Goal: Task Accomplishment & Management: Use online tool/utility

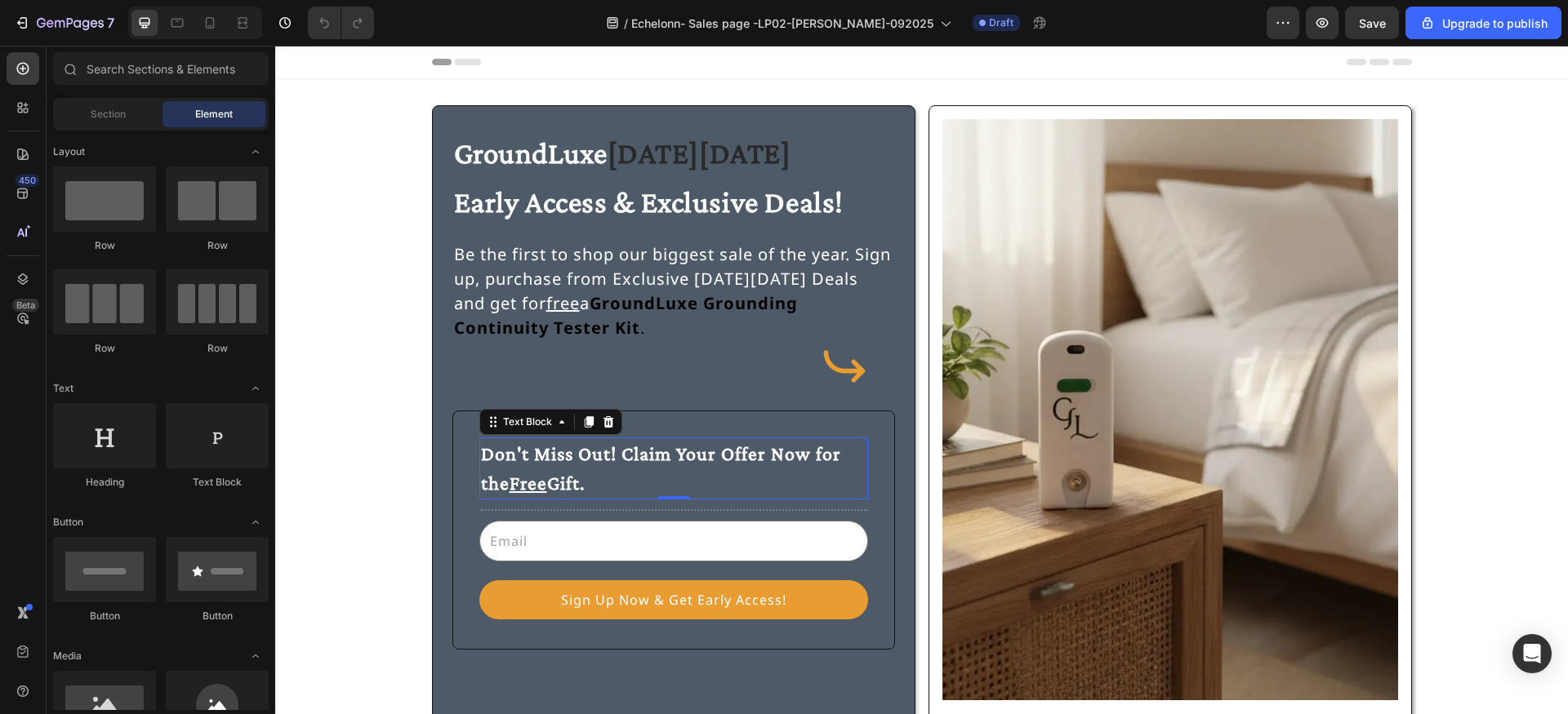
click at [492, 486] on p "Don't Miss Out! Claim Your Offer Now for the Free Gift." at bounding box center [674, 468] width 385 height 59
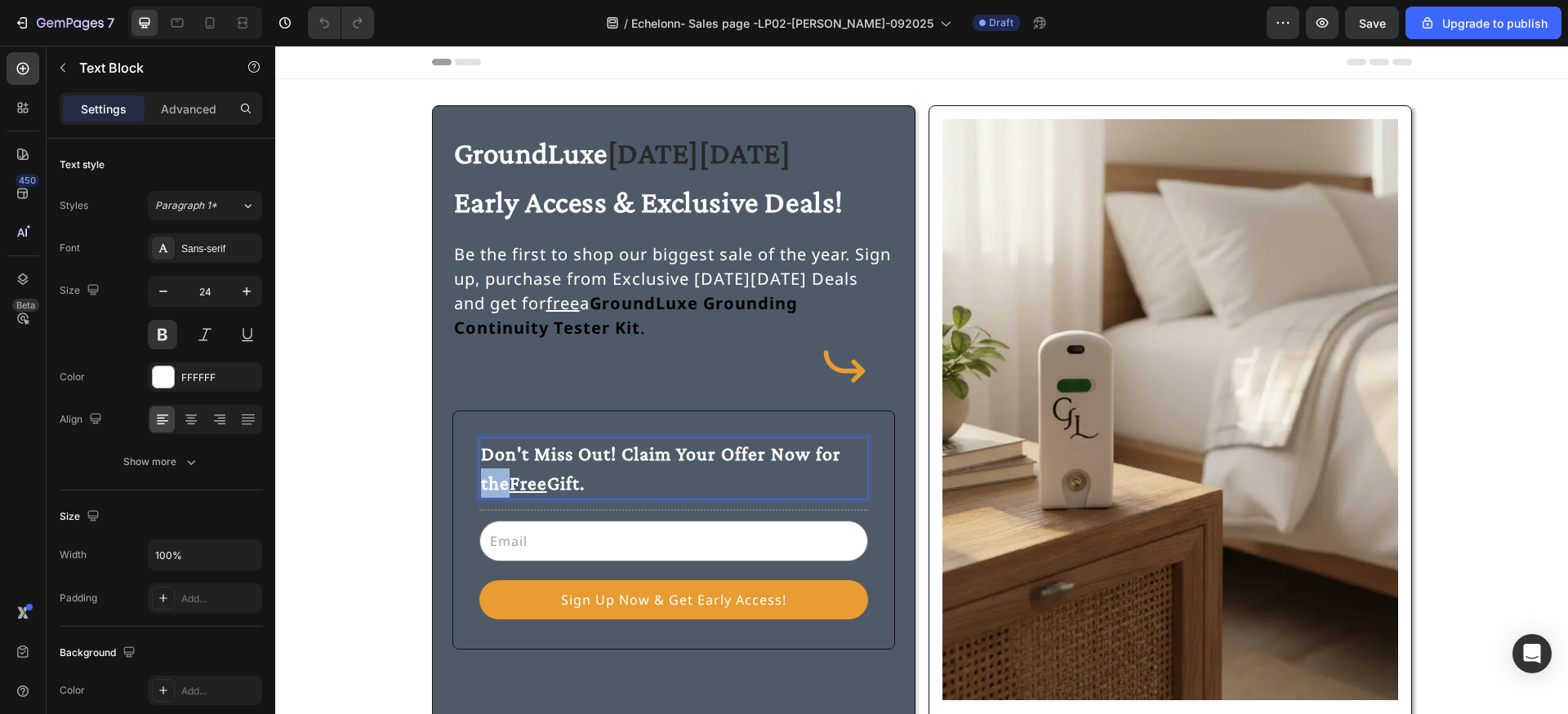
click at [492, 486] on p "Don't Miss Out! Claim Your Offer Now for the Free Gift." at bounding box center [674, 468] width 385 height 59
click at [489, 483] on p "Don't Miss Out! Claim Your Offer Now for this Free Gift." at bounding box center [674, 468] width 385 height 59
click at [856, 254] on p "Be the first to shop our biggest sale of the year. Sign up, purchase from Exclu…" at bounding box center [673, 291] width 439 height 98
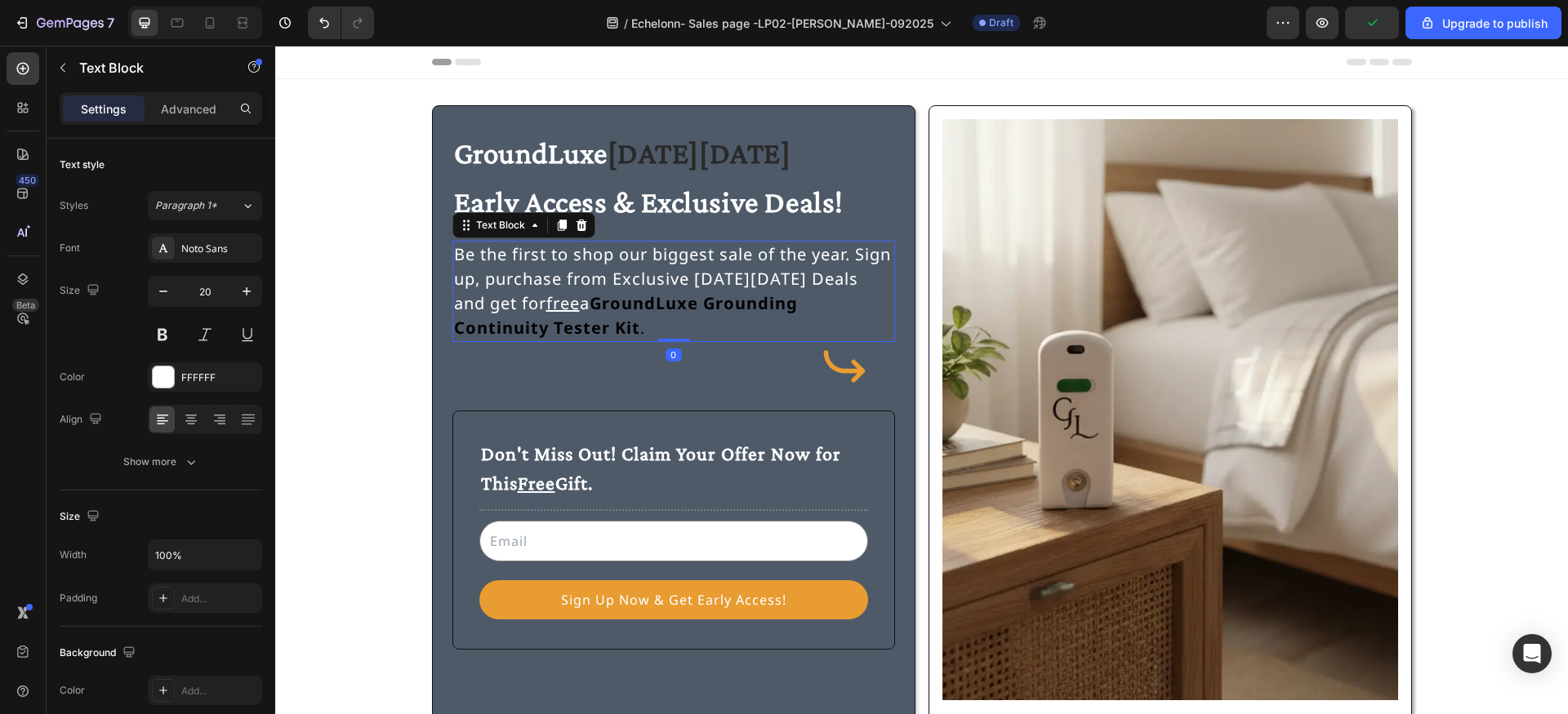
click at [856, 254] on p "Be the first to shop our biggest sale of the year. Sign up, purchase from Exclu…" at bounding box center [673, 291] width 439 height 98
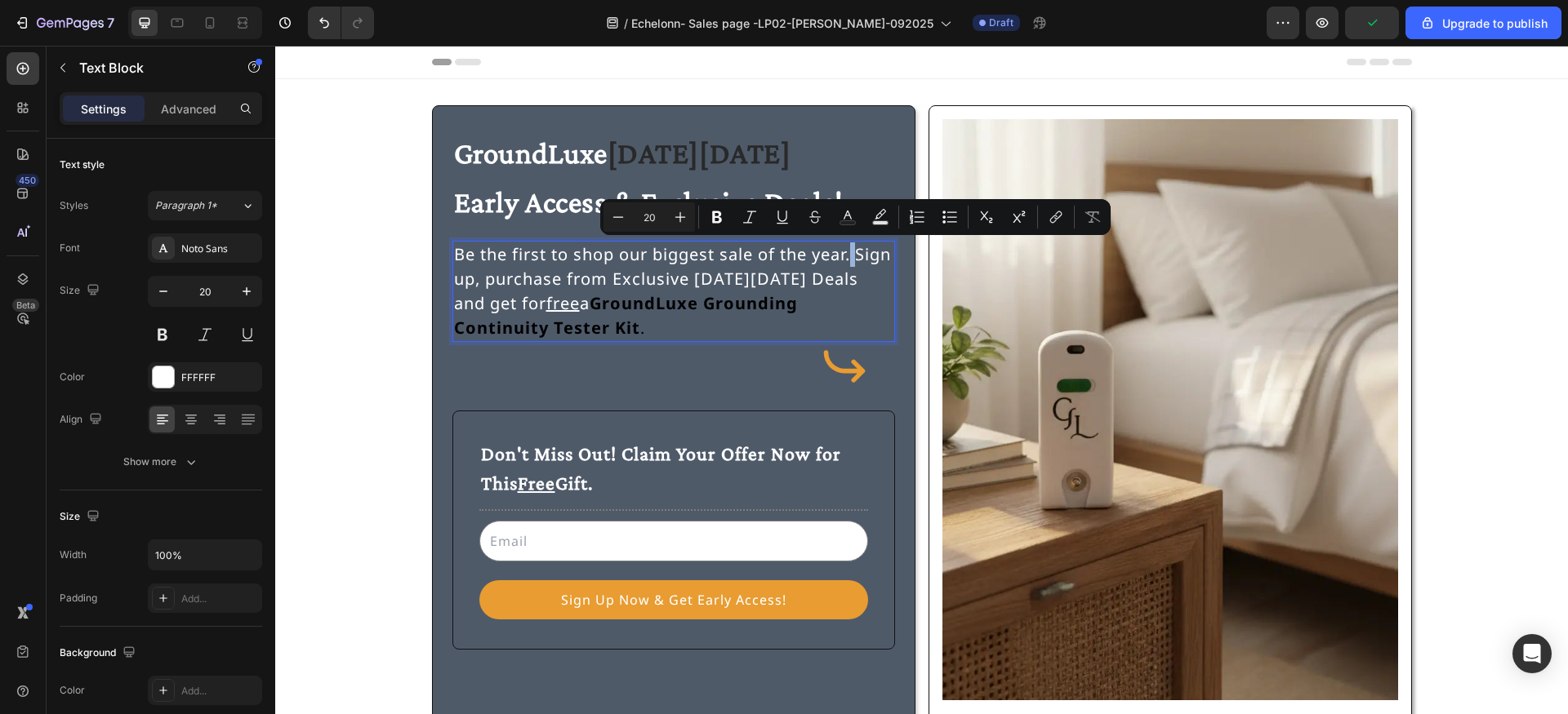
click at [856, 254] on p "Be the first to shop our biggest sale of the year. Sign up, purchase from Exclu…" at bounding box center [673, 291] width 439 height 98
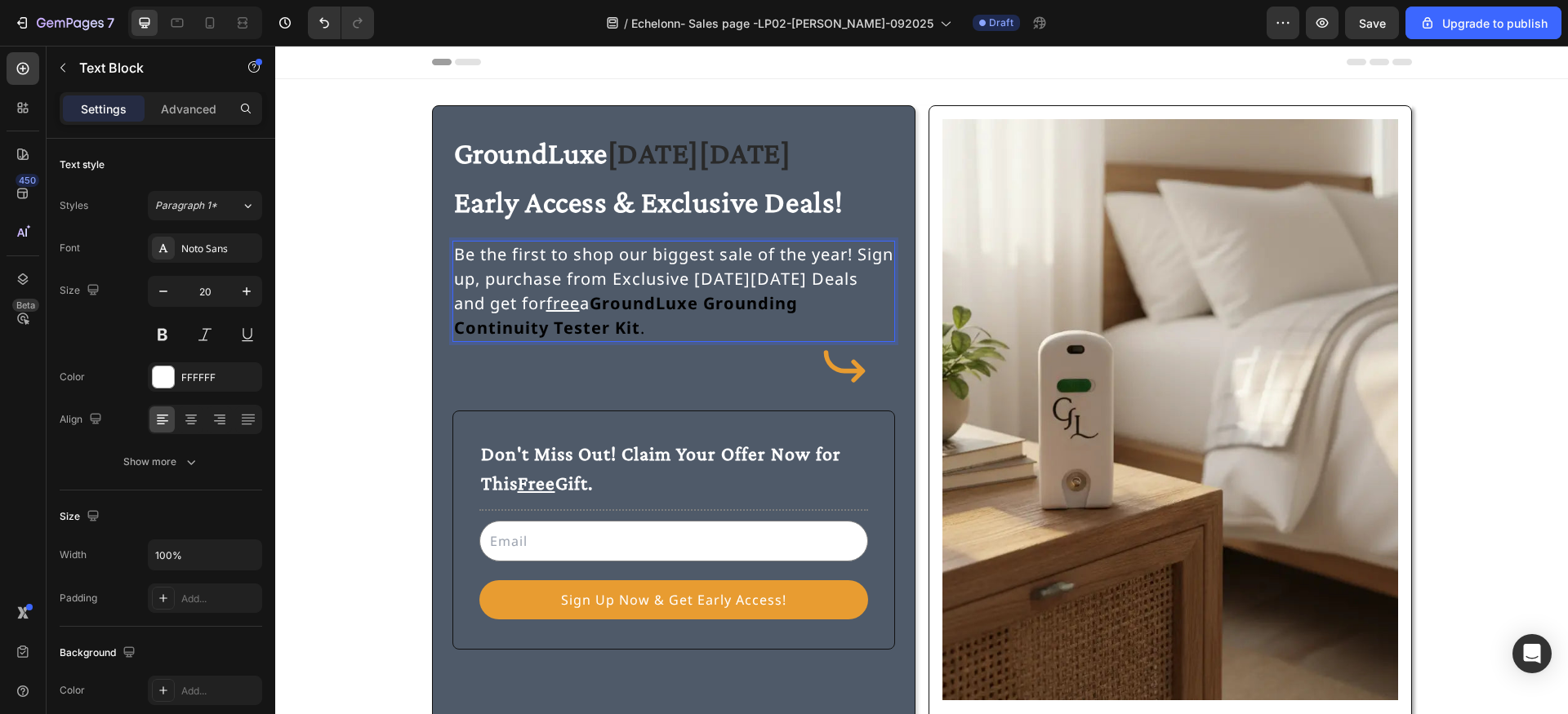
click at [766, 268] on p "Be the first to shop our biggest sale of the year! Sign up, purchase from Exclu…" at bounding box center [673, 291] width 439 height 98
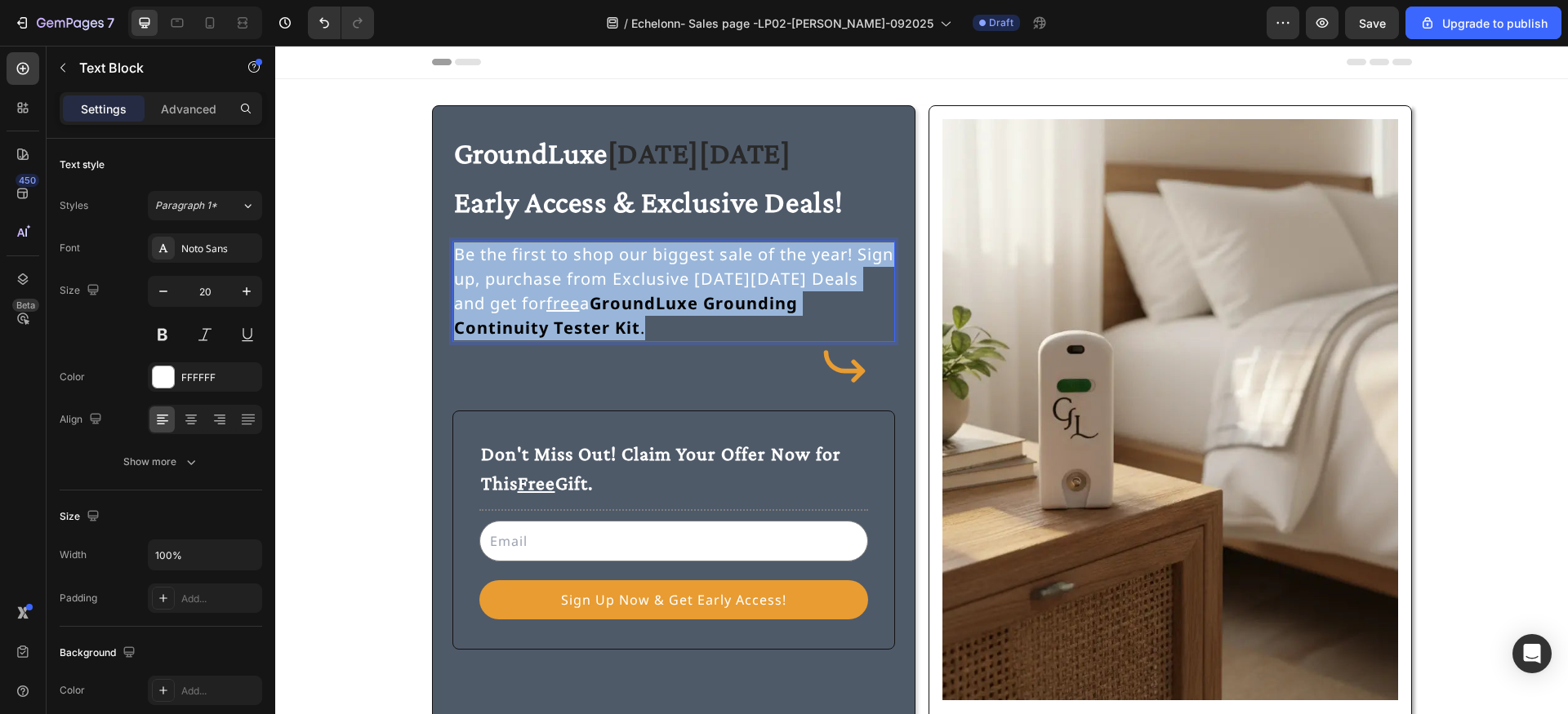
click at [766, 268] on p "Be the first to shop our biggest sale of the year! Sign up, purchase from Exclu…" at bounding box center [673, 291] width 439 height 98
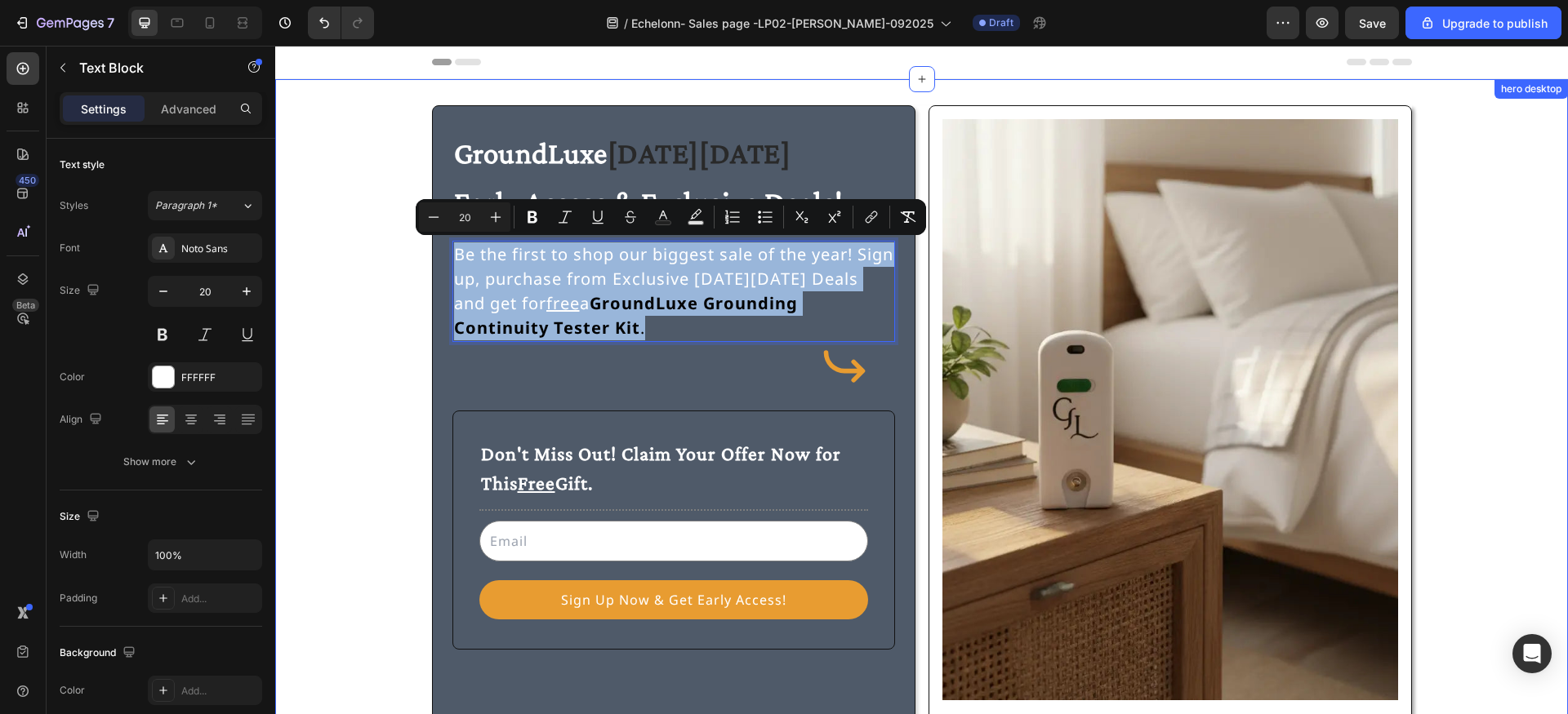
click at [368, 280] on div "GroundLuxe Black Friday Early Access & Exclusive Deals! Heading Be the first to…" at bounding box center [922, 421] width 1253 height 632
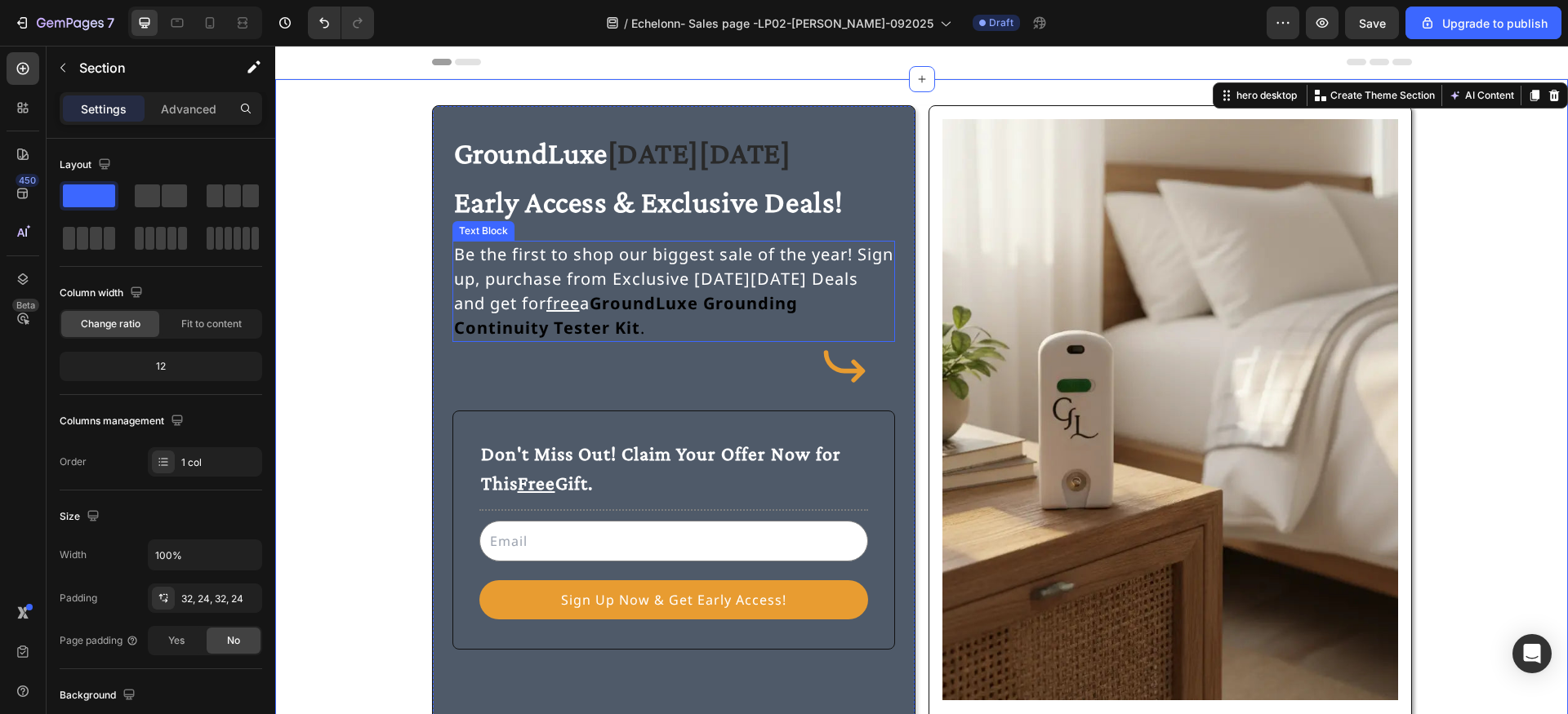
click at [485, 276] on p "Be the first to shop our biggest sale of the year! Sign up, purchase from Exclu…" at bounding box center [673, 291] width 439 height 98
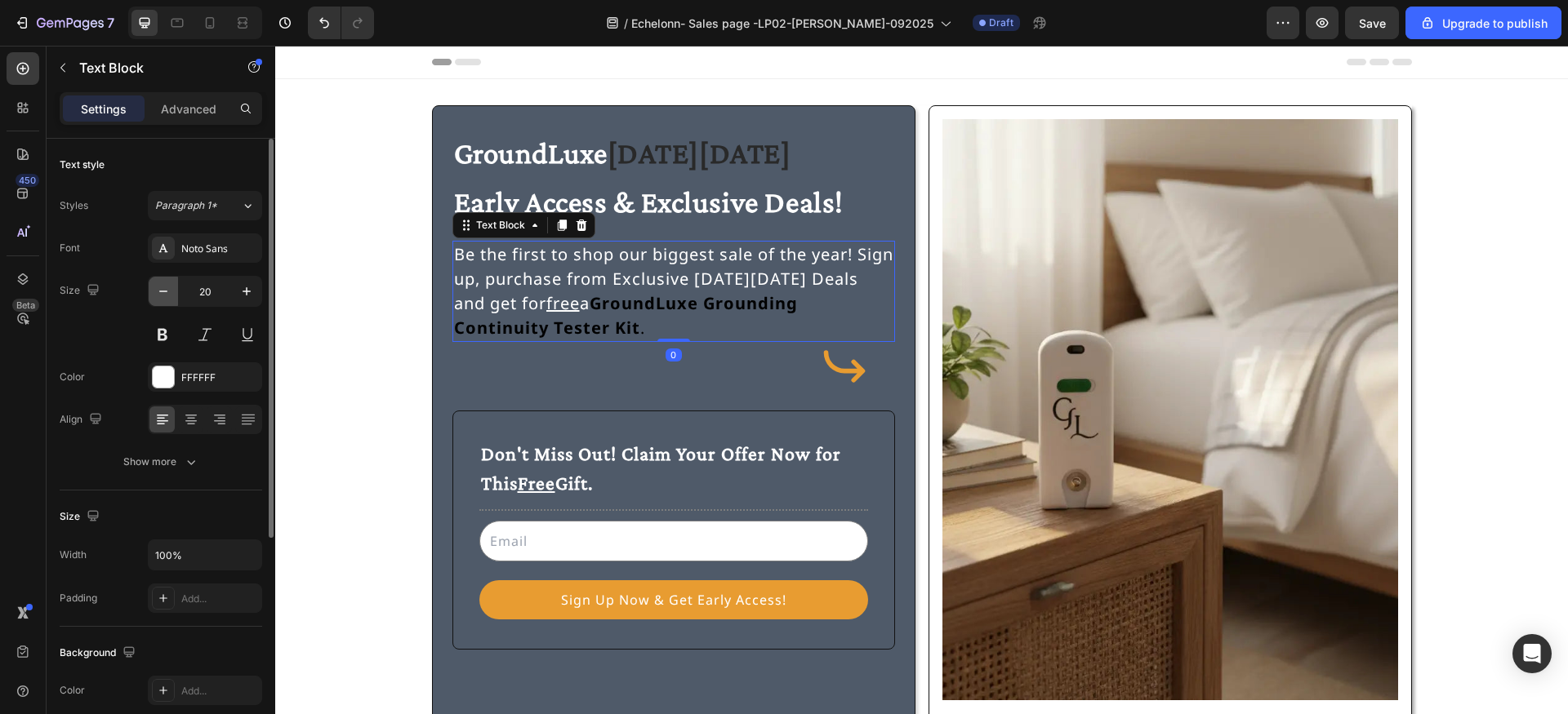
click at [160, 292] on icon "button" at bounding box center [163, 291] width 17 height 16
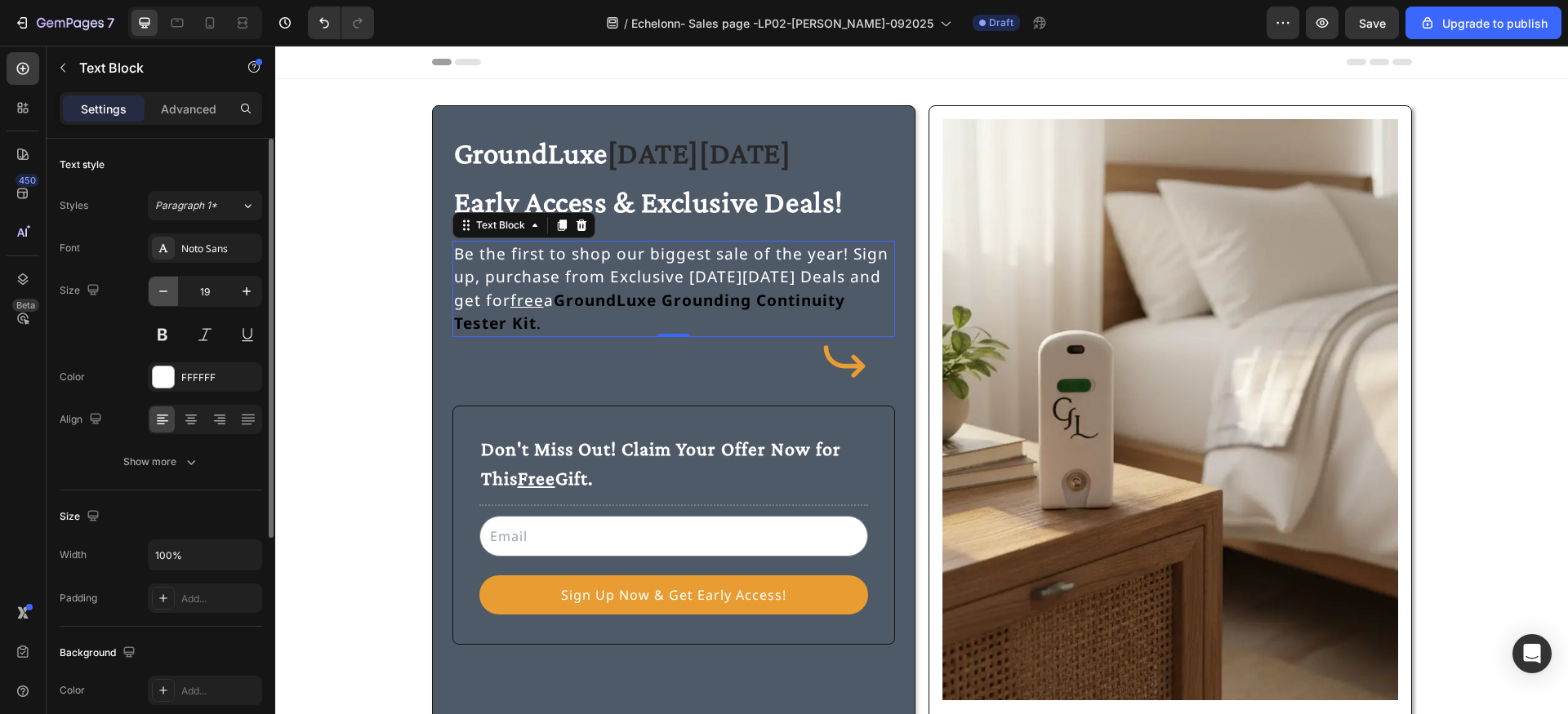
click at [160, 292] on icon "button" at bounding box center [163, 291] width 17 height 16
type input "18"
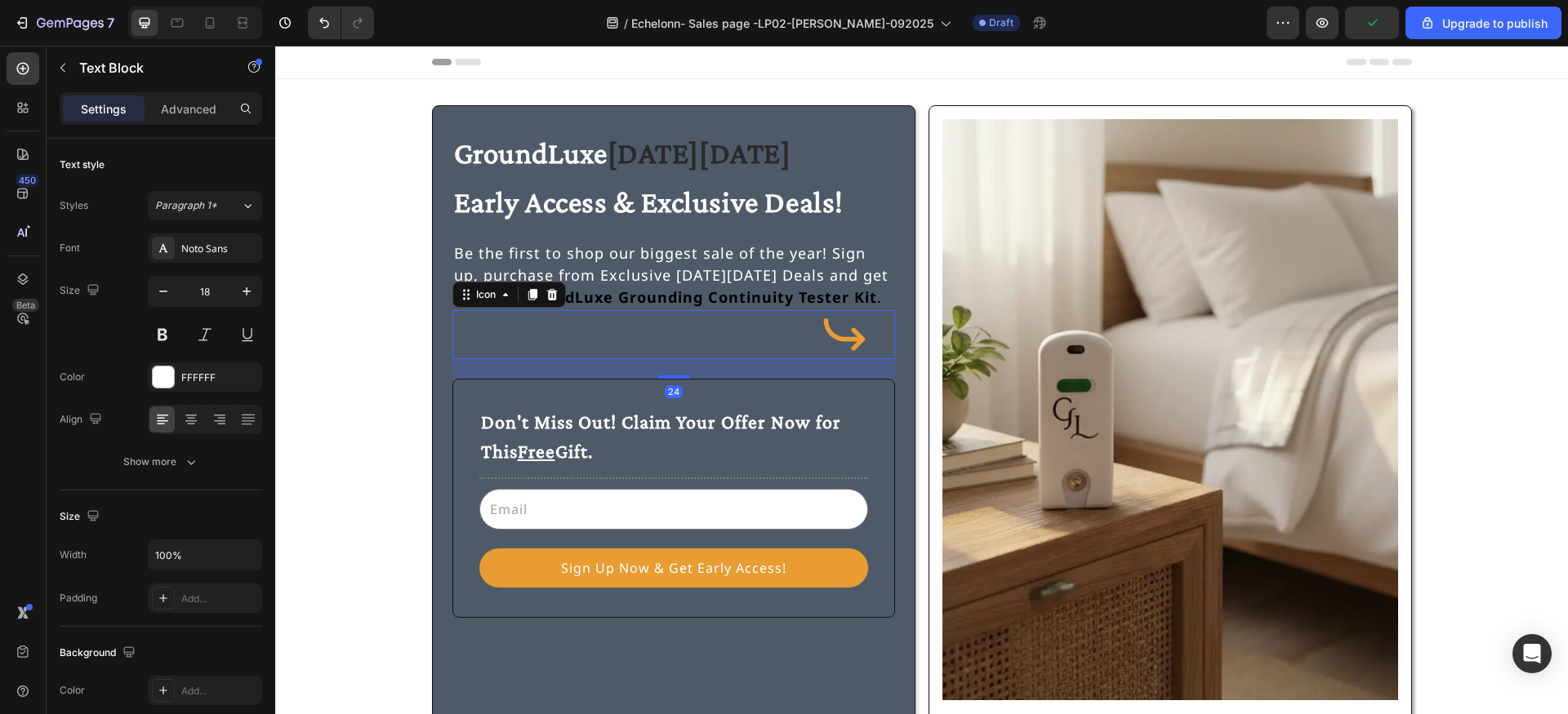
click at [551, 340] on div "Icon 24" at bounding box center [673, 334] width 443 height 49
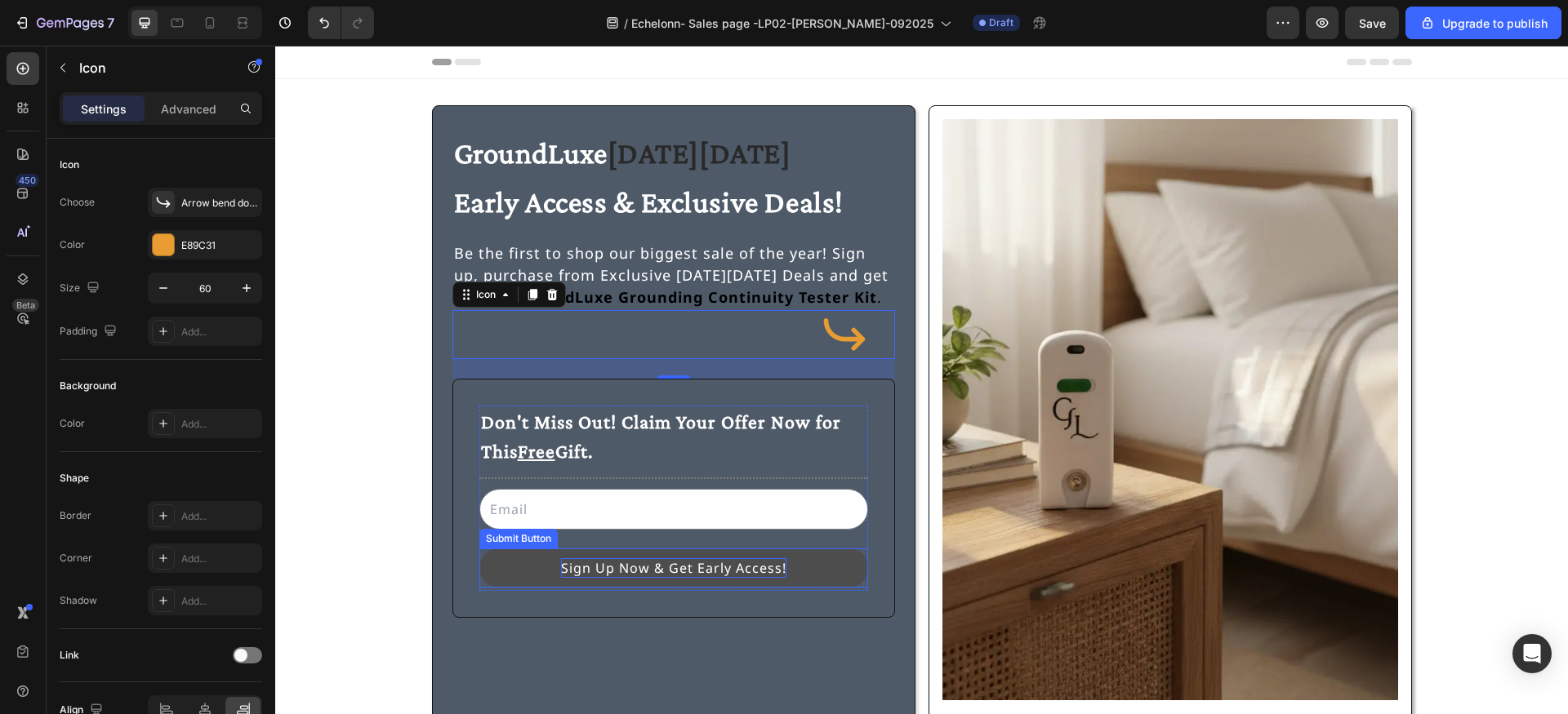
click at [665, 564] on div "Sign Up Now & Get Early Access!" at bounding box center [674, 567] width 226 height 19
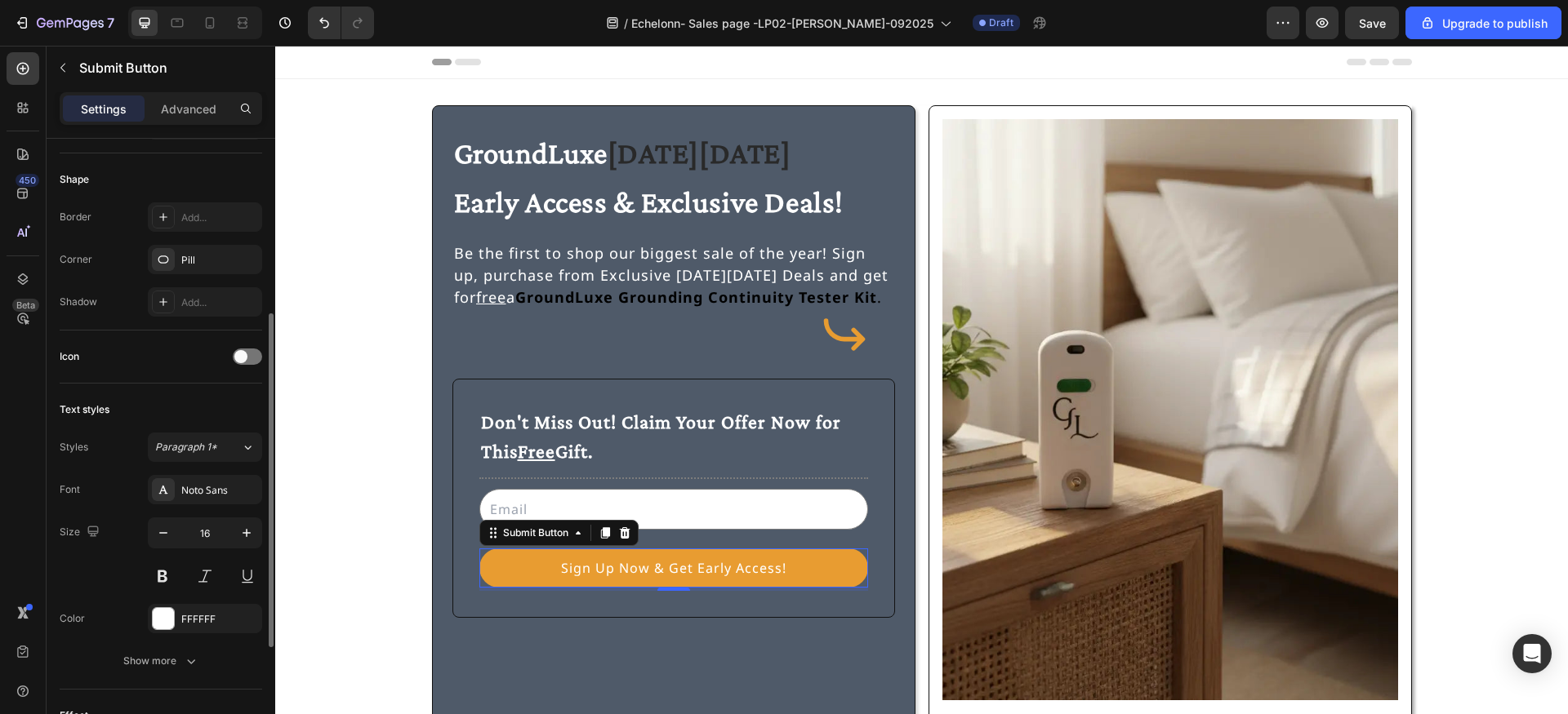
scroll to position [361, 0]
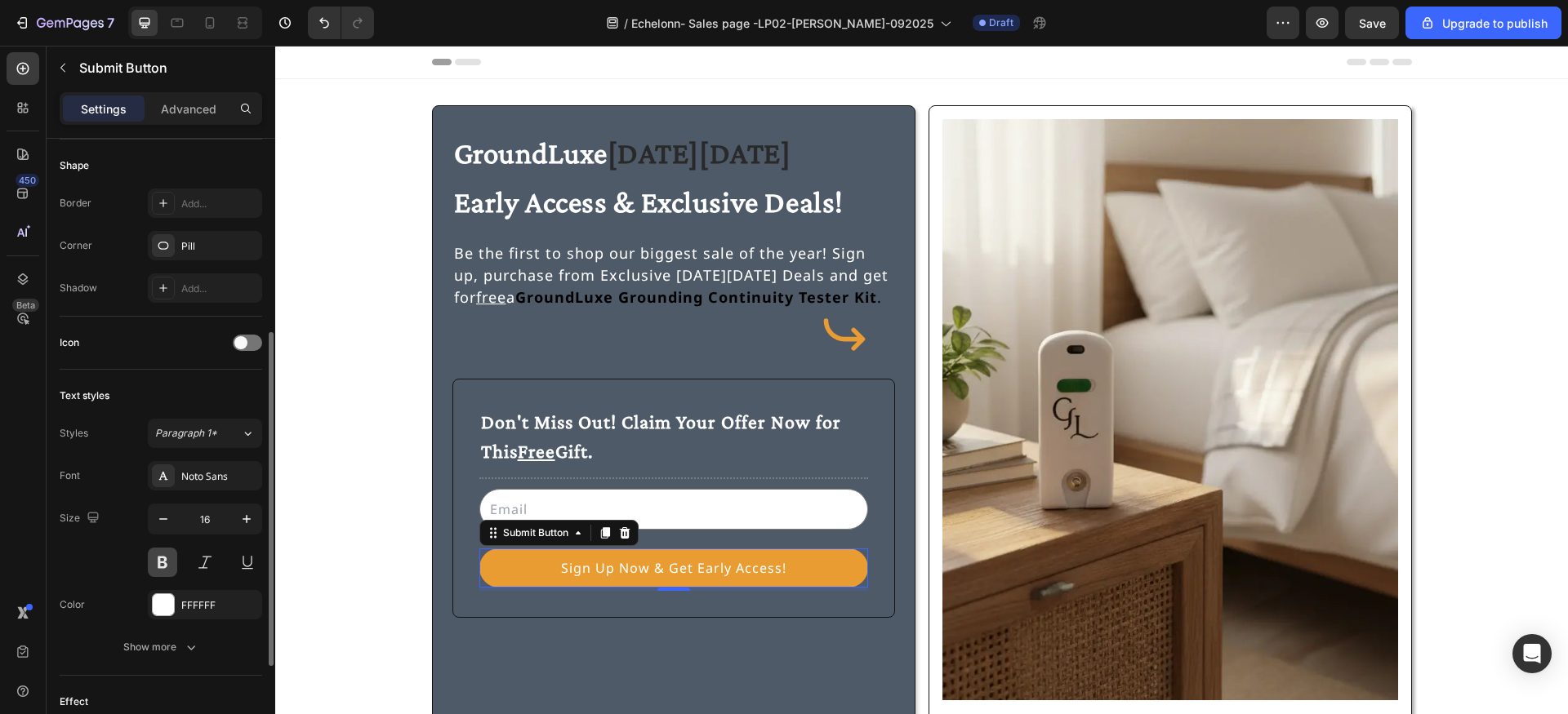
click at [167, 559] on button at bounding box center [162, 563] width 29 height 29
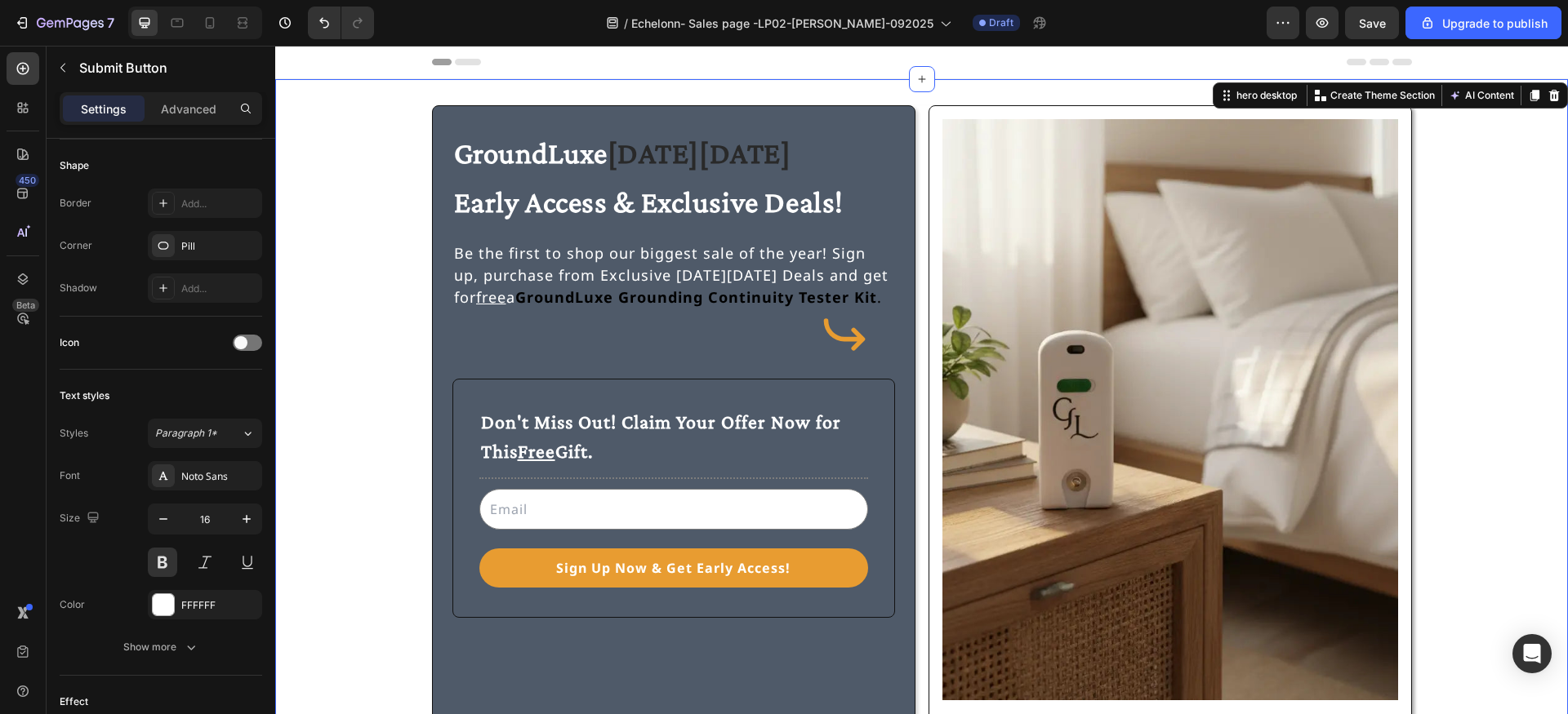
click at [355, 451] on div "GroundLuxe Black Friday Early Access & Exclusive Deals! Heading Be the first to…" at bounding box center [922, 421] width 1253 height 632
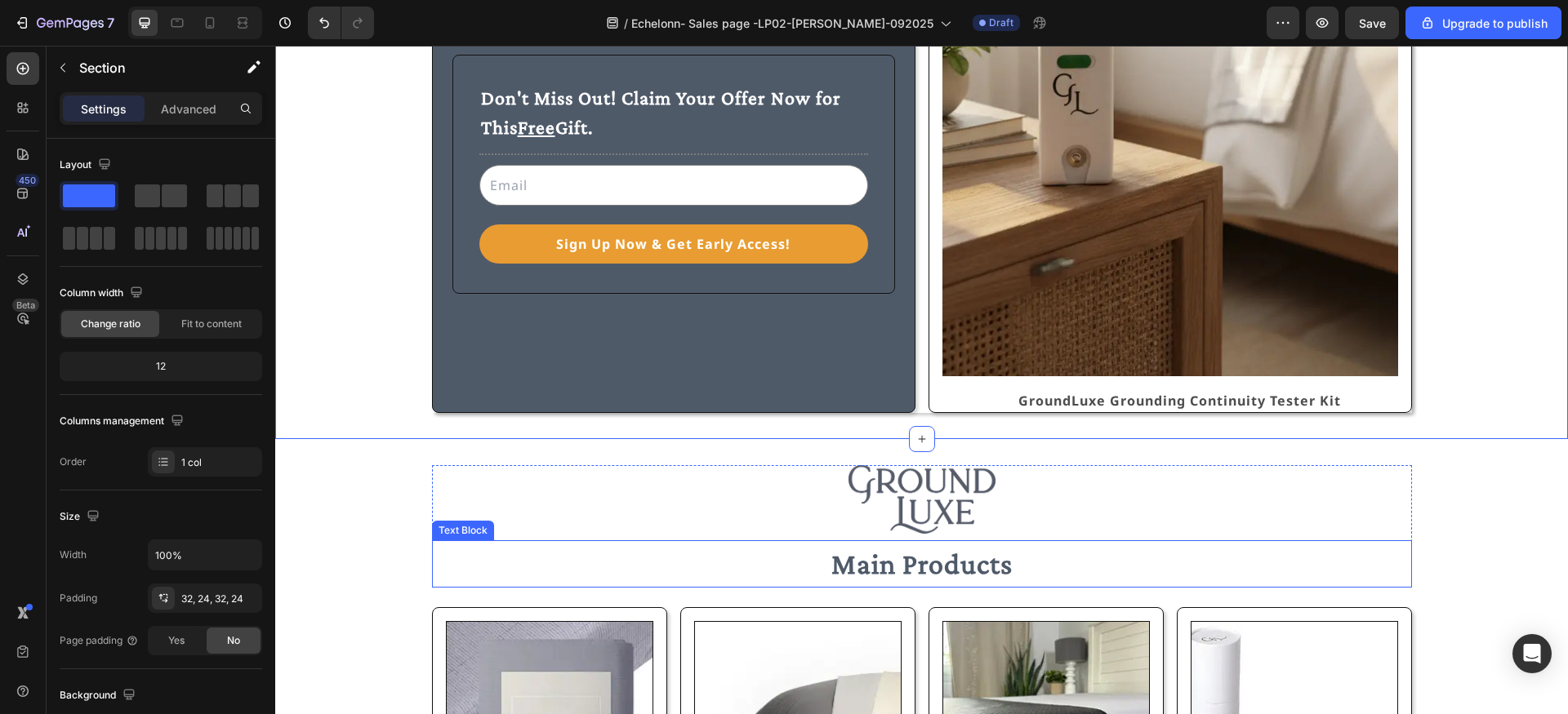
scroll to position [330, 0]
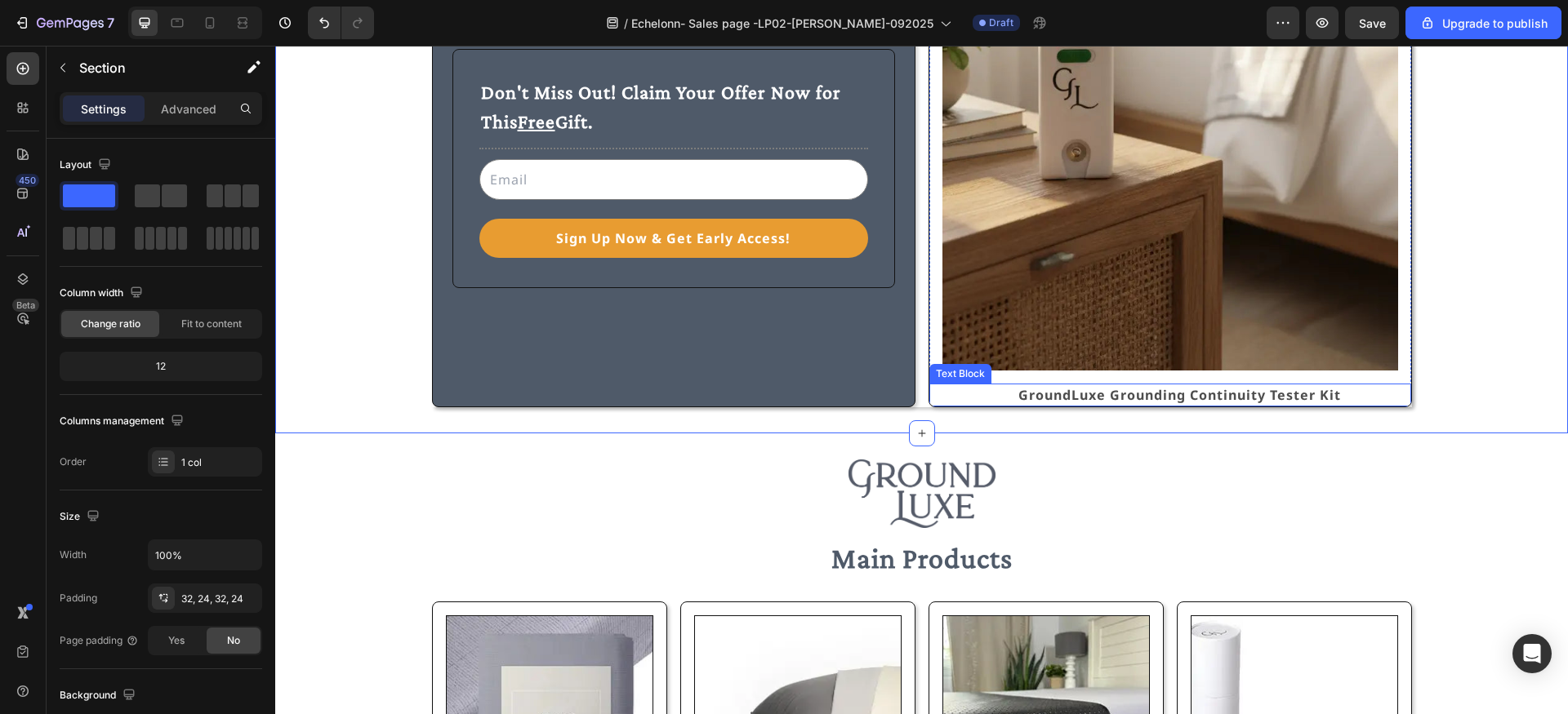
click at [1116, 388] on p "GroundLuxe Grounding Continuity Tester Kit" at bounding box center [1180, 394] width 459 height 19
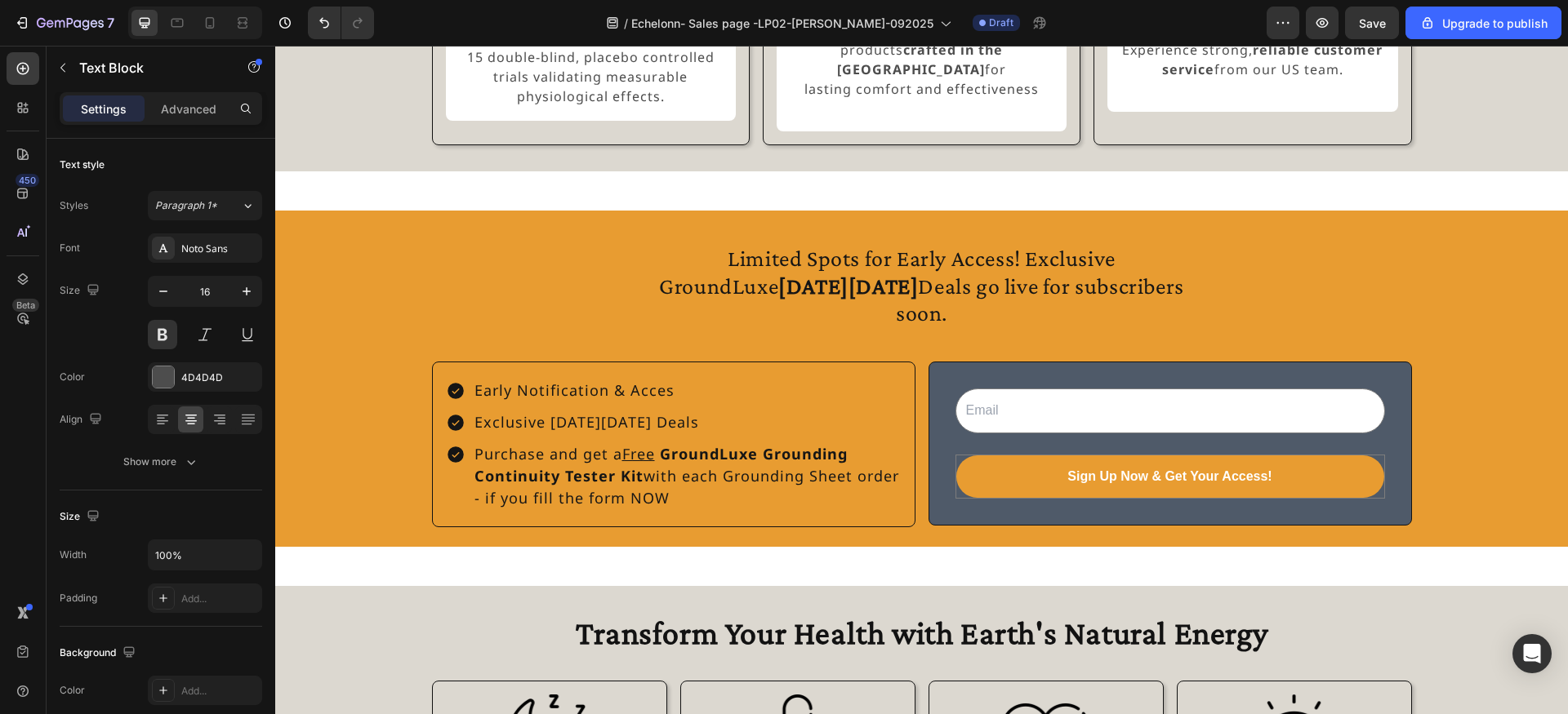
scroll to position [1473, 0]
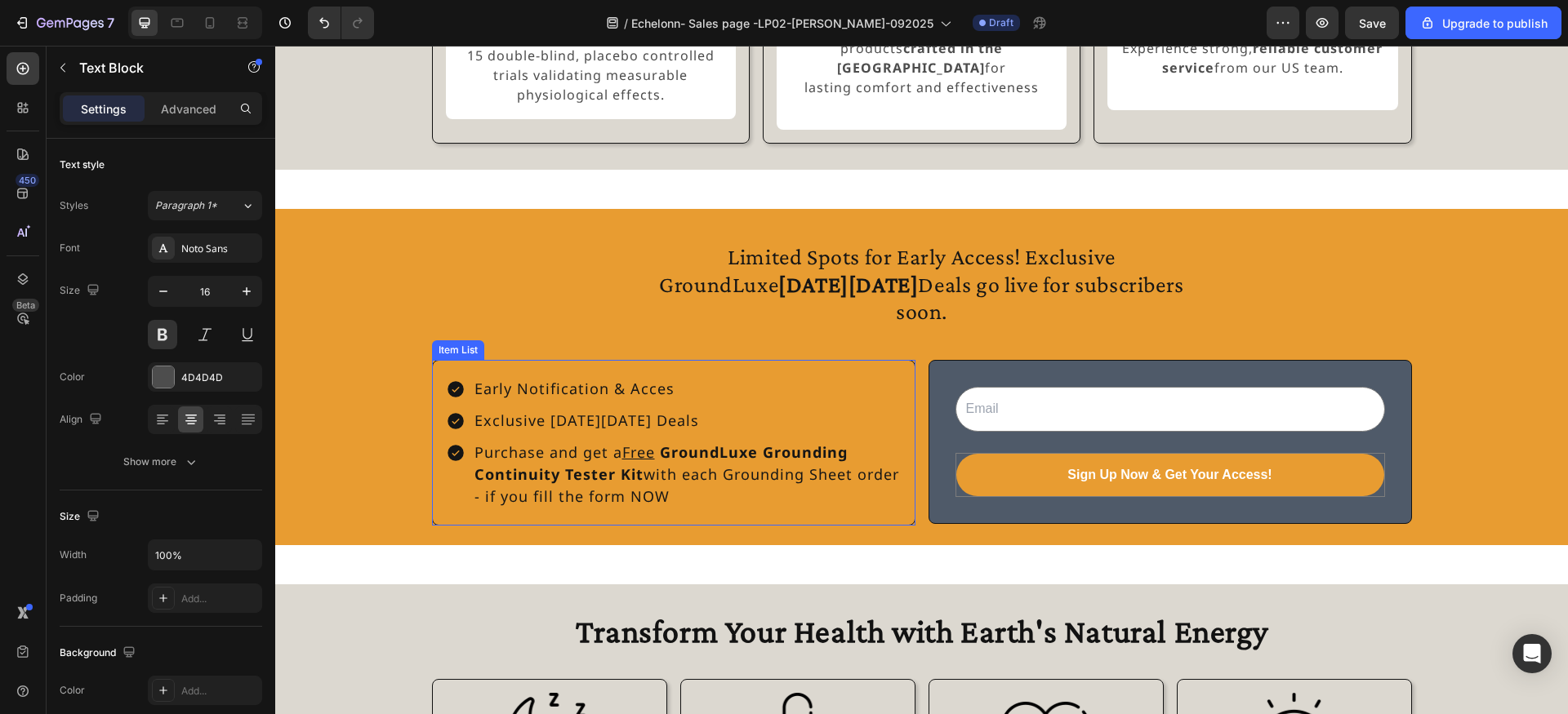
click at [672, 394] on p "Early Notification & Acces" at bounding box center [686, 389] width 425 height 22
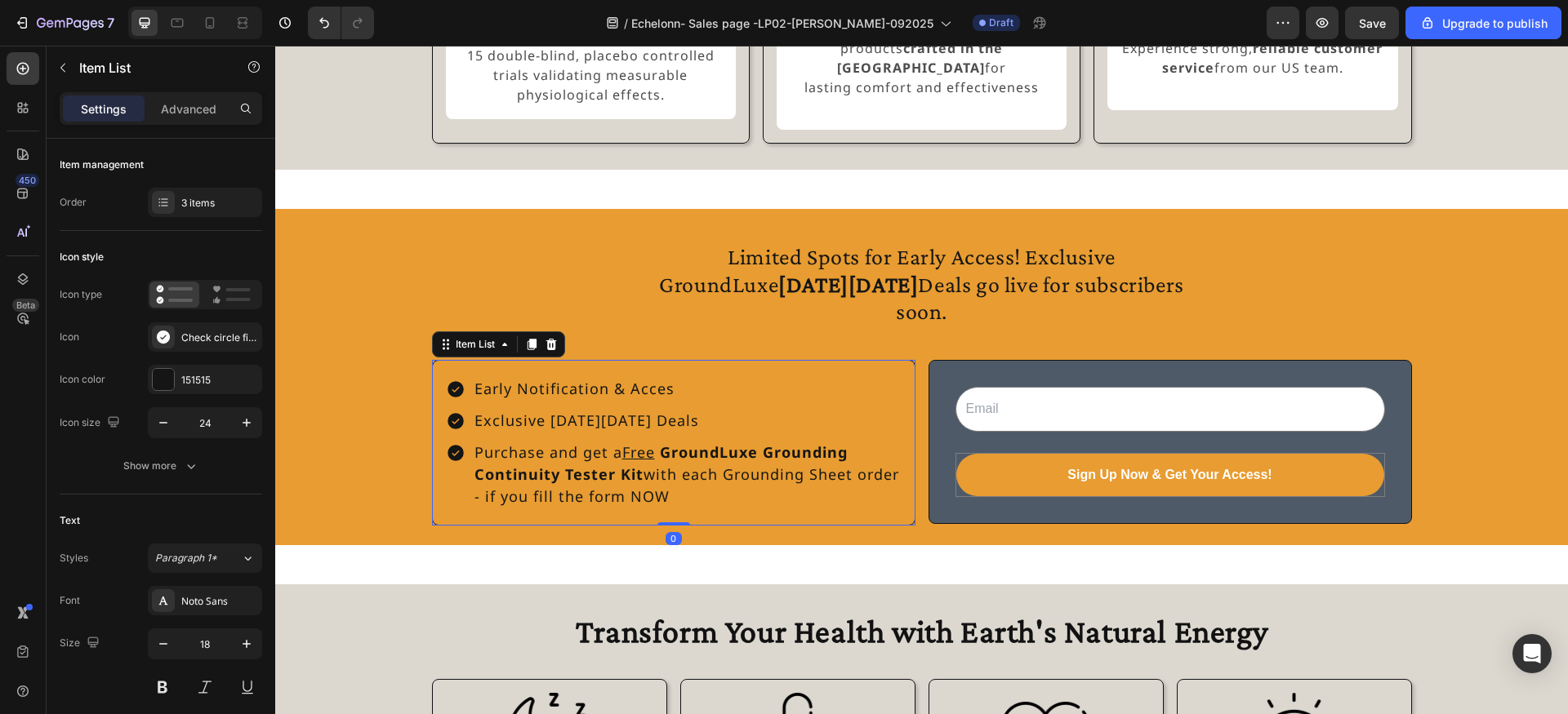
click at [672, 394] on p "Early Notification & Acces" at bounding box center [686, 389] width 425 height 22
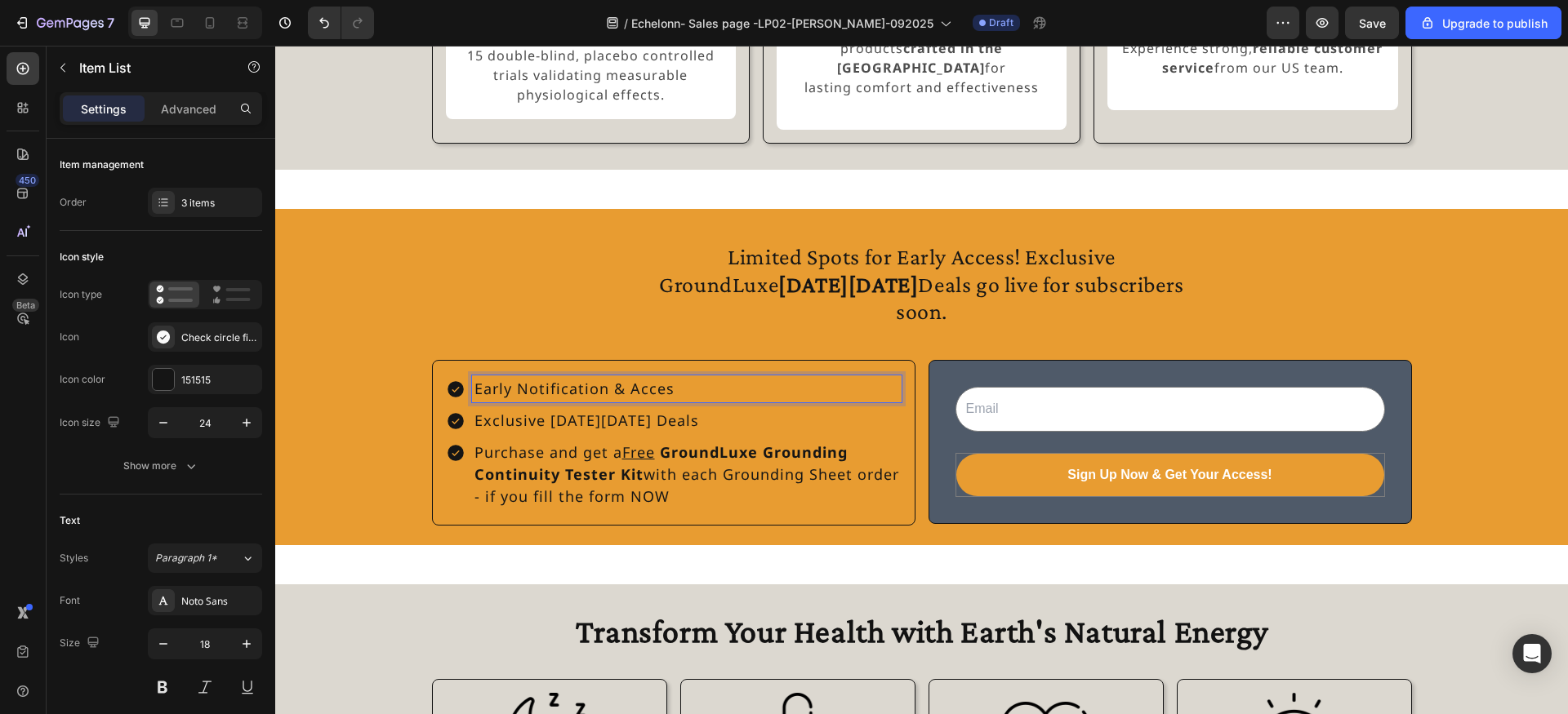
click at [655, 396] on p "Early Notification & Acces" at bounding box center [686, 389] width 425 height 22
click at [670, 396] on p "Early Notification & Acces" at bounding box center [686, 389] width 425 height 22
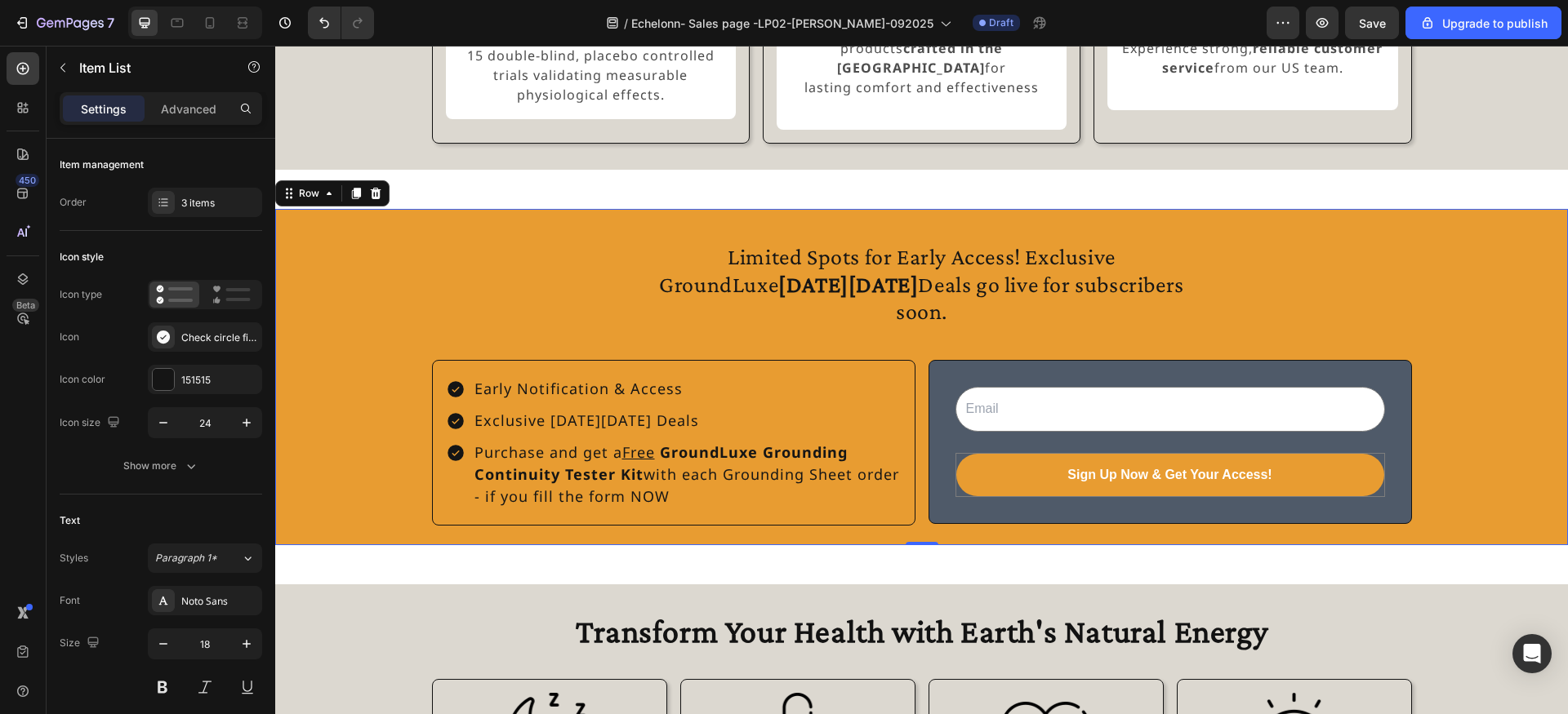
click at [403, 361] on div "Limited Spots for Early Access! Exclusive GroundLuxe Black Friday Deals go live…" at bounding box center [922, 377] width 1293 height 297
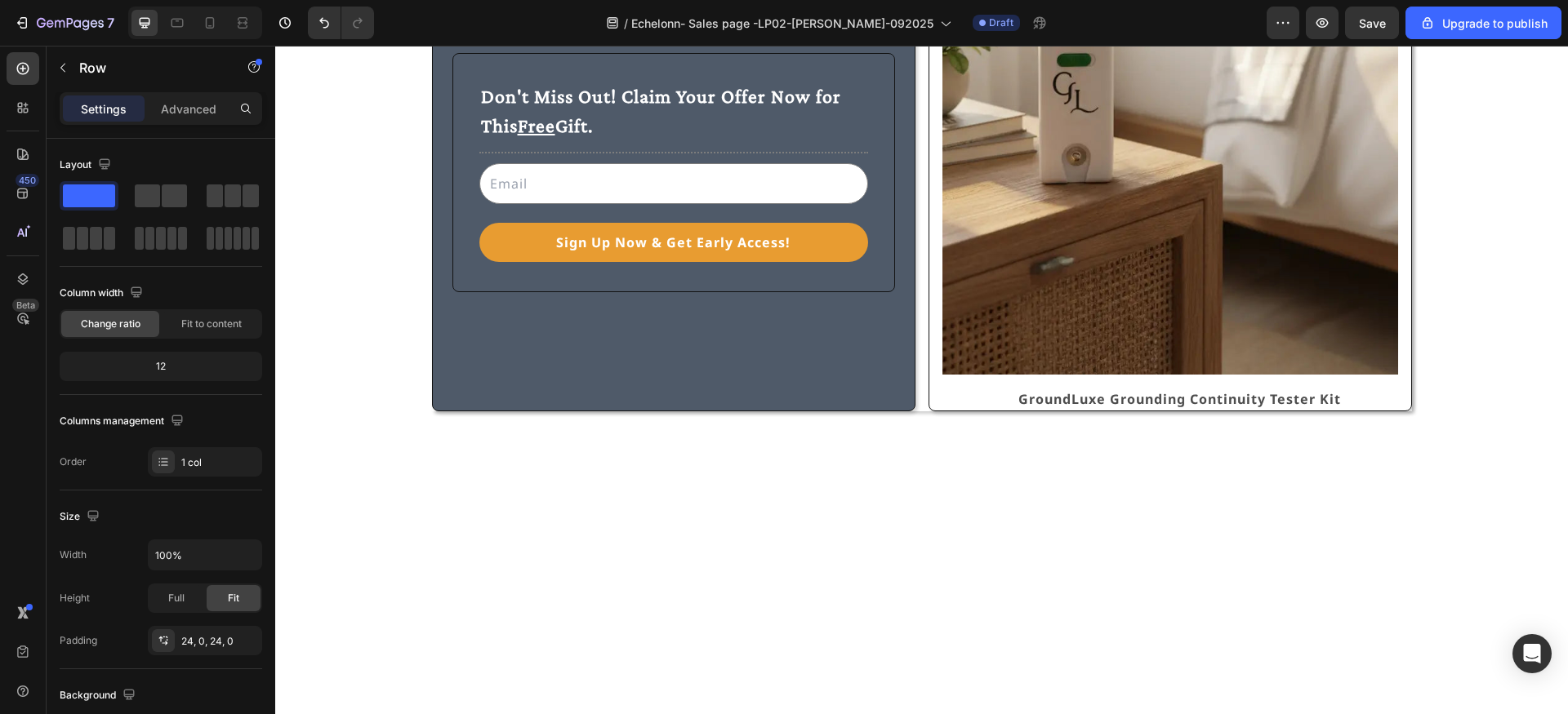
scroll to position [0, 0]
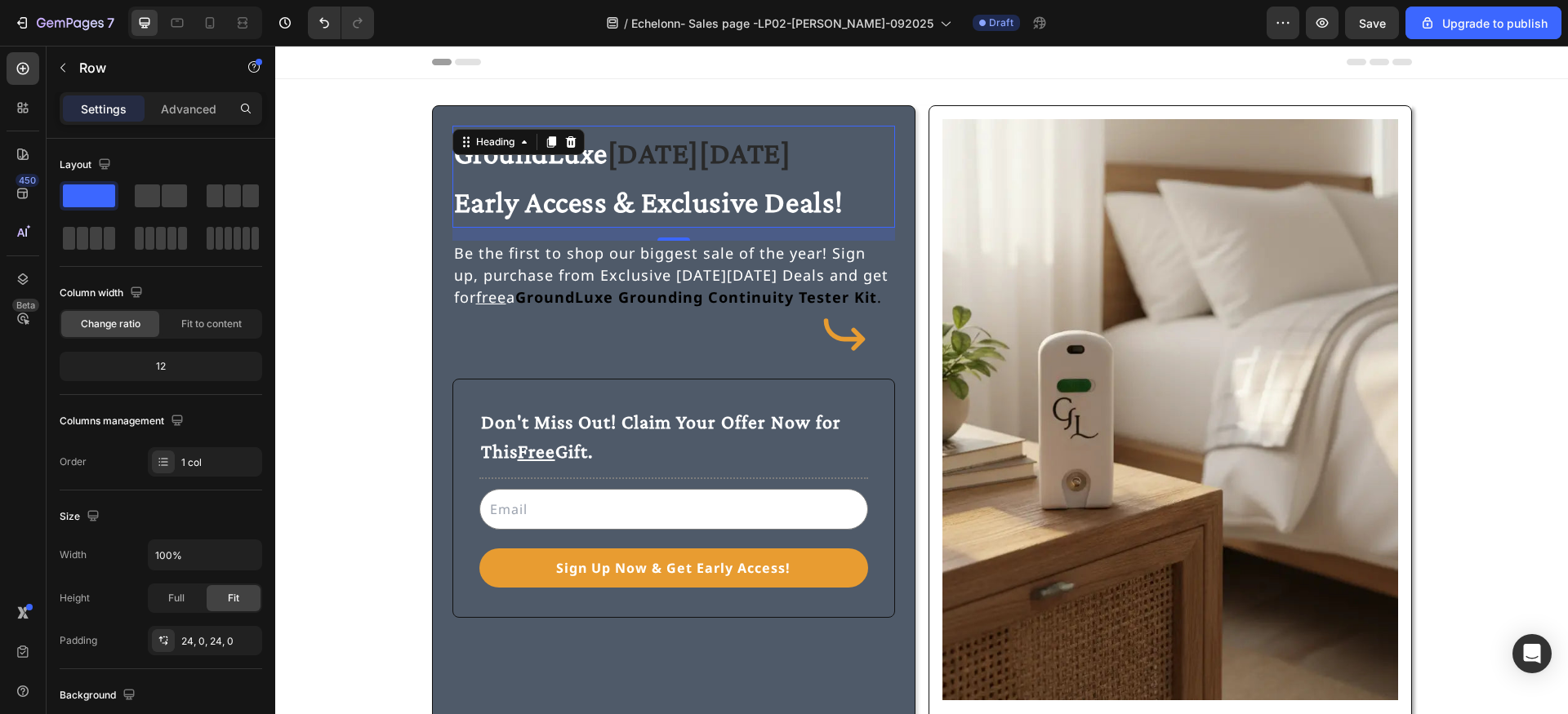
click at [639, 160] on strong "[DATE][DATE]" at bounding box center [700, 153] width 183 height 34
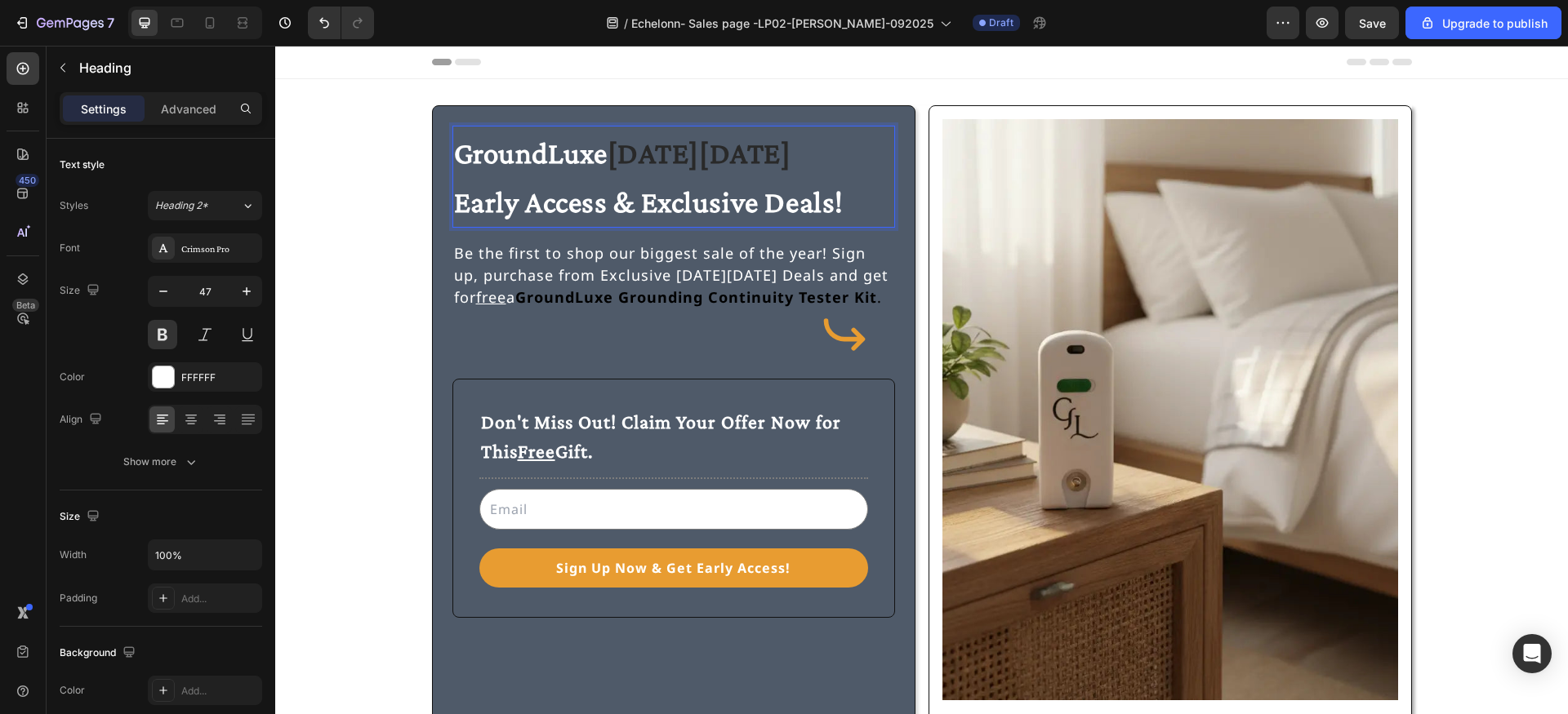
click at [628, 156] on strong "[DATE][DATE]" at bounding box center [700, 153] width 183 height 34
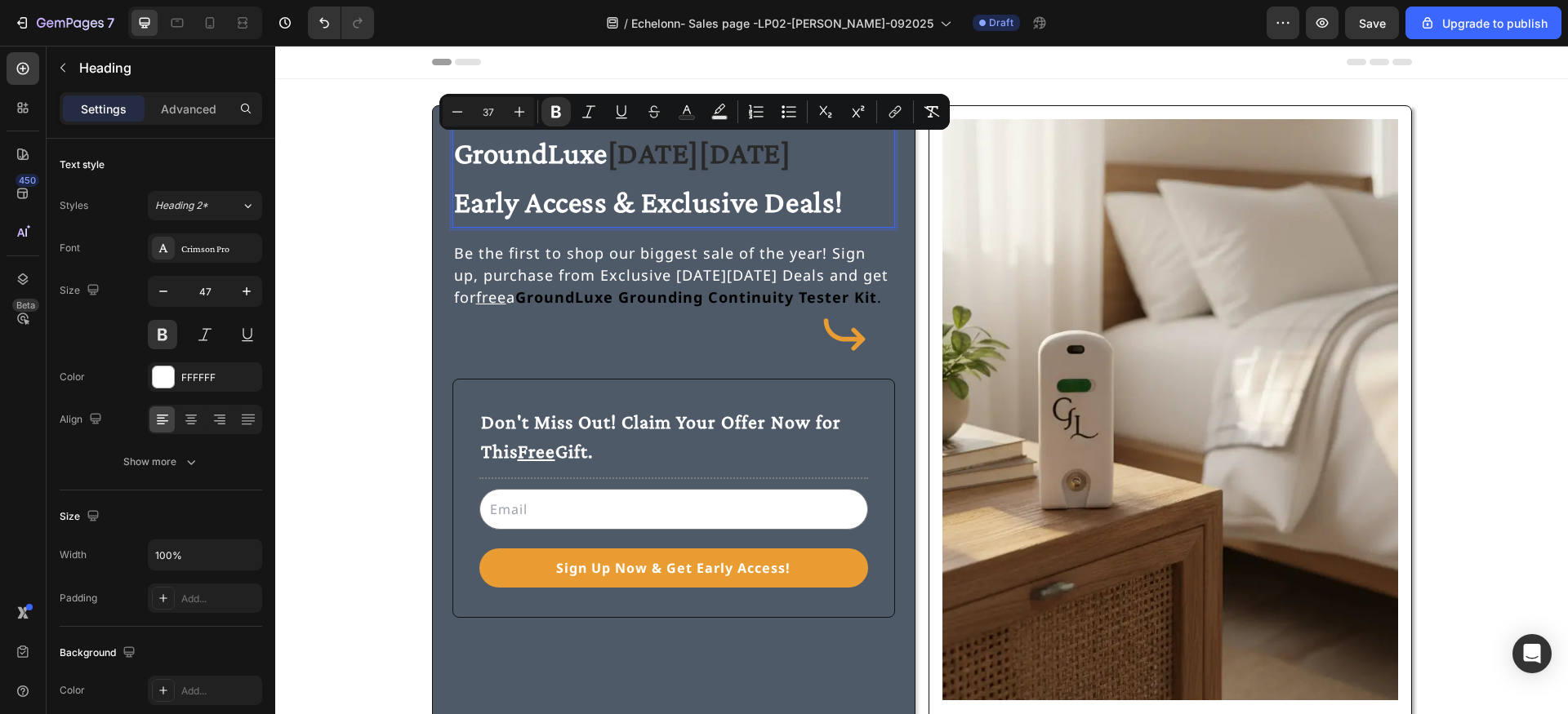
drag, startPoint x: 619, startPoint y: 157, endPoint x: 773, endPoint y: 162, distance: 154.1
click at [773, 162] on strong "[DATE][DATE]" at bounding box center [700, 153] width 183 height 34
click at [723, 114] on icon "Editor contextual toolbar" at bounding box center [720, 112] width 17 height 16
type input "000000"
type input "77"
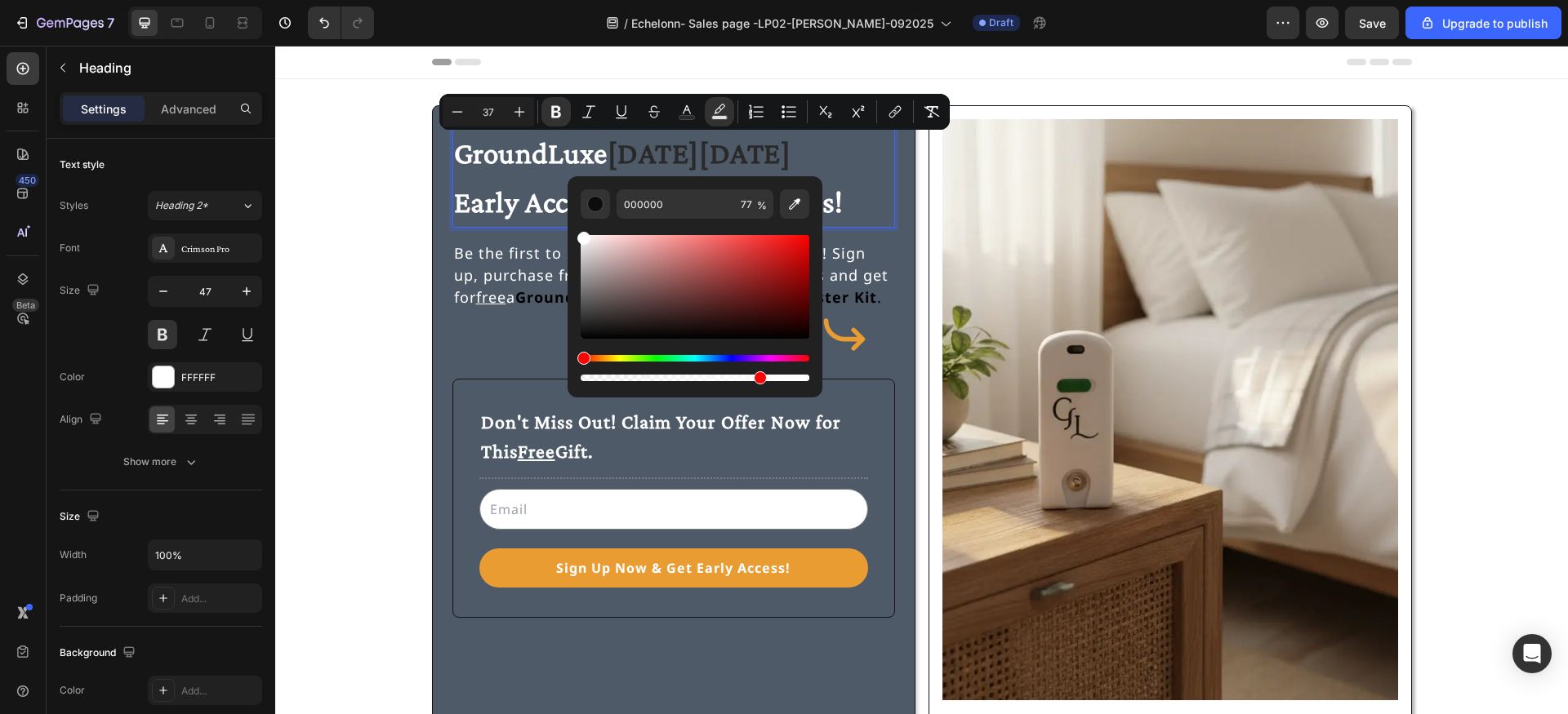
type input "FFFFFF"
drag, startPoint x: 868, startPoint y: 301, endPoint x: 554, endPoint y: 211, distance: 326.6
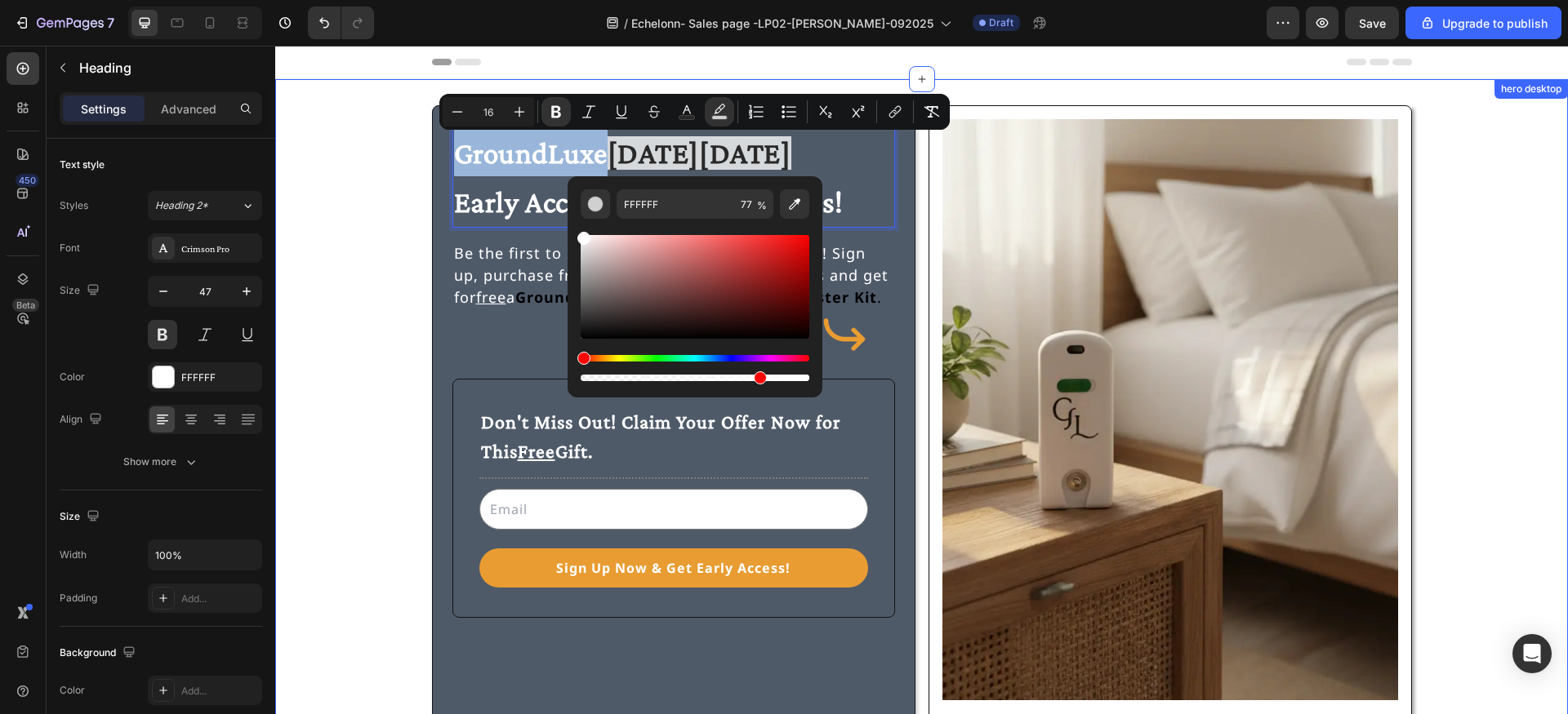
click at [385, 157] on div "GroundLuxe Black Friday Early Access & Exclusive Deals! Heading 16 Be the first…" at bounding box center [922, 421] width 1253 height 632
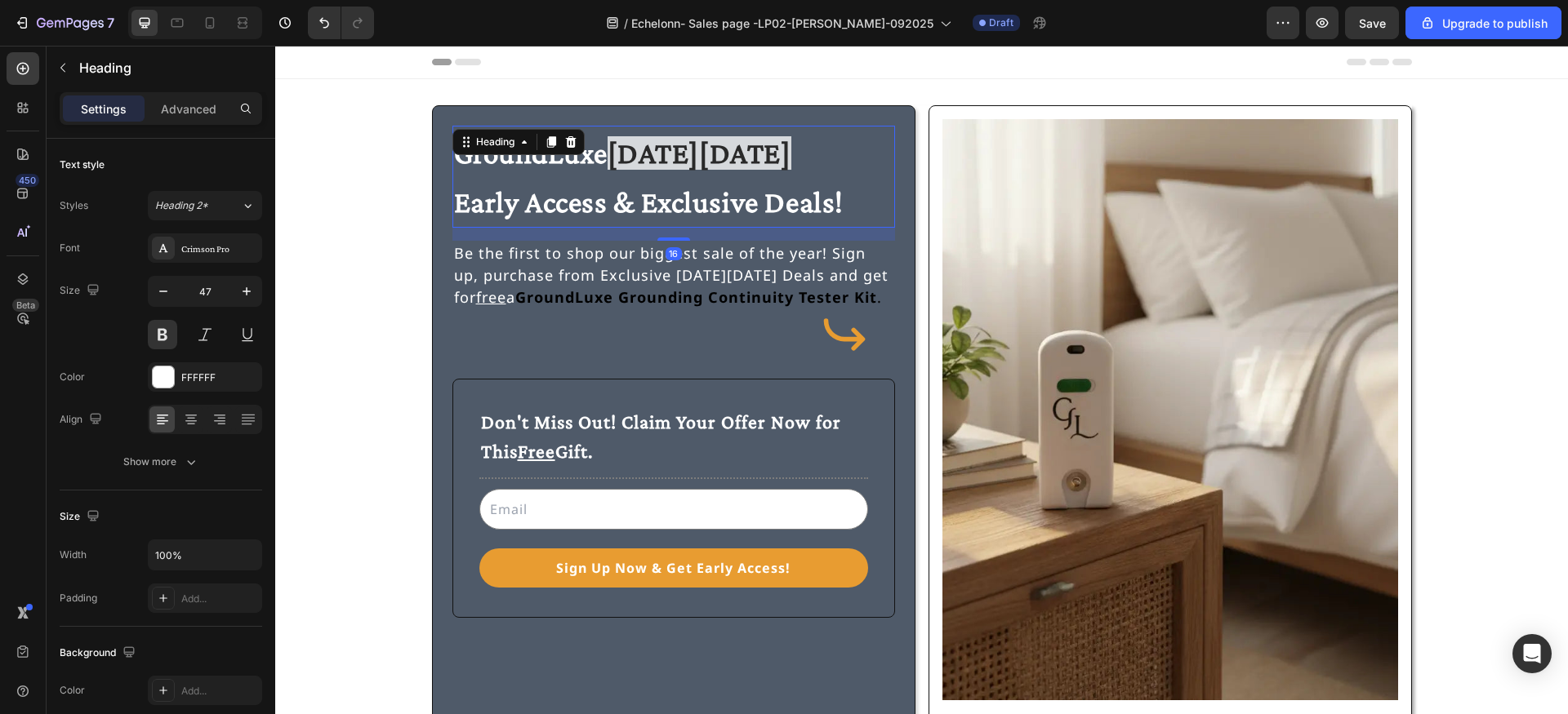
click at [615, 153] on strong "[DATE][DATE]" at bounding box center [700, 153] width 183 height 34
click at [621, 154] on strong "[DATE][DATE]" at bounding box center [700, 153] width 183 height 34
click at [769, 155] on strong "[DATE][DATE]" at bounding box center [700, 153] width 183 height 34
click at [756, 159] on strong "[DATE][DATE]" at bounding box center [700, 153] width 183 height 34
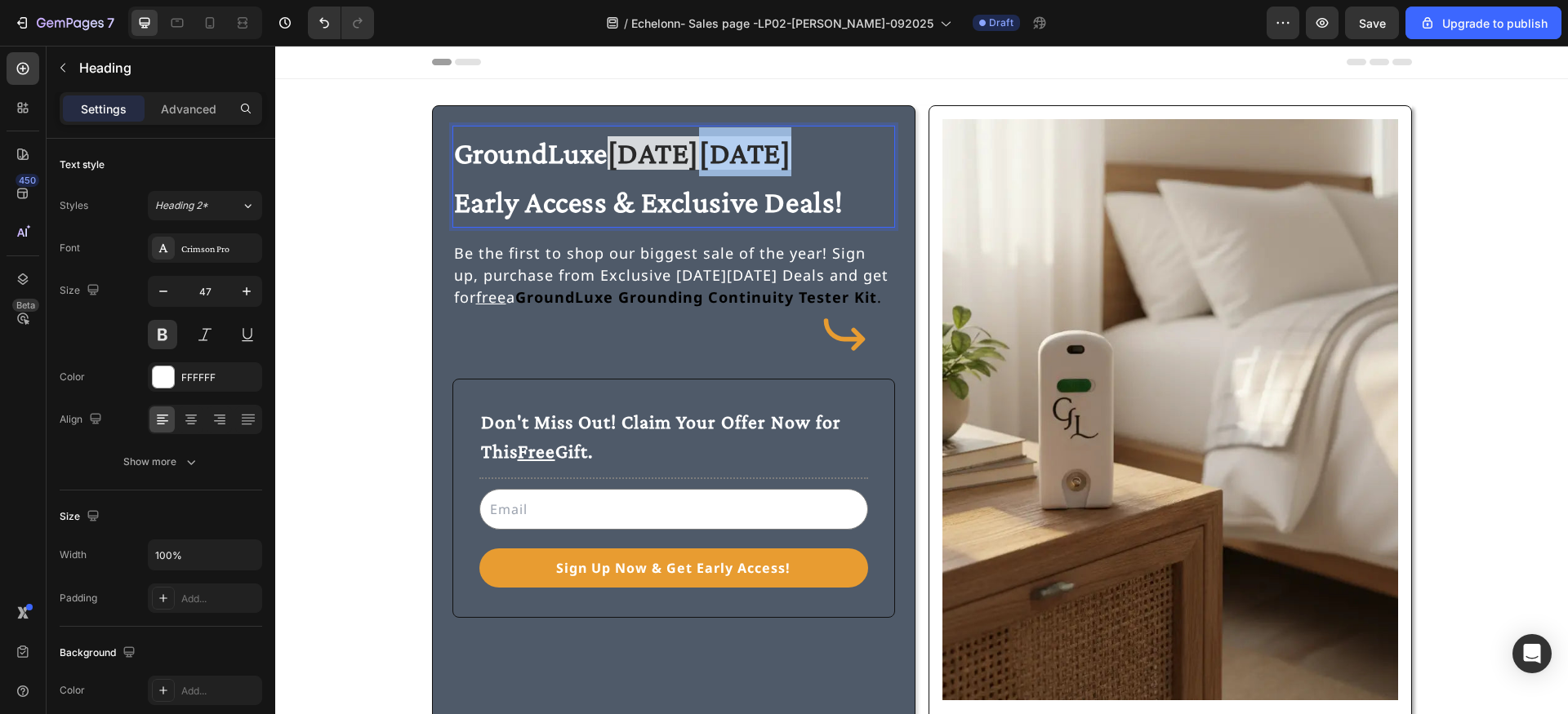
click at [756, 159] on strong "[DATE][DATE]" at bounding box center [700, 153] width 183 height 34
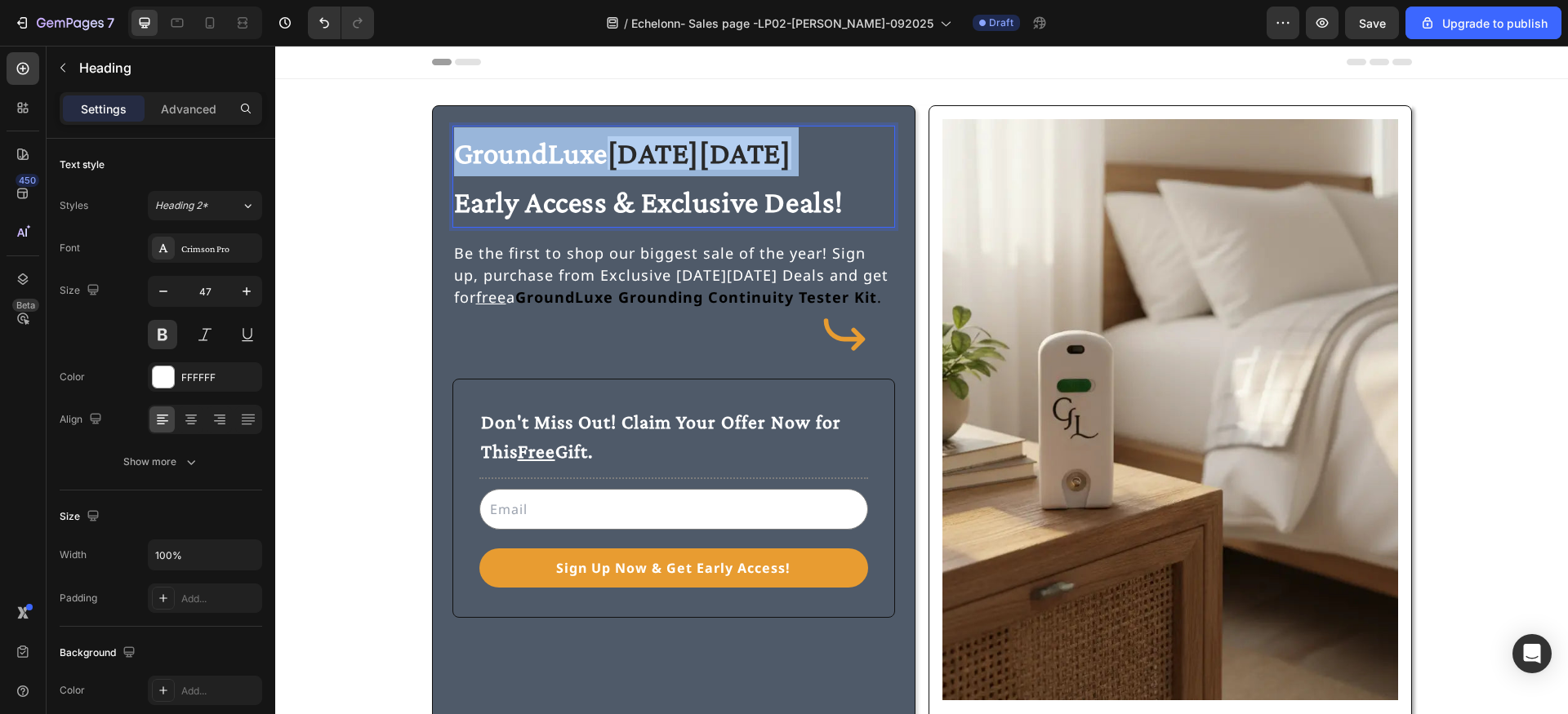
click at [756, 159] on strong "[DATE][DATE]" at bounding box center [700, 153] width 183 height 34
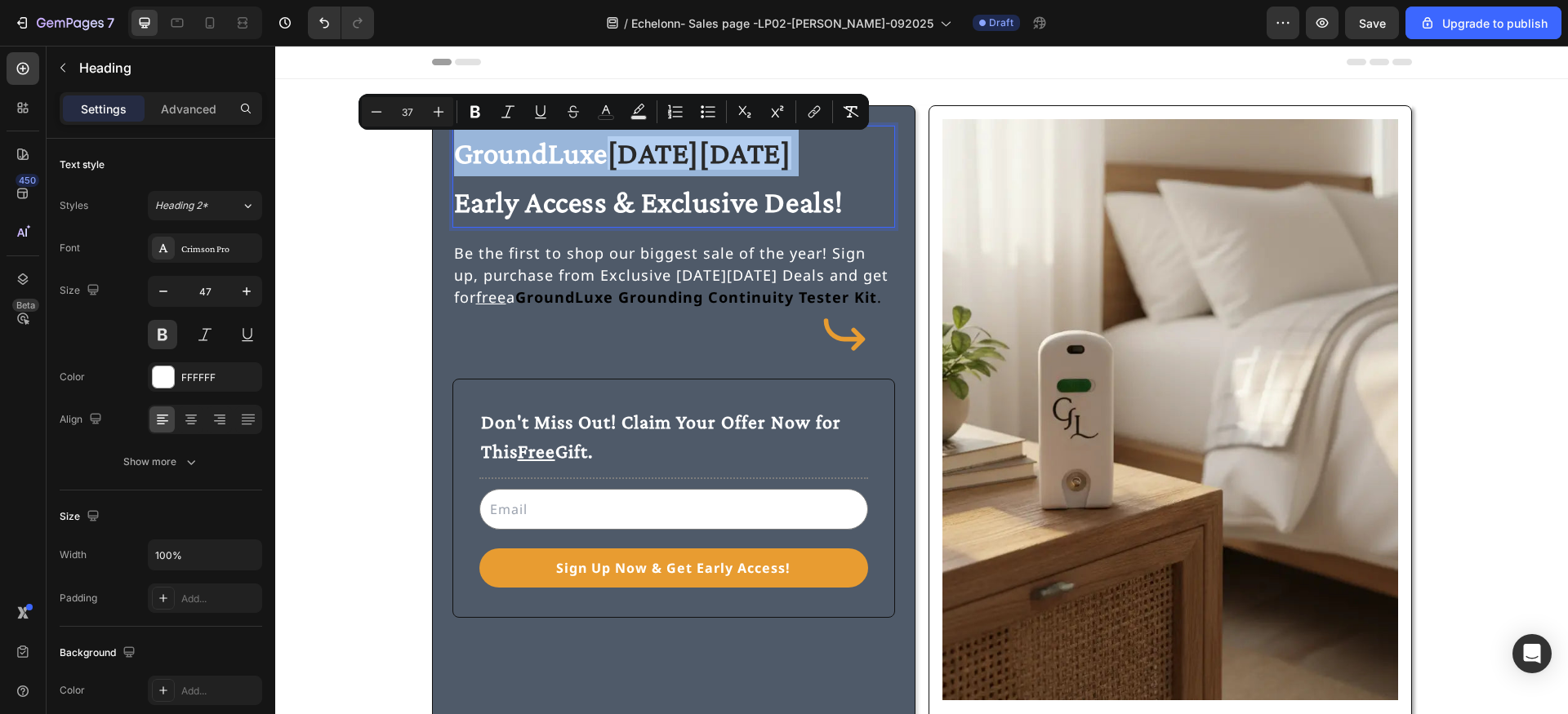
click at [756, 159] on strong "[DATE][DATE]" at bounding box center [700, 153] width 183 height 34
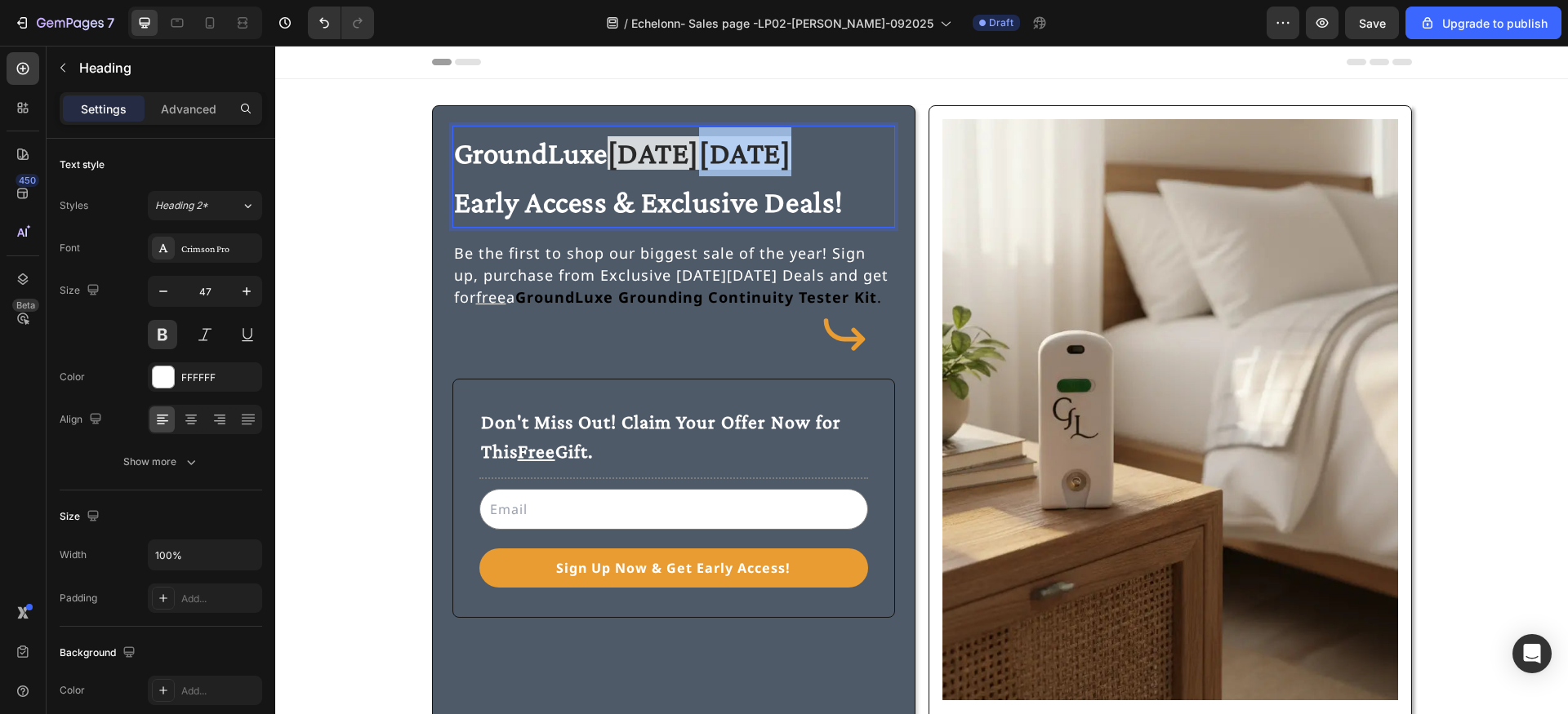
click at [756, 159] on strong "[DATE][DATE]" at bounding box center [700, 153] width 183 height 34
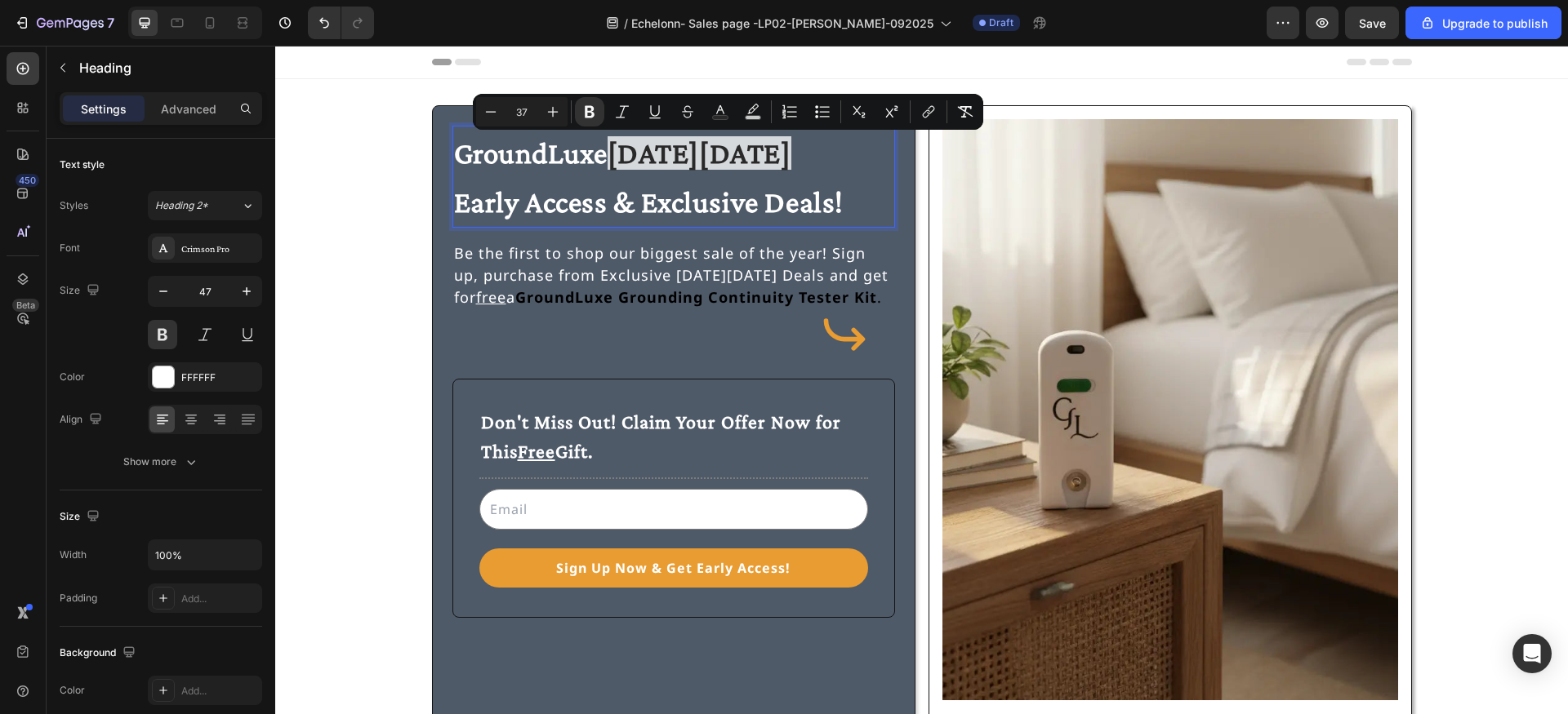
click at [617, 149] on strong "[DATE][DATE]" at bounding box center [700, 153] width 183 height 34
drag, startPoint x: 617, startPoint y: 149, endPoint x: 773, endPoint y: 163, distance: 156.6
click at [774, 163] on strong "[DATE][DATE]" at bounding box center [700, 153] width 183 height 34
click at [723, 115] on rect "Editor contextual toolbar" at bounding box center [720, 117] width 16 height 4
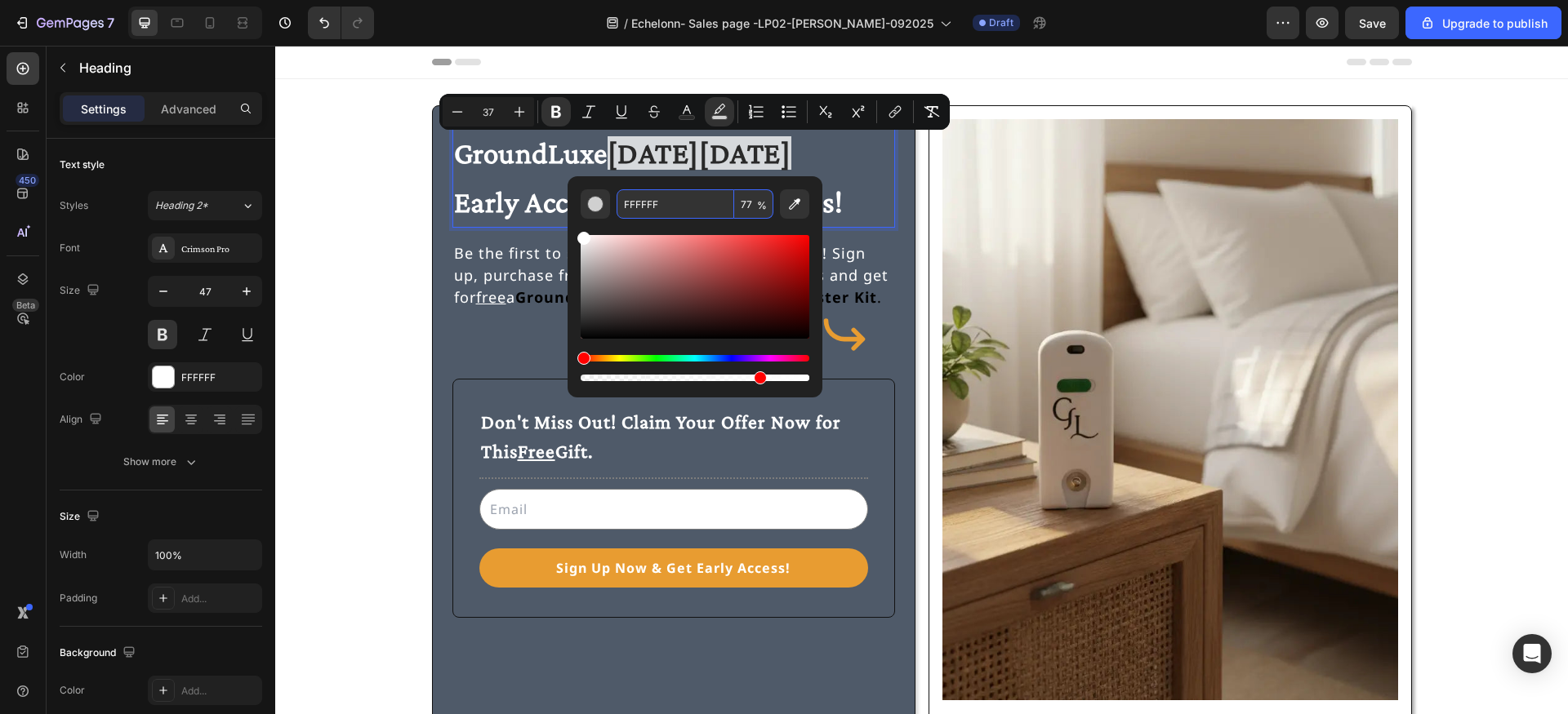
click at [745, 203] on input "77" at bounding box center [754, 204] width 39 height 29
type input "100"
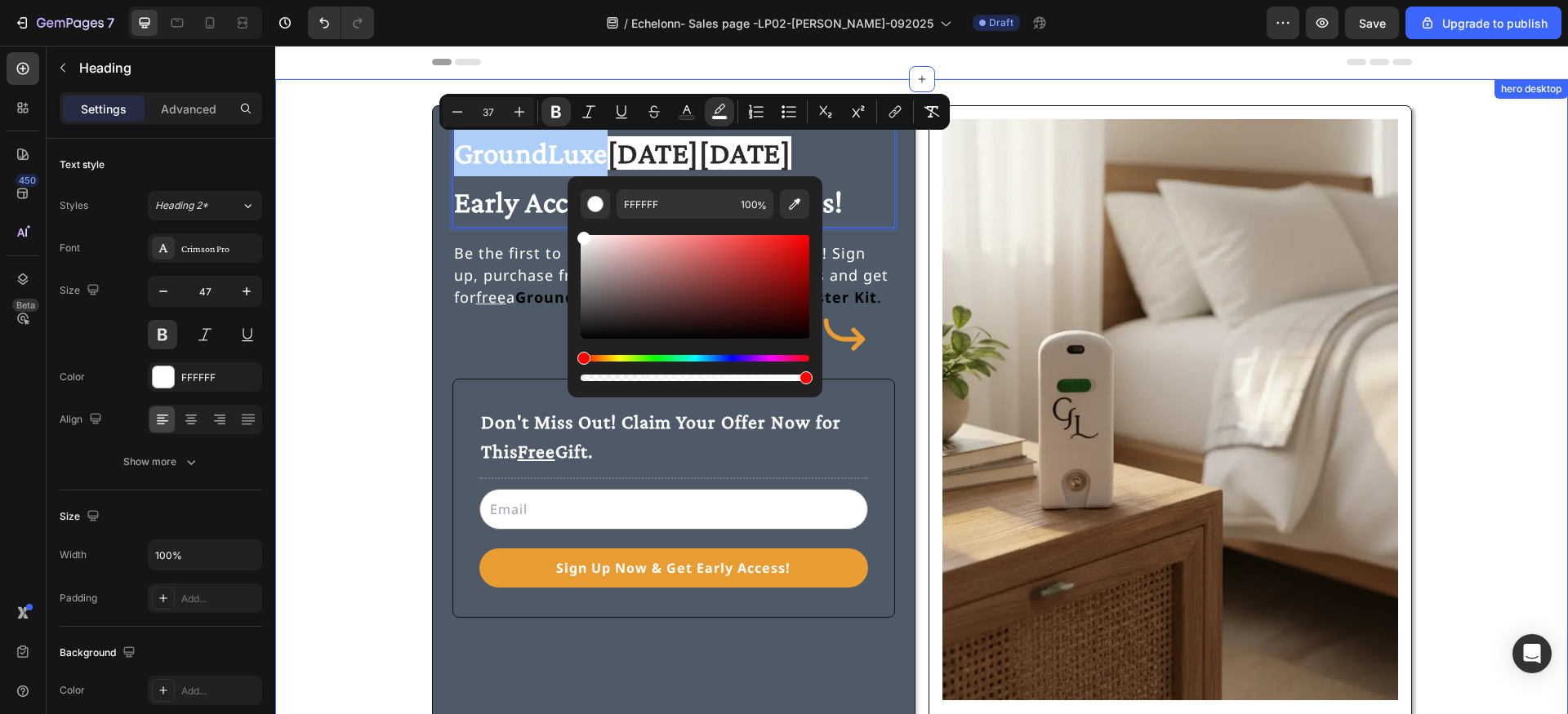
click at [843, 82] on div "GroundLuxe Black Friday Early Access & Exclusive Deals! Heading 16 Be the first…" at bounding box center [922, 421] width 1293 height 684
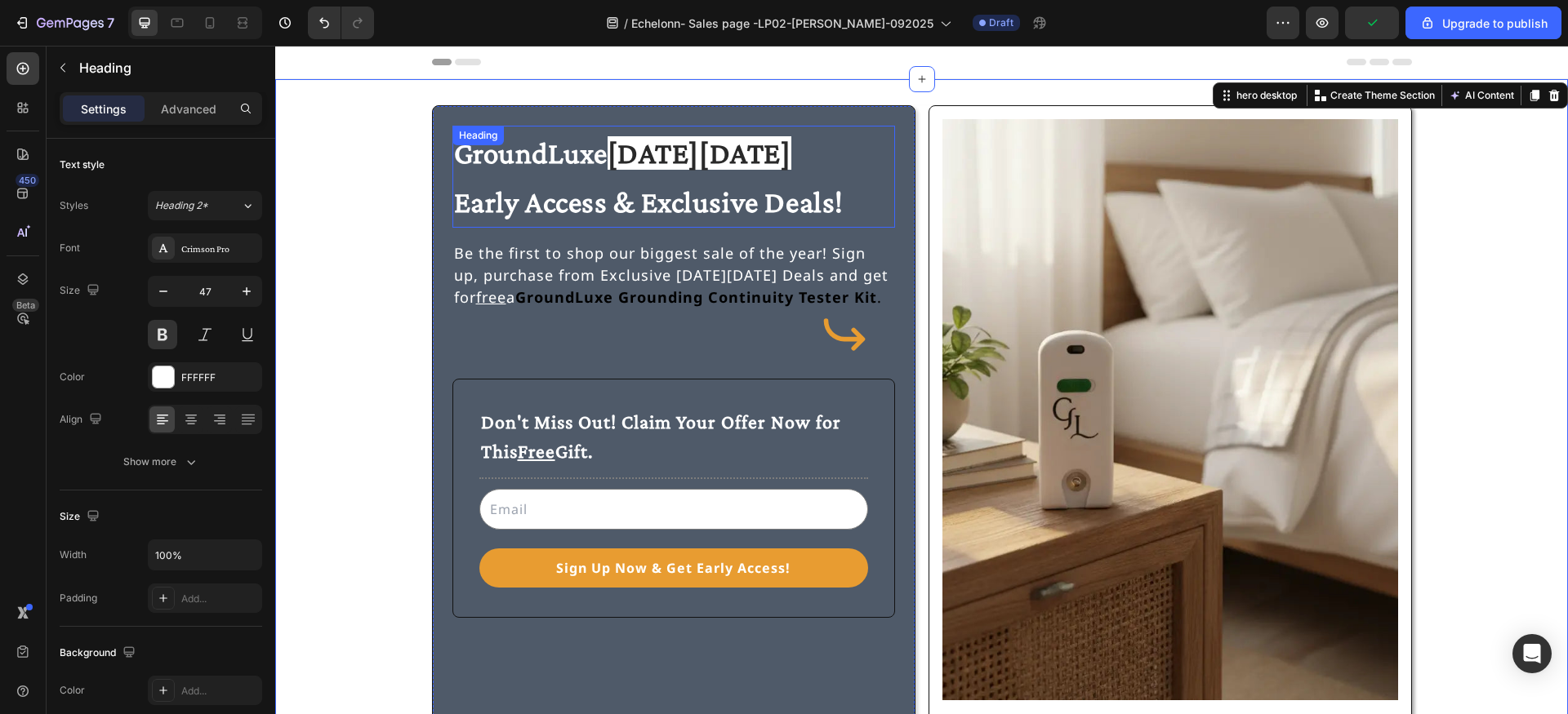
click at [618, 153] on strong "[DATE][DATE]" at bounding box center [700, 153] width 183 height 34
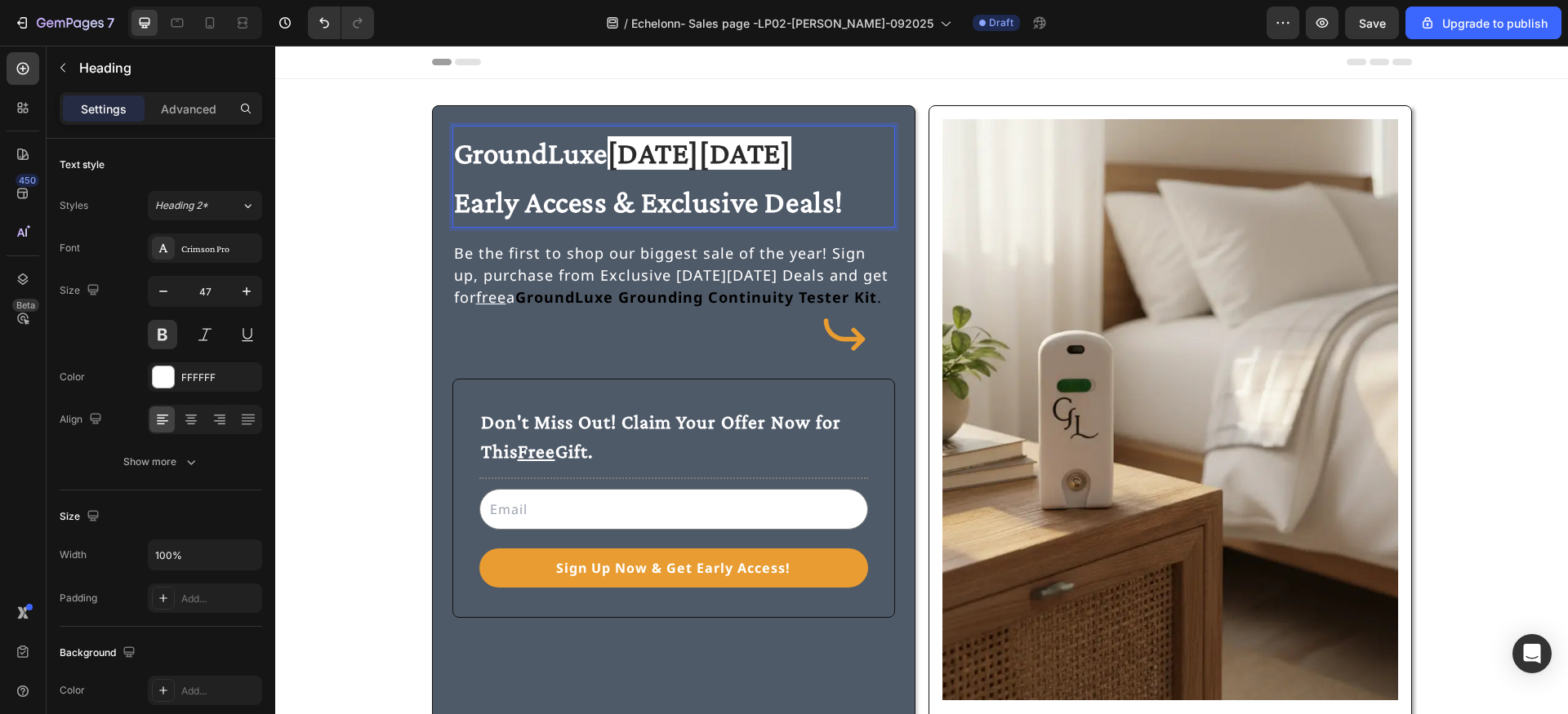
click at [608, 153] on span "GroundLuxe" at bounding box center [530, 153] width 153 height 34
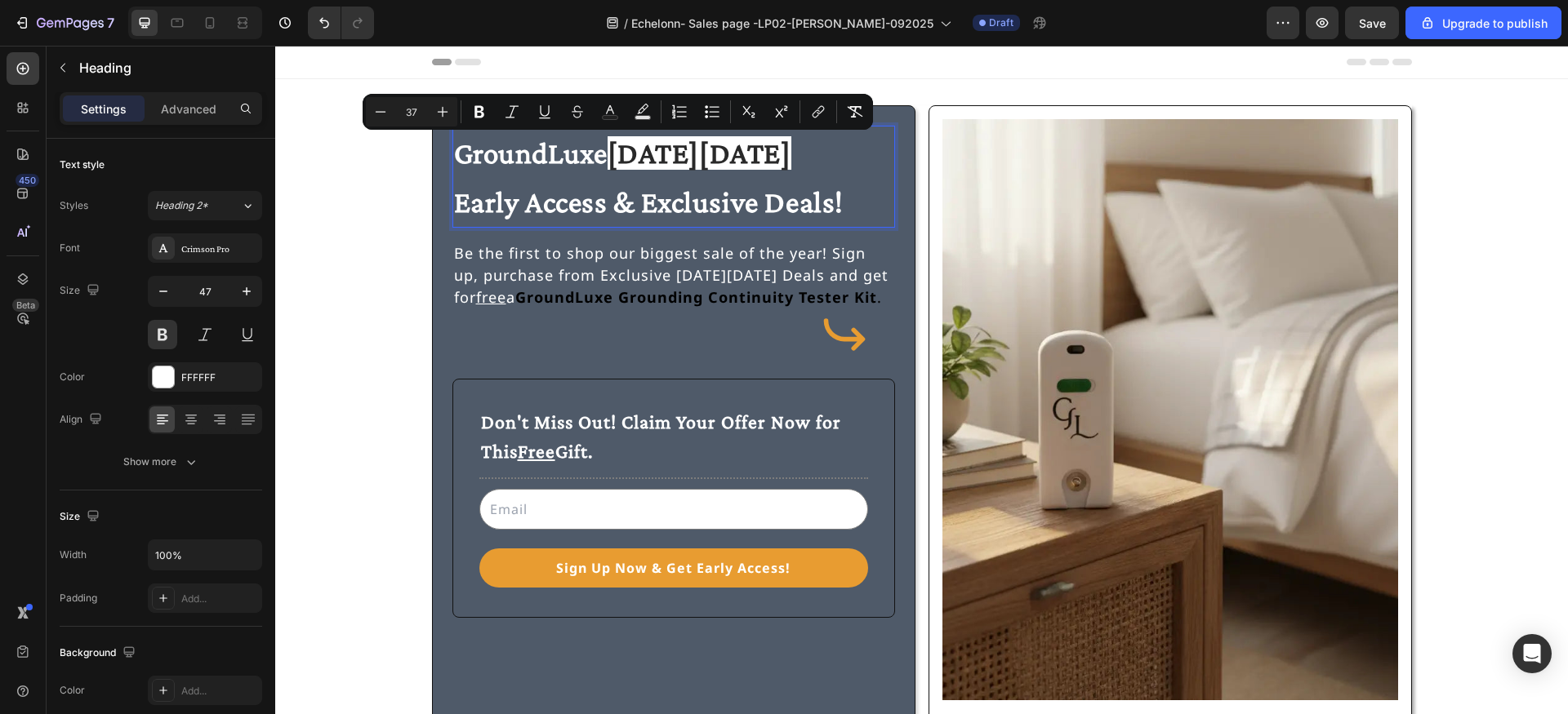
click at [622, 155] on p "GroundLuxe Black Friday Early Access & Exclusive Deals!" at bounding box center [673, 177] width 439 height 99
click at [650, 117] on rect "Editor contextual toolbar" at bounding box center [643, 117] width 16 height 4
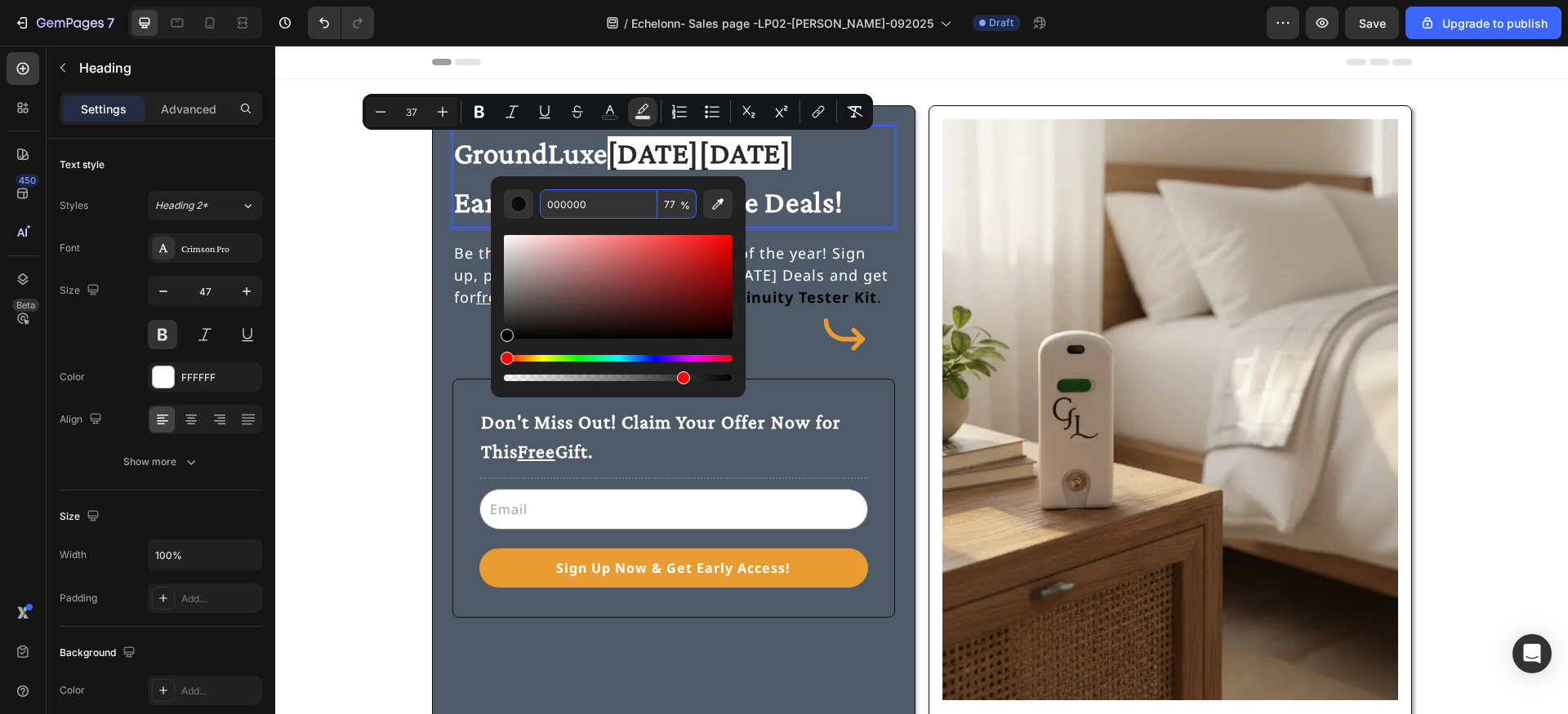
click at [673, 203] on input "77" at bounding box center [677, 204] width 39 height 29
type input "100"
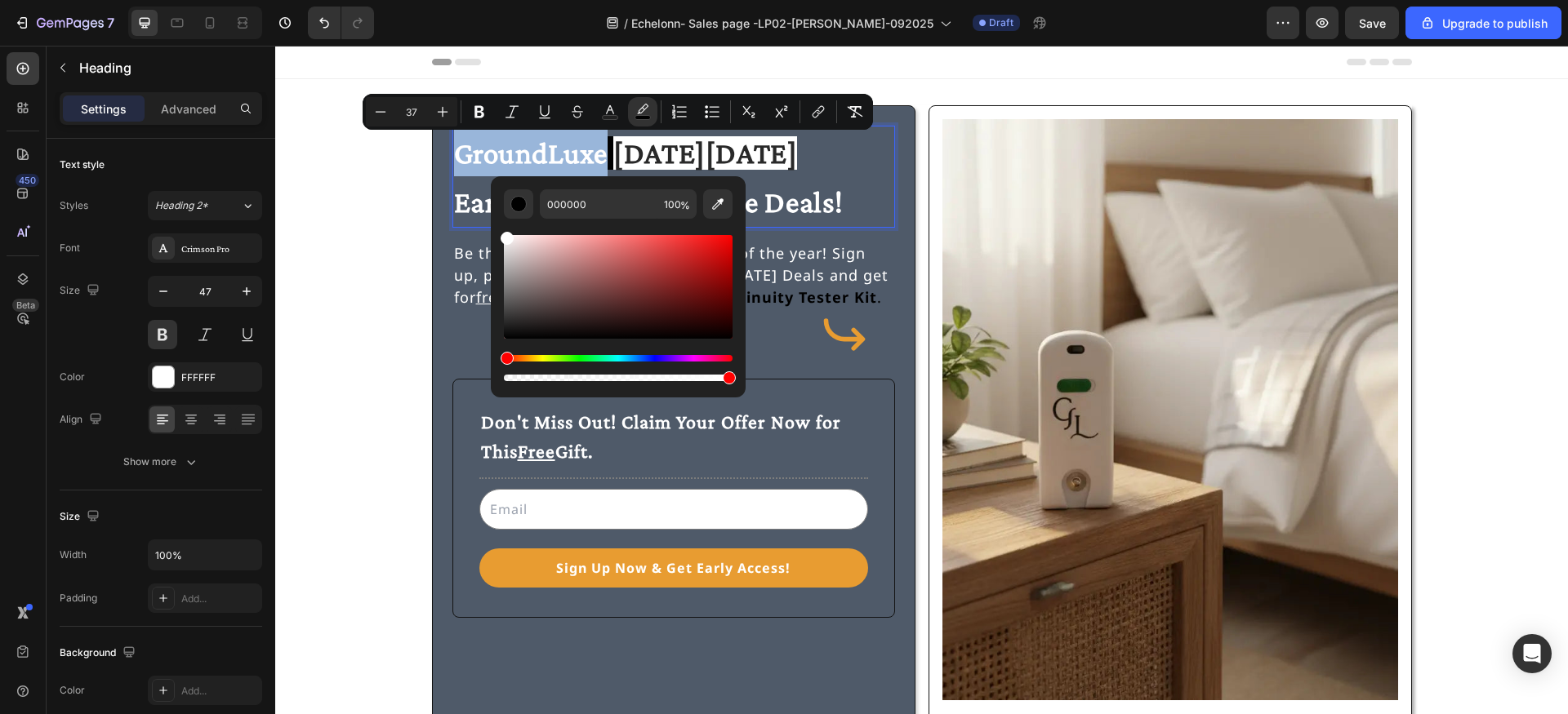
drag, startPoint x: 504, startPoint y: 336, endPoint x: 503, endPoint y: 216, distance: 120.0
click at [504, 216] on div "000000 100 %" at bounding box center [618, 287] width 228 height 195
type input "FFFFFF"
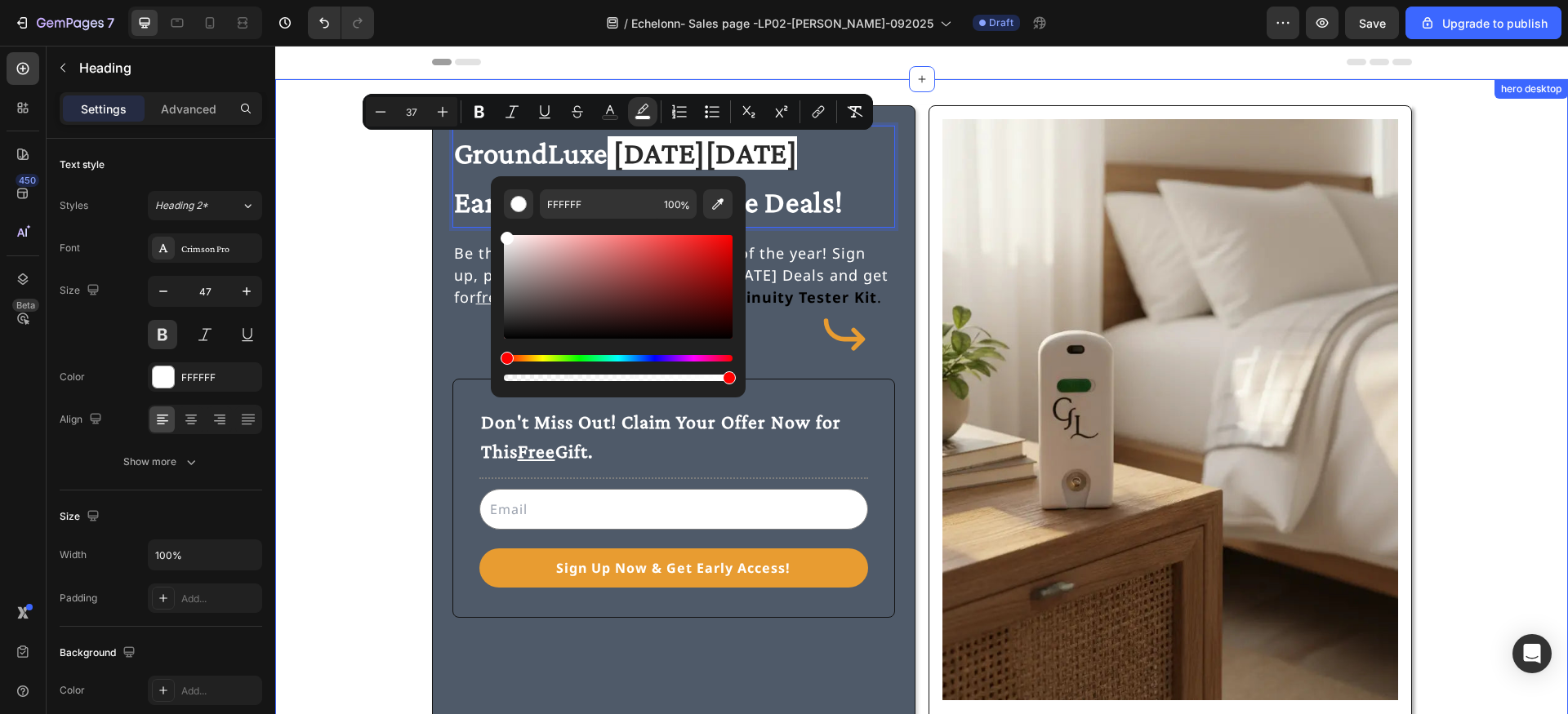
click at [395, 182] on div "GroundLuxe Black Friday Early Access & Exclusive Deals! Heading 16 Be the first…" at bounding box center [922, 421] width 1253 height 632
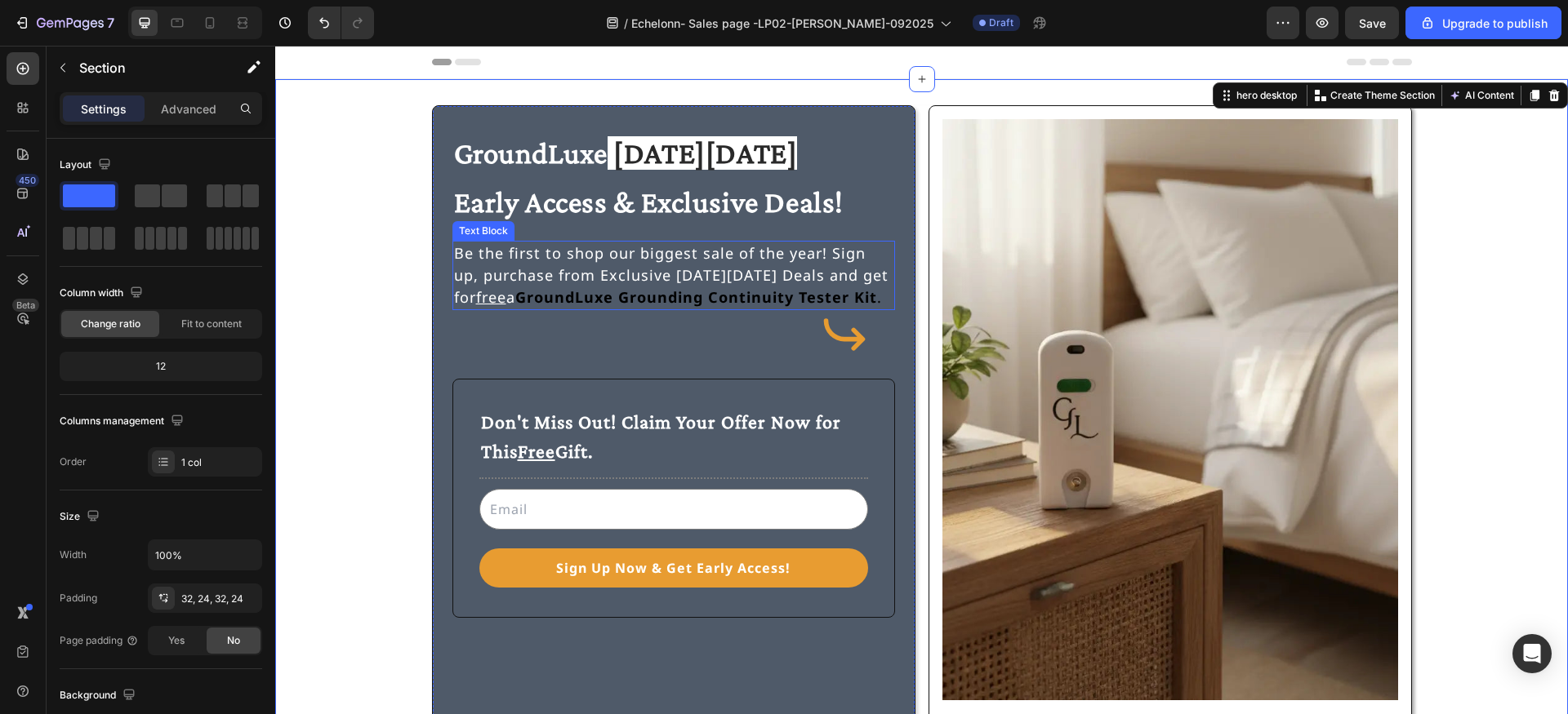
click at [515, 297] on strong "GroundLuxe Grounding Continuity Tester Kit" at bounding box center [696, 296] width 362 height 19
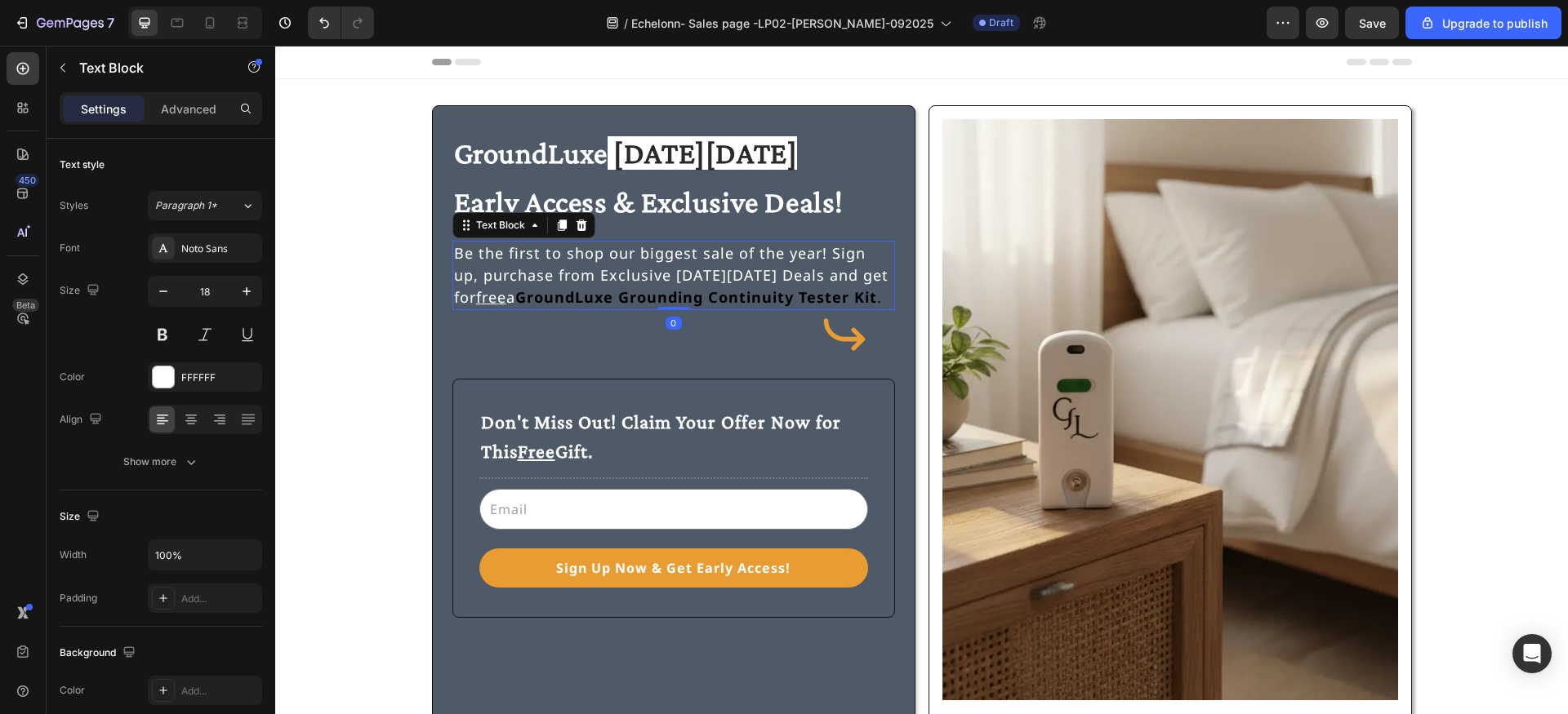
click at [515, 297] on strong "GroundLuxe Grounding Continuity Tester Kit" at bounding box center [696, 296] width 362 height 19
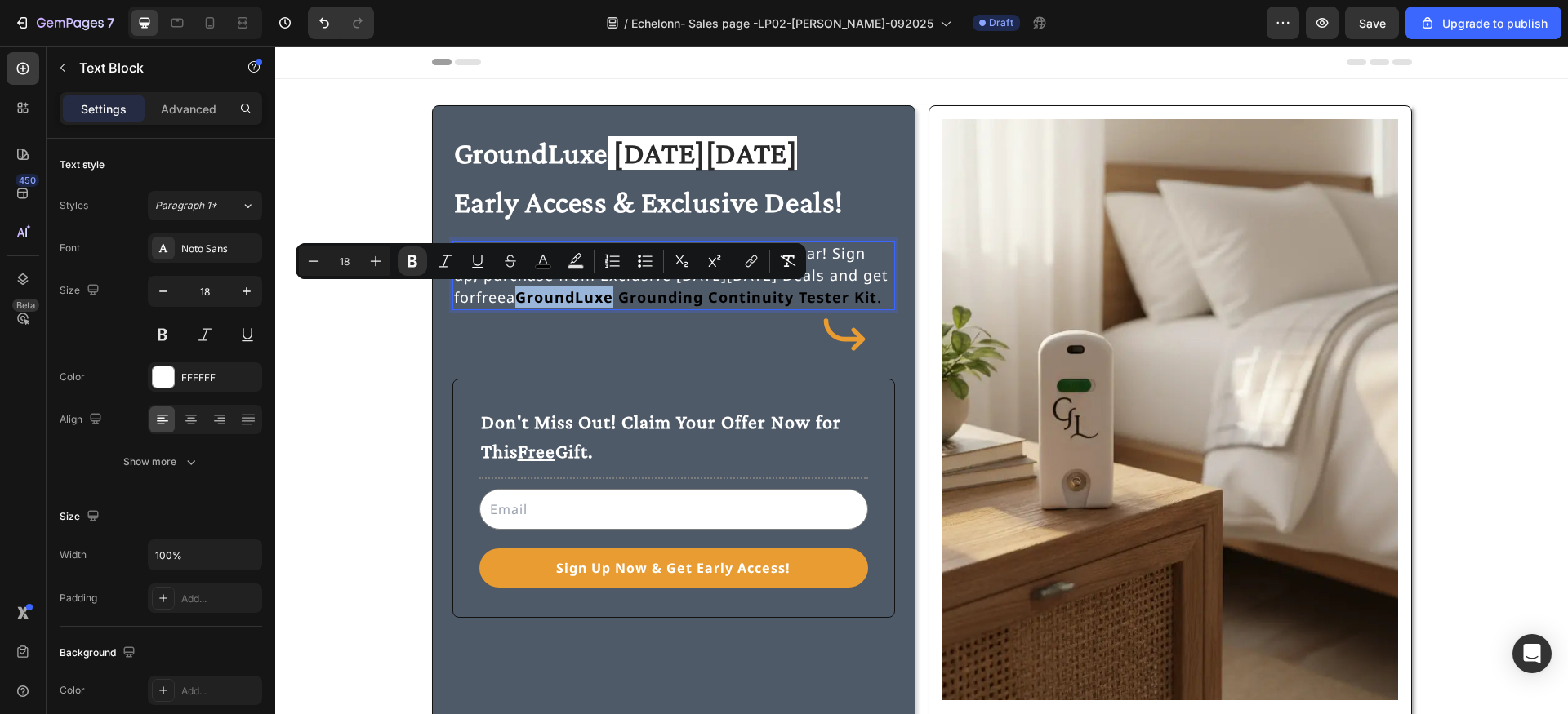
click at [515, 297] on strong "GroundLuxe Grounding Continuity Tester Kit" at bounding box center [696, 296] width 362 height 19
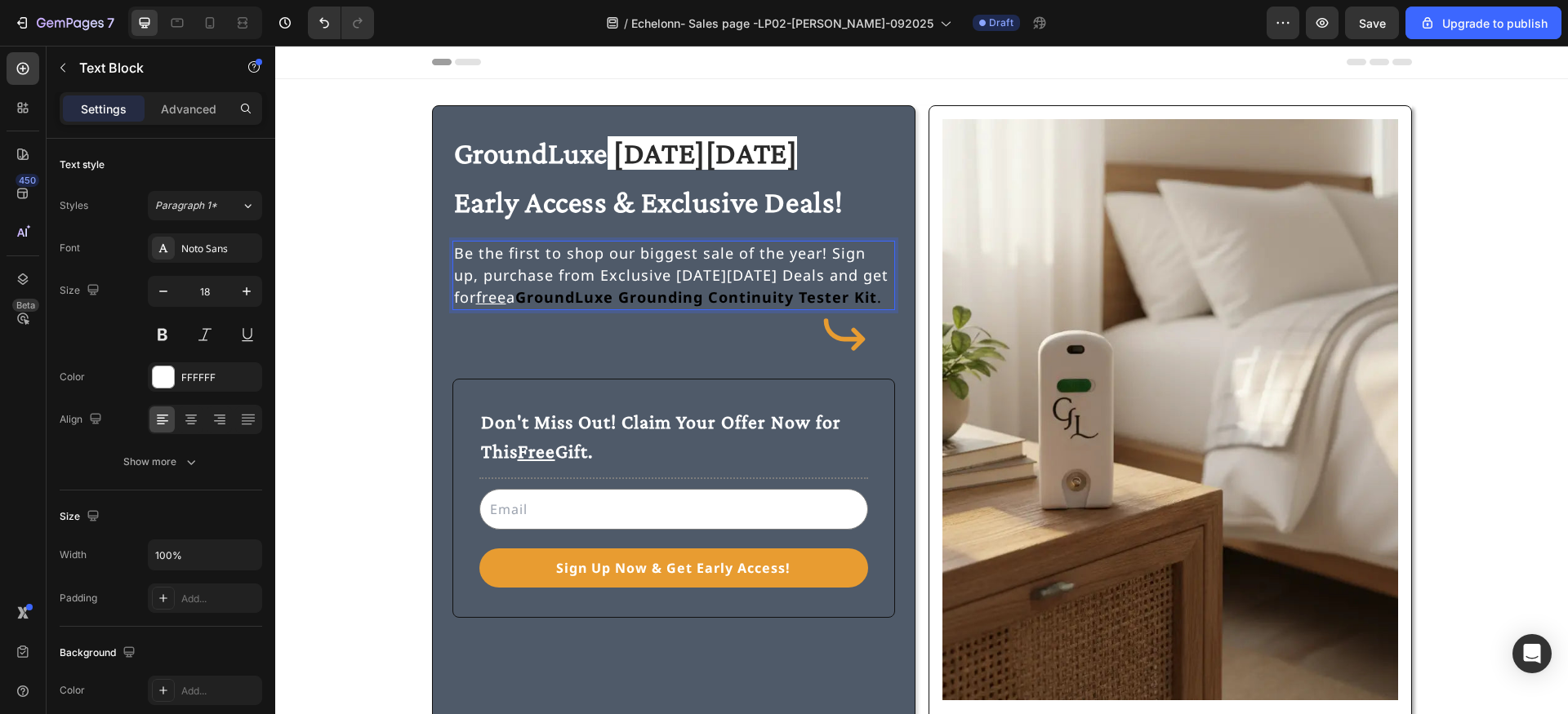
click at [503, 296] on p "Be the first to shop our biggest sale of the year! Sign up, purchase from Exclu…" at bounding box center [673, 276] width 439 height 66
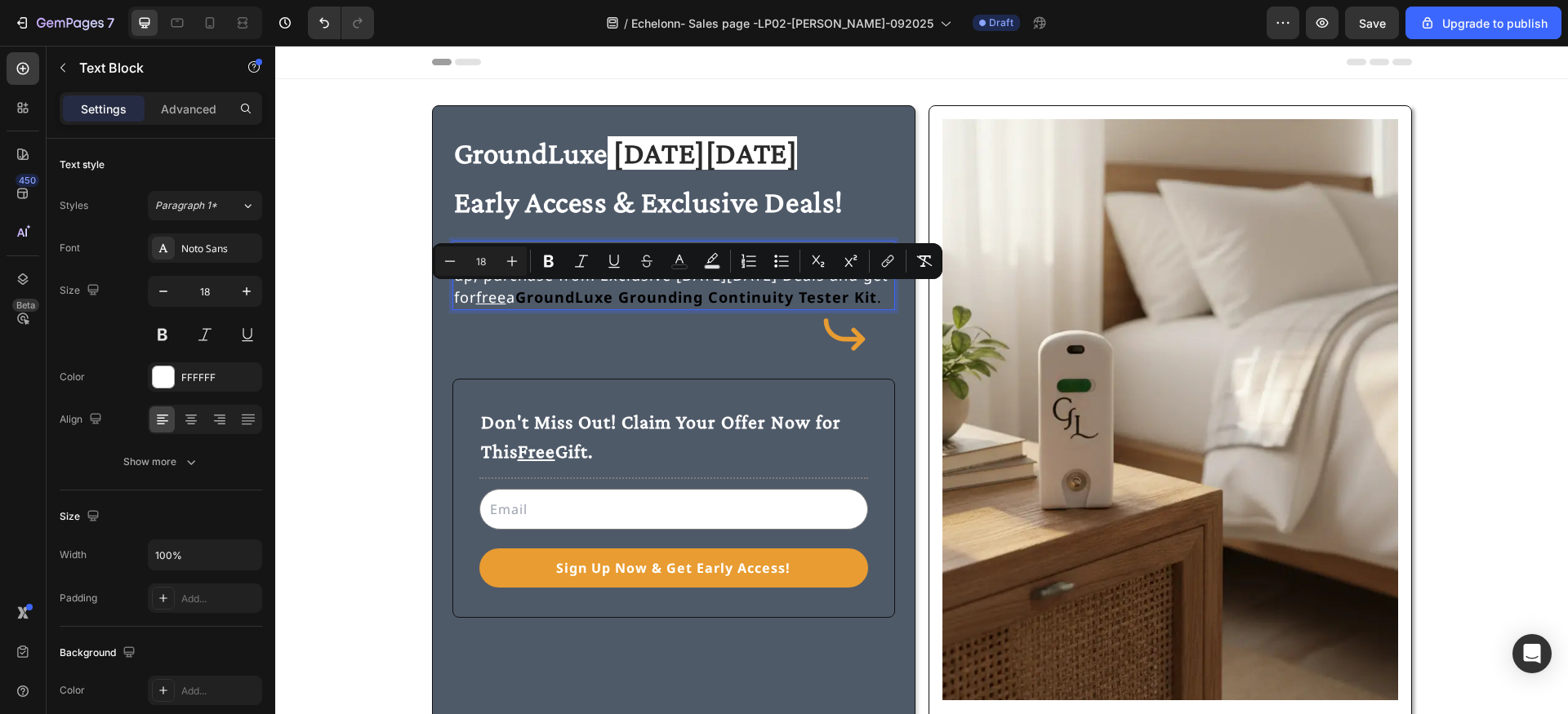
drag, startPoint x: 503, startPoint y: 296, endPoint x: 872, endPoint y: 303, distance: 369.1
click at [872, 303] on p "Be the first to shop our biggest sale of the year! Sign up, purchase from Exclu…" at bounding box center [673, 276] width 439 height 66
click at [717, 264] on icon "Editor contextual toolbar" at bounding box center [712, 261] width 17 height 16
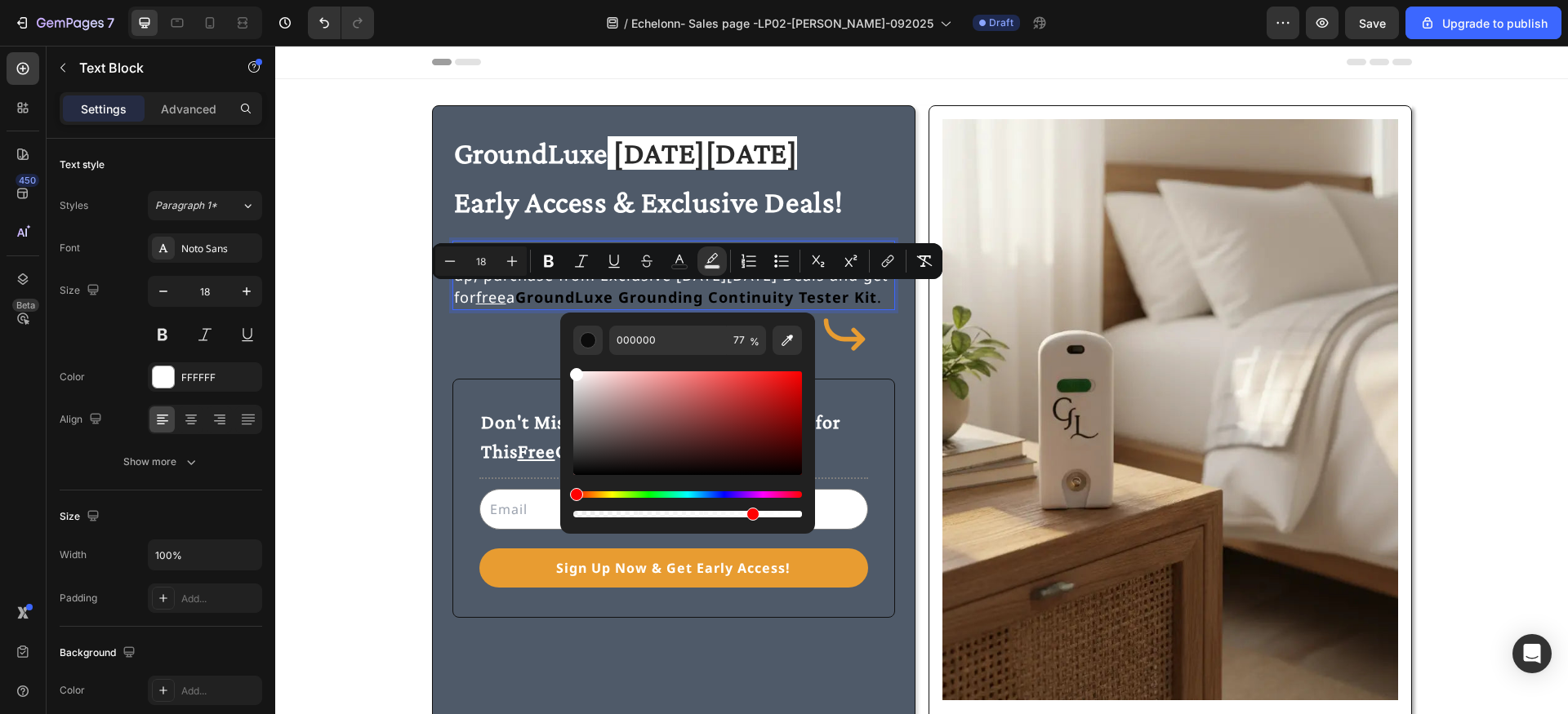
drag, startPoint x: 580, startPoint y: 471, endPoint x: 570, endPoint y: 364, distance: 107.5
click at [570, 364] on div "000000 77 %" at bounding box center [688, 416] width 255 height 208
type input "FFFFFF"
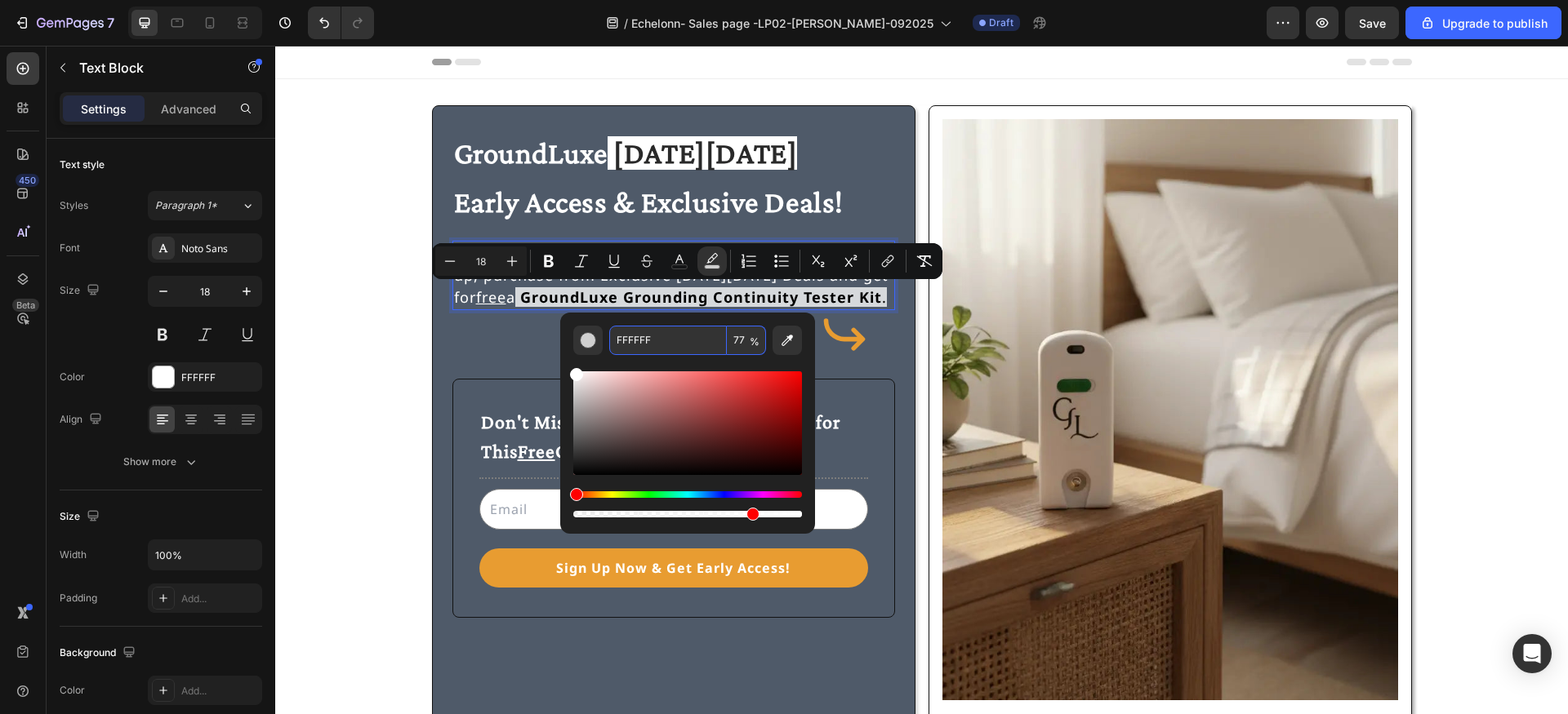
click at [738, 337] on input "77" at bounding box center [746, 340] width 39 height 29
type input "100"
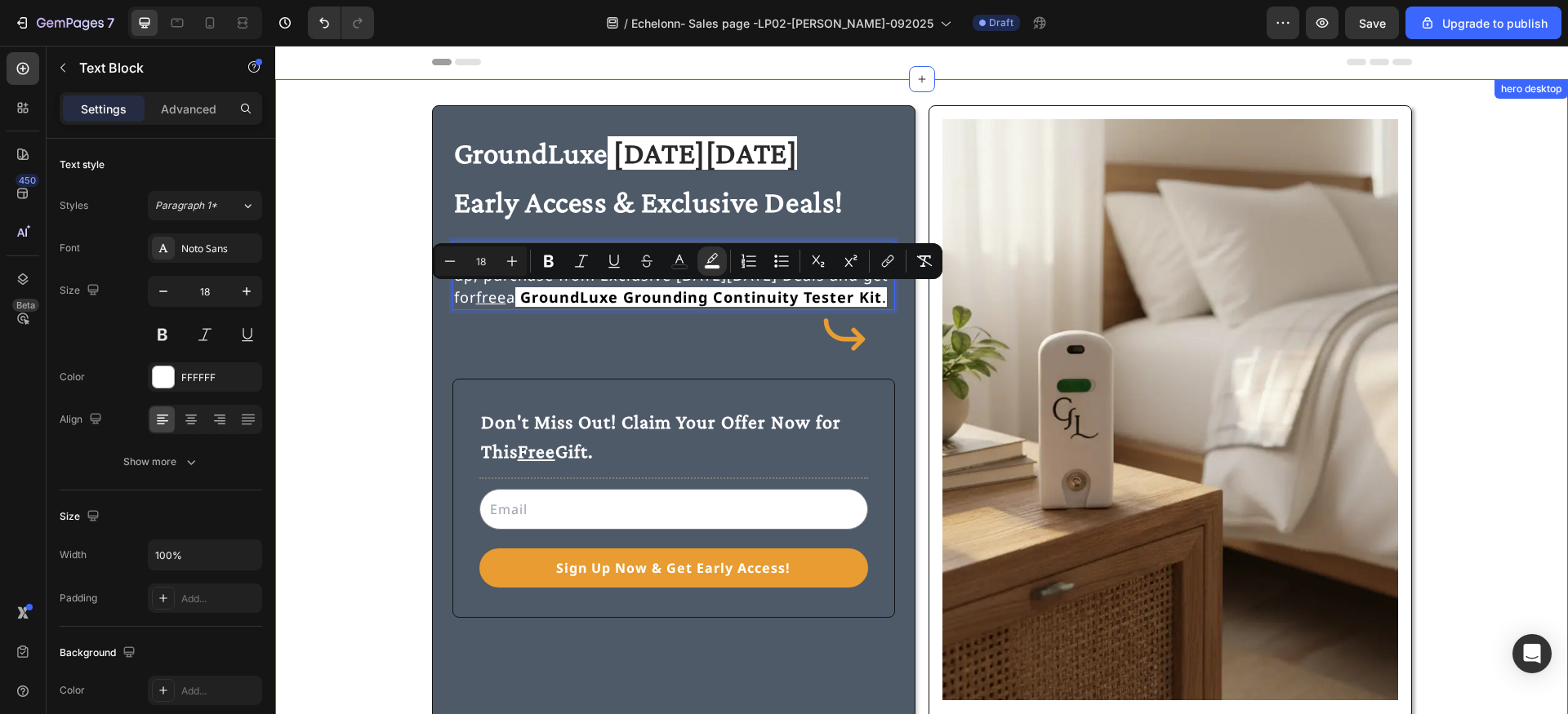
click at [370, 219] on div "⁠⁠⁠⁠⁠⁠⁠ GroundLuxe Black Friday Early Access & Exclusive Deals! Heading Be the …" at bounding box center [922, 421] width 1253 height 632
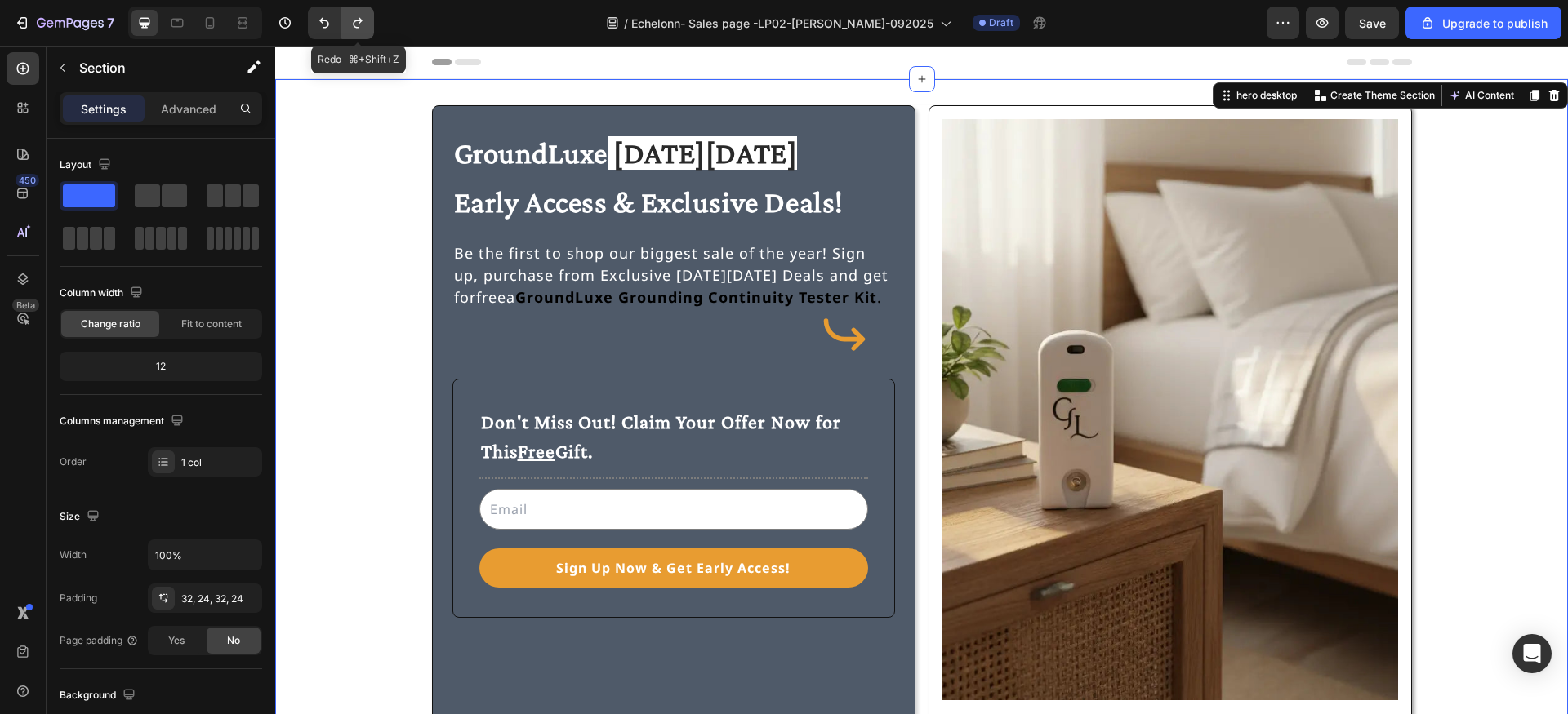
click at [359, 23] on icon "Undo/Redo" at bounding box center [358, 24] width 9 height 11
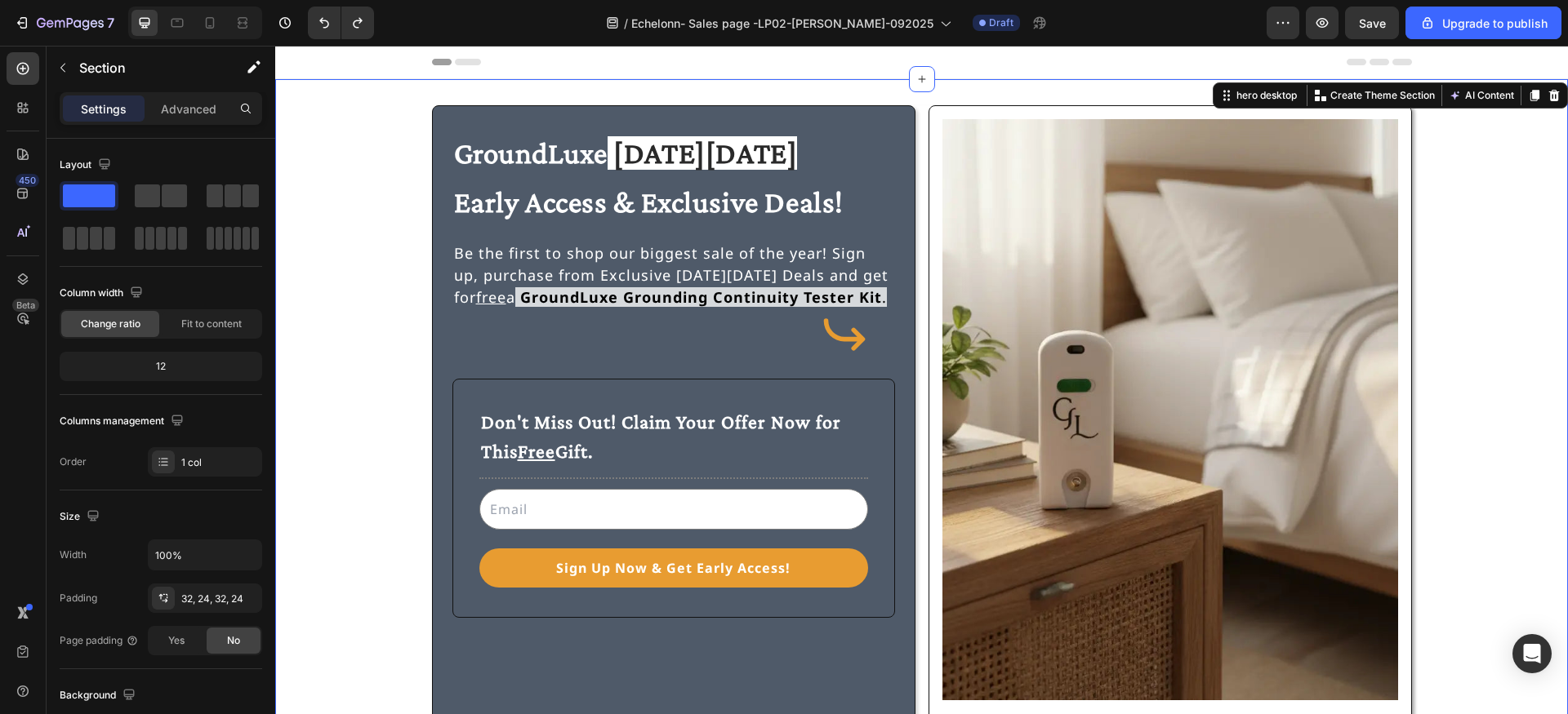
click at [394, 306] on div "⁠⁠⁠⁠⁠⁠⁠ GroundLuxe Black Friday Early Access & Exclusive Deals! Heading Be the …" at bounding box center [922, 421] width 1253 height 632
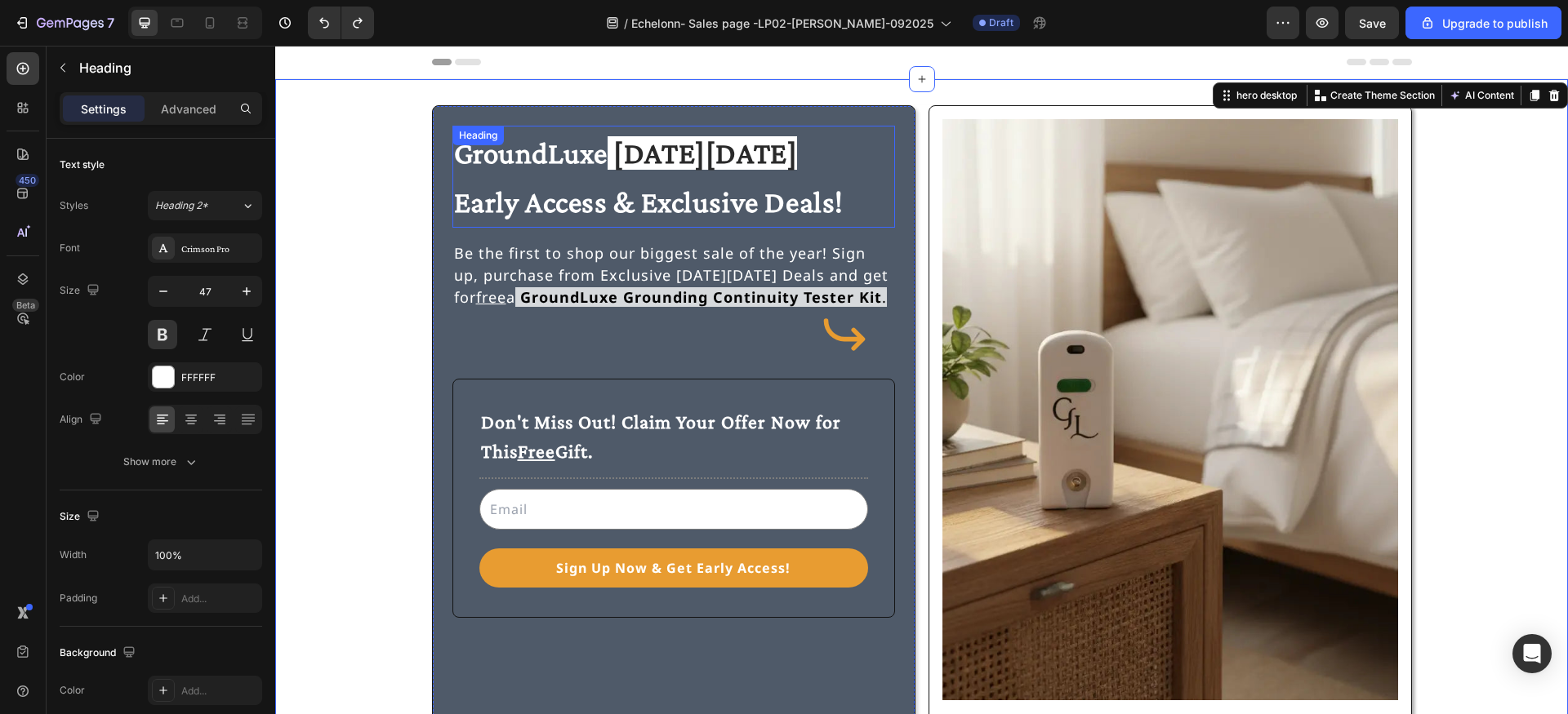
click at [550, 176] on p "⁠⁠⁠⁠⁠⁠⁠ GroundLuxe Black Friday Early Access & Exclusive Deals!" at bounding box center [673, 177] width 439 height 99
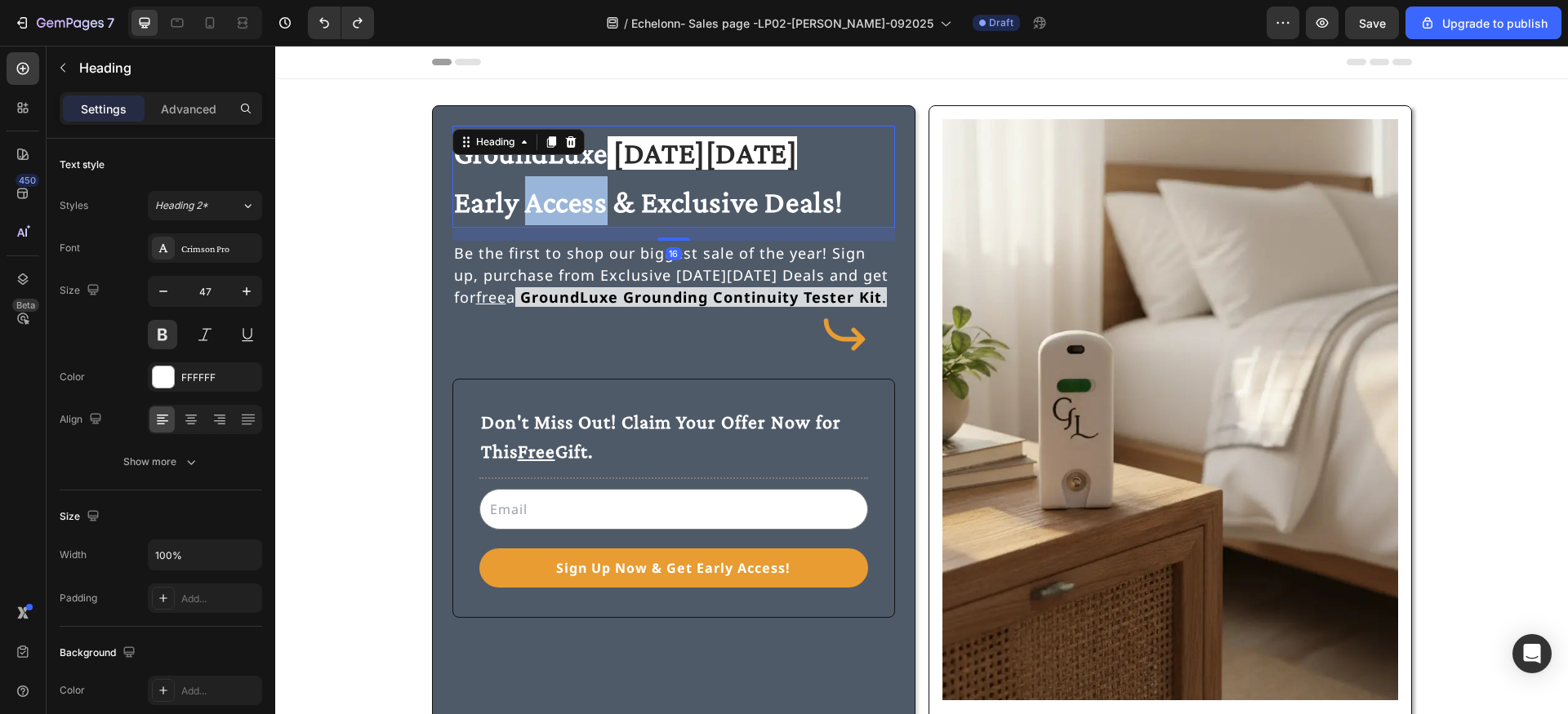
click at [550, 180] on p "GroundLuxe Black Friday Early Access & Exclusive Deals!" at bounding box center [673, 177] width 439 height 99
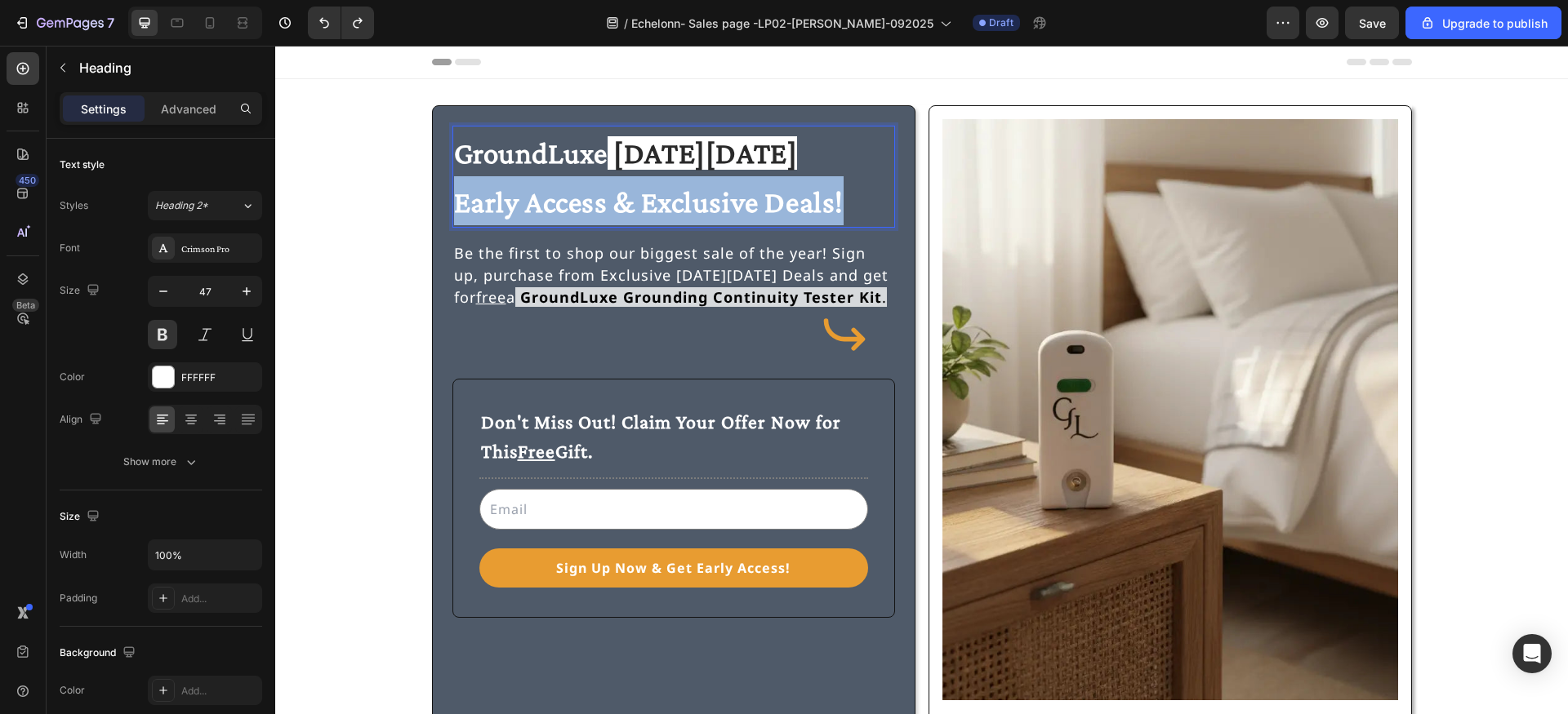
click at [550, 180] on p "GroundLuxe Black Friday Early Access & Exclusive Deals!" at bounding box center [673, 177] width 439 height 99
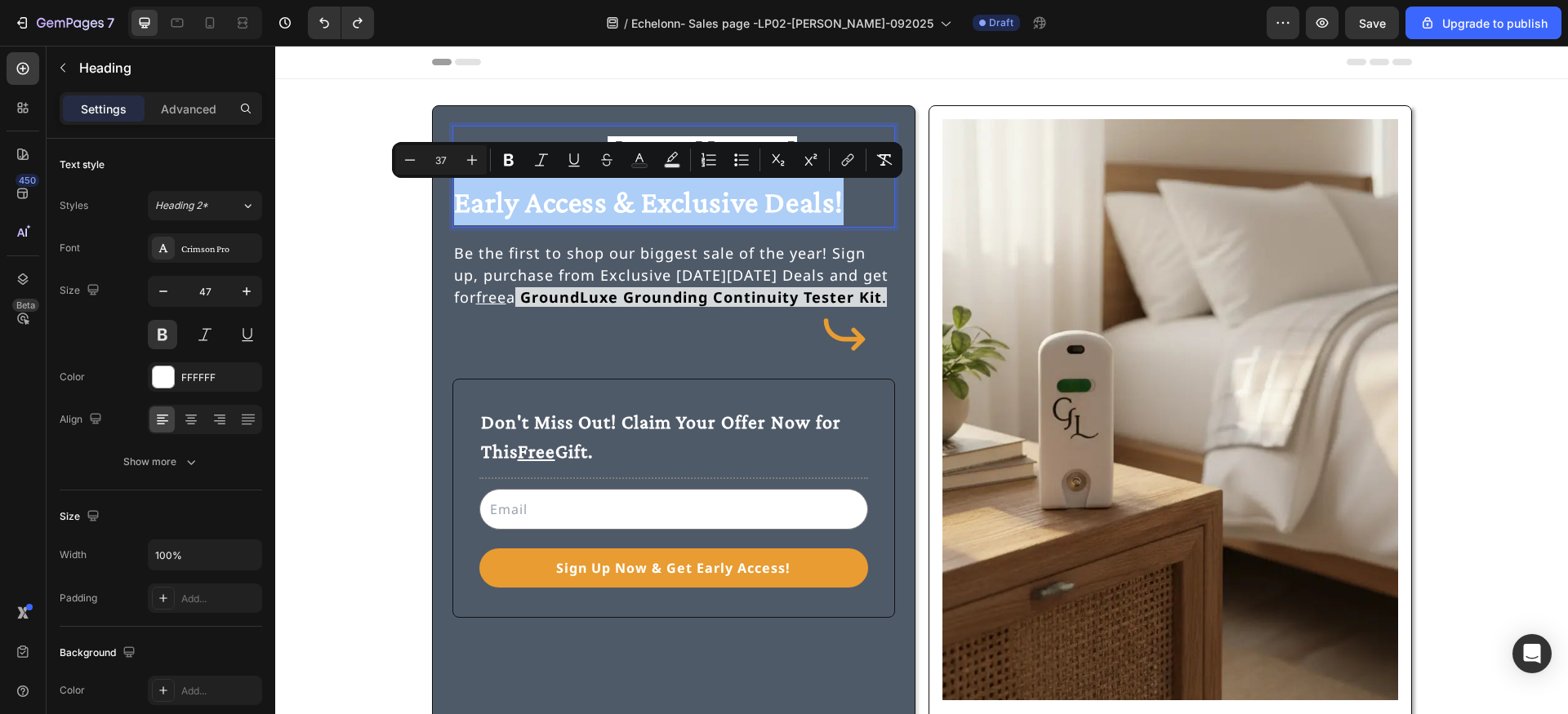
click at [447, 161] on input "37" at bounding box center [441, 159] width 33 height 19
click at [439, 162] on input "37" at bounding box center [441, 159] width 33 height 19
click at [205, 287] on input "47" at bounding box center [204, 291] width 54 height 29
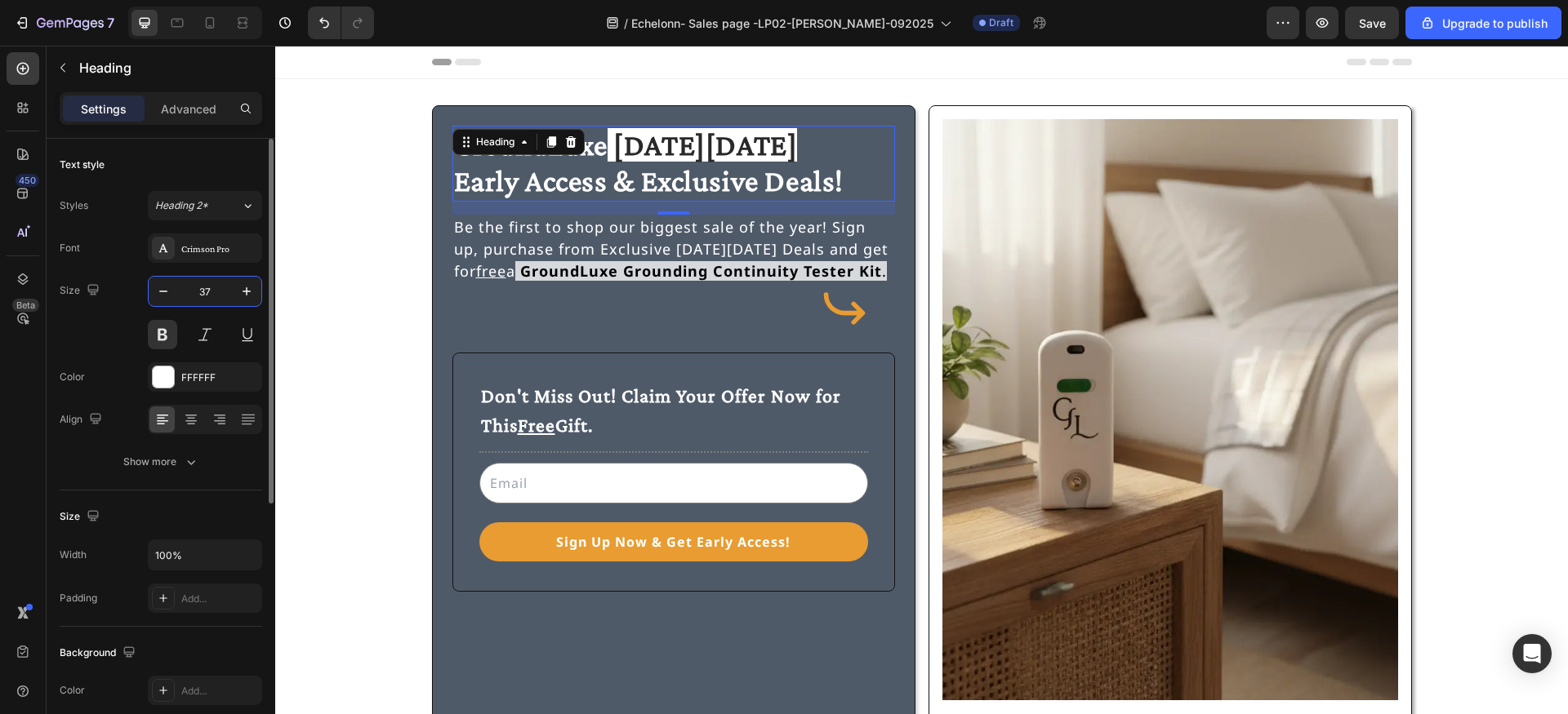
type input "37"
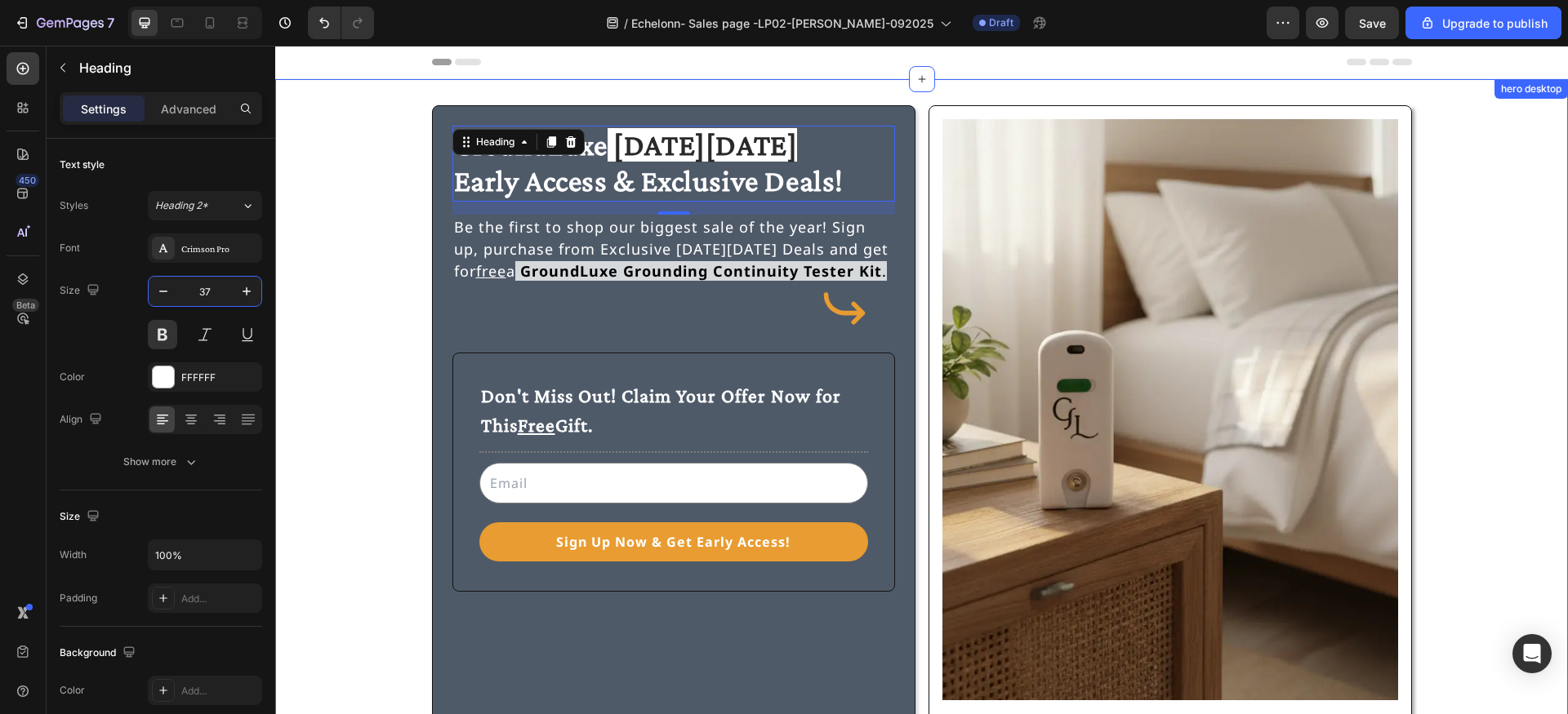
click at [368, 198] on div "⁠⁠⁠⁠⁠⁠⁠ GroundLuxe Black Friday Early Access & Exclusive Deals! Heading 16 Be t…" at bounding box center [922, 421] width 1253 height 632
click at [513, 155] on span "GroundLuxe" at bounding box center [530, 145] width 153 height 34
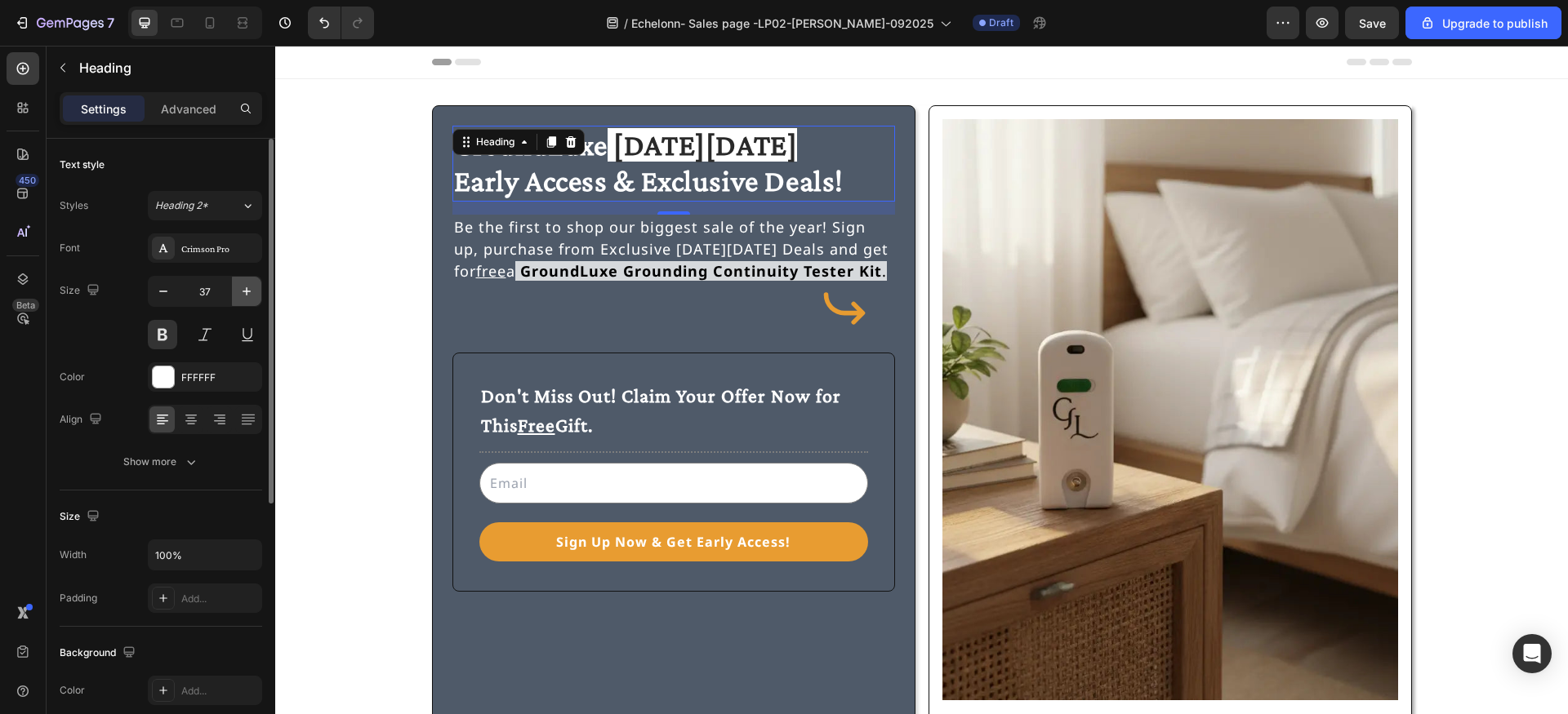
click at [247, 292] on icon "button" at bounding box center [247, 291] width 8 height 8
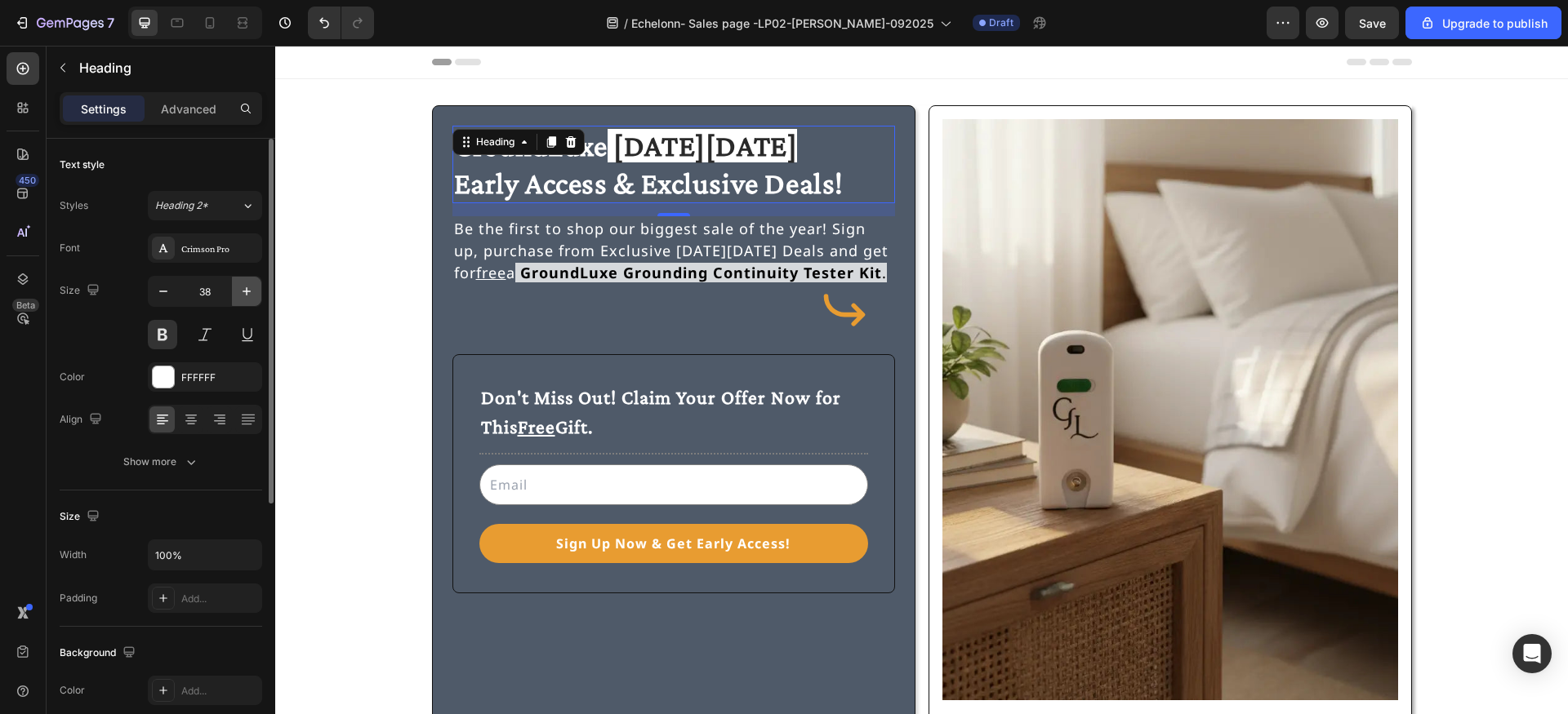
click at [247, 293] on icon "button" at bounding box center [247, 291] width 8 height 8
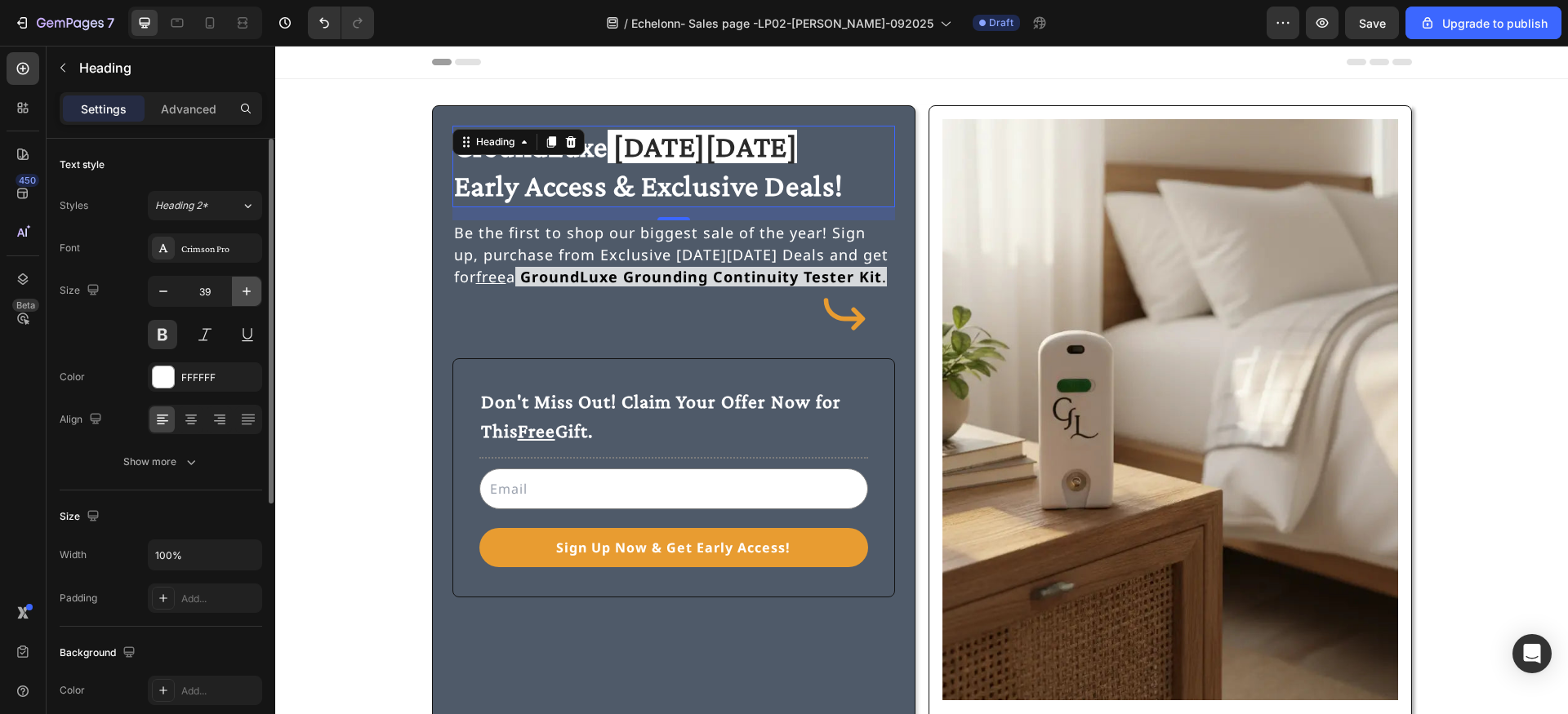
click at [247, 293] on icon "button" at bounding box center [247, 291] width 8 height 8
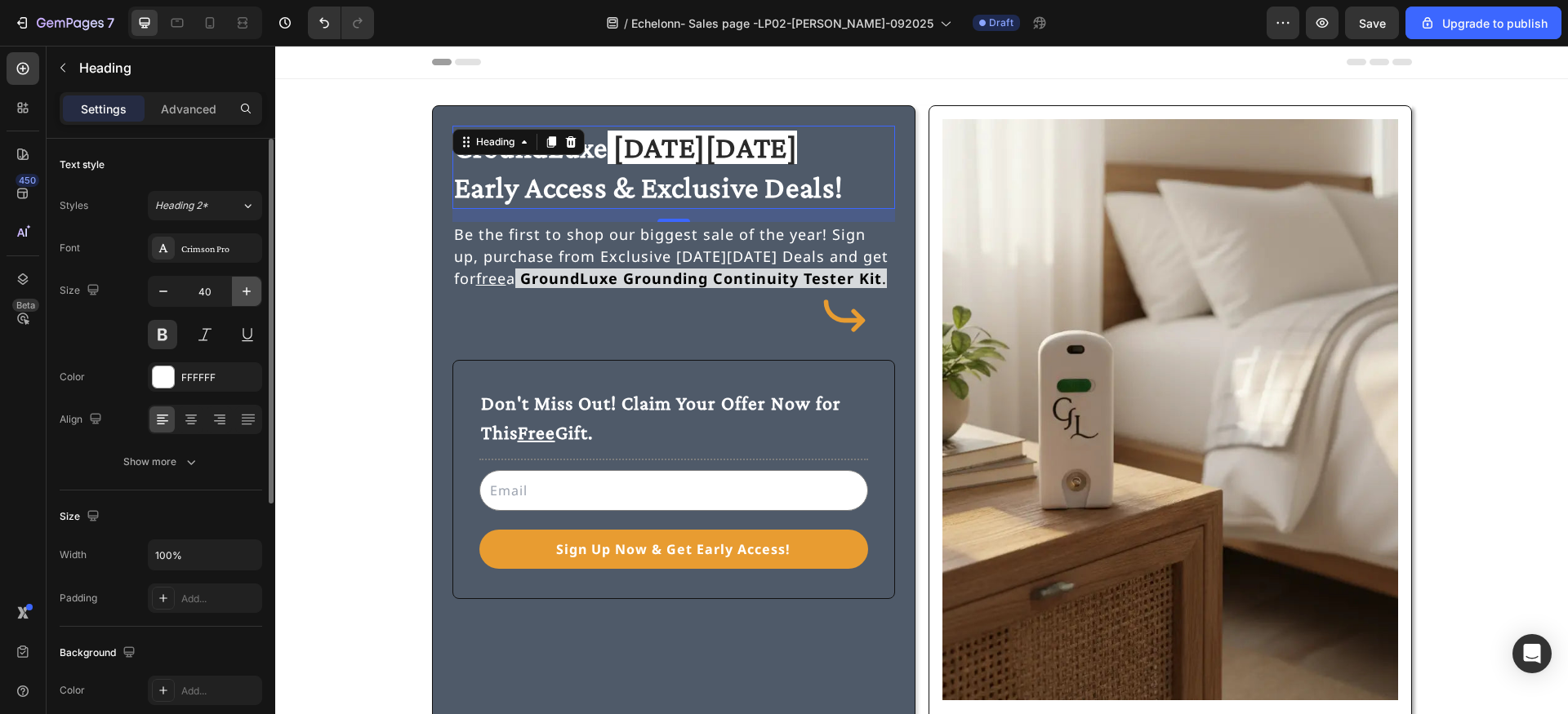
click at [247, 293] on icon "button" at bounding box center [247, 291] width 8 height 8
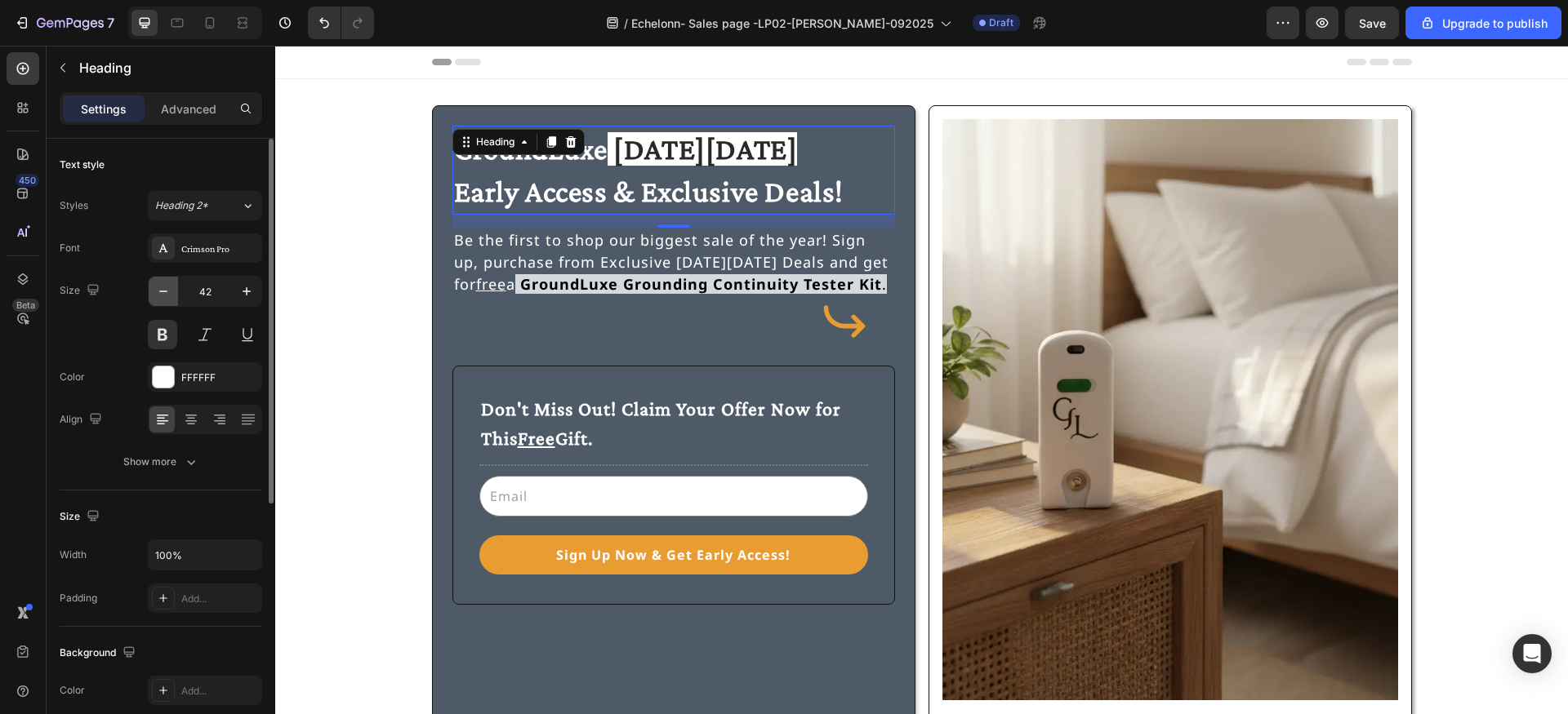
click at [168, 291] on icon "button" at bounding box center [163, 291] width 17 height 16
type input "41"
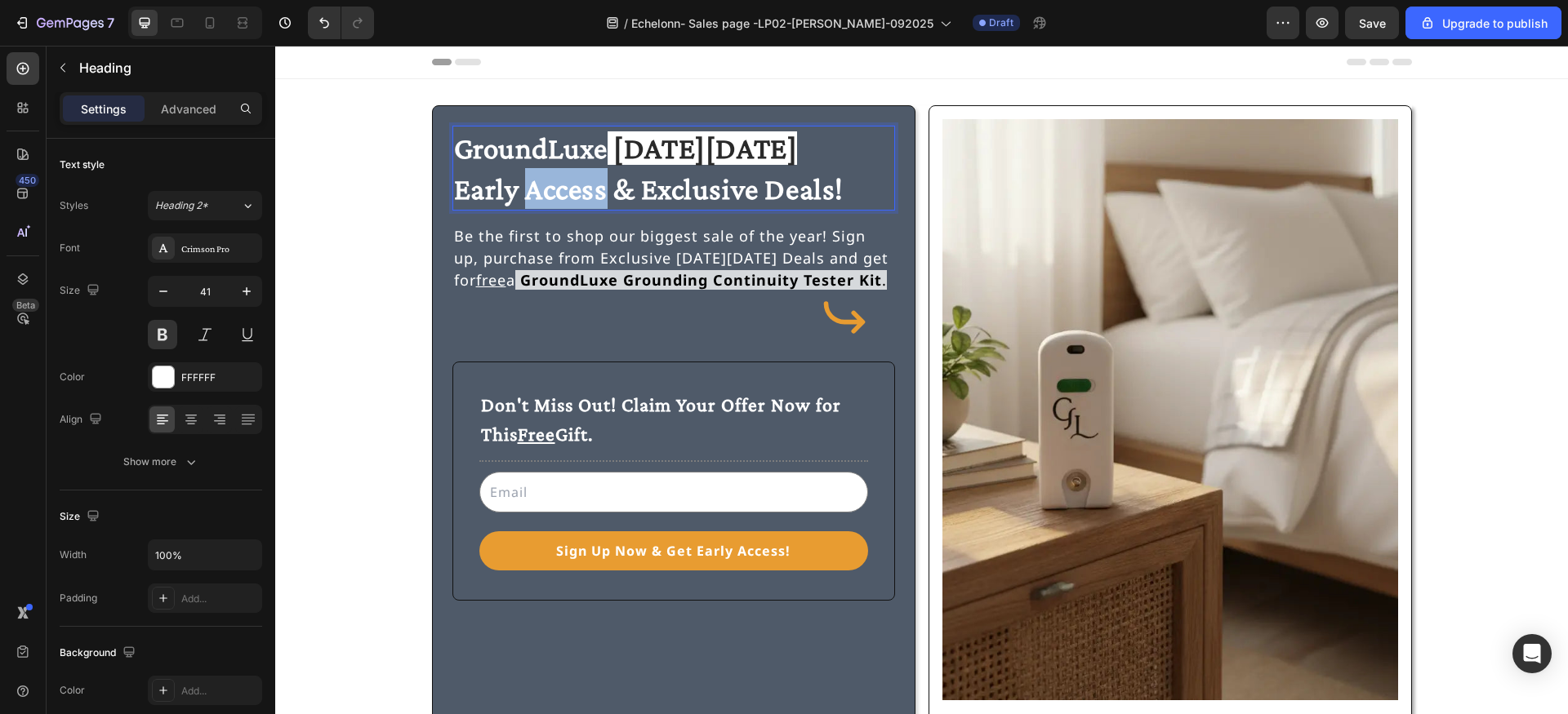
click at [540, 182] on span "Early Access & Exclusive Deals!" at bounding box center [649, 189] width 391 height 34
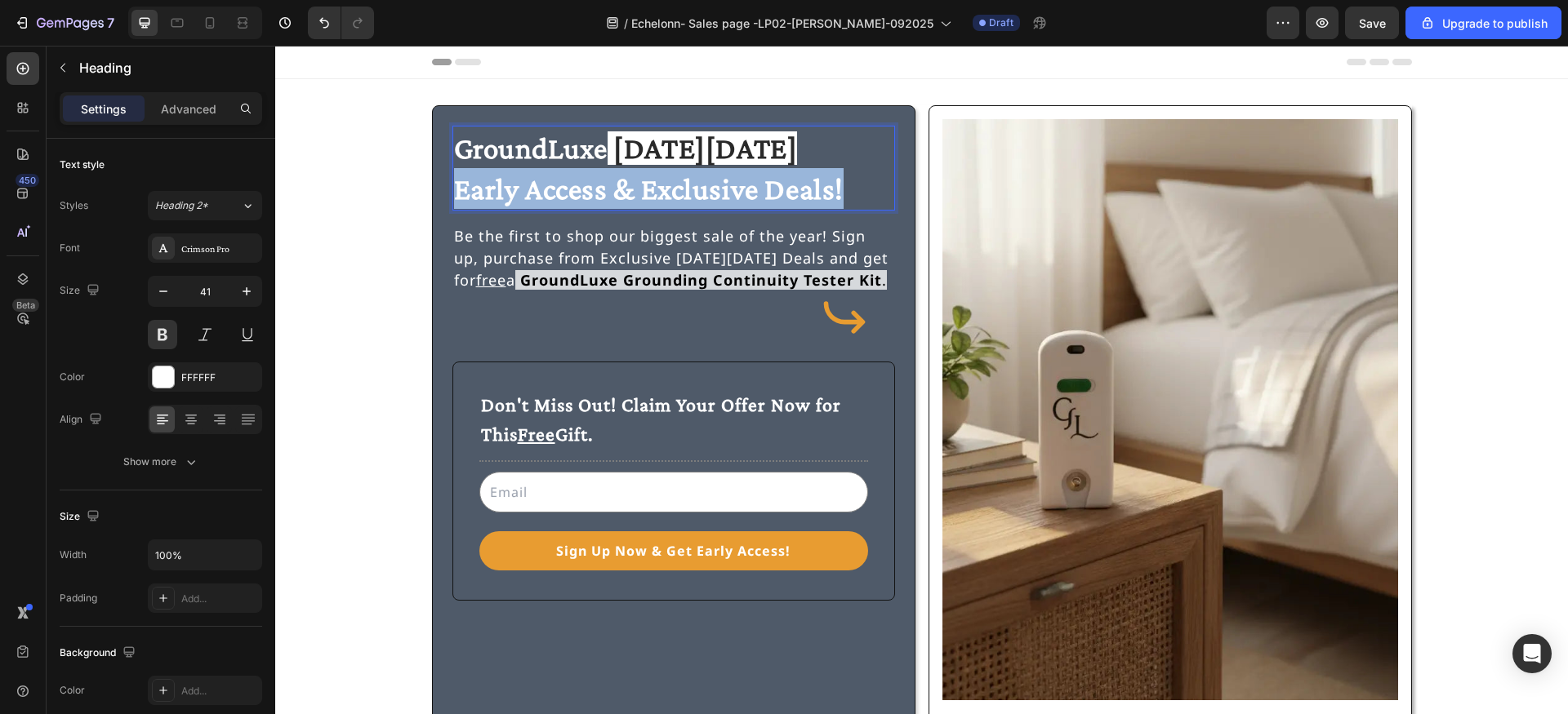
click at [540, 182] on span "Early Access & Exclusive Deals!" at bounding box center [649, 189] width 391 height 34
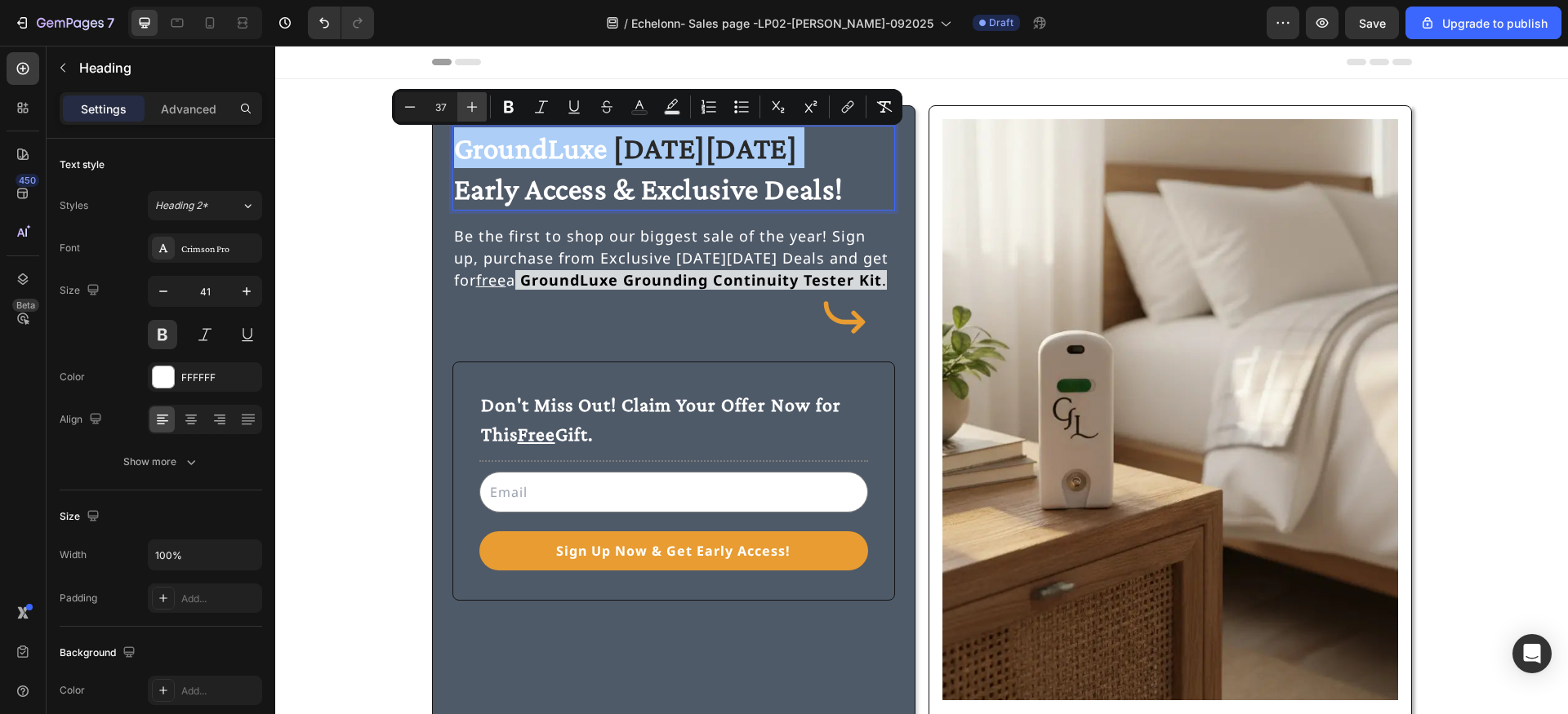
click at [467, 105] on icon "Editor contextual toolbar" at bounding box center [472, 107] width 17 height 16
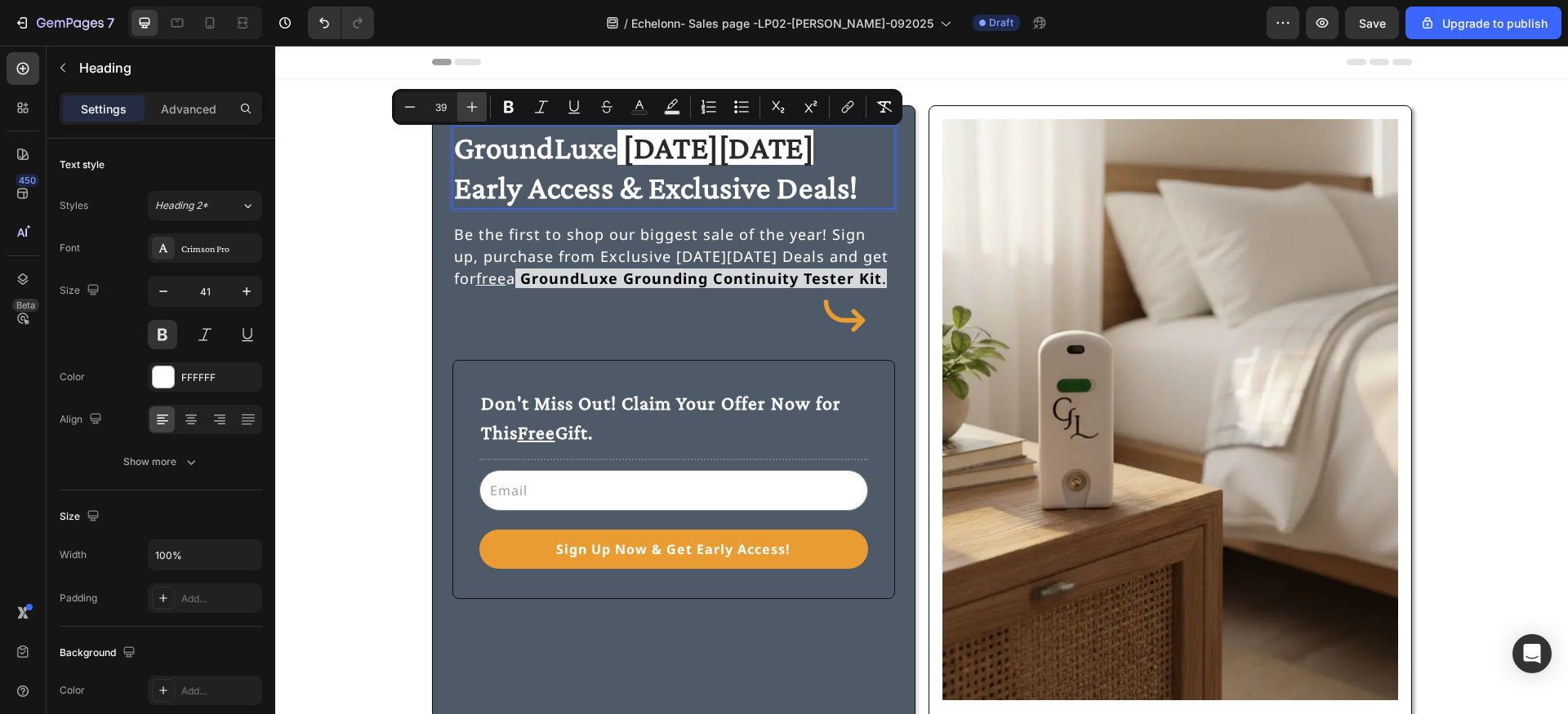
click at [467, 105] on icon "Editor contextual toolbar" at bounding box center [472, 107] width 17 height 16
click at [468, 105] on icon "Editor contextual toolbar" at bounding box center [472, 107] width 17 height 16
type input "41"
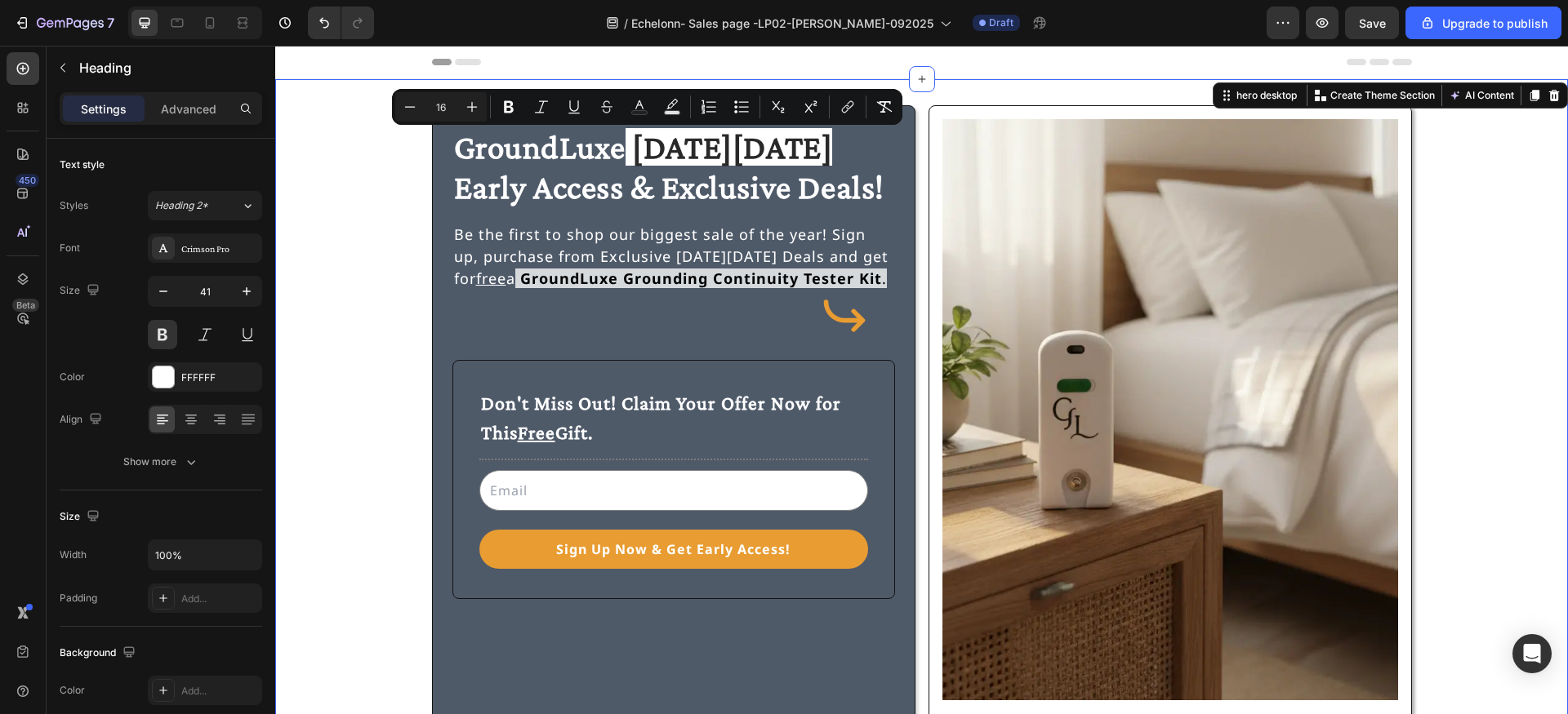
click at [392, 173] on div "⁠⁠⁠⁠⁠⁠⁠ GroundLuxe Black Friday Early Access & Exclusive Deals! Heading Be the …" at bounding box center [922, 421] width 1253 height 632
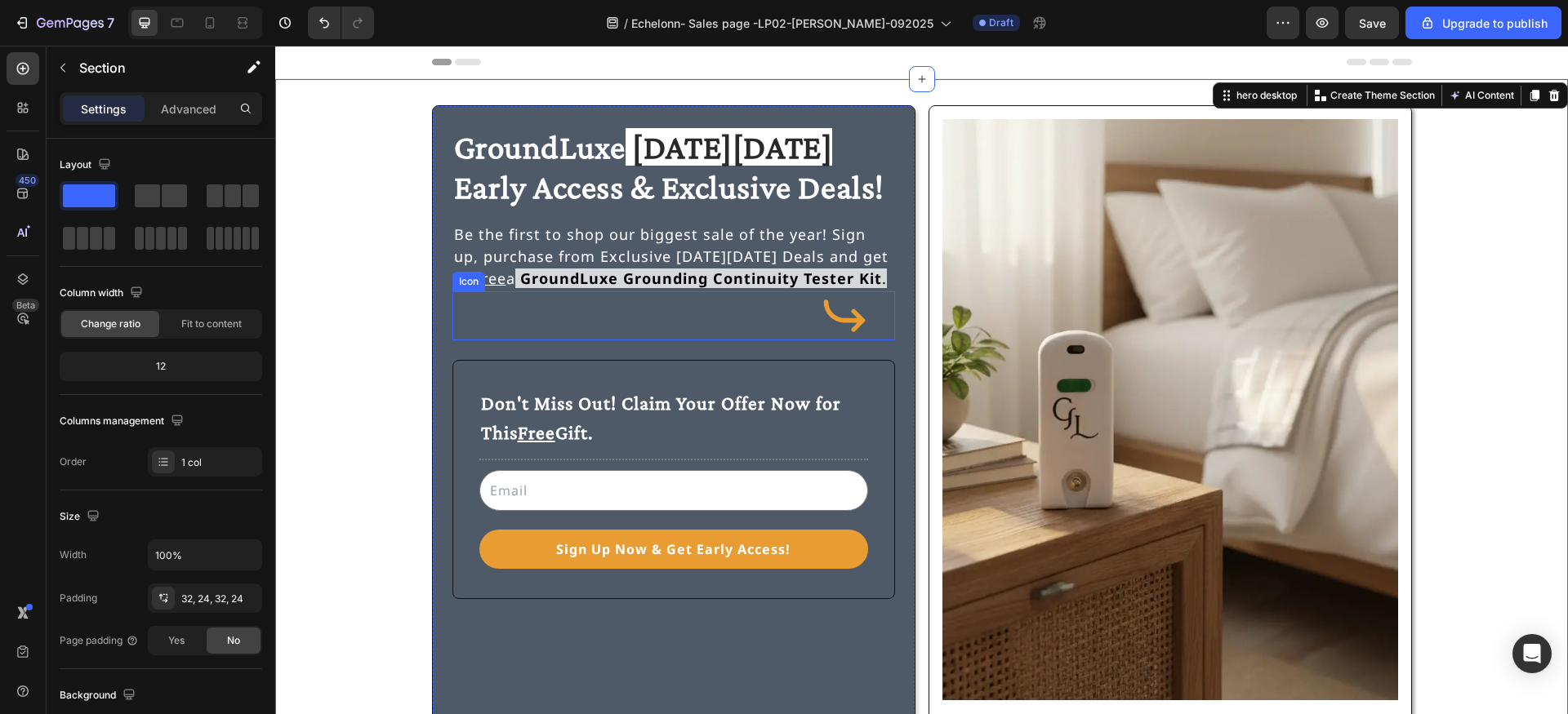
click at [806, 321] on div "Icon" at bounding box center [673, 315] width 443 height 49
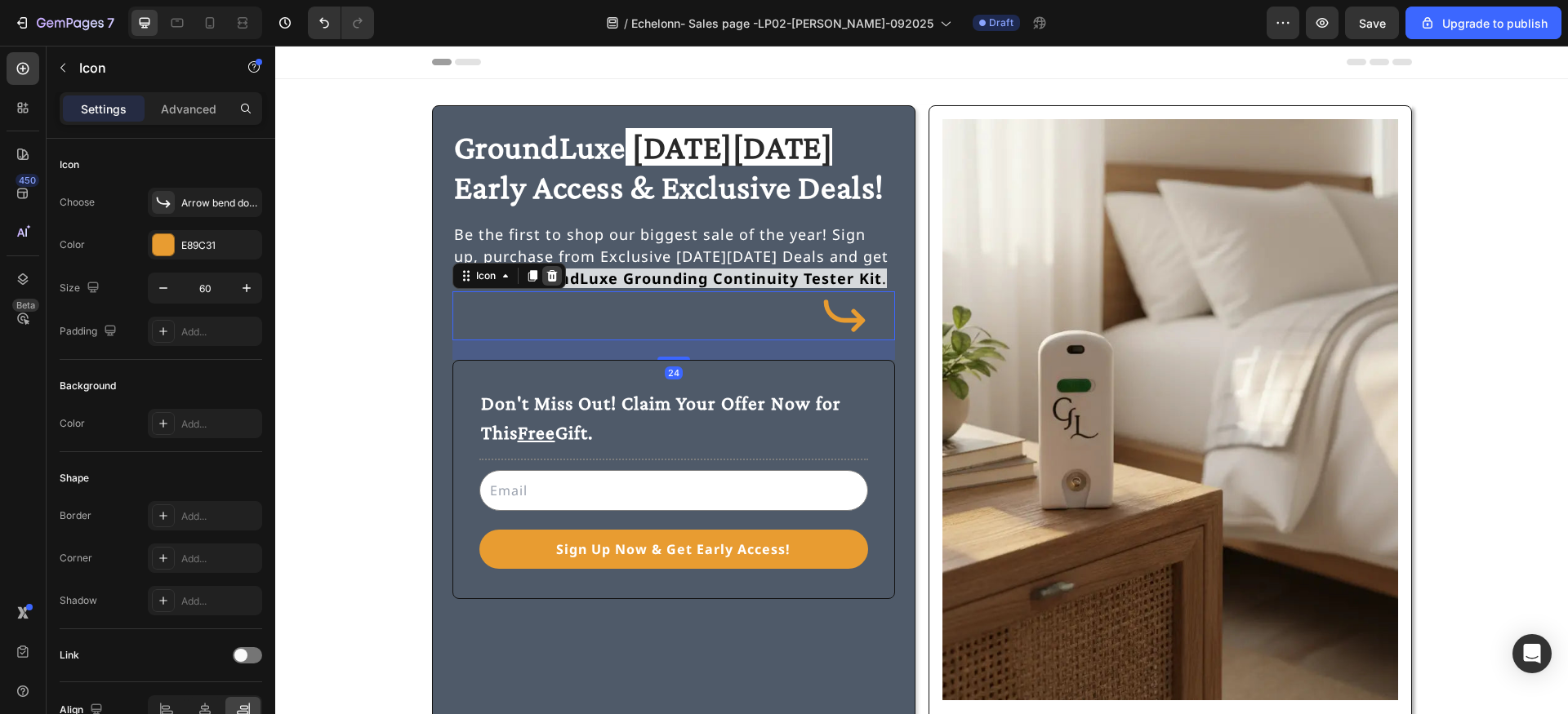
click at [556, 277] on icon at bounding box center [552, 276] width 11 height 11
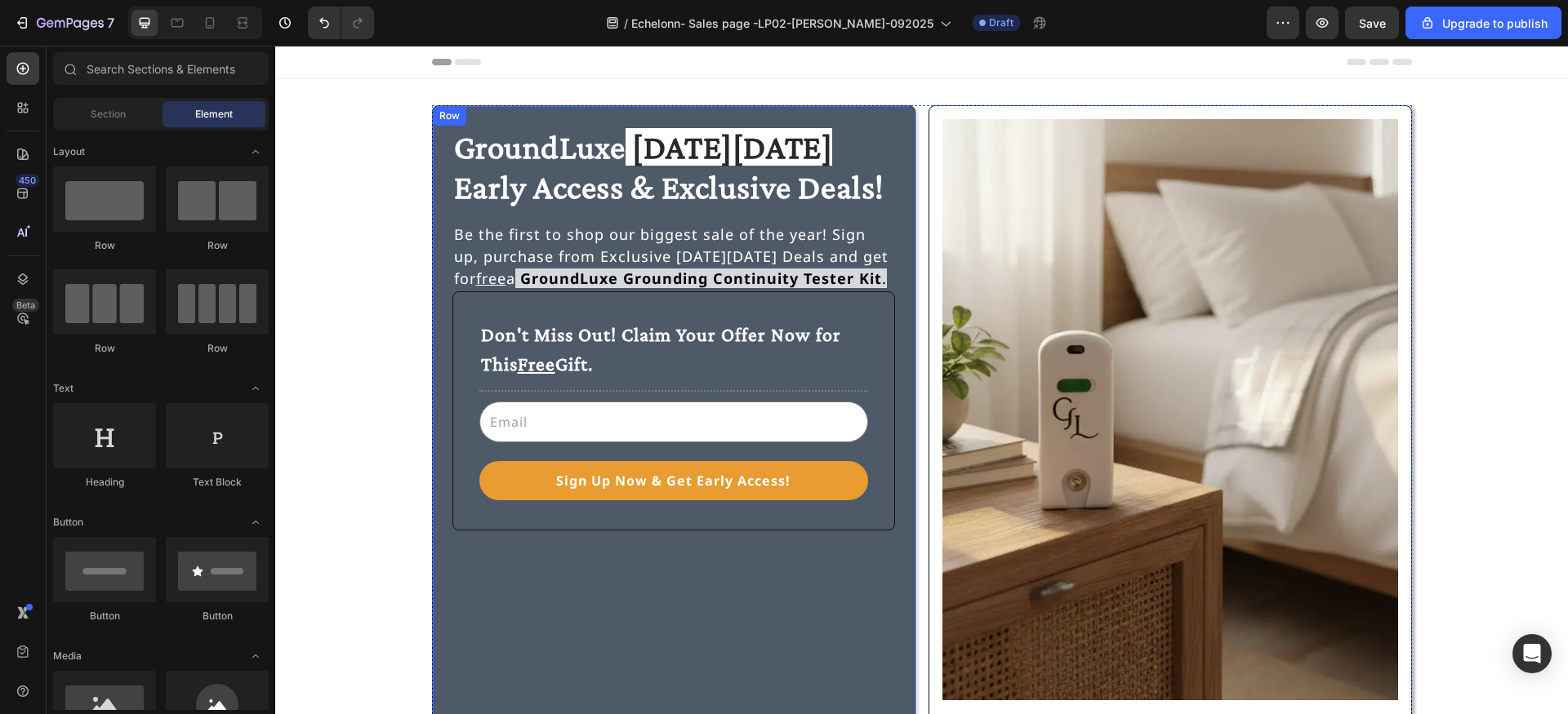
click at [883, 280] on p "Be the first to shop our biggest sale of the year! Sign up, purchase from Exclu…" at bounding box center [673, 257] width 439 height 66
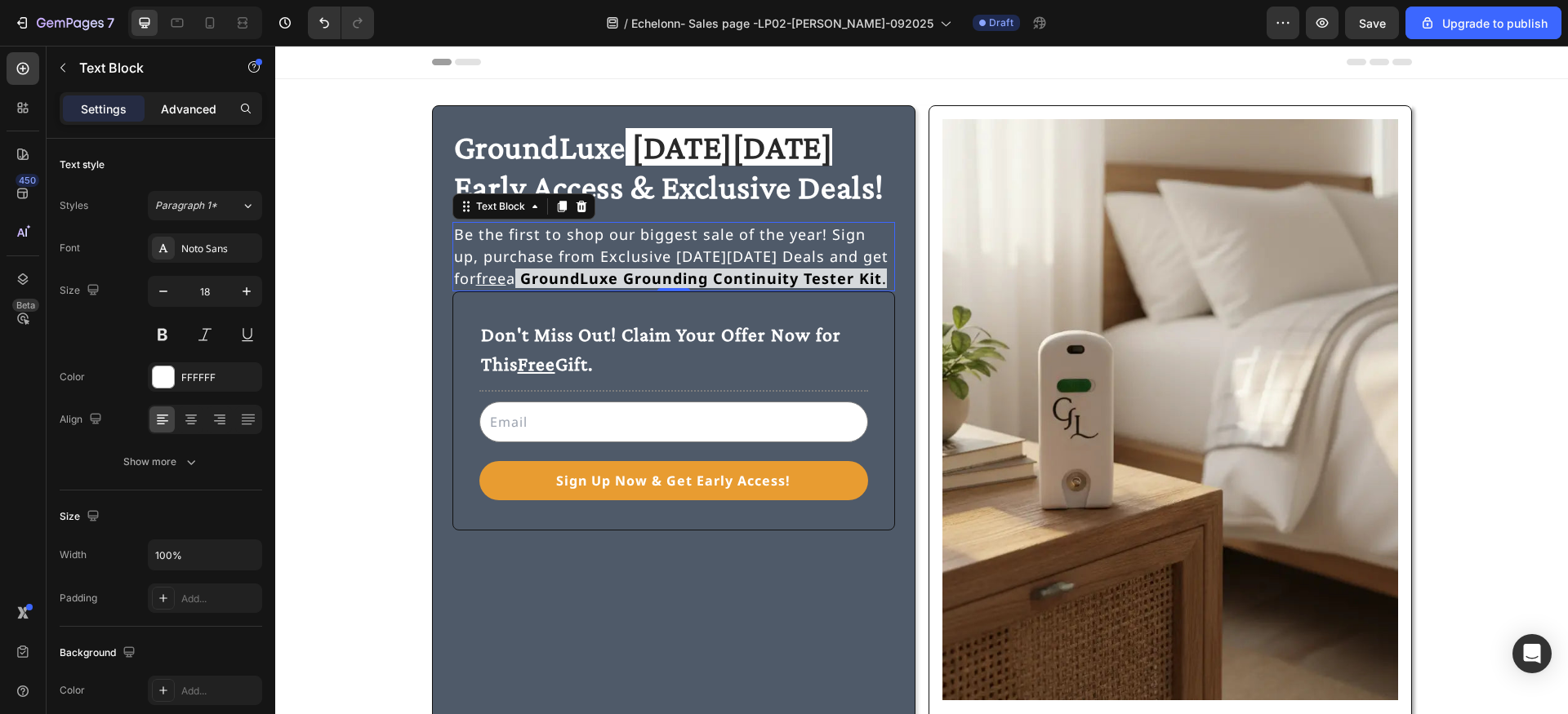
click at [188, 105] on p "Advanced" at bounding box center [188, 109] width 56 height 17
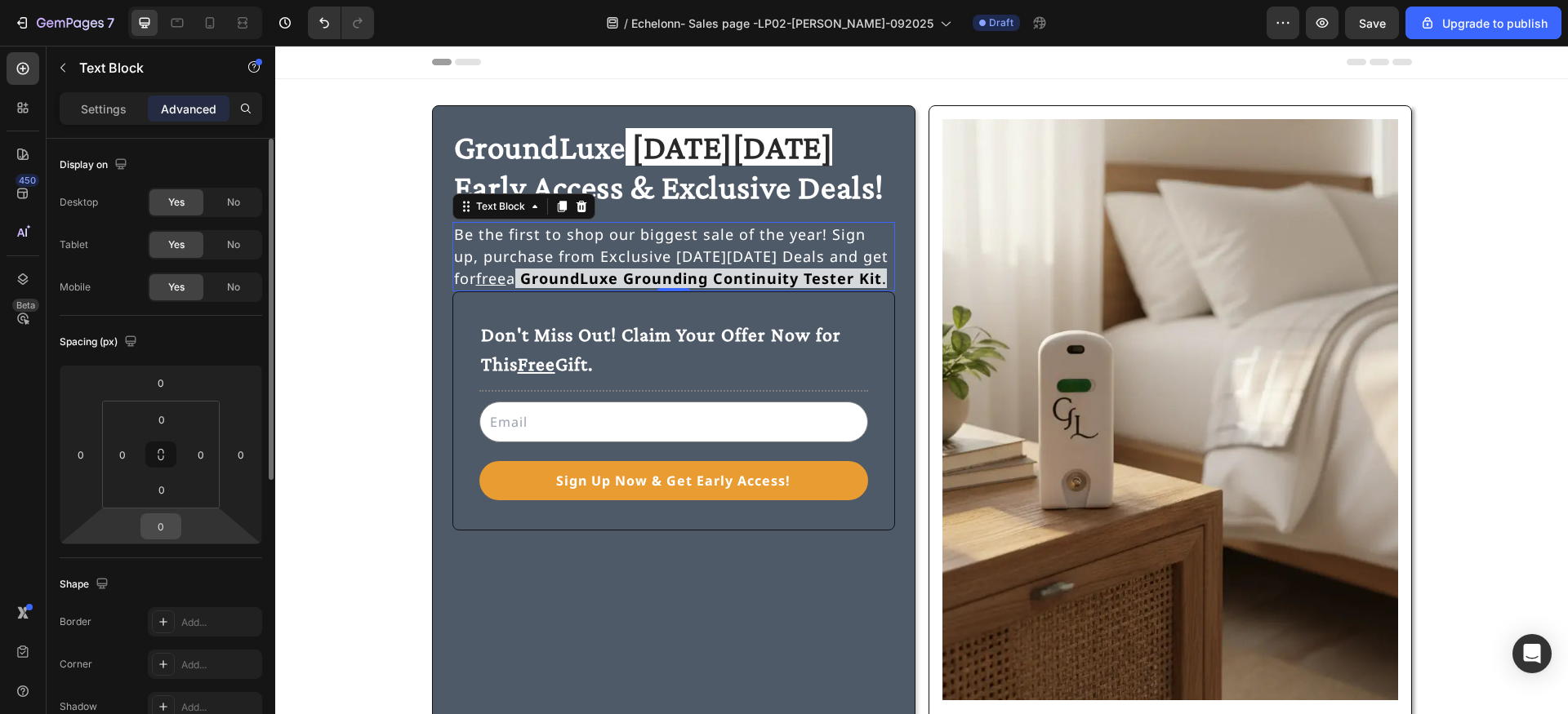
click at [161, 522] on input "0" at bounding box center [161, 526] width 33 height 25
type input "16"
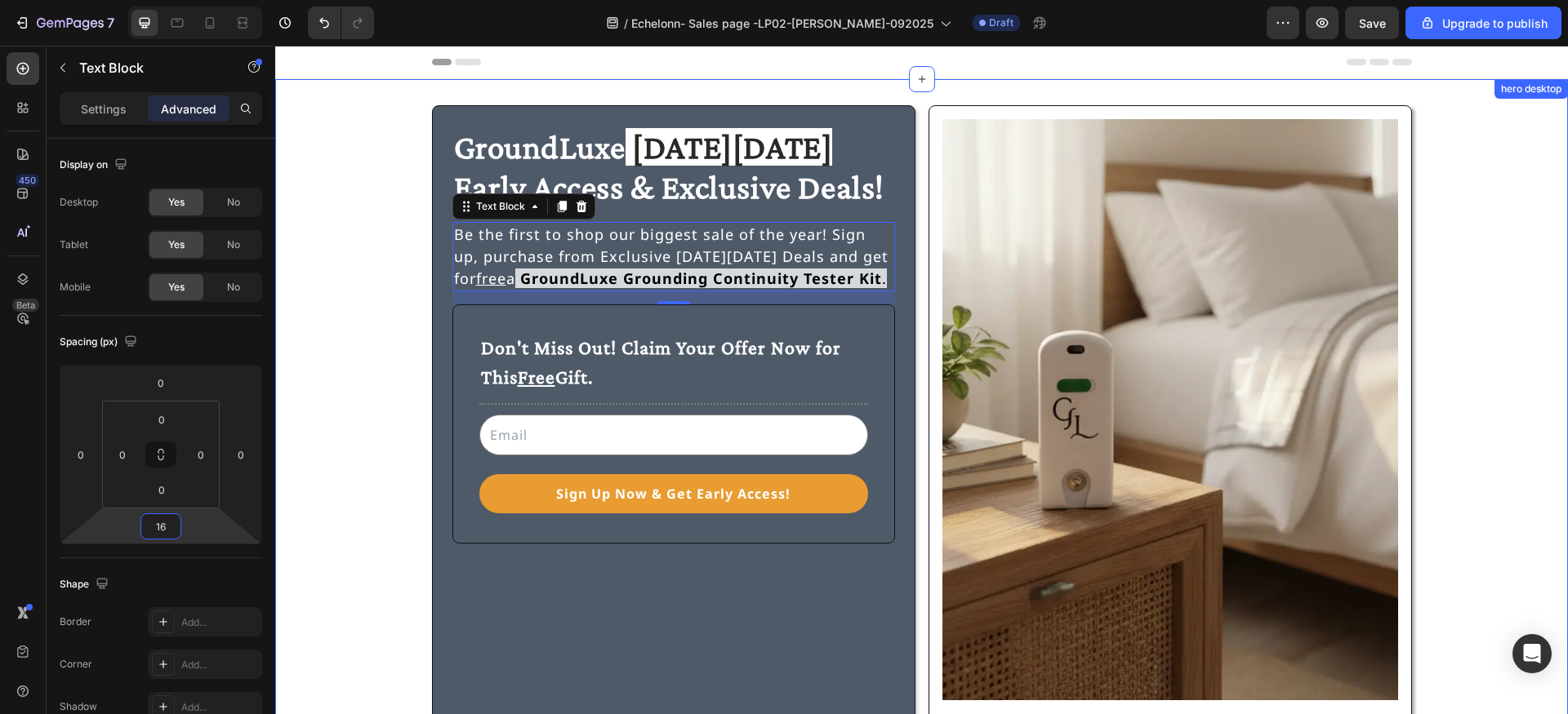
click at [349, 438] on div "⁠⁠⁠⁠⁠⁠⁠ GroundLuxe Black Friday Early Access & Exclusive Deals! Heading Be the …" at bounding box center [922, 421] width 1253 height 632
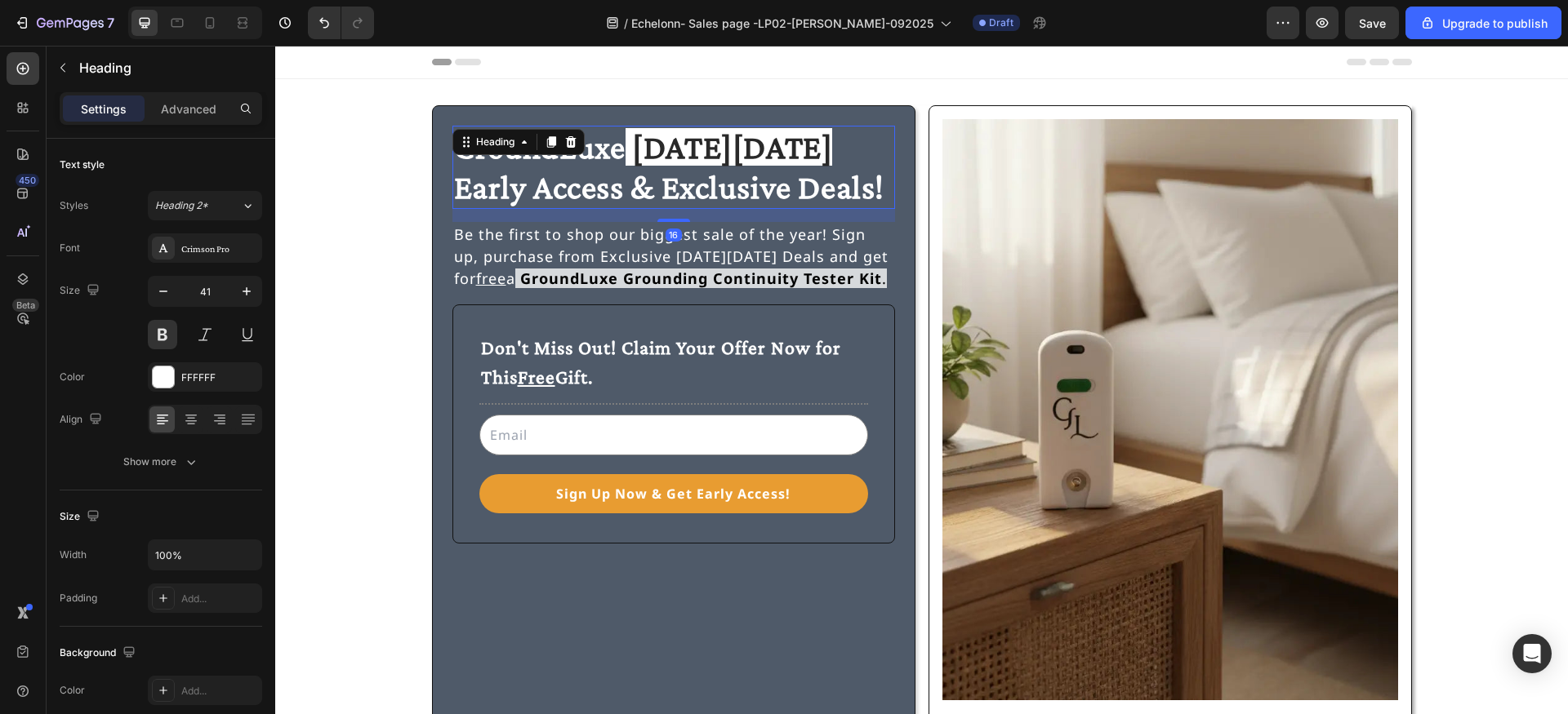
click at [555, 203] on span "Early Access & Exclusive Deals!" at bounding box center [669, 186] width 431 height 38
click at [882, 278] on p "Be the first to shop our biggest sale of the year! Sign up, purchase from Exclu…" at bounding box center [673, 257] width 439 height 66
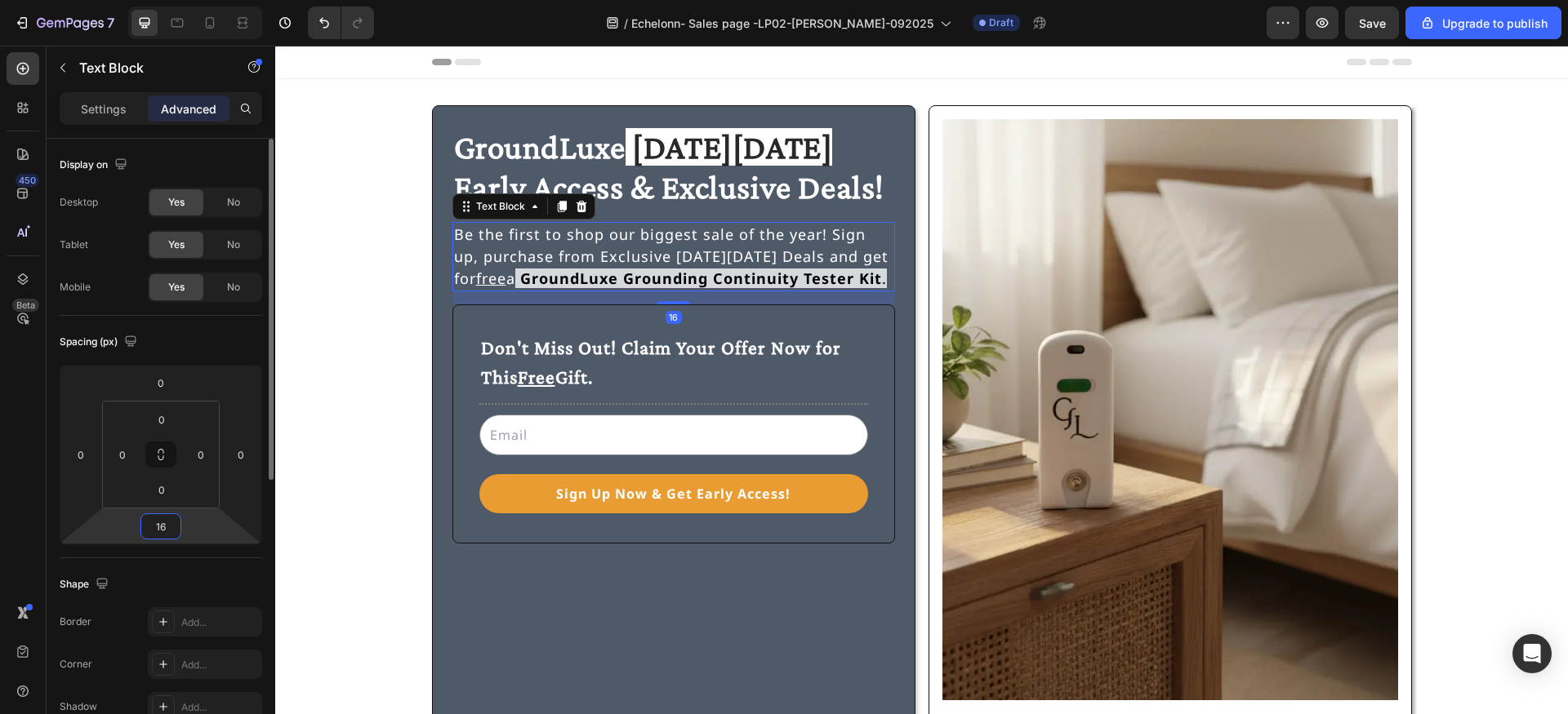
click at [169, 523] on input "16" at bounding box center [161, 526] width 33 height 25
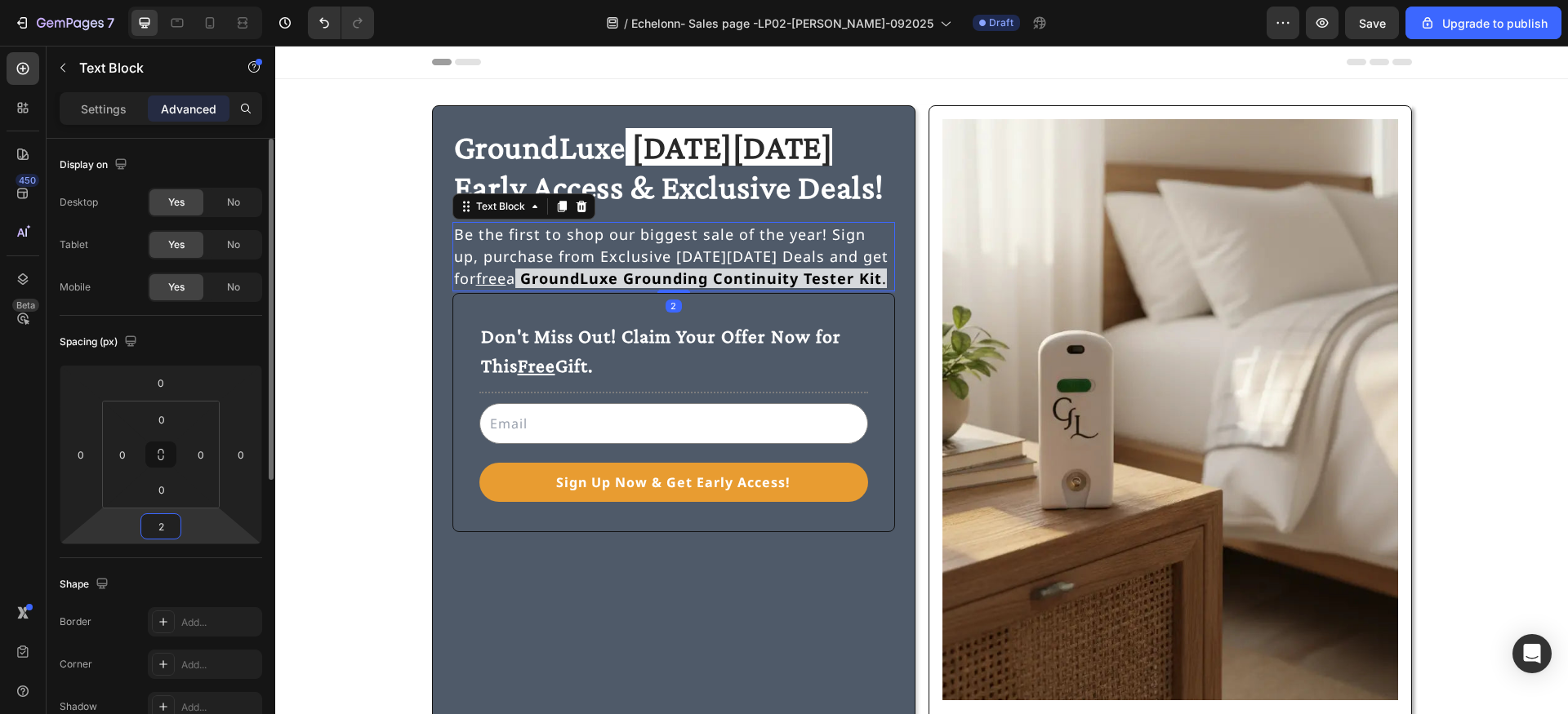
type input "24"
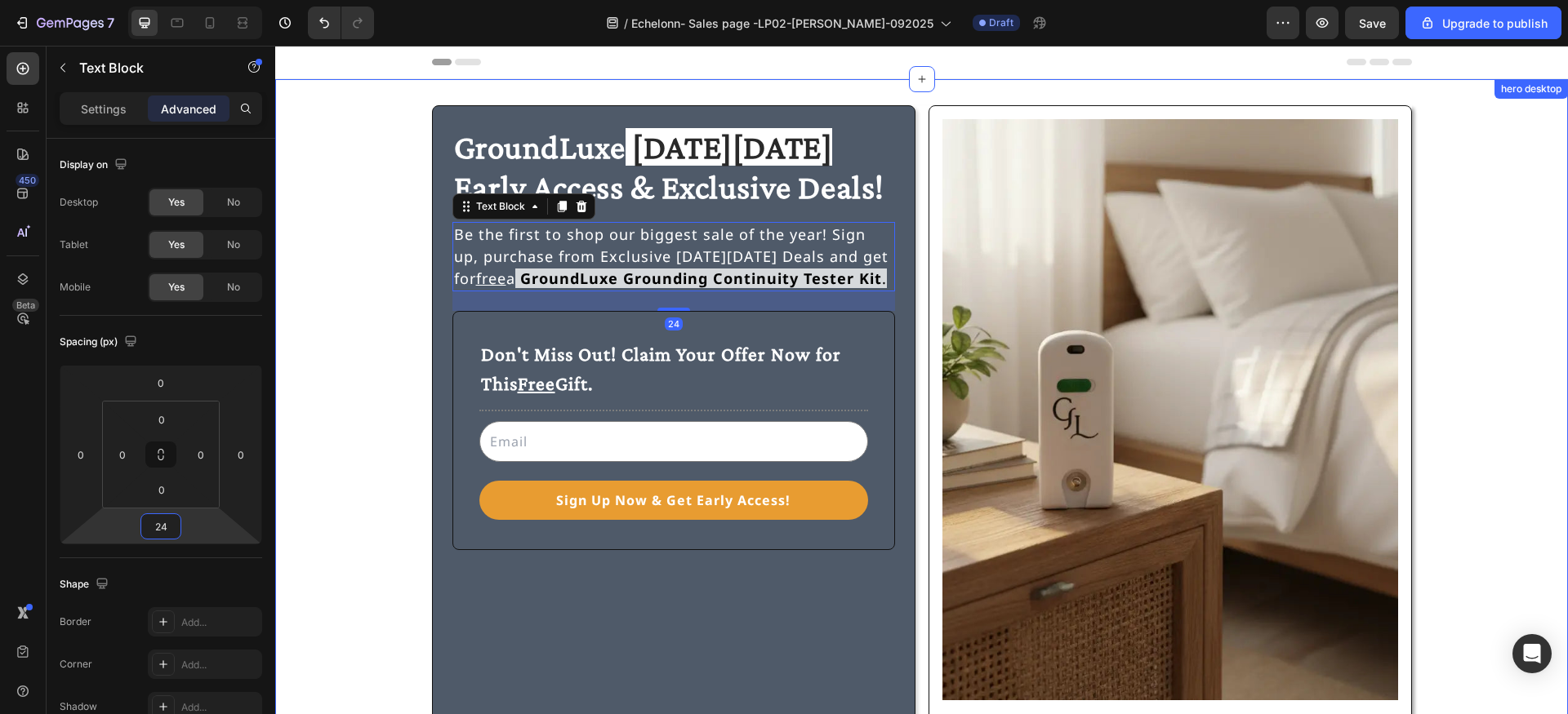
click at [352, 462] on div "⁠⁠⁠⁠⁠⁠⁠ GroundLuxe Black Friday Early Access & Exclusive Deals! Heading Be the …" at bounding box center [922, 421] width 1253 height 632
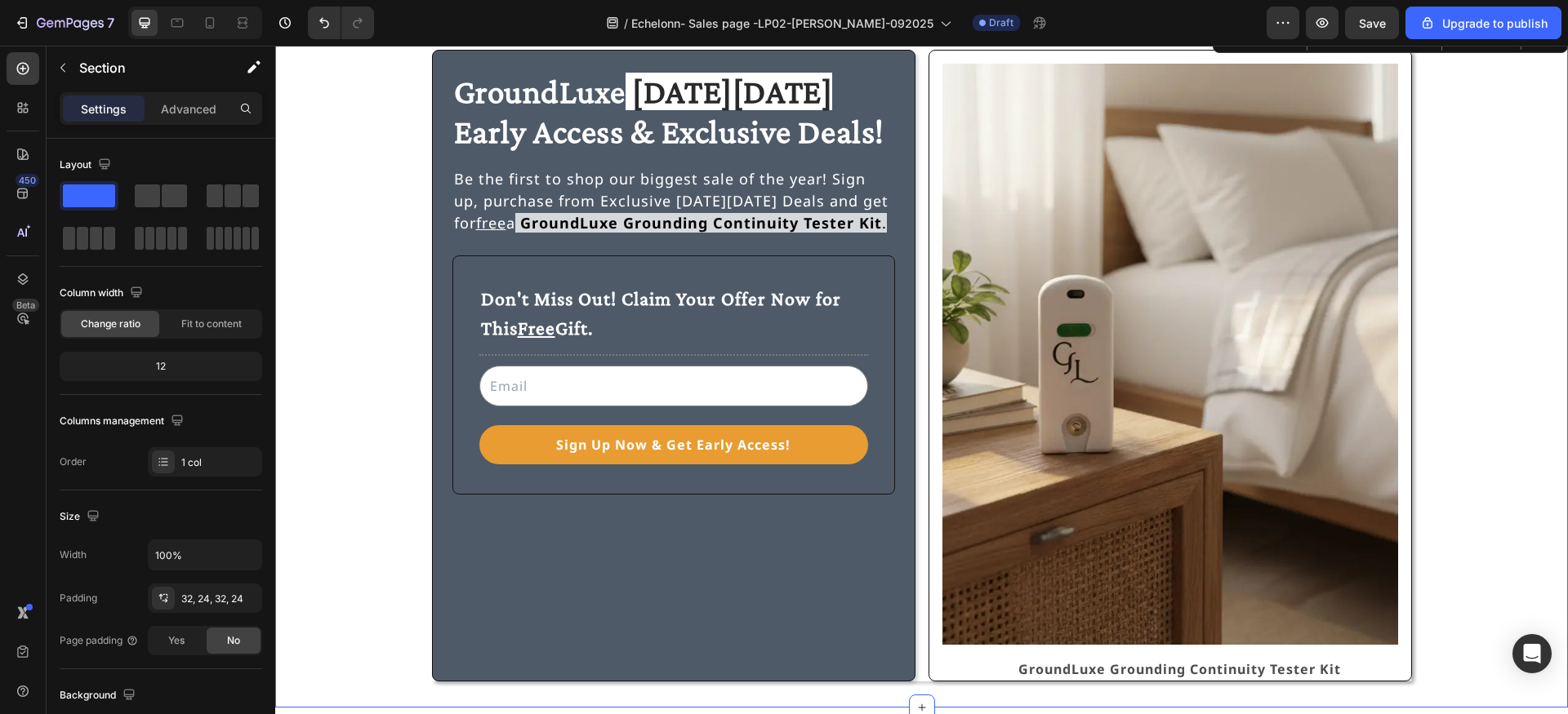
scroll to position [49, 0]
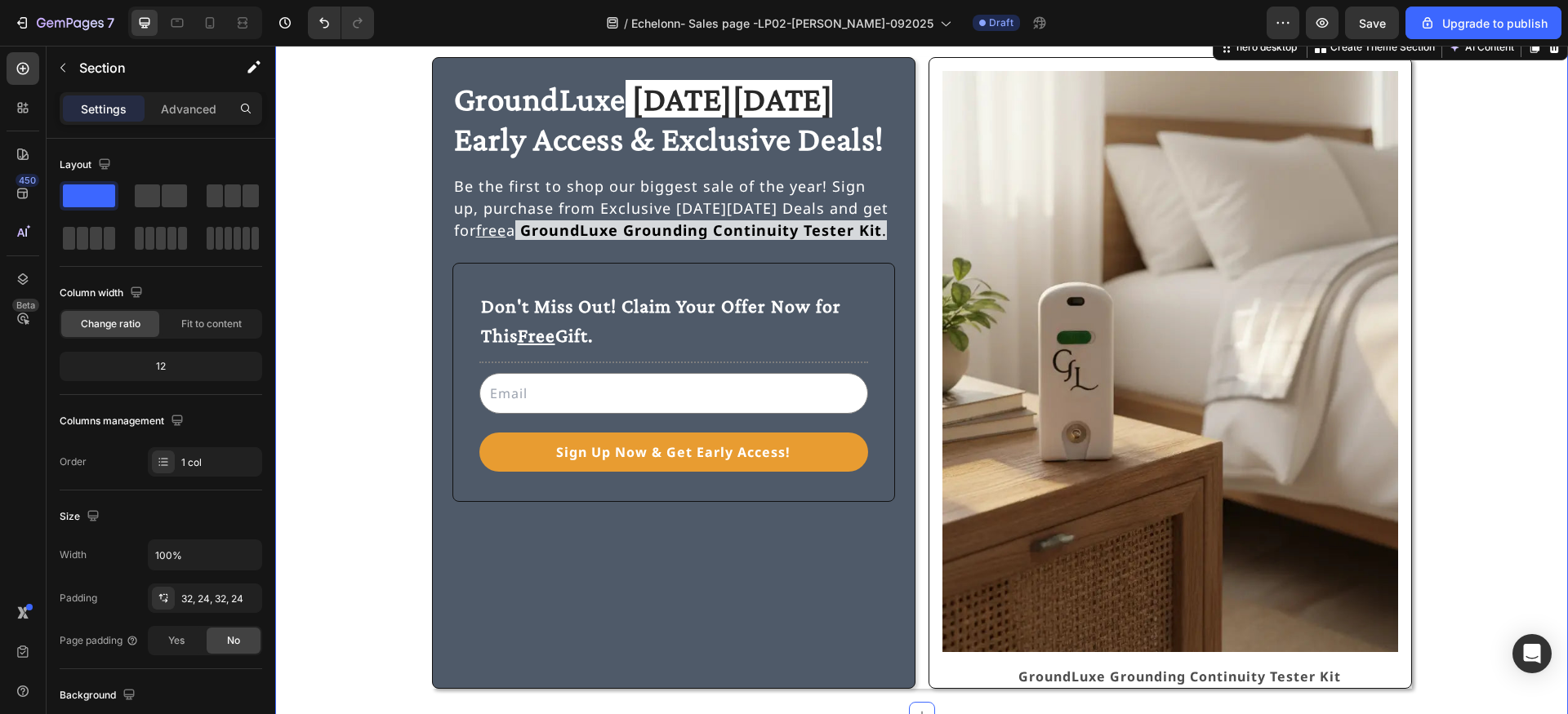
click at [355, 326] on div "⁠⁠⁠⁠⁠⁠⁠ GroundLuxe Black Friday Early Access & Exclusive Deals! Heading Be the …" at bounding box center [922, 372] width 1253 height 632
click at [547, 226] on strong "GroundLuxe Grounding Continuity Tester Kit" at bounding box center [701, 229] width 362 height 19
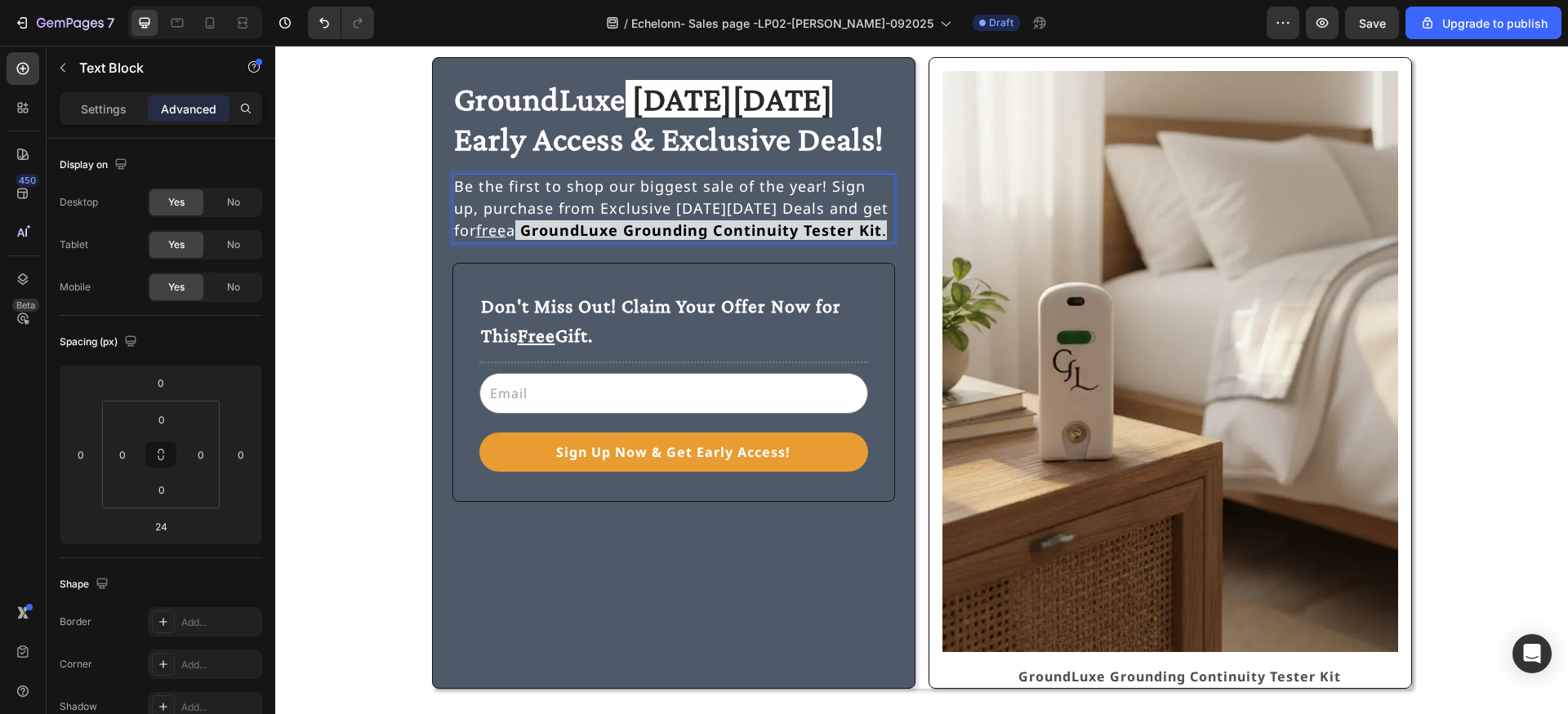
click at [547, 226] on strong "GroundLuxe Grounding Continuity Tester Kit" at bounding box center [701, 229] width 362 height 19
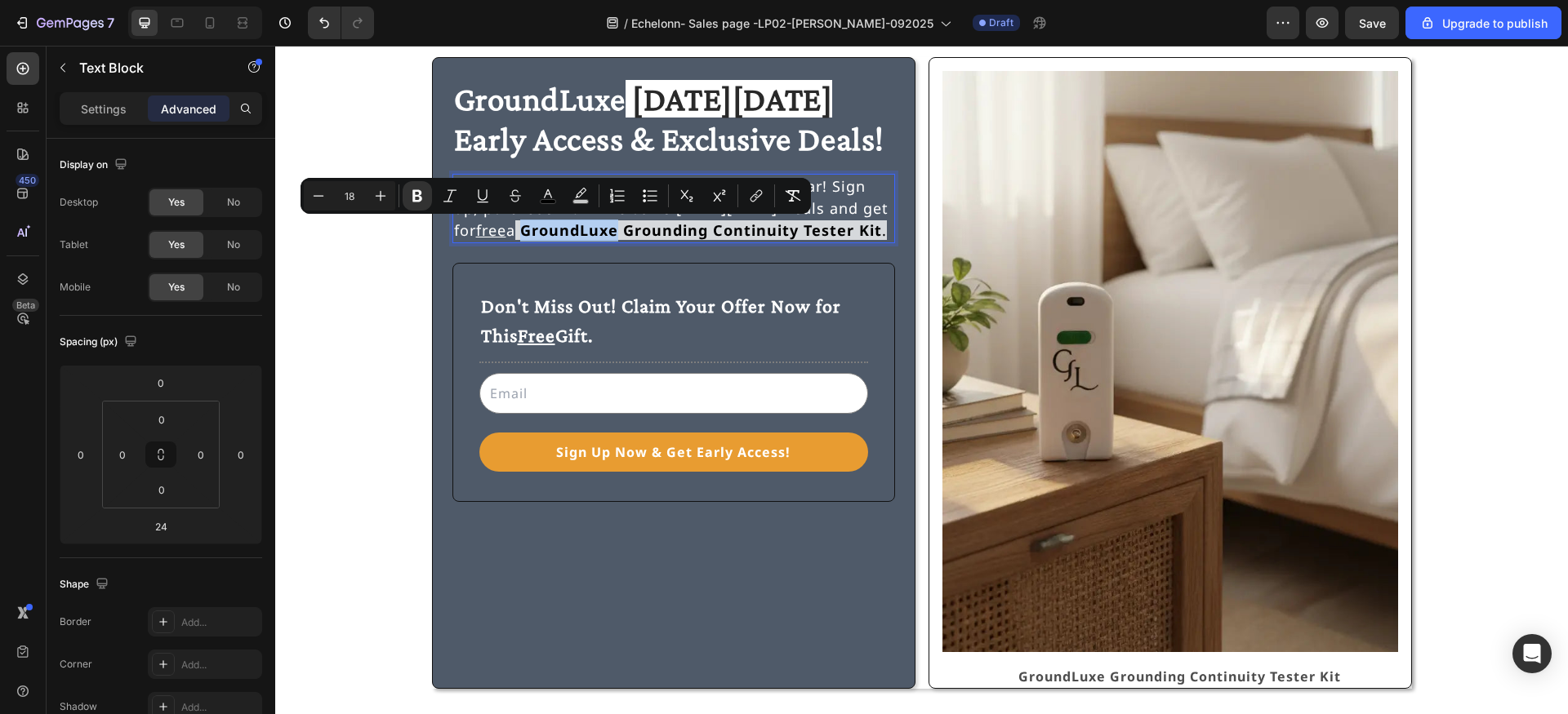
click at [528, 227] on strong "GroundLuxe Grounding Continuity Tester Kit" at bounding box center [701, 229] width 362 height 19
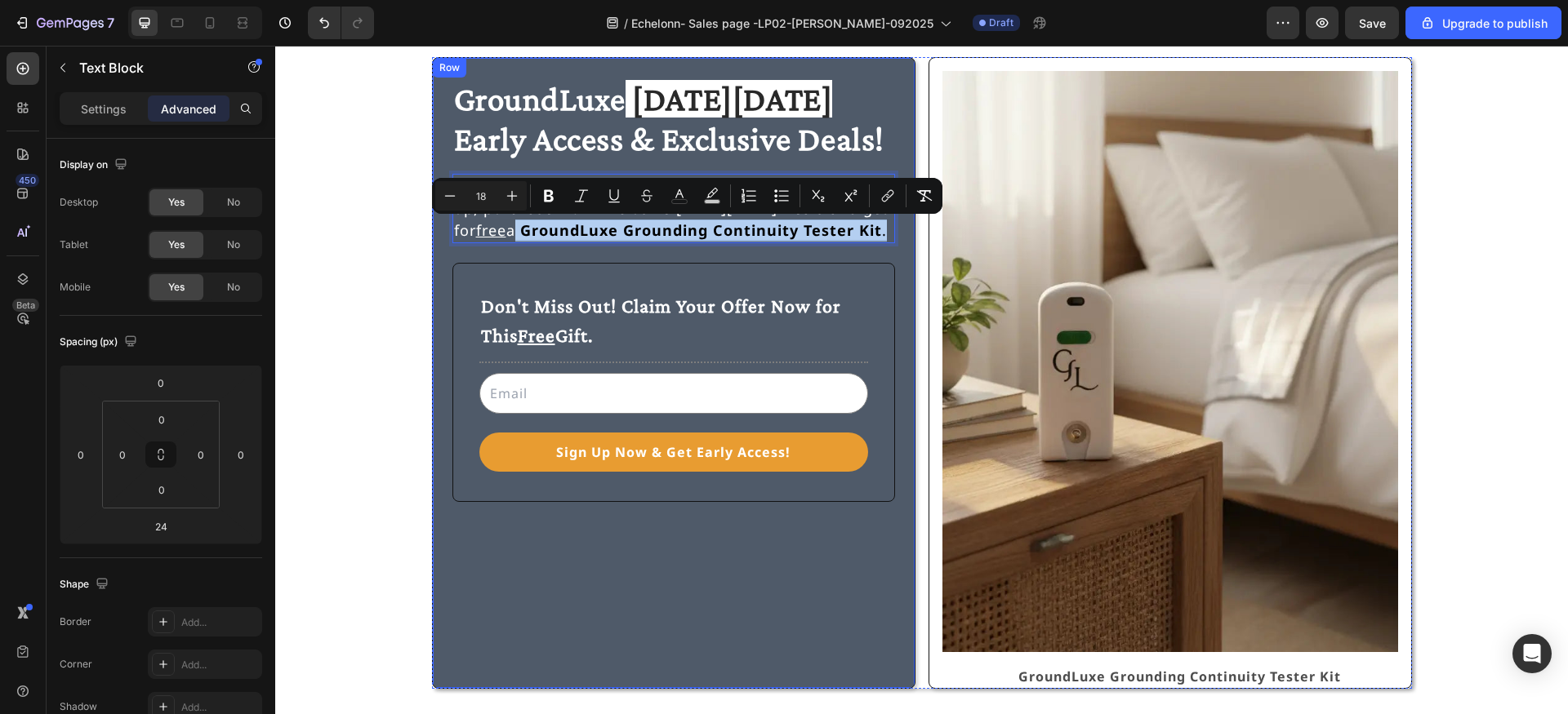
drag, startPoint x: 502, startPoint y: 231, endPoint x: 810, endPoint y: 247, distance: 308.4
click at [810, 247] on div "⁠⁠⁠⁠⁠⁠⁠ GroundLuxe Black Friday Early Access & Exclusive Deals! Heading Be the …" at bounding box center [673, 373] width 443 height 591
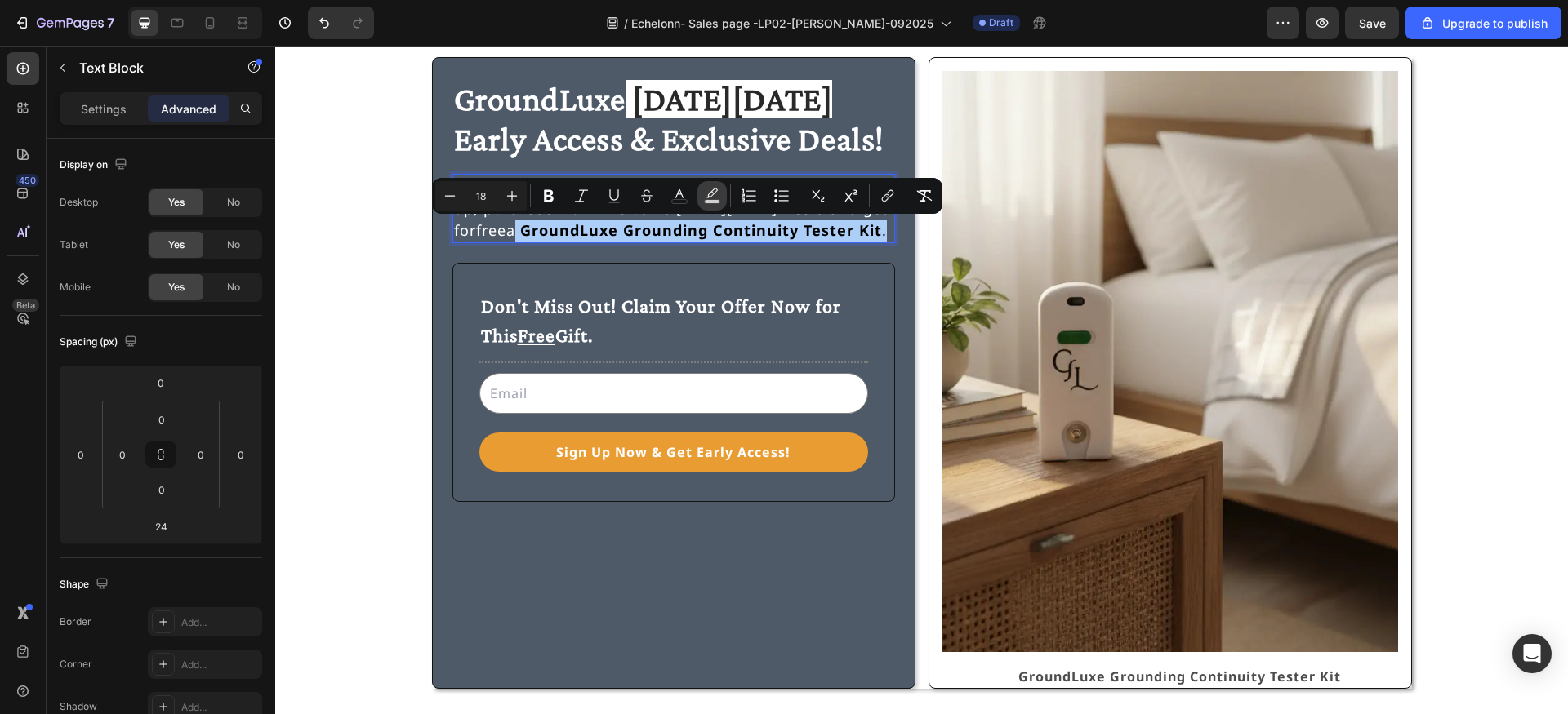
click at [705, 198] on icon "Editor contextual toolbar" at bounding box center [712, 196] width 17 height 16
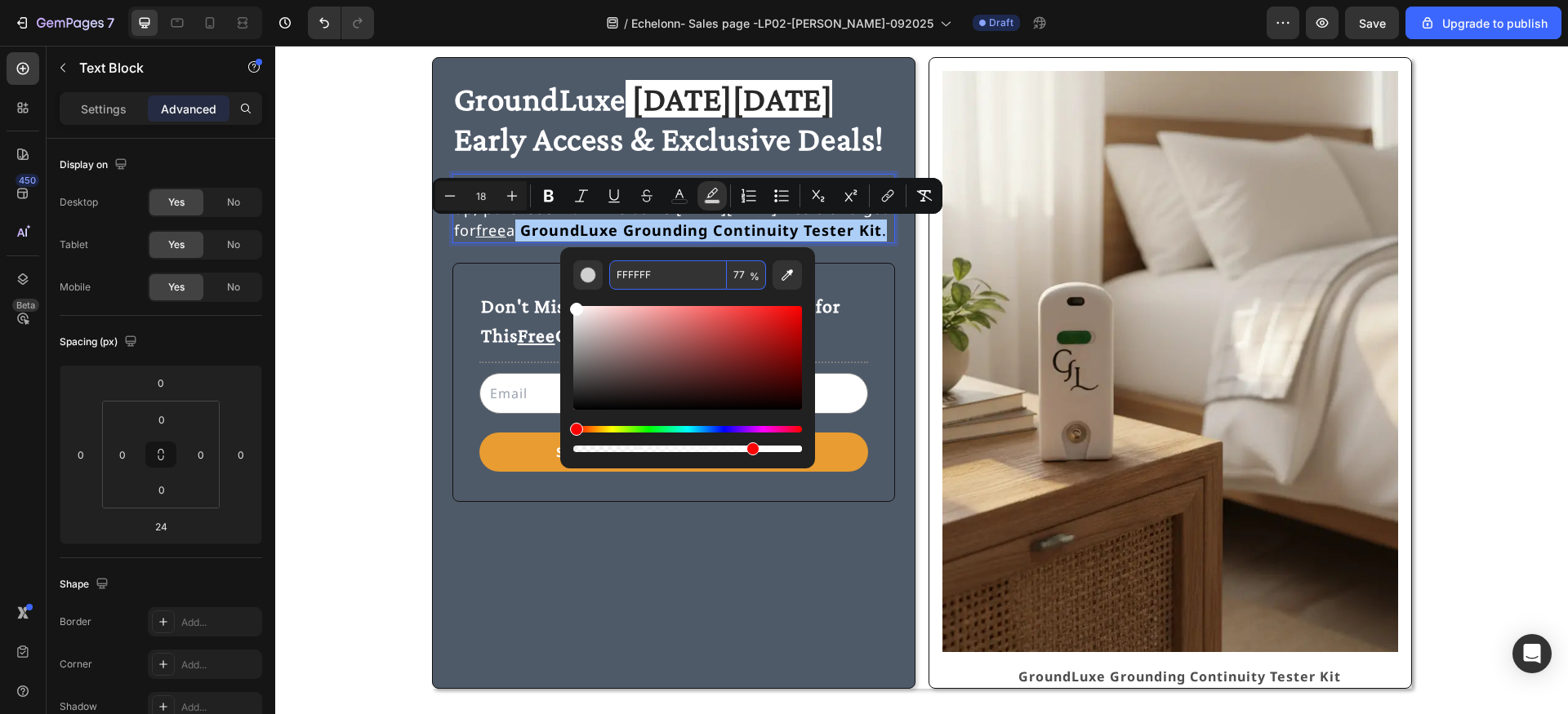
click at [741, 269] on input "77" at bounding box center [746, 275] width 39 height 29
type input "100"
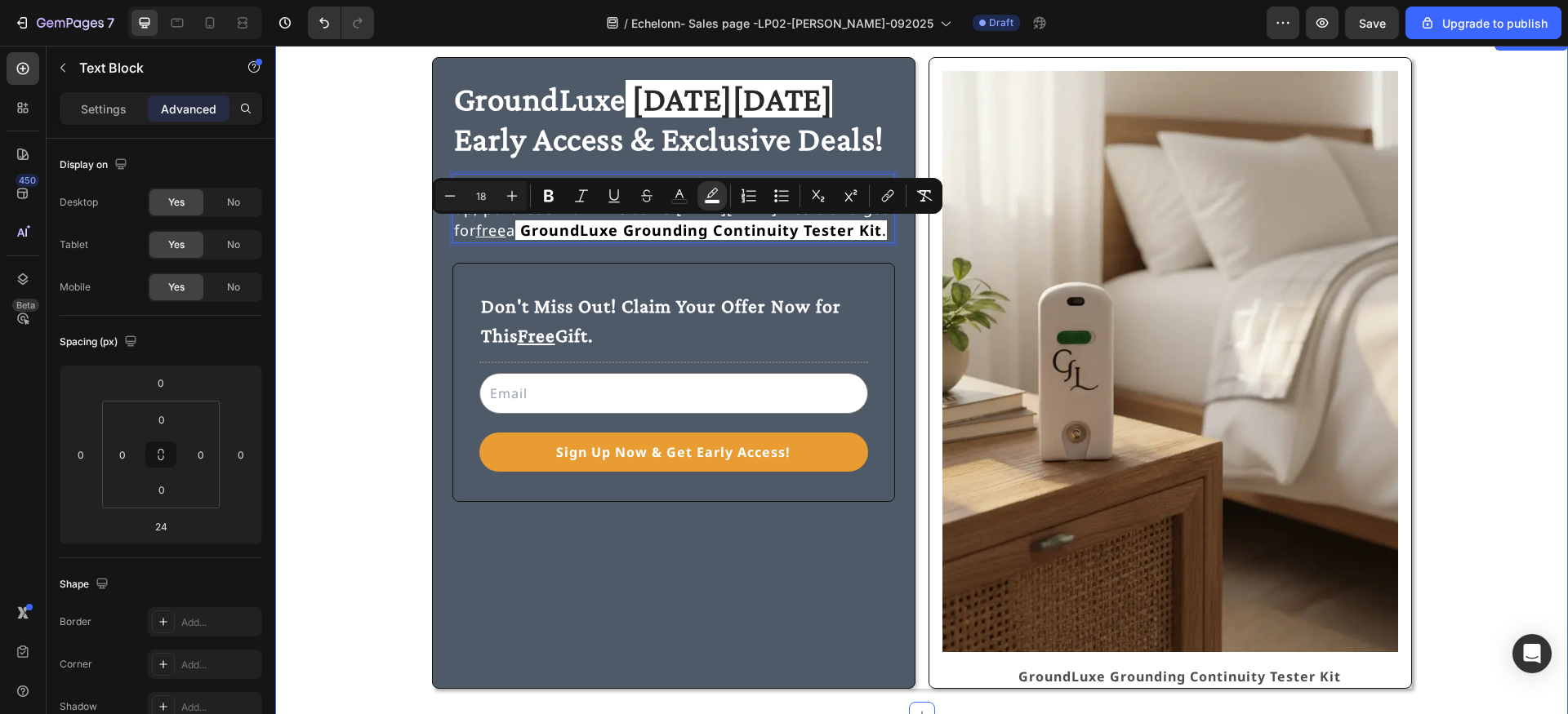
click at [377, 257] on div "⁠⁠⁠⁠⁠⁠⁠ GroundLuxe Black Friday Early Access & Exclusive Deals! Heading Be the …" at bounding box center [922, 372] width 1253 height 632
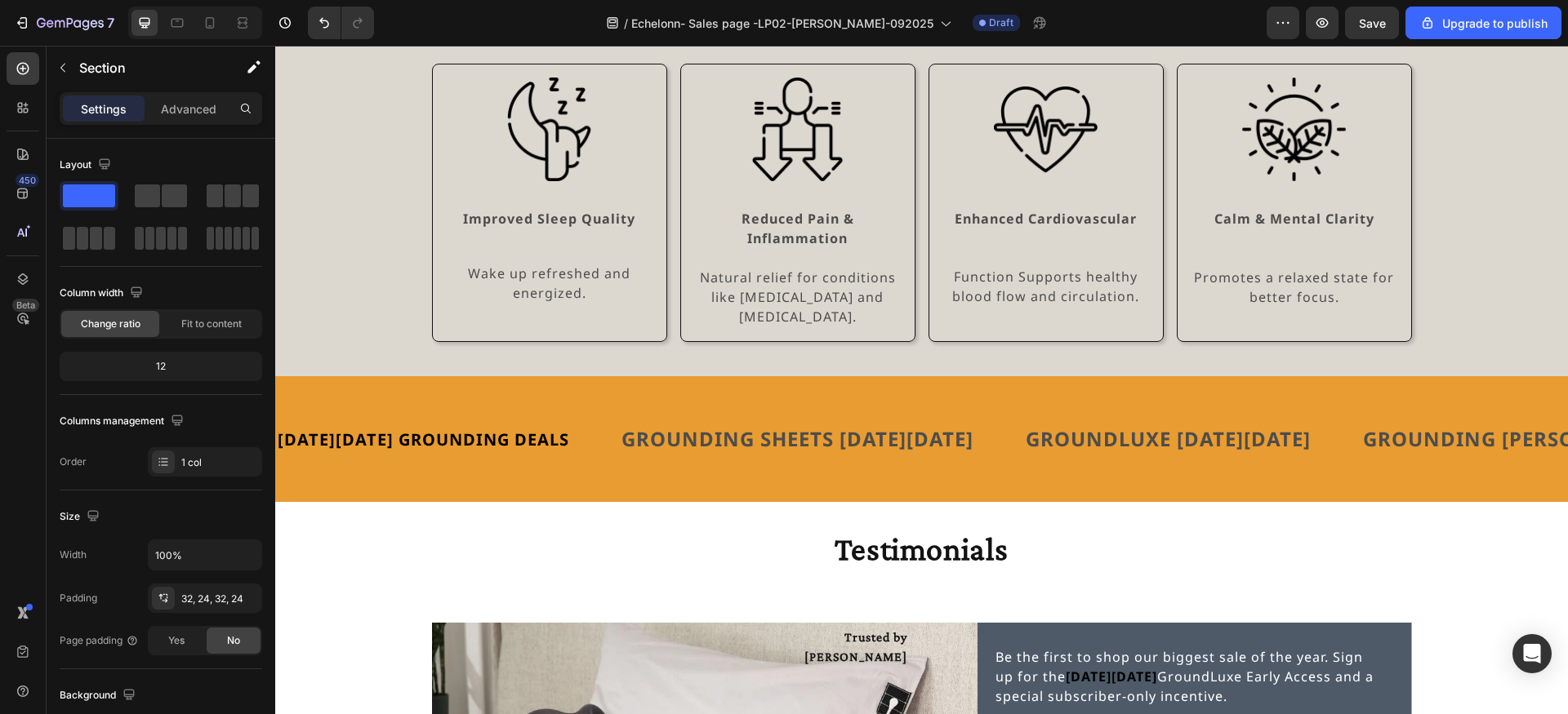
scroll to position [2100, 0]
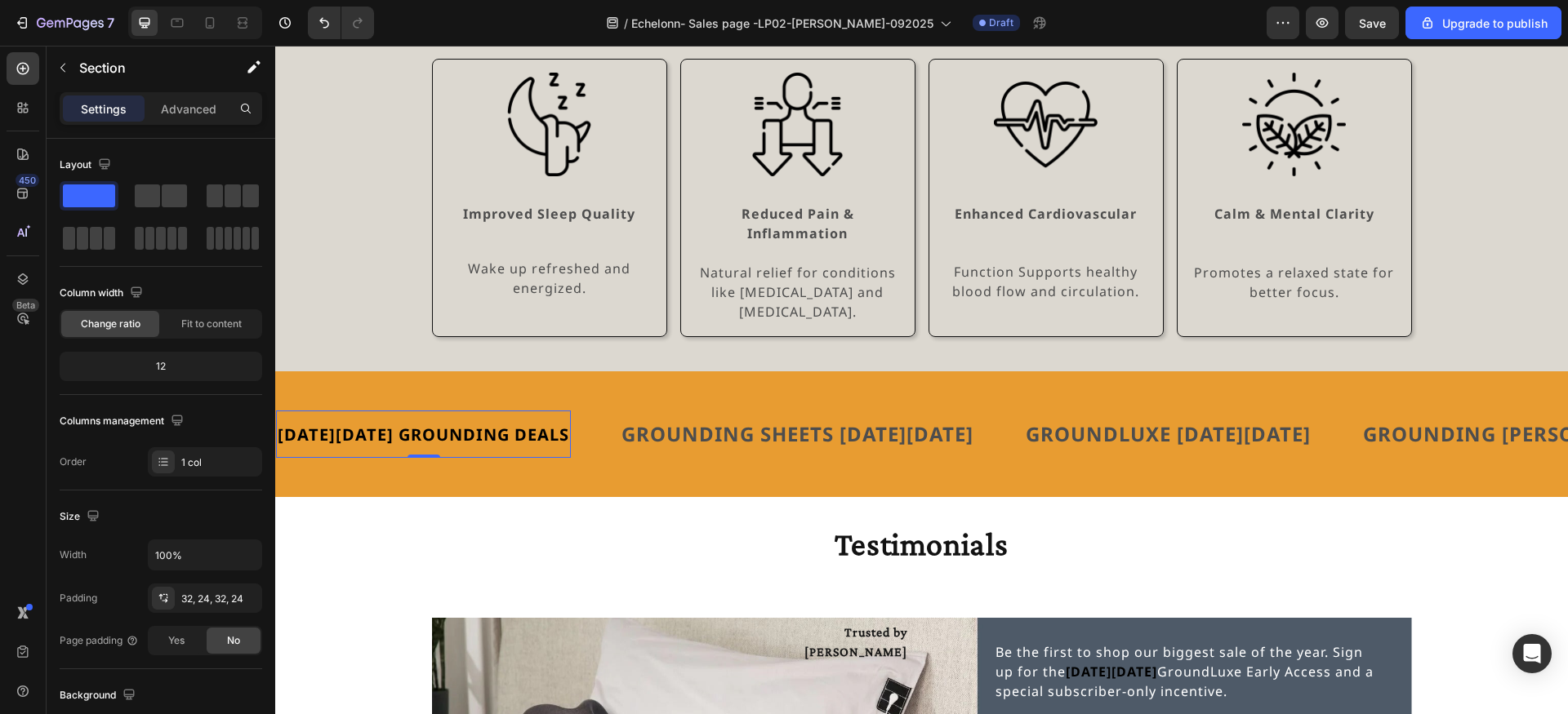
click at [545, 423] on span "[DATE][DATE] GROUNDING DEALS" at bounding box center [424, 434] width 292 height 22
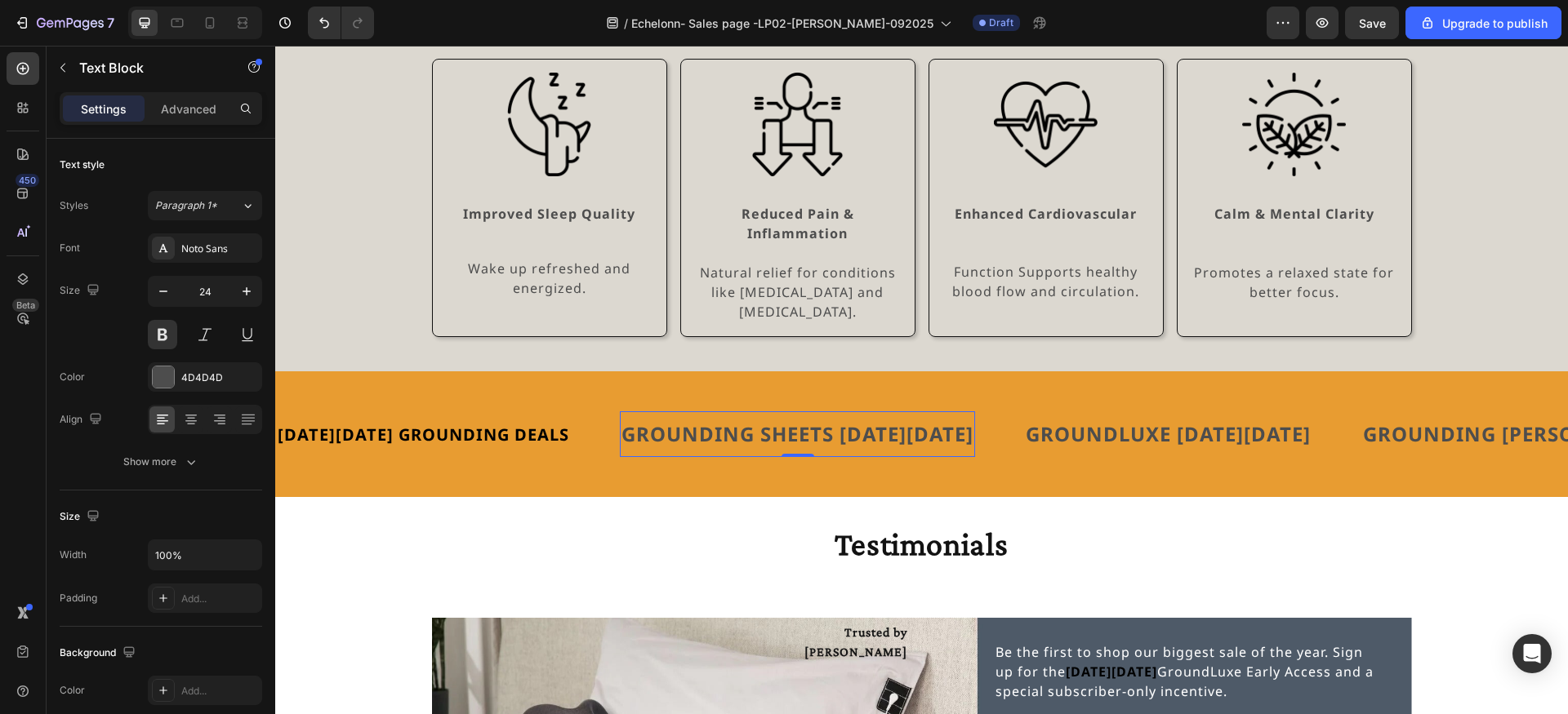
click at [712, 422] on p "GROUNDING SHEETS [DATE][DATE]" at bounding box center [798, 434] width 352 height 29
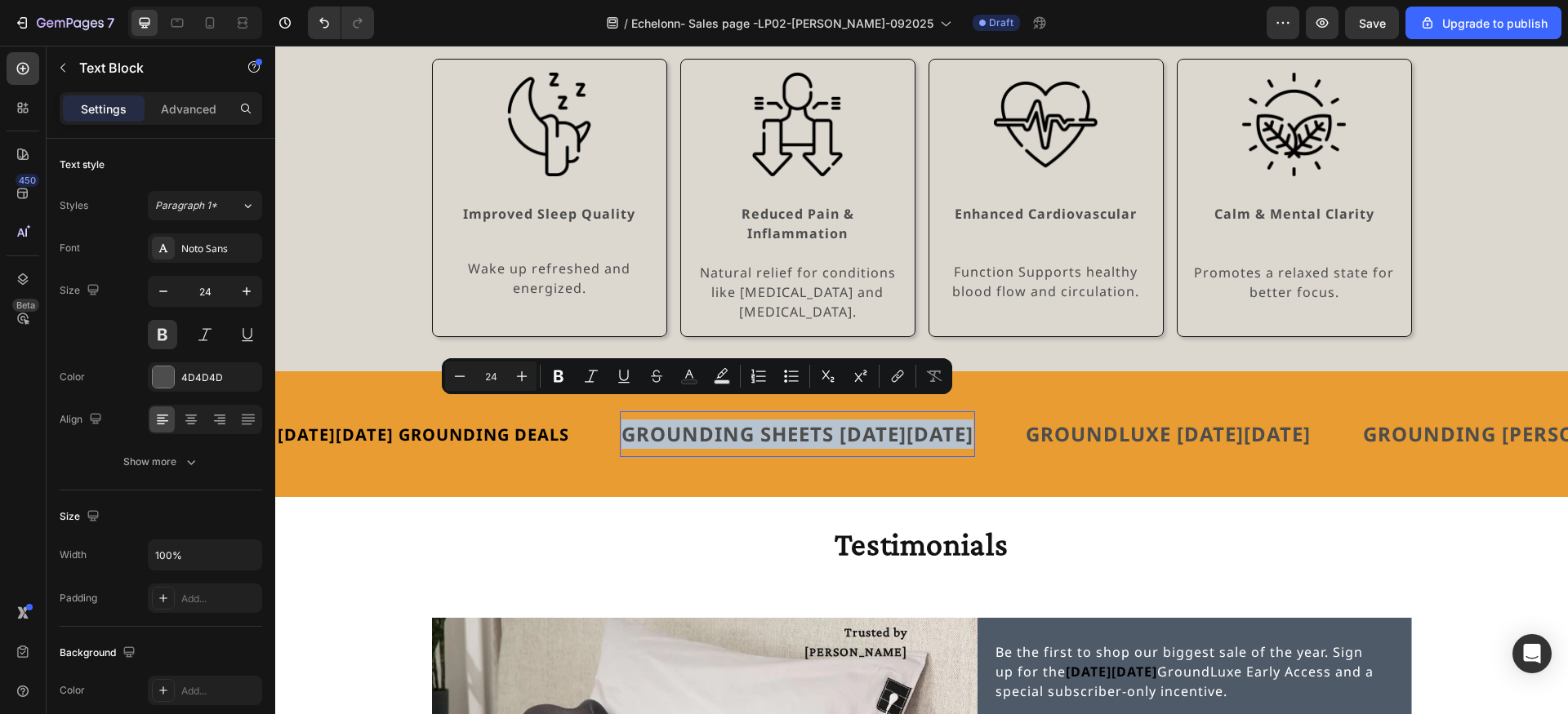
click at [712, 422] on p "GROUNDING SHEETS [DATE][DATE]" at bounding box center [798, 434] width 352 height 29
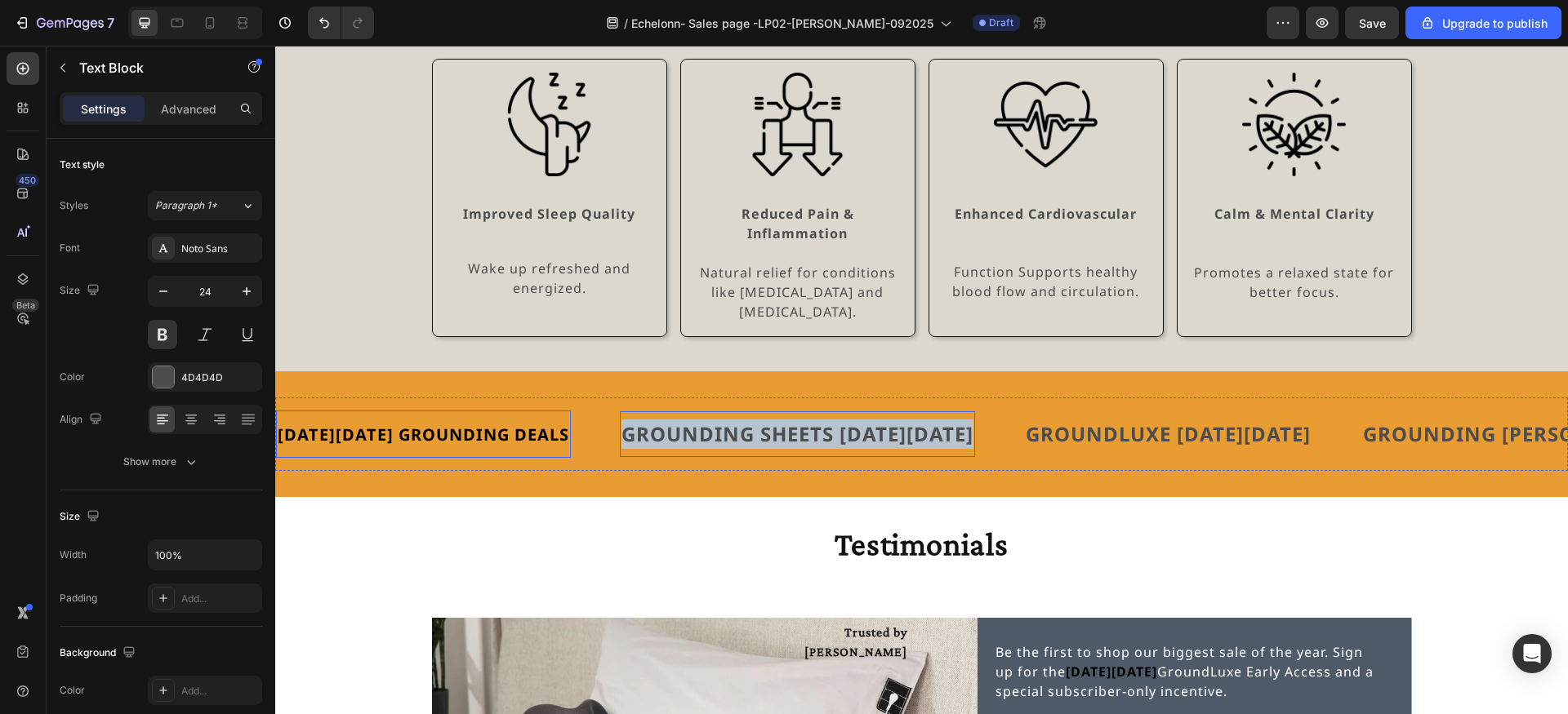
click at [503, 423] on span "[DATE][DATE] GROUNDING DEALS" at bounding box center [424, 434] width 292 height 22
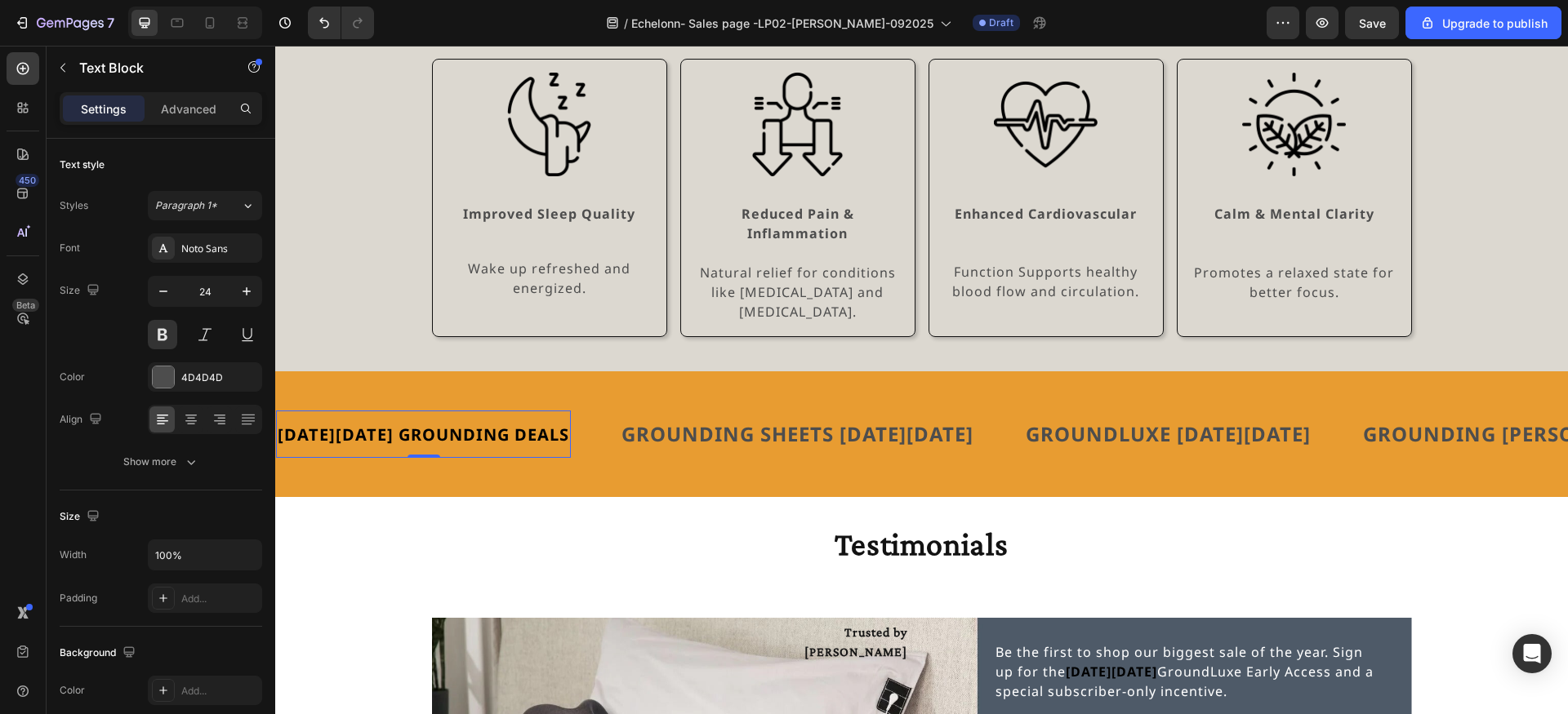
click at [503, 423] on span "[DATE][DATE] GROUNDING DEALS" at bounding box center [424, 434] width 292 height 22
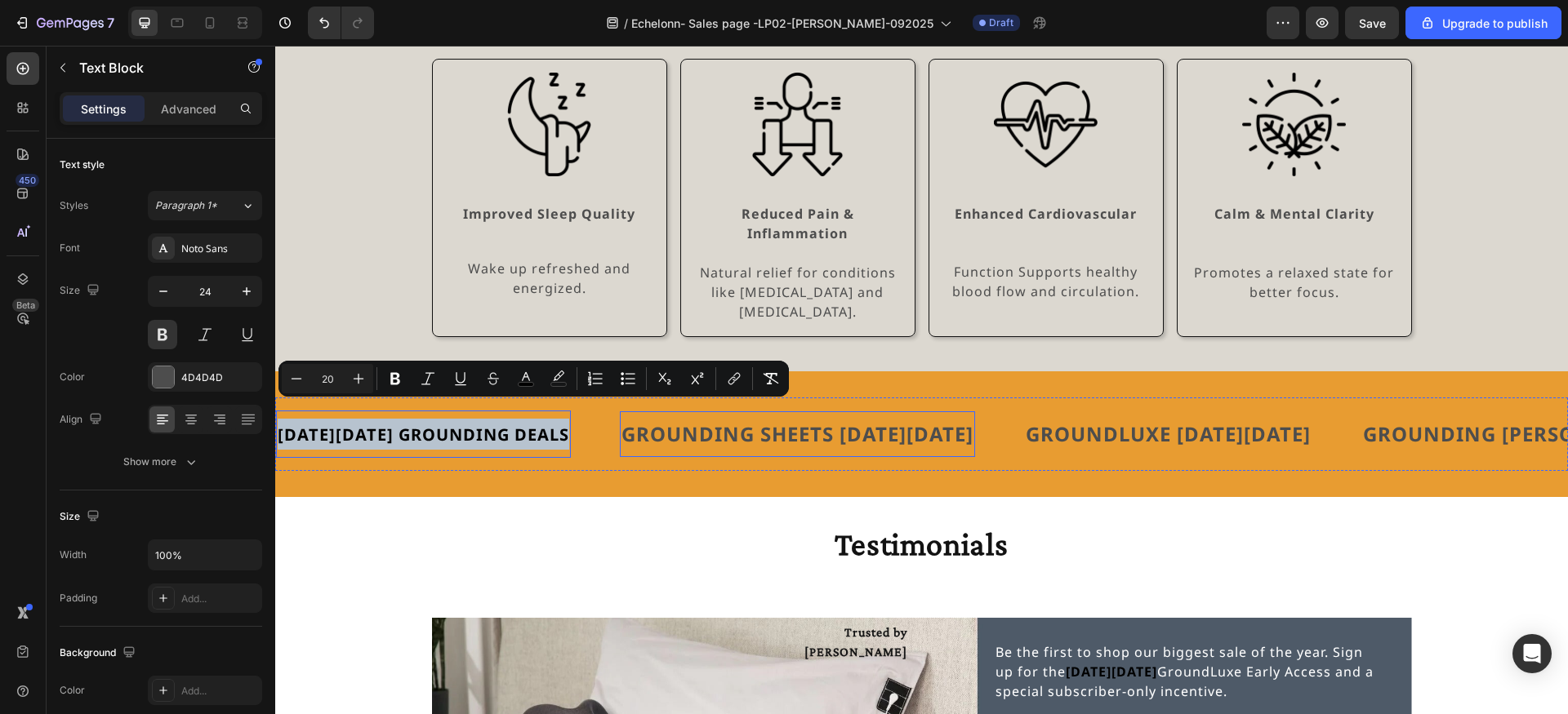
click at [694, 420] on p "GROUNDING SHEETS [DATE][DATE]" at bounding box center [798, 434] width 352 height 29
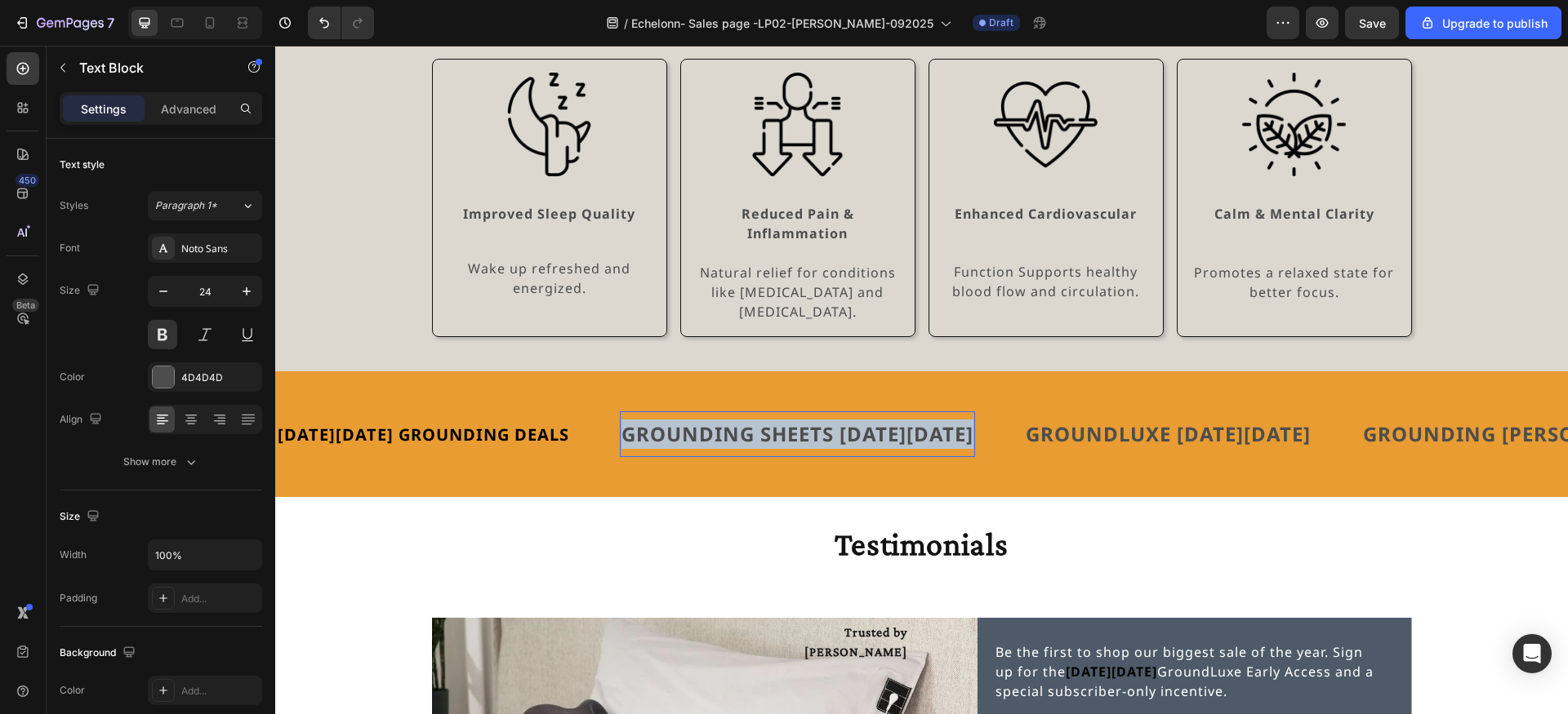
click at [694, 420] on p "GROUNDING SHEETS [DATE][DATE]" at bounding box center [798, 434] width 352 height 29
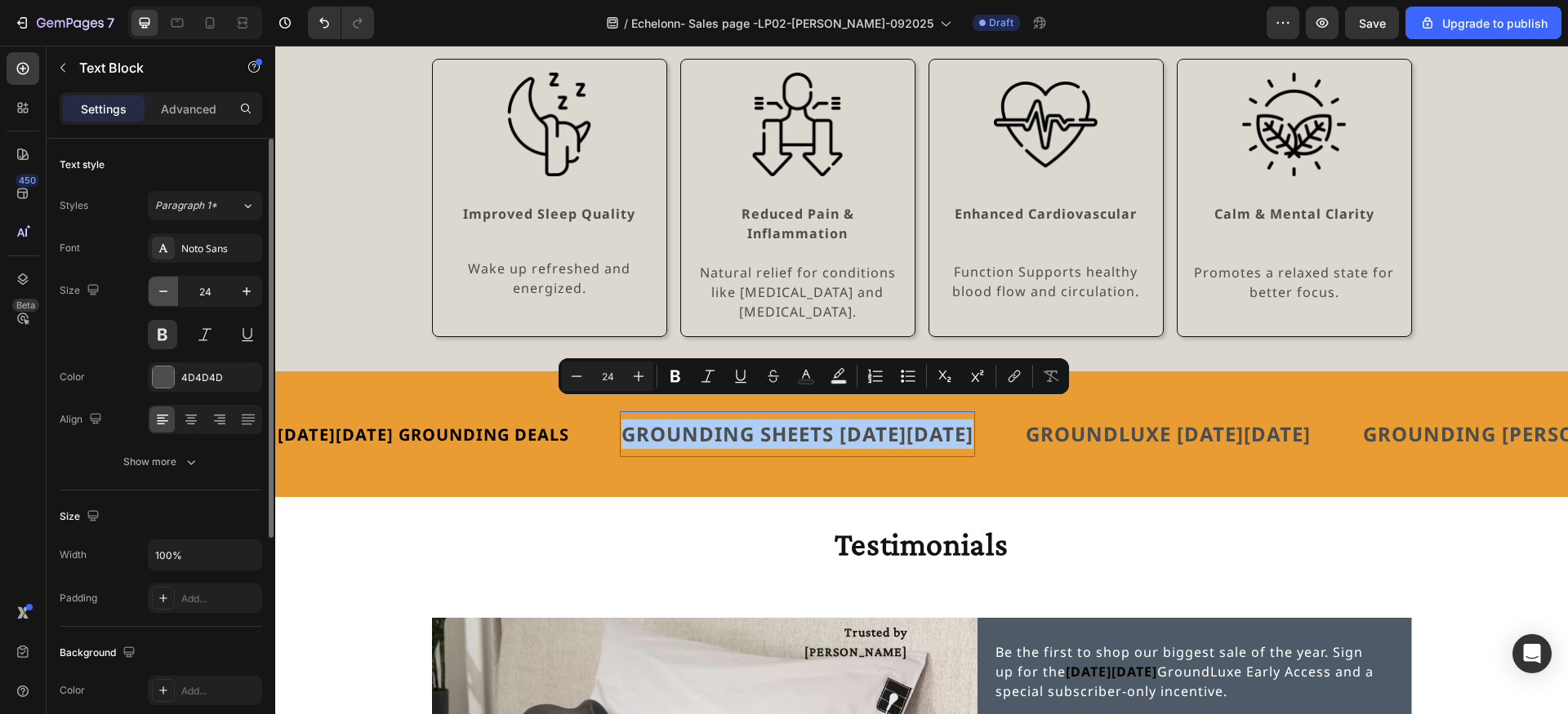
click at [172, 293] on button "button" at bounding box center [163, 291] width 29 height 29
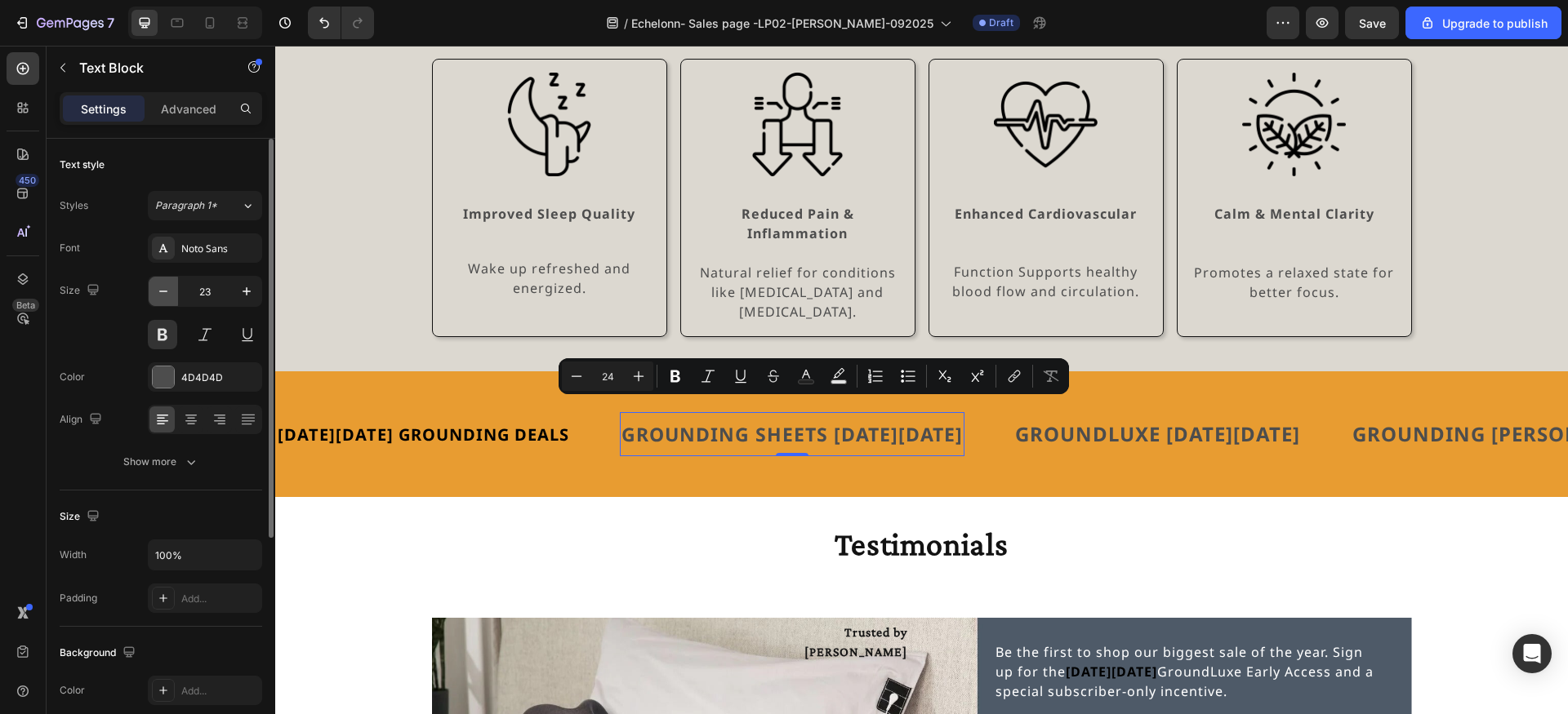
click at [172, 293] on button "button" at bounding box center [163, 291] width 29 height 29
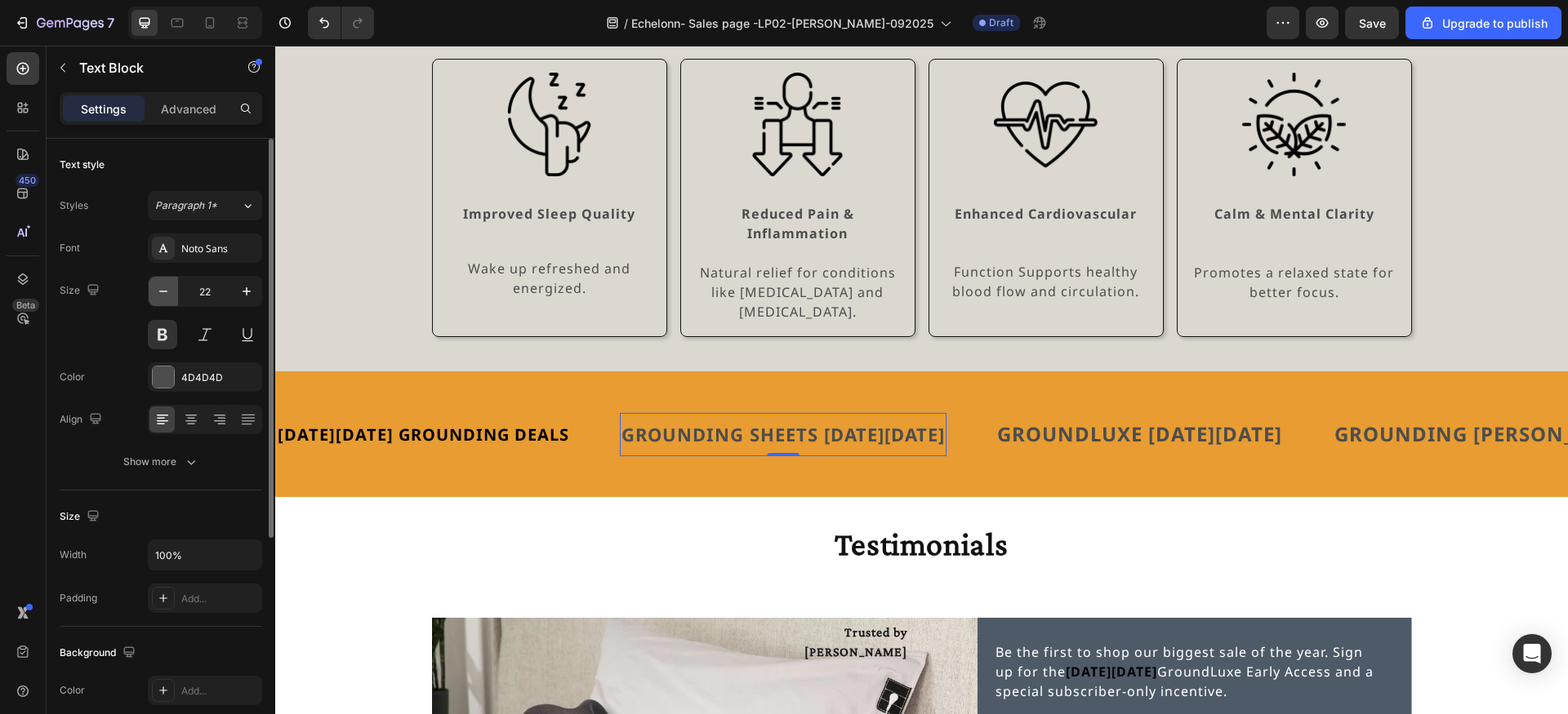
click at [172, 293] on button "button" at bounding box center [163, 291] width 29 height 29
type input "20"
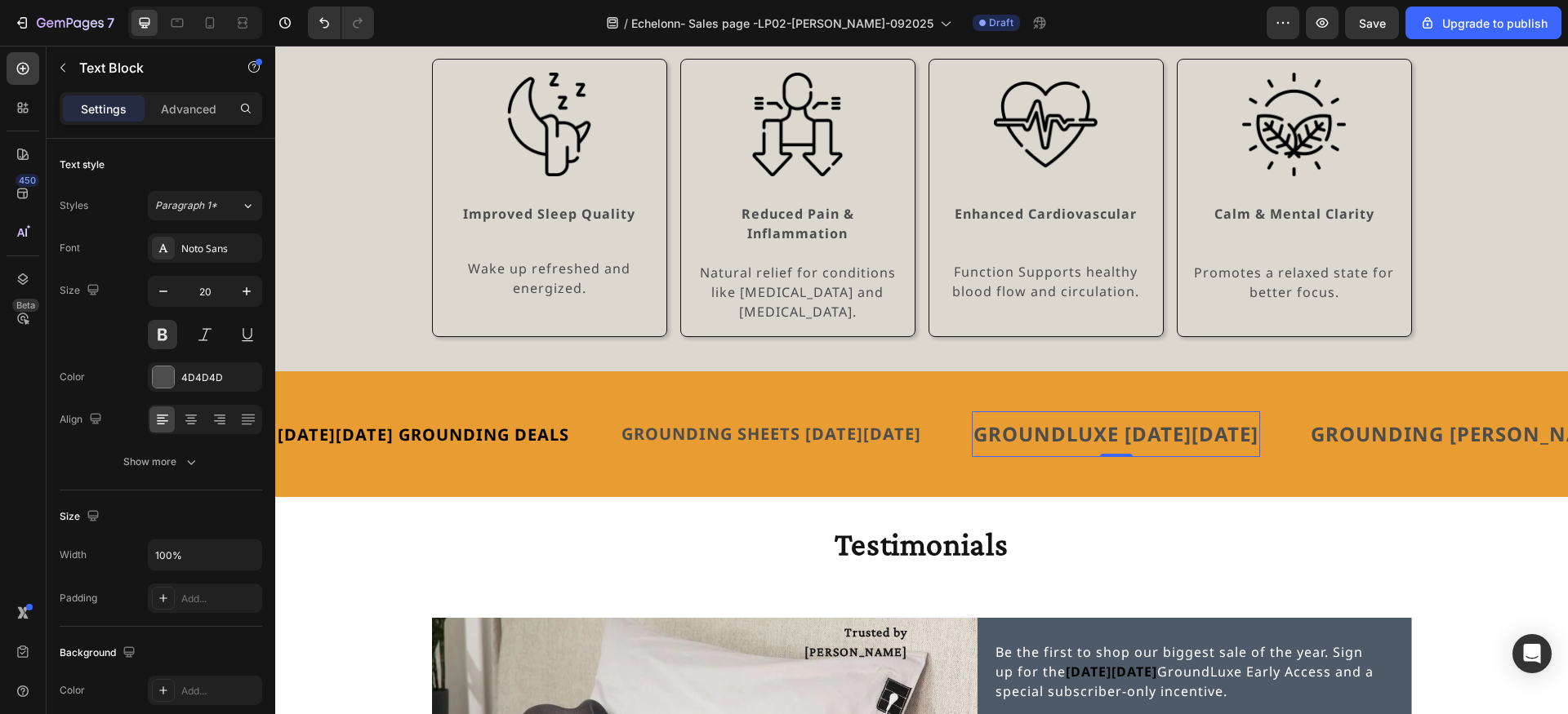
click at [1032, 420] on p "GROUNDLUXE [DATE][DATE]" at bounding box center [1116, 434] width 285 height 29
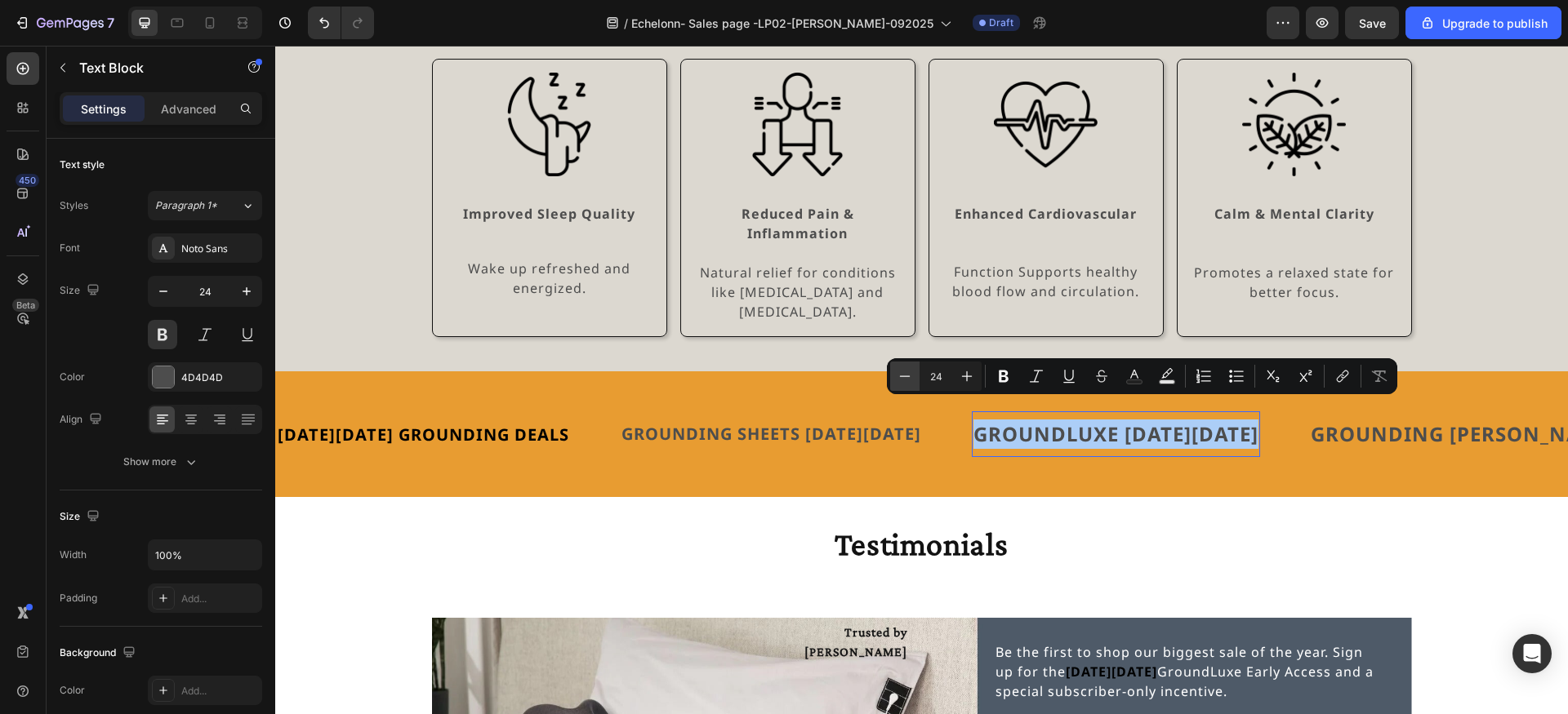
click at [913, 375] on button "Minus" at bounding box center [905, 377] width 29 height 29
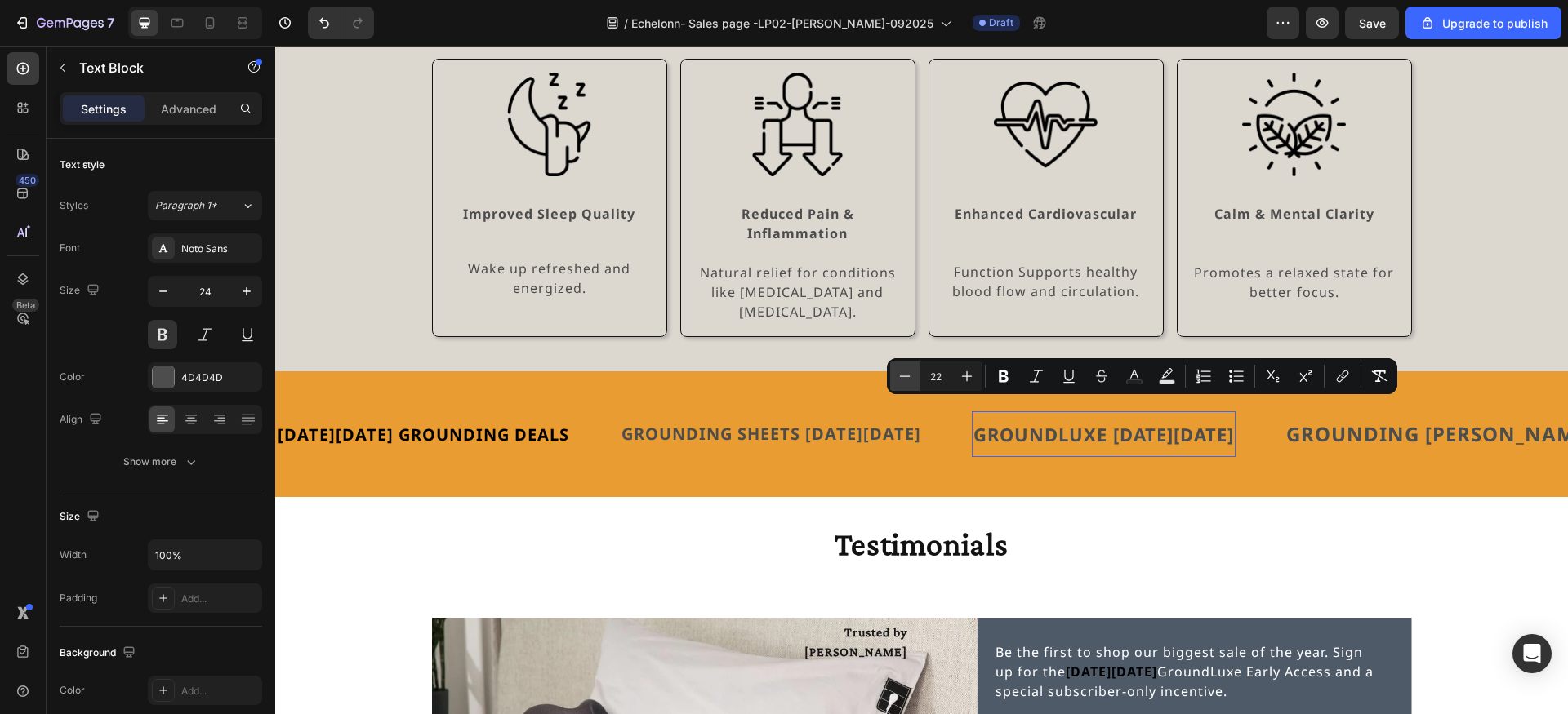
click at [913, 375] on button "Minus" at bounding box center [905, 377] width 29 height 29
type input "20"
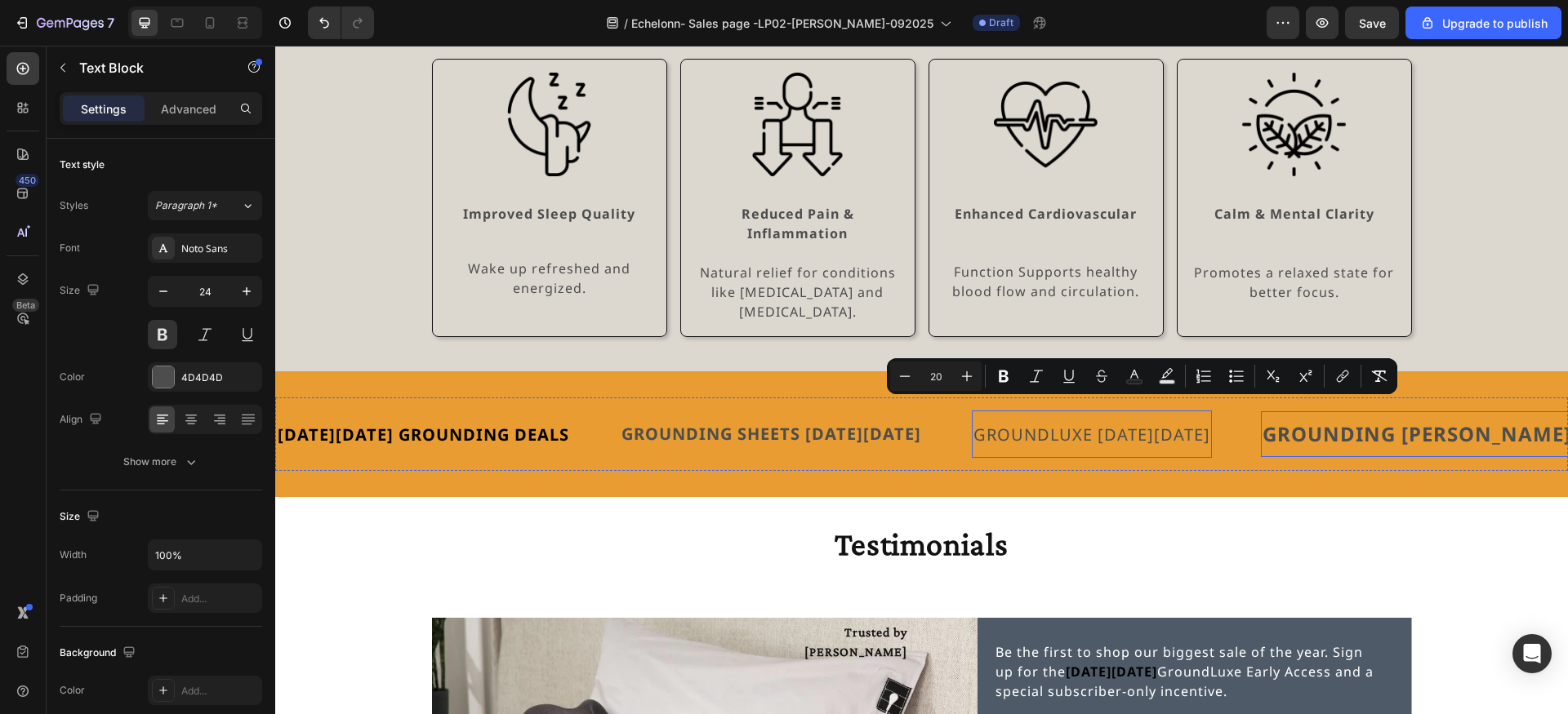
click at [1325, 420] on p "GROUNDING [PERSON_NAME]" at bounding box center [1417, 434] width 309 height 29
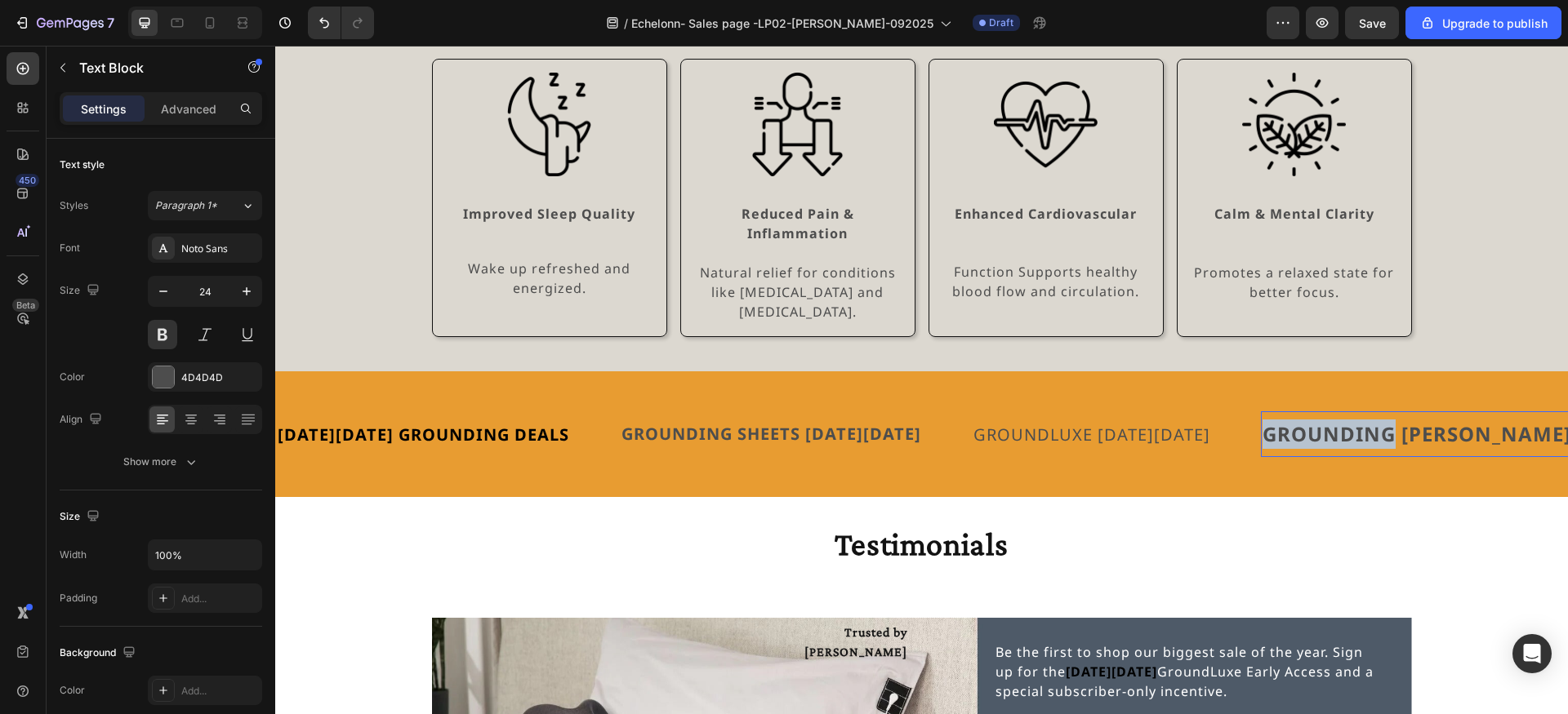
click at [1325, 420] on p "GROUNDING [PERSON_NAME]" at bounding box center [1417, 434] width 309 height 29
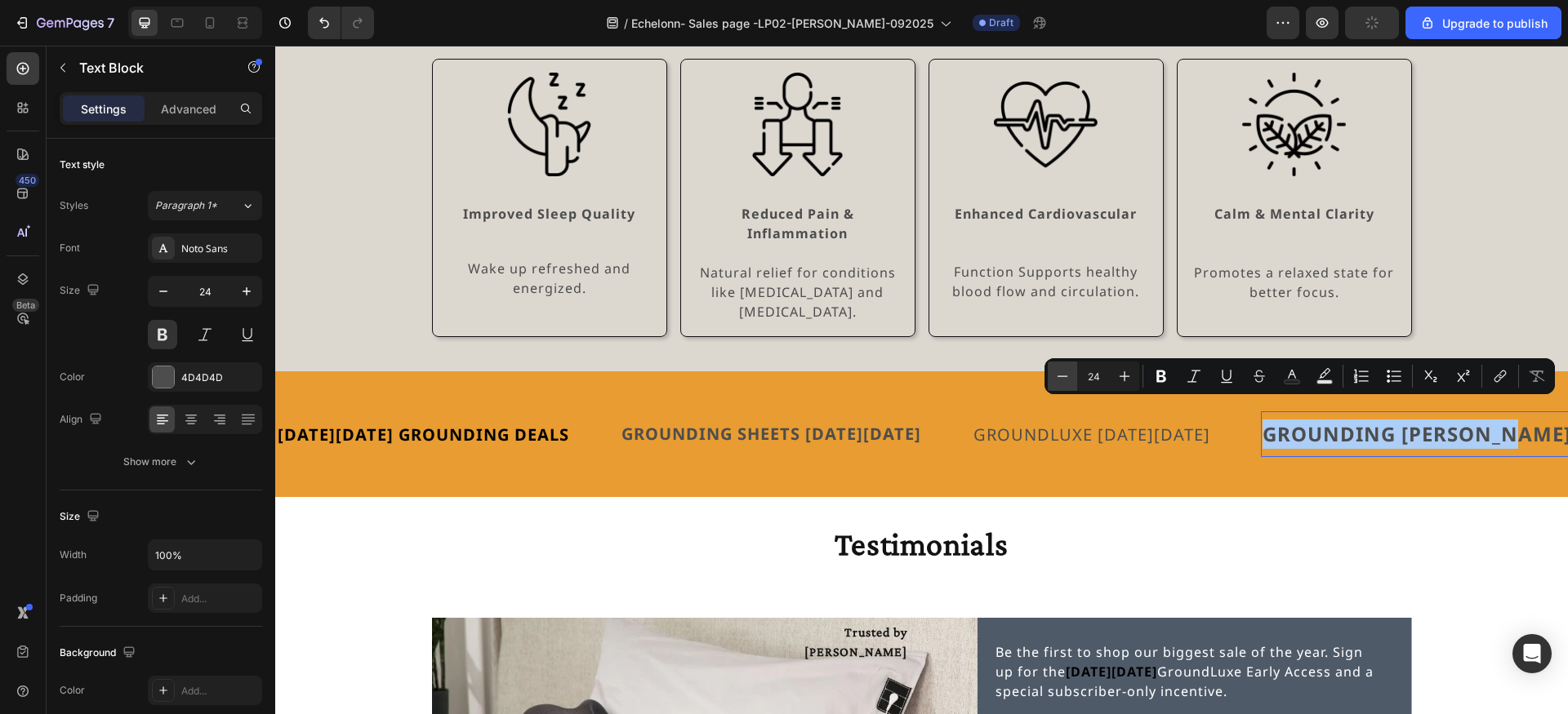
click at [1067, 380] on icon "Editor contextual toolbar" at bounding box center [1063, 377] width 17 height 16
type input "20"
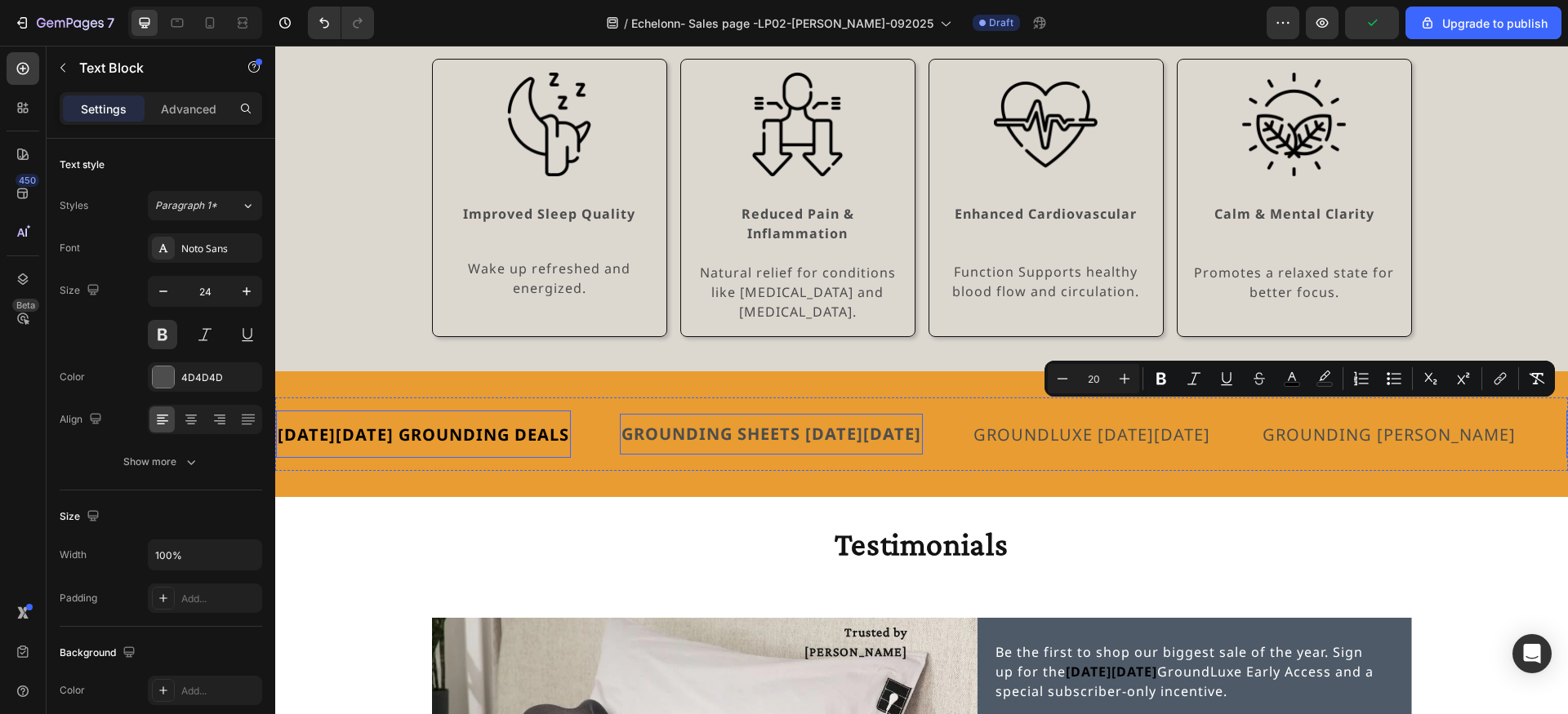
click at [860, 422] on p "GROUNDING SHEETS [DATE][DATE]" at bounding box center [771, 434] width 300 height 25
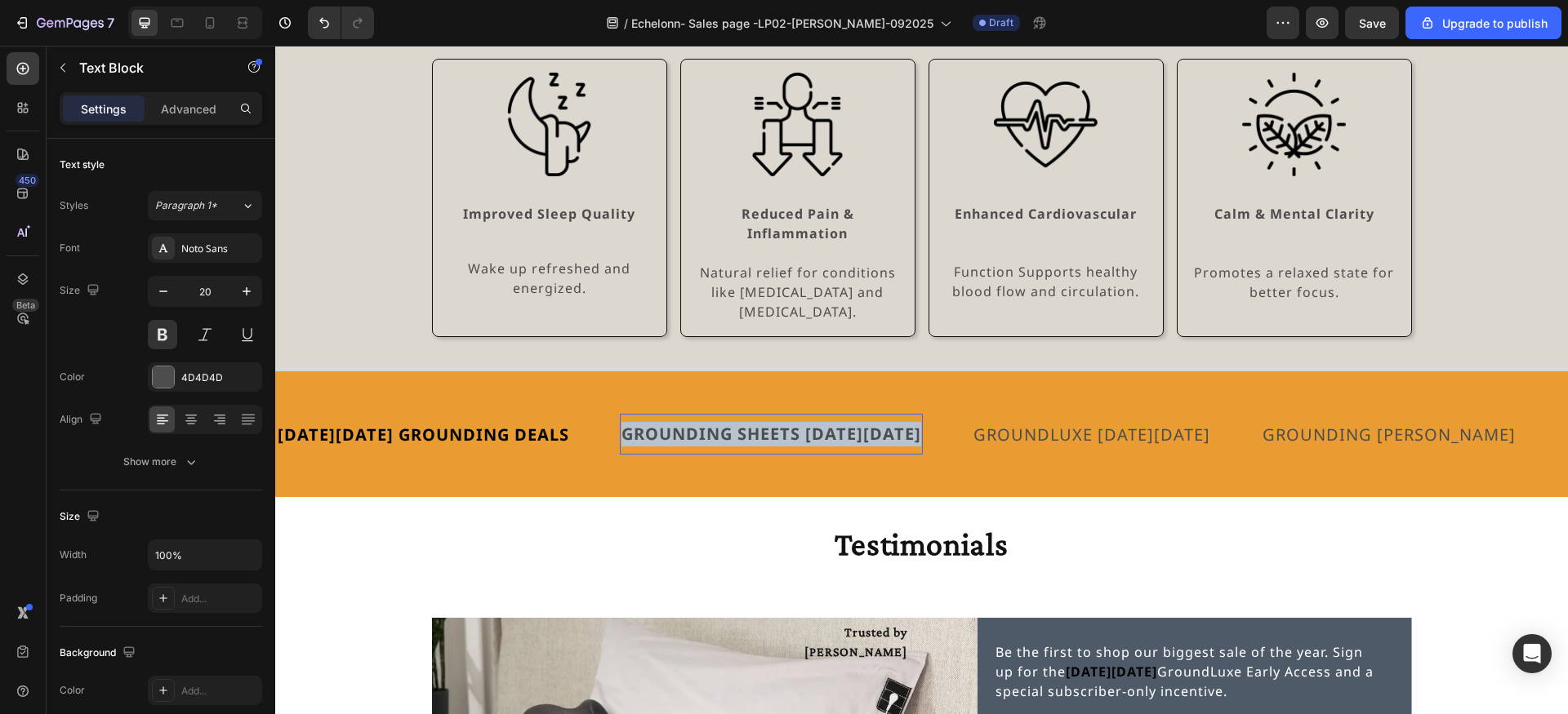
click at [860, 422] on p "GROUNDING SHEETS [DATE][DATE]" at bounding box center [771, 434] width 300 height 25
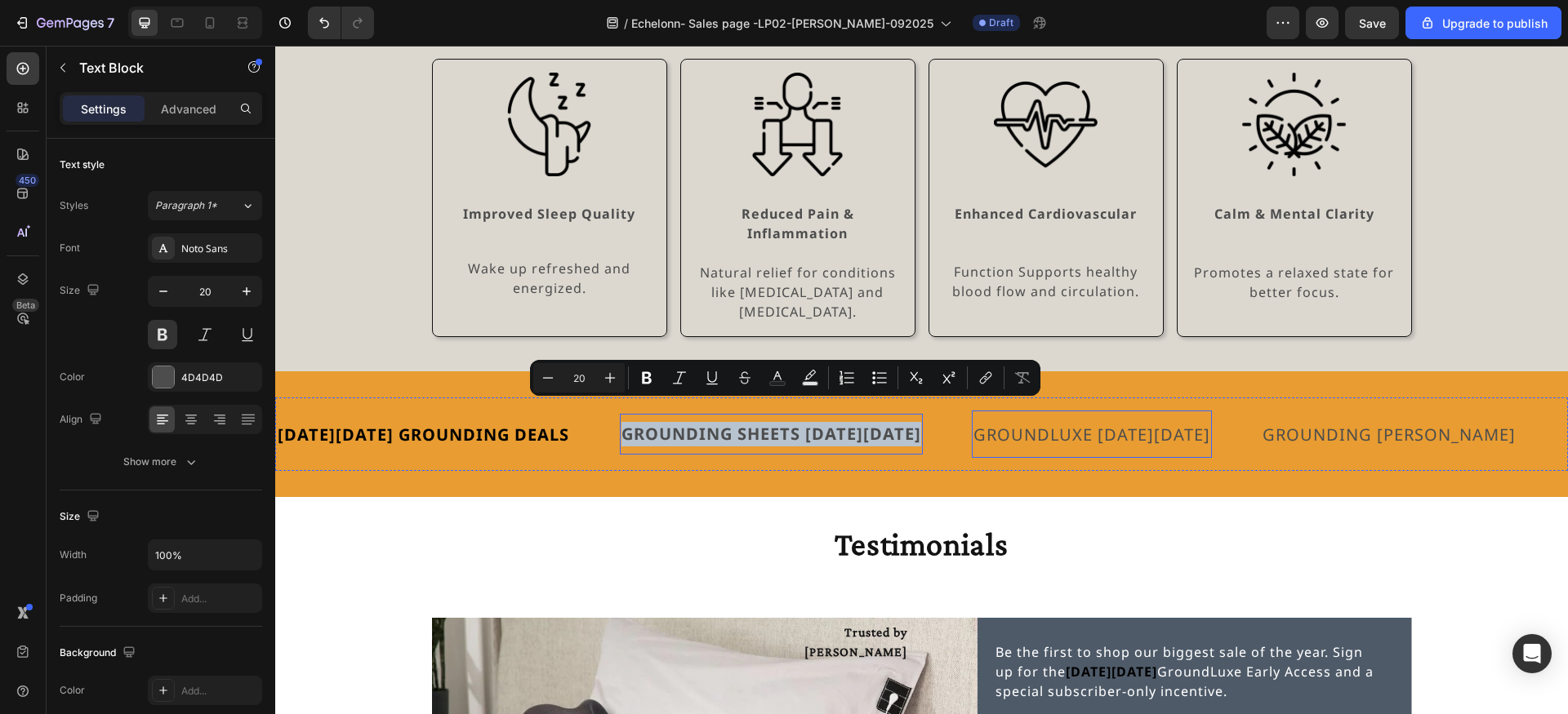
click at [1040, 423] on span "GROUNDLUXE [DATE][DATE]" at bounding box center [1092, 434] width 237 height 22
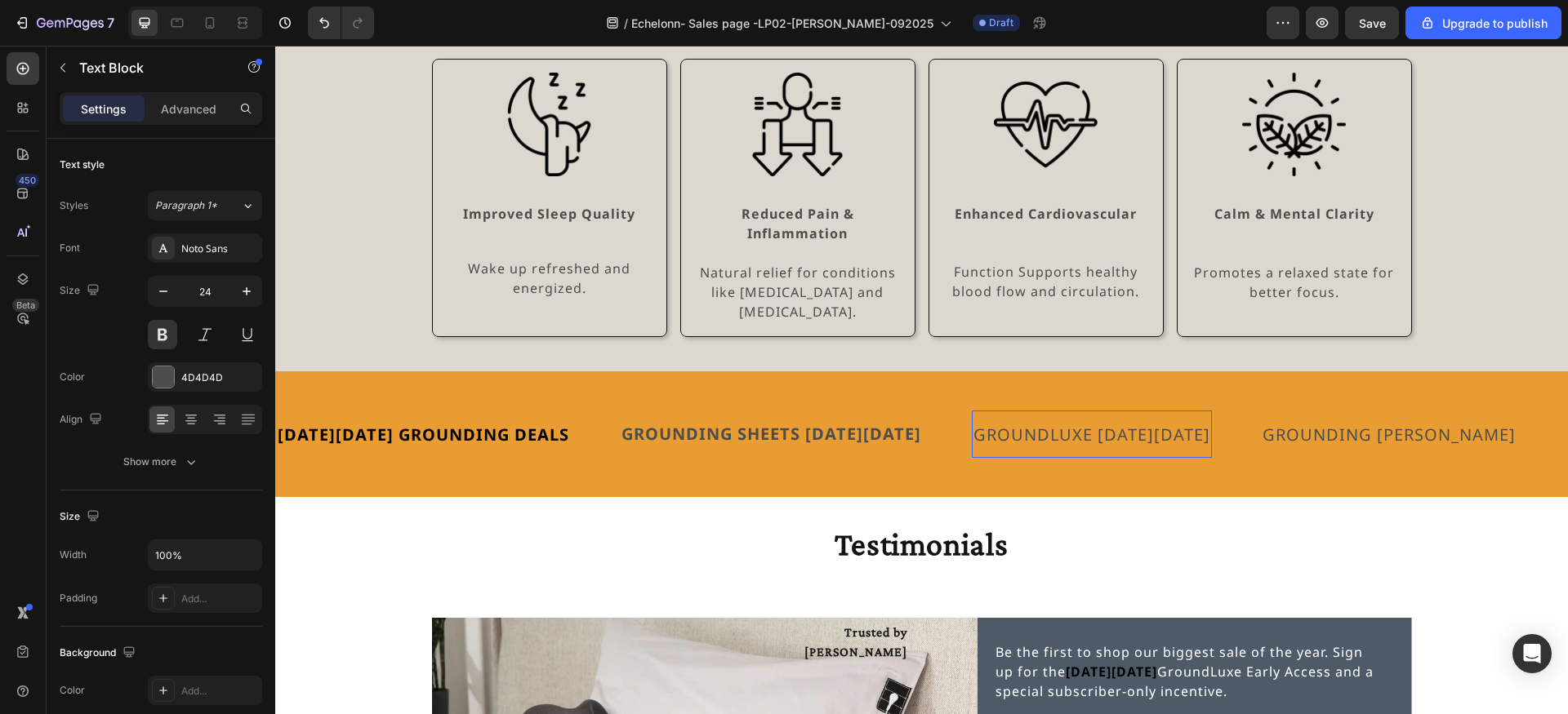
click at [1040, 423] on span "GROUNDLUXE [DATE][DATE]" at bounding box center [1092, 434] width 237 height 22
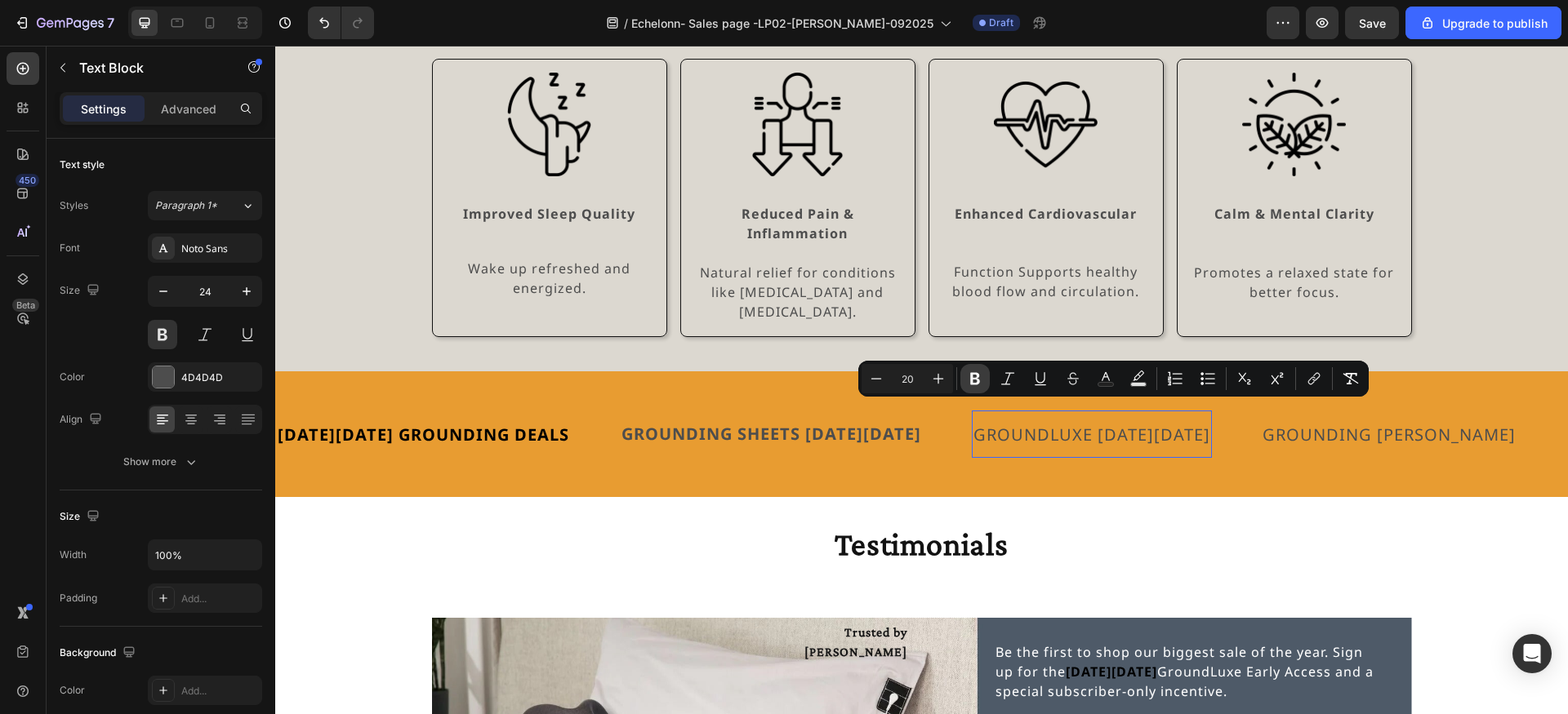
click at [978, 379] on icon "Editor contextual toolbar" at bounding box center [975, 379] width 10 height 12
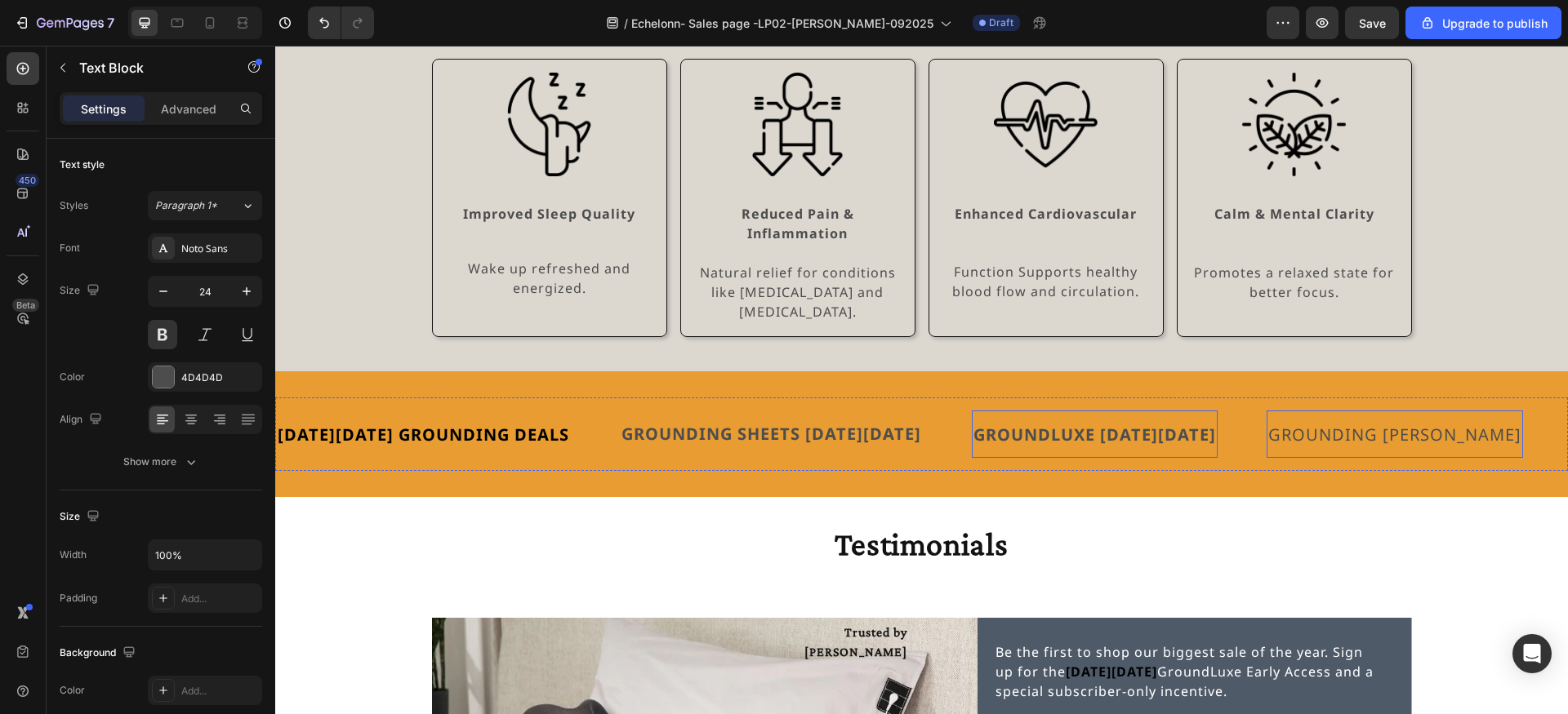
click at [1396, 423] on span "GROUNDING [PERSON_NAME]" at bounding box center [1395, 434] width 253 height 22
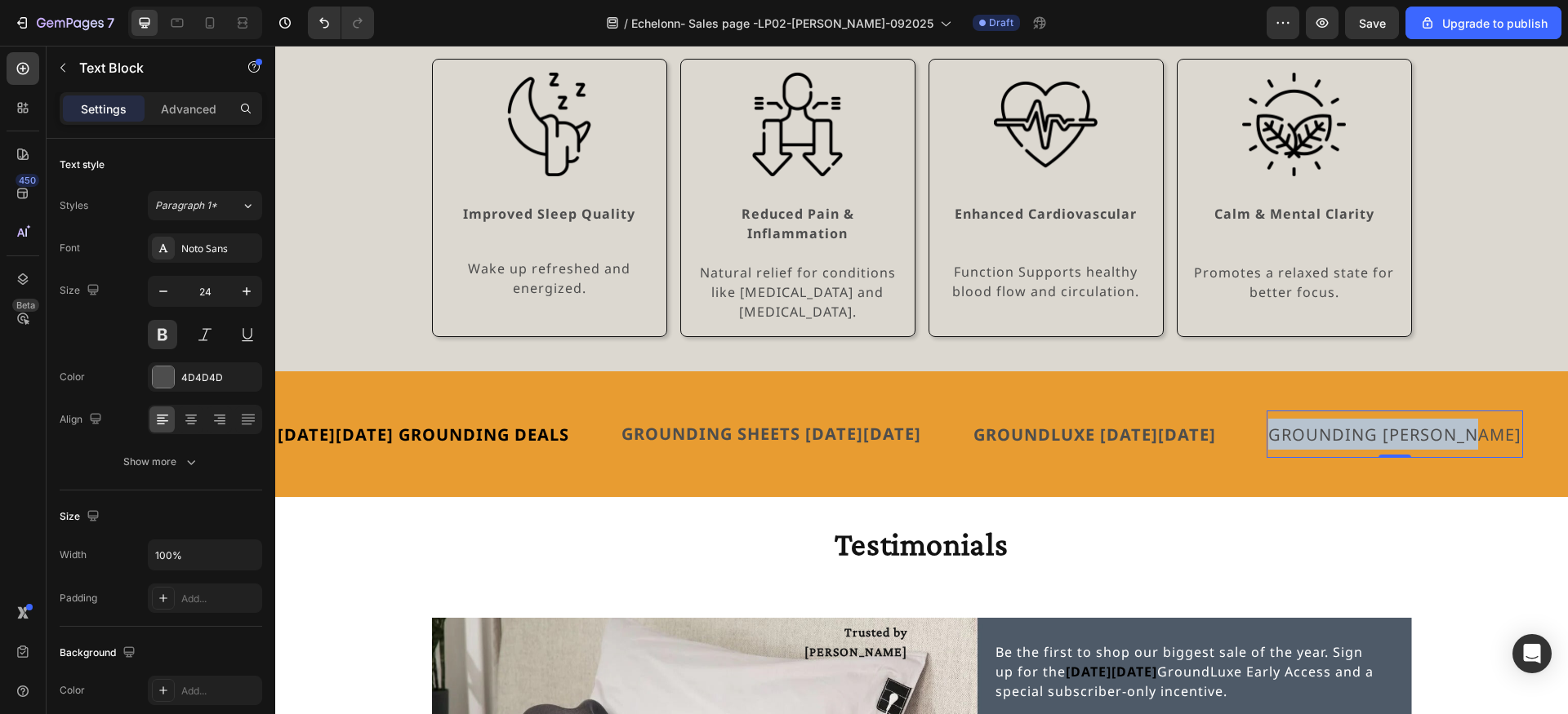
click at [1396, 423] on span "GROUNDING [PERSON_NAME]" at bounding box center [1395, 434] width 253 height 22
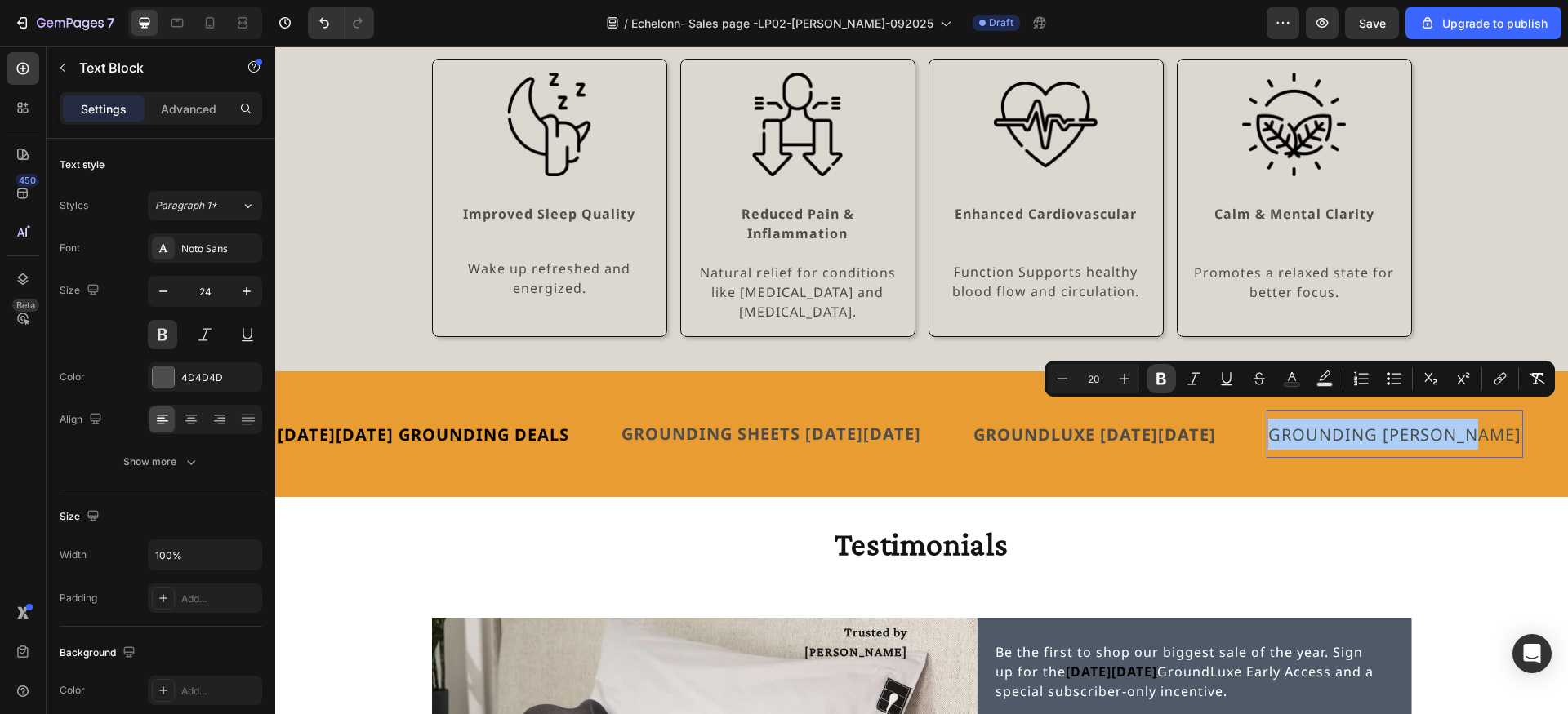
click at [1165, 378] on icon "Editor contextual toolbar" at bounding box center [1162, 379] width 17 height 16
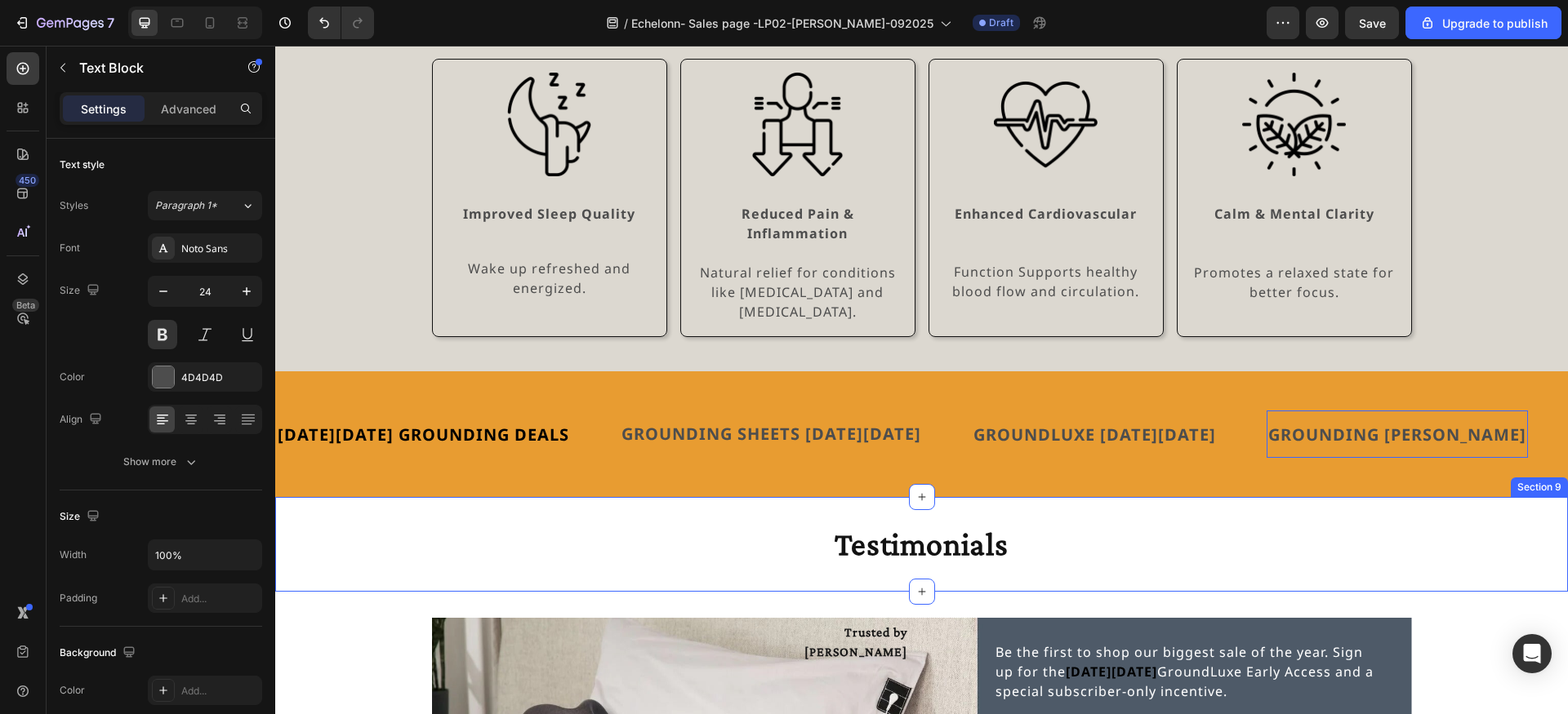
click at [1160, 497] on div "Testimonials Heading Section 9" at bounding box center [922, 544] width 1293 height 94
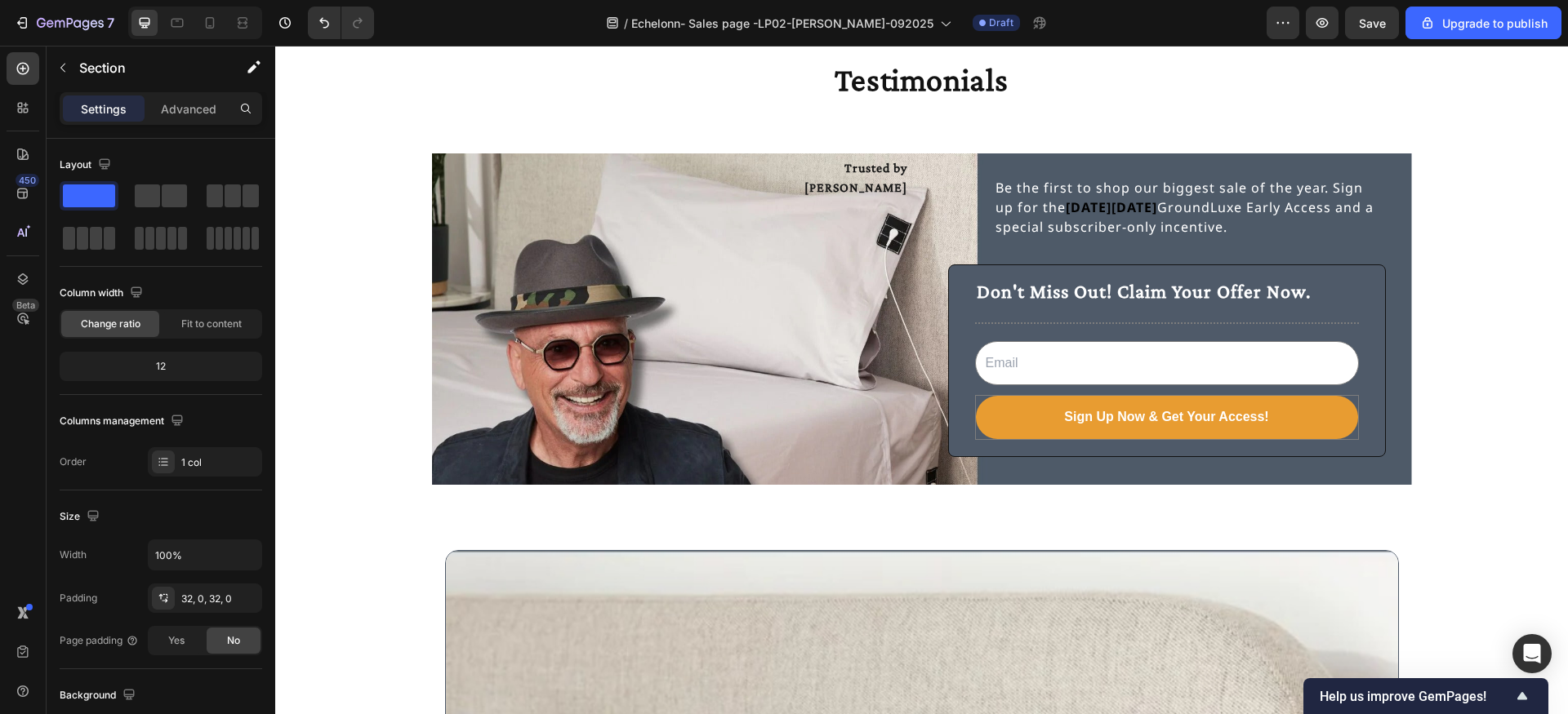
scroll to position [2445, 0]
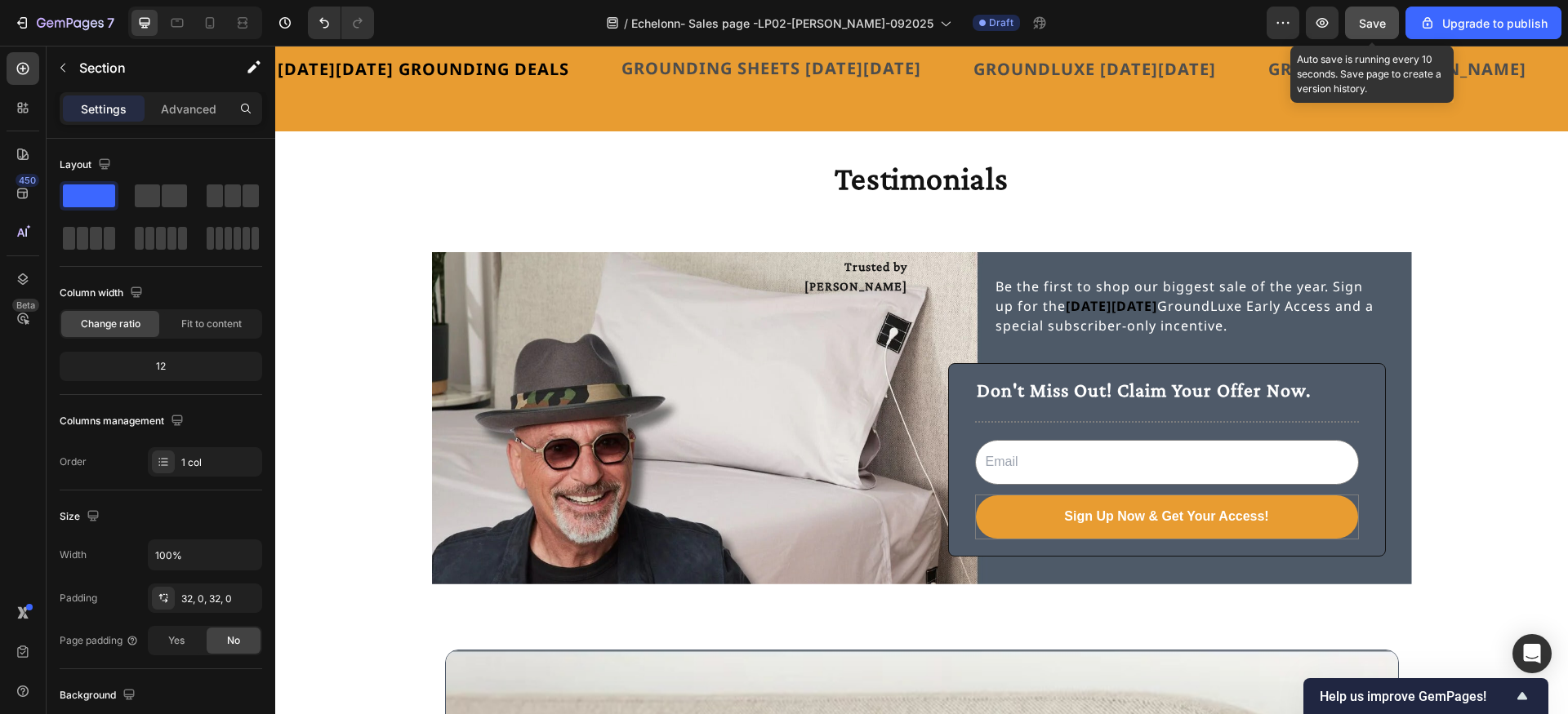
click at [1372, 26] on span "Save" at bounding box center [1372, 23] width 27 height 14
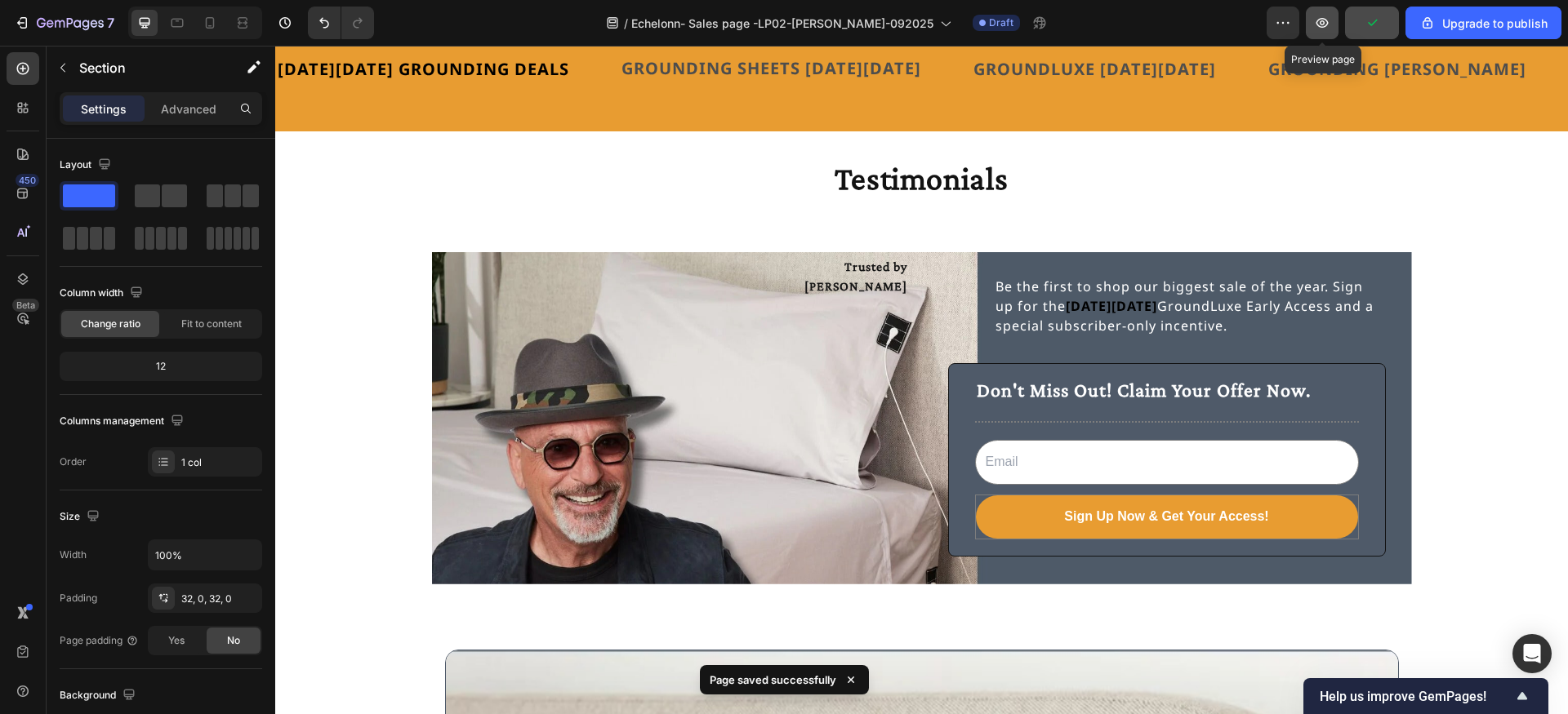
click at [1325, 27] on icon "button" at bounding box center [1322, 23] width 17 height 16
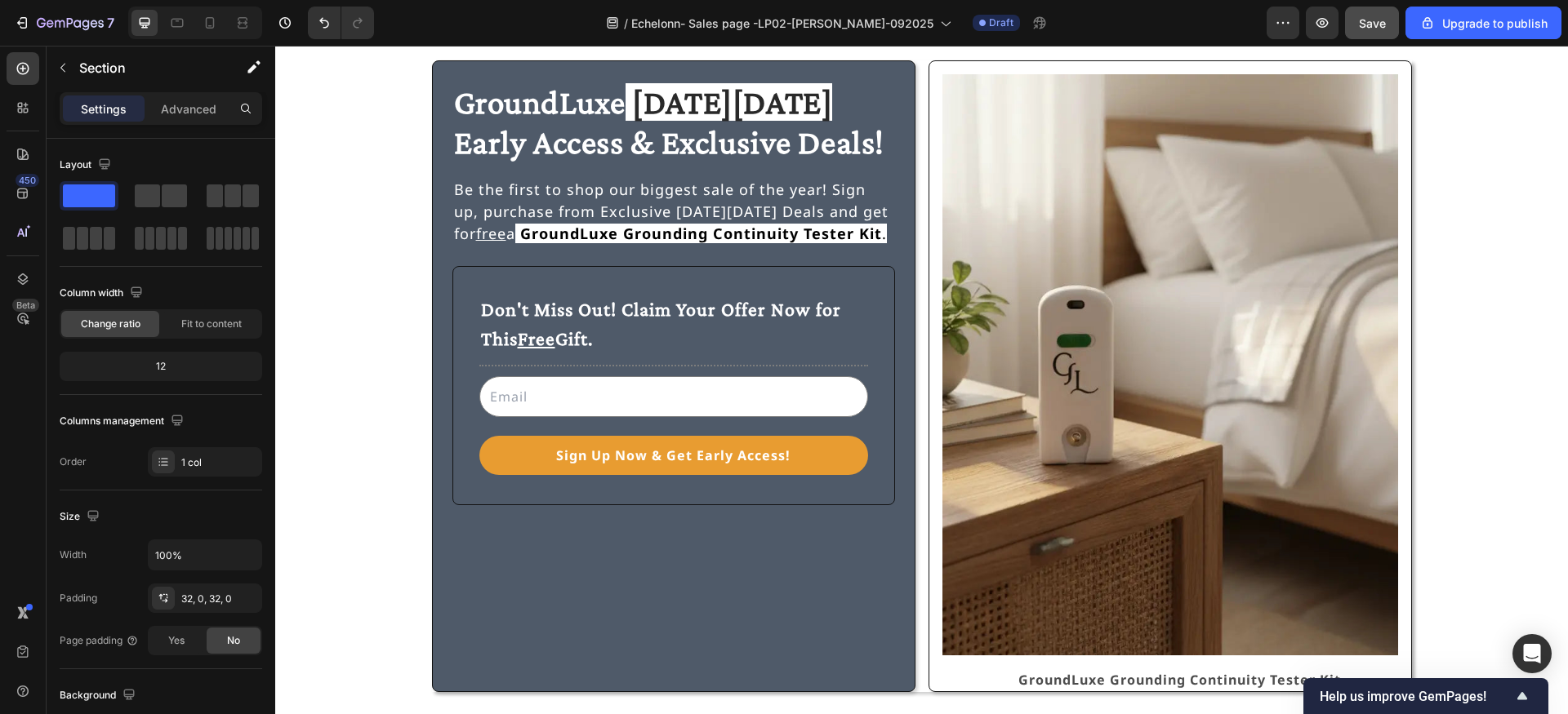
scroll to position [0, 0]
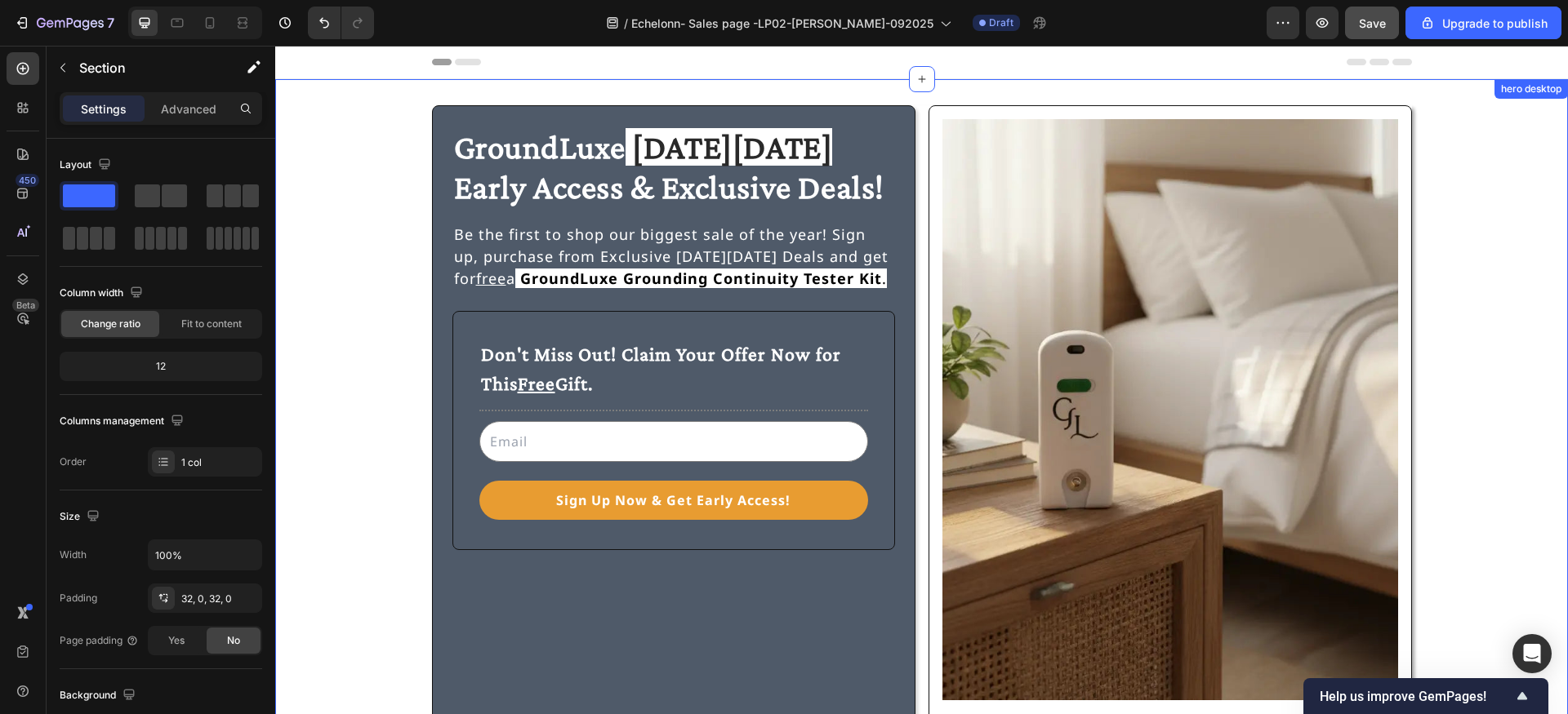
click at [349, 130] on div "GroundLuxe Black Friday Early Access & Exclusive Deals! Heading Be the first to…" at bounding box center [922, 421] width 1253 height 632
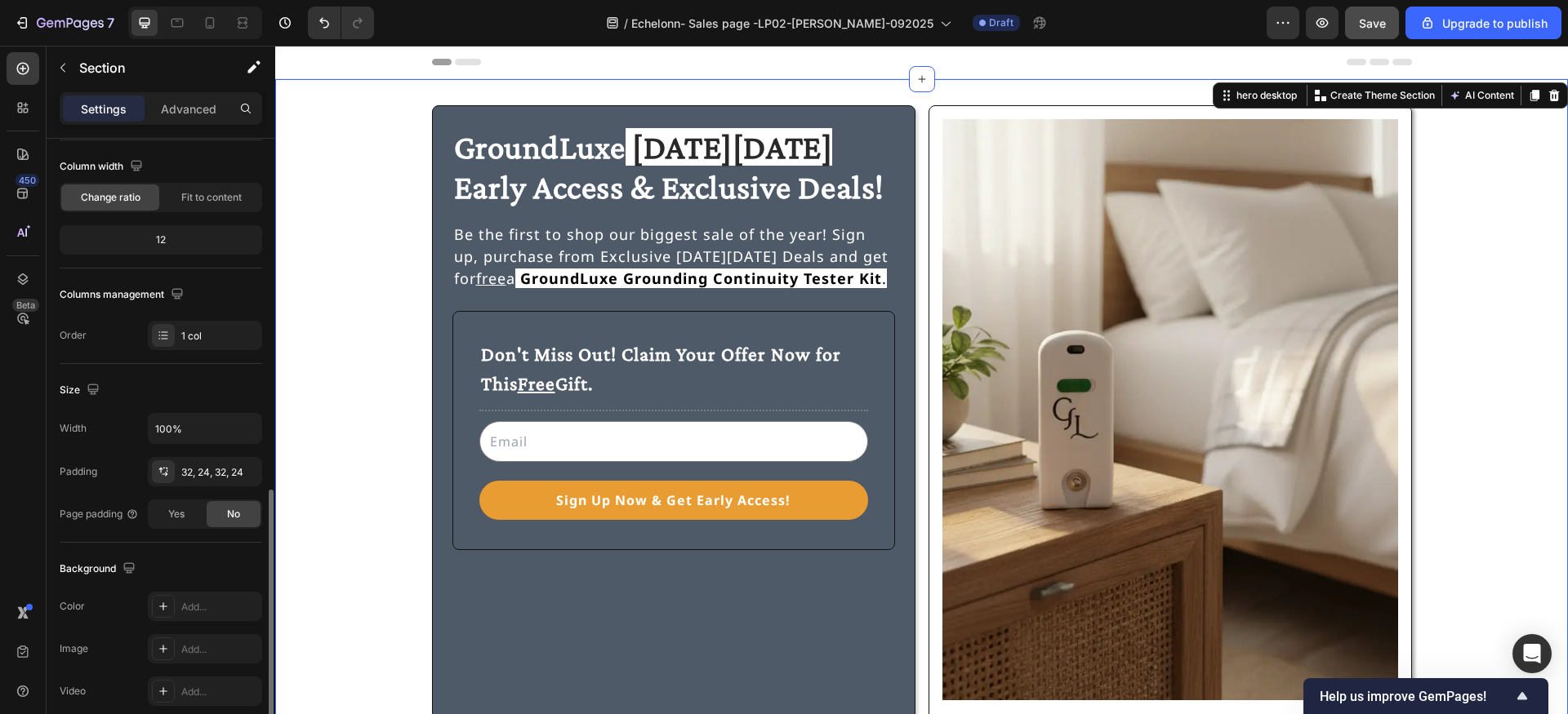
scroll to position [374, 0]
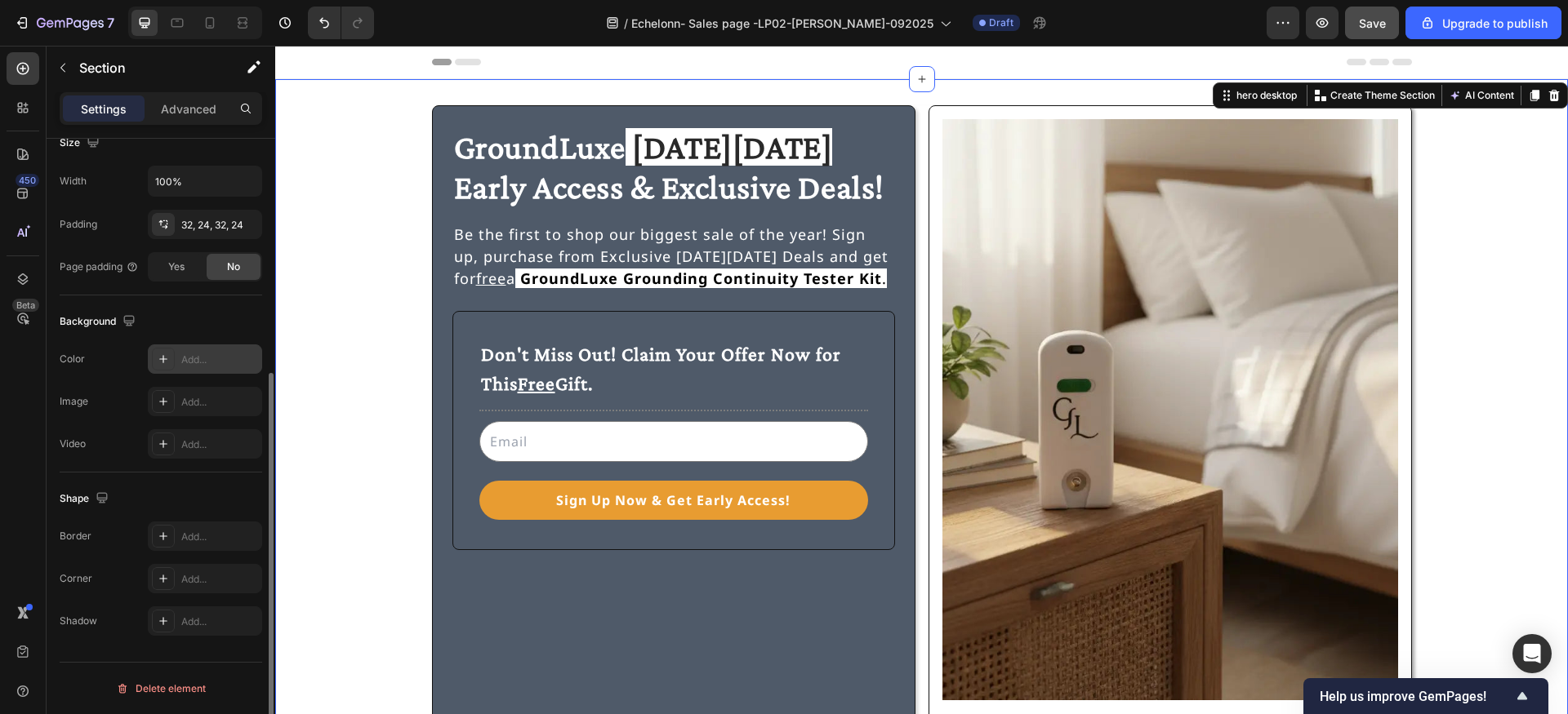
click at [157, 357] on icon at bounding box center [163, 359] width 13 height 13
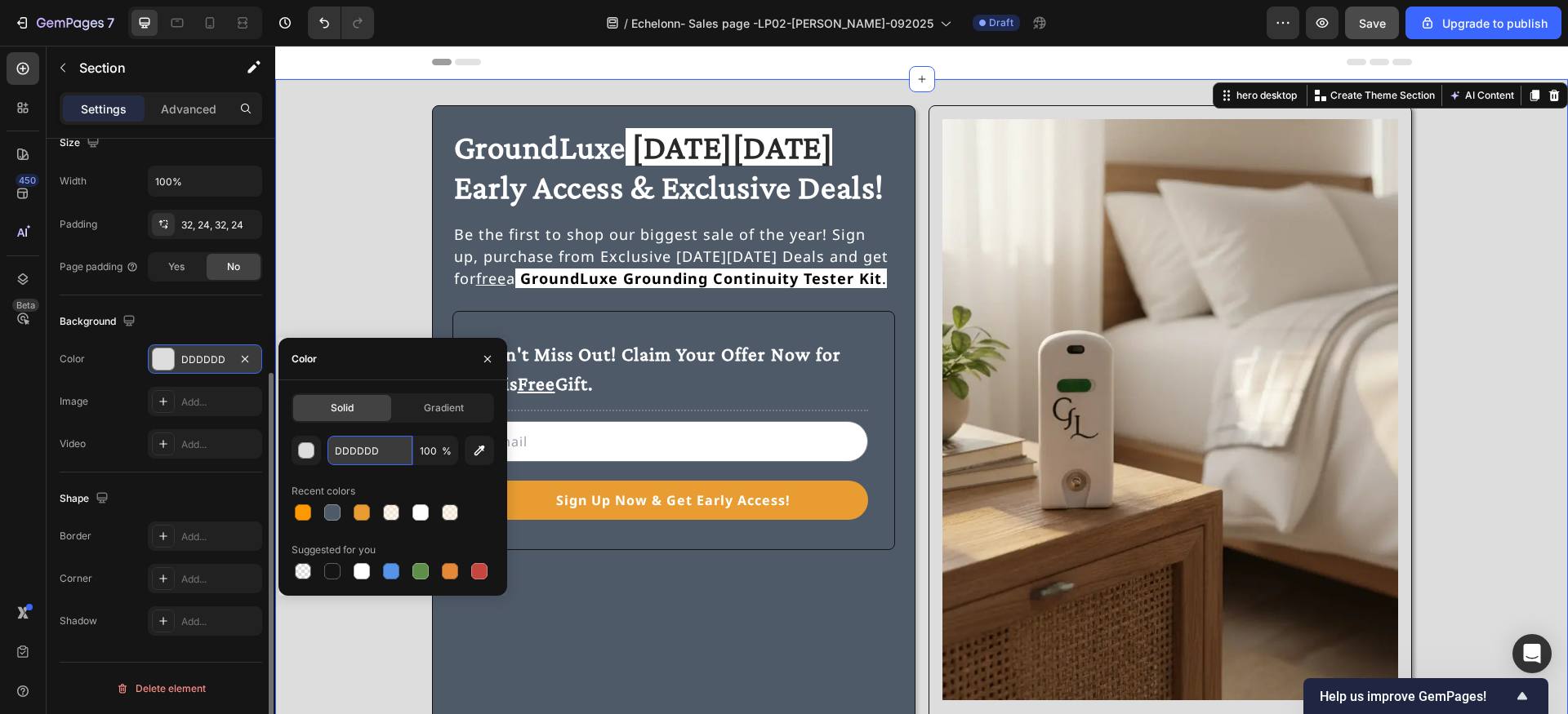
click at [363, 448] on input "DDDDDD" at bounding box center [370, 451] width 85 height 29
click at [364, 571] on div at bounding box center [362, 572] width 17 height 16
type input "FFFFFF"
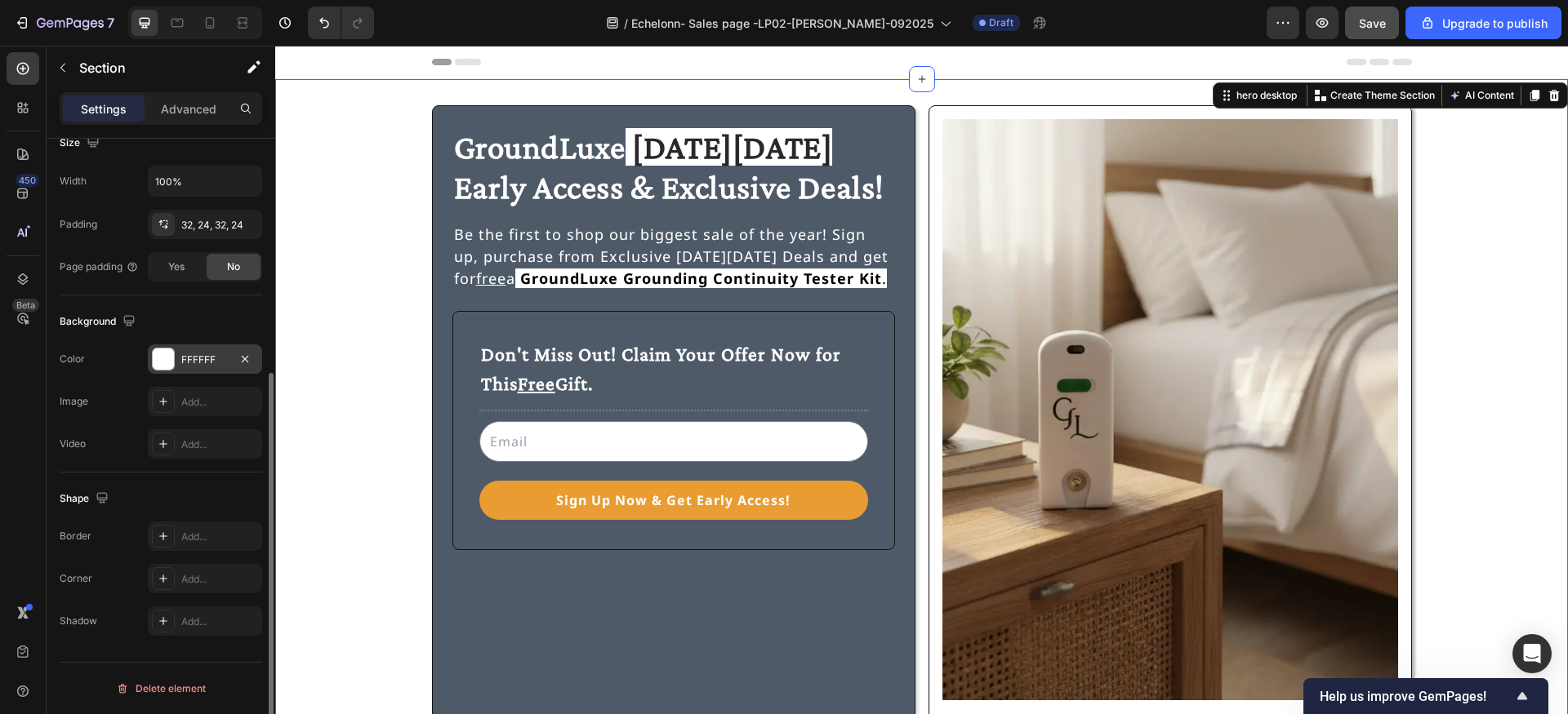
click at [337, 178] on div "GroundLuxe Black Friday Early Access & Exclusive Deals! Heading Be the first to…" at bounding box center [922, 421] width 1253 height 632
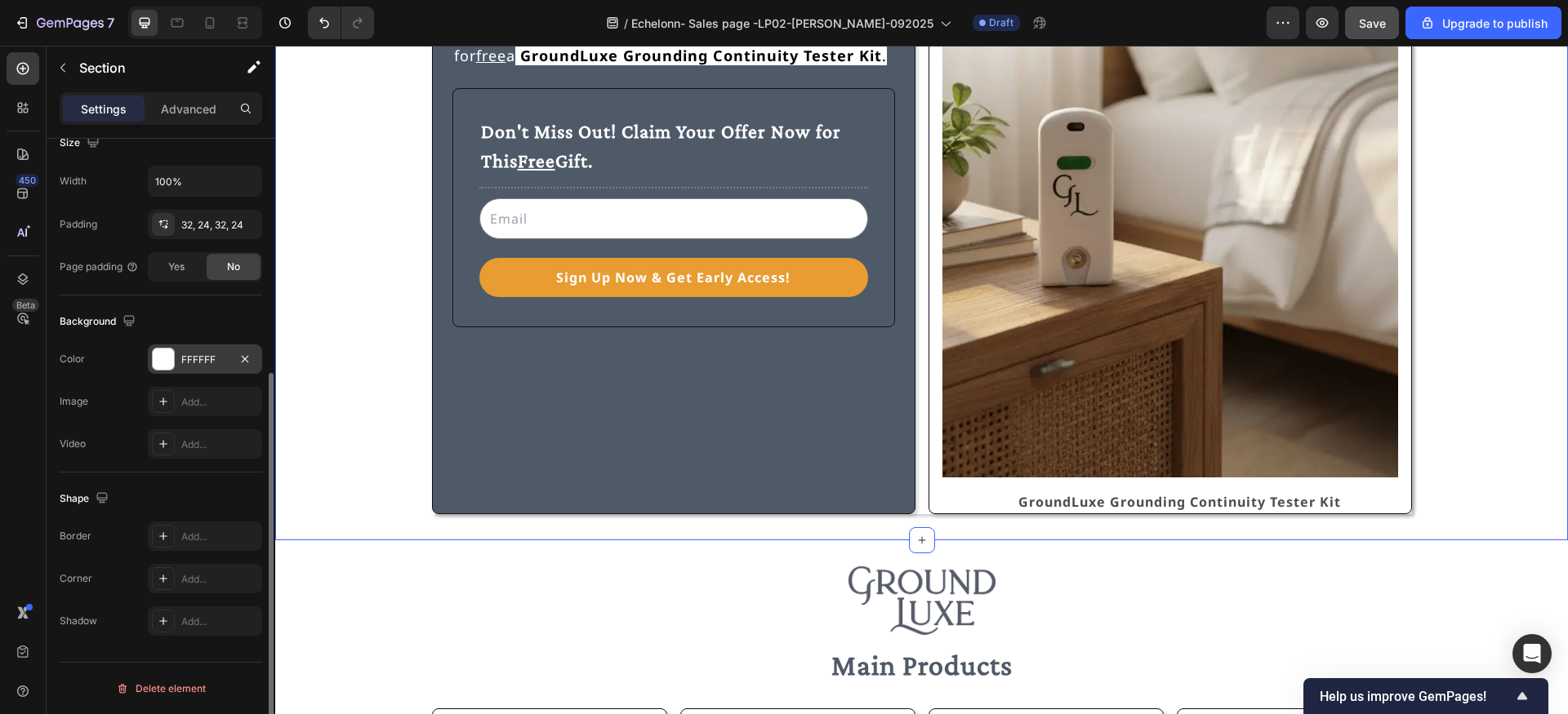
scroll to position [232, 0]
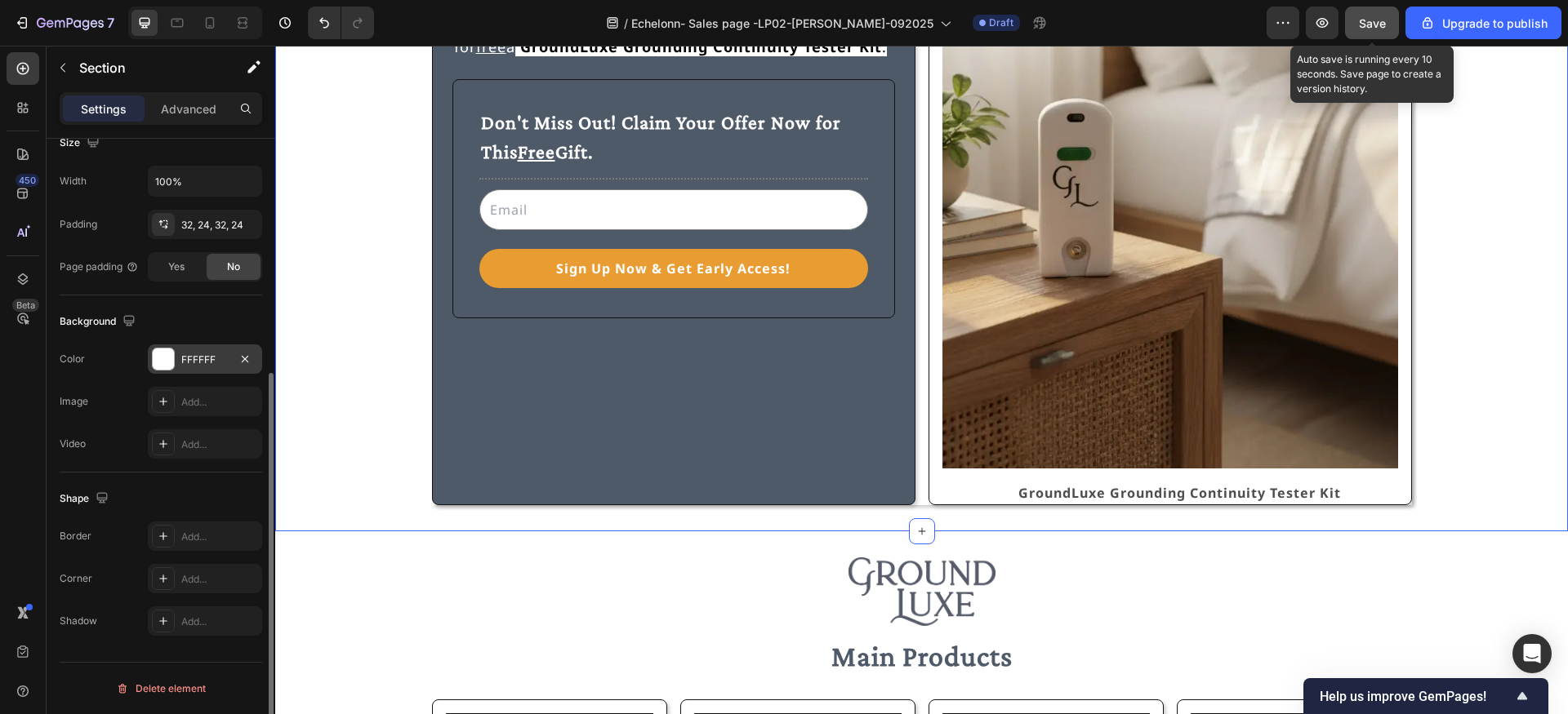
click at [1375, 19] on span "Save" at bounding box center [1372, 23] width 27 height 14
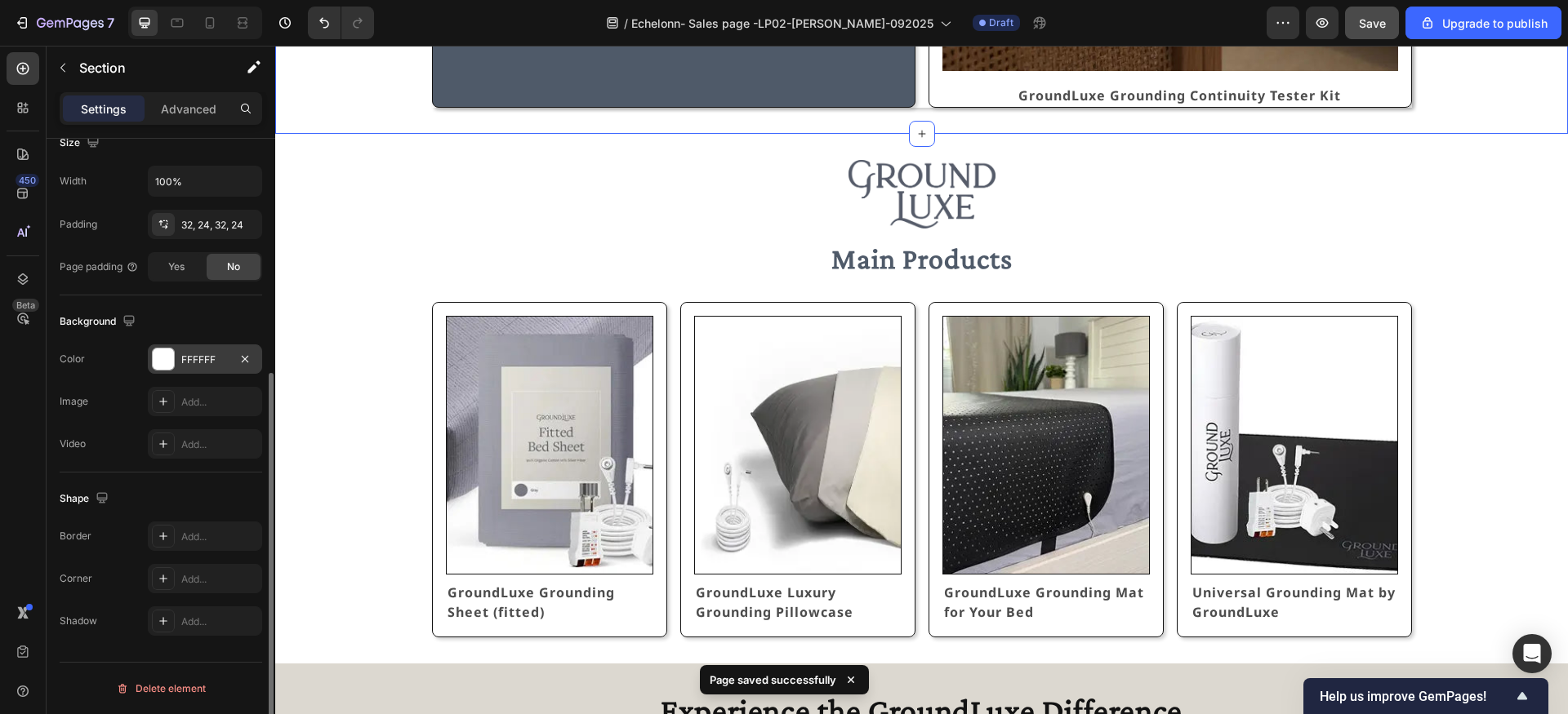
scroll to position [679, 0]
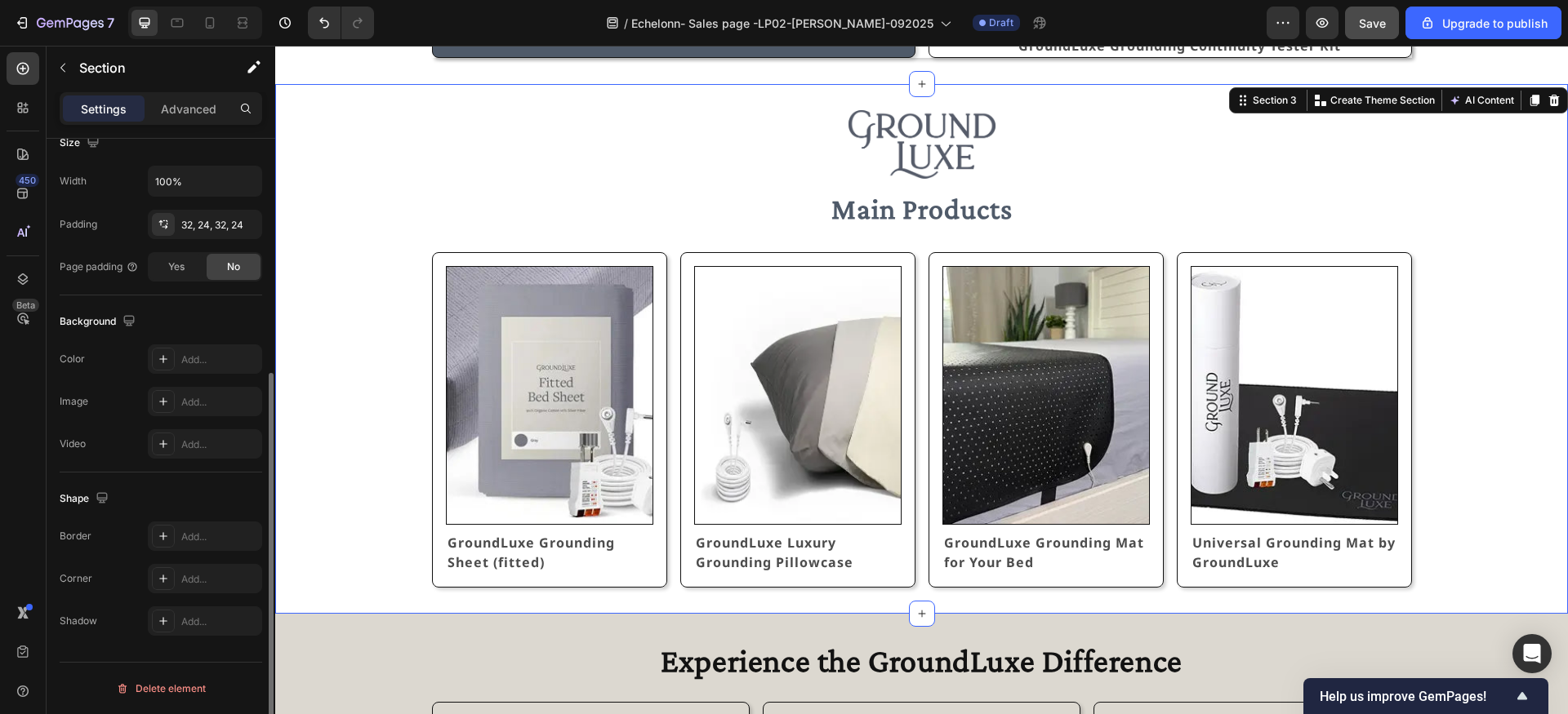
click at [312, 105] on div "Image Main Products Text Block Row Image GroundLuxe Grounding Sheet (fitted) Te…" at bounding box center [922, 349] width 1293 height 530
click at [155, 360] on div at bounding box center [163, 358] width 23 height 23
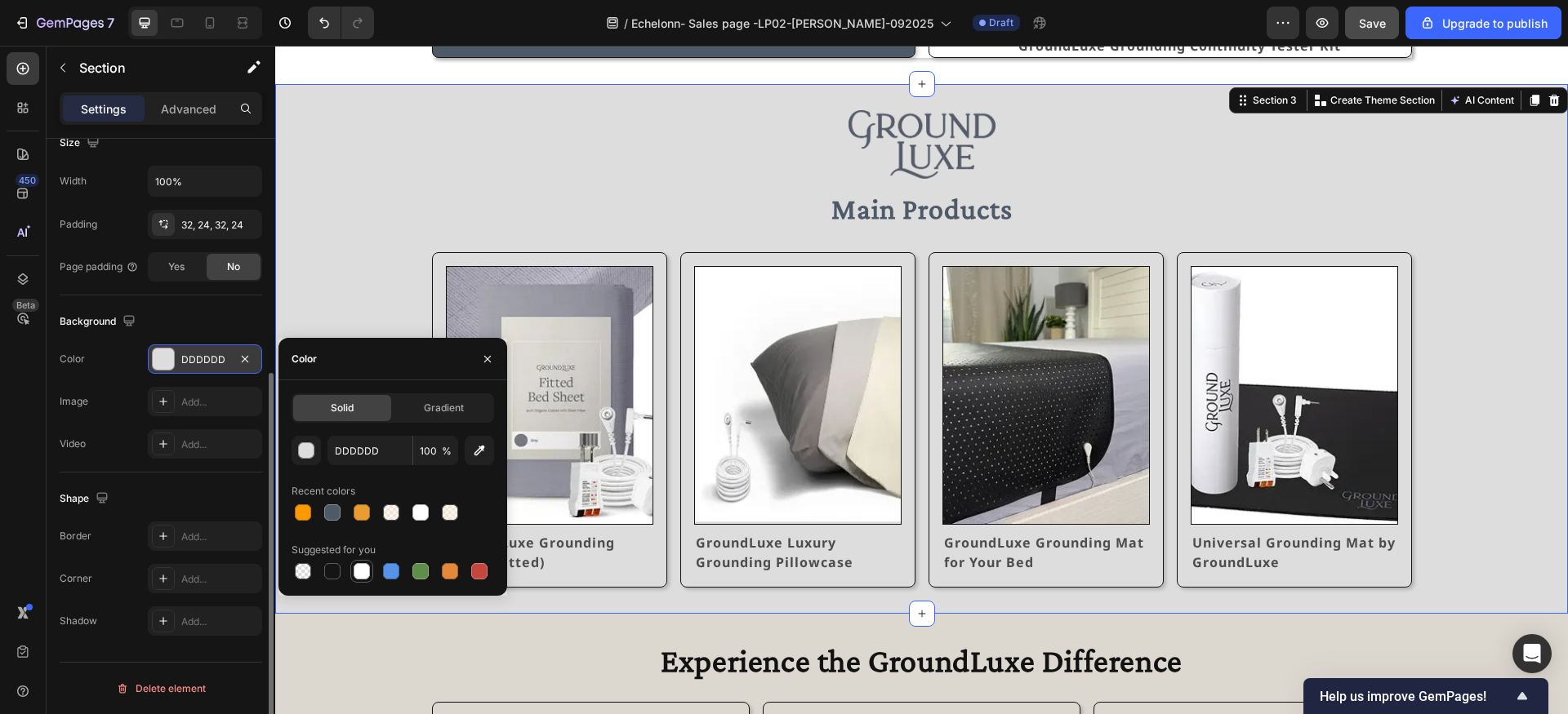
click at [365, 570] on div at bounding box center [362, 572] width 17 height 16
type input "FFFFFF"
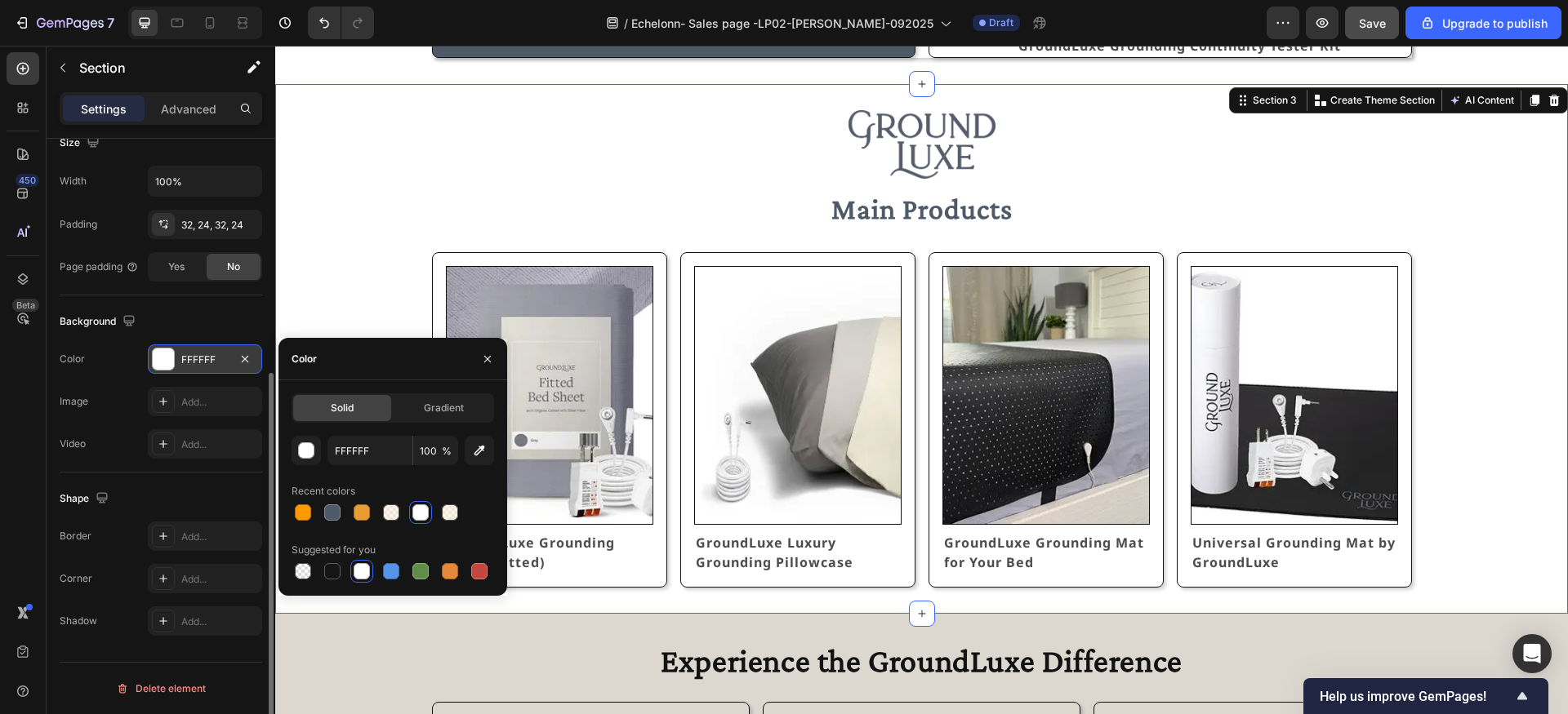
click at [374, 243] on div "Image Main Products Text Block Row Image GroundLuxe Grounding Sheet (fitted) Te…" at bounding box center [922, 348] width 1253 height 478
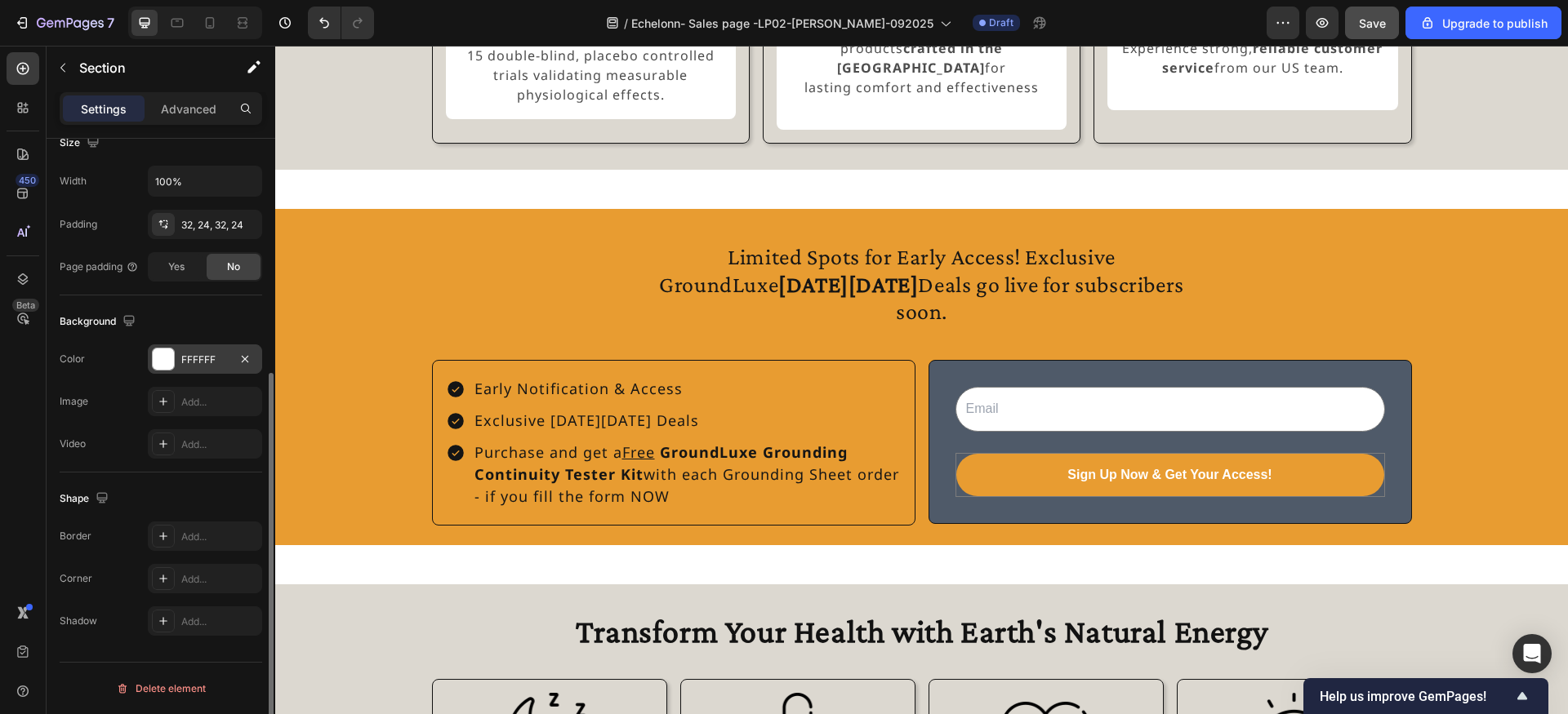
scroll to position [1481, 0]
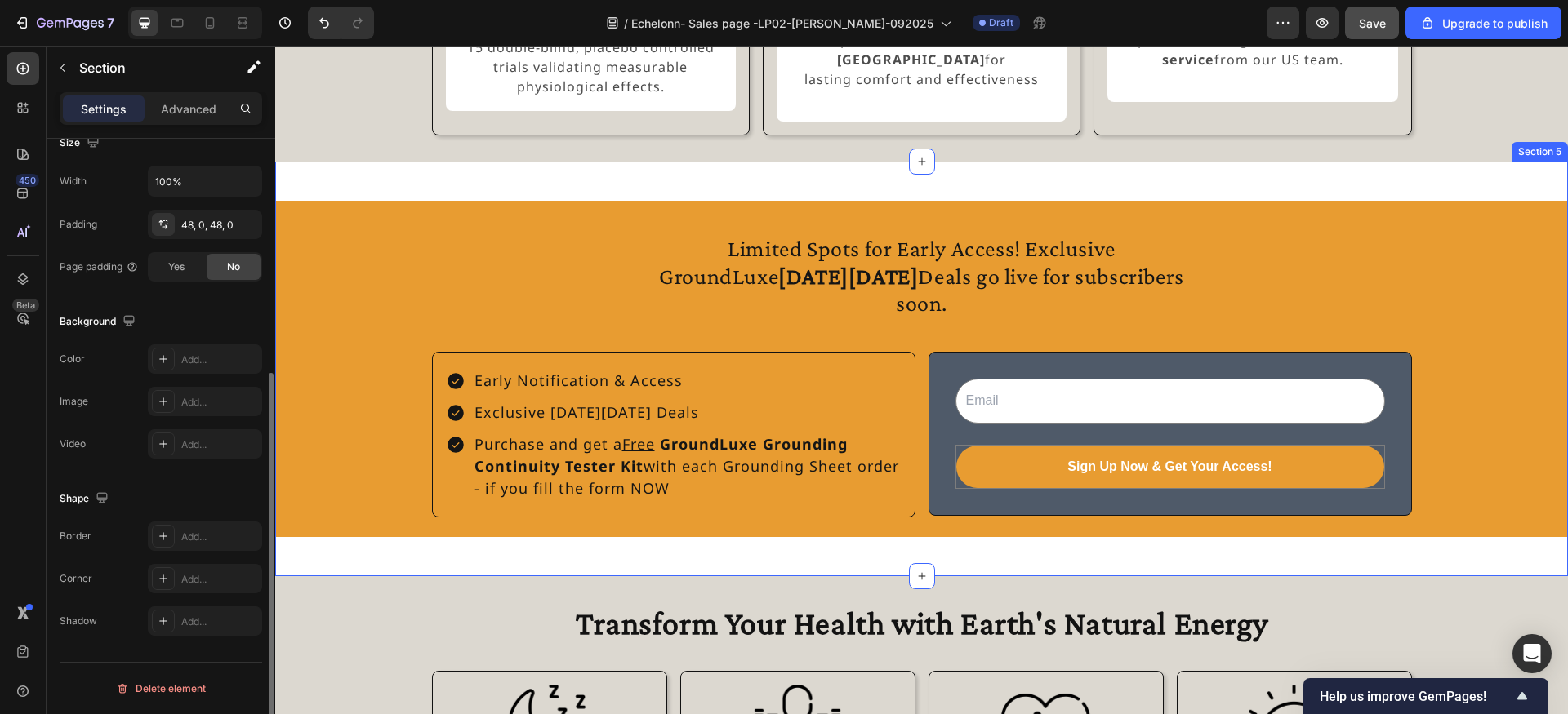
click at [368, 215] on div "Limited Spots for Early Access! Exclusive GroundLuxe Black Friday Deals go live…" at bounding box center [922, 368] width 1293 height 414
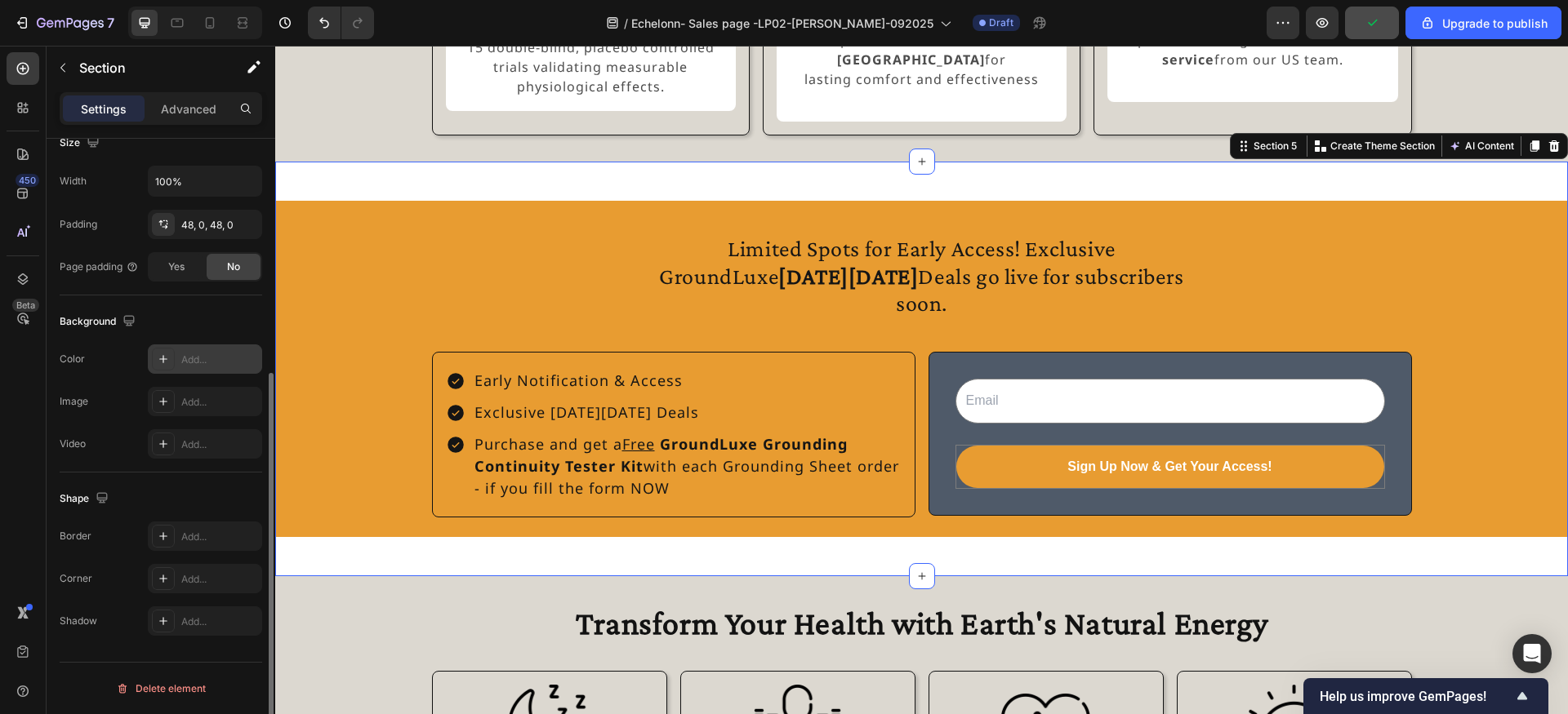
click at [160, 357] on icon at bounding box center [163, 359] width 13 height 13
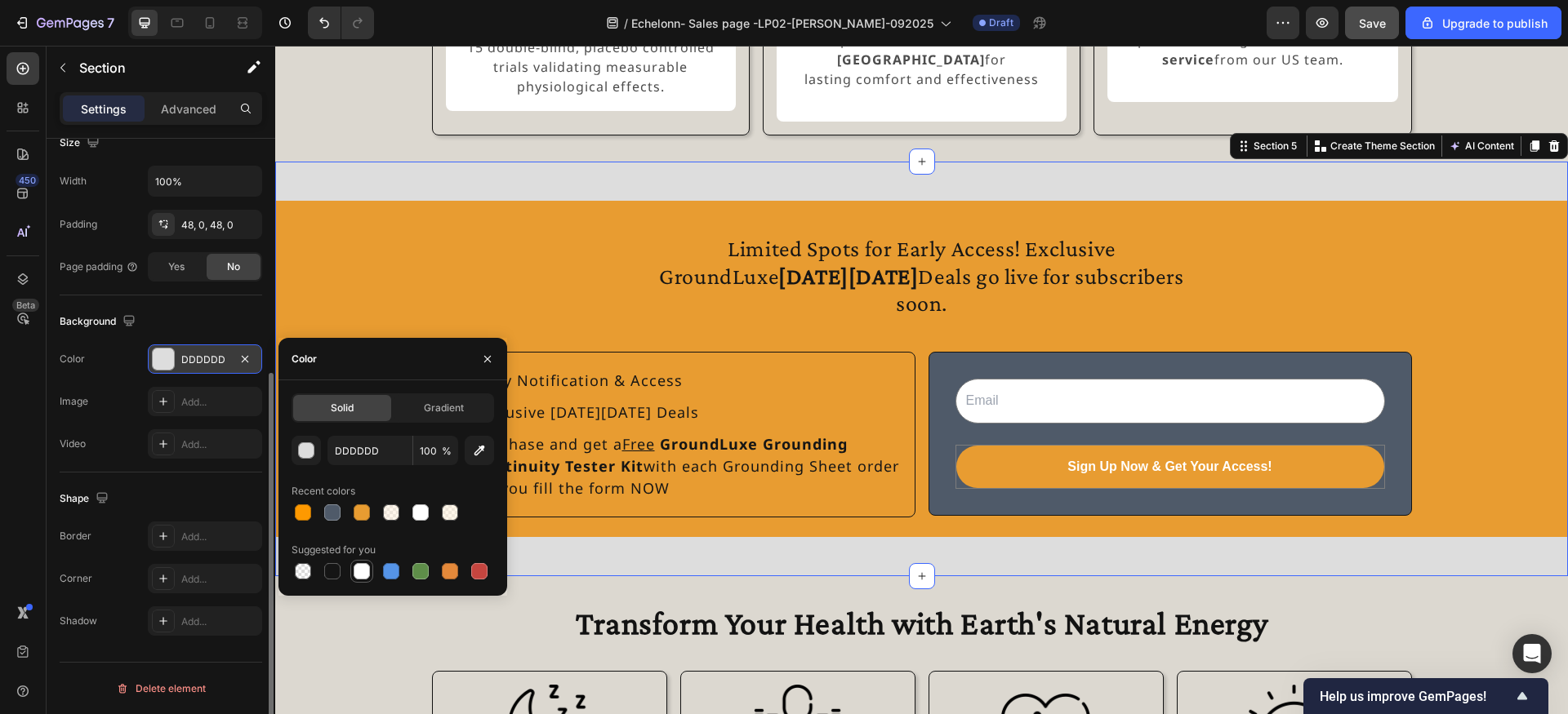
click at [362, 568] on div at bounding box center [362, 572] width 17 height 16
type input "FFFFFF"
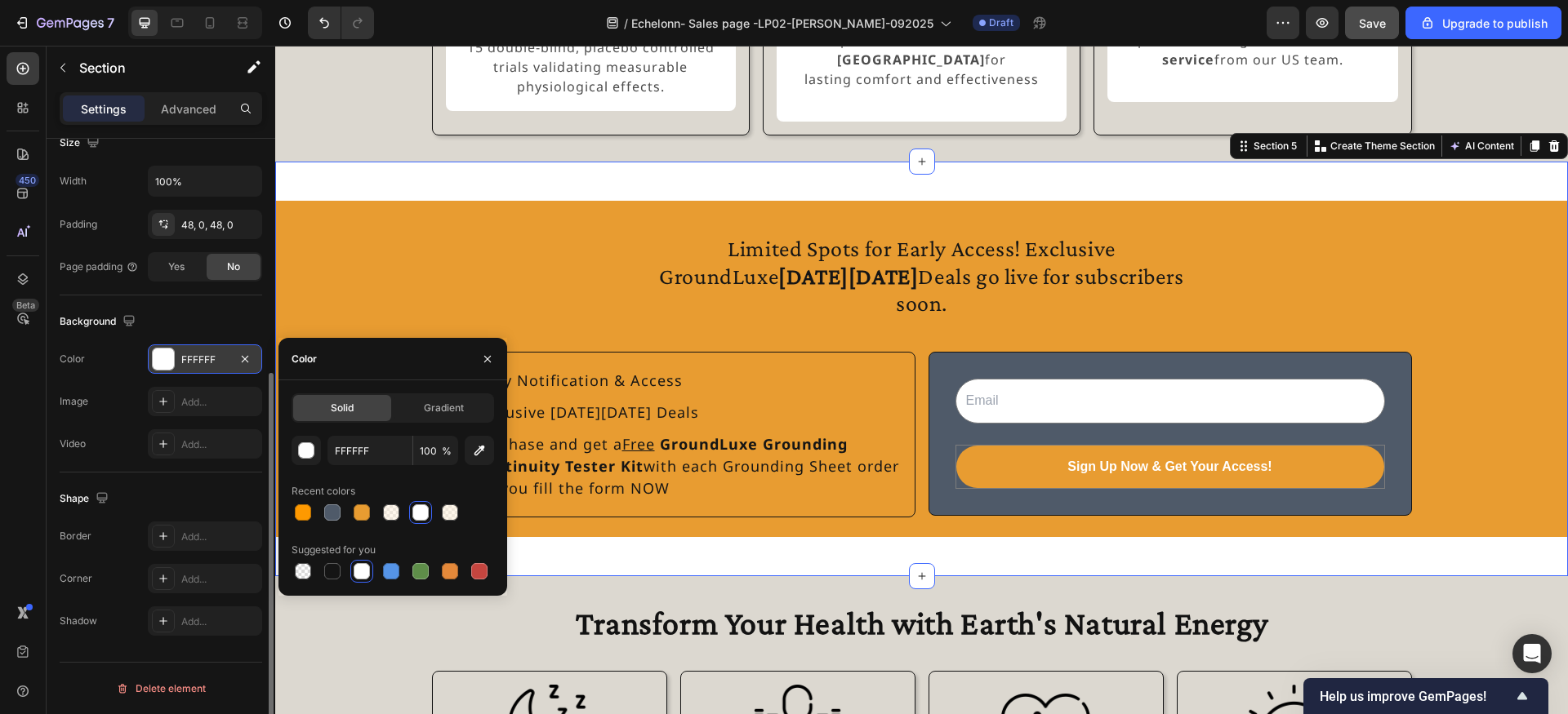
click at [408, 208] on div "Limited Spots for Early Access! Exclusive GroundLuxe Black Friday Deals go live…" at bounding box center [922, 368] width 1293 height 414
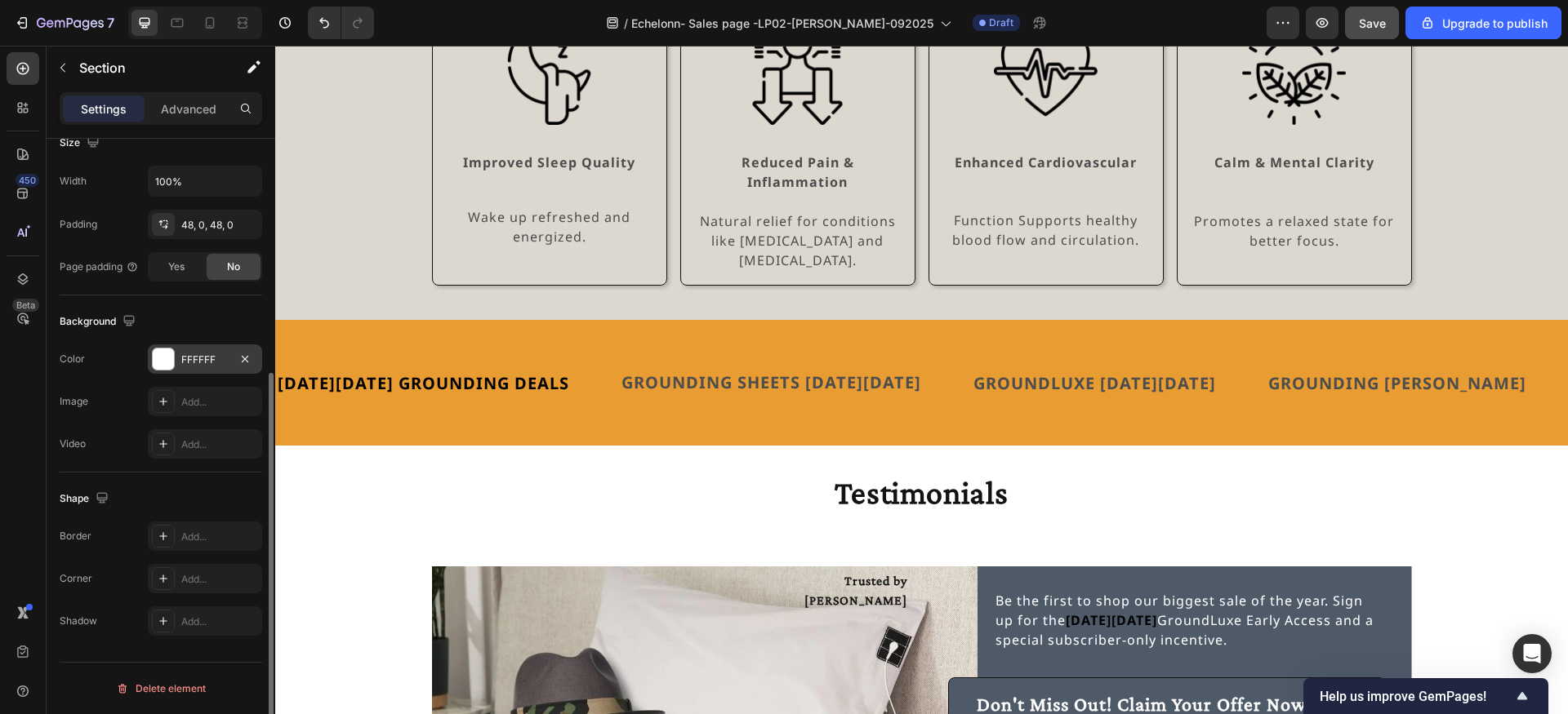
scroll to position [2232, 0]
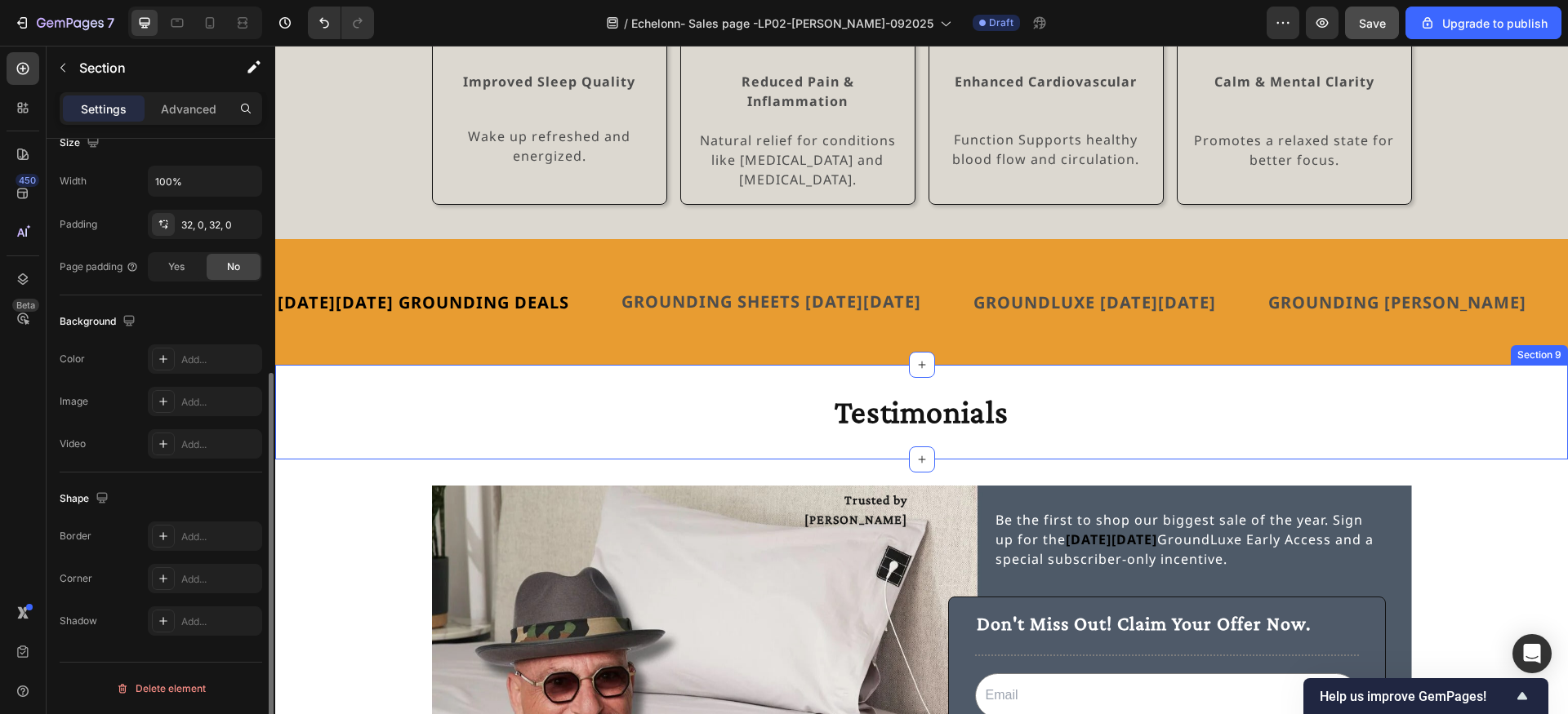
click at [414, 365] on div "Testimonials Heading Section 9" at bounding box center [922, 412] width 1293 height 94
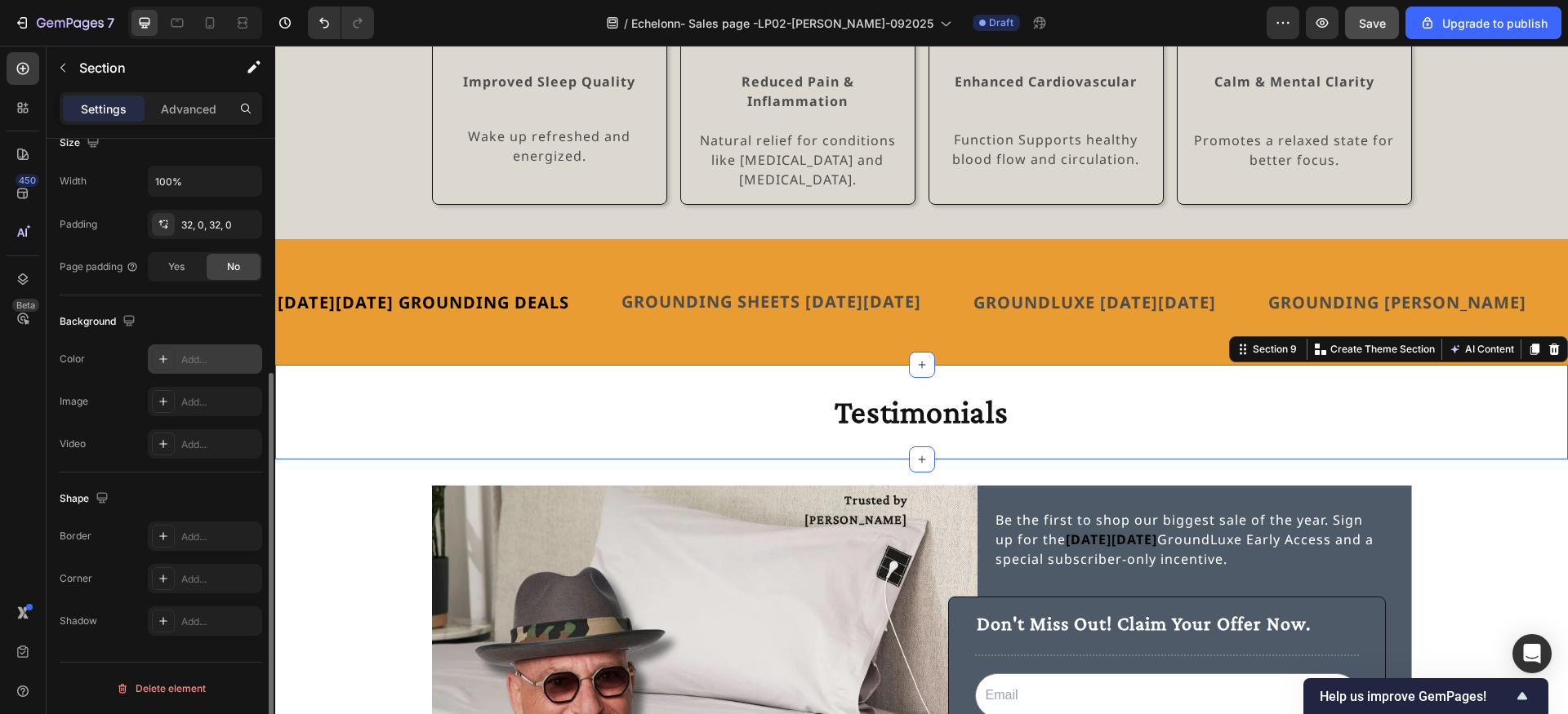
click at [159, 361] on icon at bounding box center [163, 359] width 13 height 13
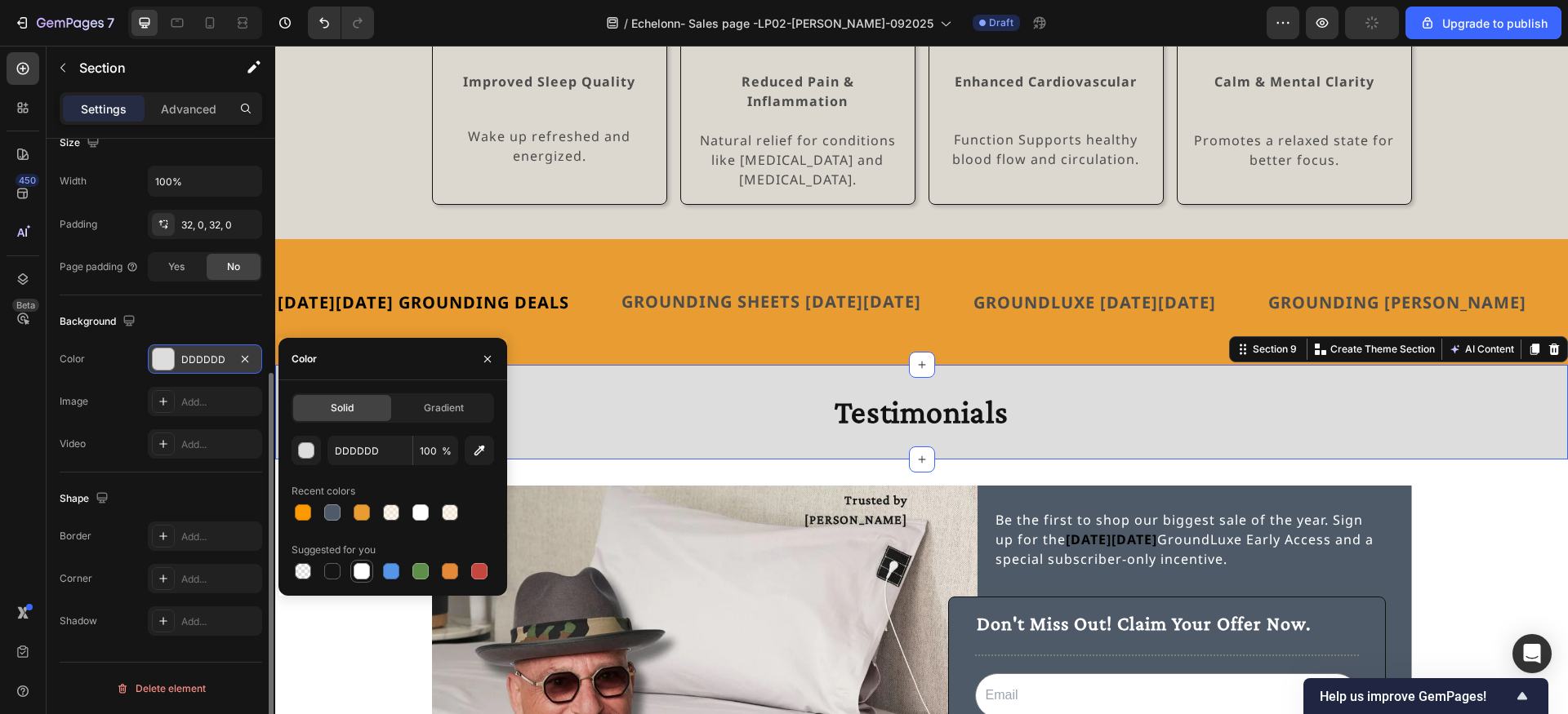
click at [364, 570] on div at bounding box center [362, 572] width 17 height 16
type input "FFFFFF"
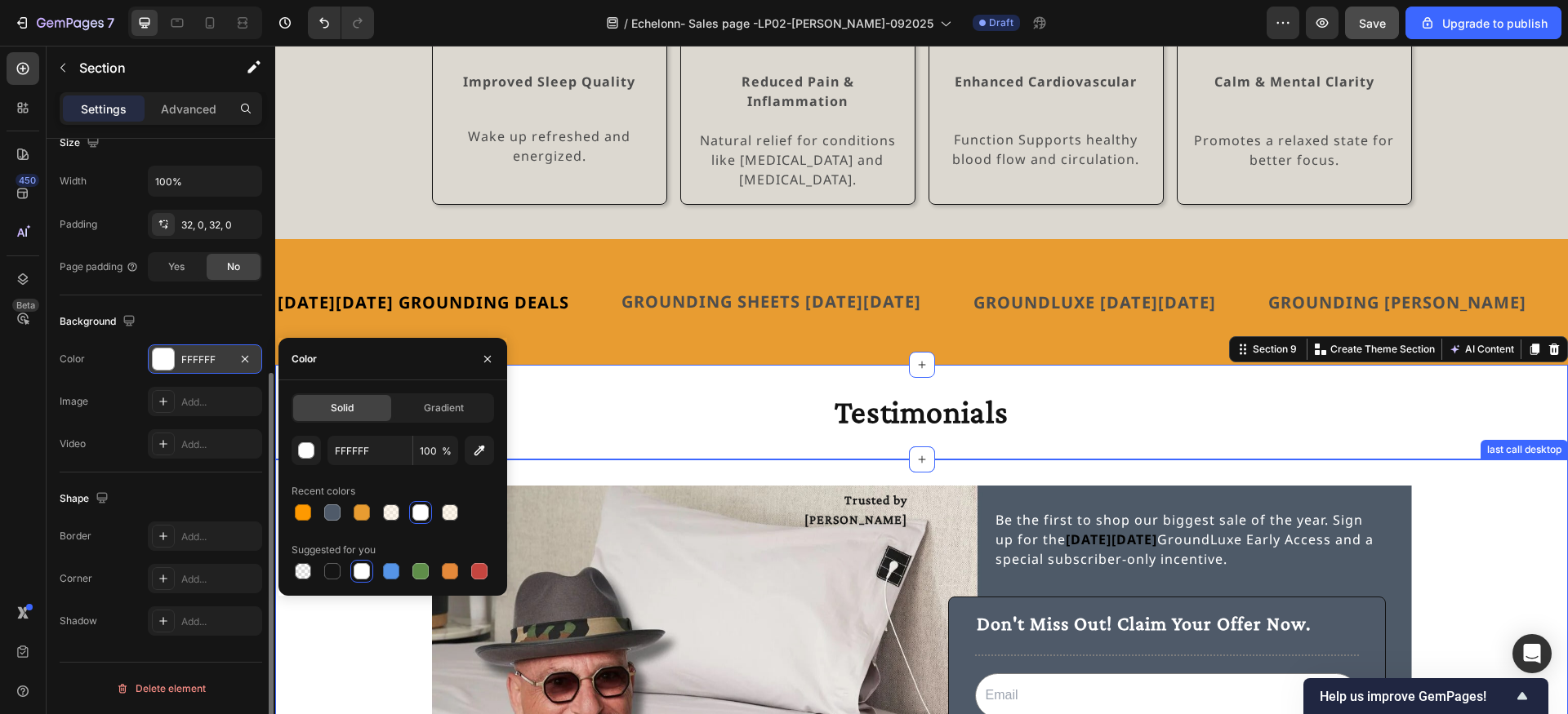
click at [345, 650] on div "Trusted by Howie Mandel Text Block Be the first to shop our biggest sale of the…" at bounding box center [922, 652] width 1293 height 332
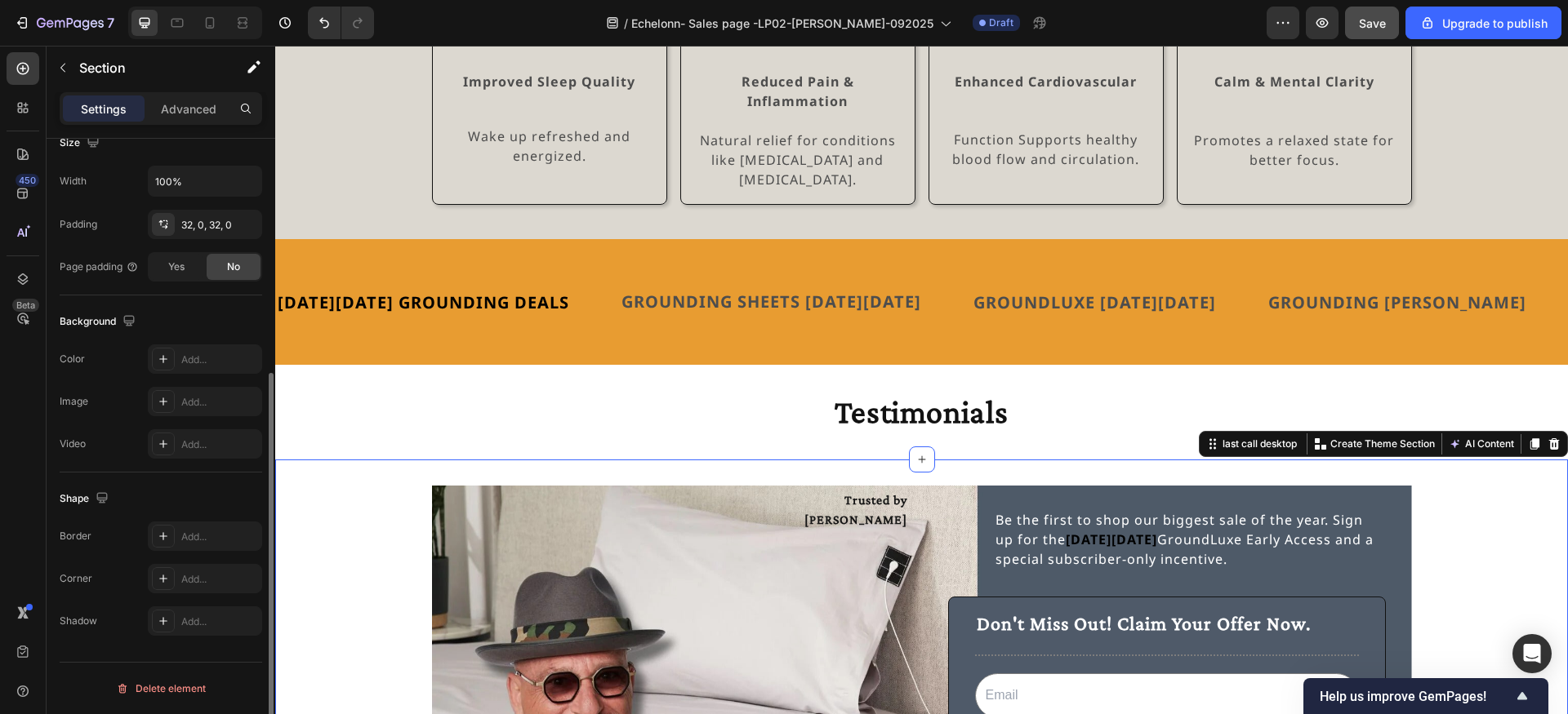
click at [348, 513] on div "Trusted by Howie Mandel Text Block Be the first to shop our biggest sale of the…" at bounding box center [922, 652] width 1293 height 332
click at [337, 459] on div "Trusted by Howie Mandel Text Block Be the first to shop our biggest sale of the…" at bounding box center [922, 651] width 1293 height 384
click at [164, 357] on icon at bounding box center [163, 359] width 13 height 13
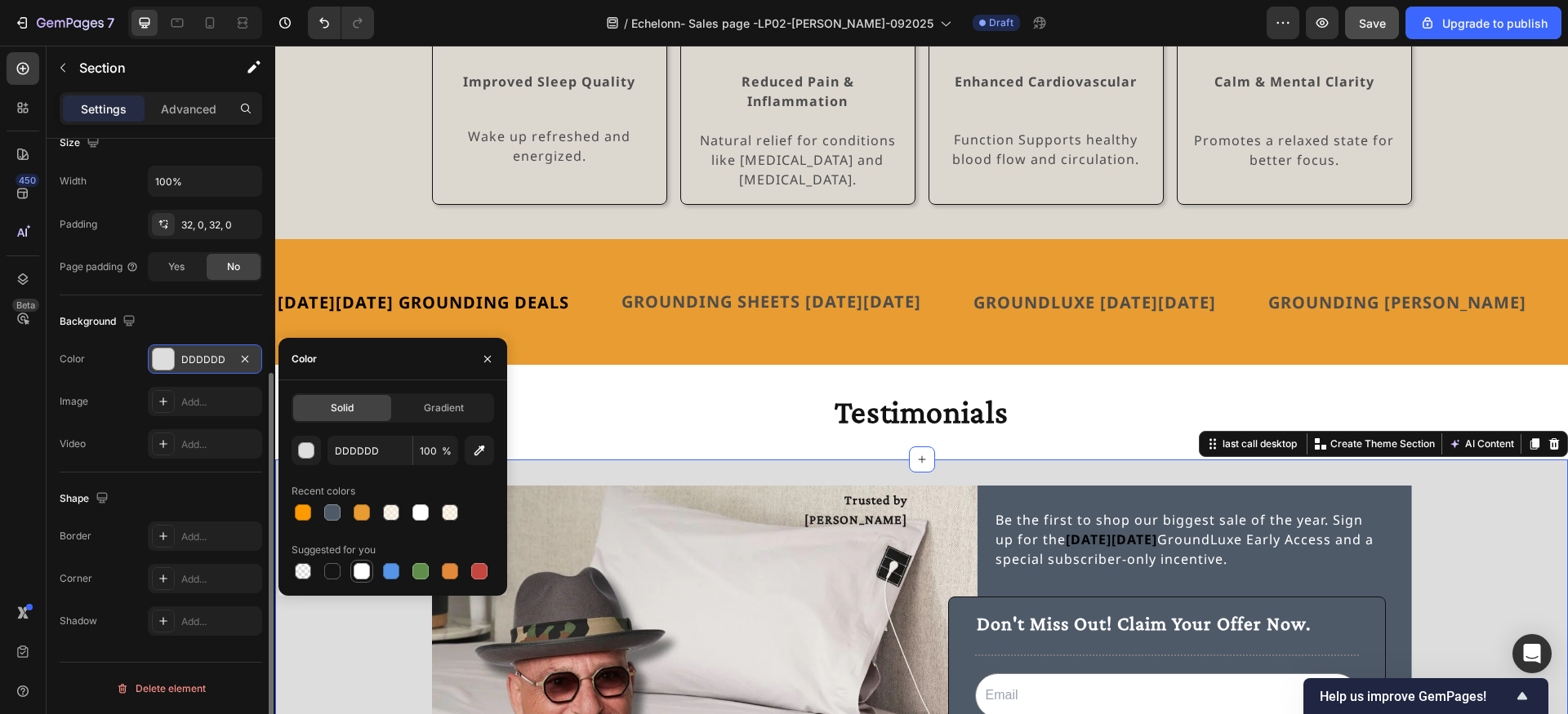
drag, startPoint x: 303, startPoint y: 455, endPoint x: 362, endPoint y: 577, distance: 135.5
click at [362, 577] on div "DDDDDD 100 % Recent colors Suggested for you" at bounding box center [392, 510] width 203 height 147
click at [362, 577] on div at bounding box center [362, 572] width 17 height 16
type input "FFFFFF"
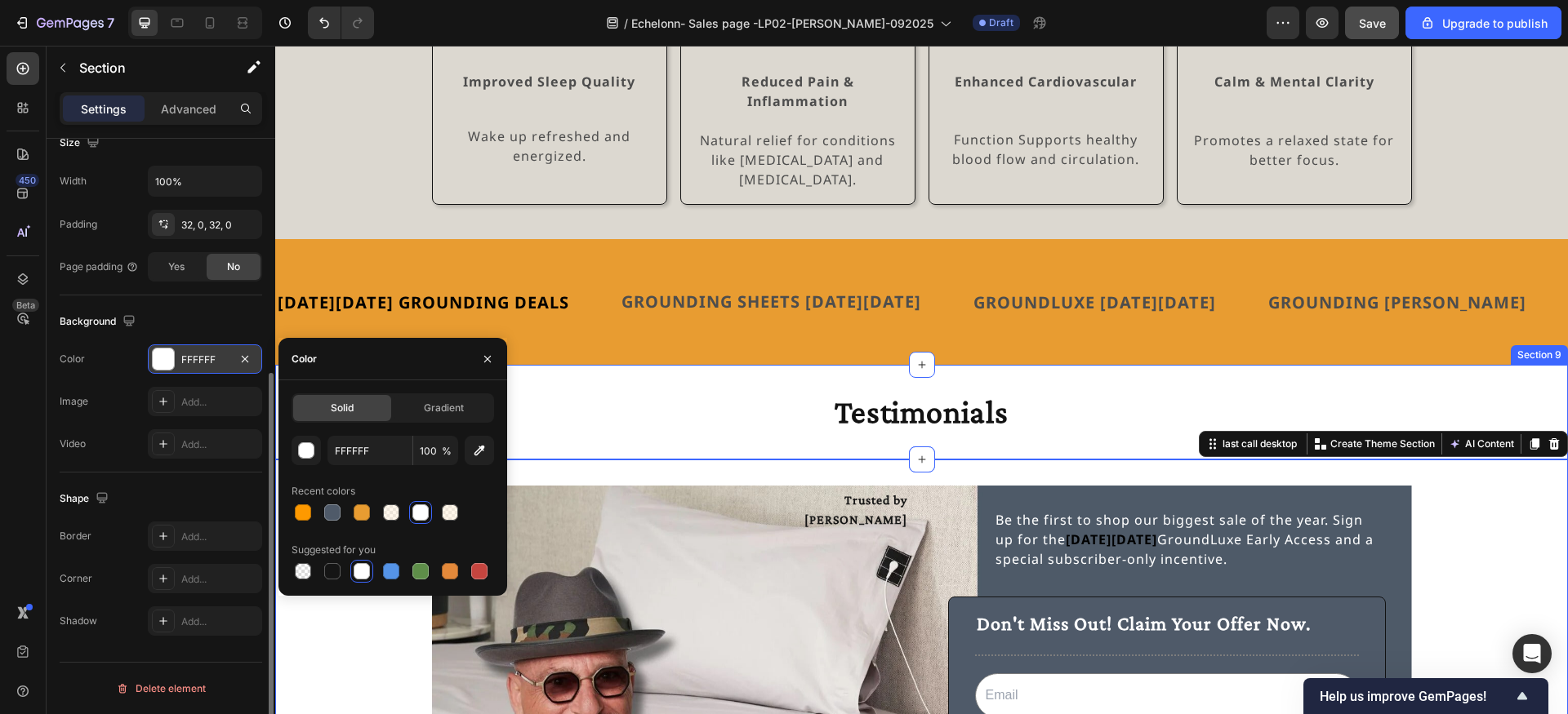
click at [576, 399] on h2 "Testimonials" at bounding box center [922, 412] width 980 height 42
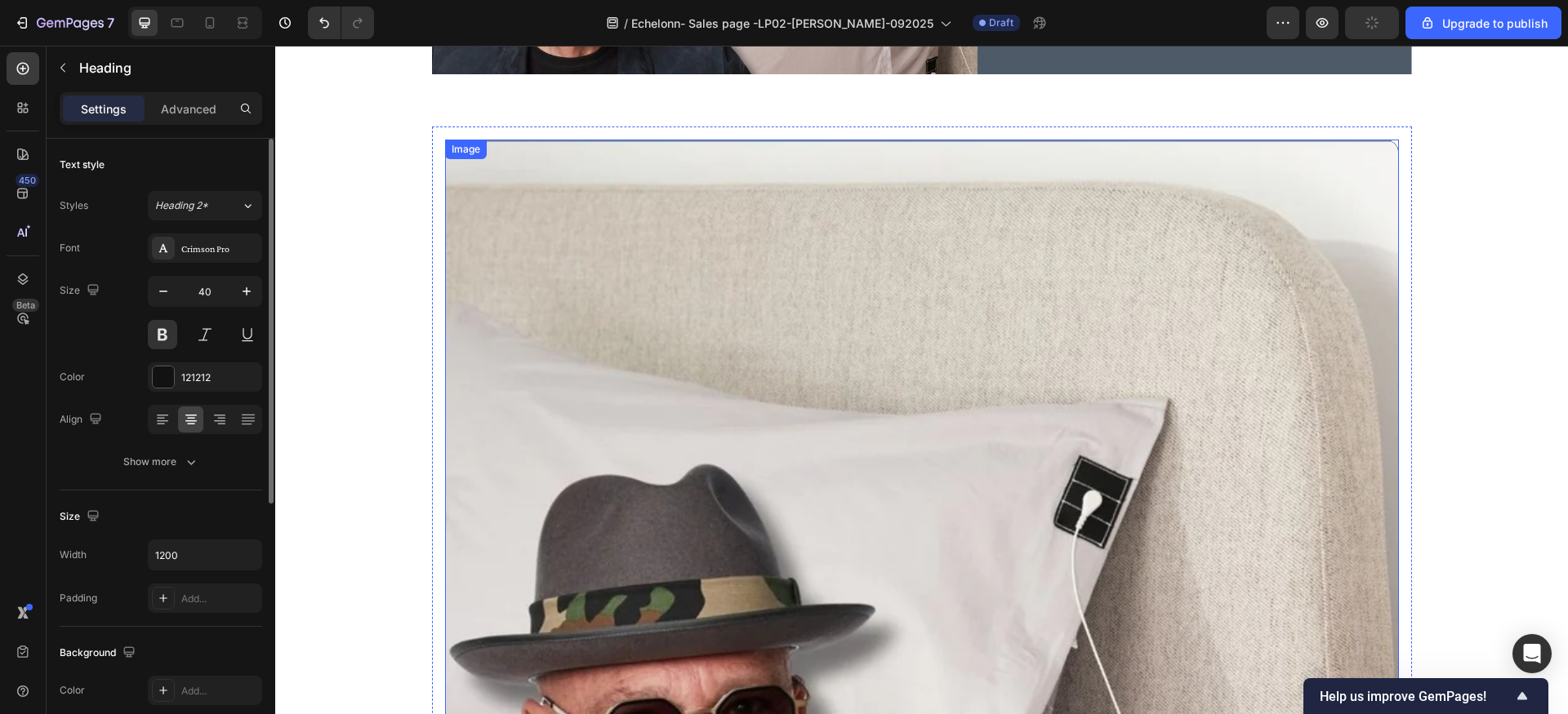
scroll to position [2949, 0]
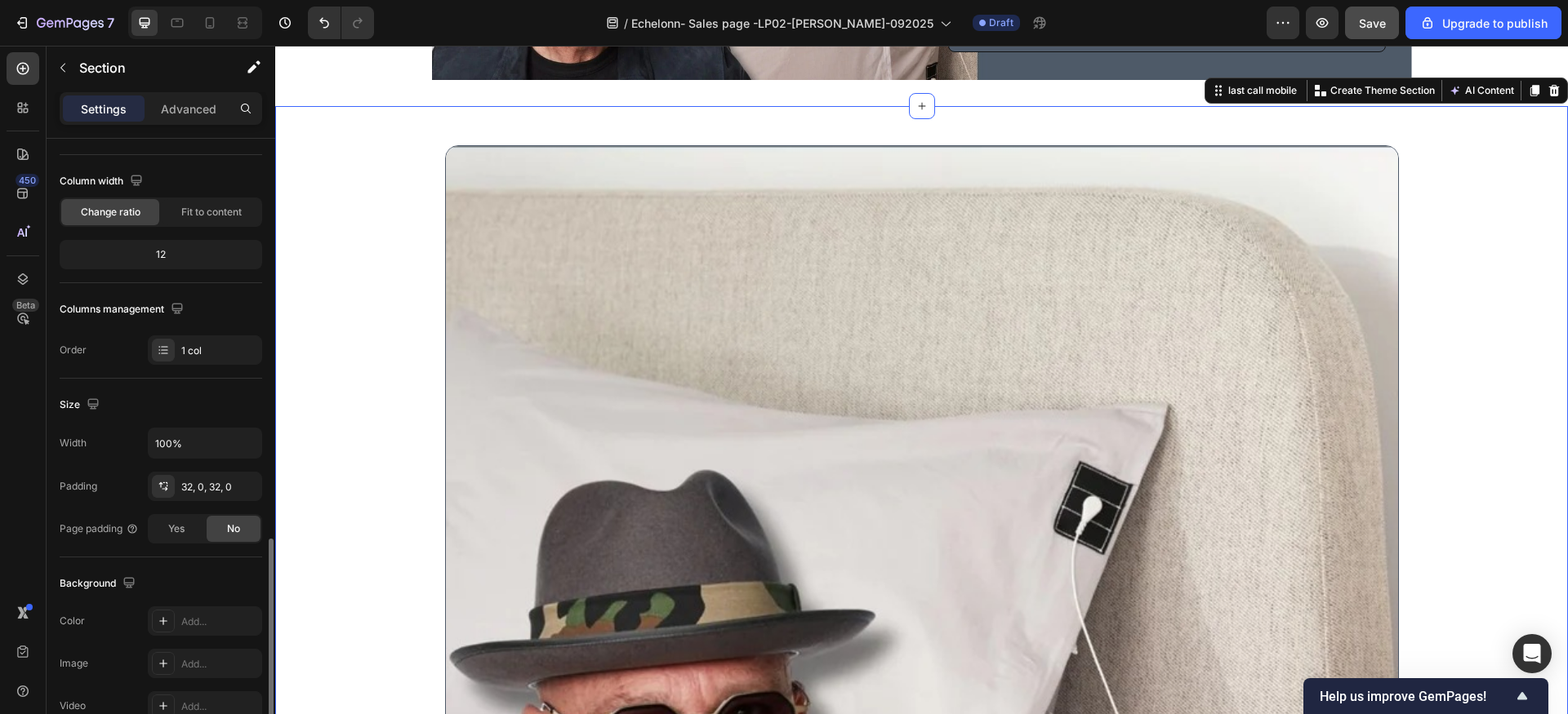
scroll to position [374, 0]
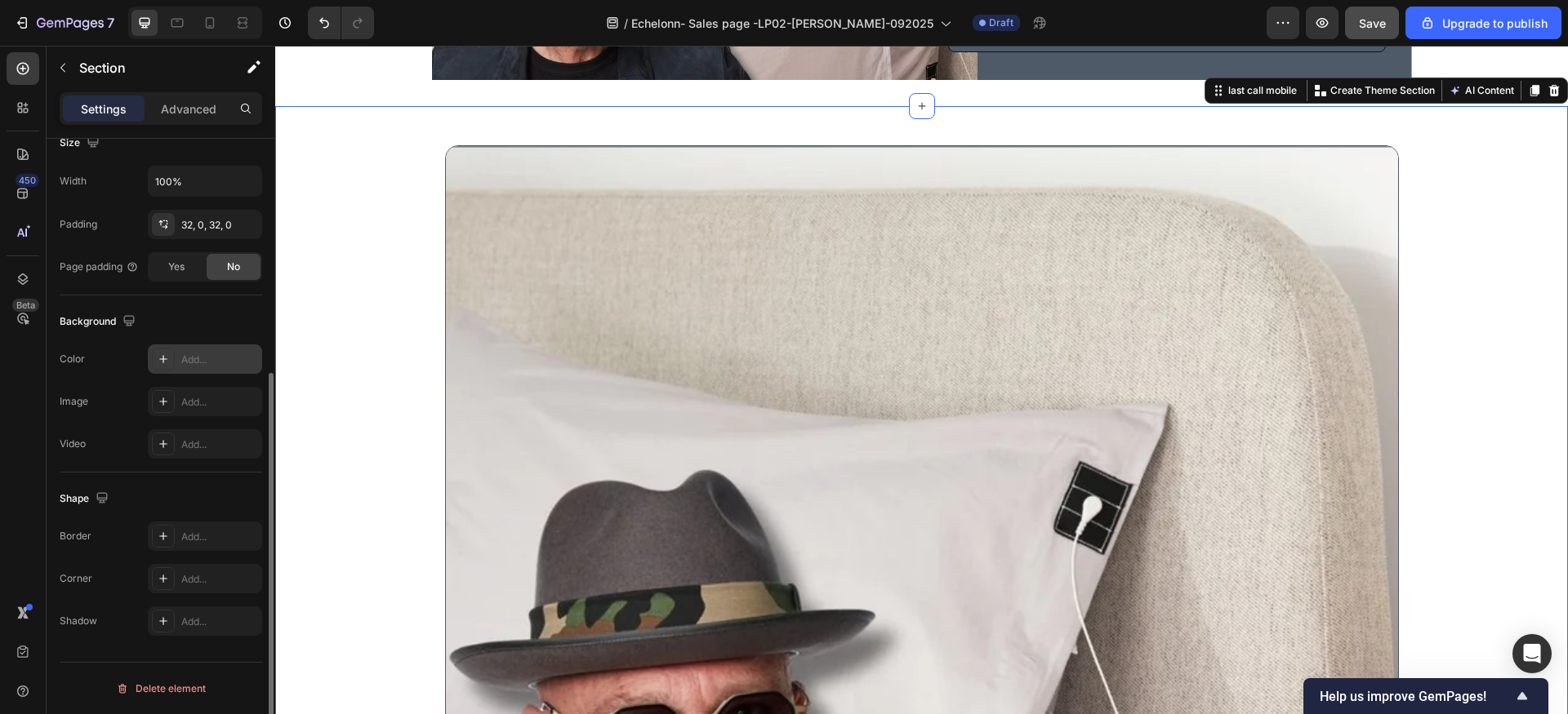
click at [161, 358] on icon at bounding box center [163, 358] width 8 height 8
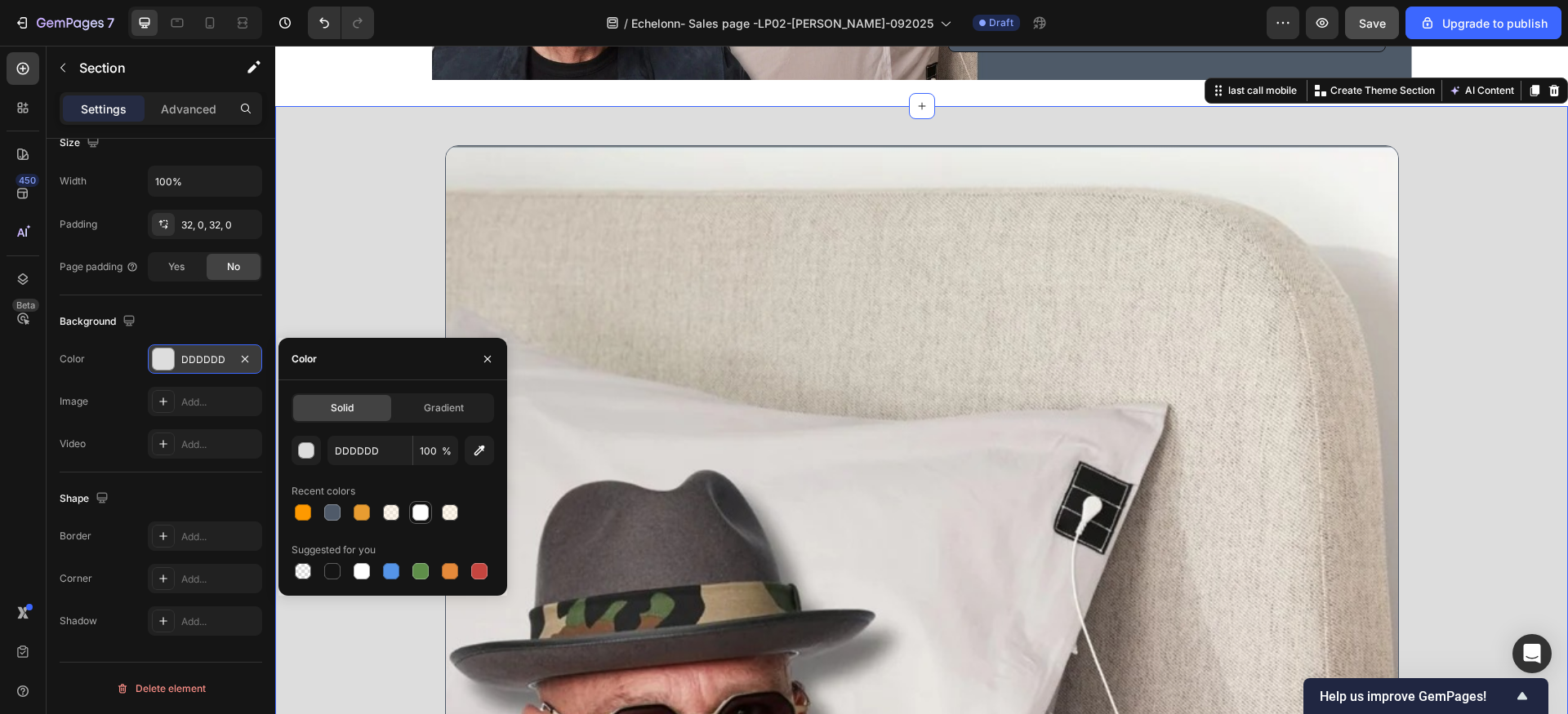
click at [422, 518] on div at bounding box center [421, 512] width 17 height 16
type input "FFFFFF"
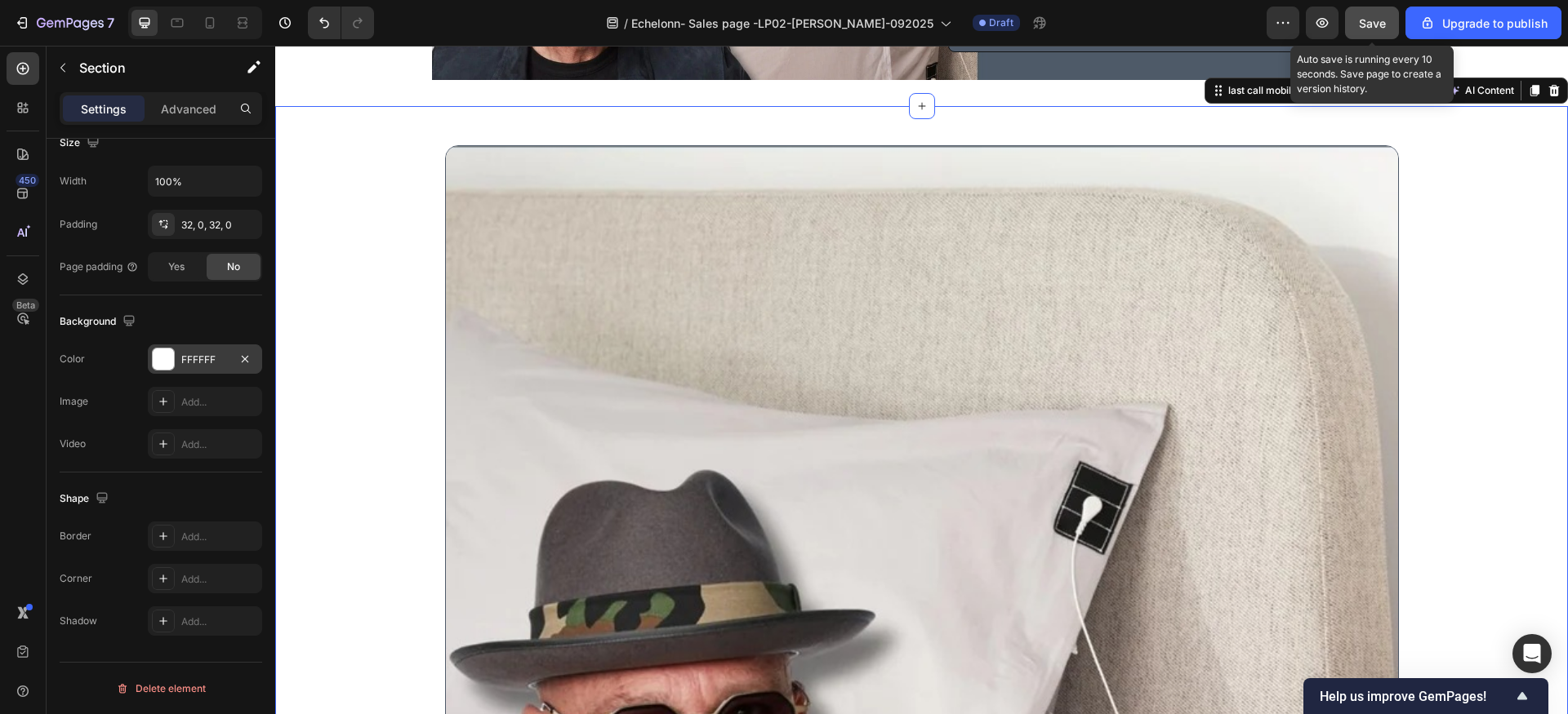
click at [1370, 26] on span "Save" at bounding box center [1372, 23] width 27 height 14
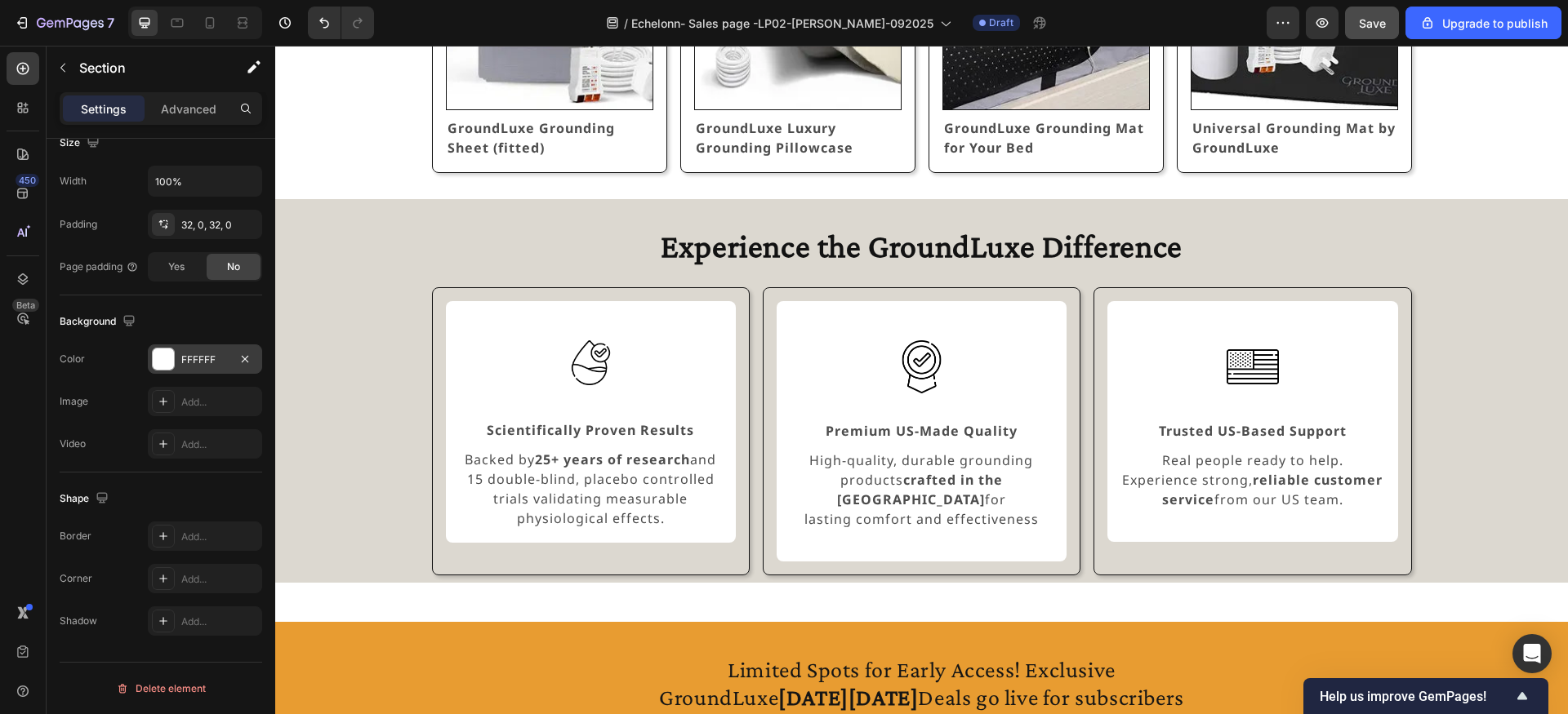
scroll to position [1079, 0]
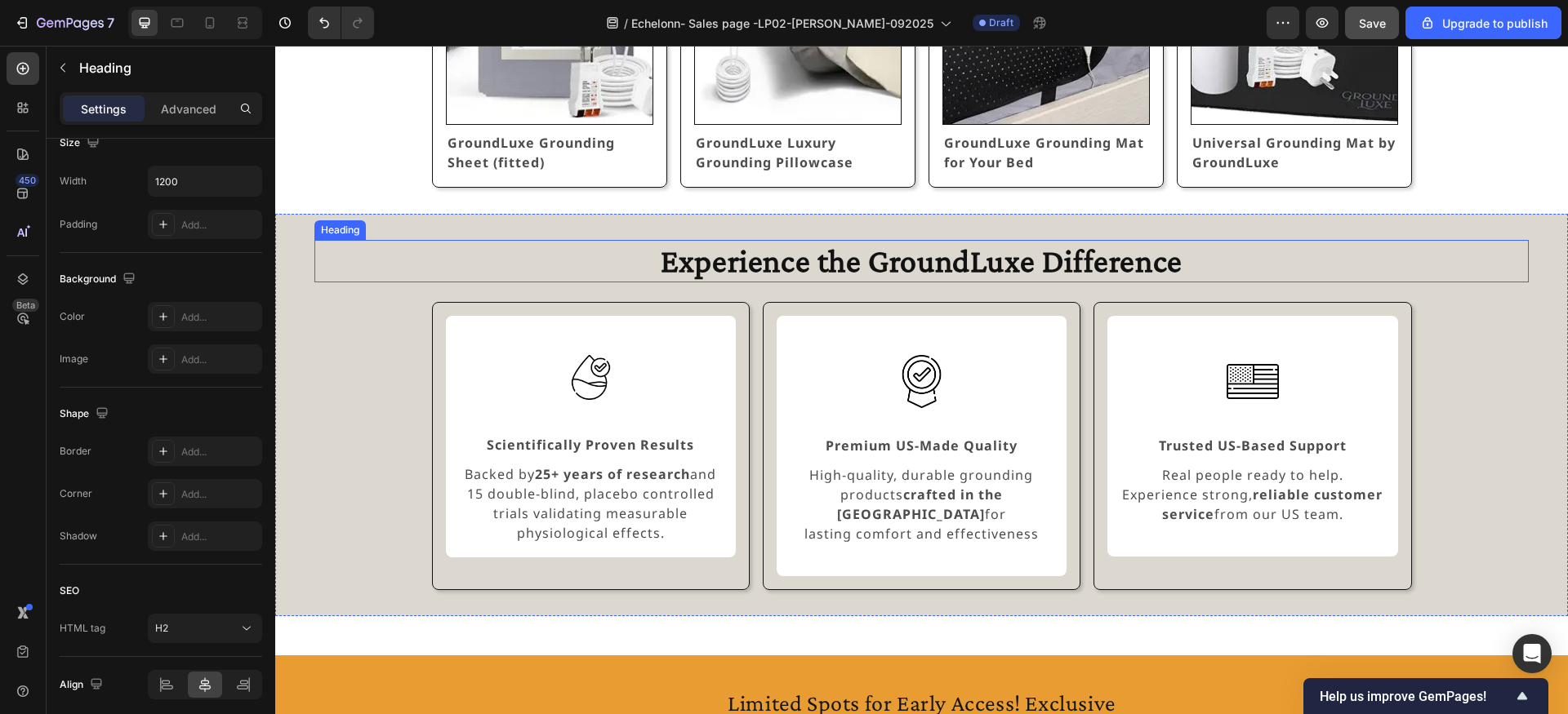
click at [763, 269] on h2 "Experience the GroundLuxe Difference" at bounding box center [922, 261] width 980 height 42
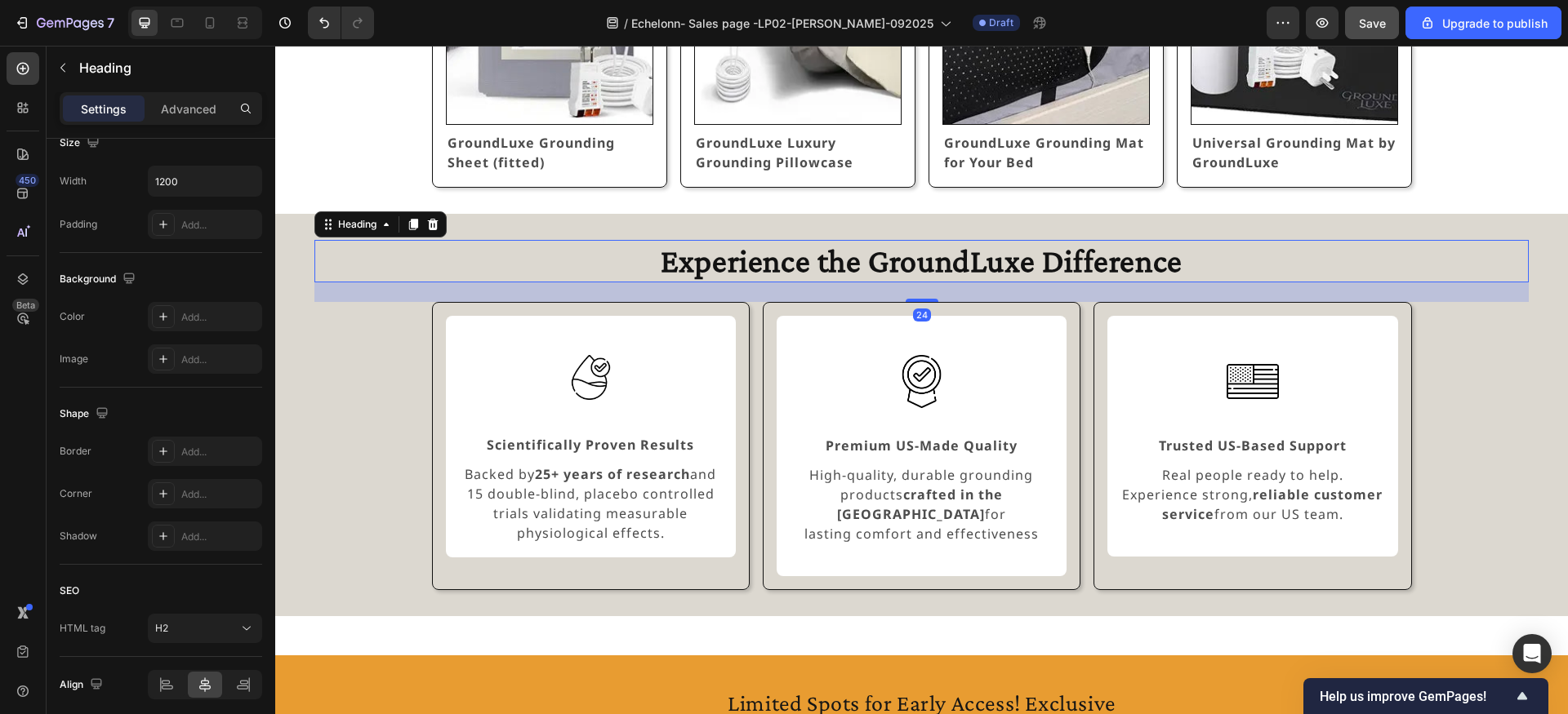
scroll to position [0, 0]
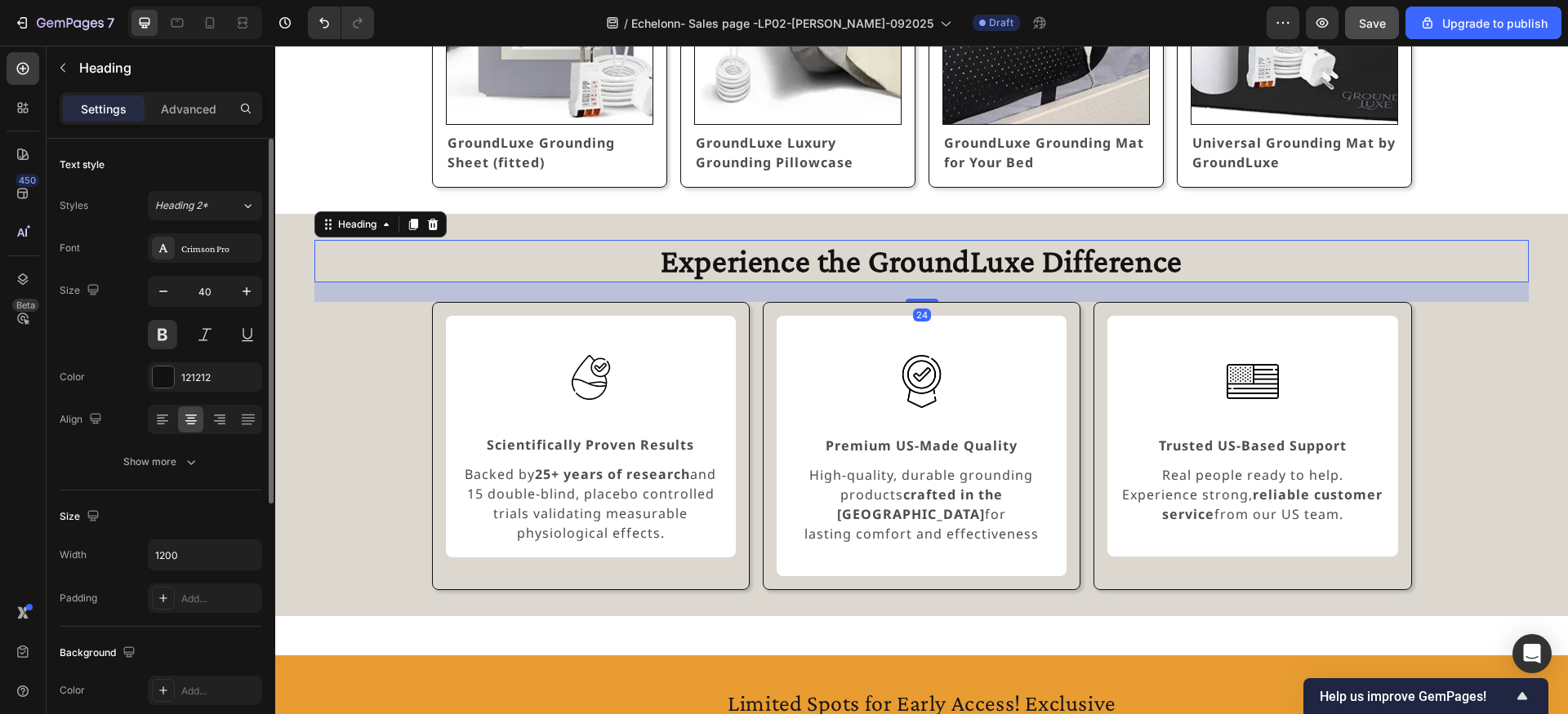
click at [763, 269] on h2 "Experience the GroundLuxe Difference" at bounding box center [922, 261] width 980 height 42
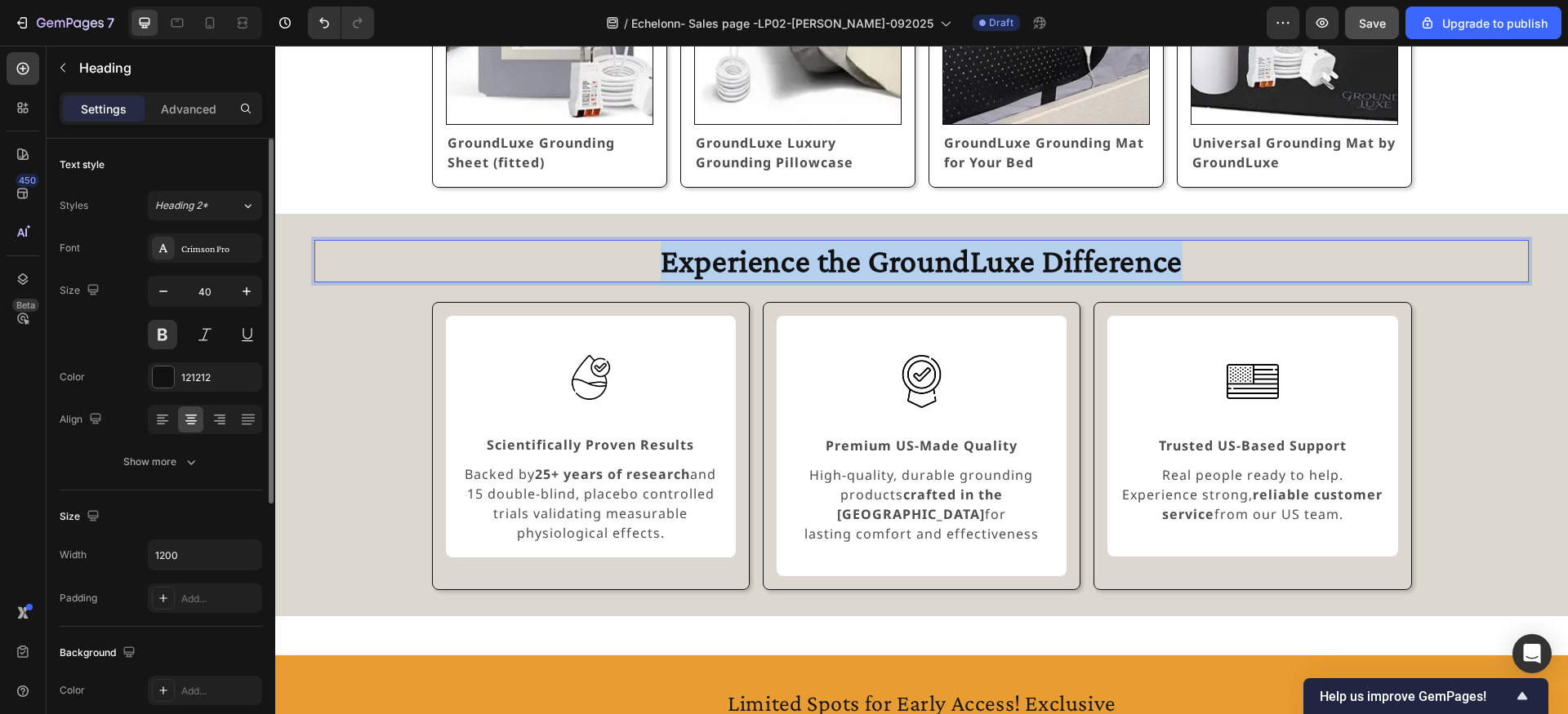
click at [763, 269] on p "Experience the GroundLuxe Difference" at bounding box center [922, 261] width 977 height 39
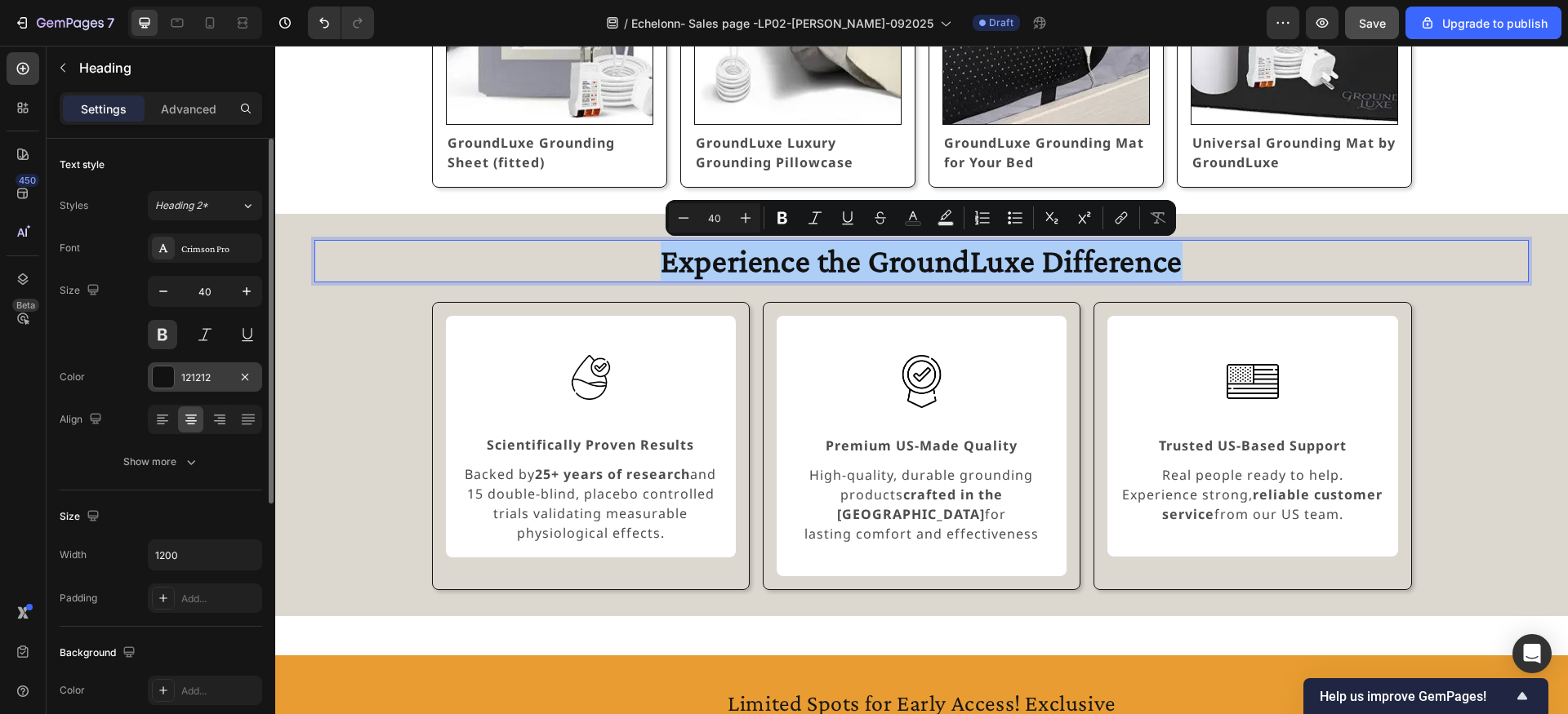
click at [204, 379] on div "121212" at bounding box center [205, 378] width 48 height 15
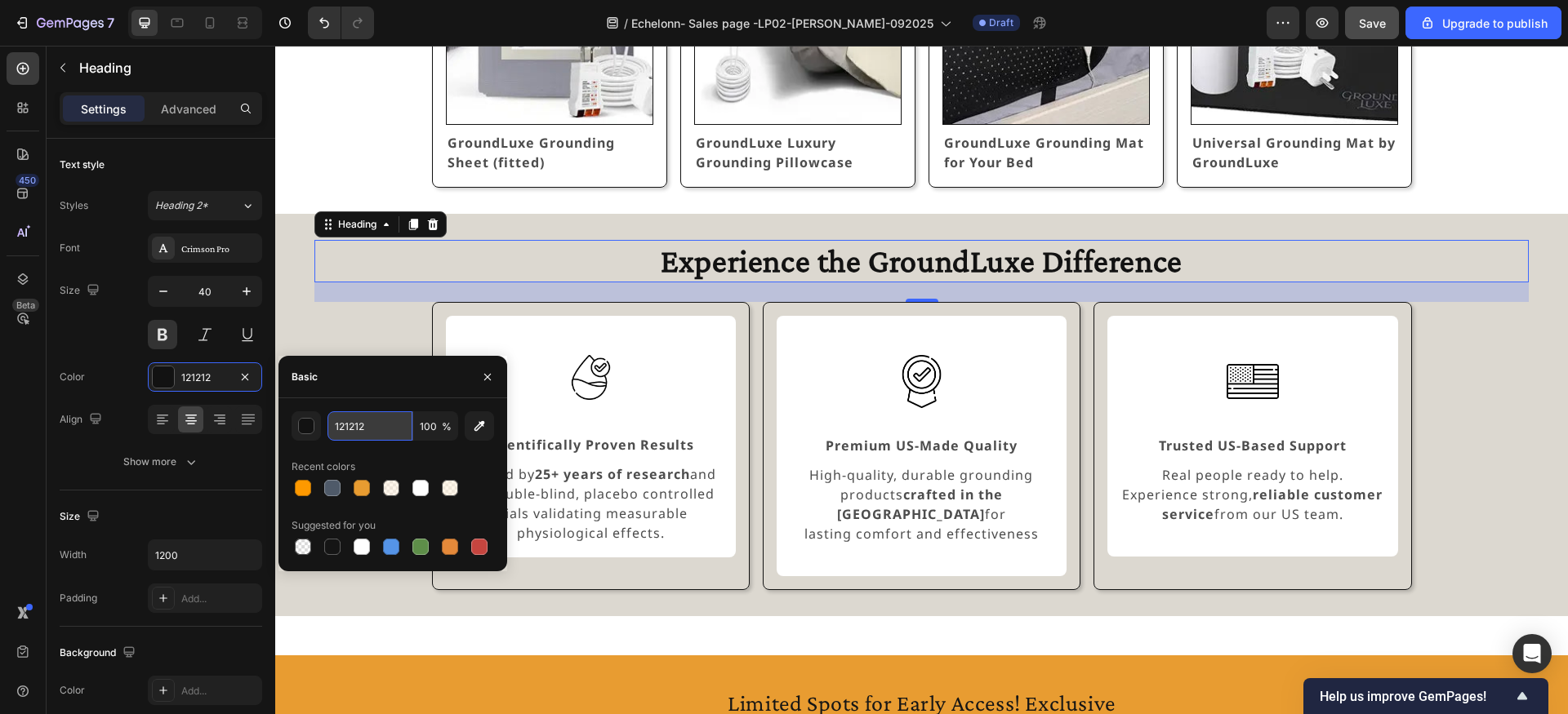
click at [346, 423] on input "121212" at bounding box center [370, 426] width 85 height 29
click at [635, 447] on strong "Scientifically Proven Results" at bounding box center [591, 445] width 207 height 18
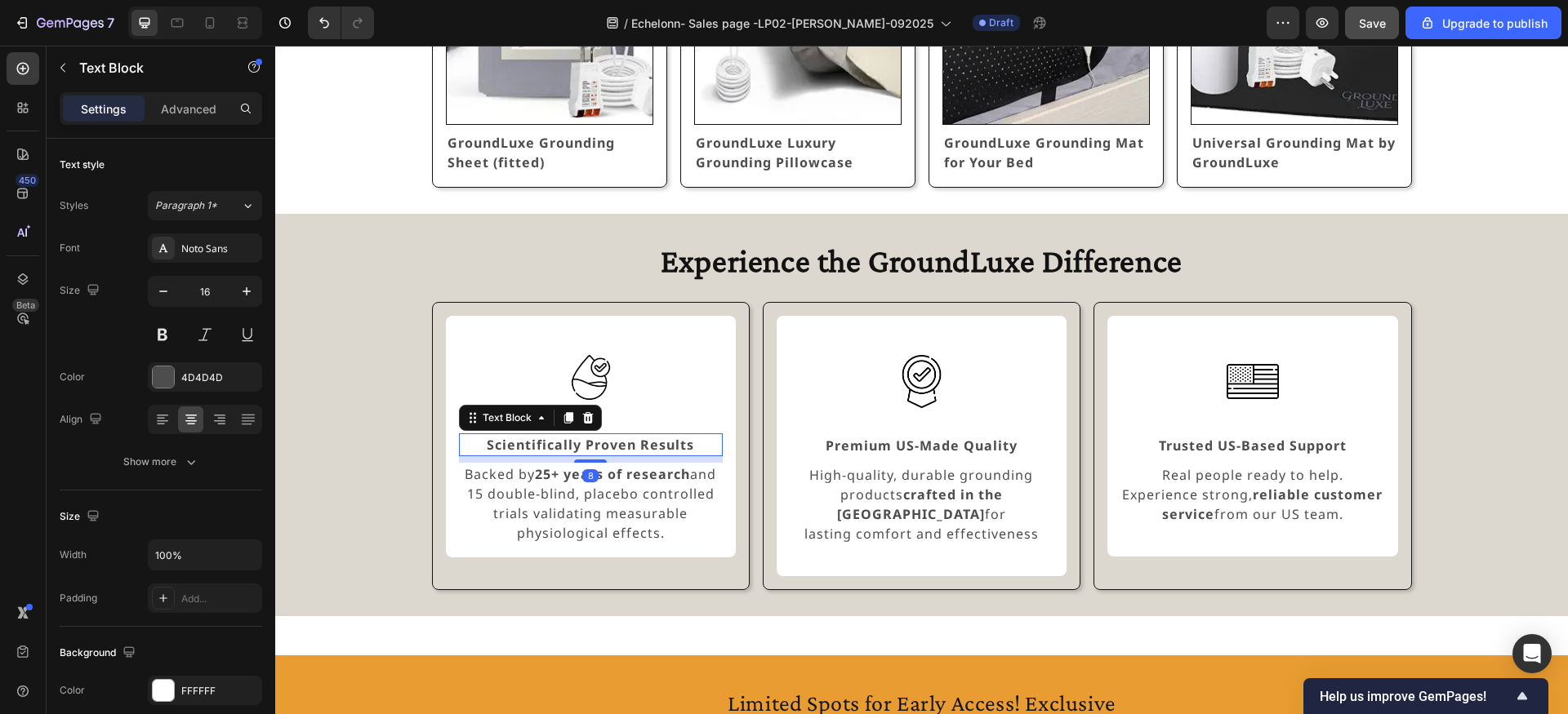
click at [635, 447] on strong "Scientifically Proven Results" at bounding box center [591, 445] width 207 height 18
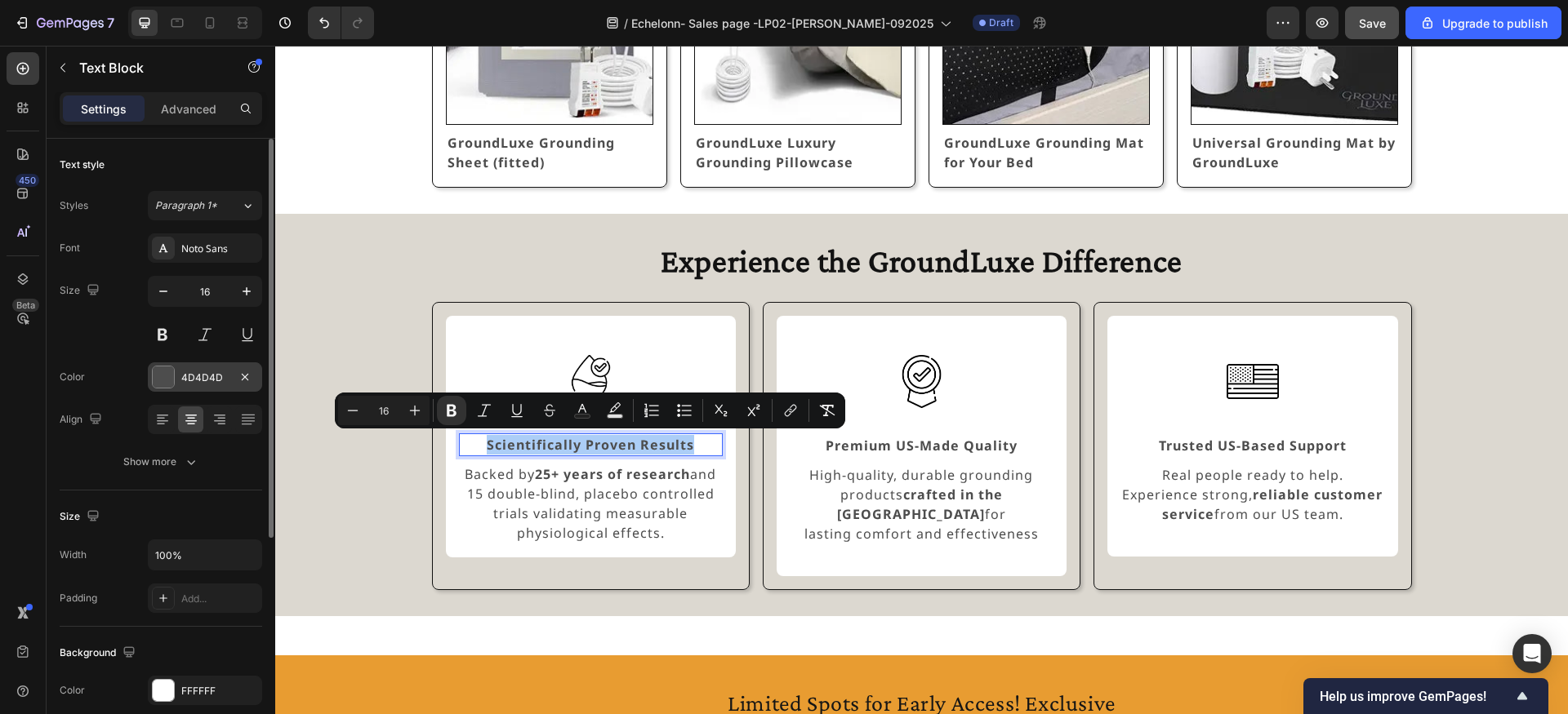
click at [204, 372] on div "4D4D4D" at bounding box center [205, 378] width 48 height 15
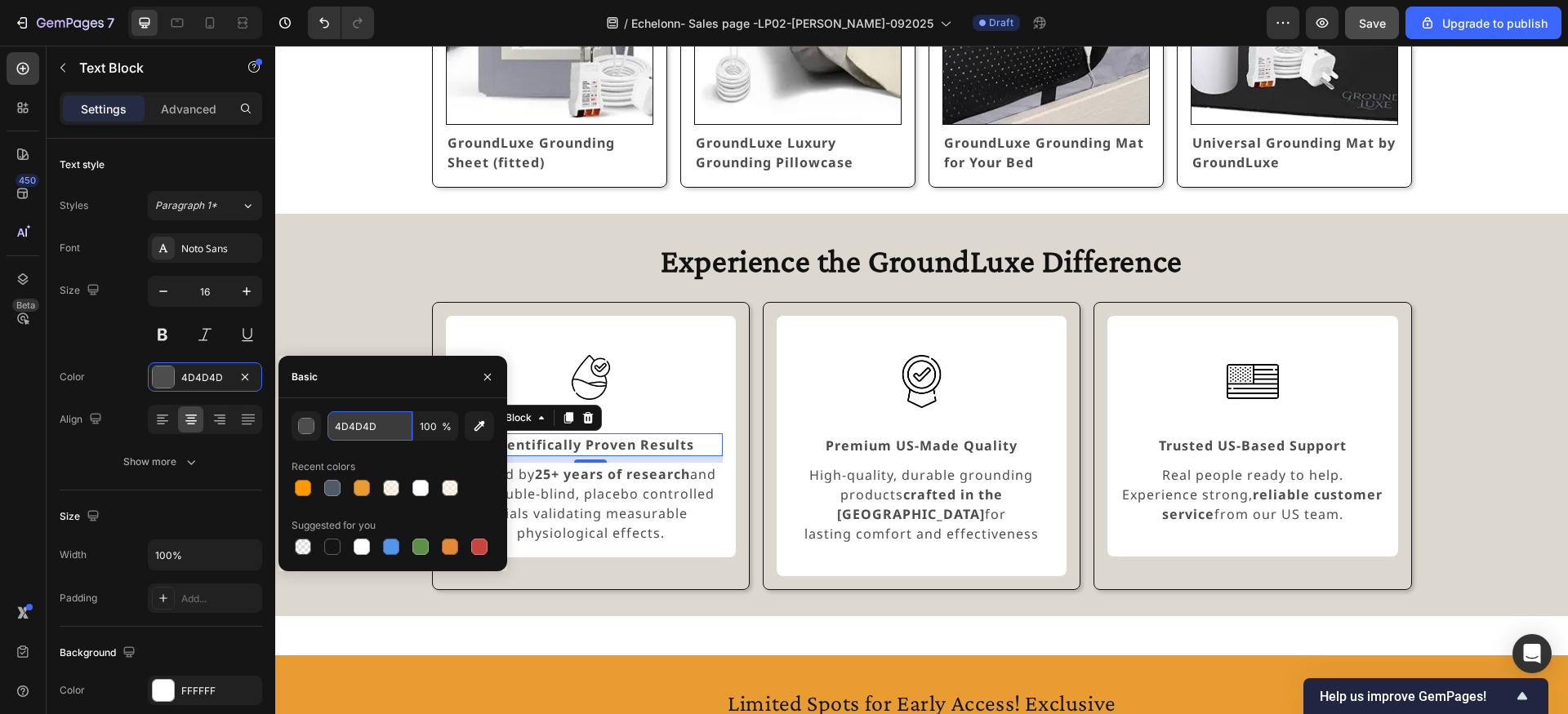
click at [373, 430] on input "4D4D4D" at bounding box center [370, 426] width 85 height 29
paste input "121212"
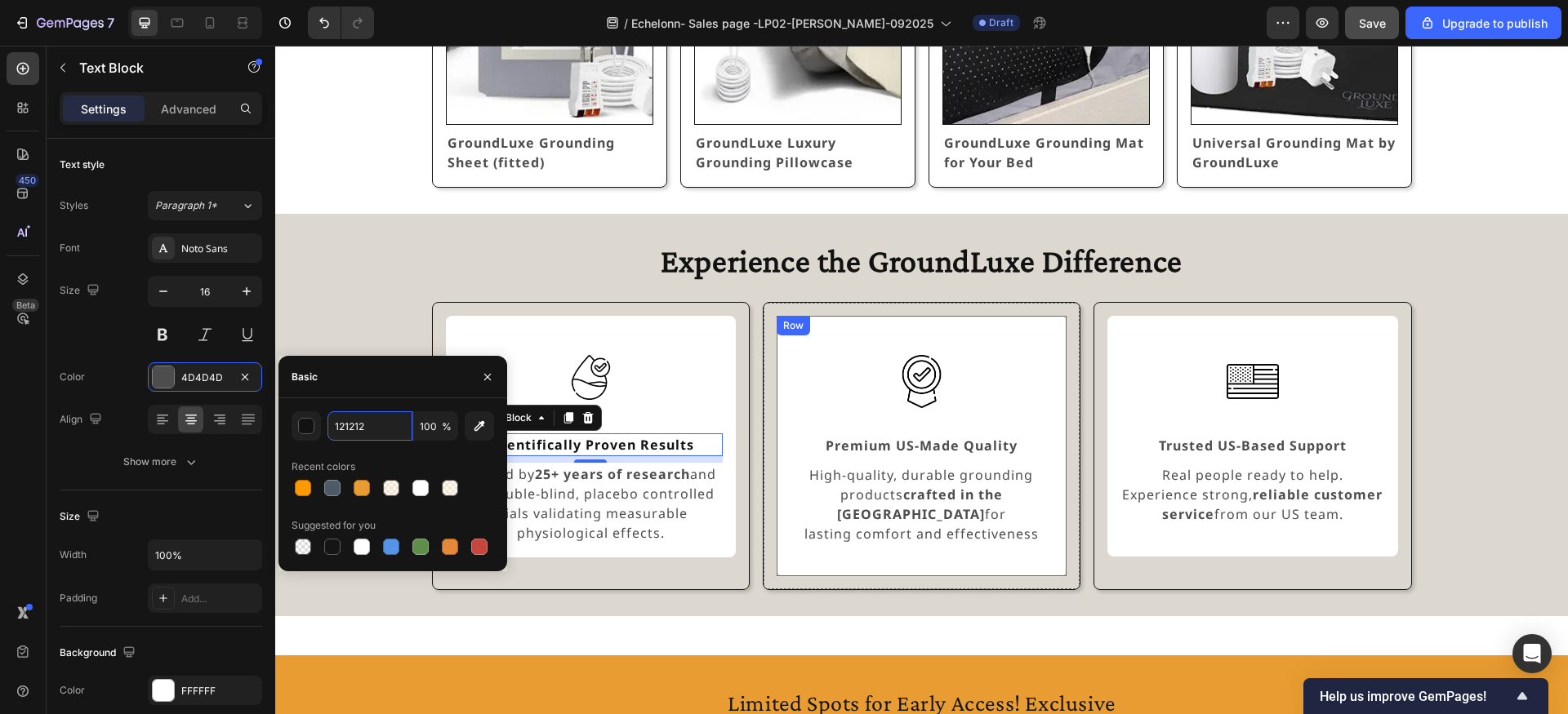
type input "121212"
click at [862, 444] on strong "Premium US-Made Quality" at bounding box center [921, 445] width 192 height 18
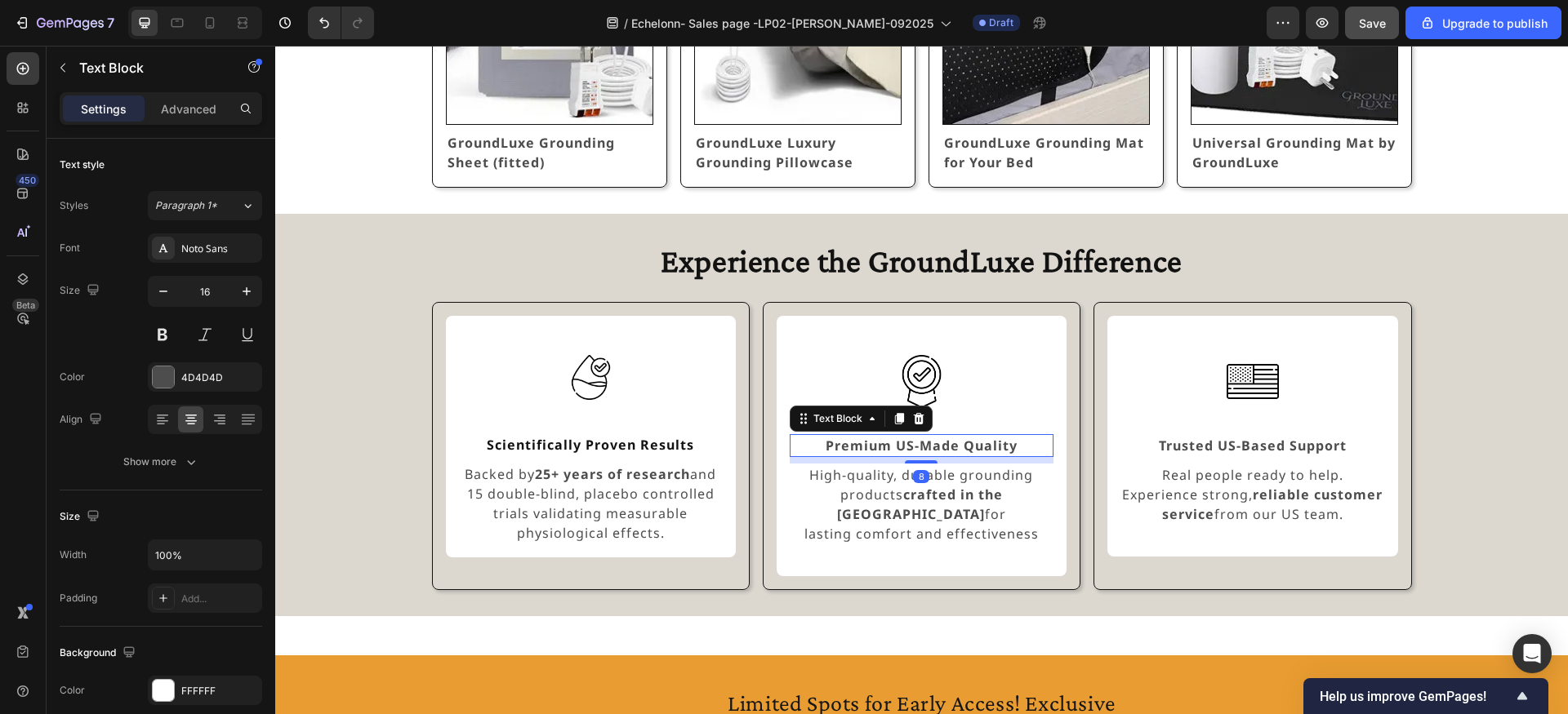
click at [862, 444] on strong "Premium US-Made Quality" at bounding box center [921, 445] width 192 height 18
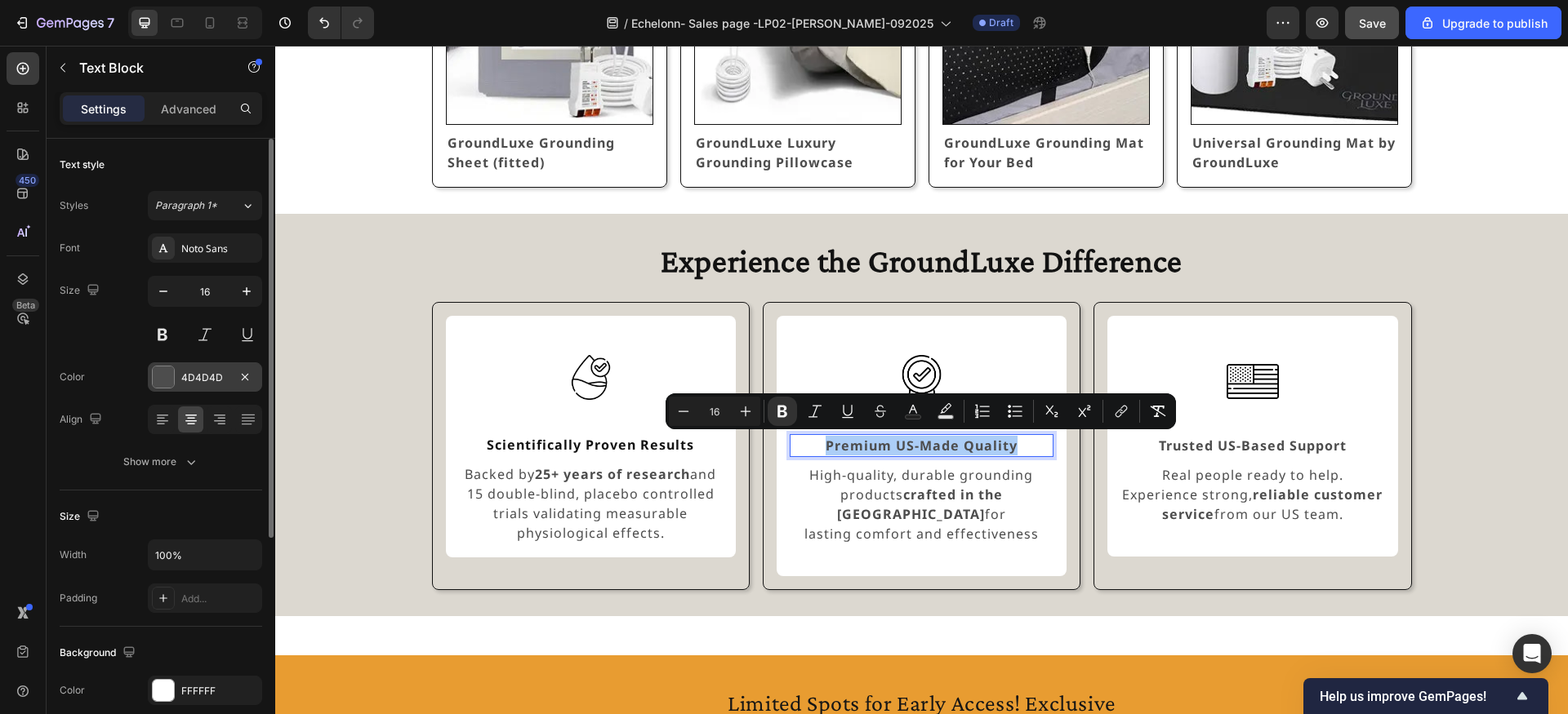
click at [170, 383] on div at bounding box center [163, 377] width 21 height 21
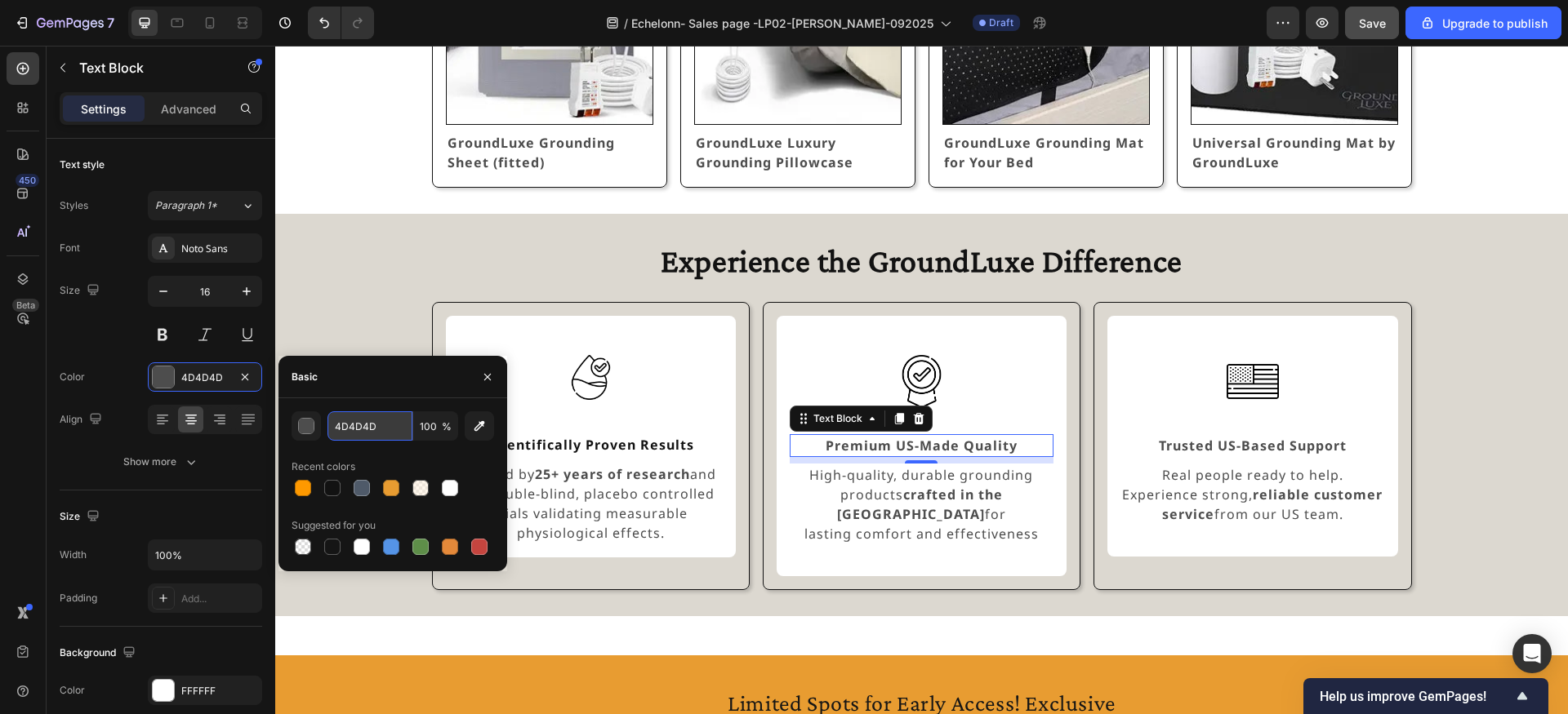
click at [381, 429] on input "4D4D4D" at bounding box center [370, 426] width 85 height 29
paste input "121212"
type input "121212"
click at [1216, 441] on strong "Trusted US-Based Support" at bounding box center [1253, 445] width 188 height 18
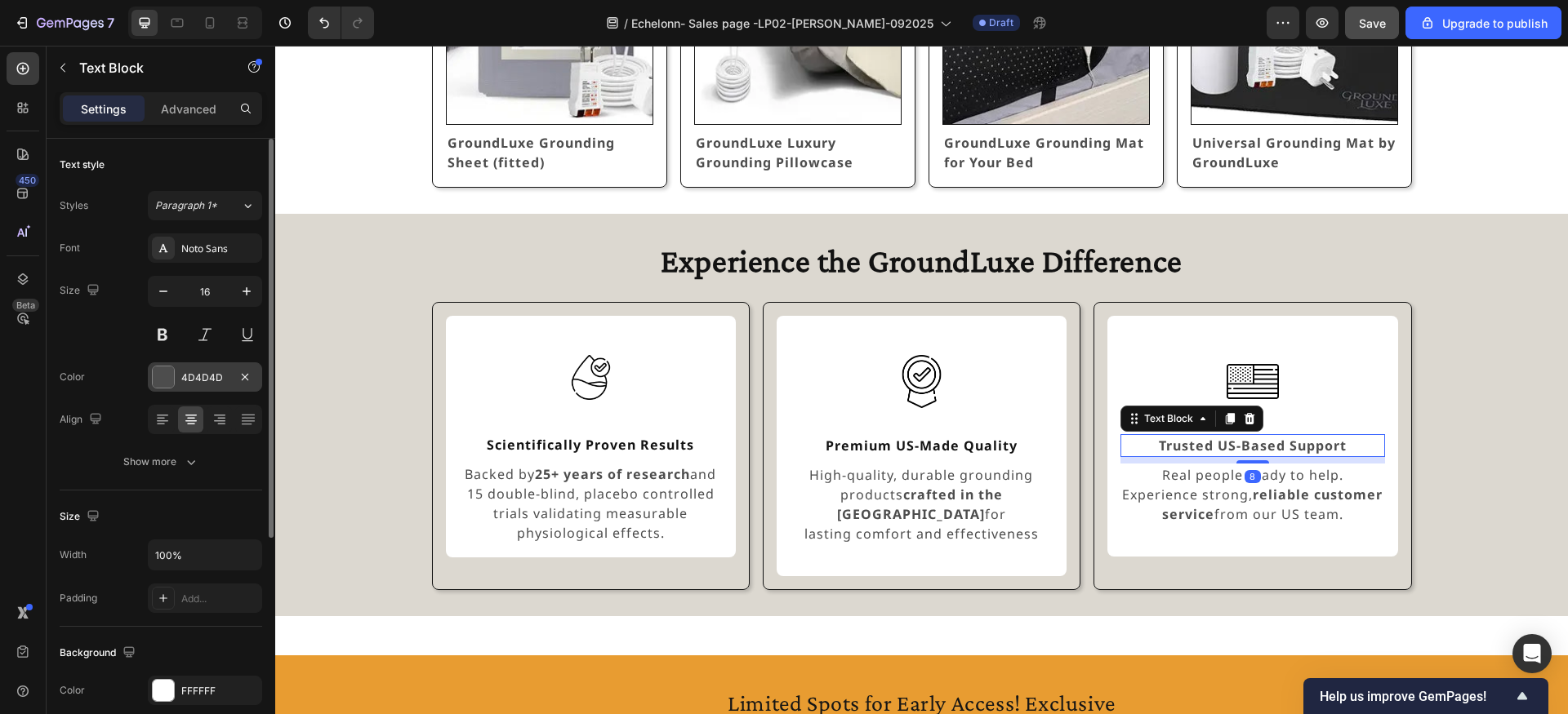
click at [212, 380] on div "4D4D4D" at bounding box center [205, 378] width 48 height 15
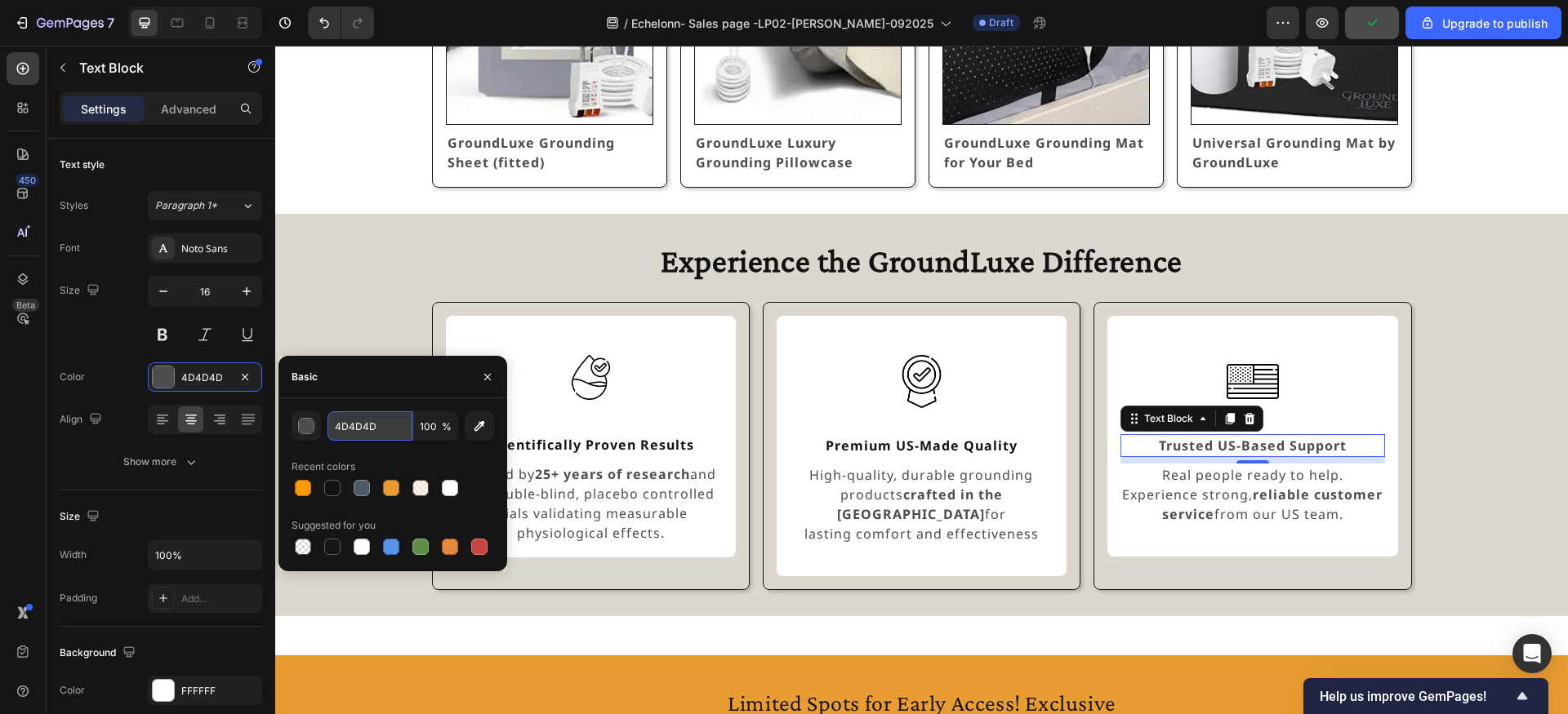
click at [377, 422] on input "4D4D4D" at bounding box center [370, 426] width 85 height 29
paste input "121212"
type input "121212"
click at [378, 276] on div "Experience the GroundLuxe Difference" at bounding box center [922, 261] width 1214 height 42
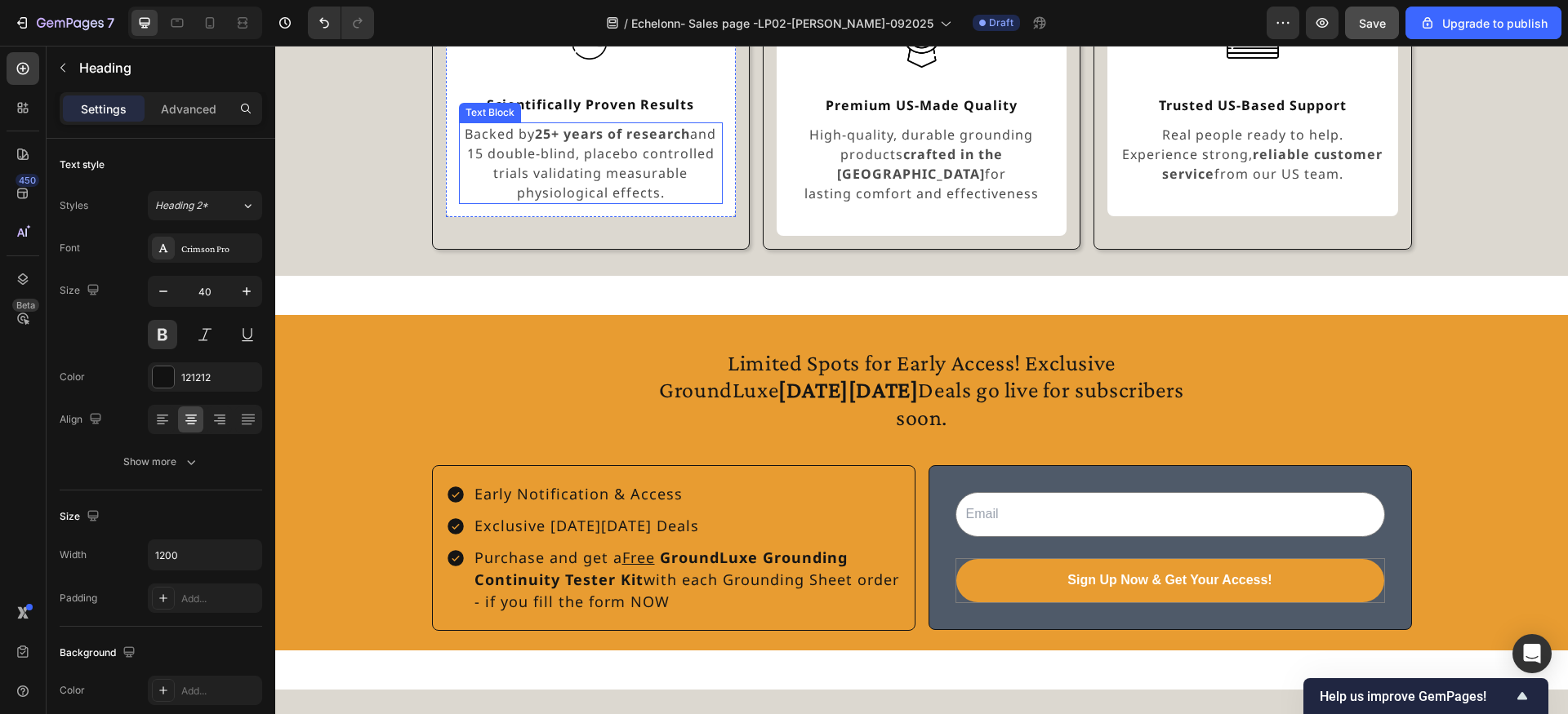
scroll to position [1426, 0]
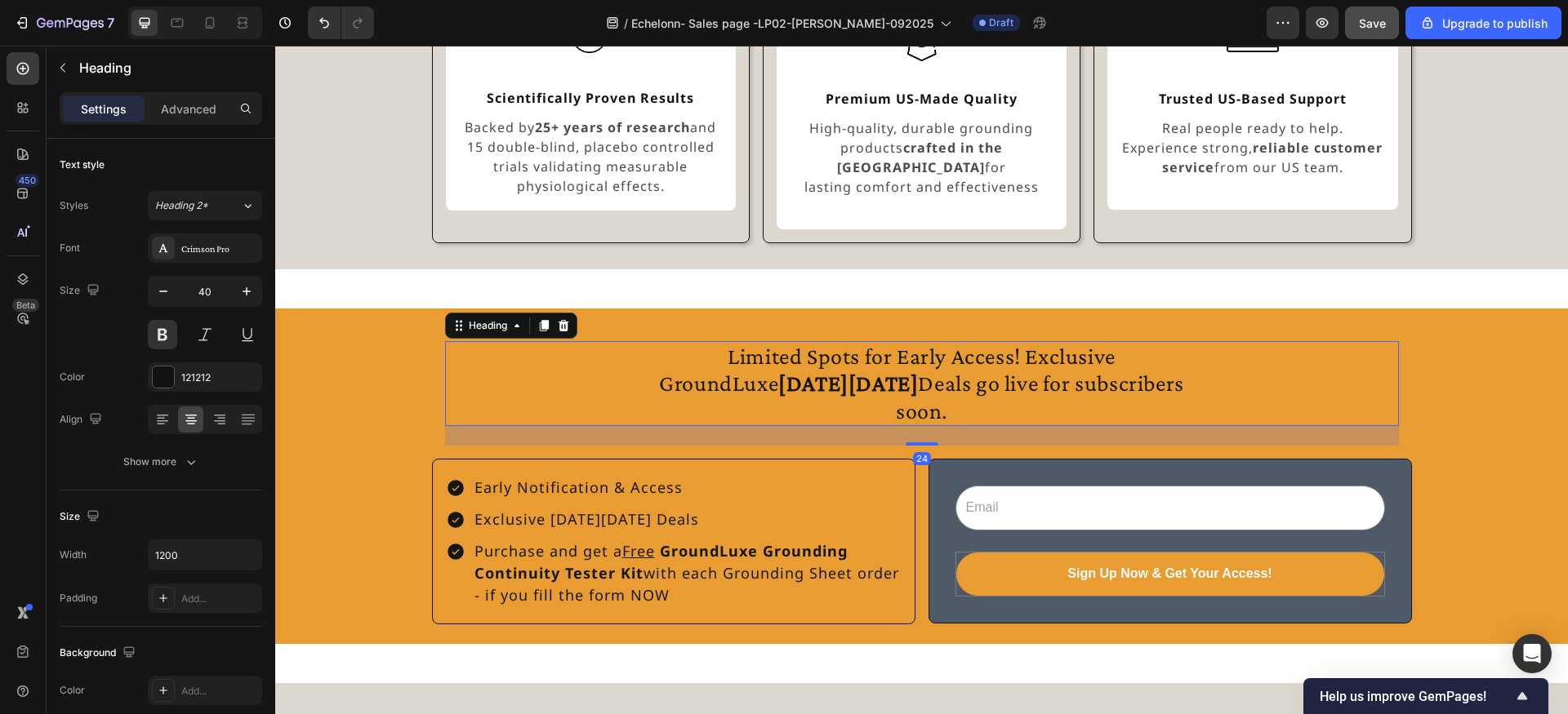
click at [781, 346] on h2 "Limited Spots for Early Access! Exclusive GroundLuxe [DATE][DATE] Deals go live…" at bounding box center [922, 384] width 572 height 86
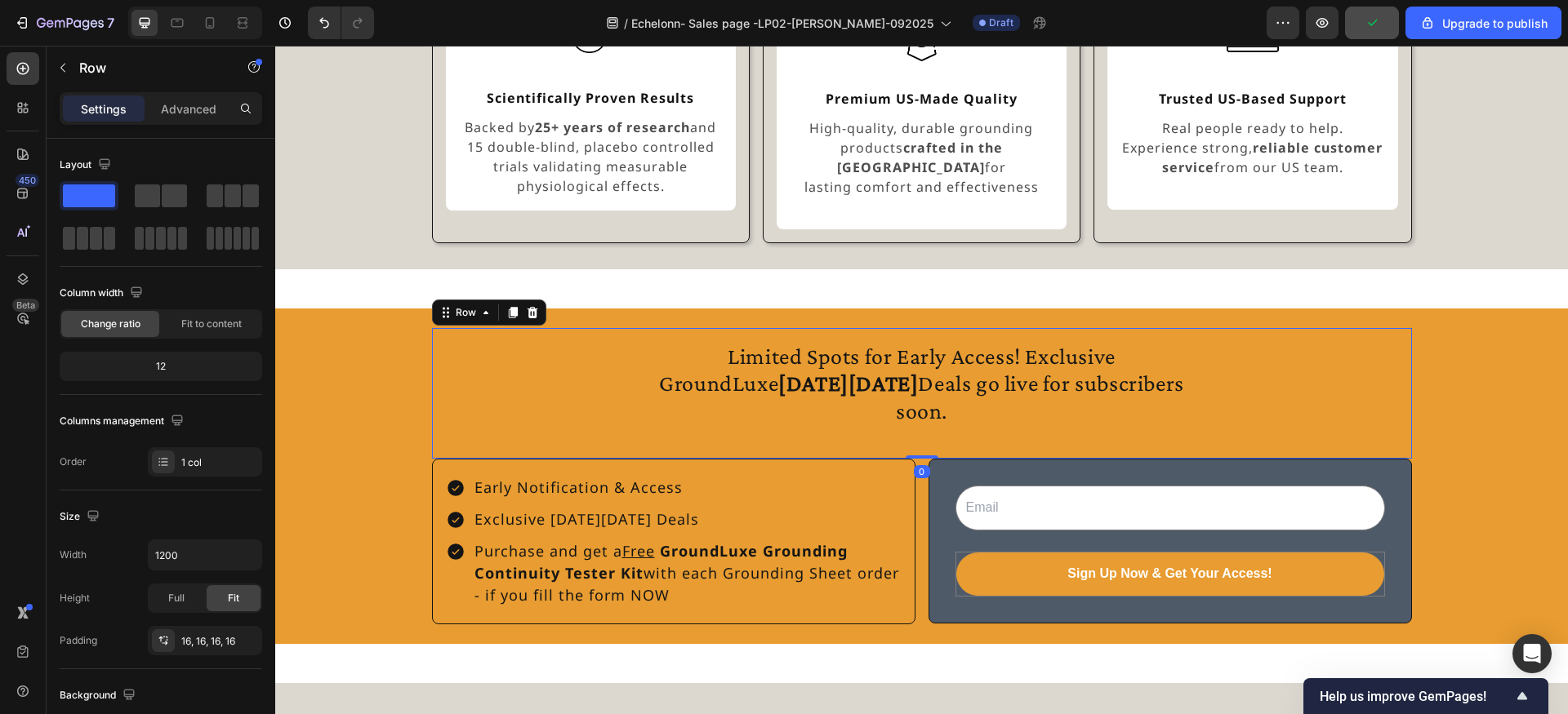
click at [788, 328] on div "Limited Spots for Early Access! Exclusive GroundLuxe Black Friday Deals go live…" at bounding box center [922, 393] width 980 height 131
click at [191, 108] on p "Advanced" at bounding box center [188, 109] width 56 height 17
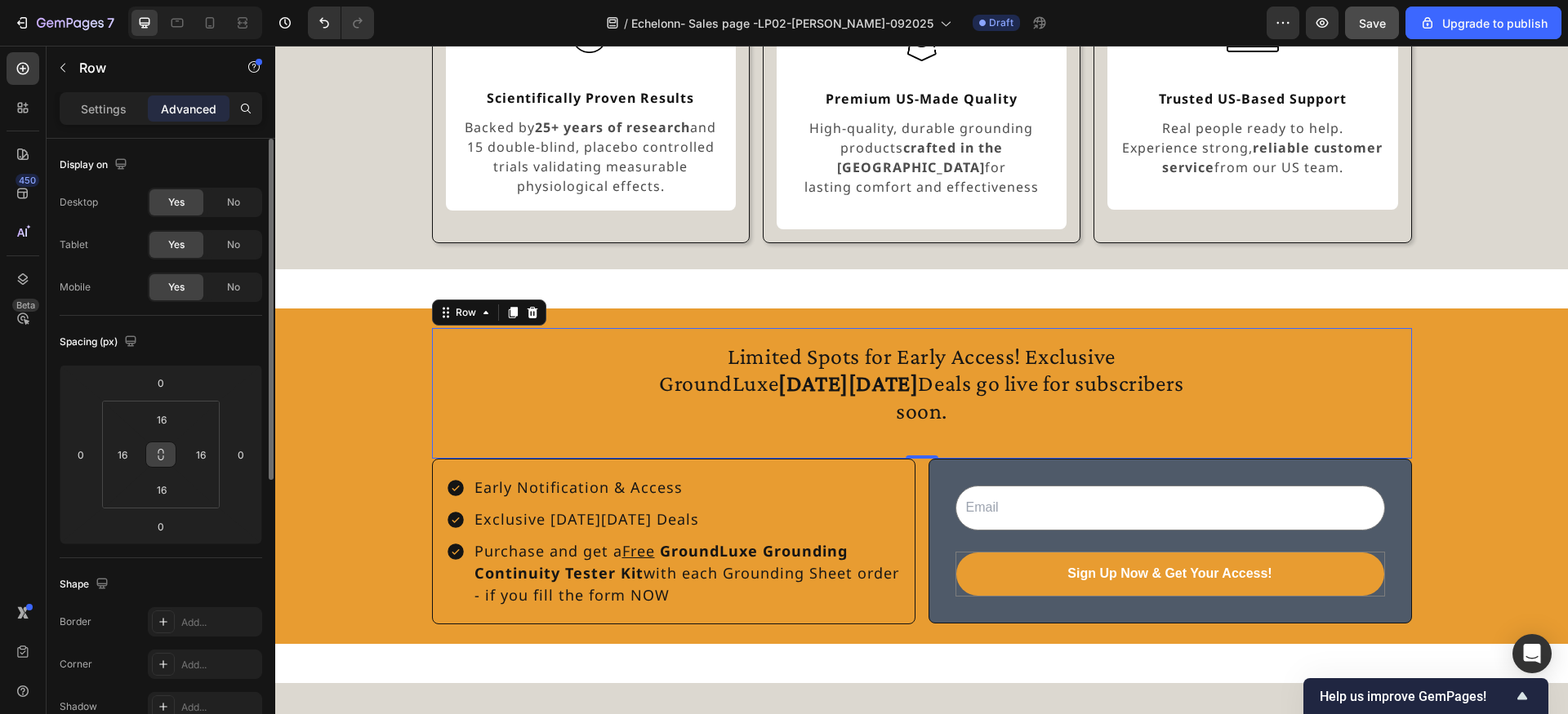
click at [160, 452] on icon at bounding box center [160, 455] width 13 height 13
click at [171, 423] on input "16" at bounding box center [162, 419] width 33 height 25
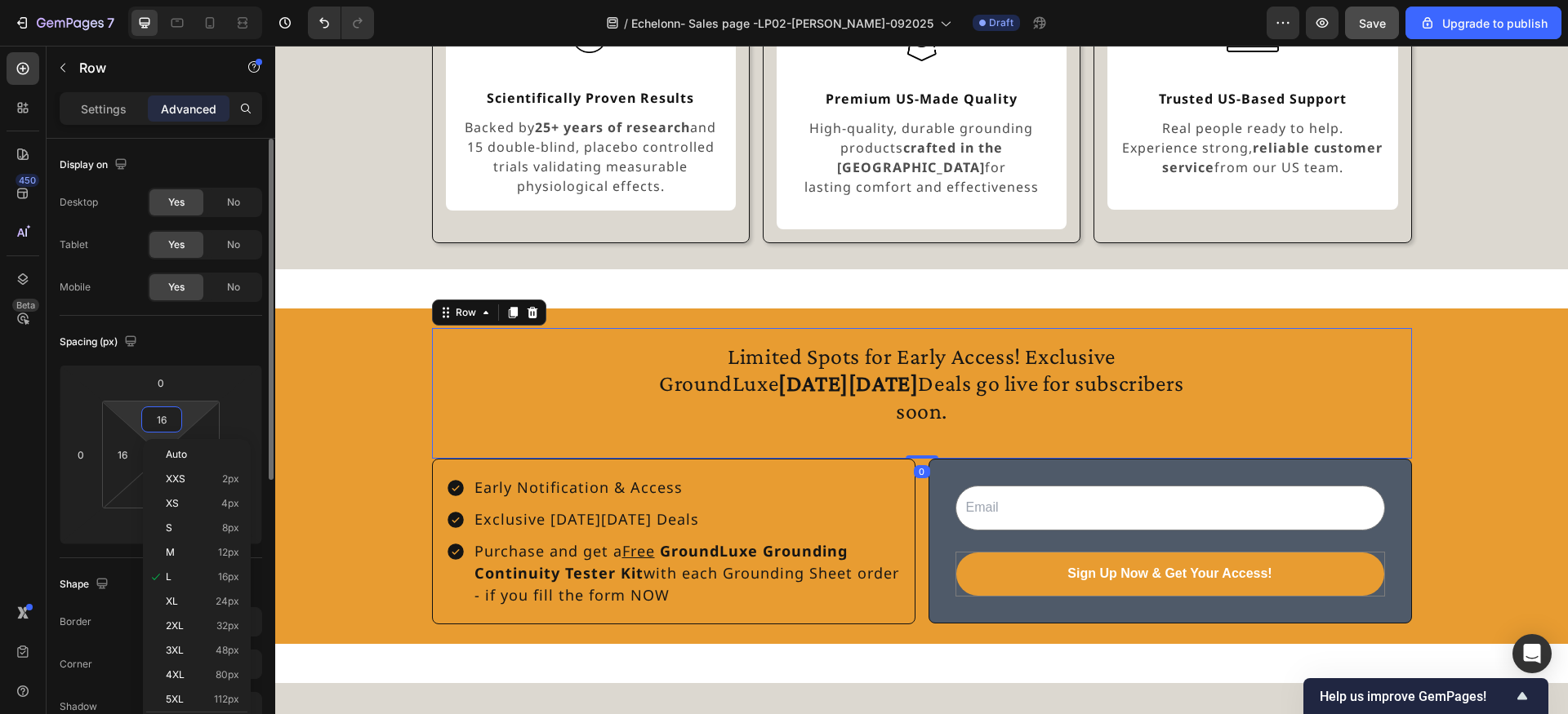
type input "0"
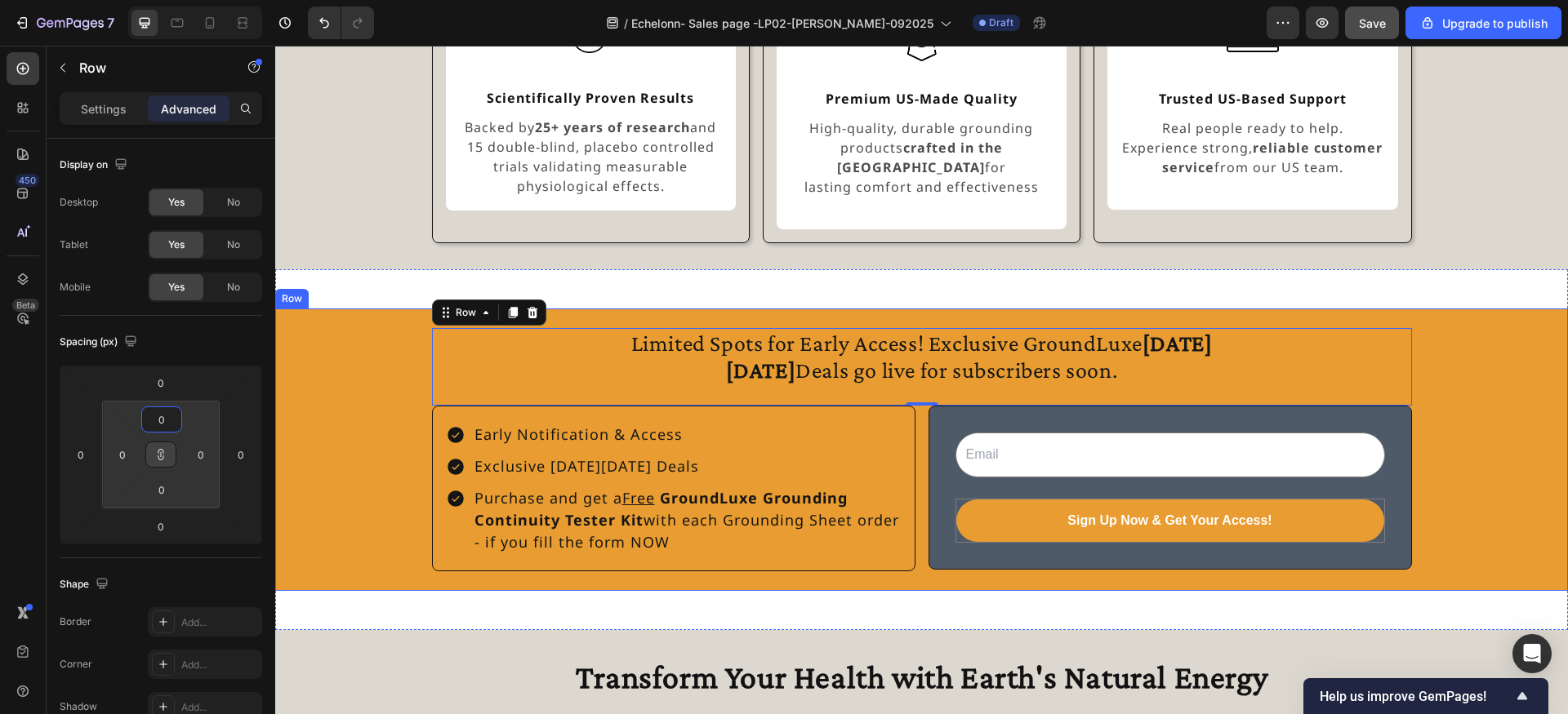
click at [355, 357] on div "Limited Spots for Early Access! Exclusive GroundLuxe Black Friday Deals go live…" at bounding box center [922, 449] width 1293 height 243
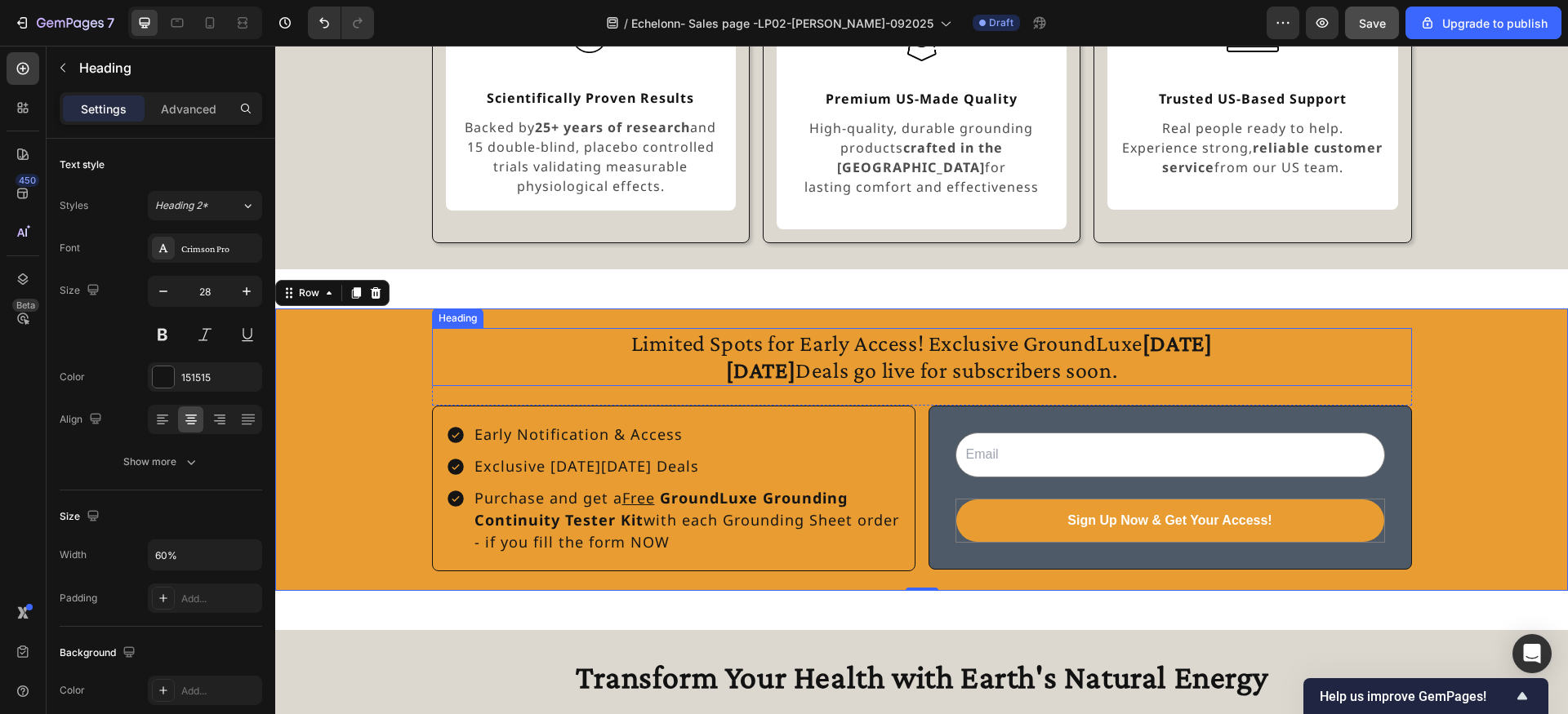
click at [849, 354] on h2 "Limited Spots for Early Access! Exclusive GroundLuxe [DATE][DATE] Deals go live…" at bounding box center [922, 357] width 588 height 58
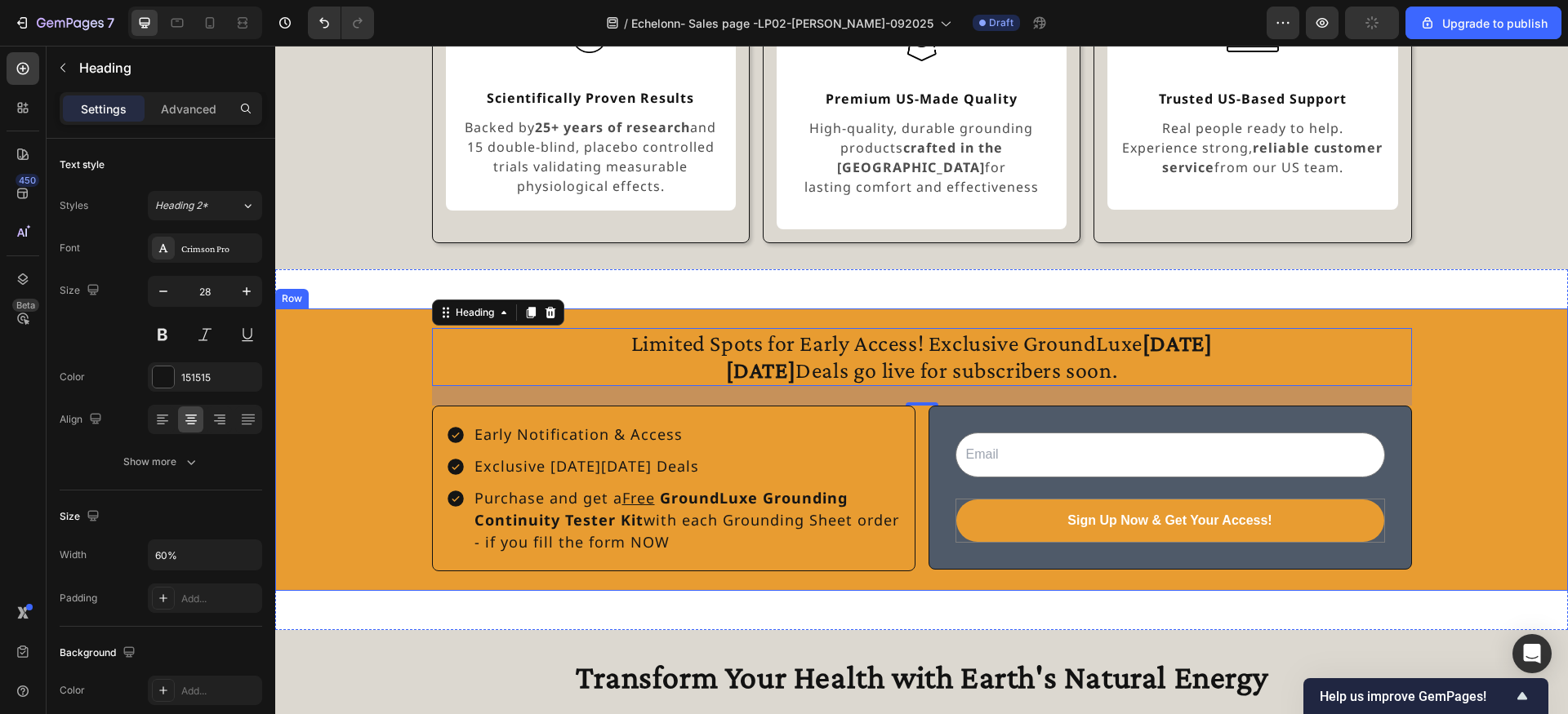
click at [862, 309] on div "Limited Spots for Early Access! Exclusive GroundLuxe Black Friday Deals go live…" at bounding box center [922, 450] width 1293 height 282
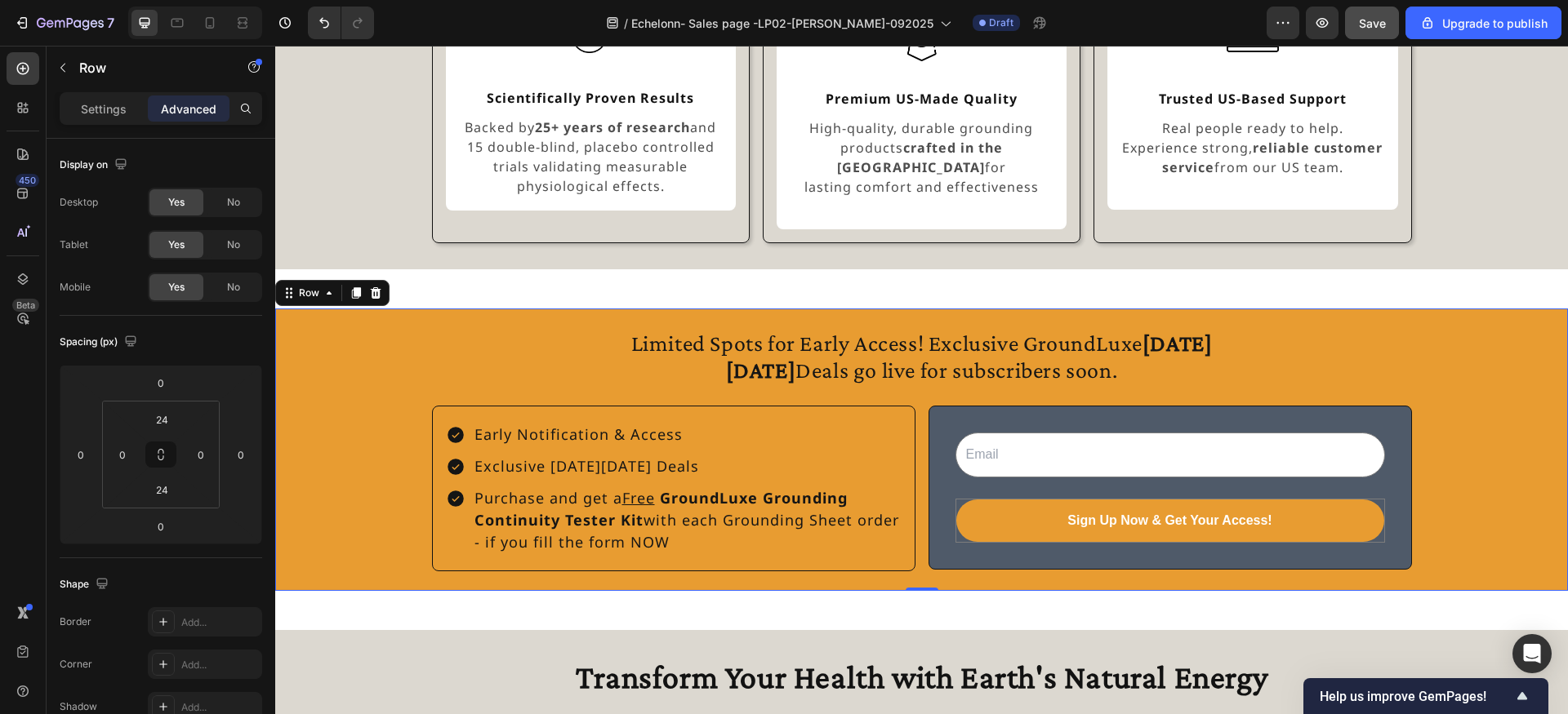
click at [339, 476] on div "Limited Spots for Early Access! Exclusive GroundLuxe Black Friday Deals go live…" at bounding box center [922, 449] width 1293 height 243
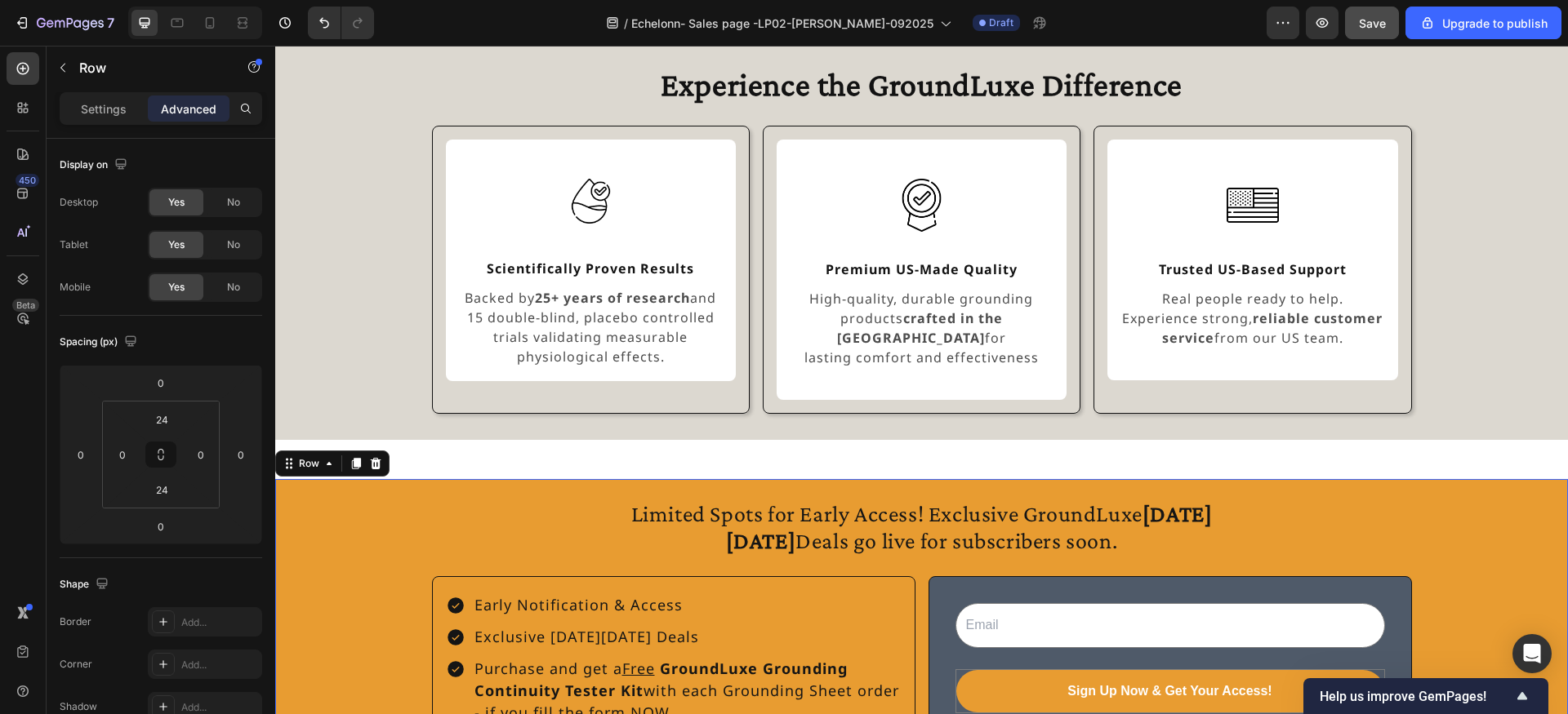
scroll to position [1468, 0]
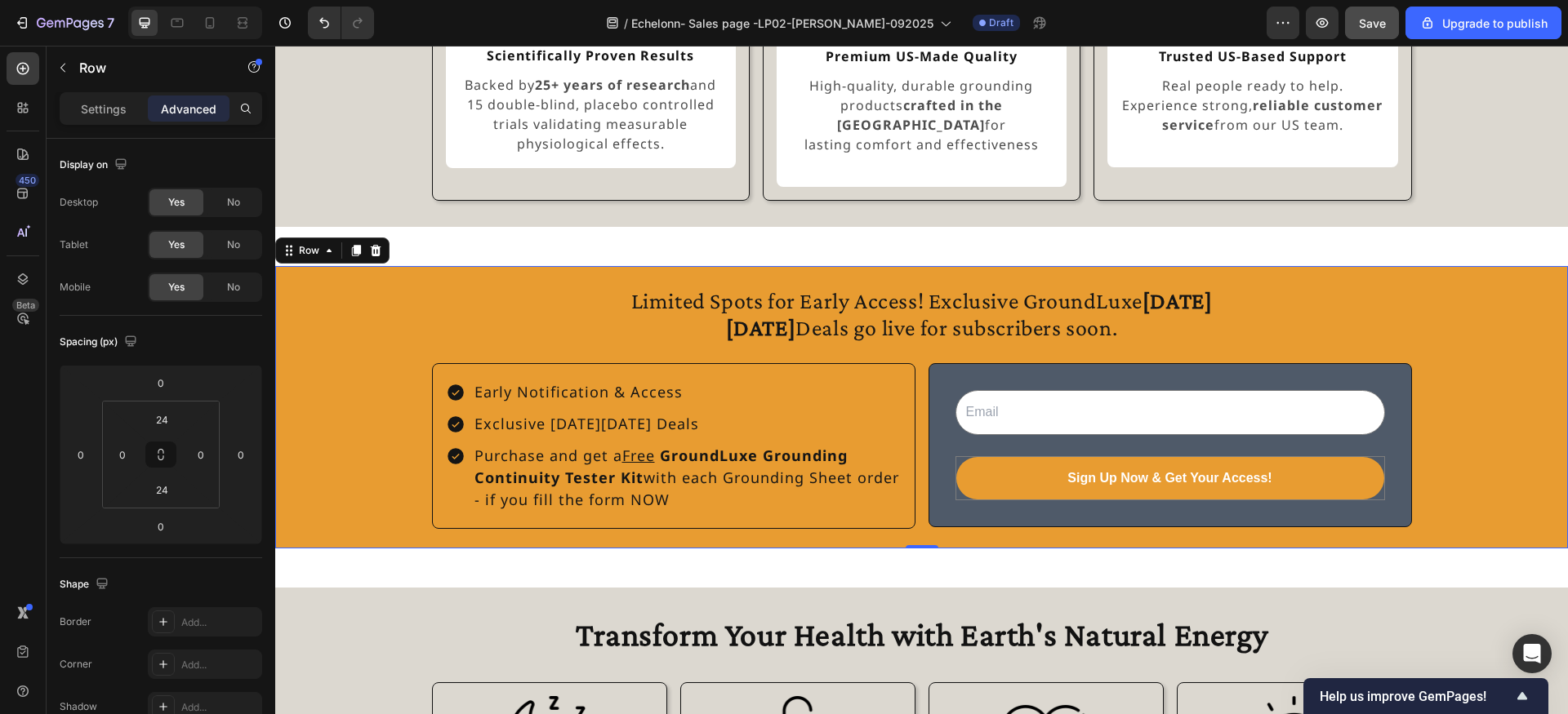
click at [561, 266] on div "Limited Spots for Early Access! Exclusive GroundLuxe Black Friday Deals go live…" at bounding box center [922, 407] width 1293 height 282
click at [359, 245] on icon at bounding box center [357, 250] width 9 height 11
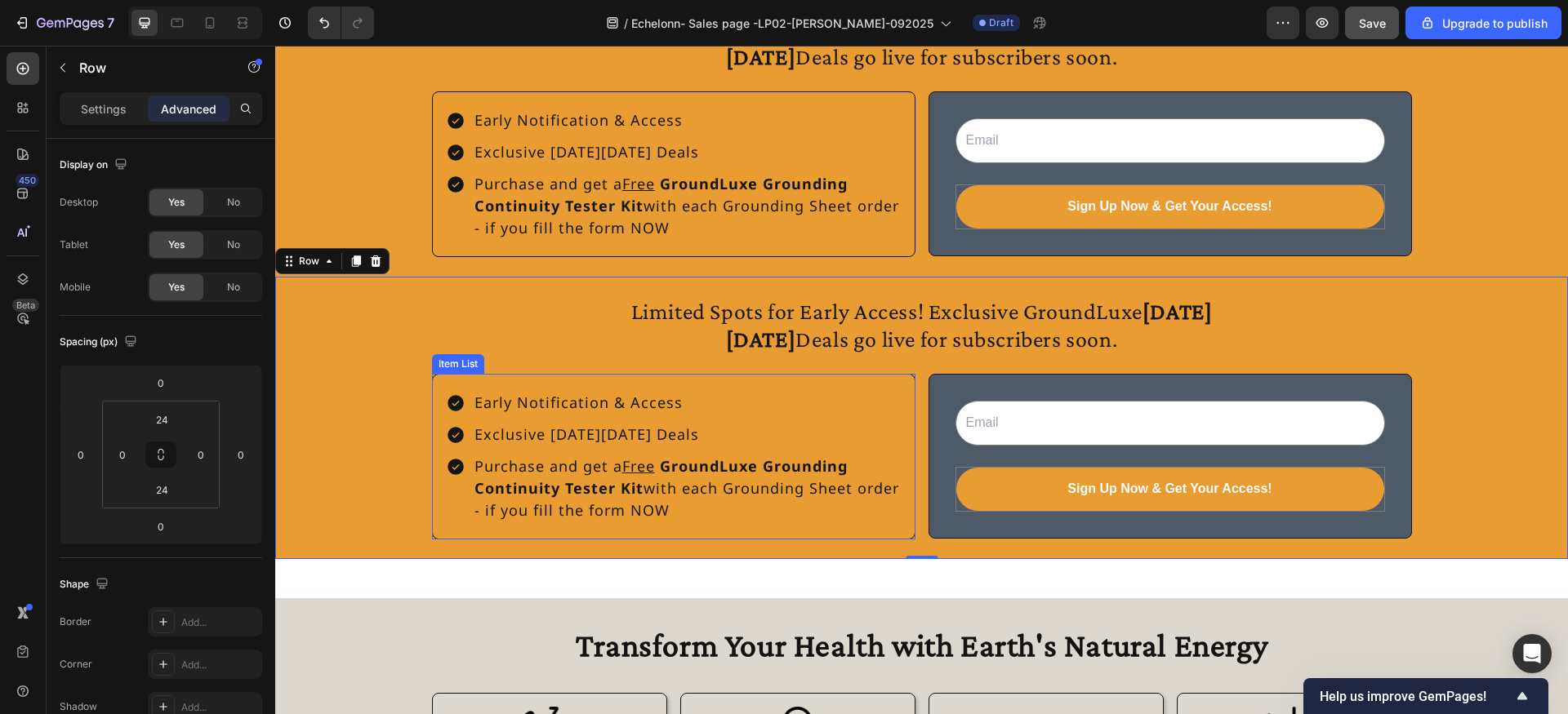
scroll to position [1664, 0]
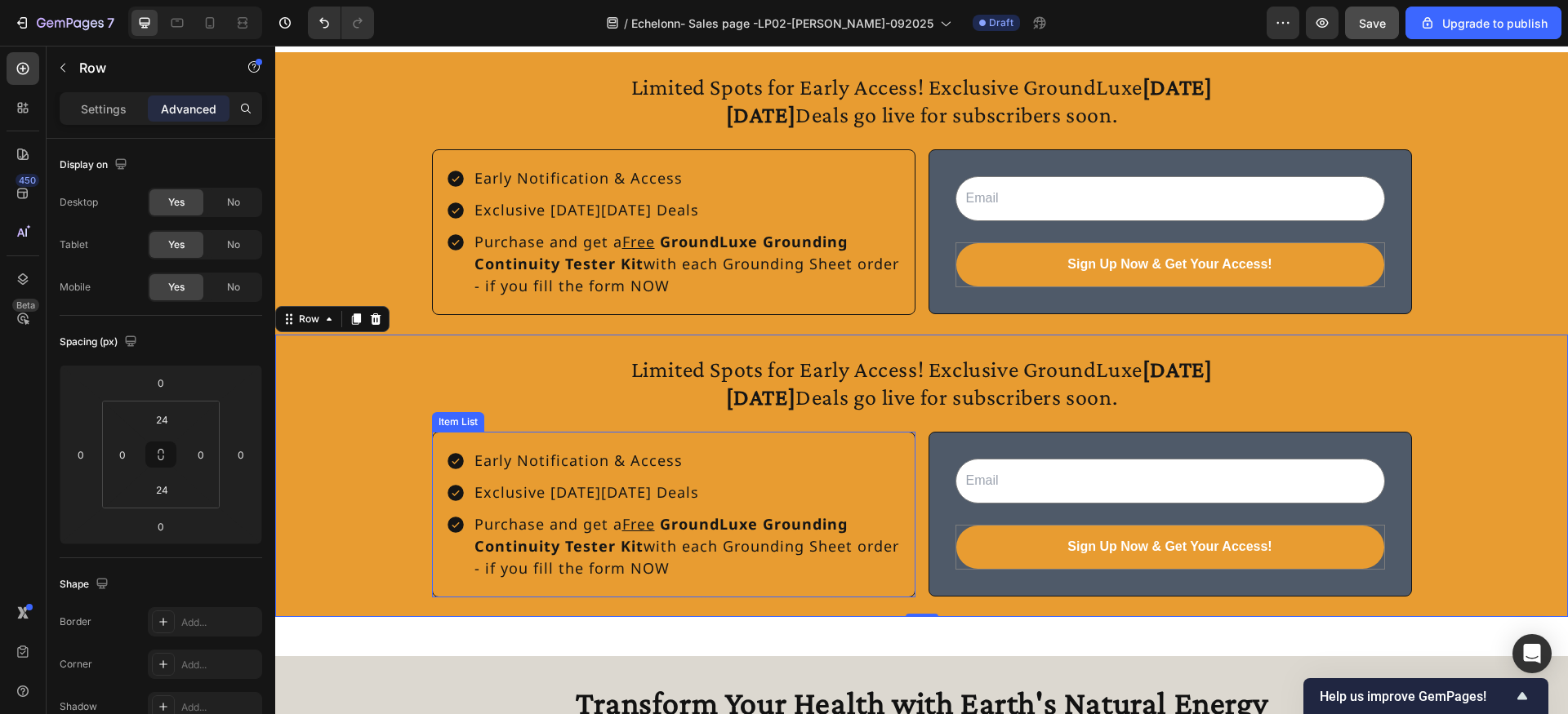
click at [872, 445] on div "Early Notification & Access Exclusive [DATE][DATE] Deals Purchase and get a Fre…" at bounding box center [673, 514] width 483 height 166
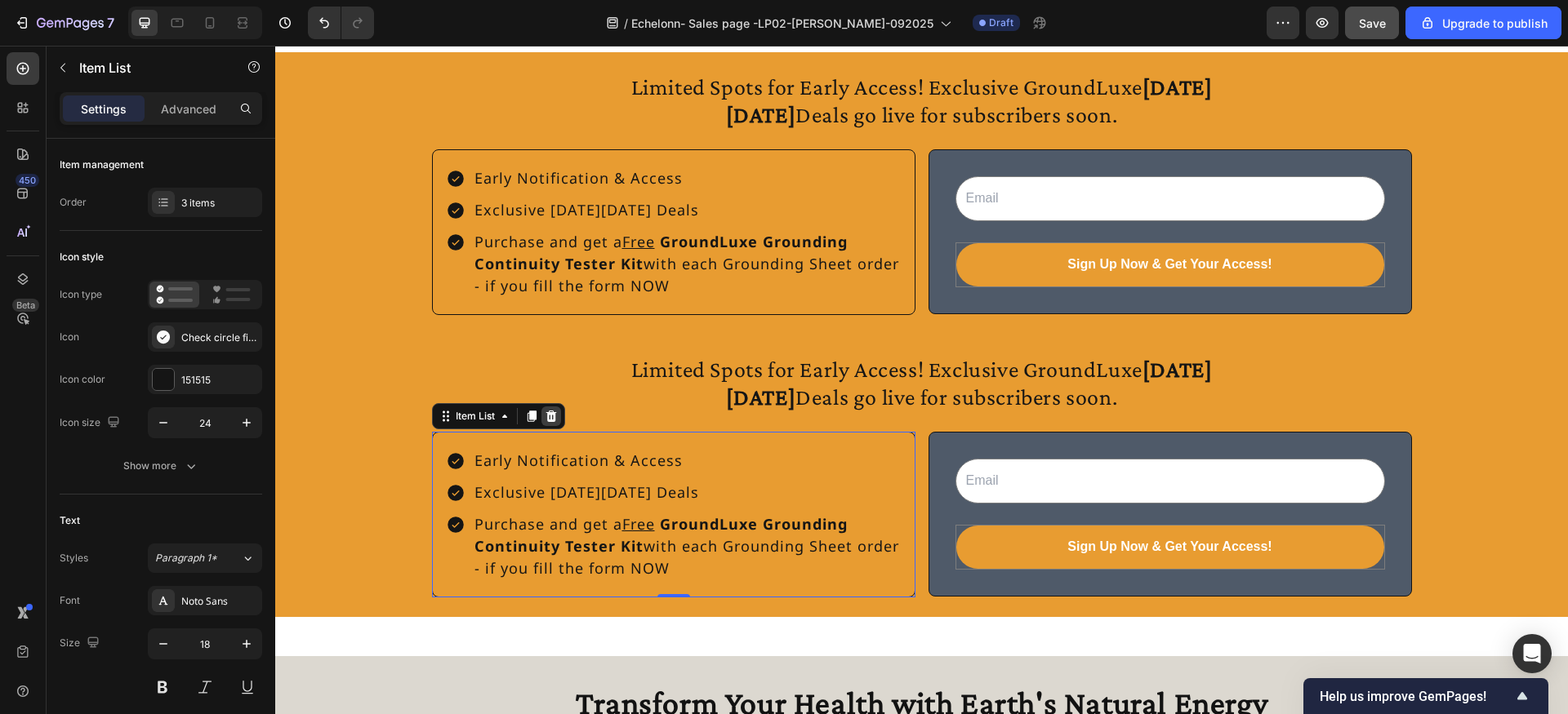
click at [556, 417] on icon at bounding box center [551, 416] width 13 height 13
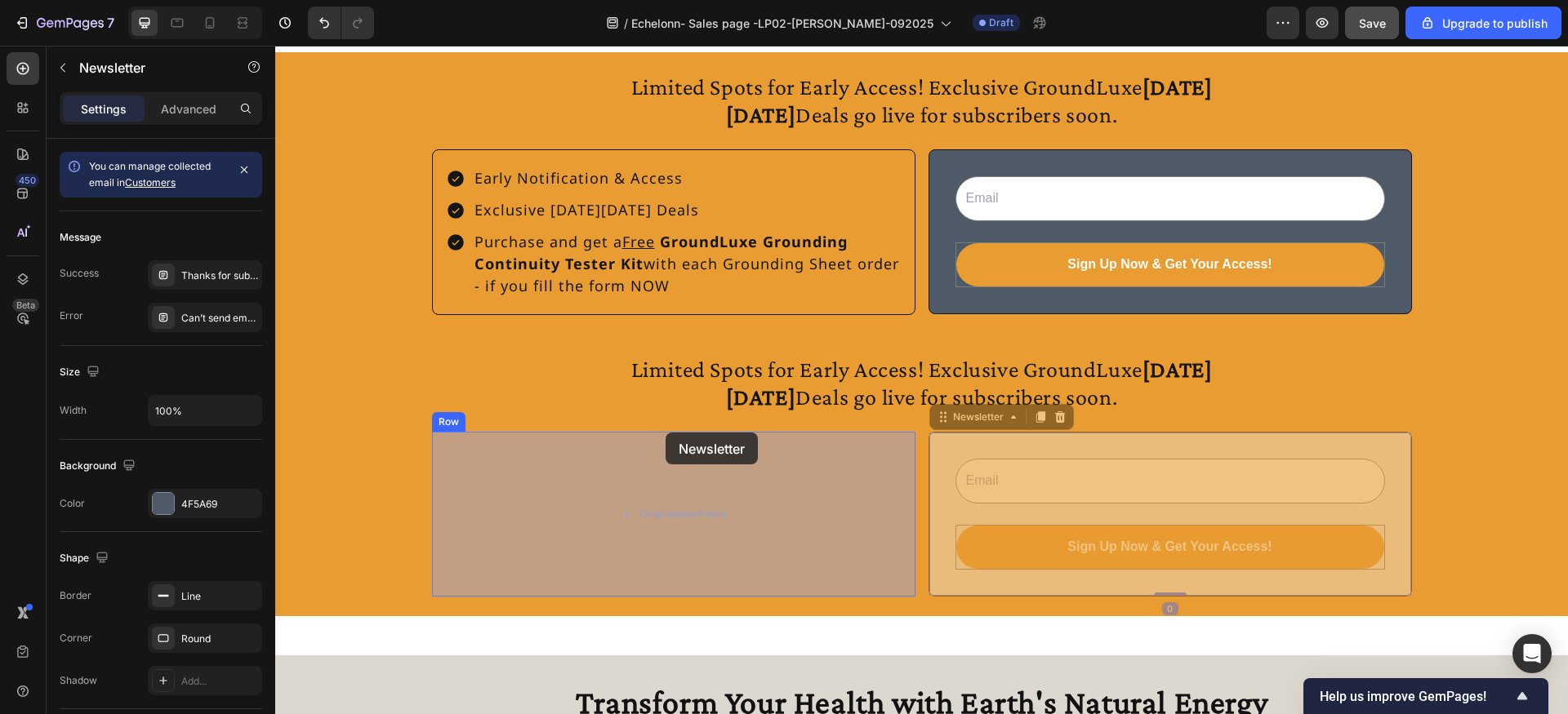
drag, startPoint x: 952, startPoint y: 444, endPoint x: 665, endPoint y: 433, distance: 287.2
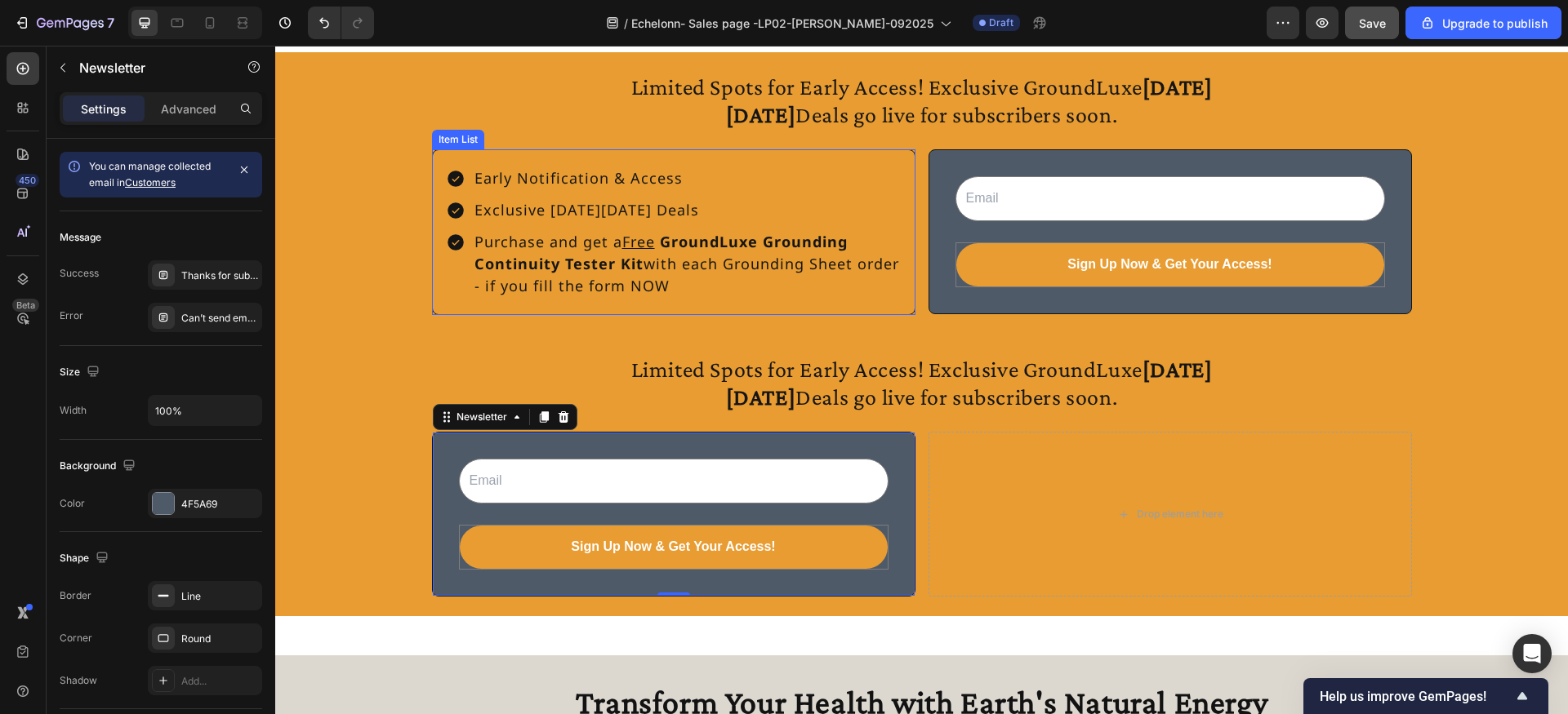
click at [748, 155] on div "Early Notification & Access Exclusive [DATE][DATE] Deals Purchase and get a Fre…" at bounding box center [673, 232] width 483 height 166
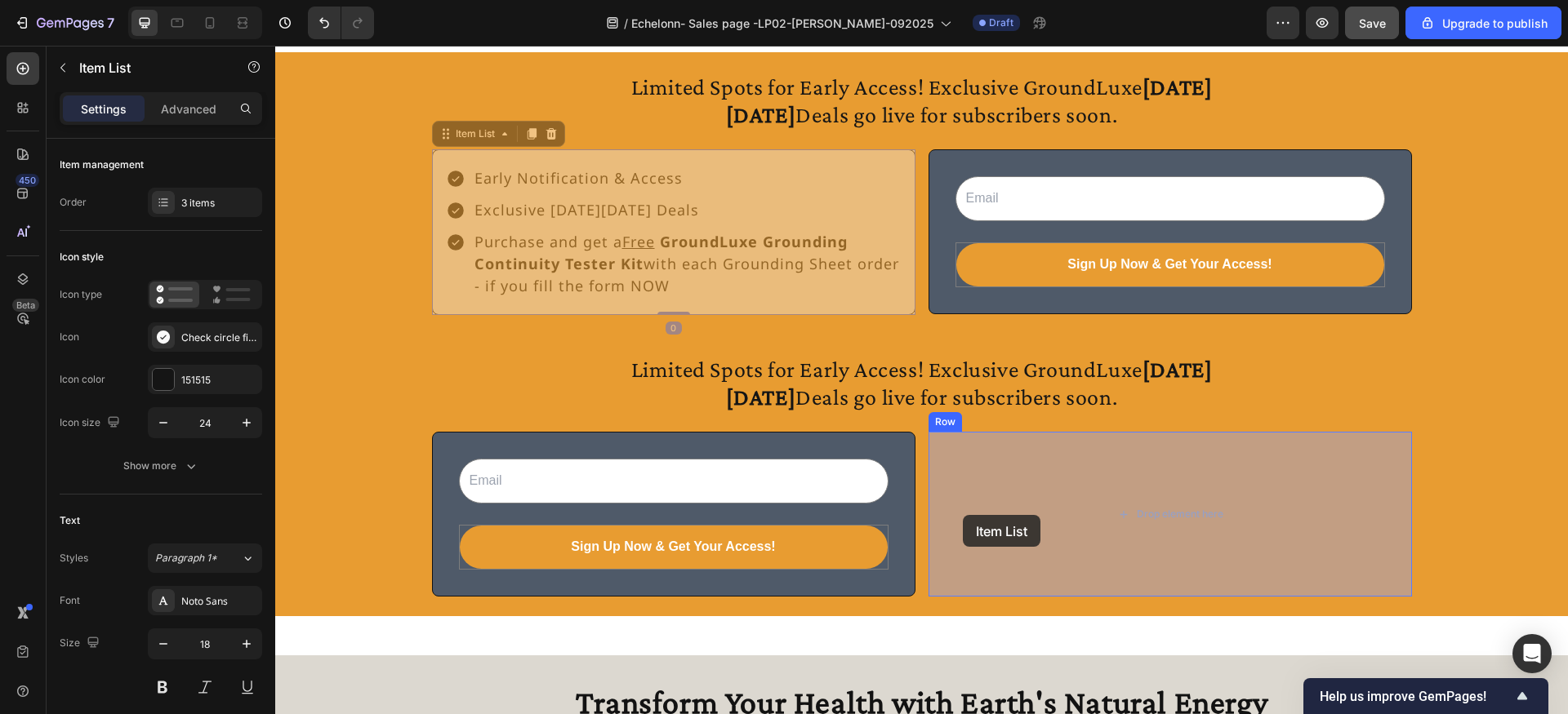
drag, startPoint x: 491, startPoint y: 137, endPoint x: 963, endPoint y: 515, distance: 604.7
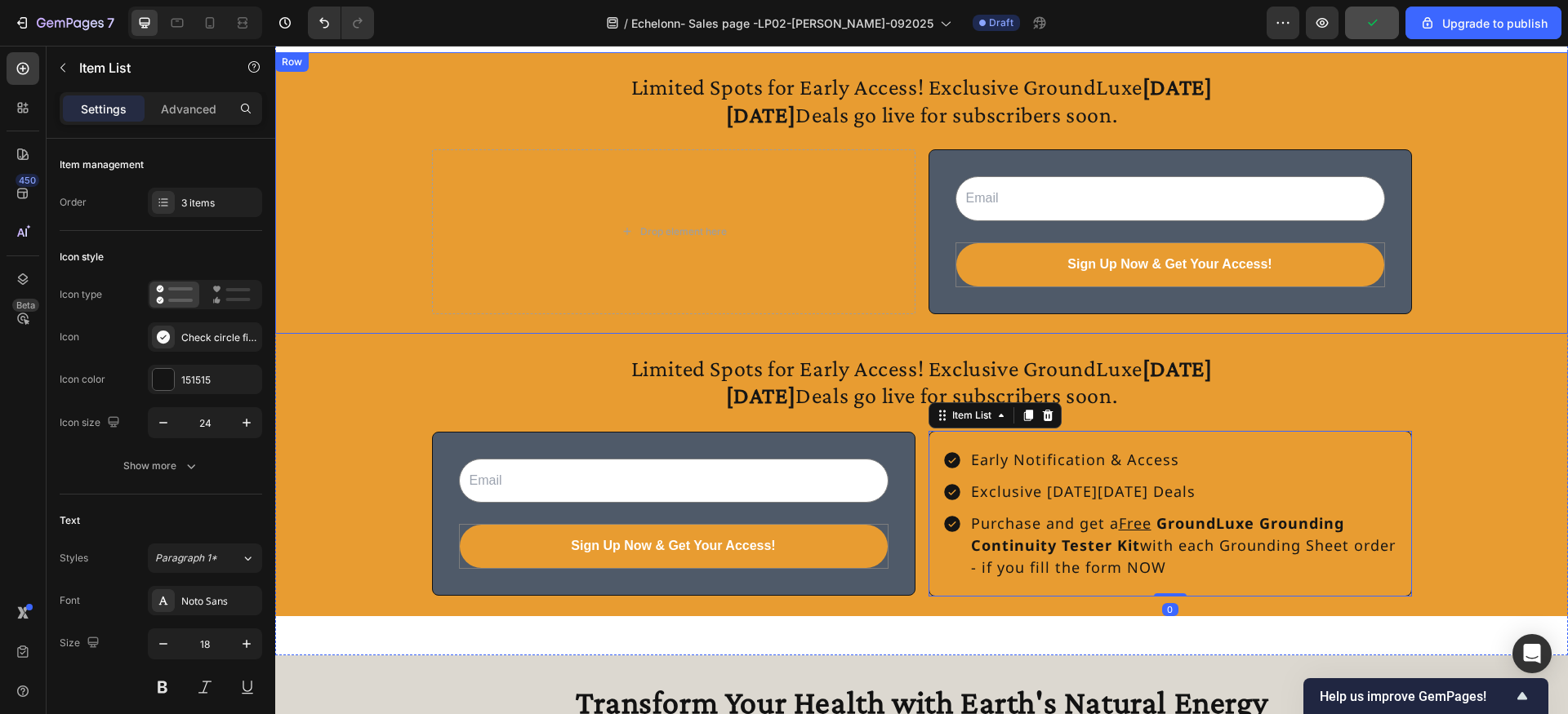
click at [816, 323] on div "Limited Spots for Early Access! Exclusive GroundLuxe Black Friday Deals go live…" at bounding box center [922, 192] width 1293 height 281
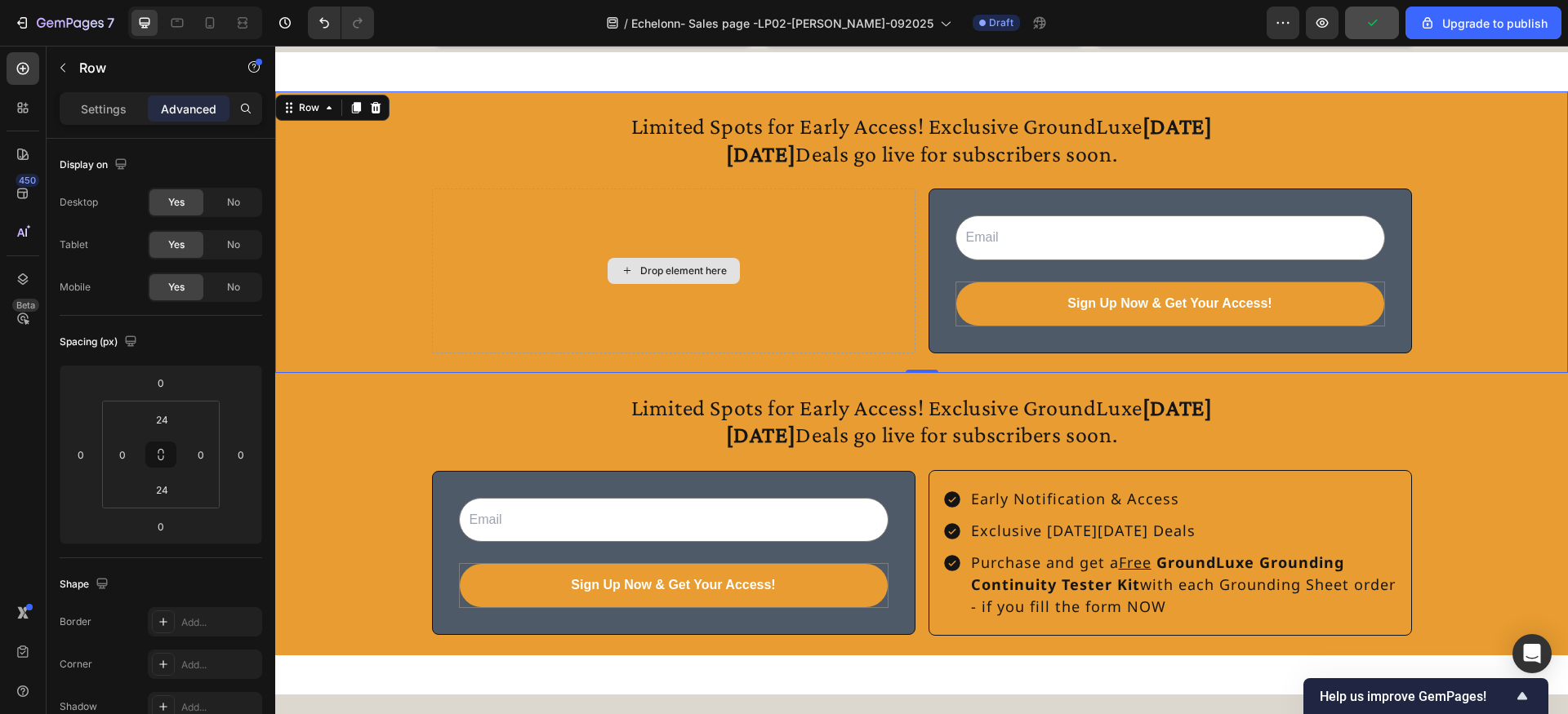
scroll to position [1530, 0]
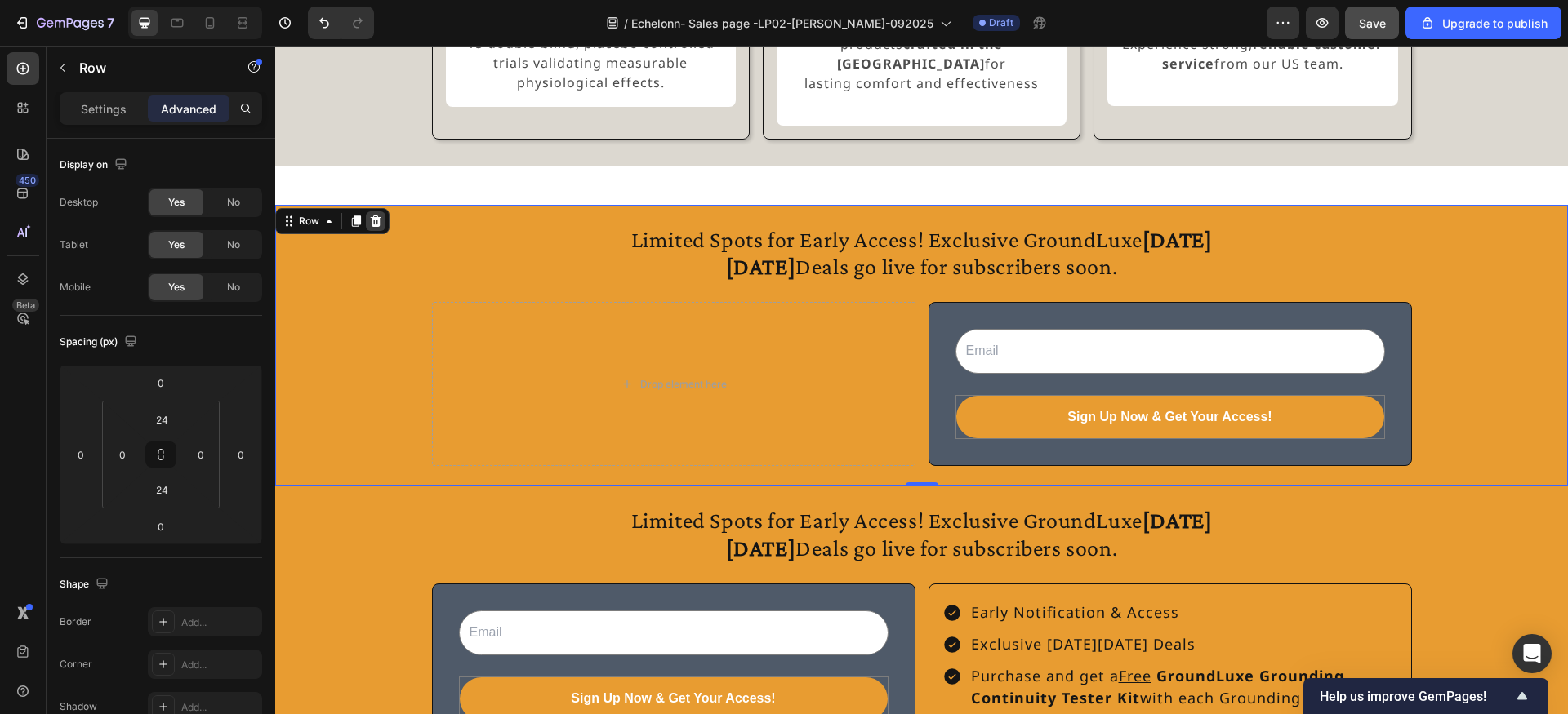
click at [374, 214] on icon at bounding box center [376, 220] width 11 height 11
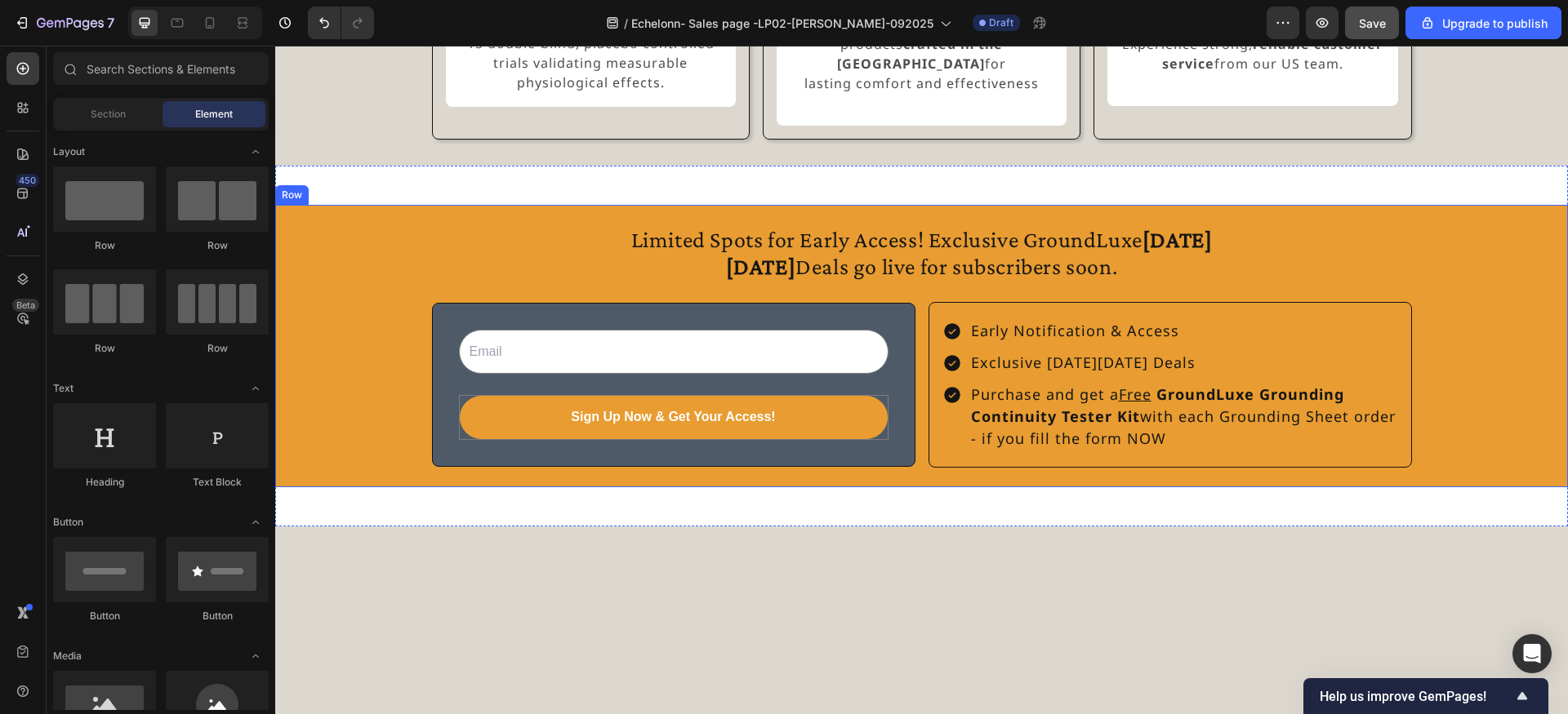
click at [319, 259] on div "Limited Spots for Early Access! Exclusive GroundLuxe Black Friday Deals go live…" at bounding box center [922, 346] width 1293 height 243
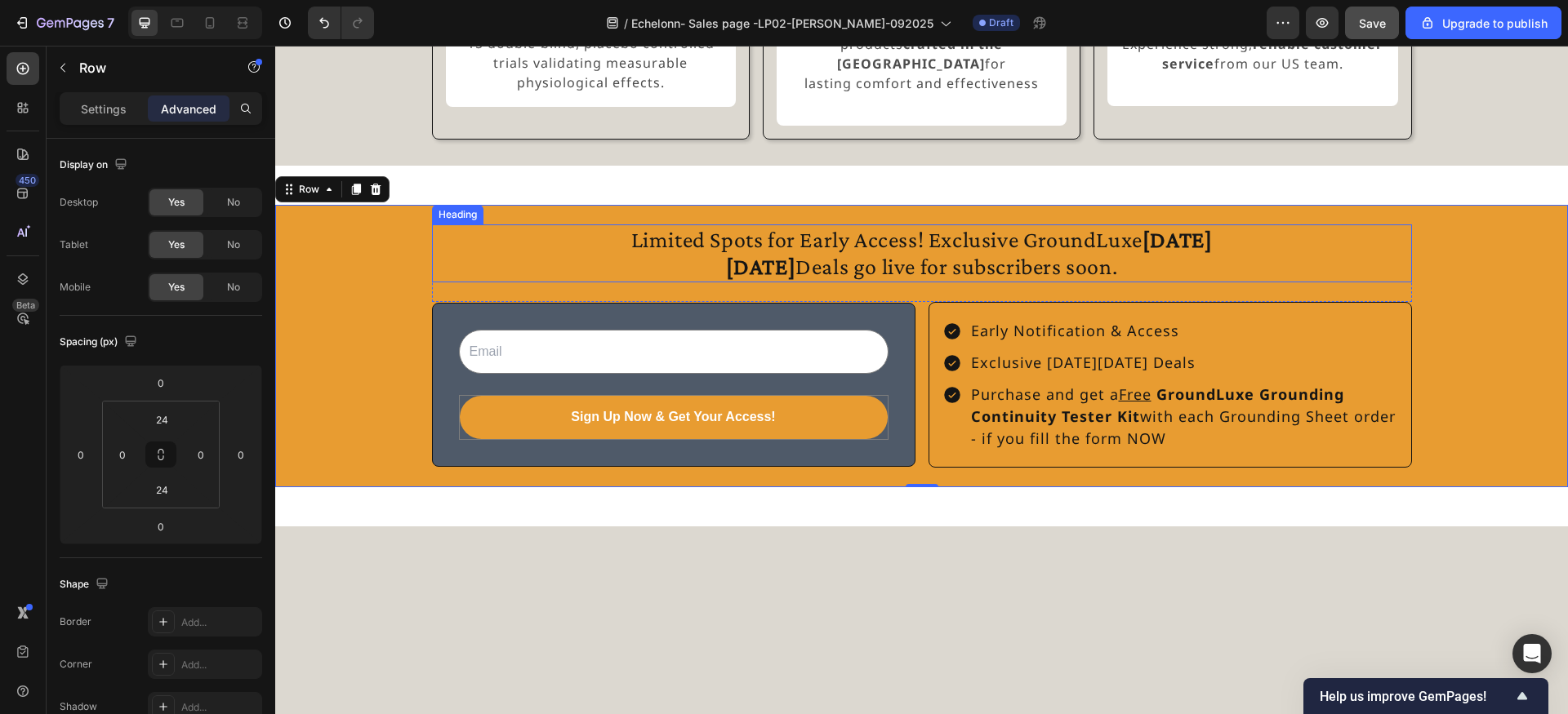
click at [855, 235] on h2 "Limited Spots for Early Access! Exclusive GroundLuxe [DATE][DATE] Deals go live…" at bounding box center [922, 253] width 588 height 58
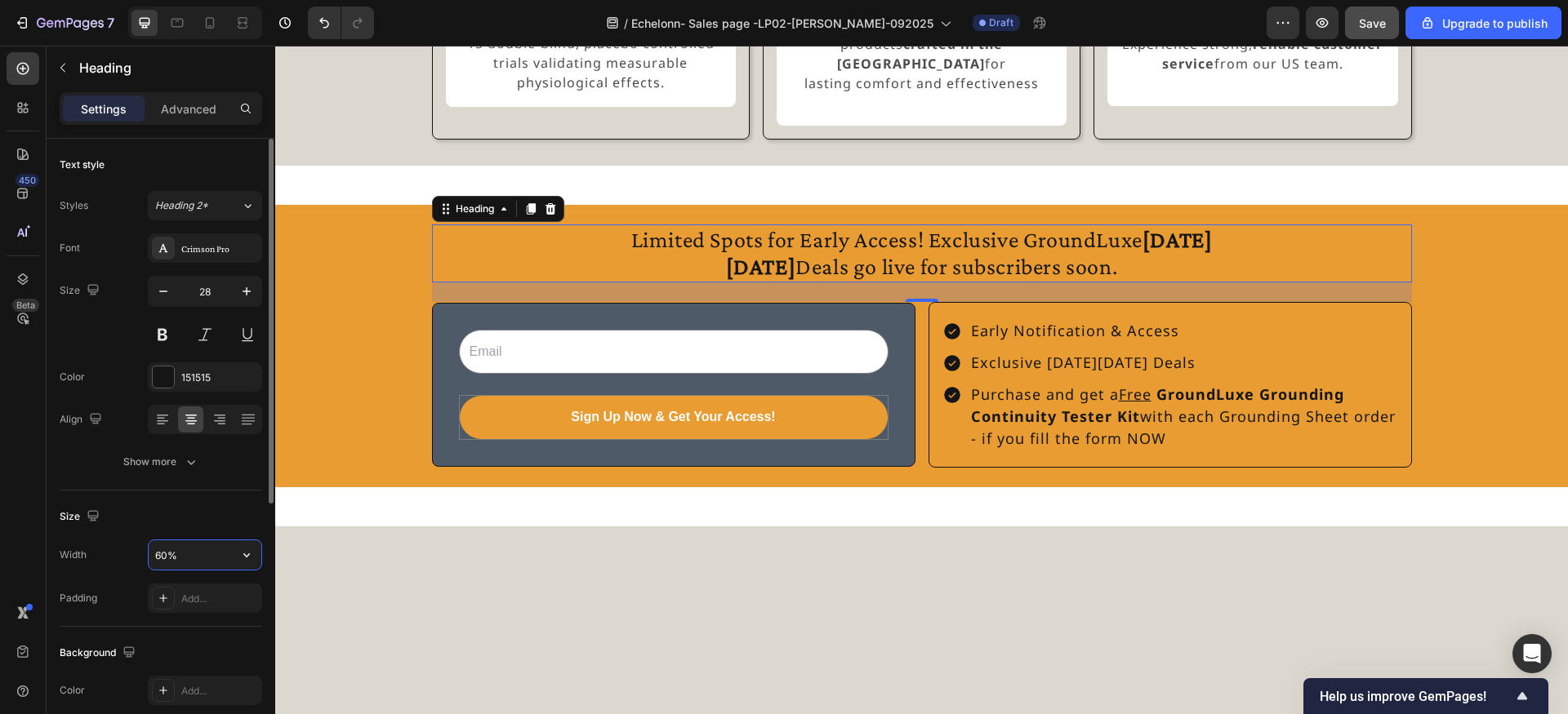
click at [168, 553] on input "60%" at bounding box center [204, 555] width 113 height 29
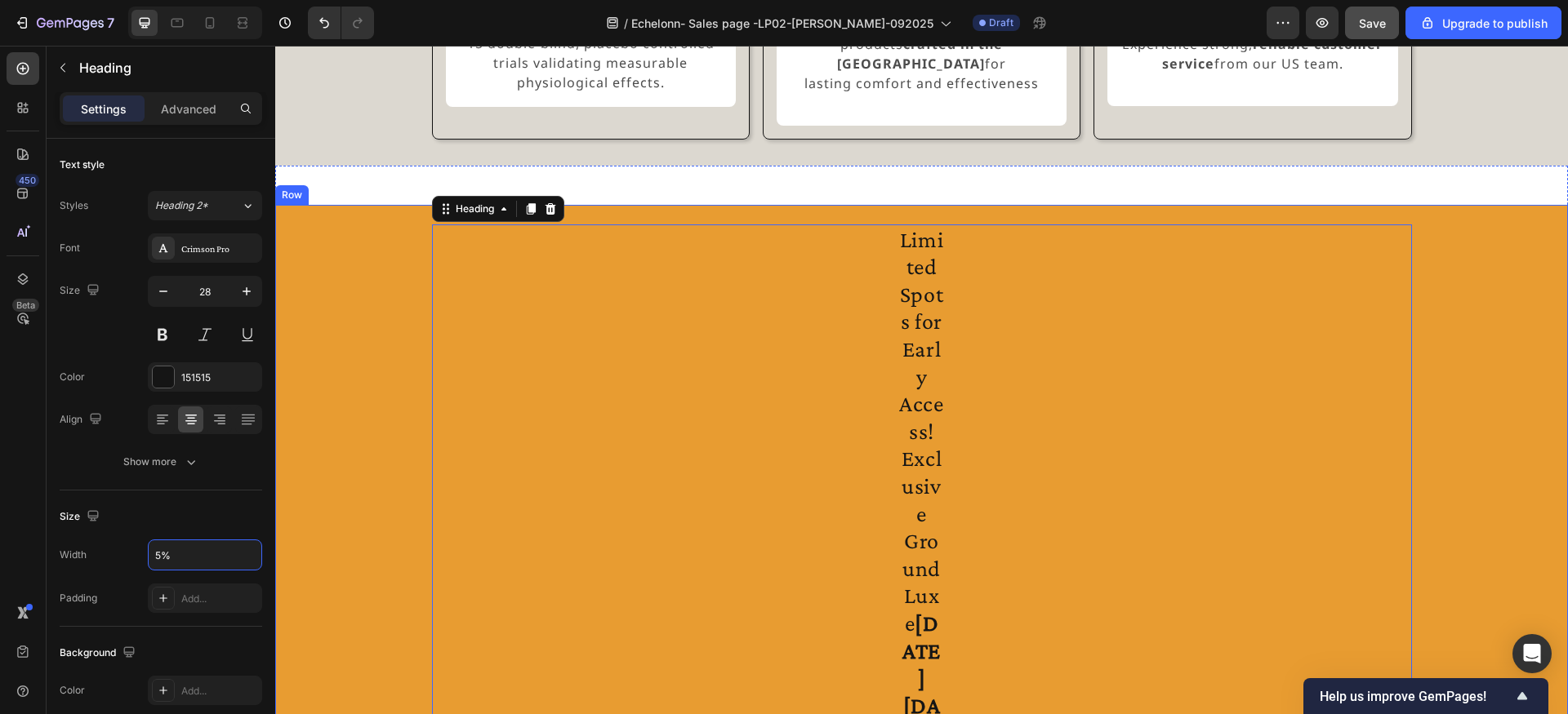
type input "55%"
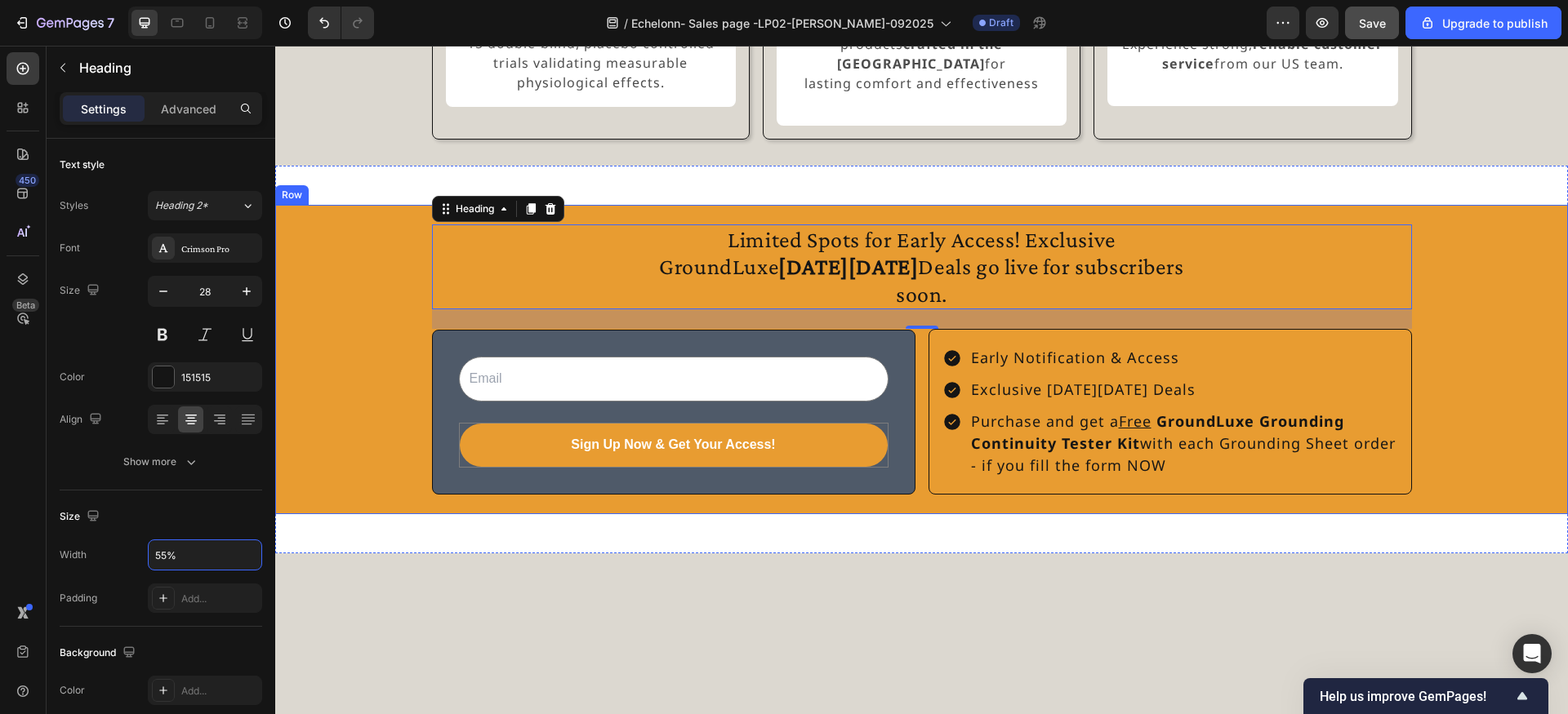
click at [363, 250] on div "Limited Spots for Early Access! Exclusive GroundLuxe Black Friday Deals go live…" at bounding box center [922, 360] width 1293 height 271
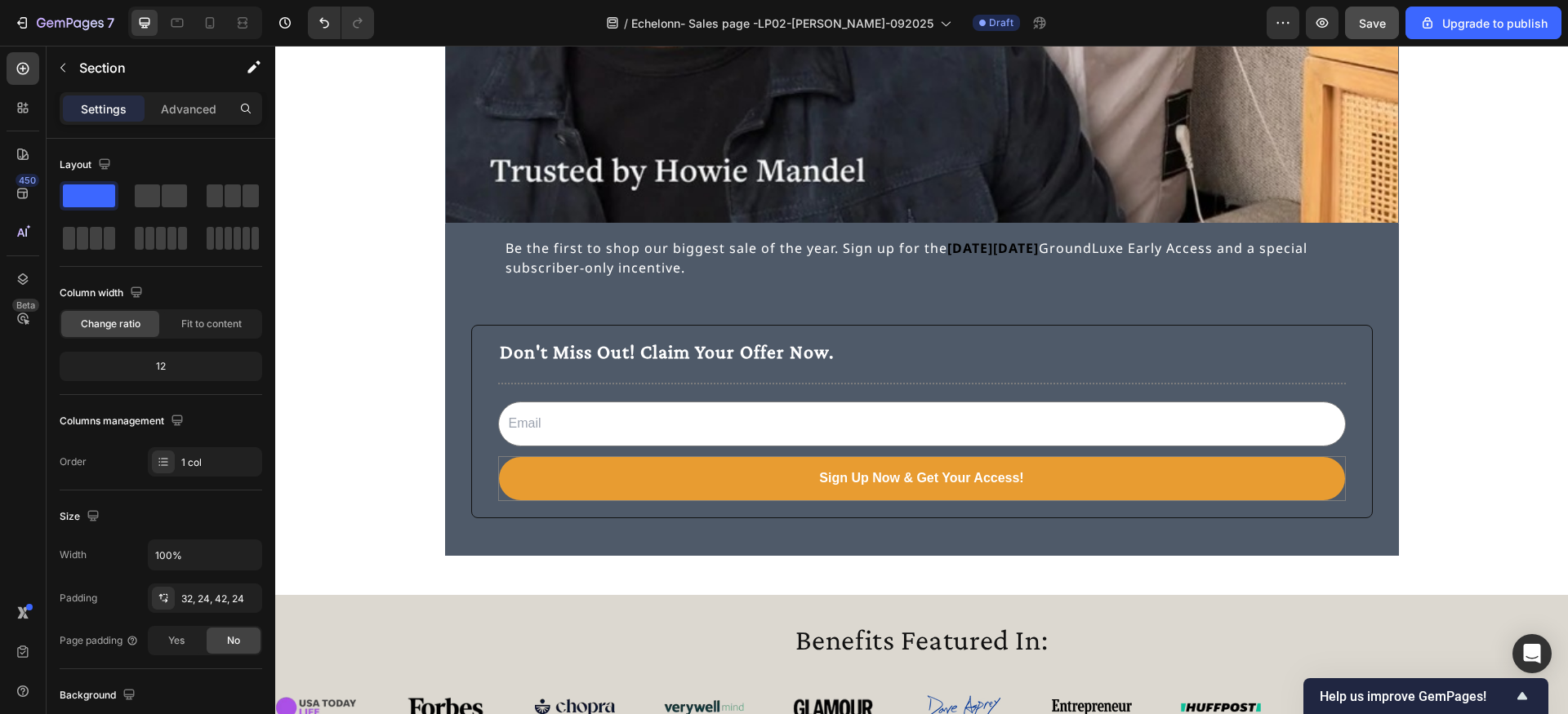
scroll to position [3906, 0]
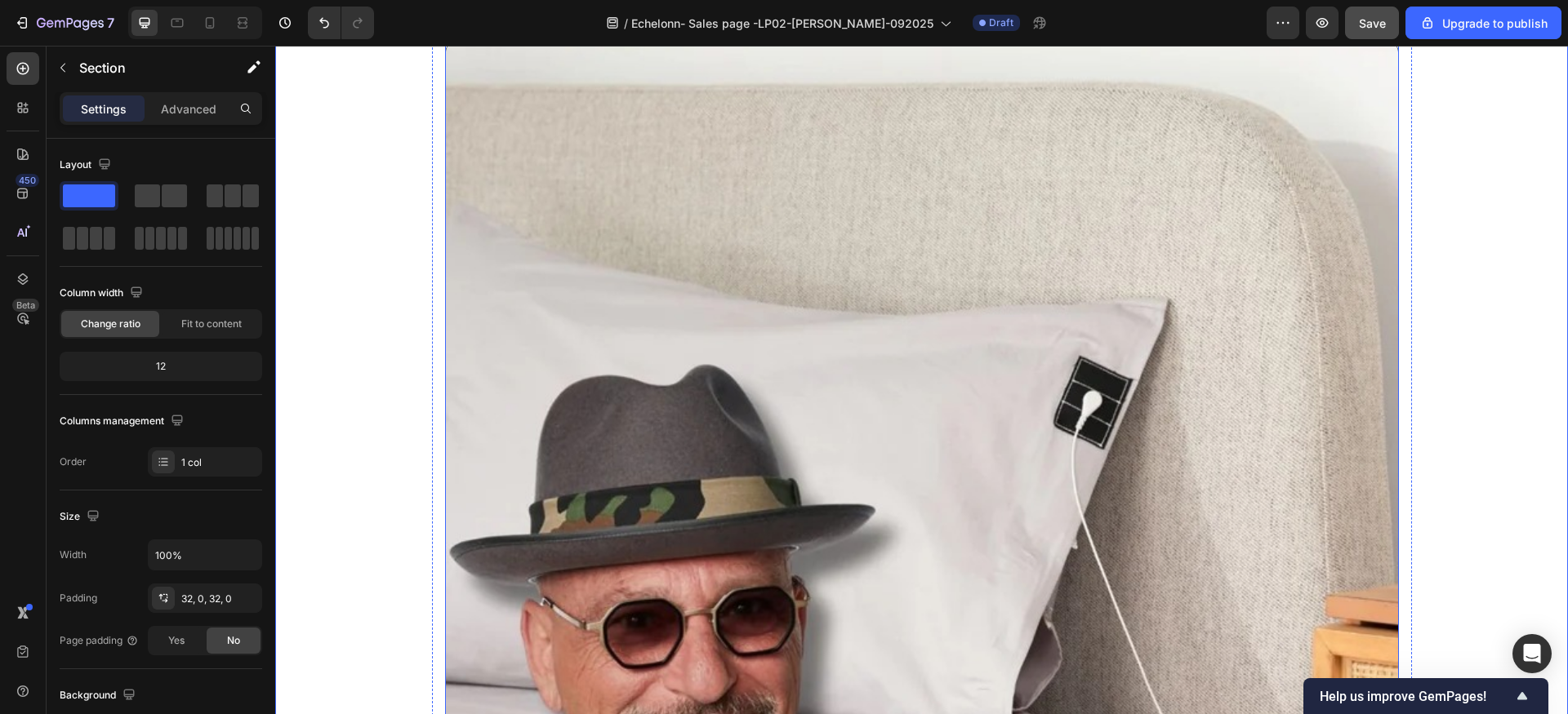
scroll to position [2785, 0]
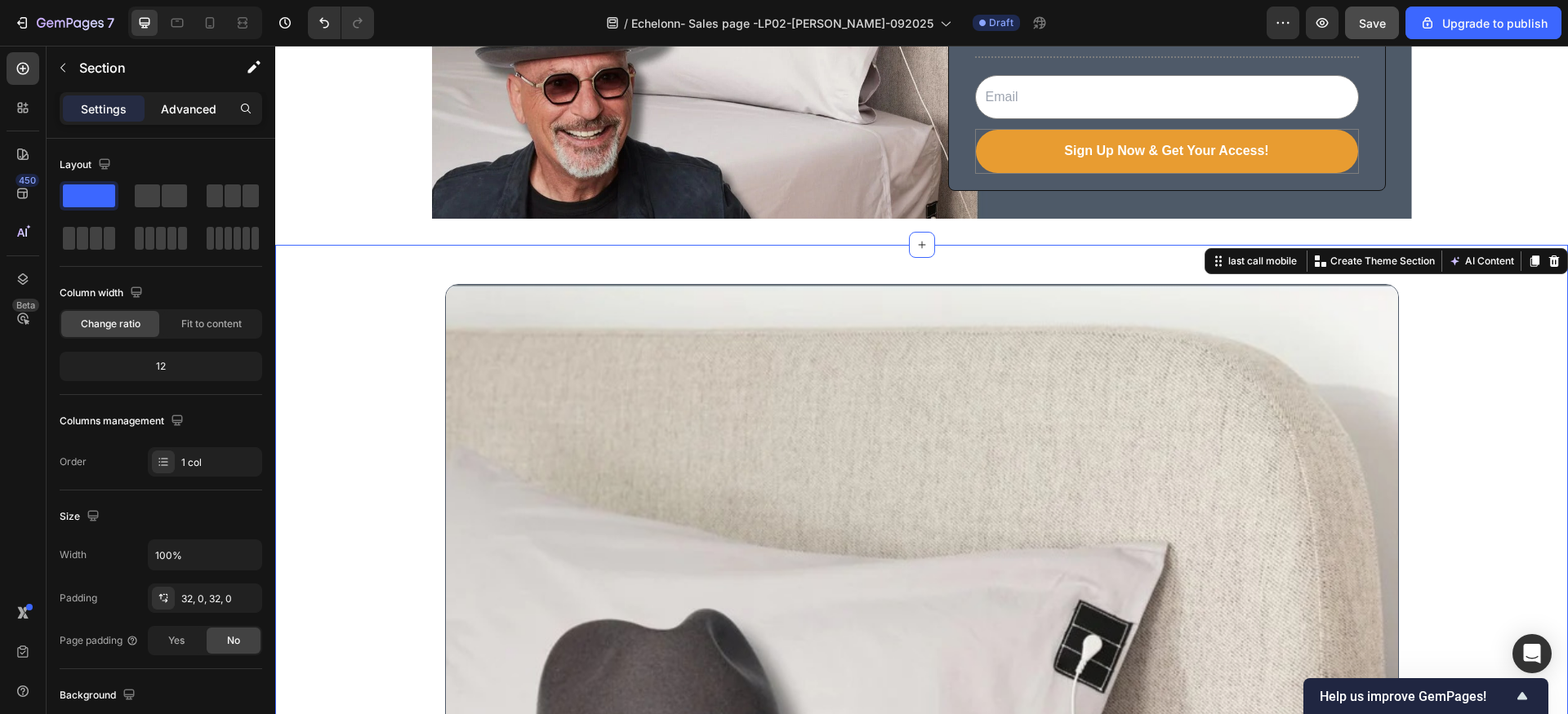
click at [208, 108] on p "Advanced" at bounding box center [188, 109] width 56 height 17
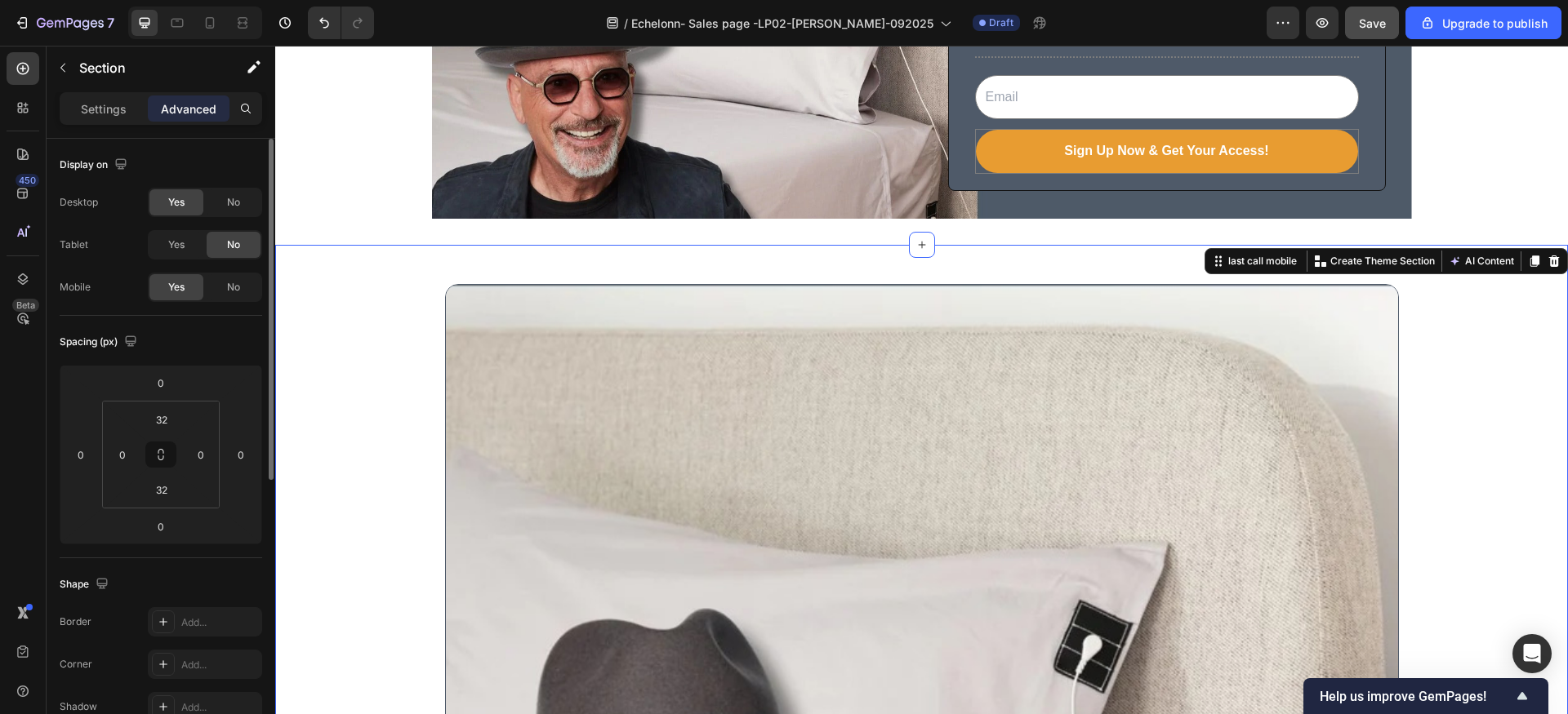
click at [175, 203] on span "Yes" at bounding box center [176, 203] width 17 height 15
click at [182, 206] on span "Yes" at bounding box center [176, 203] width 17 height 15
click at [237, 200] on span "No" at bounding box center [234, 203] width 13 height 15
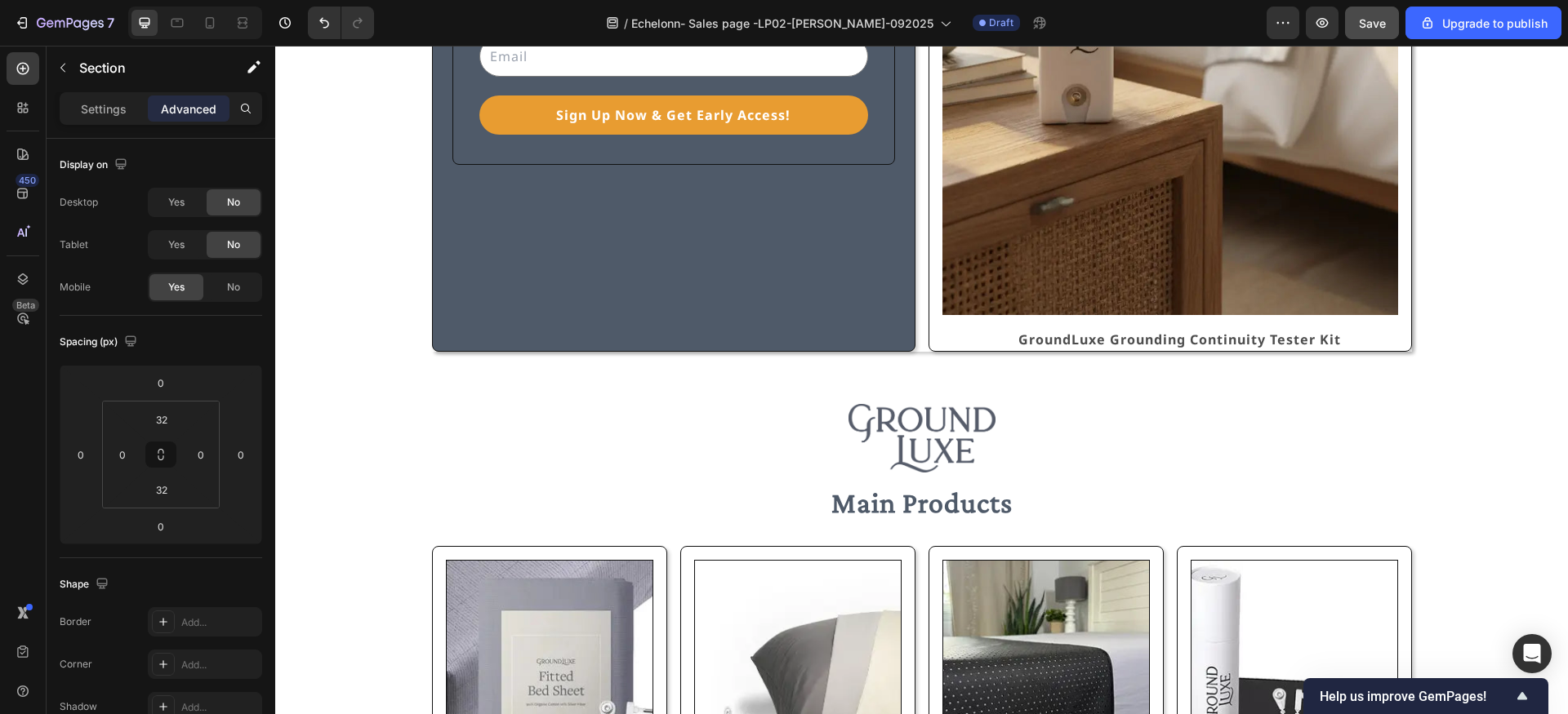
scroll to position [0, 0]
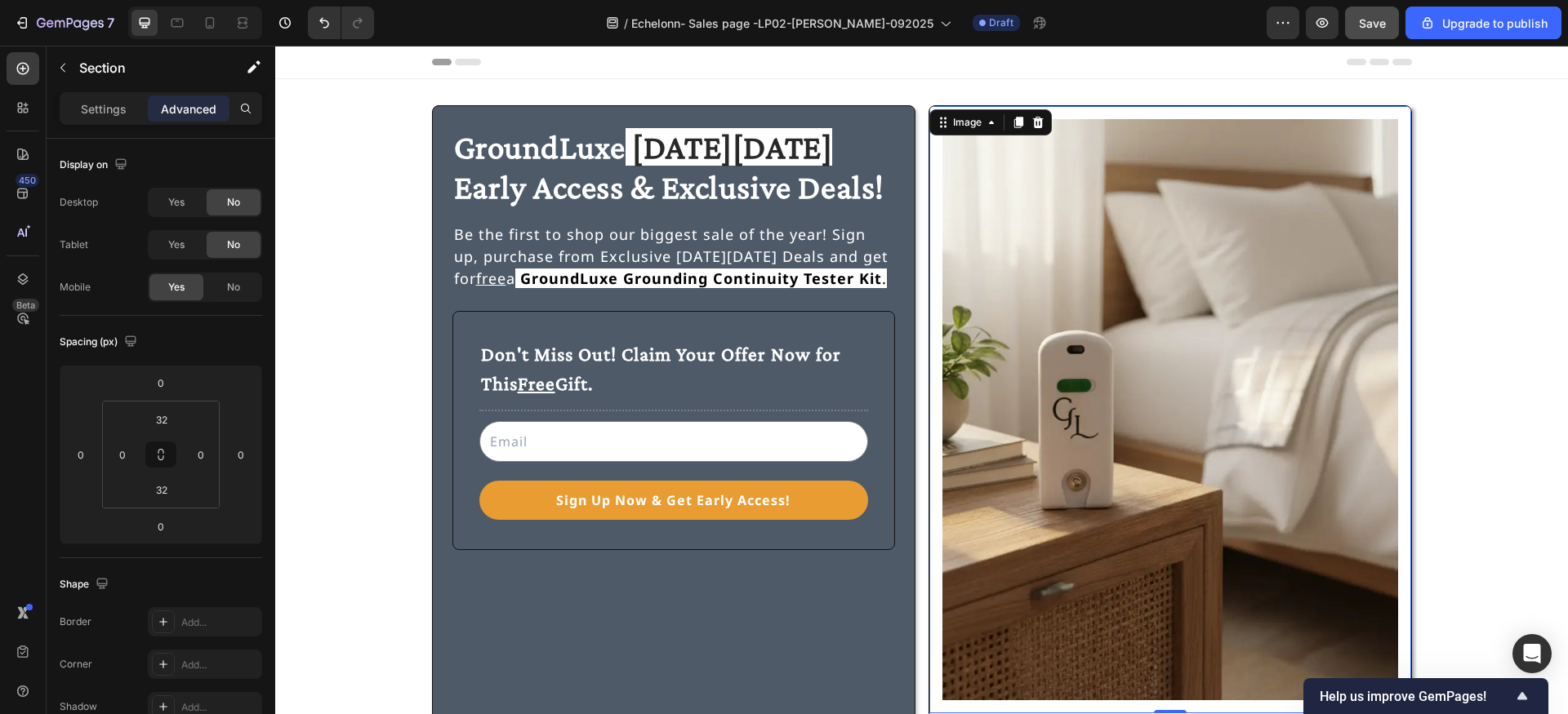
click at [1082, 379] on img at bounding box center [1170, 410] width 456 height 581
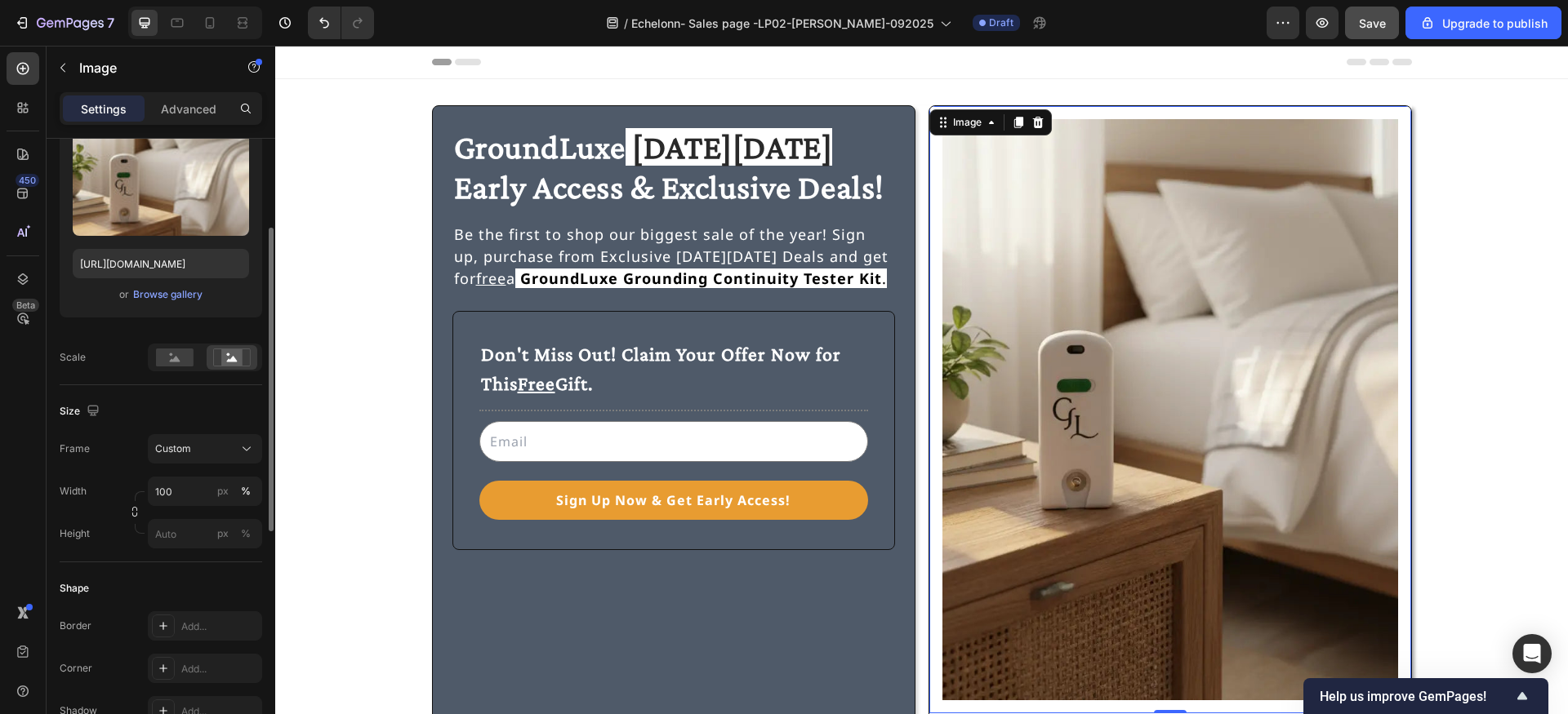
scroll to position [652, 0]
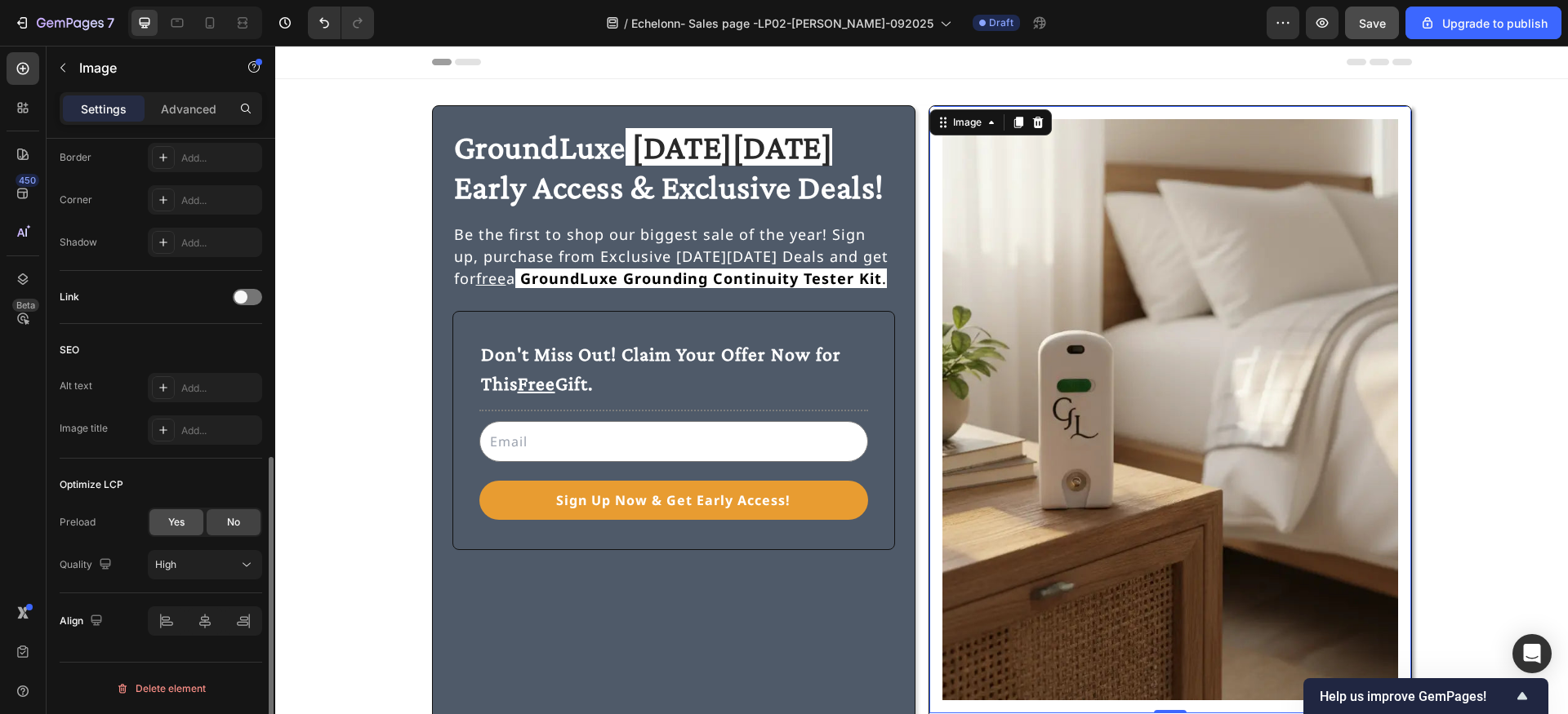
click at [175, 525] on span "Yes" at bounding box center [176, 522] width 17 height 15
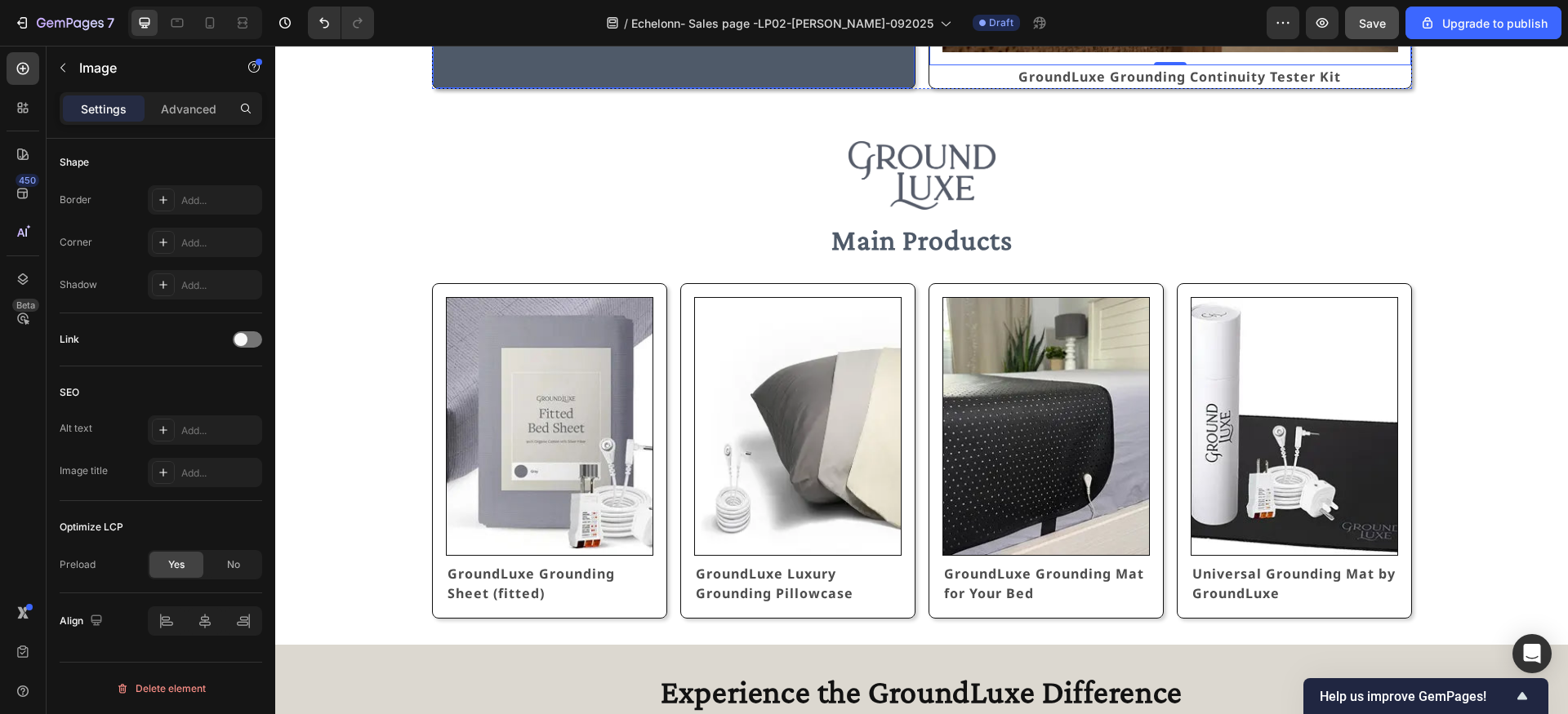
scroll to position [651, 0]
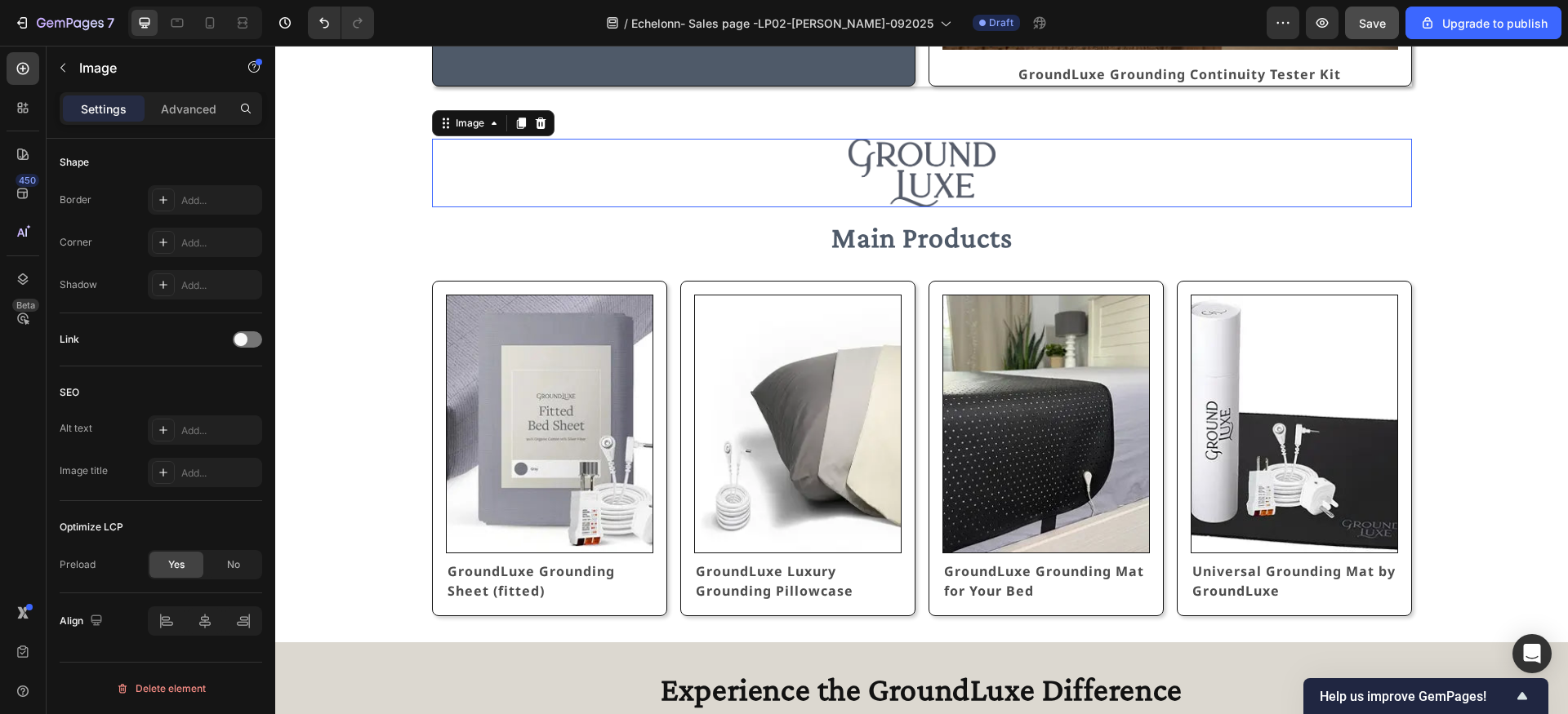
click at [850, 167] on img at bounding box center [922, 172] width 147 height 69
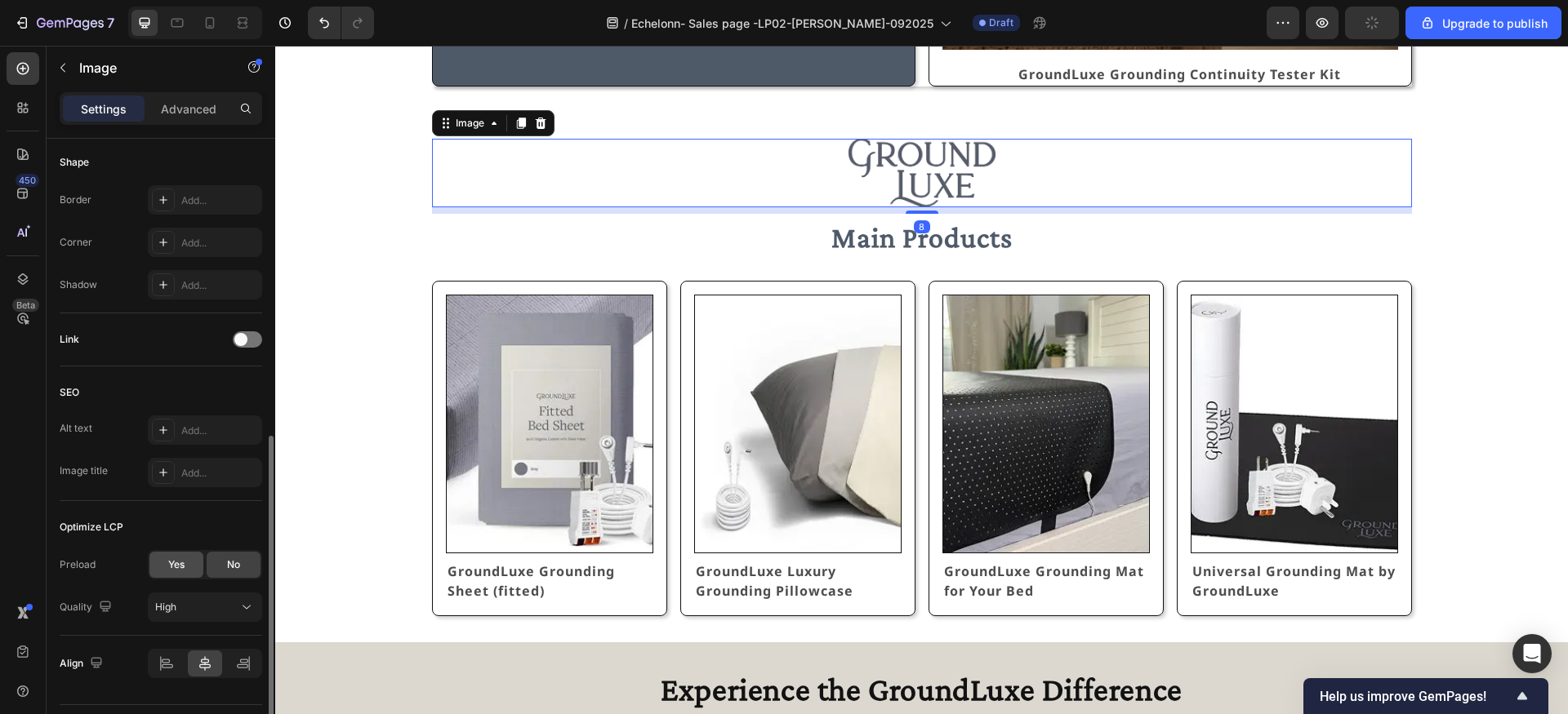
click at [179, 557] on span "Yes" at bounding box center [176, 565] width 17 height 15
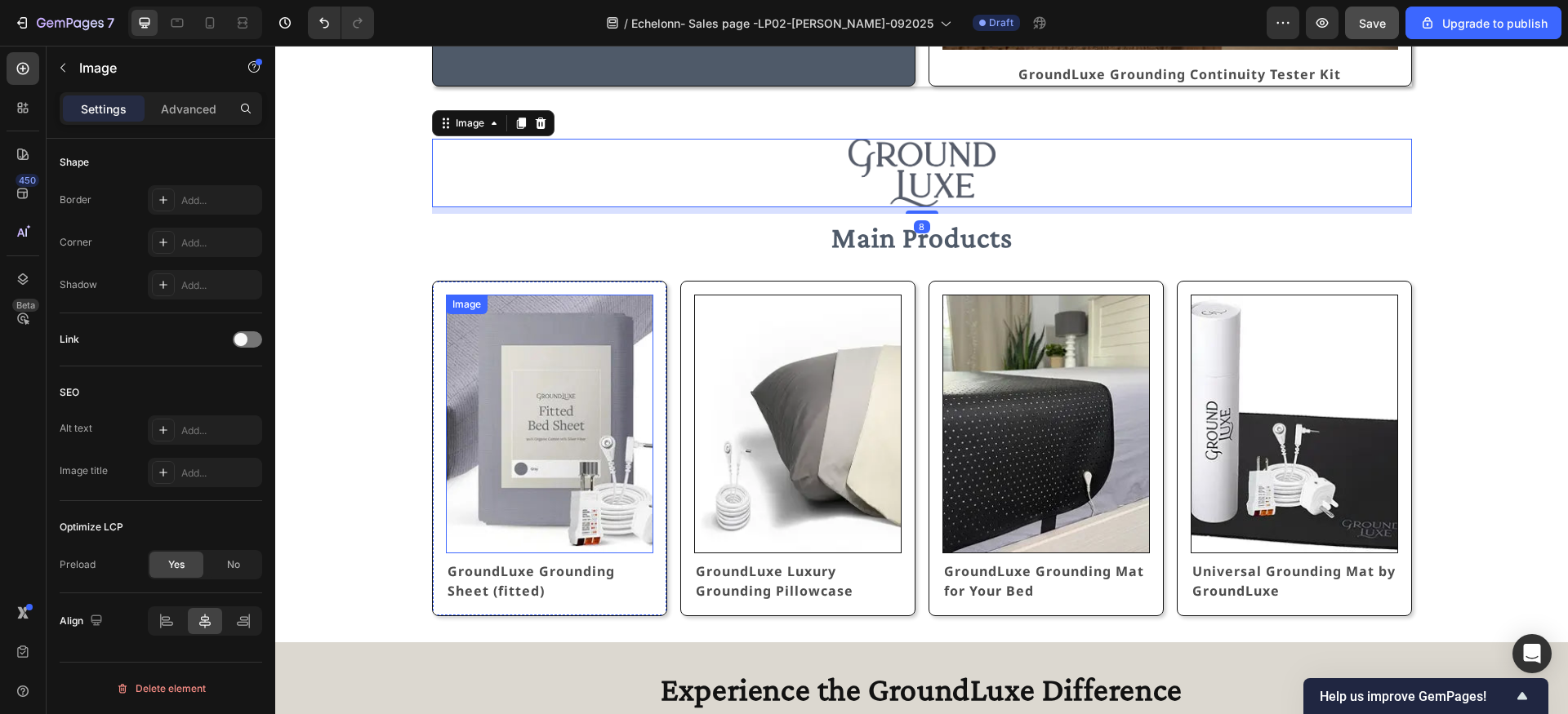
click at [506, 438] on img at bounding box center [549, 424] width 207 height 258
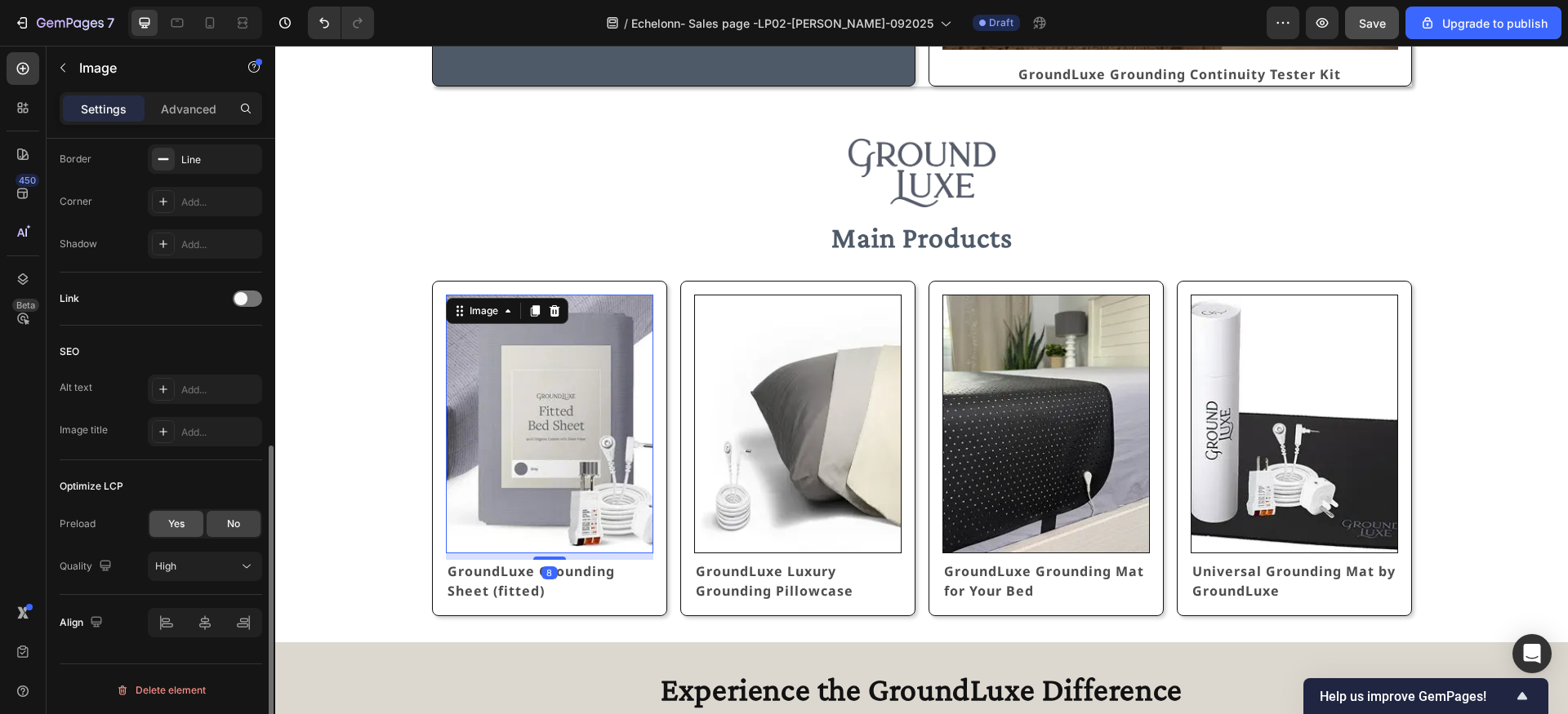
click at [189, 526] on div "Yes" at bounding box center [176, 524] width 54 height 26
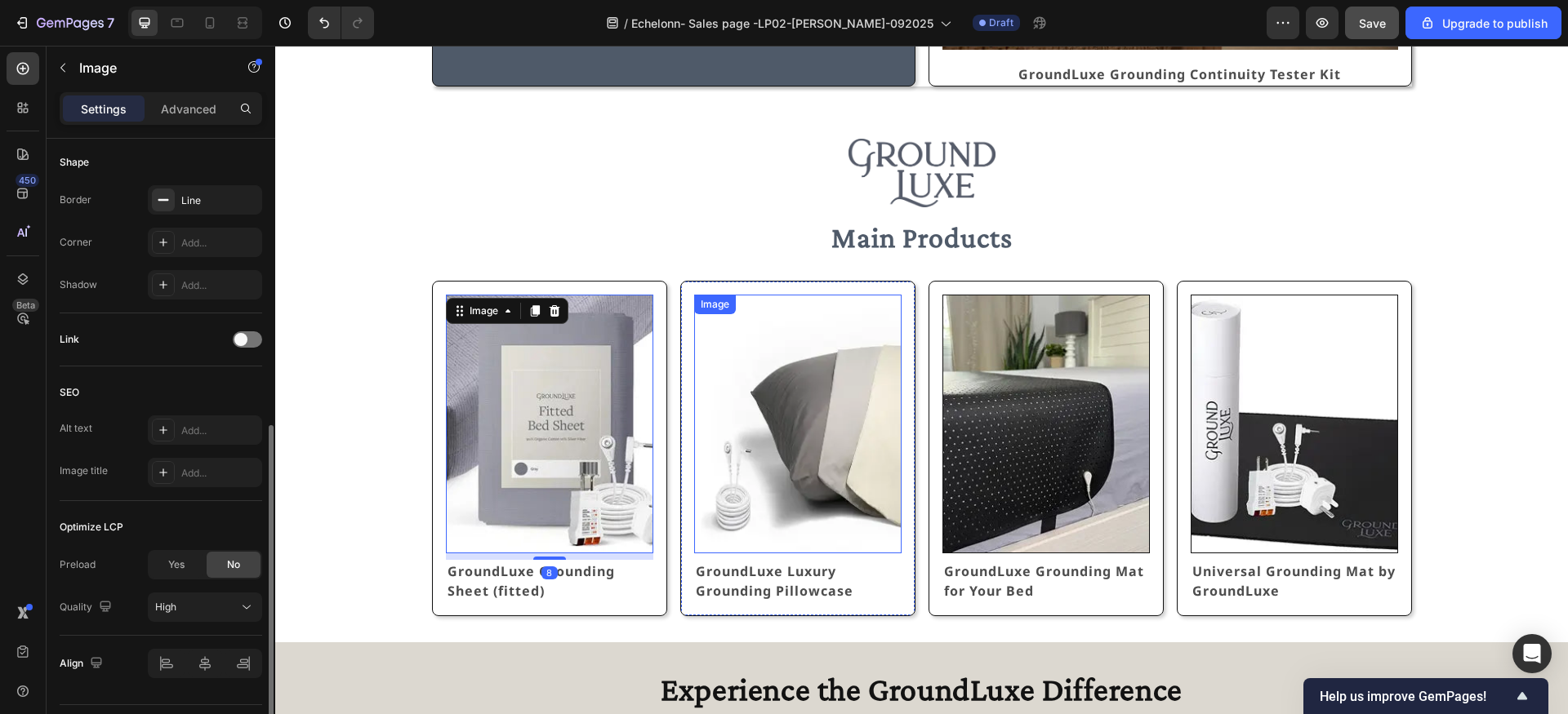
click at [826, 449] on img at bounding box center [798, 424] width 207 height 258
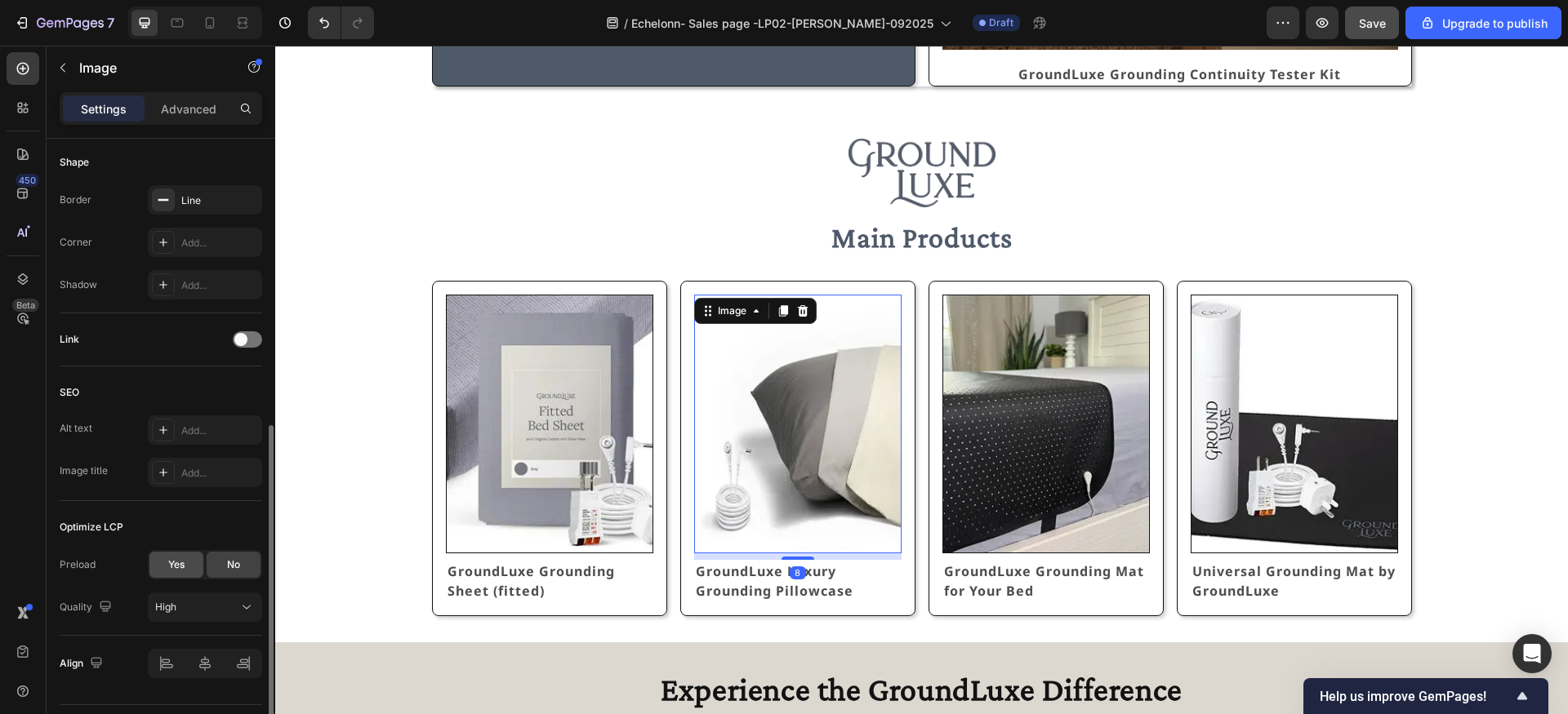
click at [175, 570] on span "Yes" at bounding box center [176, 565] width 17 height 15
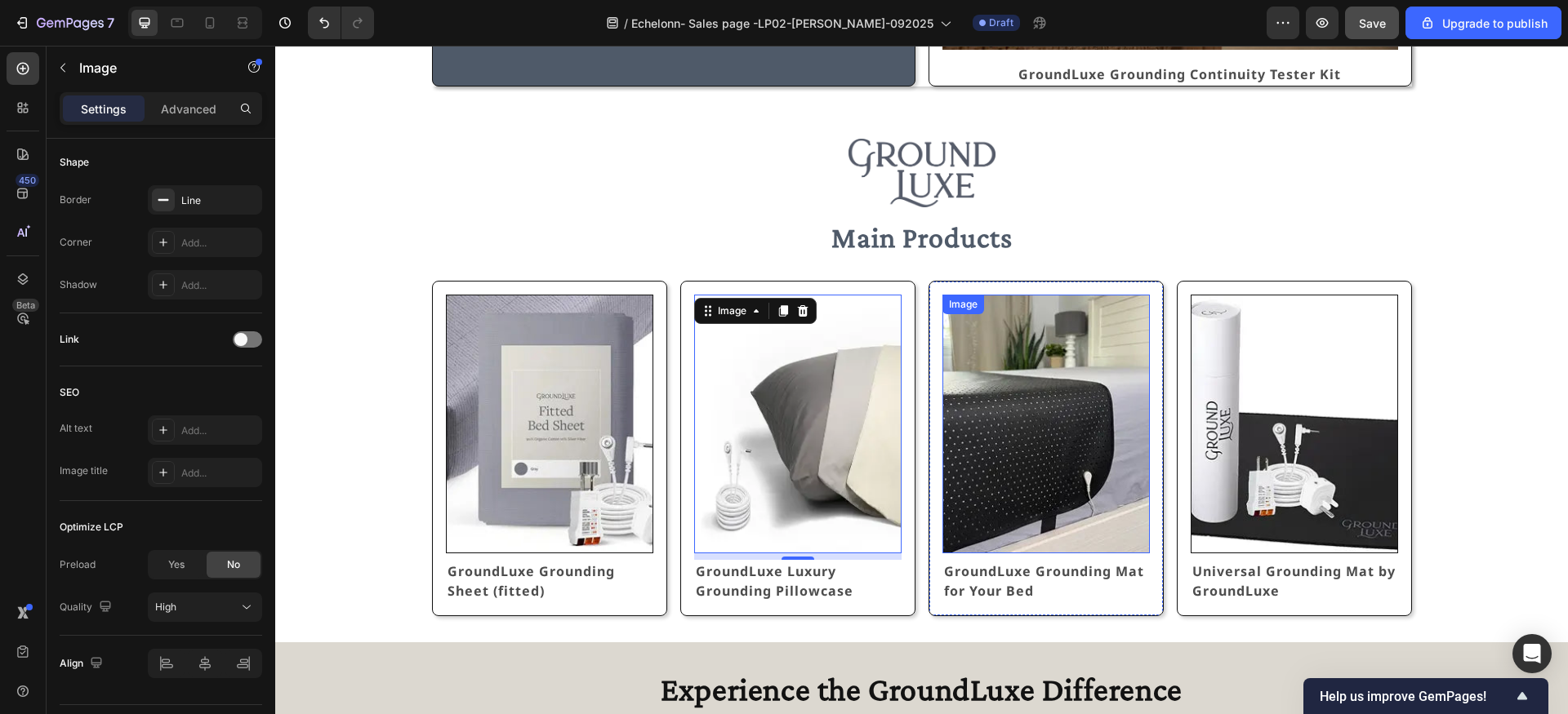
click at [998, 468] on img at bounding box center [1046, 424] width 207 height 258
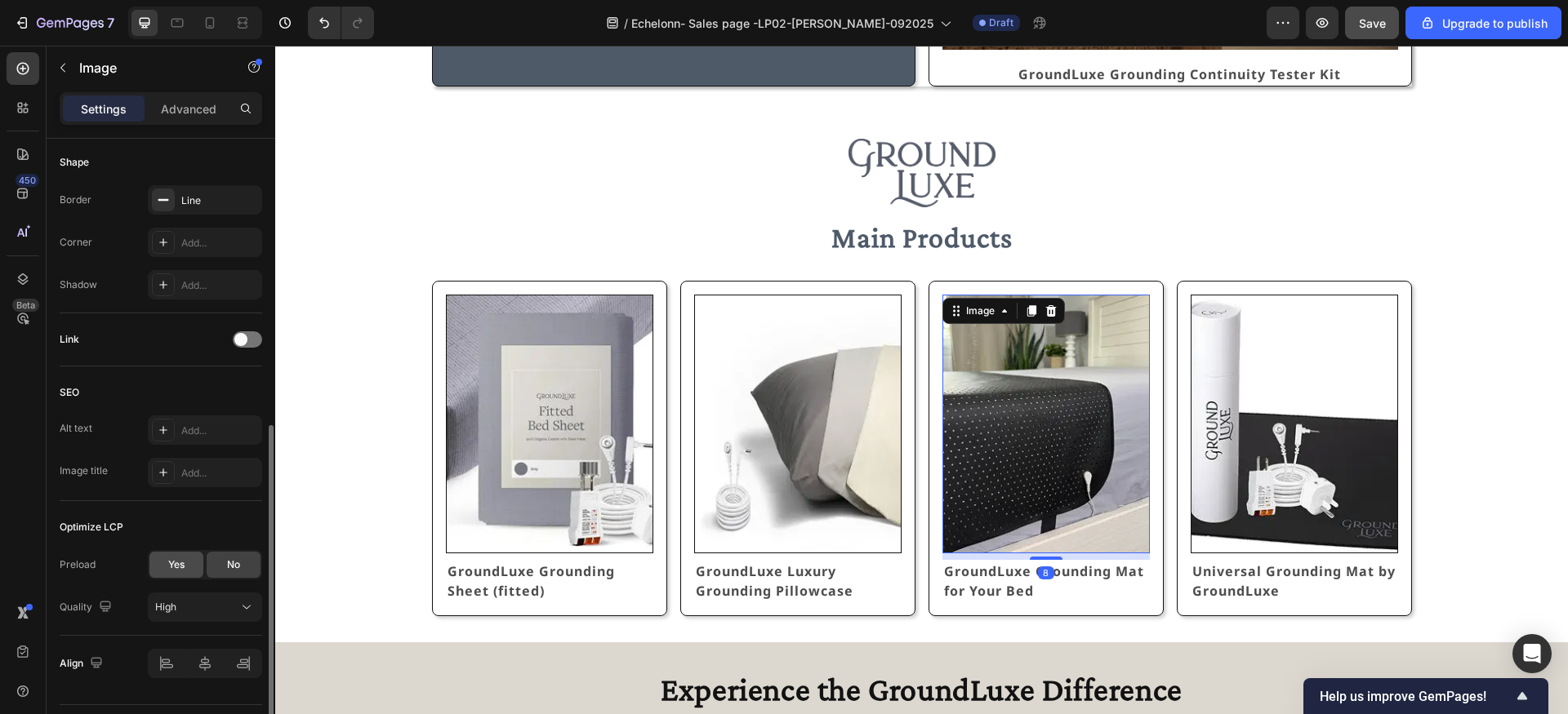
click at [174, 566] on span "Yes" at bounding box center [176, 565] width 17 height 15
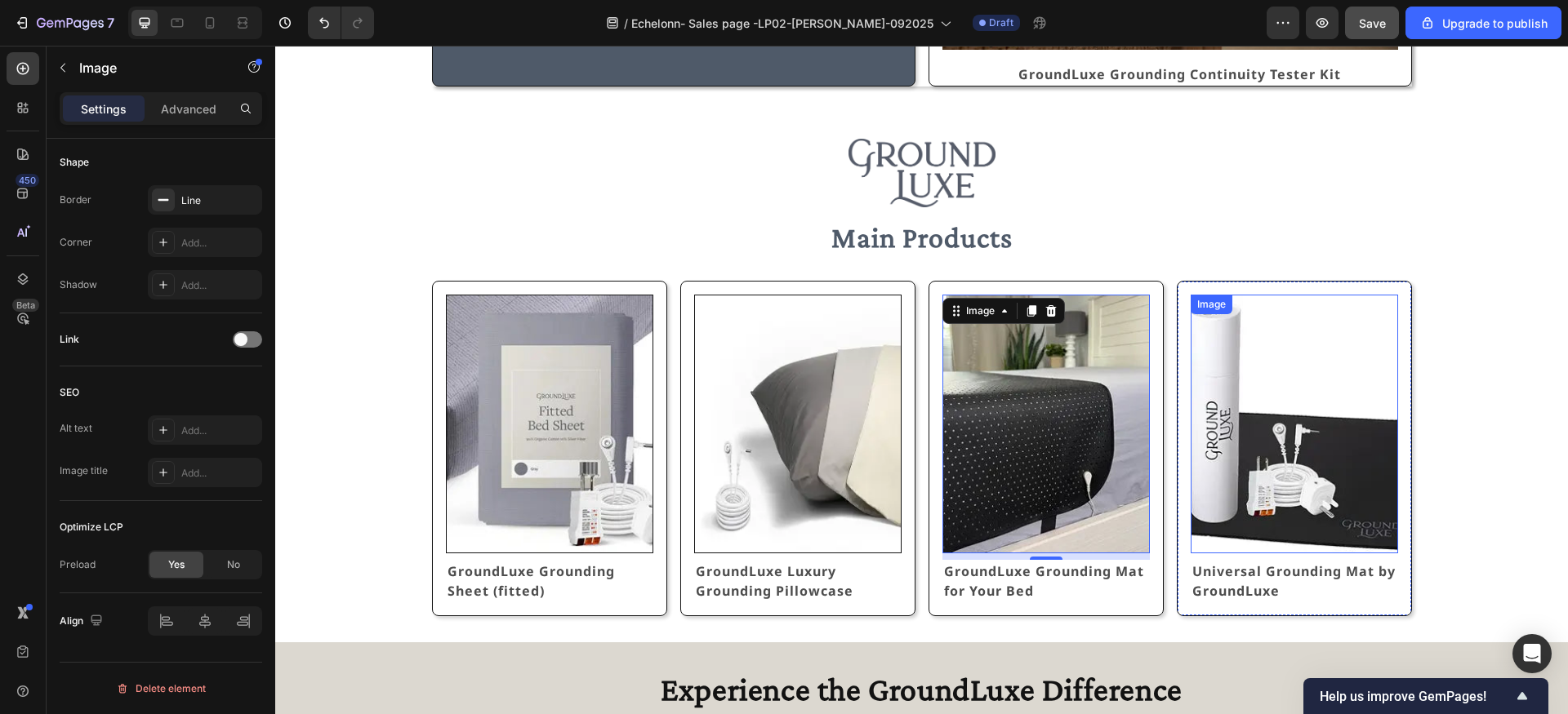
click at [1241, 481] on img at bounding box center [1295, 424] width 207 height 258
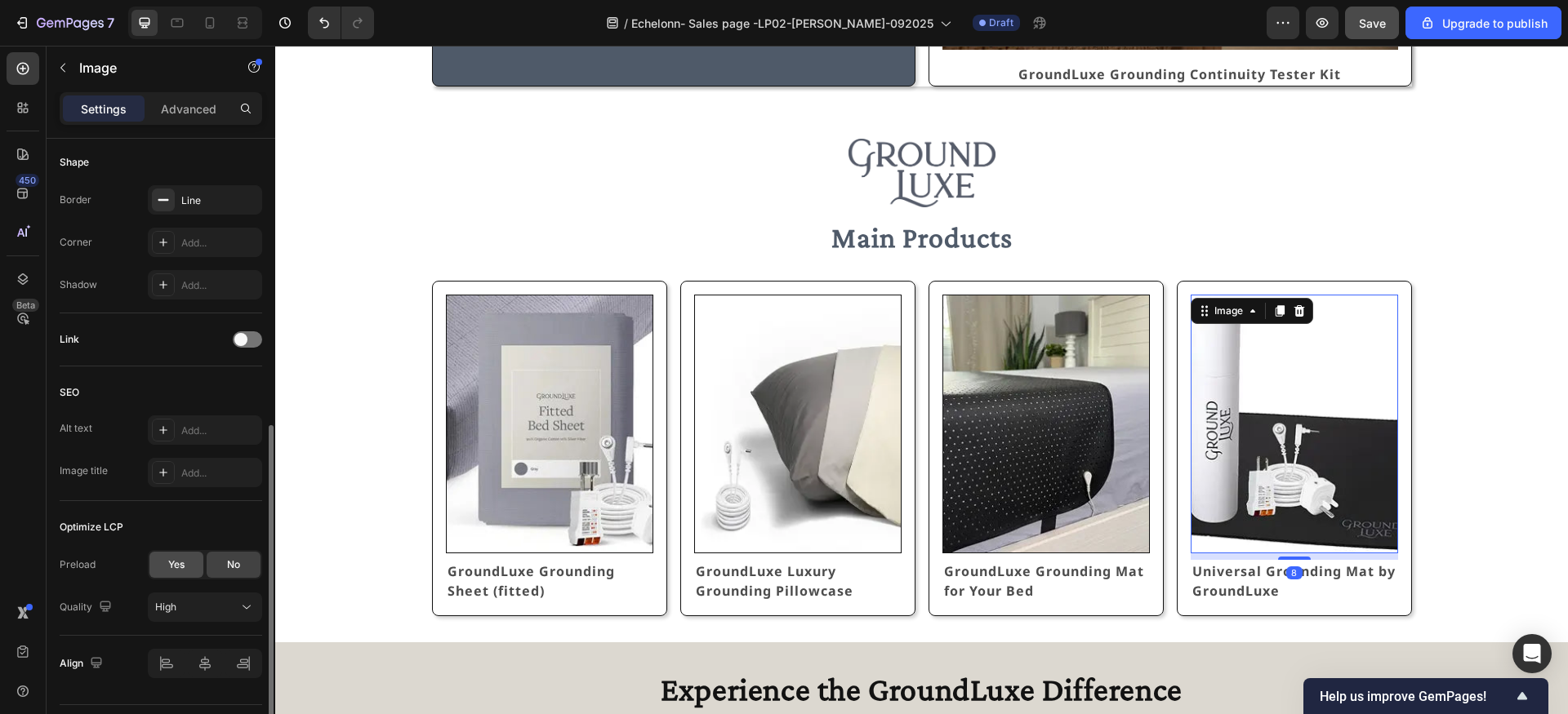
click at [182, 555] on div "Yes" at bounding box center [176, 565] width 54 height 26
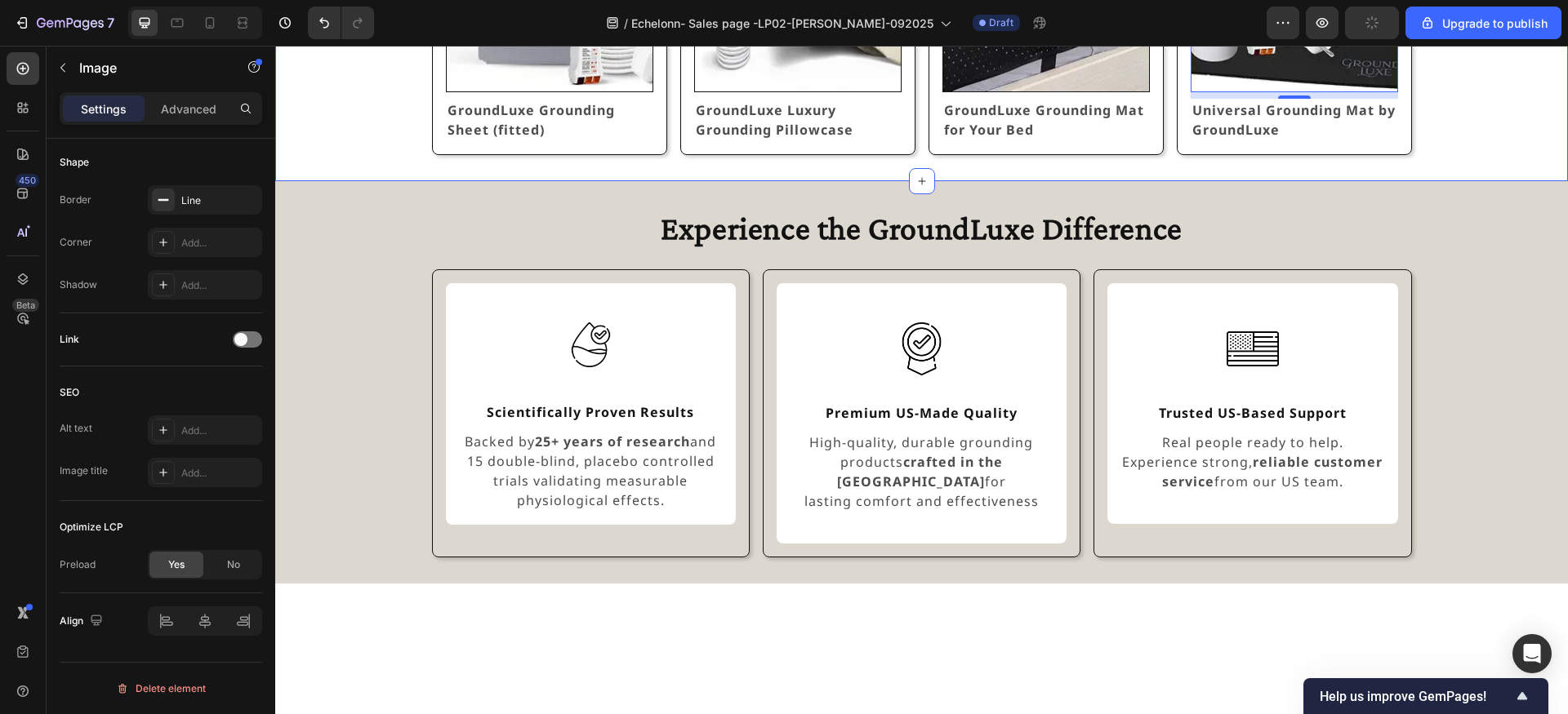
scroll to position [1258, 0]
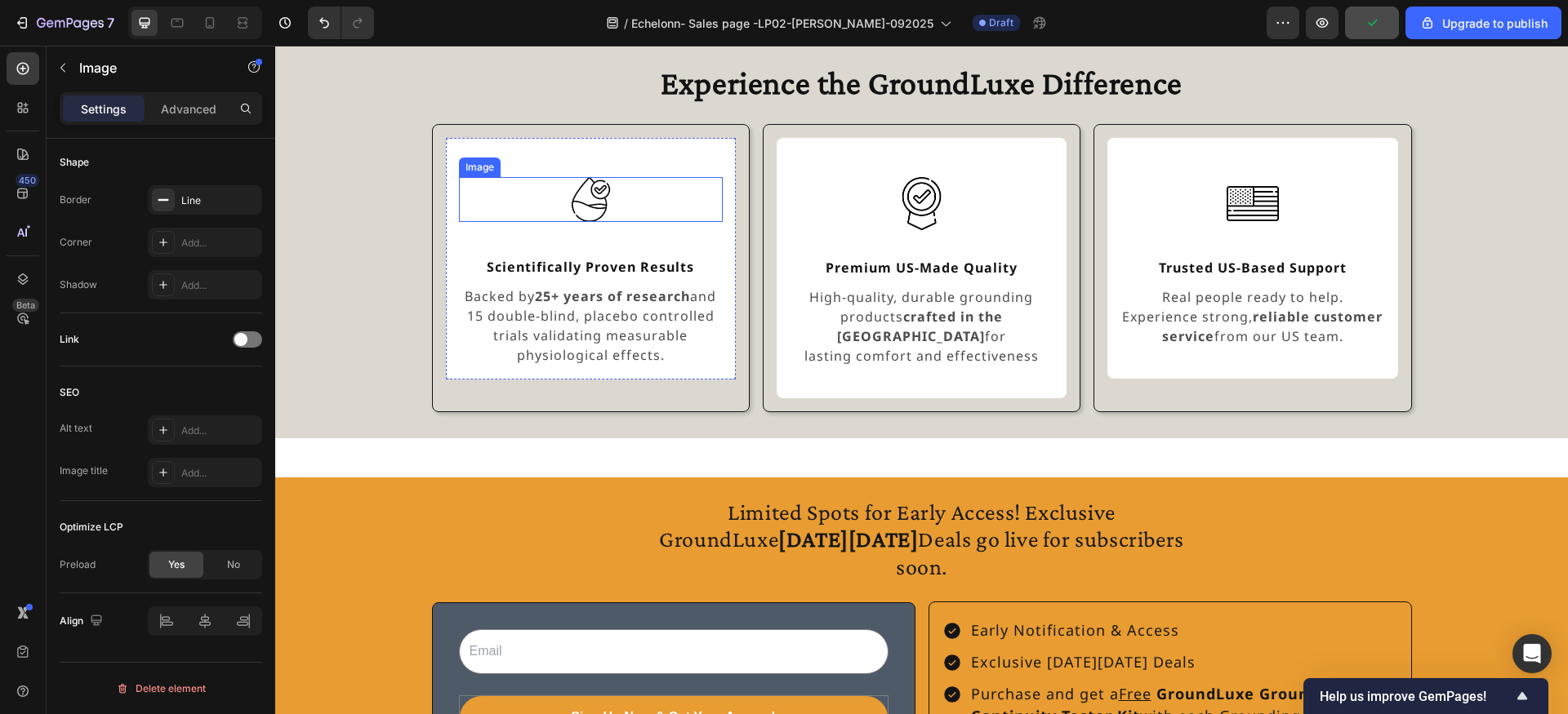
click at [586, 207] on img at bounding box center [591, 199] width 45 height 45
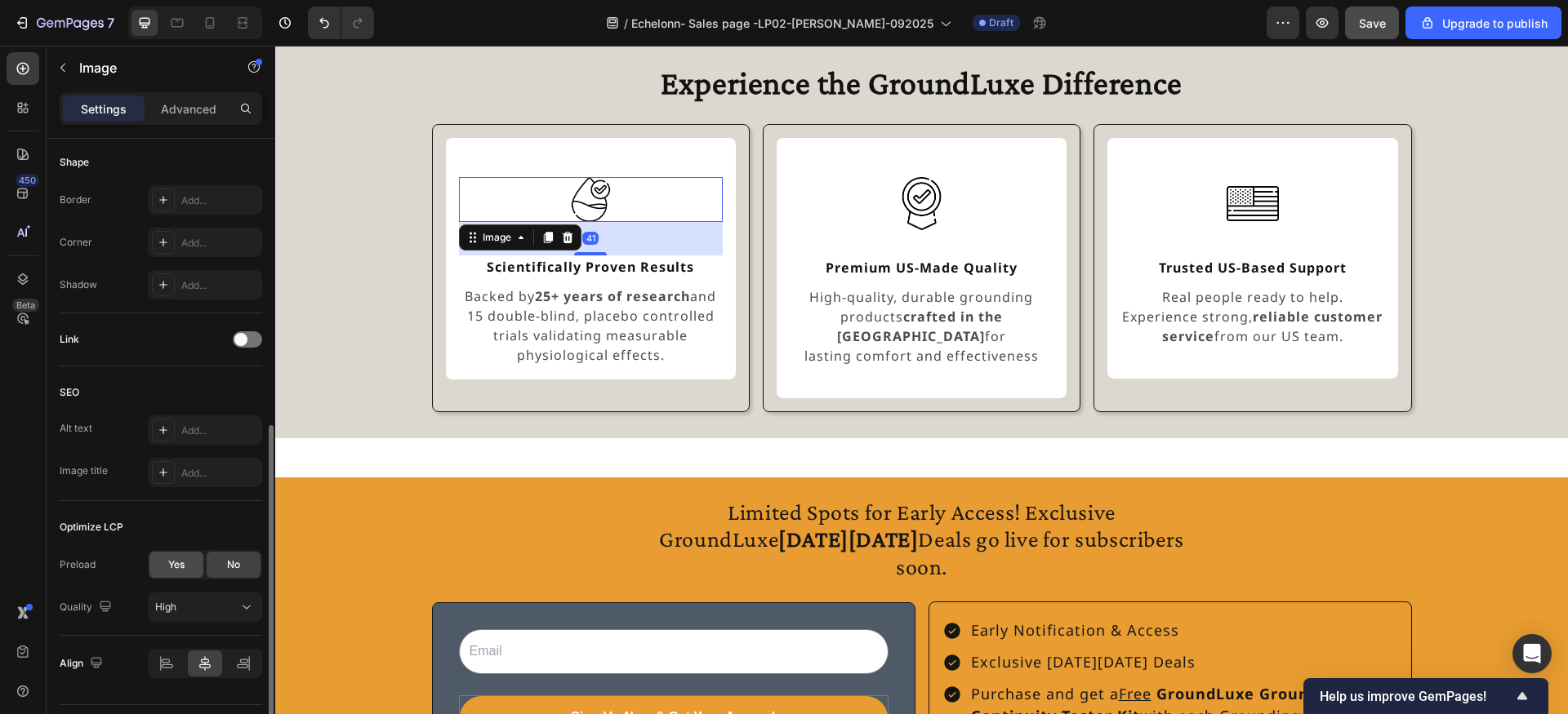
click at [173, 557] on span "Yes" at bounding box center [176, 565] width 17 height 15
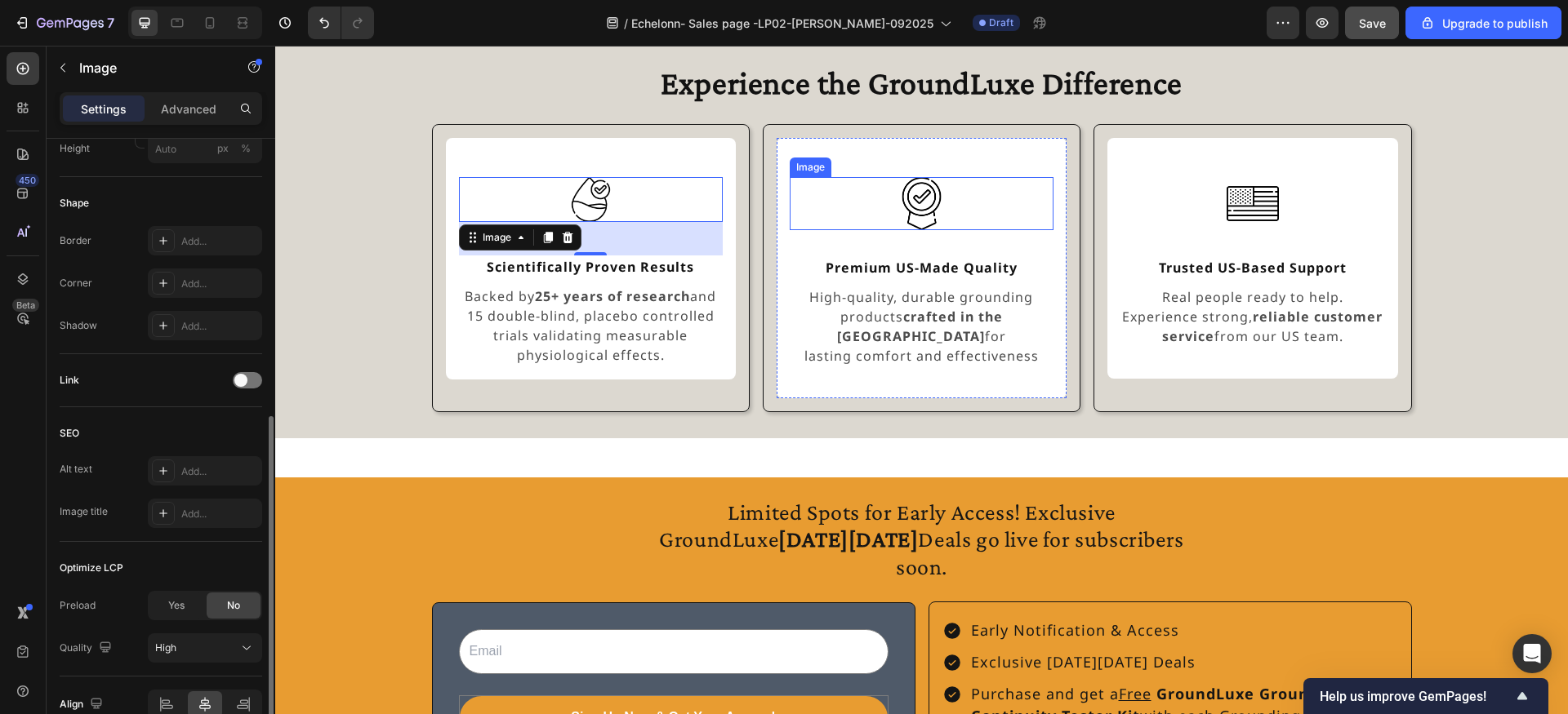
click at [895, 208] on img at bounding box center [922, 203] width 53 height 53
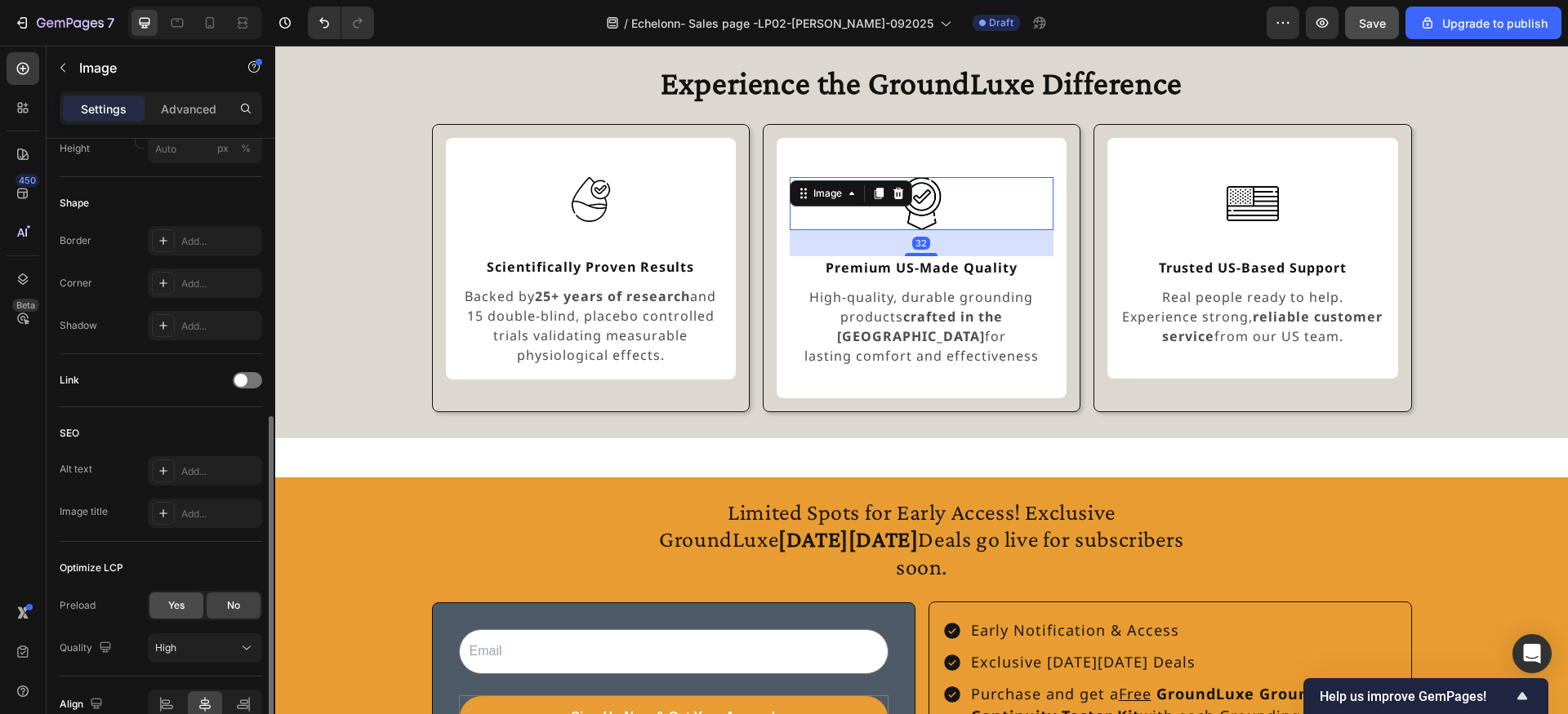
click at [175, 607] on span "Yes" at bounding box center [176, 606] width 17 height 15
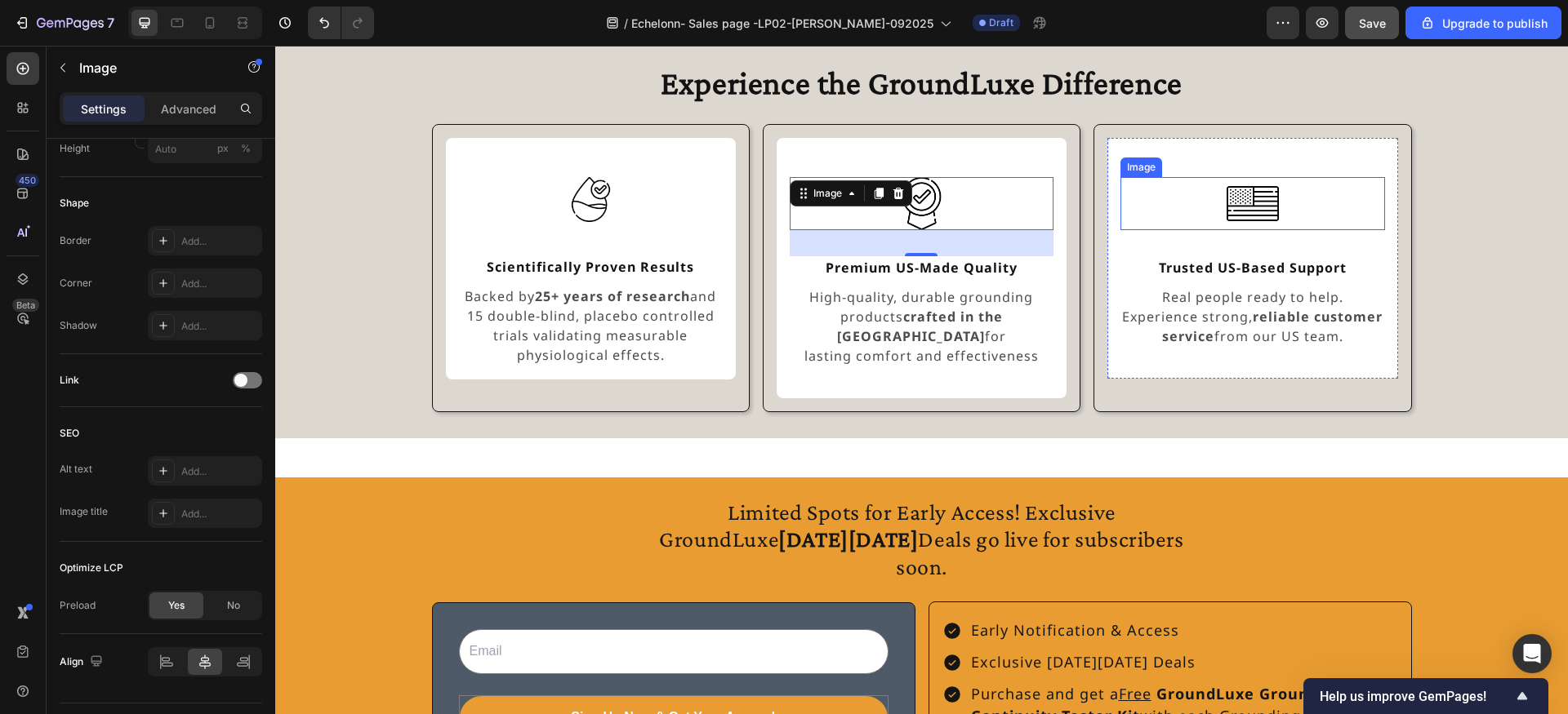
click at [1203, 209] on div at bounding box center [1253, 203] width 264 height 53
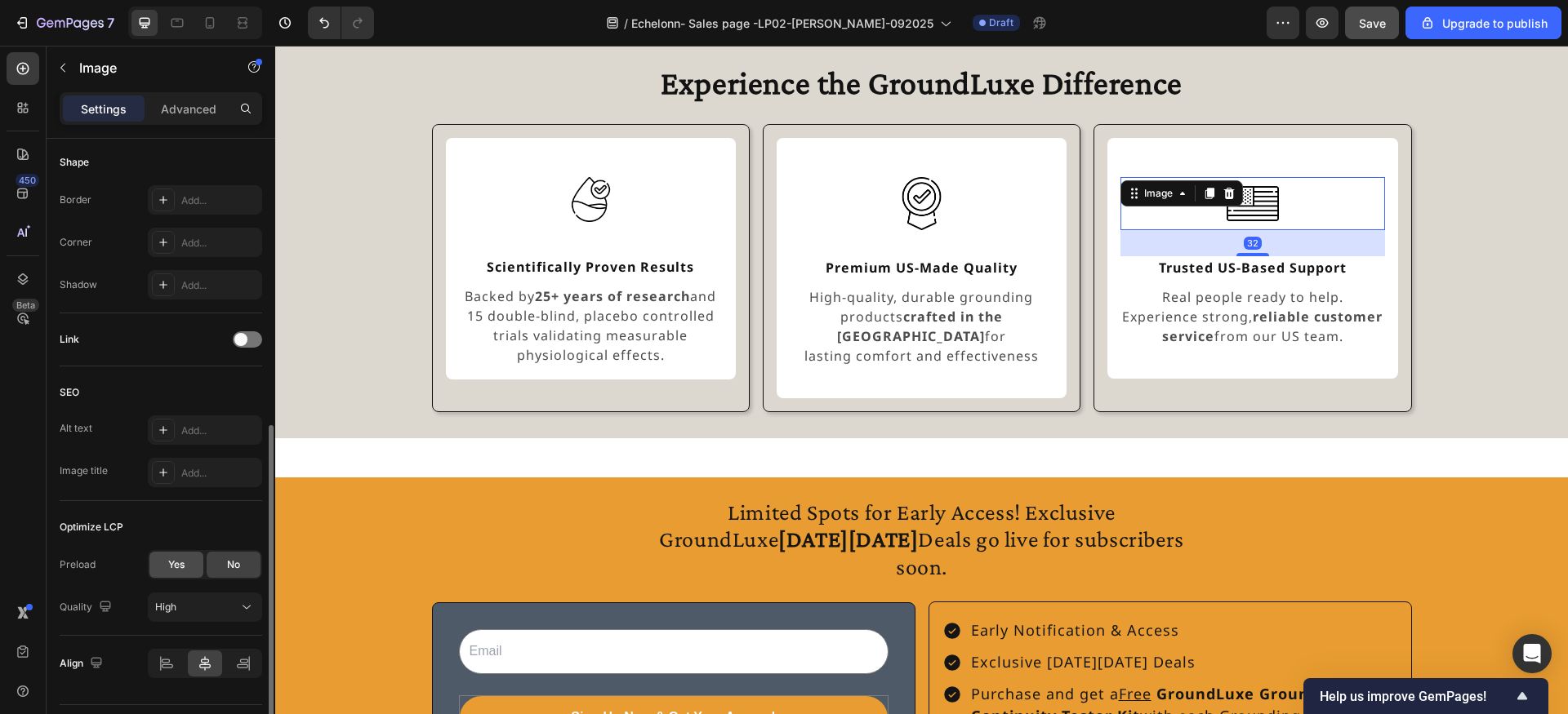
click at [168, 569] on span "Yes" at bounding box center [176, 565] width 17 height 15
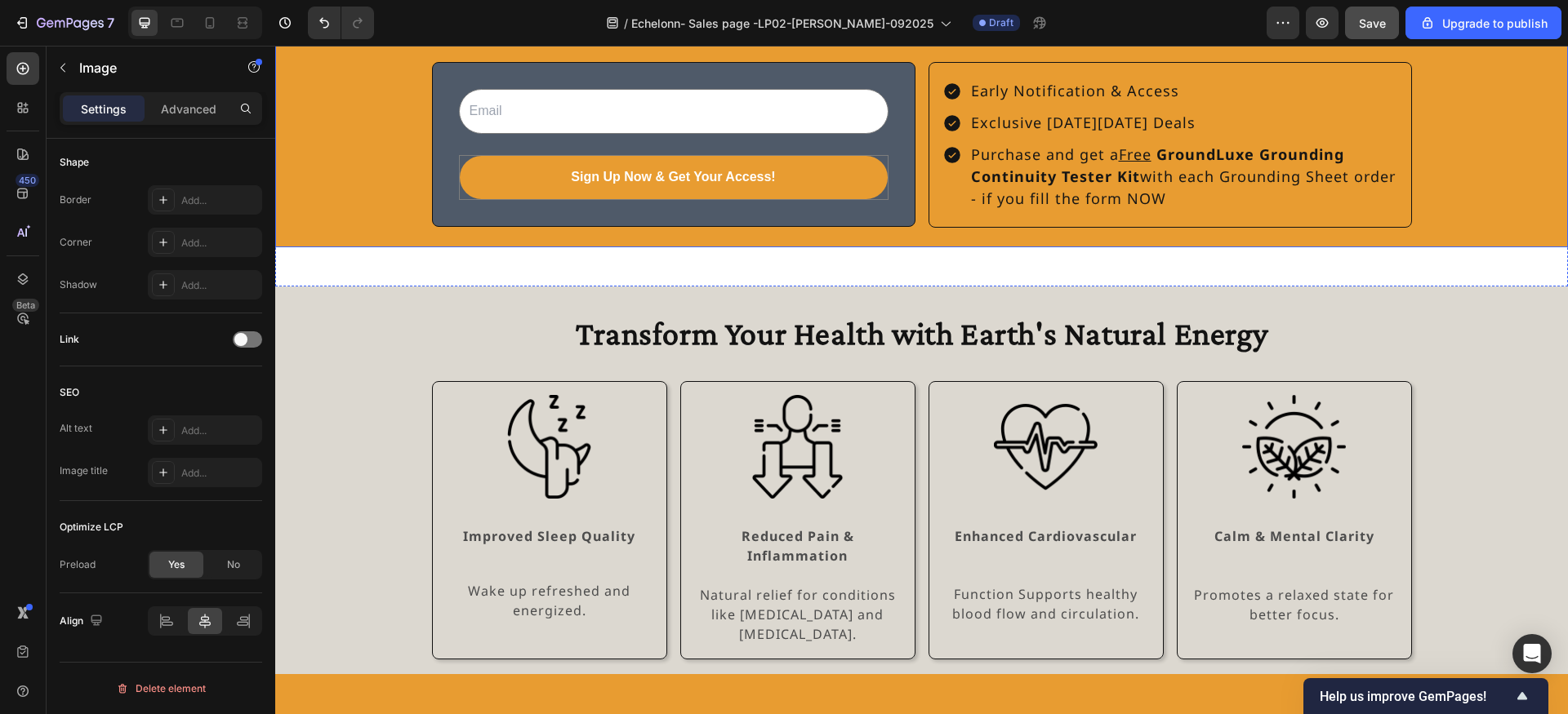
scroll to position [1879, 0]
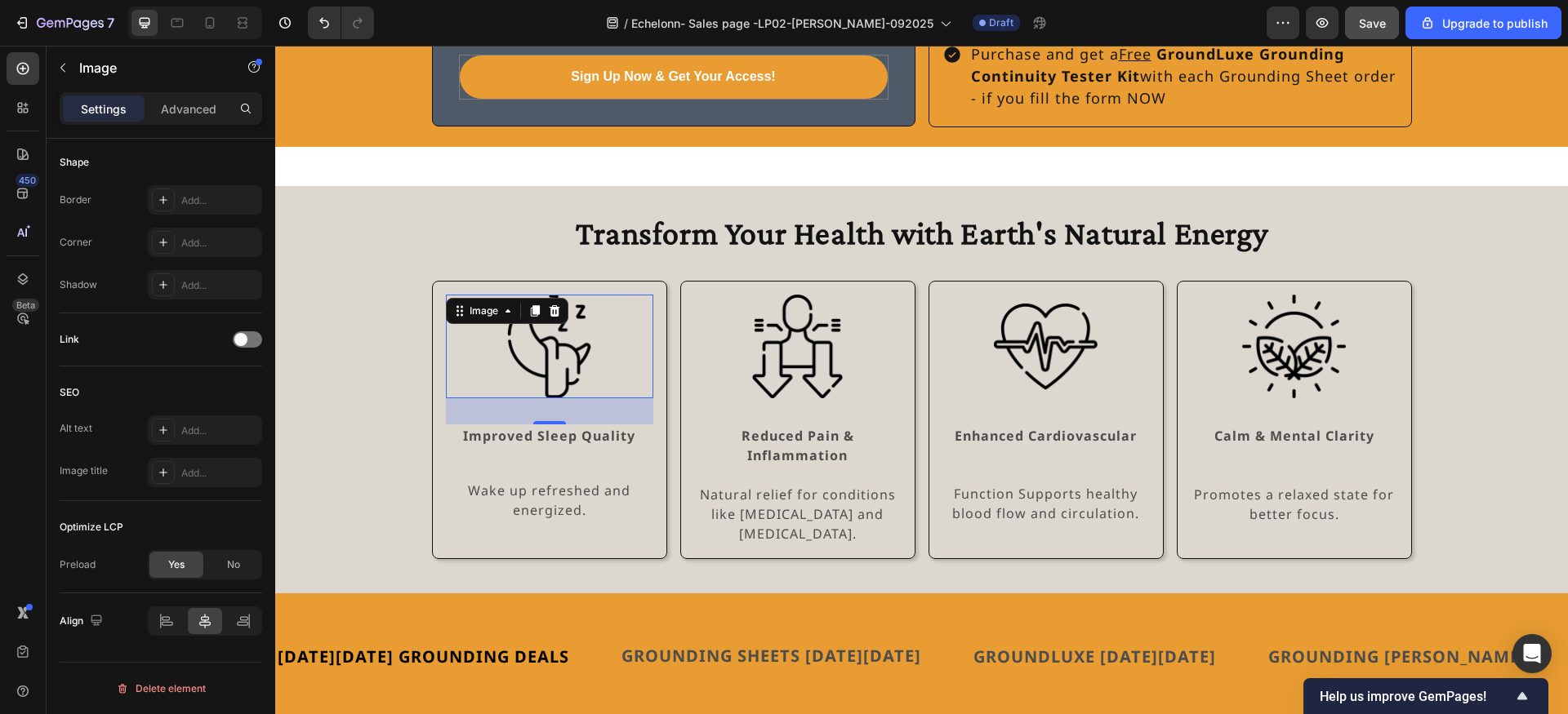
click at [550, 315] on img at bounding box center [548, 346] width 104 height 104
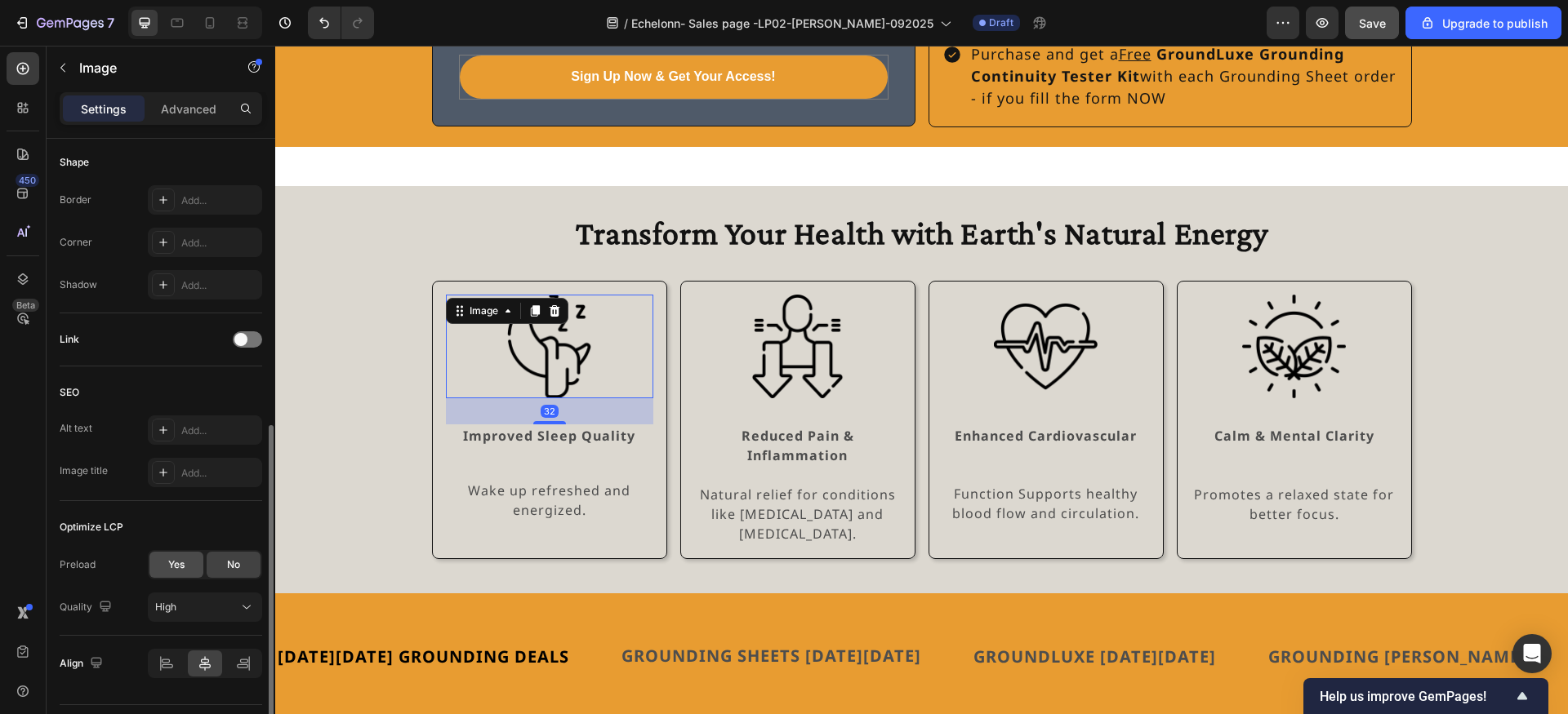
click at [175, 563] on span "Yes" at bounding box center [176, 565] width 17 height 15
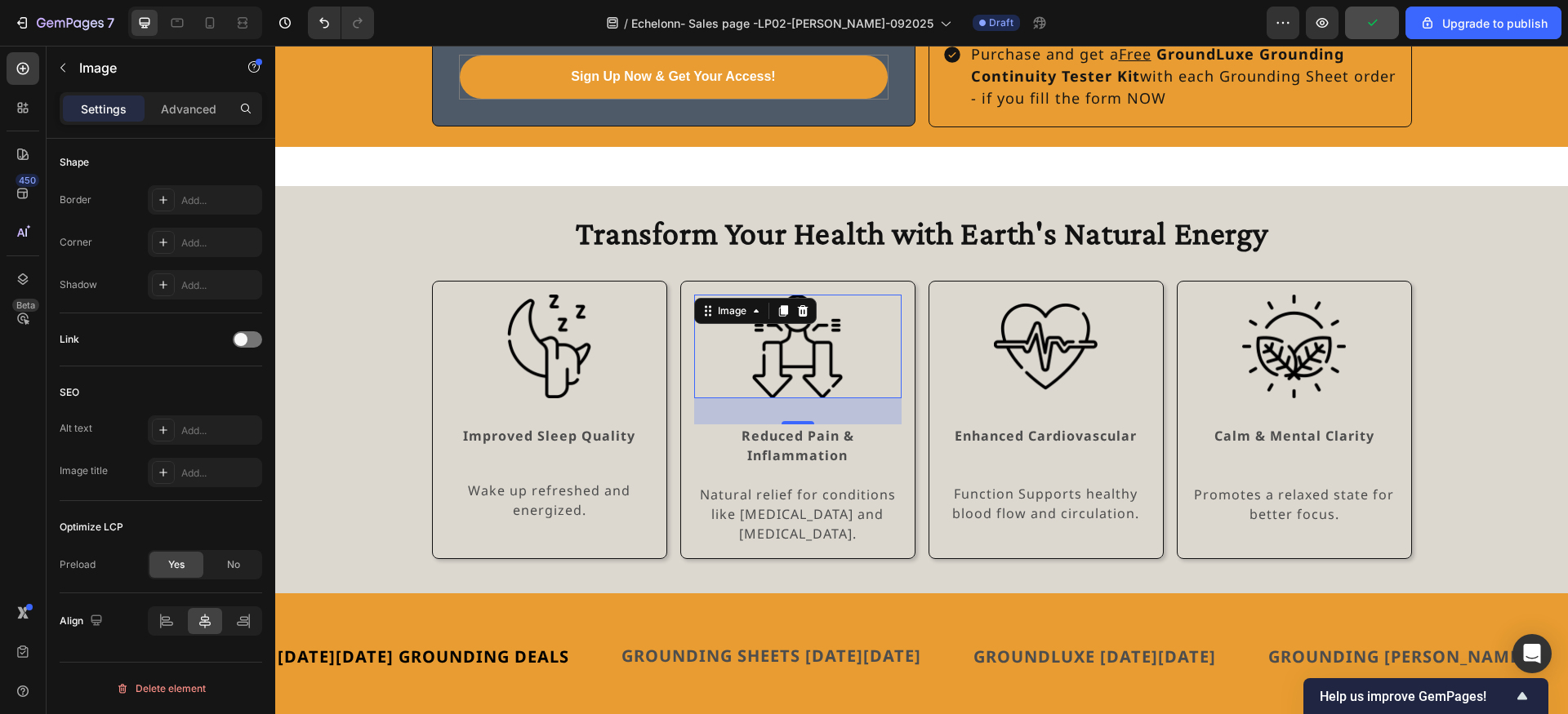
click at [779, 351] on img at bounding box center [797, 346] width 104 height 104
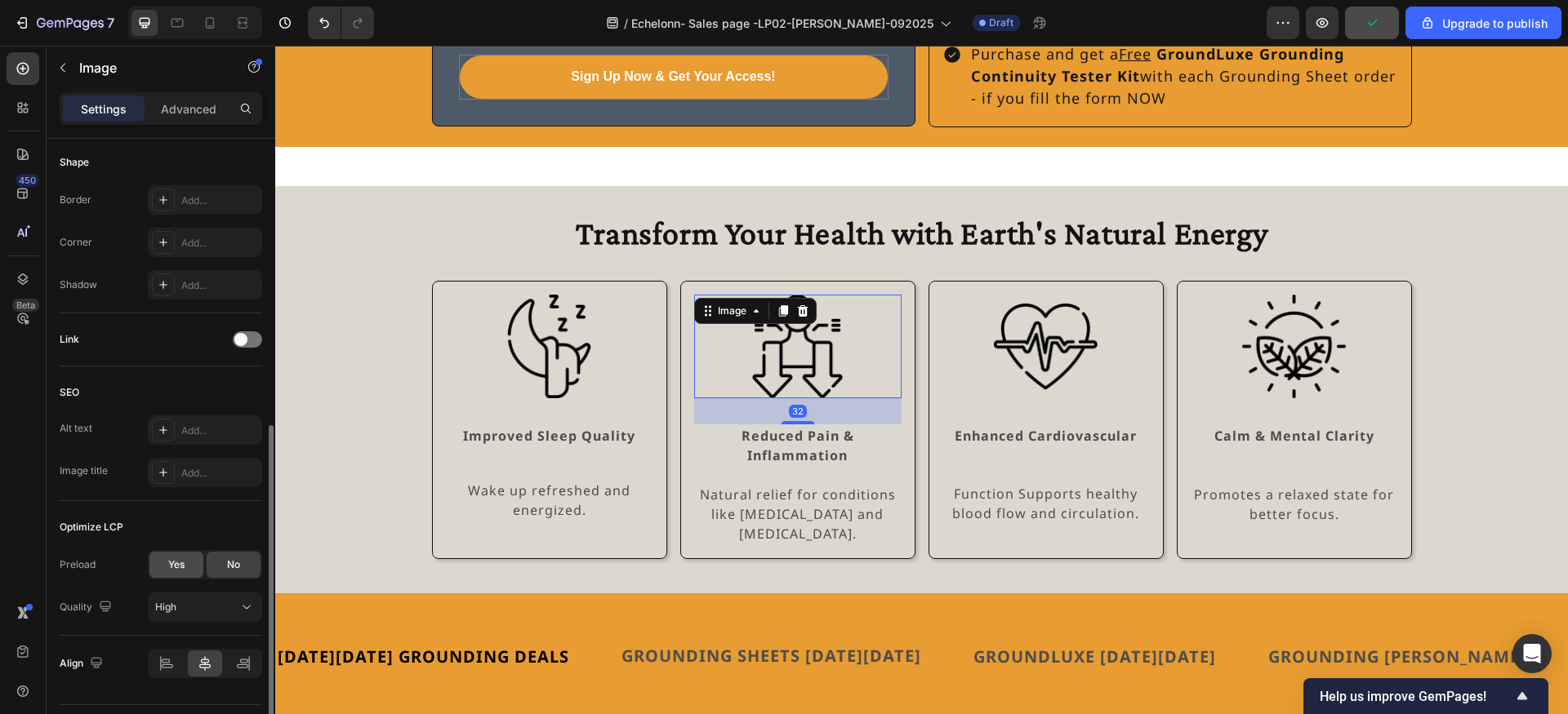
click at [172, 563] on span "Yes" at bounding box center [176, 565] width 17 height 15
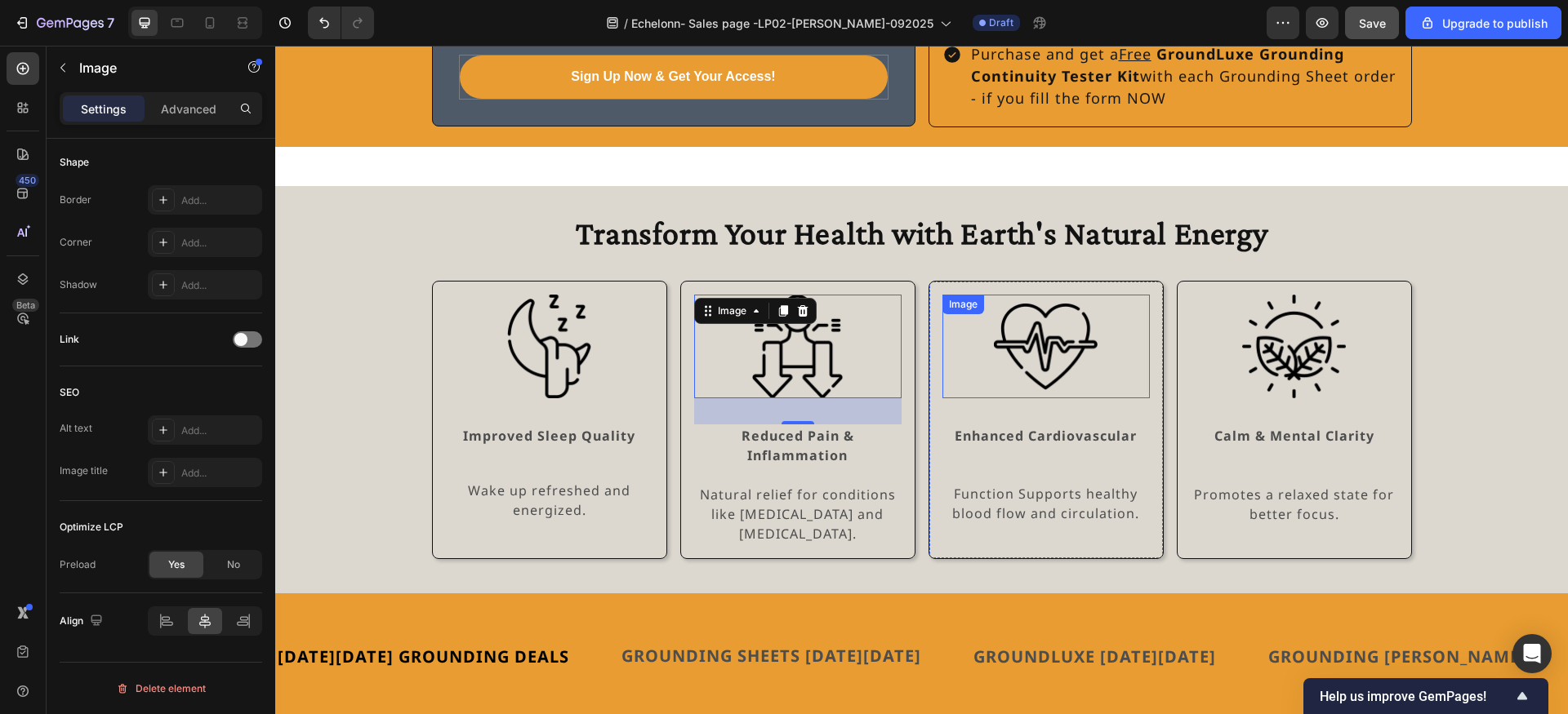
click at [1006, 339] on img at bounding box center [1045, 346] width 104 height 104
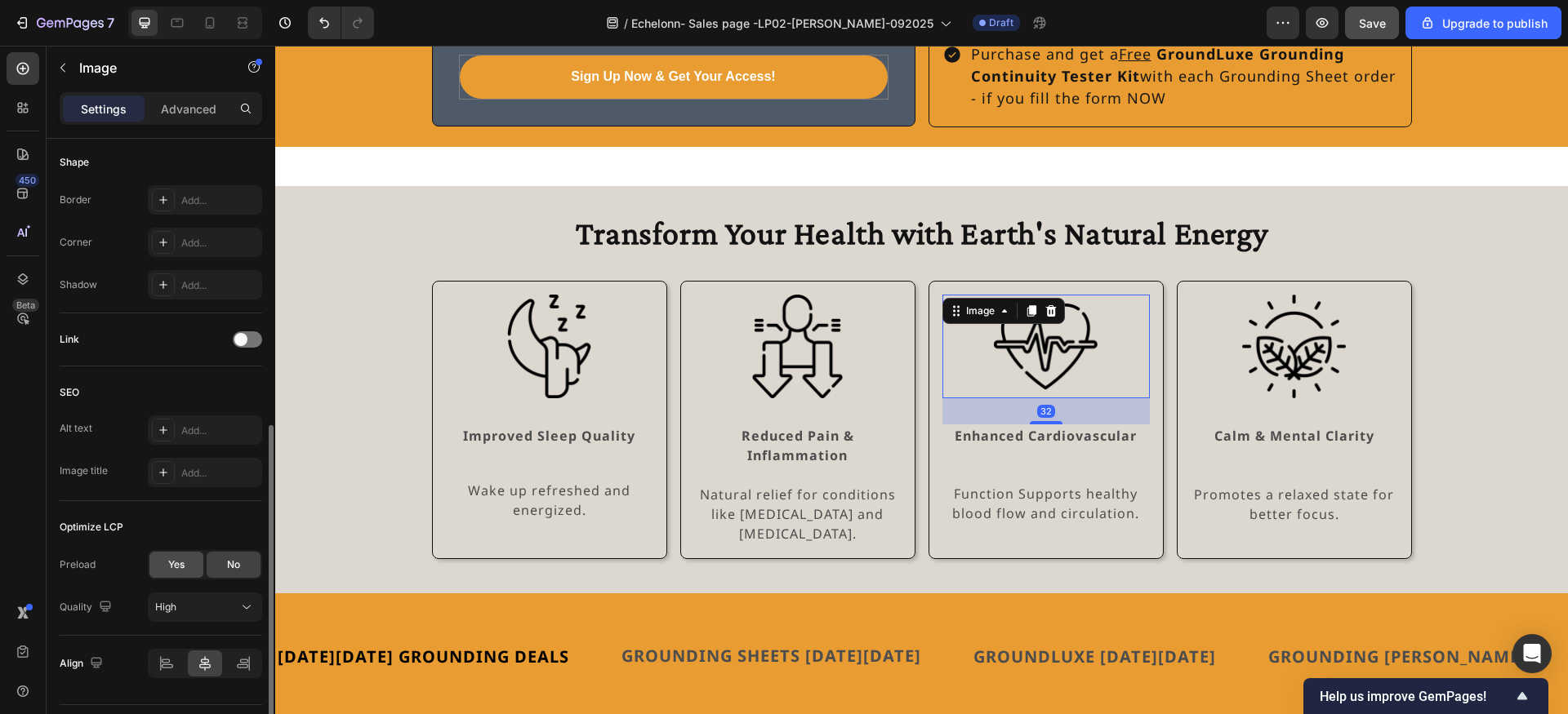
click at [178, 566] on span "Yes" at bounding box center [176, 565] width 17 height 15
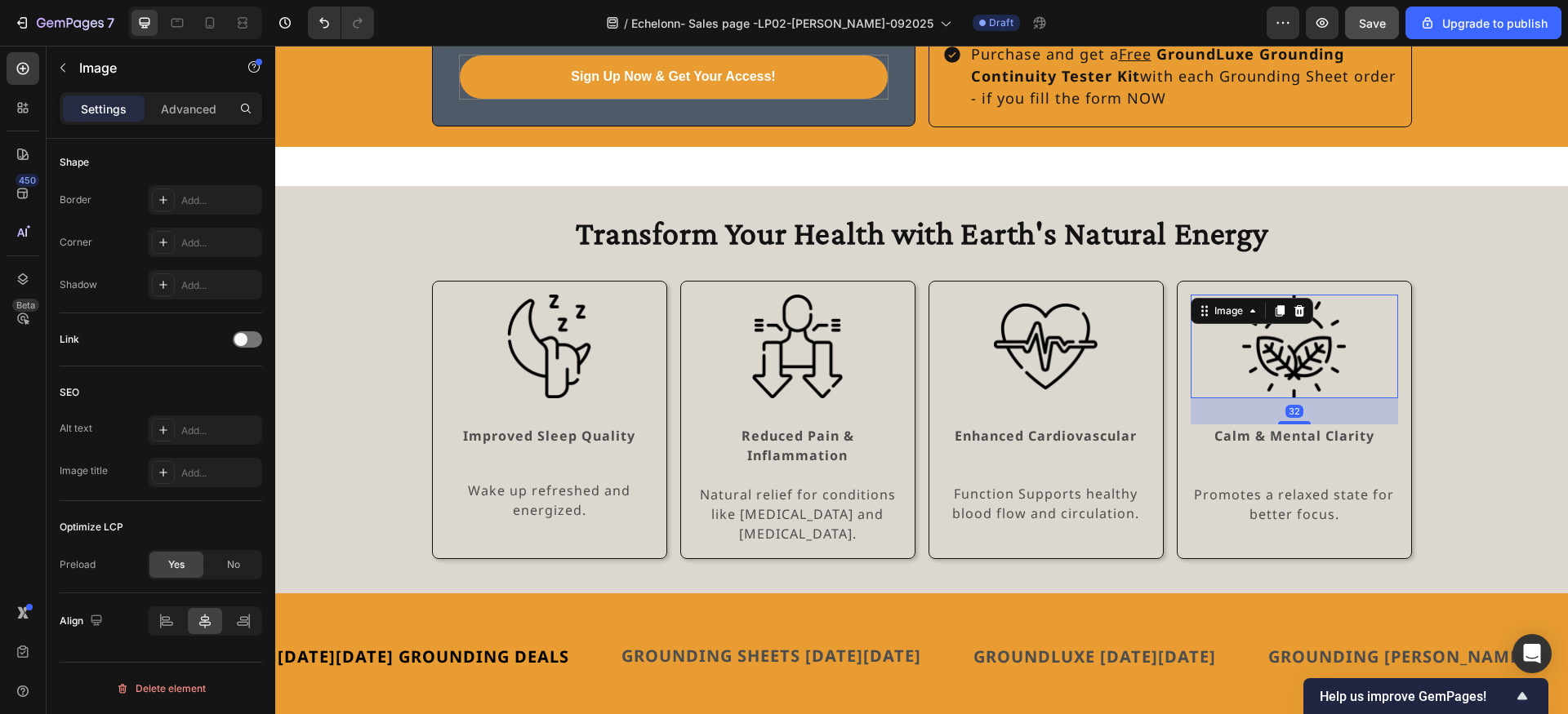
click at [1243, 330] on img at bounding box center [1294, 346] width 104 height 104
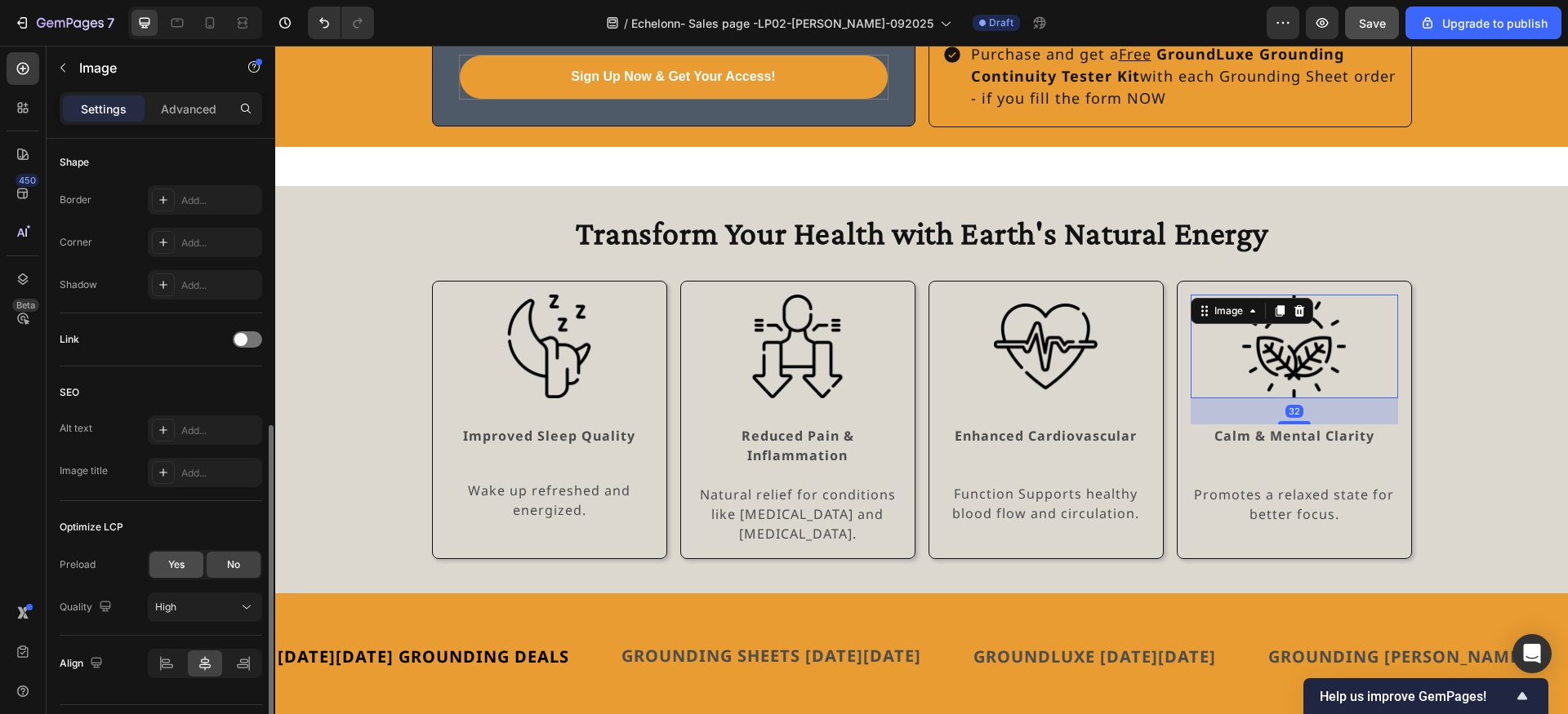
click at [175, 565] on span "Yes" at bounding box center [176, 565] width 17 height 15
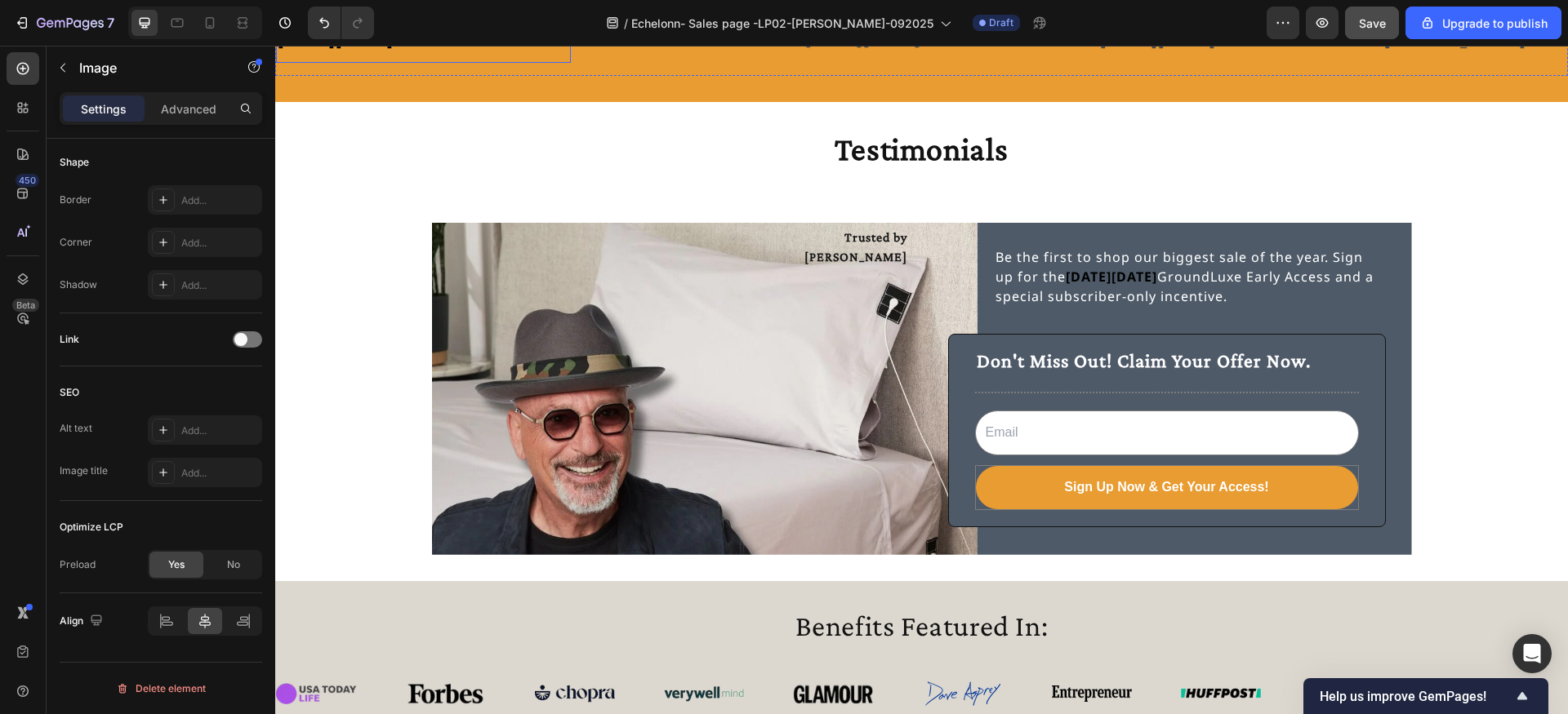
scroll to position [2459, 0]
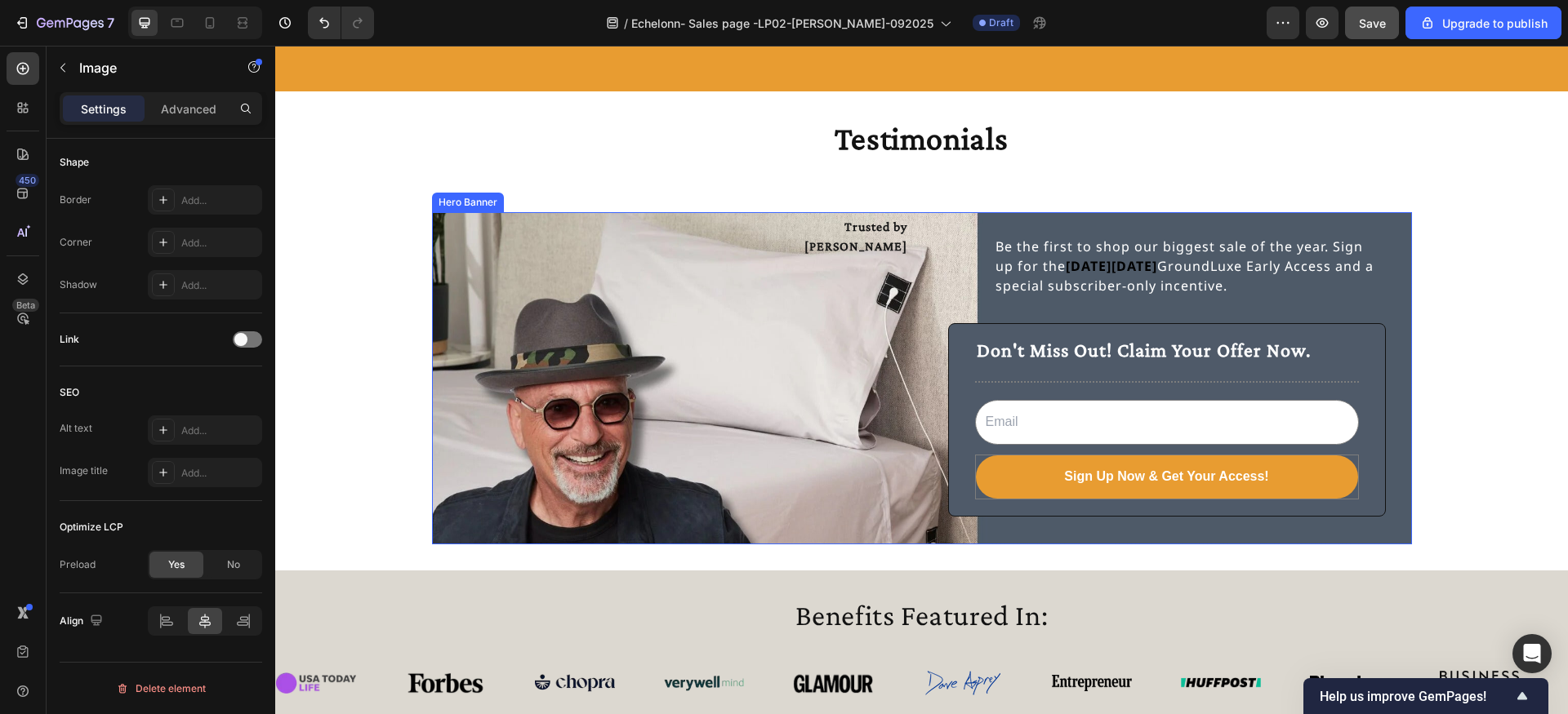
click at [560, 443] on div "Trusted by Howie Mandel Text Block" at bounding box center [677, 378] width 464 height 325
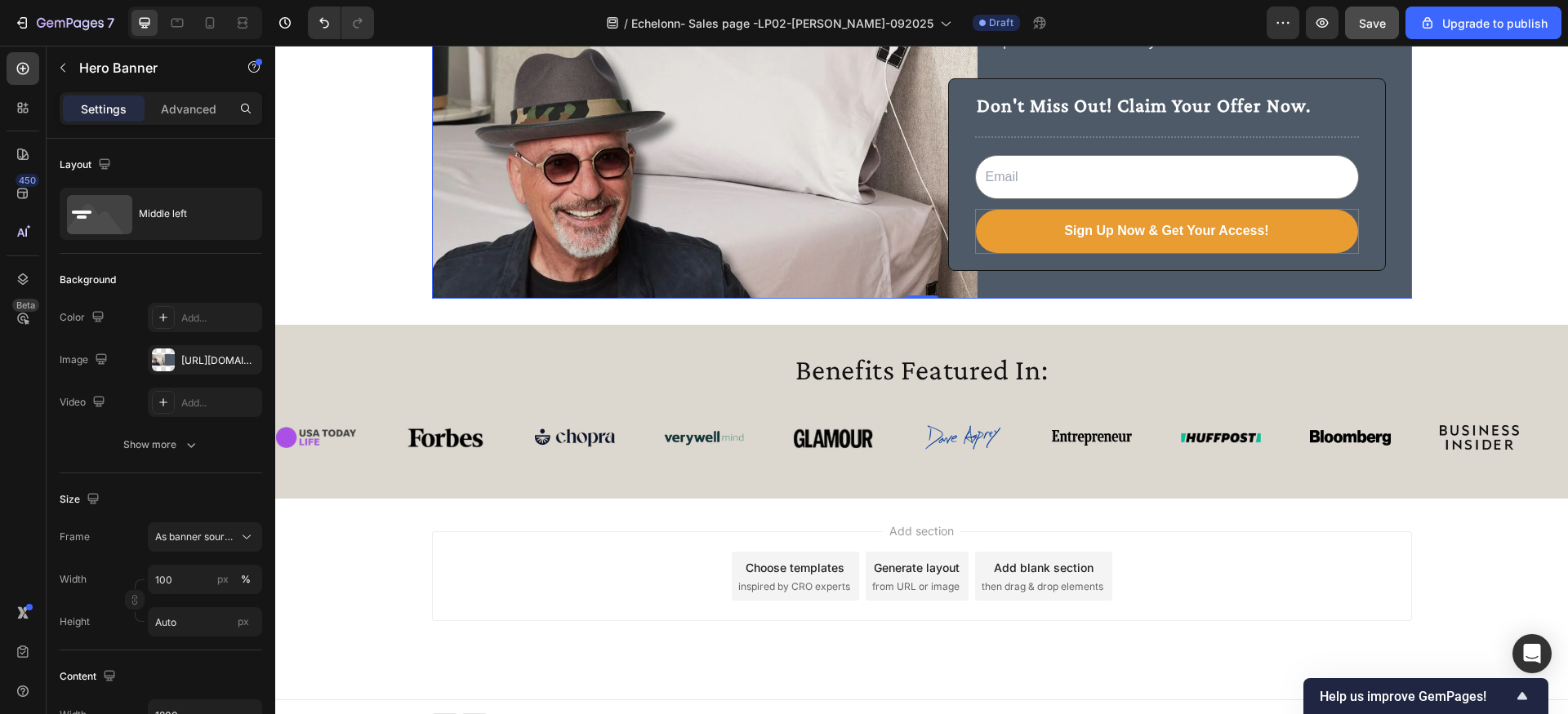
scroll to position [2724, 0]
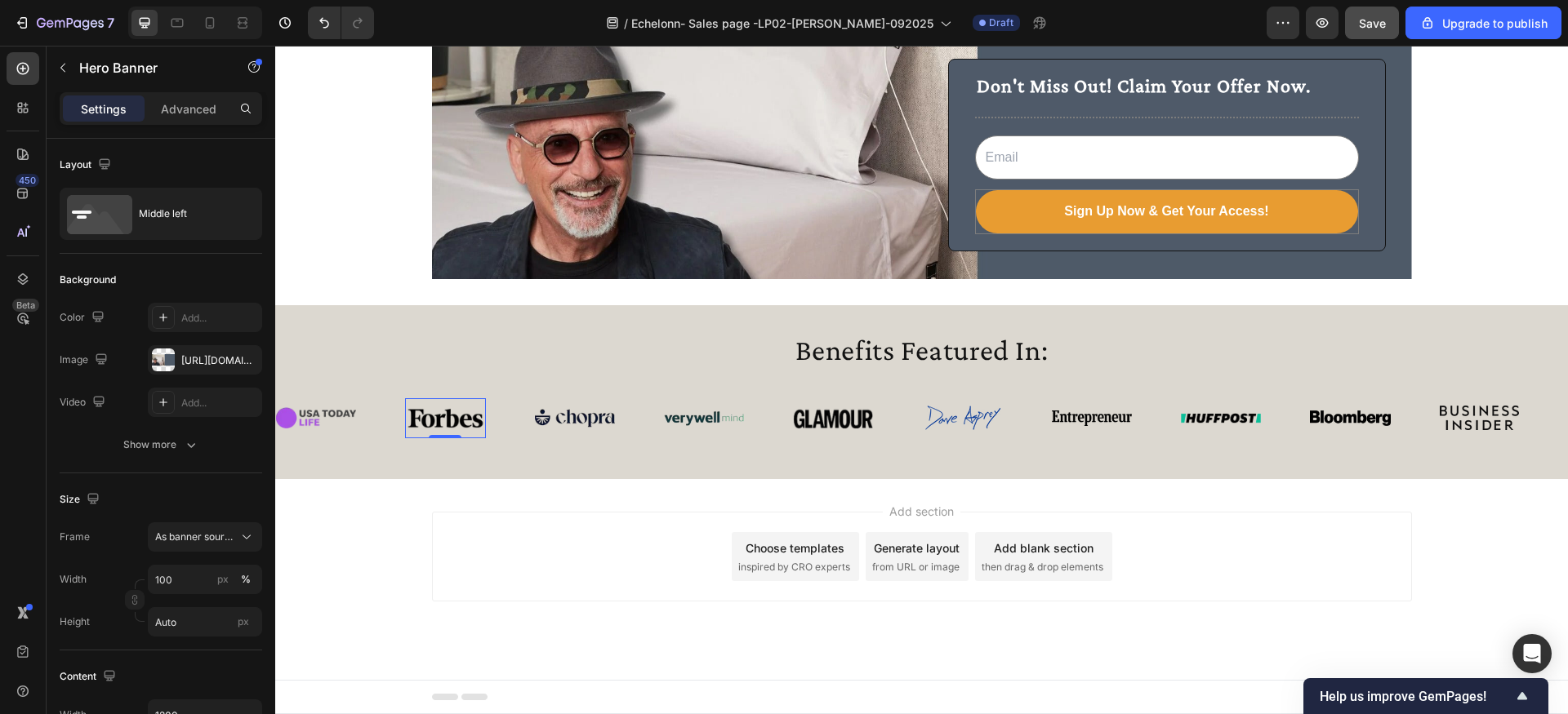
click at [449, 418] on img at bounding box center [445, 418] width 80 height 21
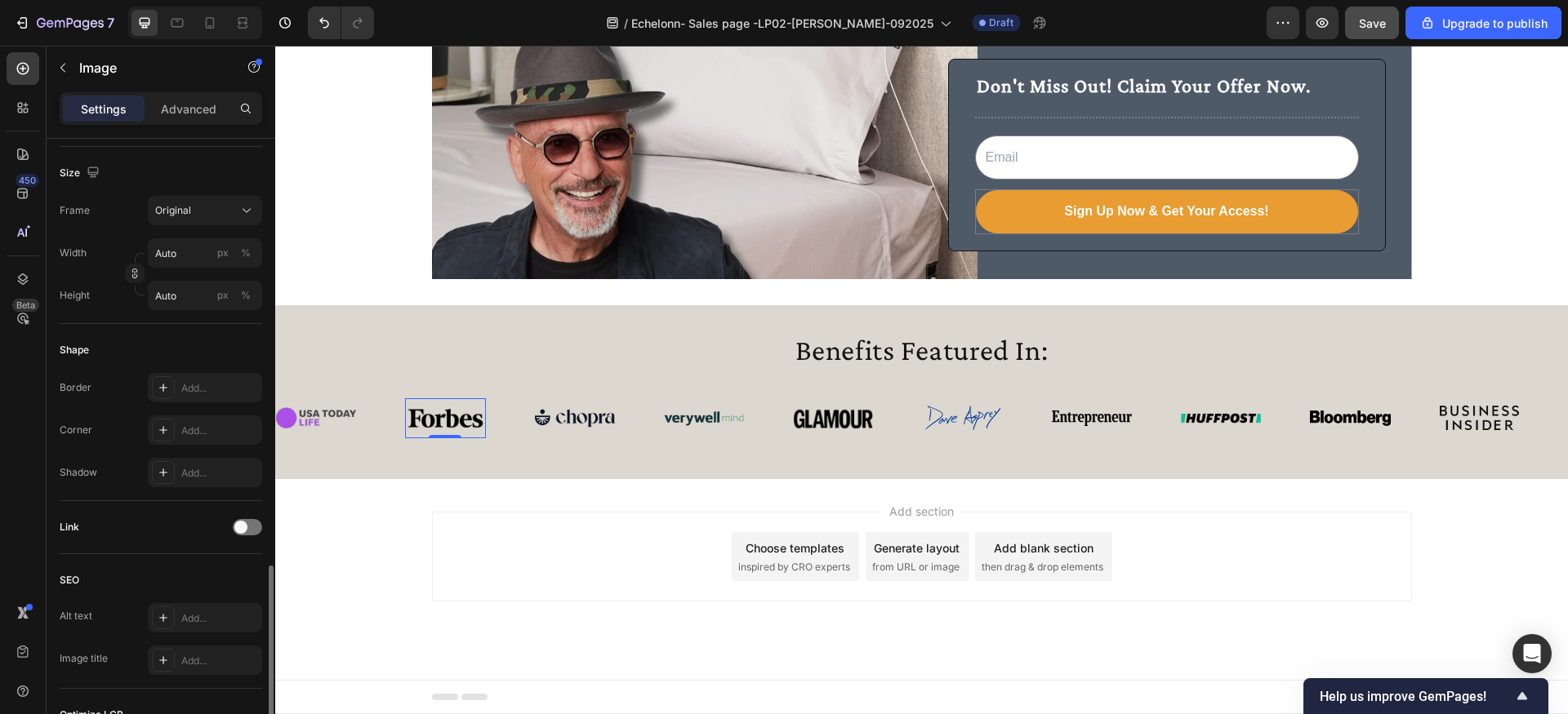
scroll to position [610, 0]
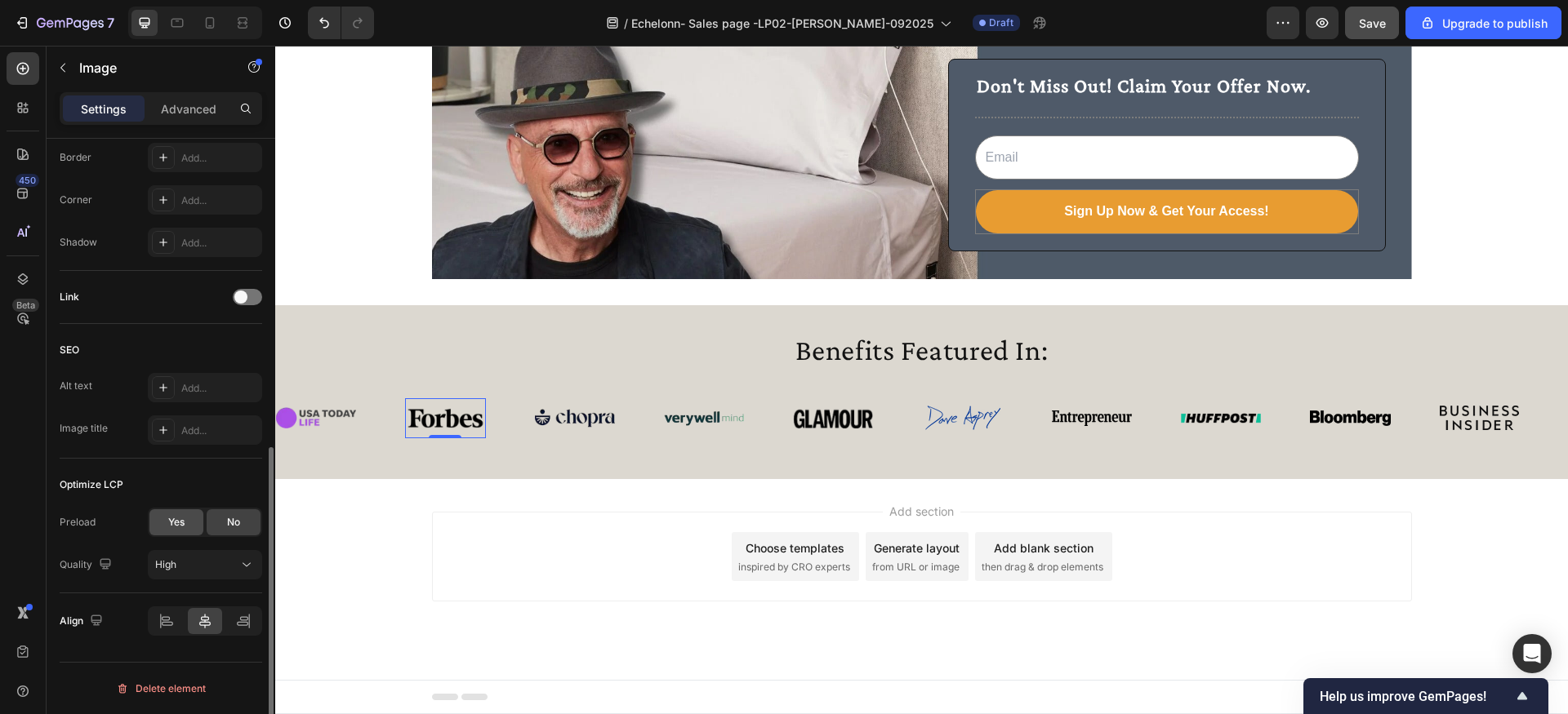
click at [170, 522] on span "Yes" at bounding box center [176, 522] width 17 height 15
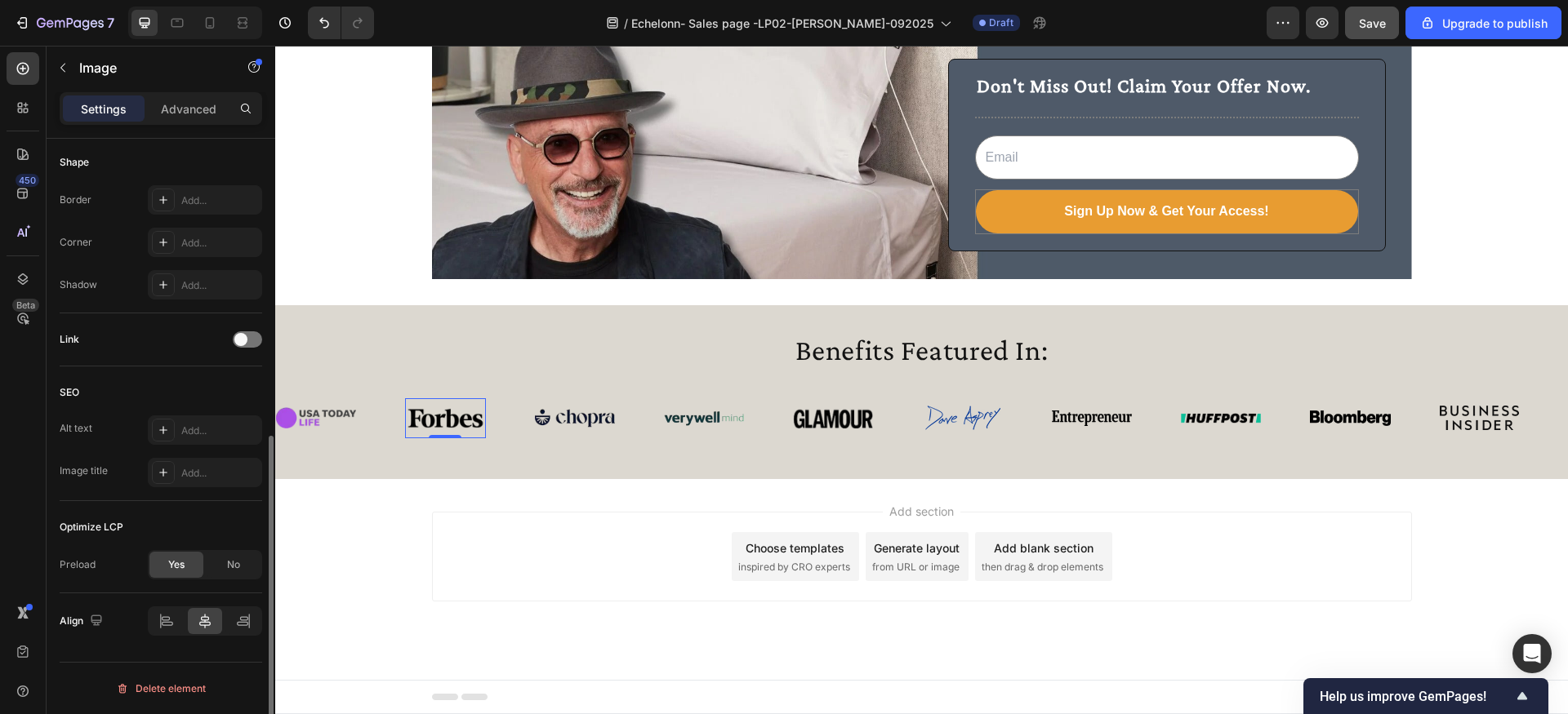
scroll to position [568, 0]
click at [568, 422] on img at bounding box center [574, 418] width 80 height 18
click at [181, 563] on span "Yes" at bounding box center [176, 565] width 17 height 15
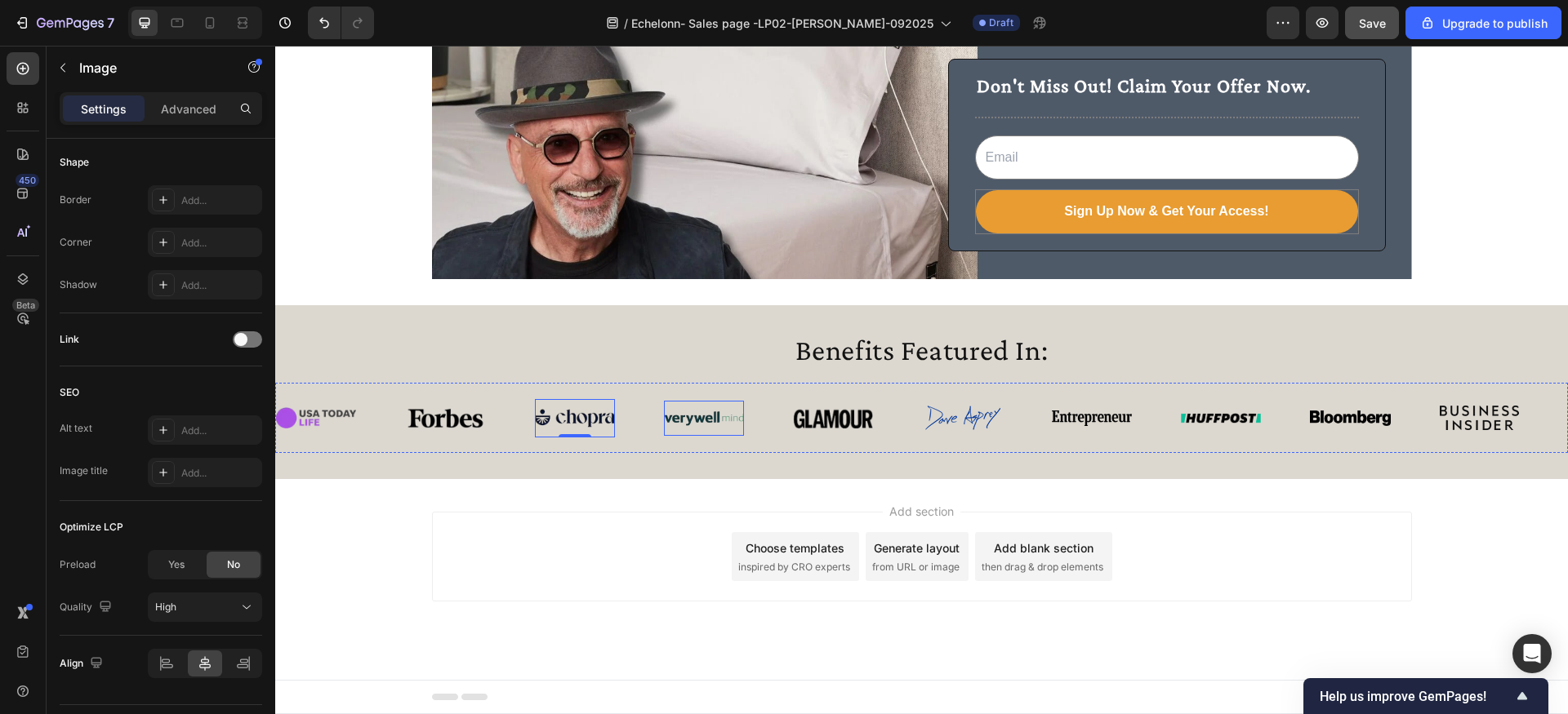
click at [712, 418] on img at bounding box center [703, 419] width 80 height 16
click at [188, 562] on div "Yes" at bounding box center [176, 565] width 54 height 26
click at [847, 414] on img at bounding box center [833, 418] width 80 height 22
click at [178, 558] on span "Yes" at bounding box center [176, 565] width 17 height 15
click at [935, 414] on img at bounding box center [963, 418] width 75 height 25
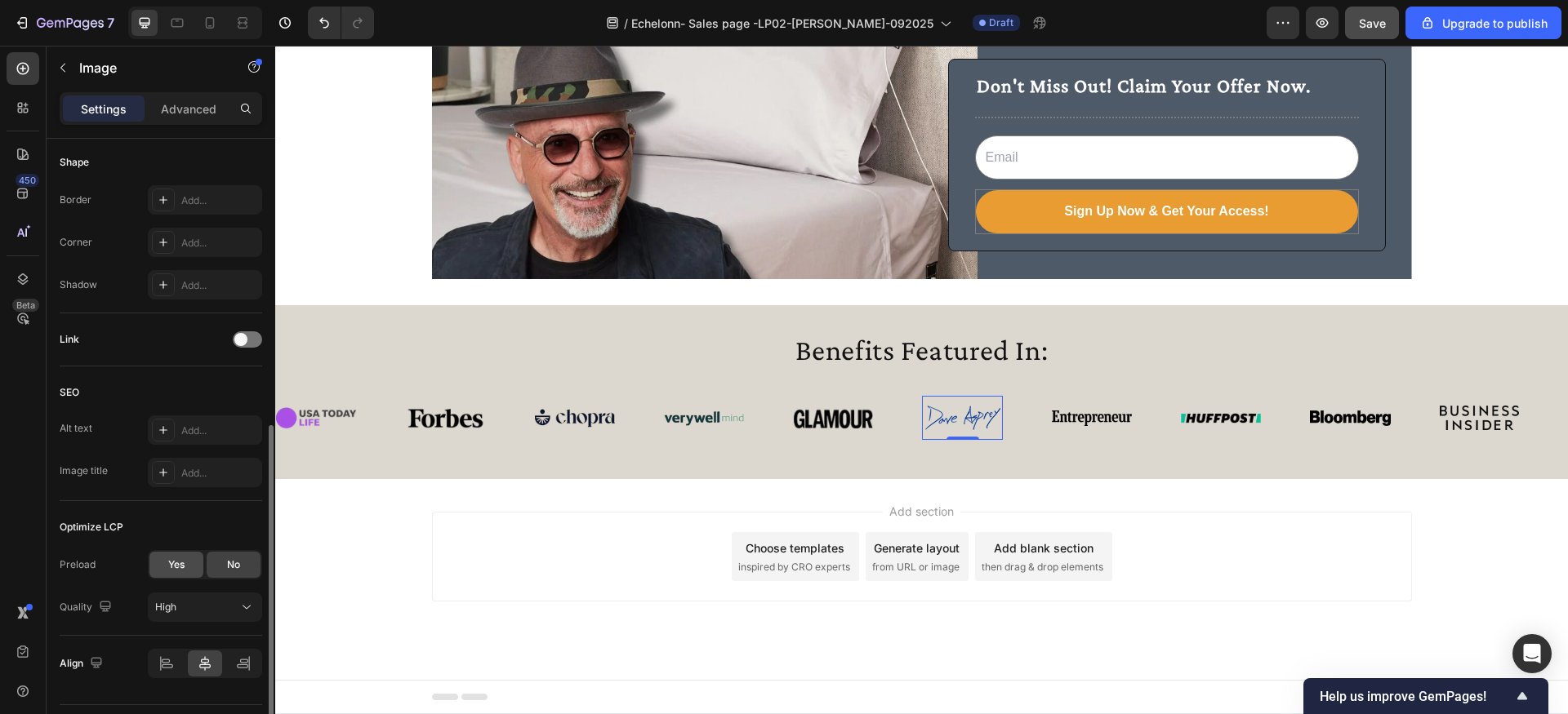
click at [169, 564] on span "Yes" at bounding box center [176, 565] width 17 height 15
click at [1074, 411] on img at bounding box center [1091, 418] width 80 height 16
click at [177, 562] on span "Yes" at bounding box center [176, 565] width 17 height 15
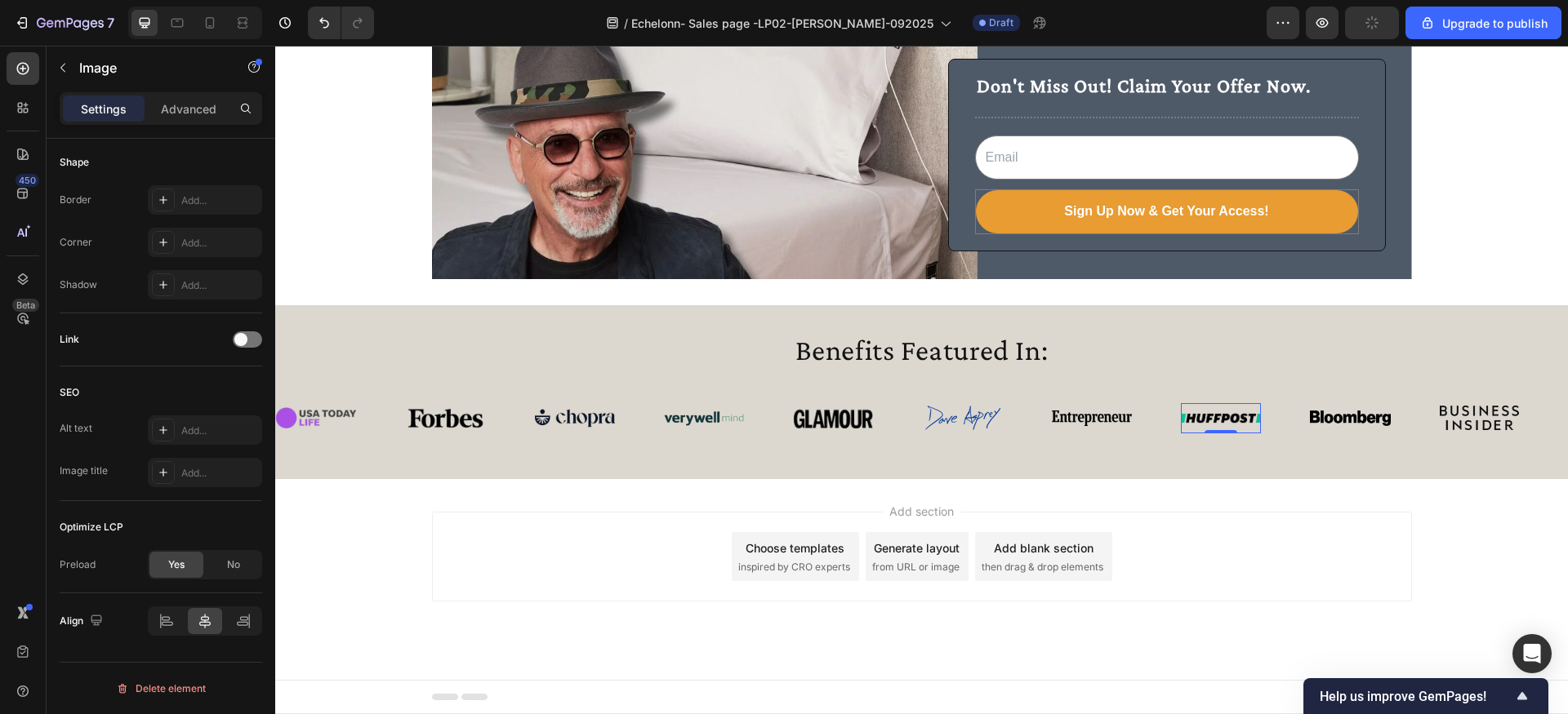
click at [1240, 416] on img at bounding box center [1220, 419] width 80 height 11
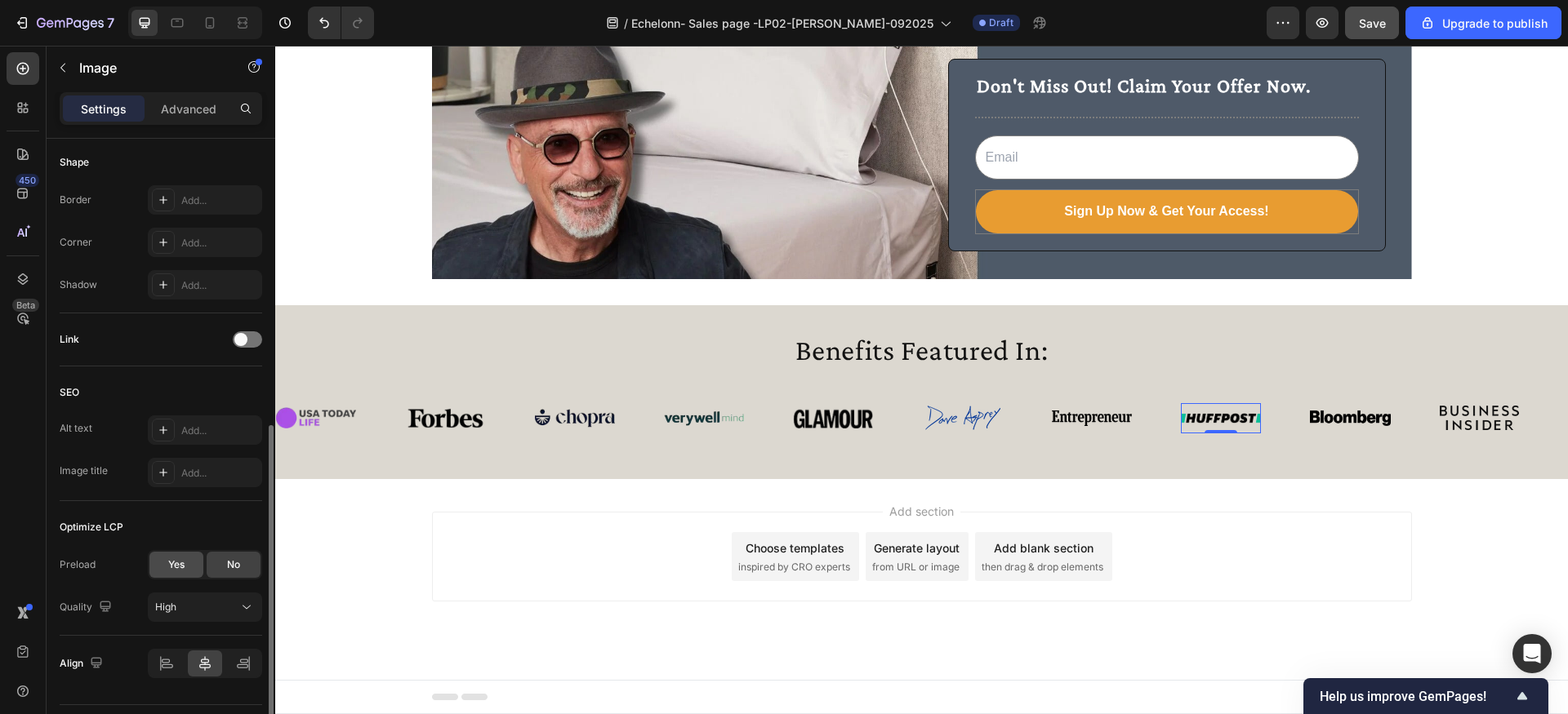
click at [171, 570] on span "Yes" at bounding box center [176, 565] width 17 height 15
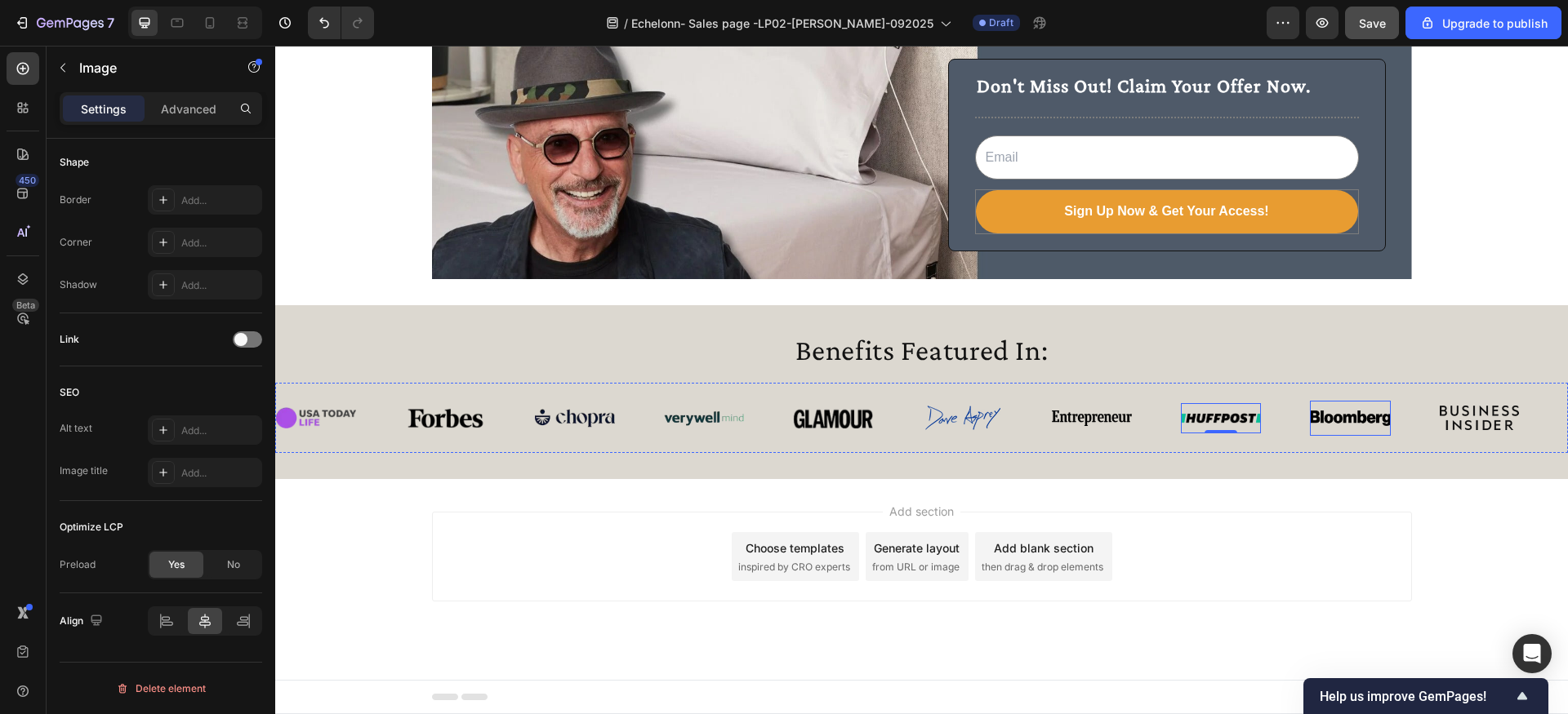
click at [1349, 416] on img at bounding box center [1350, 418] width 80 height 15
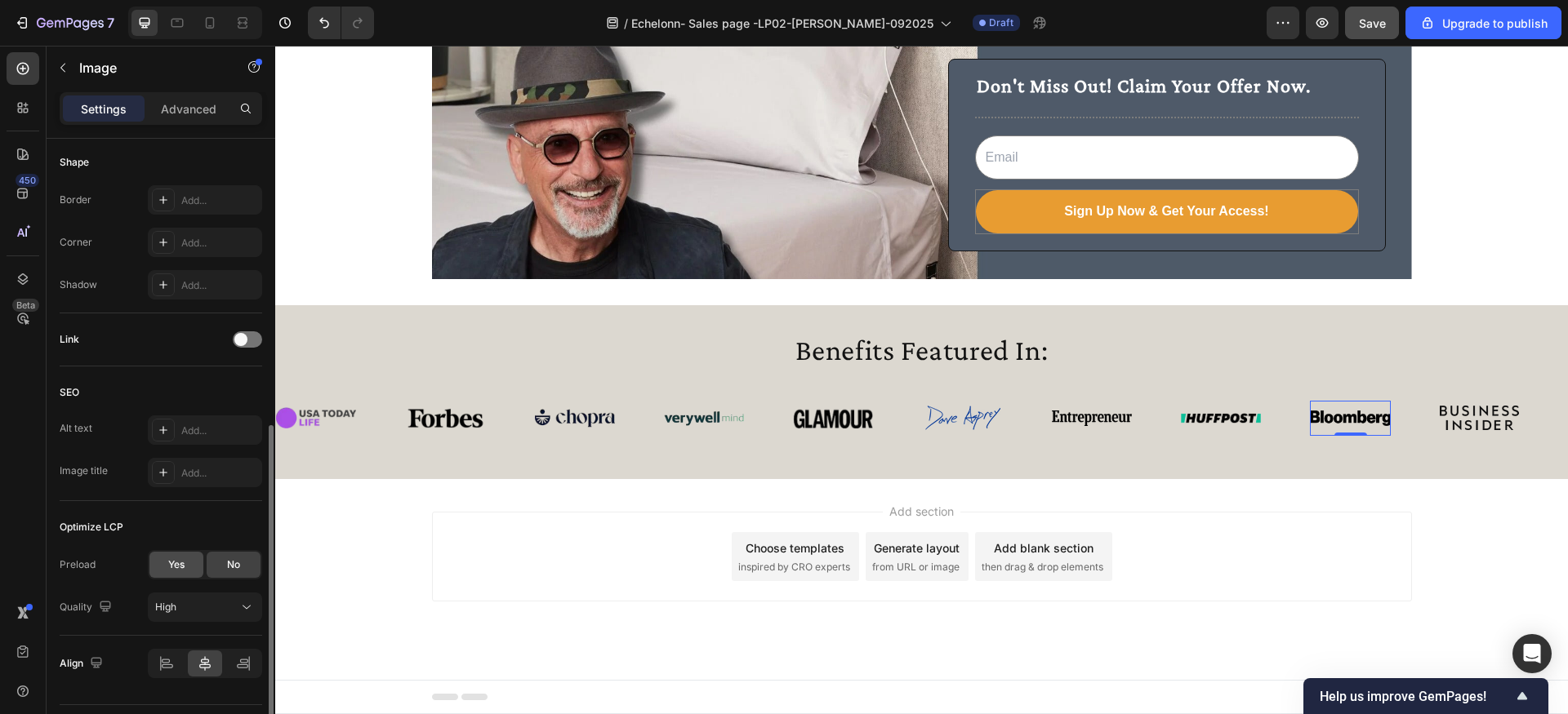
click at [176, 569] on span "Yes" at bounding box center [176, 565] width 17 height 15
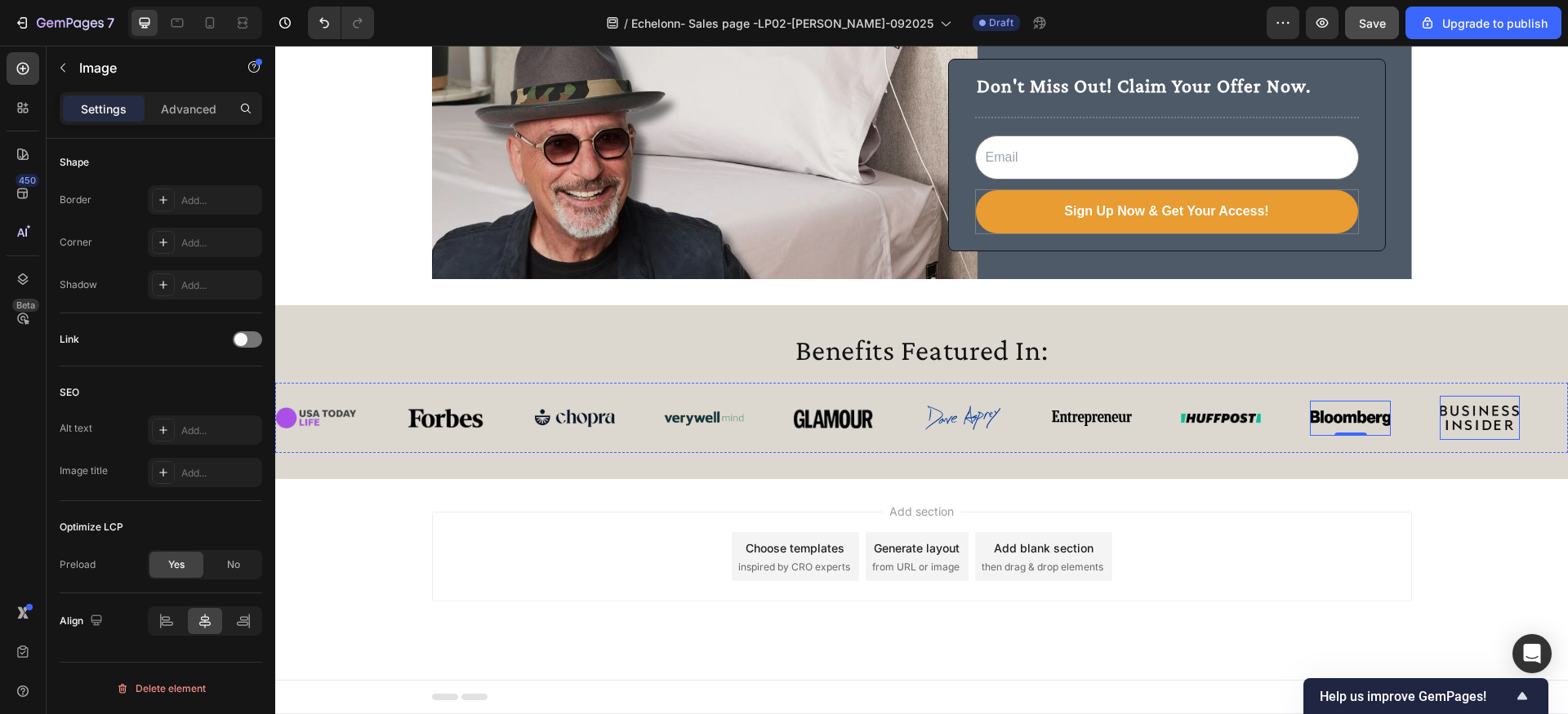
click at [1495, 417] on img at bounding box center [1479, 418] width 79 height 25
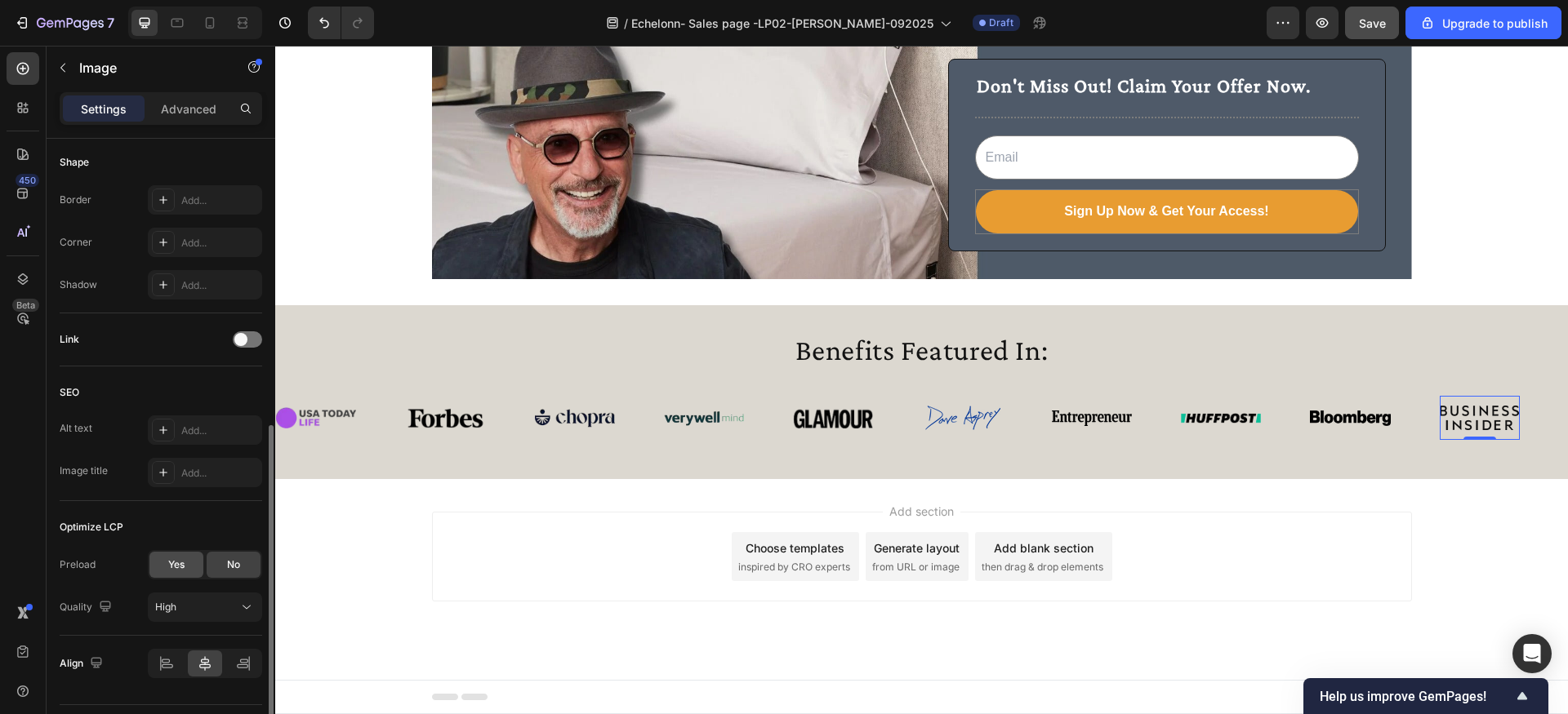
click at [172, 564] on span "Yes" at bounding box center [176, 565] width 17 height 15
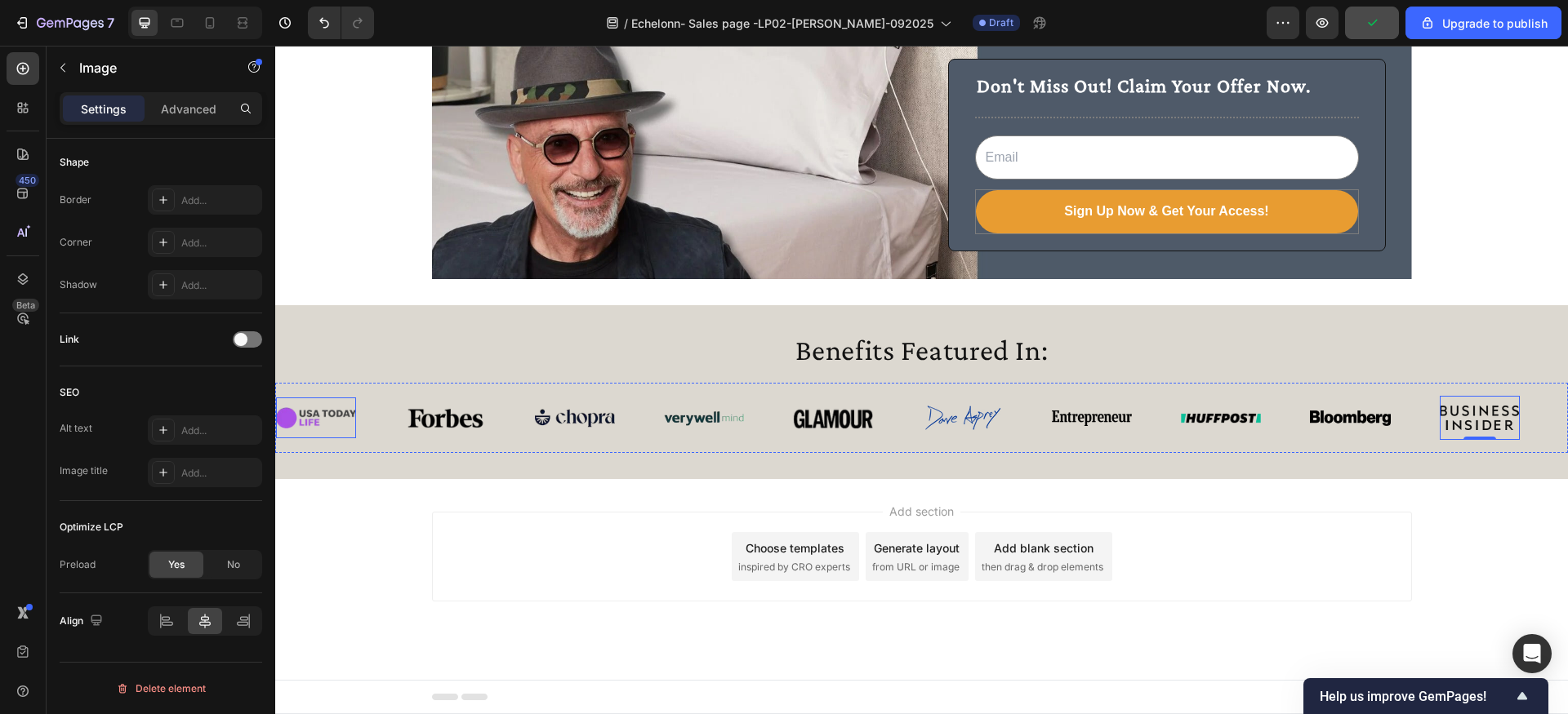
click at [310, 419] on img at bounding box center [315, 417] width 80 height 21
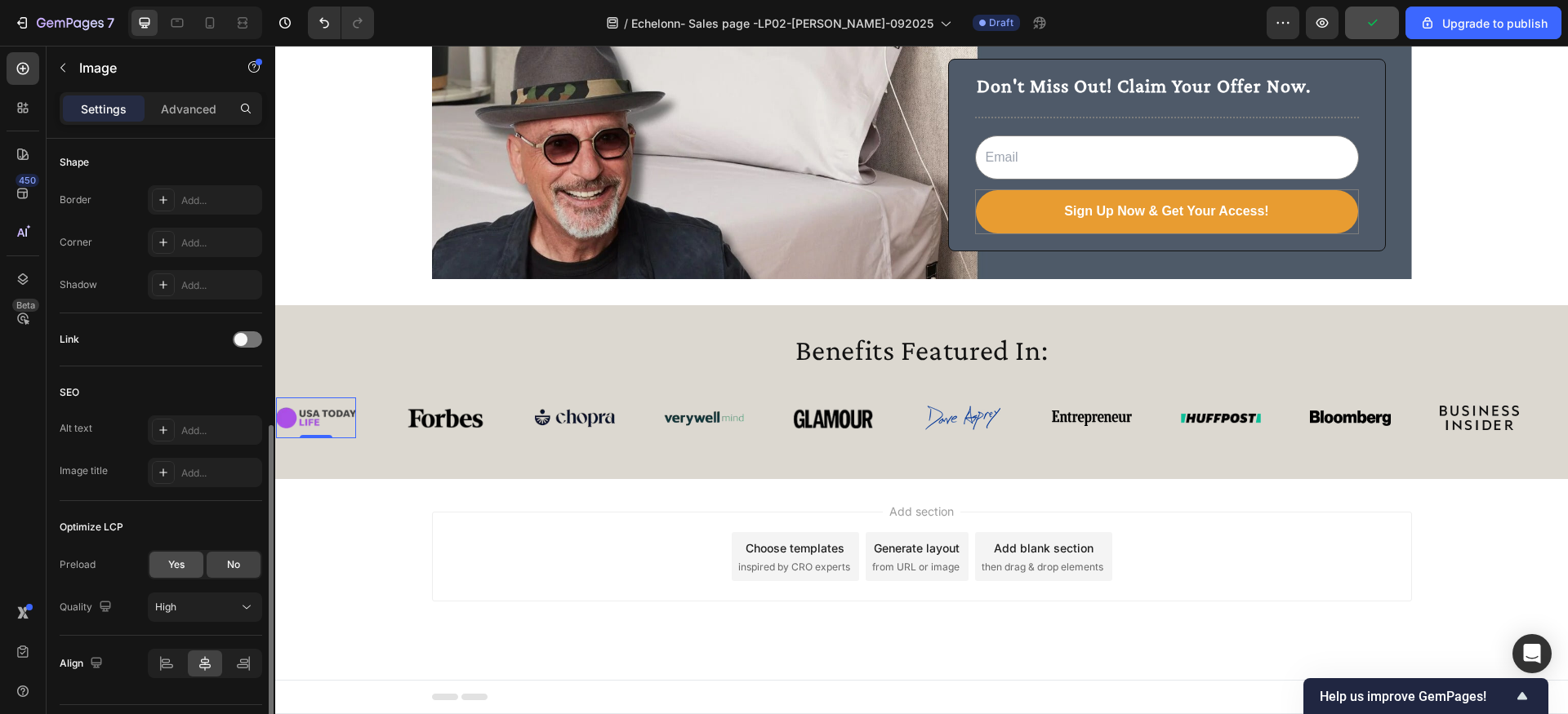
click at [182, 571] on span "Yes" at bounding box center [176, 565] width 17 height 15
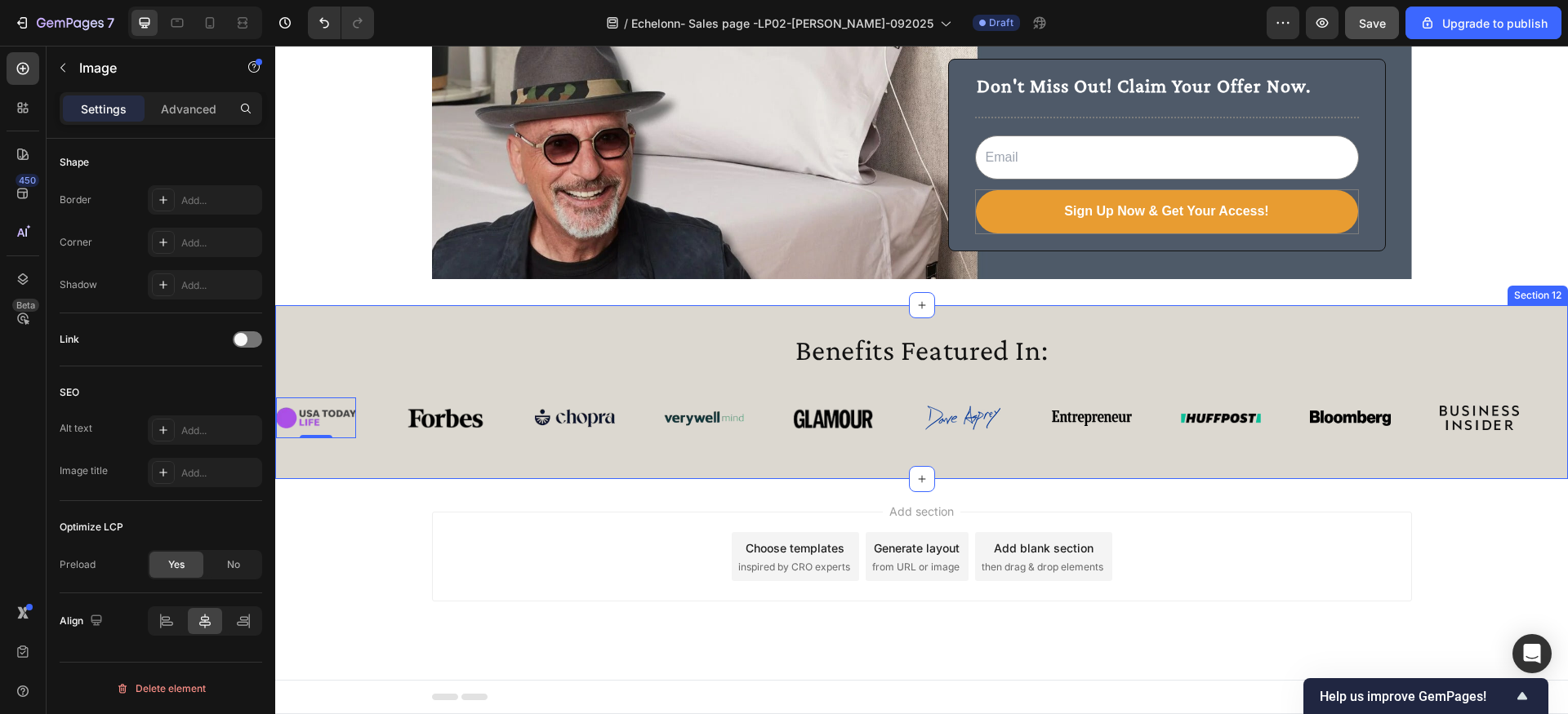
click at [755, 468] on div "Benefits Featured In: Heading Image 0 Image Image Image Image Image Image Image…" at bounding box center [922, 392] width 1293 height 174
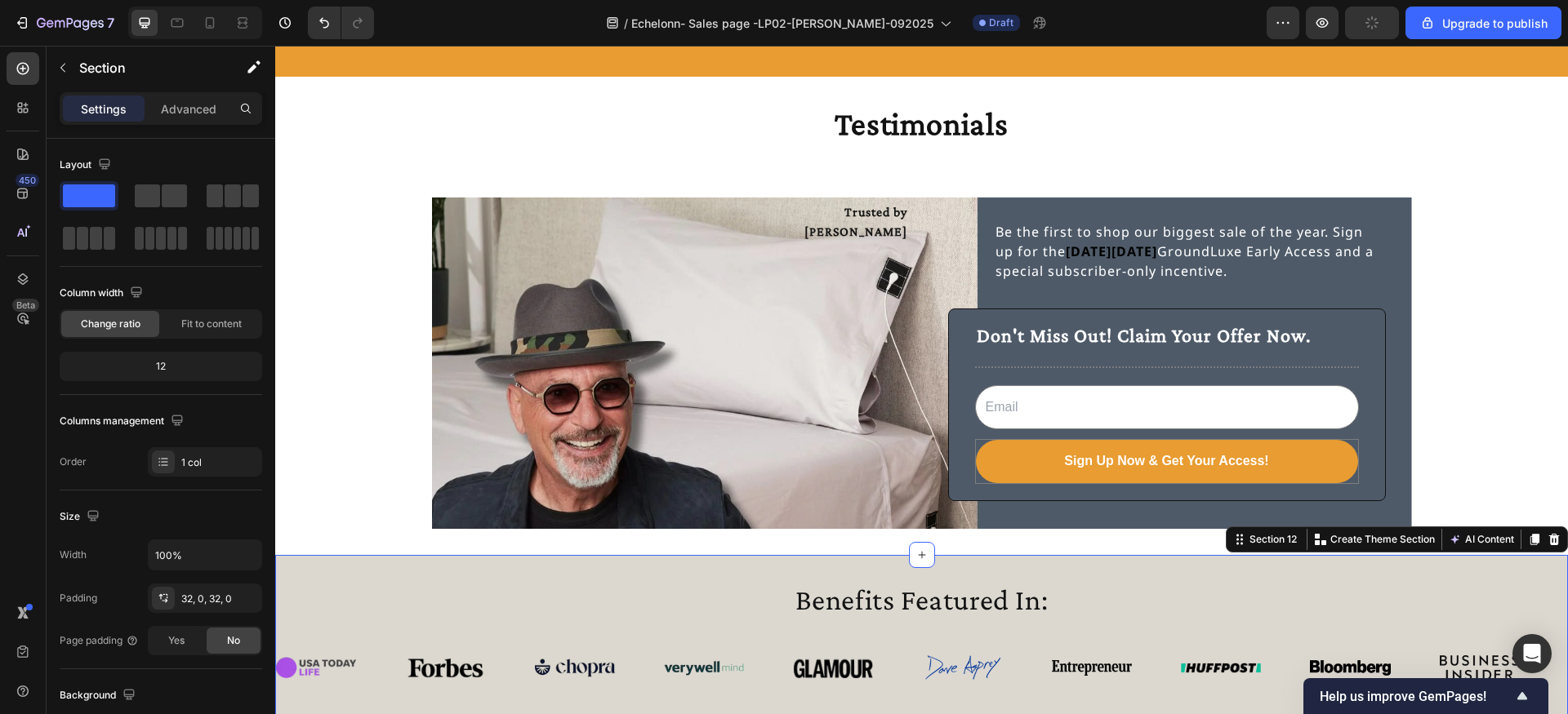
scroll to position [2372, 0]
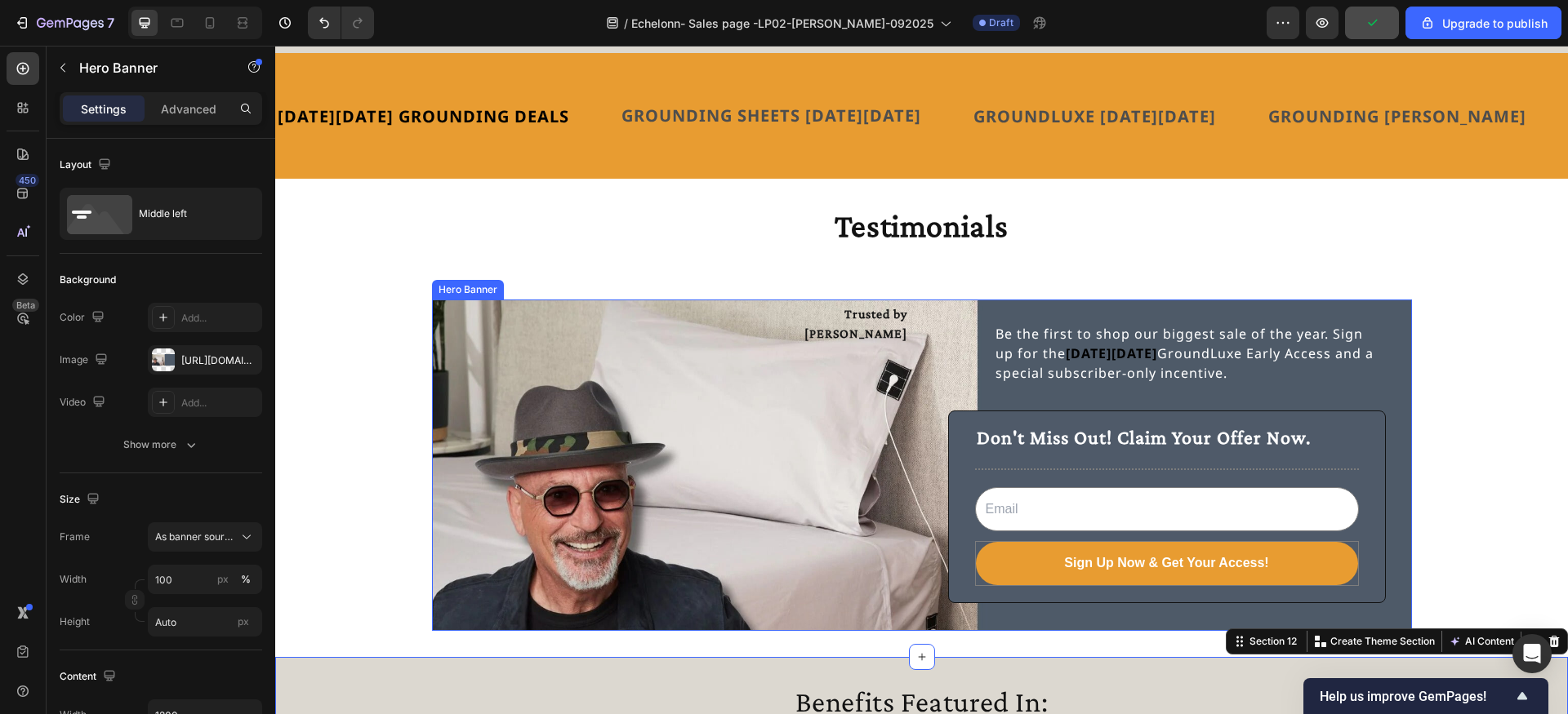
click at [766, 507] on div "Trusted by Howie Mandel Text Block" at bounding box center [677, 465] width 464 height 325
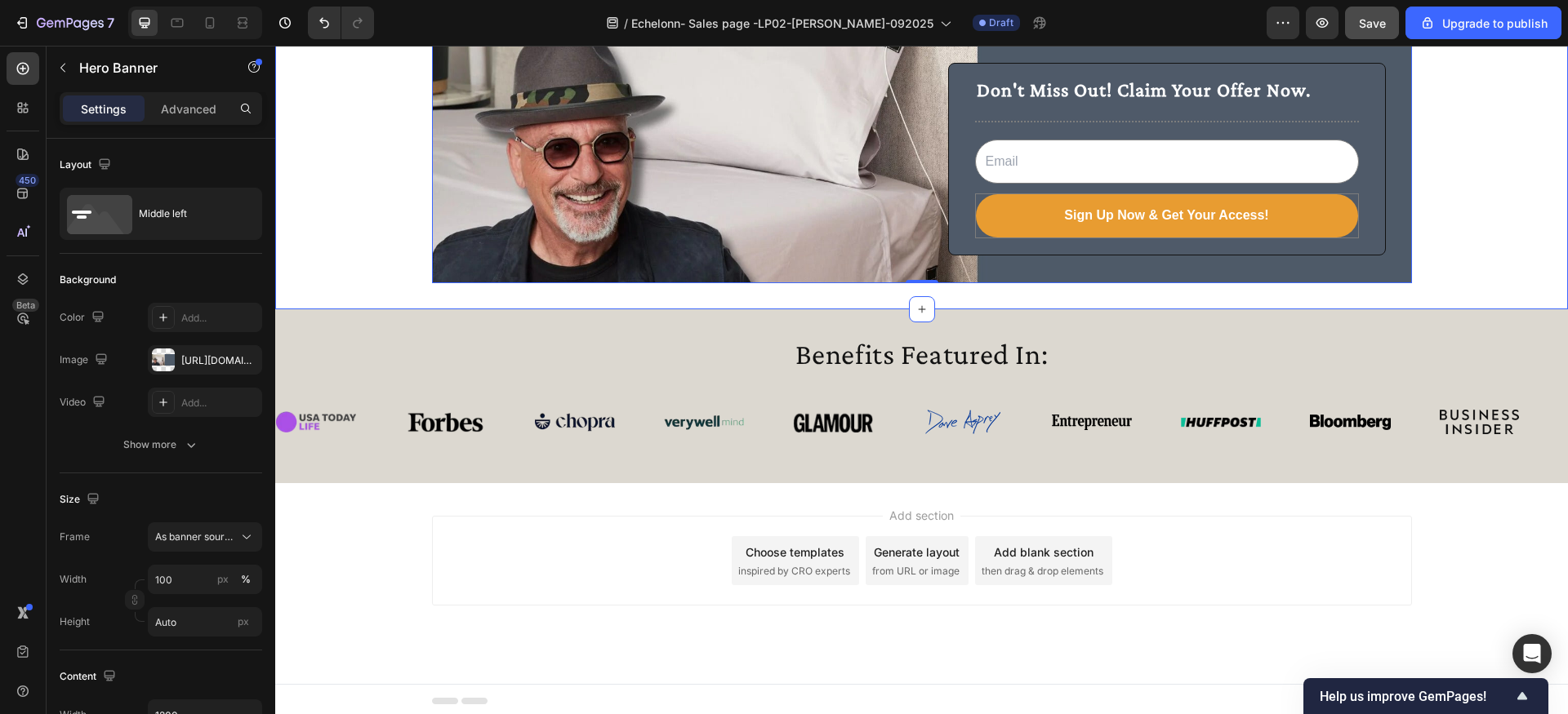
scroll to position [2724, 0]
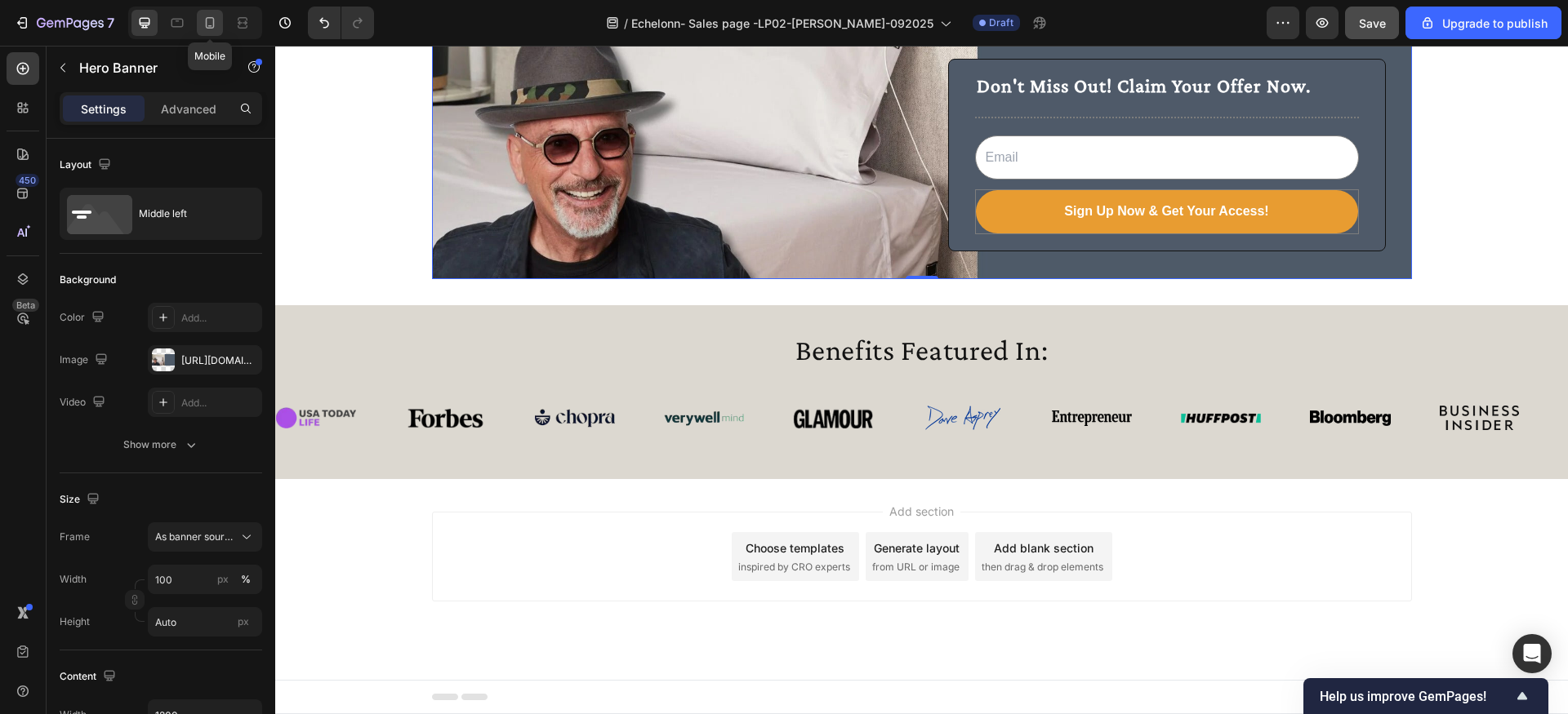
click at [210, 23] on icon at bounding box center [210, 23] width 17 height 16
type input "100%"
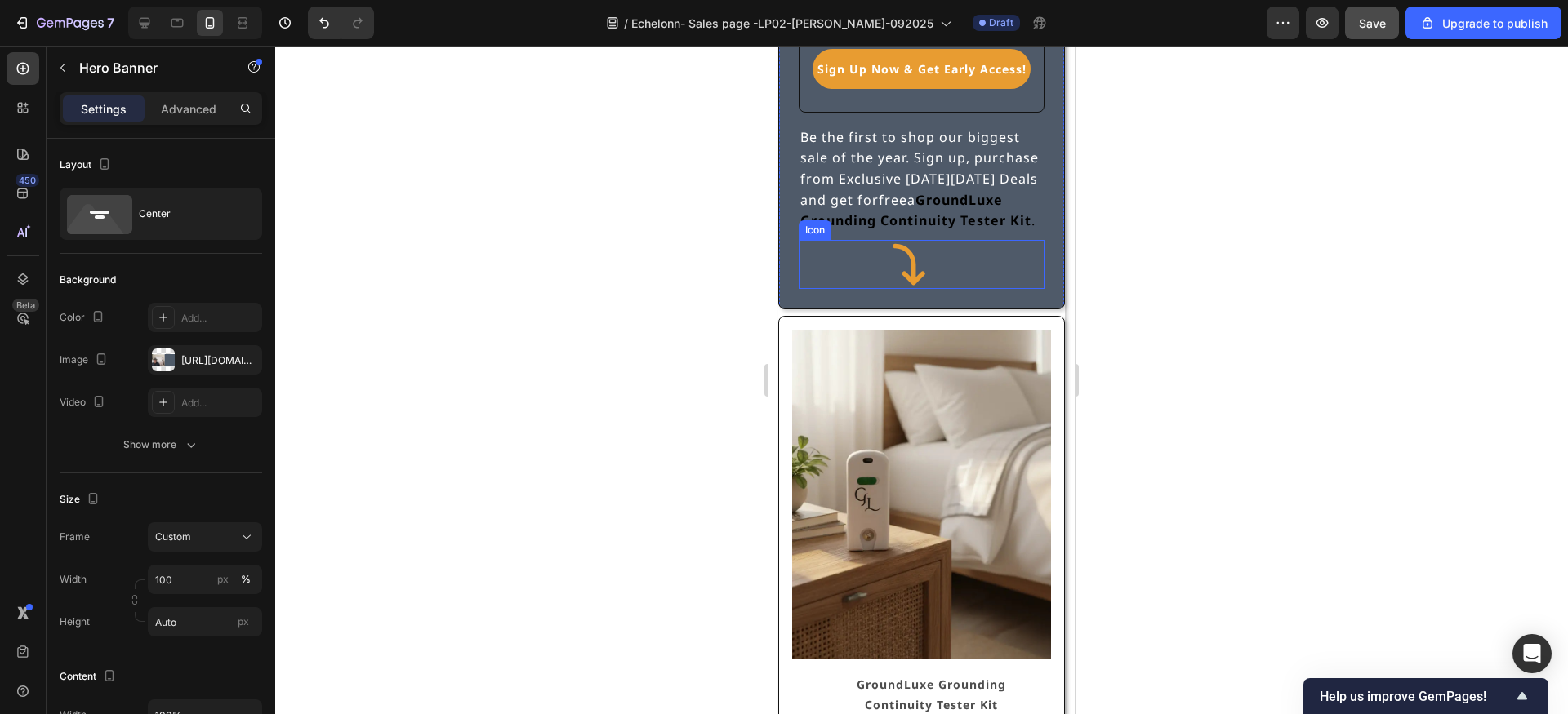
scroll to position [368, 0]
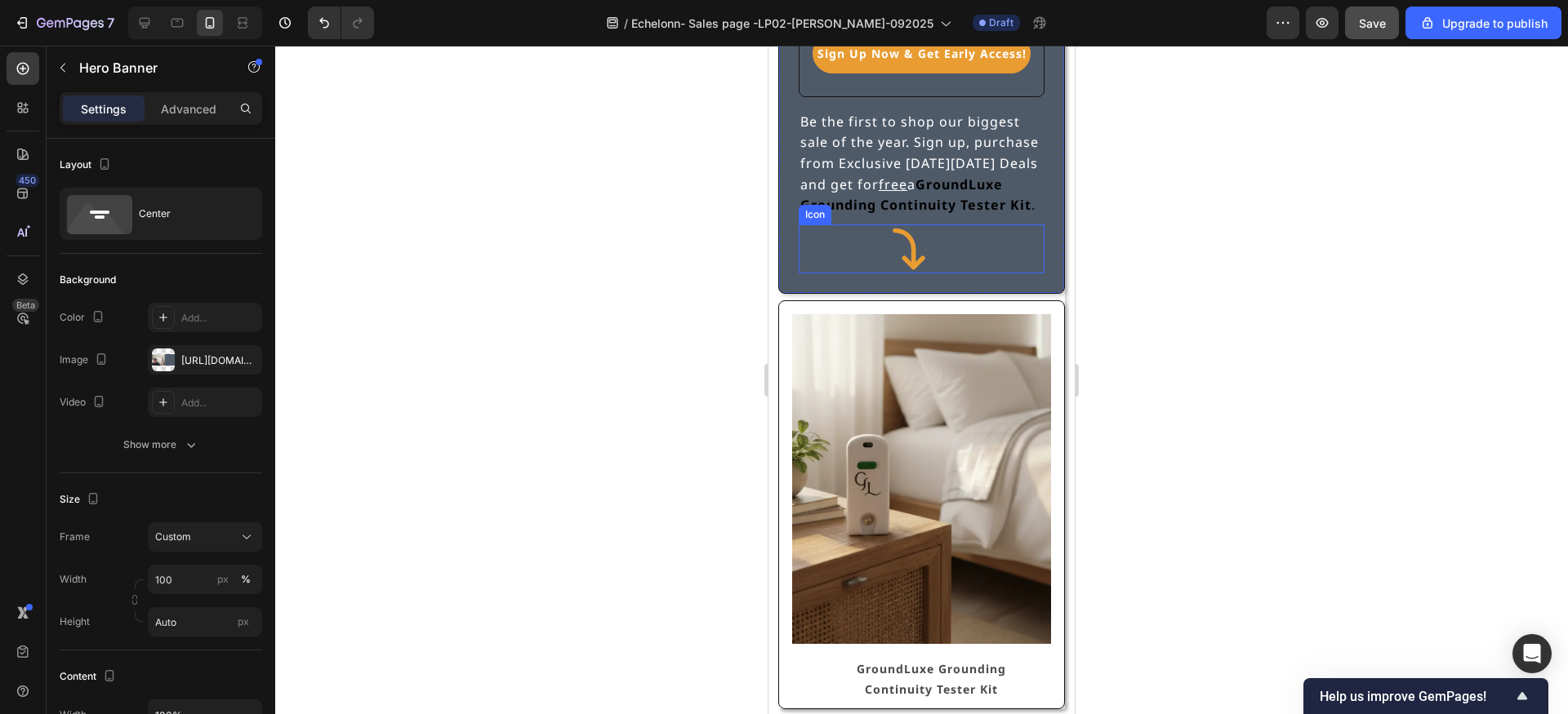
click at [886, 243] on icon at bounding box center [909, 248] width 49 height 49
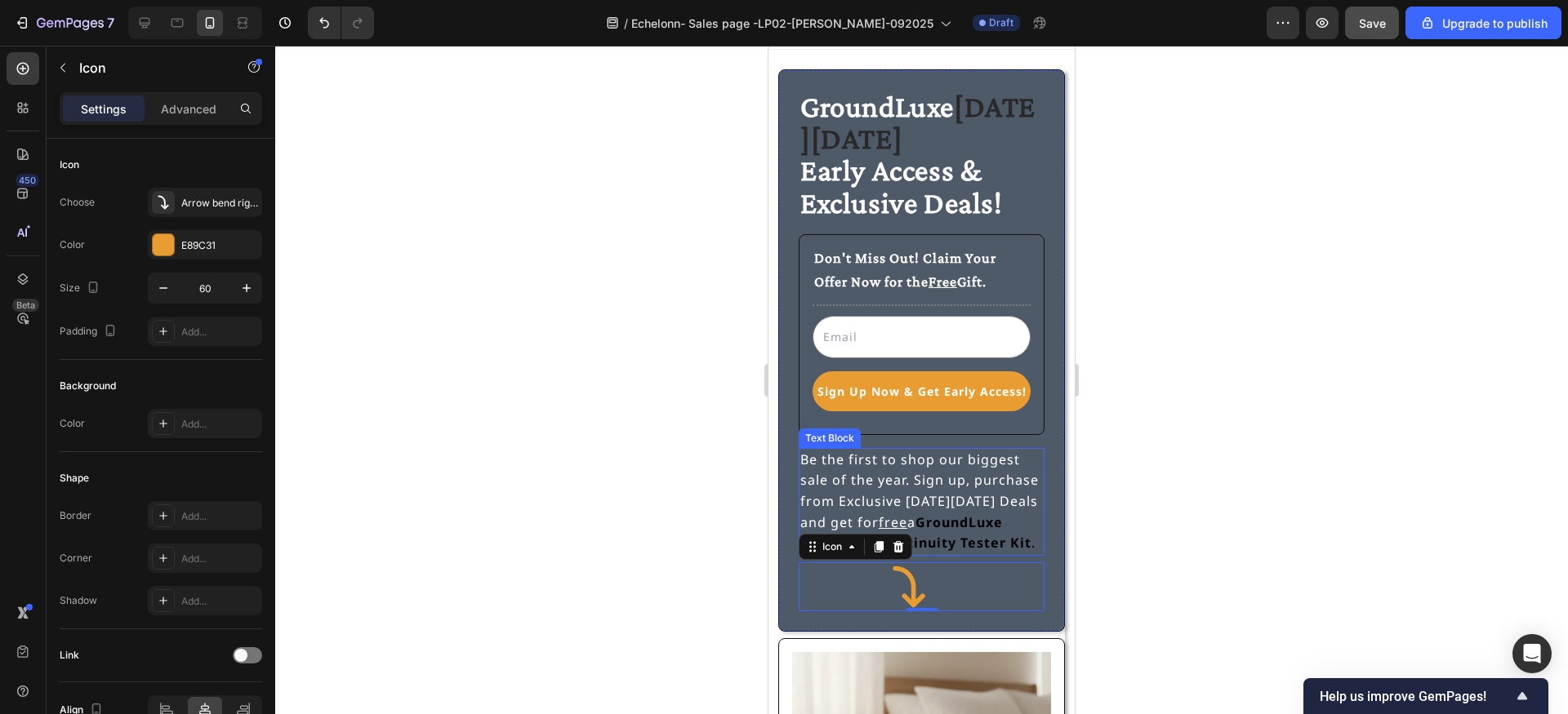
scroll to position [12, 0]
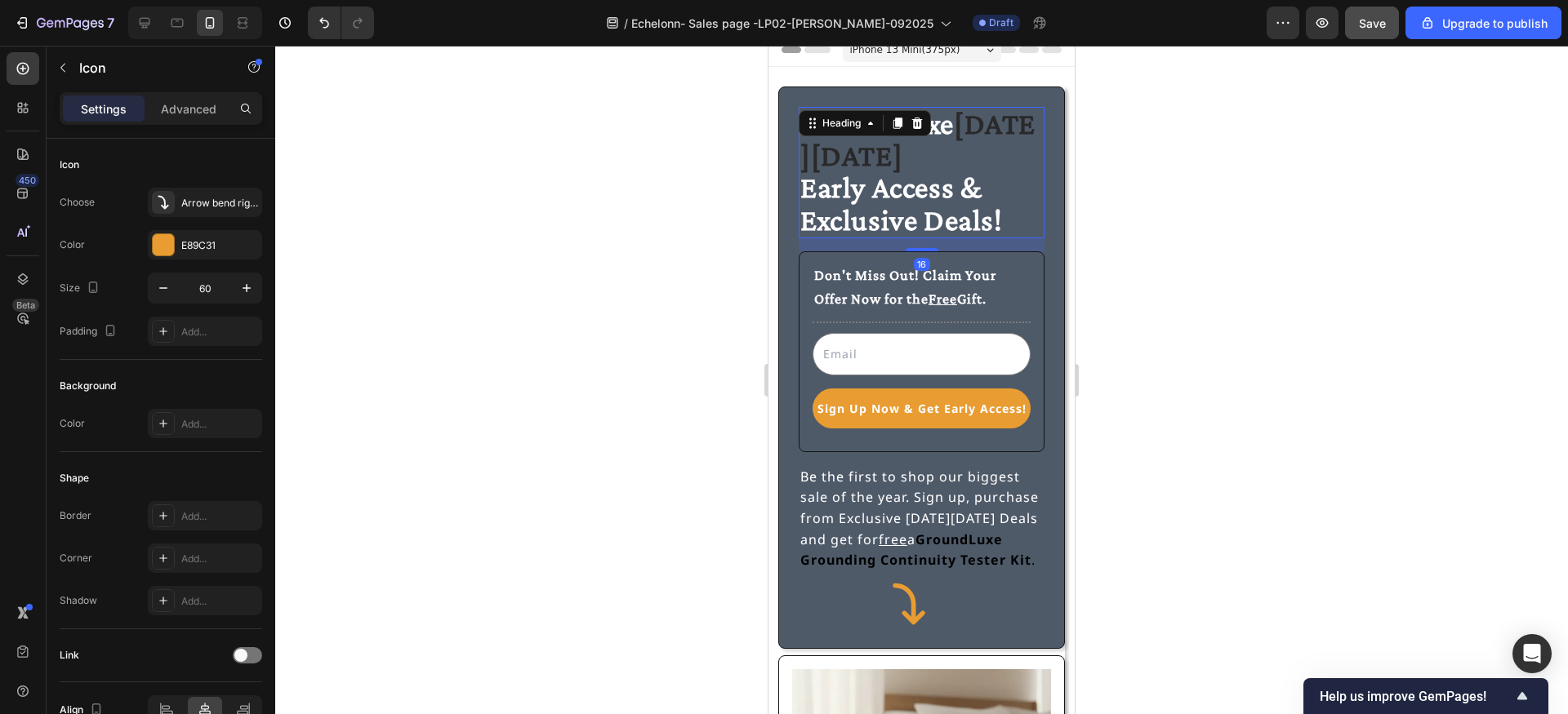
click at [956, 191] on span "Early Access & Exclusive Deals!" at bounding box center [901, 203] width 203 height 65
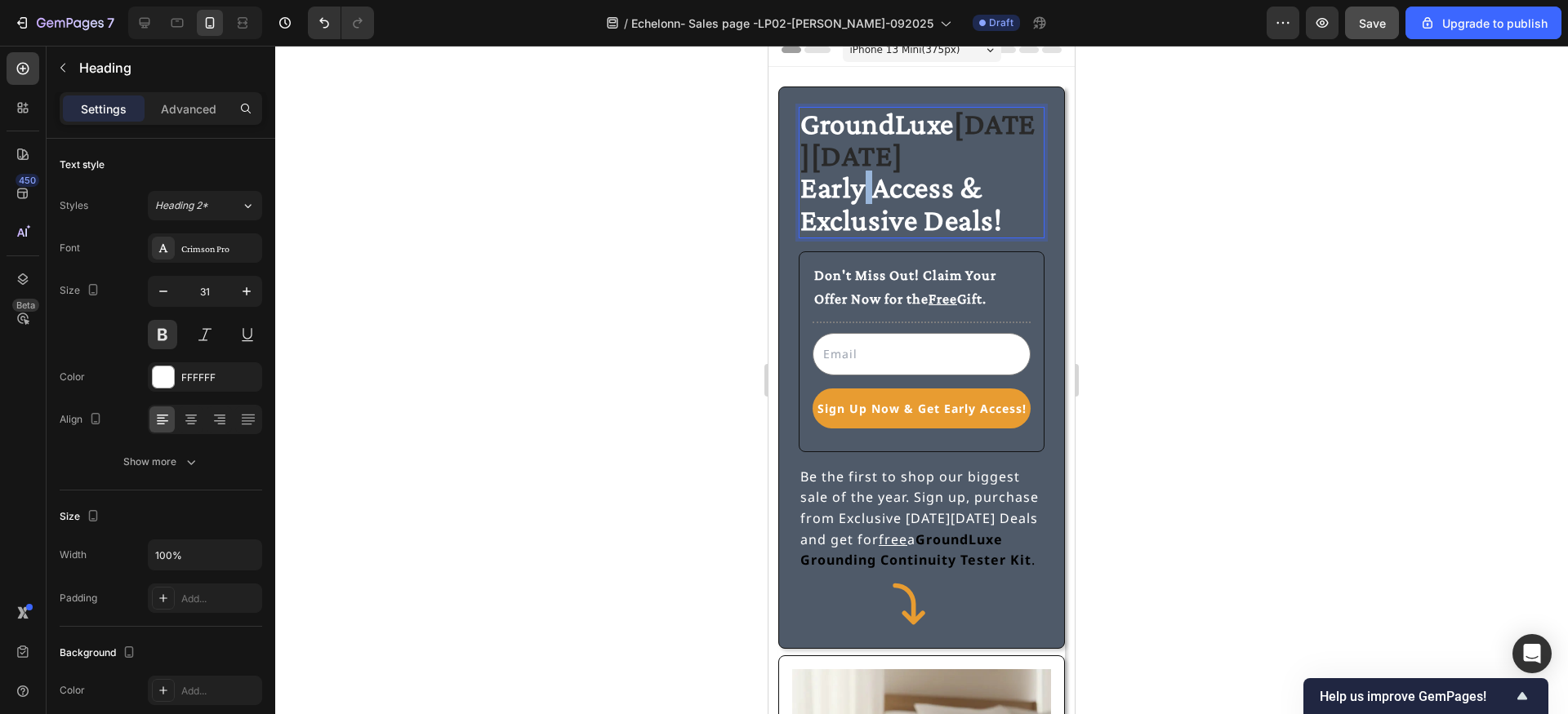
click at [867, 180] on span "Early Access & Exclusive Deals!" at bounding box center [901, 203] width 203 height 65
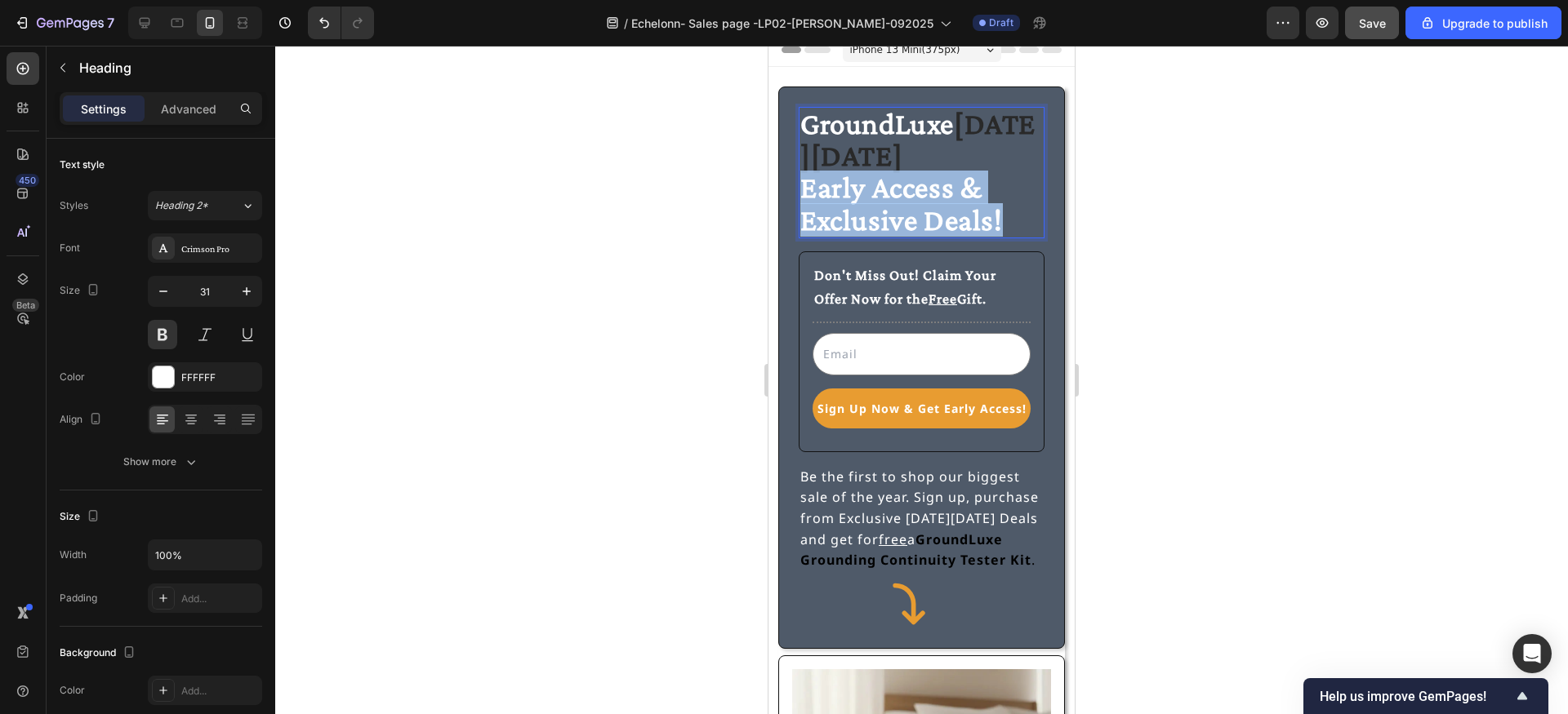
click at [867, 180] on span "Early Access & Exclusive Deals!" at bounding box center [901, 203] width 203 height 65
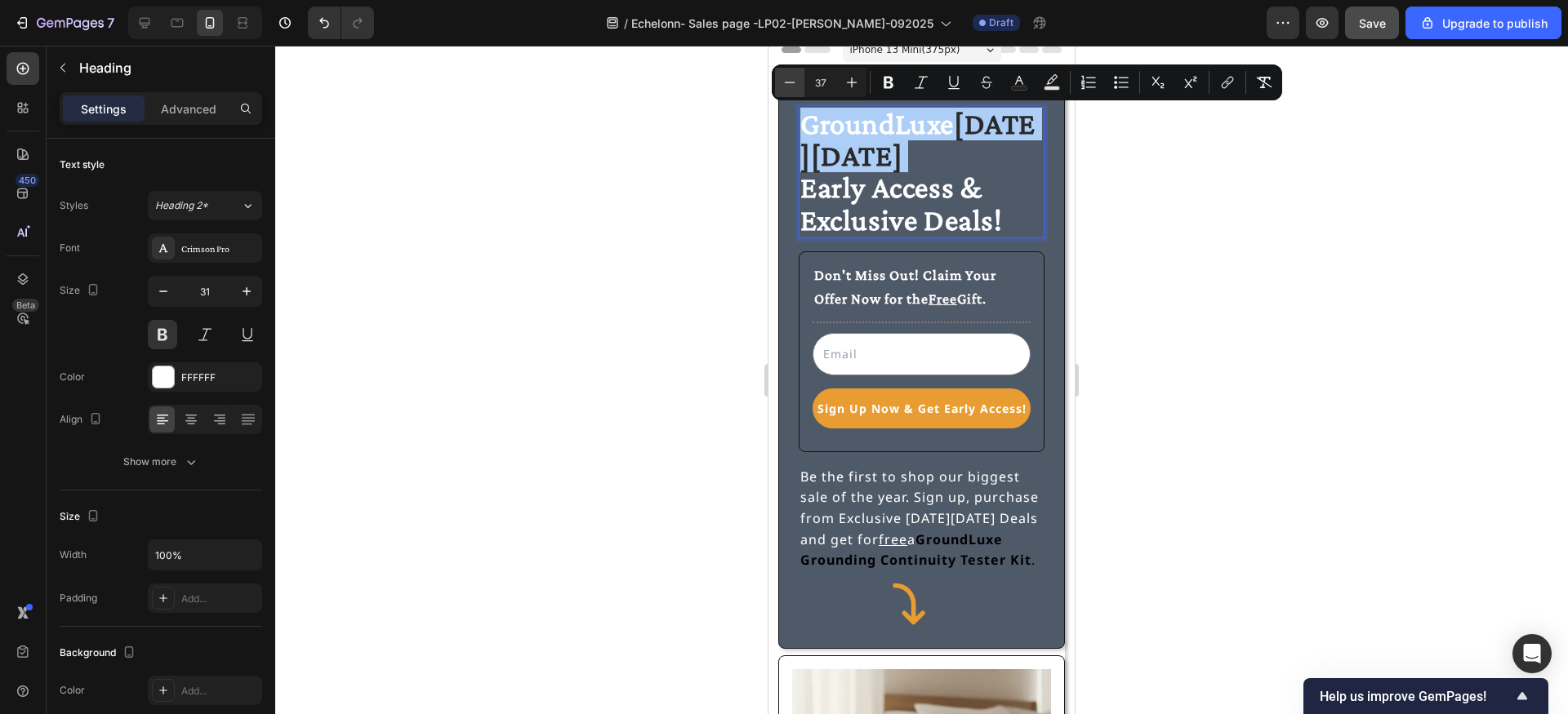
click at [785, 85] on icon "Editor contextual toolbar" at bounding box center [790, 82] width 17 height 16
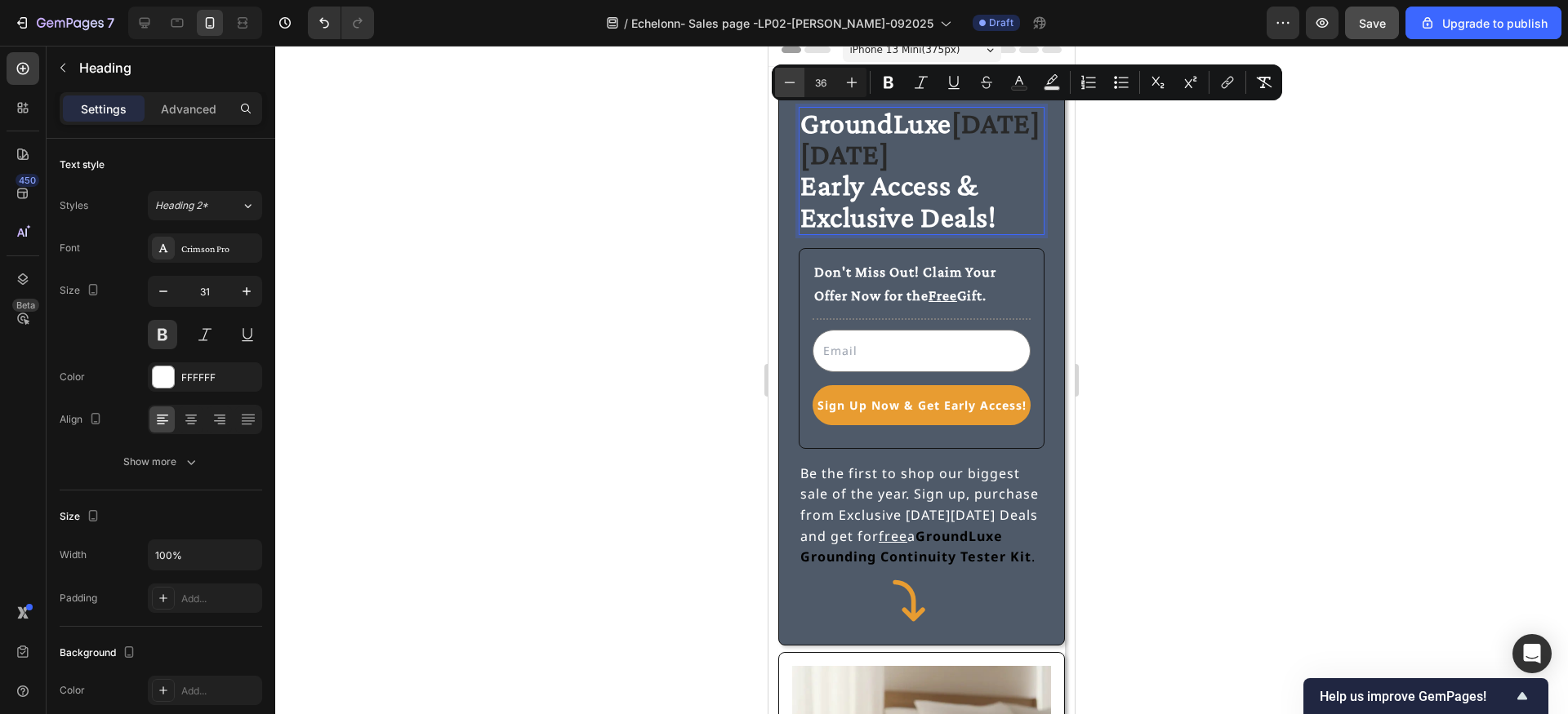
click at [785, 85] on icon "Editor contextual toolbar" at bounding box center [790, 82] width 17 height 16
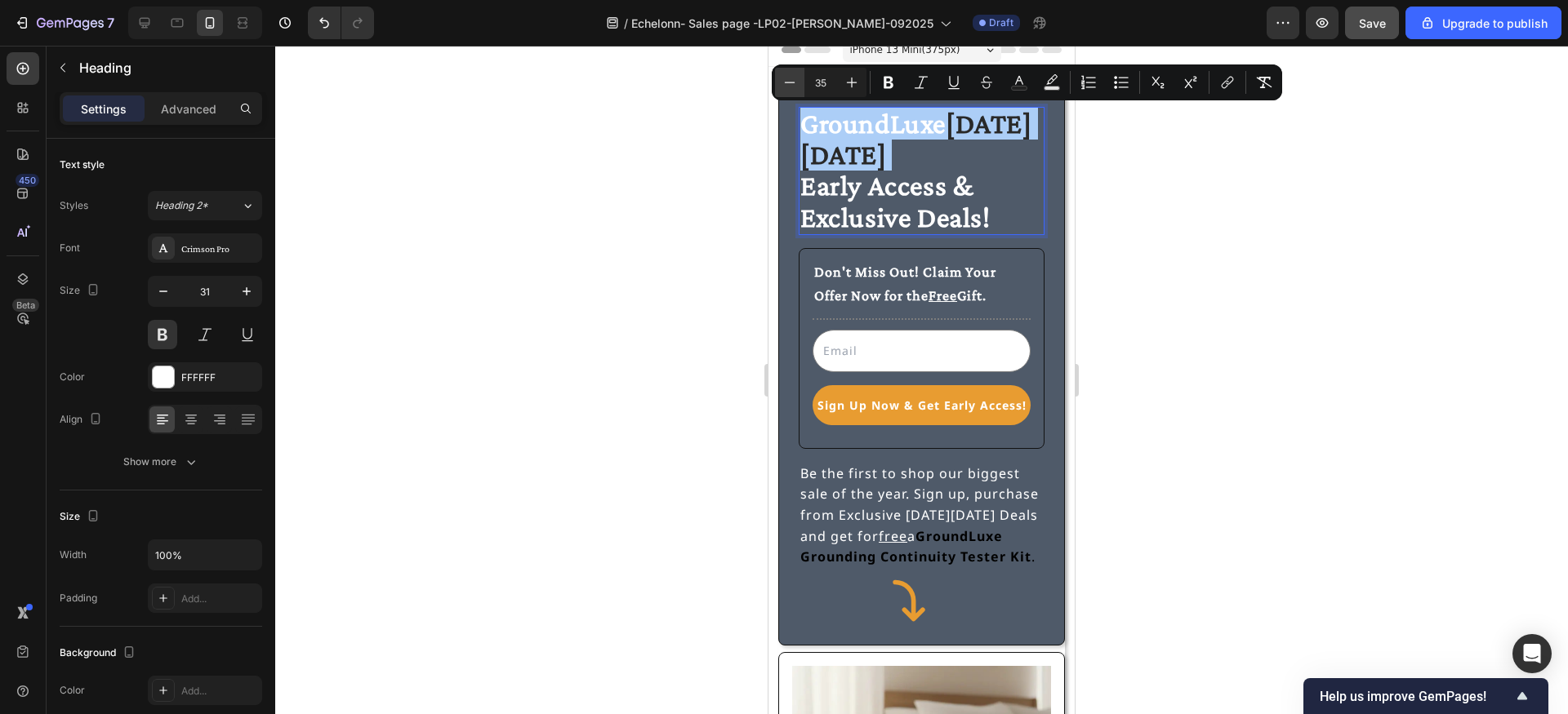
click at [785, 85] on icon "Editor contextual toolbar" at bounding box center [790, 82] width 17 height 16
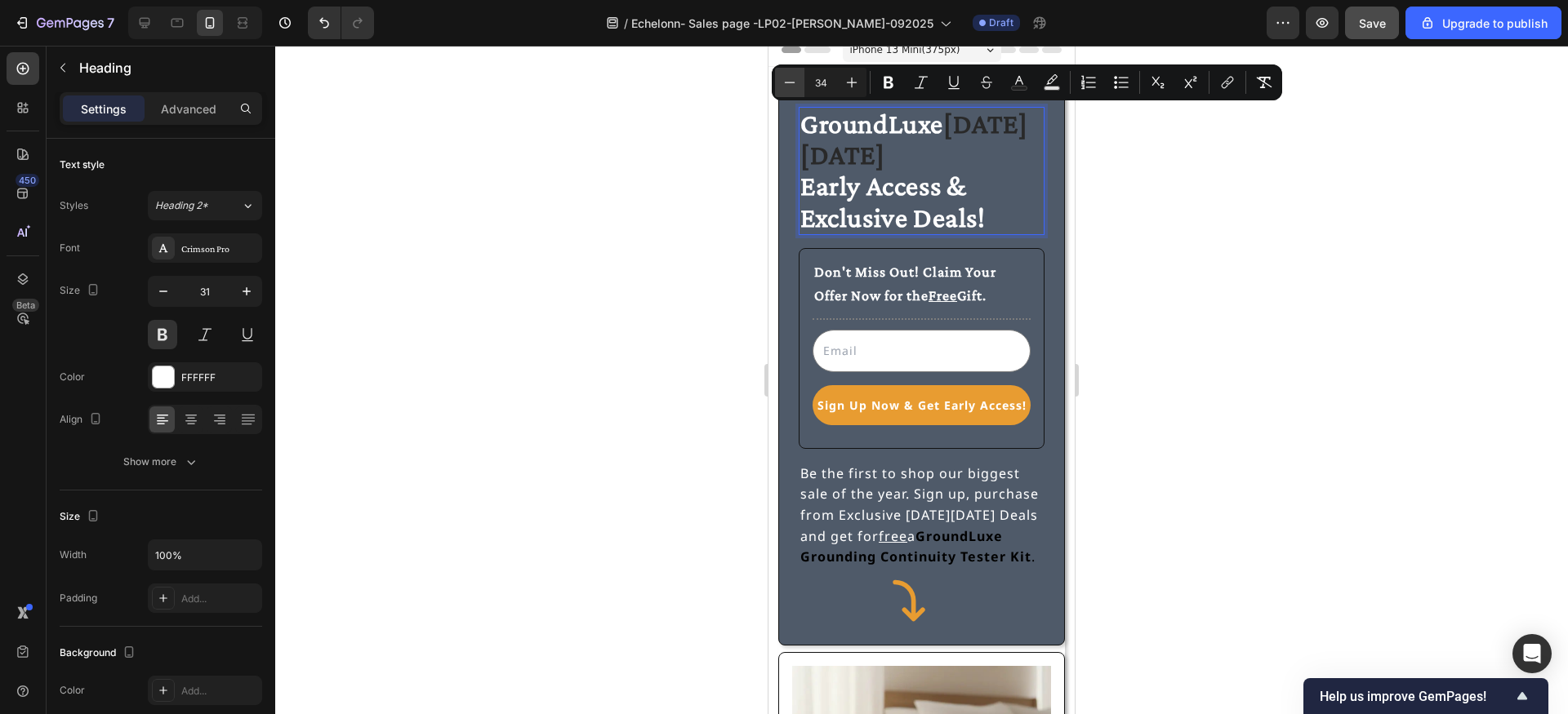
click at [785, 85] on icon "Editor contextual toolbar" at bounding box center [790, 82] width 17 height 16
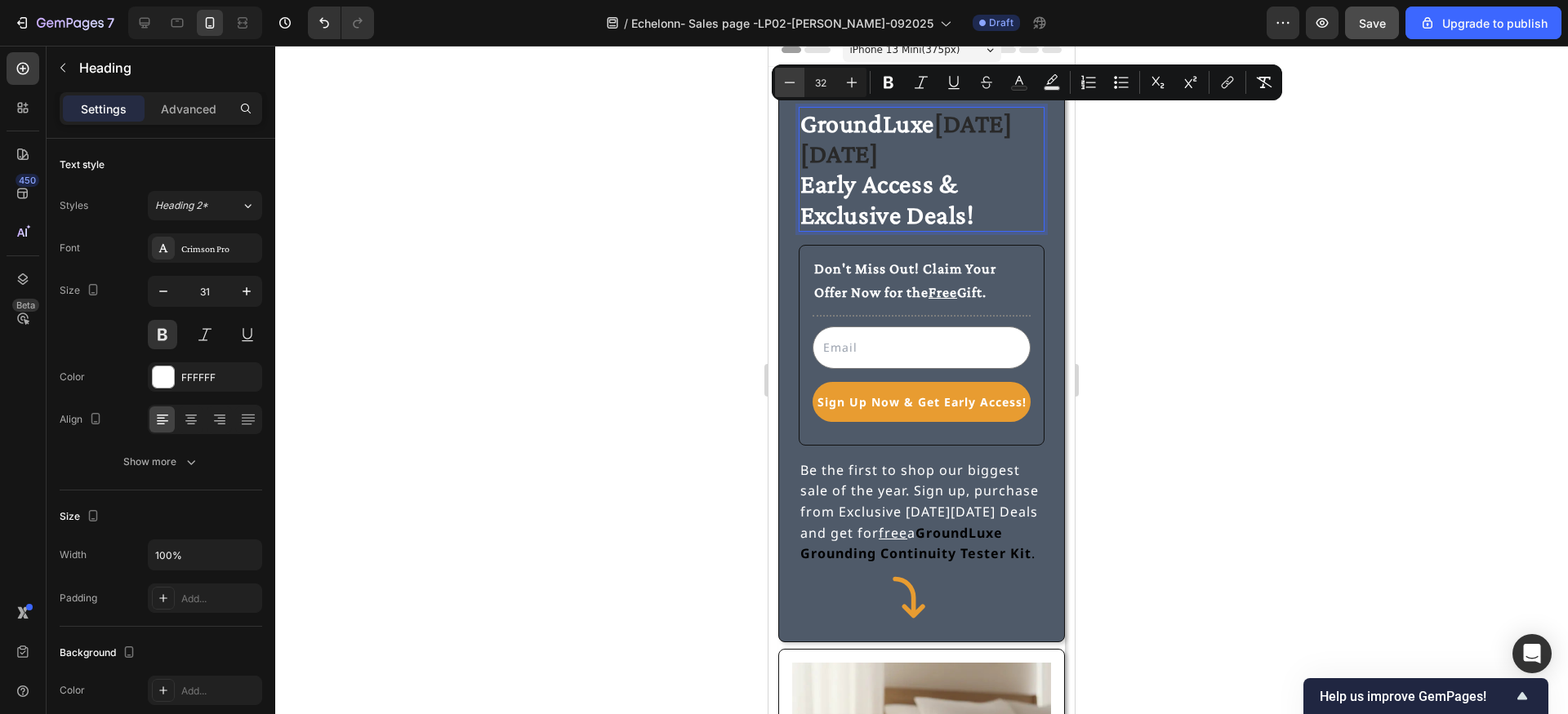
click at [785, 85] on icon "Editor contextual toolbar" at bounding box center [790, 82] width 17 height 16
type input "31"
click at [808, 152] on strong "[DATE][DATE]" at bounding box center [904, 138] width 208 height 59
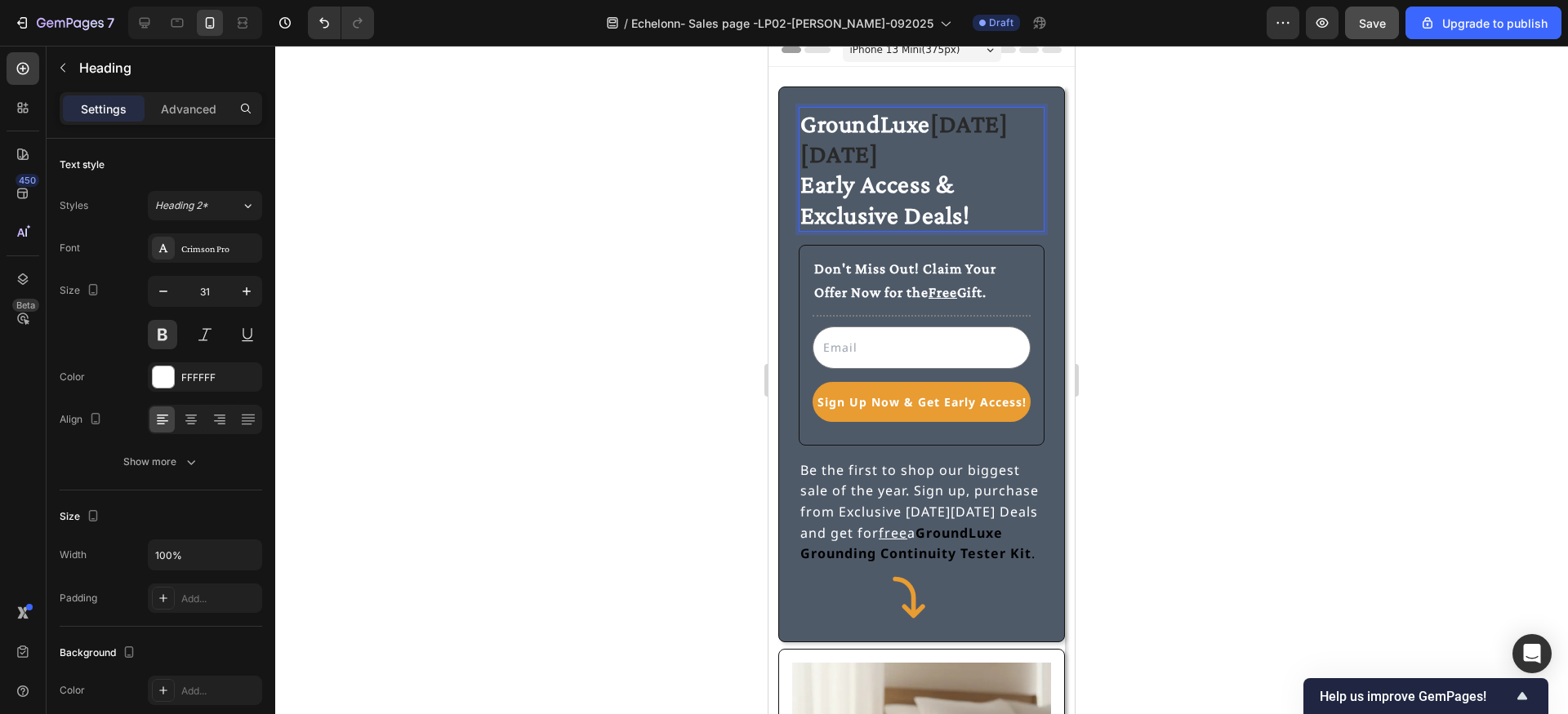
click at [802, 154] on strong "[DATE][DATE]" at bounding box center [904, 138] width 208 height 59
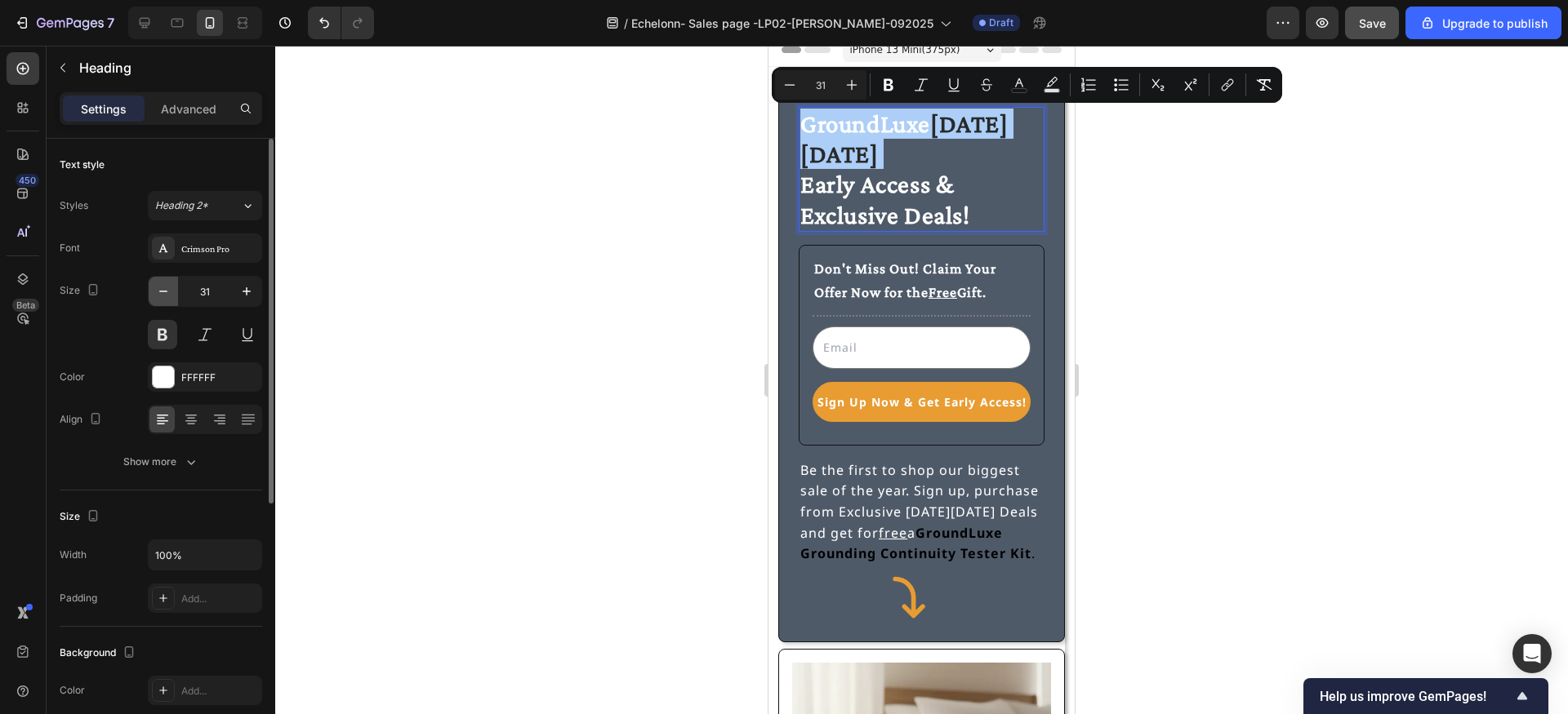
click at [160, 294] on icon "button" at bounding box center [163, 291] width 17 height 16
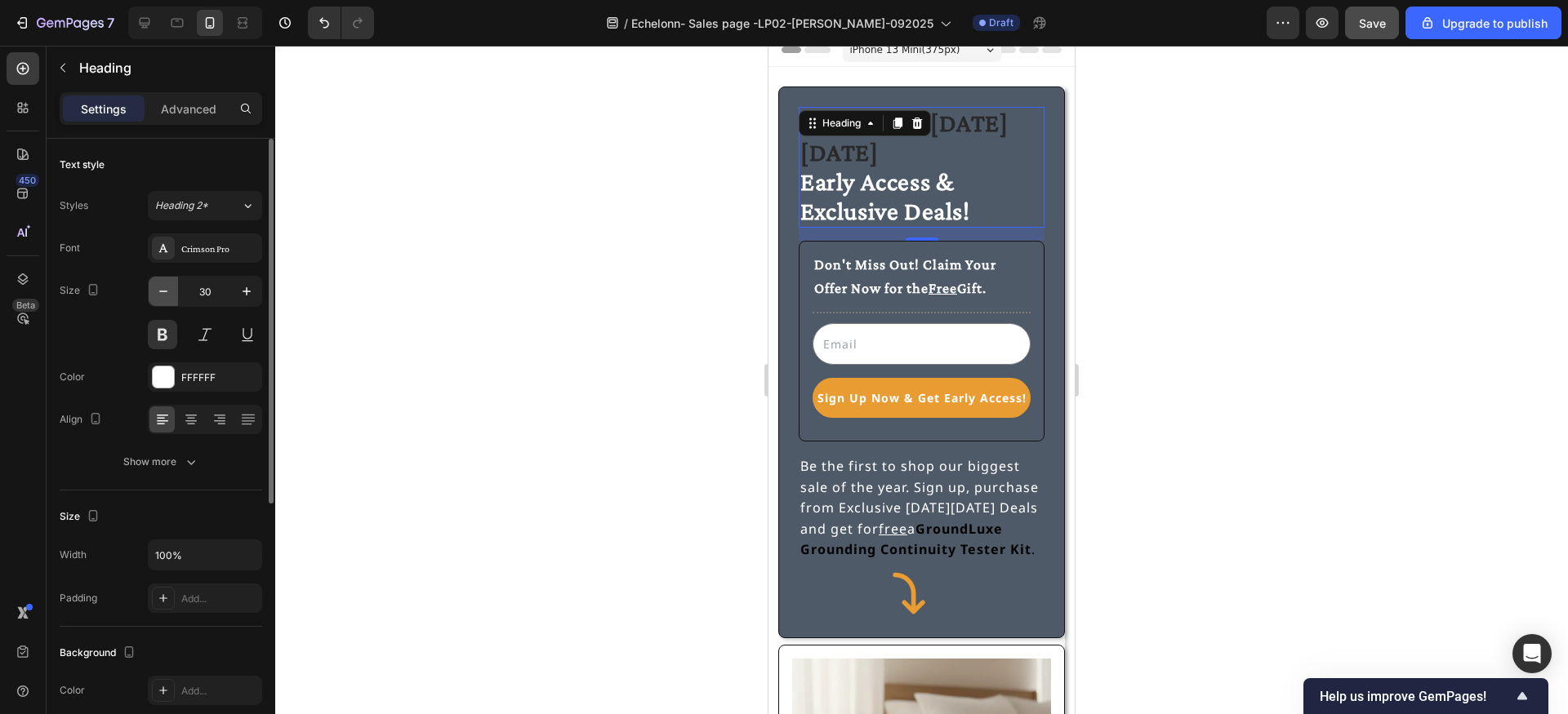
click at [160, 294] on icon "button" at bounding box center [163, 291] width 17 height 16
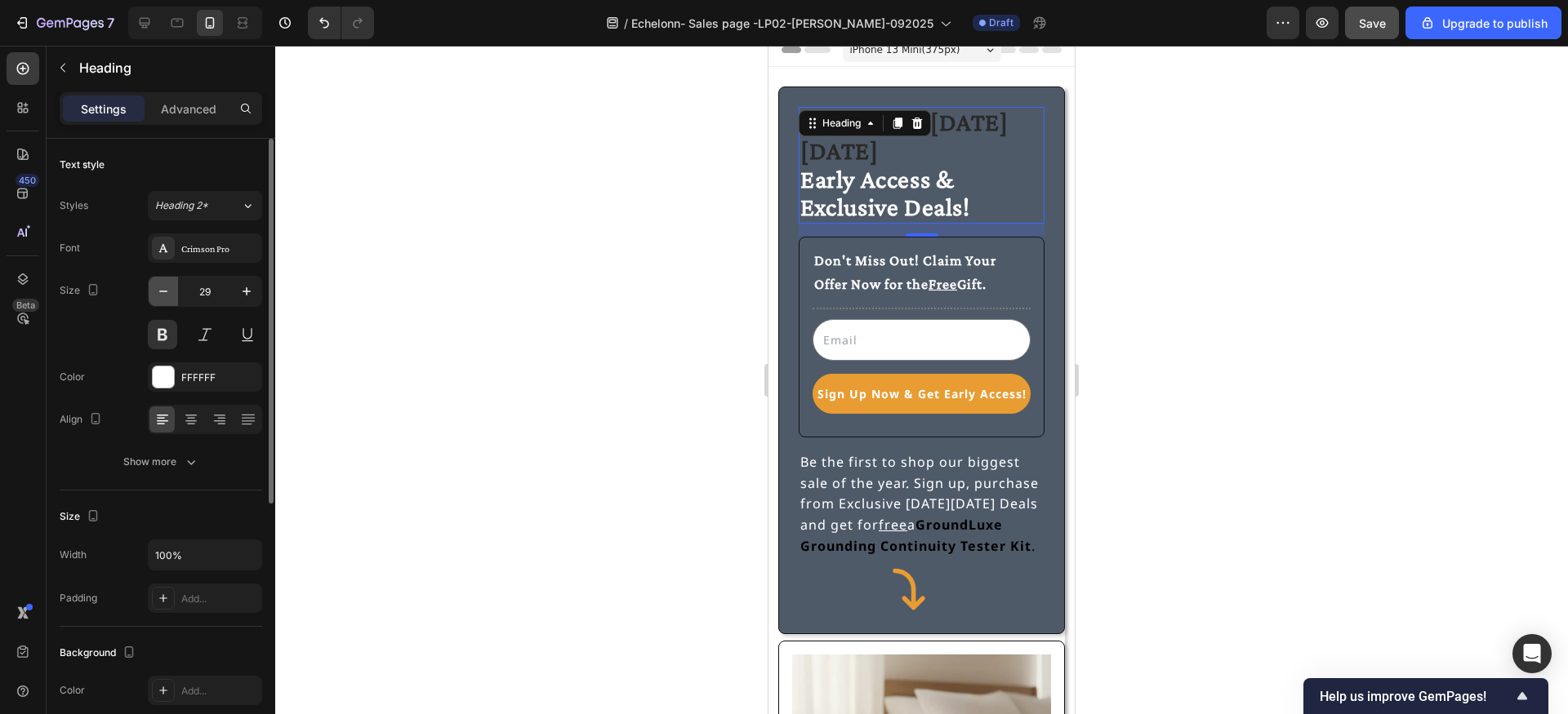
click at [160, 294] on icon "button" at bounding box center [163, 291] width 17 height 16
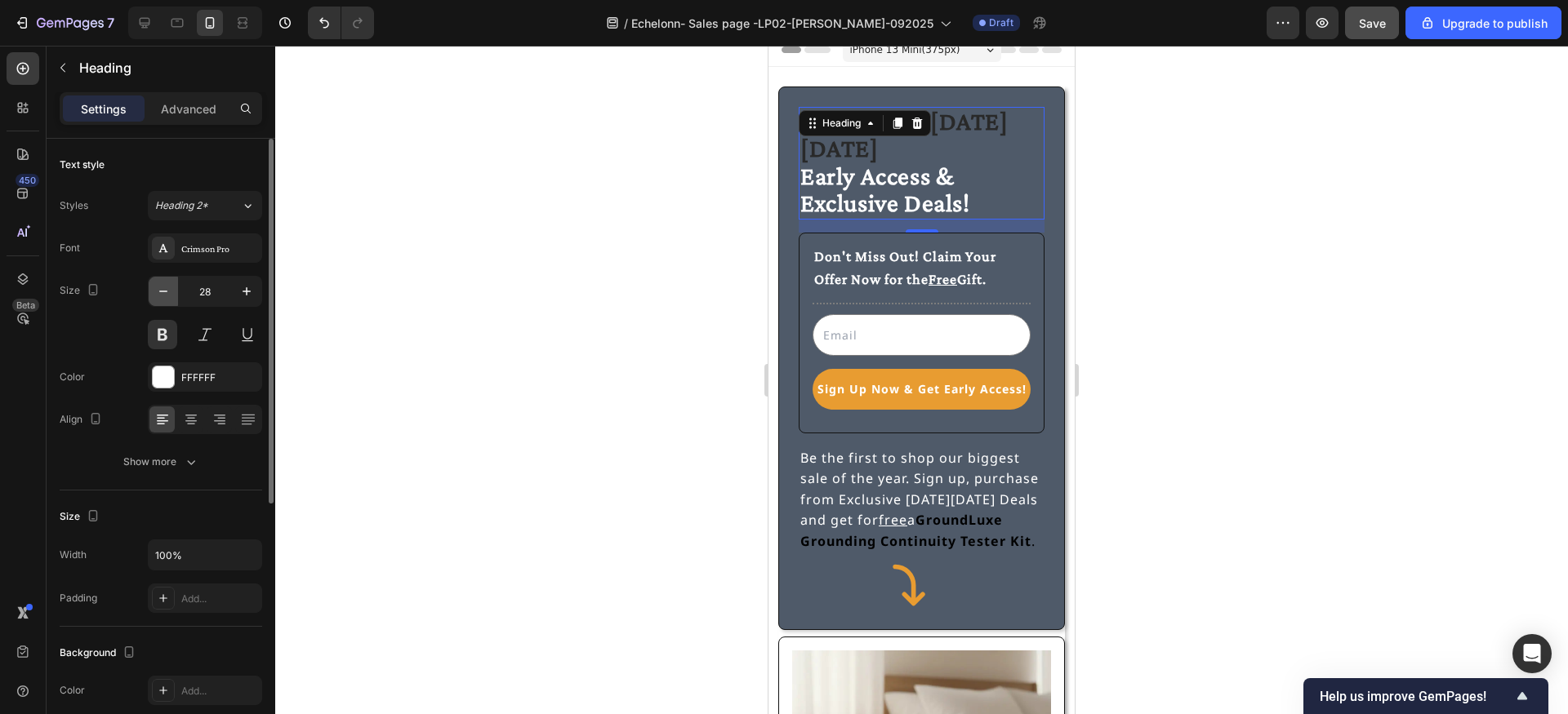
type input "27"
click at [922, 177] on span "Early Access & Exclusive Deals!" at bounding box center [885, 189] width 170 height 56
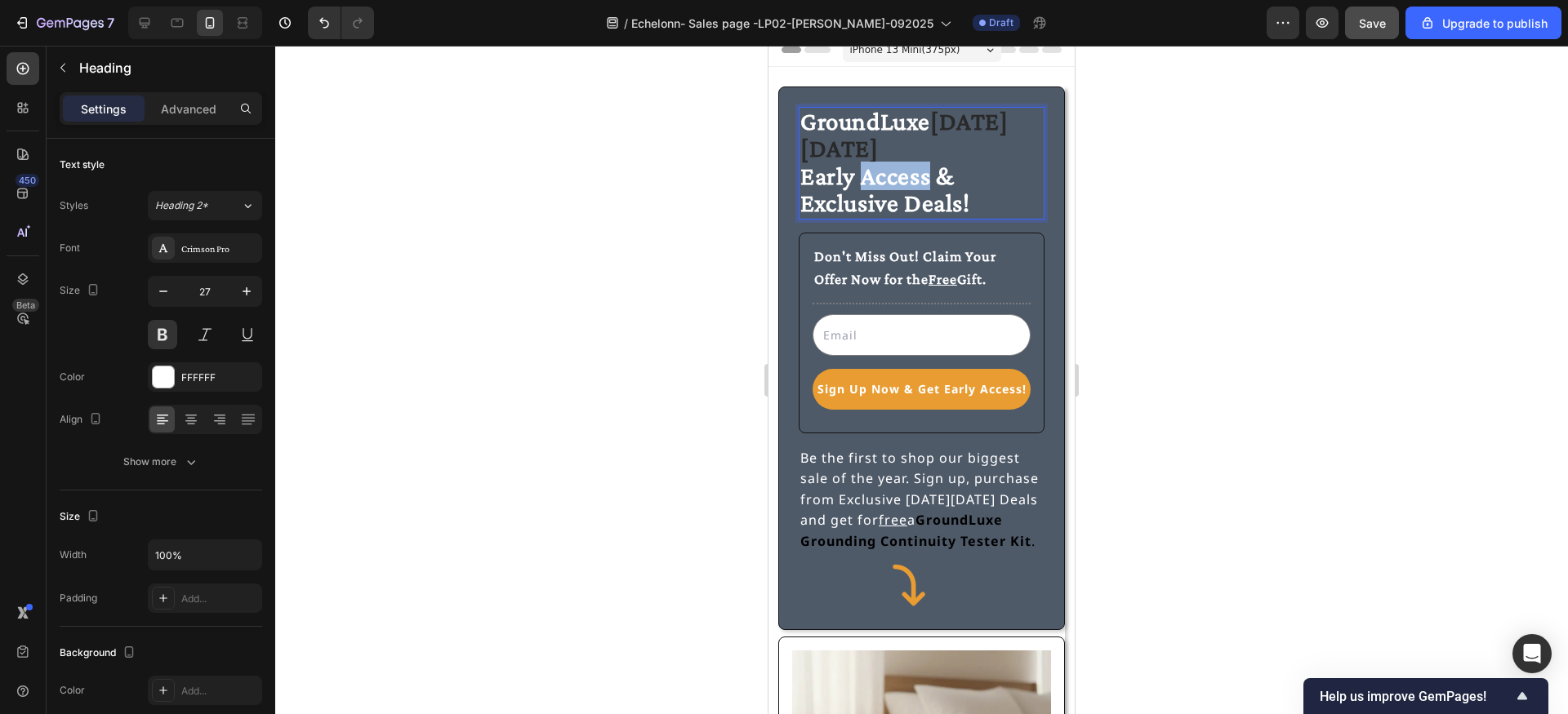
click at [922, 177] on span "Early Access & Exclusive Deals!" at bounding box center [885, 189] width 170 height 56
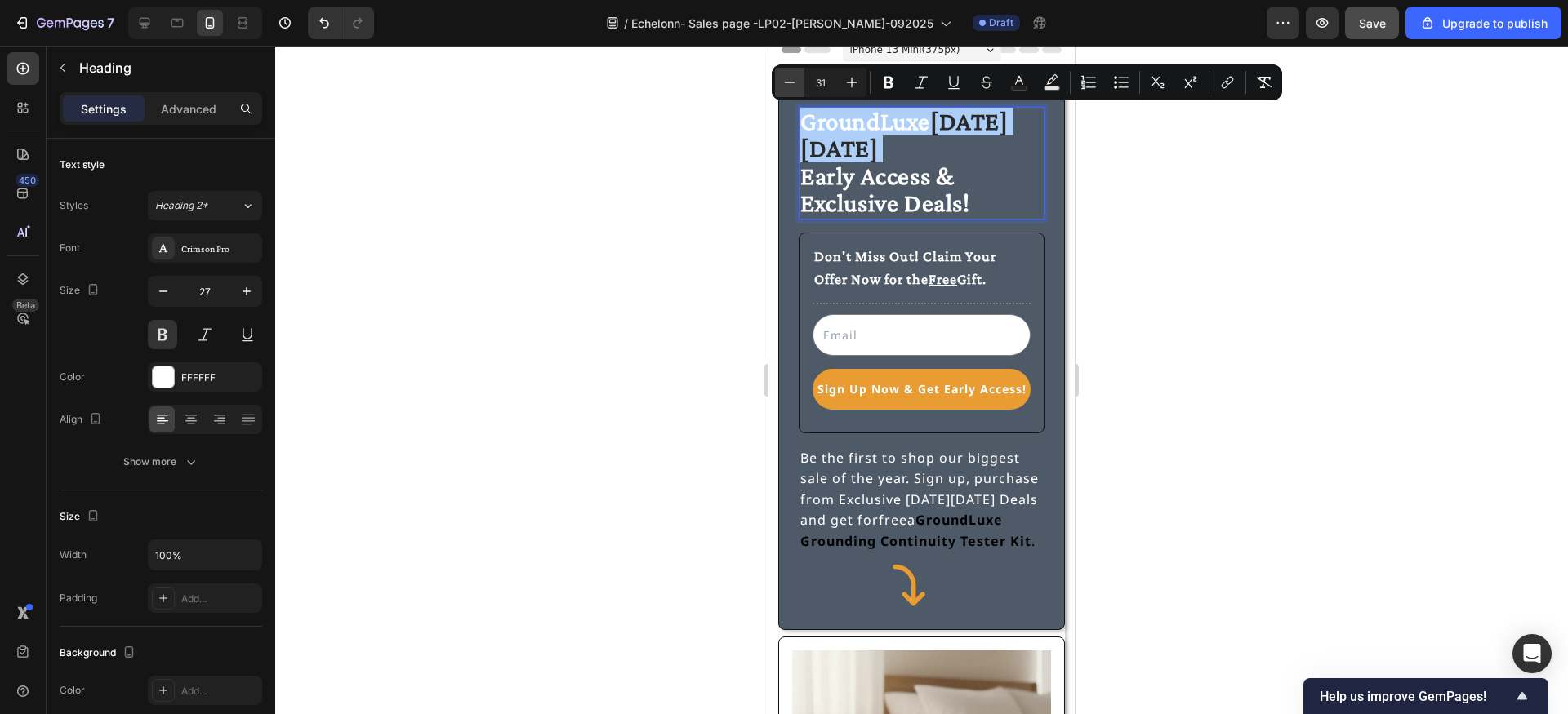
click at [783, 86] on icon "Editor contextual toolbar" at bounding box center [790, 82] width 17 height 16
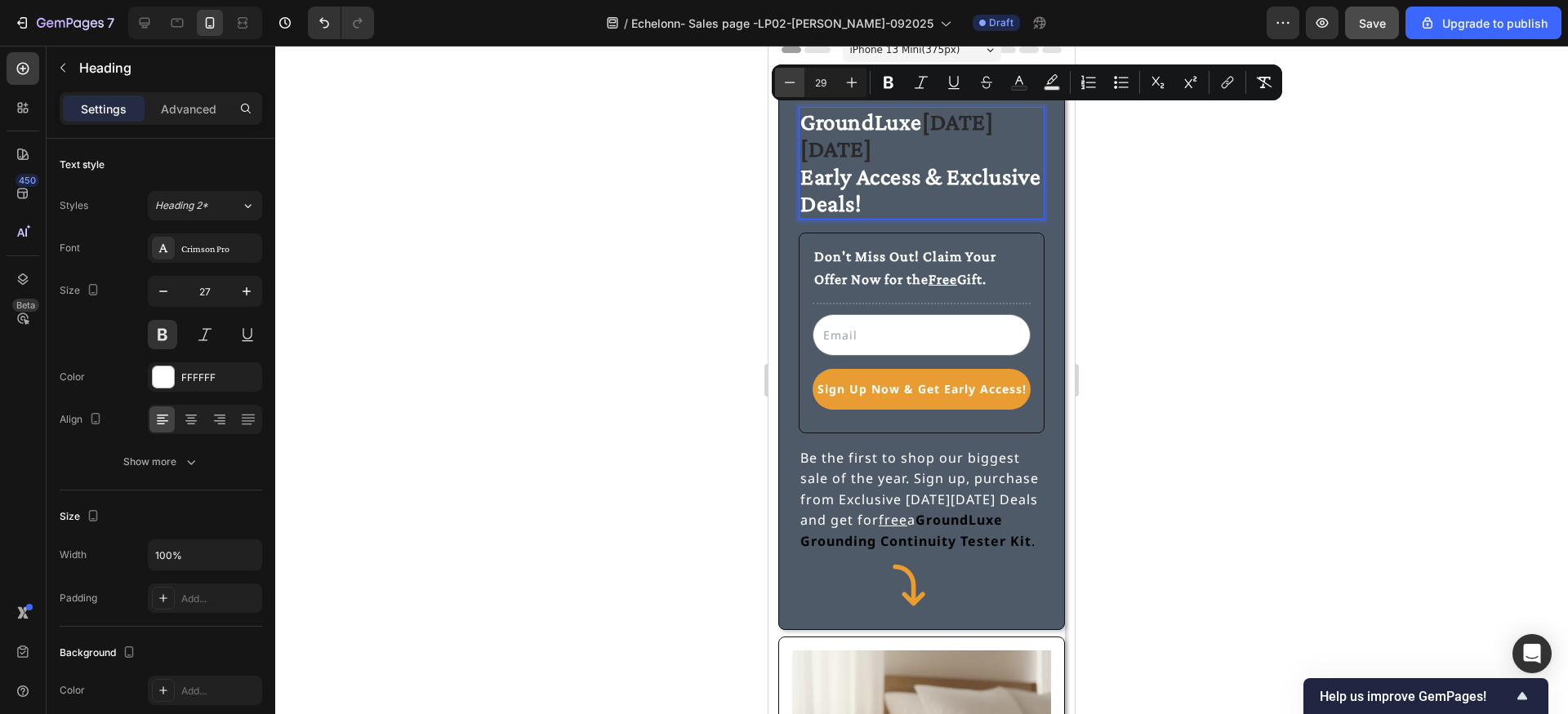
click at [783, 86] on icon "Editor contextual toolbar" at bounding box center [790, 82] width 17 height 16
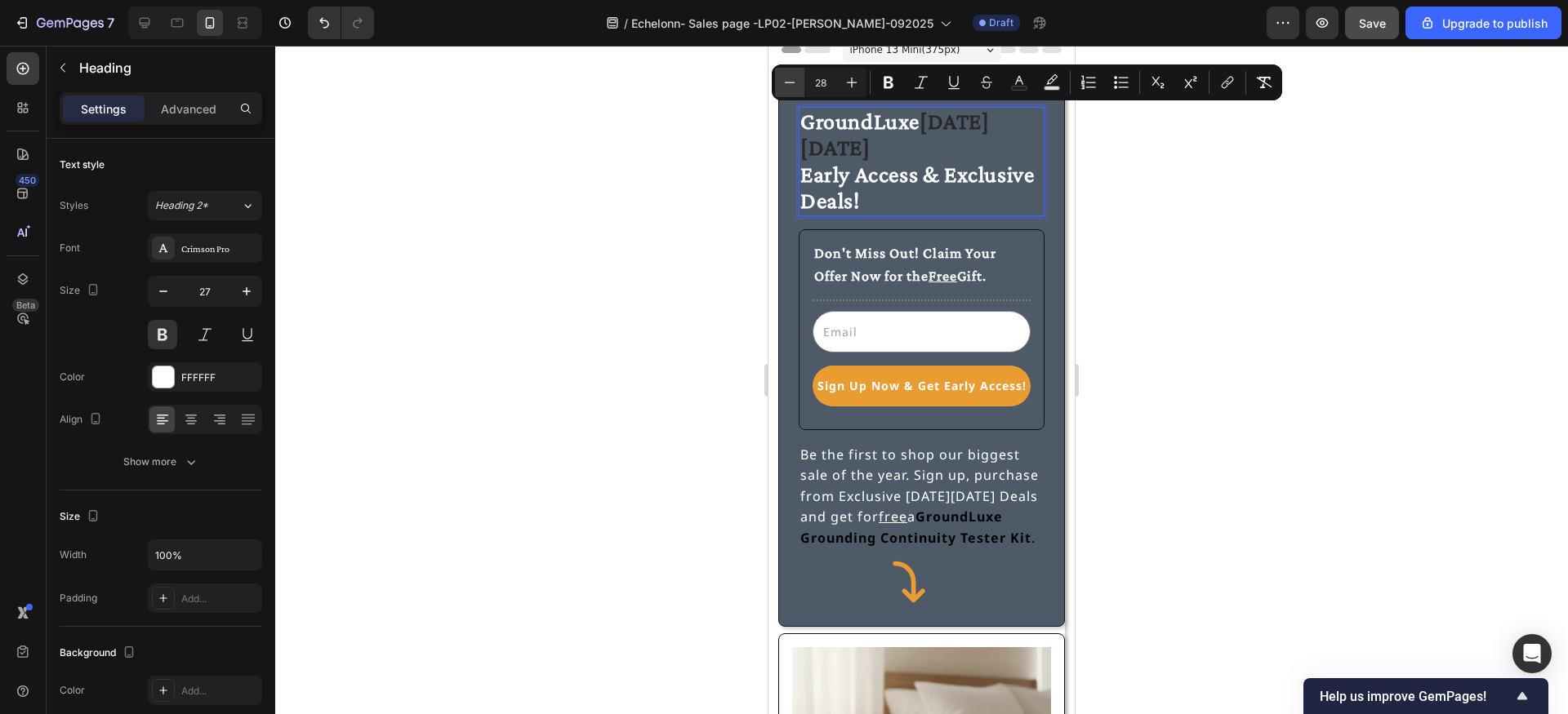
click at [783, 86] on icon "Editor contextual toolbar" at bounding box center [790, 82] width 17 height 16
type input "27"
click at [691, 280] on div at bounding box center [922, 379] width 1293 height 668
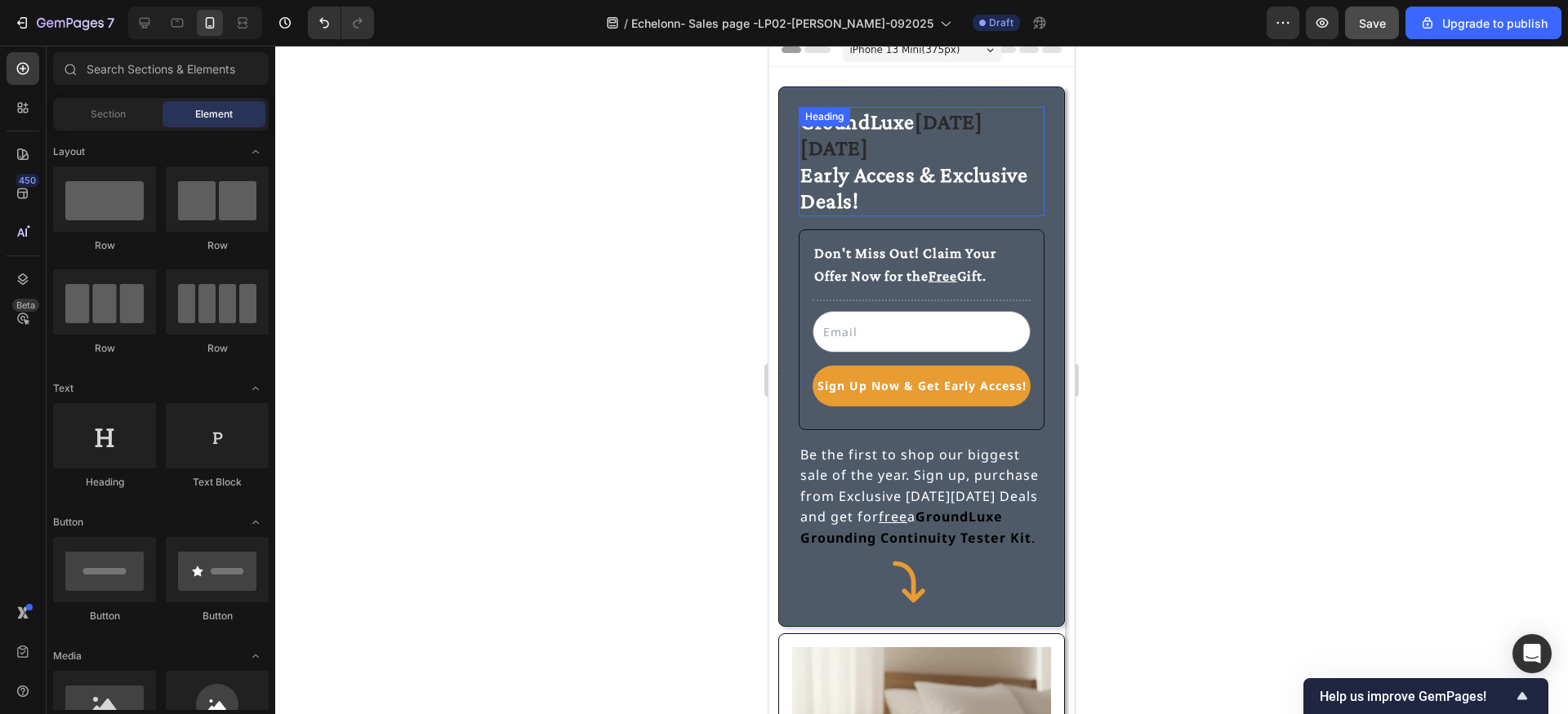
click at [925, 127] on div "⁠⁠⁠⁠⁠⁠⁠ GroundLuxe Black Friday Early Access & Exclusive Deals! Heading" at bounding box center [922, 161] width 246 height 109
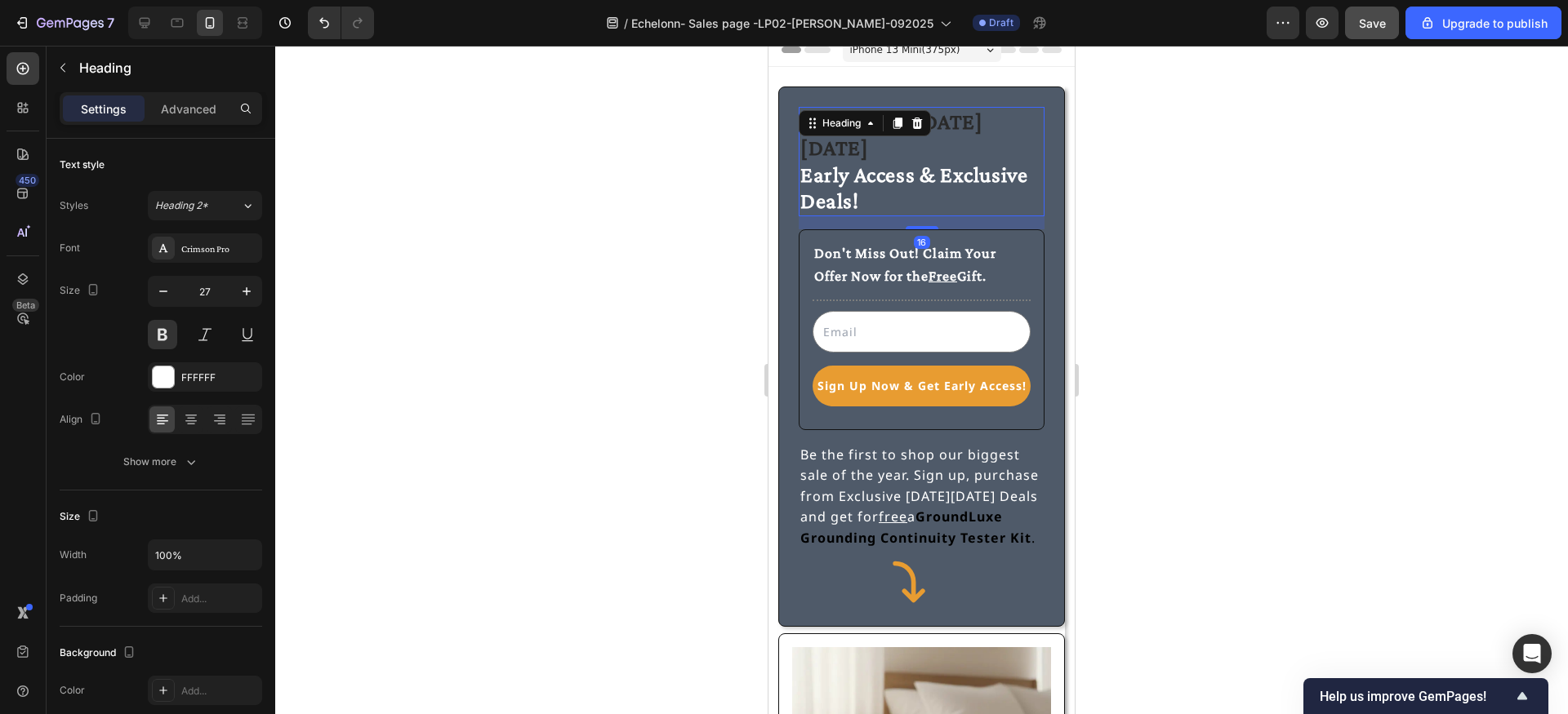
click at [925, 127] on div at bounding box center [916, 123] width 19 height 19
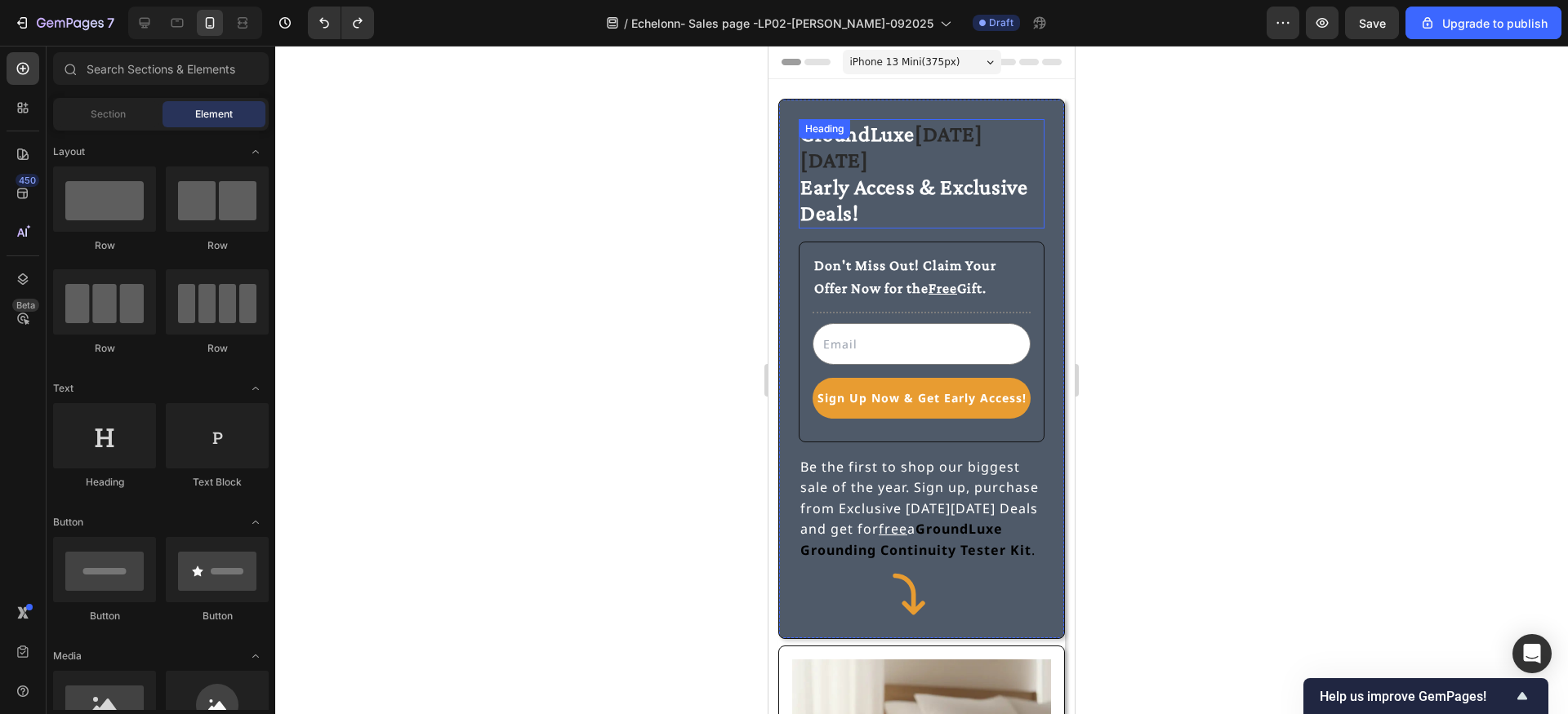
scroll to position [12, 0]
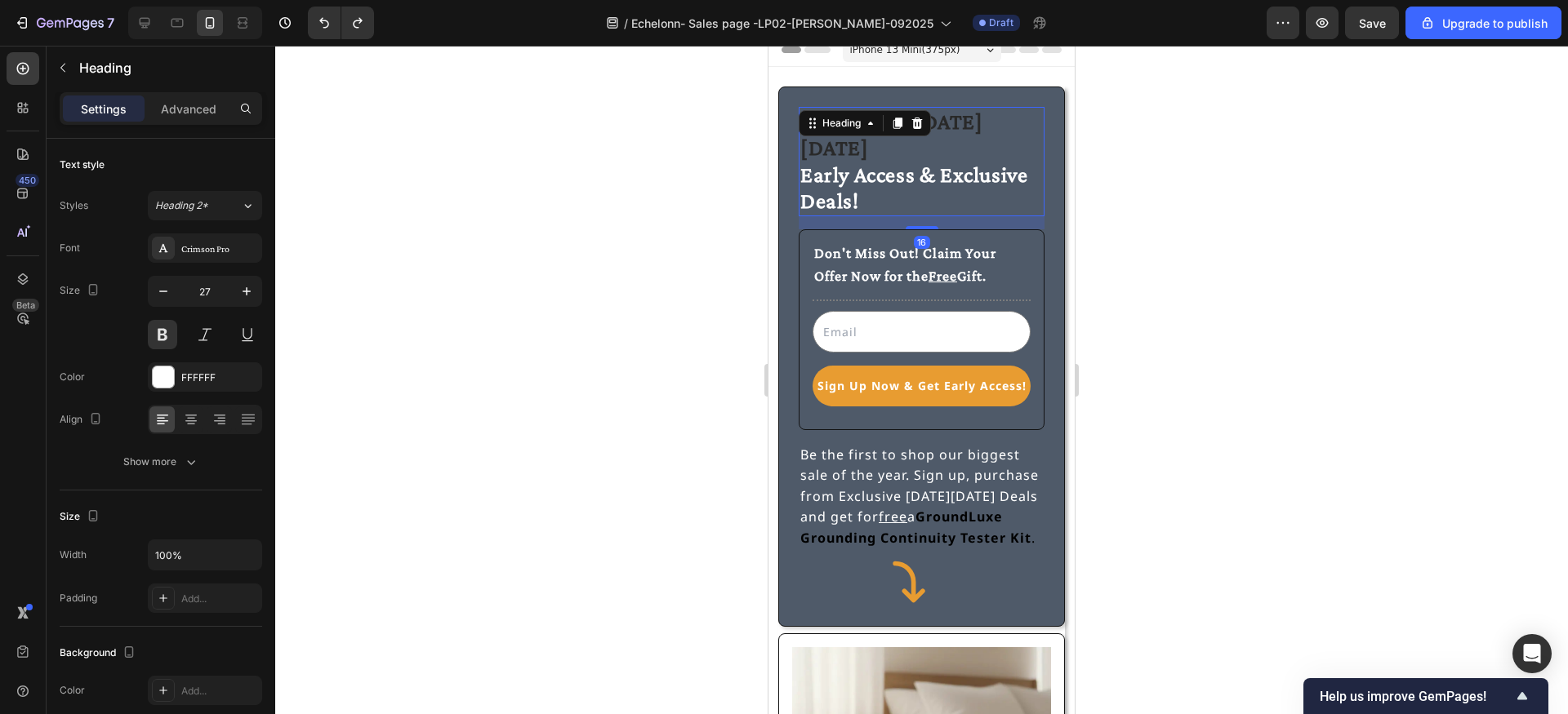
click at [922, 123] on div "GroundLuxe [DATE][DATE] Early Access & Exclusive Deals! Heading 16" at bounding box center [922, 161] width 246 height 109
click at [920, 119] on strong "[DATE][DATE]" at bounding box center [891, 134] width 182 height 50
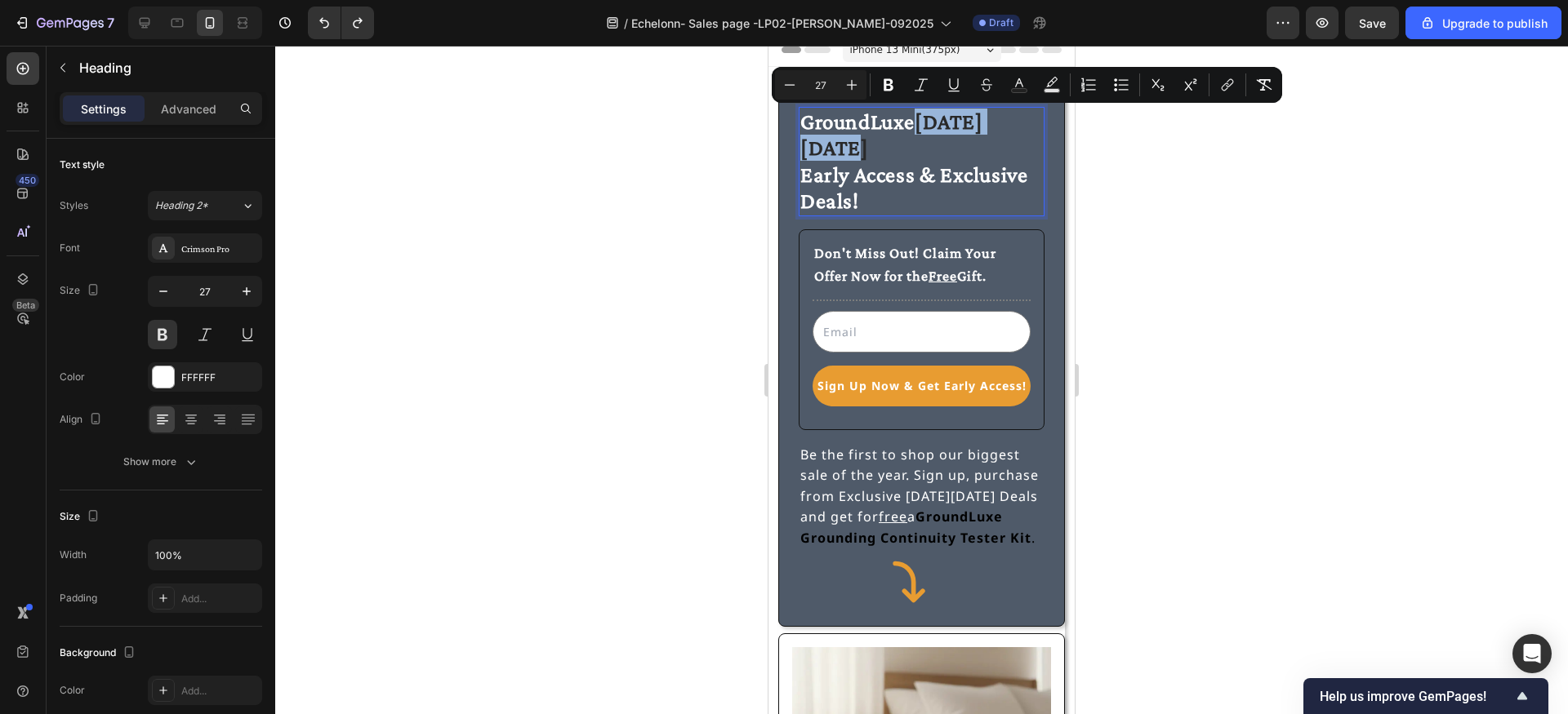
drag, startPoint x: 915, startPoint y: 120, endPoint x: 1021, endPoint y: 130, distance: 106.5
click at [1021, 130] on p "GroundLuxe [DATE][DATE] Early Access & Exclusive Deals!" at bounding box center [922, 161] width 243 height 106
click at [983, 130] on strong "[DATE][DATE]" at bounding box center [891, 134] width 182 height 50
drag, startPoint x: 922, startPoint y: 123, endPoint x: 1030, endPoint y: 130, distance: 108.2
click at [983, 130] on strong "[DATE][DATE]" at bounding box center [891, 134] width 182 height 50
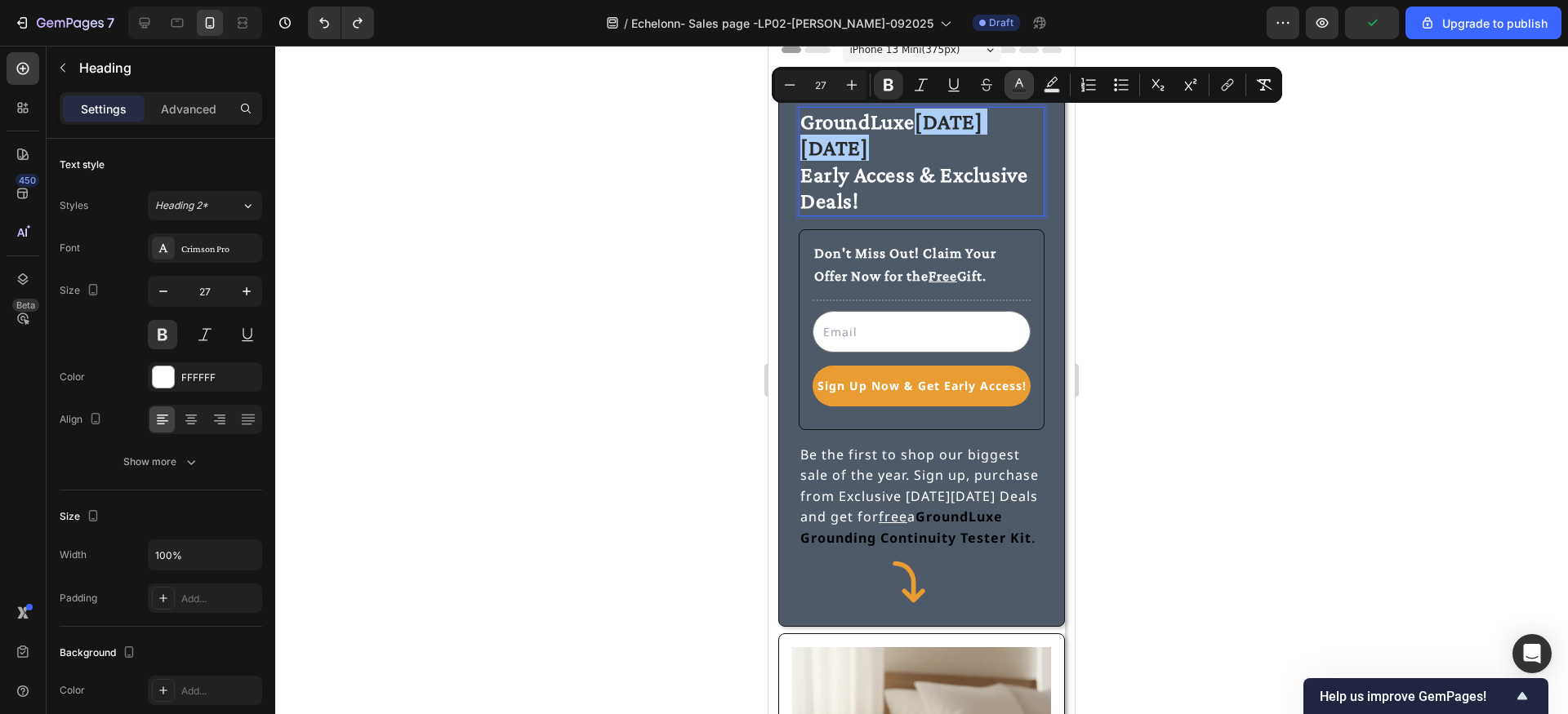
click at [1016, 90] on rect "Editor contextual toolbar" at bounding box center [1019, 91] width 16 height 4
type input "292929"
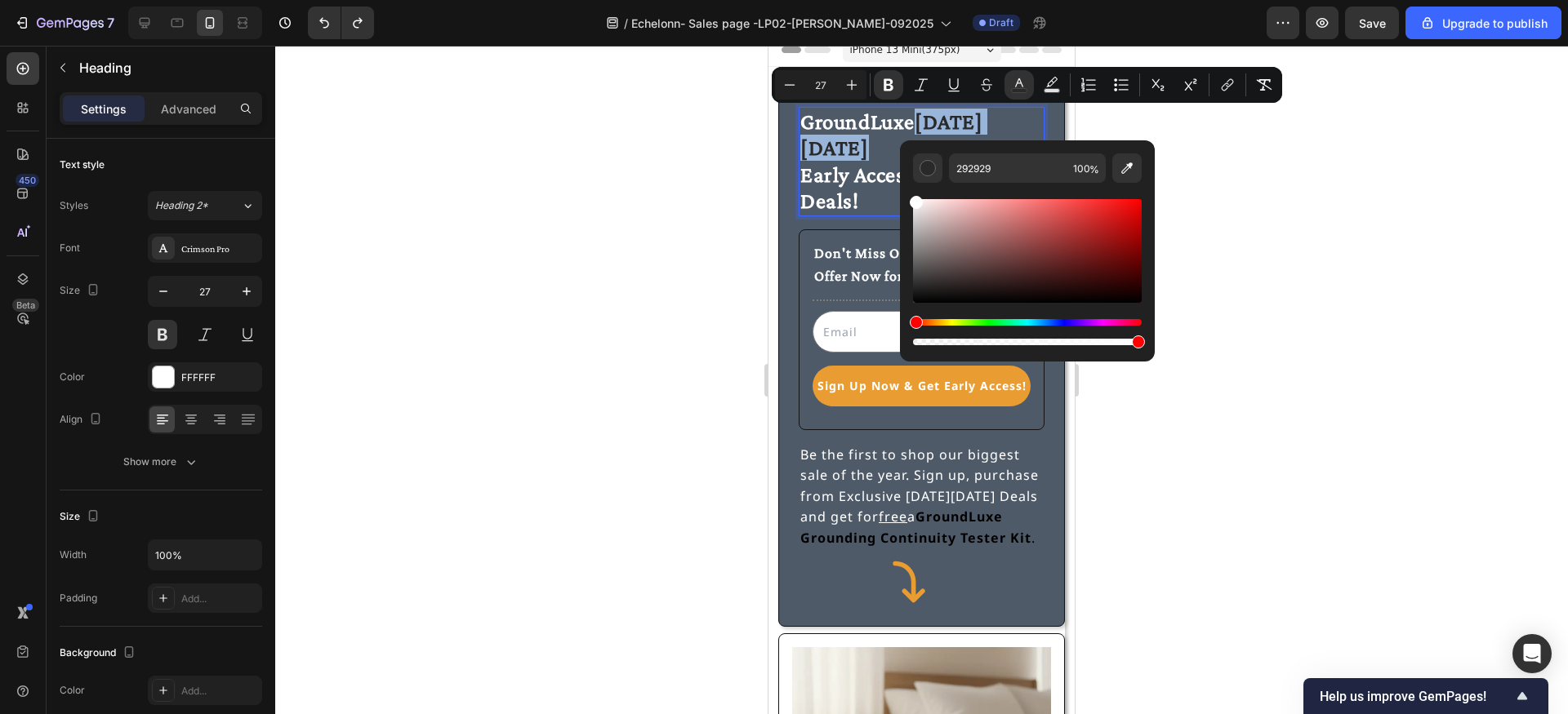
type input "FFFFFF"
drag, startPoint x: 1684, startPoint y: 335, endPoint x: 892, endPoint y: 161, distance: 810.9
click at [1049, 89] on rect "Editor contextual toolbar" at bounding box center [1052, 91] width 16 height 4
drag, startPoint x: 917, startPoint y: 300, endPoint x: 900, endPoint y: 174, distance: 127.1
click at [900, 174] on div "000000 77 %" at bounding box center [1027, 244] width 255 height 208
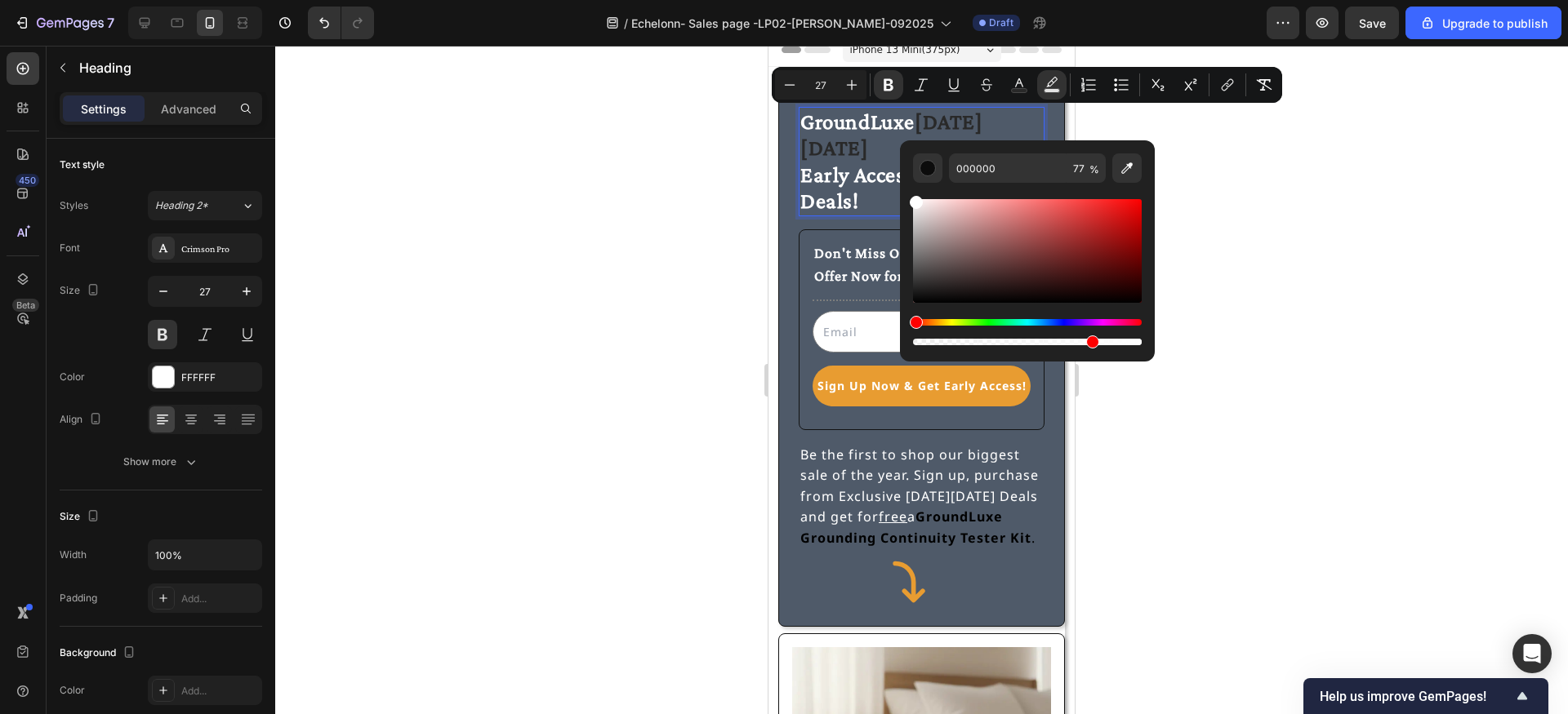
type input "FFFFFF"
click at [1076, 165] on input "77" at bounding box center [1086, 168] width 39 height 29
type input "100"
click at [1207, 185] on div at bounding box center [922, 379] width 1293 height 668
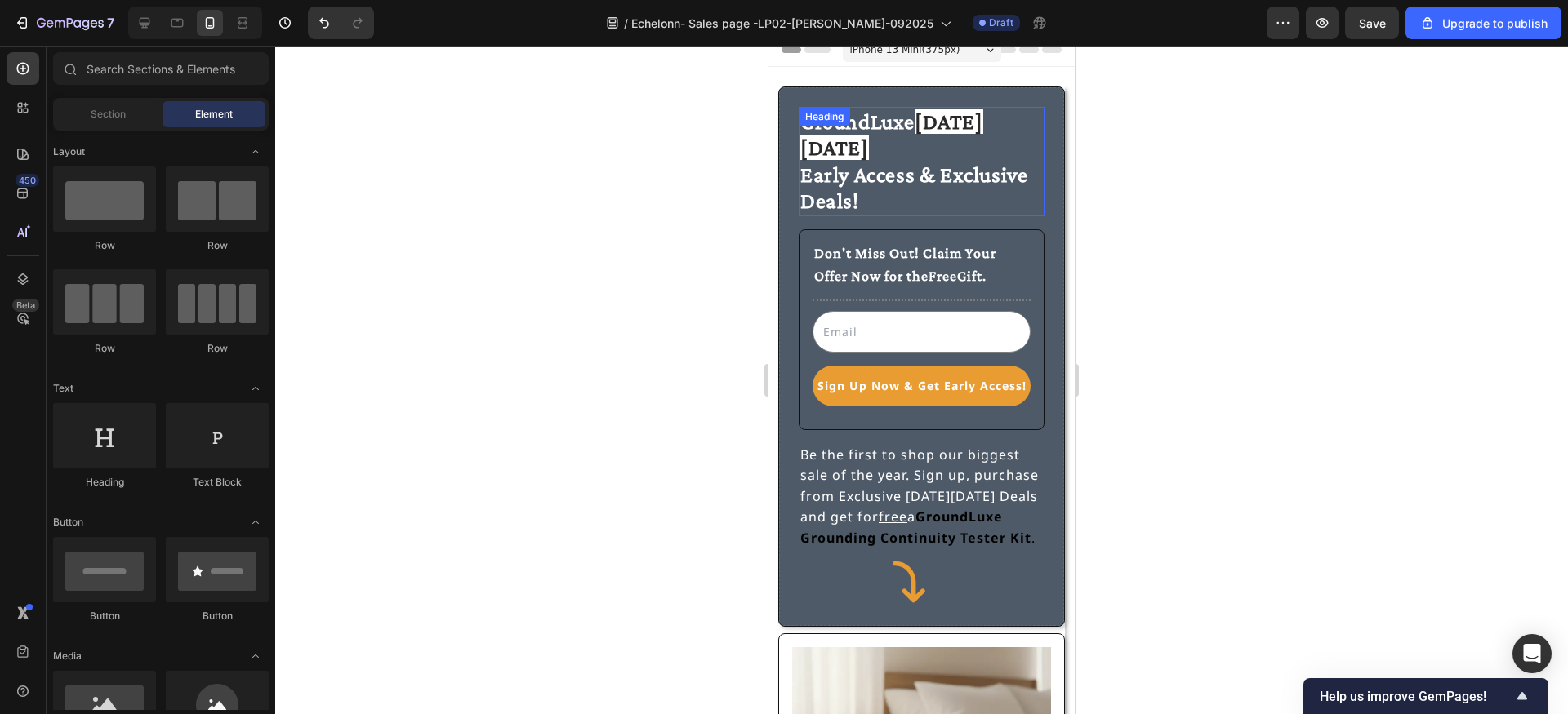
click at [860, 134] on div "⁠⁠⁠⁠⁠⁠⁠ GroundLuxe [DATE][DATE] Early Access & Exclusive Deals! Heading" at bounding box center [922, 161] width 246 height 109
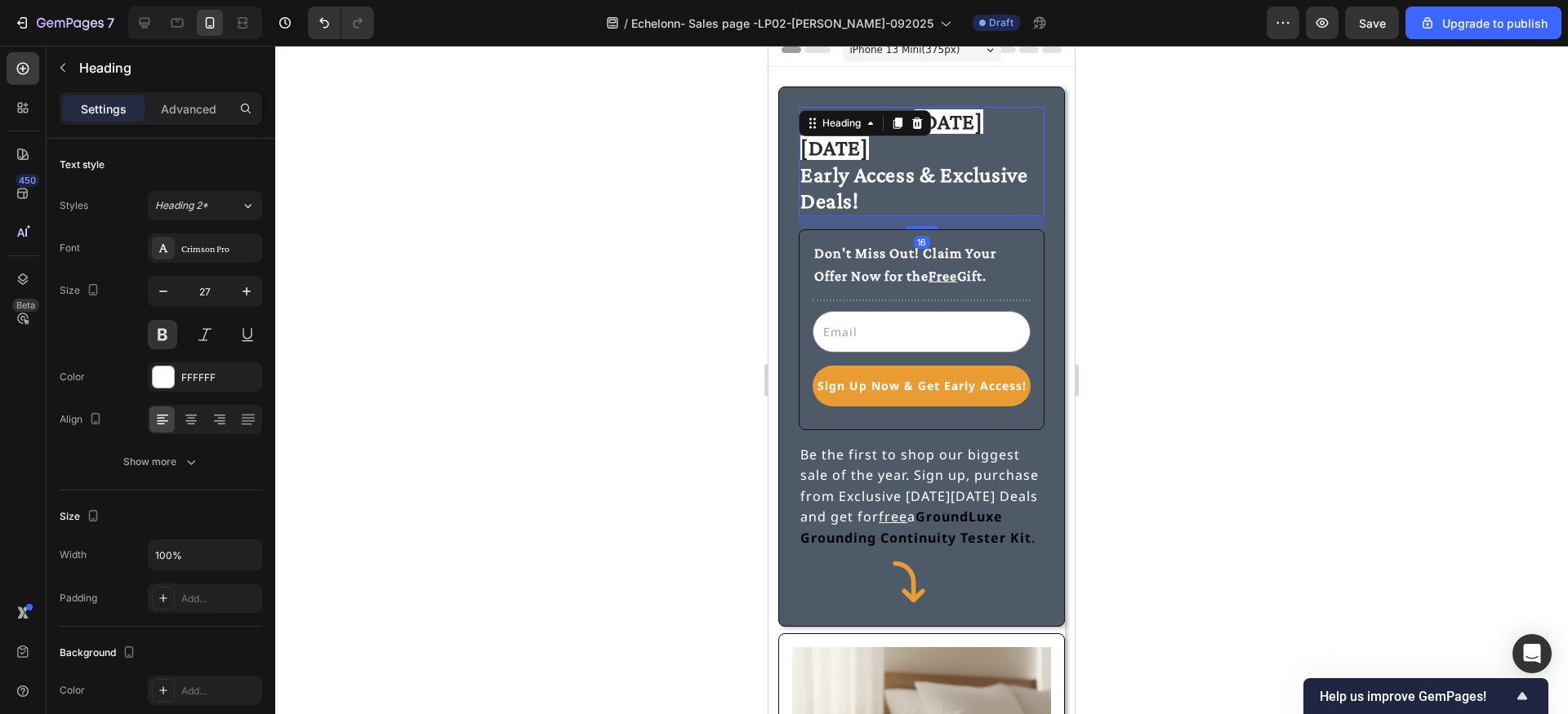
click at [733, 168] on div at bounding box center [922, 379] width 1293 height 668
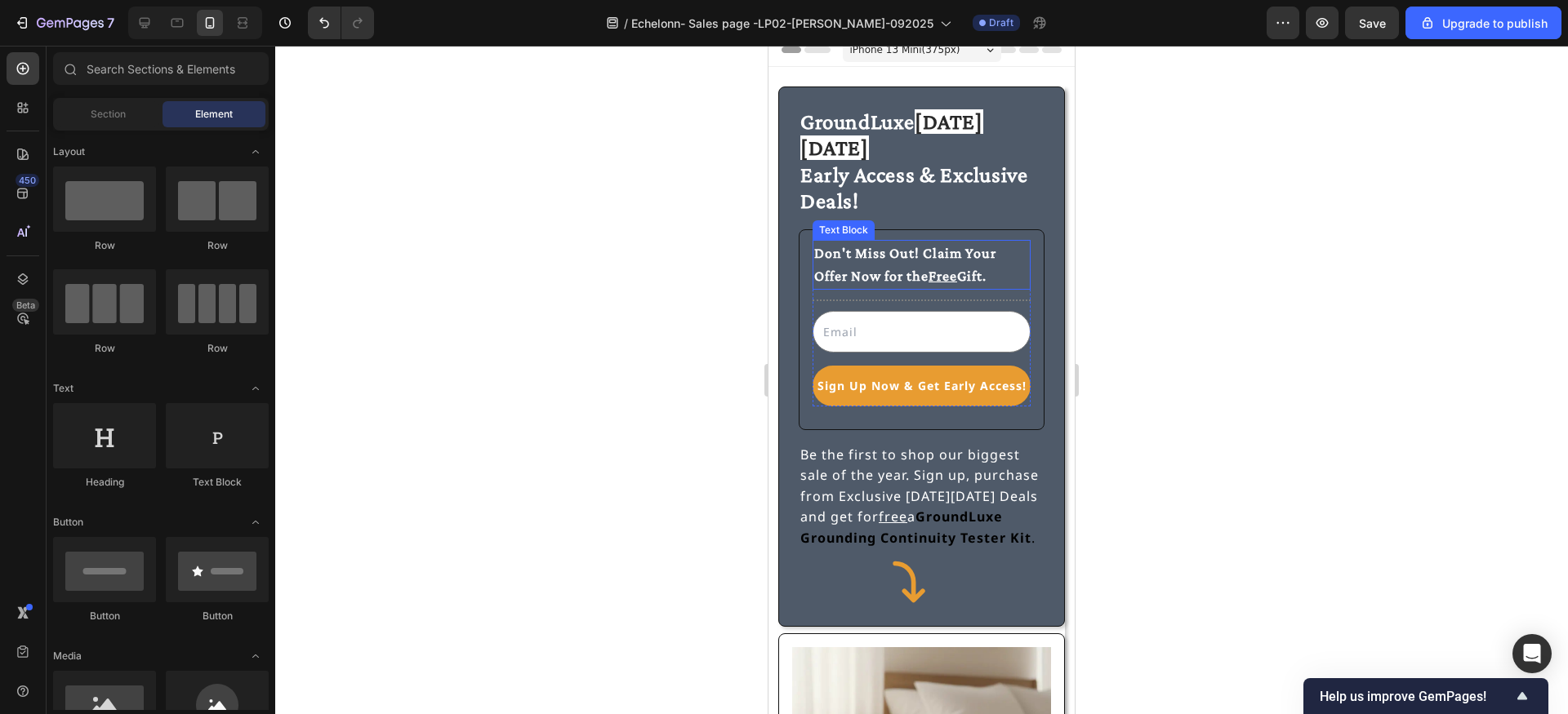
click at [902, 242] on p "Don't Miss Out! Claim Your Offer Now for the Free Gift." at bounding box center [922, 266] width 215 height 48
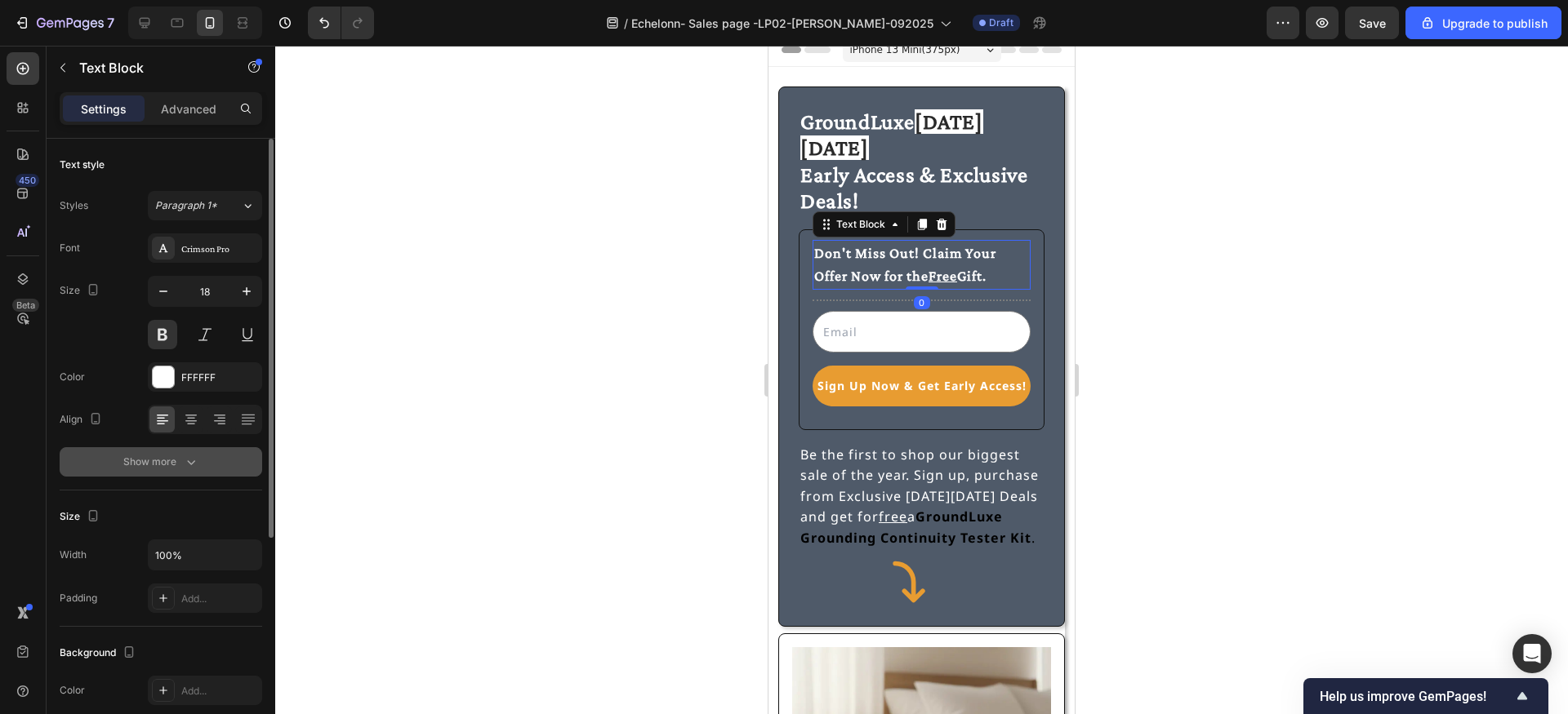
click at [191, 450] on button "Show more" at bounding box center [160, 462] width 203 height 29
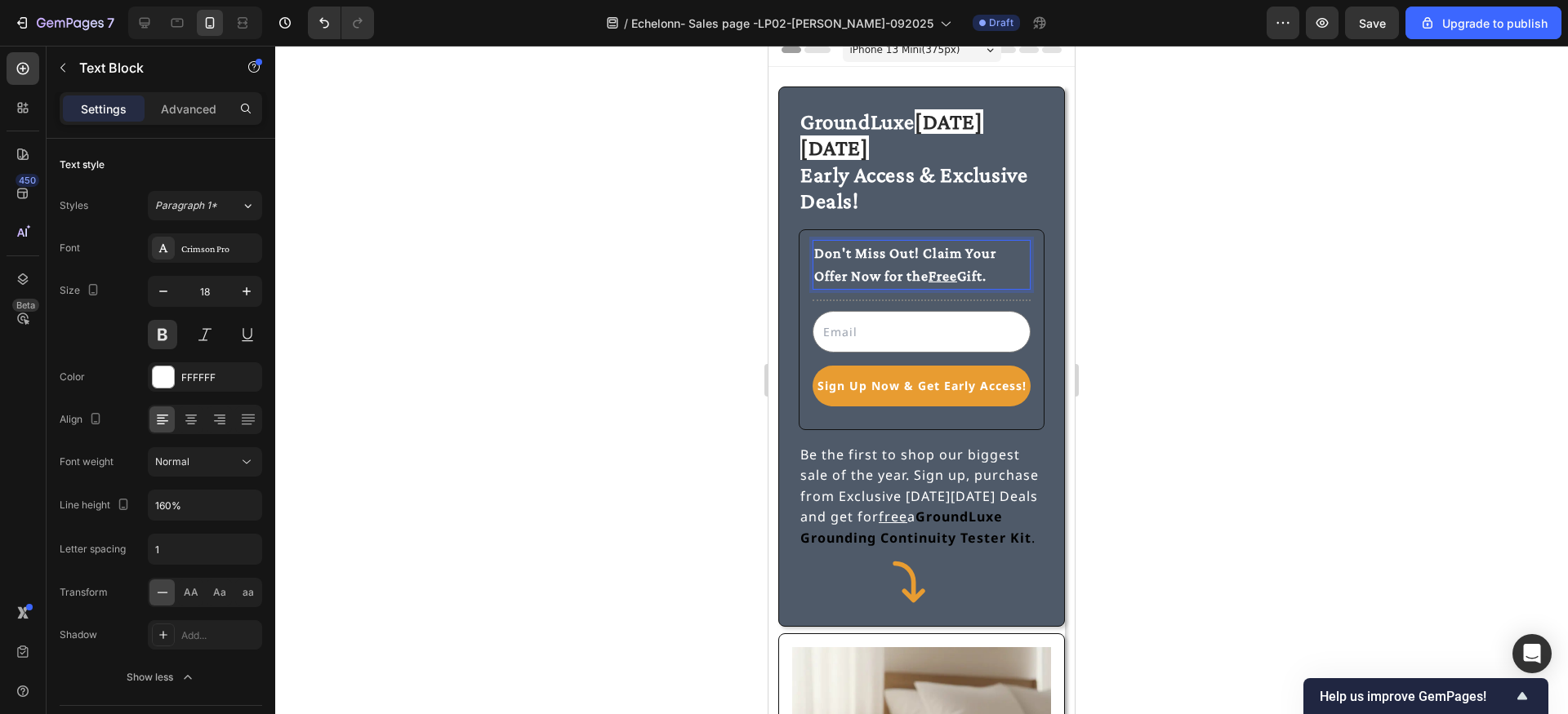
click at [851, 242] on p "Don't Miss Out! Claim Your Offer Now for the Free Gift." at bounding box center [922, 266] width 215 height 48
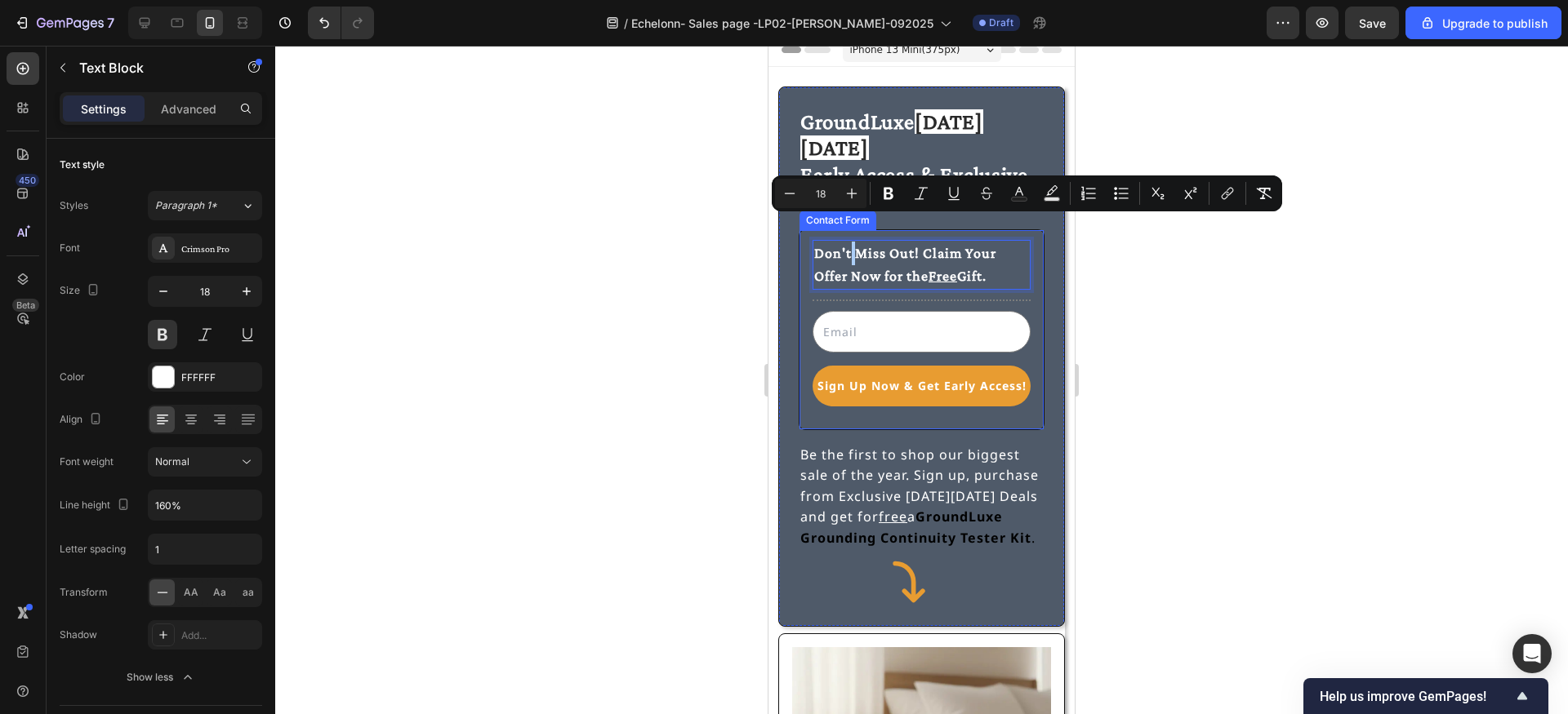
click at [561, 341] on div at bounding box center [922, 379] width 1293 height 668
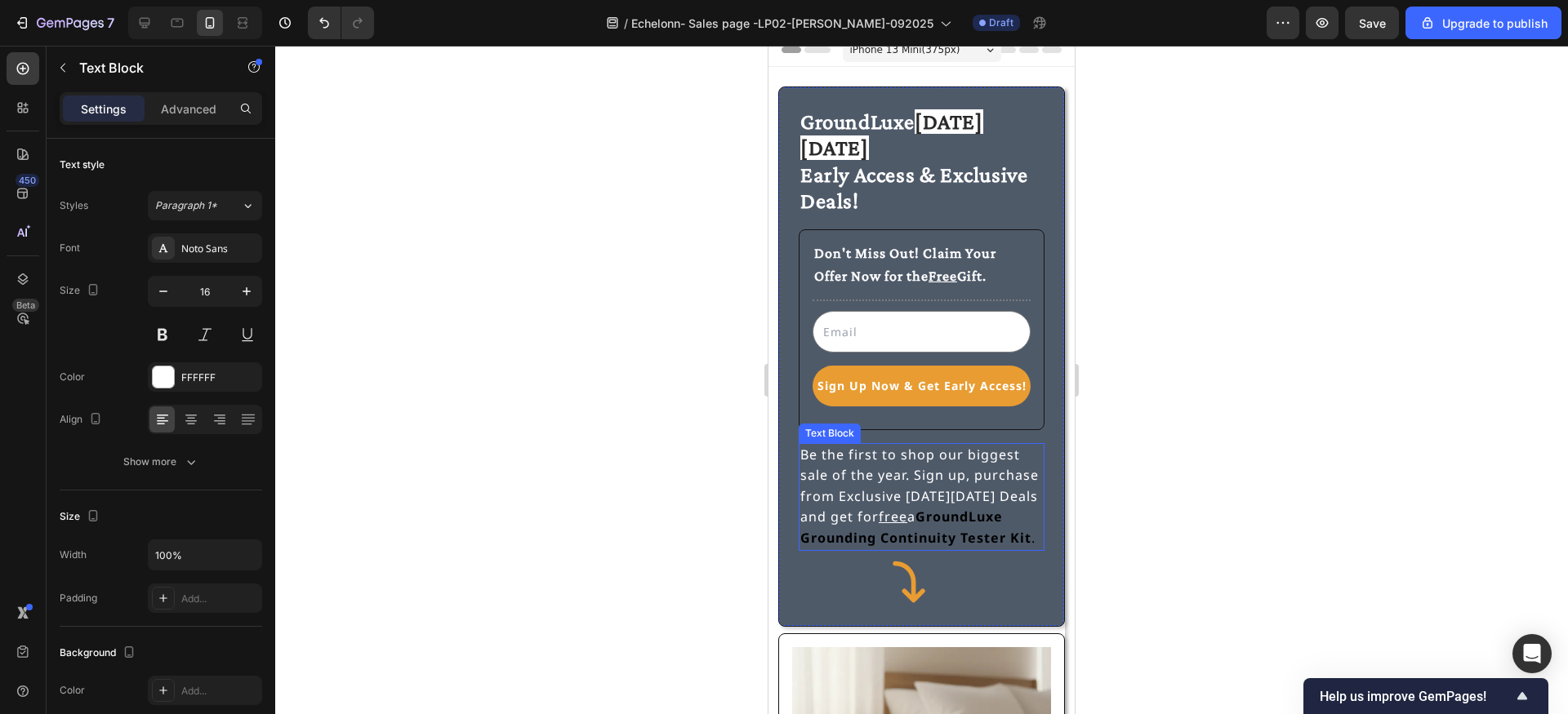
click at [852, 446] on p "Be the first to shop our biggest sale of the year. Sign up, purchase from Exclu…" at bounding box center [922, 497] width 243 height 104
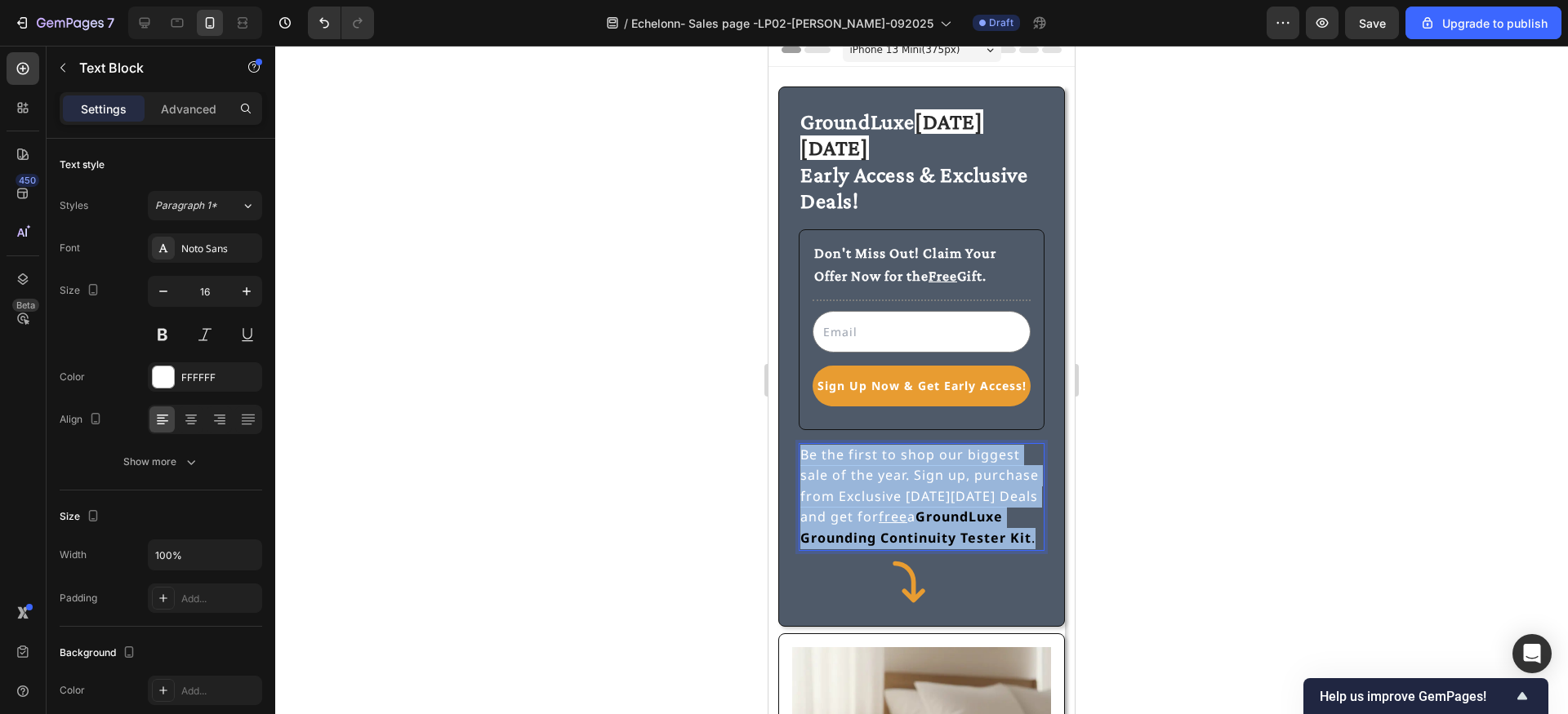
click at [852, 446] on p "Be the first to shop our biggest sale of the year. Sign up, purchase from Exclu…" at bounding box center [922, 497] width 243 height 104
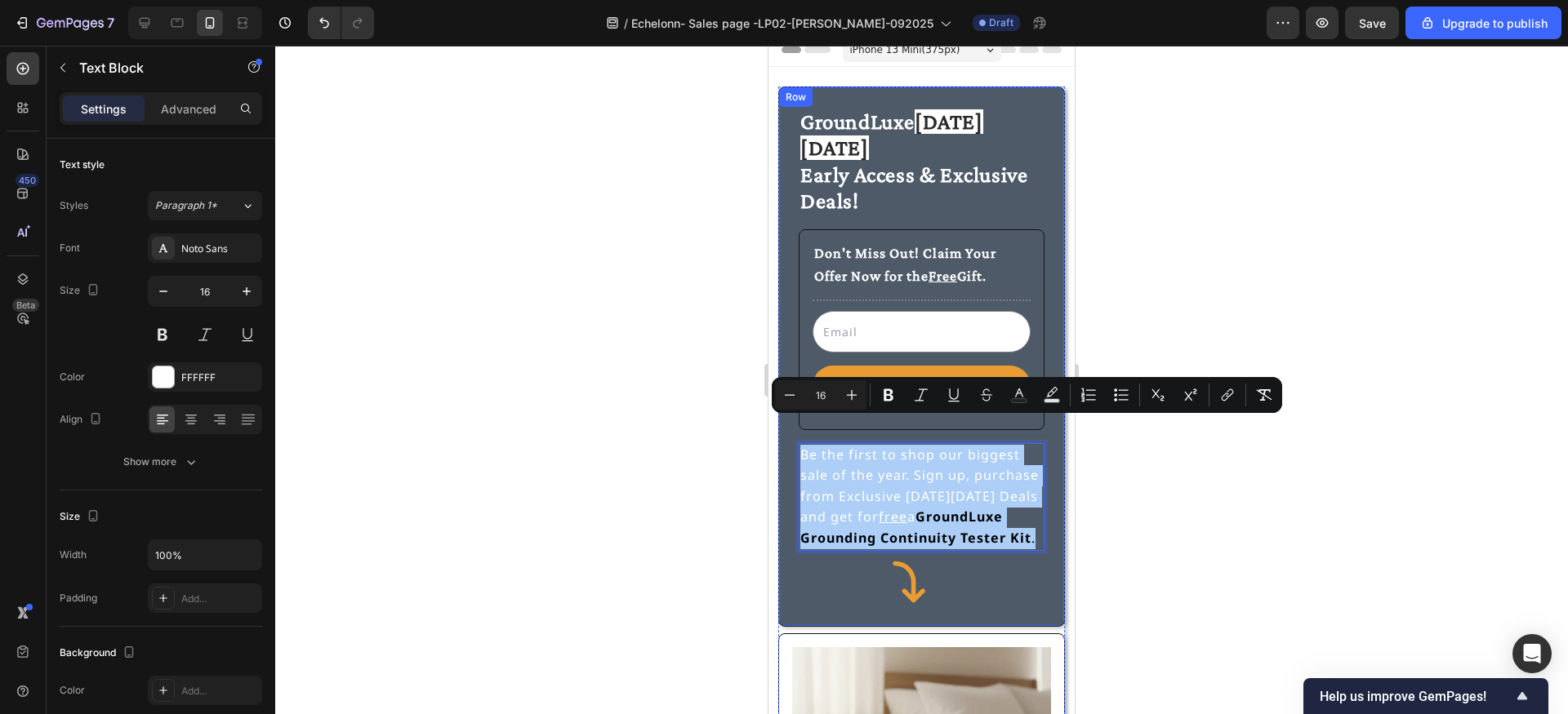
click at [698, 441] on div at bounding box center [922, 379] width 1293 height 668
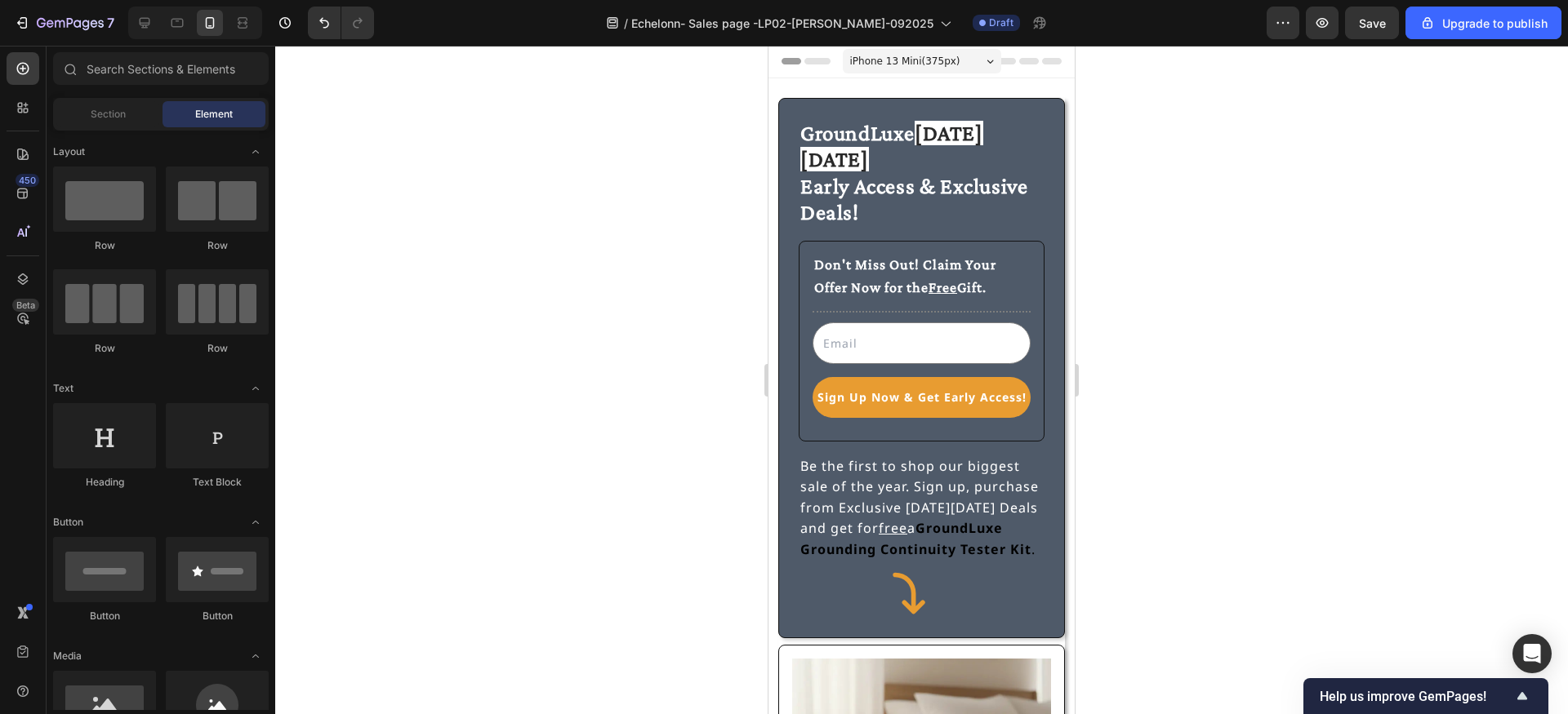
scroll to position [0, 0]
click at [971, 88] on div "GroundLuxe [DATE][DATE] Early Access & Exclusive Deals! Heading Don't Miss Out!…" at bounding box center [922, 576] width 306 height 994
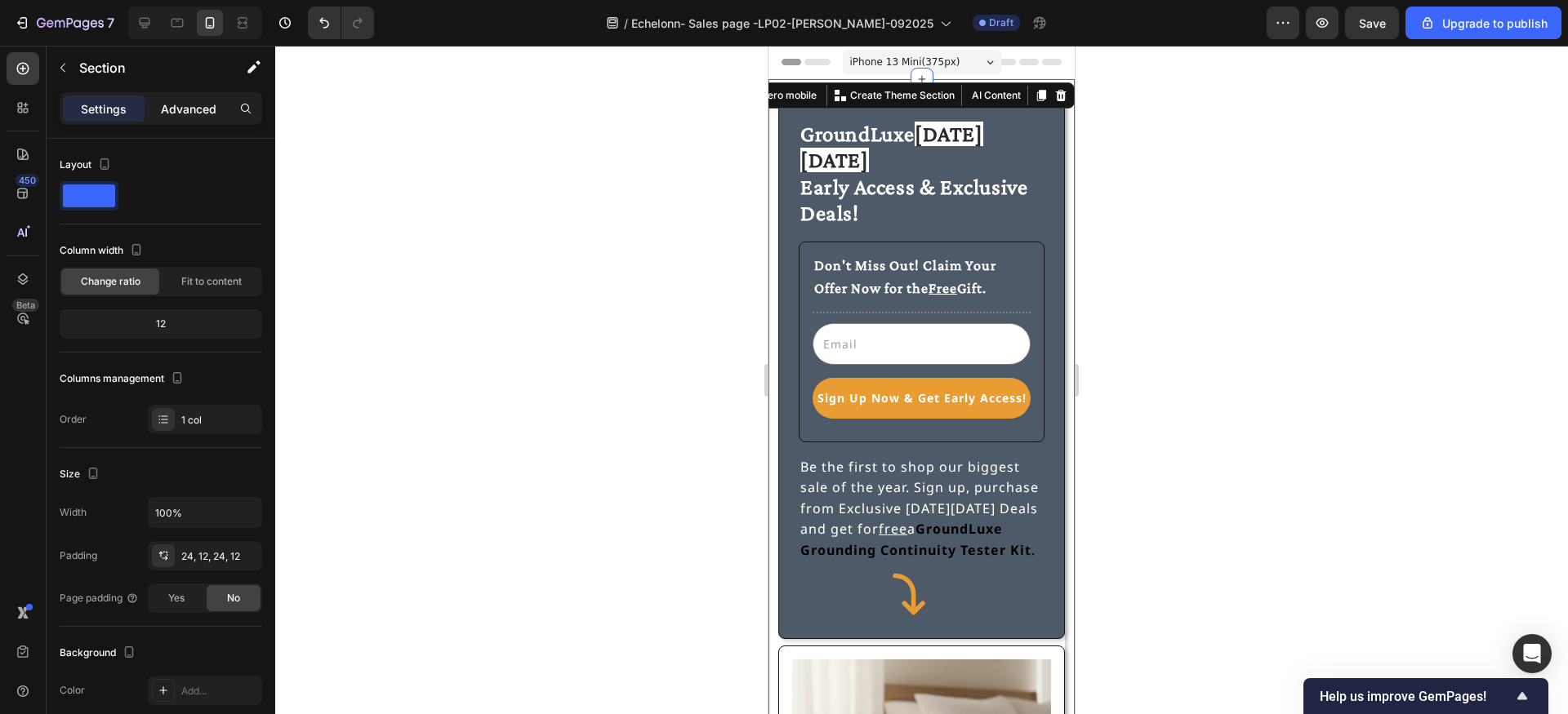
click at [204, 110] on p "Advanced" at bounding box center [188, 109] width 56 height 17
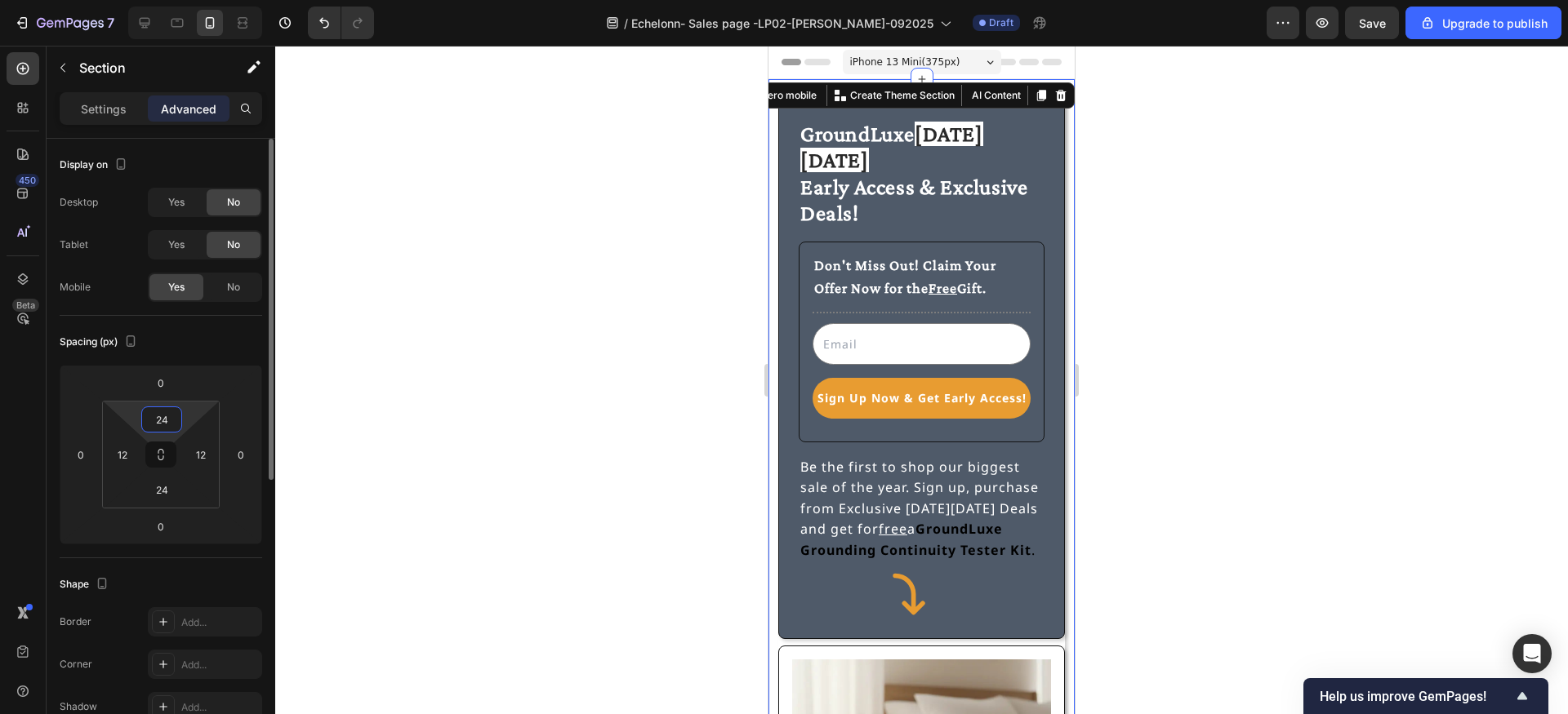
click at [171, 421] on input "24" at bounding box center [162, 419] width 33 height 25
type input "12"
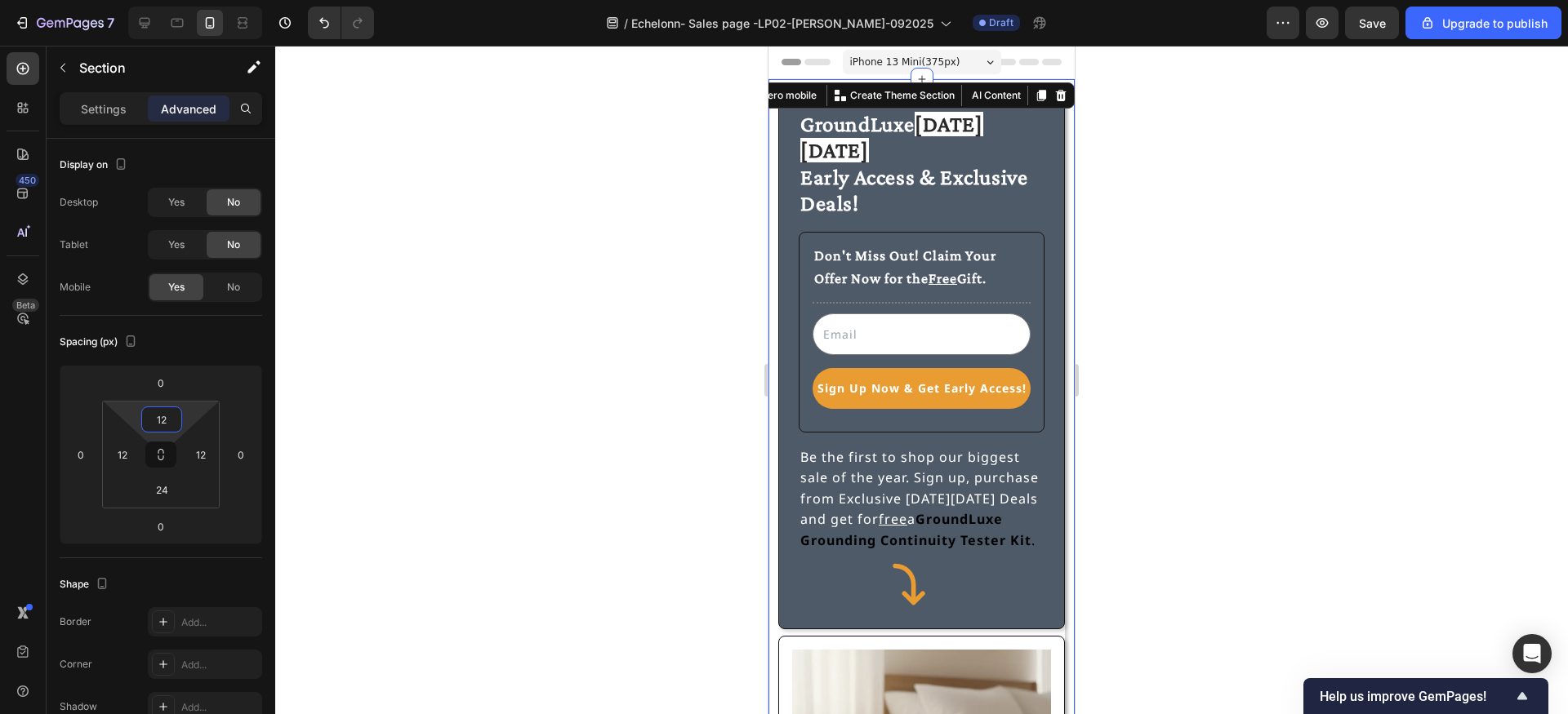
click at [609, 344] on div at bounding box center [922, 379] width 1293 height 668
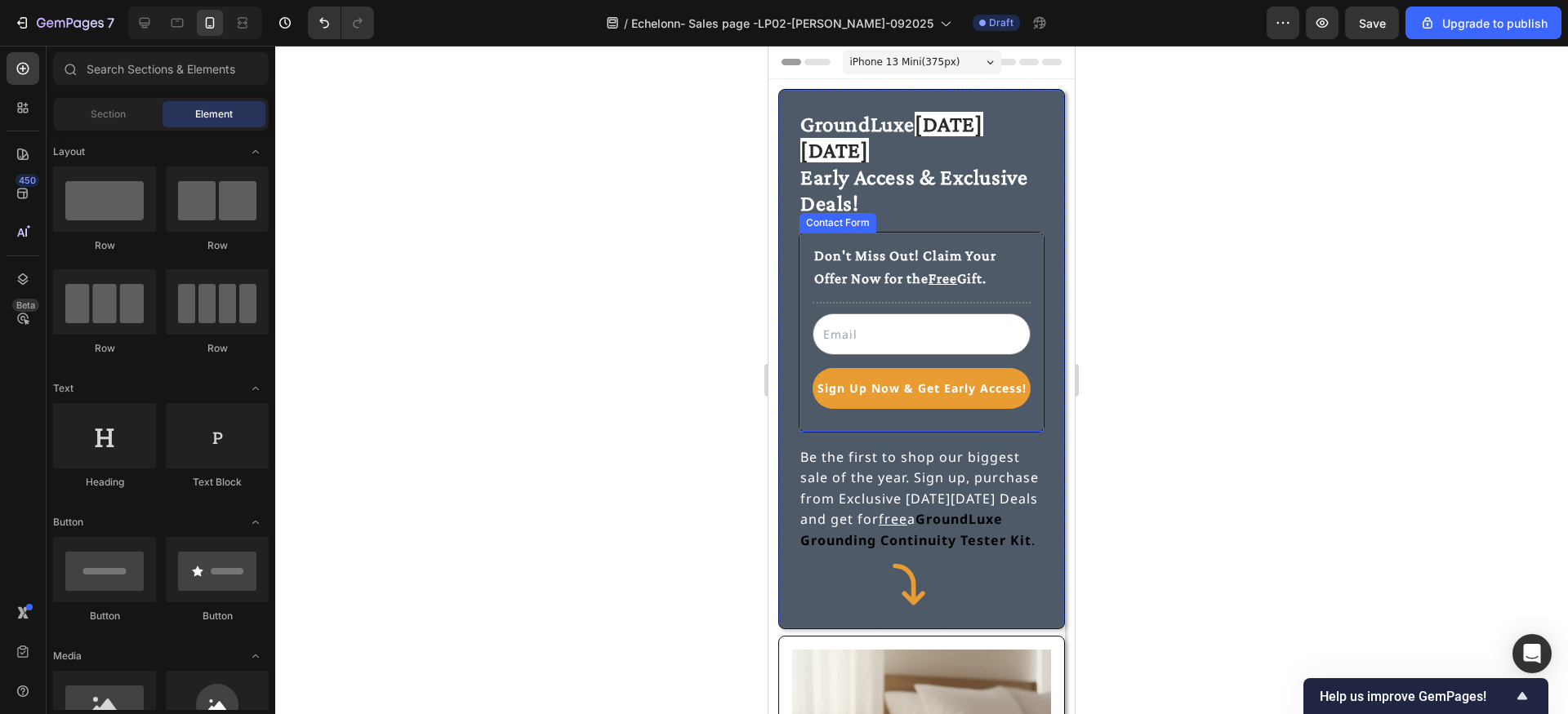
click at [810, 232] on div "Don't Miss Out! Claim Your Offer Now for the Free Gift. Text Block Title Line E…" at bounding box center [922, 332] width 246 height 201
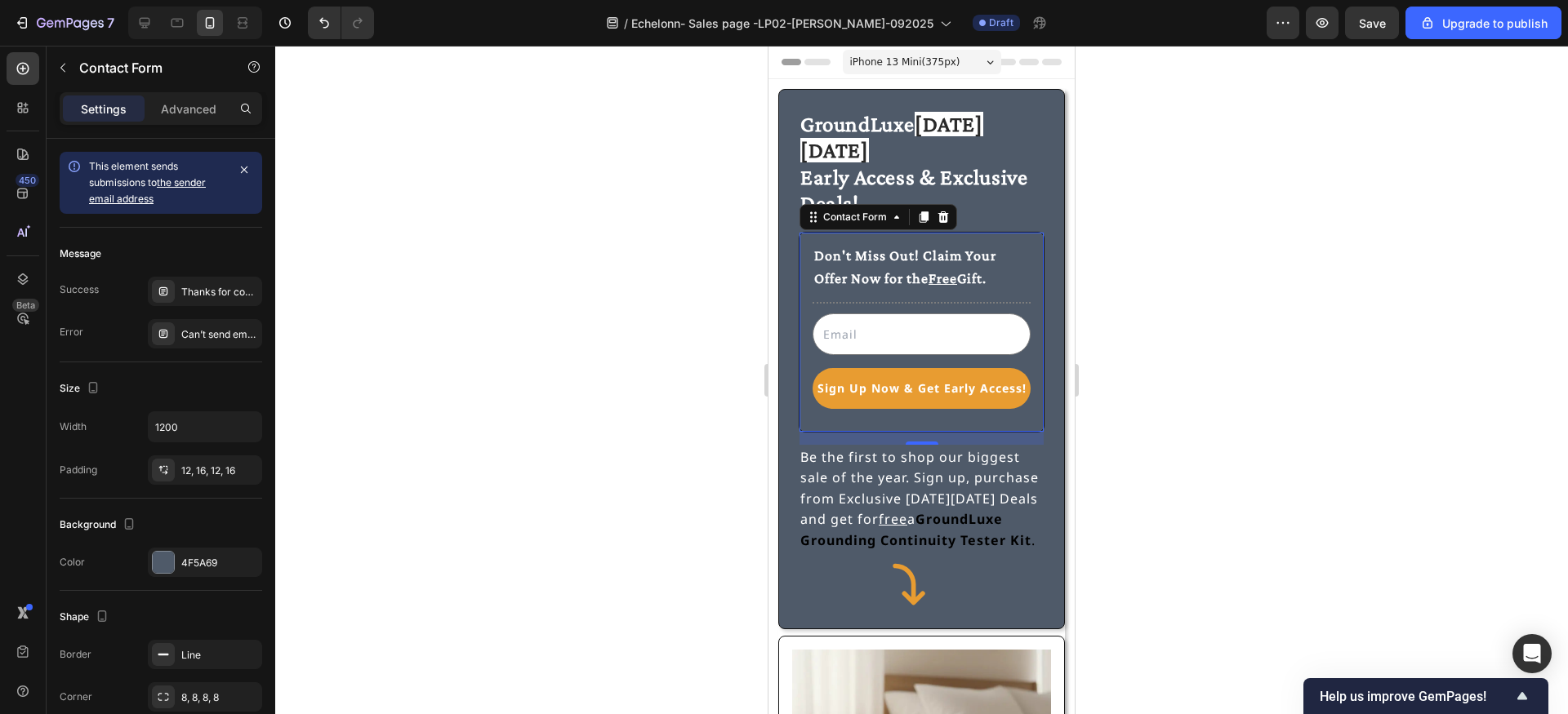
click at [737, 247] on div at bounding box center [922, 379] width 1293 height 668
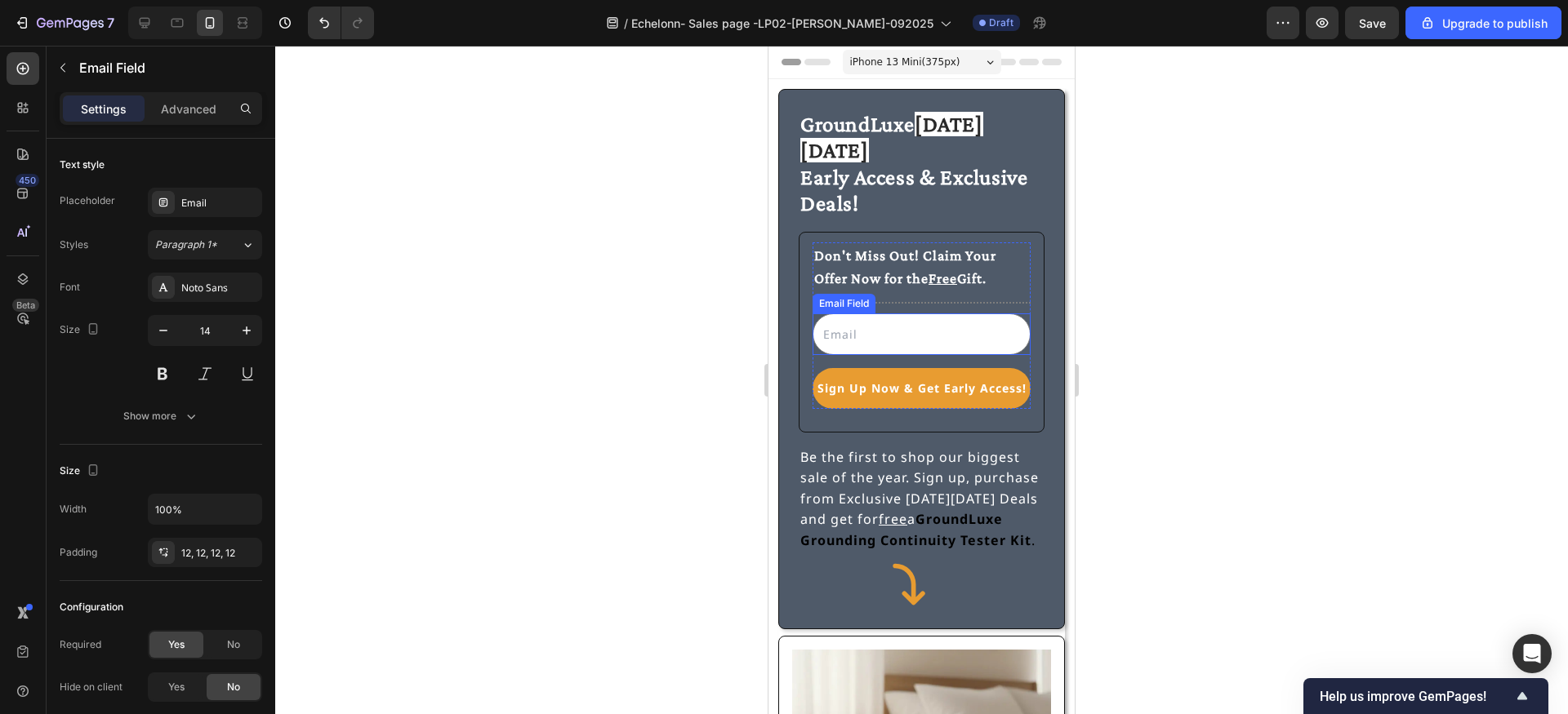
click at [847, 313] on input "email" at bounding box center [922, 334] width 218 height 41
click at [861, 291] on div "Email Field" at bounding box center [860, 298] width 56 height 15
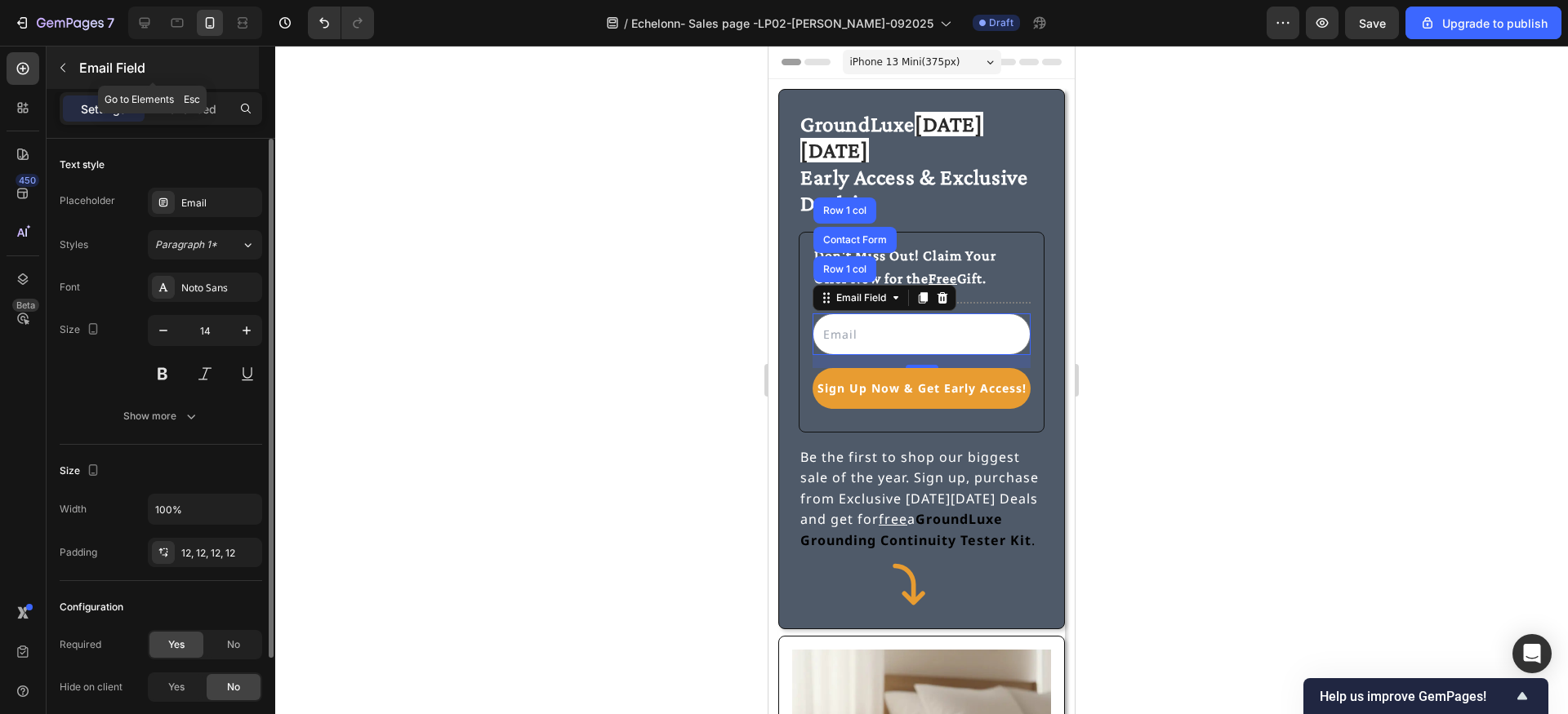
click at [77, 71] on div "Email Field" at bounding box center [153, 68] width 213 height 42
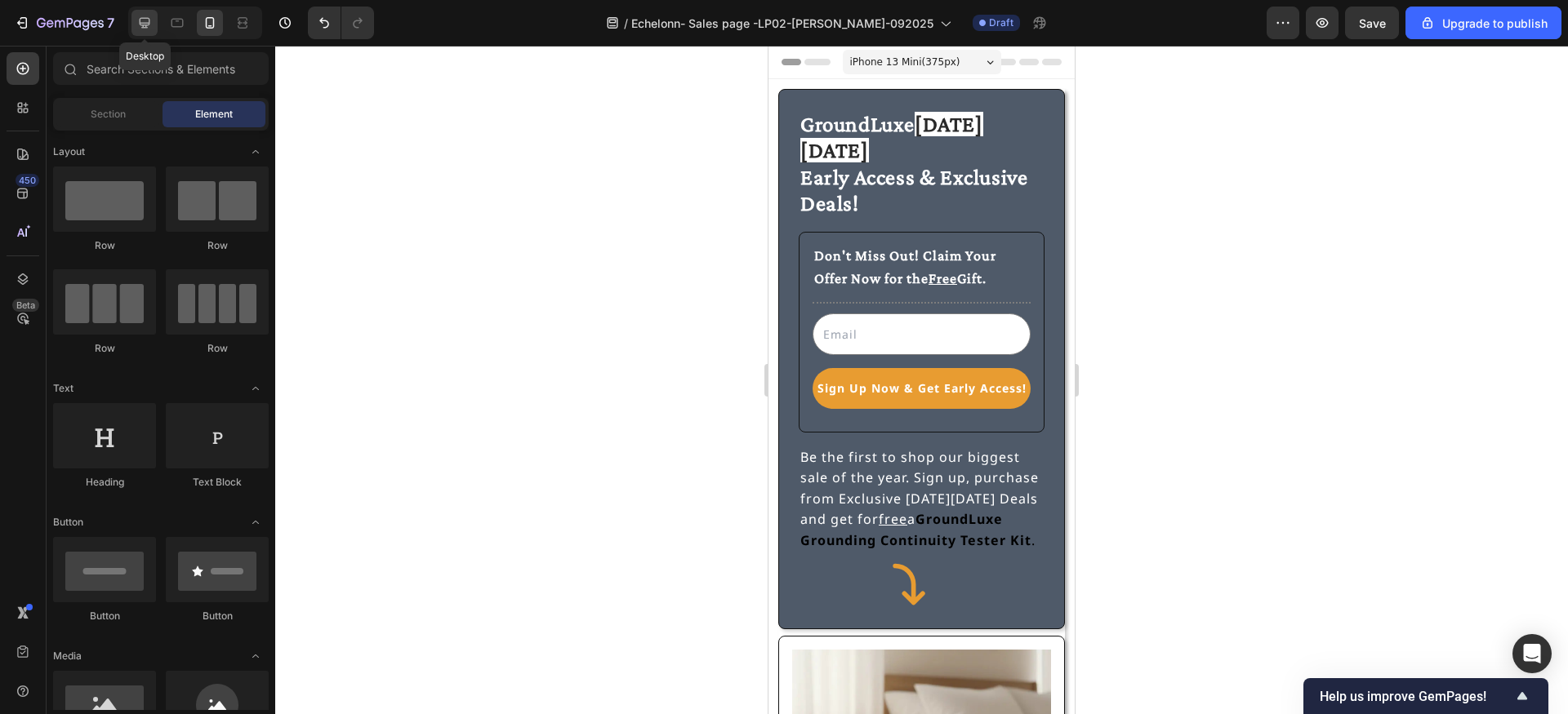
click at [145, 22] on icon at bounding box center [145, 23] width 17 height 16
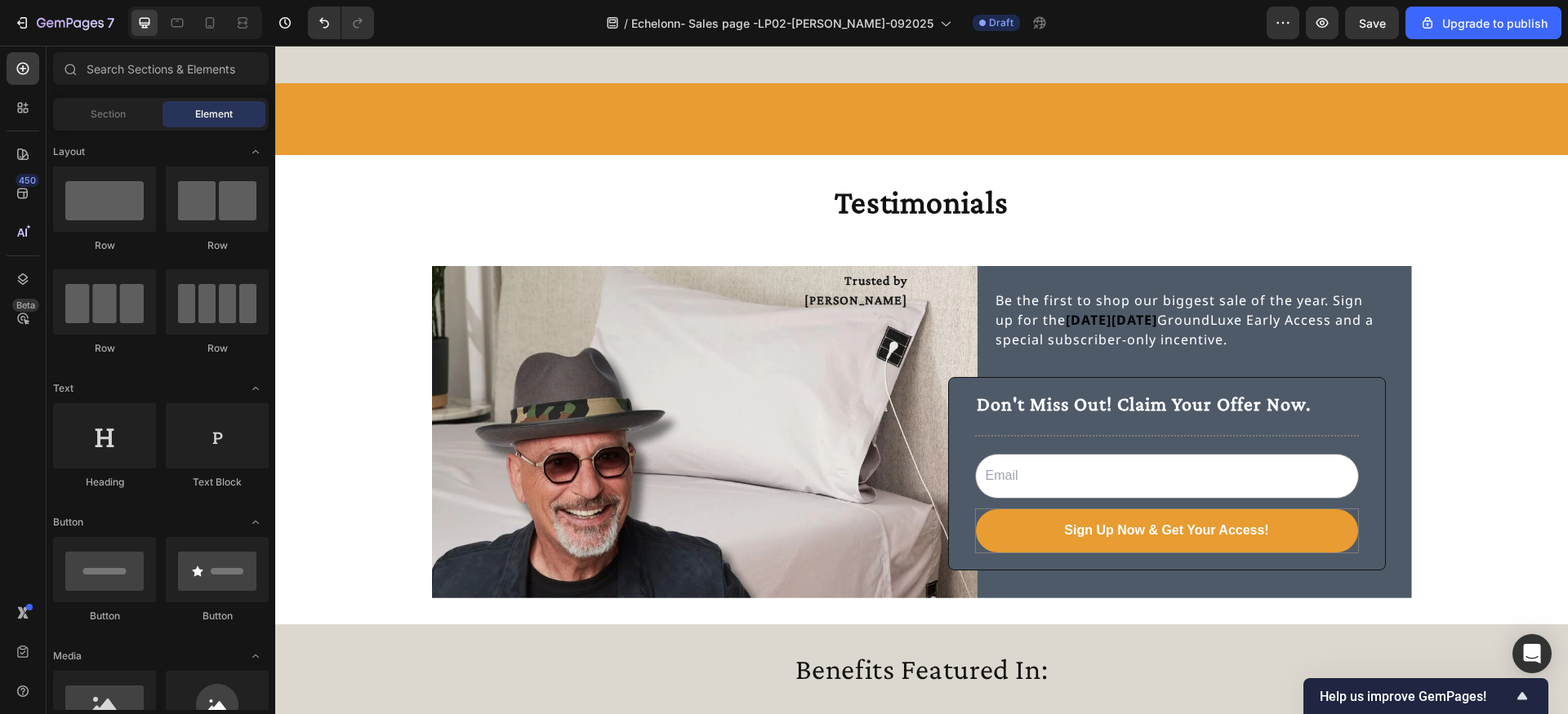
scroll to position [3221, 0]
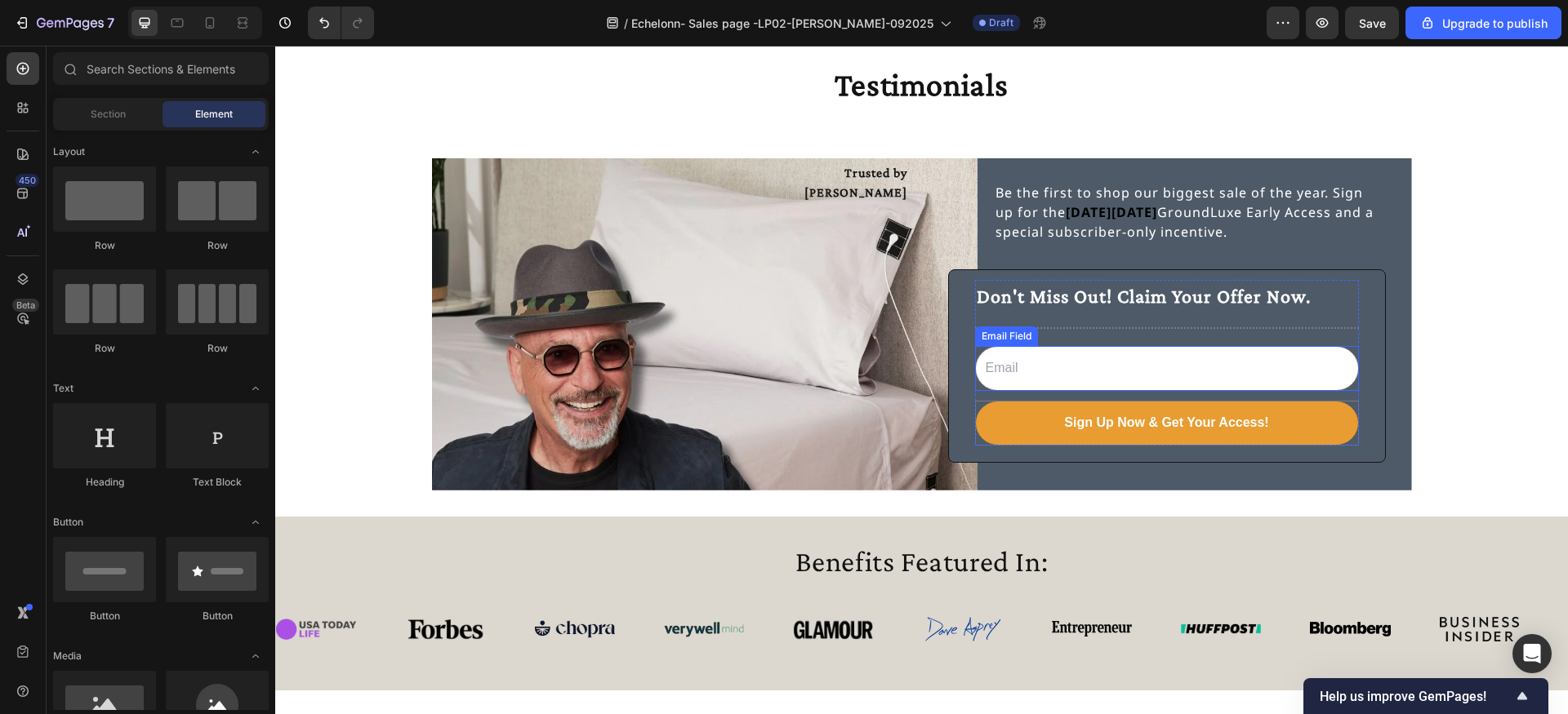
click at [1015, 344] on div "Don't Miss Out! Claim Your Offer Now. Text Block Title Line Email Field Sign Up…" at bounding box center [1166, 362] width 384 height 166
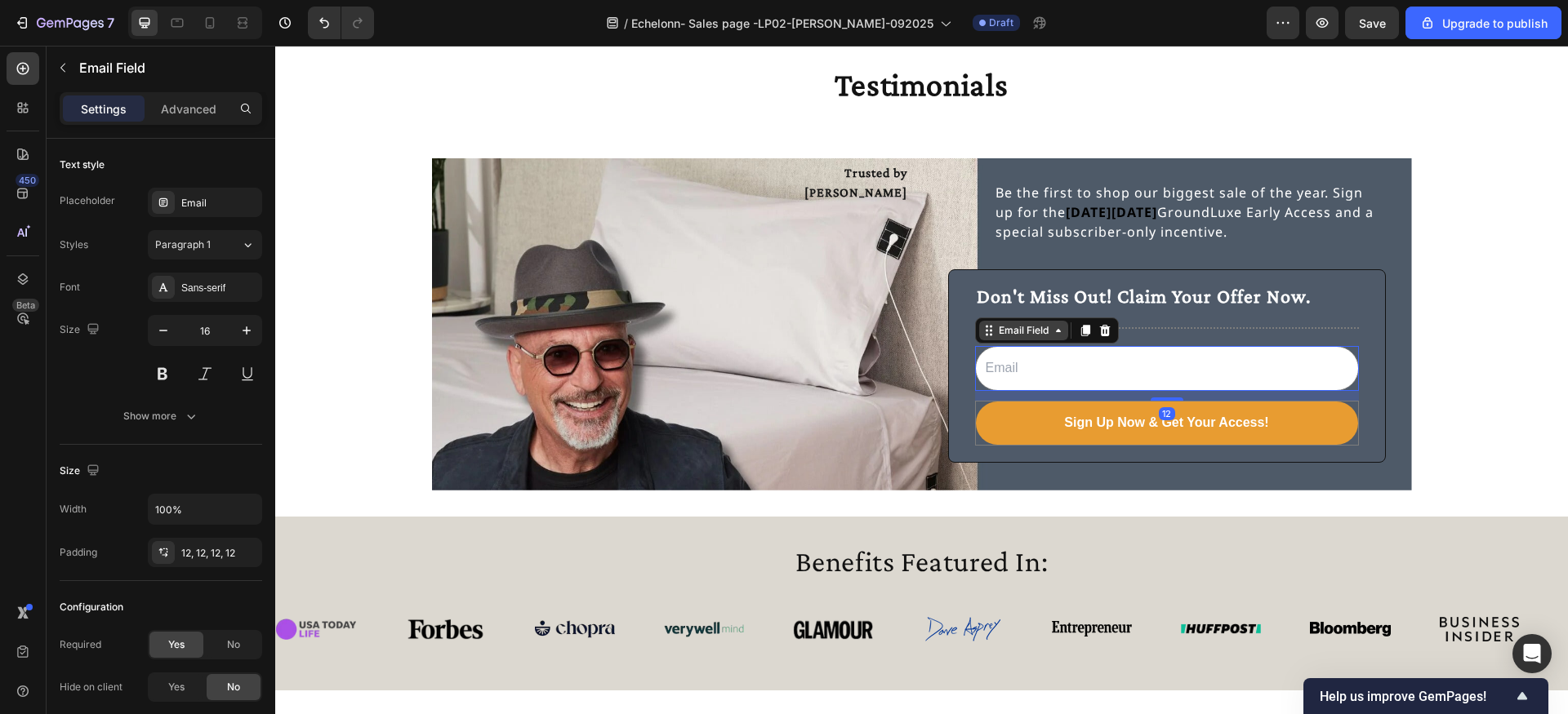
click at [1018, 339] on div "Email Field" at bounding box center [1023, 330] width 89 height 19
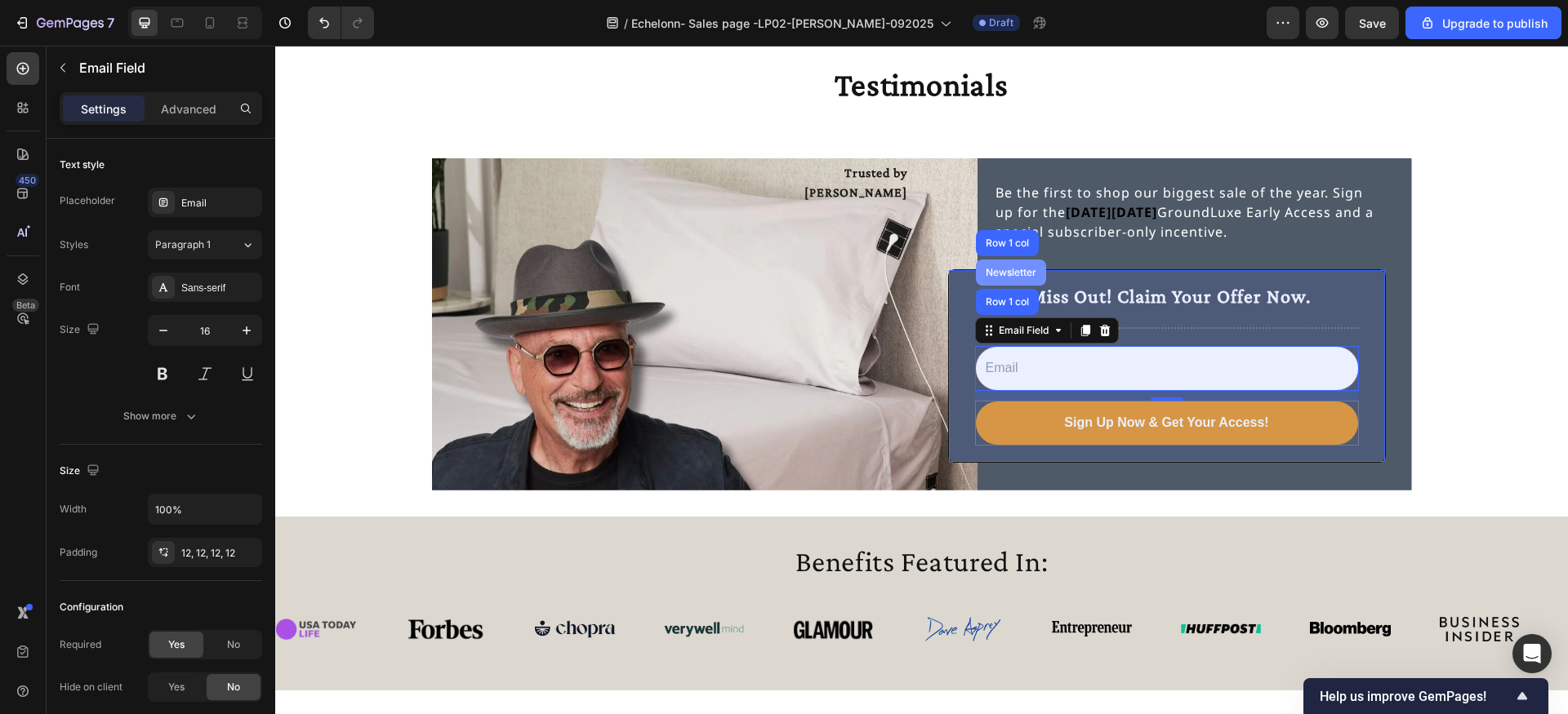
click at [1015, 272] on div "Newsletter" at bounding box center [1010, 272] width 57 height 10
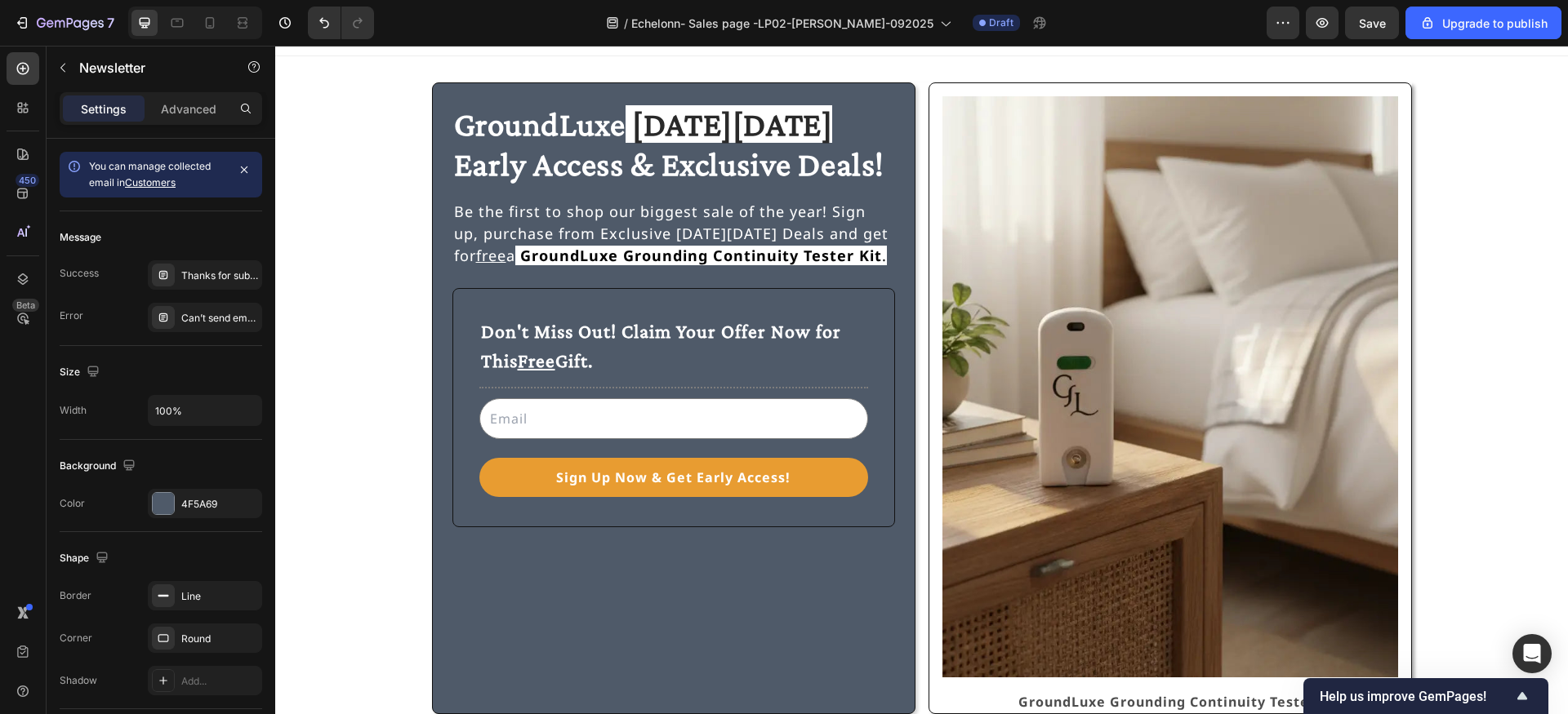
scroll to position [0, 0]
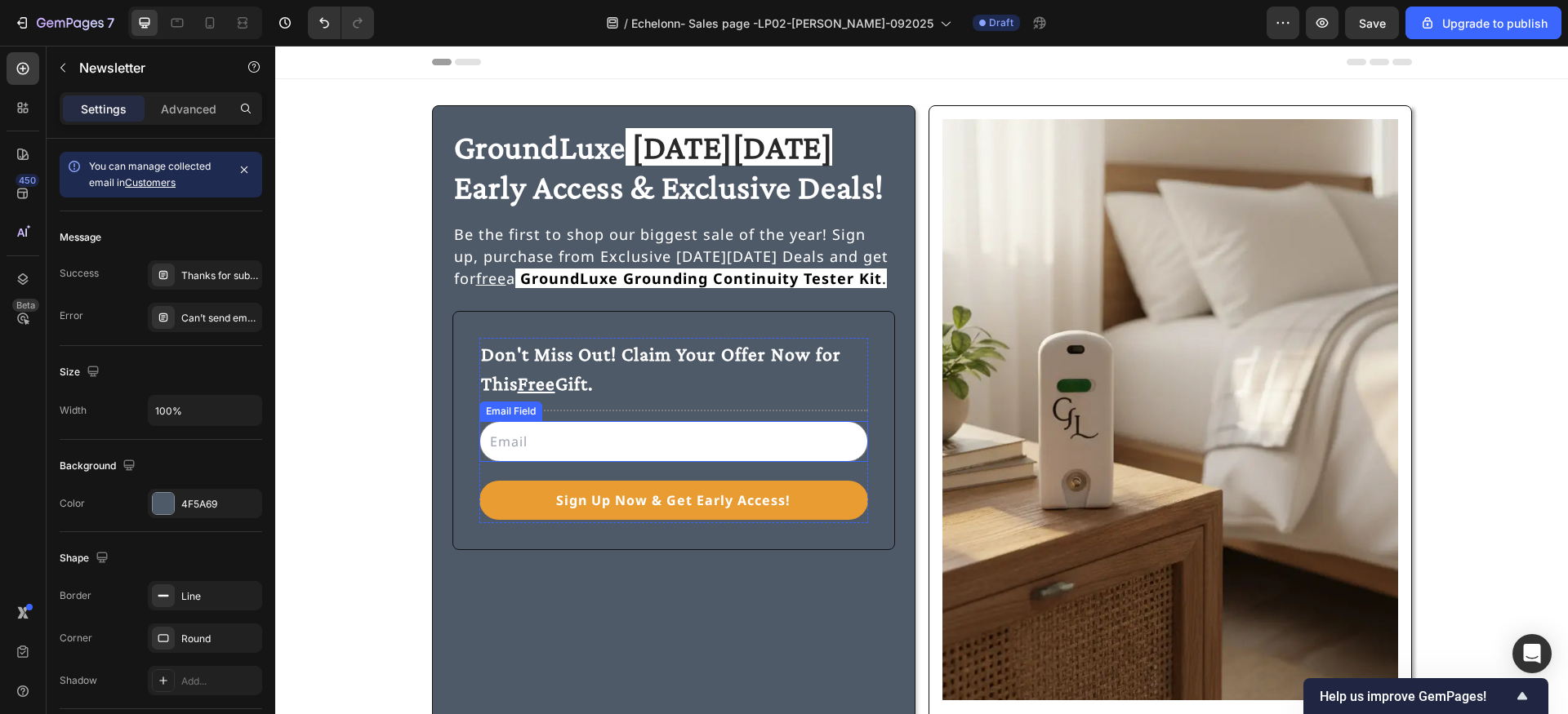
click at [790, 436] on input "email" at bounding box center [674, 442] width 389 height 41
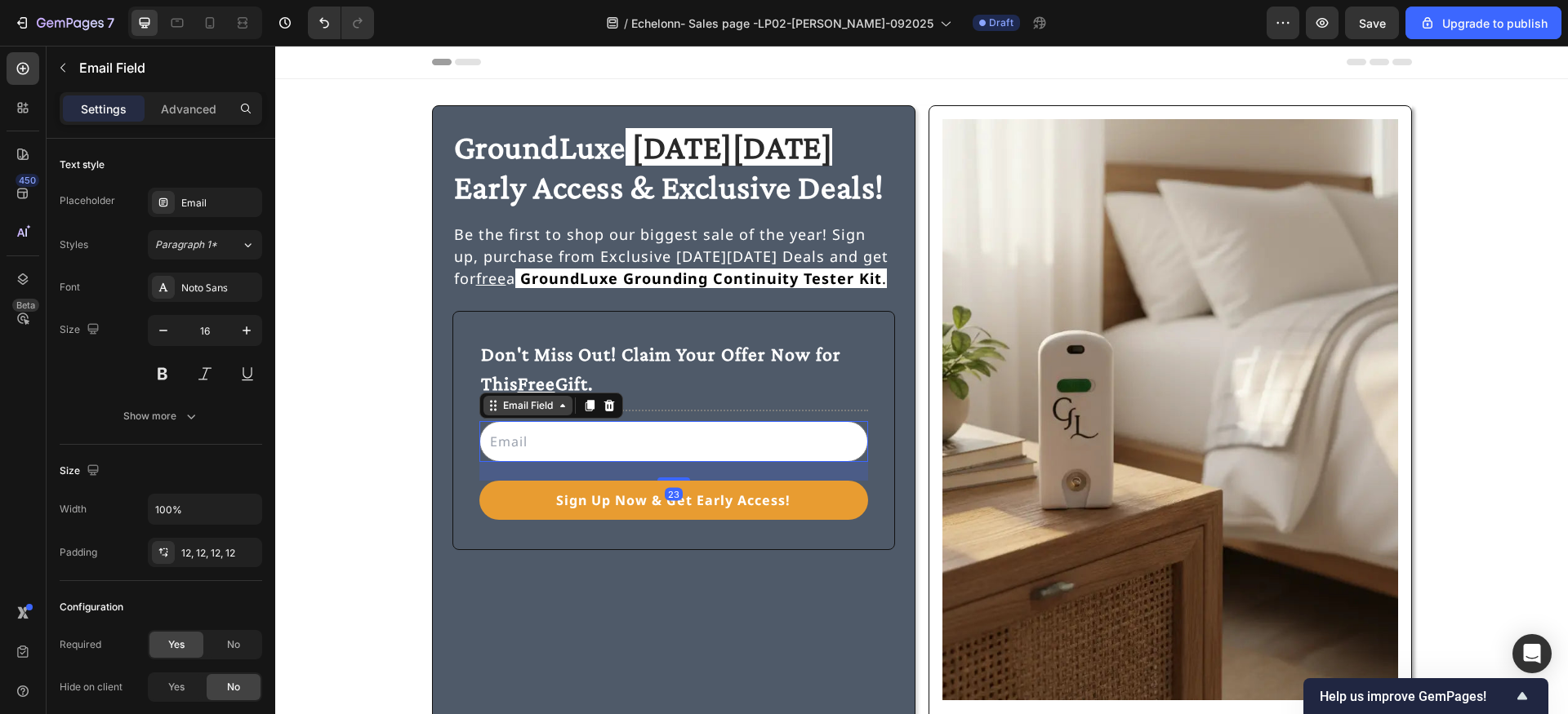
click at [555, 412] on div "Email Field" at bounding box center [527, 406] width 56 height 15
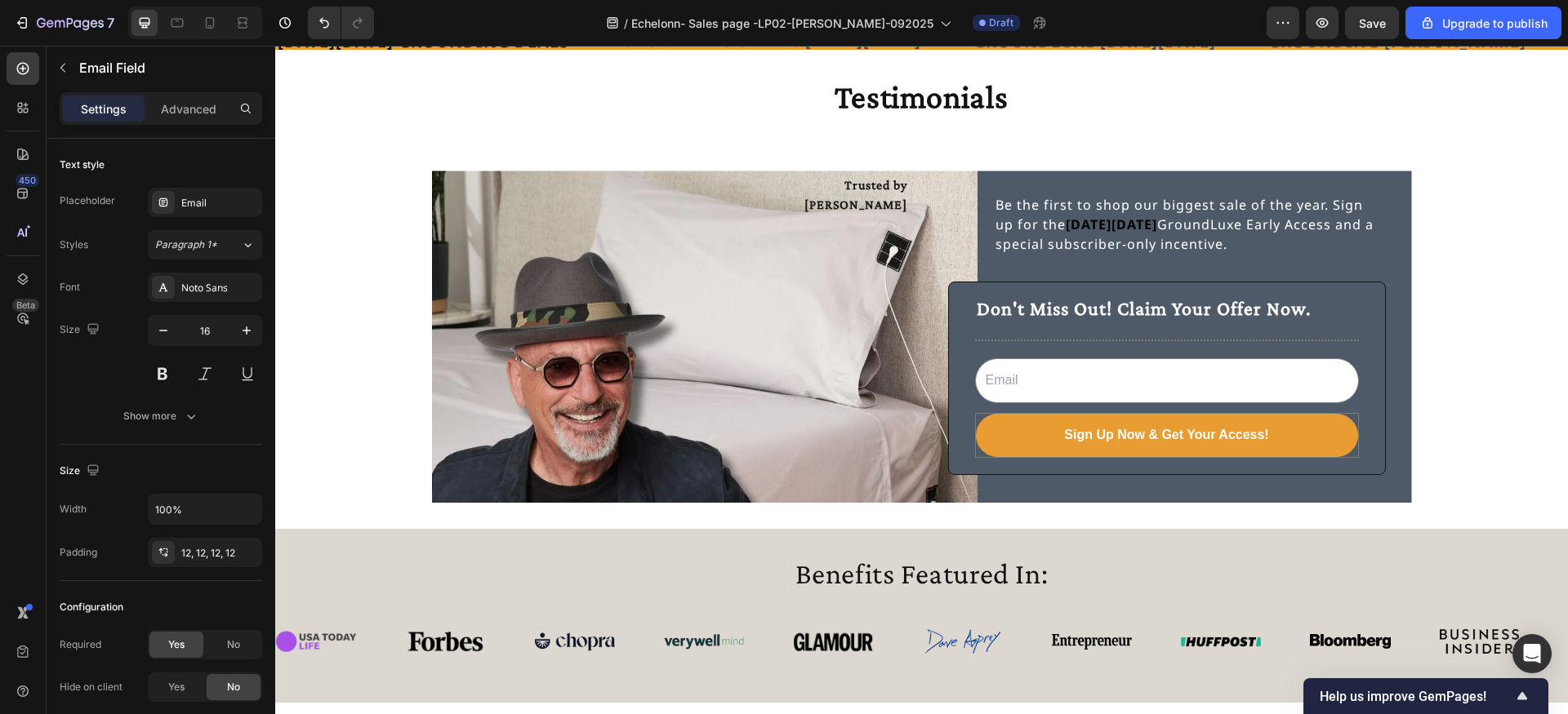
scroll to position [2481, 0]
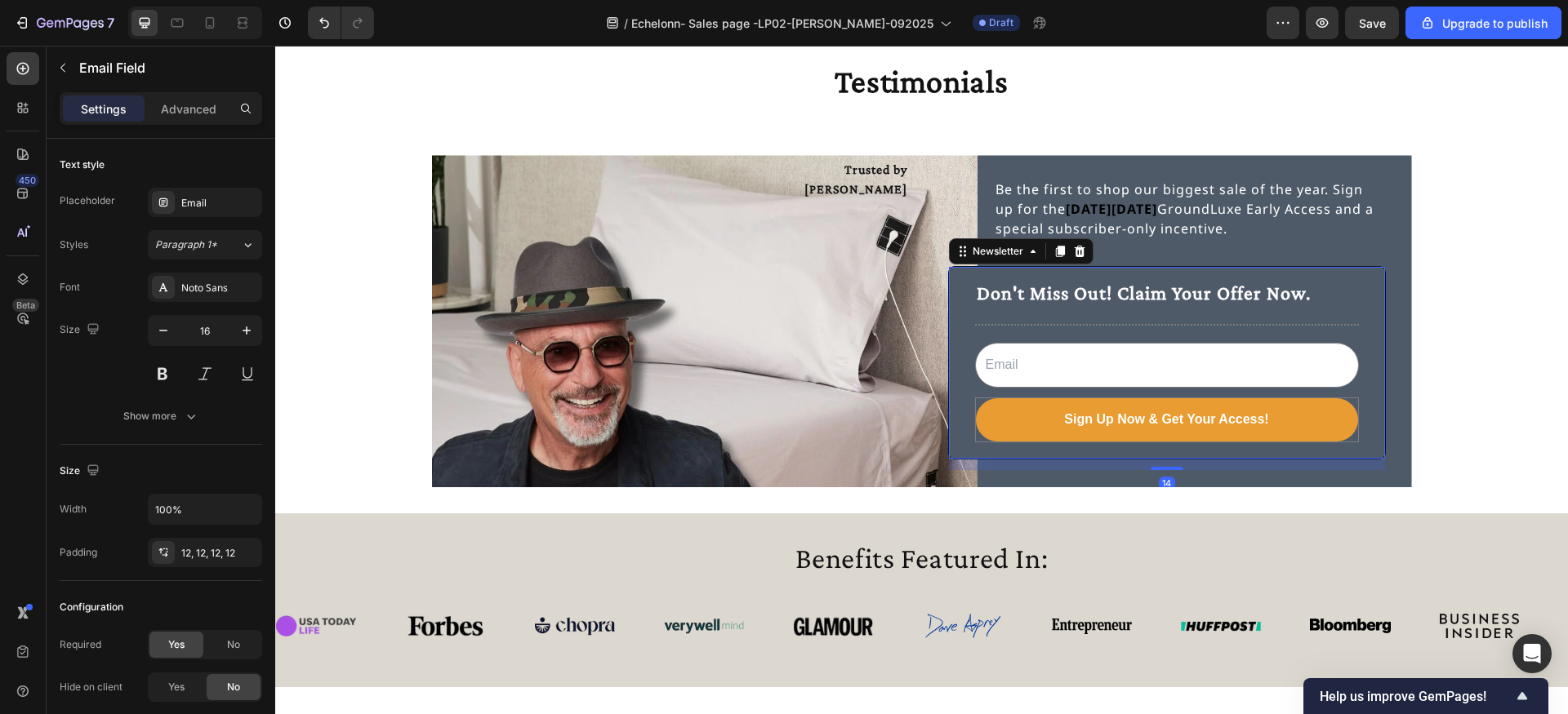
click at [955, 307] on div "Don't Miss Out! Claim Your Offer Now. Text Block Title Line Email Field Sign Up…" at bounding box center [1166, 362] width 437 height 193
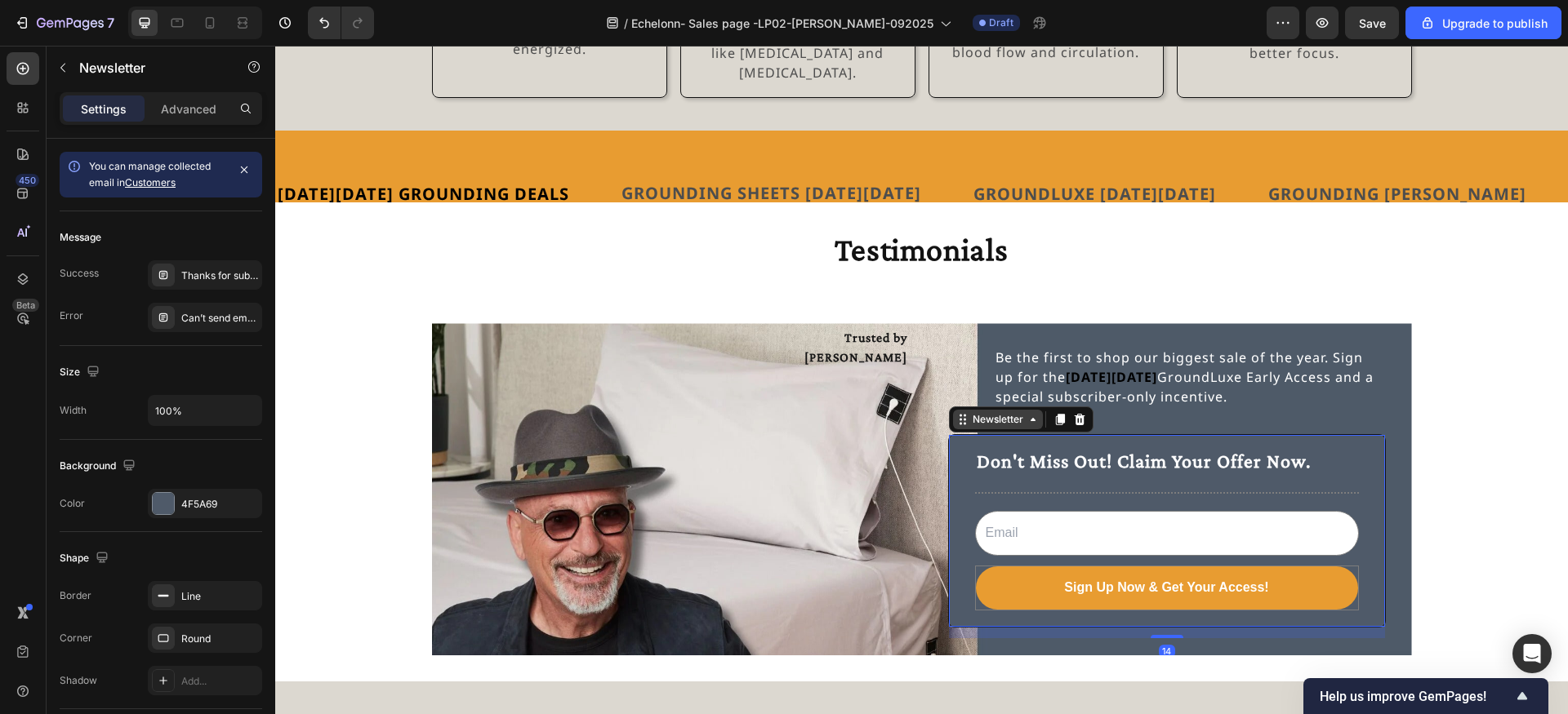
scroll to position [2261, 0]
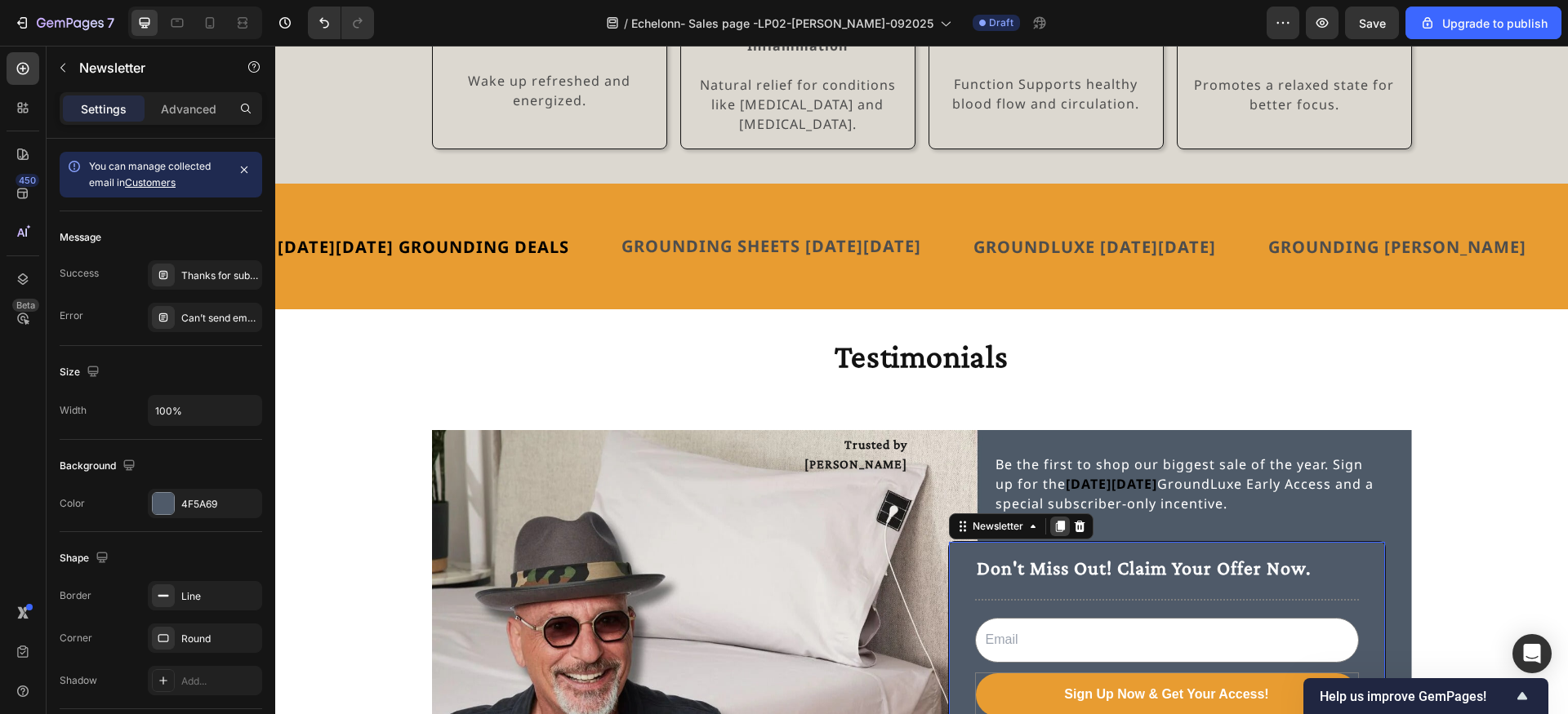
click at [1062, 521] on icon at bounding box center [1060, 526] width 9 height 11
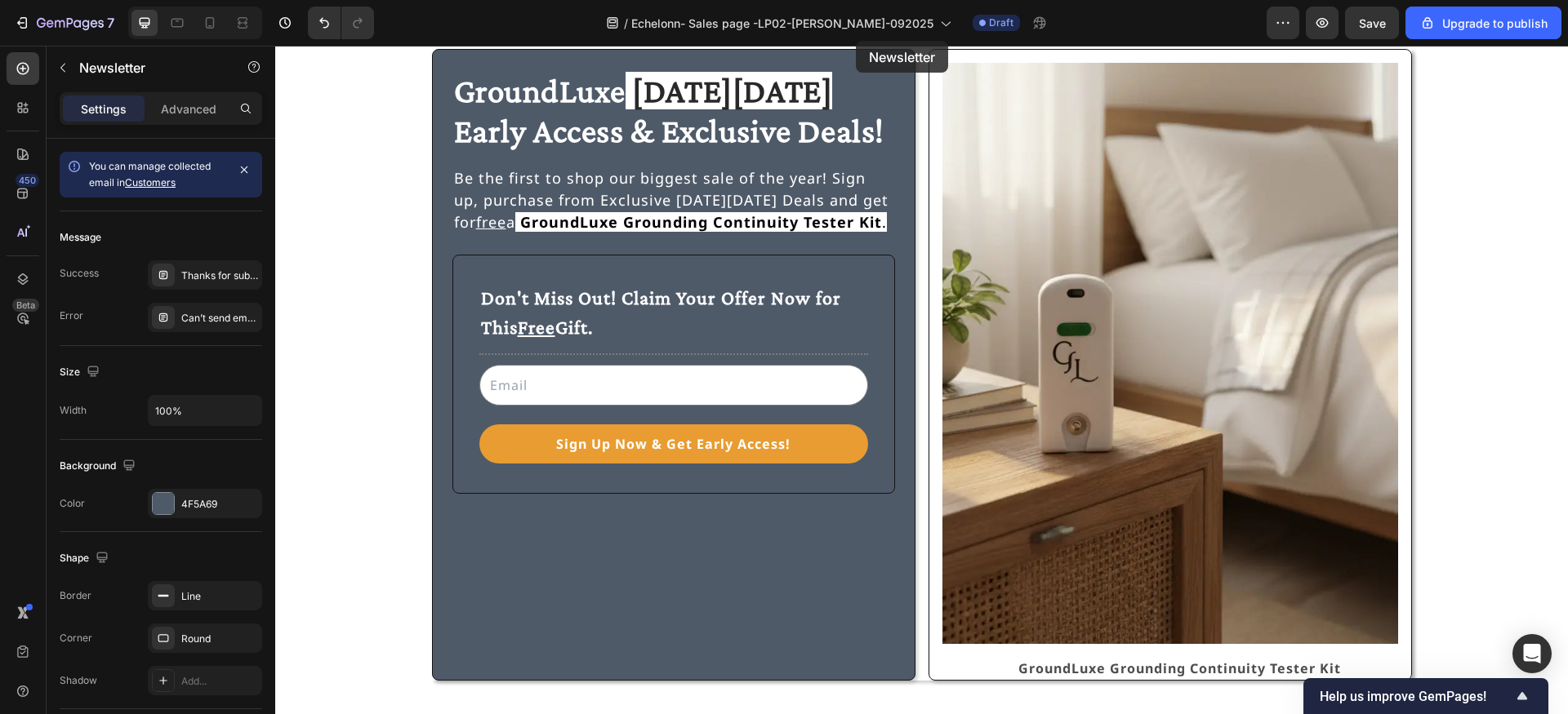
scroll to position [0, 0]
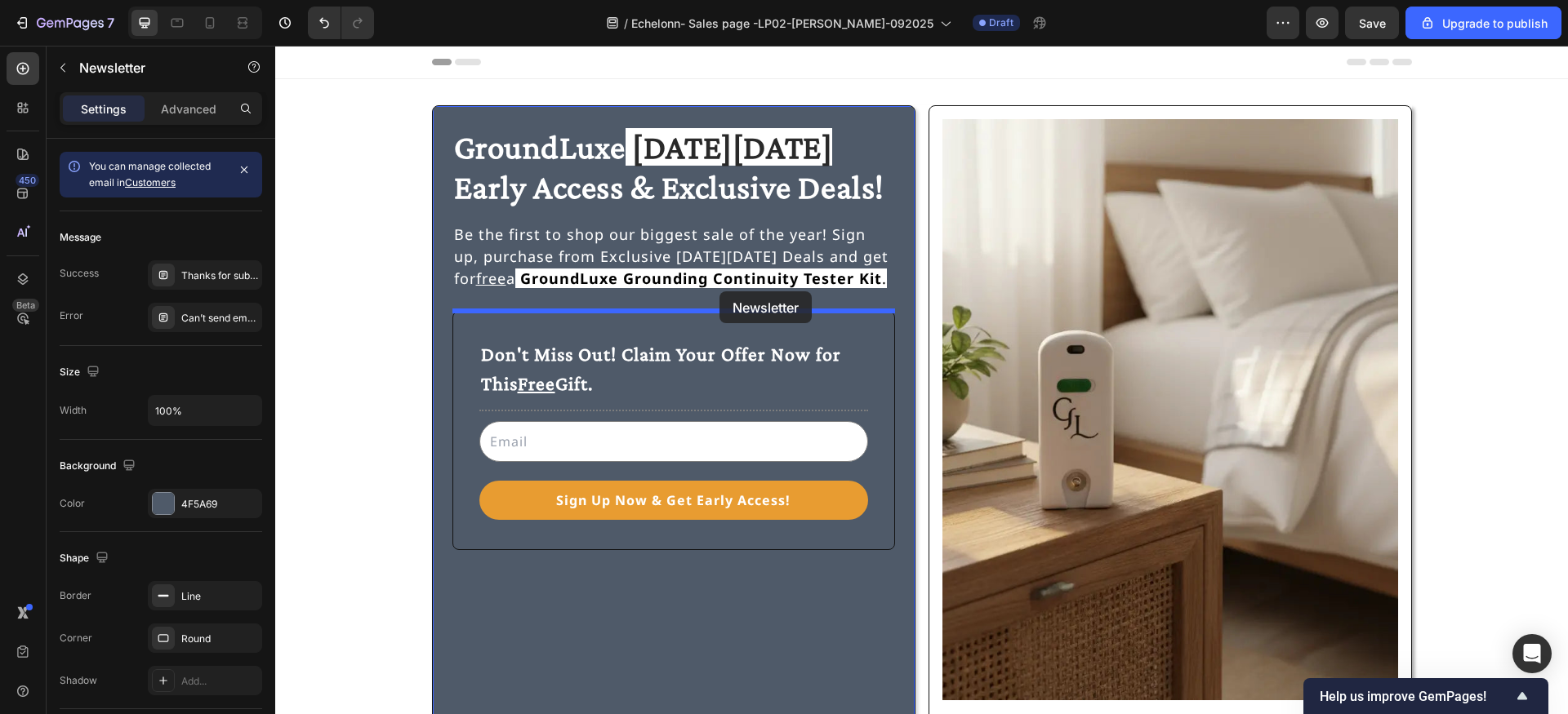
drag, startPoint x: 1003, startPoint y: 415, endPoint x: 720, endPoint y: 291, distance: 309.0
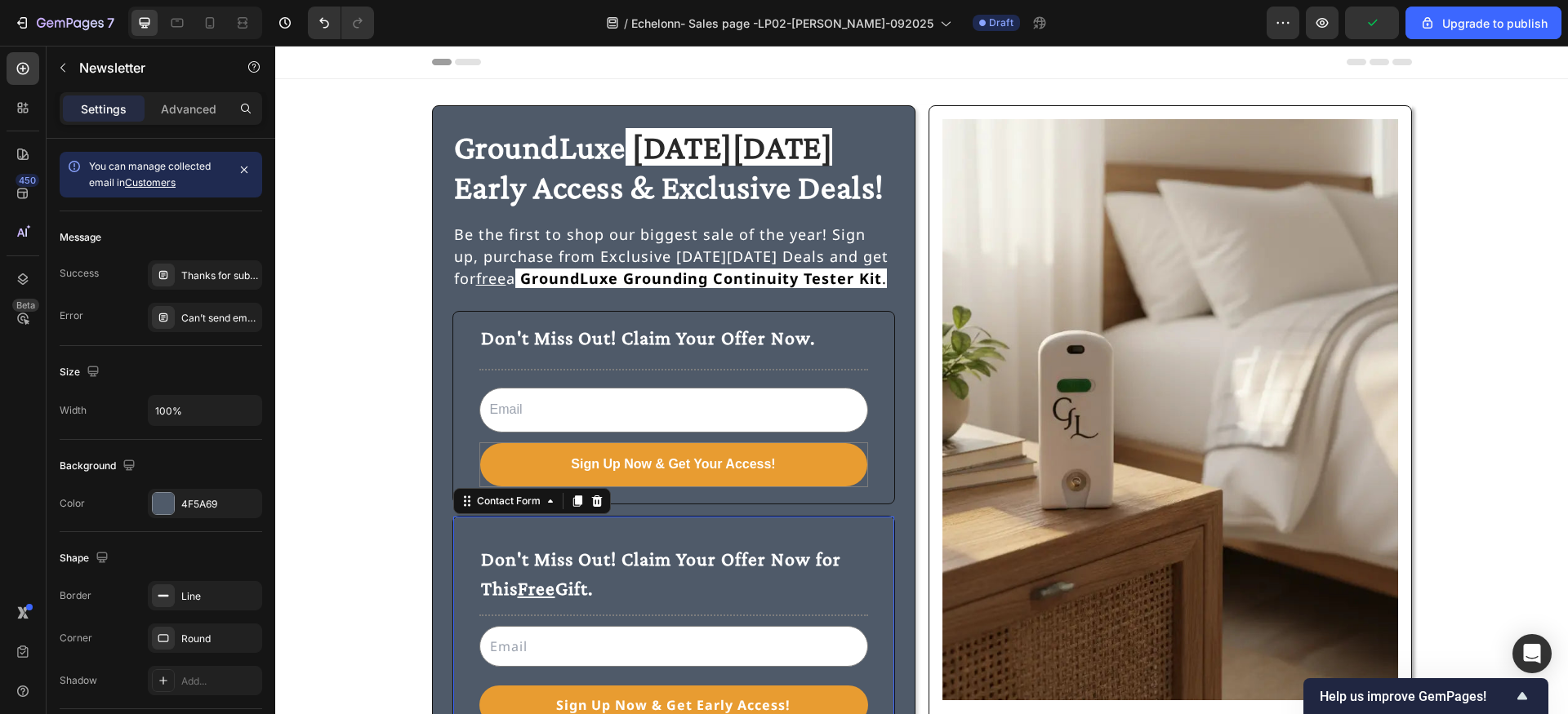
click at [840, 524] on div "Don't Miss Out! Claim Your Offer Now for This Free Gift. Text Block Title Line …" at bounding box center [673, 635] width 443 height 239
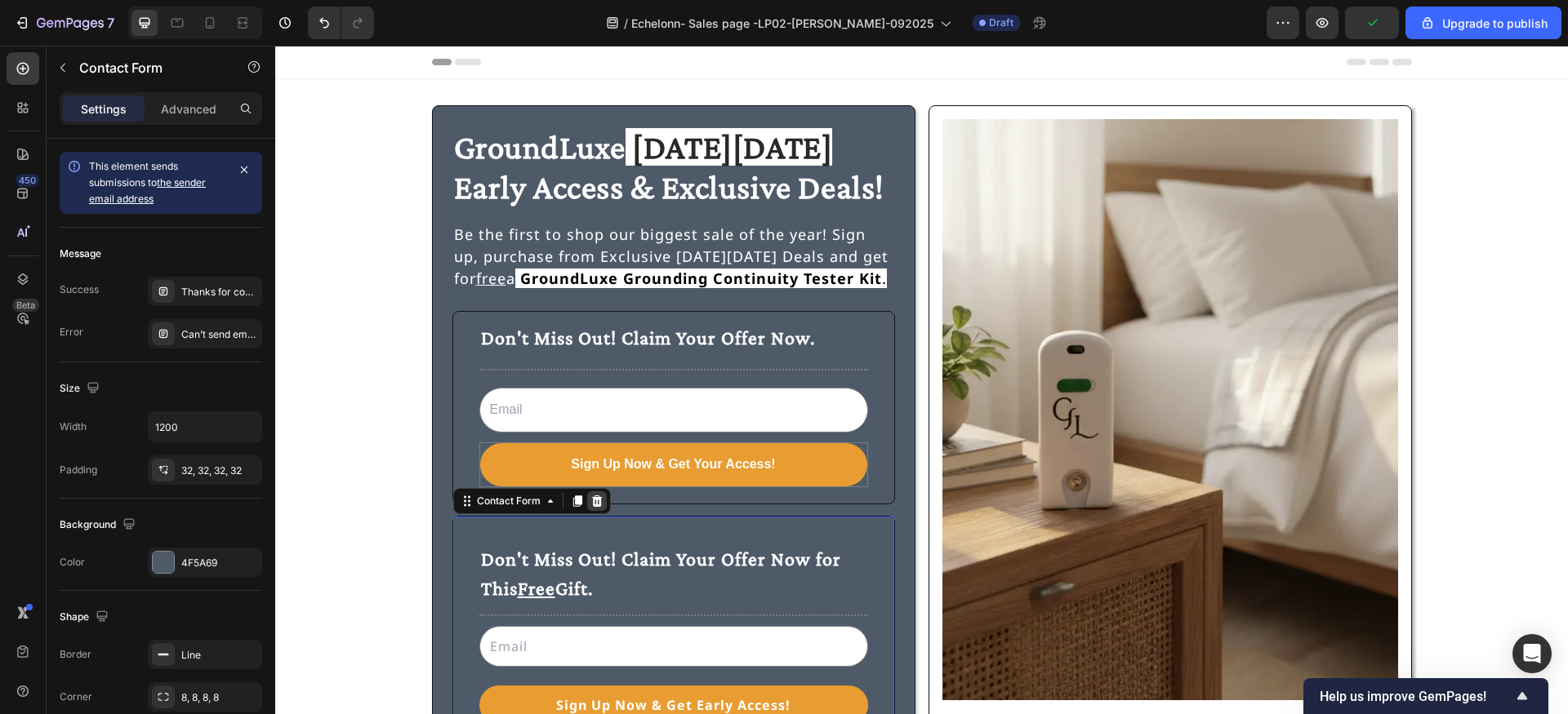
click at [598, 502] on icon at bounding box center [597, 501] width 13 height 13
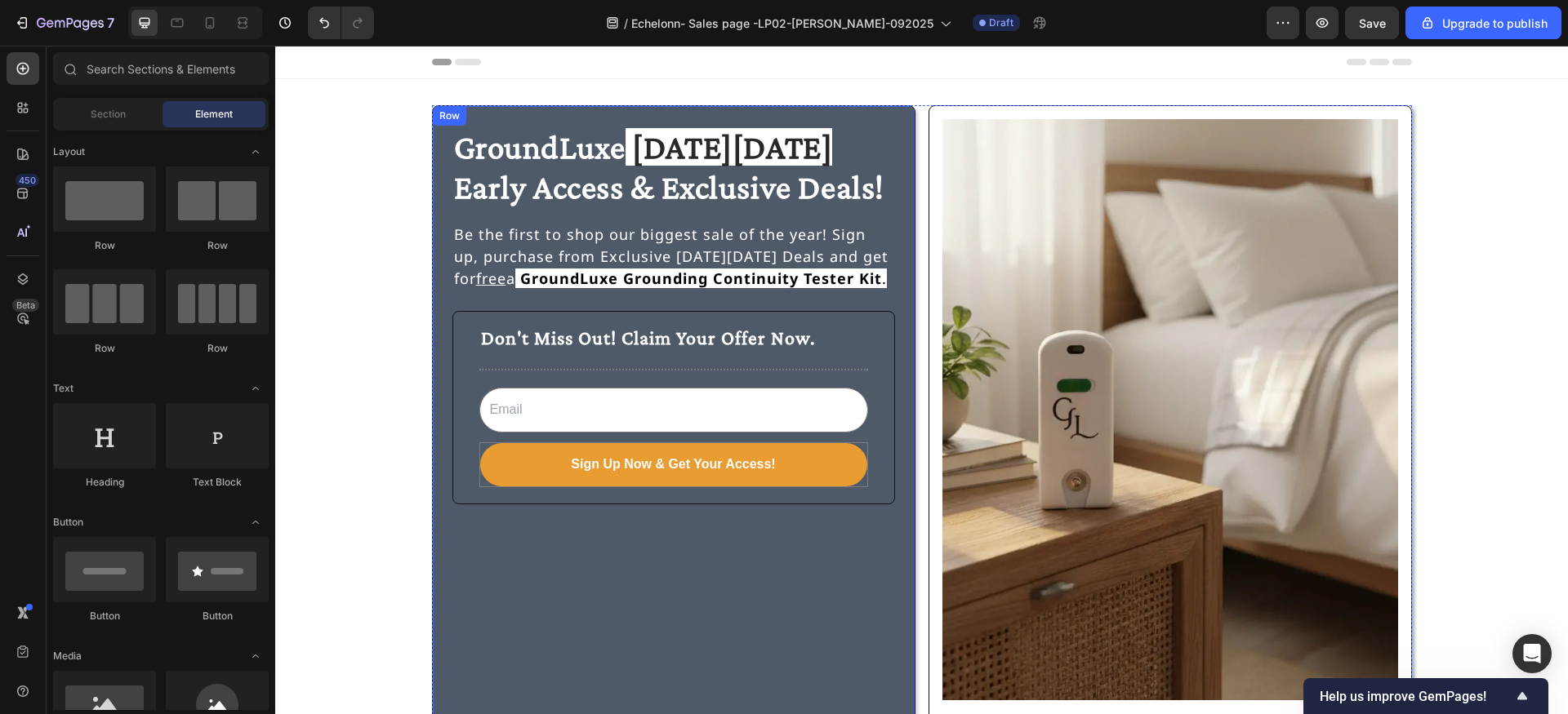
click at [618, 579] on div "GroundLuxe [DATE][DATE] Early Access & Exclusive Deals! Heading Be the first to…" at bounding box center [673, 421] width 443 height 591
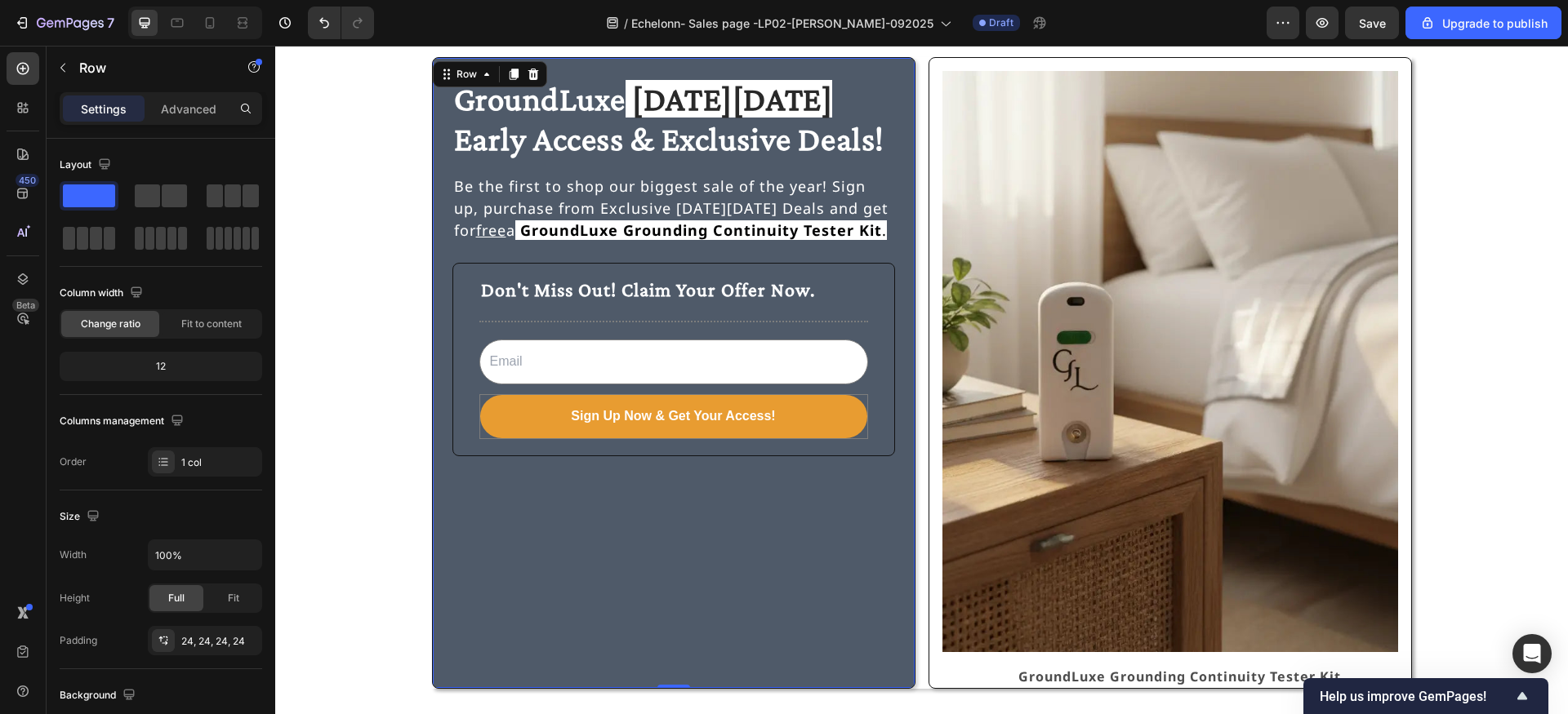
scroll to position [1, 0]
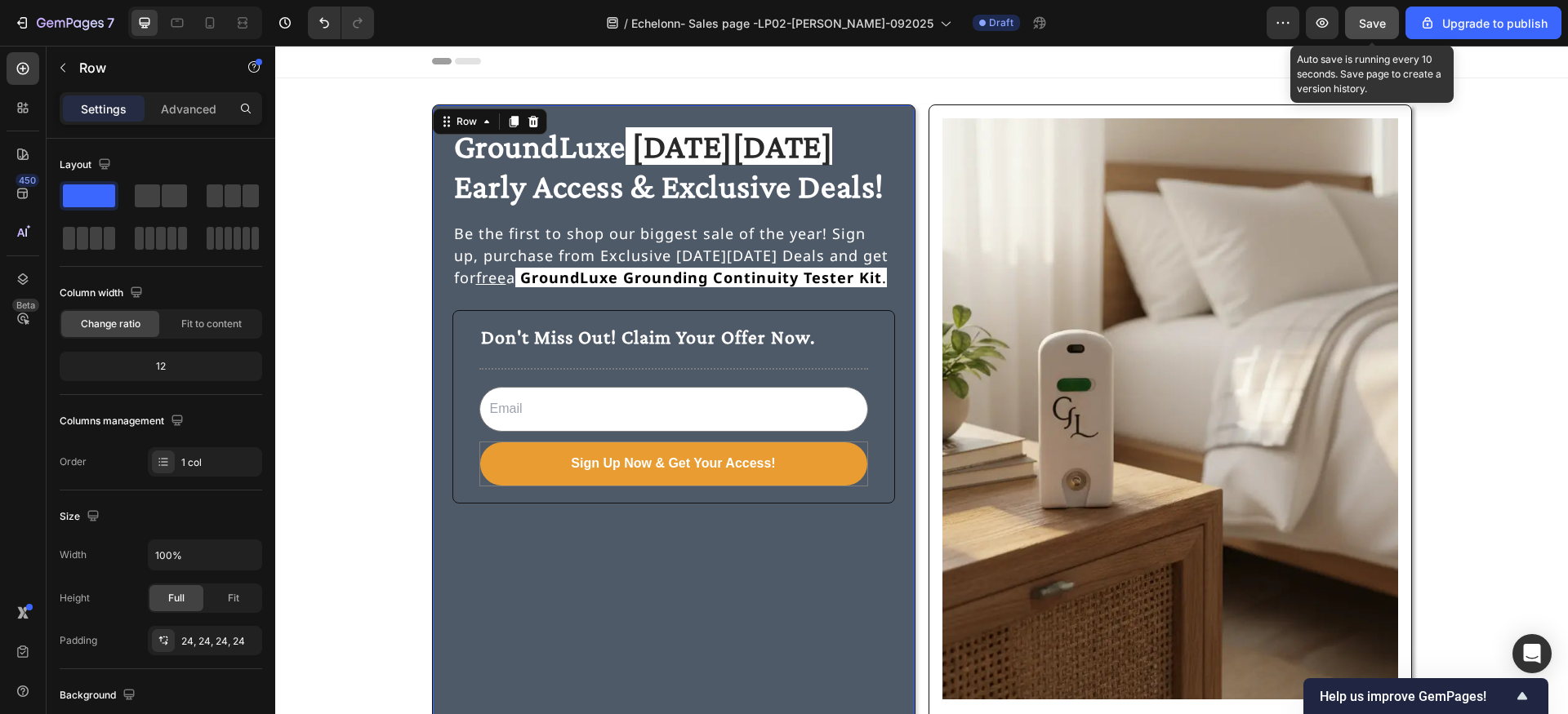
click at [1368, 29] on div "Save" at bounding box center [1372, 23] width 27 height 17
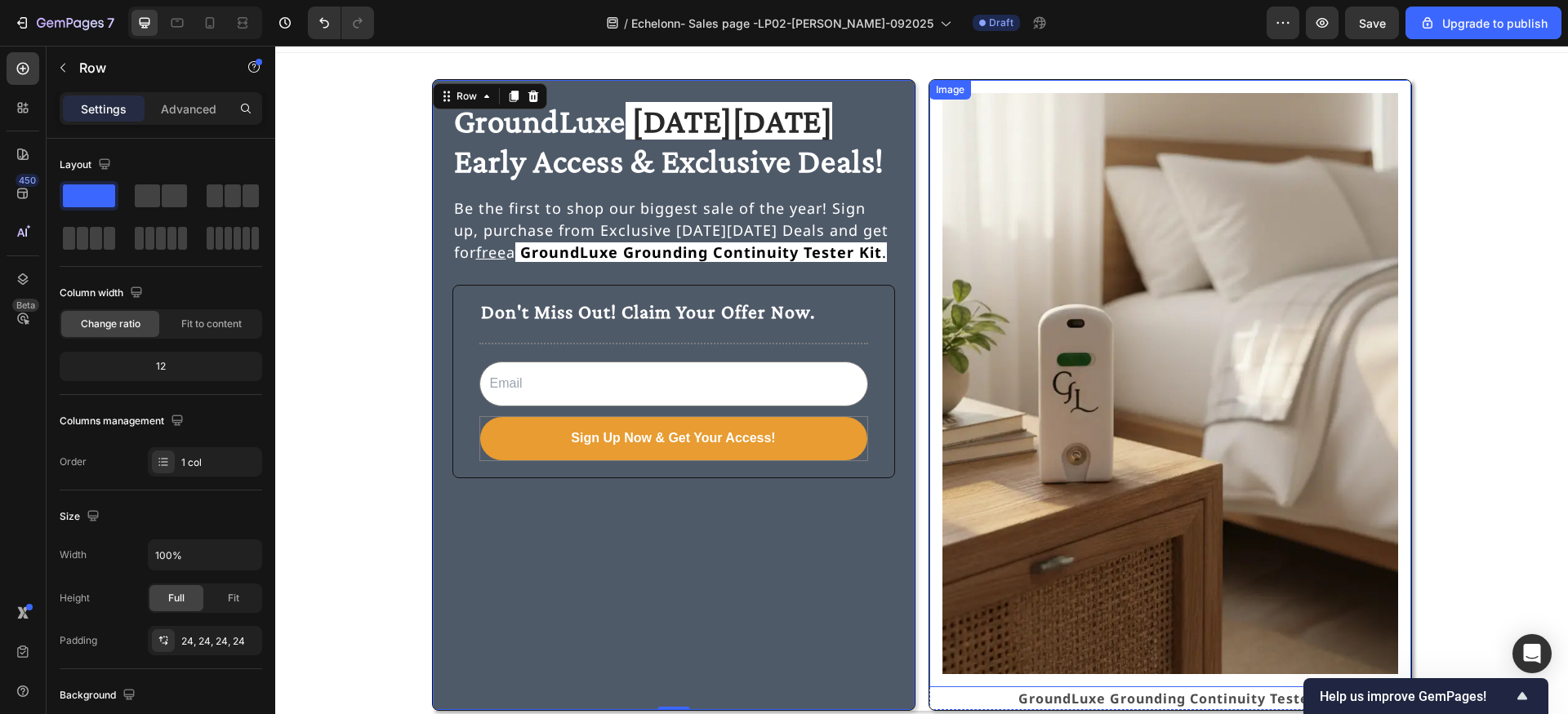
scroll to position [86, 0]
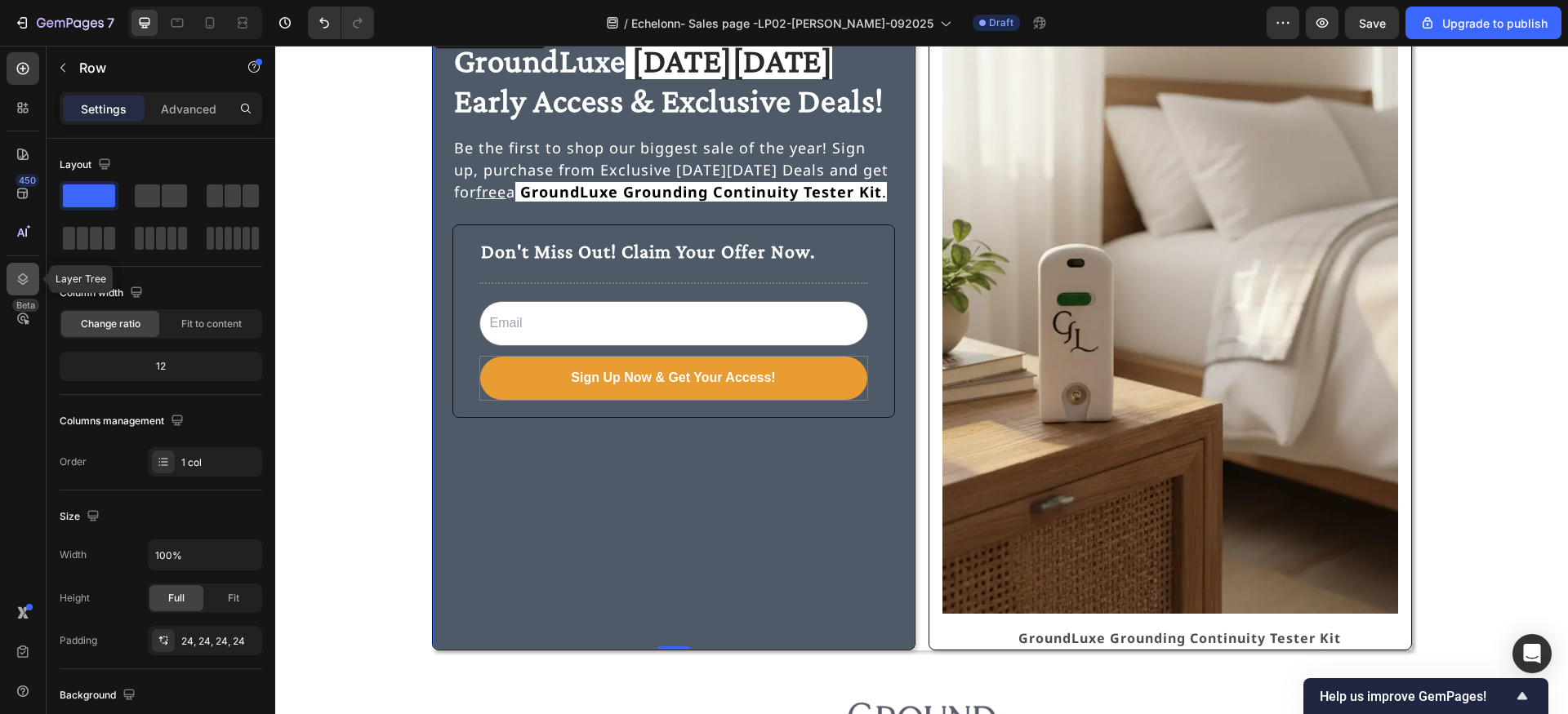
click at [27, 280] on icon at bounding box center [23, 280] width 17 height 16
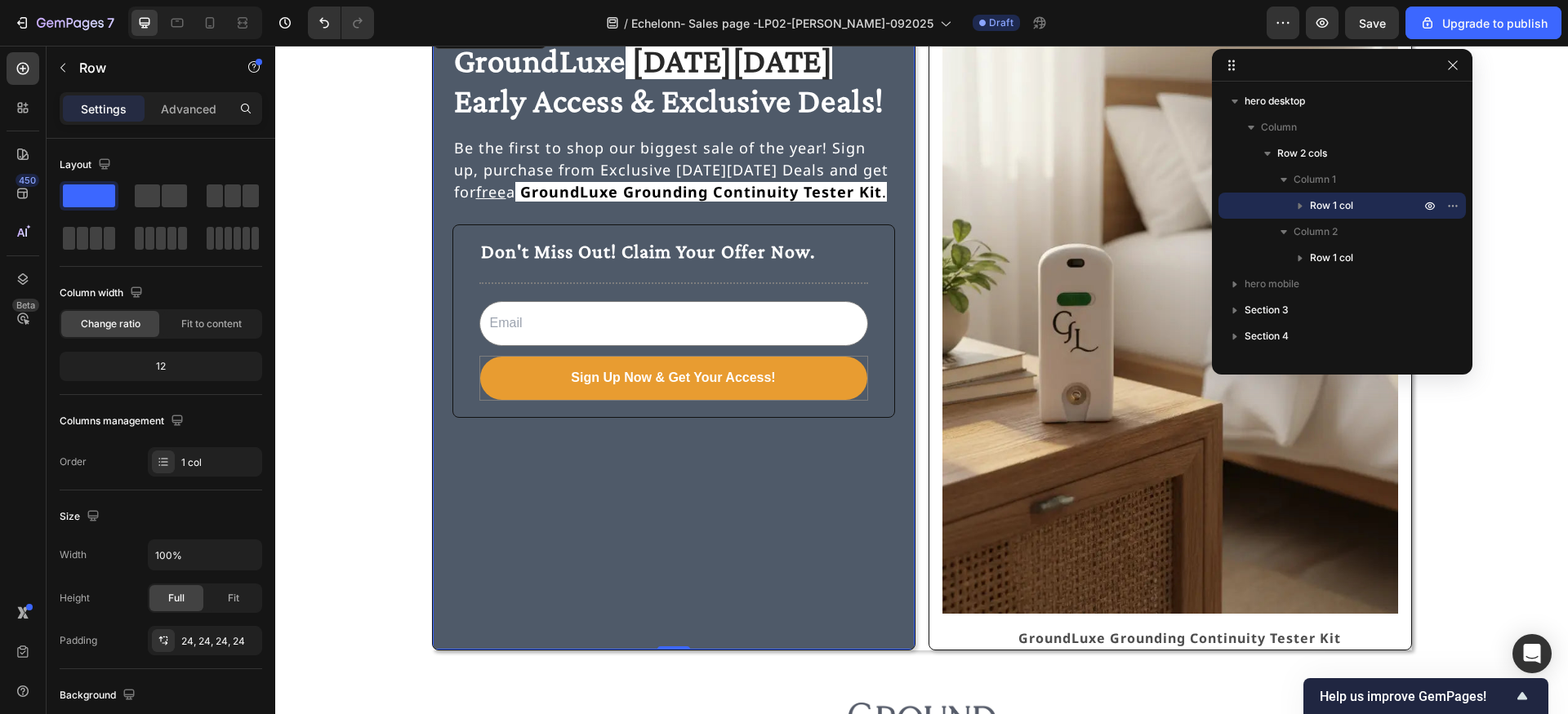
drag, startPoint x: 1558, startPoint y: 78, endPoint x: 1456, endPoint y: 71, distance: 102.2
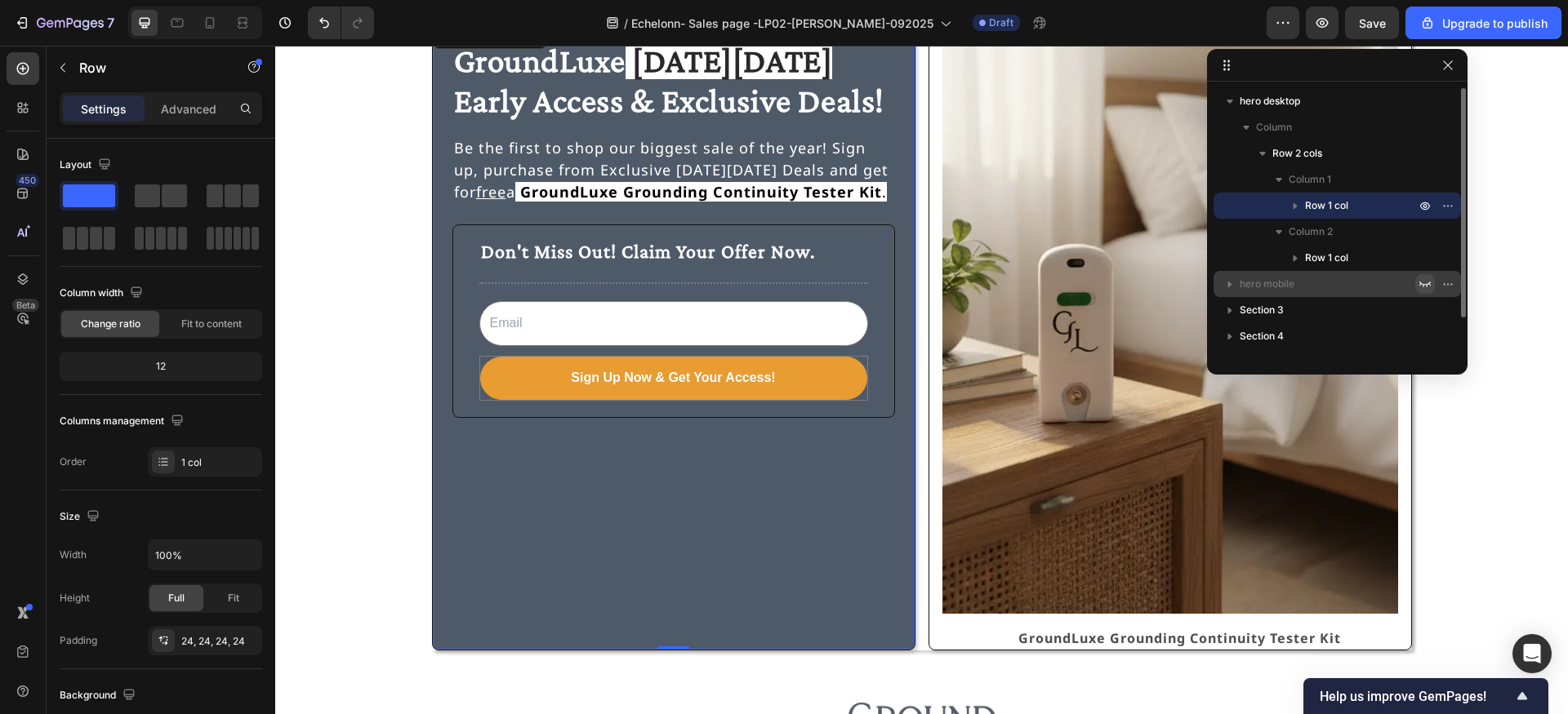
click at [1424, 278] on icon "button" at bounding box center [1425, 284] width 13 height 13
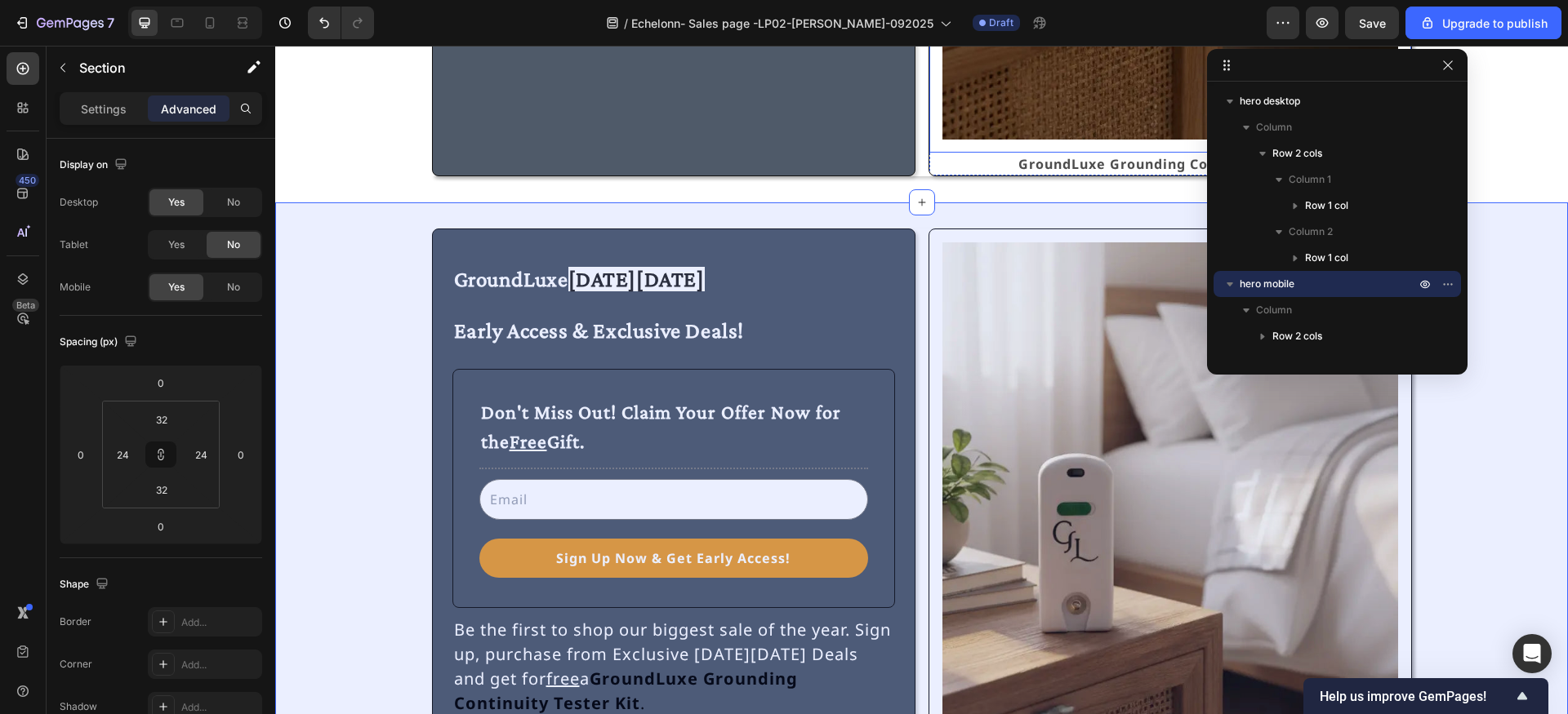
scroll to position [621, 0]
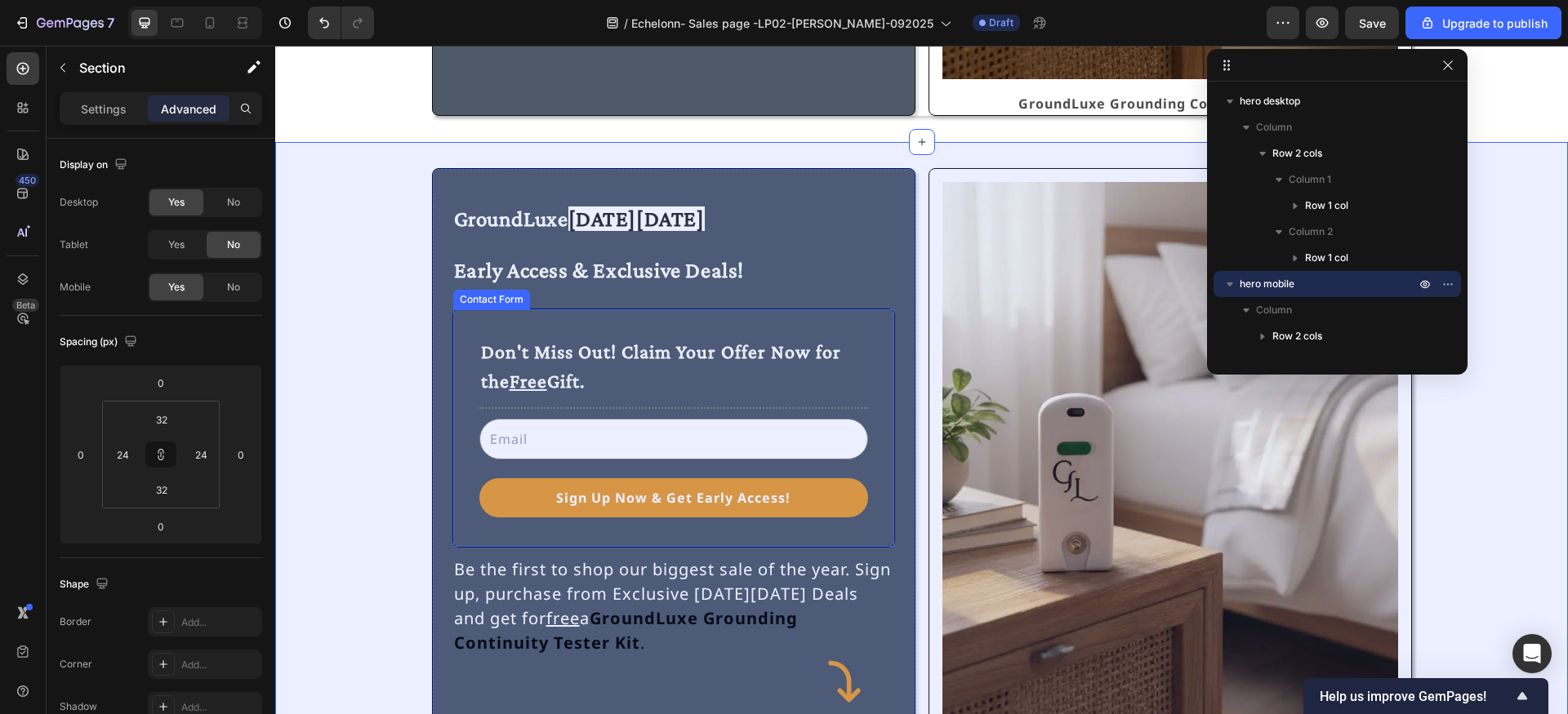
click at [801, 323] on div "Don't Miss Out! Claim Your Offer Now for the Free Gift. Text Block Title Line E…" at bounding box center [673, 428] width 443 height 239
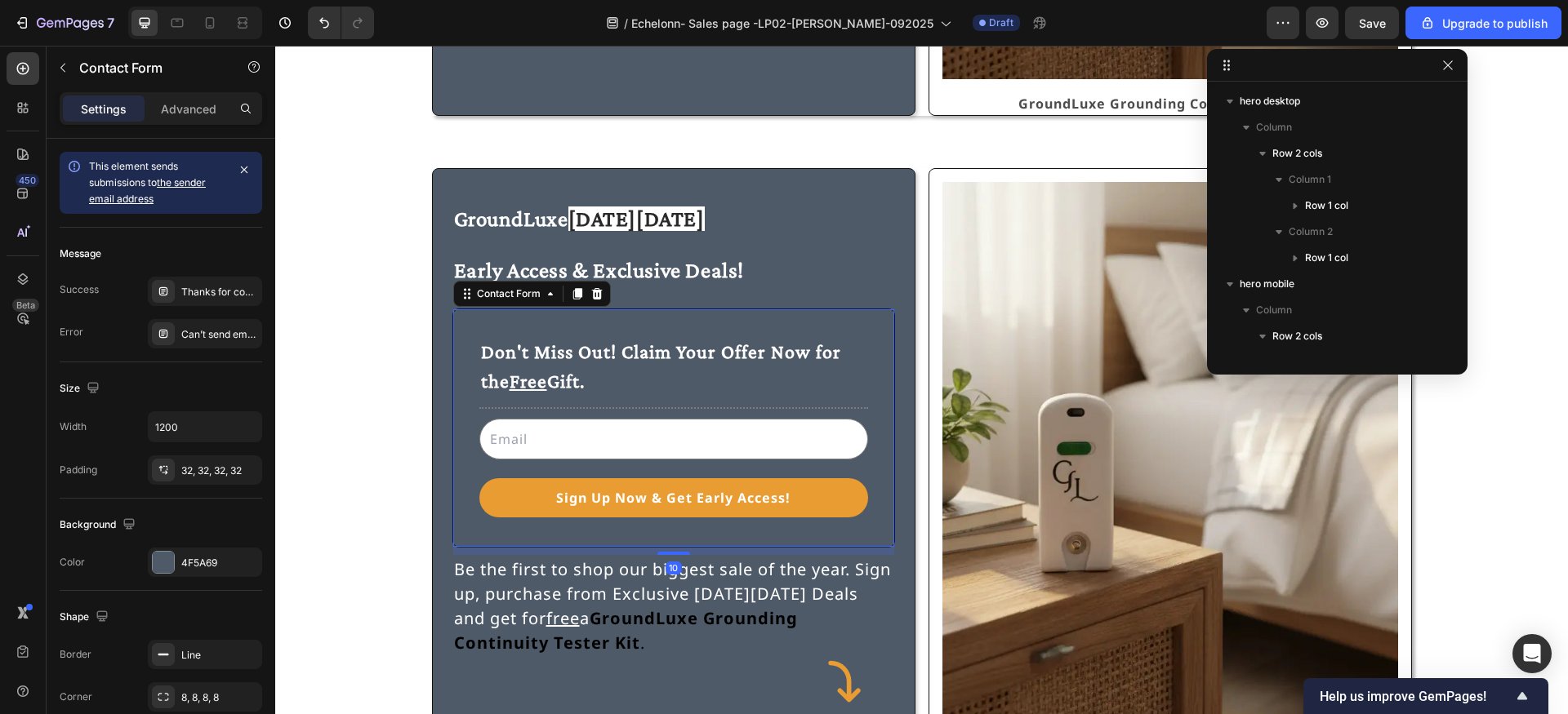
scroll to position [258, 0]
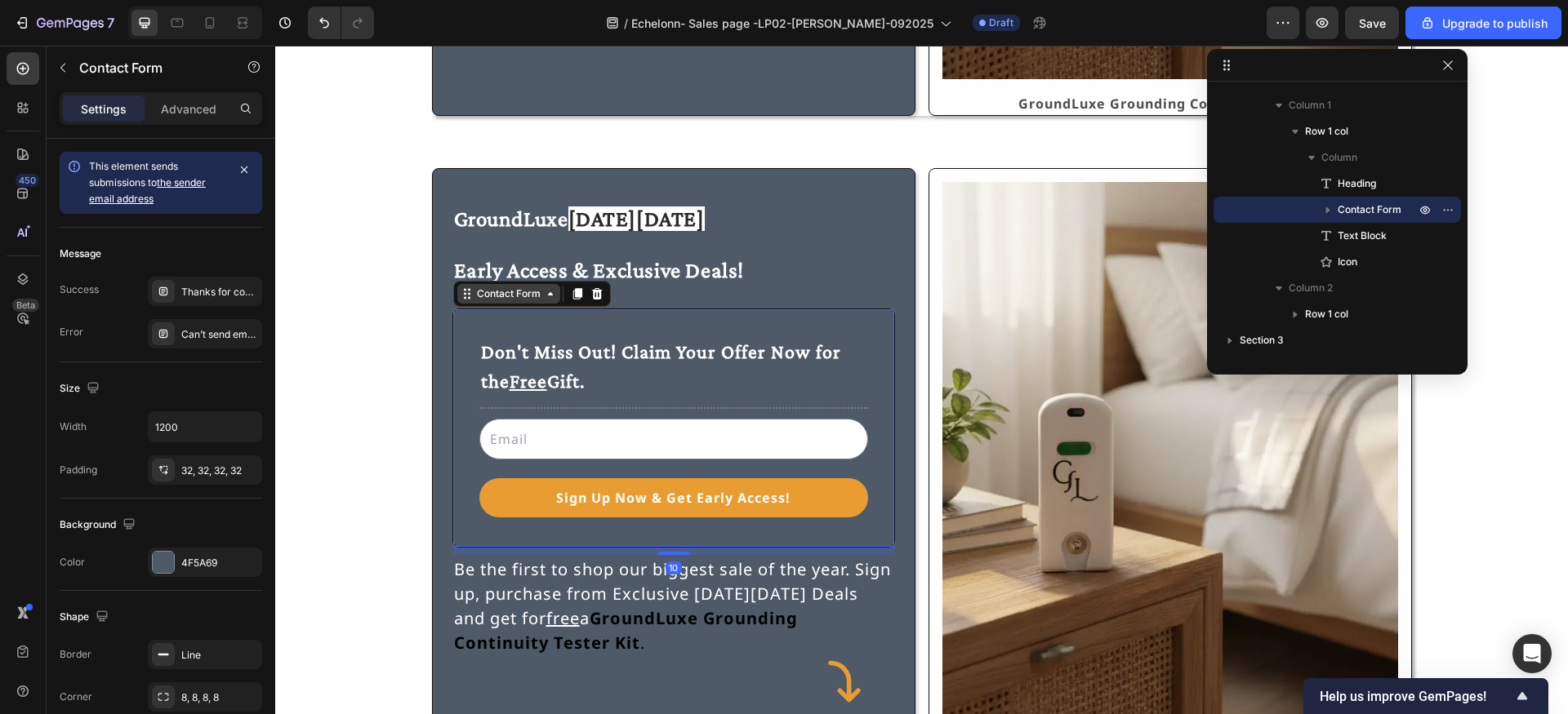
click at [555, 295] on icon at bounding box center [550, 293] width 13 height 13
click at [598, 293] on icon at bounding box center [597, 293] width 13 height 13
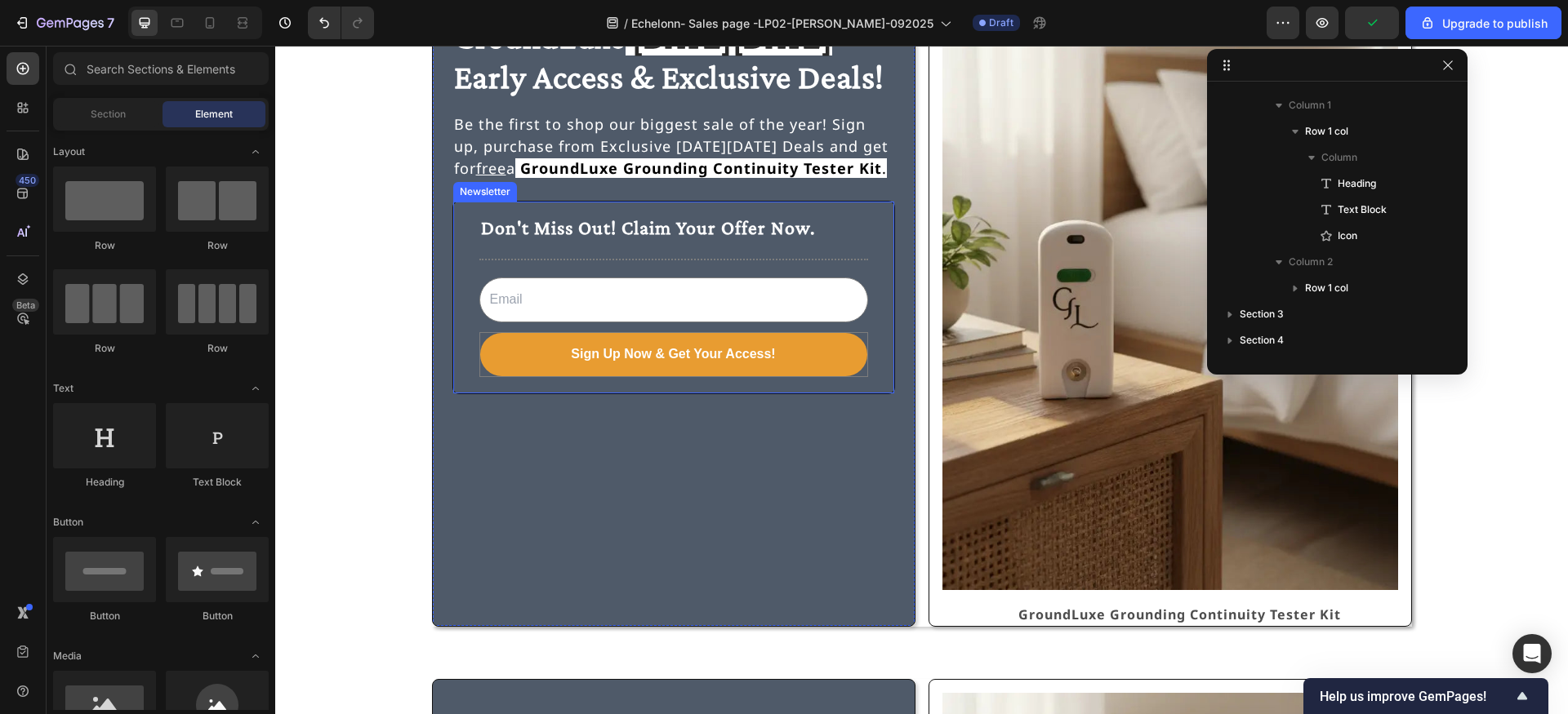
scroll to position [101, 0]
click at [580, 203] on div "Don't Miss Out! Claim Your Offer Now. Text Block Title Line Email Field Sign Up…" at bounding box center [673, 297] width 443 height 193
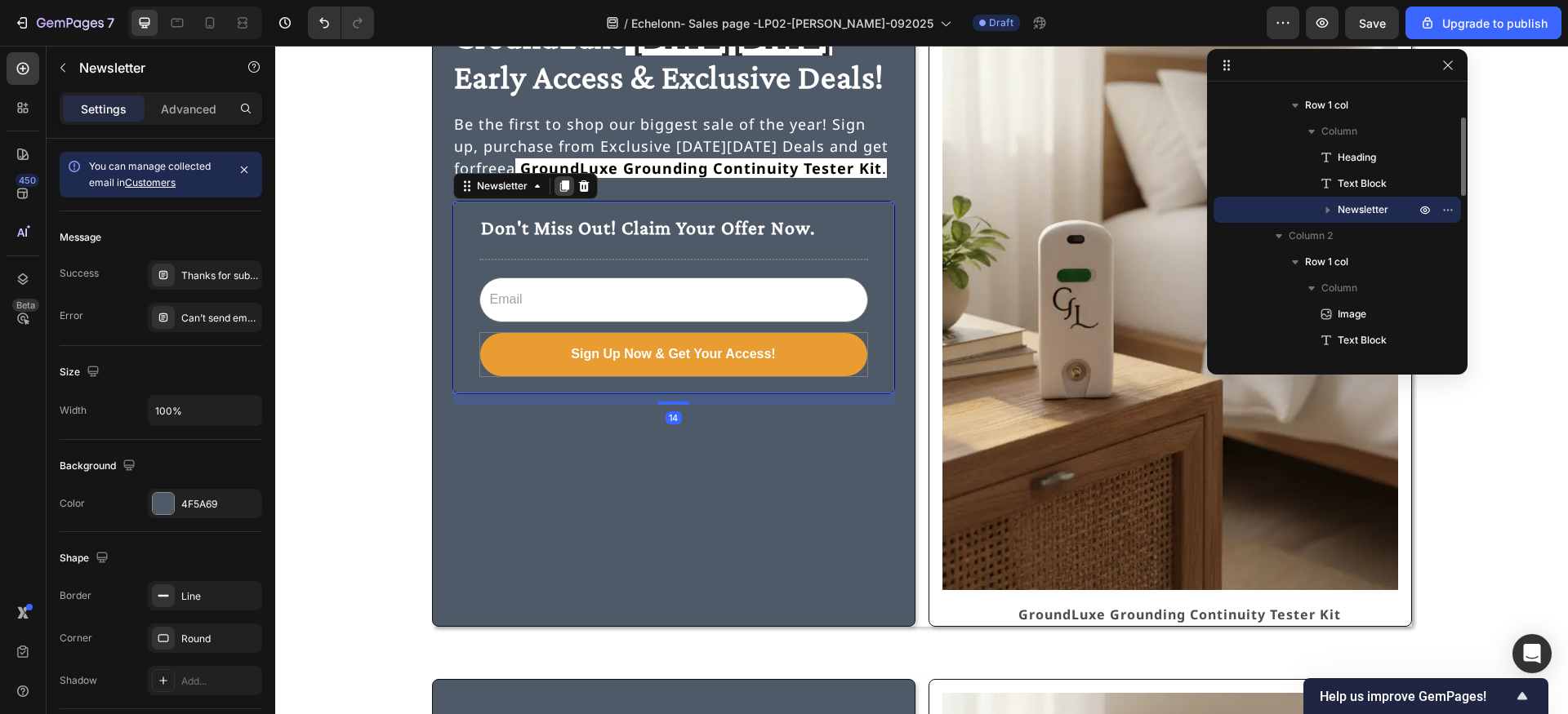
click at [561, 188] on icon at bounding box center [564, 186] width 13 height 13
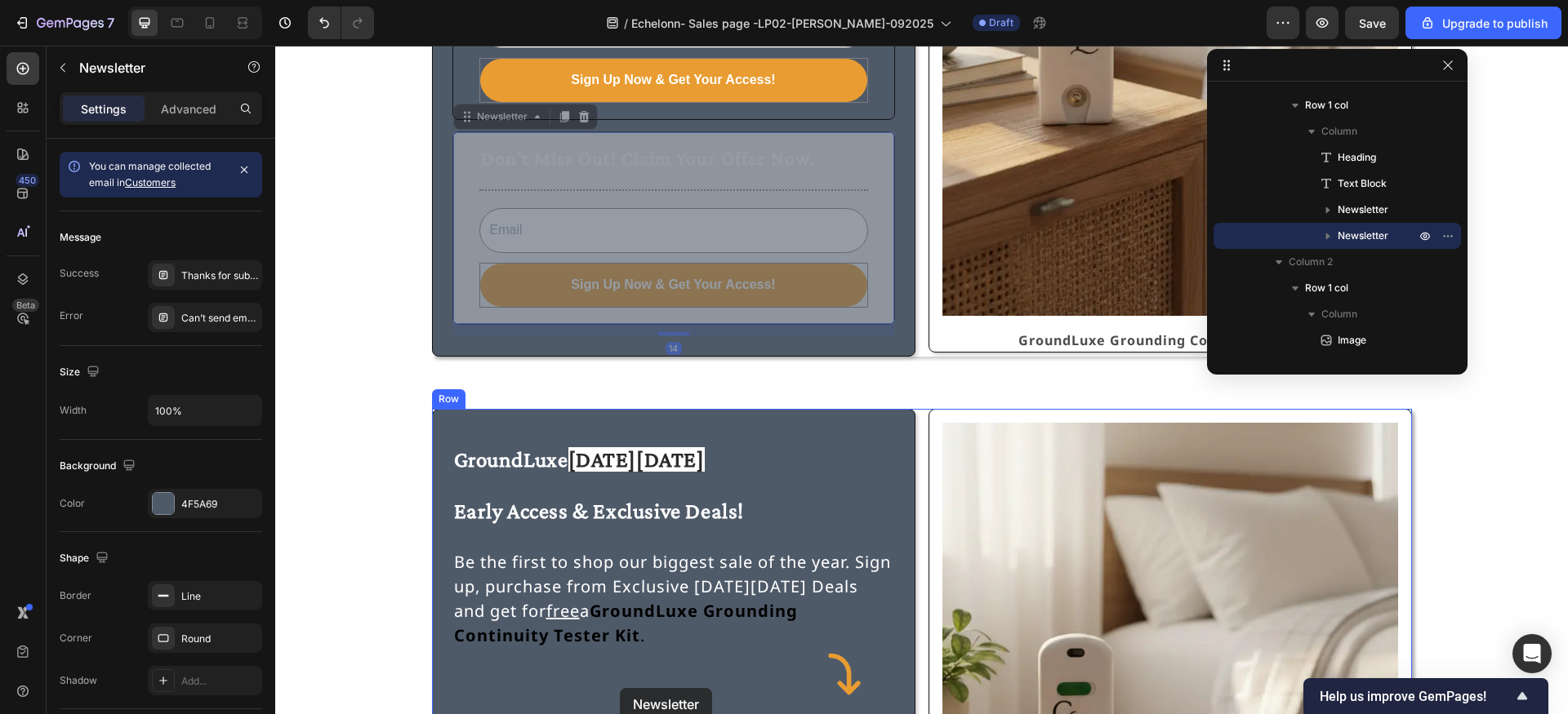
scroll to position [434, 0]
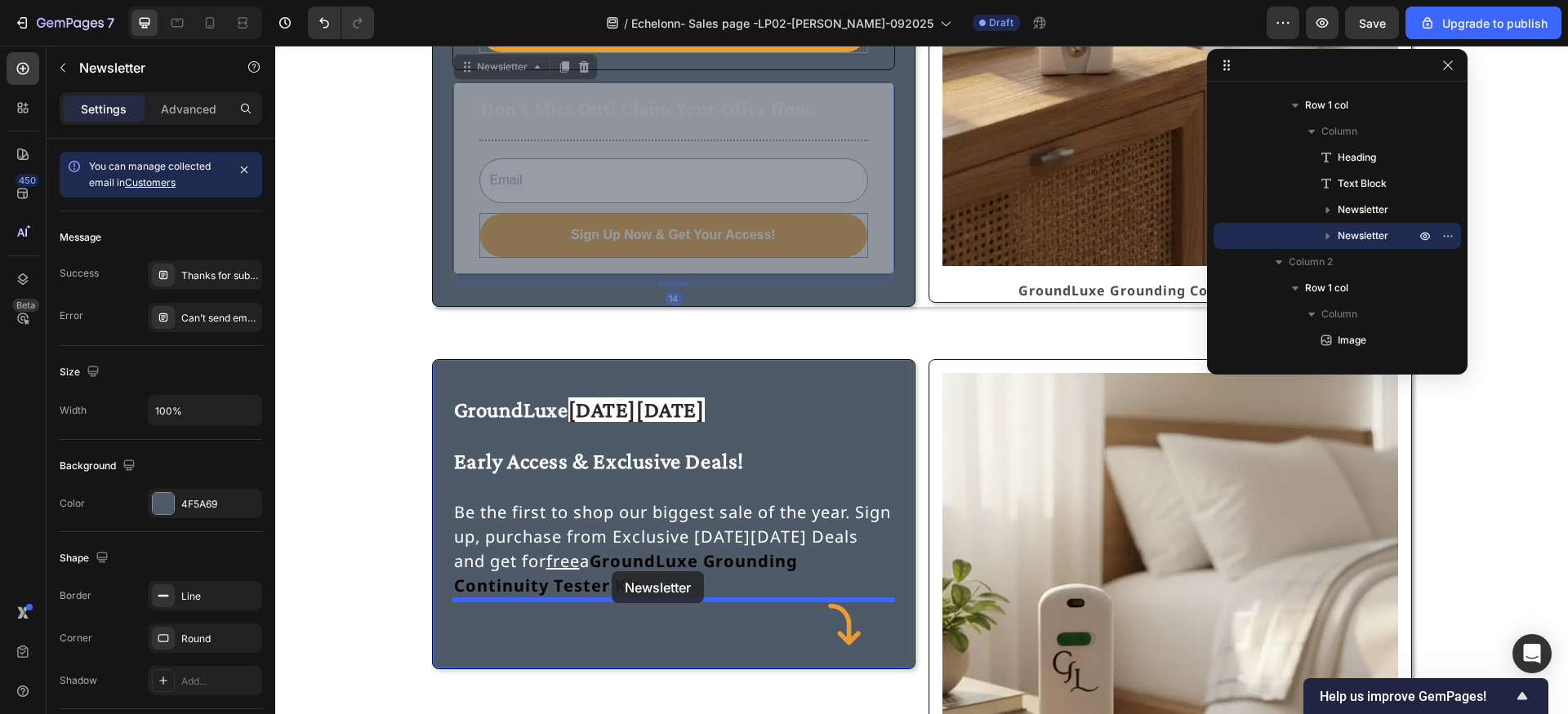
drag, startPoint x: 513, startPoint y: 393, endPoint x: 612, endPoint y: 571, distance: 203.7
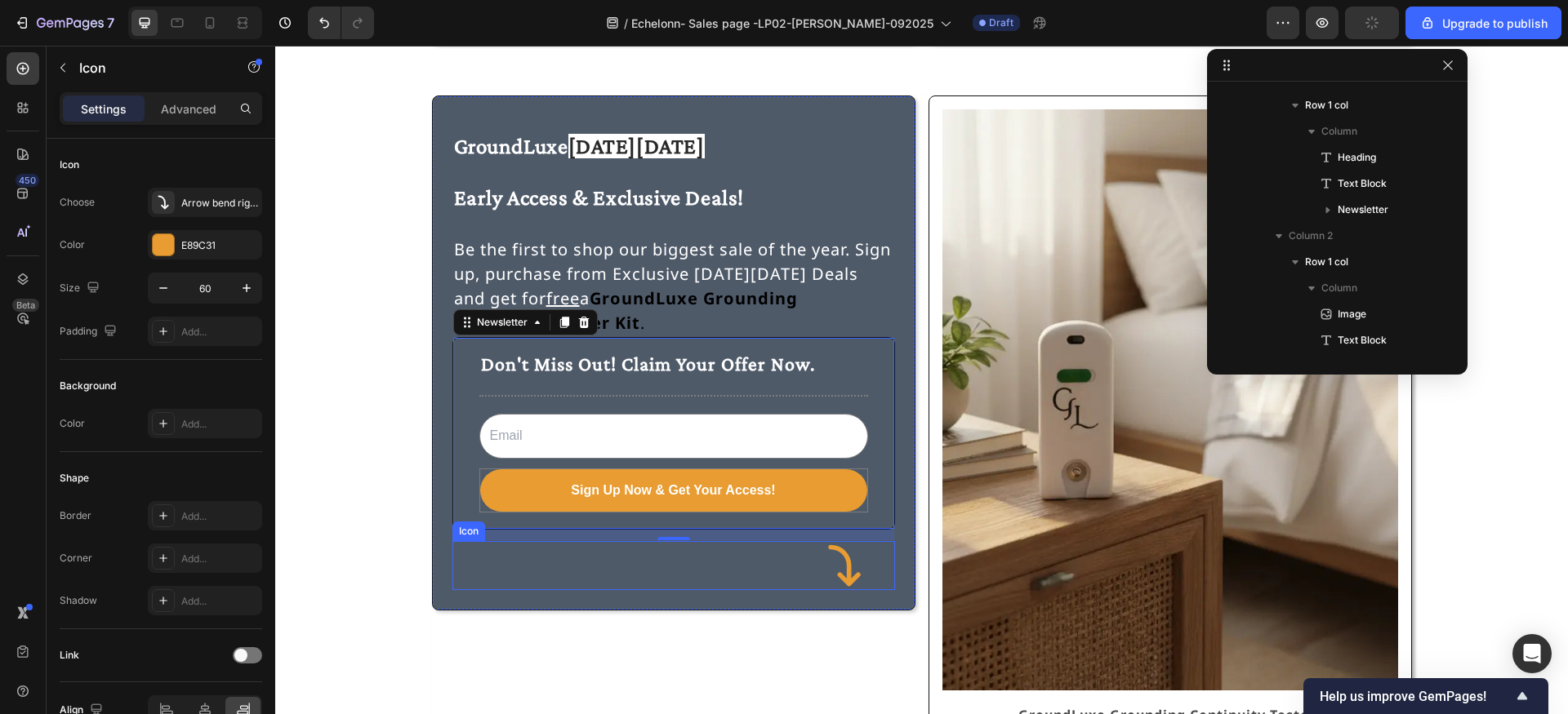
scroll to position [519, 0]
click at [842, 566] on icon at bounding box center [844, 565] width 49 height 49
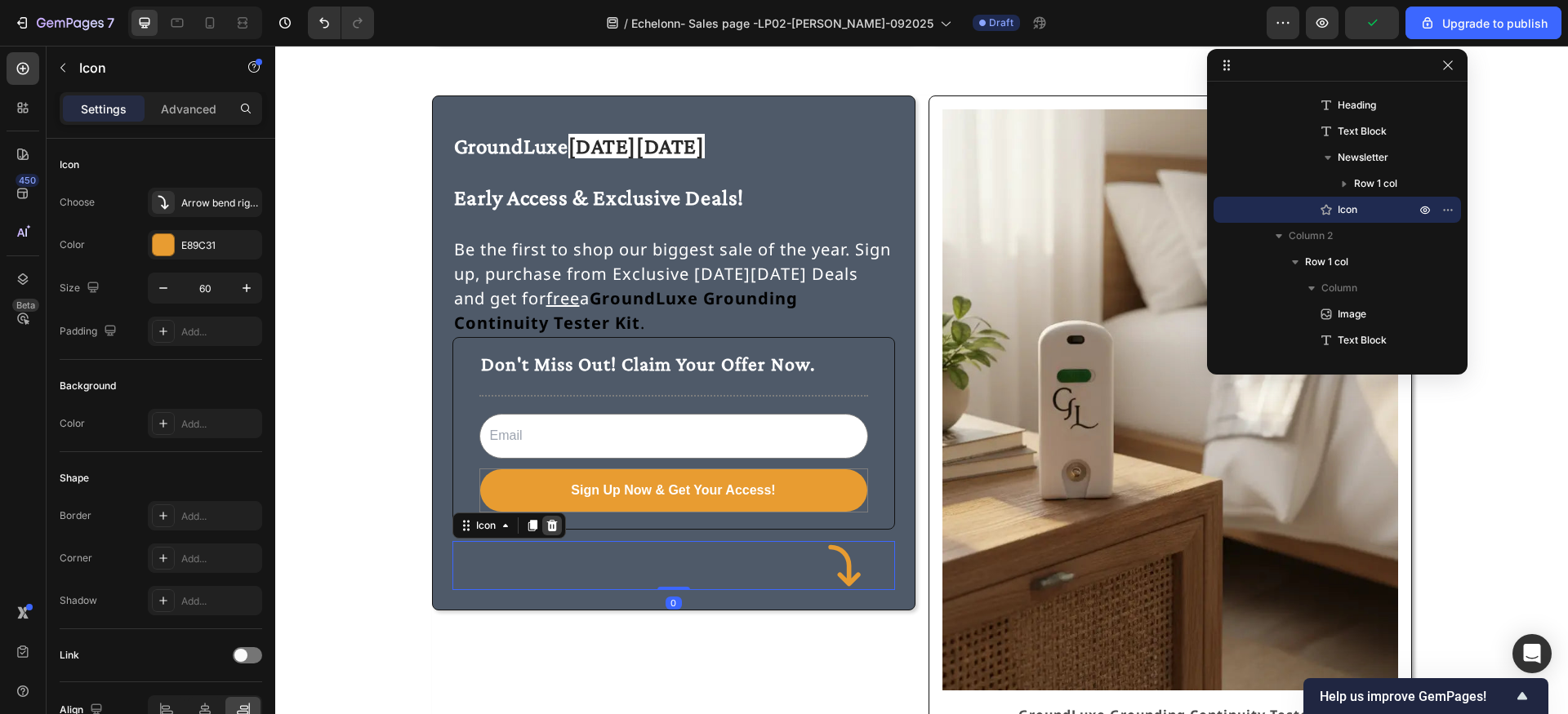
click at [556, 532] on icon at bounding box center [552, 525] width 13 height 13
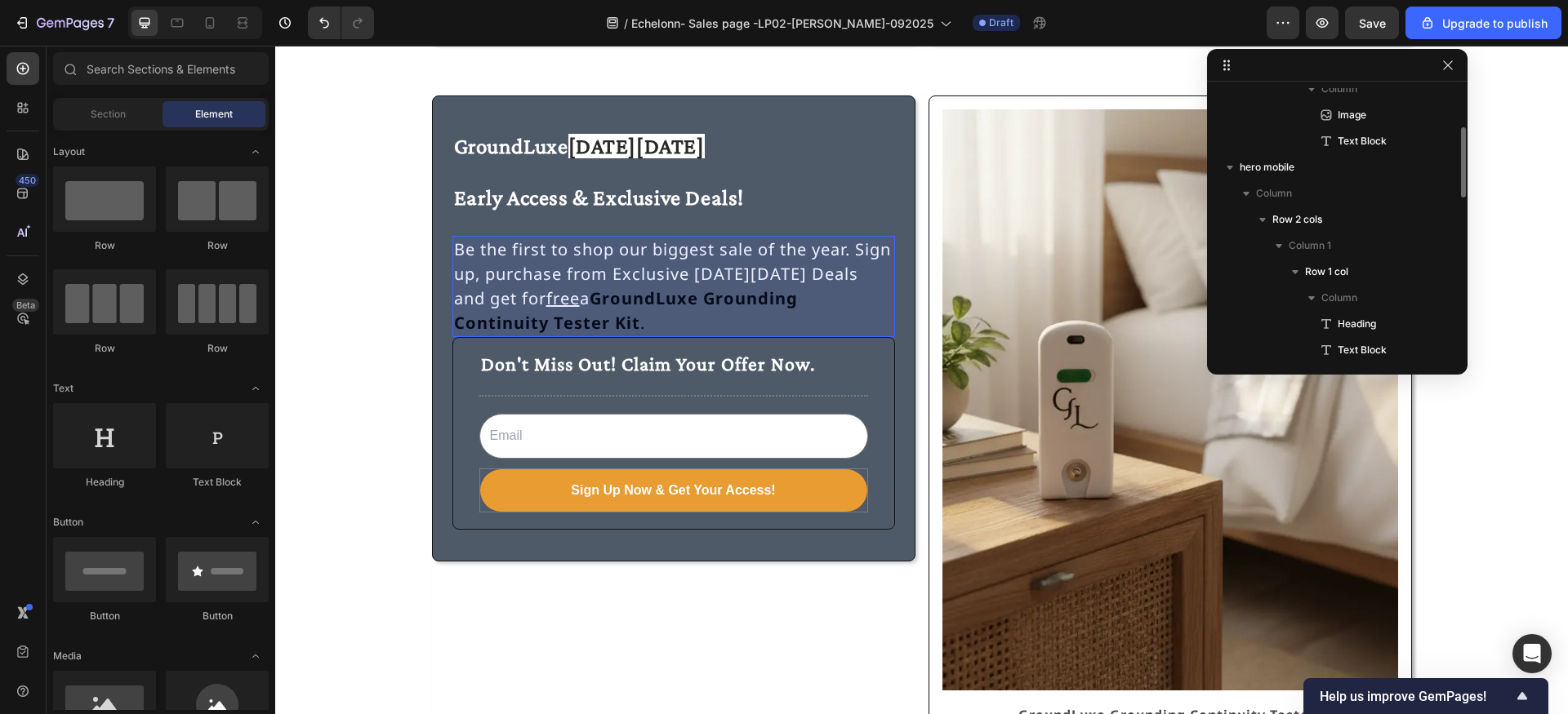
scroll to position [256, 0]
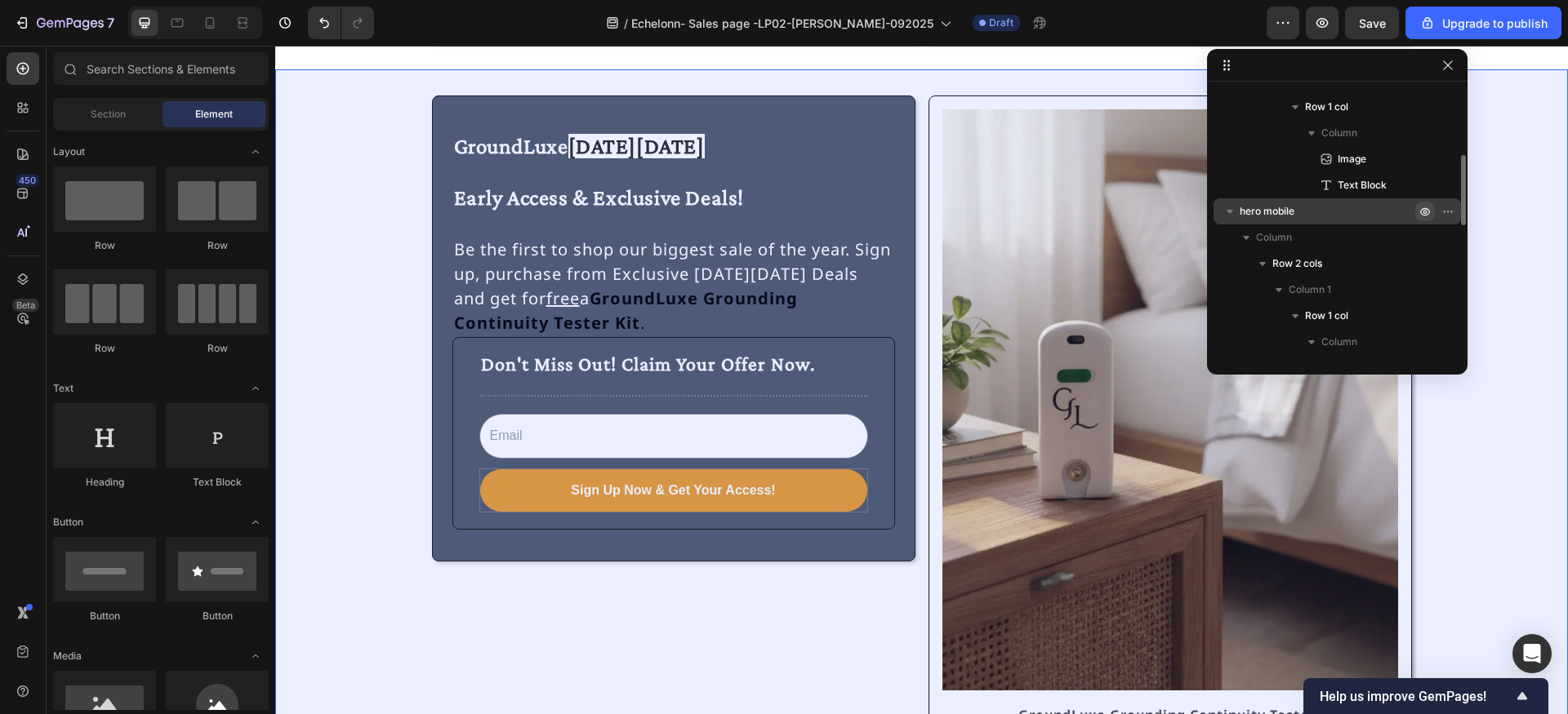
click at [1426, 210] on icon "button" at bounding box center [1425, 212] width 13 height 13
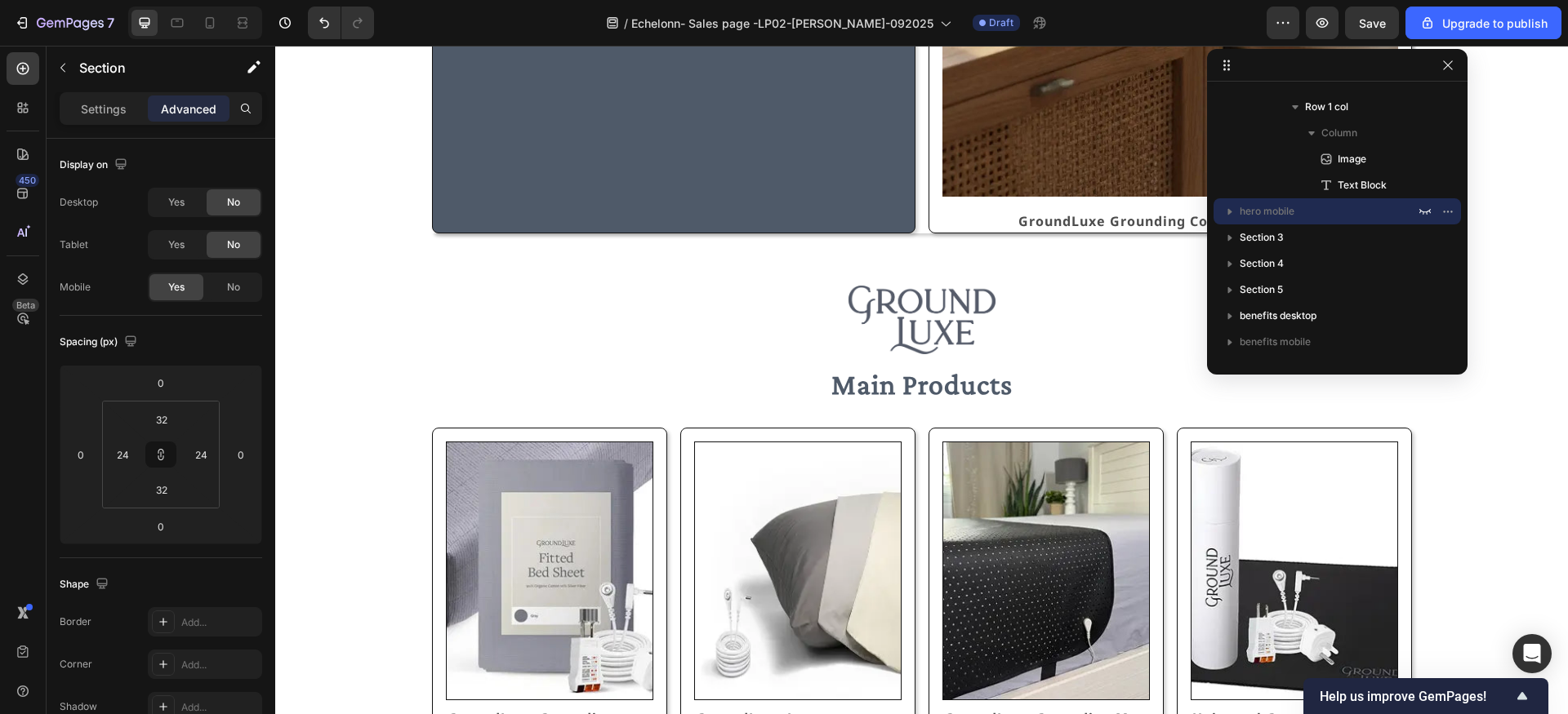
scroll to position [379, 0]
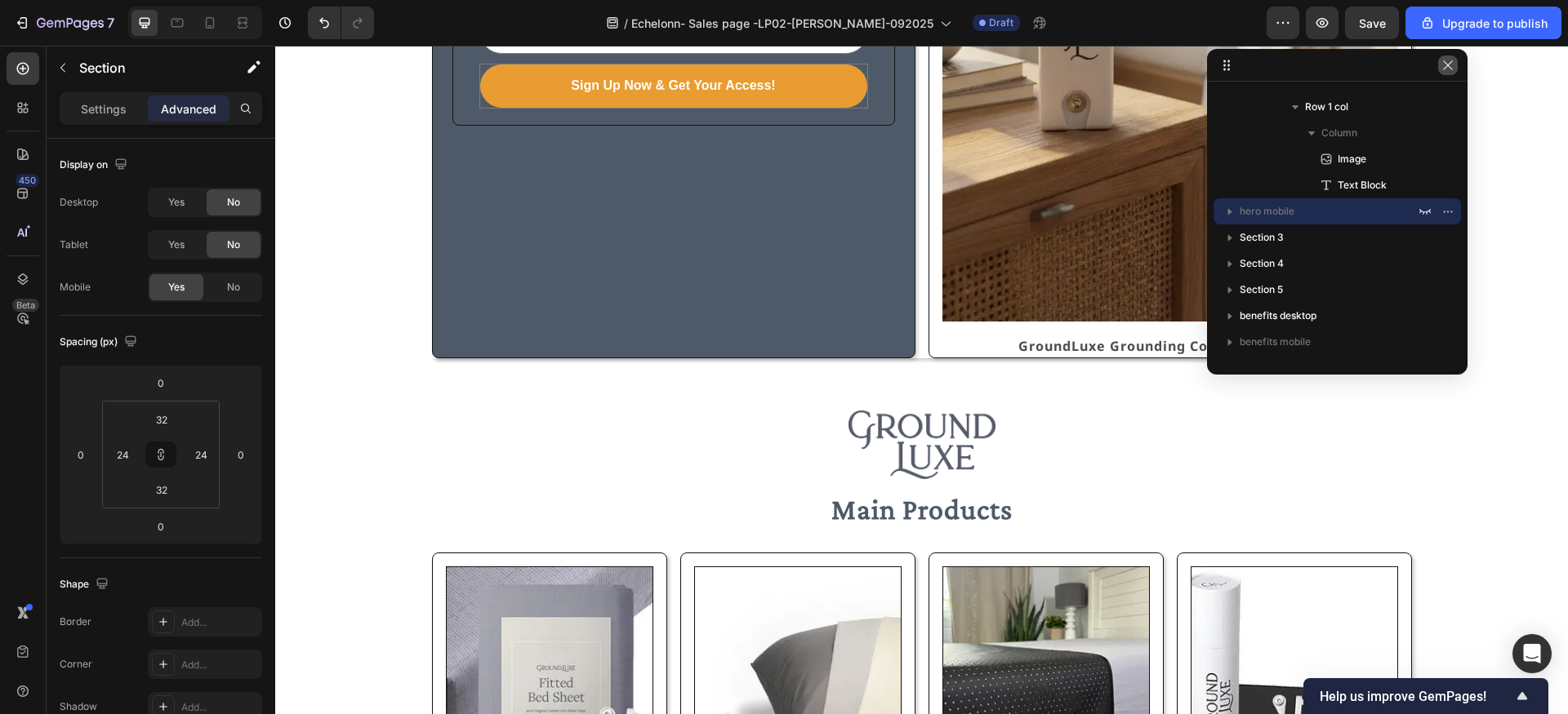
click at [1452, 60] on icon "button" at bounding box center [1448, 65] width 9 height 9
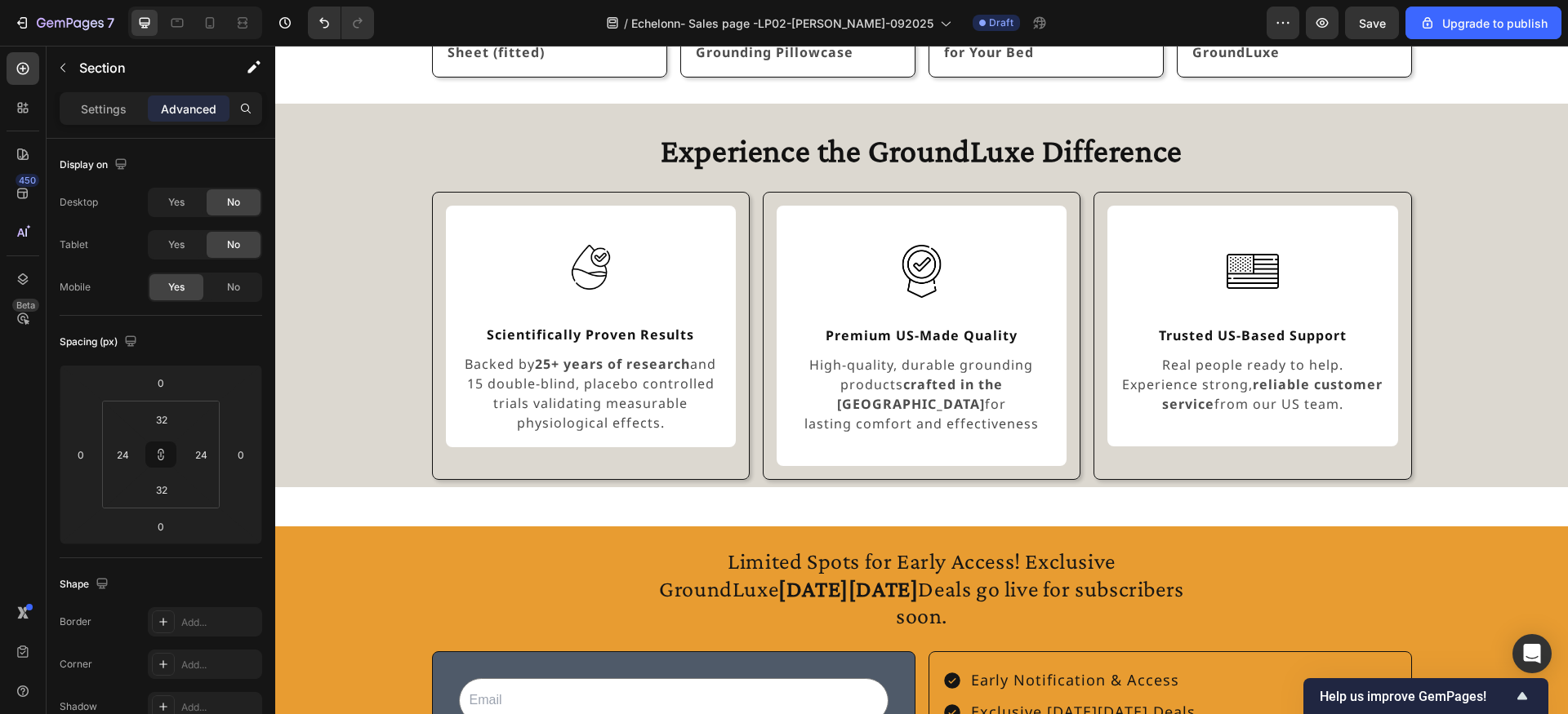
scroll to position [1216, 0]
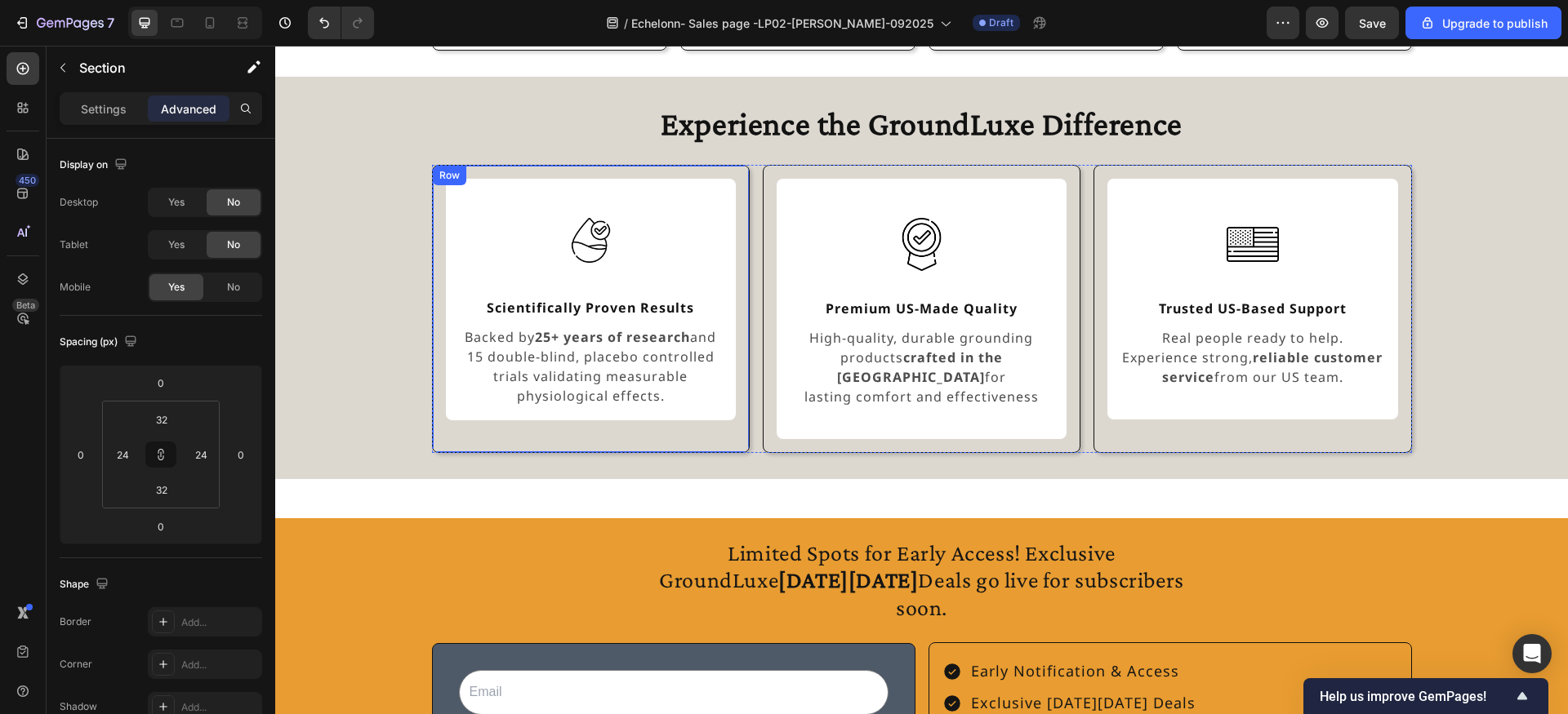
click at [571, 170] on div "Image Scientifically Proven Results Text Block Backed by 25+ years of research …" at bounding box center [591, 309] width 317 height 288
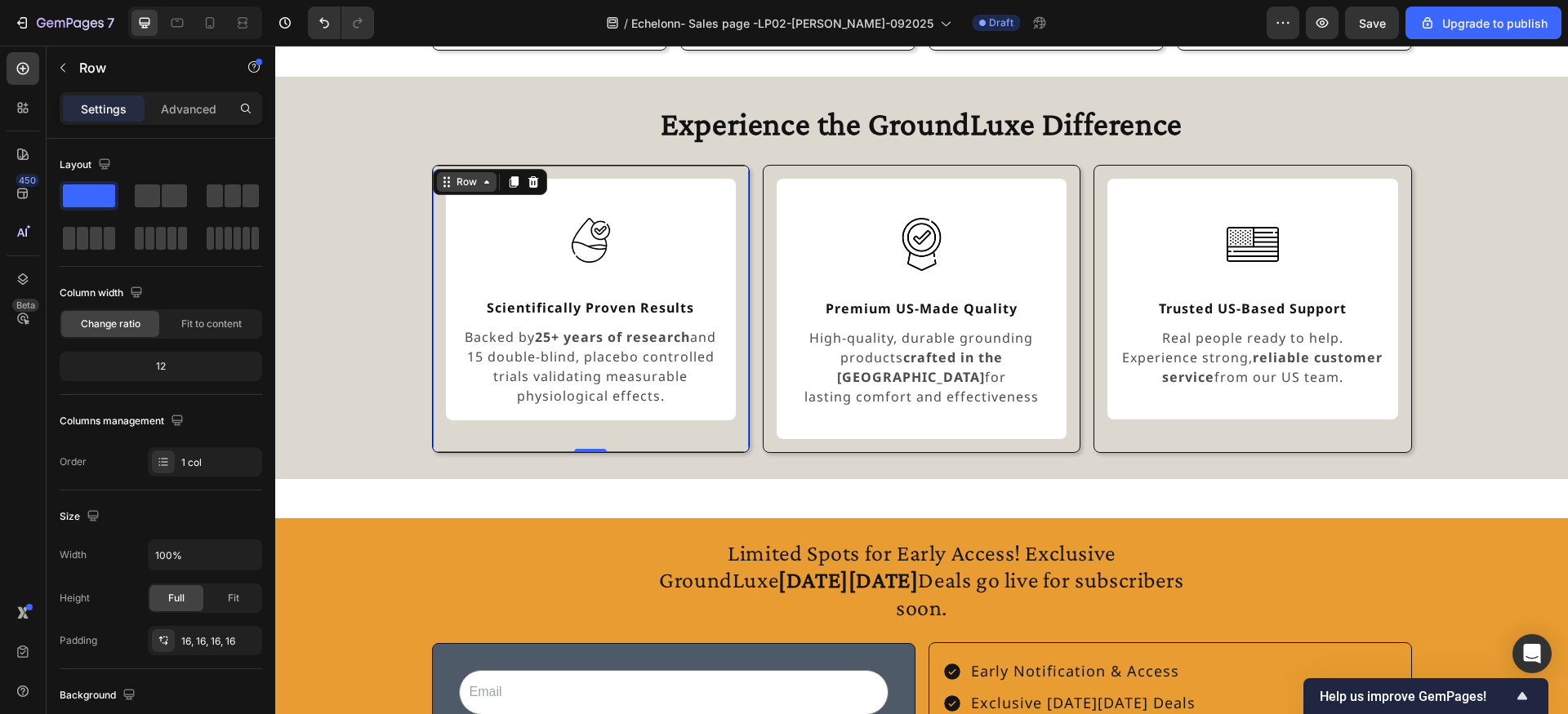
click at [481, 182] on icon at bounding box center [487, 181] width 13 height 13
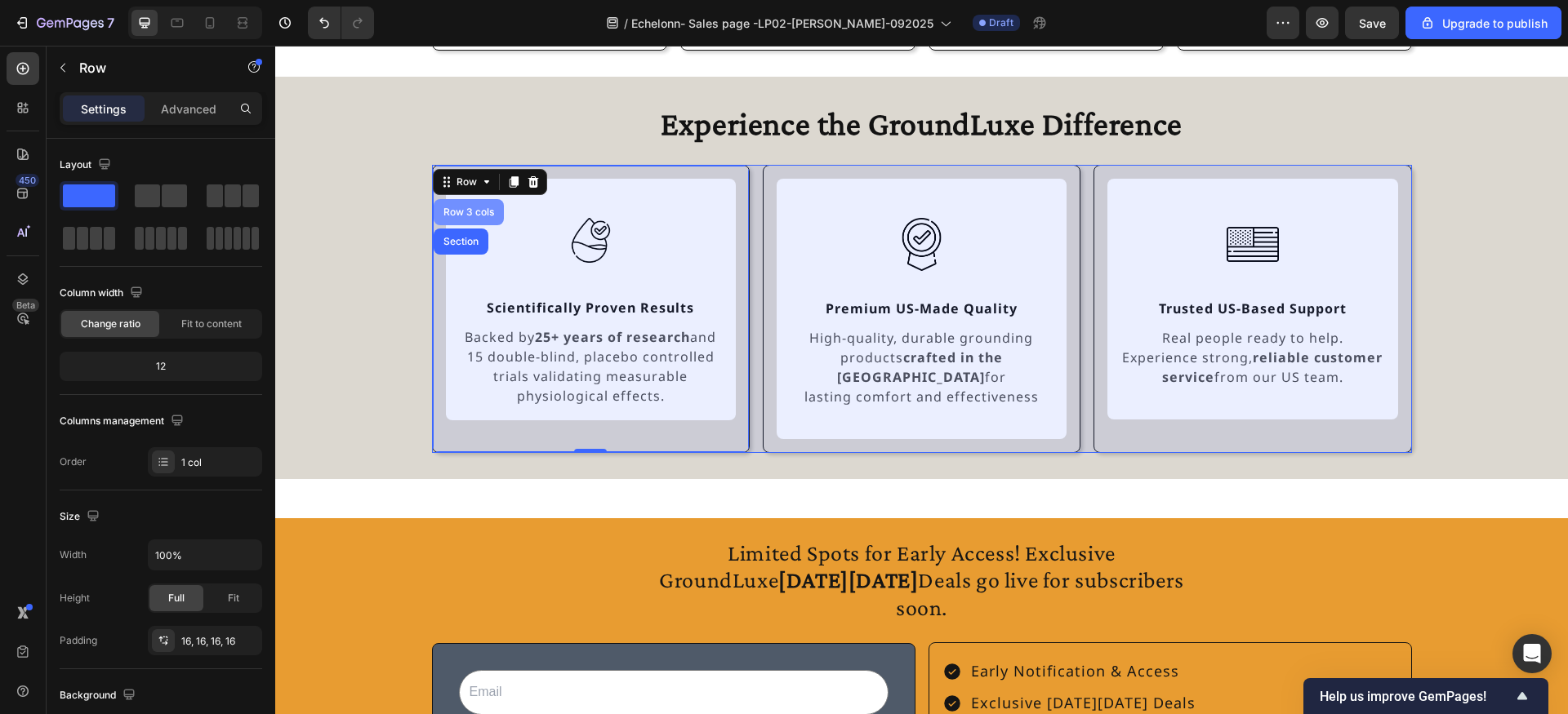
click at [469, 215] on div "Row 3 cols" at bounding box center [469, 212] width 57 height 10
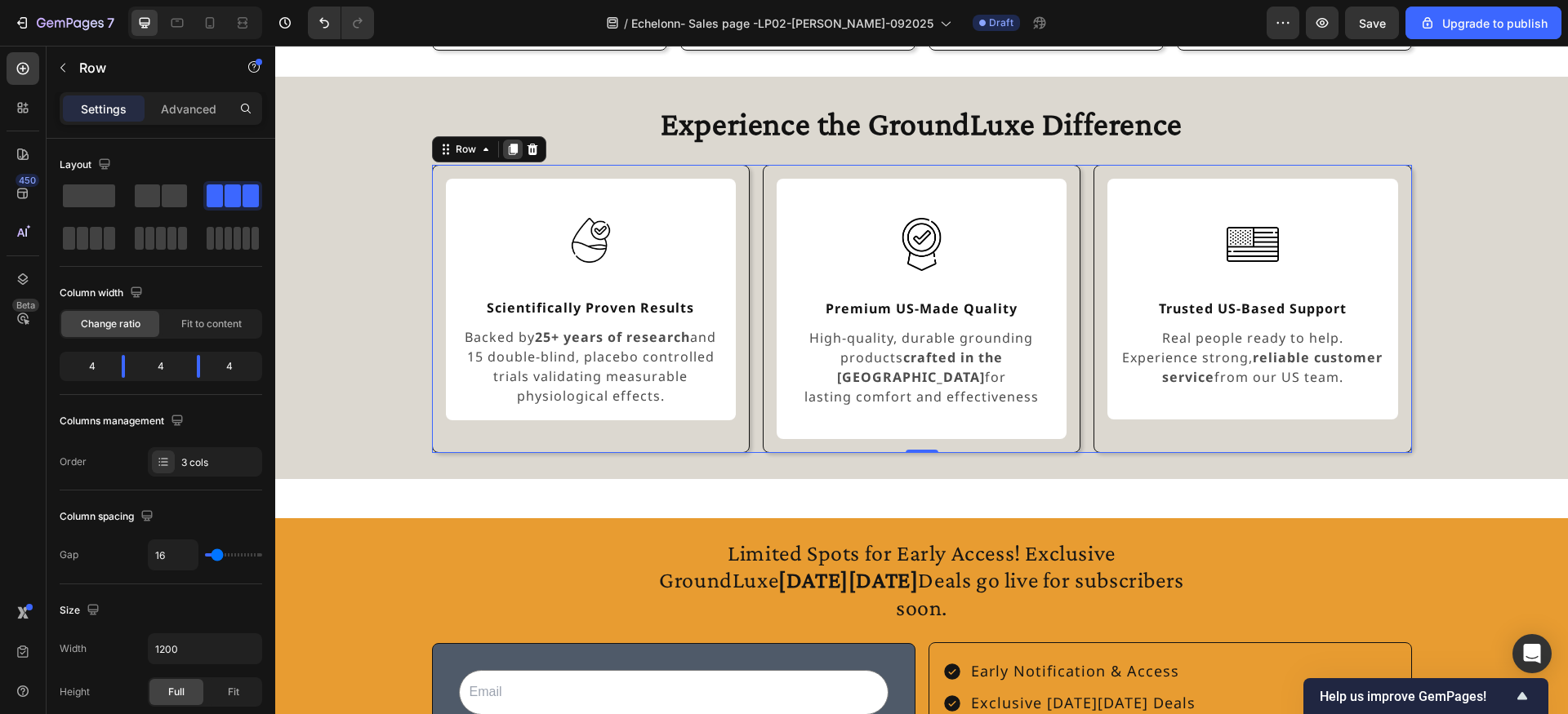
click at [512, 149] on icon at bounding box center [513, 149] width 9 height 11
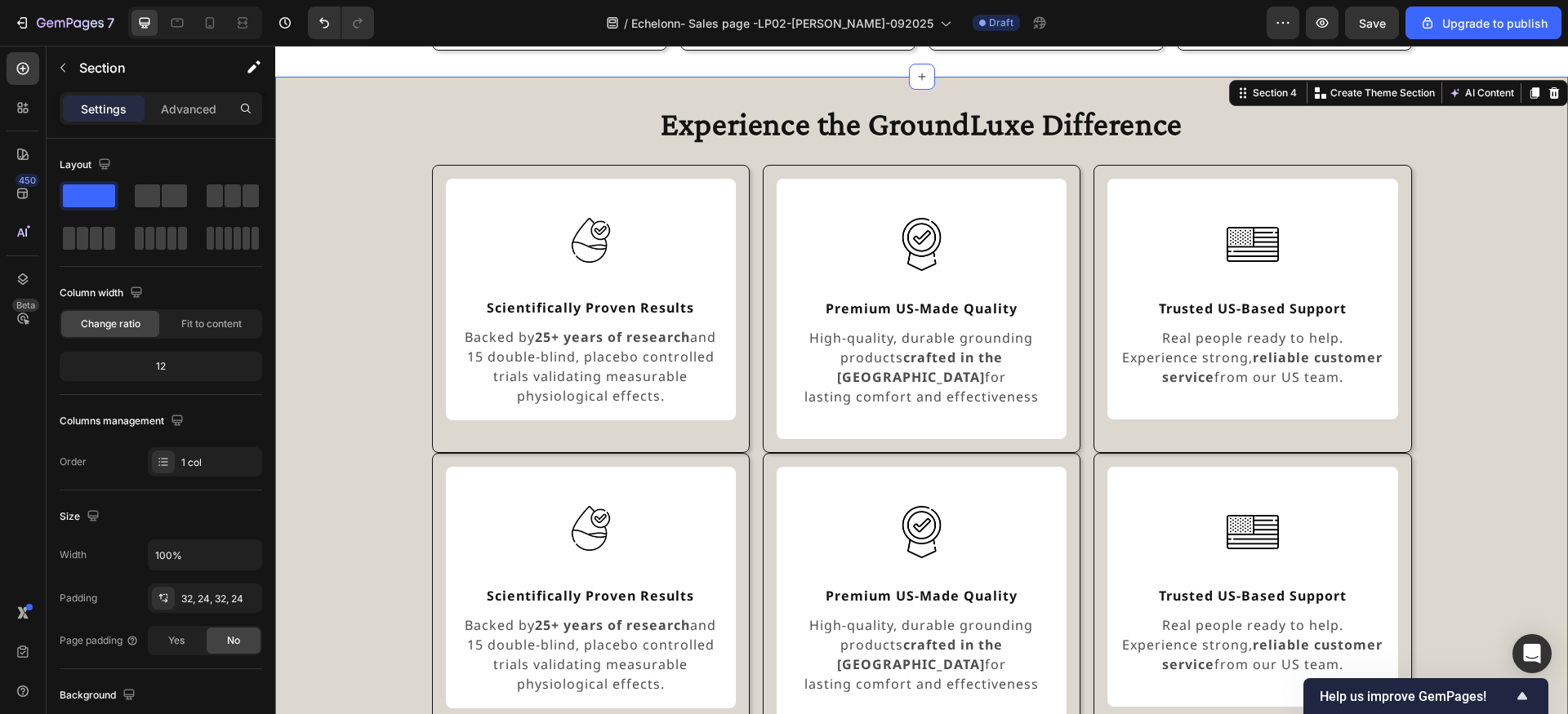
click at [370, 471] on div "Experience the GroundLuxe Difference Heading Image Scientifically Proven Result…" at bounding box center [922, 422] width 1253 height 638
click at [78, 70] on div "Section" at bounding box center [131, 68] width 170 height 42
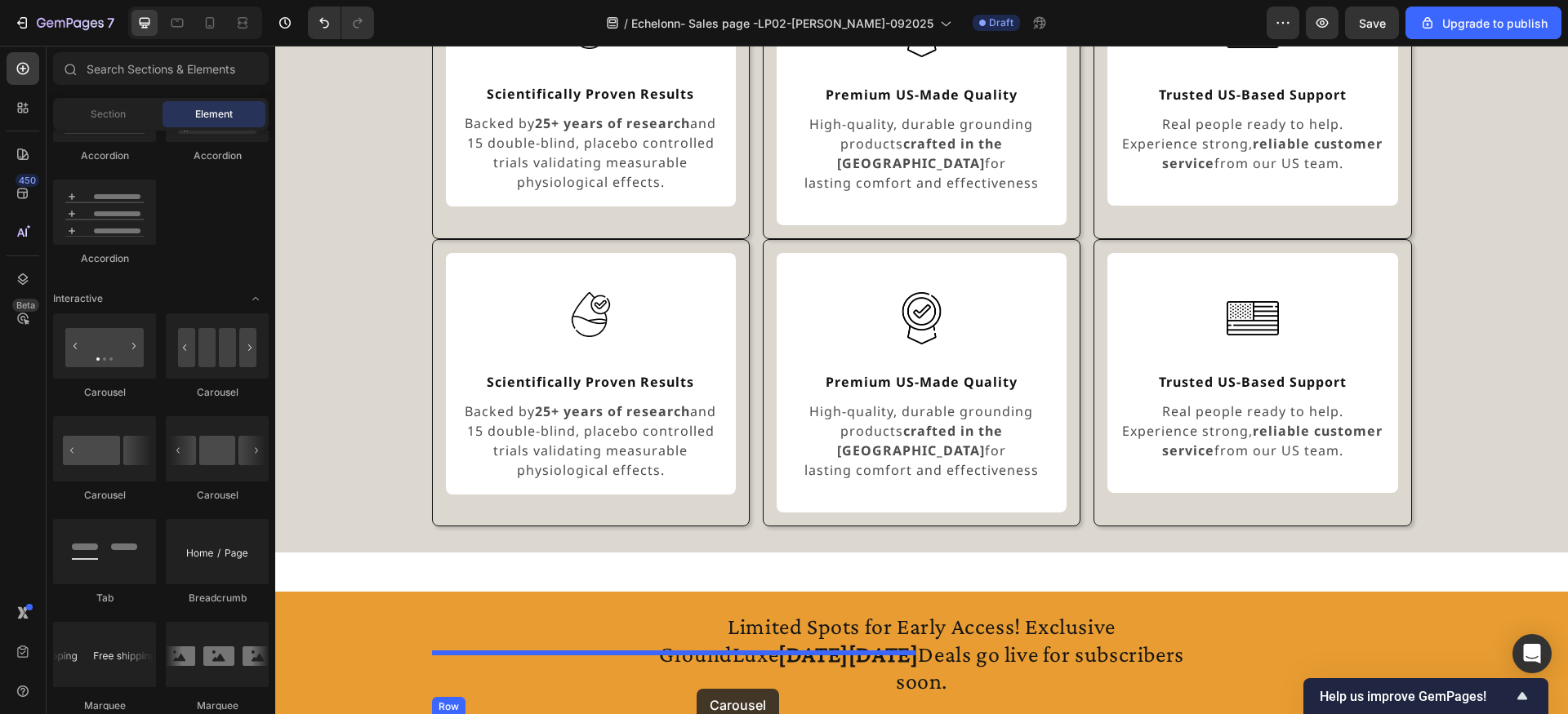
scroll to position [1526, 0]
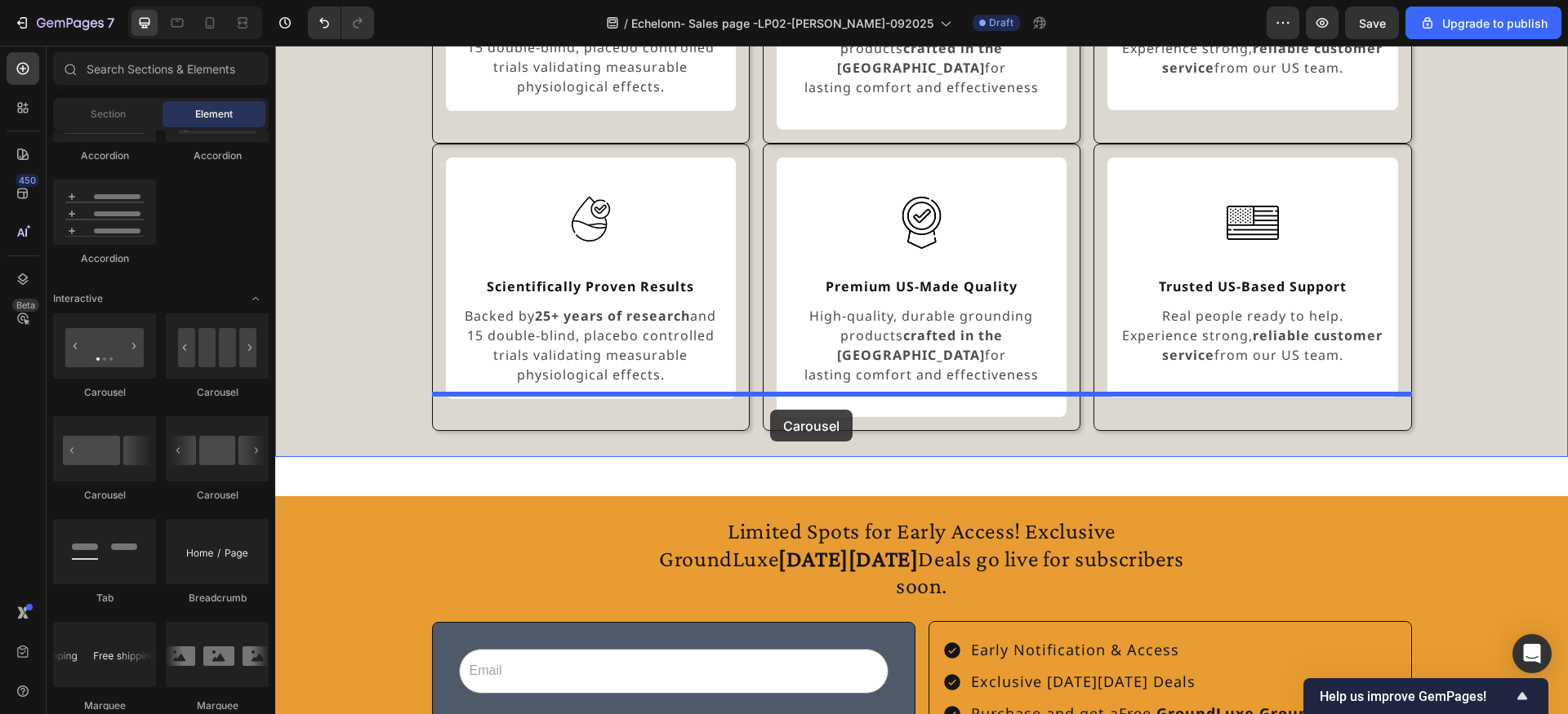
drag, startPoint x: 381, startPoint y: 413, endPoint x: 770, endPoint y: 410, distance: 389.0
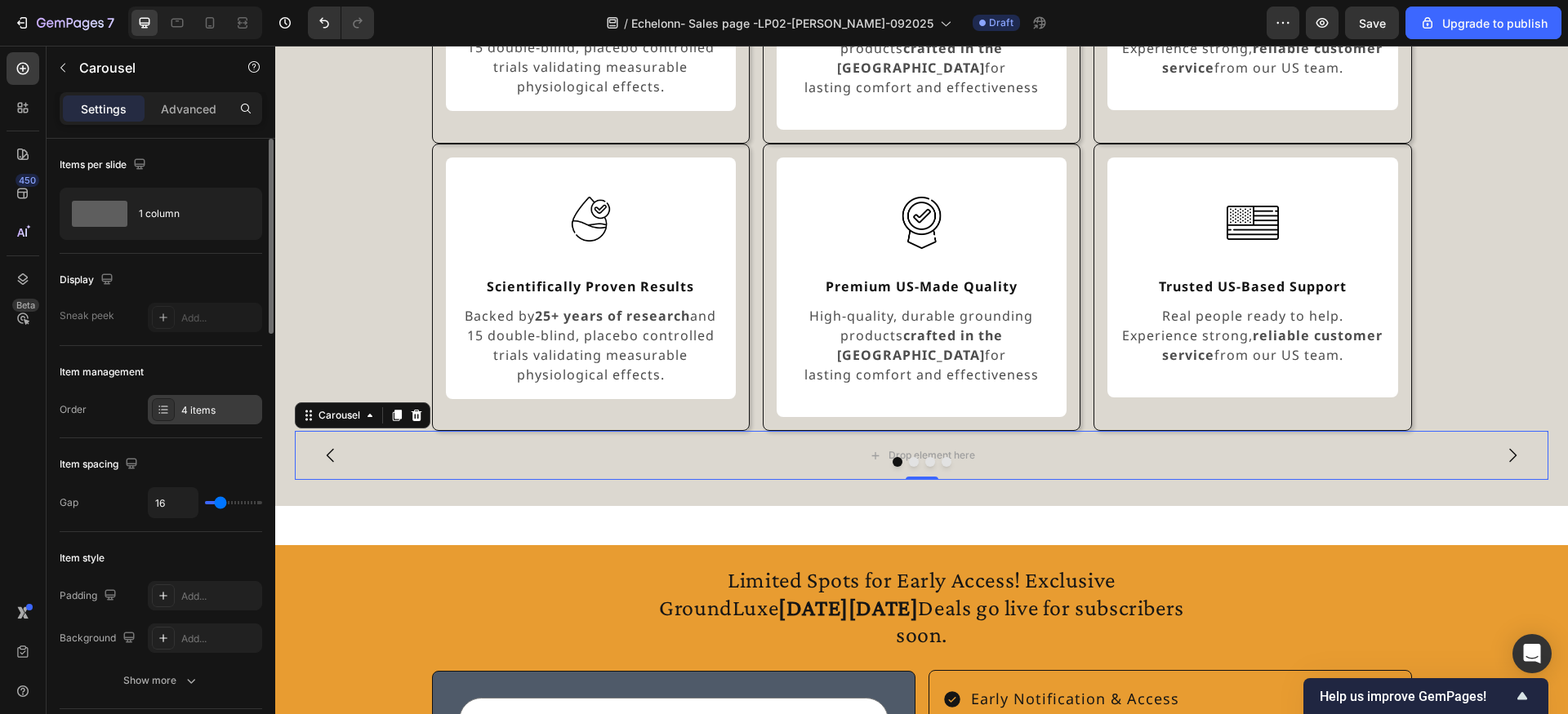
click at [225, 408] on div "4 items" at bounding box center [220, 411] width 77 height 15
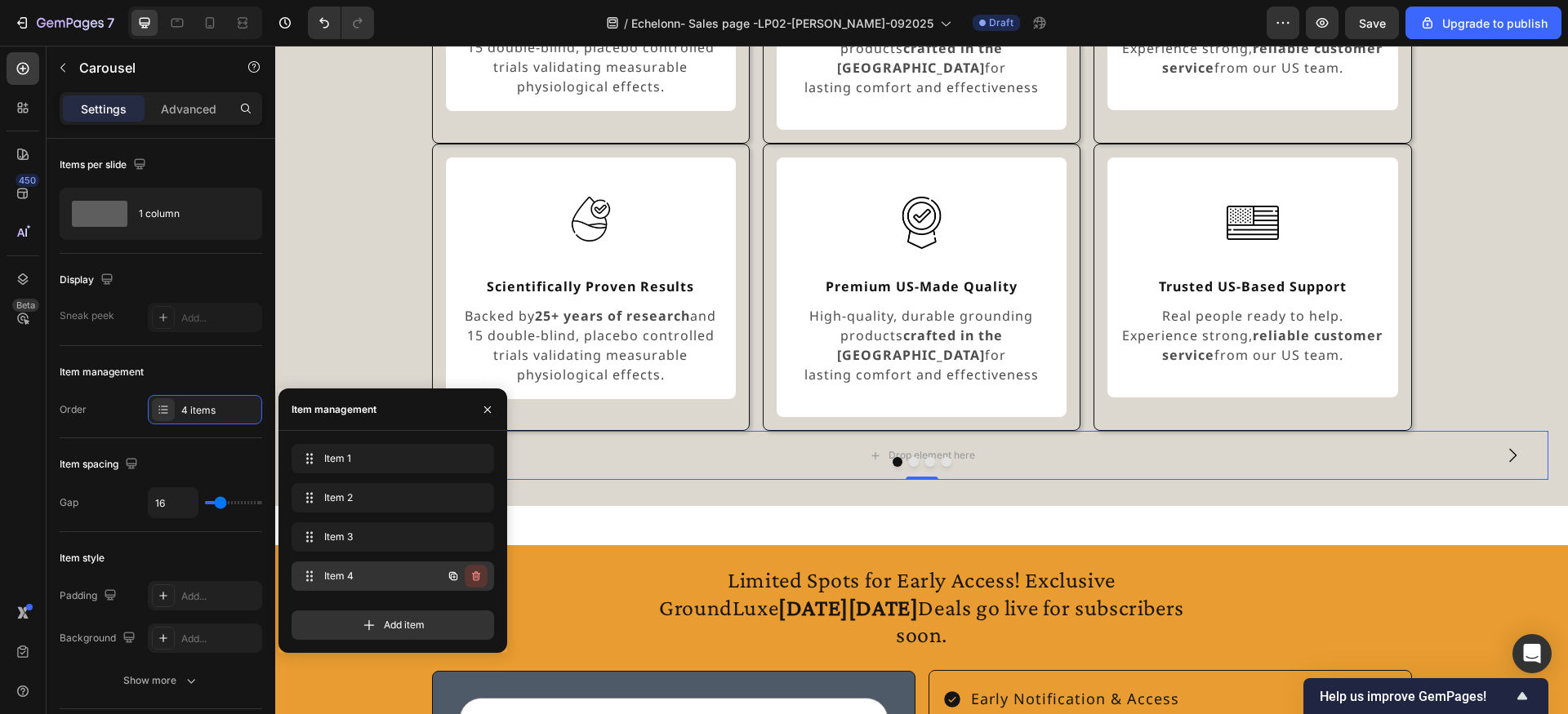
click at [480, 577] on icon "button" at bounding box center [476, 577] width 13 height 13
click at [468, 569] on div "Delete" at bounding box center [465, 577] width 30 height 15
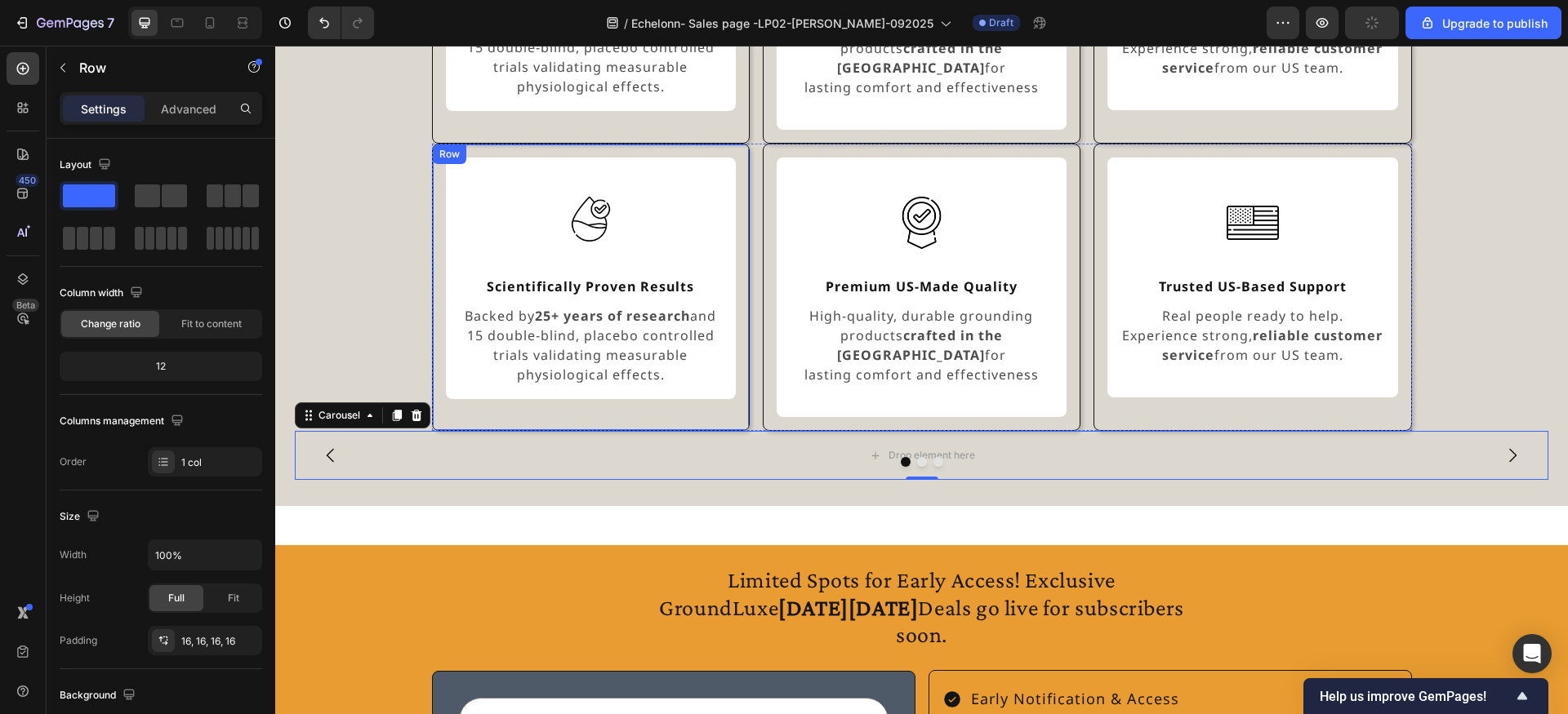
click at [480, 144] on div "Image Scientifically Proven Results Text Block Backed by 25+ years of research …" at bounding box center [591, 288] width 317 height 288
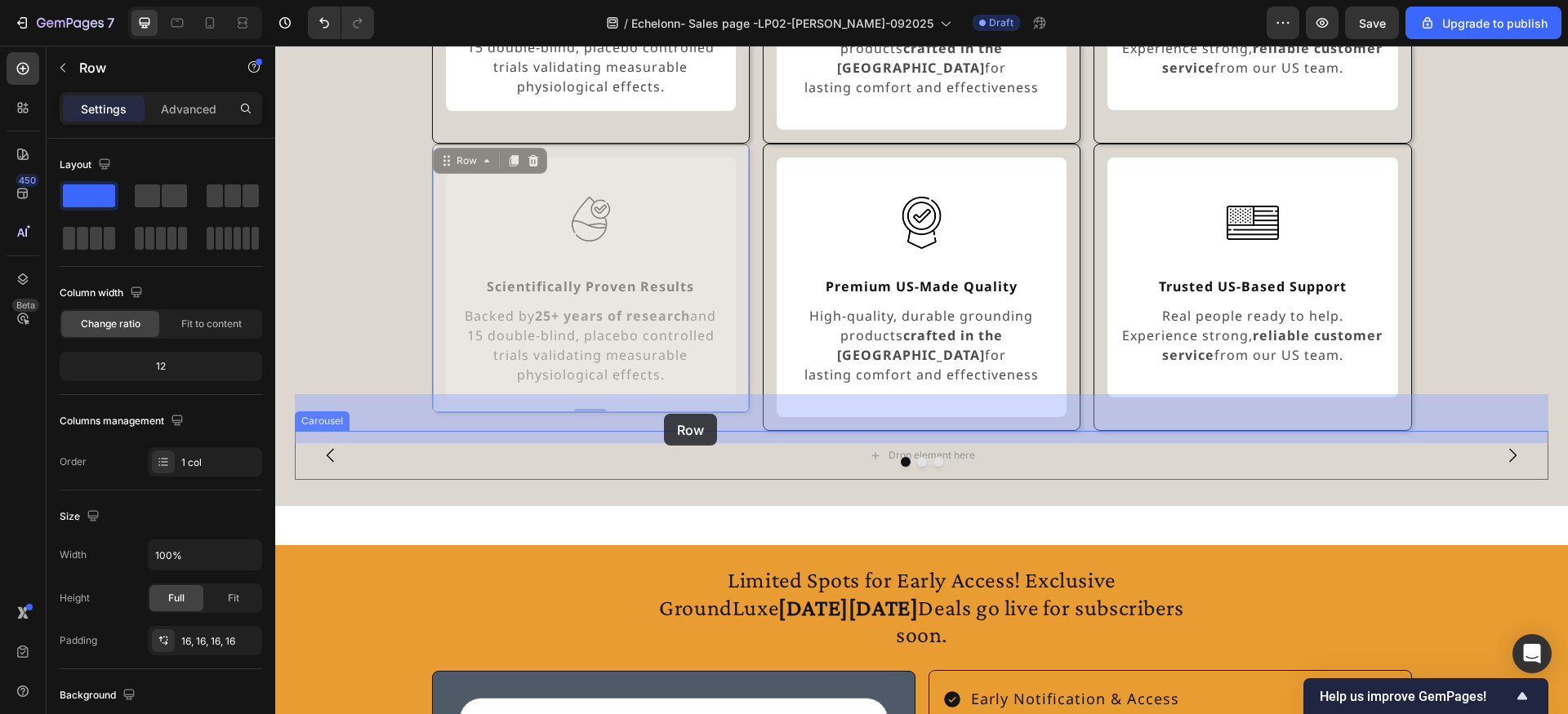
drag, startPoint x: 471, startPoint y: 144, endPoint x: 664, endPoint y: 414, distance: 331.9
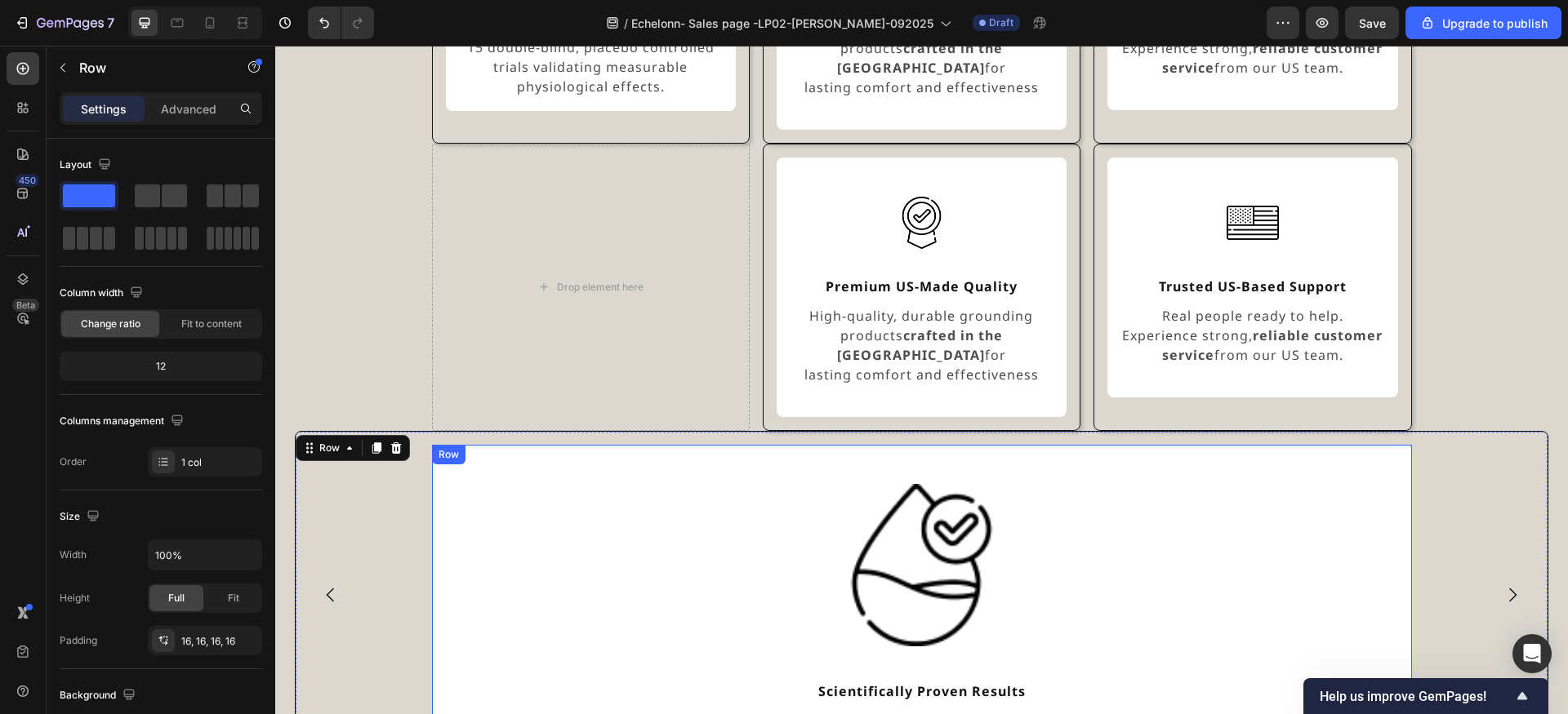
scroll to position [1734, 0]
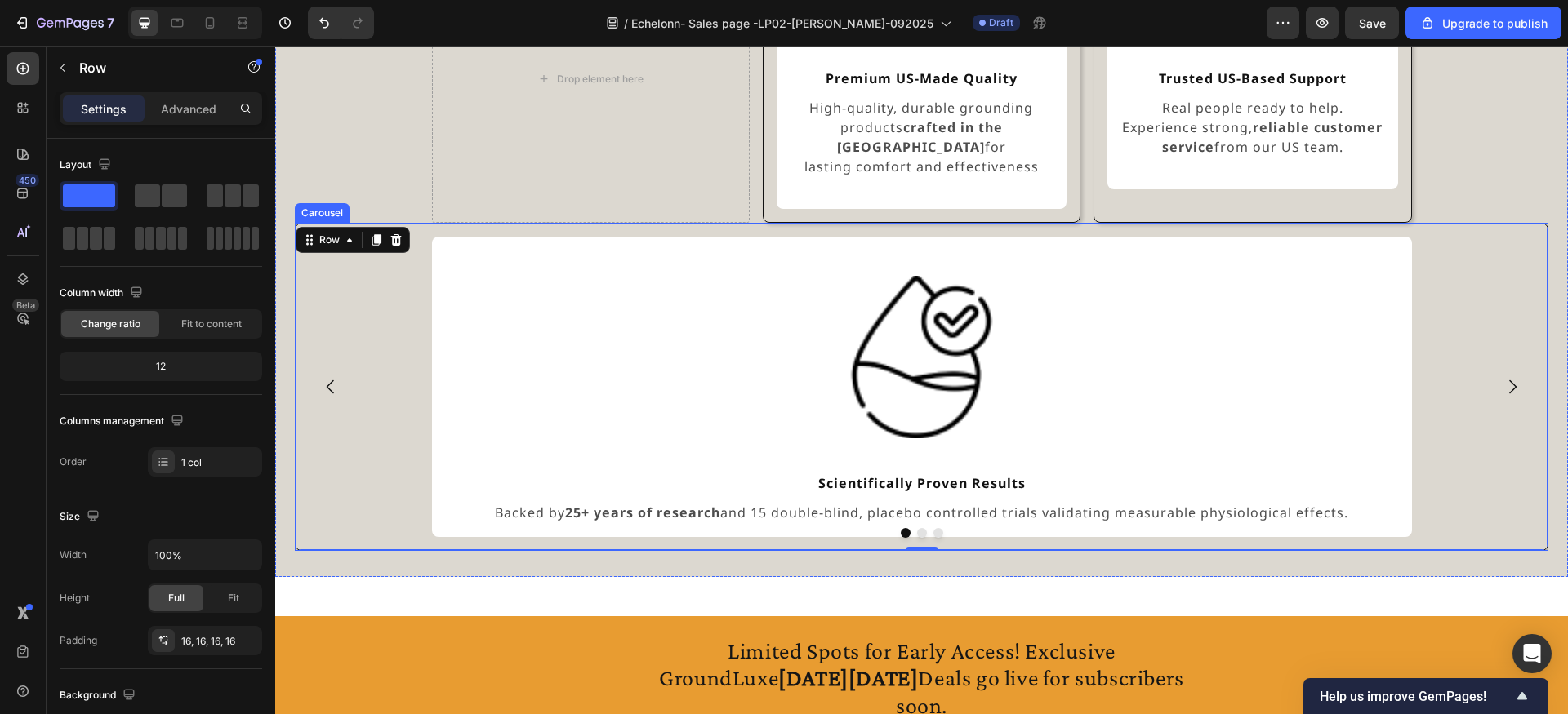
click at [921, 528] on button "Dot" at bounding box center [922, 533] width 10 height 10
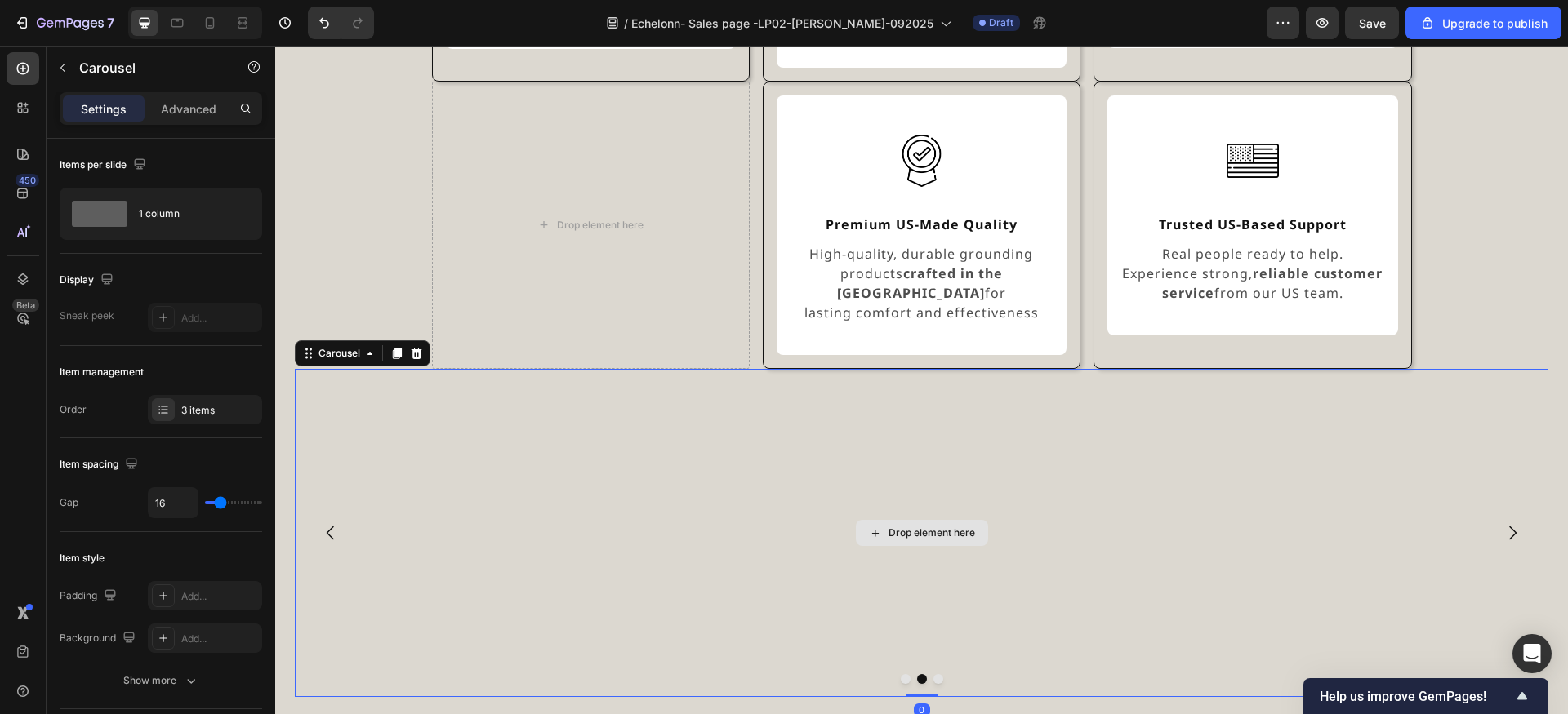
scroll to position [1572, 0]
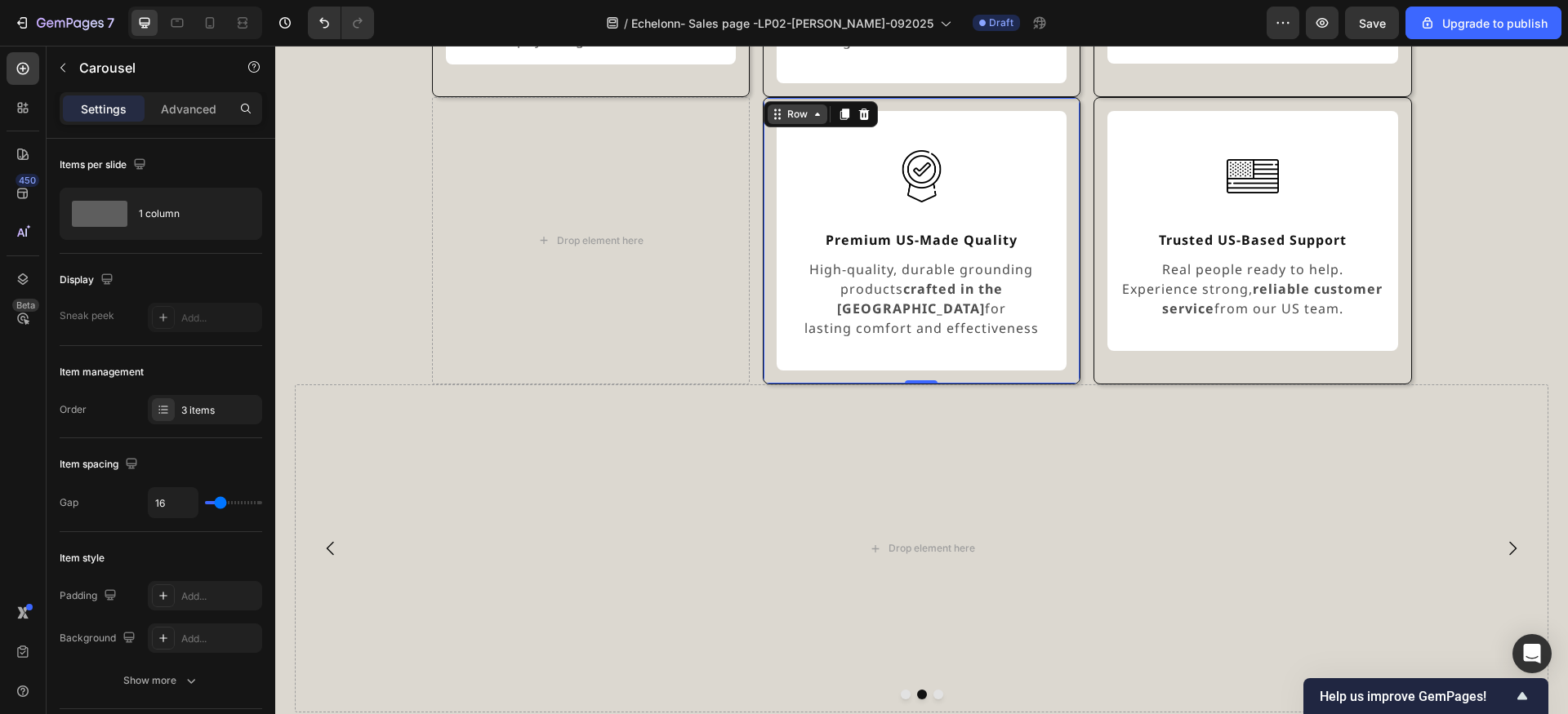
click at [778, 104] on div "Row" at bounding box center [797, 114] width 60 height 19
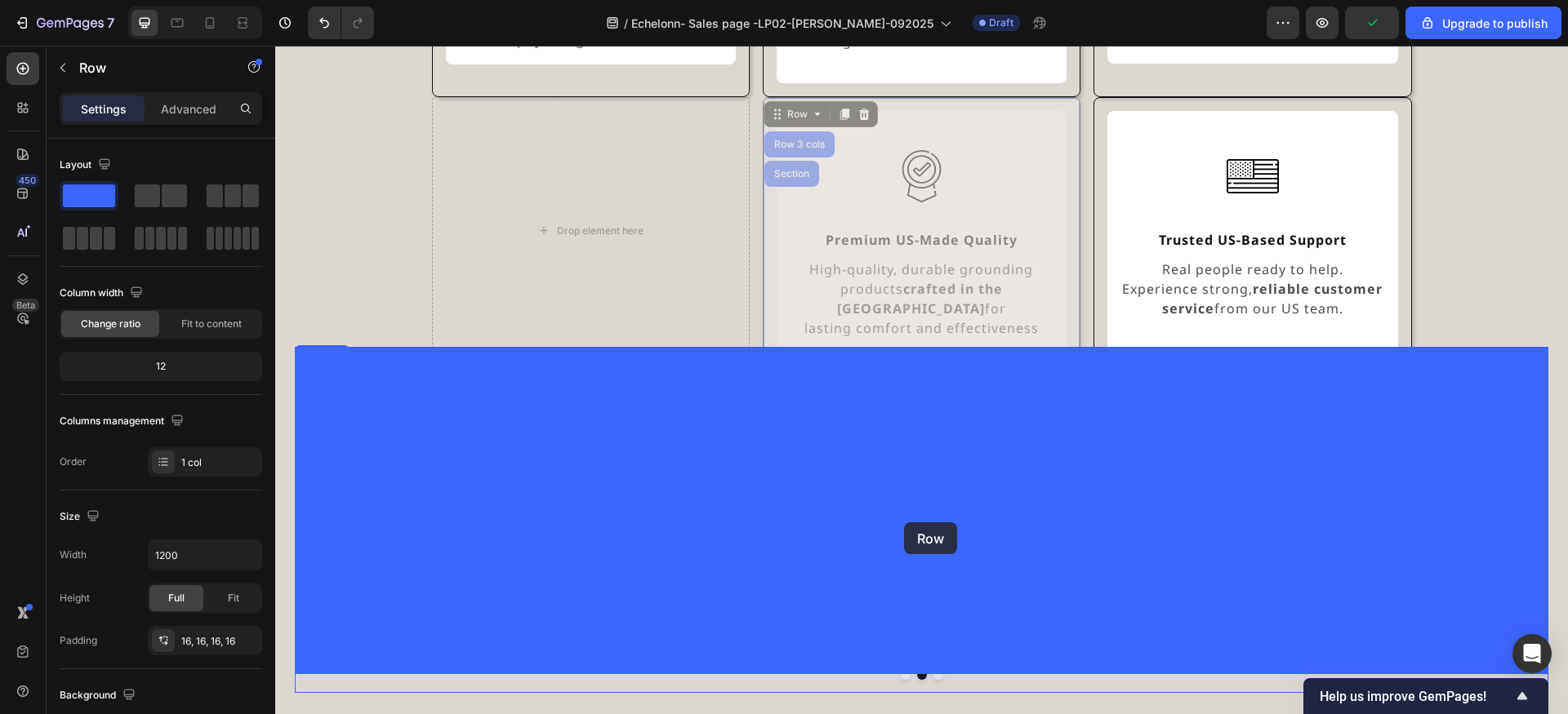
drag, startPoint x: 786, startPoint y: 97, endPoint x: 904, endPoint y: 522, distance: 441.1
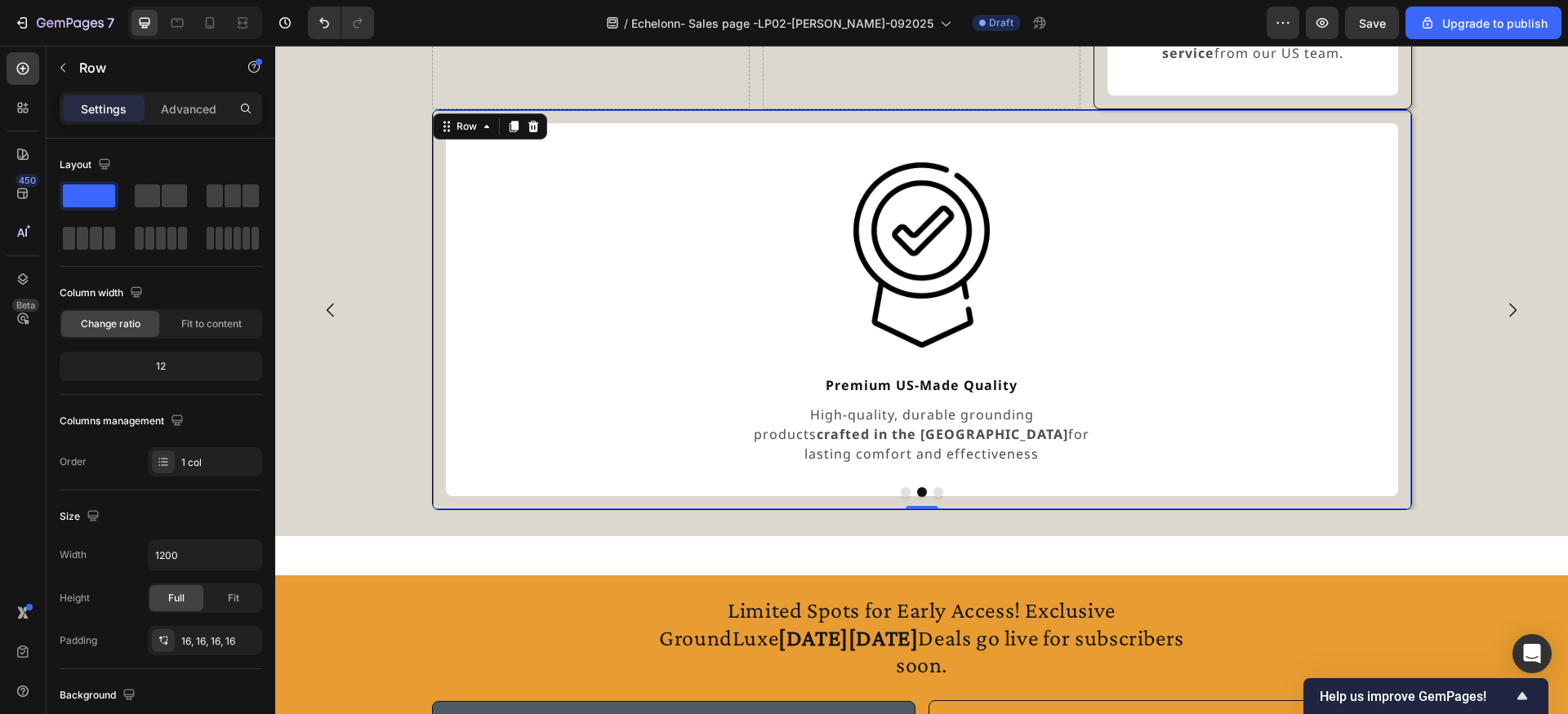
scroll to position [1842, 0]
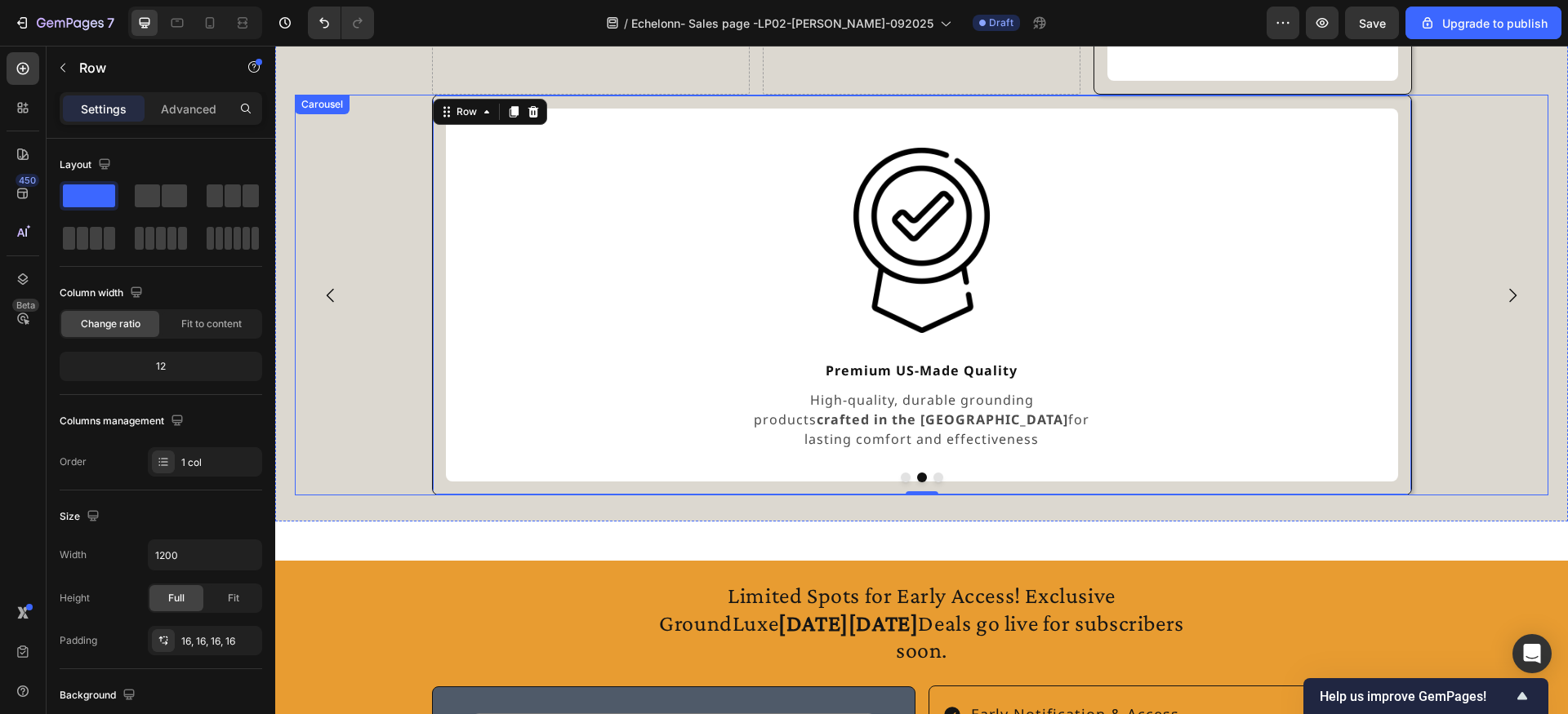
click at [937, 473] on button "Dot" at bounding box center [938, 478] width 10 height 10
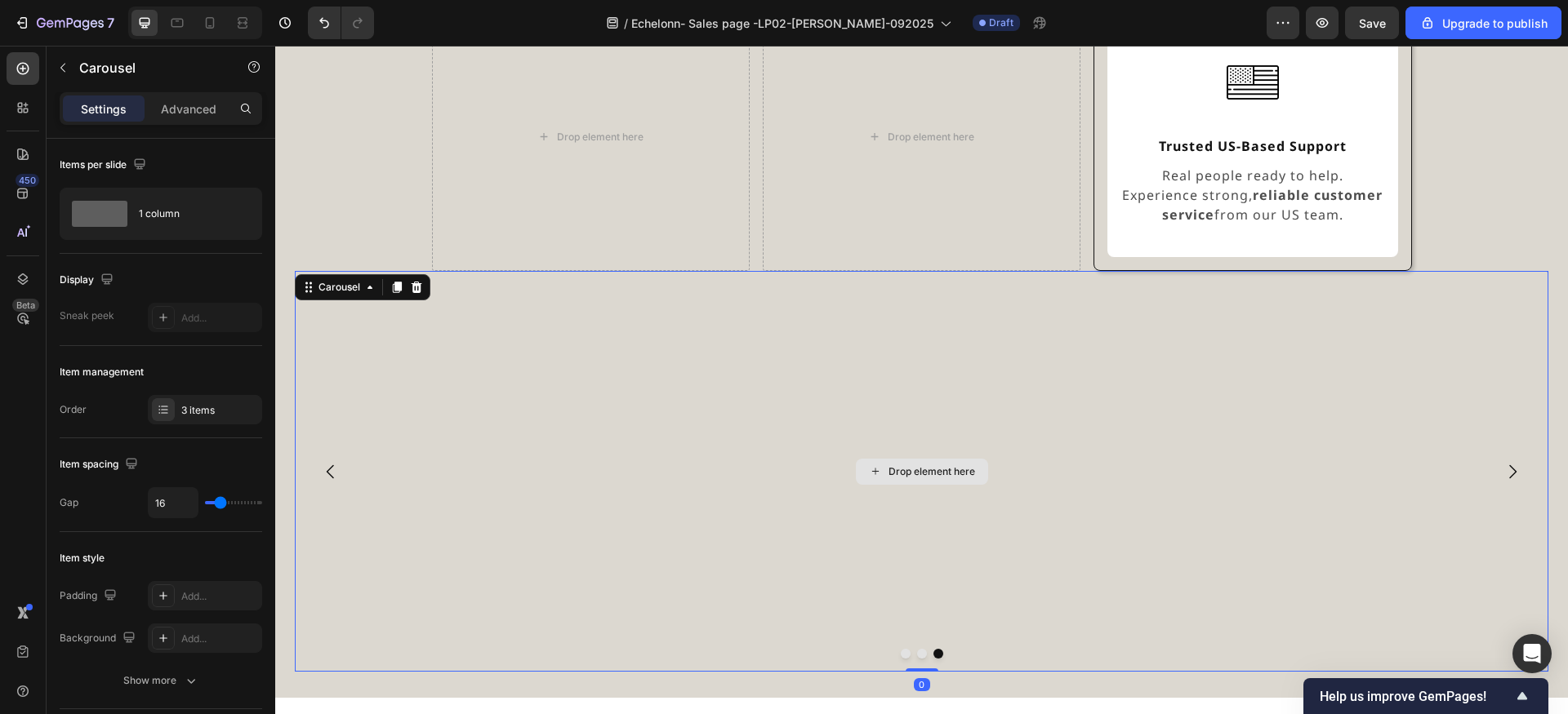
scroll to position [1559, 0]
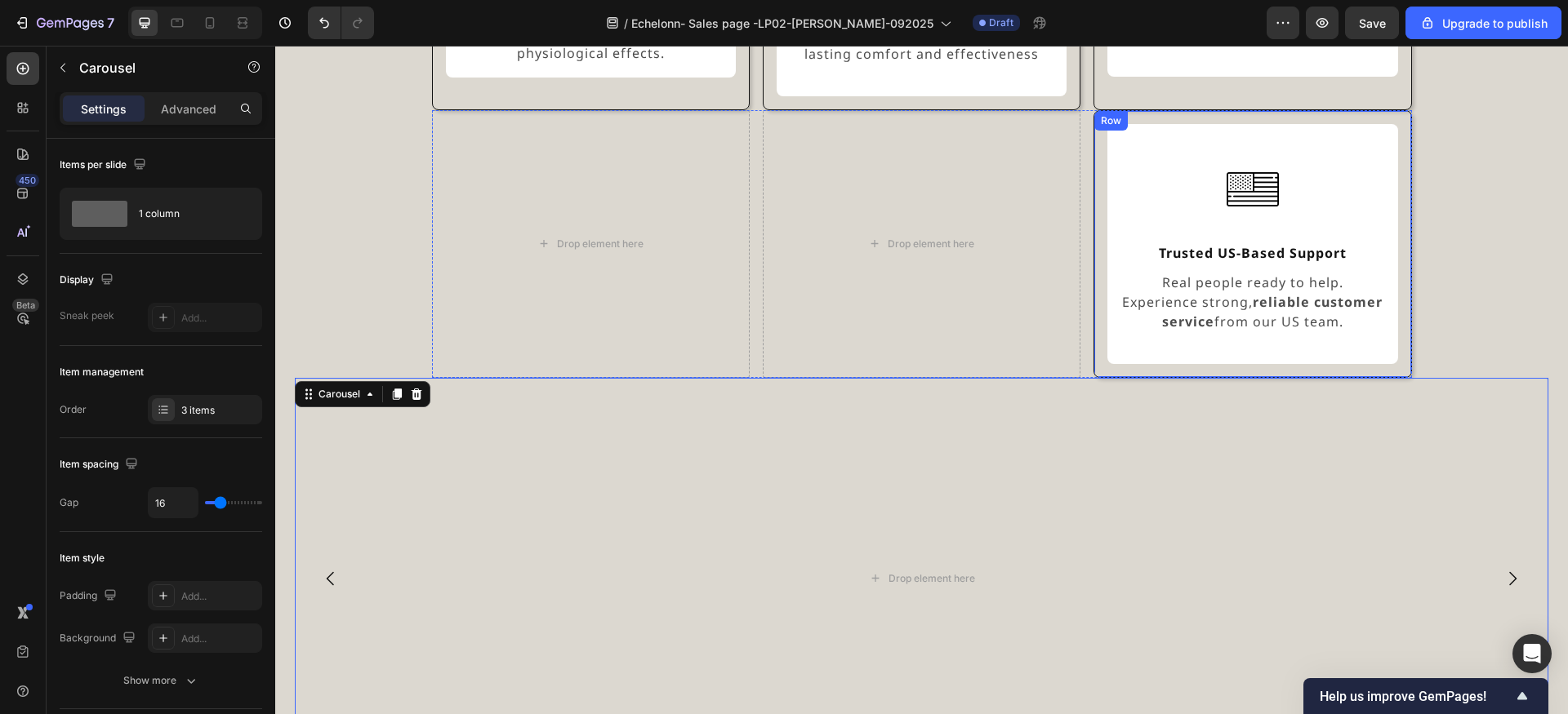
click at [1106, 114] on div "Row" at bounding box center [1110, 121] width 27 height 15
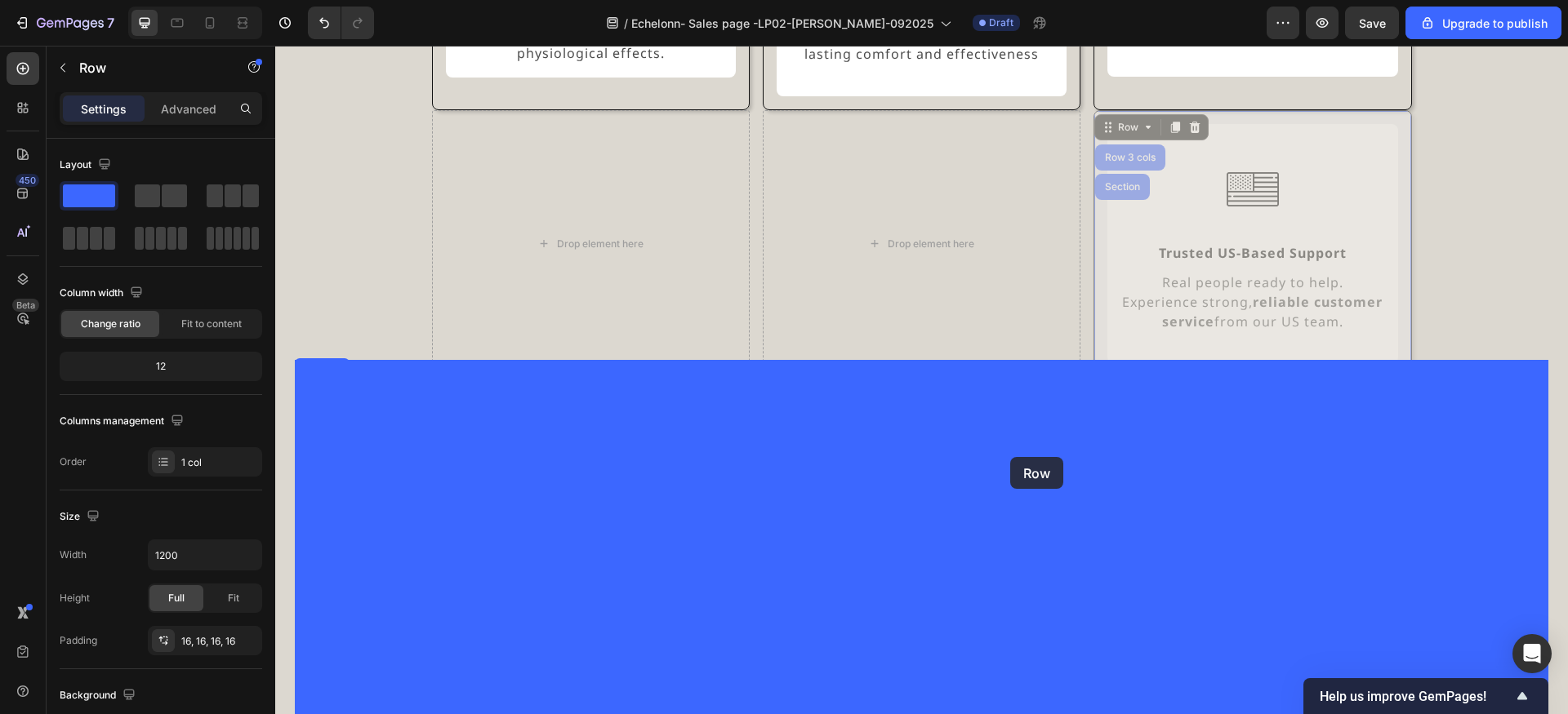
drag, startPoint x: 1115, startPoint y: 108, endPoint x: 1014, endPoint y: 457, distance: 363.3
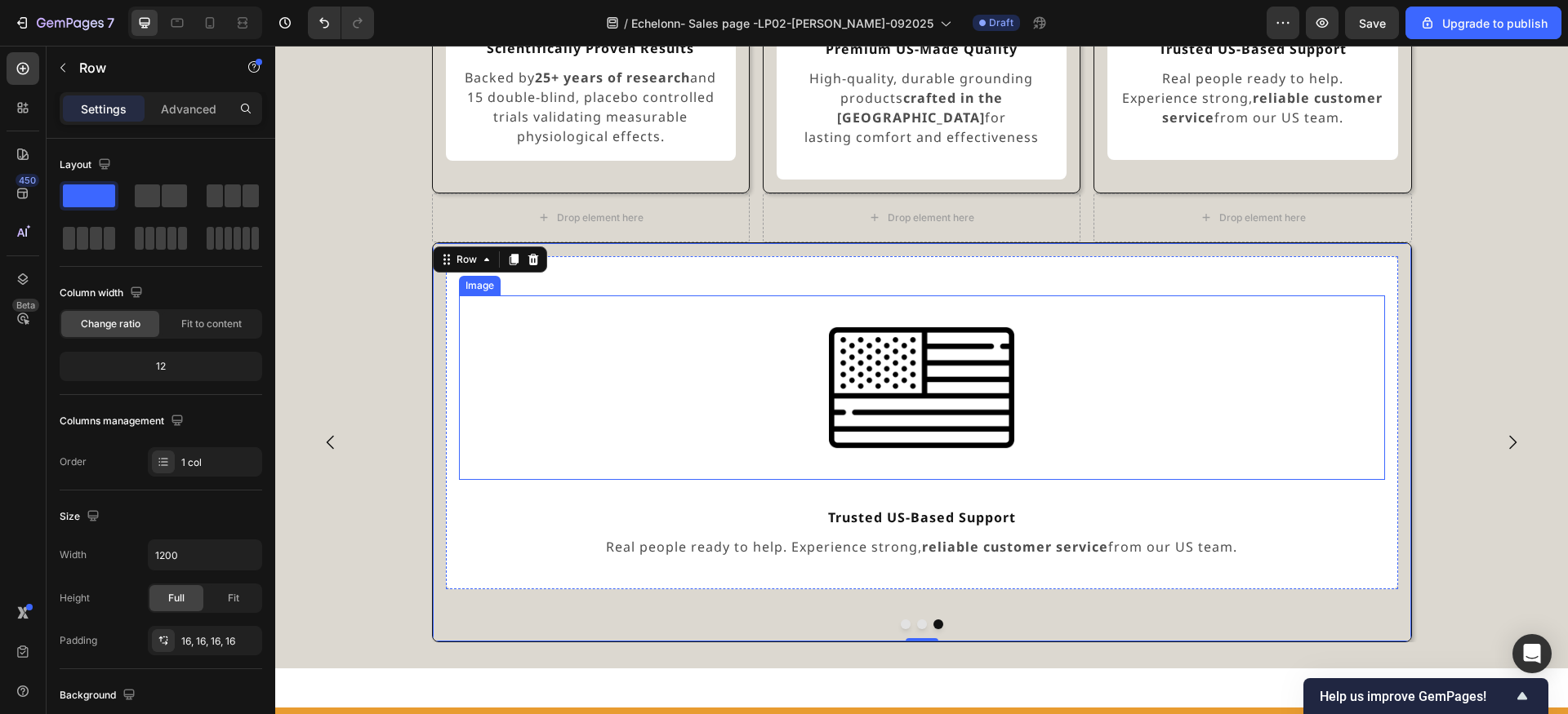
scroll to position [1463, 0]
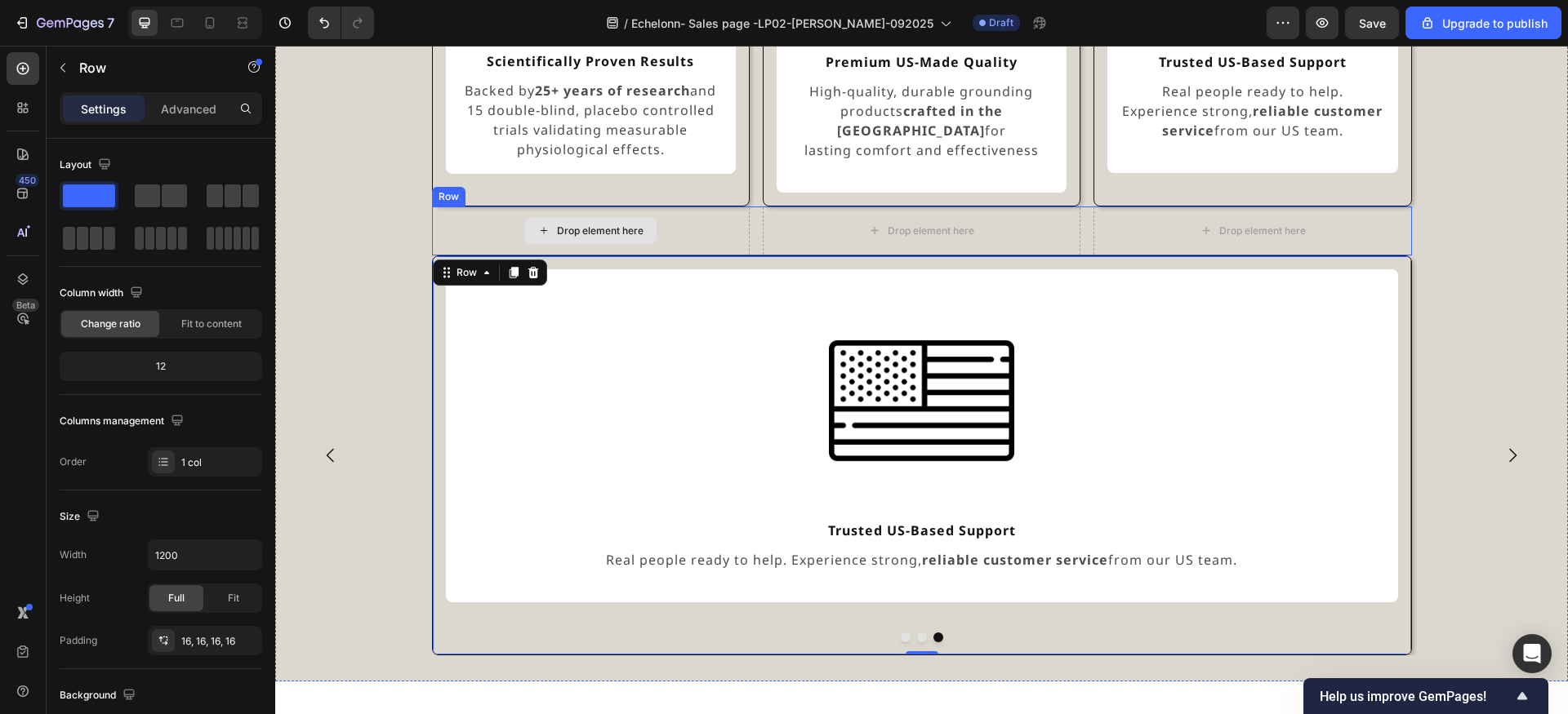
click at [740, 208] on div "Drop element here" at bounding box center [591, 230] width 317 height 49
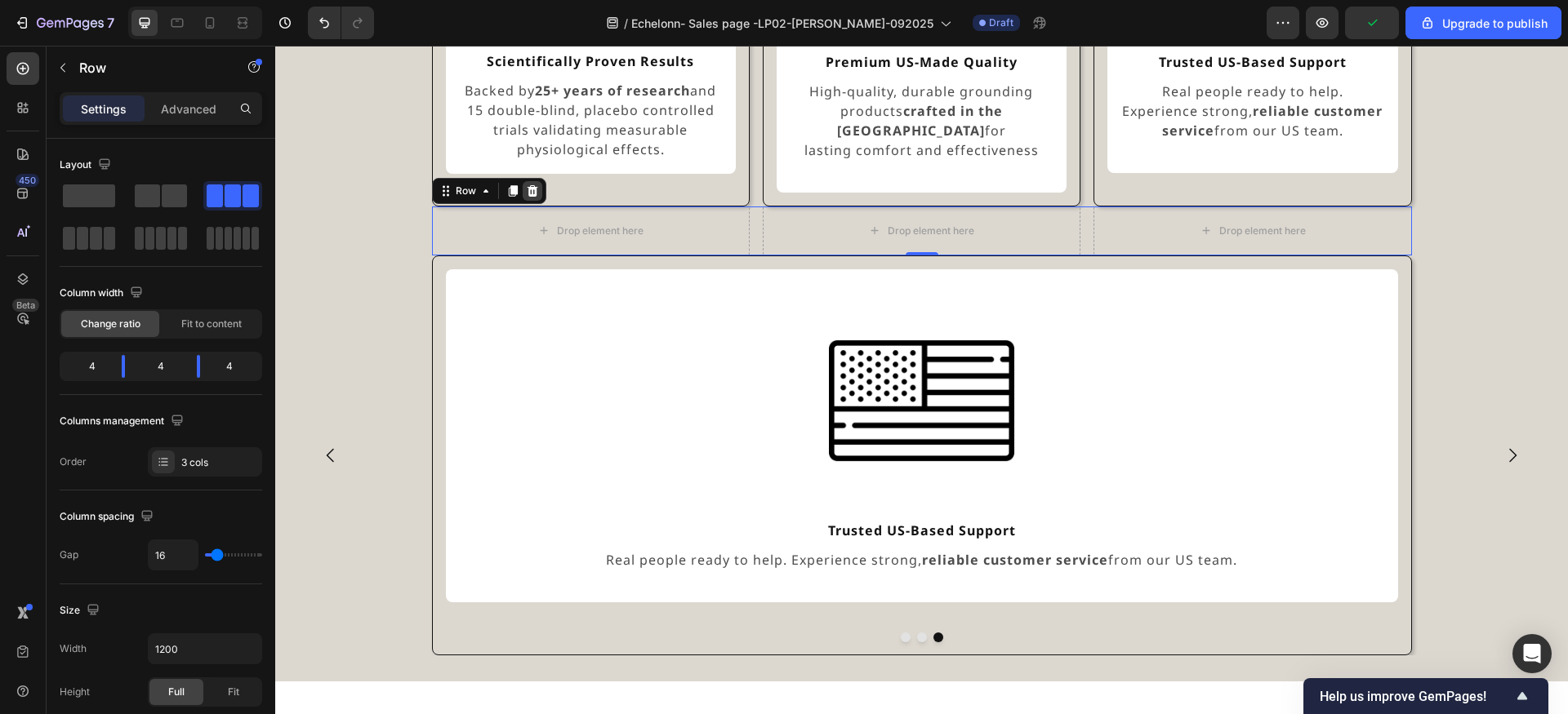
click at [533, 184] on icon at bounding box center [533, 191] width 13 height 13
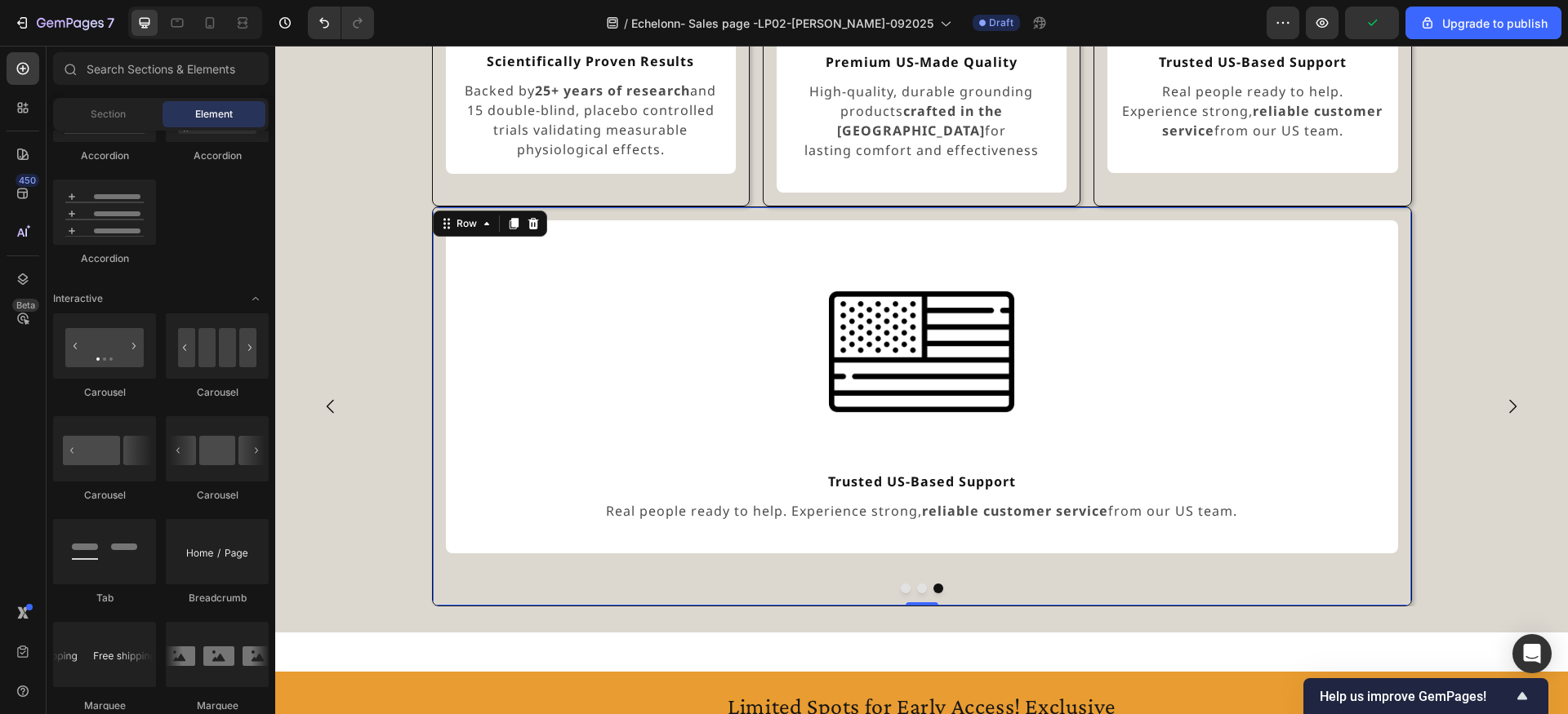
click at [539, 206] on div "Image Trusted US-Based Support Text Block Real people ready to help. Experience…" at bounding box center [922, 406] width 980 height 401
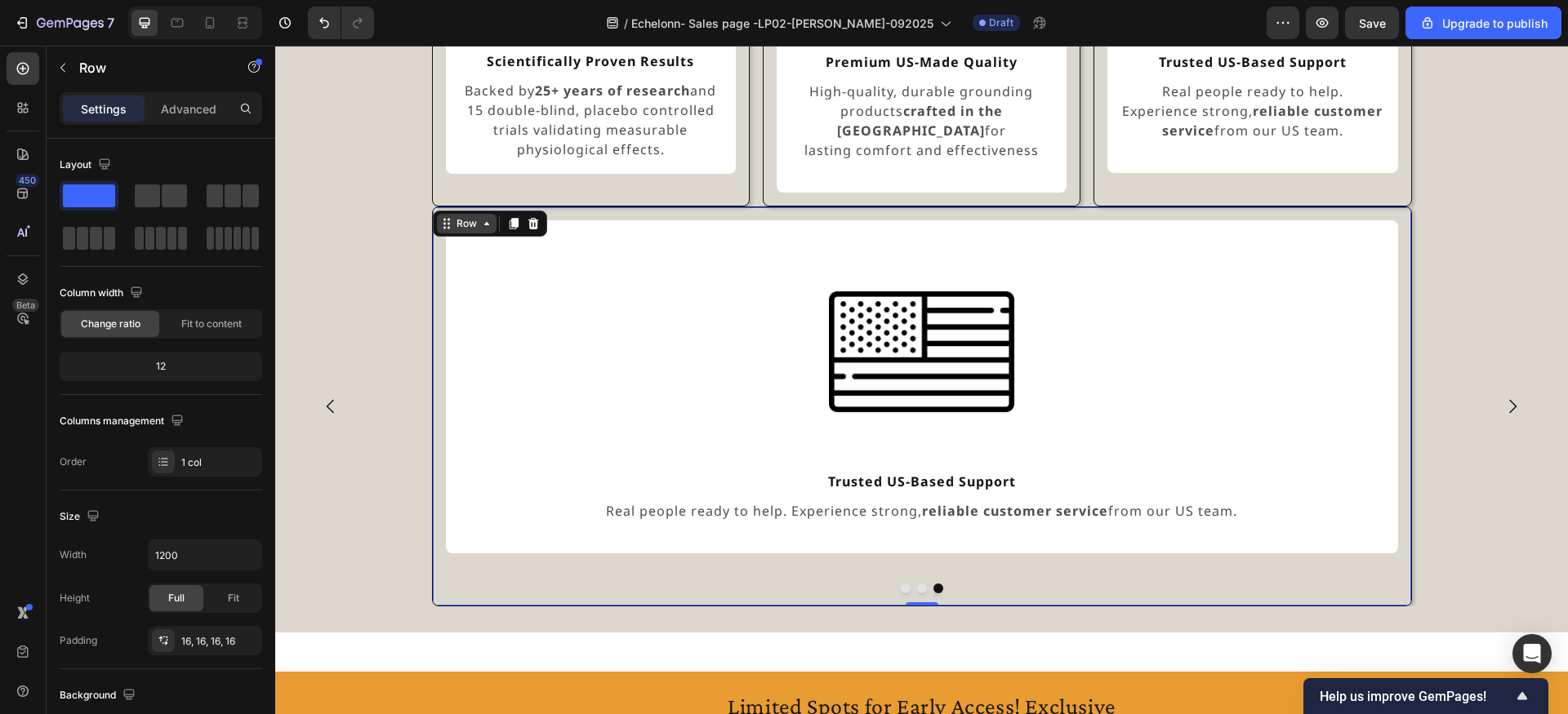
click at [491, 217] on icon at bounding box center [487, 224] width 13 height 13
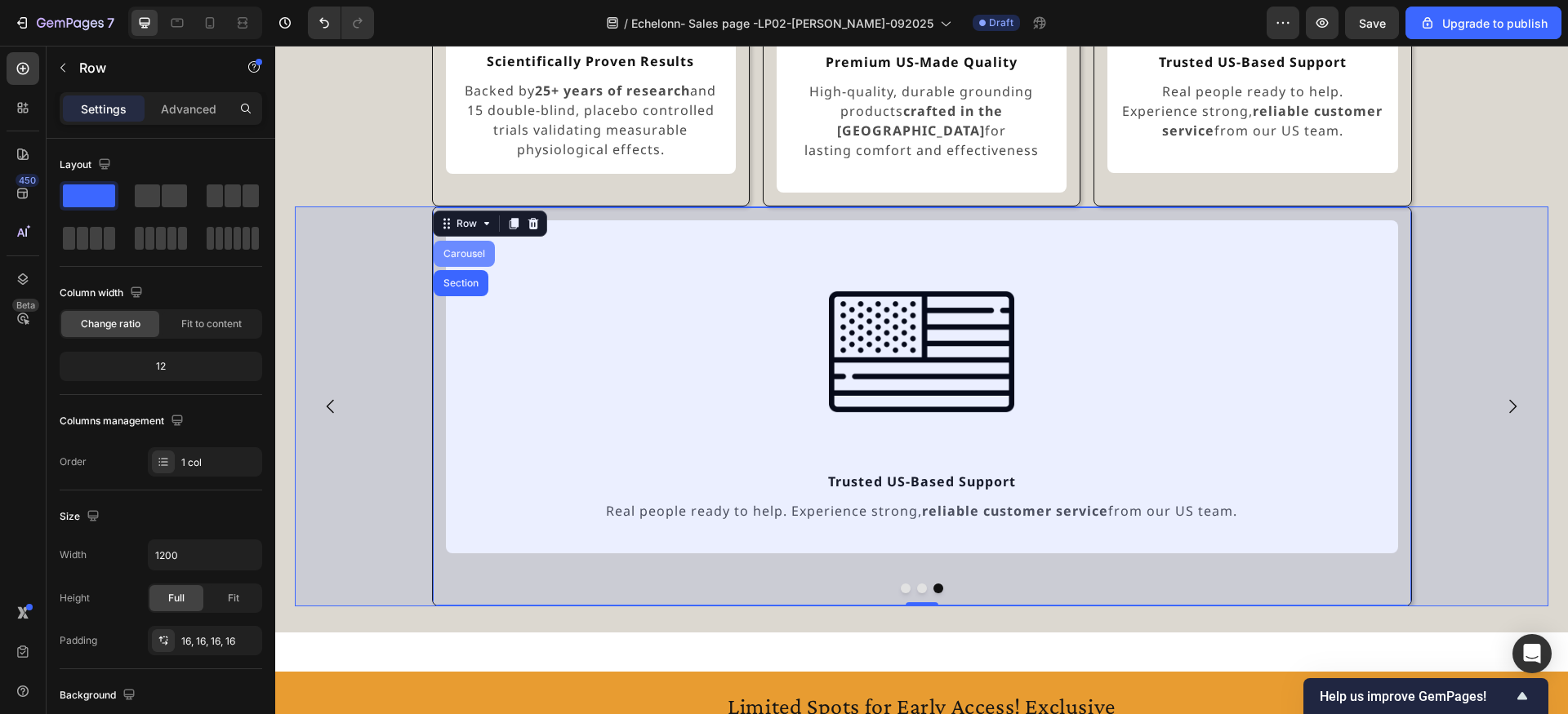
click at [478, 241] on div "Carousel" at bounding box center [464, 254] width 61 height 26
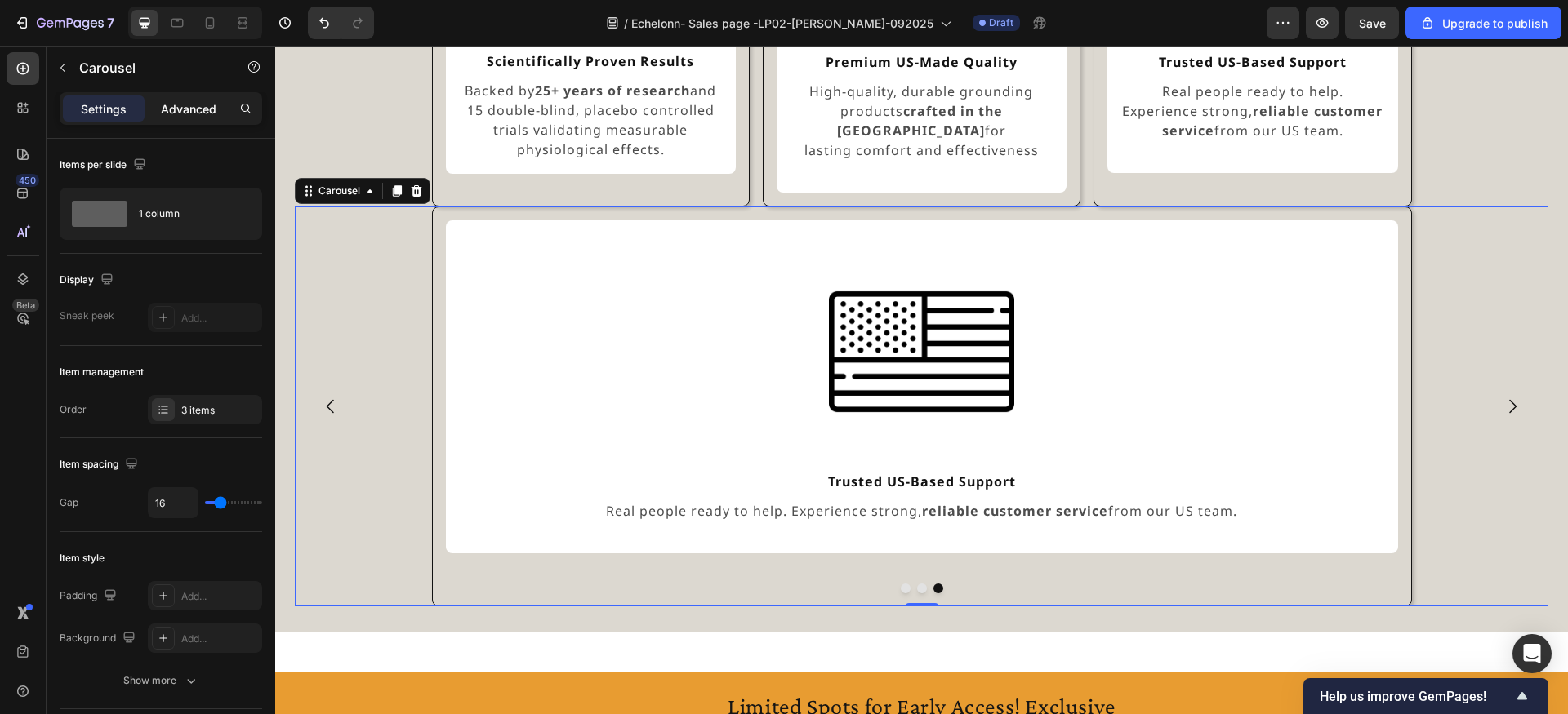
click at [204, 111] on p "Advanced" at bounding box center [188, 109] width 56 height 17
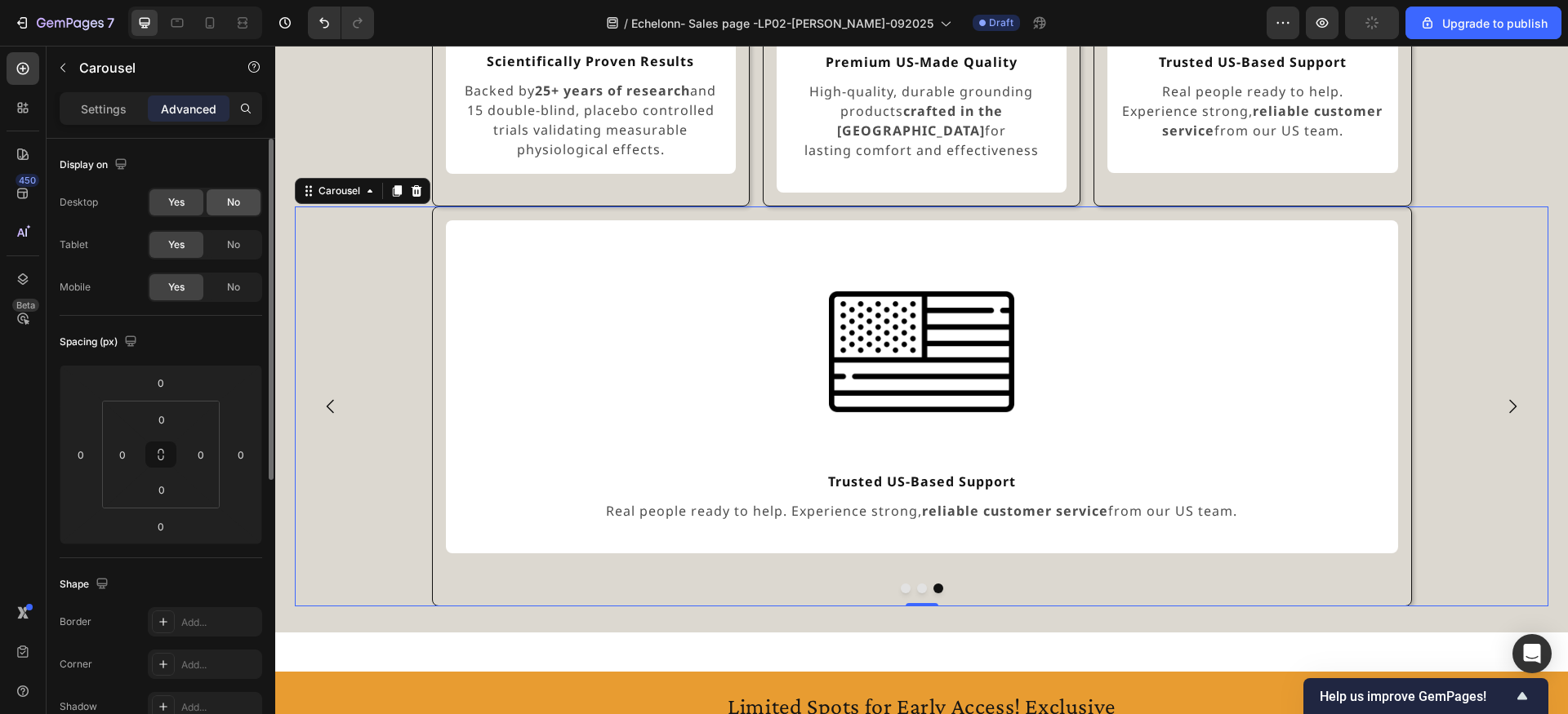
click at [235, 204] on span "No" at bounding box center [234, 203] width 13 height 15
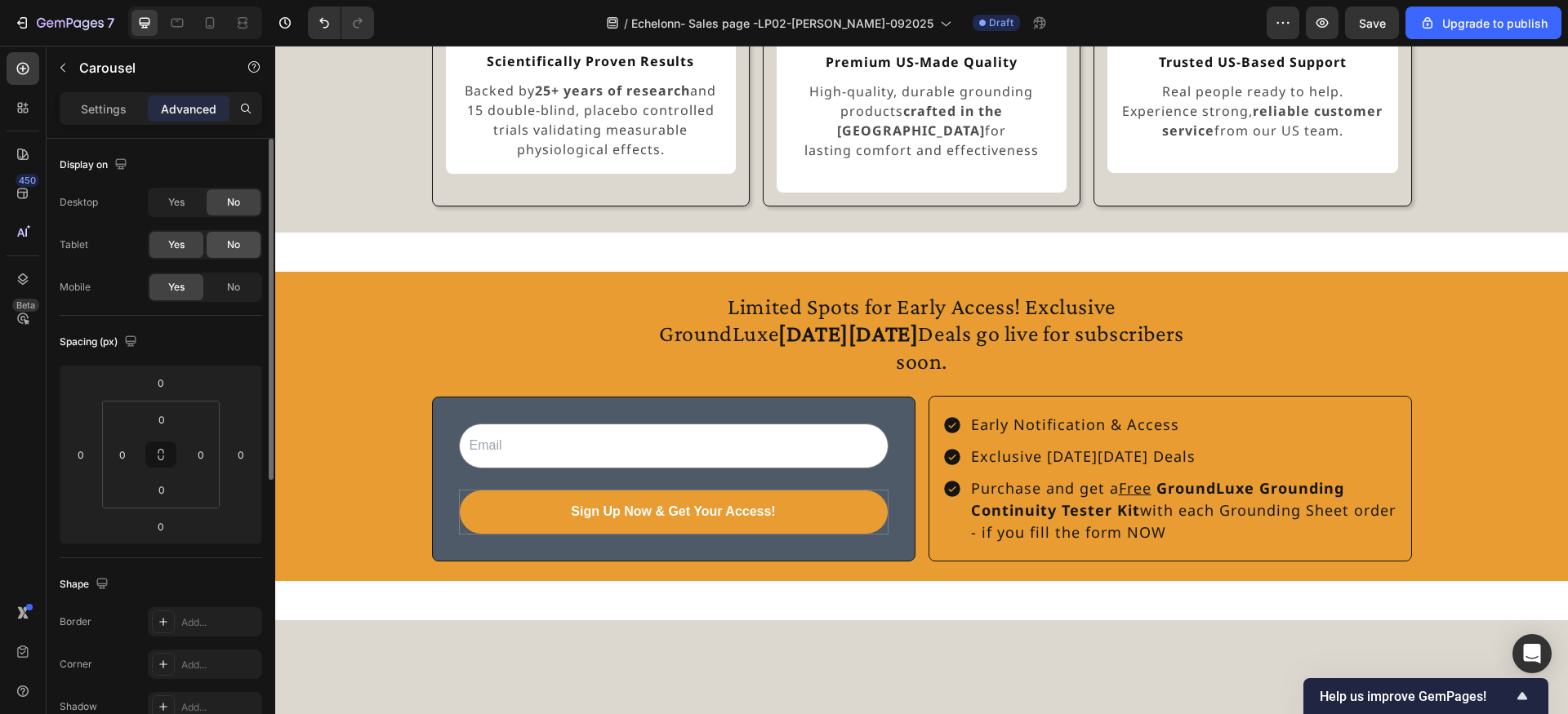
click at [236, 243] on span "No" at bounding box center [234, 245] width 13 height 15
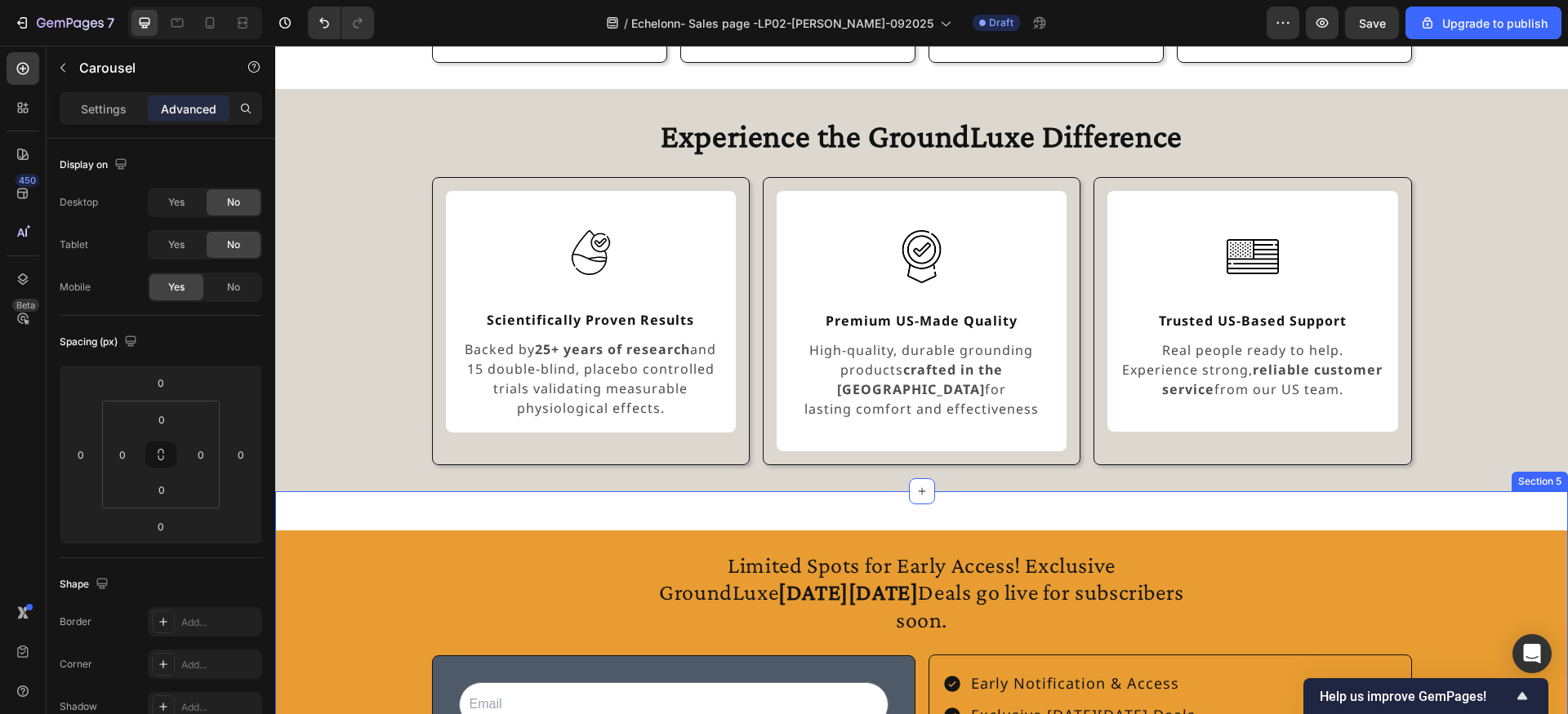
scroll to position [1192, 0]
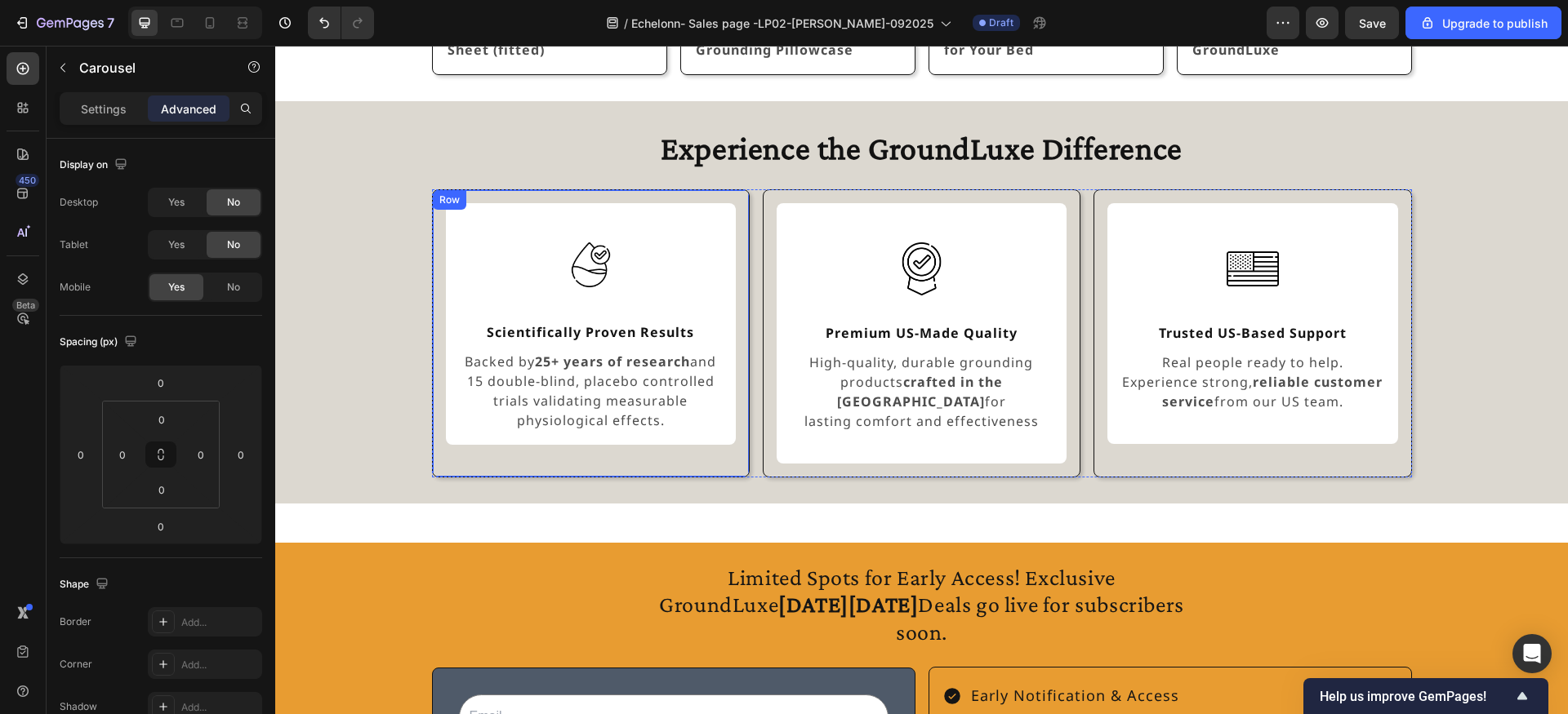
click at [437, 192] on div "Row" at bounding box center [449, 200] width 34 height 19
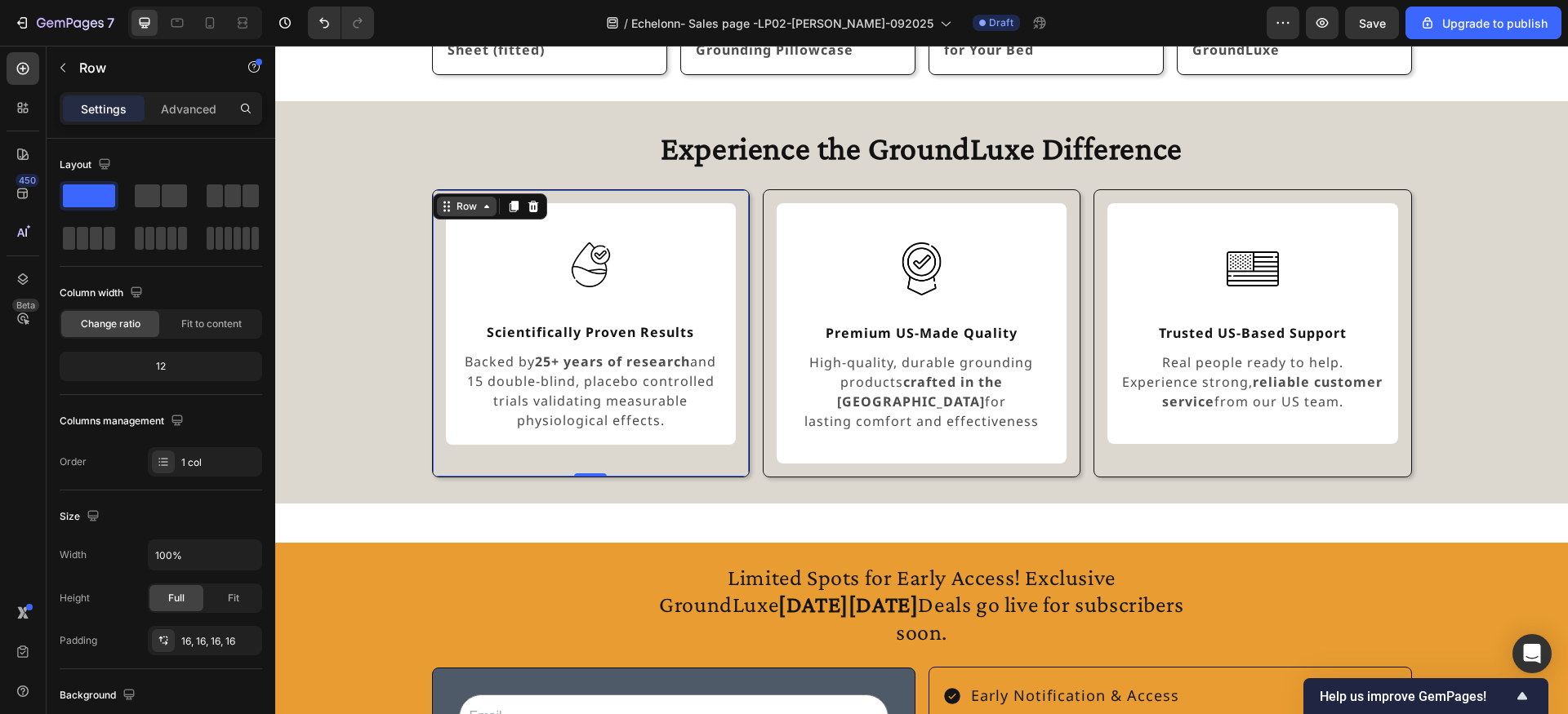
click at [450, 209] on icon at bounding box center [447, 206] width 13 height 13
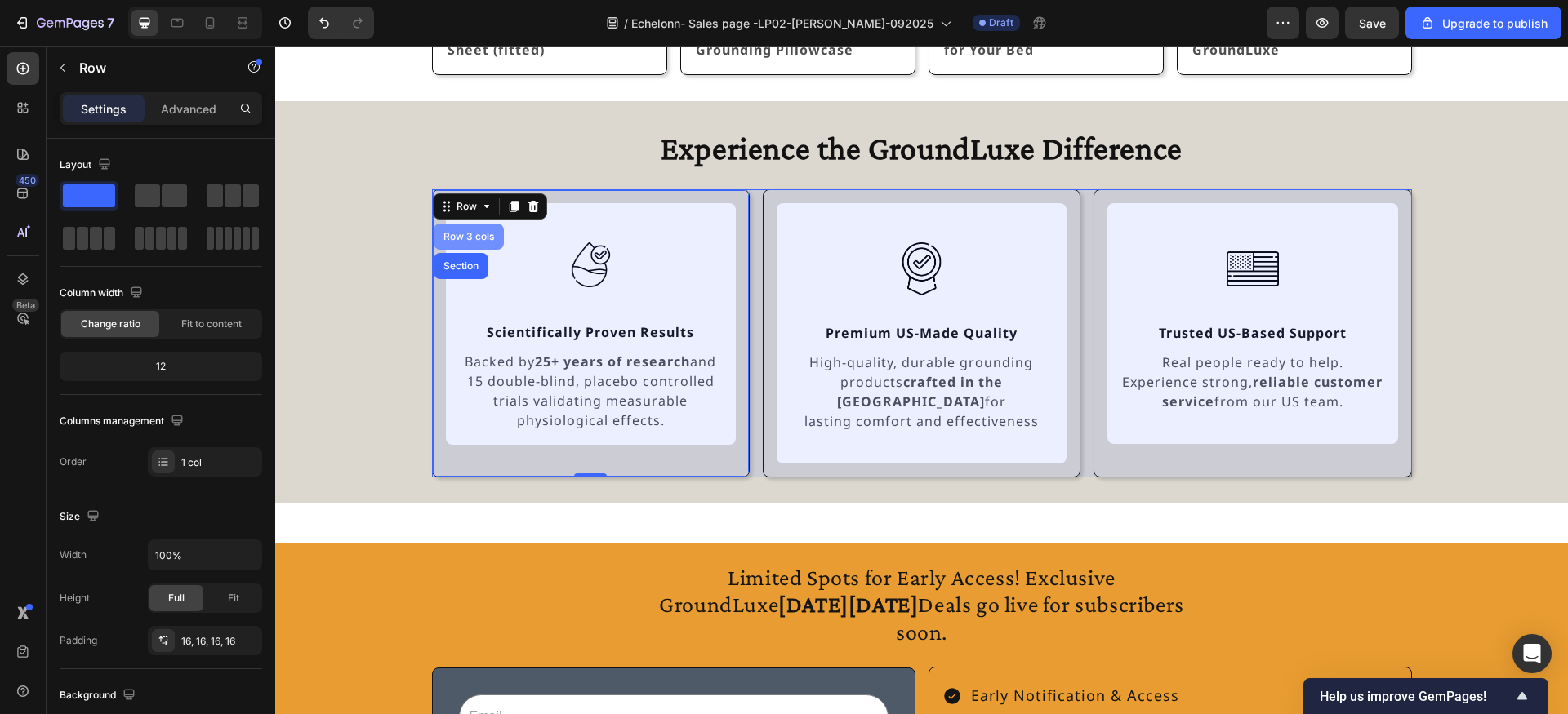
click at [455, 239] on div "Row 3 cols" at bounding box center [469, 236] width 57 height 10
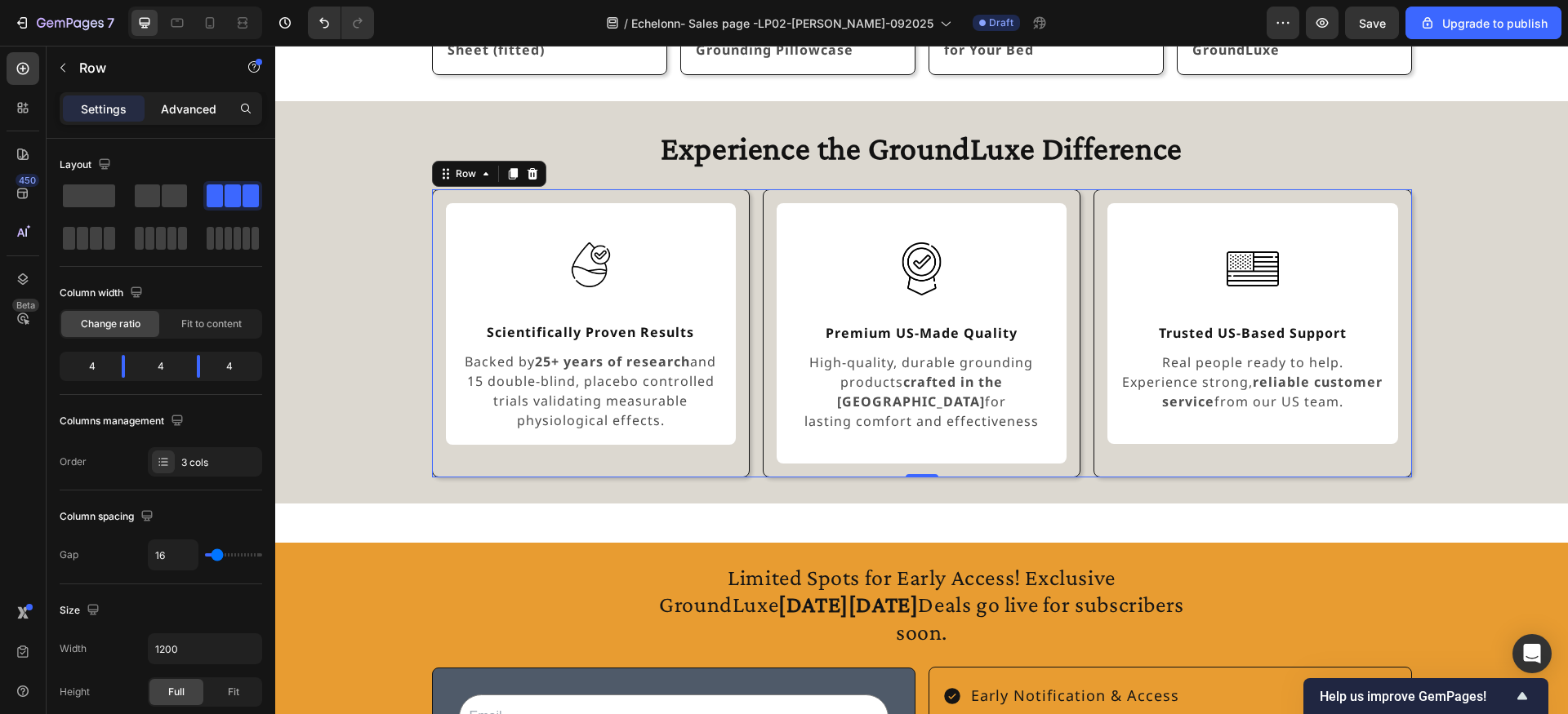
click at [209, 111] on p "Advanced" at bounding box center [188, 109] width 56 height 17
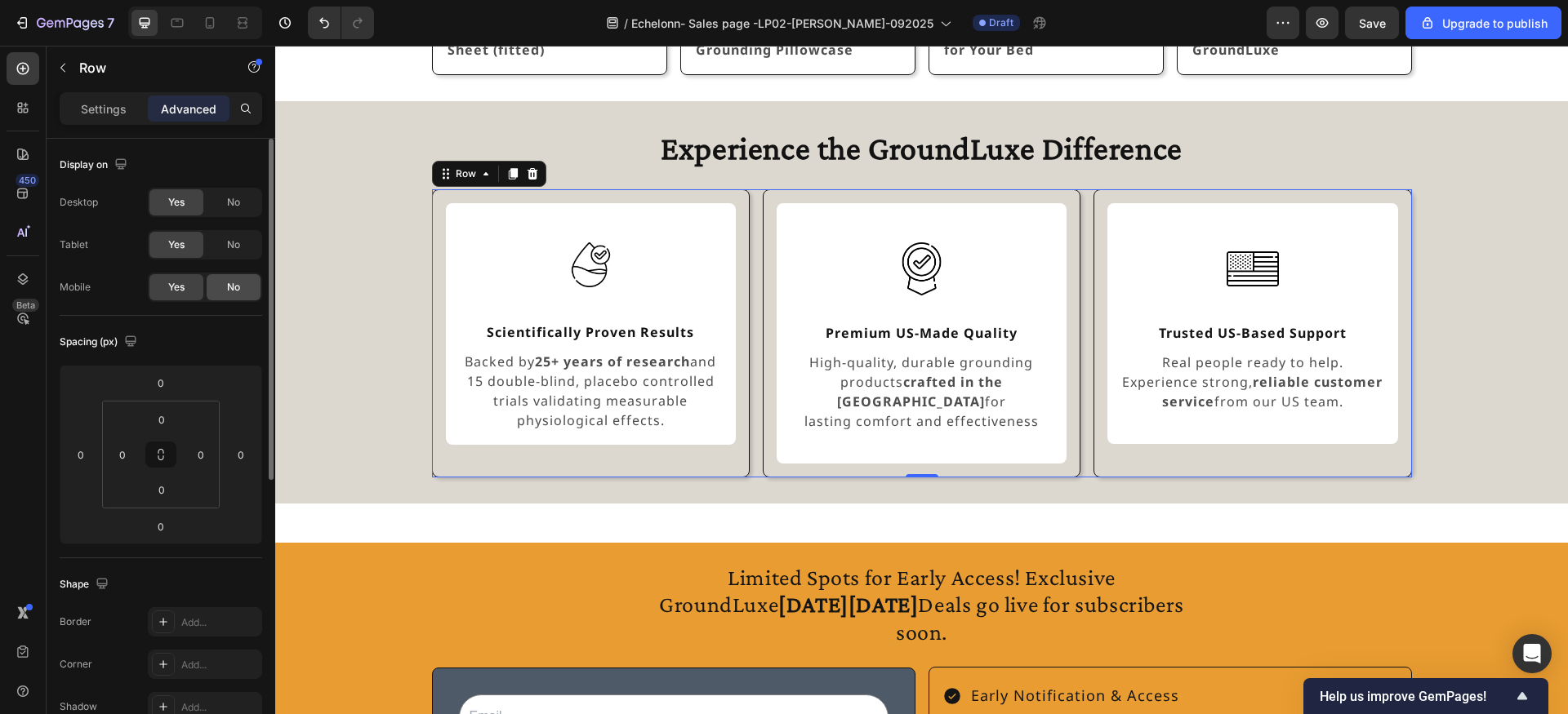
click at [232, 290] on span "No" at bounding box center [234, 287] width 13 height 15
click at [213, 25] on icon at bounding box center [210, 23] width 9 height 11
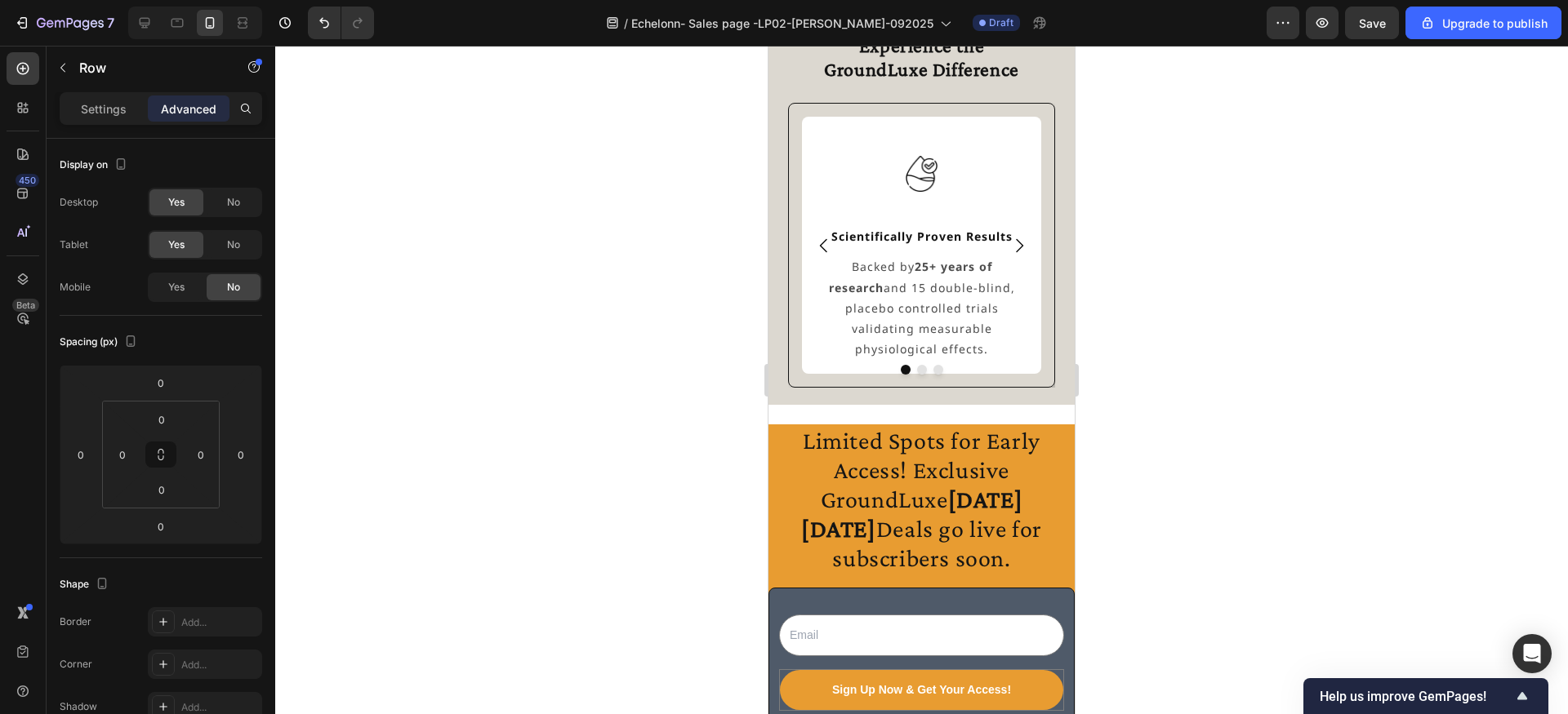
scroll to position [2691, 0]
click at [922, 363] on button "Dot" at bounding box center [922, 367] width 10 height 10
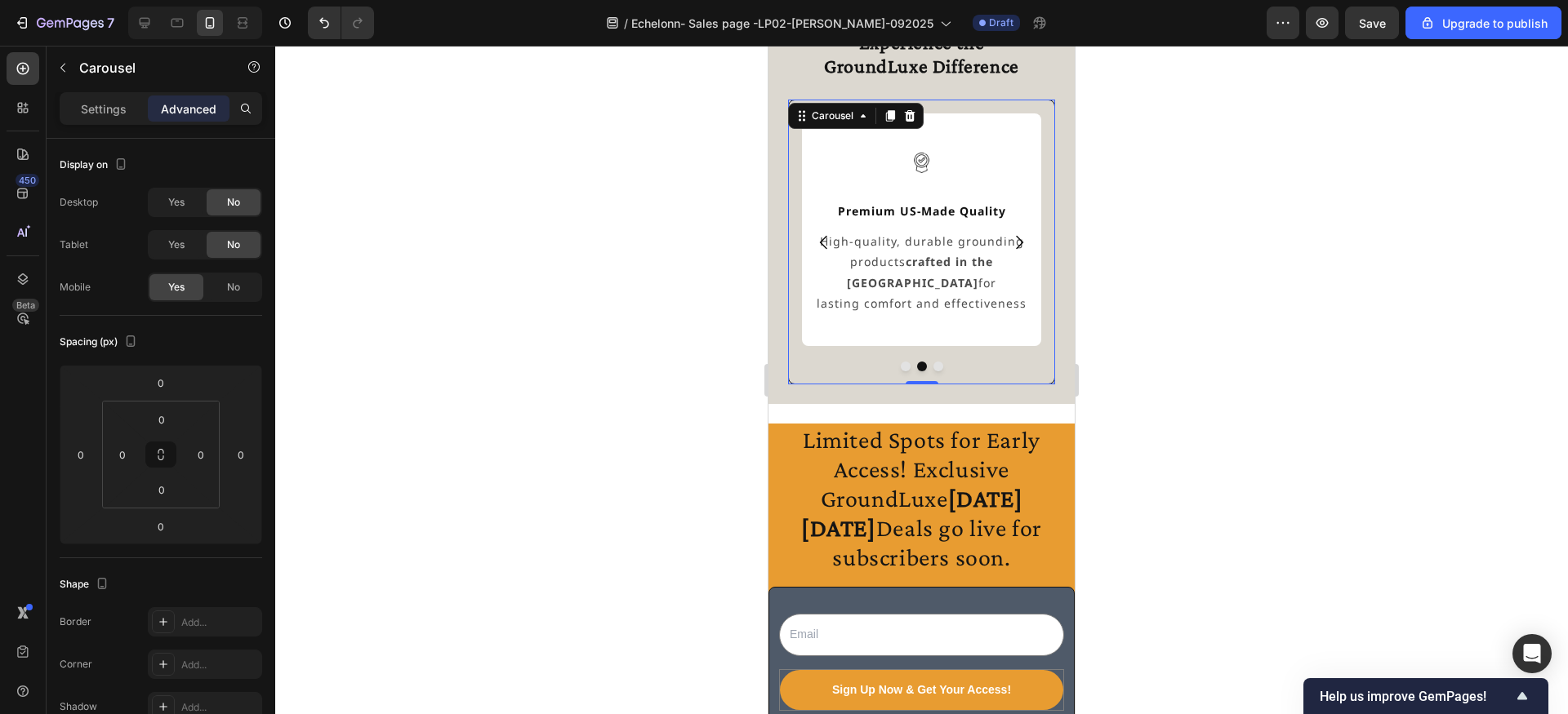
click at [906, 363] on button "Dot" at bounding box center [905, 367] width 10 height 10
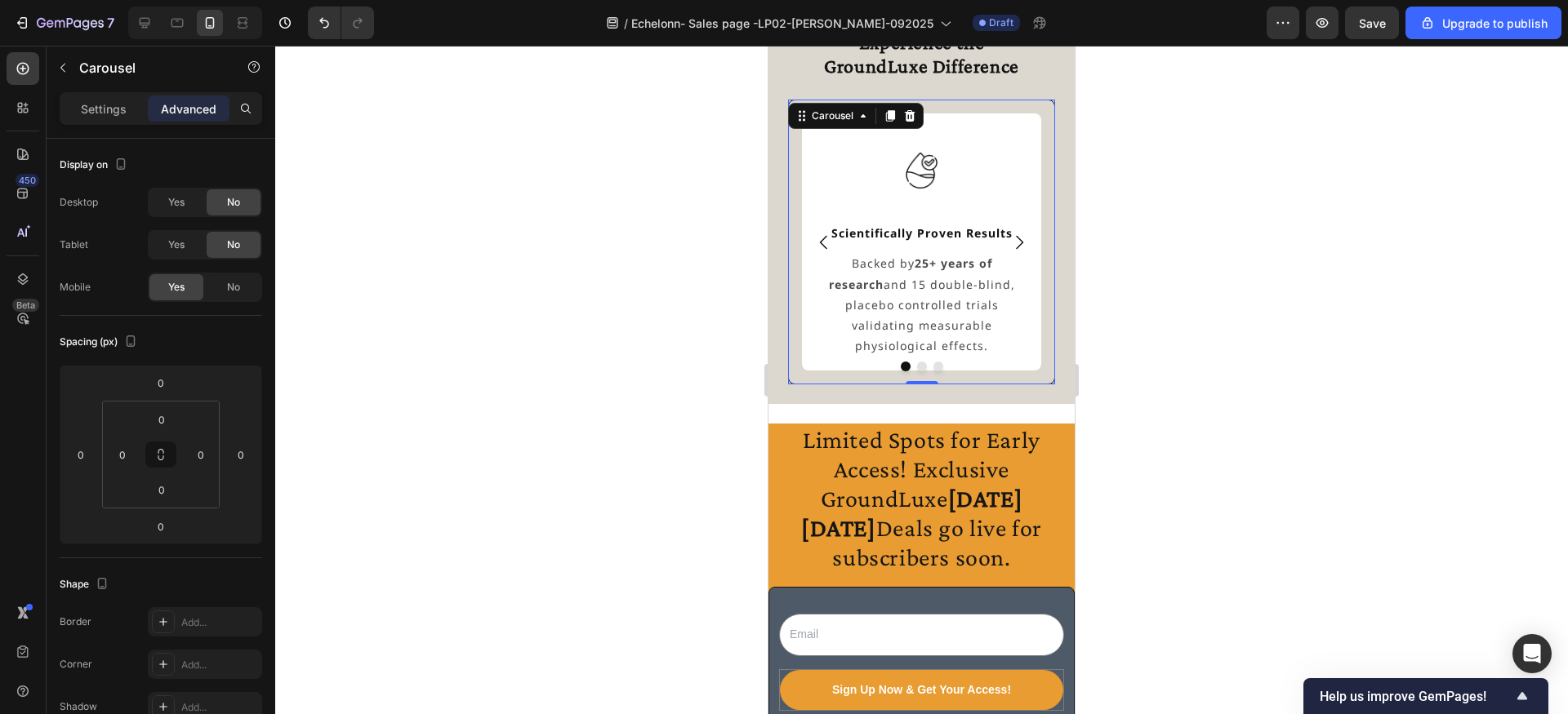
click at [922, 367] on button "Dot" at bounding box center [922, 367] width 10 height 10
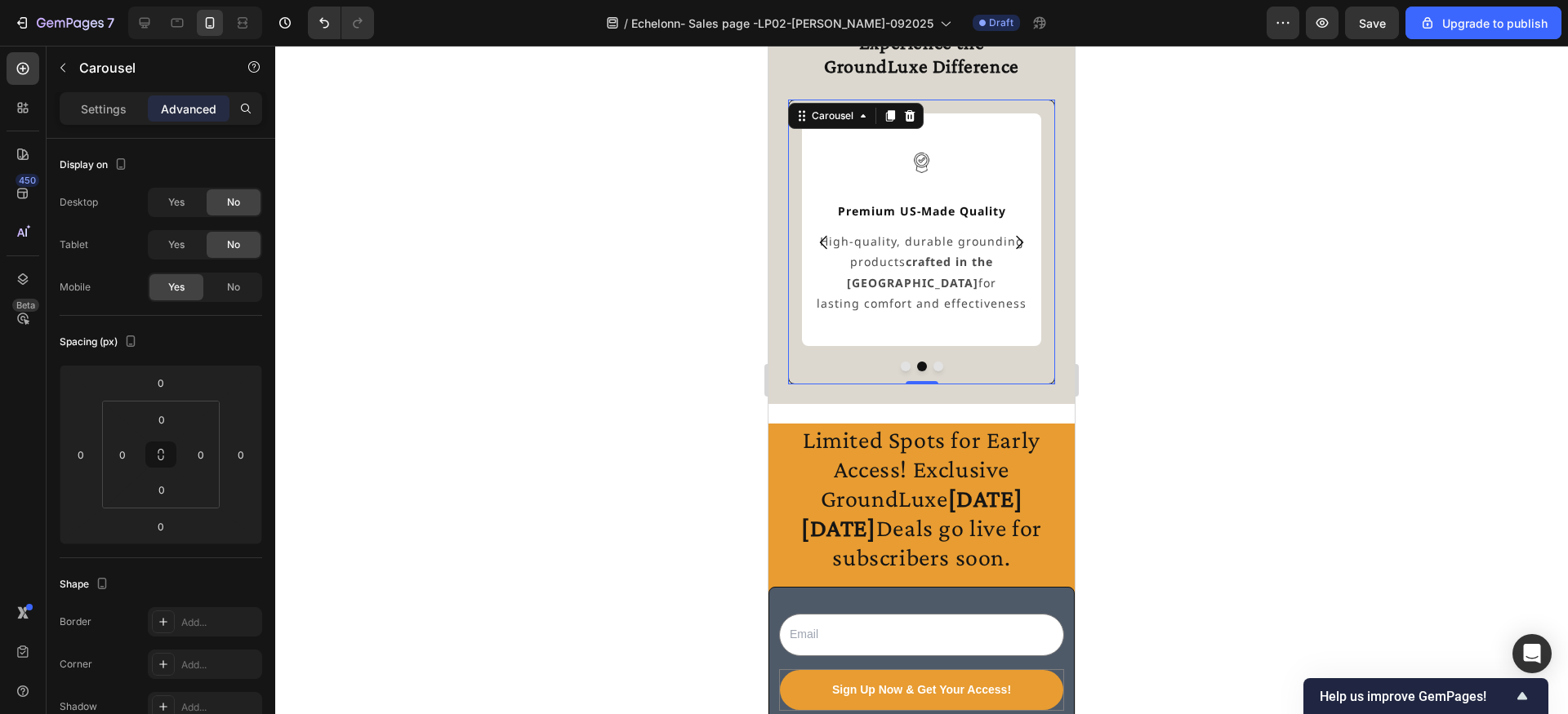
click at [933, 367] on div at bounding box center [921, 367] width 267 height 10
click at [938, 365] on button "Dot" at bounding box center [938, 367] width 10 height 10
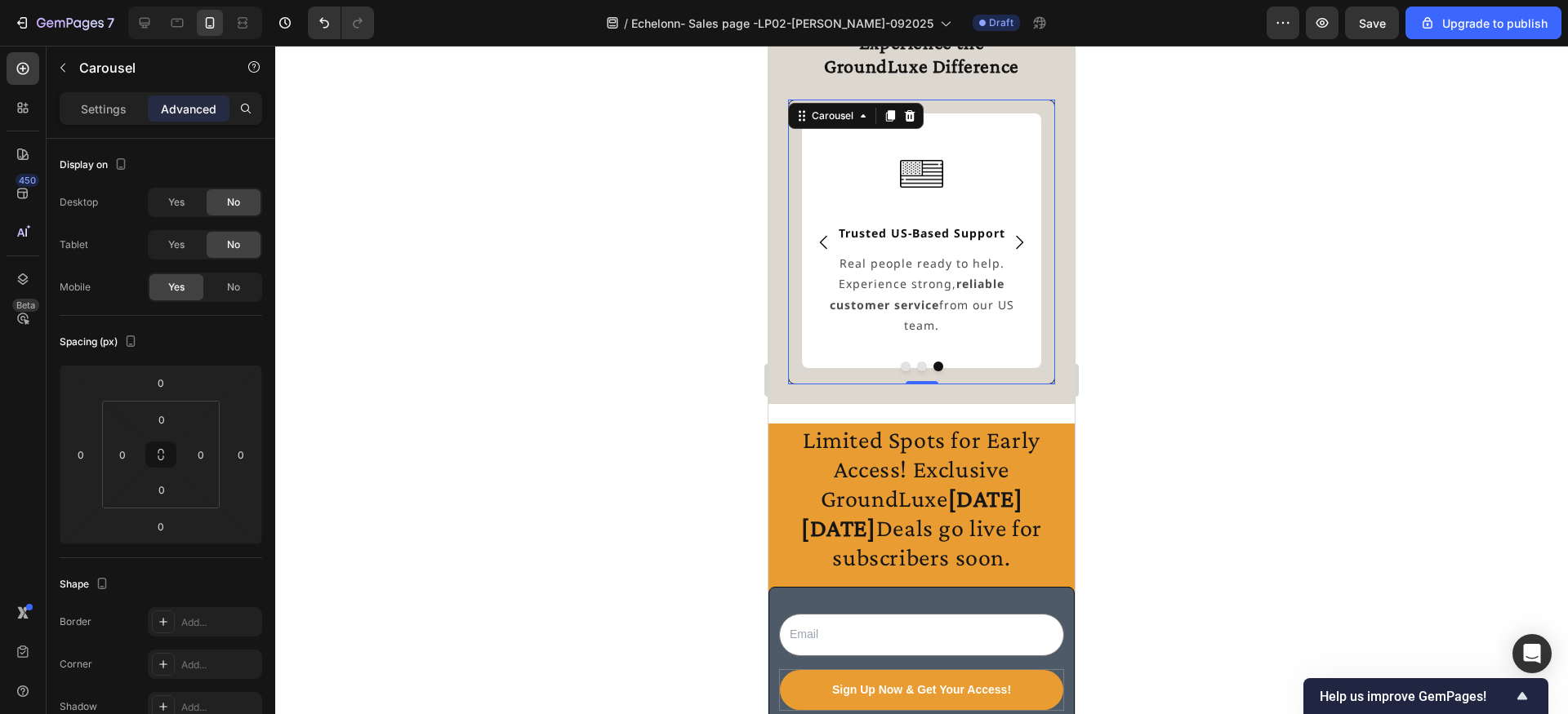
click at [690, 264] on div at bounding box center [922, 379] width 1293 height 668
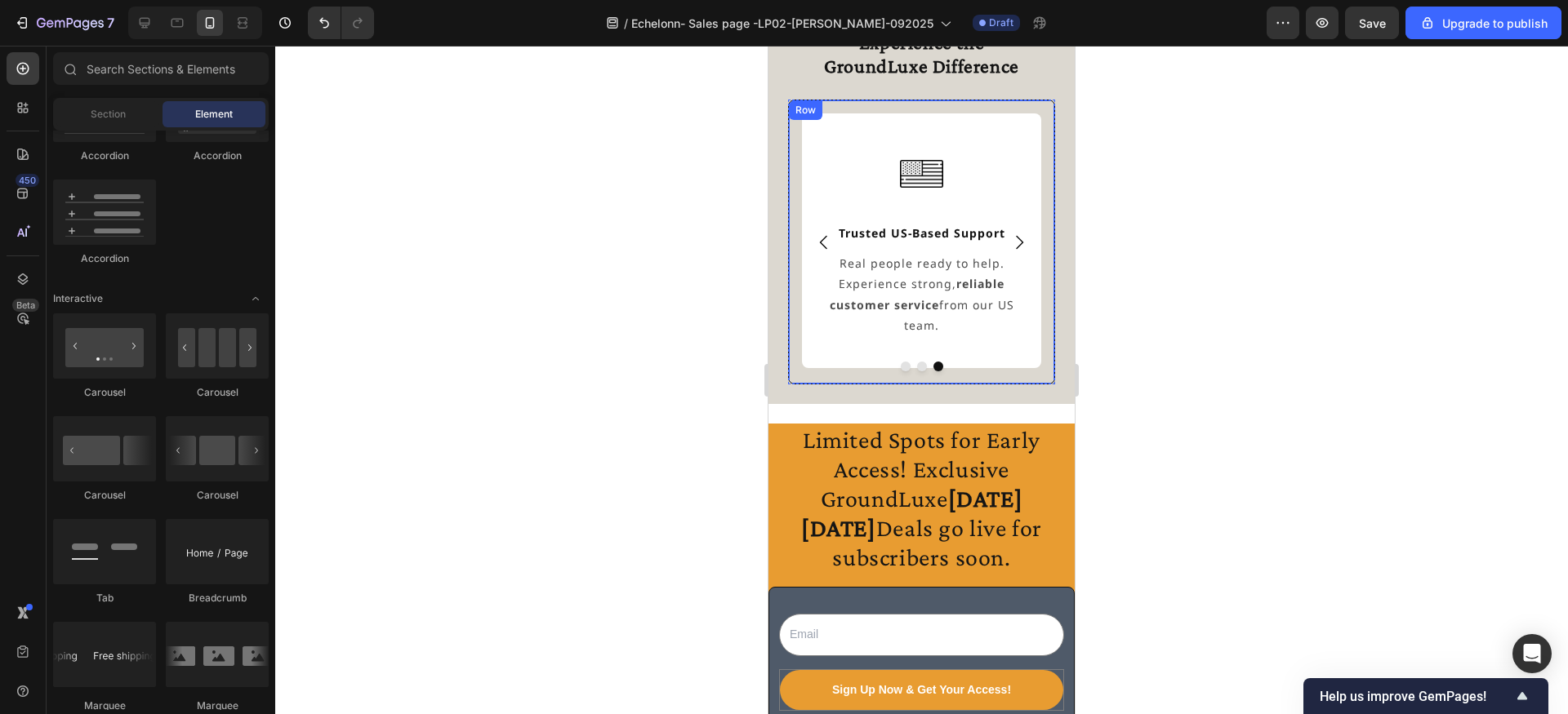
click at [812, 108] on div "Row" at bounding box center [805, 110] width 27 height 15
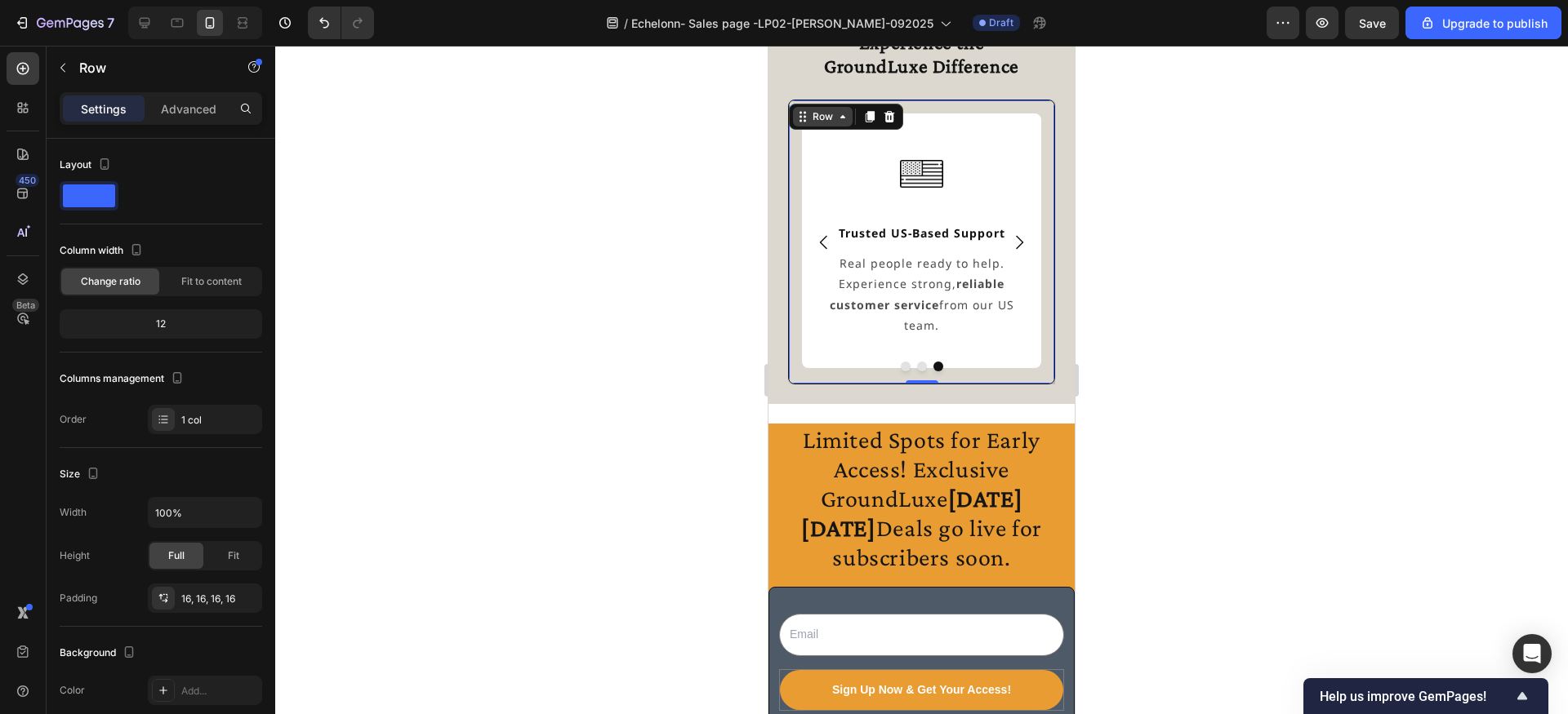
click at [813, 123] on div "Row" at bounding box center [823, 116] width 27 height 15
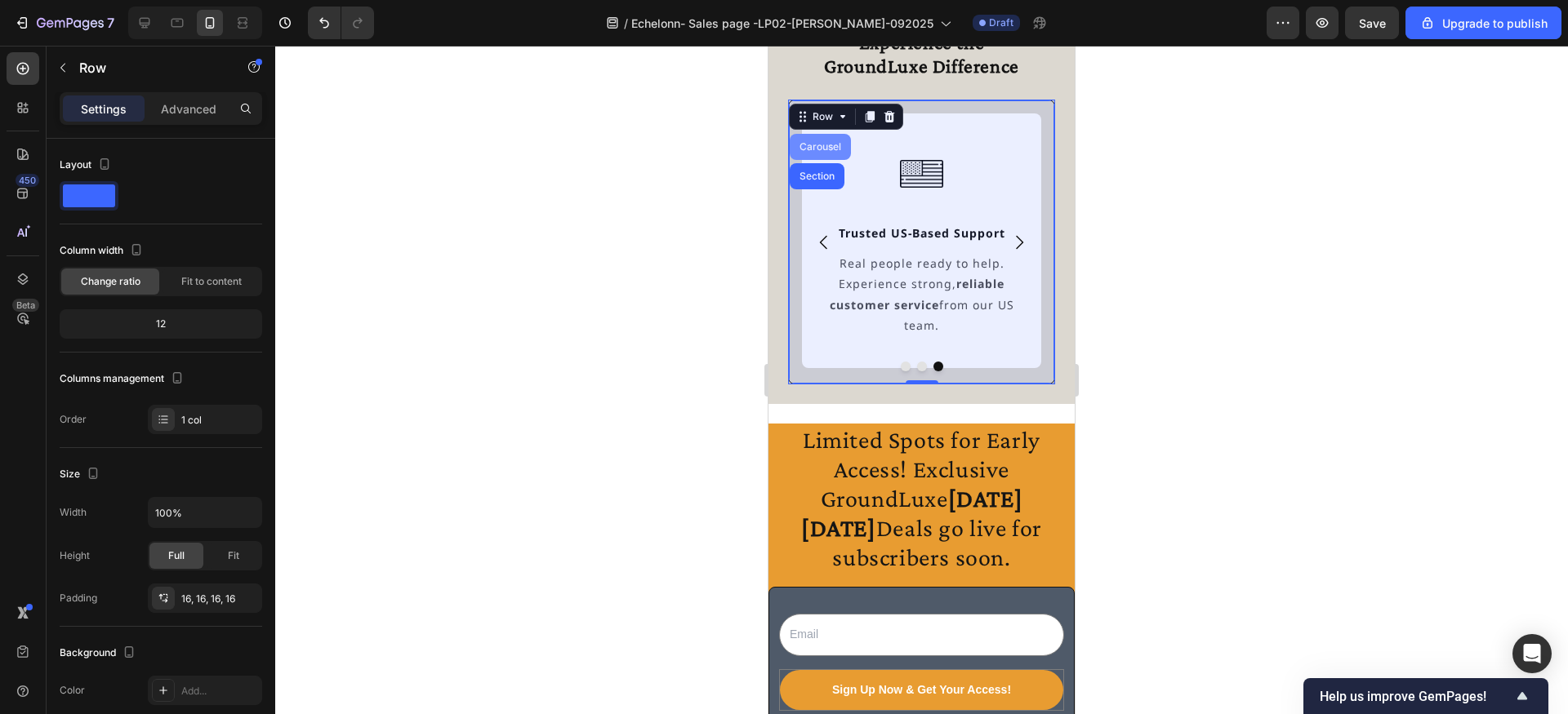
click at [814, 147] on div "Carousel" at bounding box center [820, 147] width 49 height 10
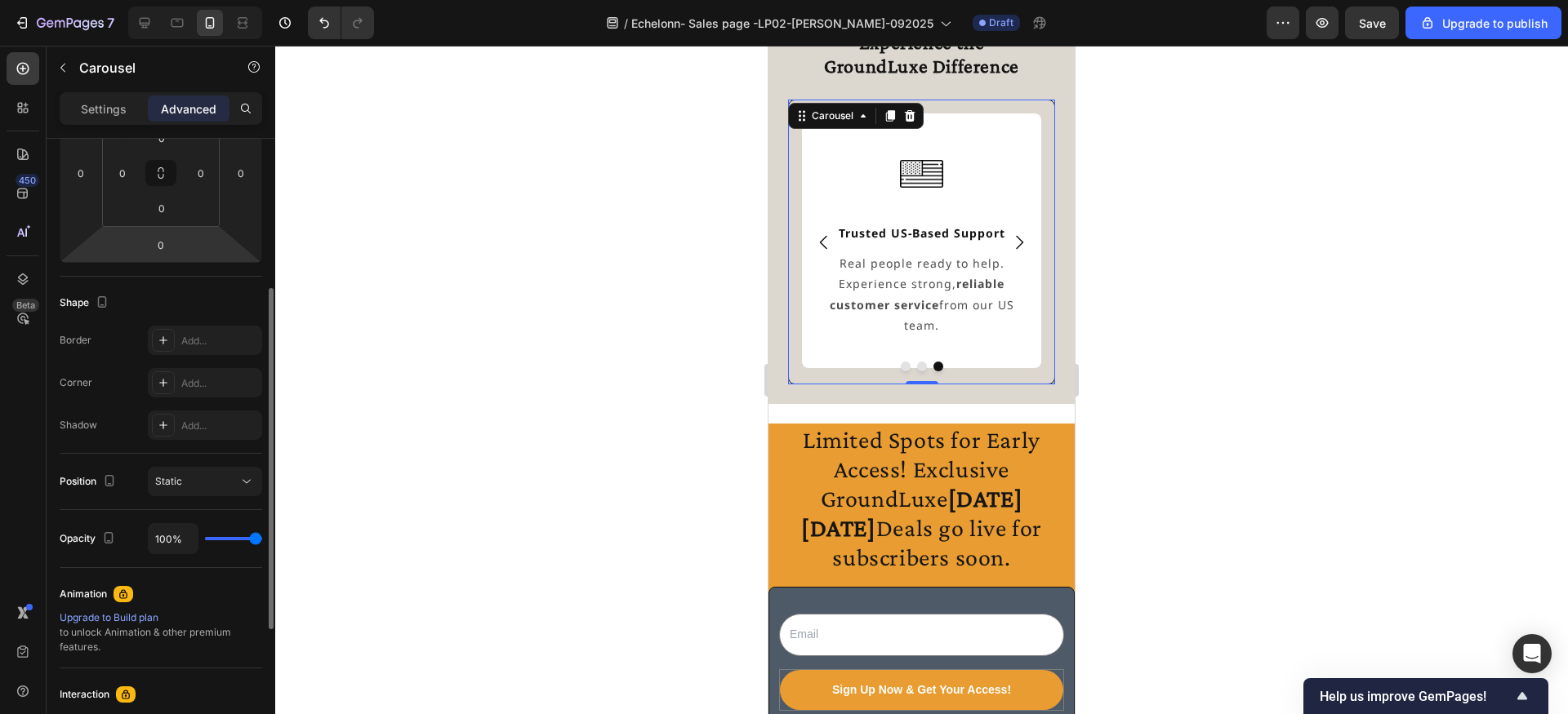
scroll to position [295, 0]
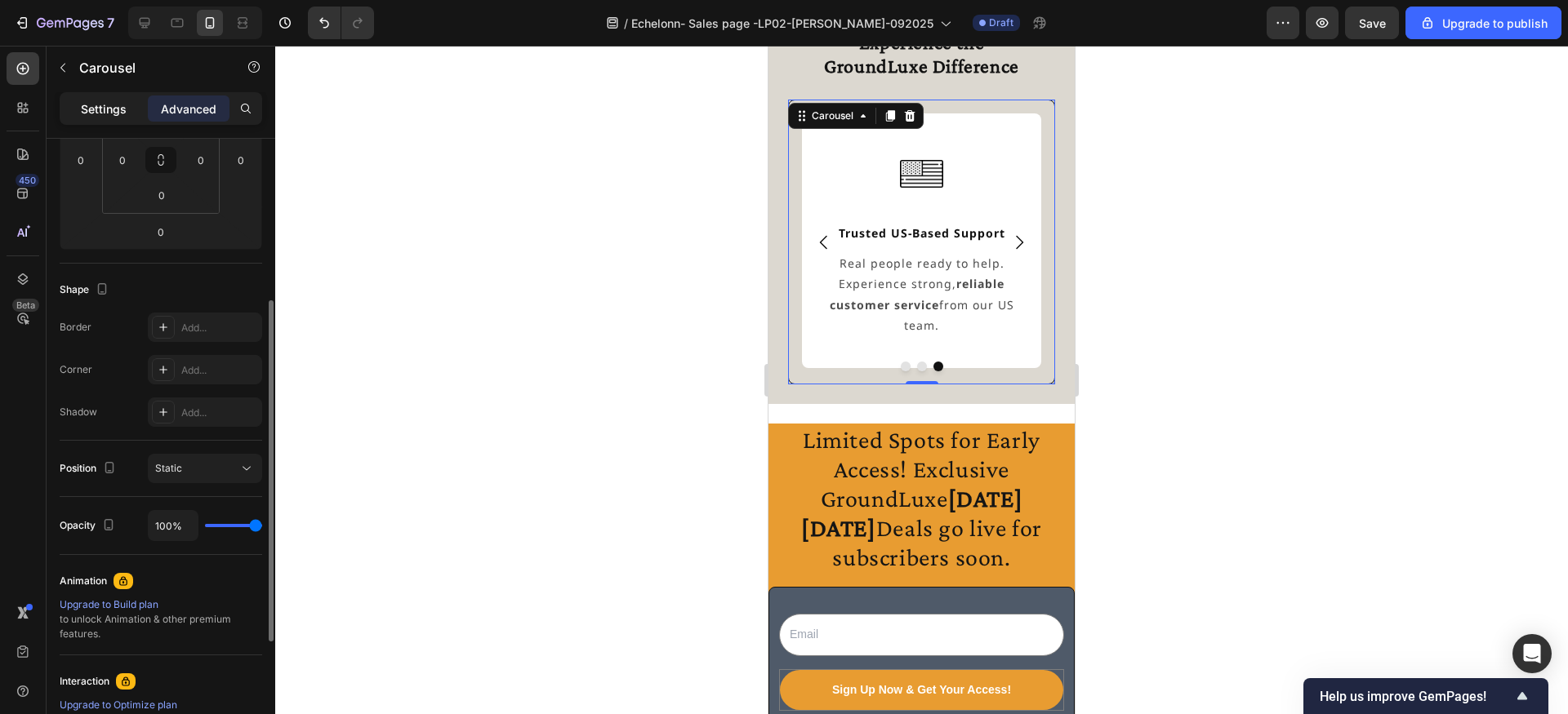
click at [105, 113] on p "Settings" at bounding box center [104, 109] width 46 height 17
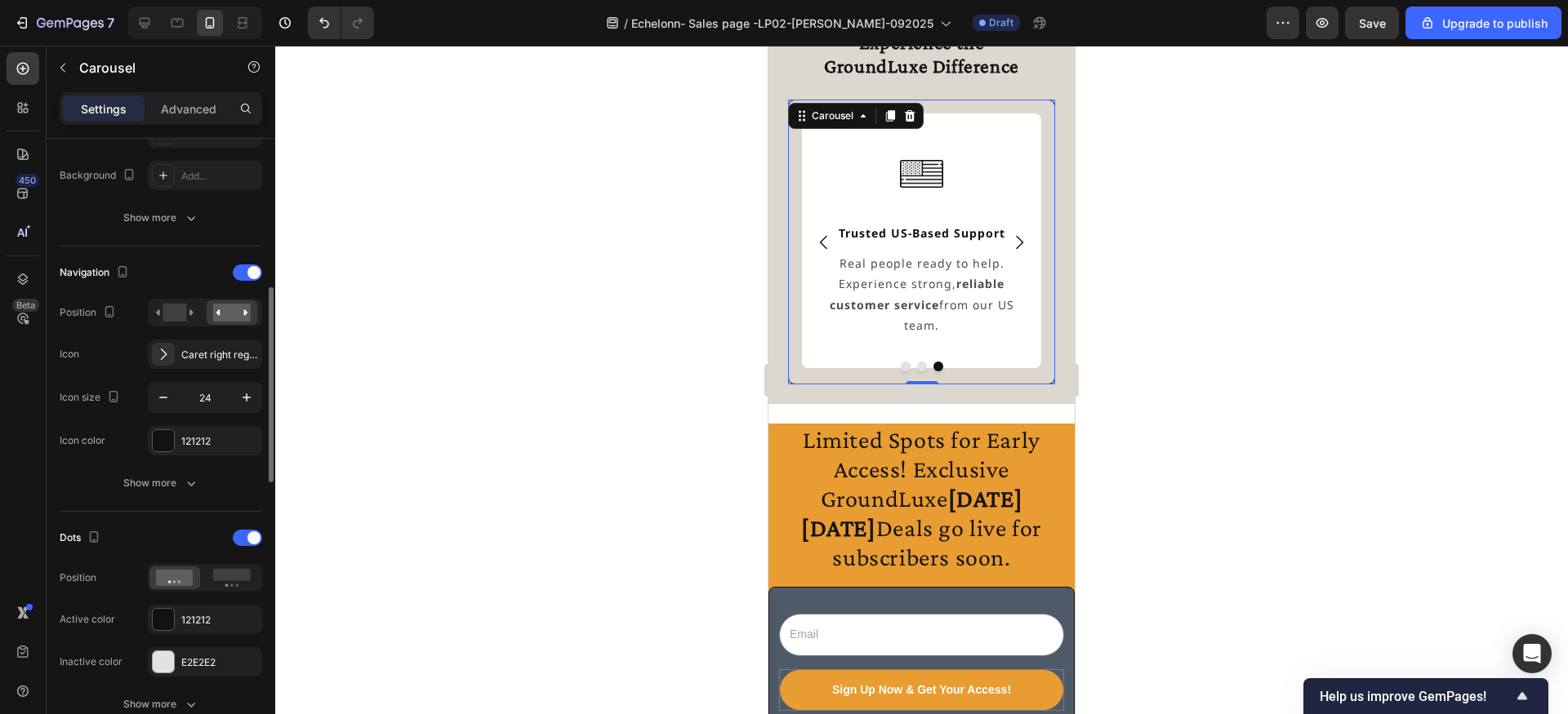
scroll to position [466, 0]
click at [239, 272] on div at bounding box center [248, 270] width 29 height 16
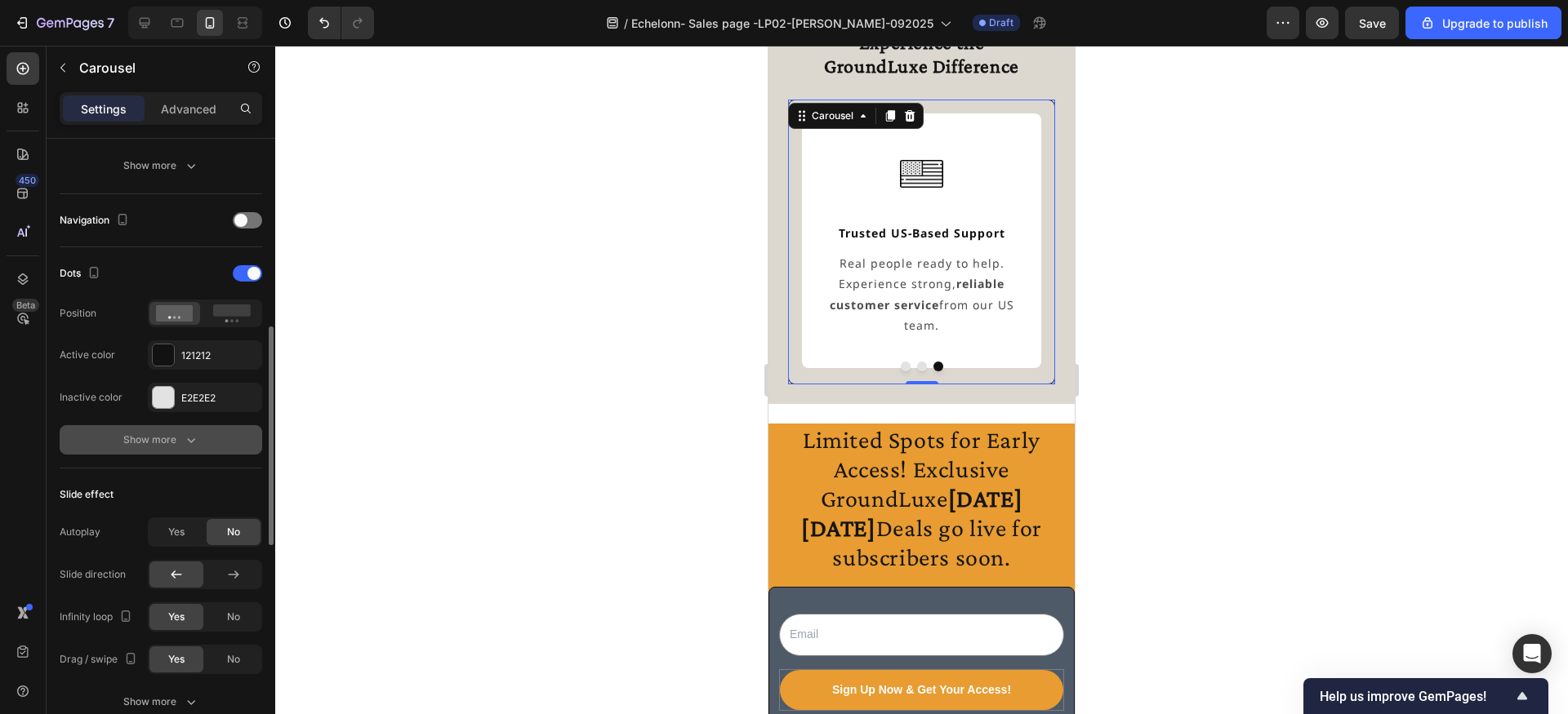
scroll to position [521, 0]
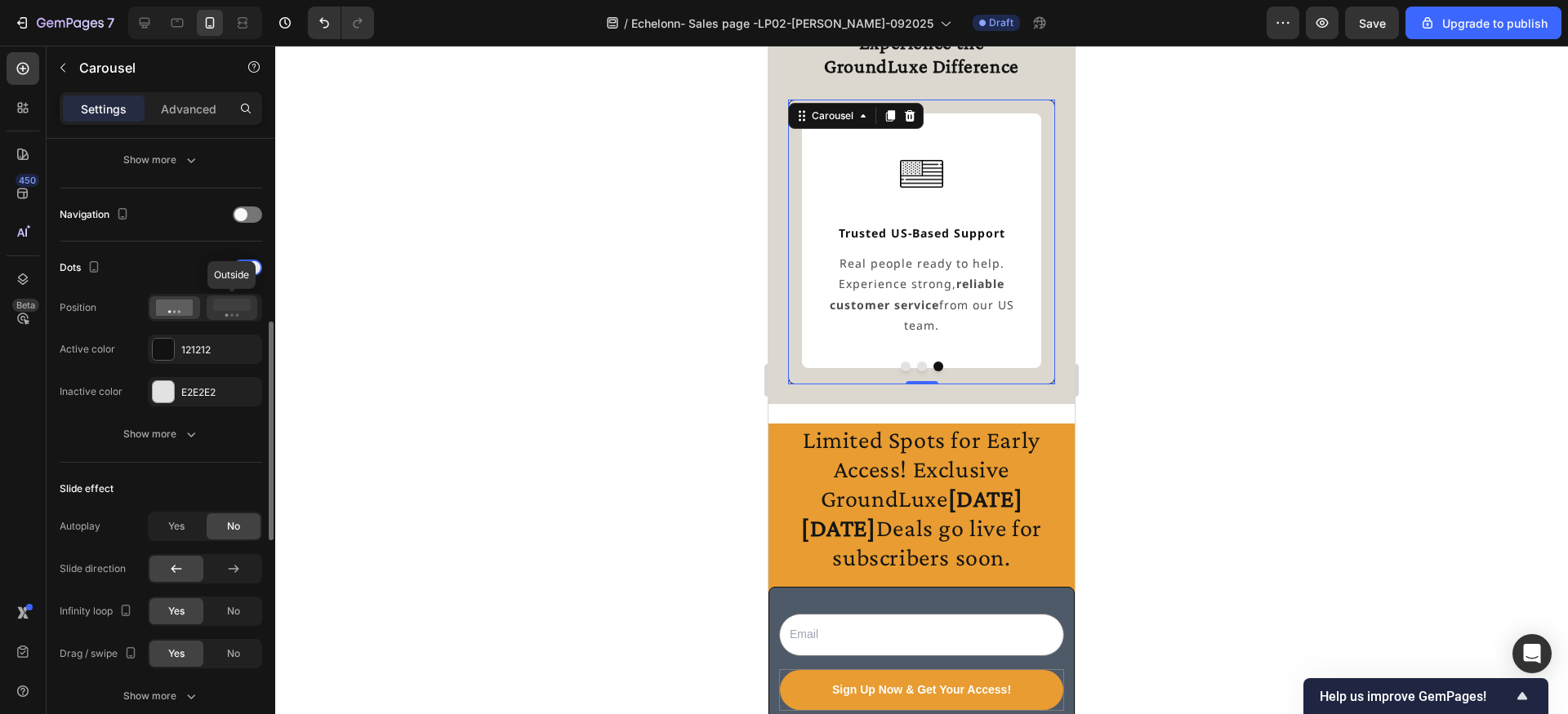
click at [232, 317] on div at bounding box center [231, 307] width 50 height 25
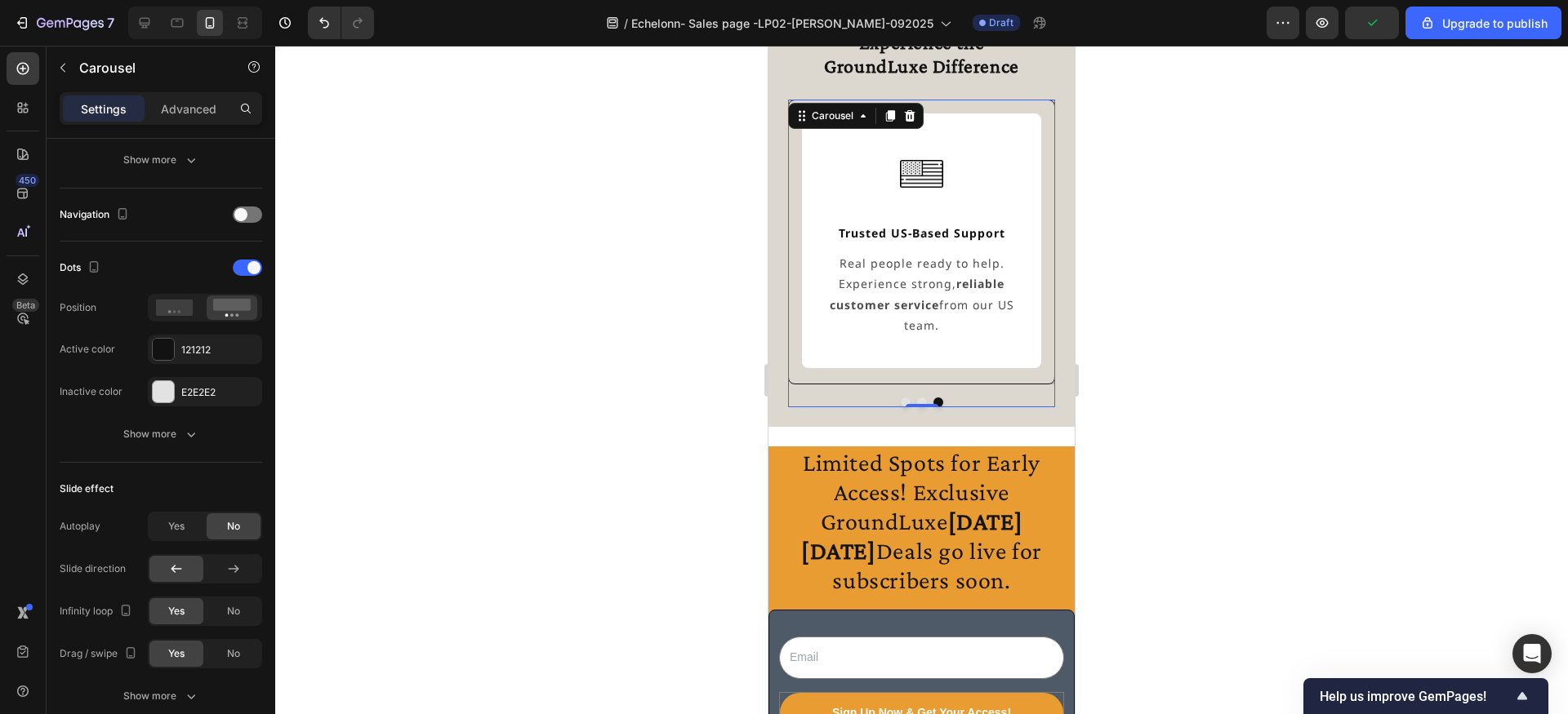
click at [450, 341] on div at bounding box center [922, 379] width 1293 height 668
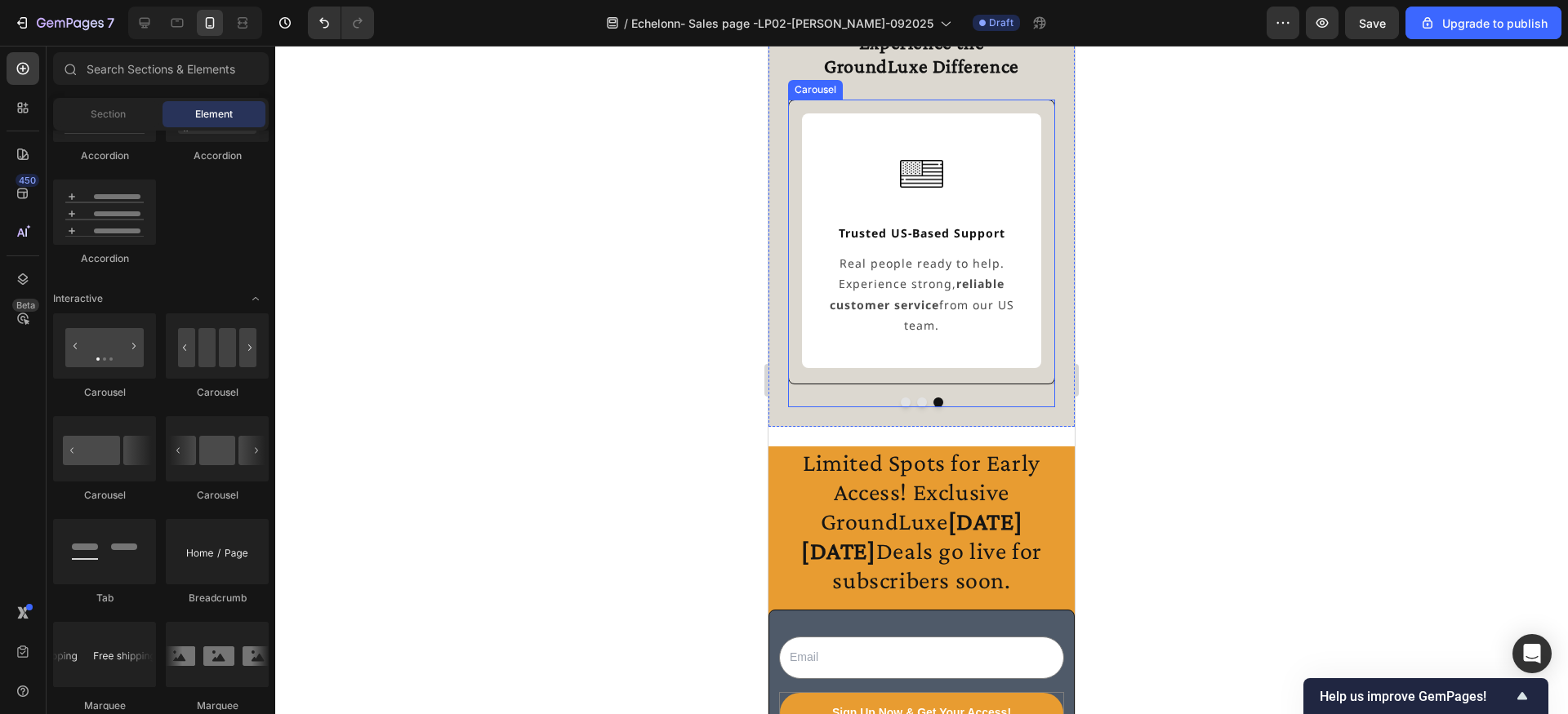
click at [921, 400] on button "Dot" at bounding box center [922, 402] width 10 height 10
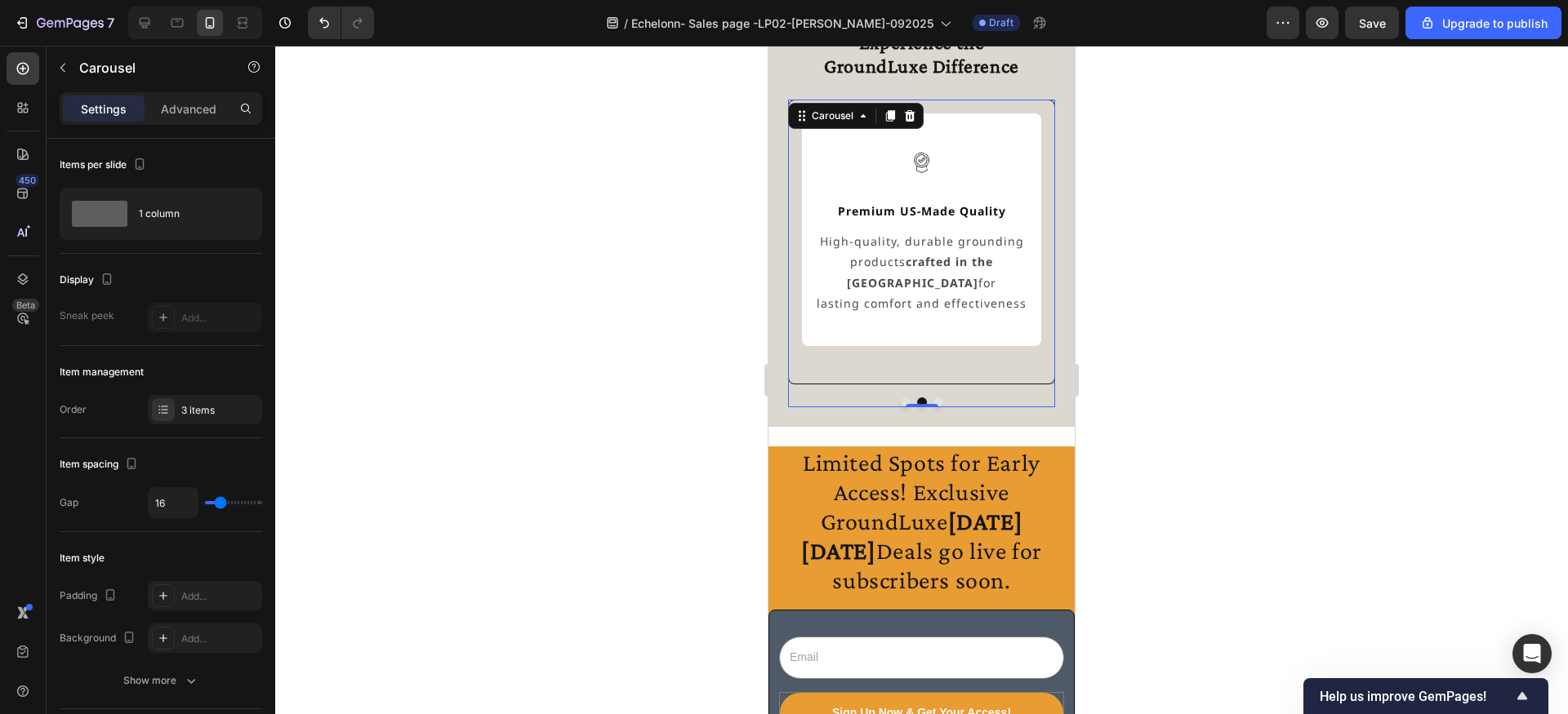
click at [905, 400] on button "Dot" at bounding box center [905, 402] width 10 height 10
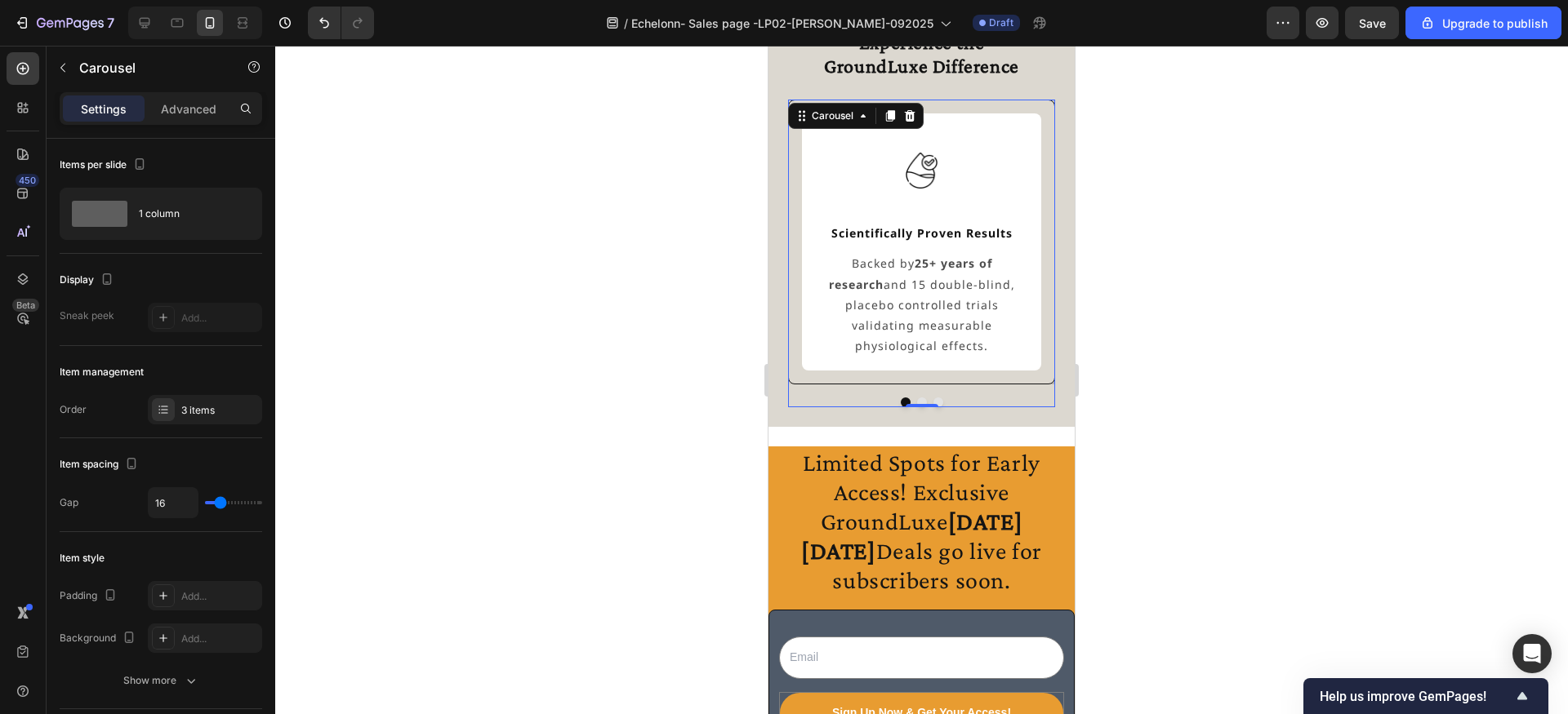
click at [924, 401] on div "0" at bounding box center [922, 407] width 17 height 13
click at [922, 398] on button "Dot" at bounding box center [922, 402] width 10 height 10
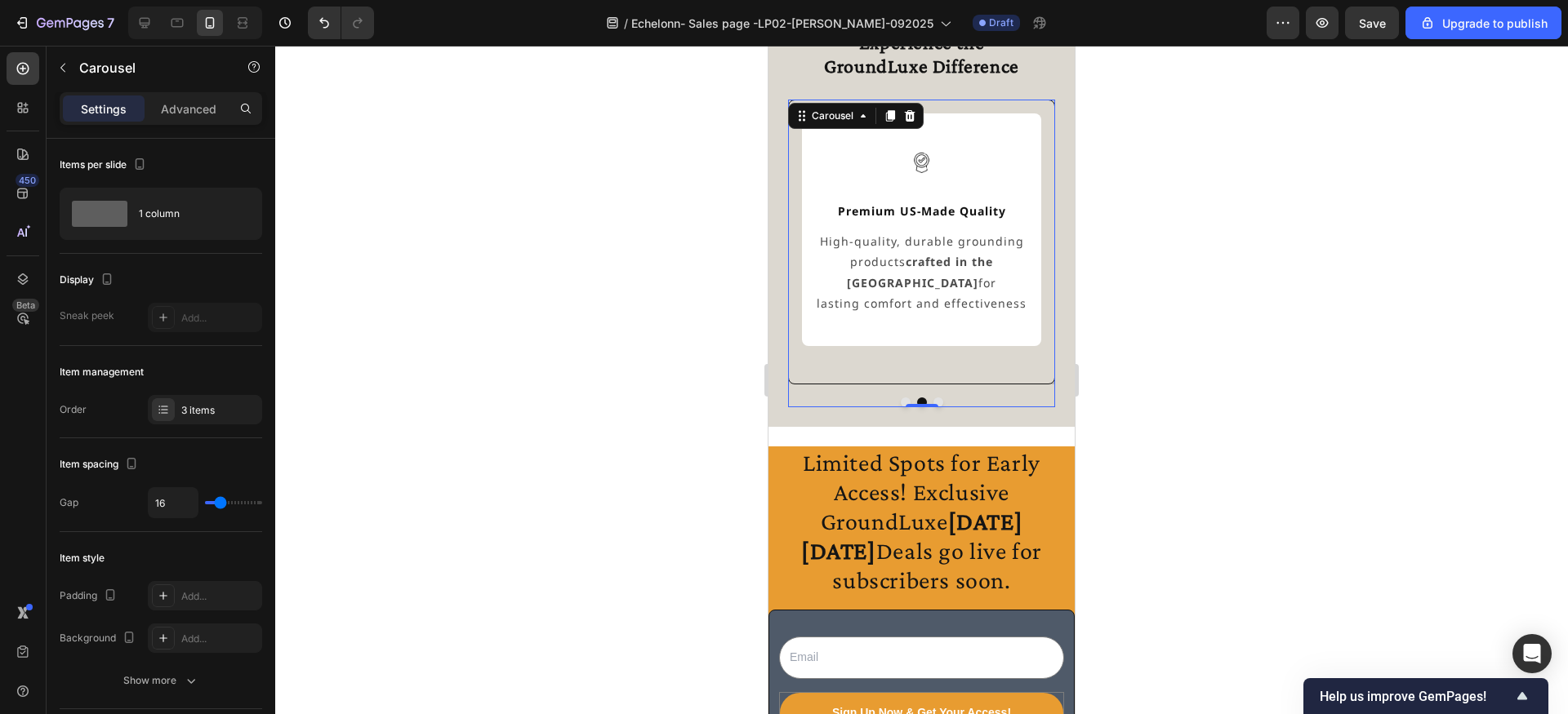
click at [934, 398] on button "Dot" at bounding box center [938, 402] width 10 height 10
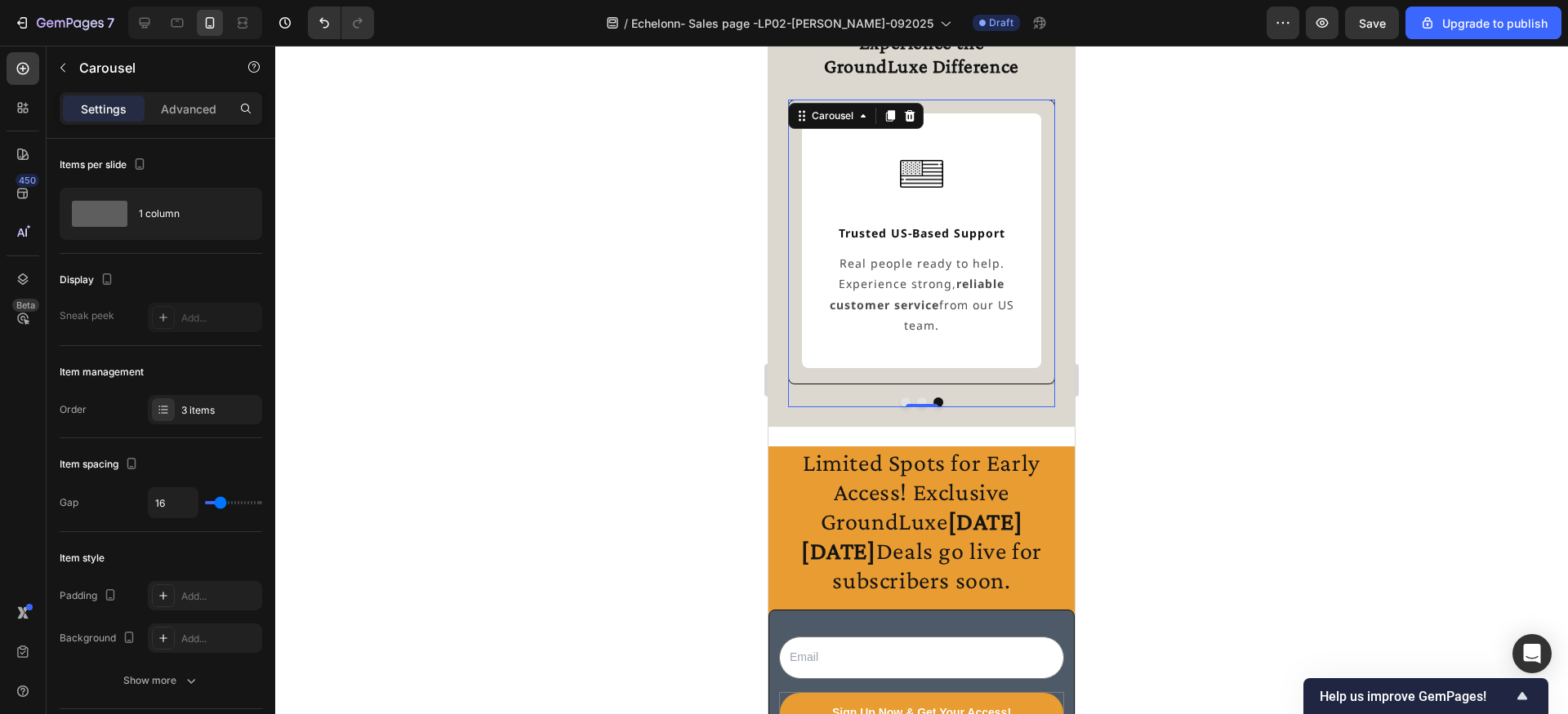
click at [922, 401] on div "0" at bounding box center [922, 407] width 17 height 13
click at [922, 401] on div "0" at bounding box center [922, 407] width 17 height 13
click at [922, 398] on button "Dot" at bounding box center [922, 402] width 10 height 10
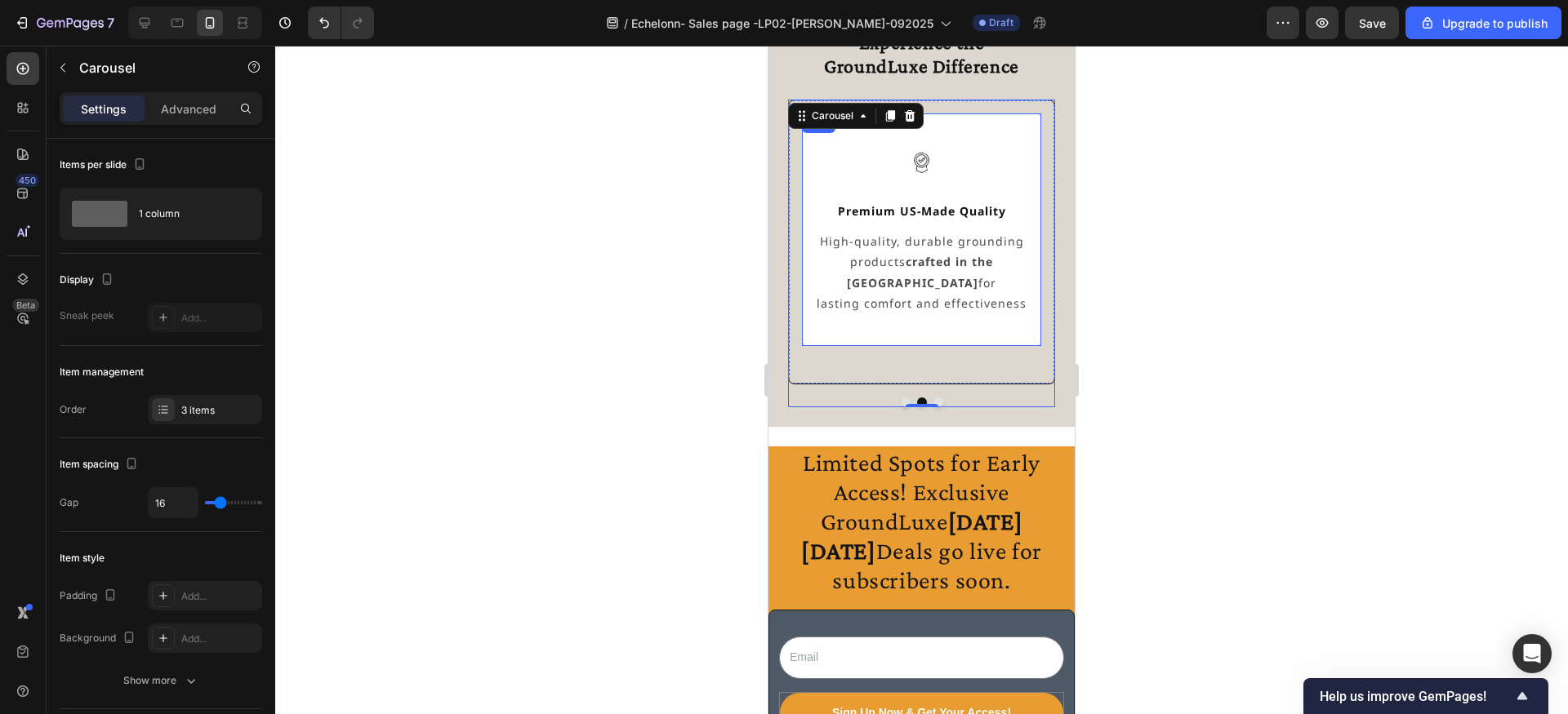
click at [921, 317] on div "Image Premium US-Made Quality Text Block High-quality, durable grounding produc…" at bounding box center [922, 230] width 239 height 233
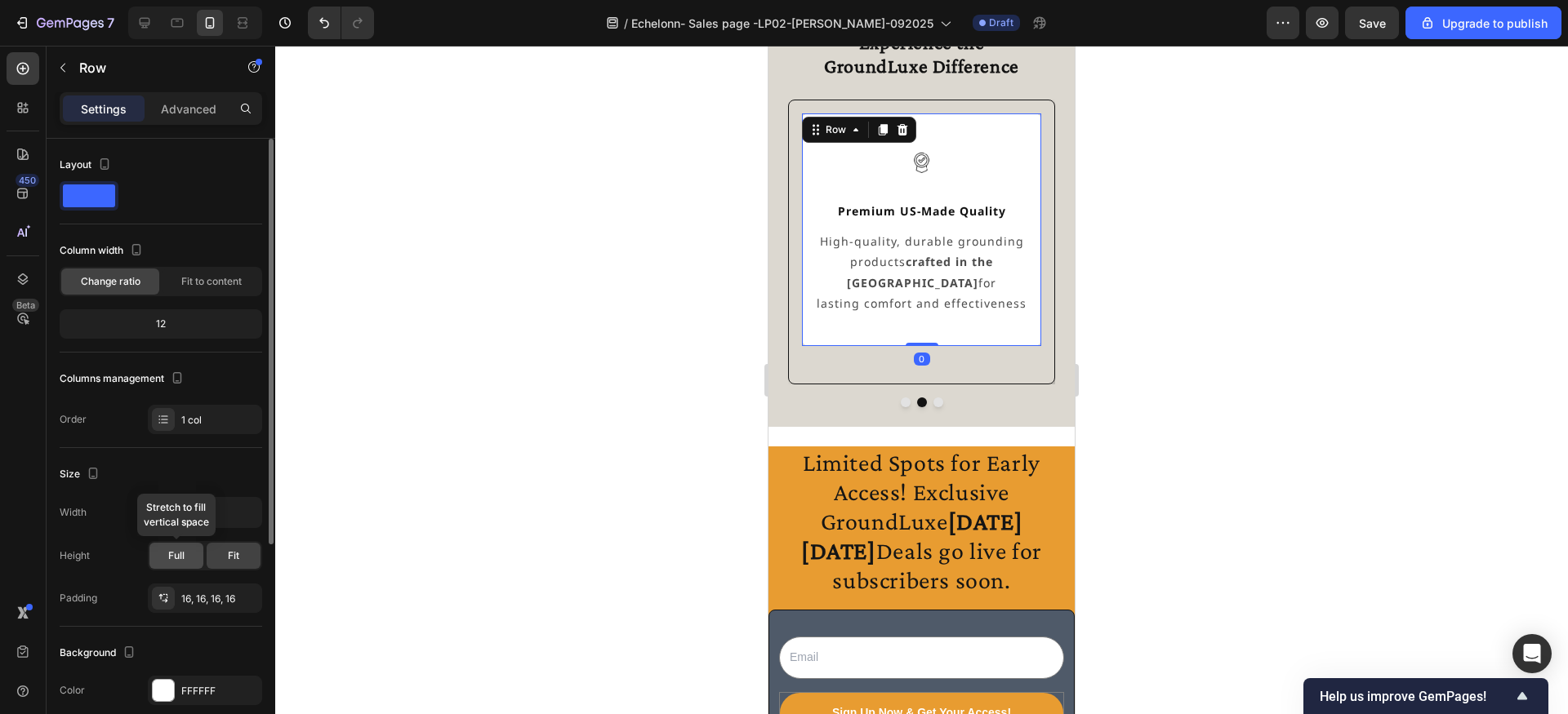
click at [181, 557] on span "Full" at bounding box center [176, 555] width 17 height 15
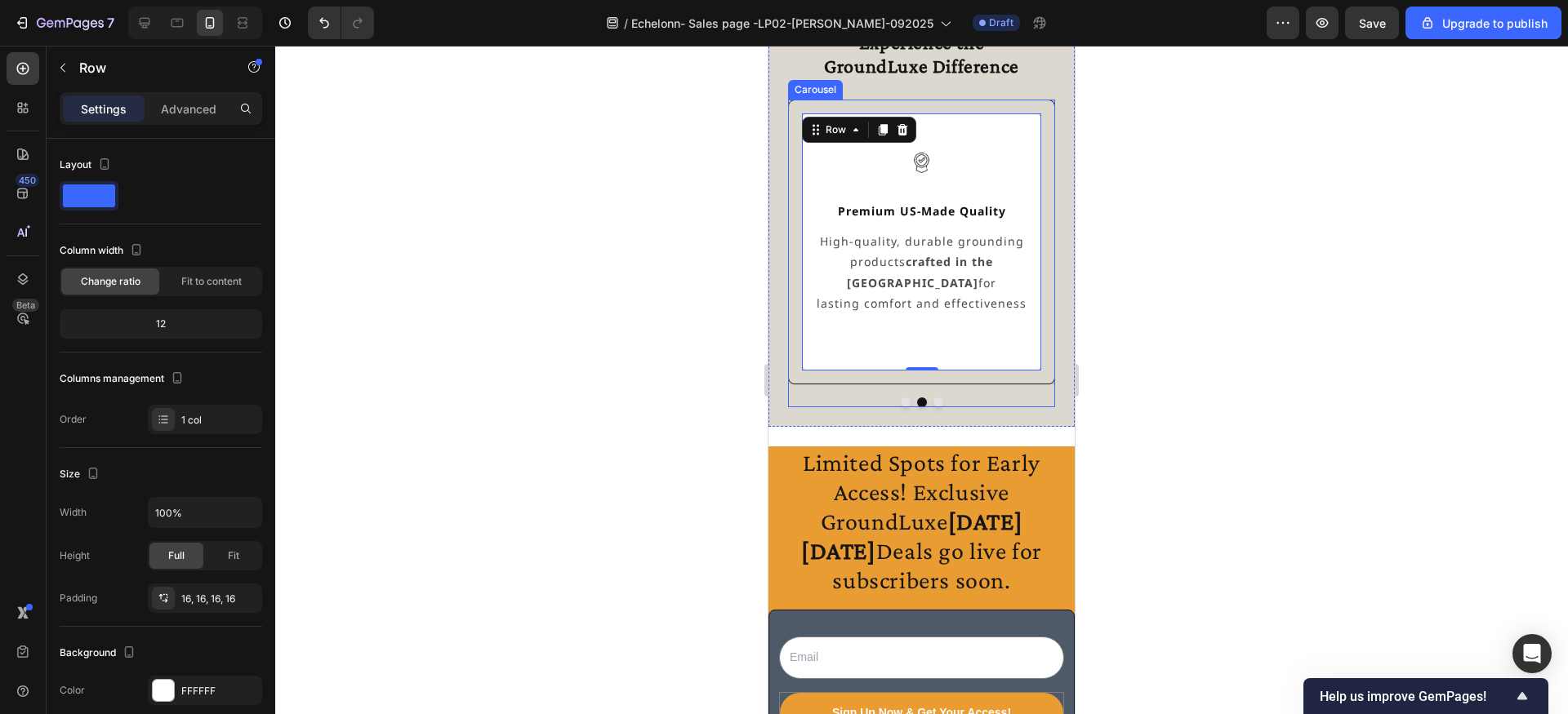
click at [905, 399] on button "Dot" at bounding box center [905, 402] width 10 height 10
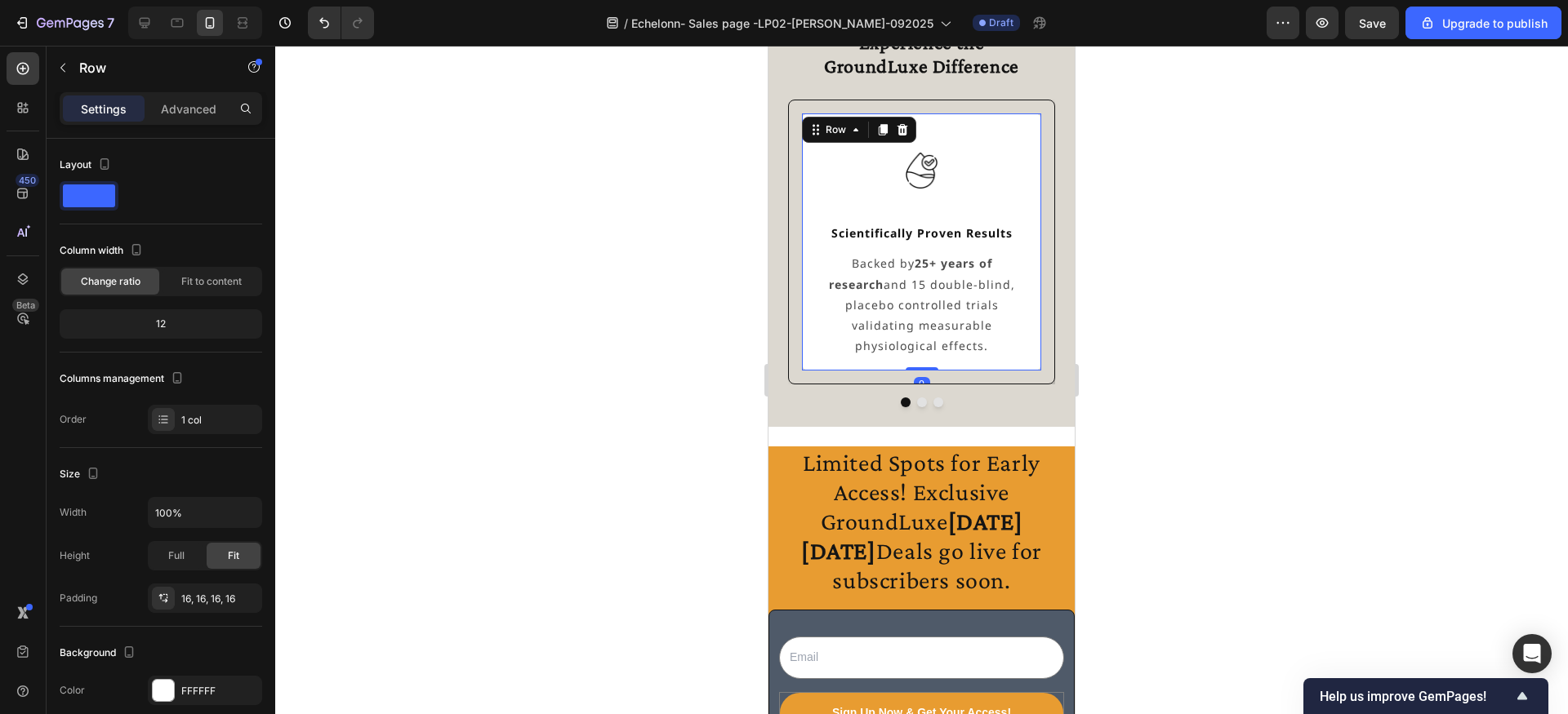
click at [909, 347] on div "Image Scientifically Proven Results Text Block Backed by 25+ years of research …" at bounding box center [922, 242] width 239 height 258
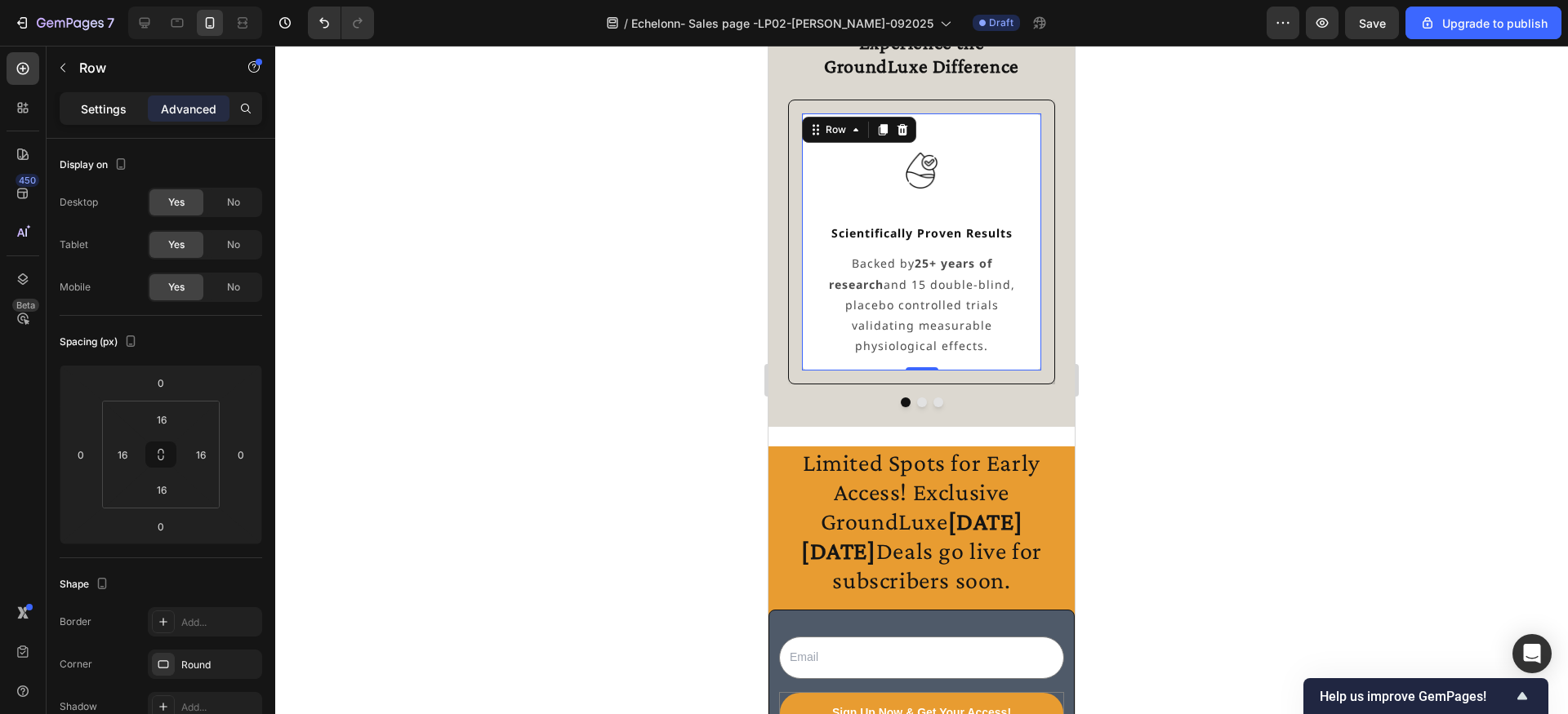
click at [89, 104] on p "Settings" at bounding box center [104, 109] width 46 height 17
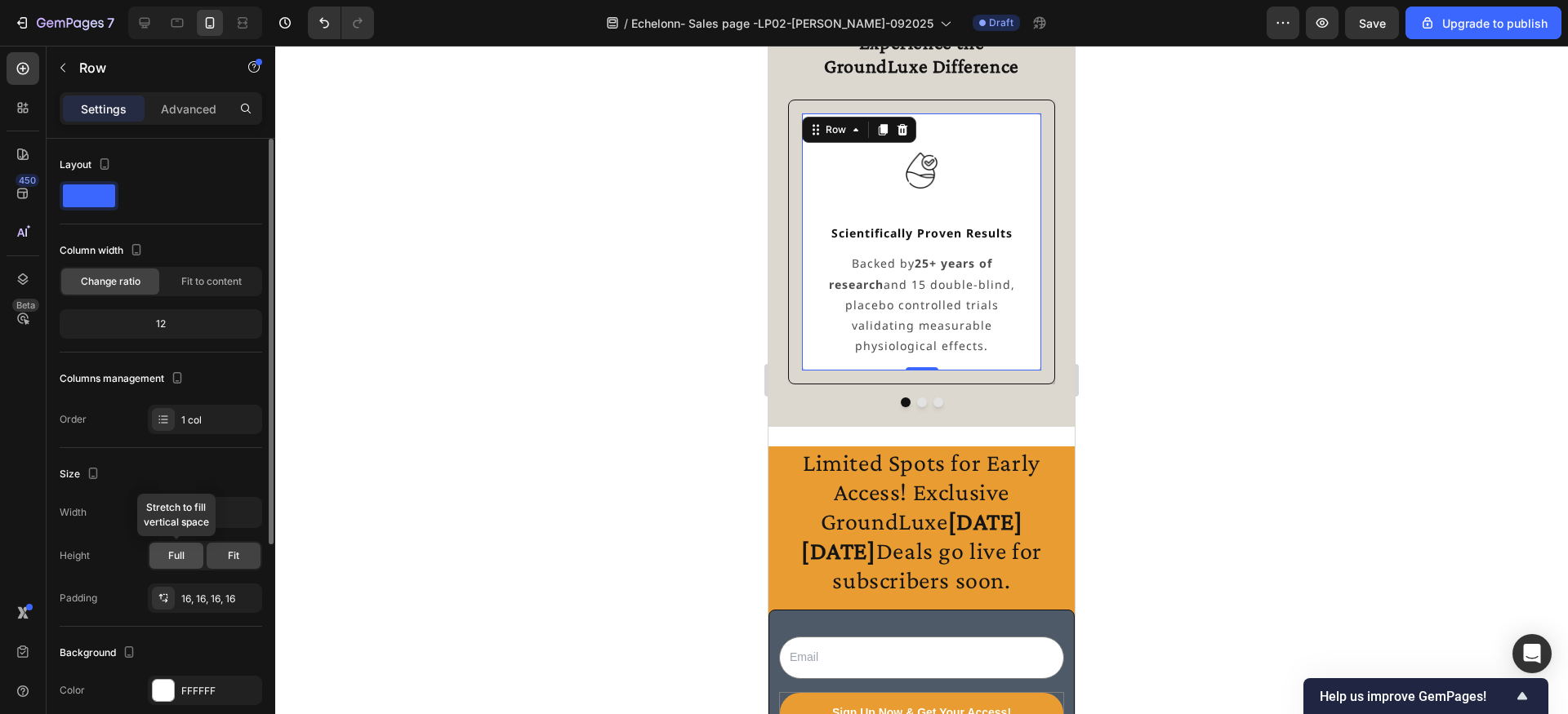
click at [174, 553] on span "Full" at bounding box center [176, 555] width 17 height 15
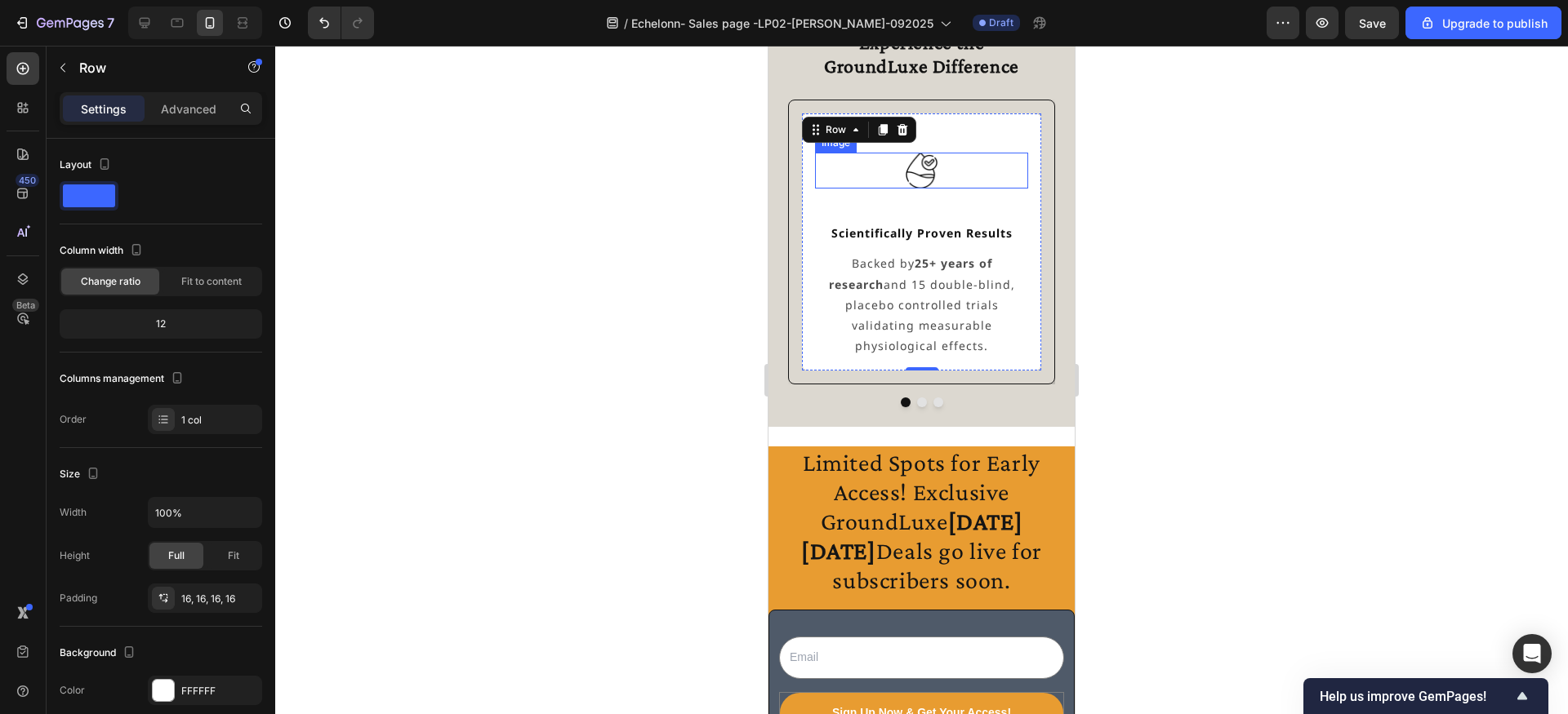
click at [927, 169] on img at bounding box center [921, 170] width 36 height 36
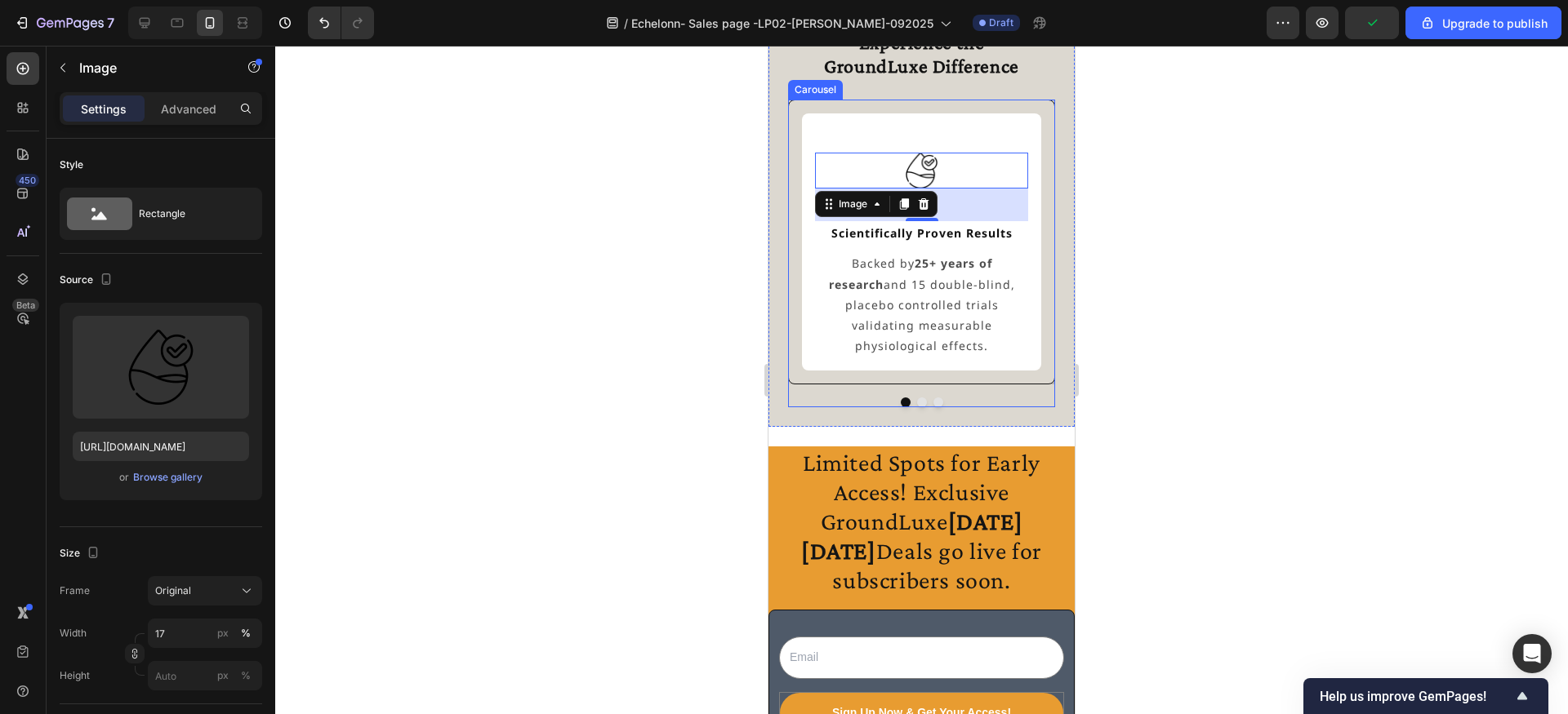
click at [922, 400] on div "Image 40 Scientifically Proven Results Text Block Backed by 25+ years of resear…" at bounding box center [921, 254] width 267 height 309
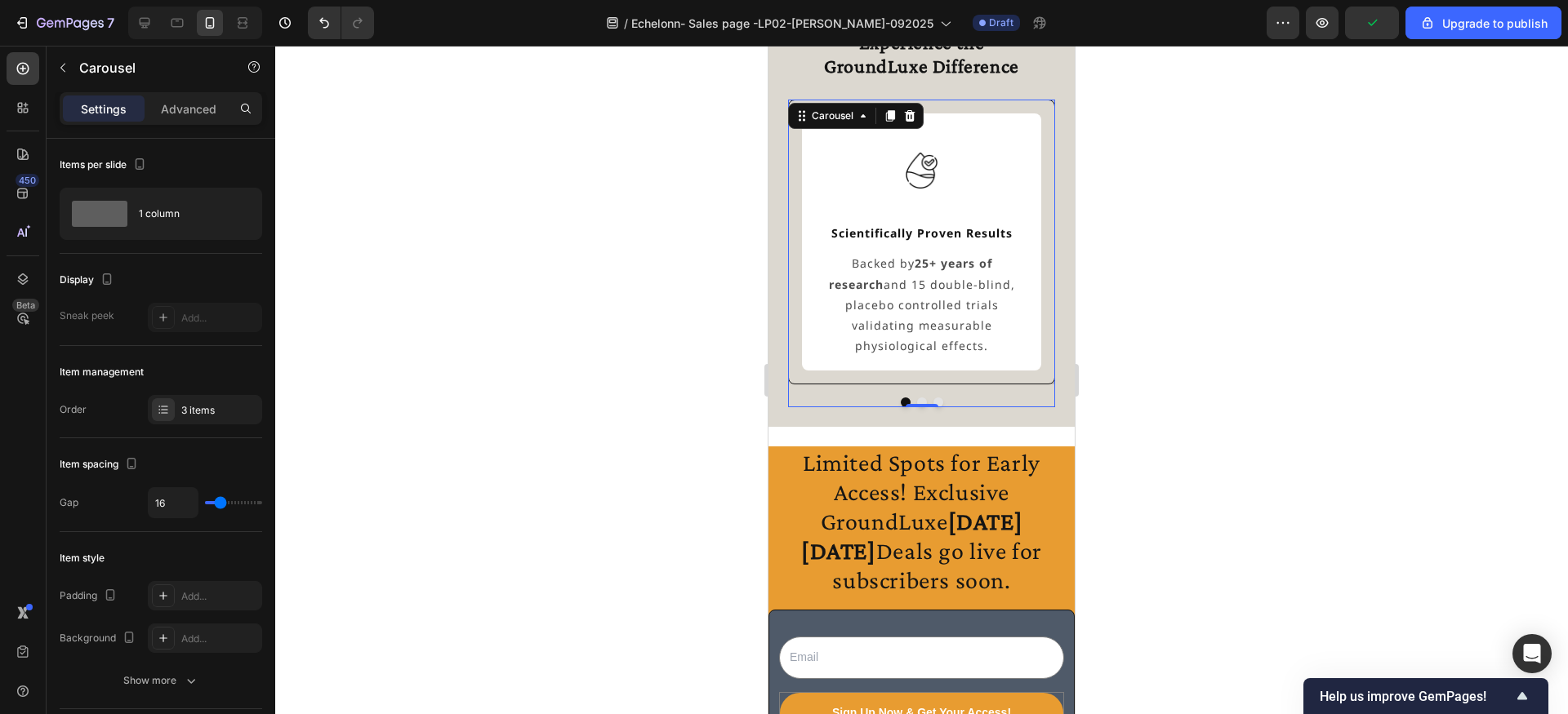
click at [920, 398] on button "Dot" at bounding box center [922, 402] width 10 height 10
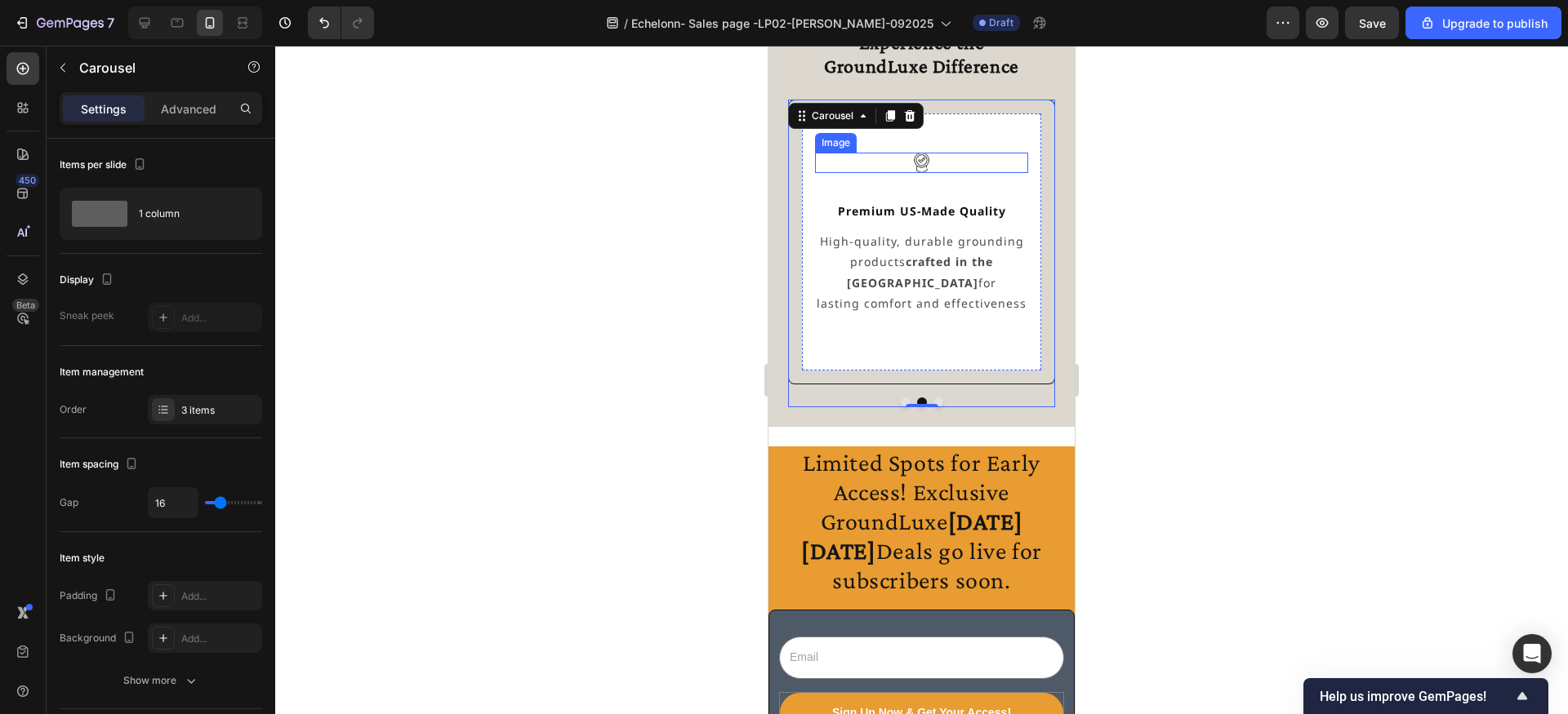
click at [927, 168] on img at bounding box center [922, 163] width 20 height 20
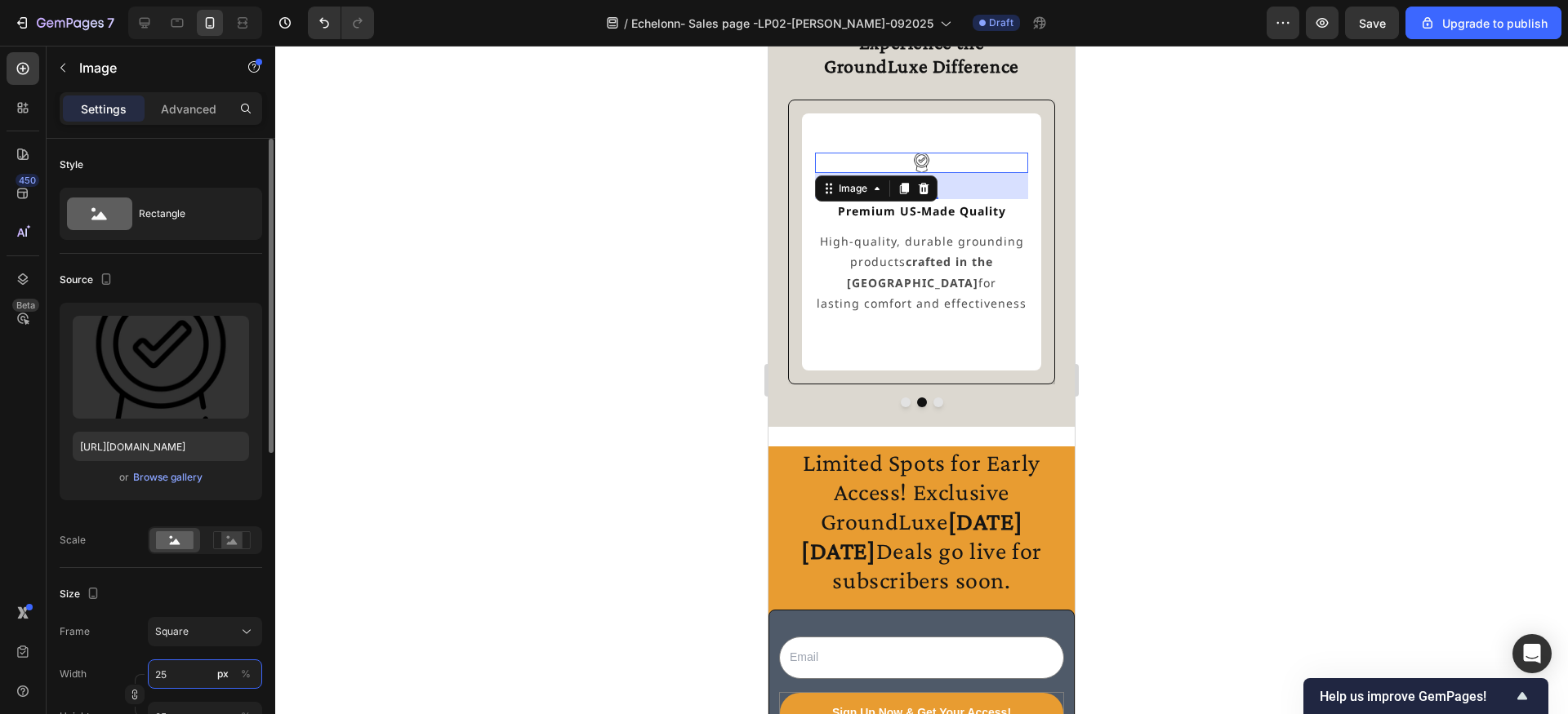
click at [187, 670] on input "25" at bounding box center [204, 675] width 115 height 29
type input "1"
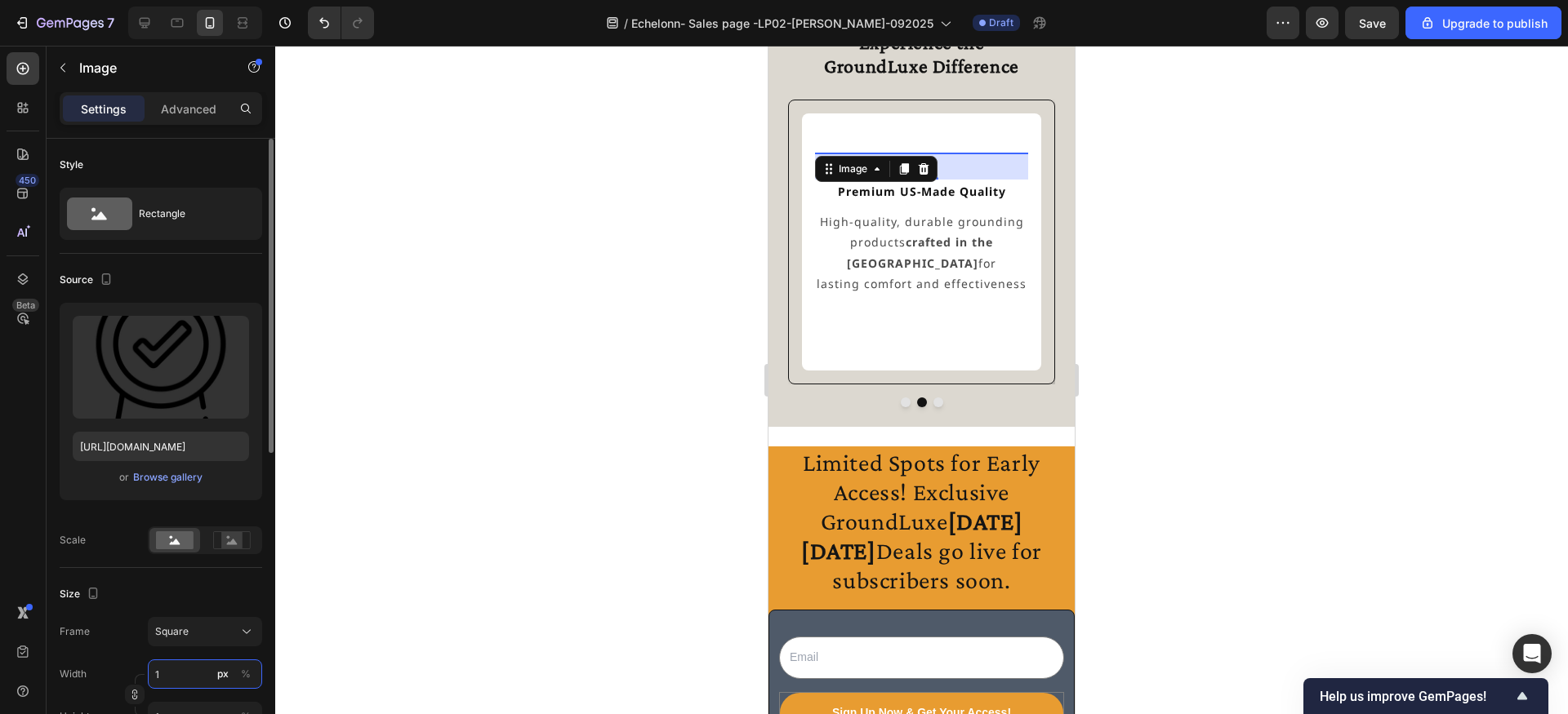
type input "17"
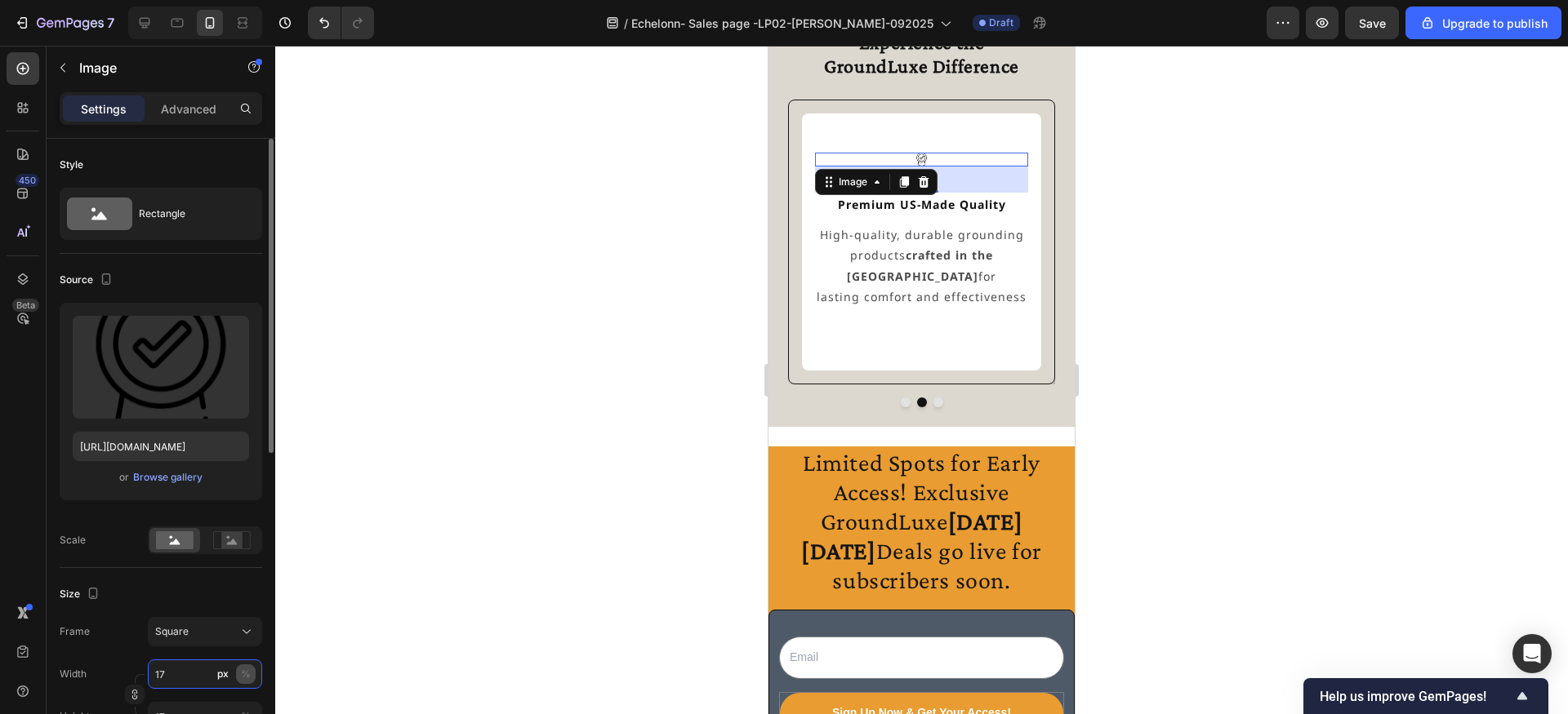
type input "17"
click at [250, 676] on button "%" at bounding box center [245, 674] width 19 height 19
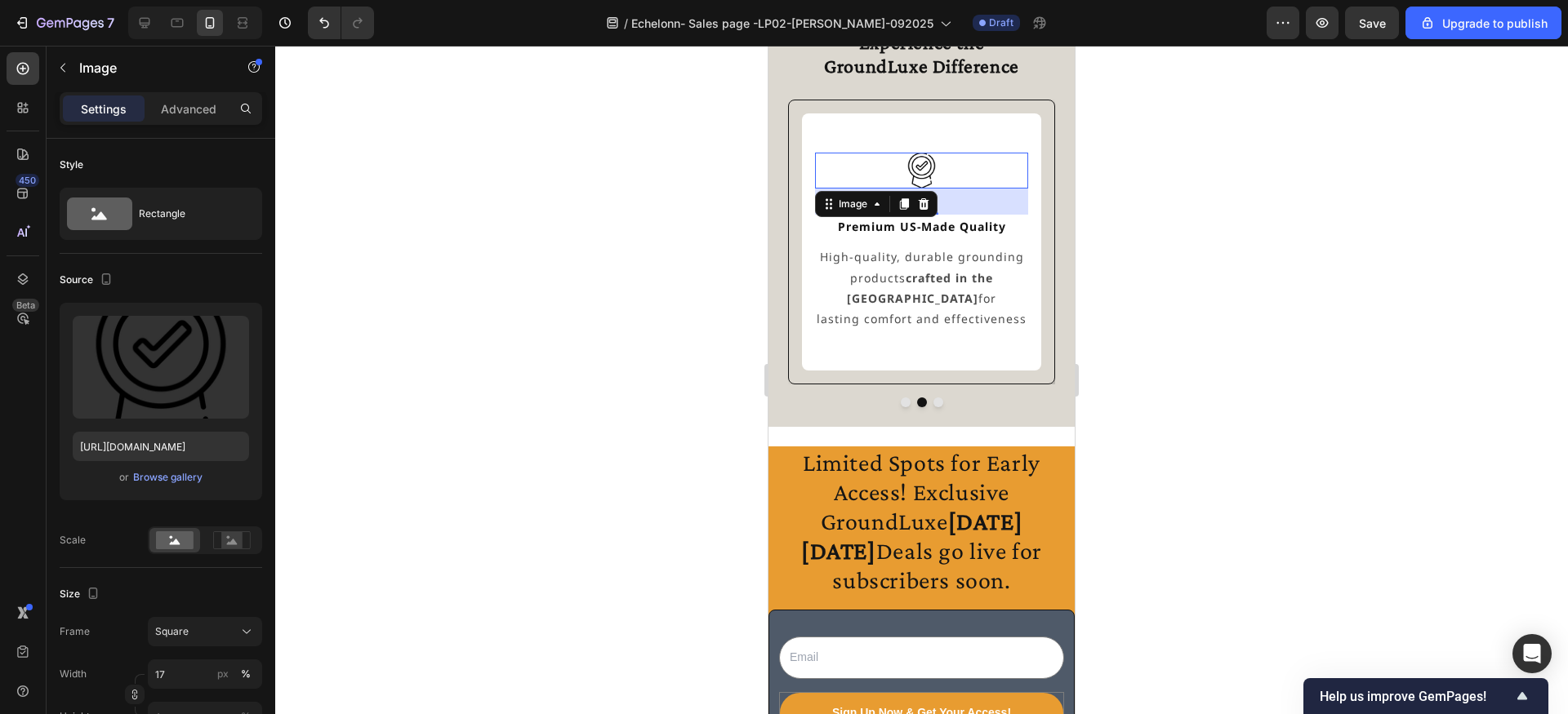
click at [677, 376] on div at bounding box center [922, 379] width 1293 height 668
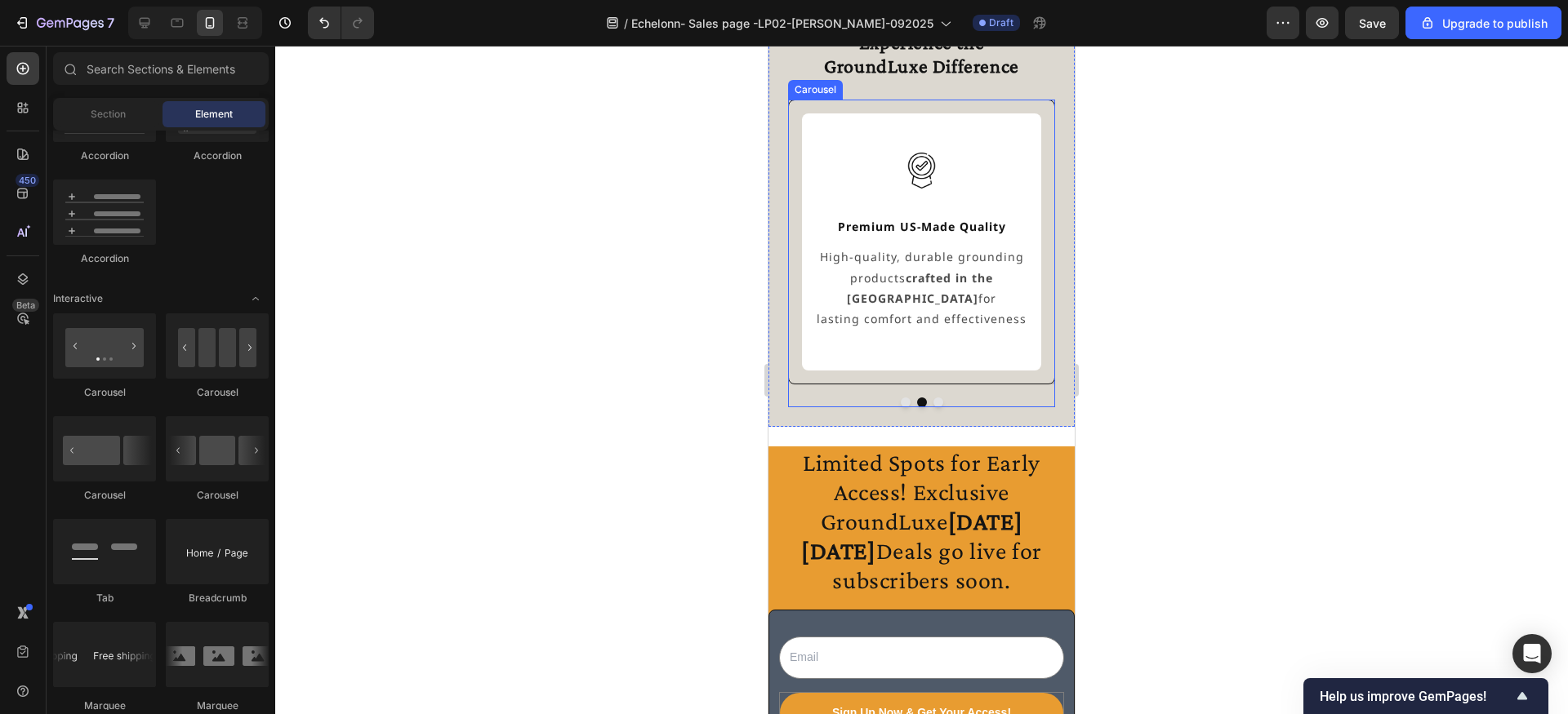
click at [935, 399] on button "Dot" at bounding box center [938, 402] width 10 height 10
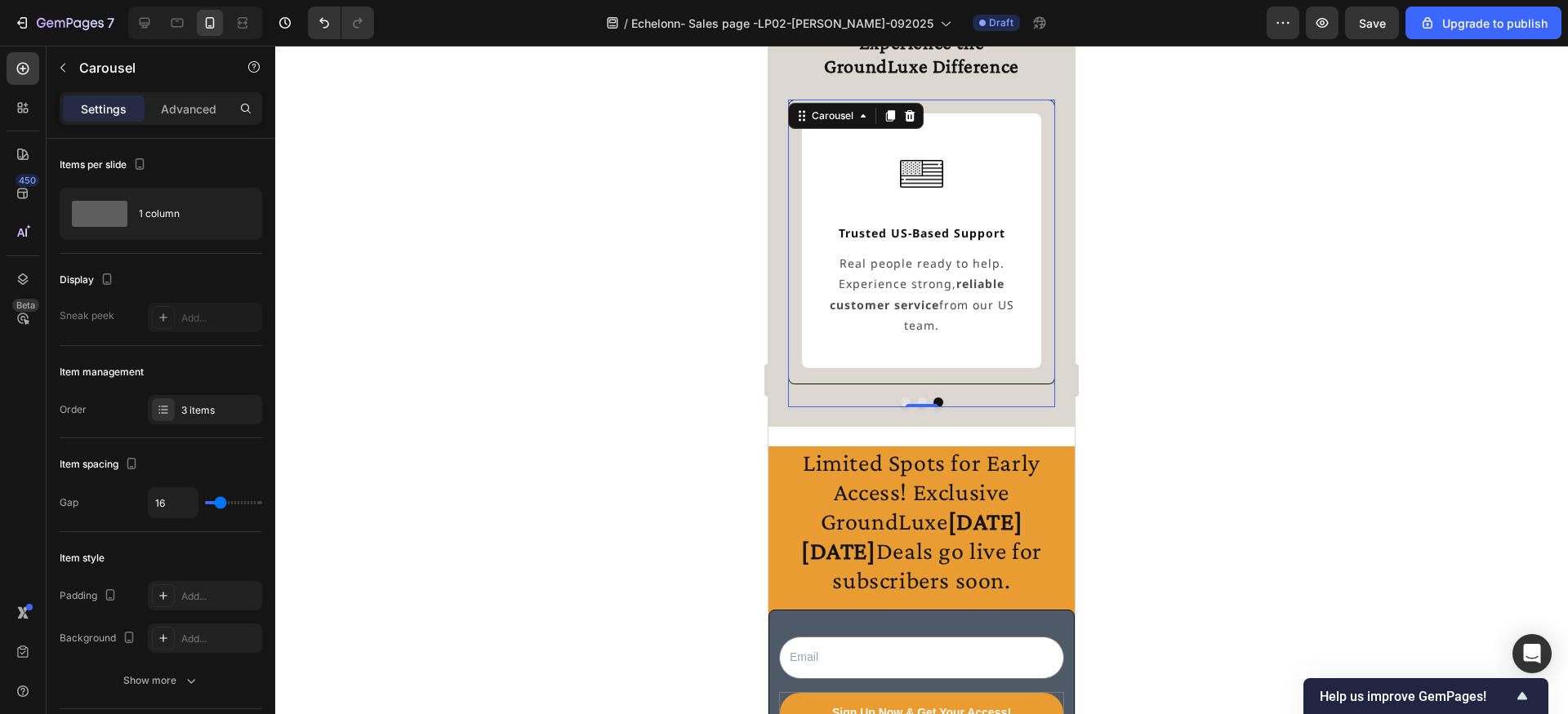
click at [906, 398] on button "Dot" at bounding box center [905, 402] width 10 height 10
click at [926, 184] on img at bounding box center [921, 170] width 36 height 36
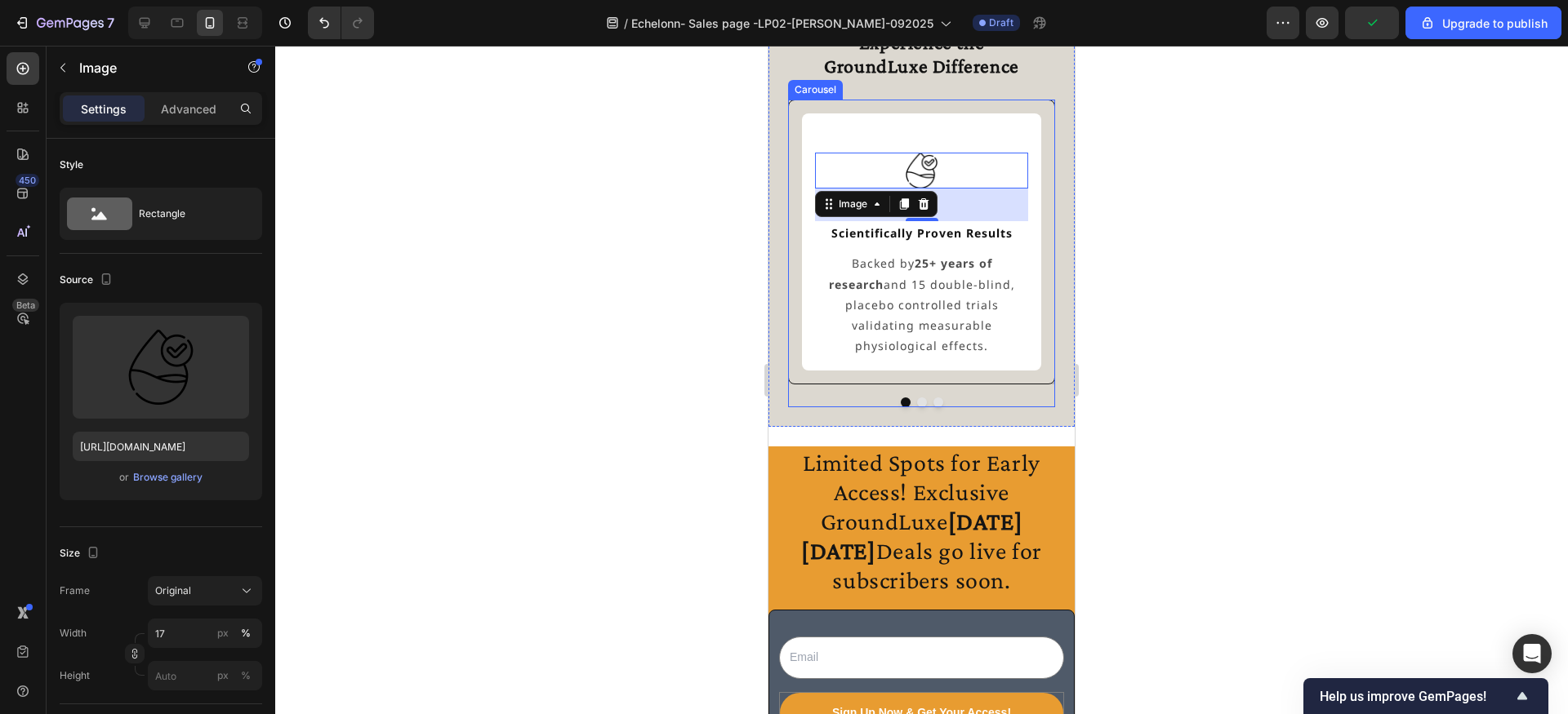
click at [922, 401] on div "Image 40 Scientifically Proven Results Text Block Backed by 25+ years of resear…" at bounding box center [921, 254] width 267 height 309
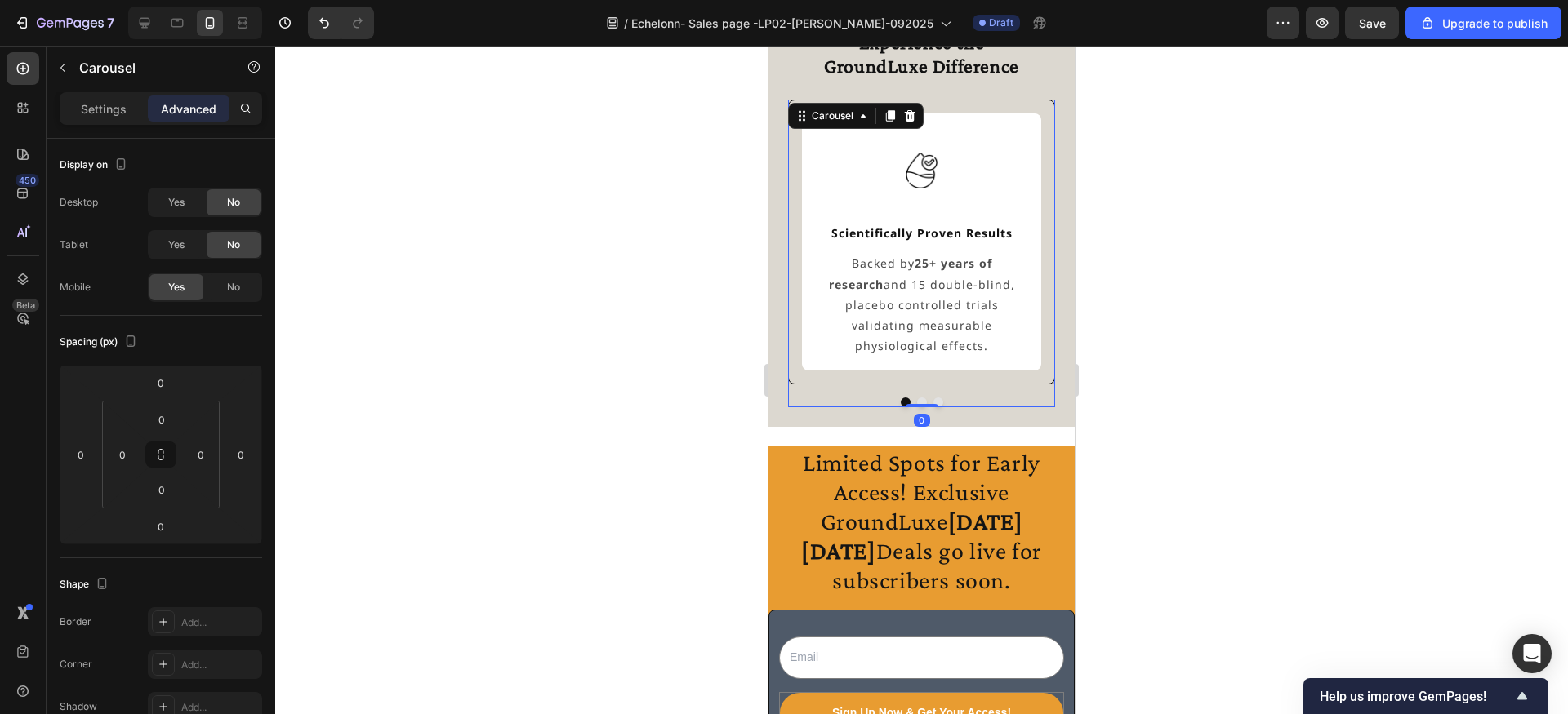
click at [921, 398] on button "Dot" at bounding box center [922, 402] width 10 height 10
click at [935, 398] on button "Dot" at bounding box center [938, 402] width 10 height 10
click at [914, 194] on img at bounding box center [921, 174] width 42 height 42
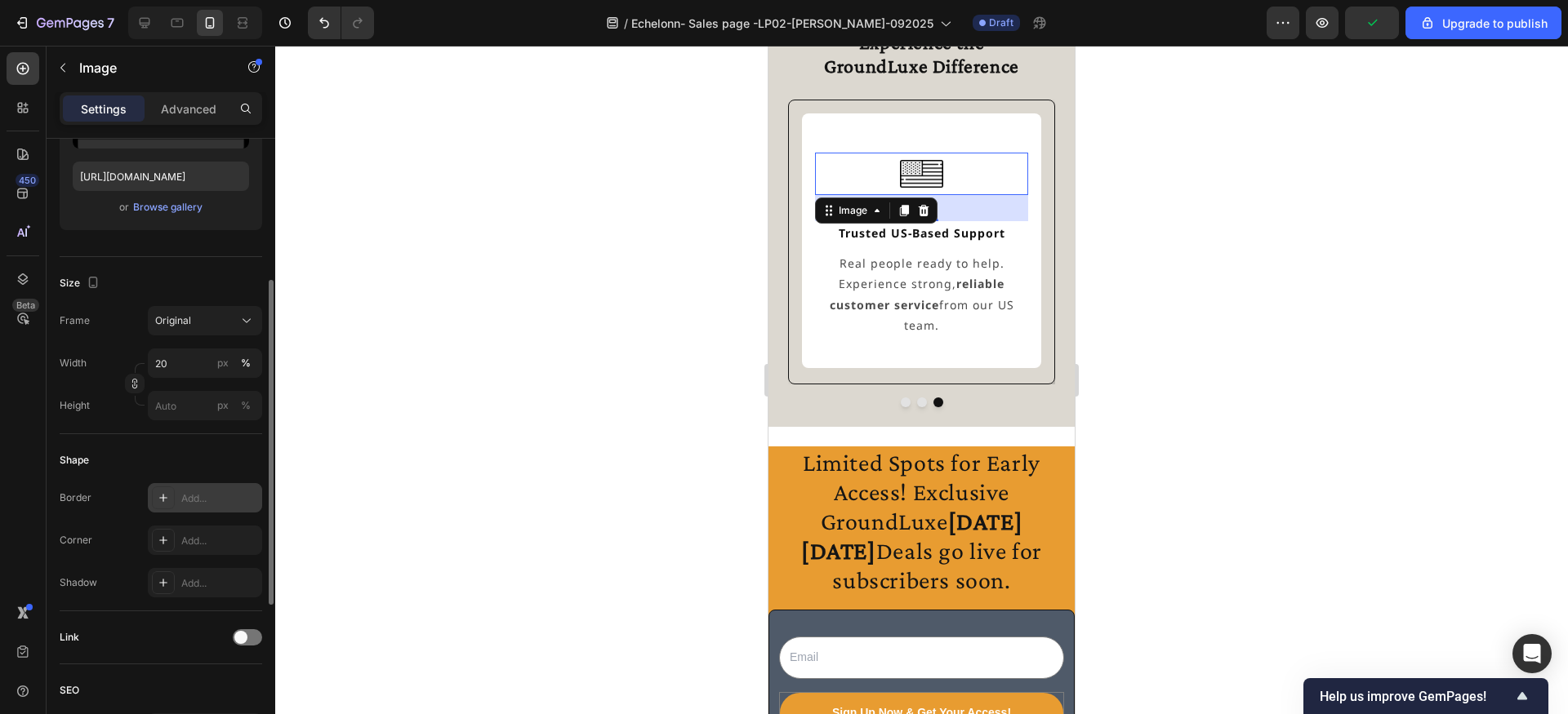
scroll to position [568, 0]
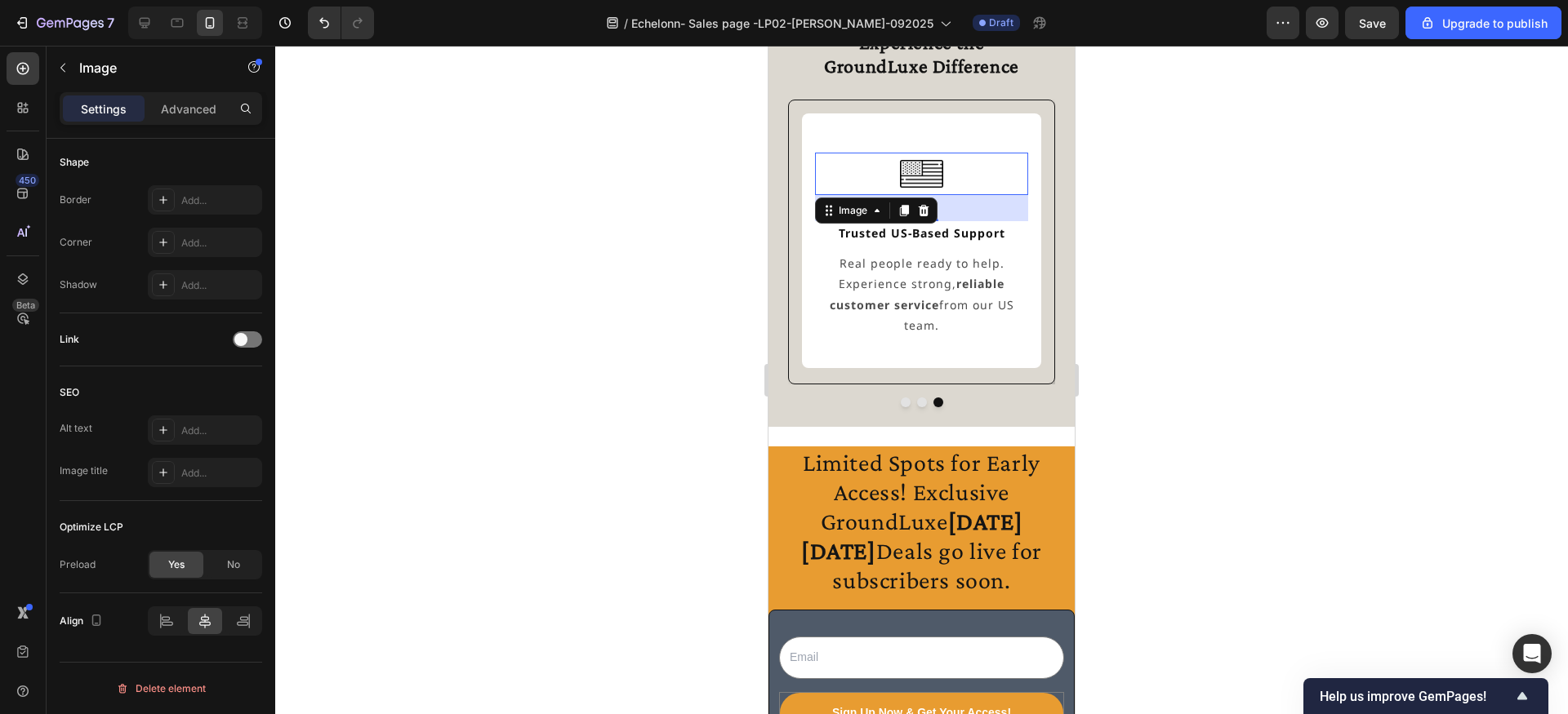
click at [495, 481] on div at bounding box center [922, 379] width 1293 height 668
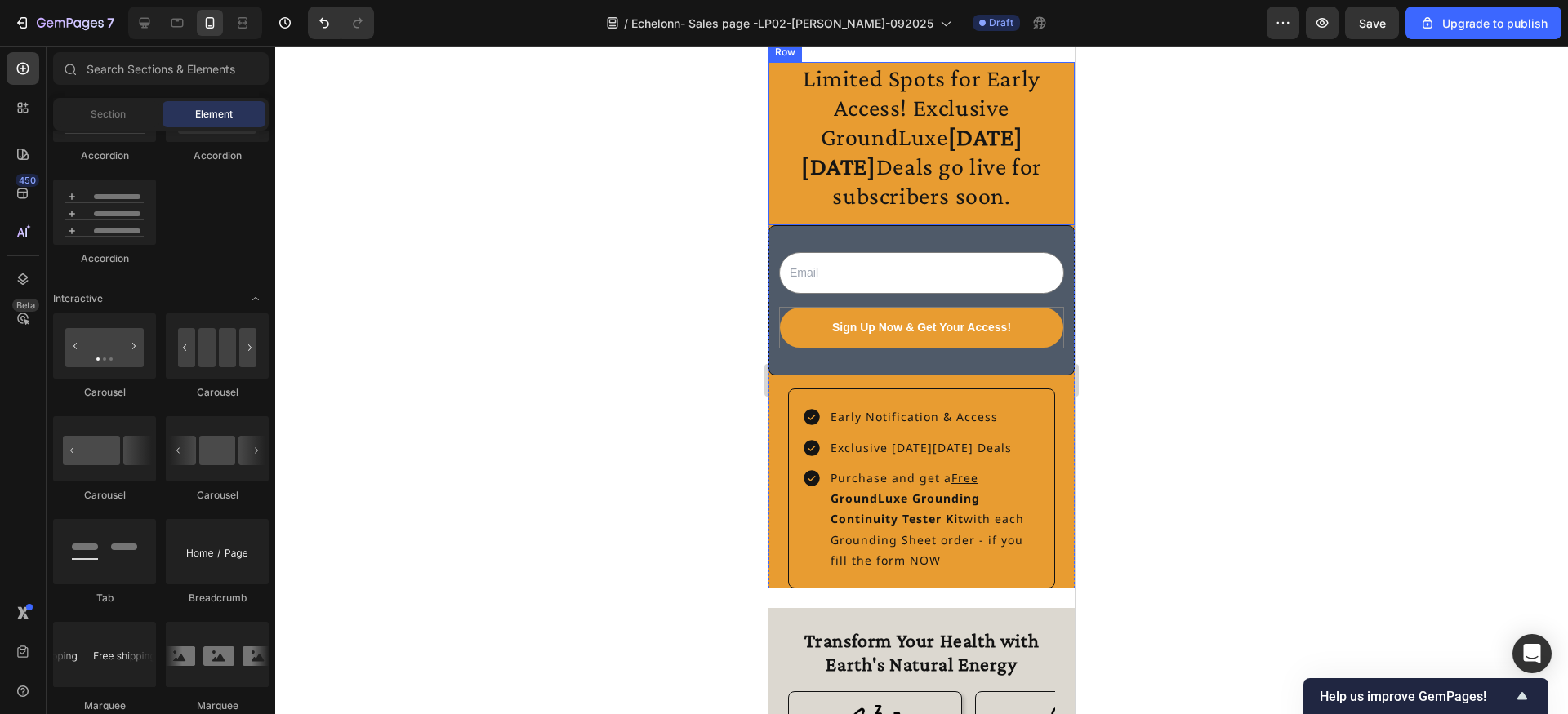
scroll to position [2805, 0]
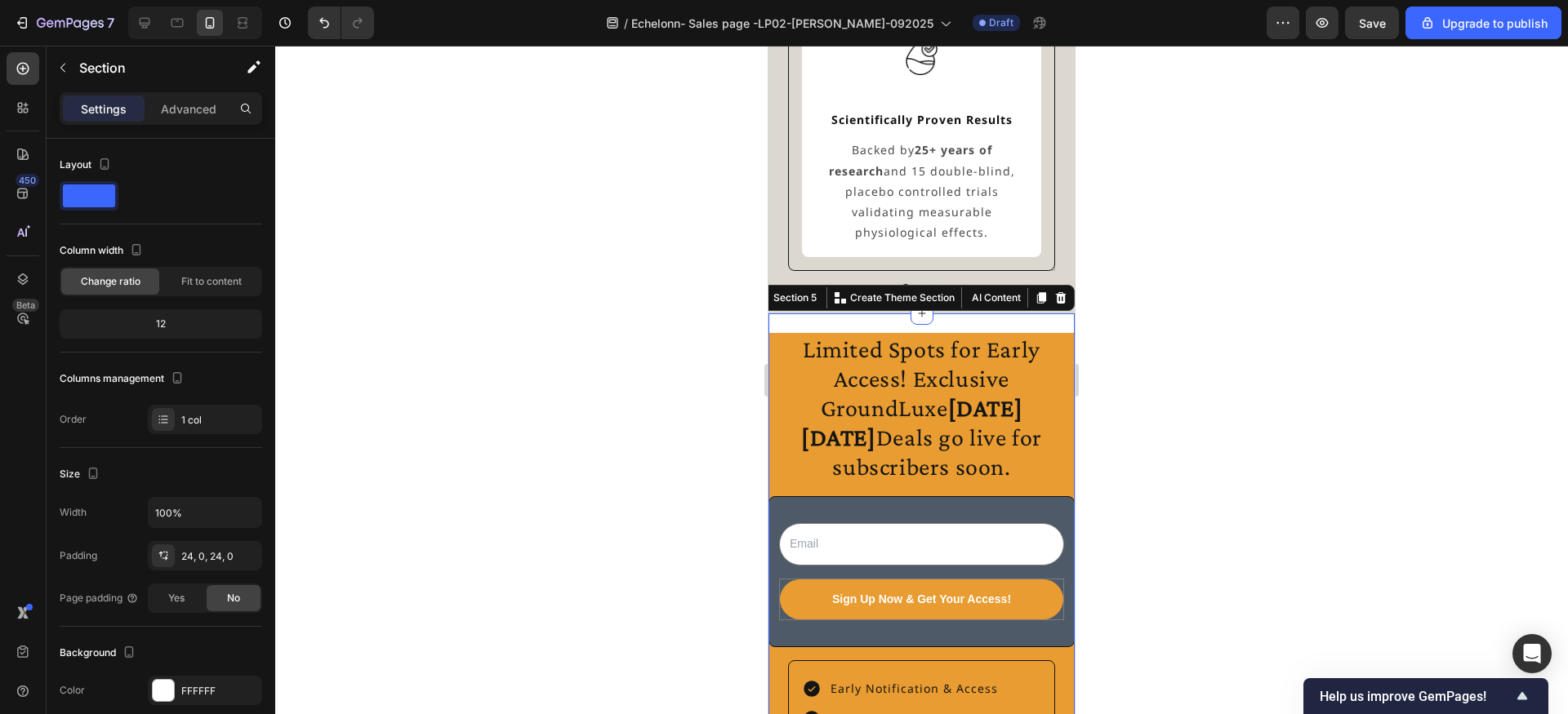
click at [955, 326] on div "Limited Spots for Early Access! Exclusive GroundLuxe [DATE][DATE] Deals go live…" at bounding box center [922, 596] width 306 height 566
click at [205, 113] on p "Advanced" at bounding box center [188, 109] width 56 height 17
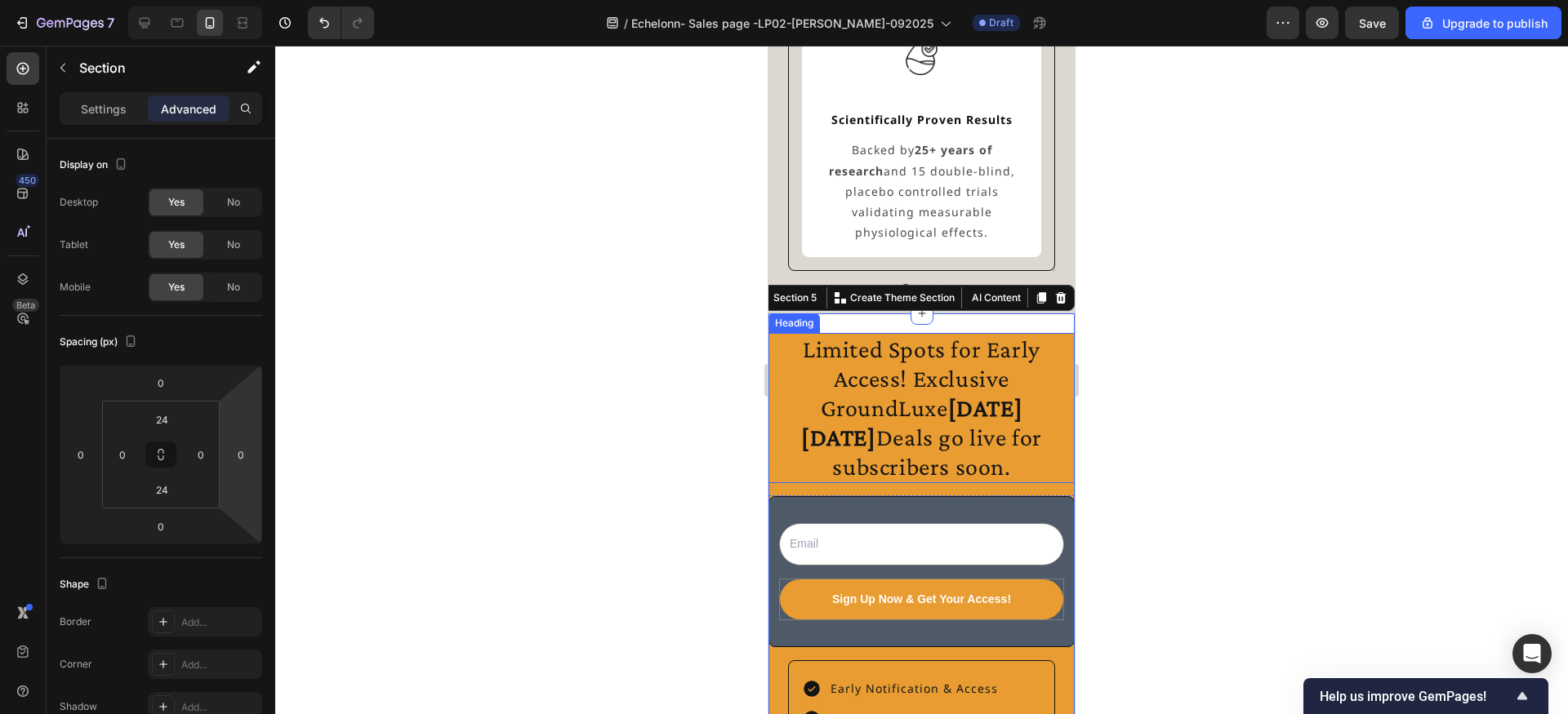
click at [784, 363] on h2 "Limited Spots for Early Access! Exclusive GroundLuxe [DATE][DATE] Deals go live…" at bounding box center [922, 408] width 306 height 150
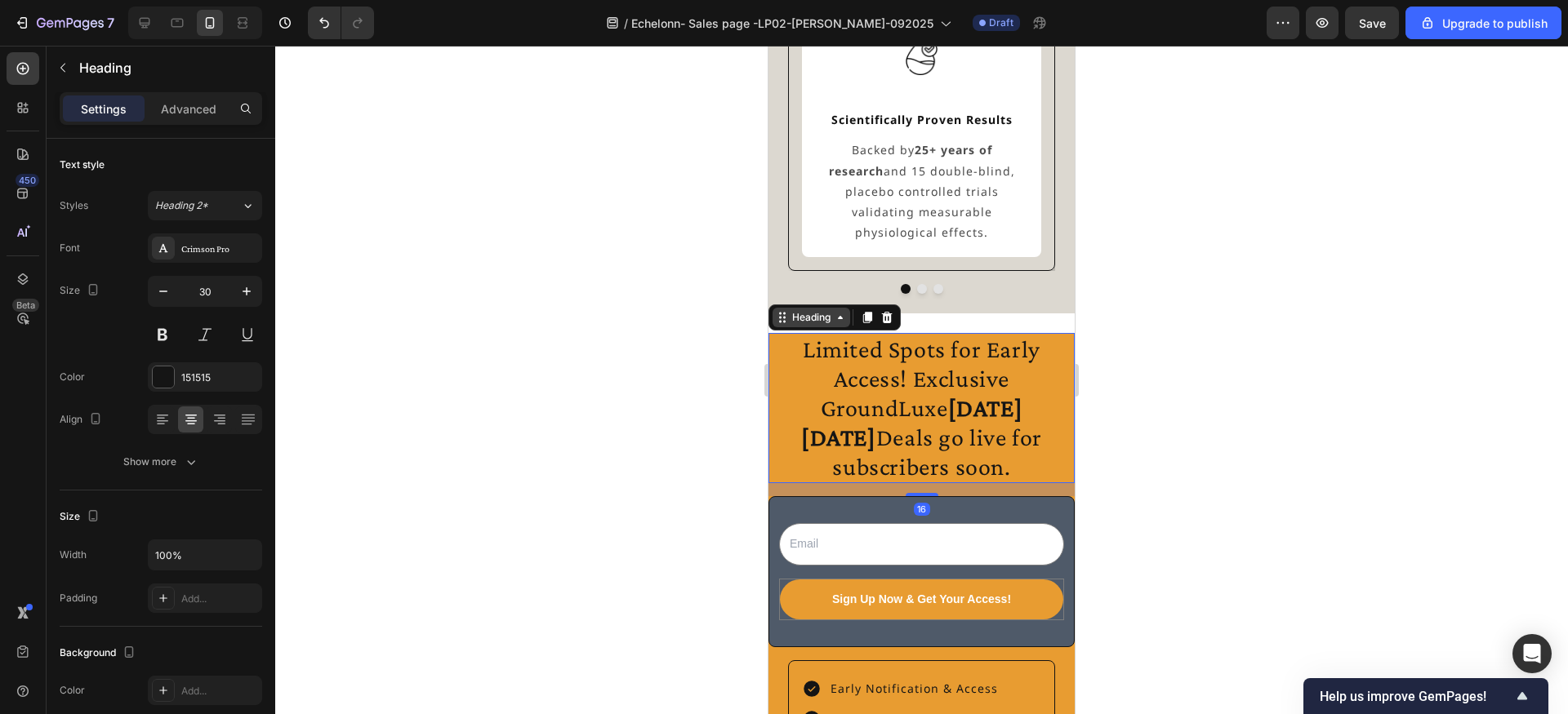
click at [802, 317] on div "Heading" at bounding box center [811, 317] width 45 height 15
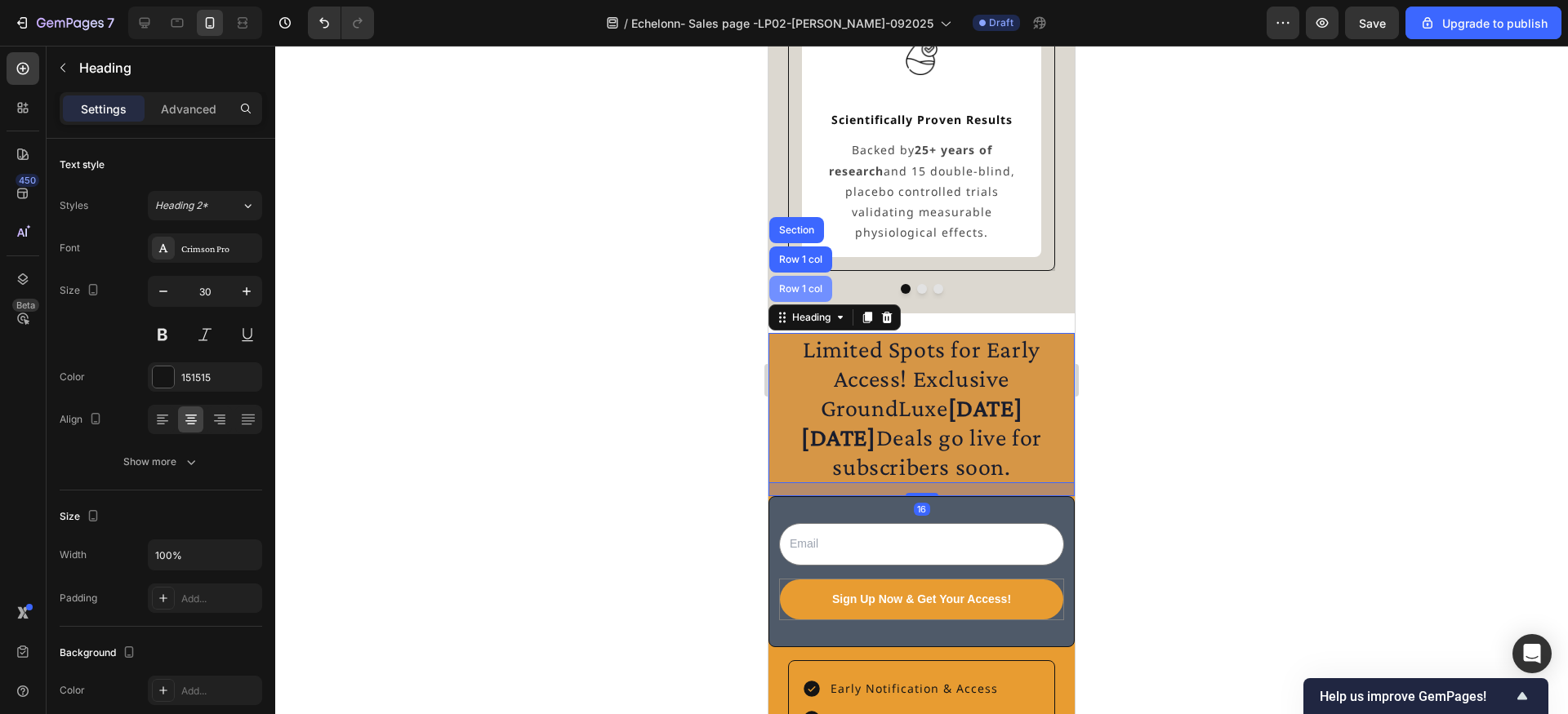
click at [802, 294] on div "Row 1 col" at bounding box center [801, 289] width 63 height 26
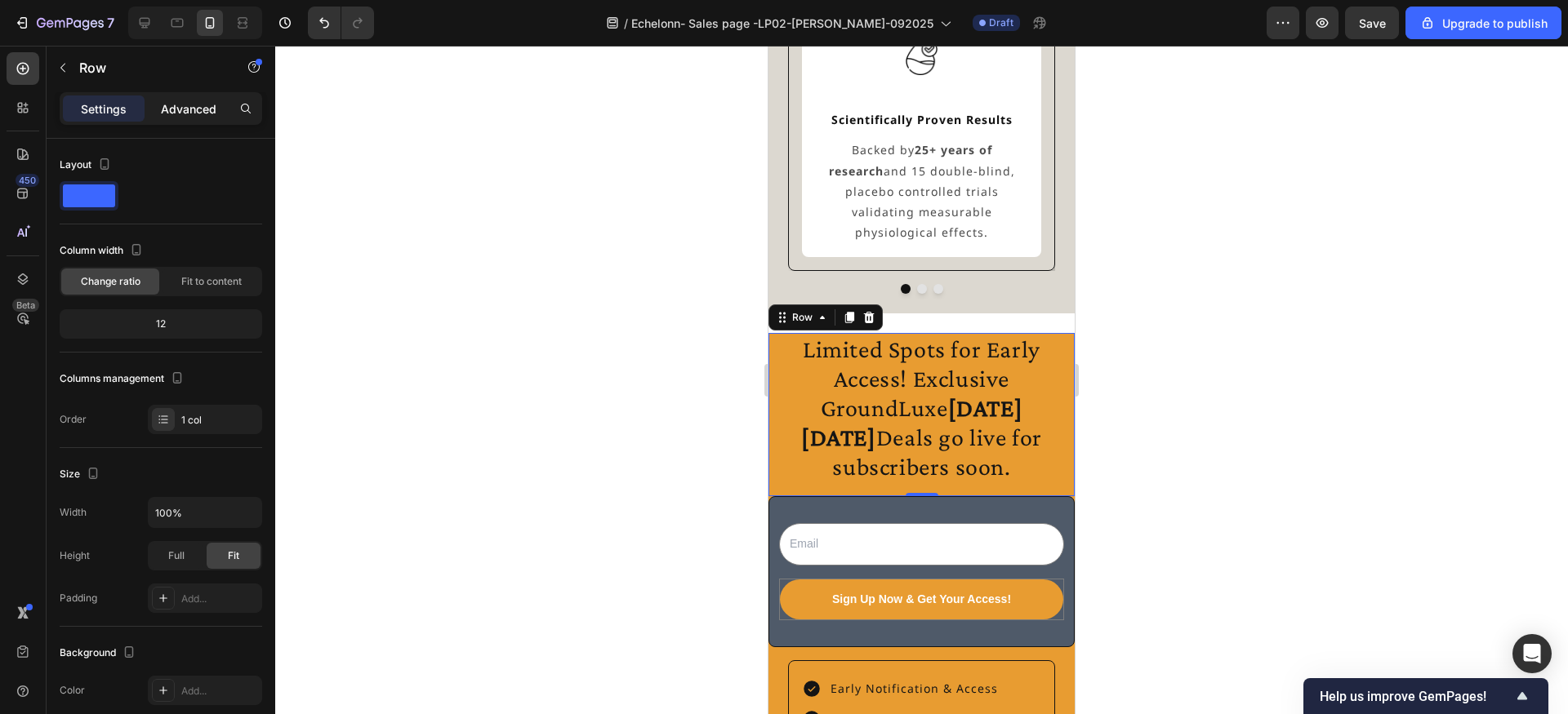
click at [203, 105] on p "Advanced" at bounding box center [188, 109] width 56 height 17
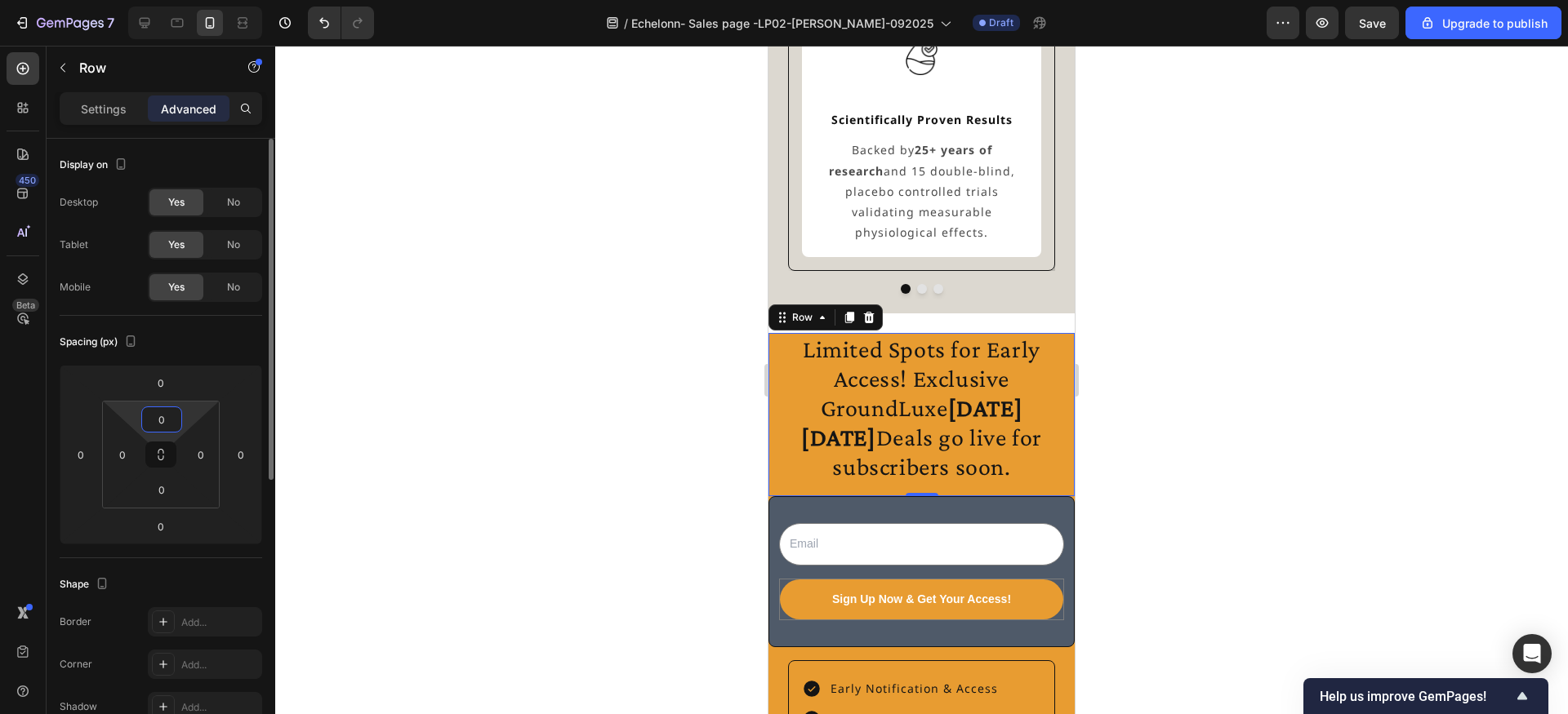
click at [164, 412] on input "0" at bounding box center [162, 419] width 33 height 25
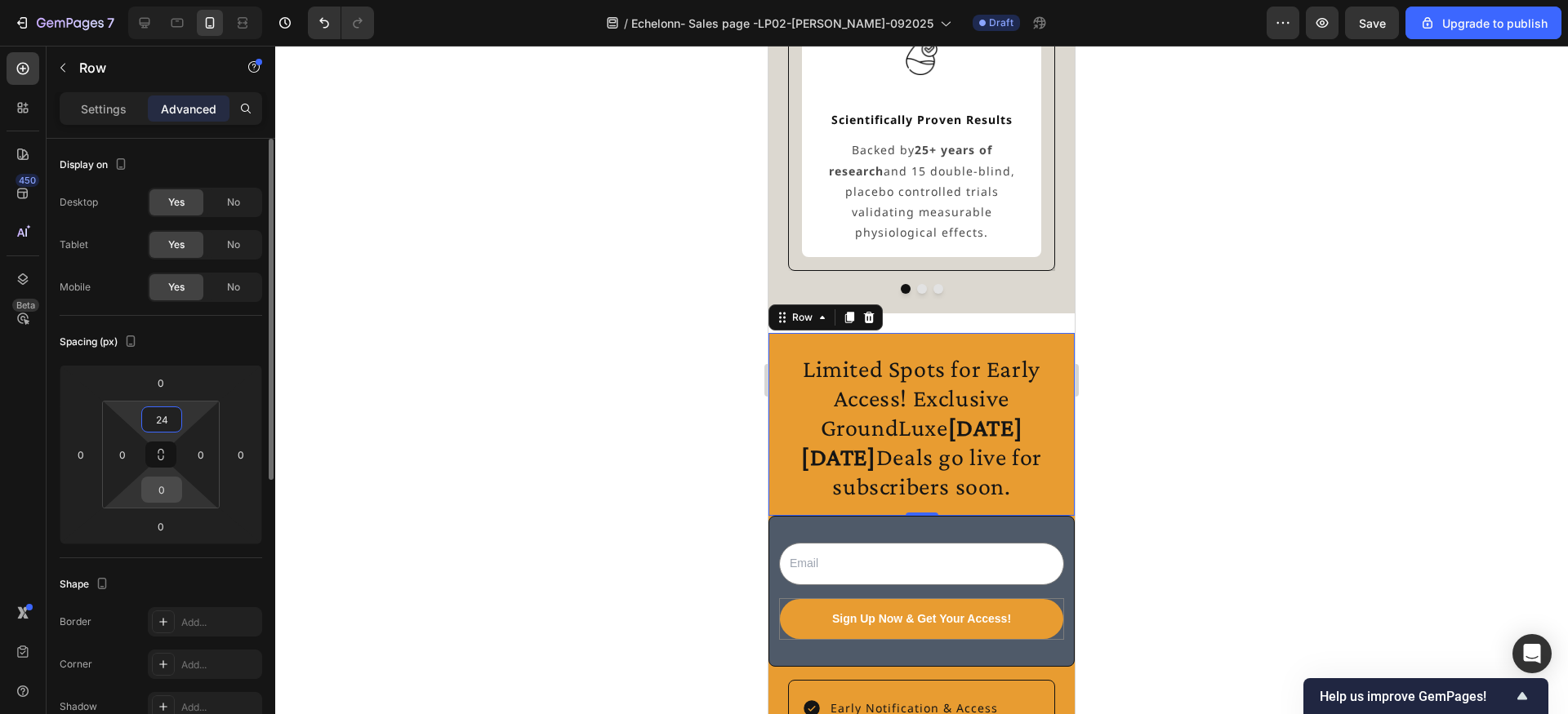
type input "24"
click at [175, 490] on input "0" at bounding box center [162, 489] width 33 height 25
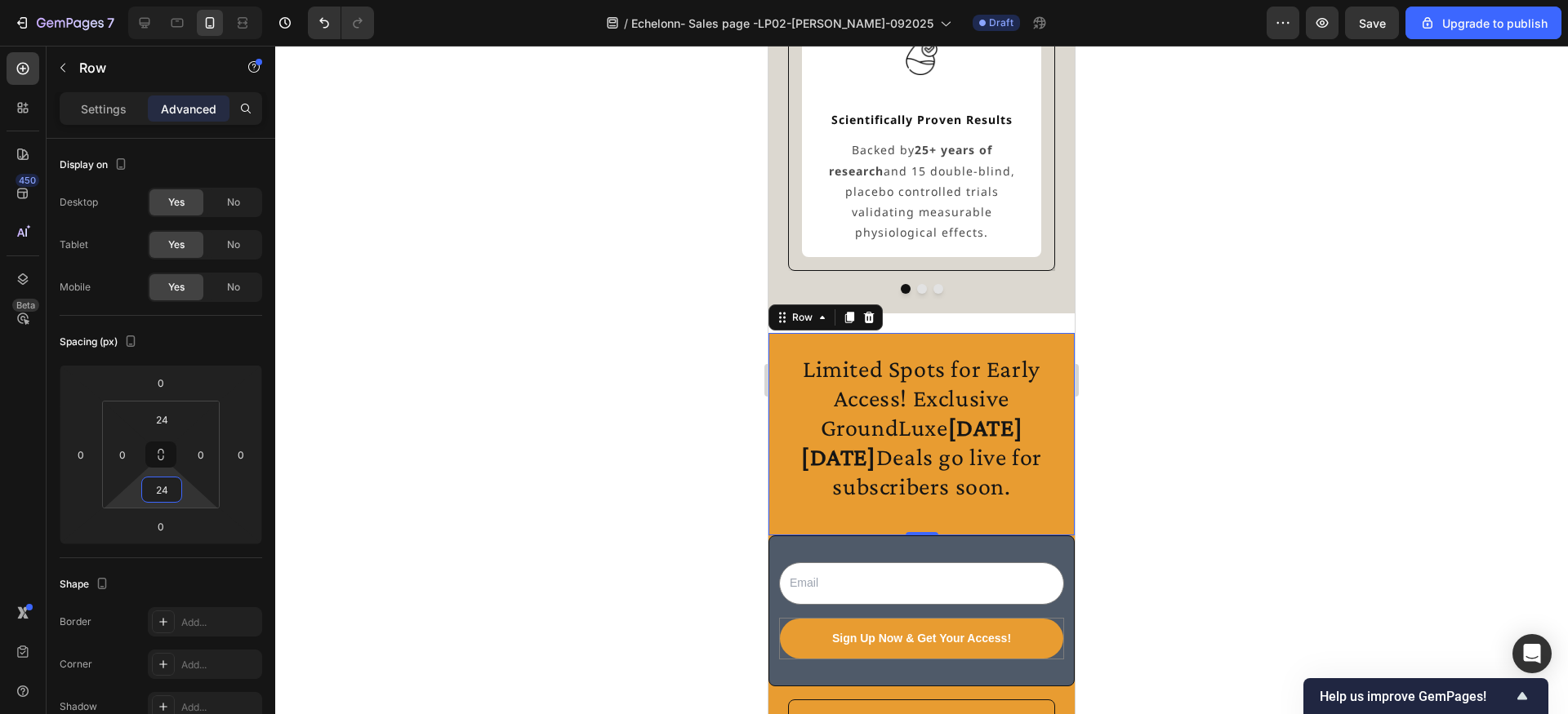
type input "2"
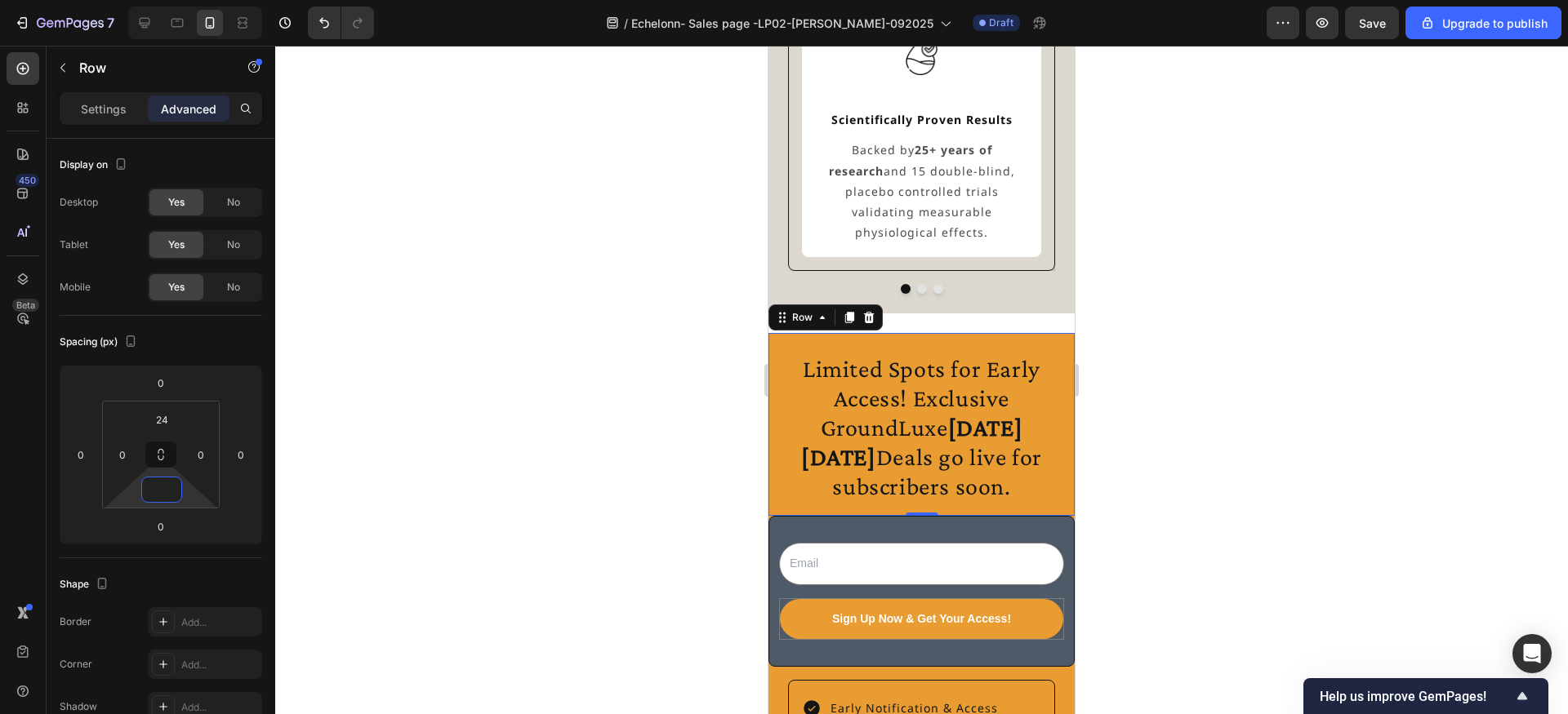
type input "0"
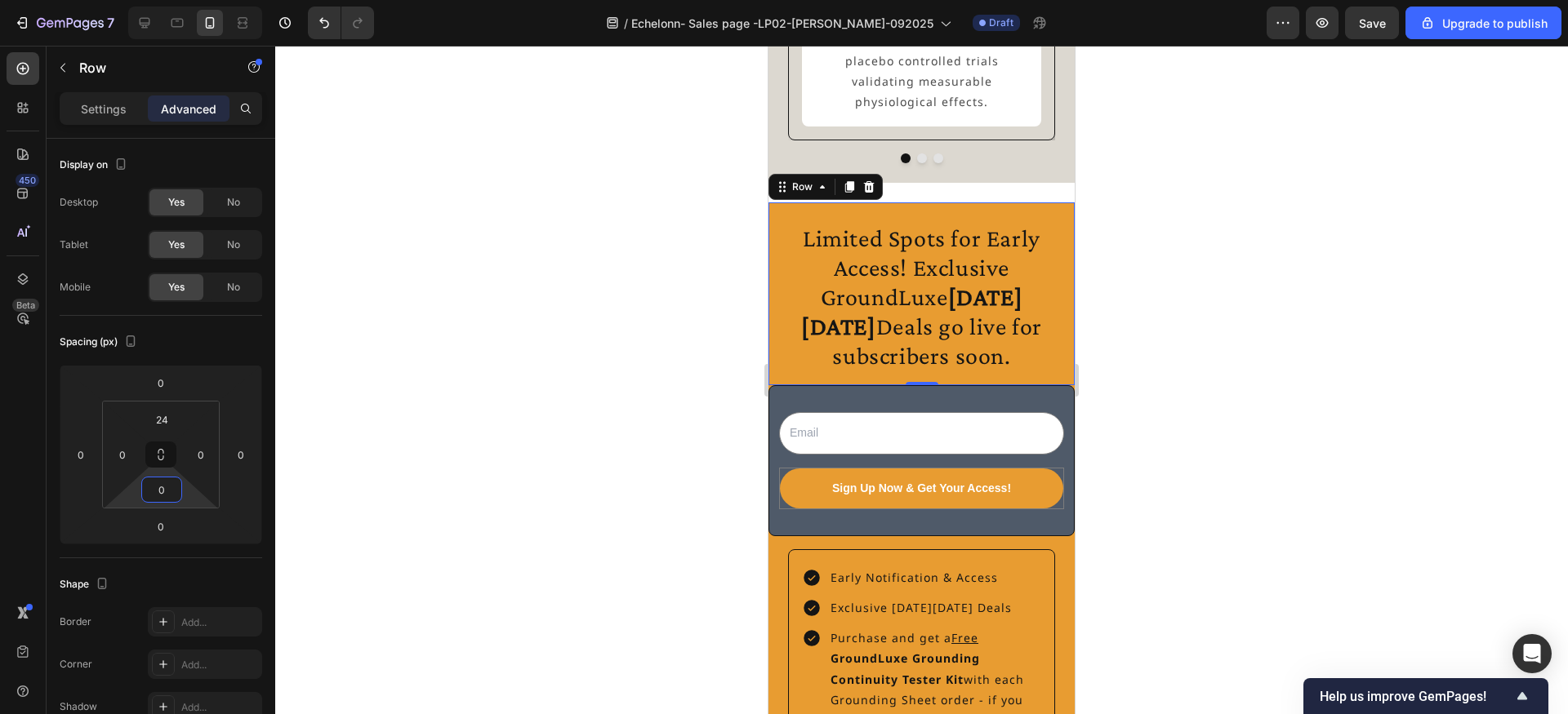
scroll to position [3042, 0]
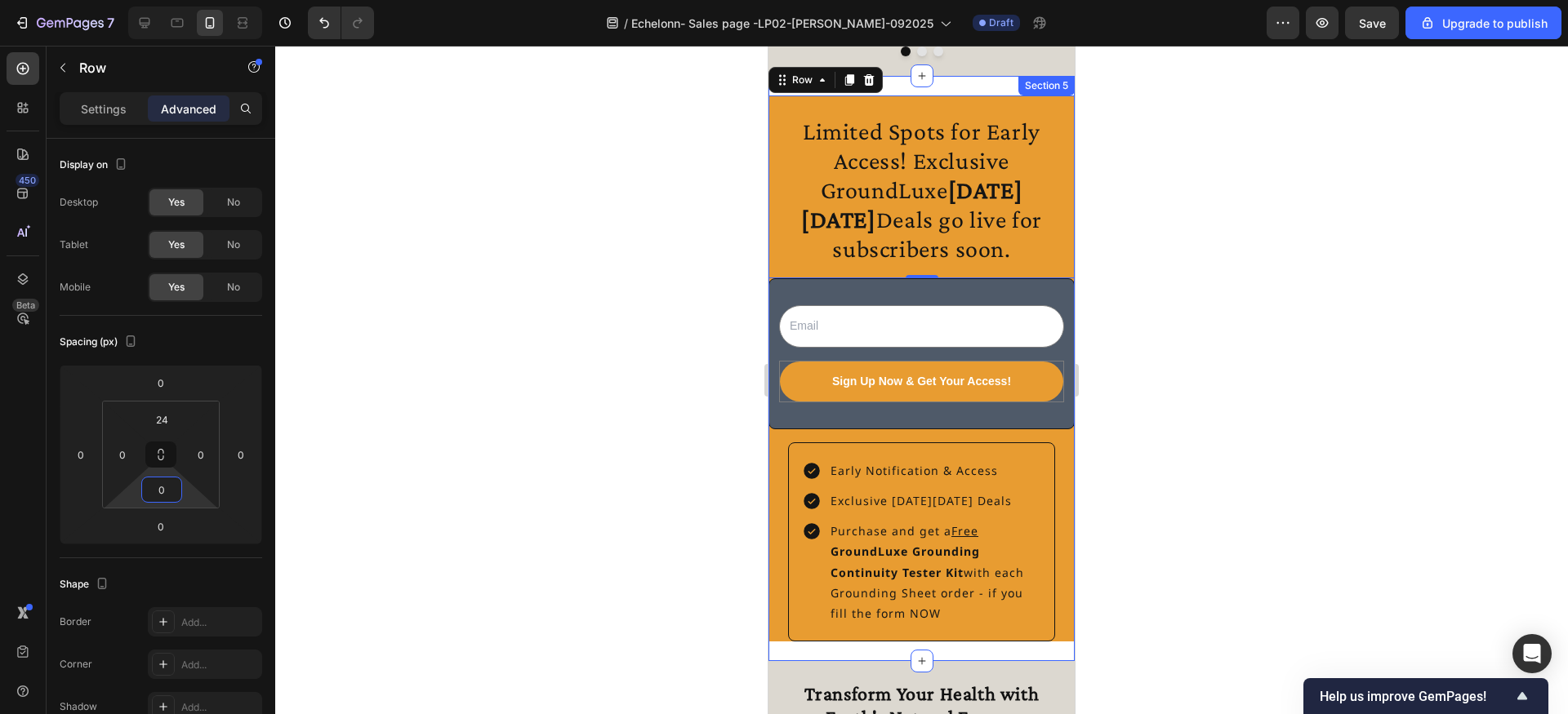
click at [818, 93] on div "Limited Spots for Early Access! Exclusive GroundLuxe [DATE][DATE] Deals go live…" at bounding box center [922, 368] width 306 height 586
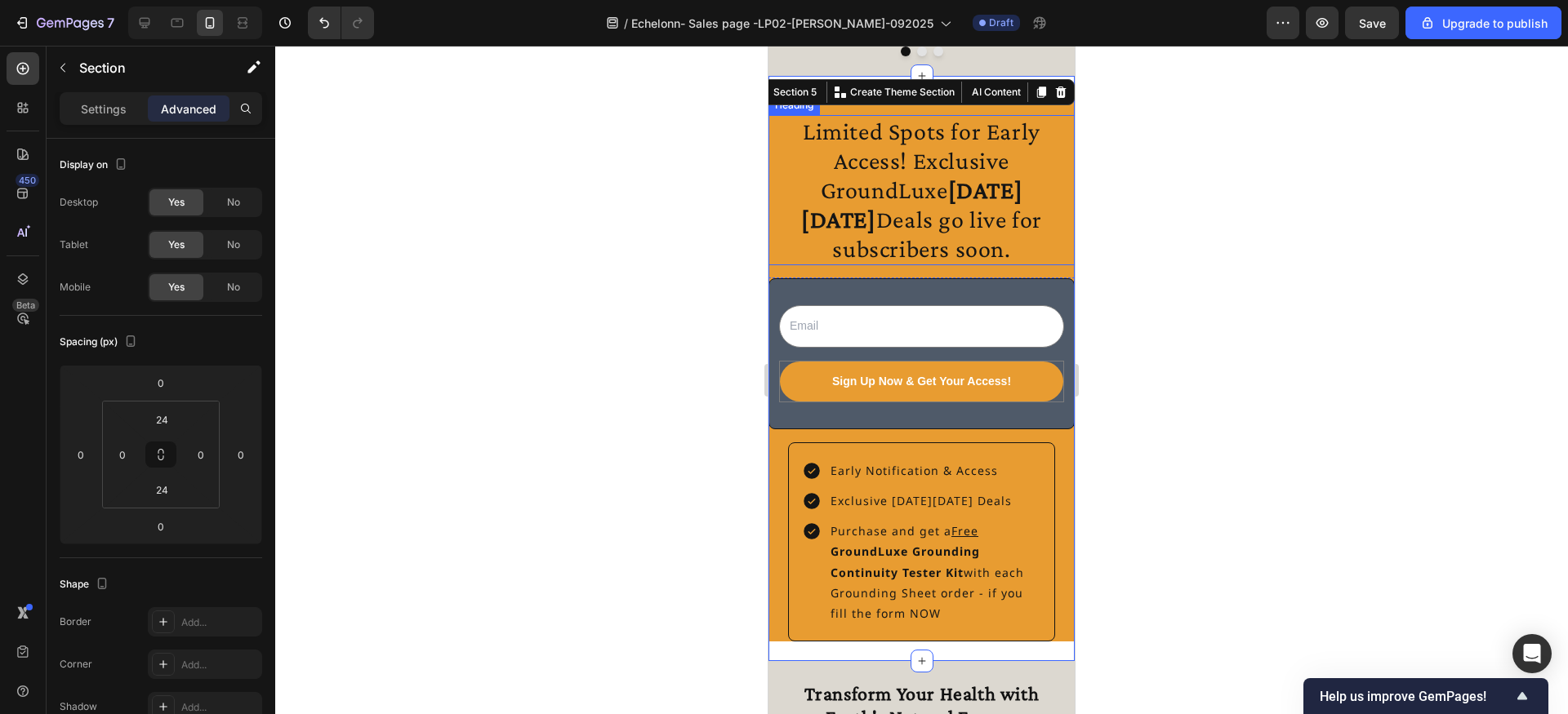
click at [800, 122] on h2 "Limited Spots for Early Access! Exclusive GroundLuxe [DATE][DATE] Deals go live…" at bounding box center [922, 191] width 306 height 150
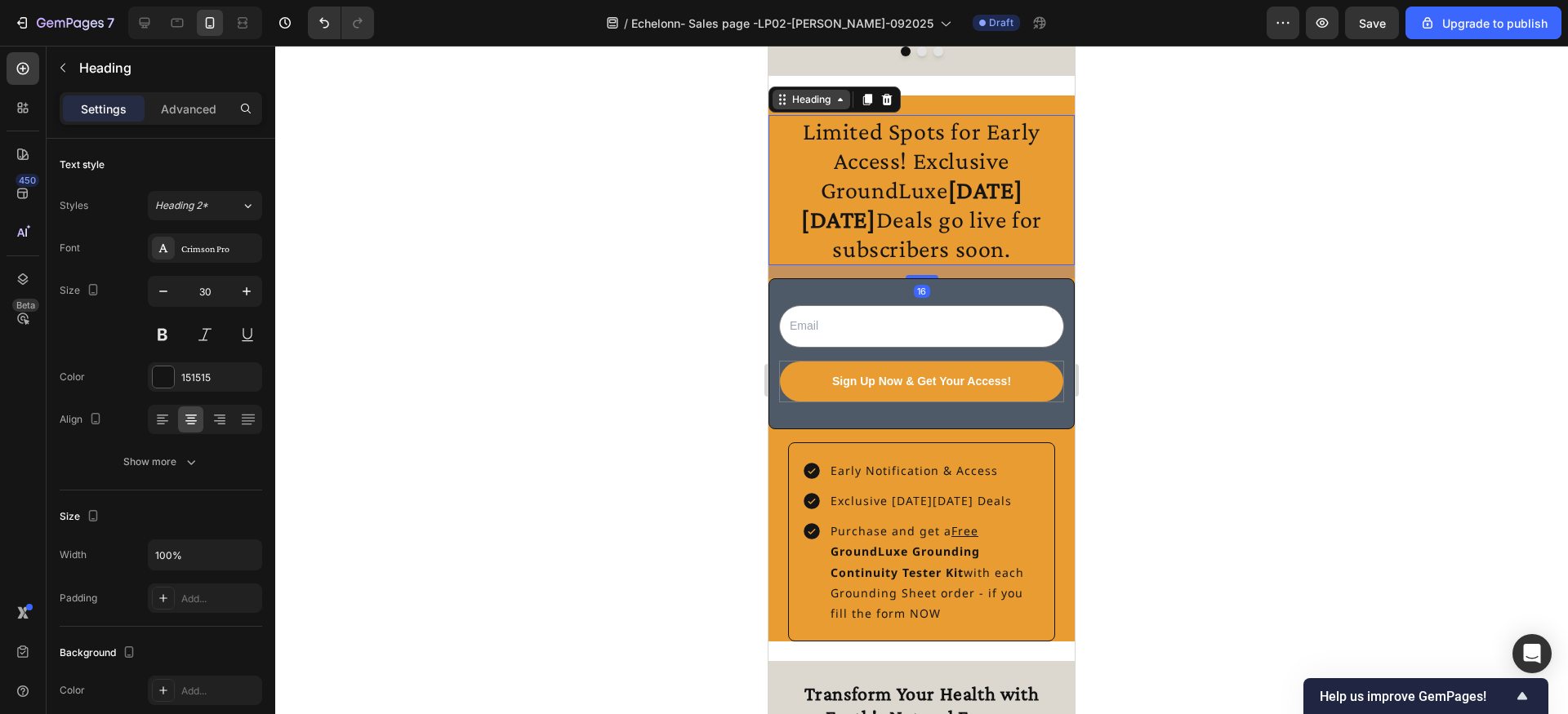
click at [810, 102] on div "Heading" at bounding box center [811, 100] width 45 height 15
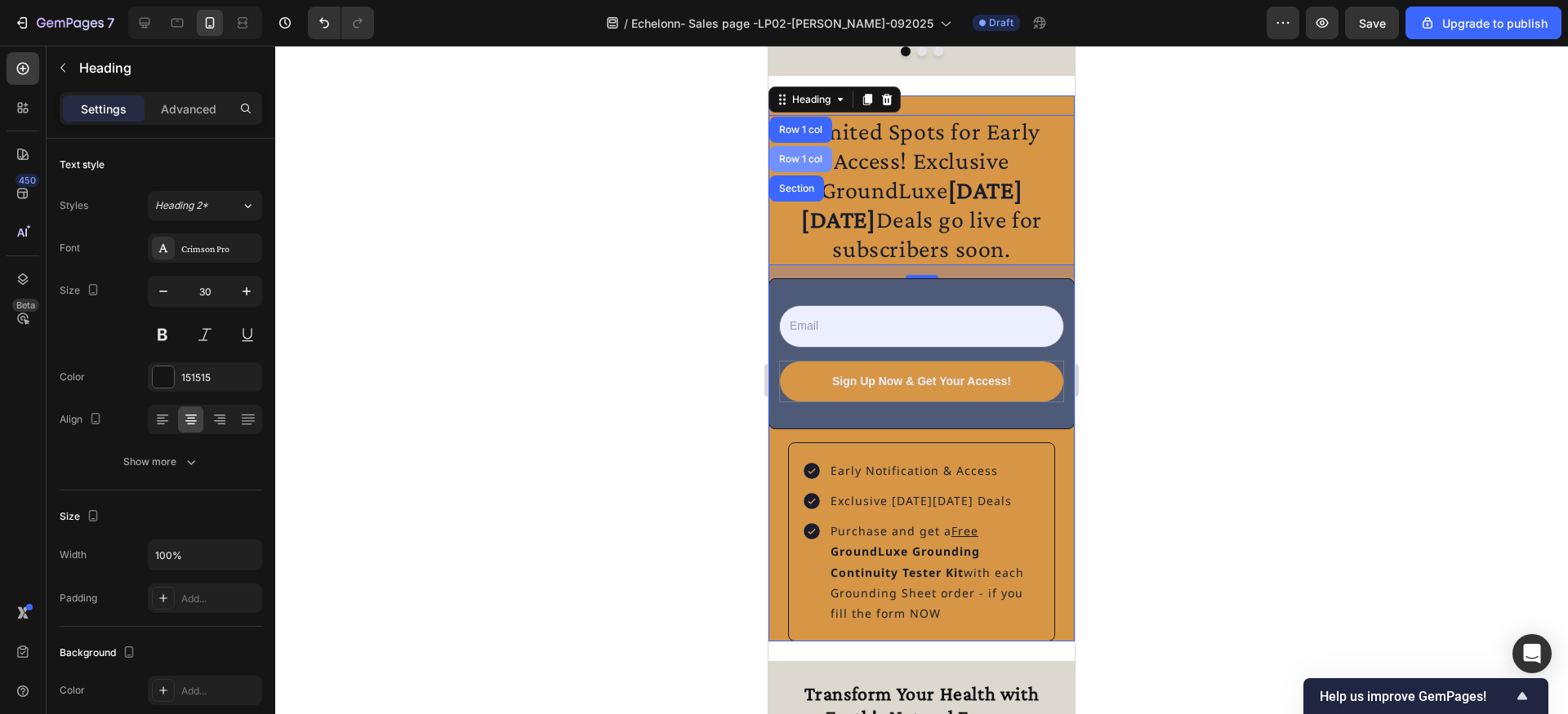
click at [803, 155] on div "Row 1 col" at bounding box center [801, 159] width 50 height 10
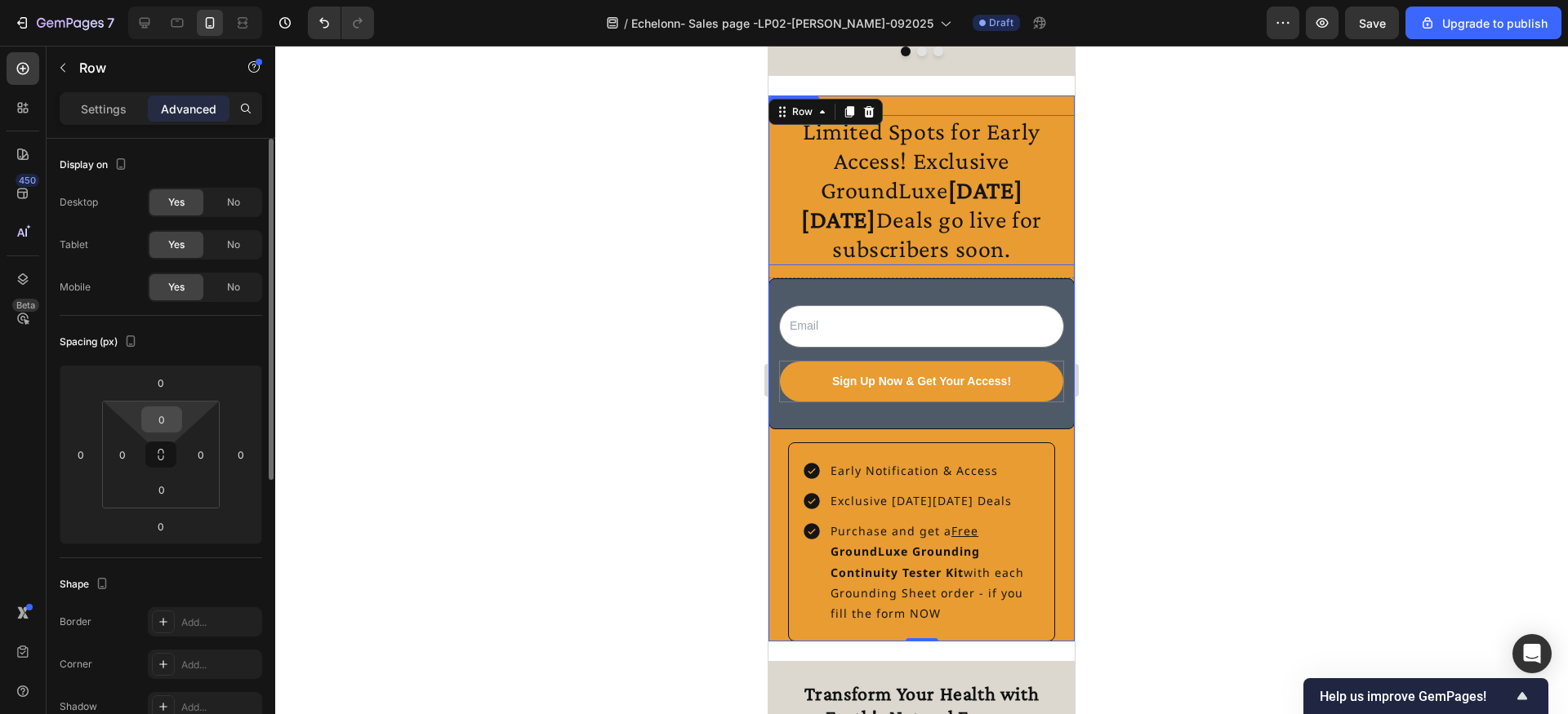
click at [168, 411] on input "0" at bounding box center [162, 419] width 33 height 25
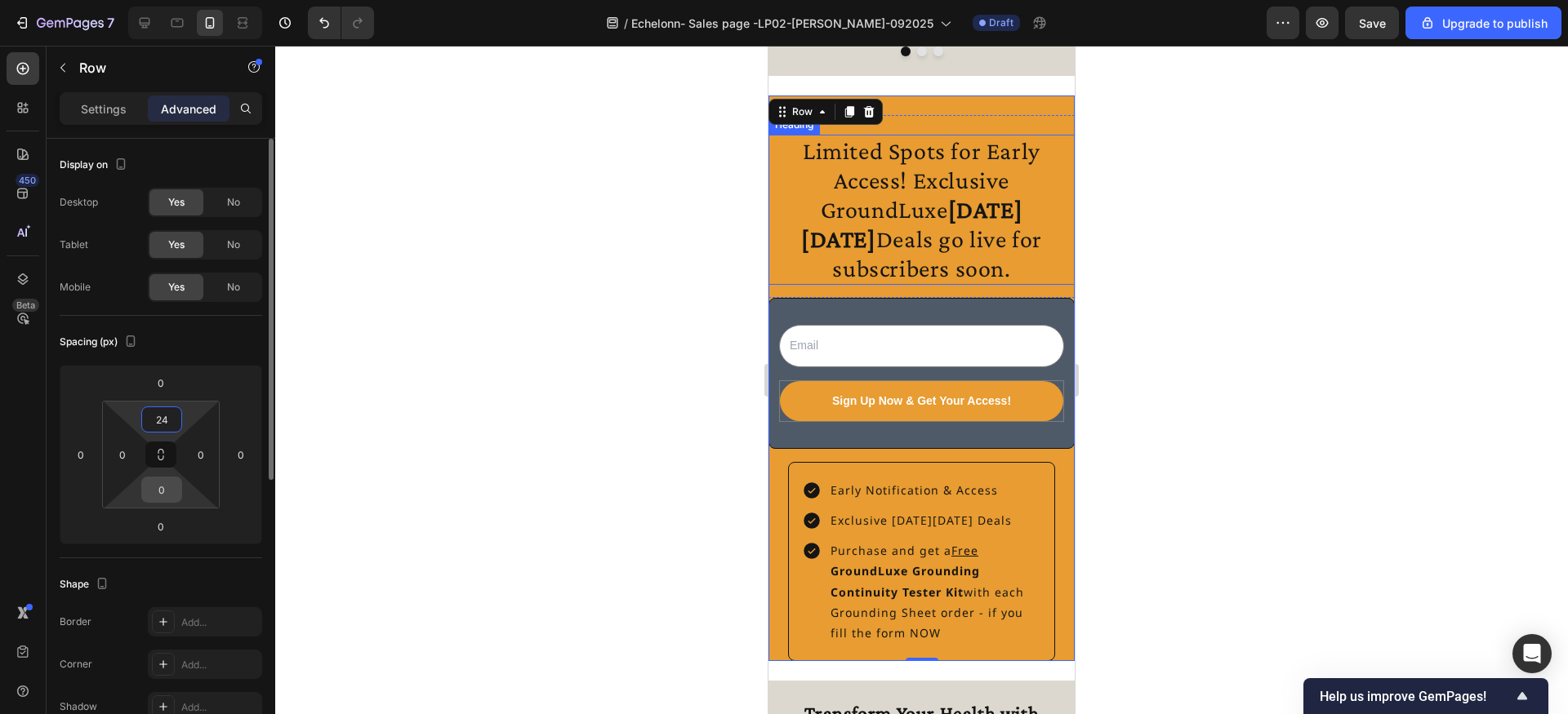
type input "24"
click at [164, 481] on input "0" at bounding box center [162, 489] width 33 height 25
type input "24"
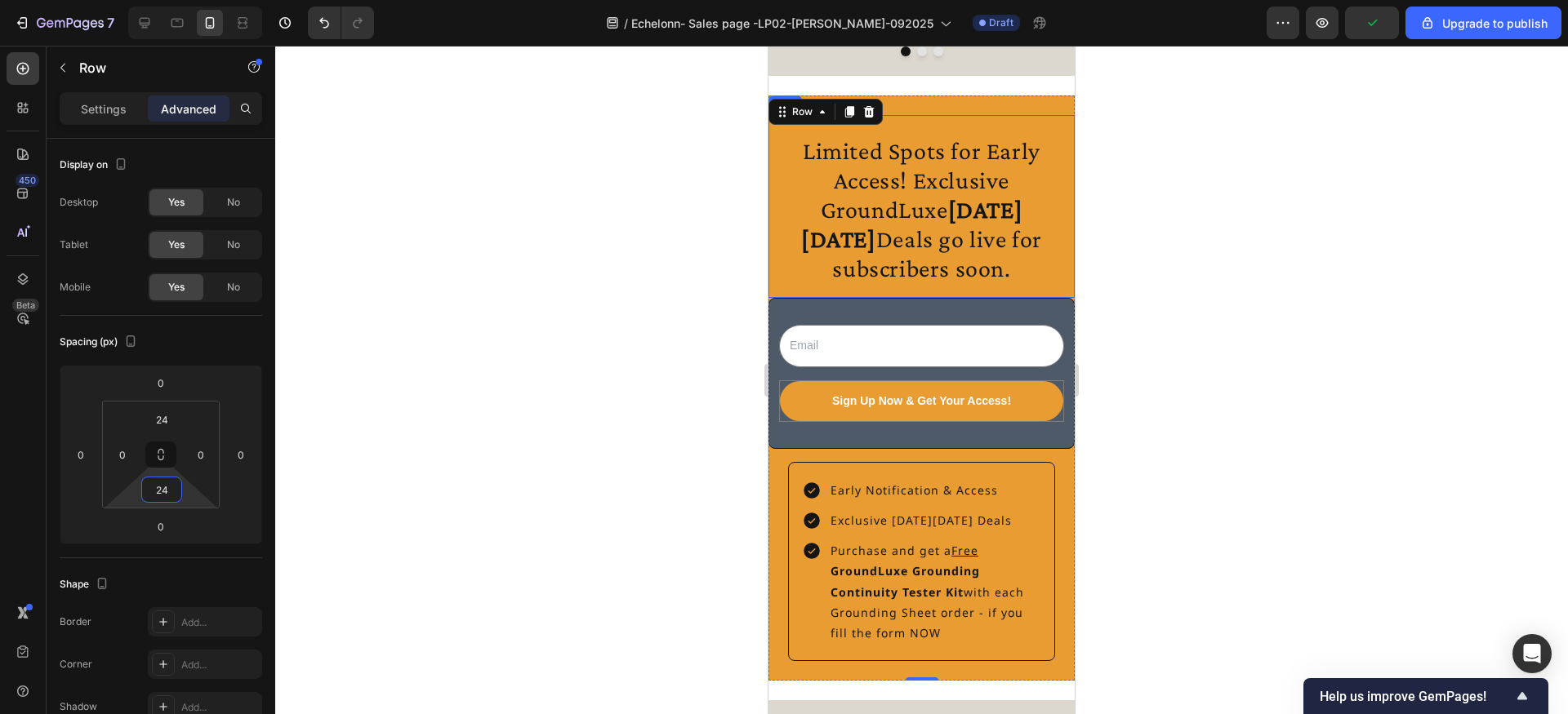
click at [920, 124] on div "Limited Spots for Early Access! Exclusive GroundLuxe [DATE][DATE] Deals go live…" at bounding box center [922, 206] width 306 height 182
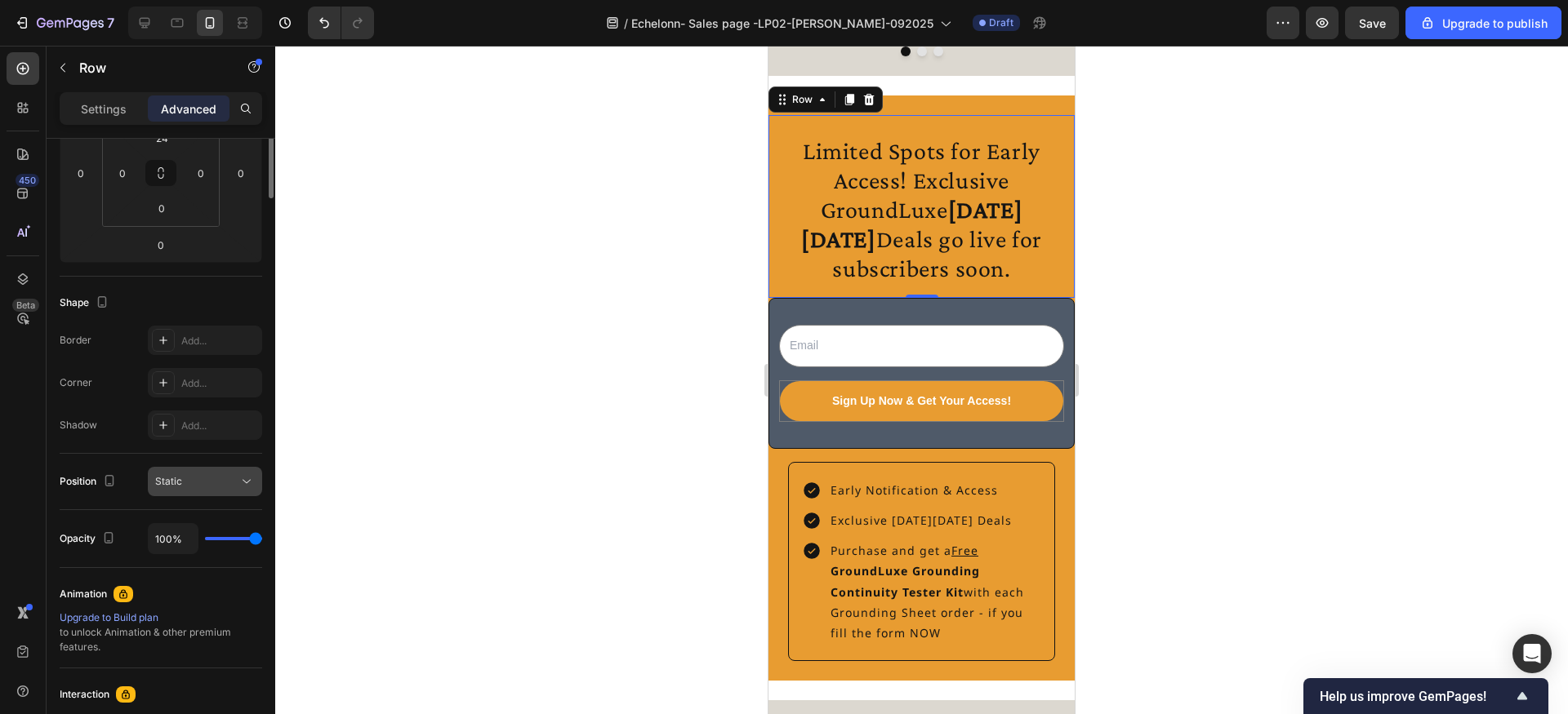
scroll to position [0, 0]
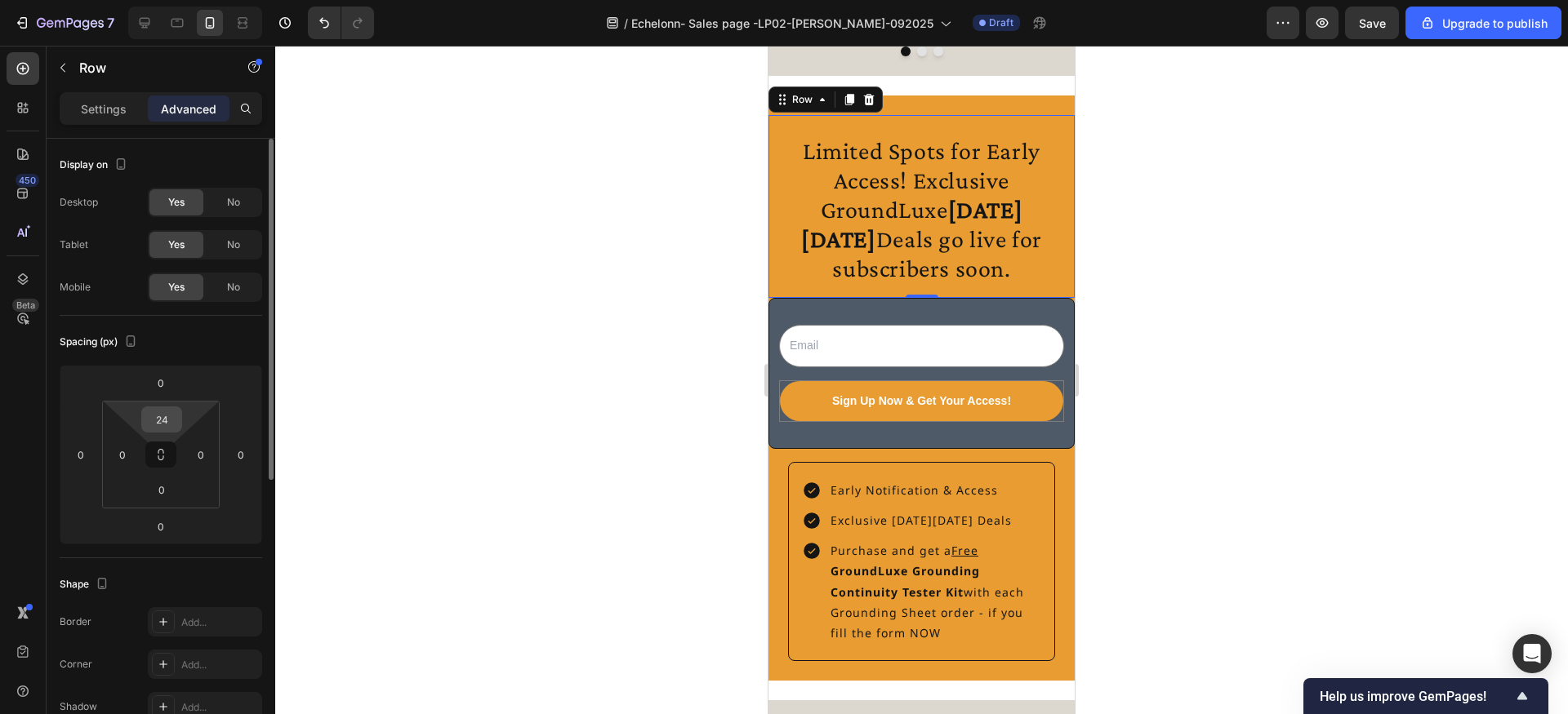
click at [165, 423] on input "24" at bounding box center [162, 419] width 33 height 25
type input "0"
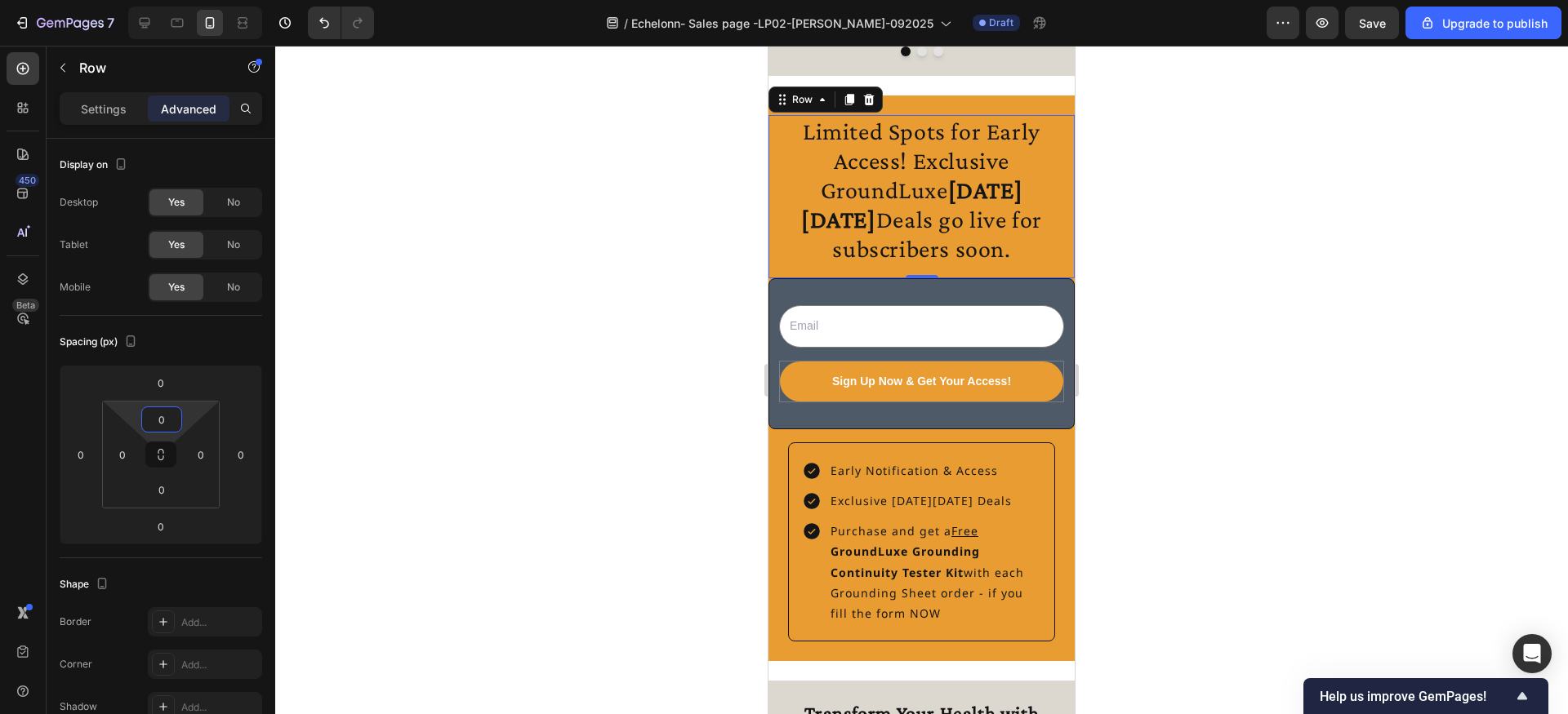
click at [538, 379] on div at bounding box center [922, 379] width 1293 height 668
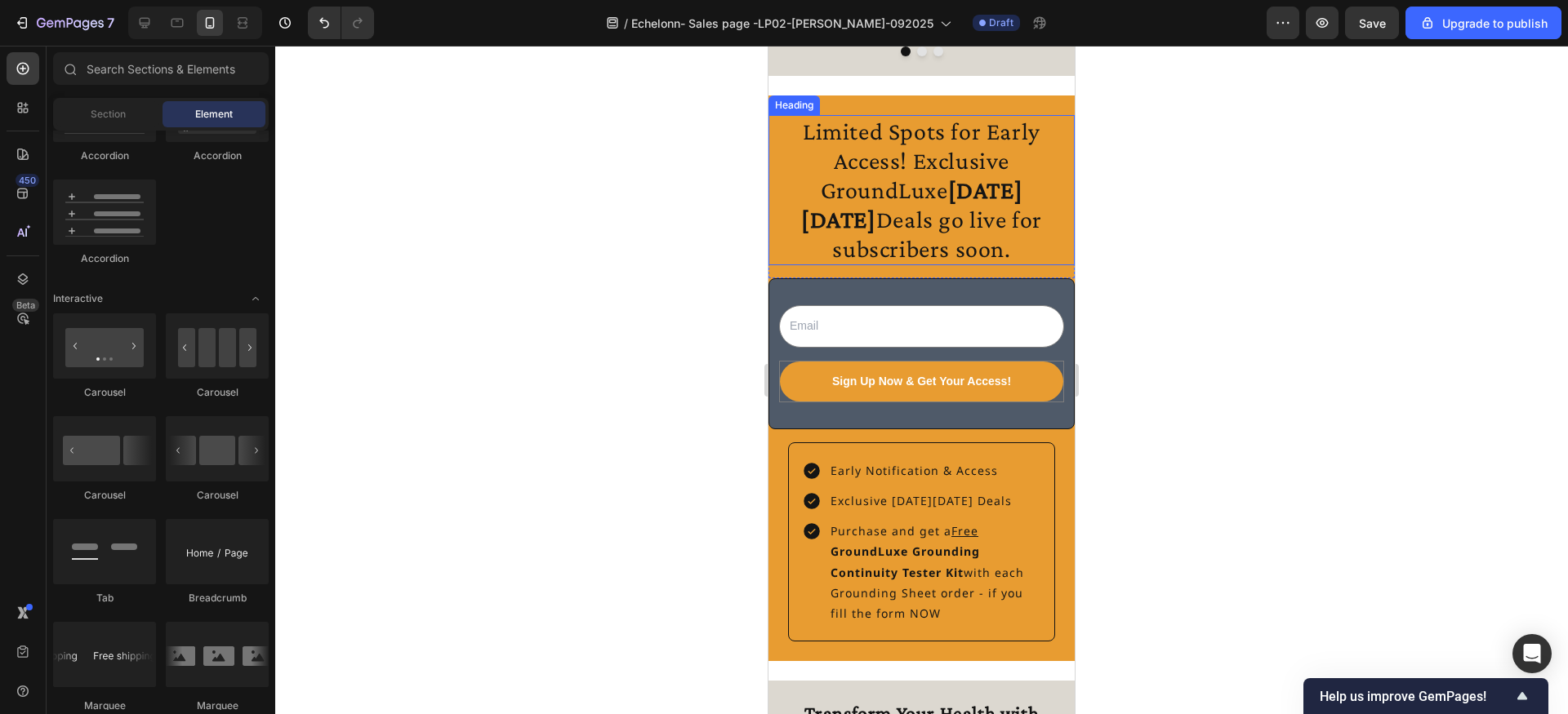
click at [819, 184] on h2 "Limited Spots for Early Access! Exclusive GroundLuxe [DATE][DATE] Deals go live…" at bounding box center [922, 191] width 306 height 150
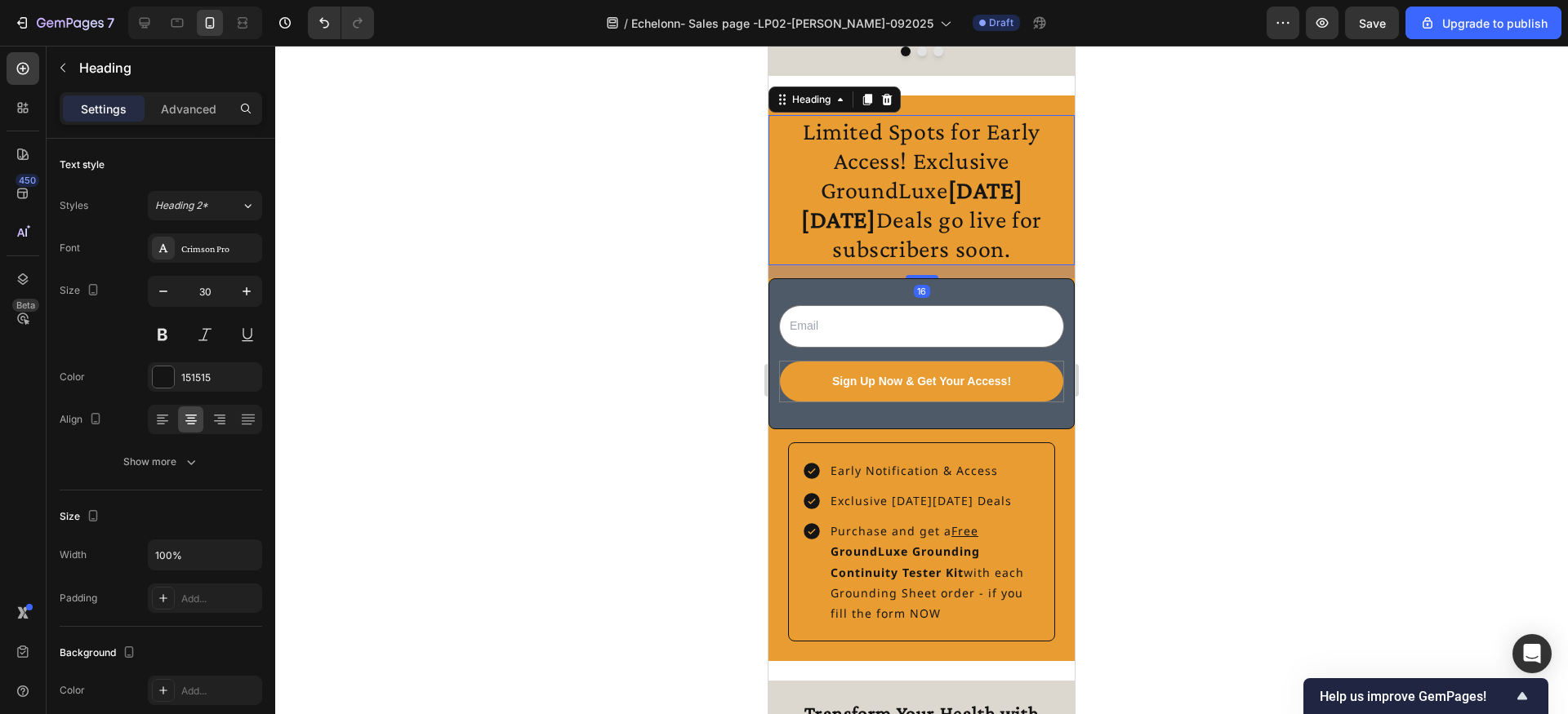
click at [819, 184] on h2 "Limited Spots for Early Access! Exclusive GroundLuxe [DATE][DATE] Deals go live…" at bounding box center [922, 191] width 306 height 150
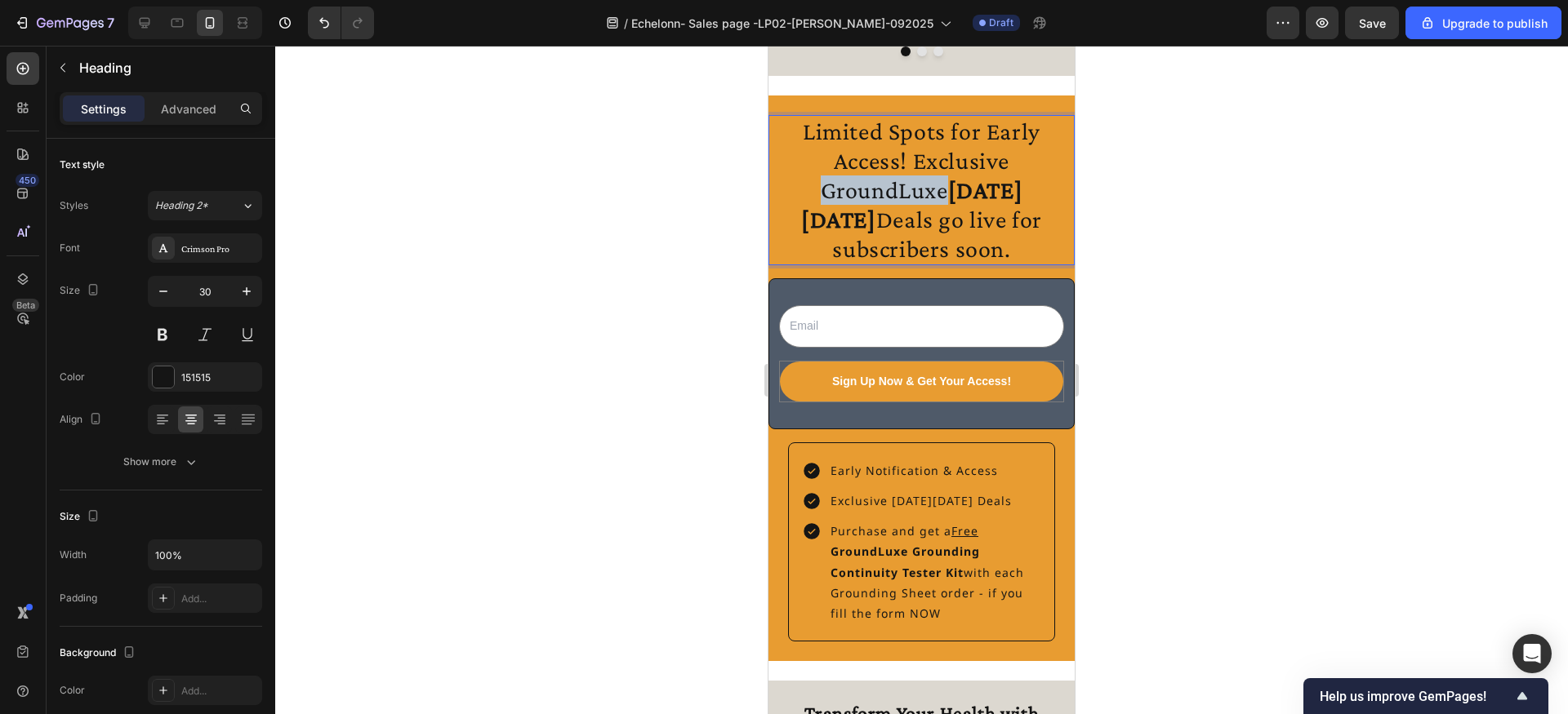
click at [819, 184] on p "Limited Spots for Early Access! Exclusive GroundLuxe [DATE][DATE] Deals go live…" at bounding box center [922, 190] width 303 height 147
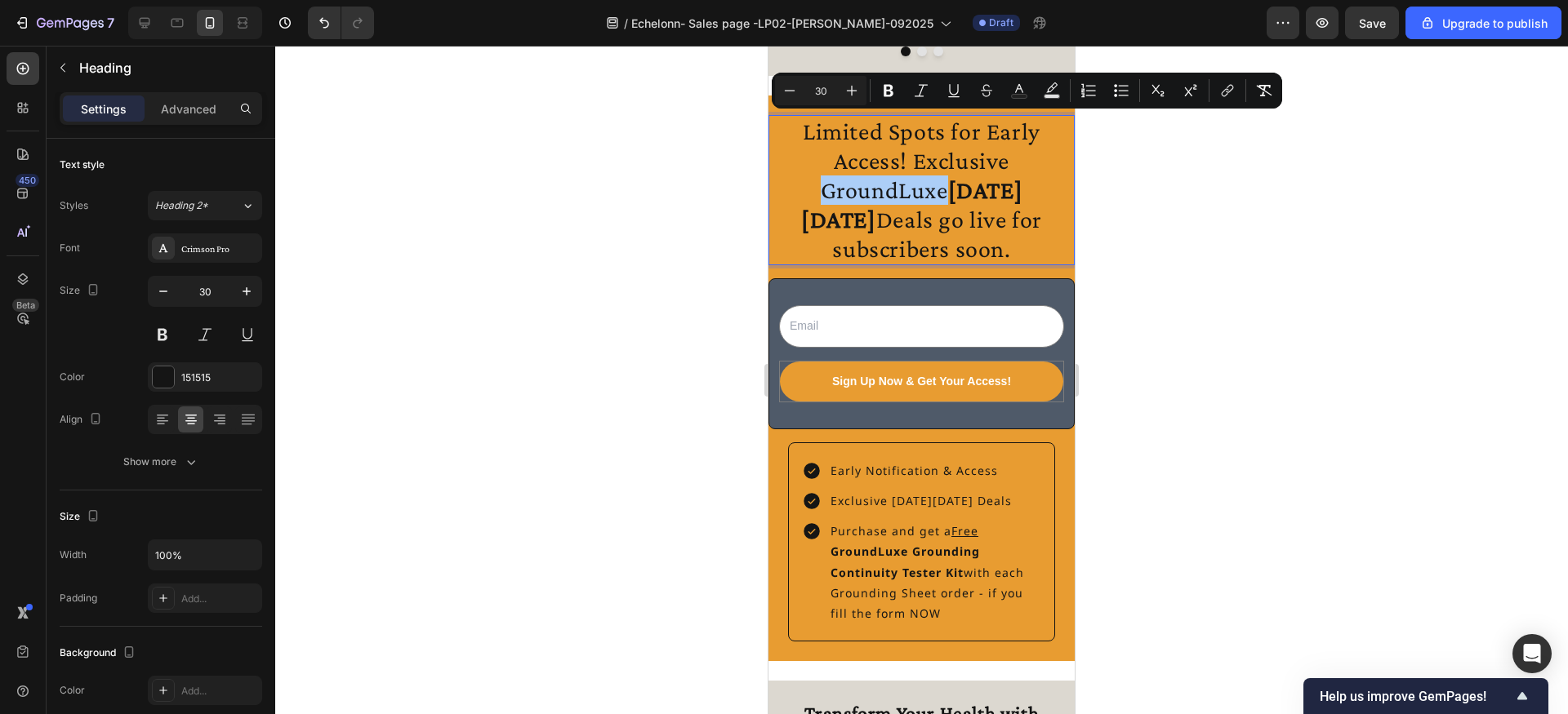
click at [675, 227] on div at bounding box center [922, 379] width 1293 height 668
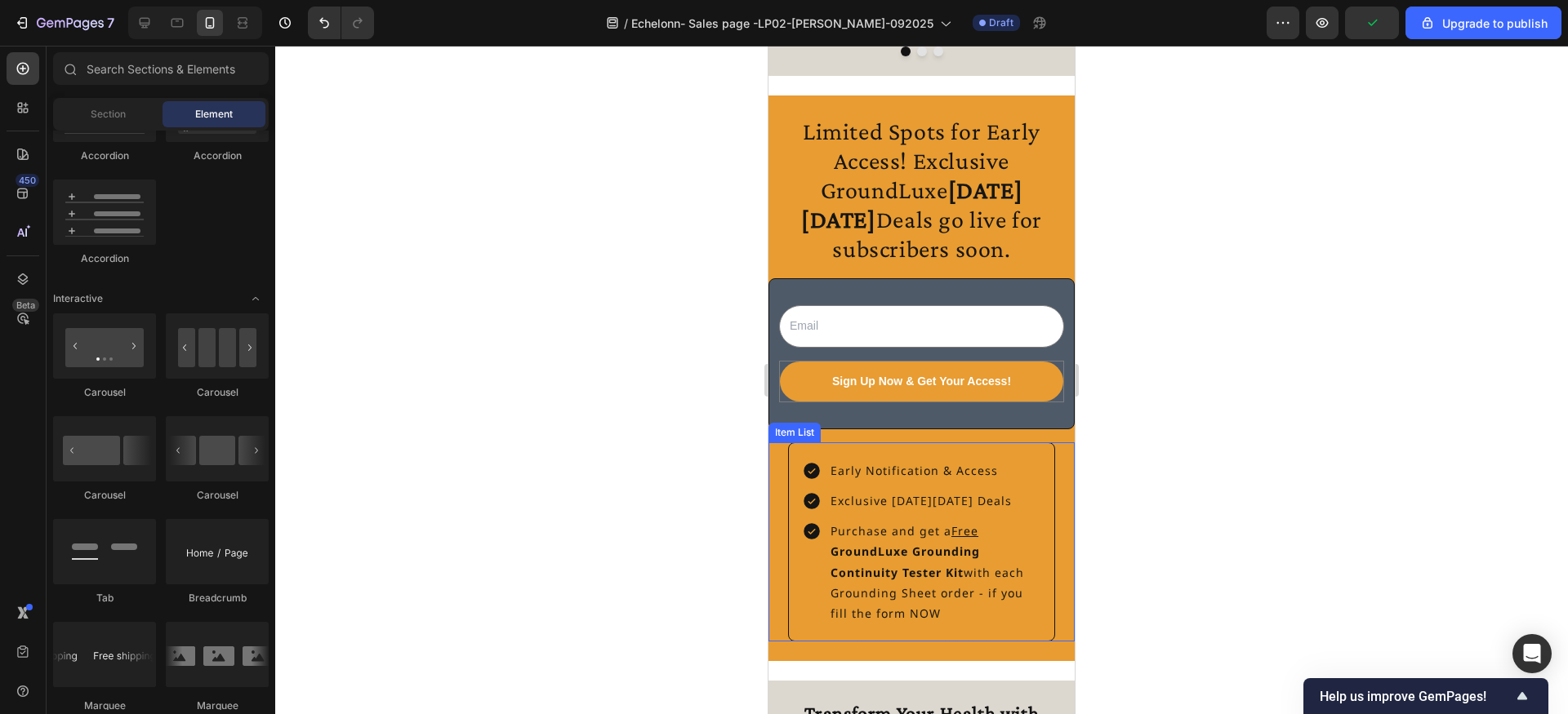
click at [937, 572] on strong "GroundLuxe Grounding Continuity Tester Kit" at bounding box center [905, 561] width 149 height 36
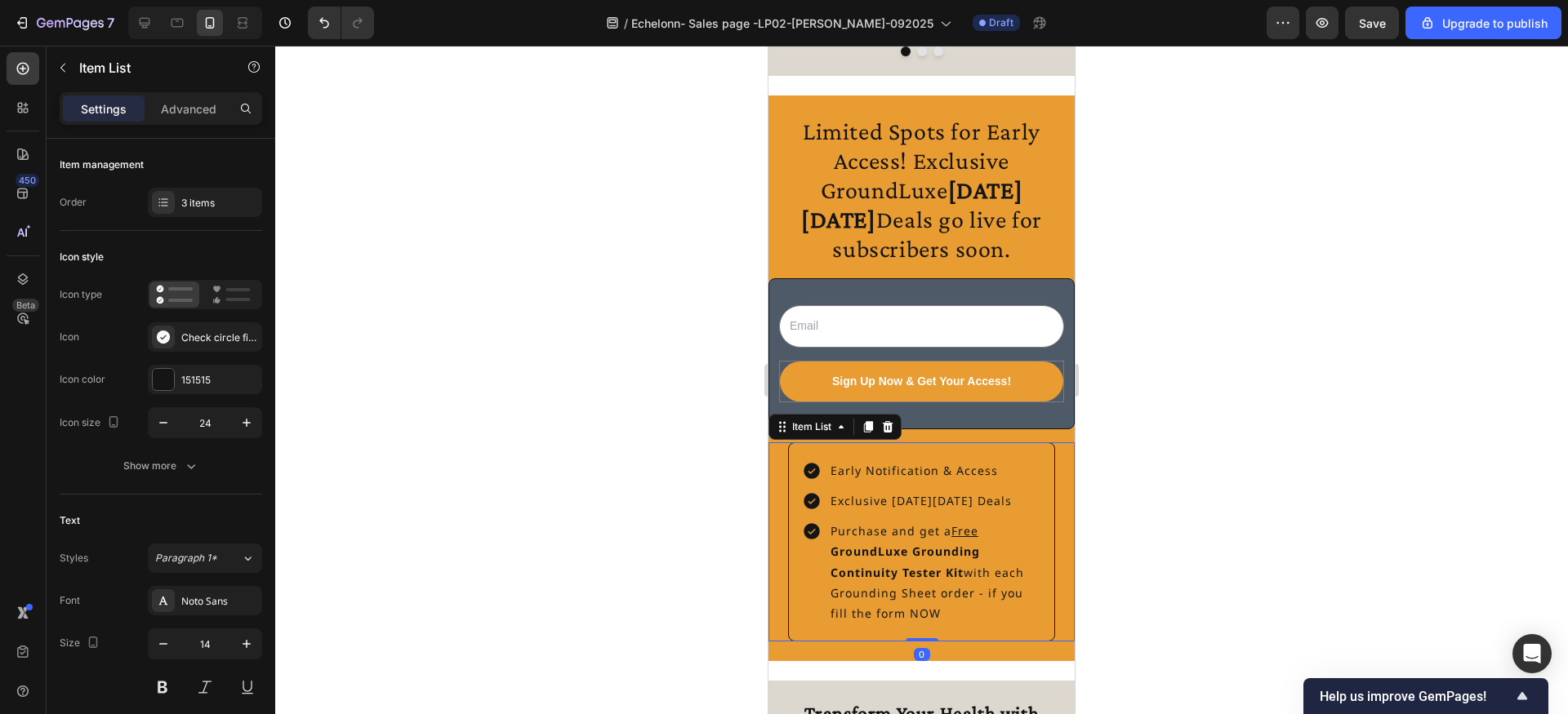
click at [933, 581] on p "Purchase and get a Free GroundLuxe Grounding Continuity Tester Kit with each Gr…" at bounding box center [934, 572] width 208 height 103
click at [700, 477] on div at bounding box center [922, 379] width 1293 height 668
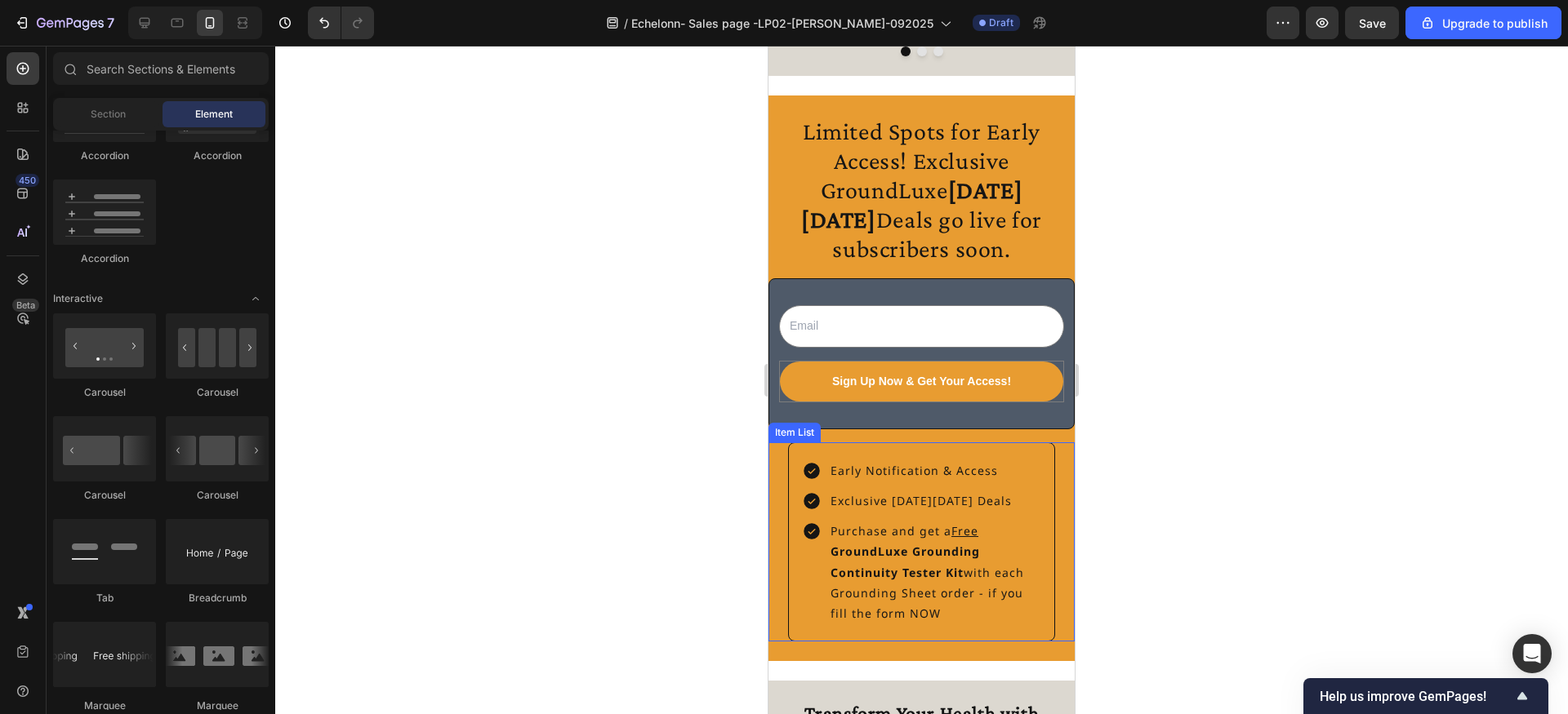
click at [818, 450] on div "Early Notification & Access Exclusive [DATE][DATE] Deals Purchase and get a Fre…" at bounding box center [921, 542] width 267 height 199
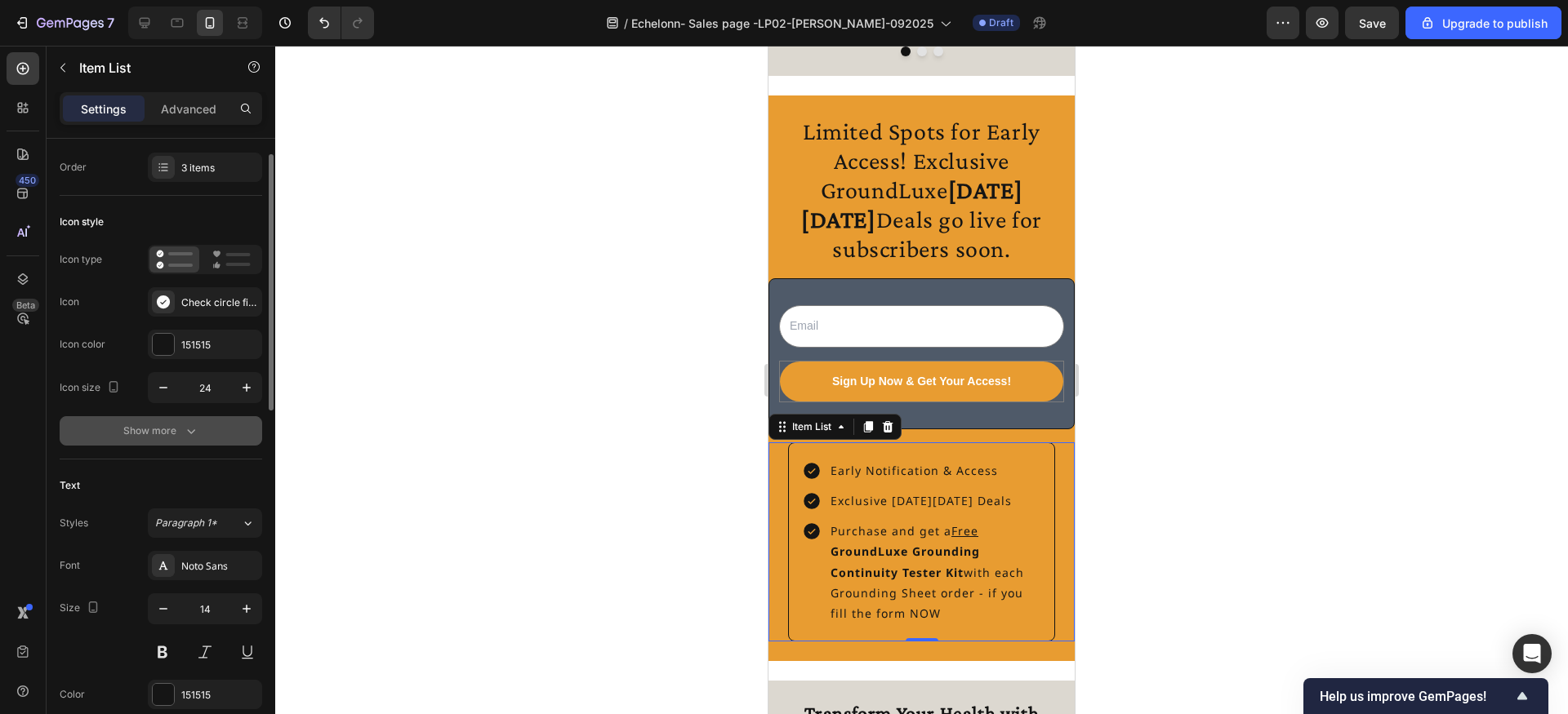
scroll to position [41, 0]
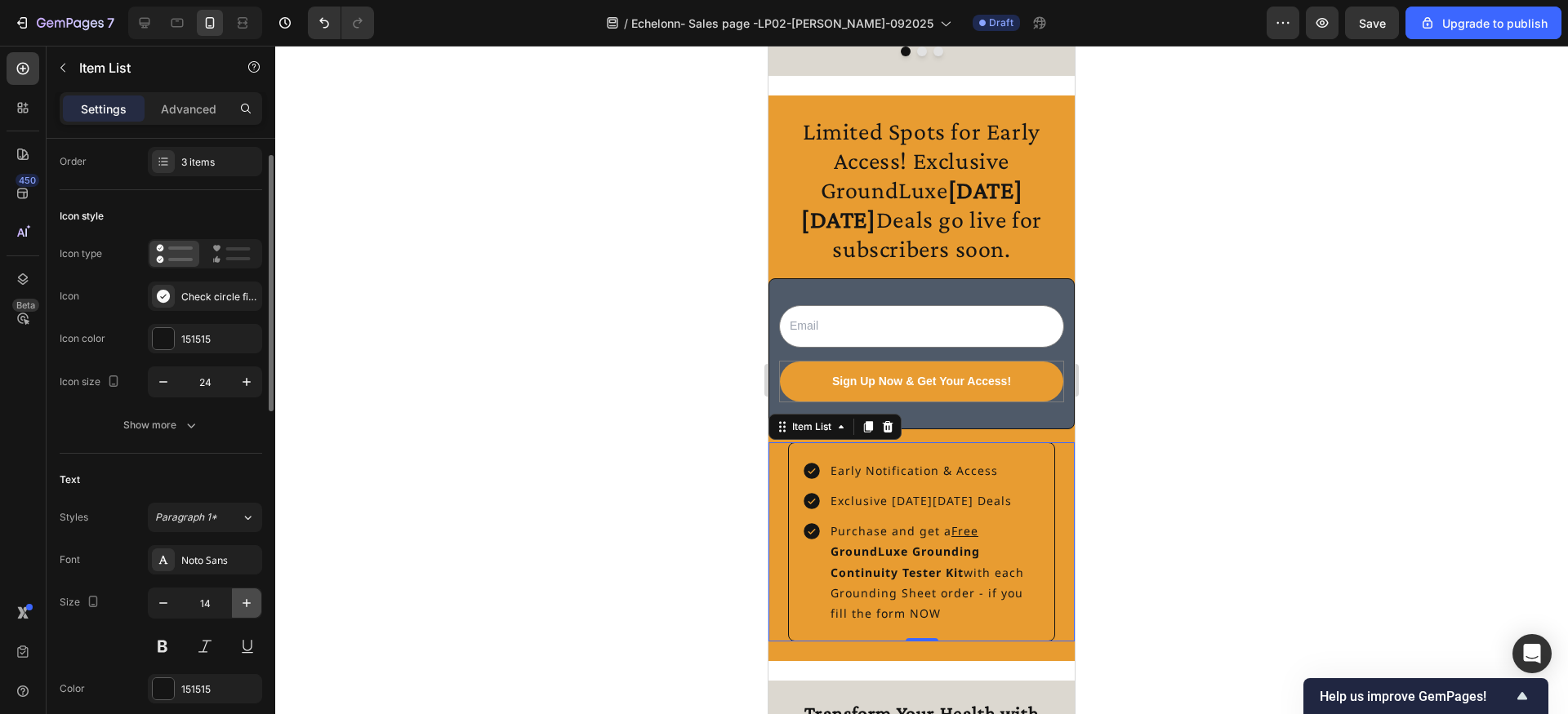
click at [251, 605] on icon "button" at bounding box center [247, 603] width 17 height 16
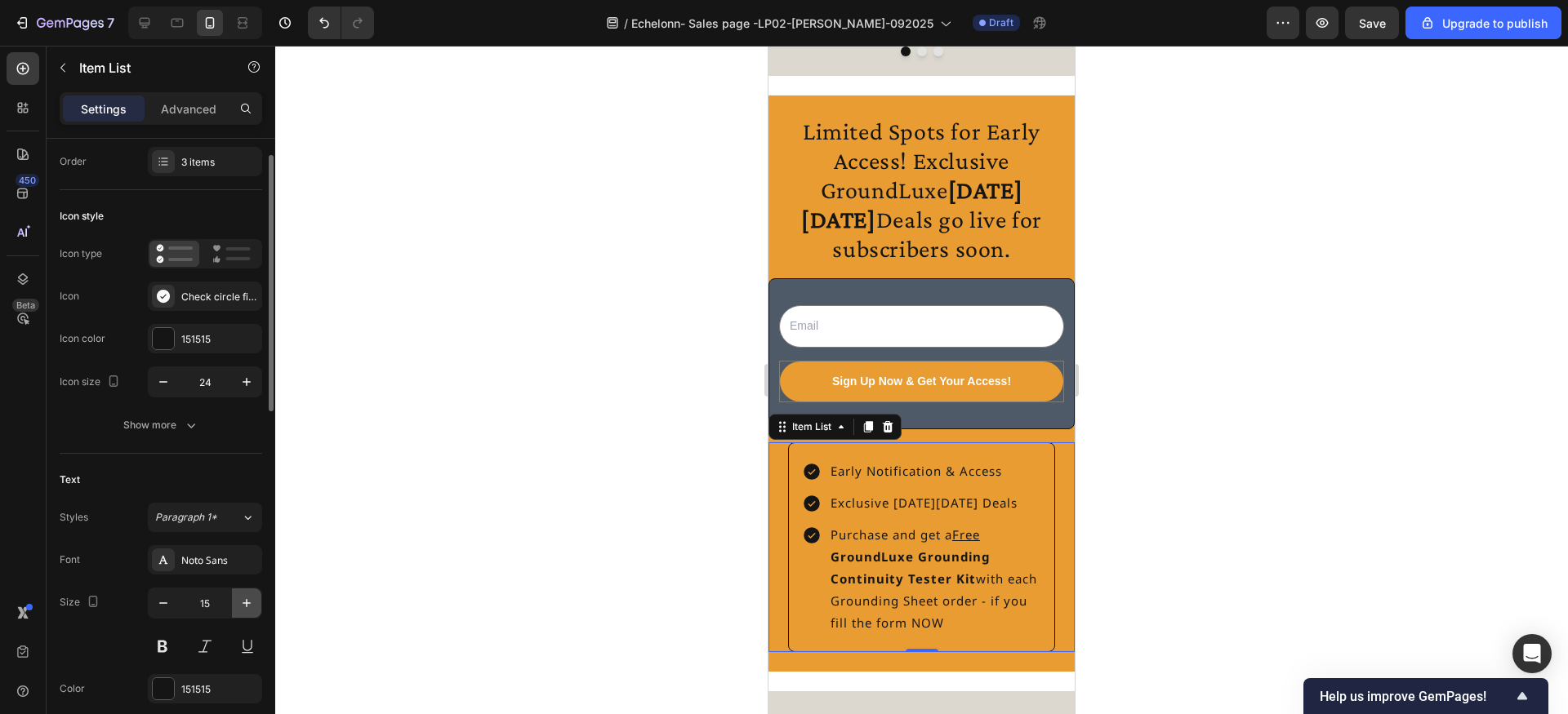
click at [251, 605] on icon "button" at bounding box center [247, 603] width 17 height 16
type input "16"
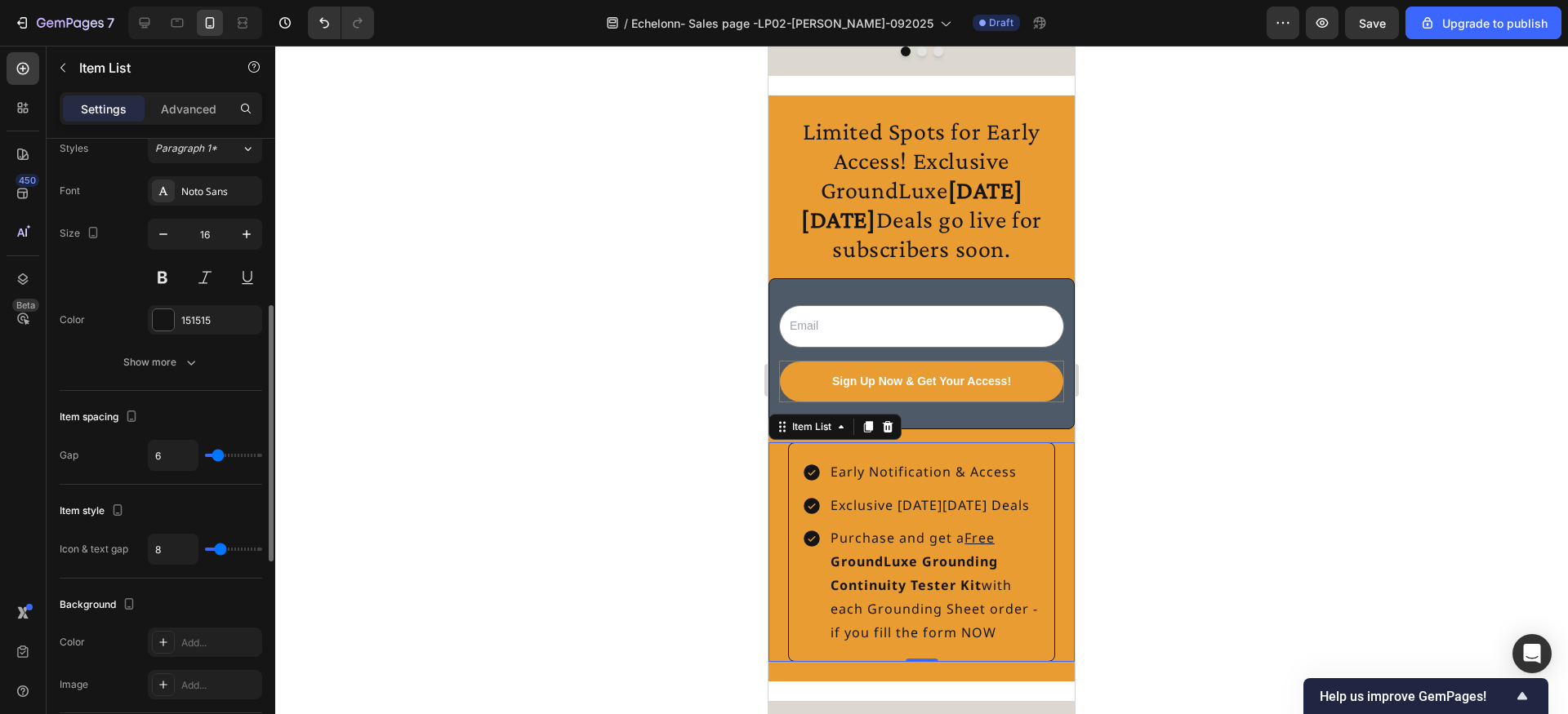
scroll to position [416, 0]
type input "7"
type input "6"
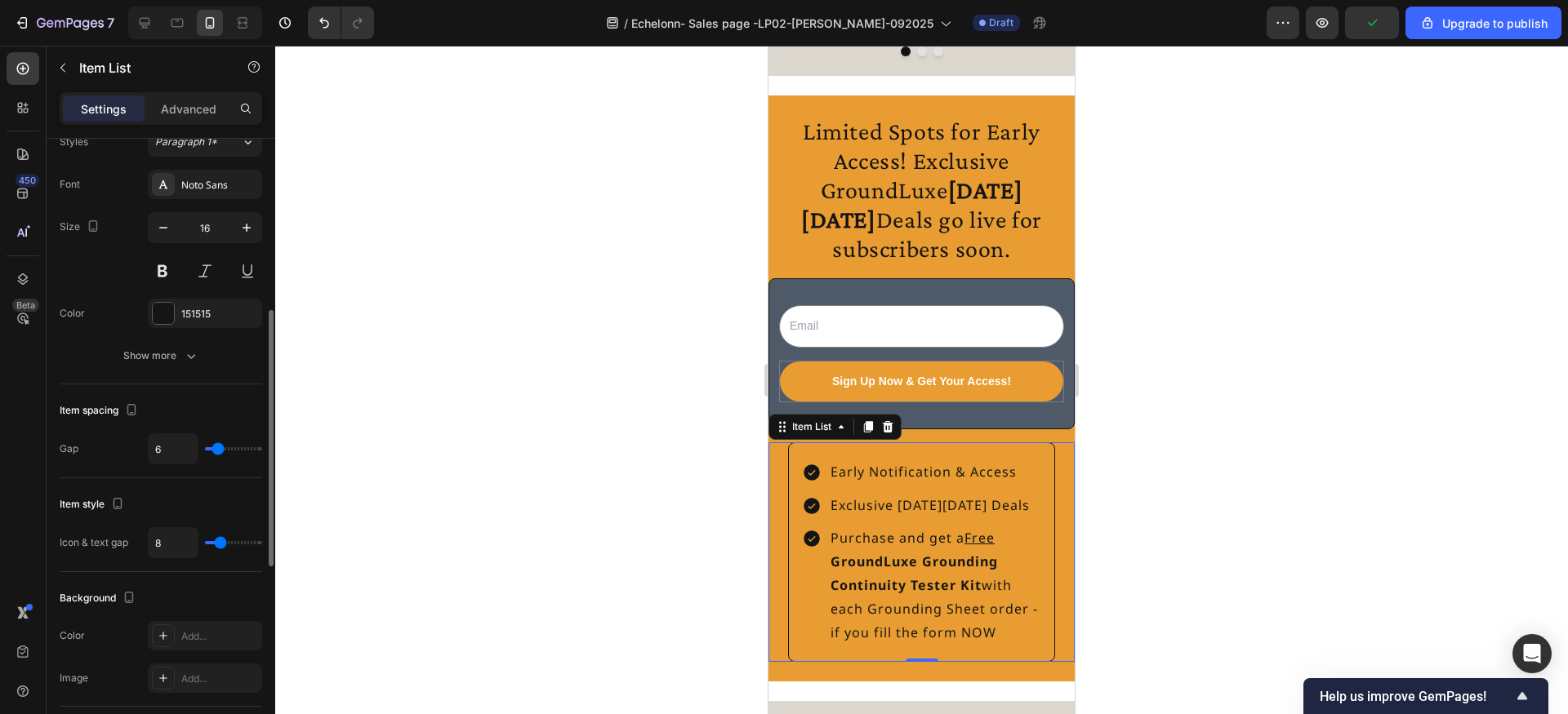
type input "5"
type input "4"
type input "3"
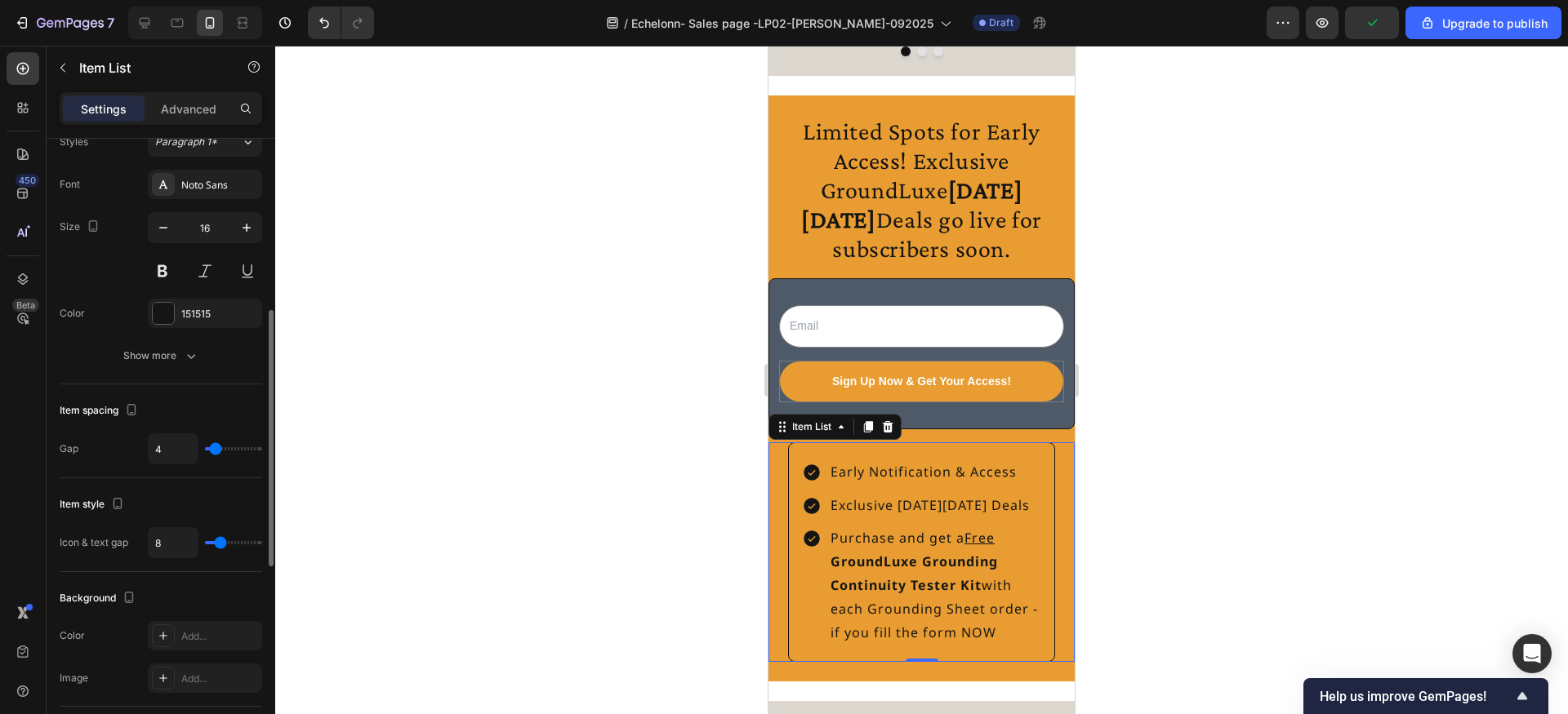
type input "3"
type input "2"
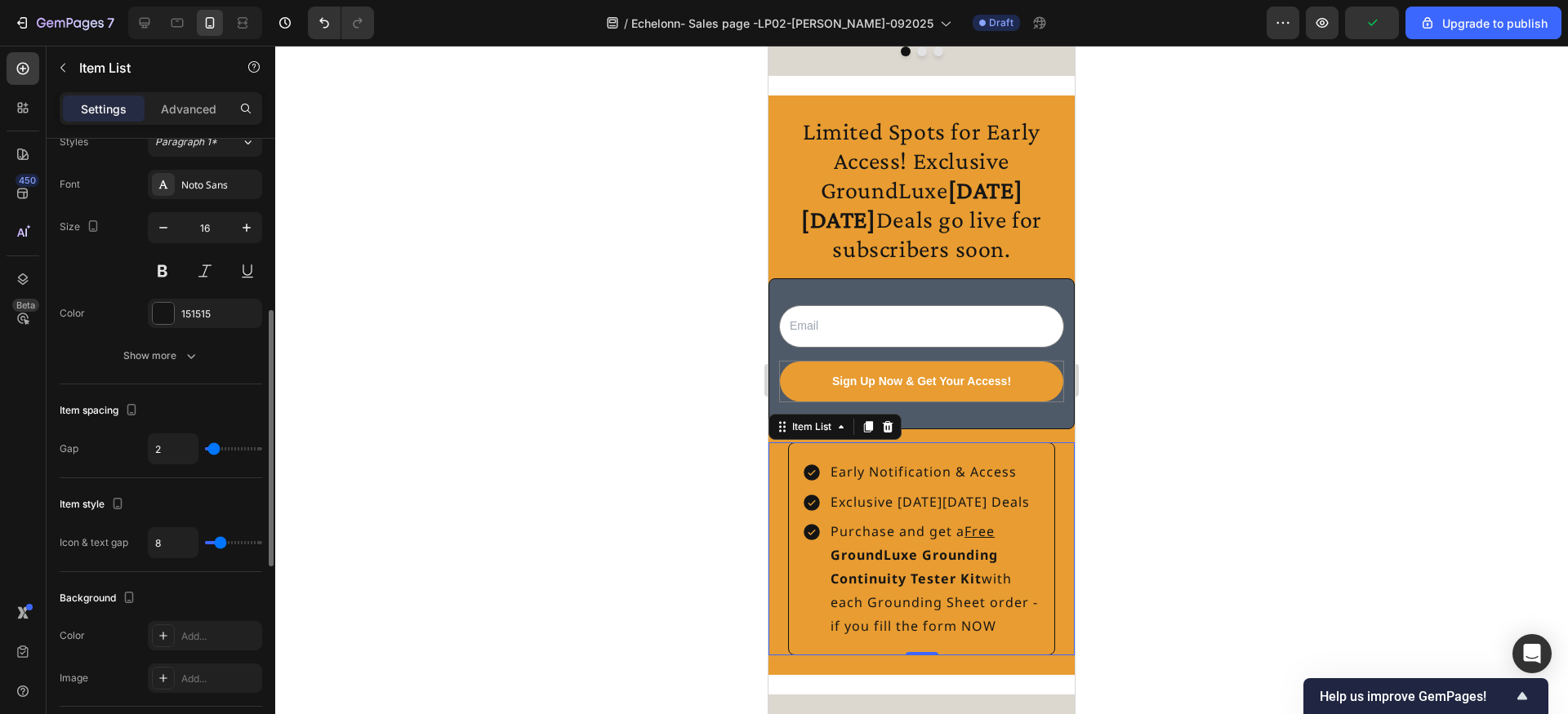
type input "1"
type input "0"
click at [212, 451] on input "range" at bounding box center [234, 449] width 57 height 4
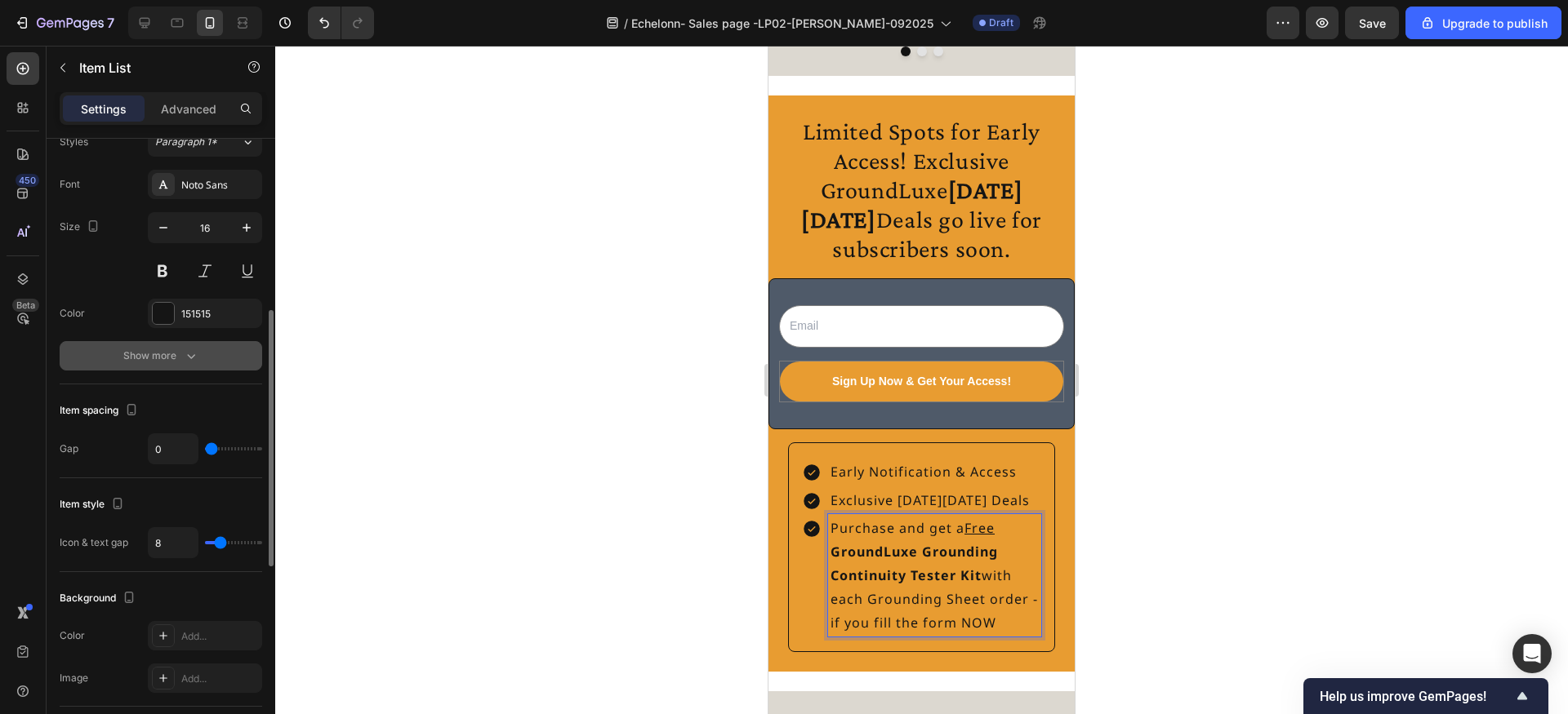
click at [193, 351] on icon "button" at bounding box center [191, 356] width 17 height 16
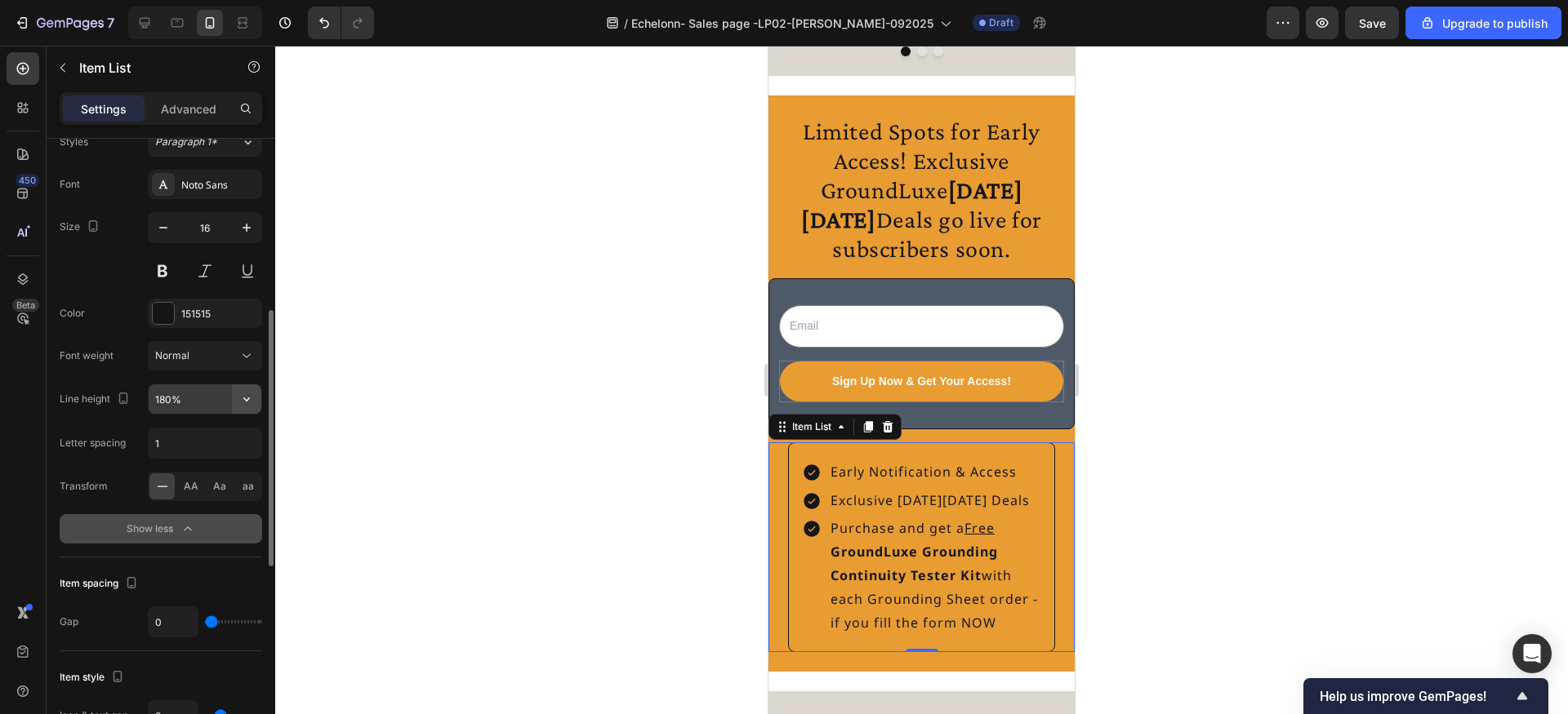
click at [241, 401] on icon "button" at bounding box center [247, 400] width 17 height 16
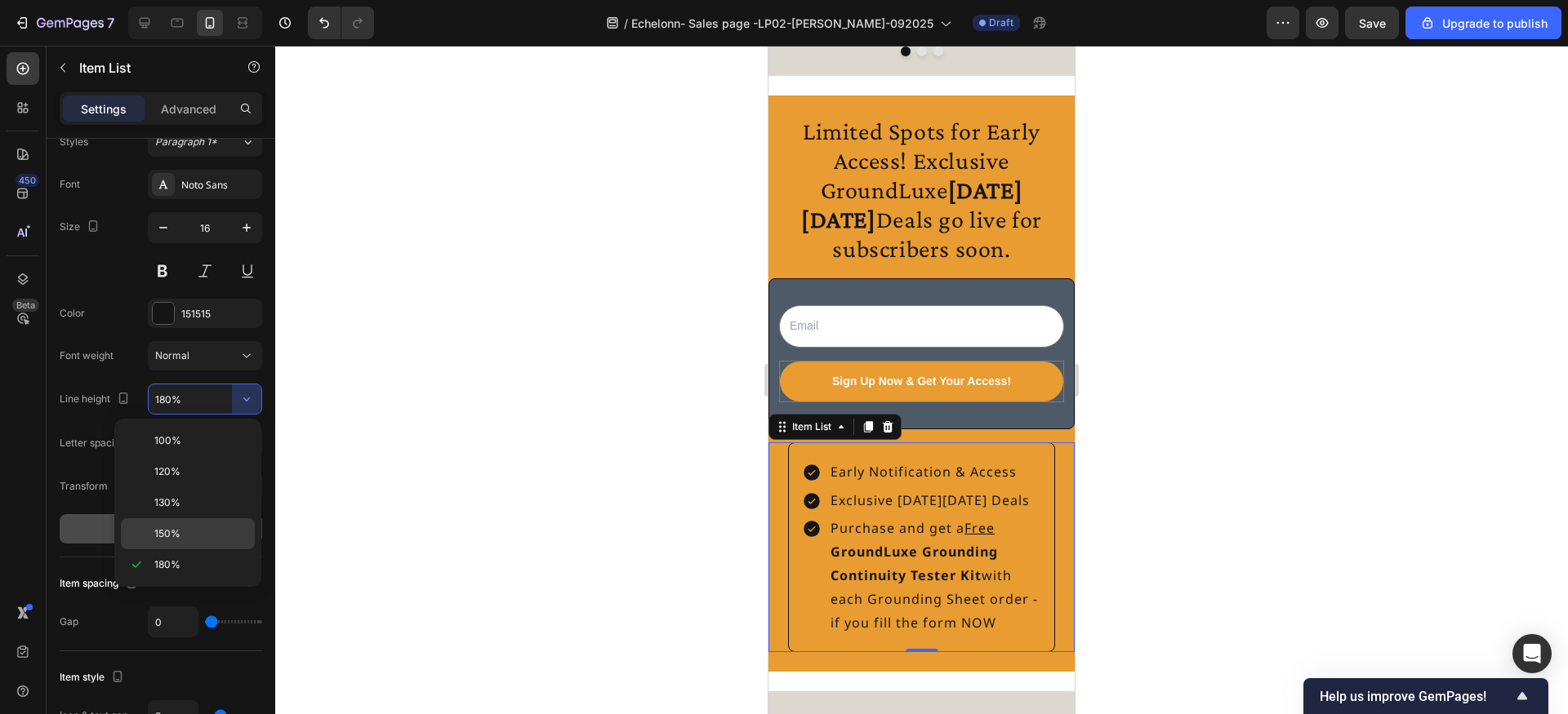
click at [197, 528] on p "150%" at bounding box center [201, 533] width 94 height 15
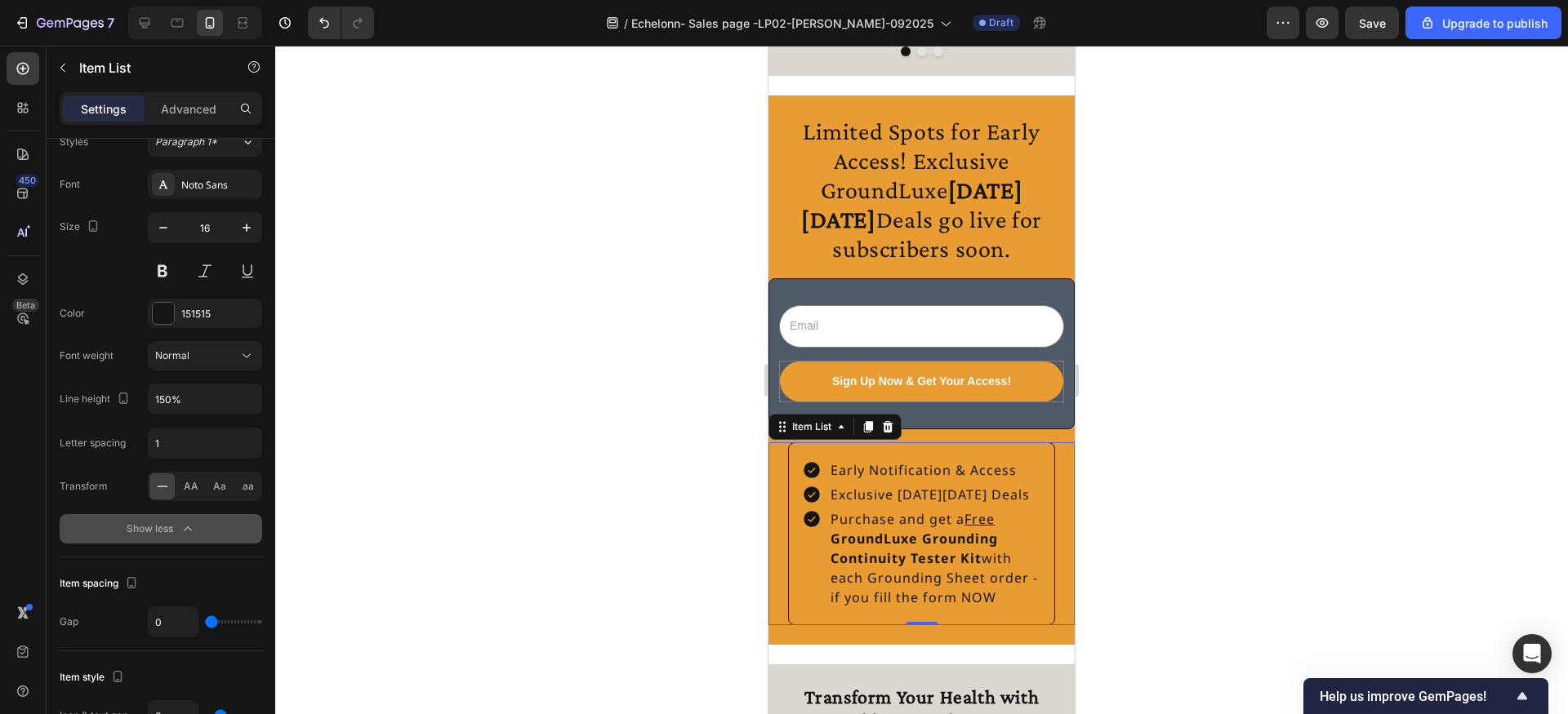
type input "180%"
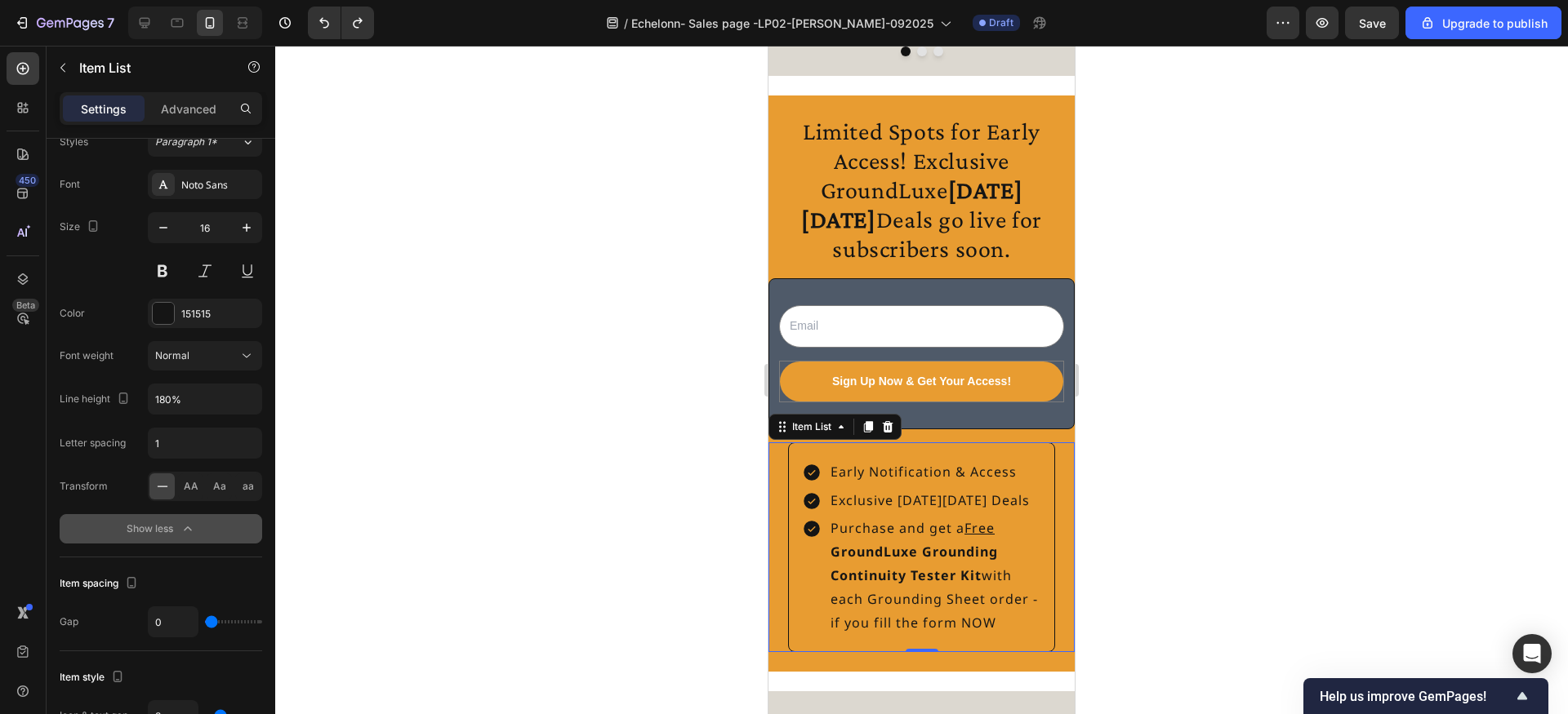
click at [725, 454] on div at bounding box center [922, 379] width 1293 height 668
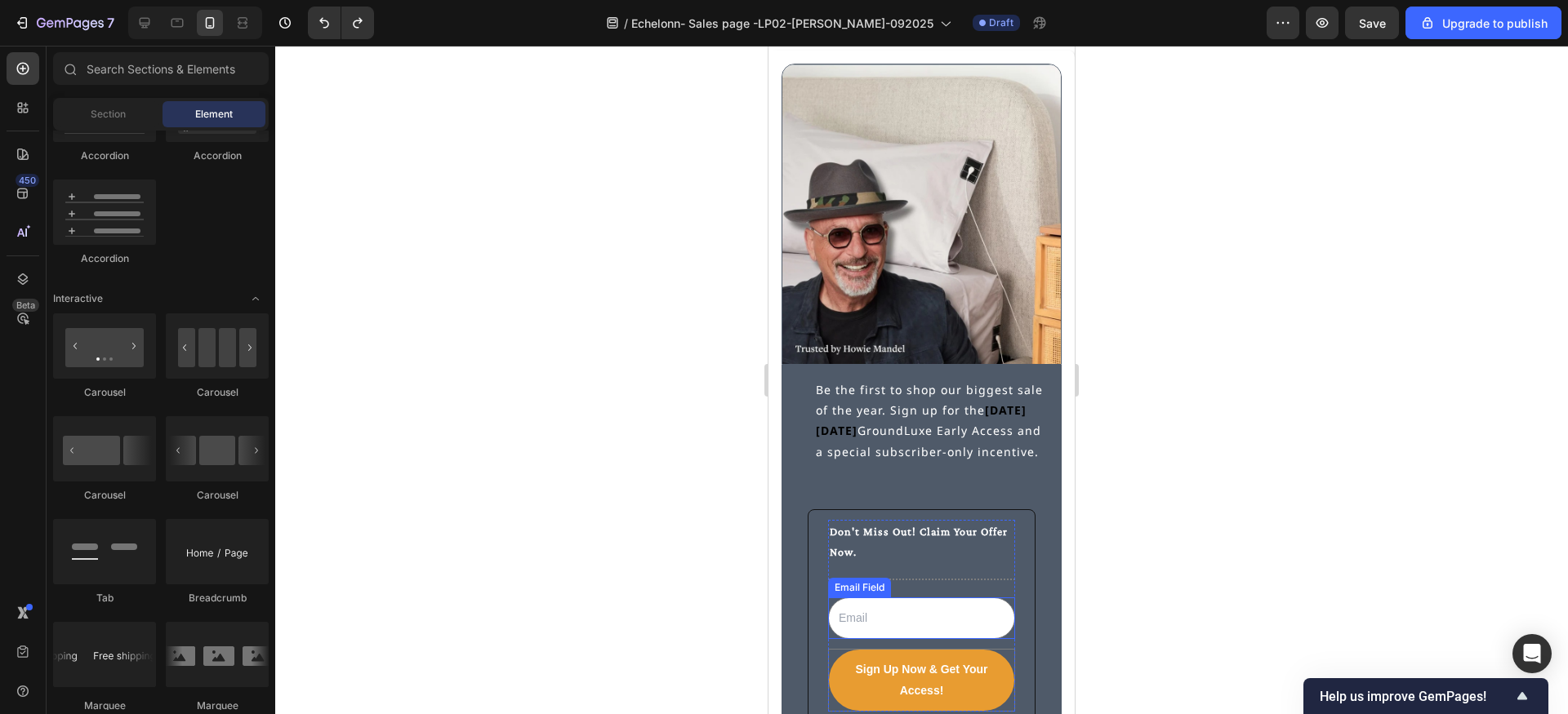
scroll to position [4236, 0]
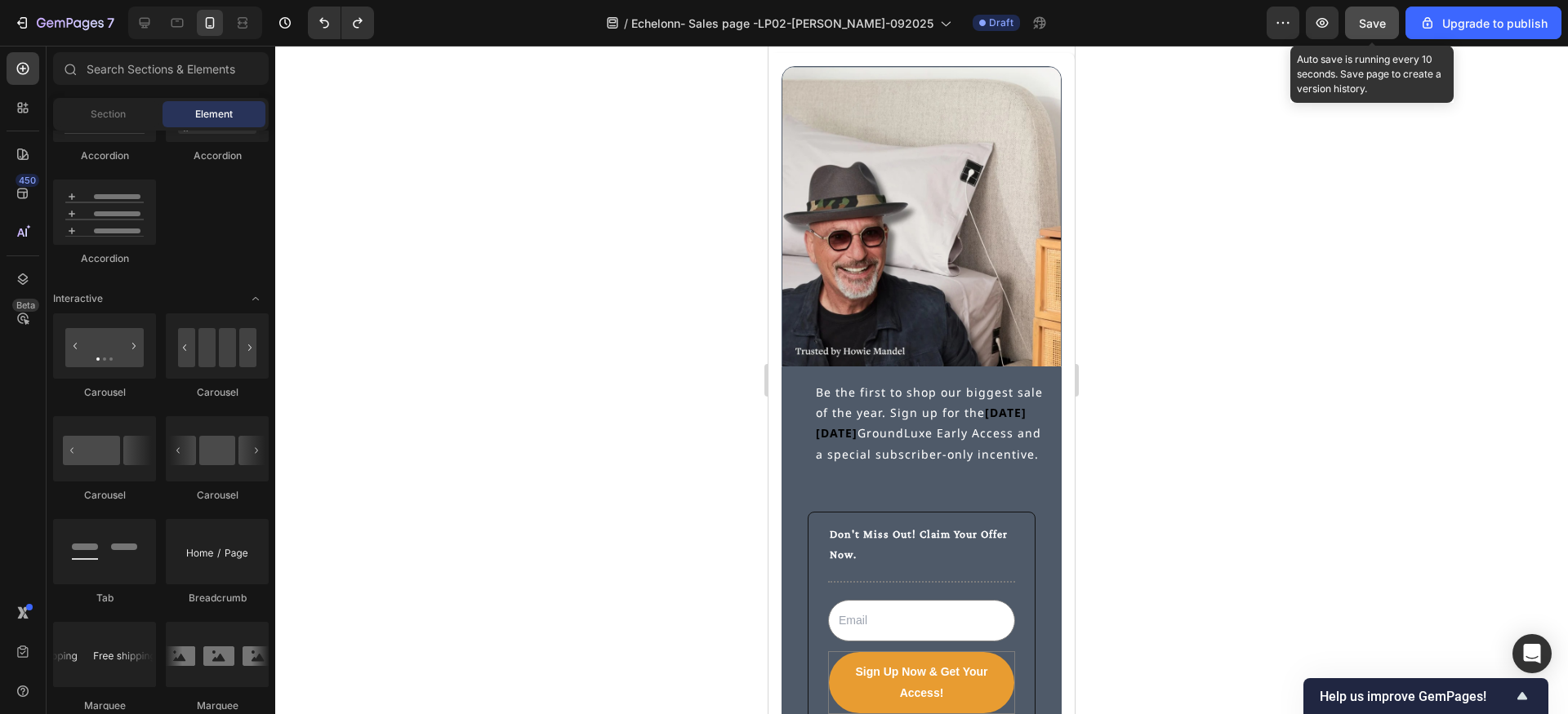
click at [1378, 19] on span "Save" at bounding box center [1372, 23] width 27 height 14
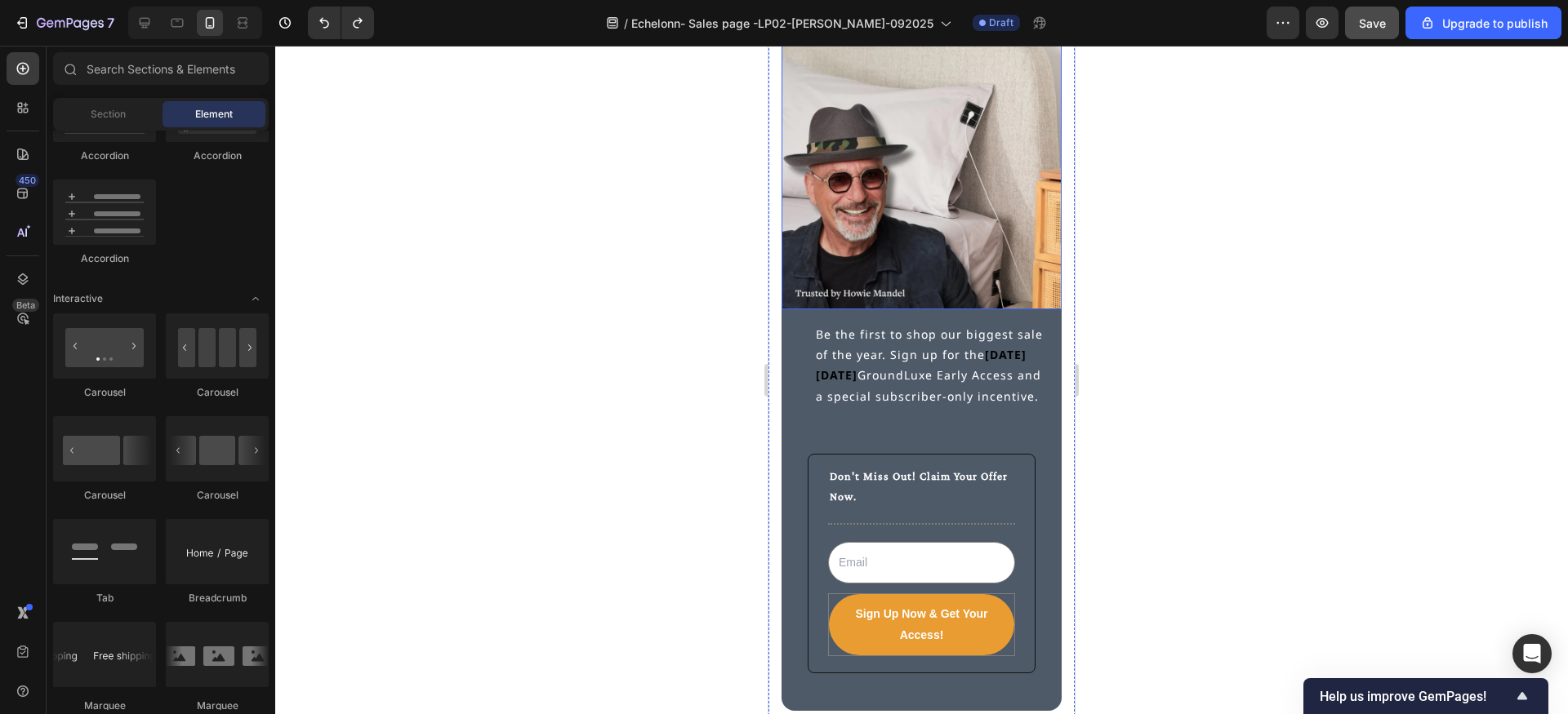
scroll to position [4350, 0]
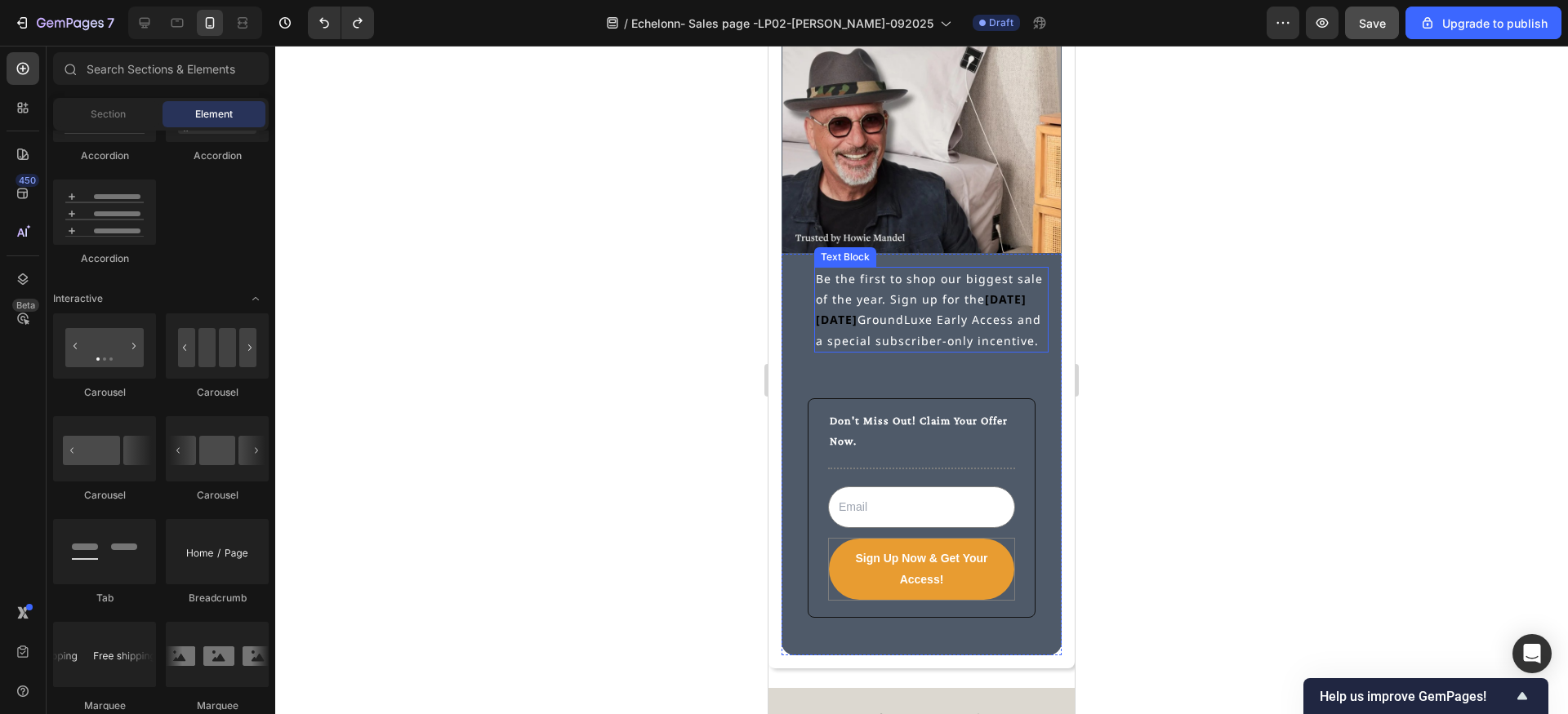
click at [985, 298] on strong "[DATE][DATE]" at bounding box center [922, 309] width 211 height 36
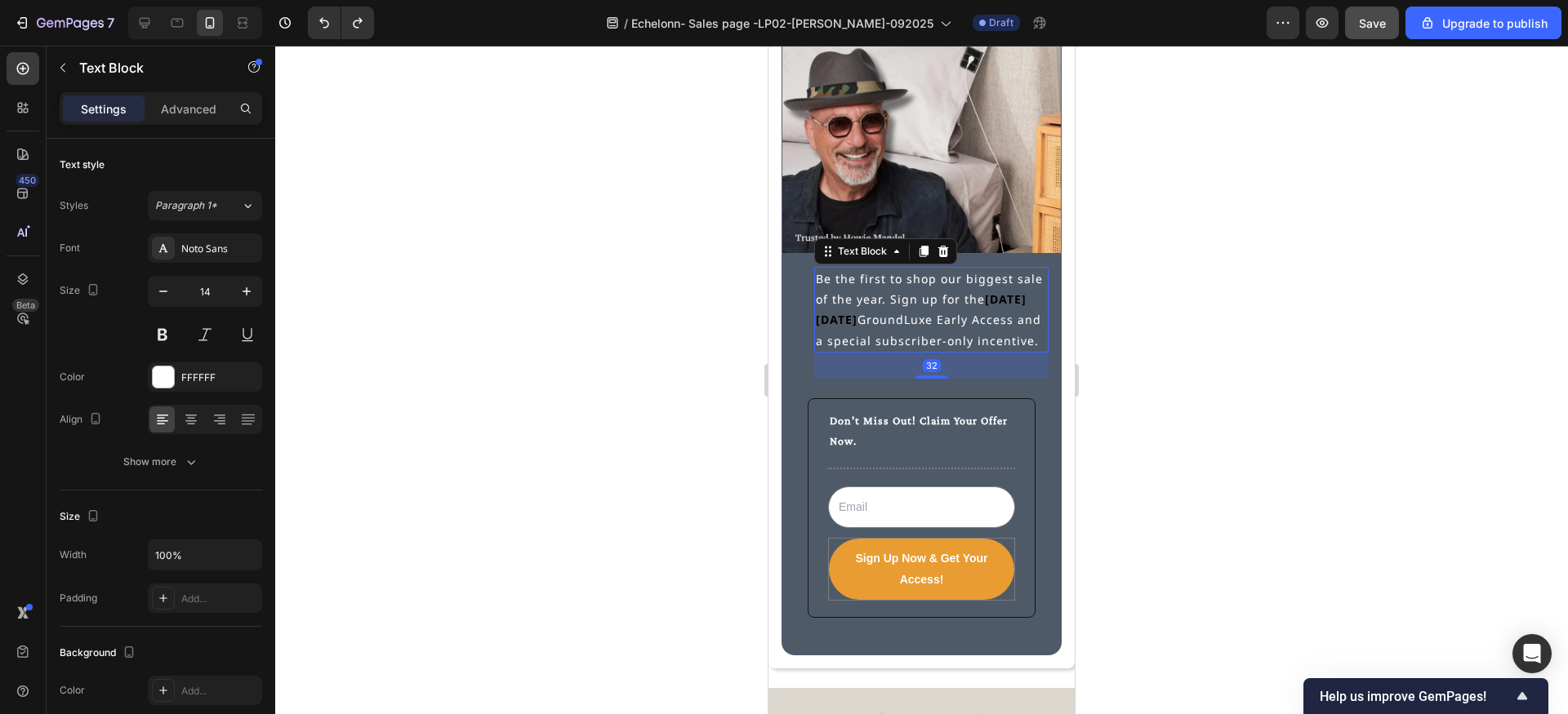
click at [985, 300] on strong "[DATE][DATE]" at bounding box center [922, 309] width 211 height 36
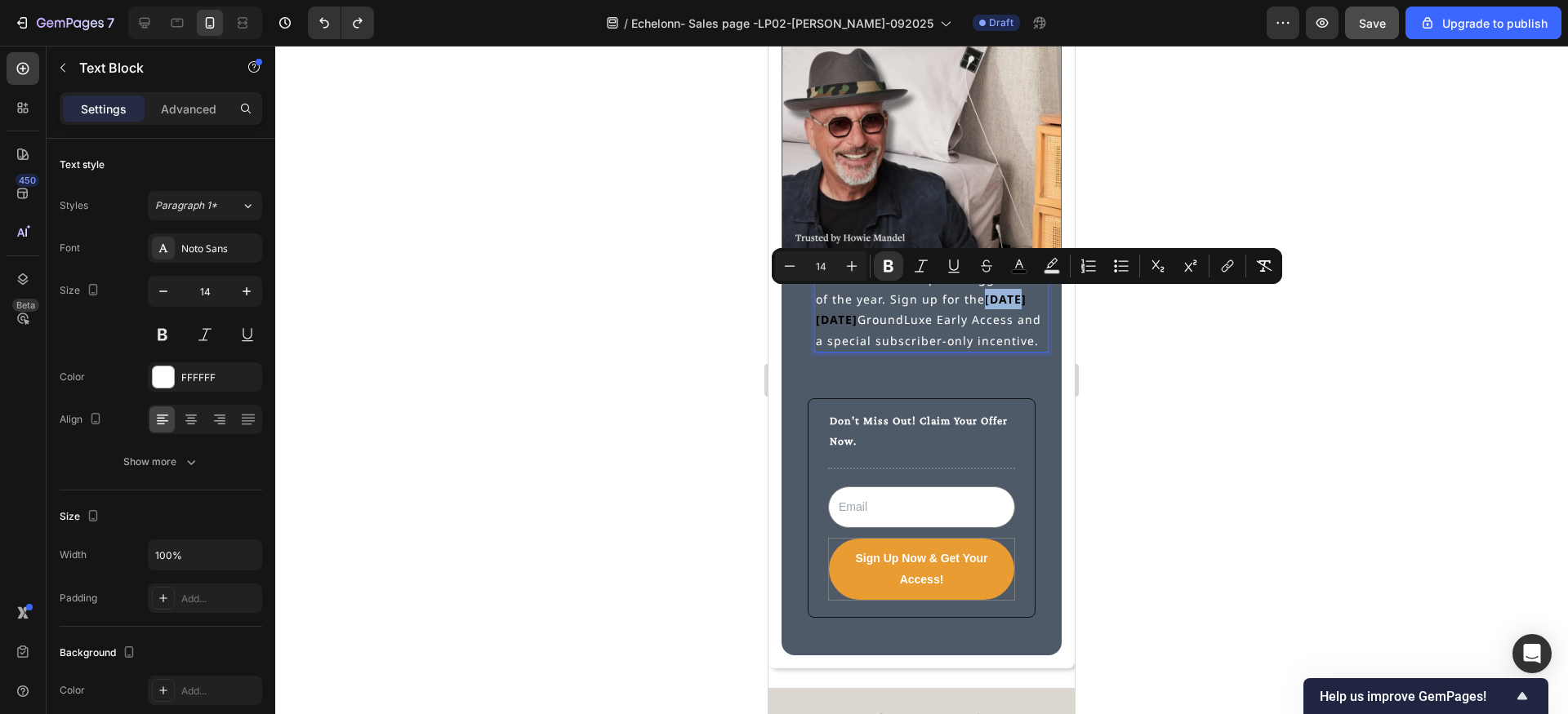
click at [985, 300] on strong "[DATE][DATE]" at bounding box center [922, 309] width 211 height 36
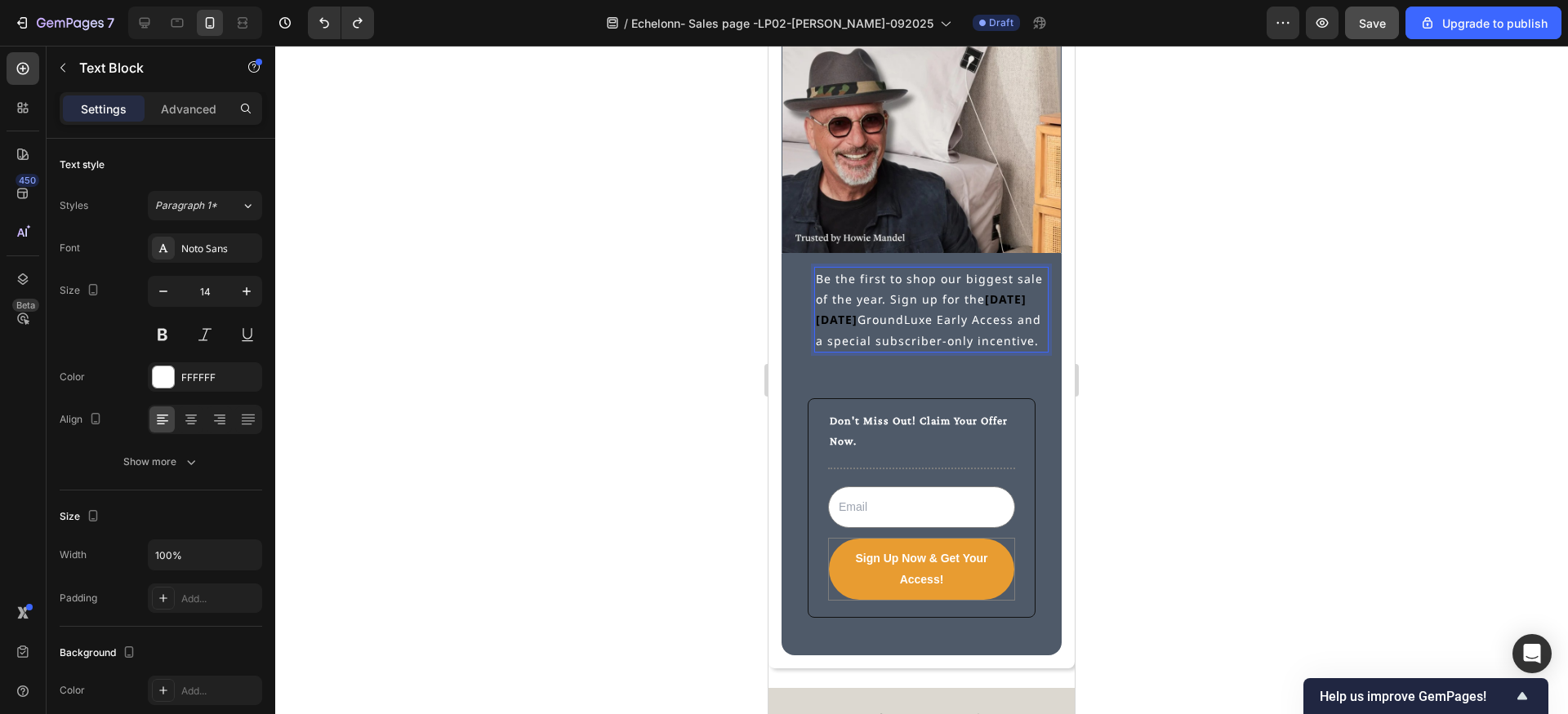
click at [923, 302] on p "Be the first to shop our biggest sale of the year. Sign up for the [DATE][DATE]…" at bounding box center [932, 310] width 231 height 82
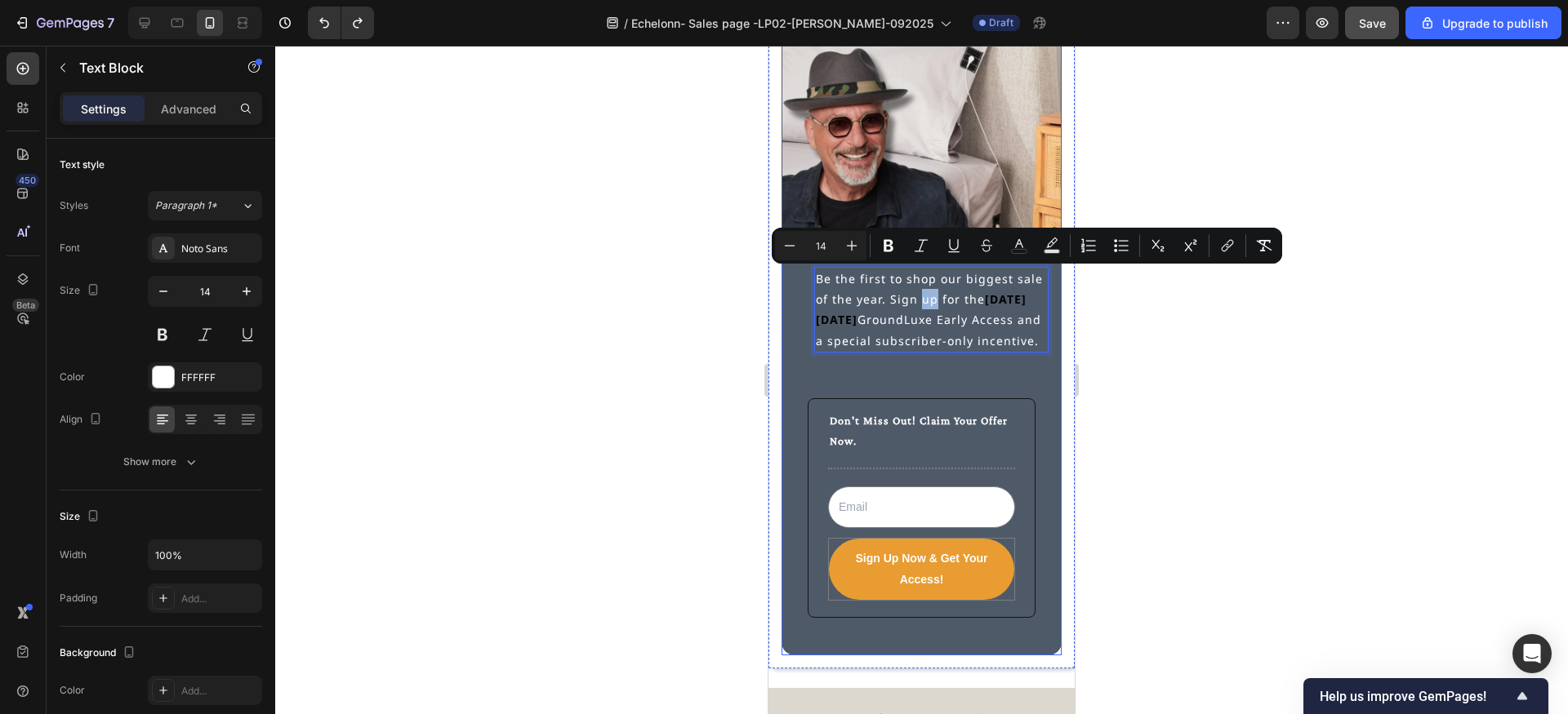
click at [803, 328] on div "Be the first to shop our biggest sale of the year. Sign up for the [DATE][DATE]…" at bounding box center [922, 455] width 254 height 376
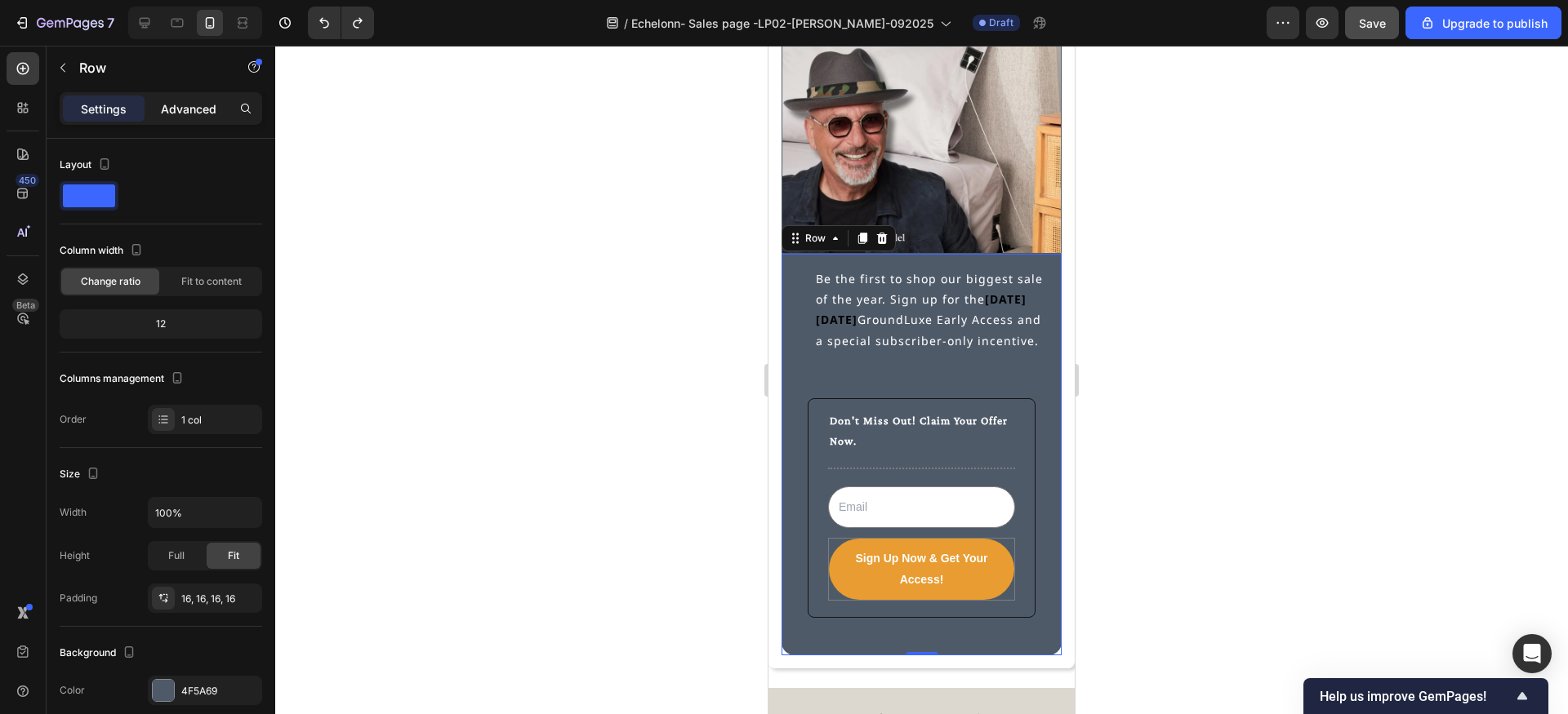
click at [205, 111] on p "Advanced" at bounding box center [188, 109] width 56 height 17
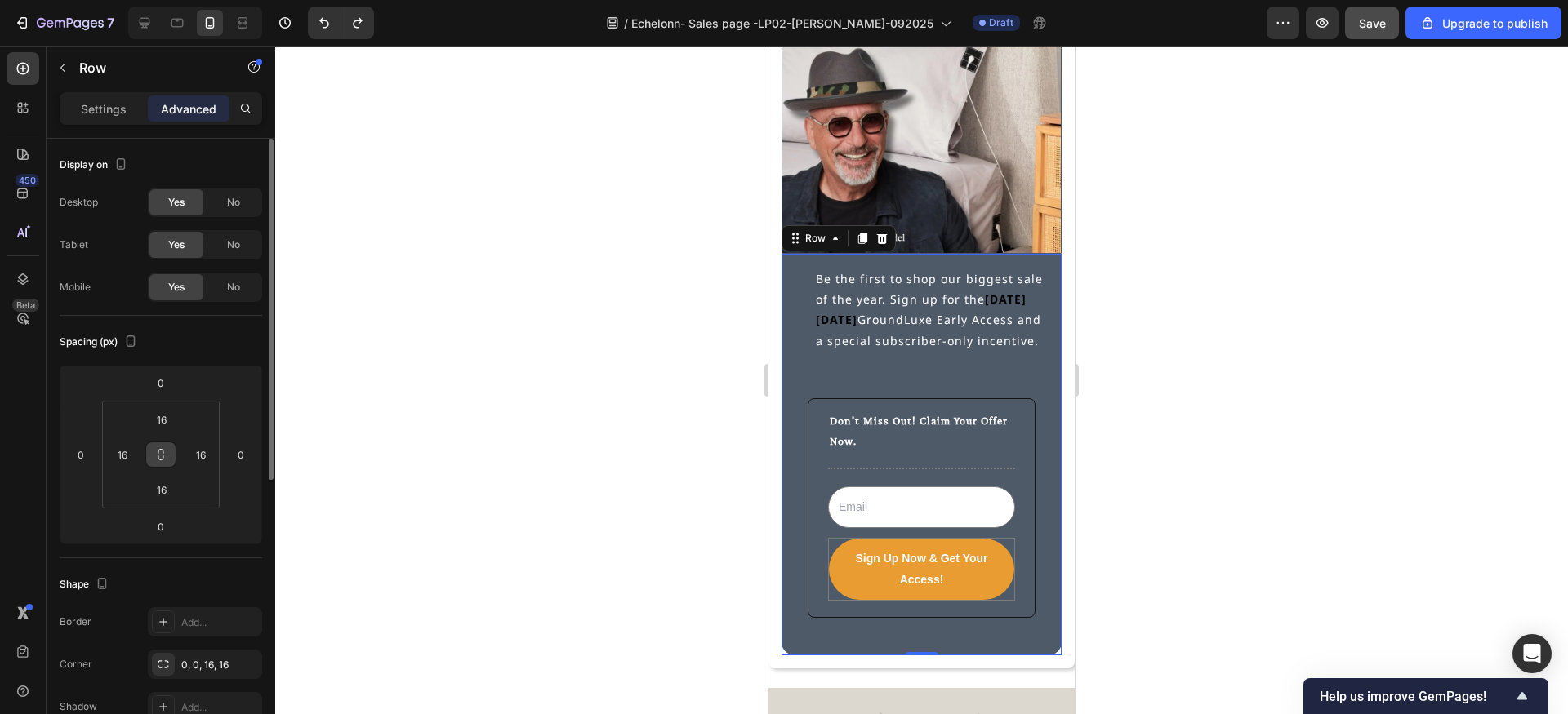
click at [165, 452] on icon at bounding box center [160, 455] width 13 height 13
click at [169, 418] on input "16" at bounding box center [162, 419] width 33 height 25
type input "0"
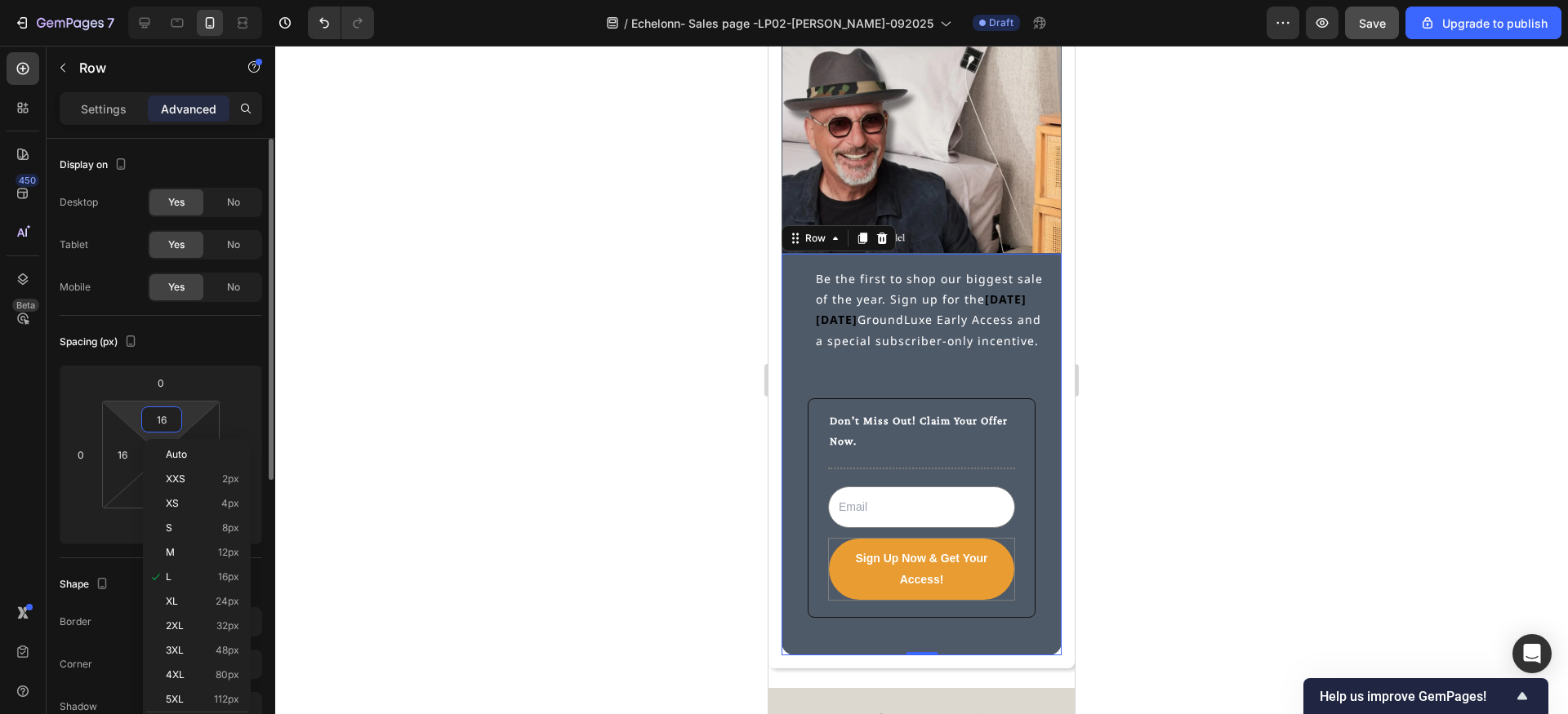
type input "0"
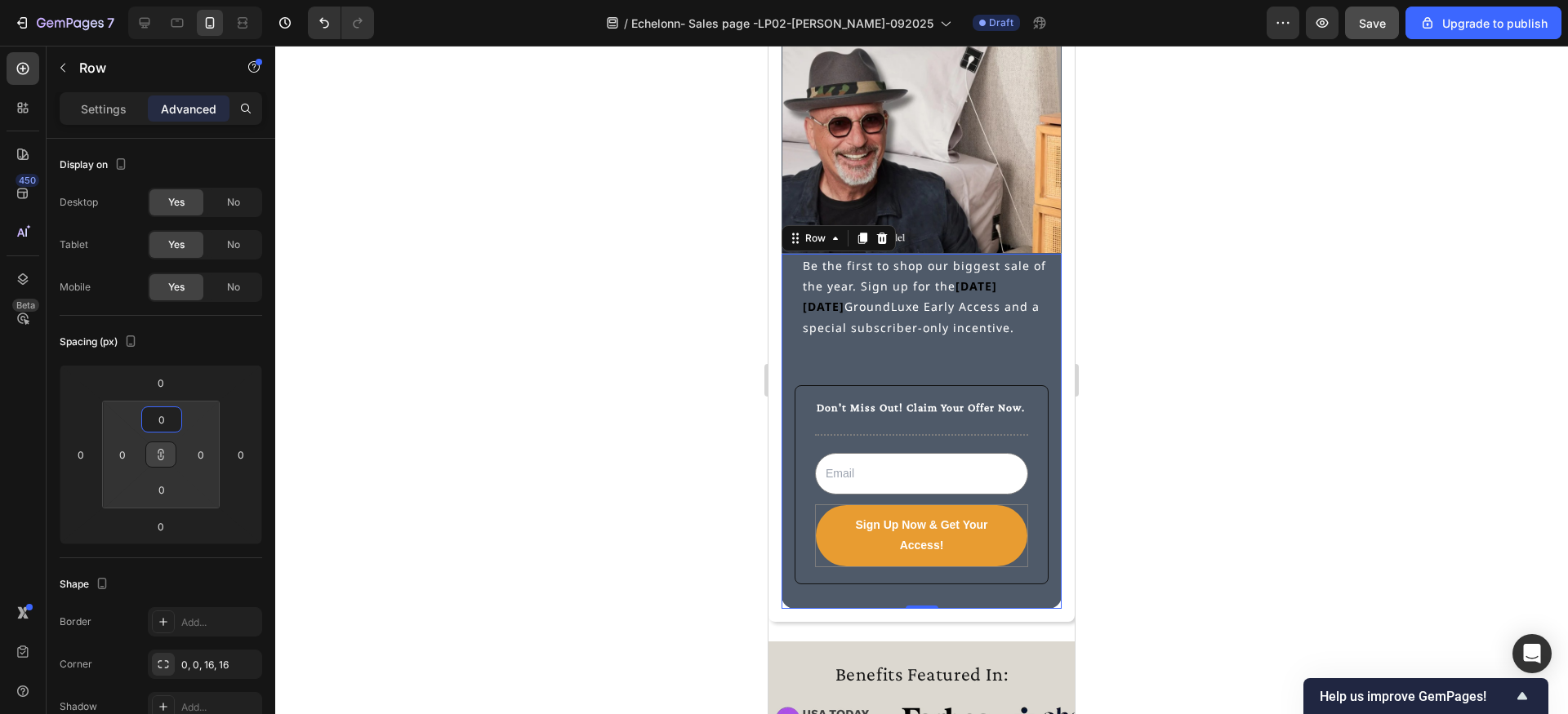
click at [580, 426] on div at bounding box center [922, 379] width 1293 height 668
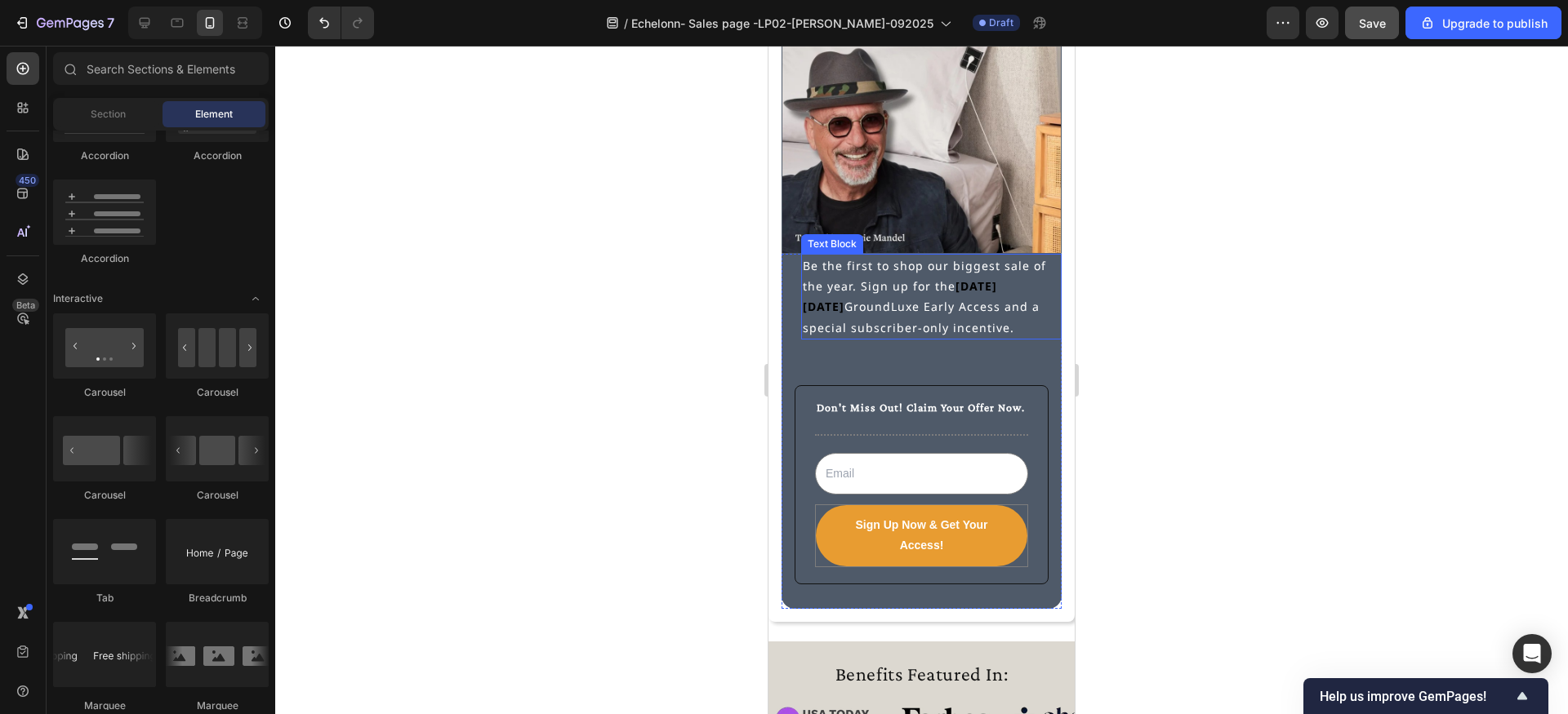
click at [802, 293] on p "Be the first to shop our biggest sale of the year. Sign up for the [DATE][DATE]…" at bounding box center [931, 297] width 258 height 82
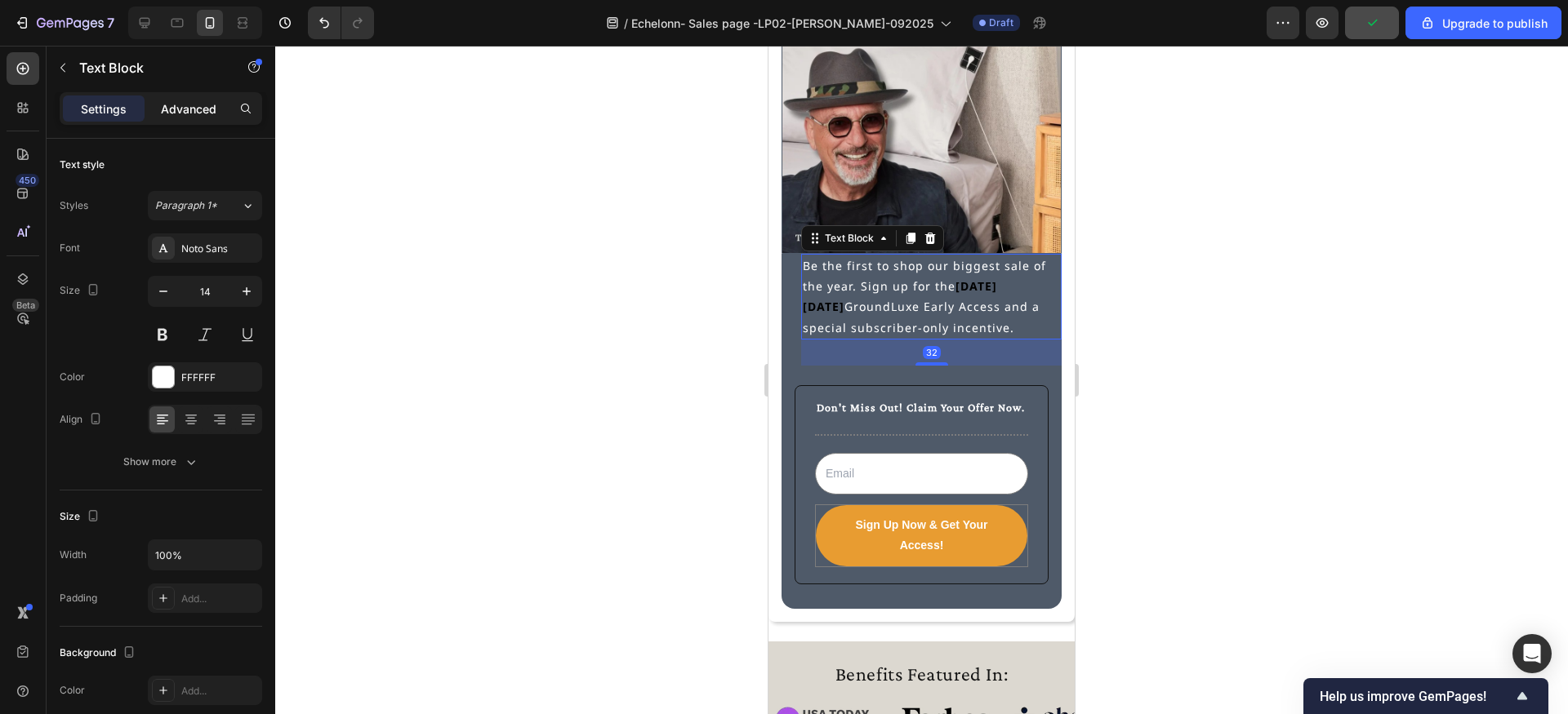
click at [179, 102] on p "Advanced" at bounding box center [188, 109] width 56 height 17
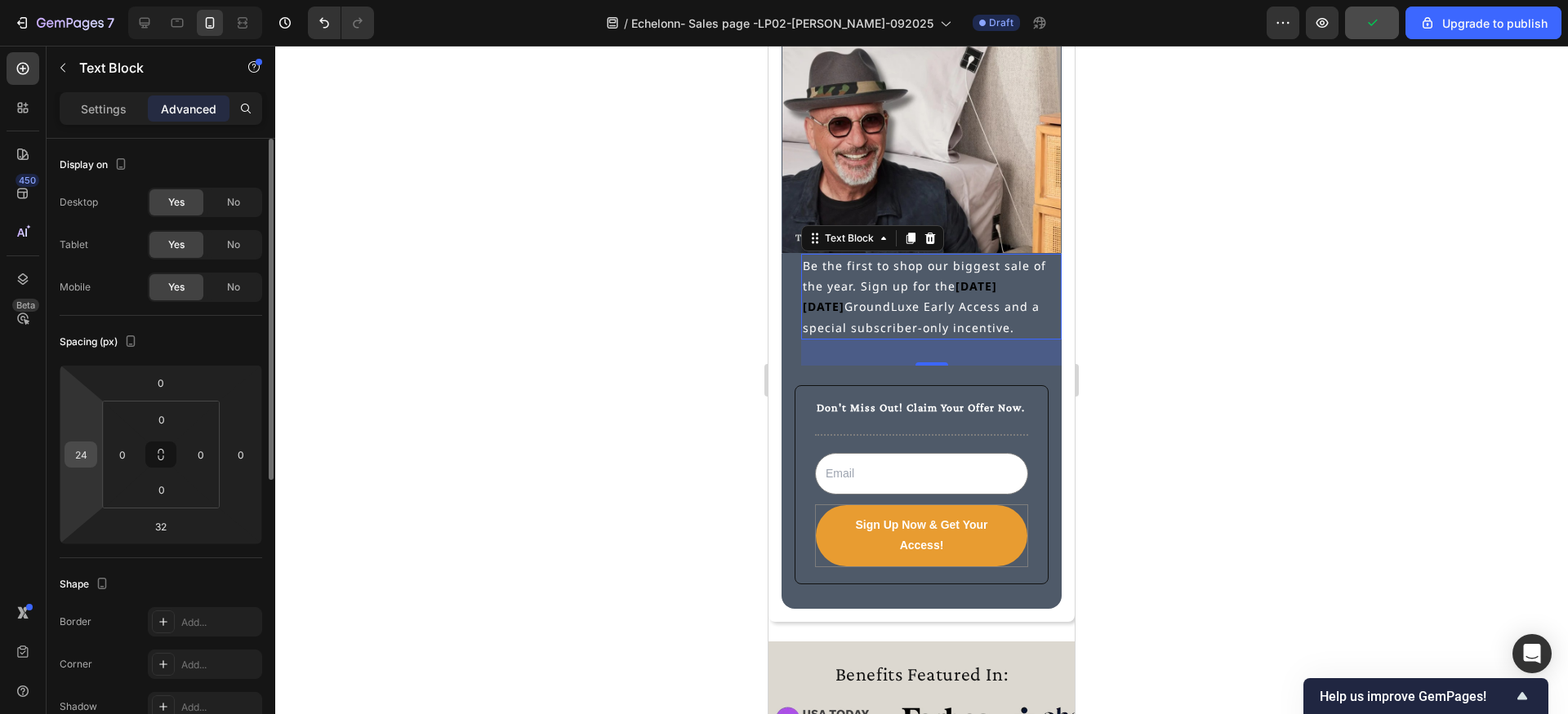
click at [86, 448] on input "24" at bounding box center [81, 455] width 25 height 25
type input "0"
click at [161, 528] on input "32" at bounding box center [161, 526] width 33 height 25
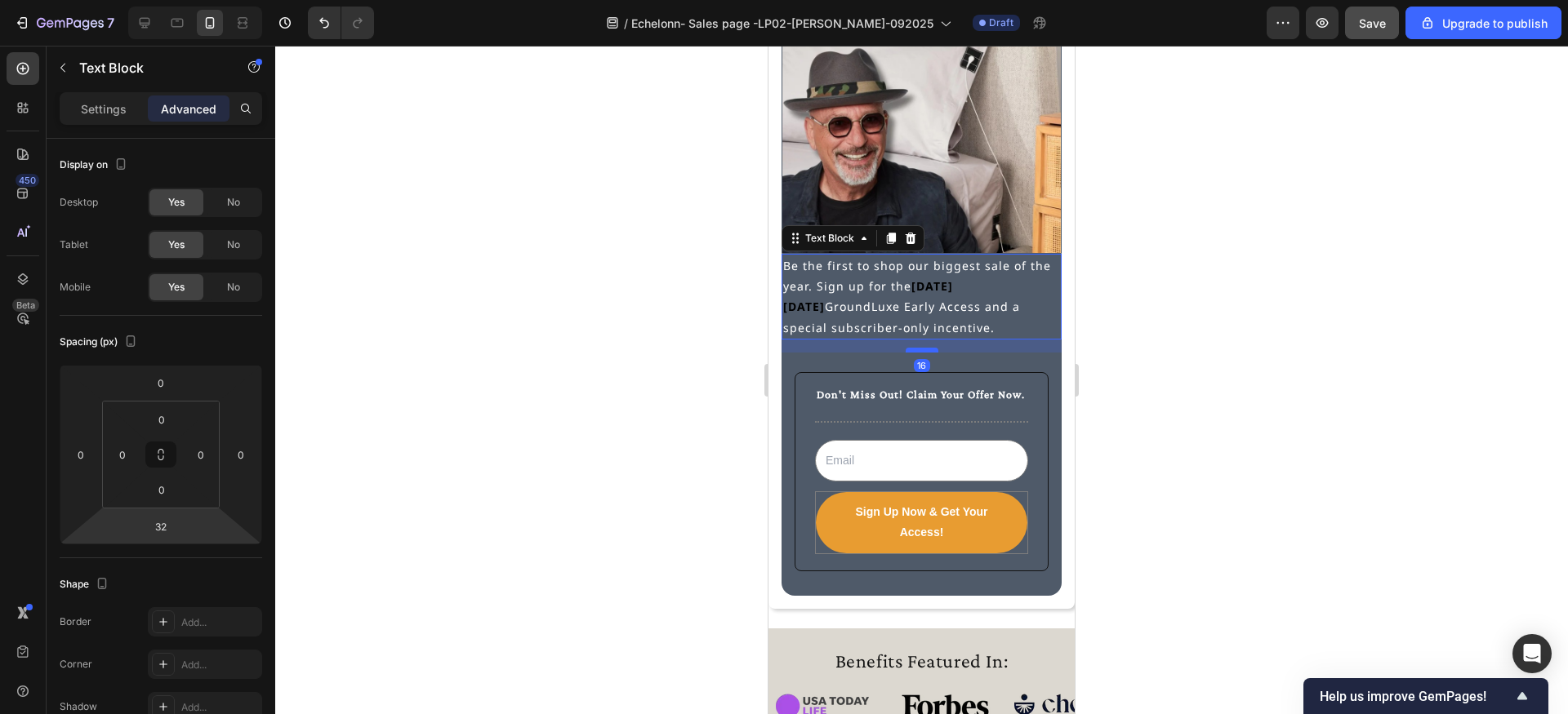
drag, startPoint x: 924, startPoint y: 361, endPoint x: 924, endPoint y: 347, distance: 14.0
click at [924, 347] on div at bounding box center [922, 349] width 33 height 5
type input "16"
click at [966, 362] on div "Don't Miss Out! Claim Your Offer Now. Text Block Title Line Email Field Sign Up…" at bounding box center [921, 474] width 280 height 243
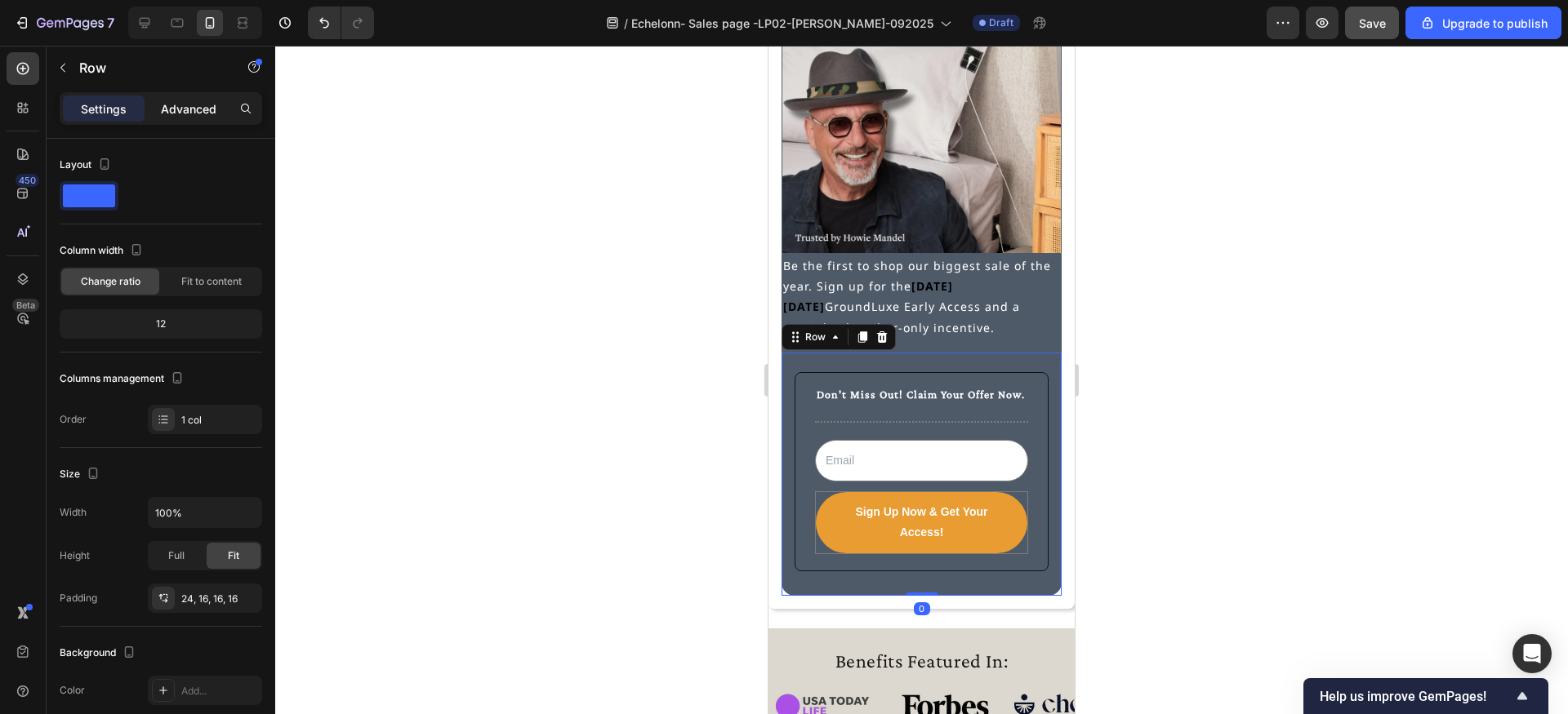
click at [188, 115] on p "Advanced" at bounding box center [188, 109] width 56 height 17
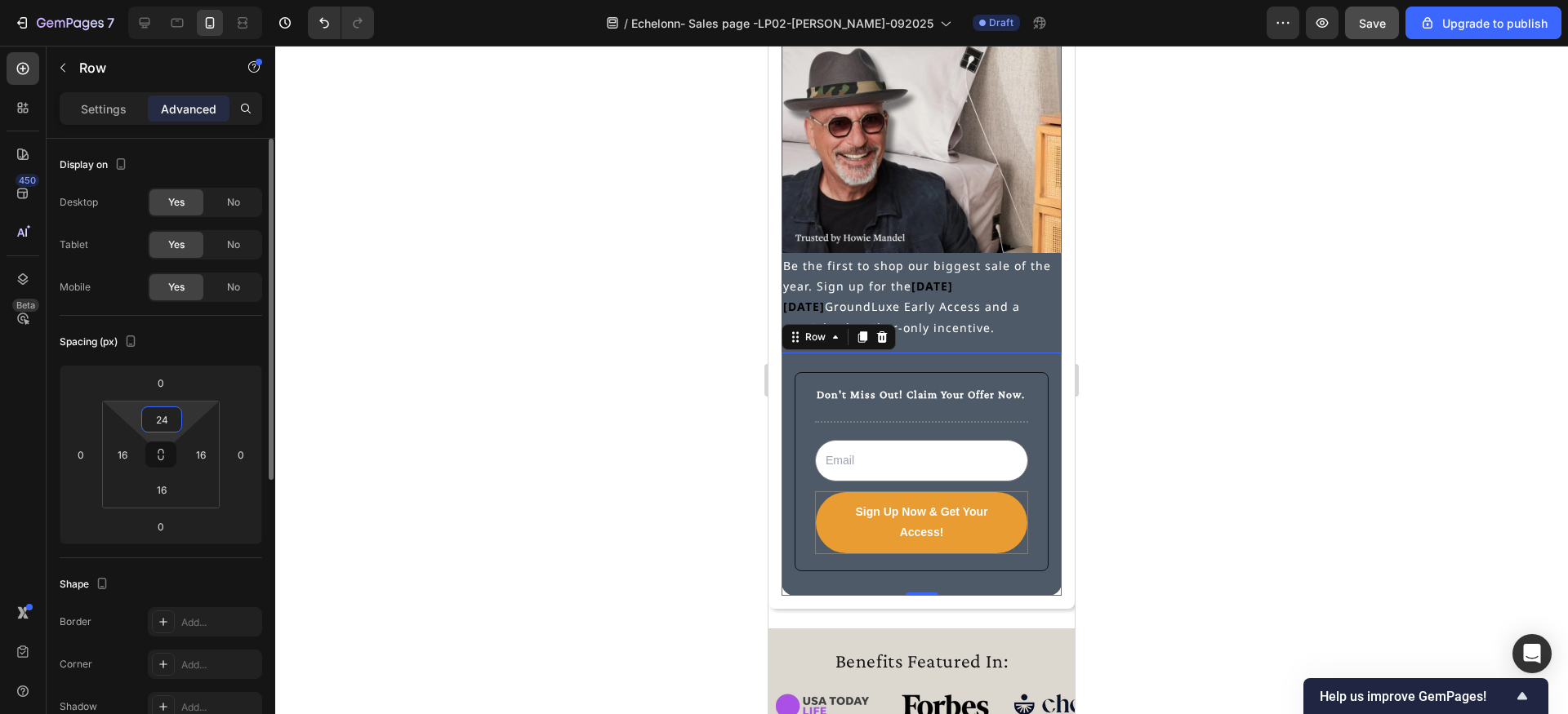
click at [168, 417] on input "24" at bounding box center [162, 419] width 33 height 25
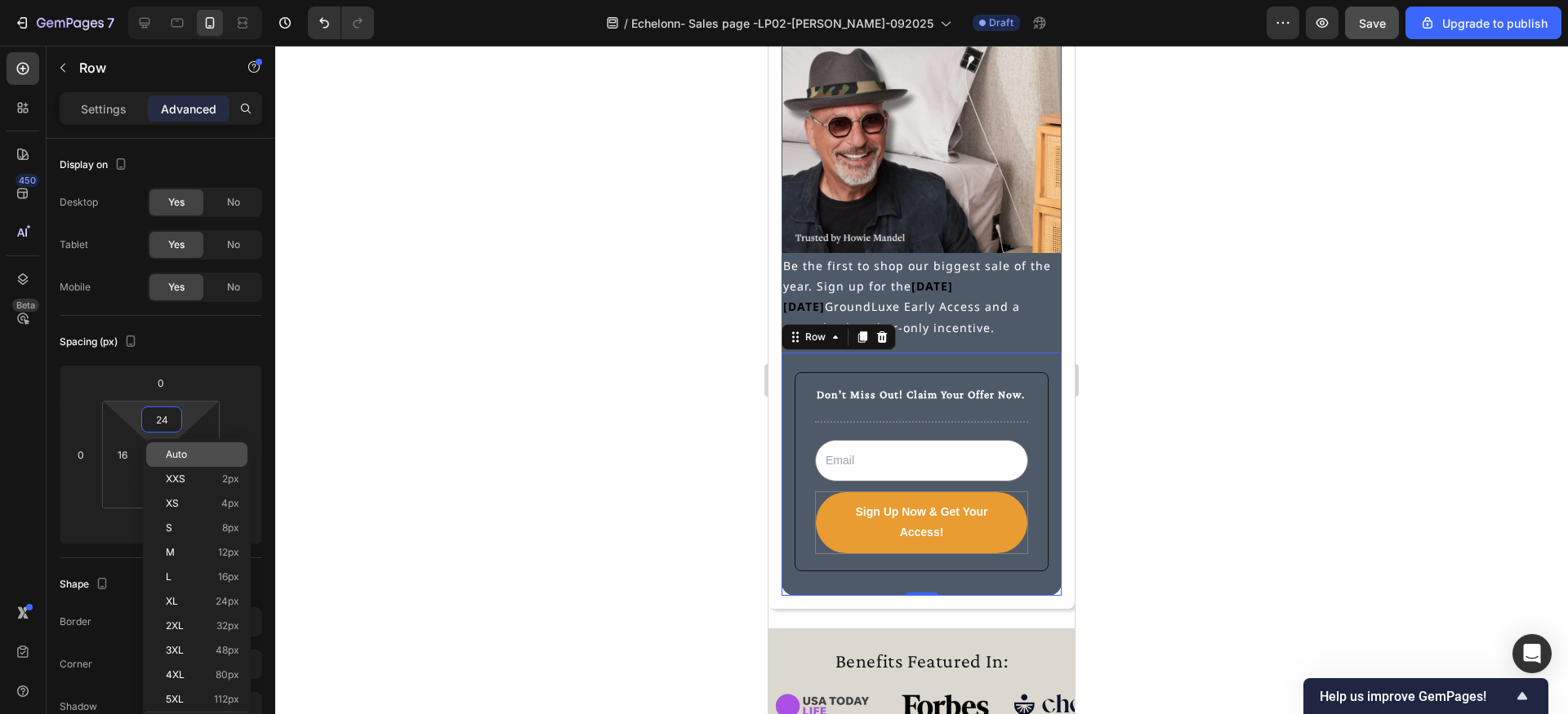
type input "0"
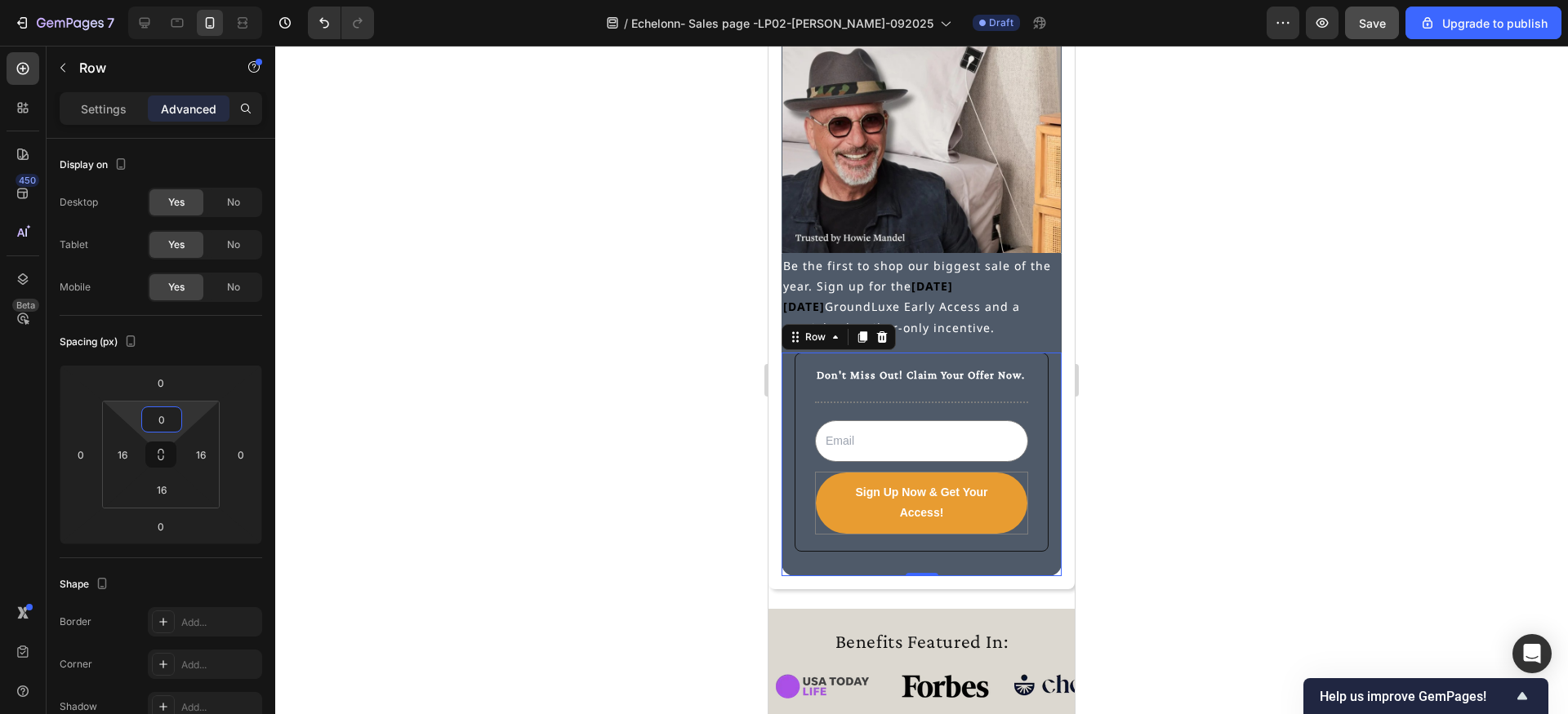
click at [630, 472] on div at bounding box center [922, 379] width 1293 height 668
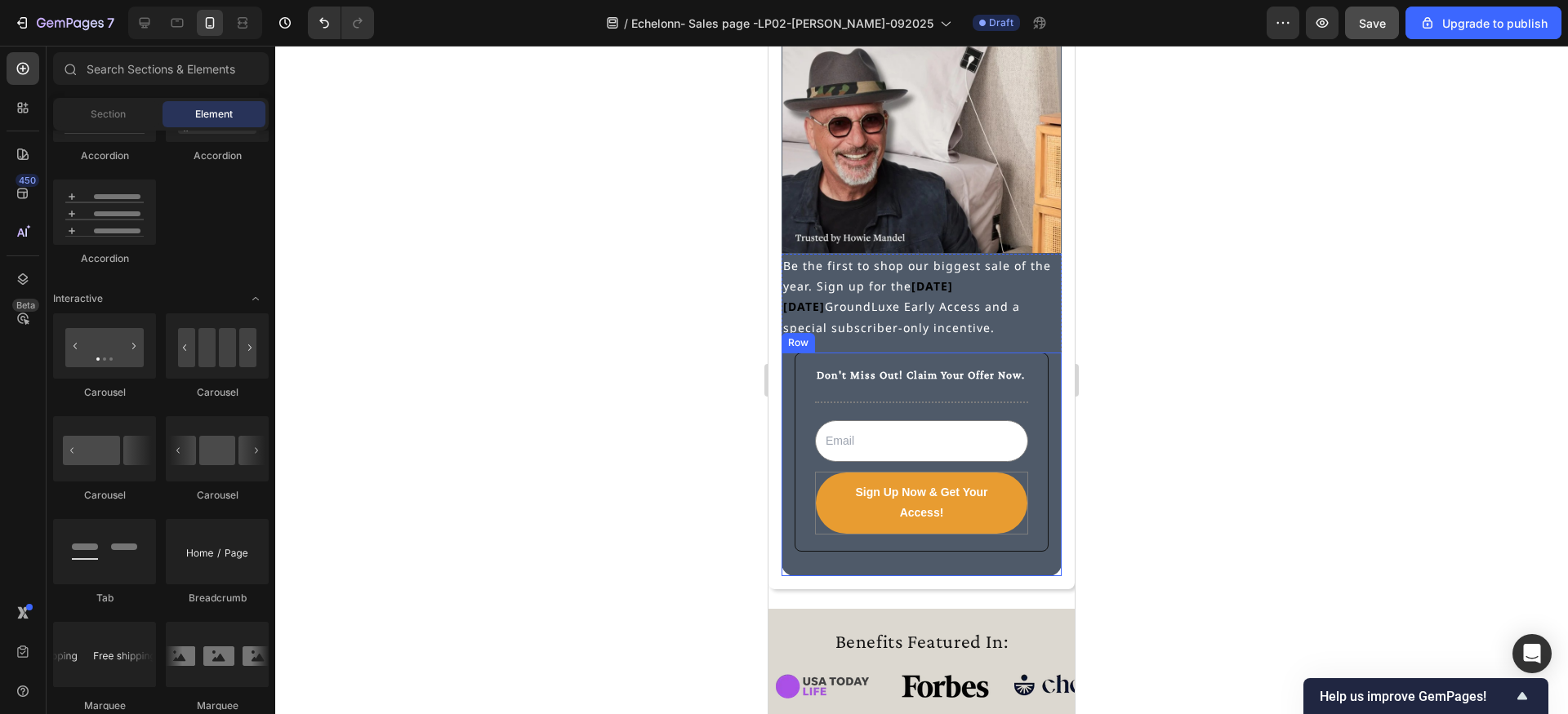
click at [788, 422] on div "Don't Miss Out! Claim Your Offer Now. Text Block Title Line Email Field Sign Up…" at bounding box center [921, 465] width 280 height 224
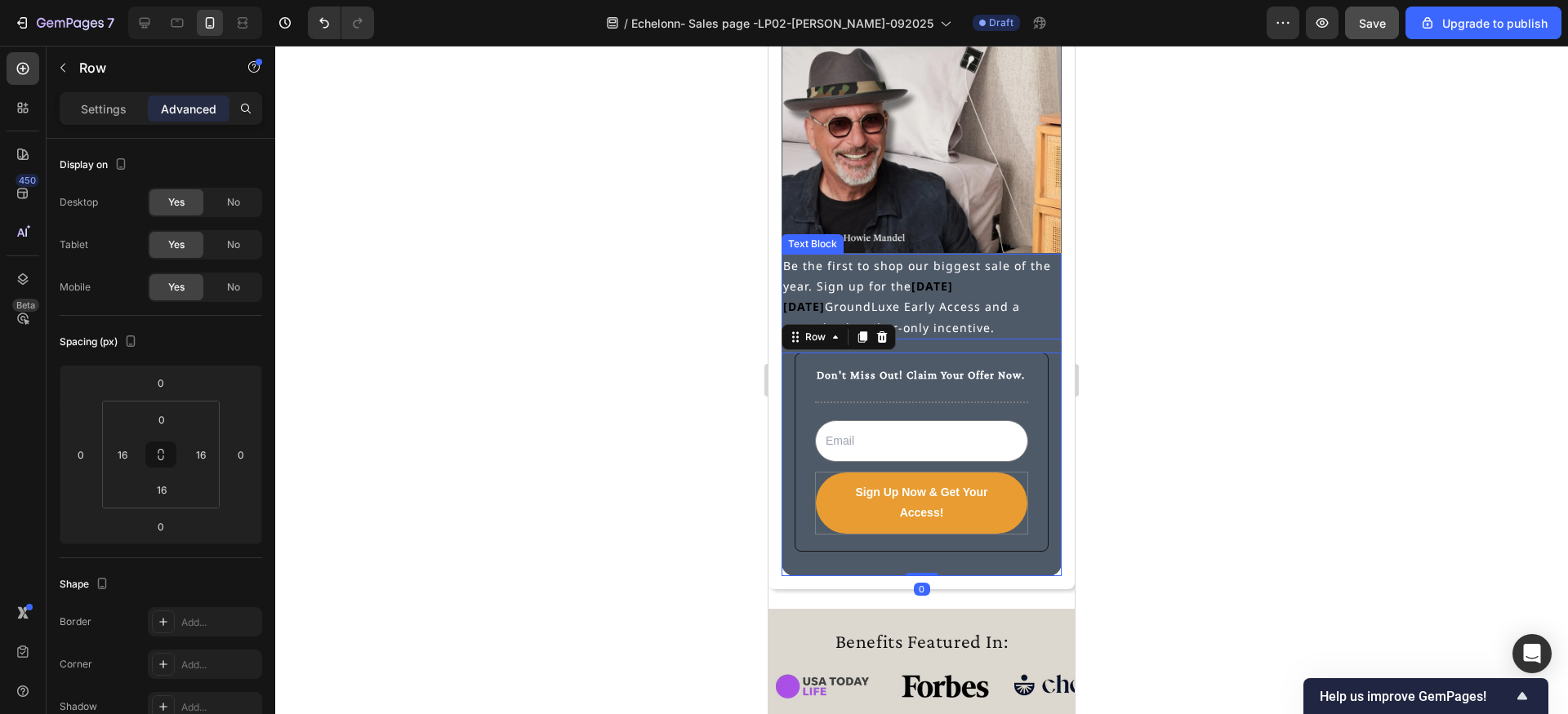
click at [895, 311] on p "Be the first to shop our biggest sale of the year. Sign up for the [DATE][DATE]…" at bounding box center [922, 297] width 277 height 82
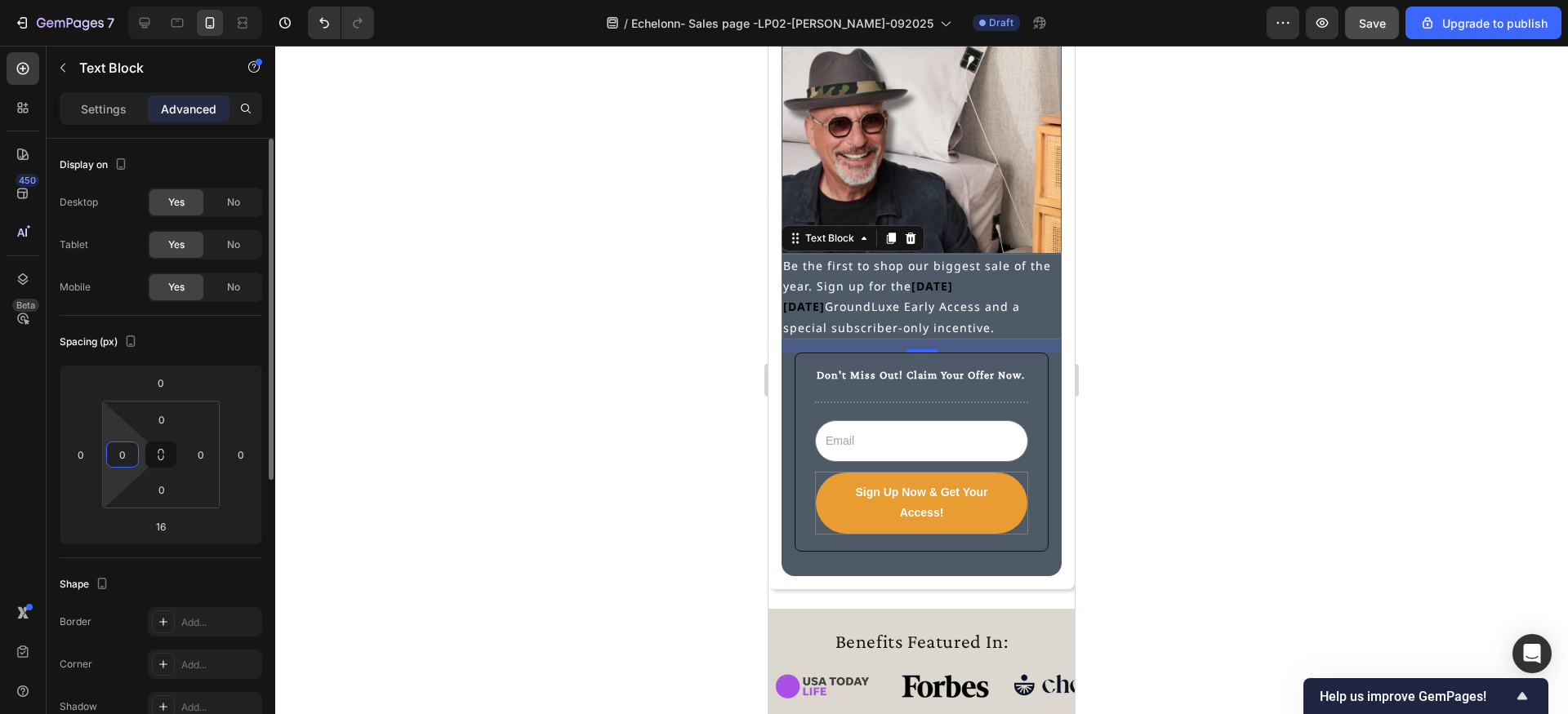
click at [119, 452] on input "0" at bounding box center [122, 455] width 25 height 25
type input "16"
click at [204, 453] on input "0" at bounding box center [201, 455] width 25 height 25
type input "16"
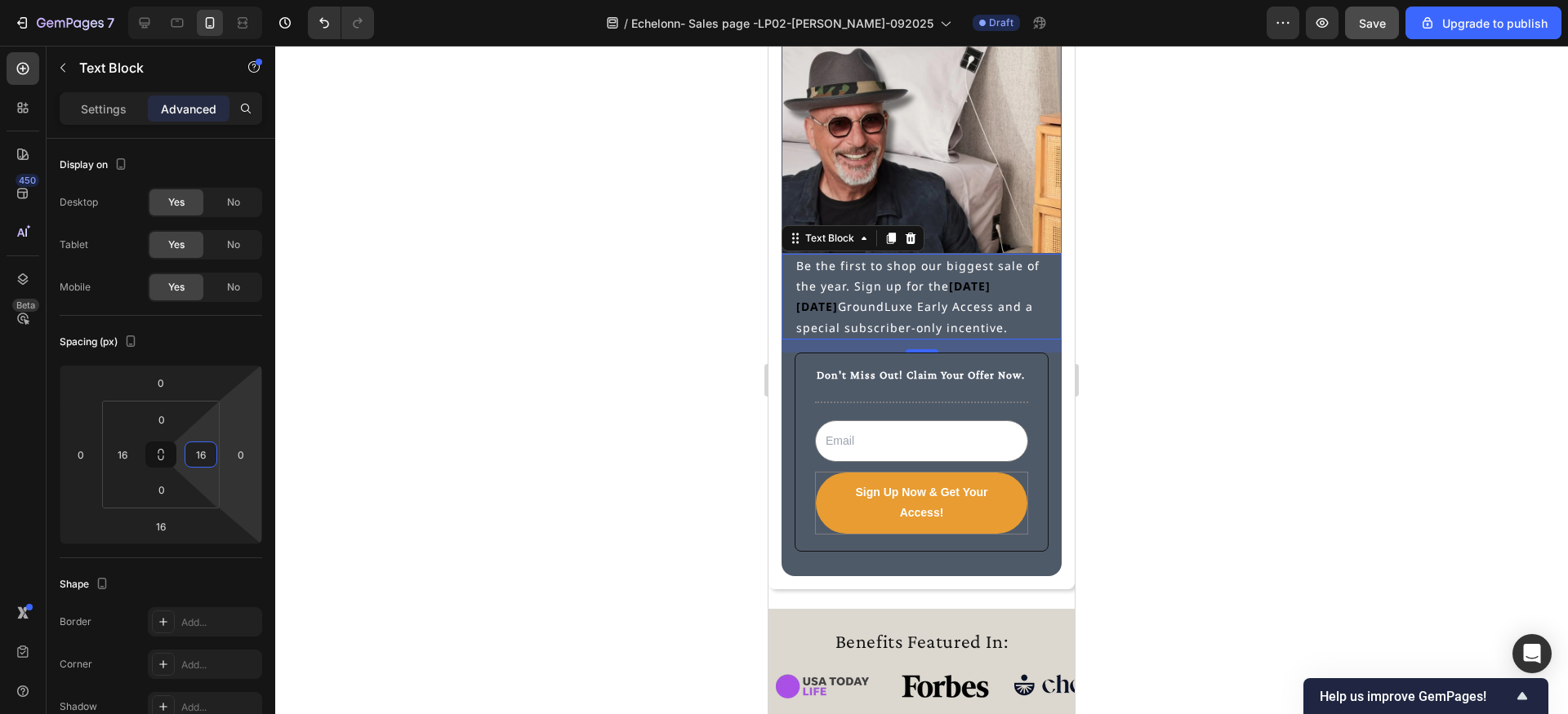
click at [571, 469] on div at bounding box center [922, 379] width 1293 height 668
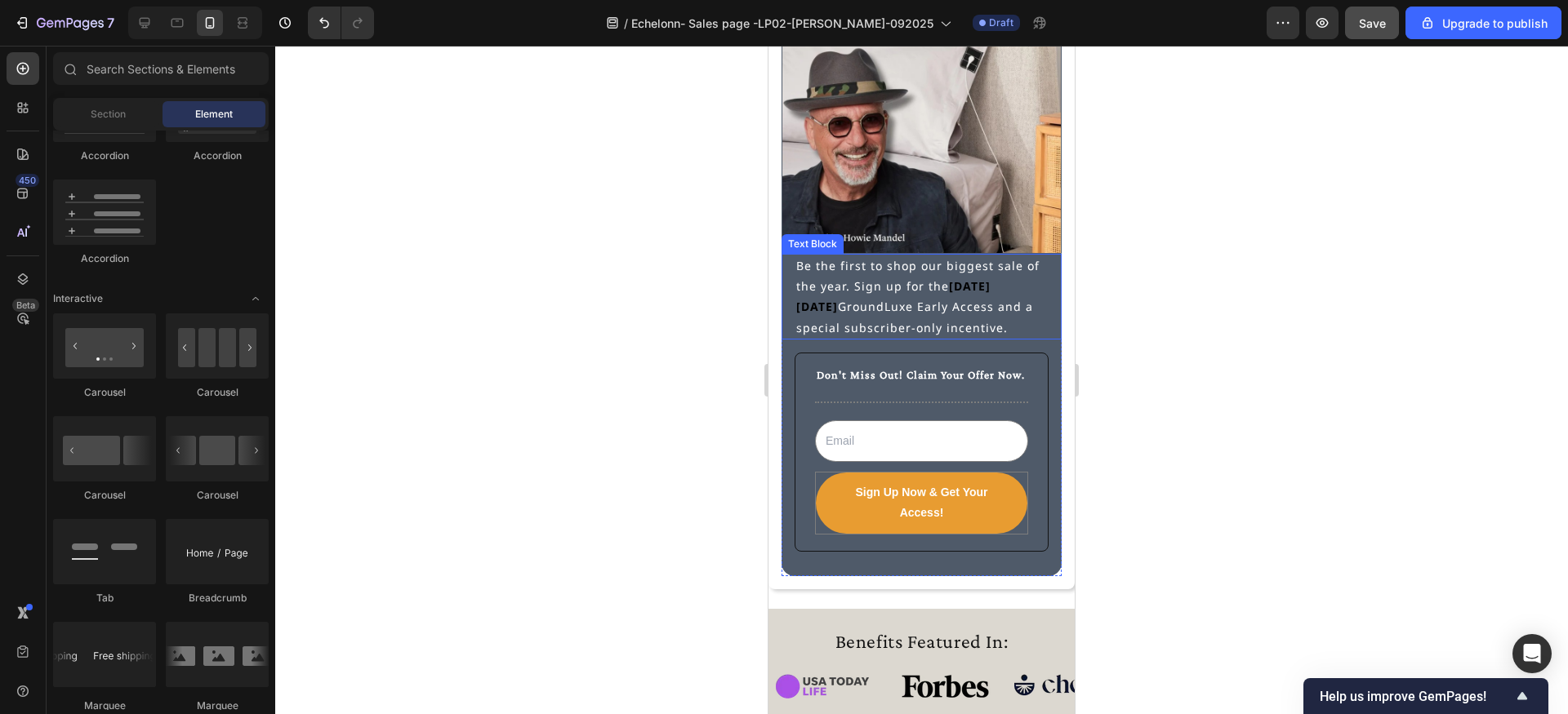
click at [807, 245] on div "Text Block" at bounding box center [812, 244] width 56 height 15
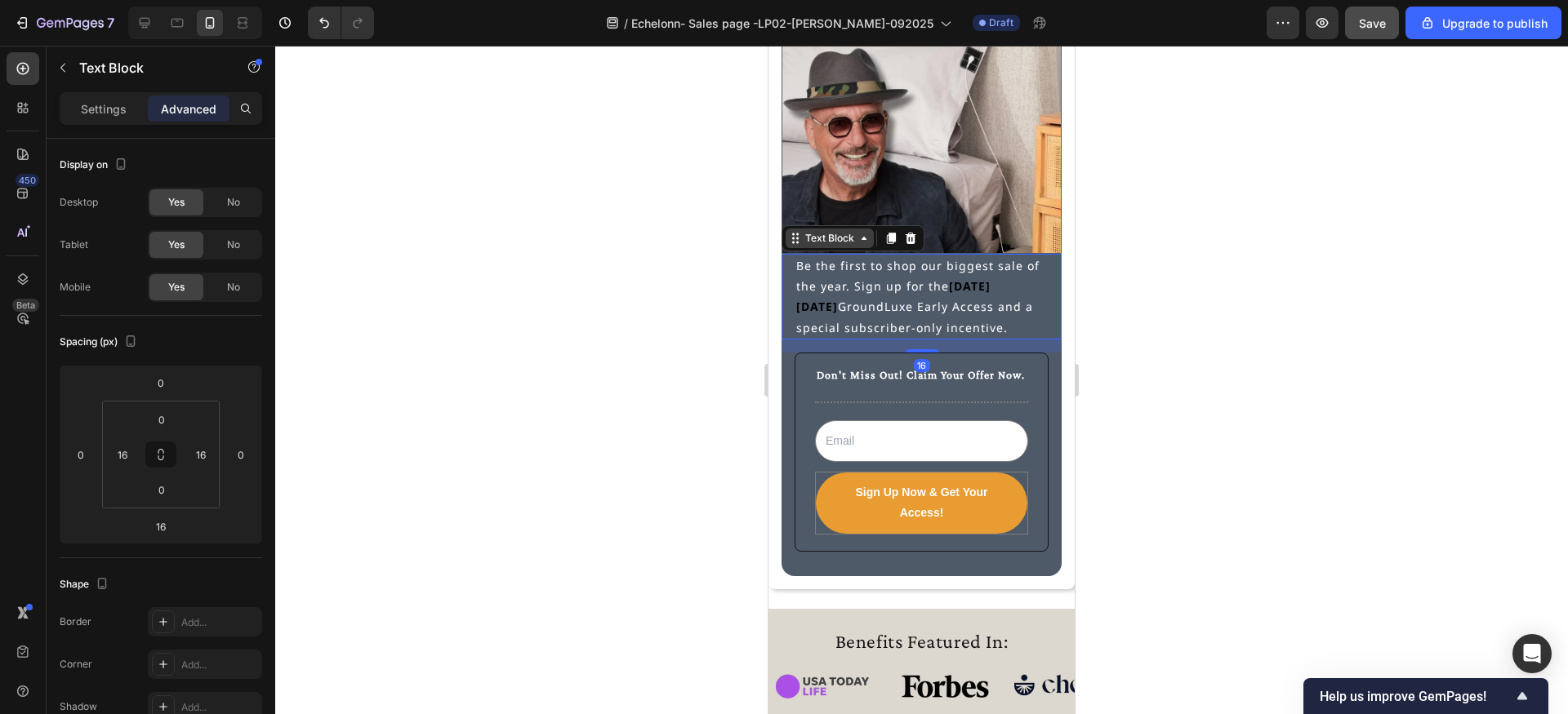
click at [819, 243] on div "Text Block" at bounding box center [830, 238] width 56 height 15
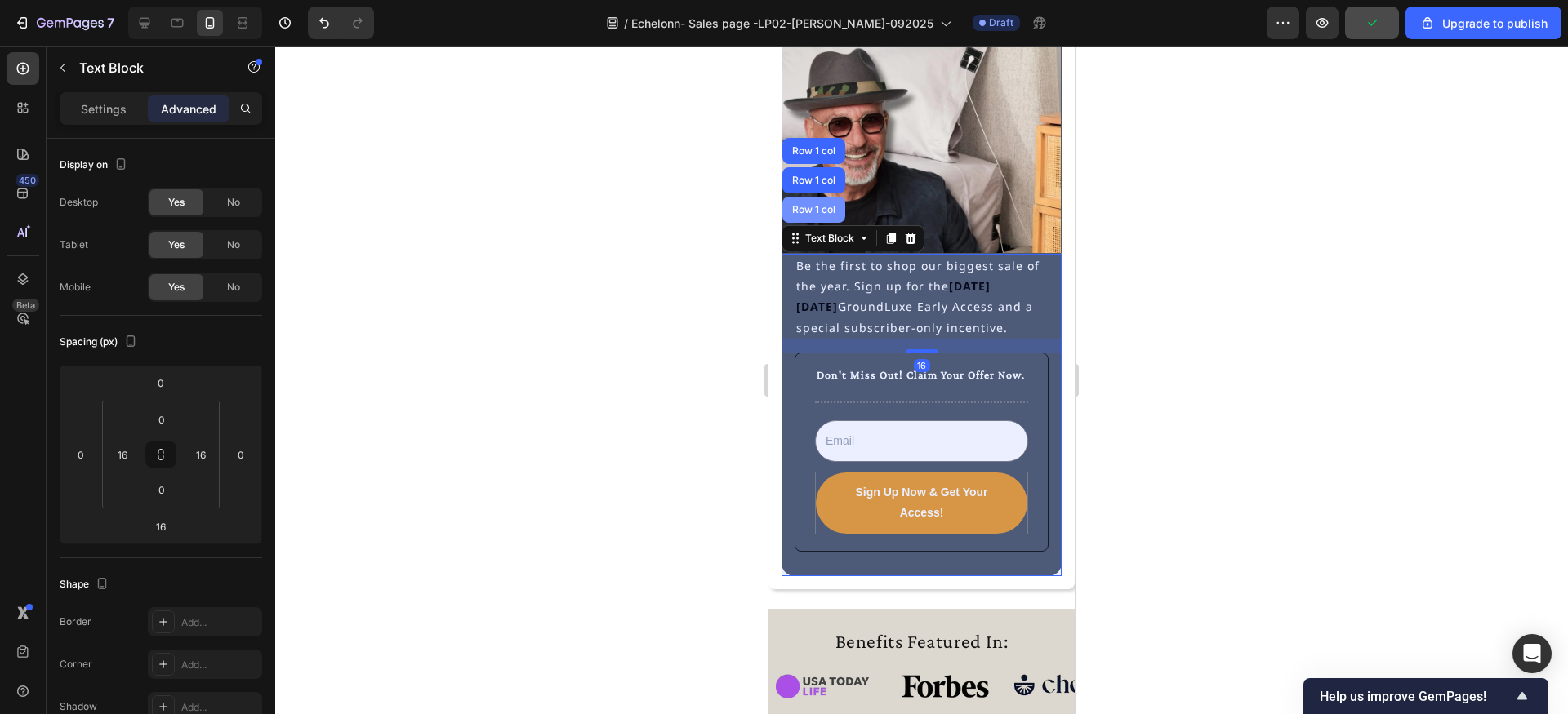
click at [823, 216] on div "Row 1 col" at bounding box center [813, 210] width 63 height 26
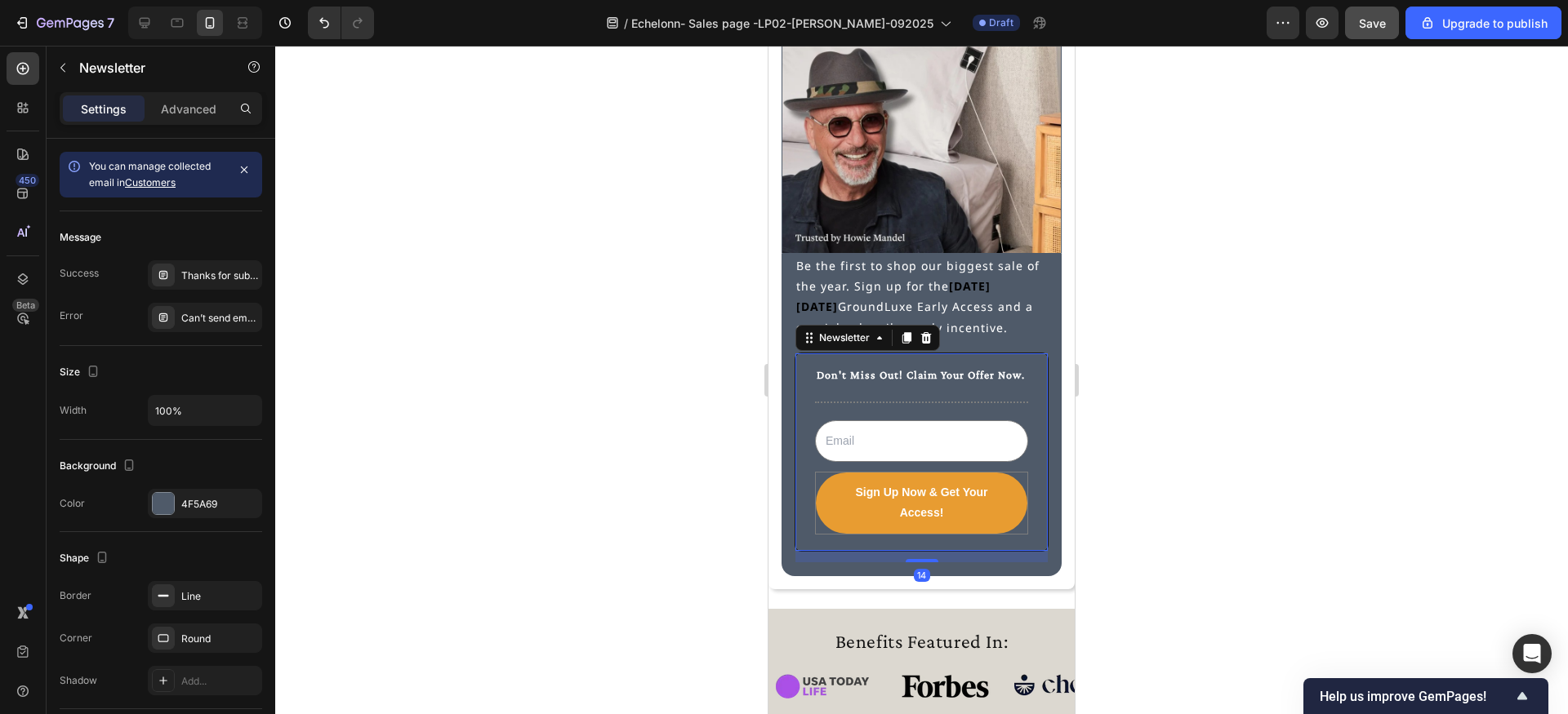
click at [847, 541] on div "Don't Miss Out! Claim Your Offer Now. Text Block Title Line Email Field Sign Up…" at bounding box center [922, 452] width 254 height 199
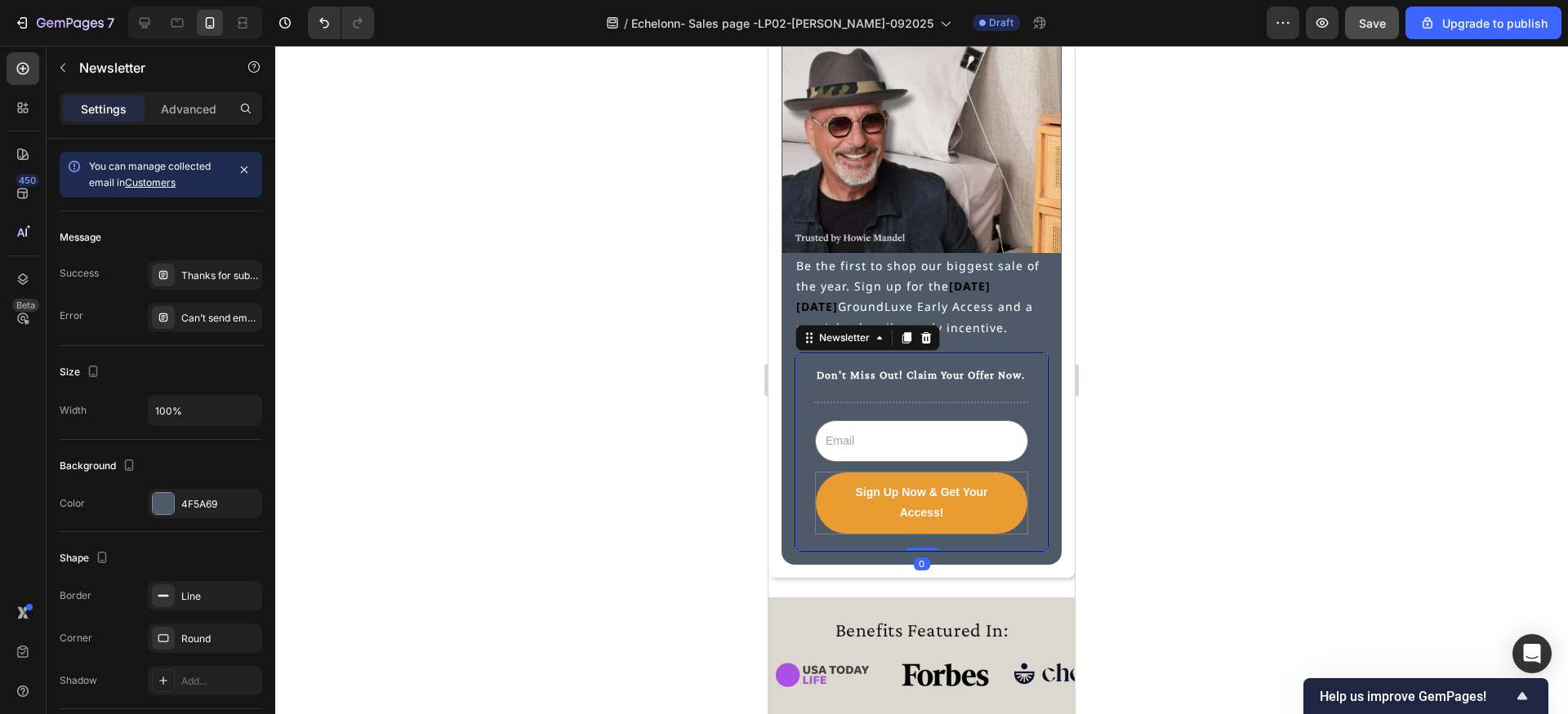
drag, startPoint x: 921, startPoint y: 560, endPoint x: 921, endPoint y: 537, distance: 23.0
click at [921, 537] on div "Don't Miss Out! Claim Your Offer Now. Text Block Title Line Email Field Sign Up…" at bounding box center [922, 452] width 254 height 199
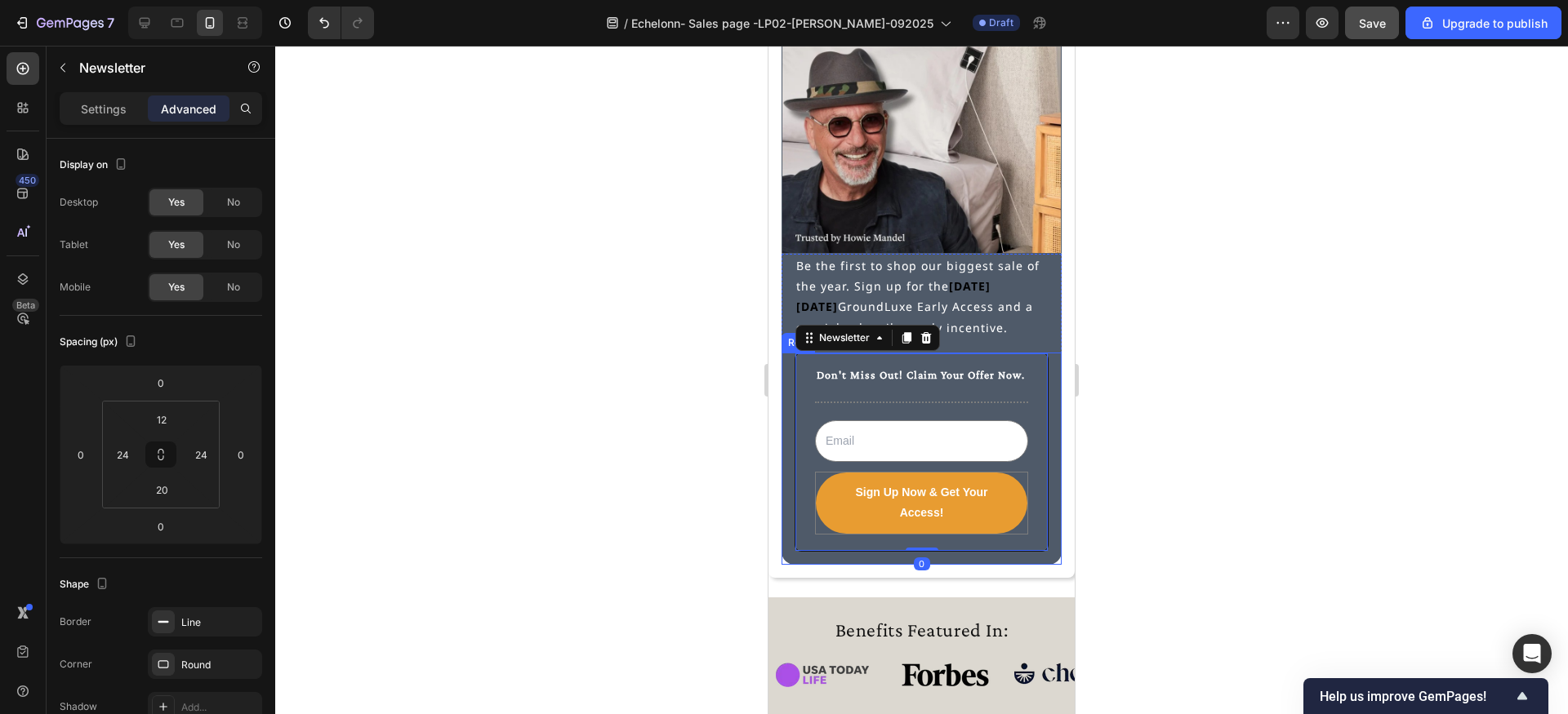
click at [986, 560] on div "Don't Miss Out! Claim Your Offer Now. Text Block Title Line Email Field Sign Up…" at bounding box center [921, 459] width 280 height 213
click at [969, 258] on p "Be the first to shop our biggest sale of the year. Sign up for the [DATE][DATE]…" at bounding box center [921, 297] width 250 height 82
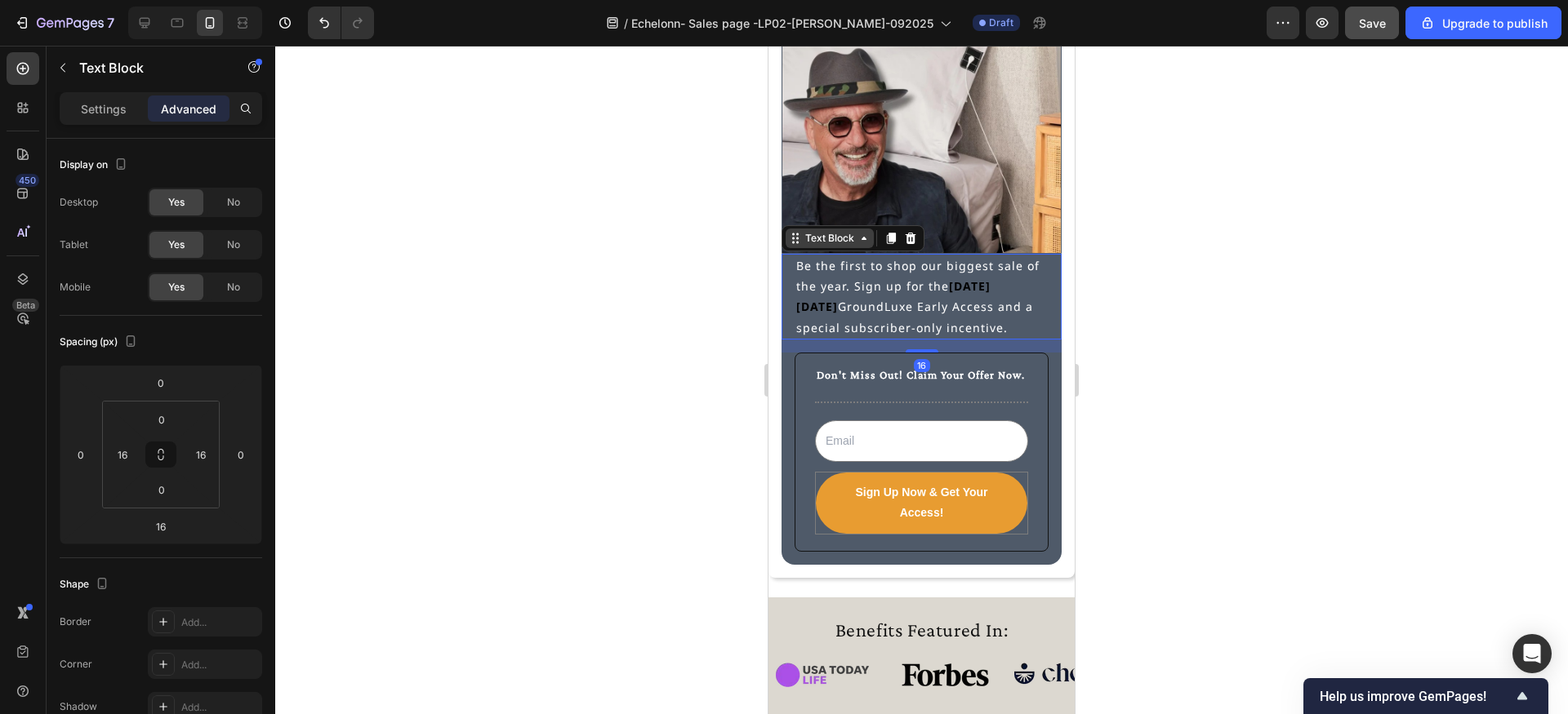
click at [846, 238] on div "Text Block" at bounding box center [830, 238] width 56 height 15
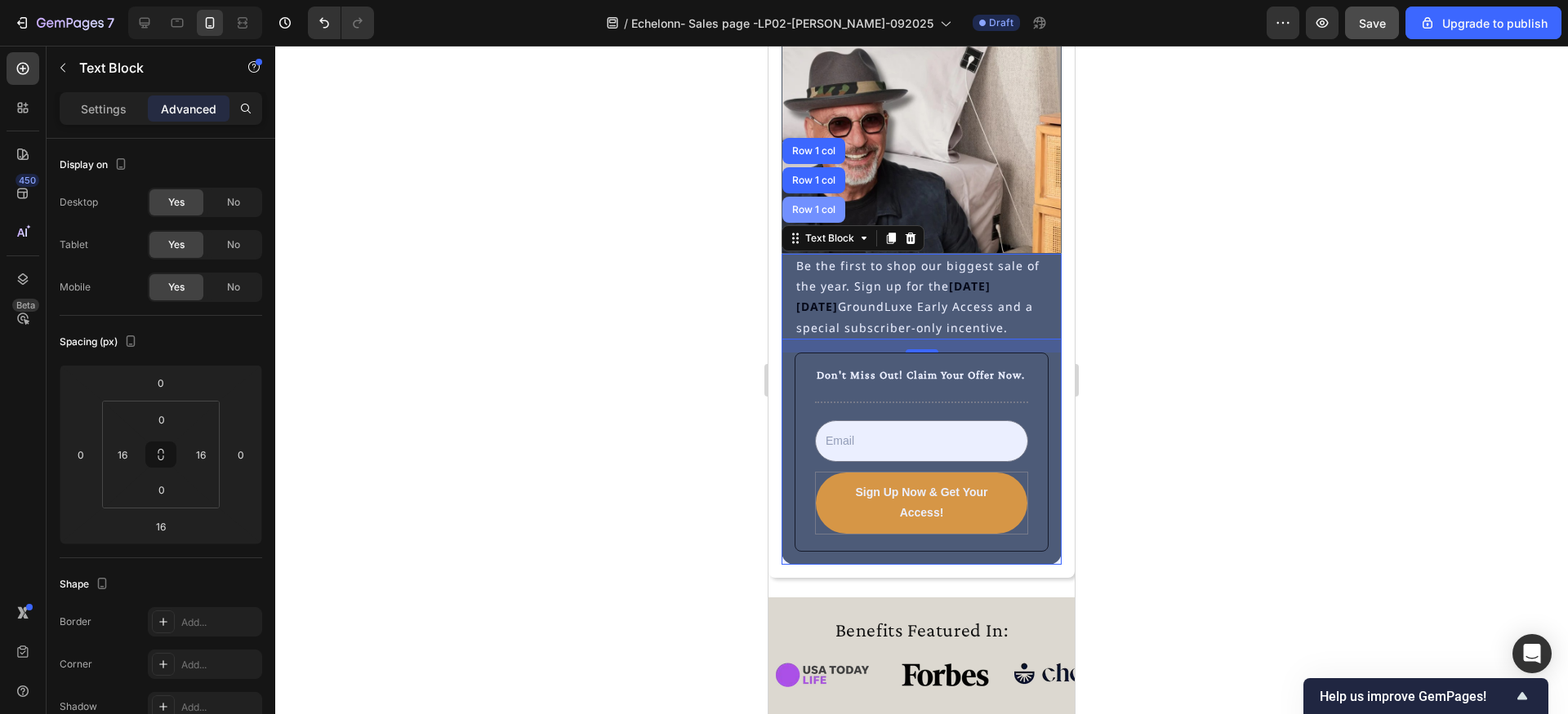
click at [823, 214] on div "Row 1 col" at bounding box center [813, 210] width 50 height 10
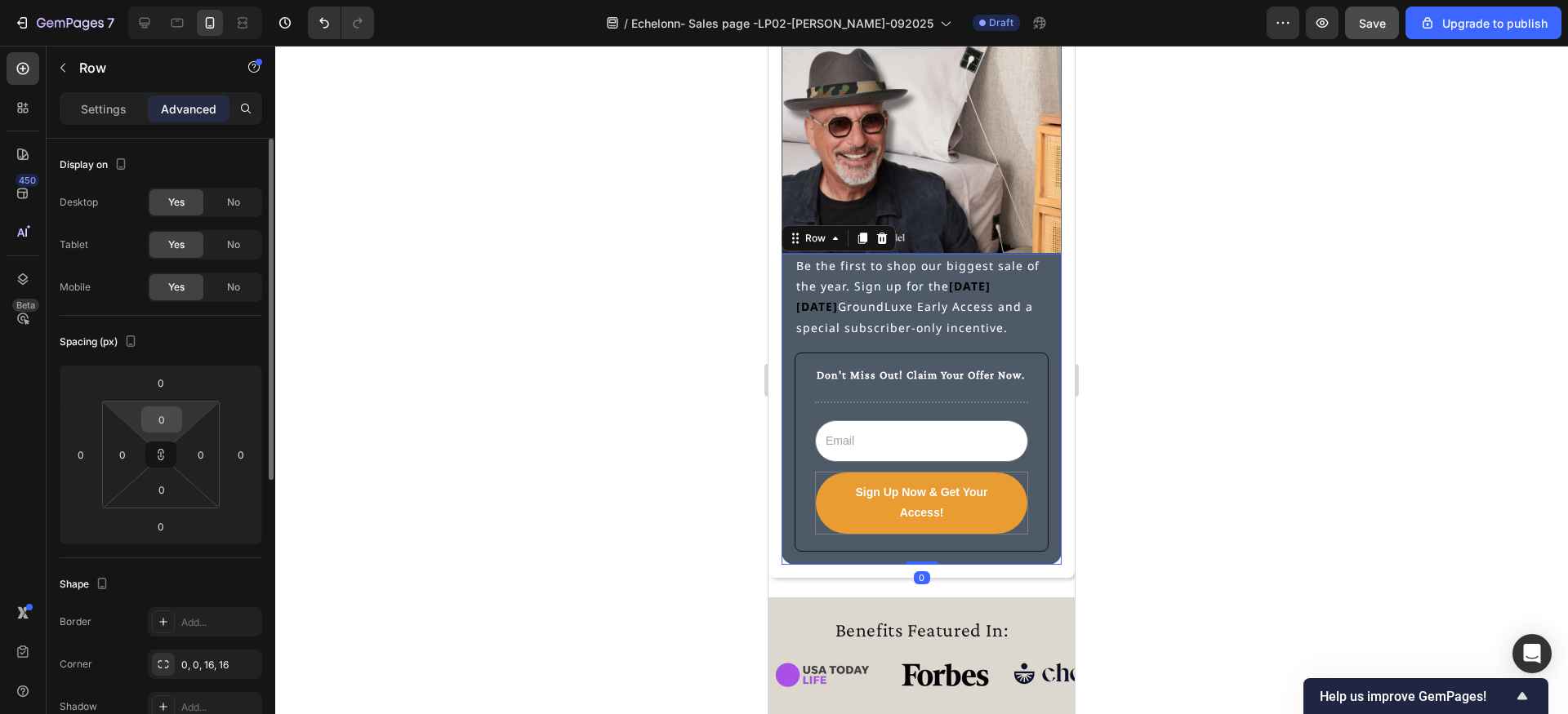
click at [169, 417] on input "0" at bounding box center [162, 419] width 33 height 25
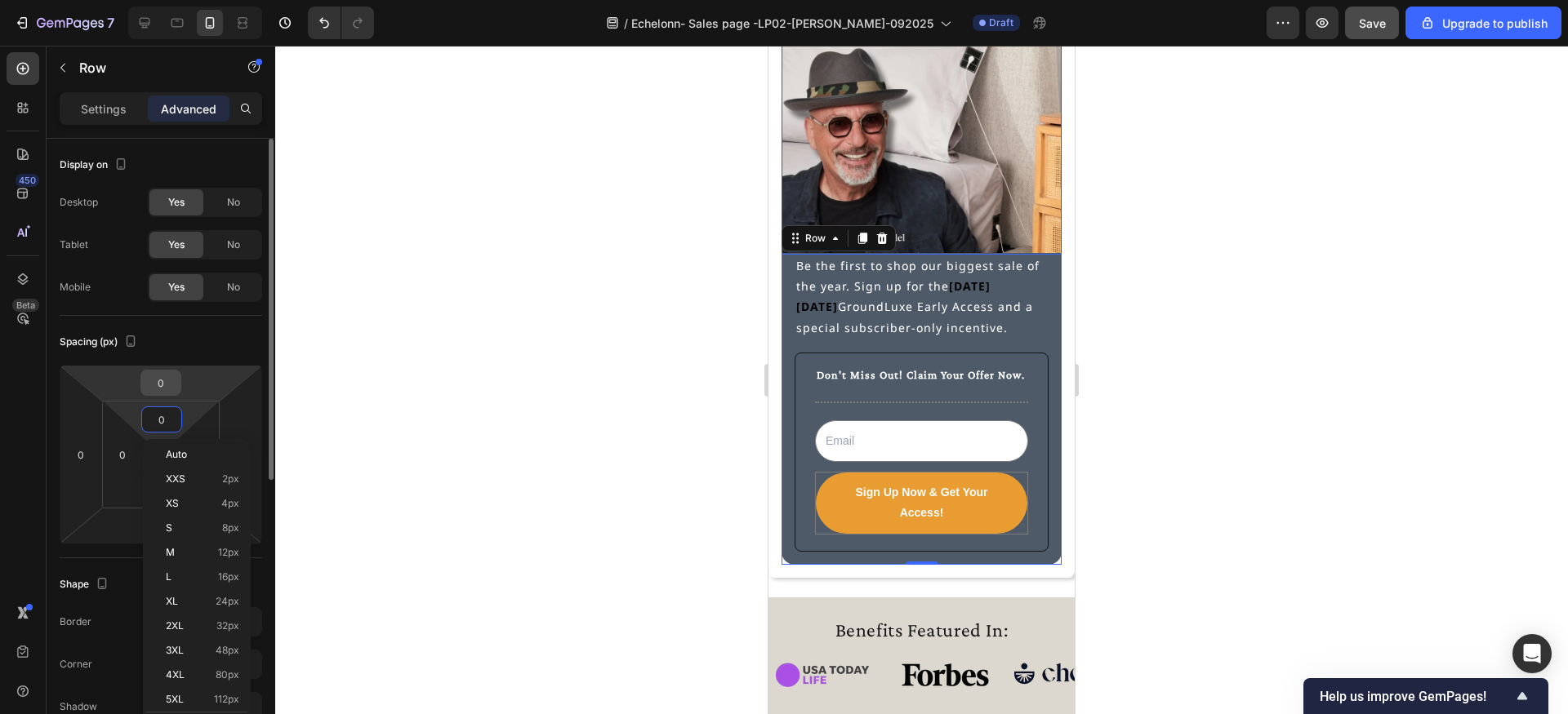
click at [169, 379] on input "0" at bounding box center [161, 382] width 33 height 25
type input "1"
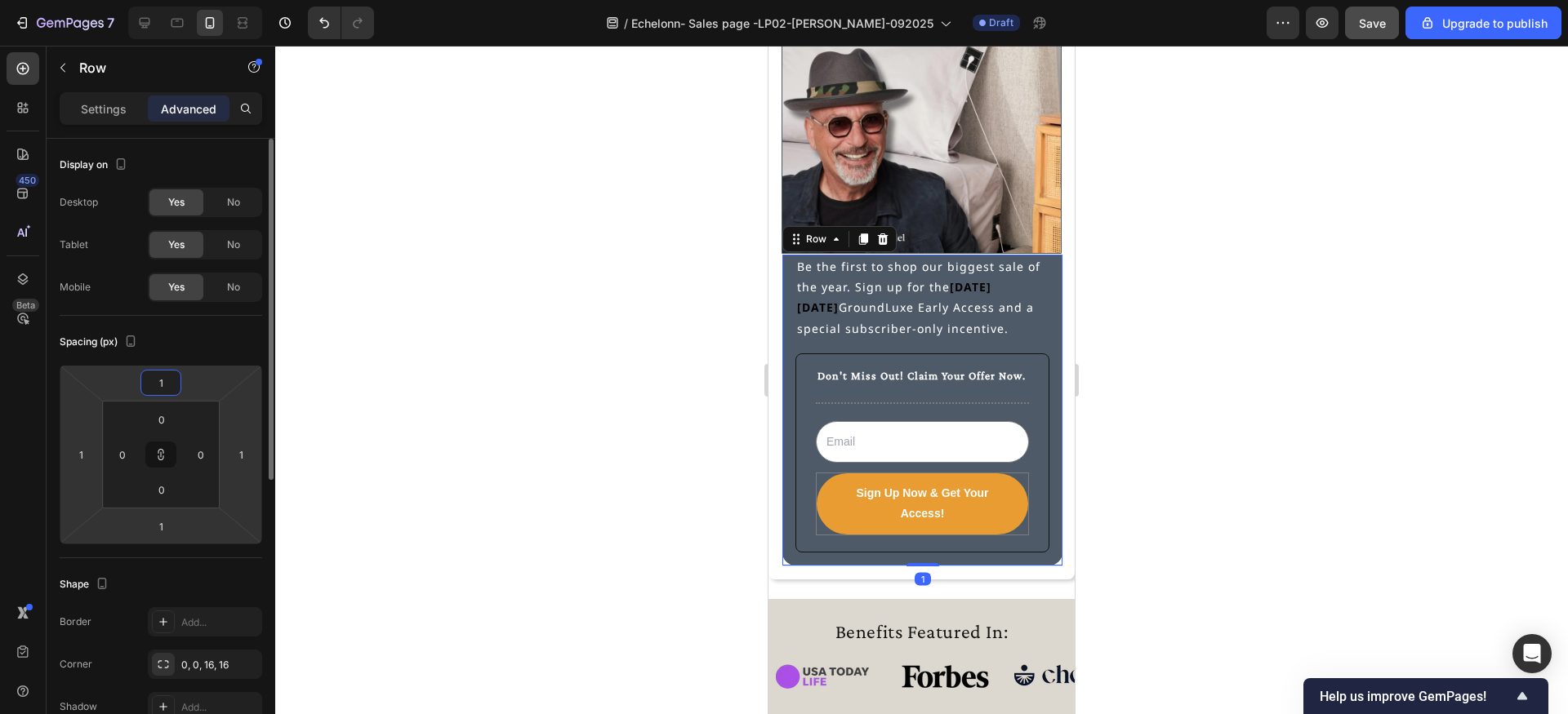
type input "16"
type input "1"
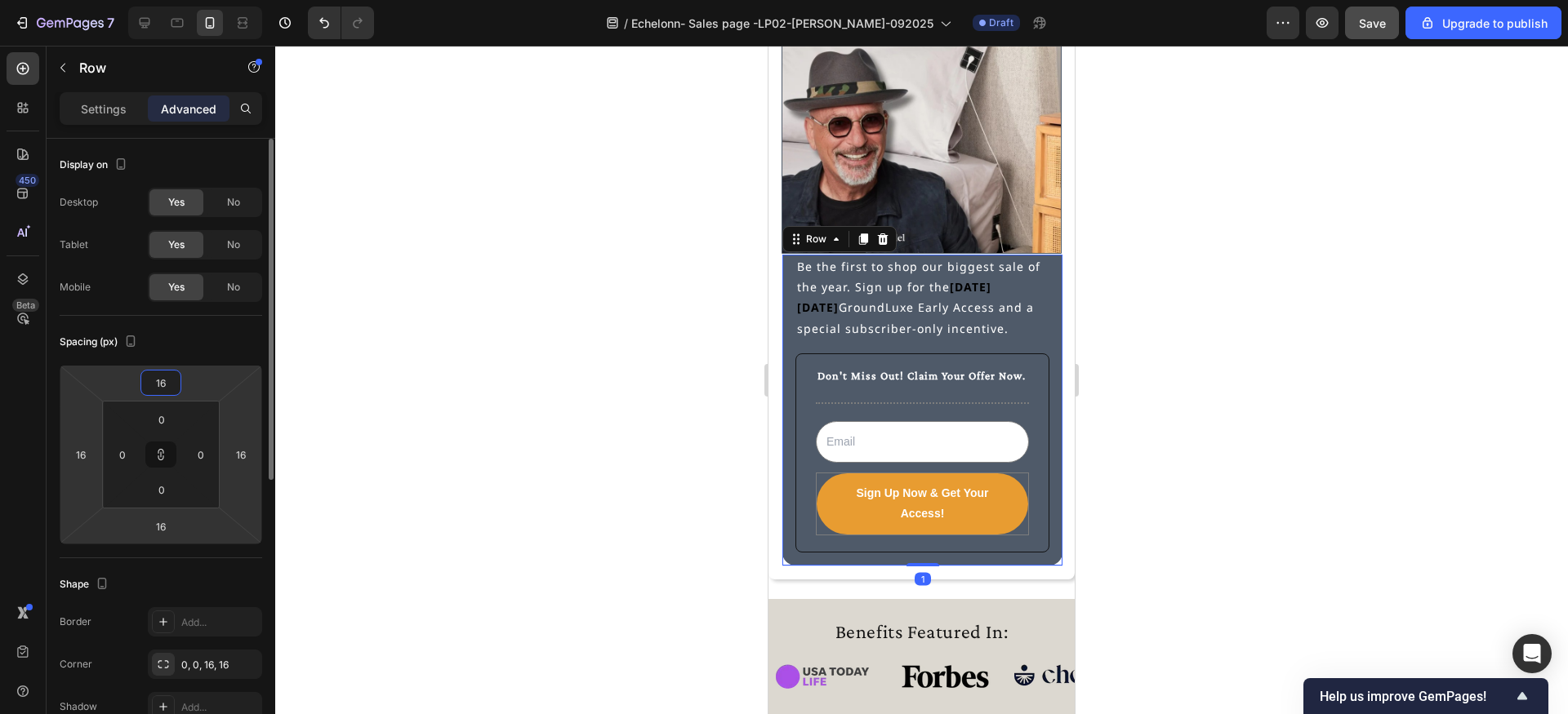
type input "1"
type input "0"
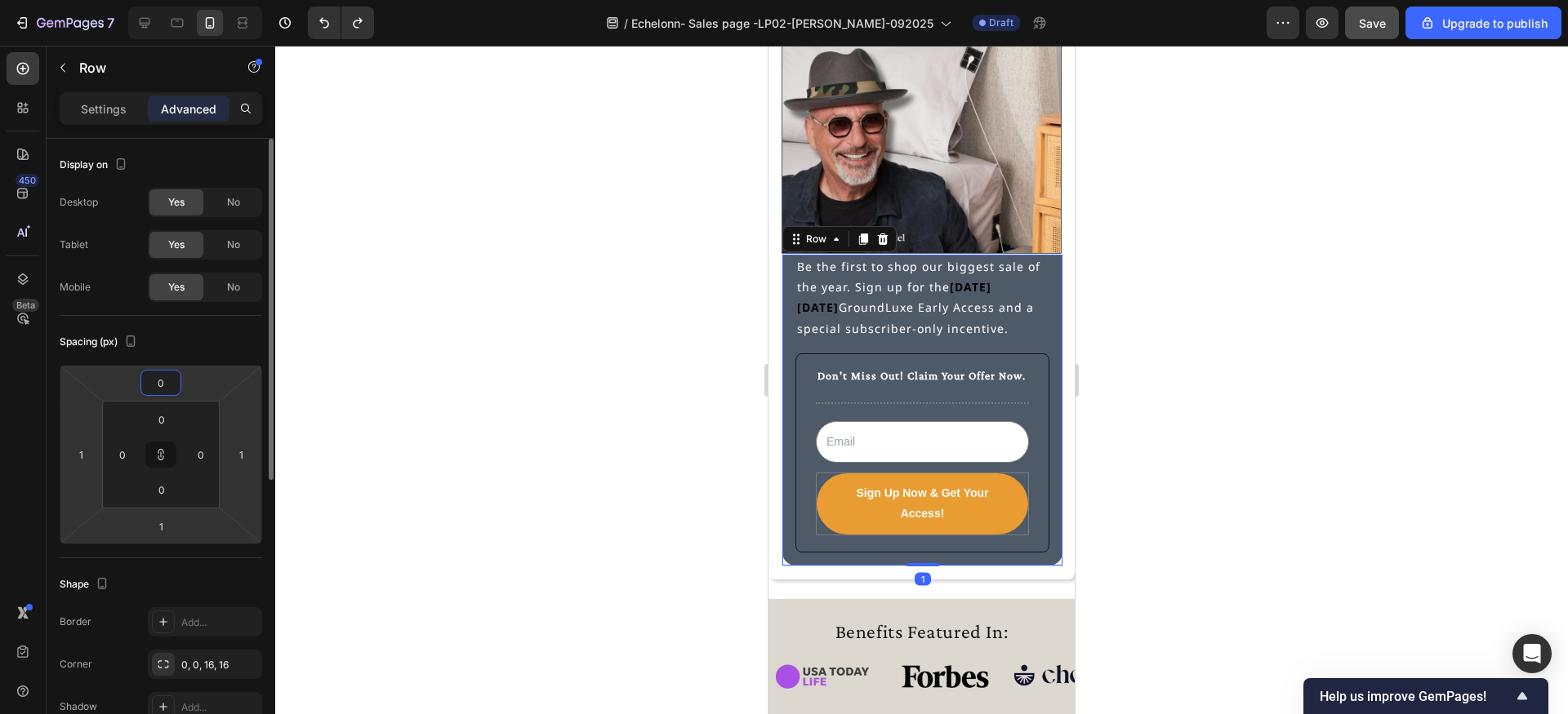
type input "0"
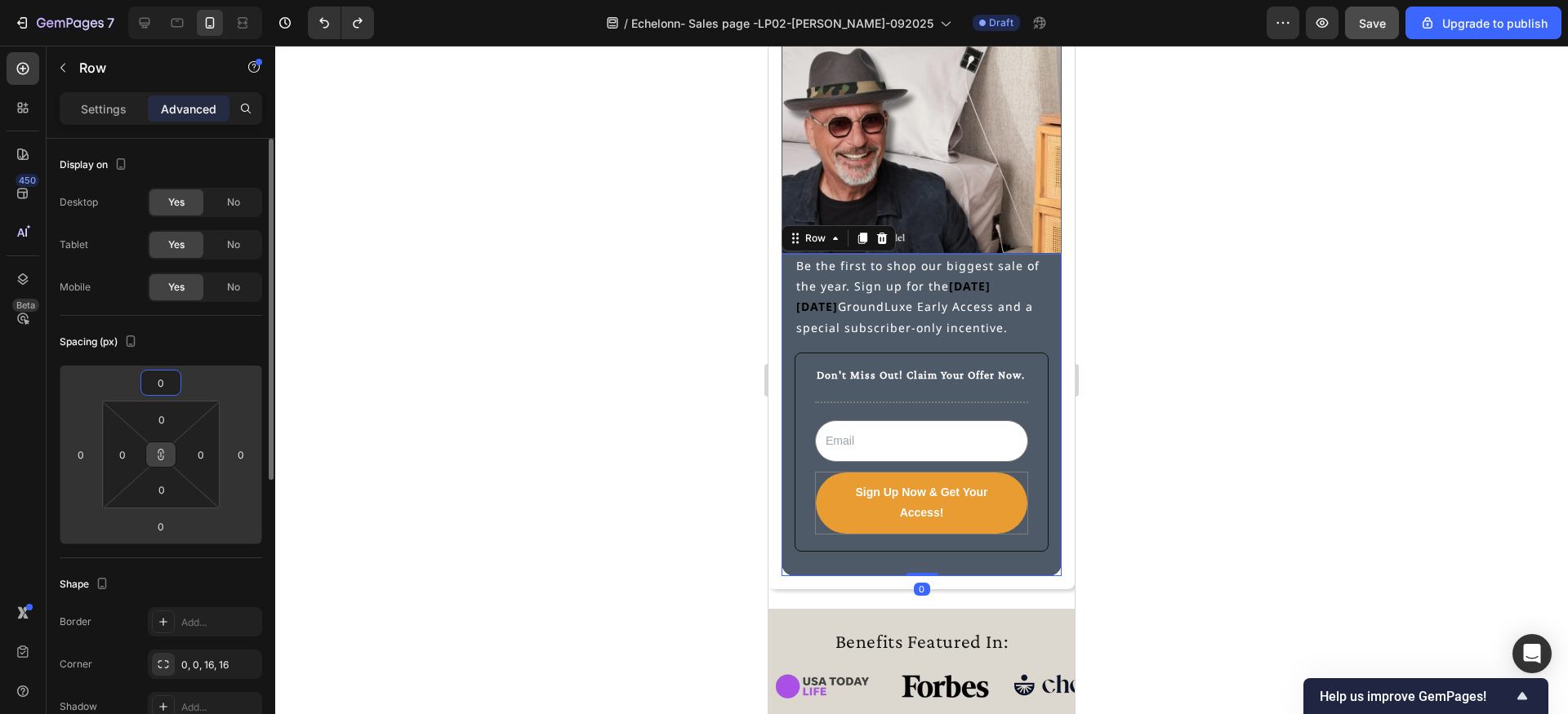
click at [159, 453] on icon at bounding box center [160, 455] width 13 height 13
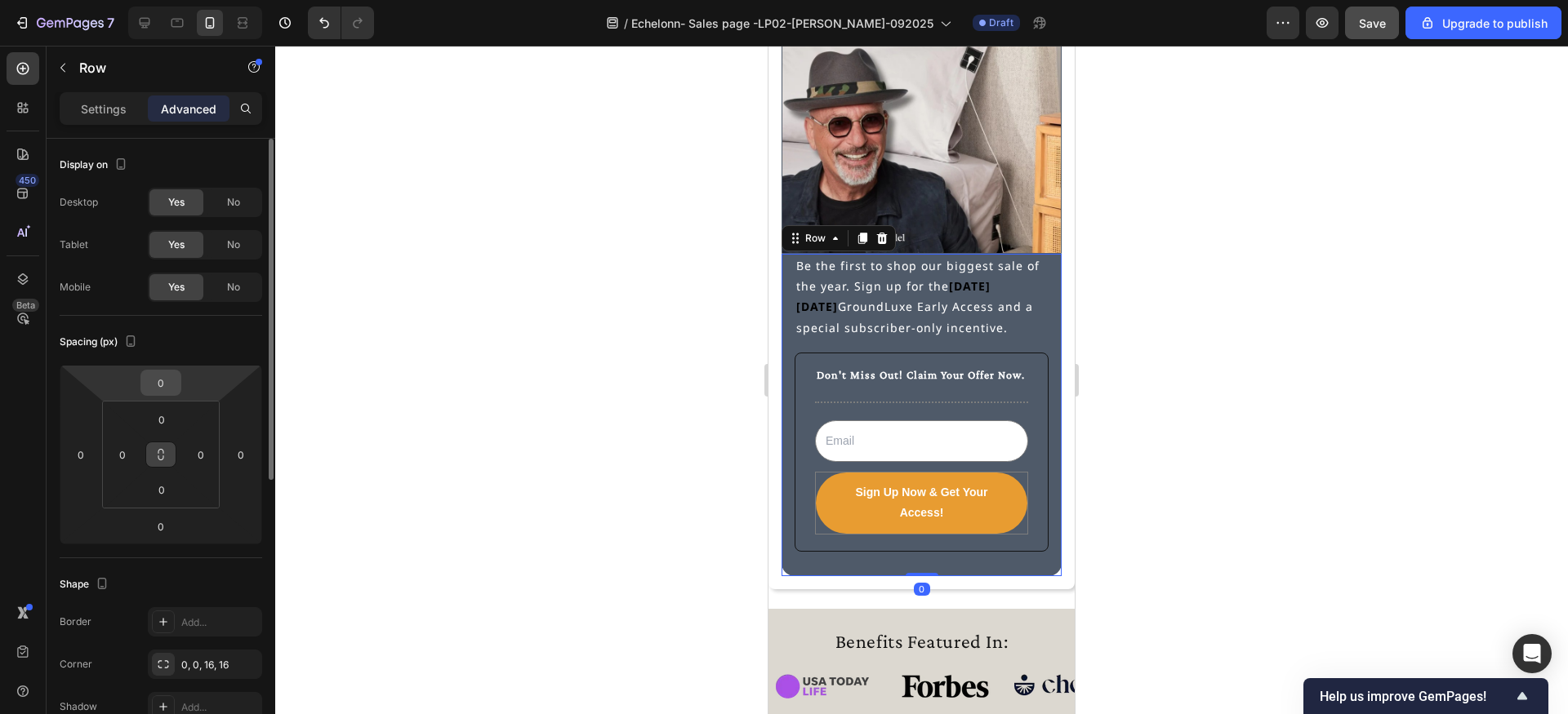
click at [162, 376] on input "0" at bounding box center [161, 382] width 33 height 25
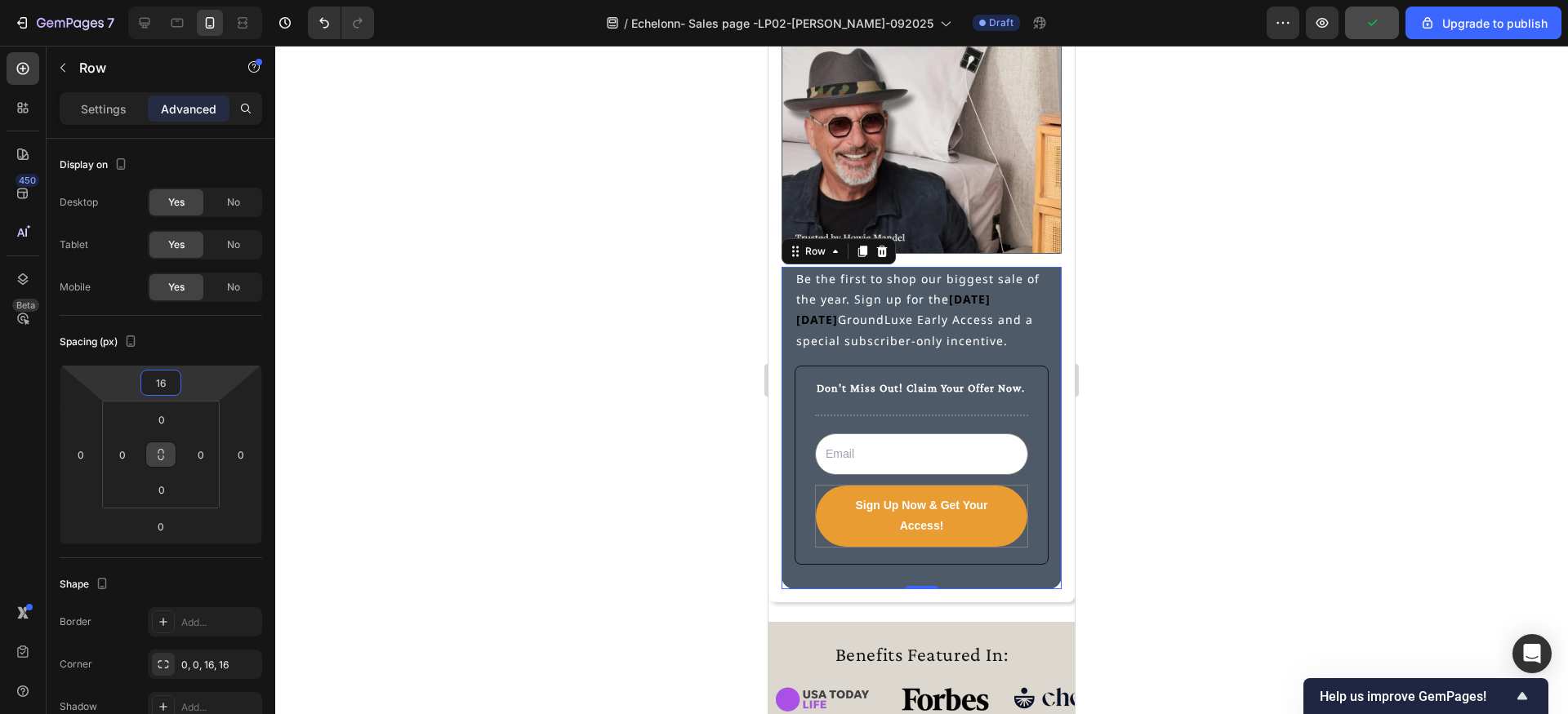
type input "0"
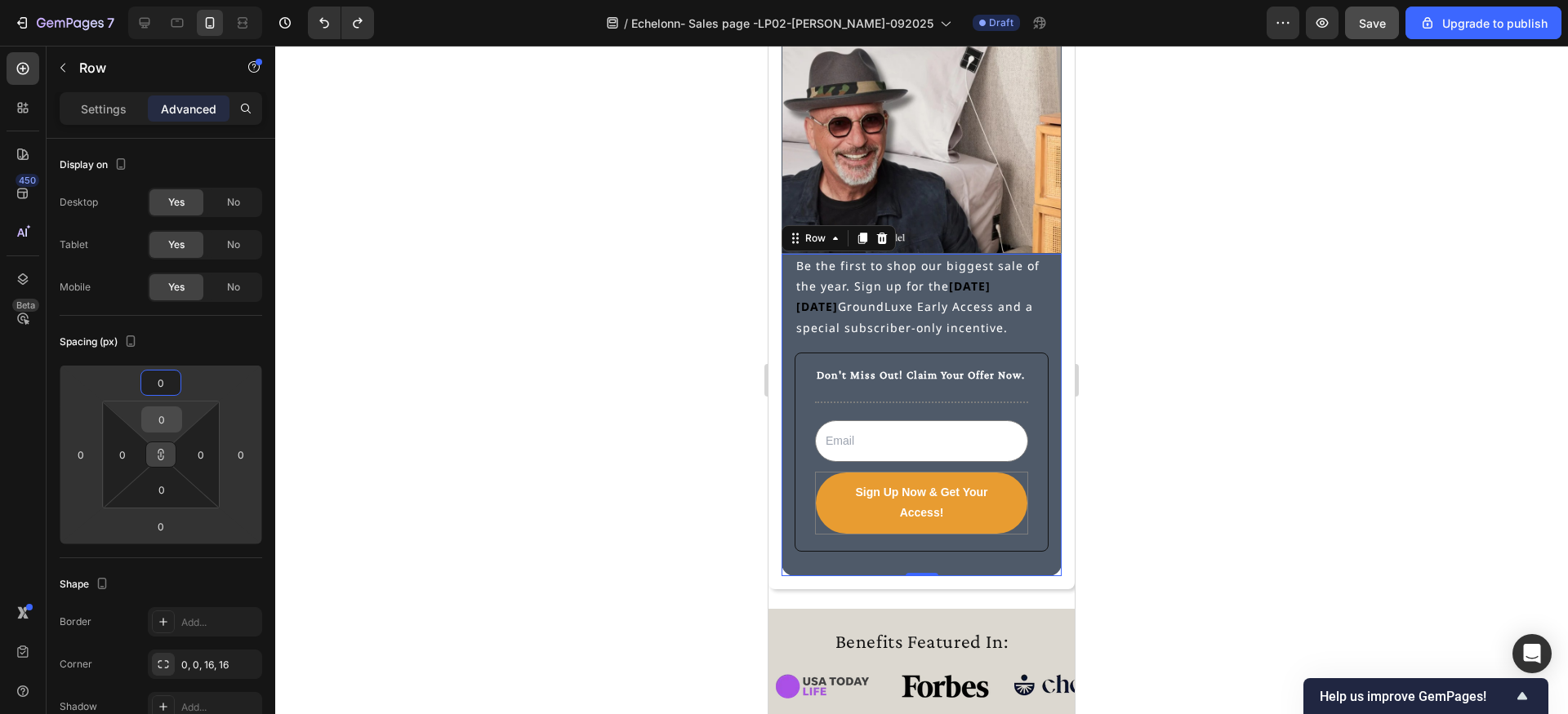
click at [171, 418] on input "0" at bounding box center [162, 419] width 33 height 25
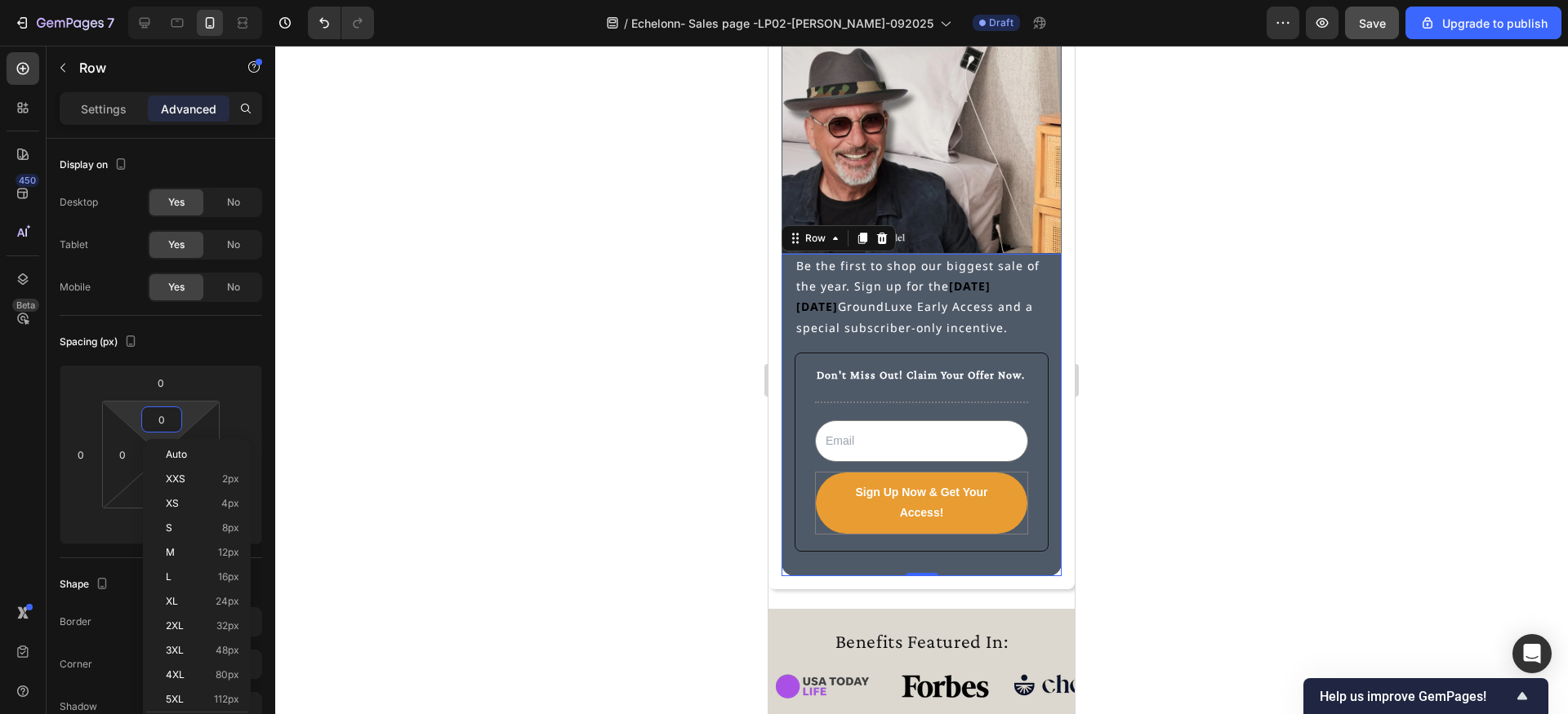
type input "1"
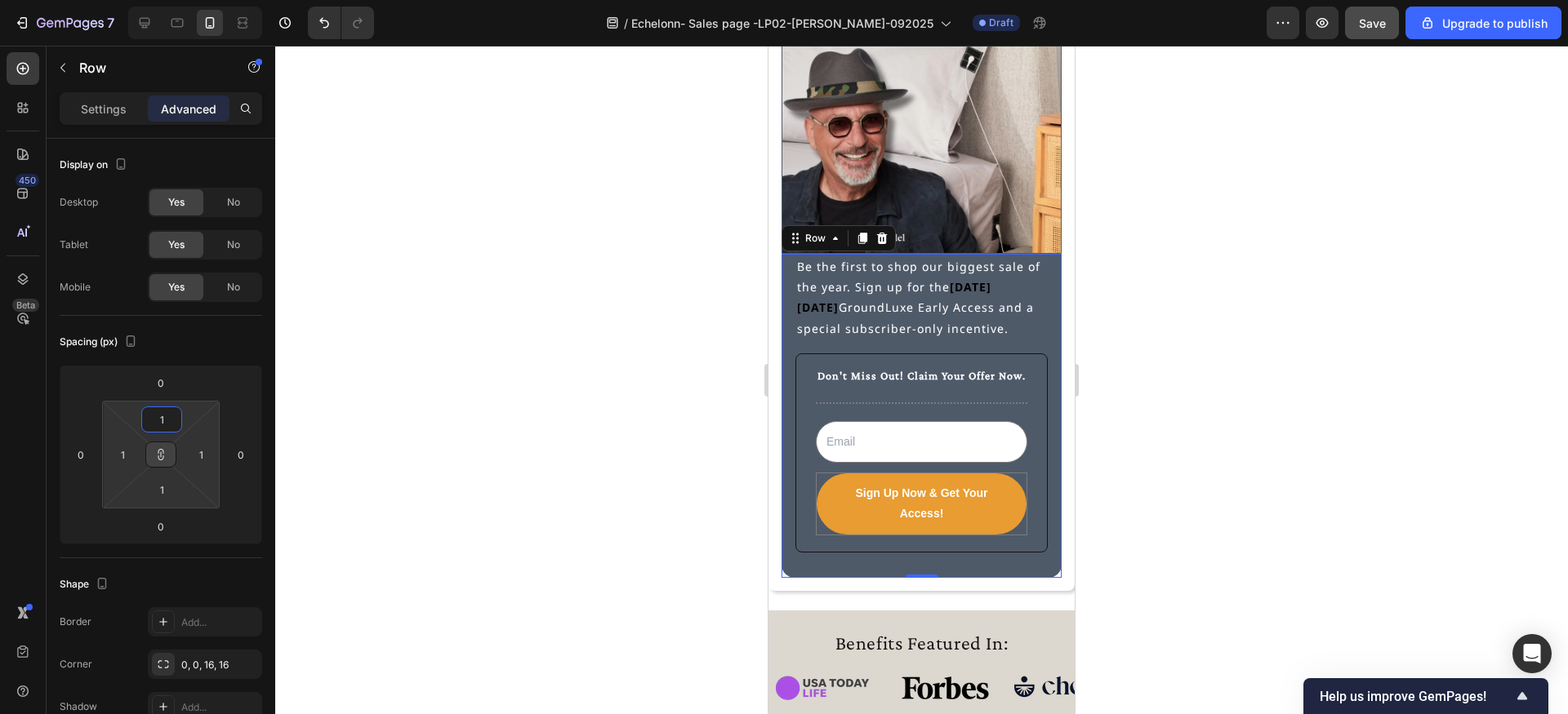
type input "16"
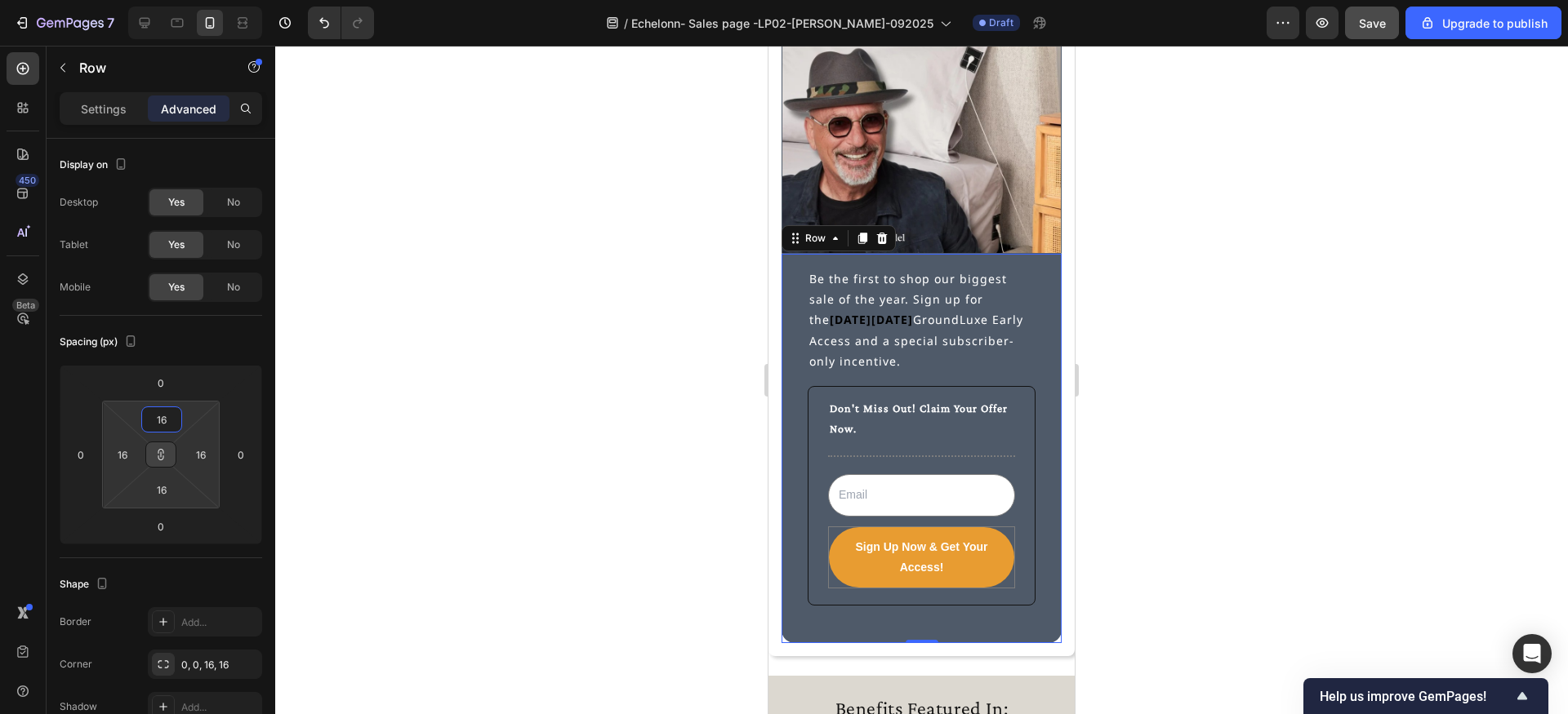
type input "16"
click at [159, 453] on icon at bounding box center [161, 451] width 6 height 5
click at [211, 452] on input "16" at bounding box center [201, 455] width 25 height 25
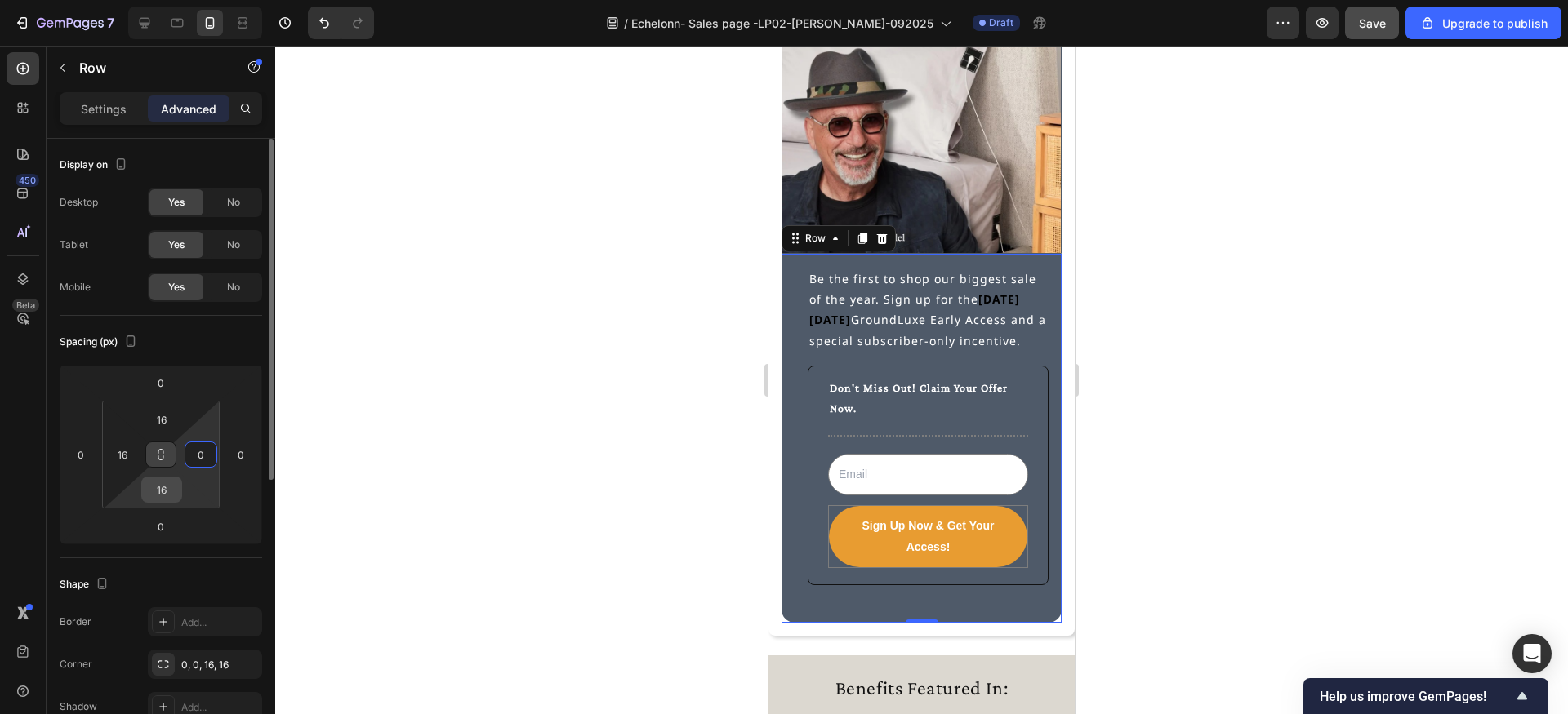
type input "0"
click at [165, 489] on input "16" at bounding box center [162, 489] width 33 height 25
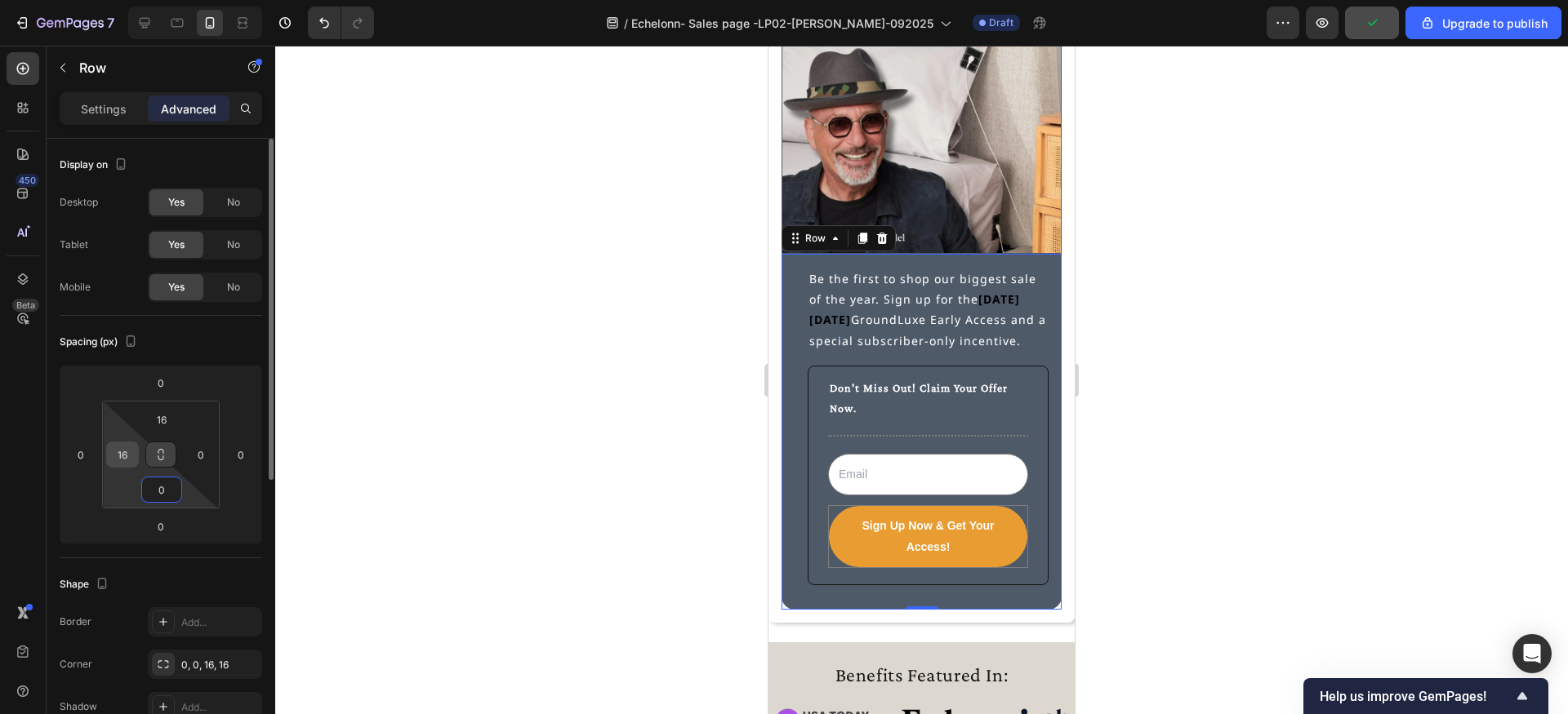
type input "0"
click at [130, 462] on input "16" at bounding box center [122, 455] width 25 height 25
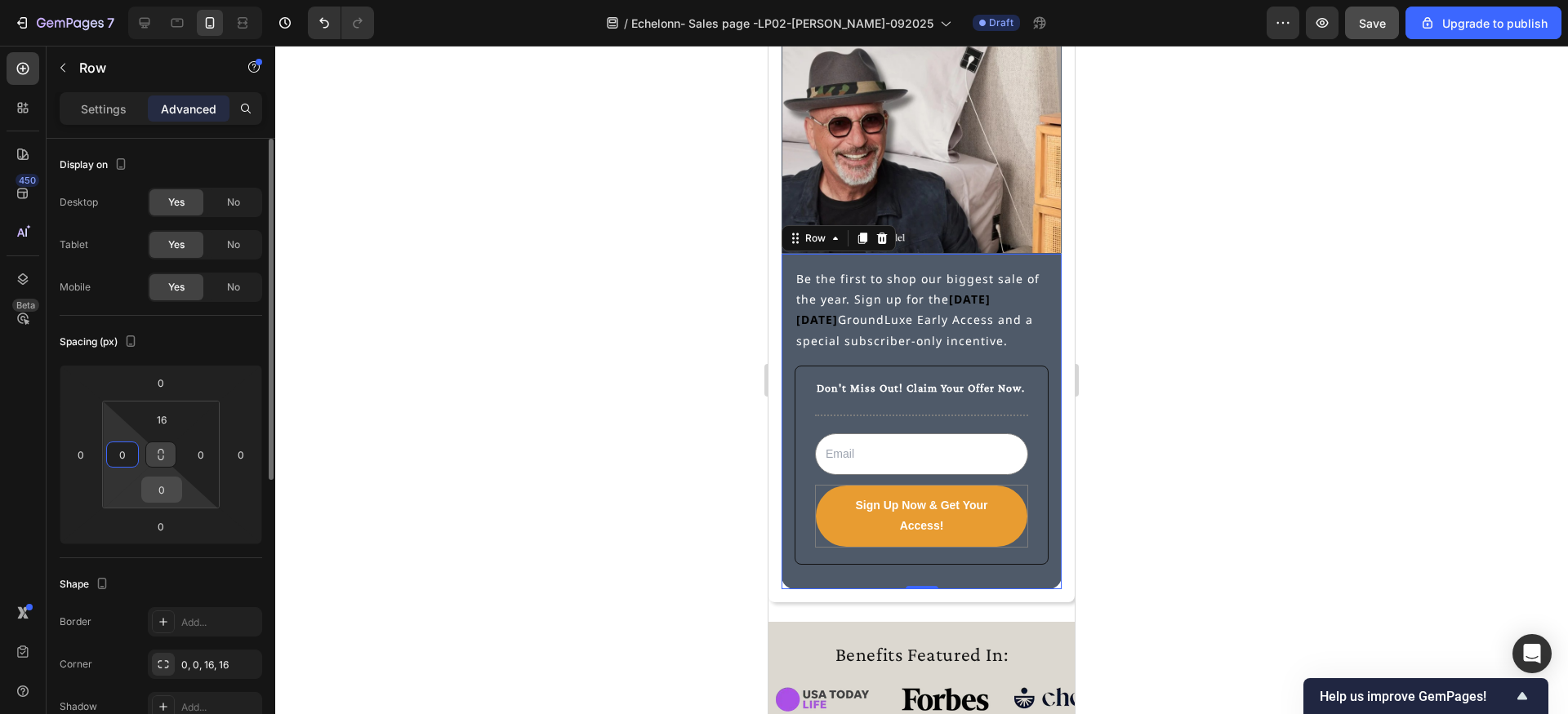
type input "0"
click at [166, 483] on input "0" at bounding box center [162, 489] width 33 height 25
type input "16"
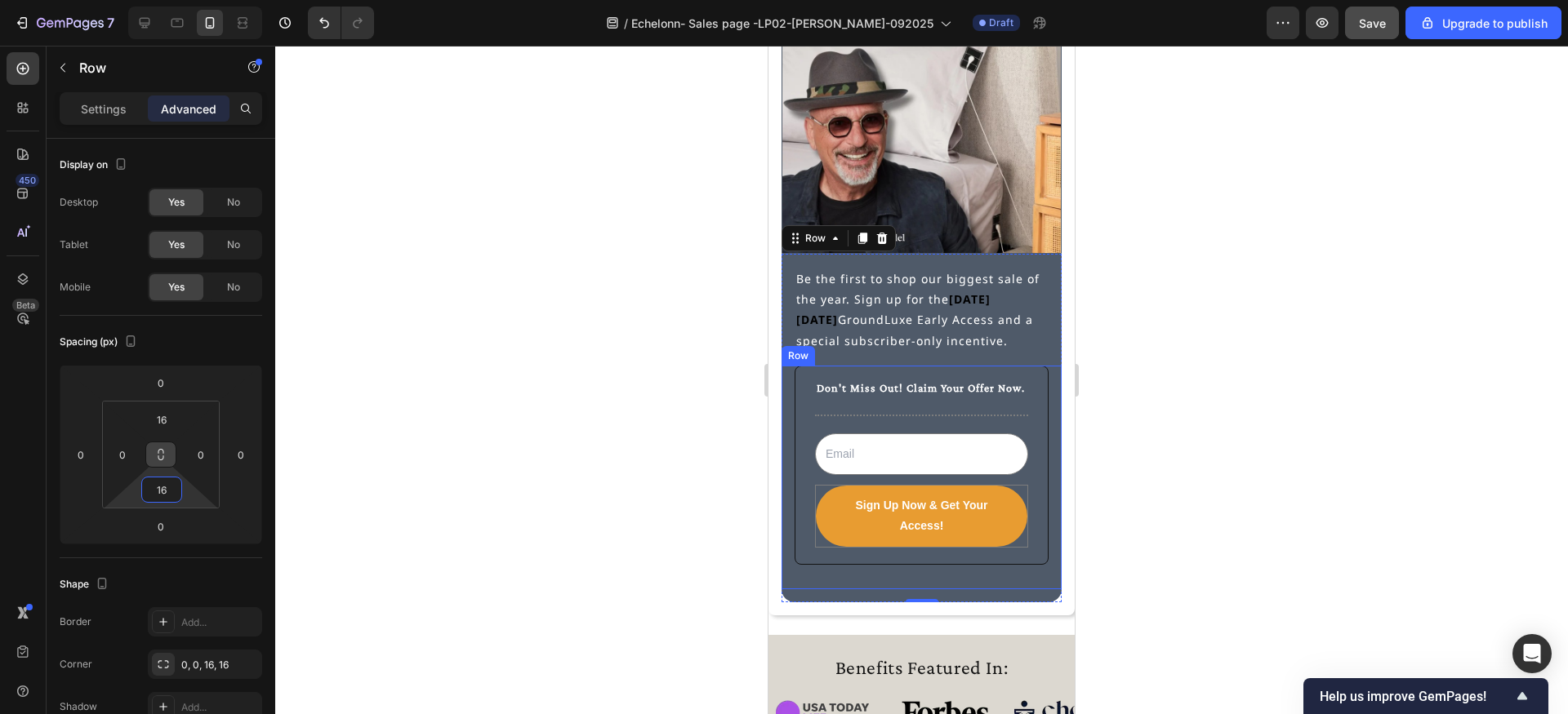
click at [923, 566] on div "Don't Miss Out! Claim Your Offer Now. Text Block Title Line Email Field Sign Up…" at bounding box center [922, 471] width 254 height 211
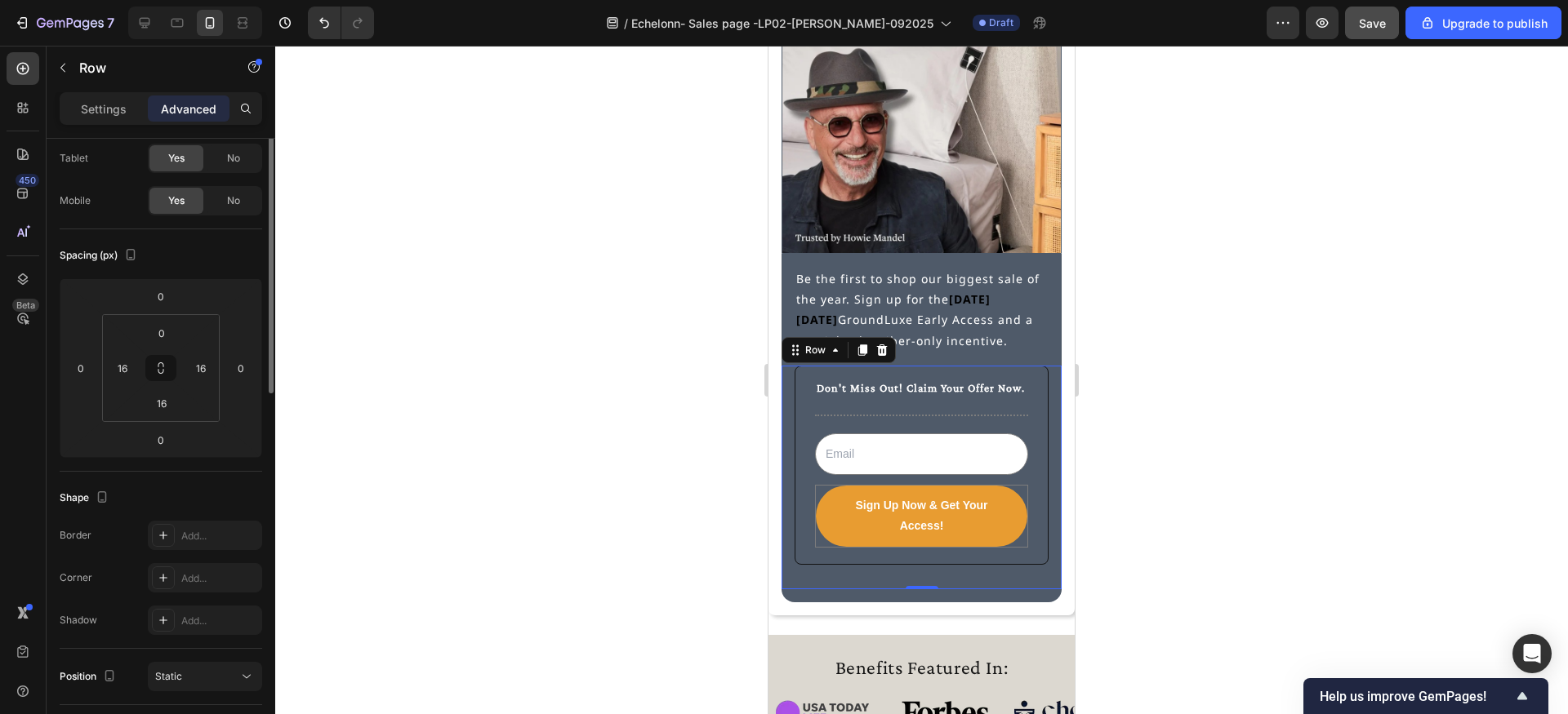
scroll to position [0, 0]
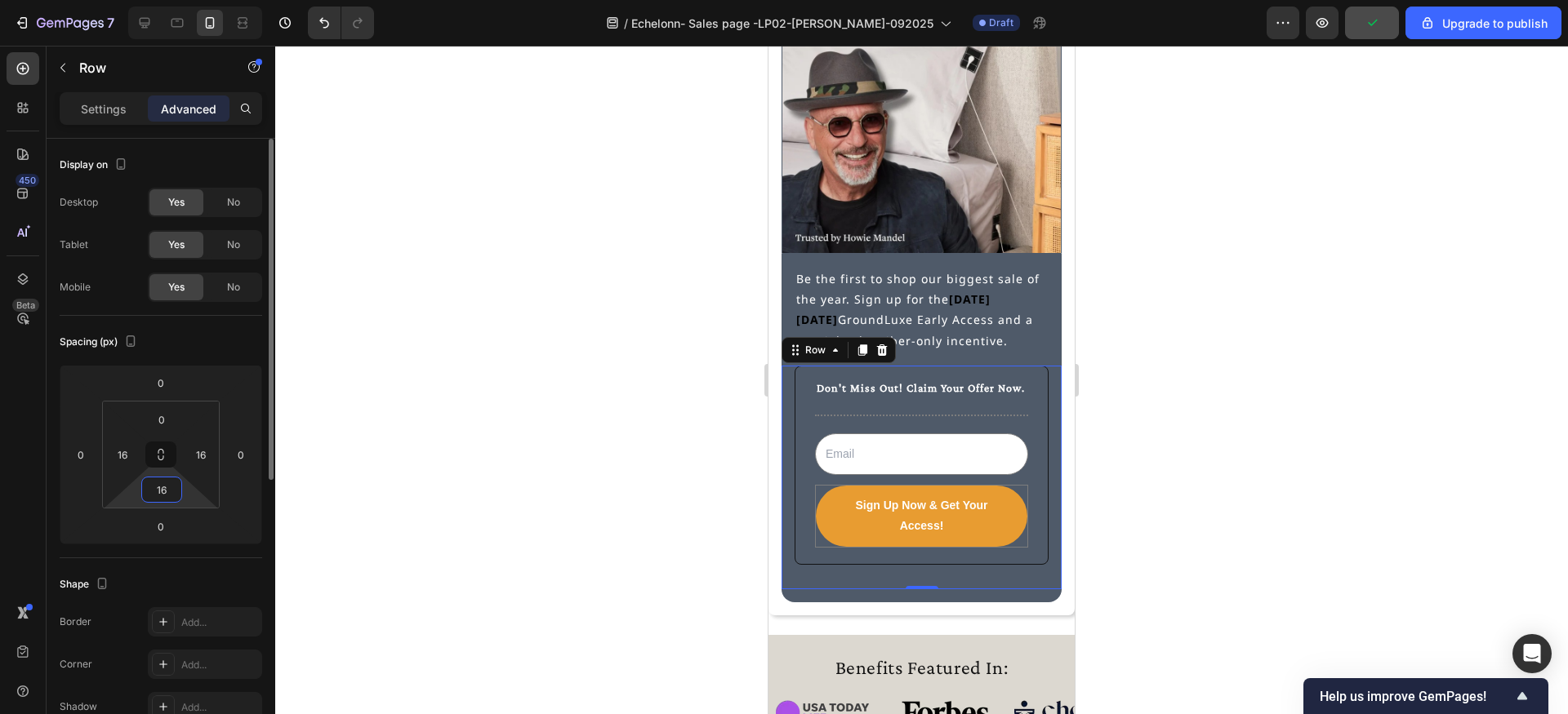
click at [164, 491] on input "16" at bounding box center [162, 489] width 33 height 25
type input "0"
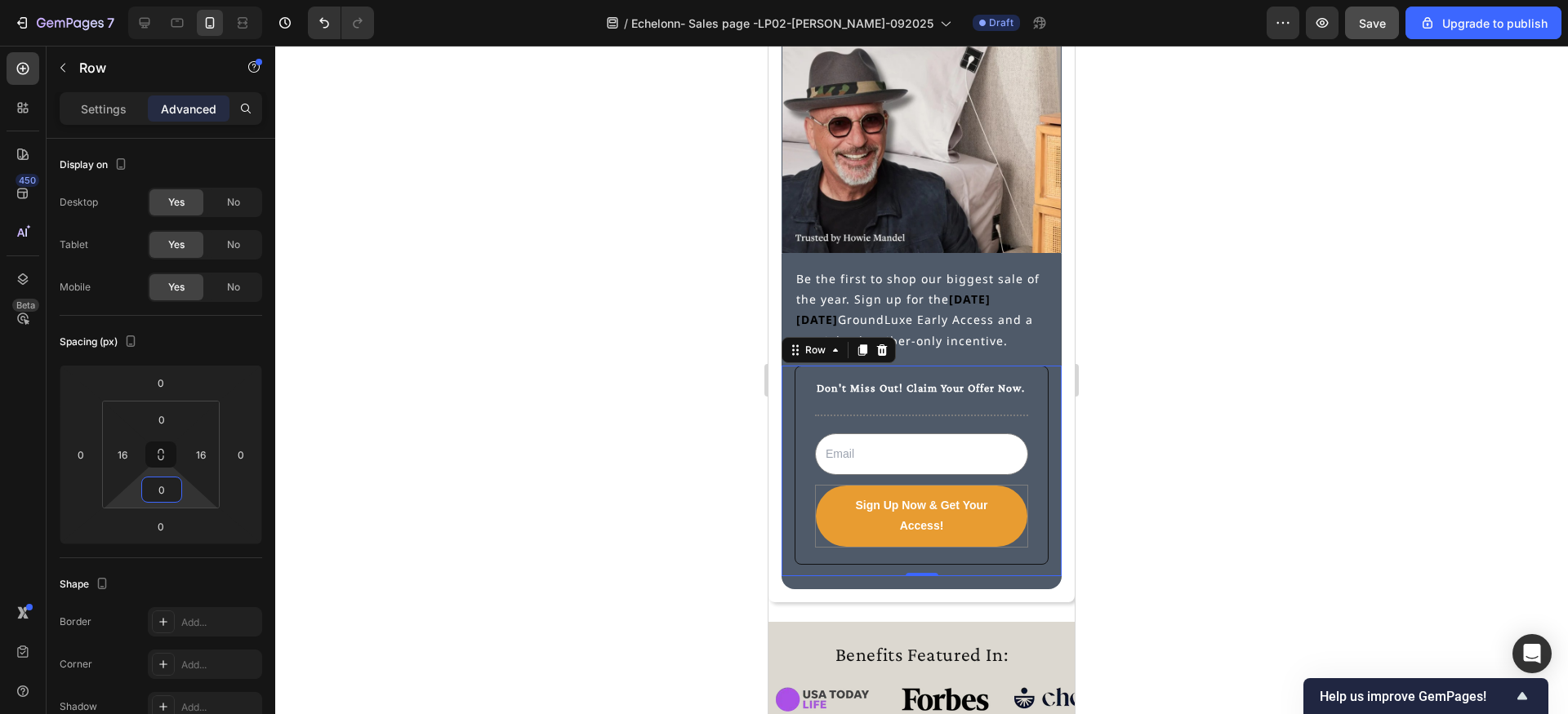
click at [510, 449] on div at bounding box center [922, 379] width 1293 height 668
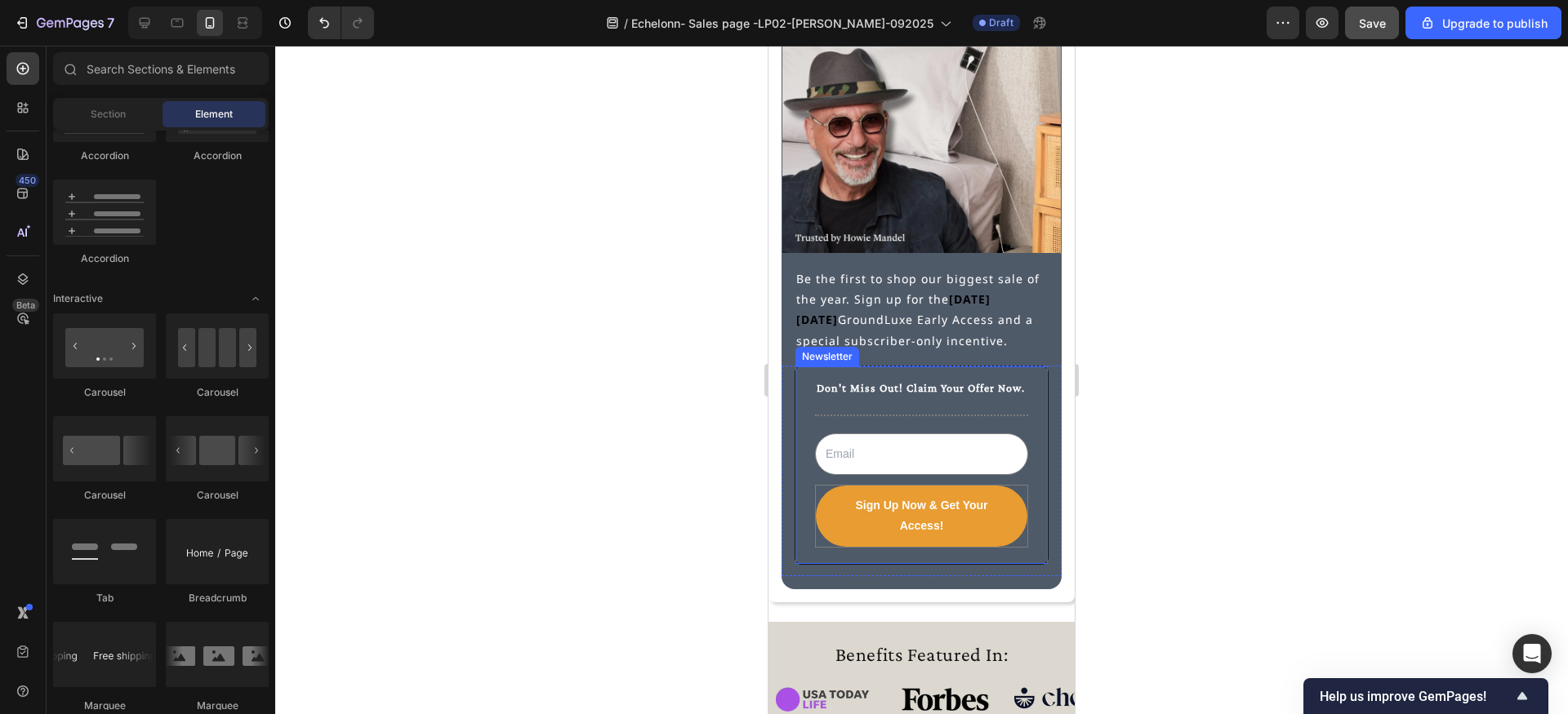
click at [876, 555] on div "Don't Miss Out! Claim Your Offer Now. Text Block Title Line Email Field Sign Up…" at bounding box center [922, 465] width 254 height 199
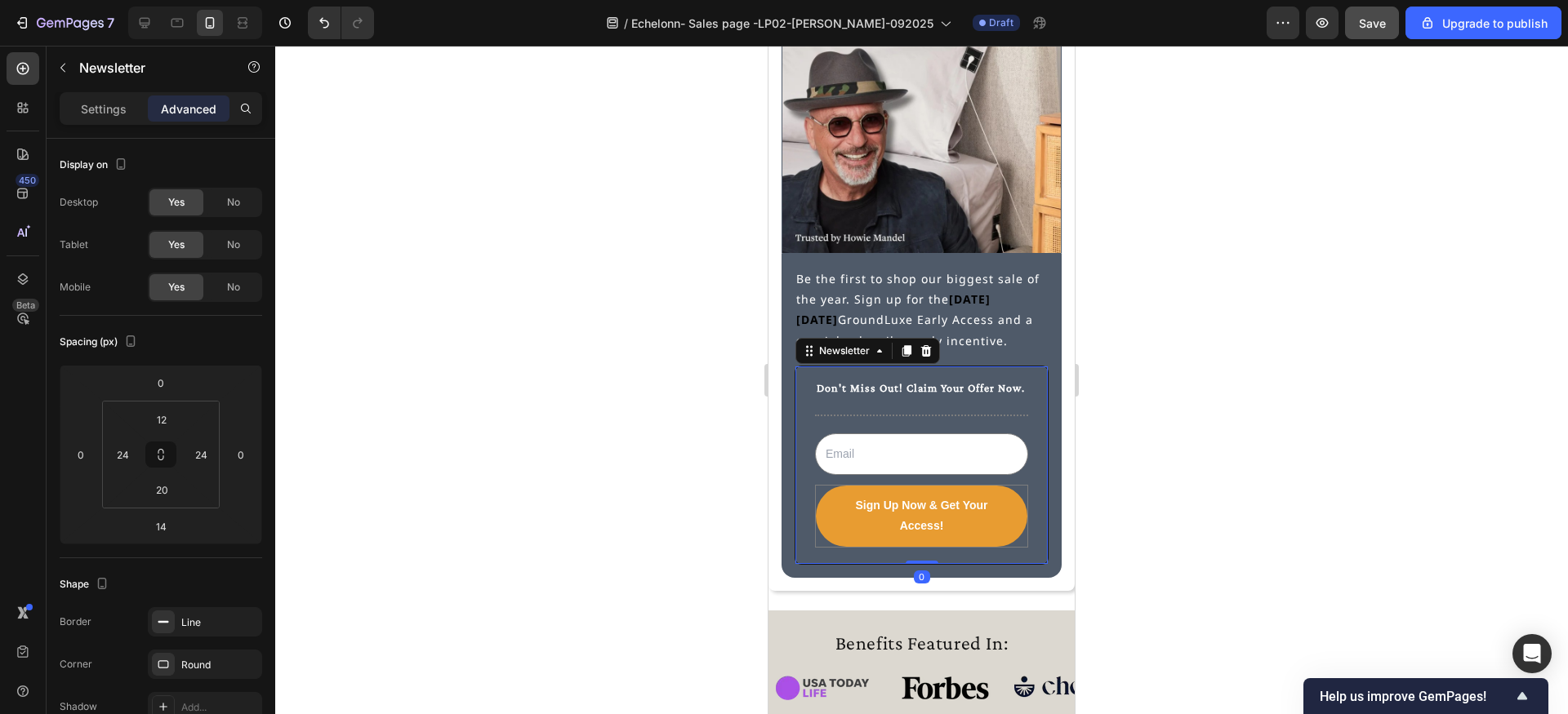
drag, startPoint x: 923, startPoint y: 573, endPoint x: 924, endPoint y: 555, distance: 18.0
click at [924, 555] on div "Don't Miss Out! Claim Your Offer Now. Text Block Title Line Email Field Sign Up…" at bounding box center [922, 465] width 254 height 199
type input "0"
click at [756, 441] on div at bounding box center [922, 379] width 1293 height 668
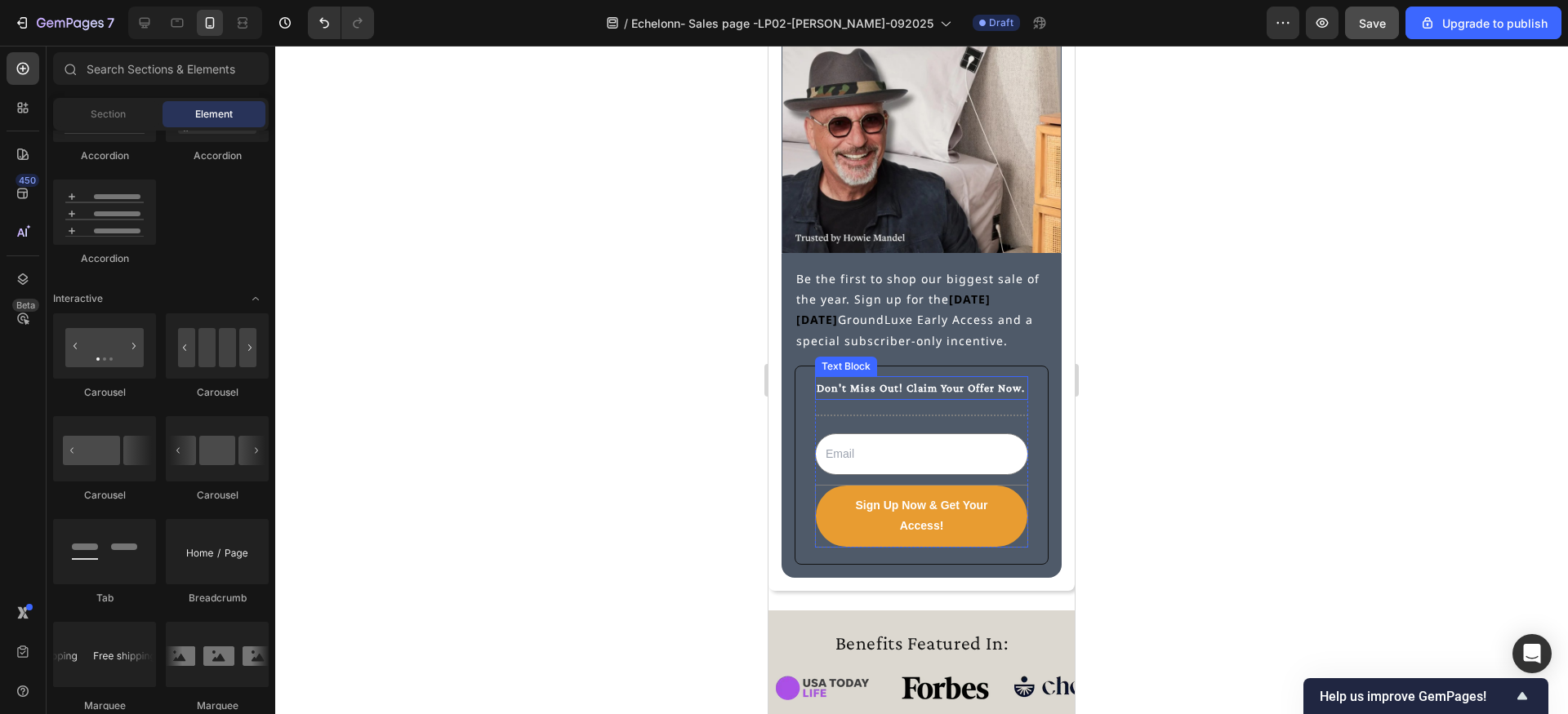
click at [889, 390] on p "Don't Miss Out! Claim Your Offer Now." at bounding box center [922, 388] width 210 height 20
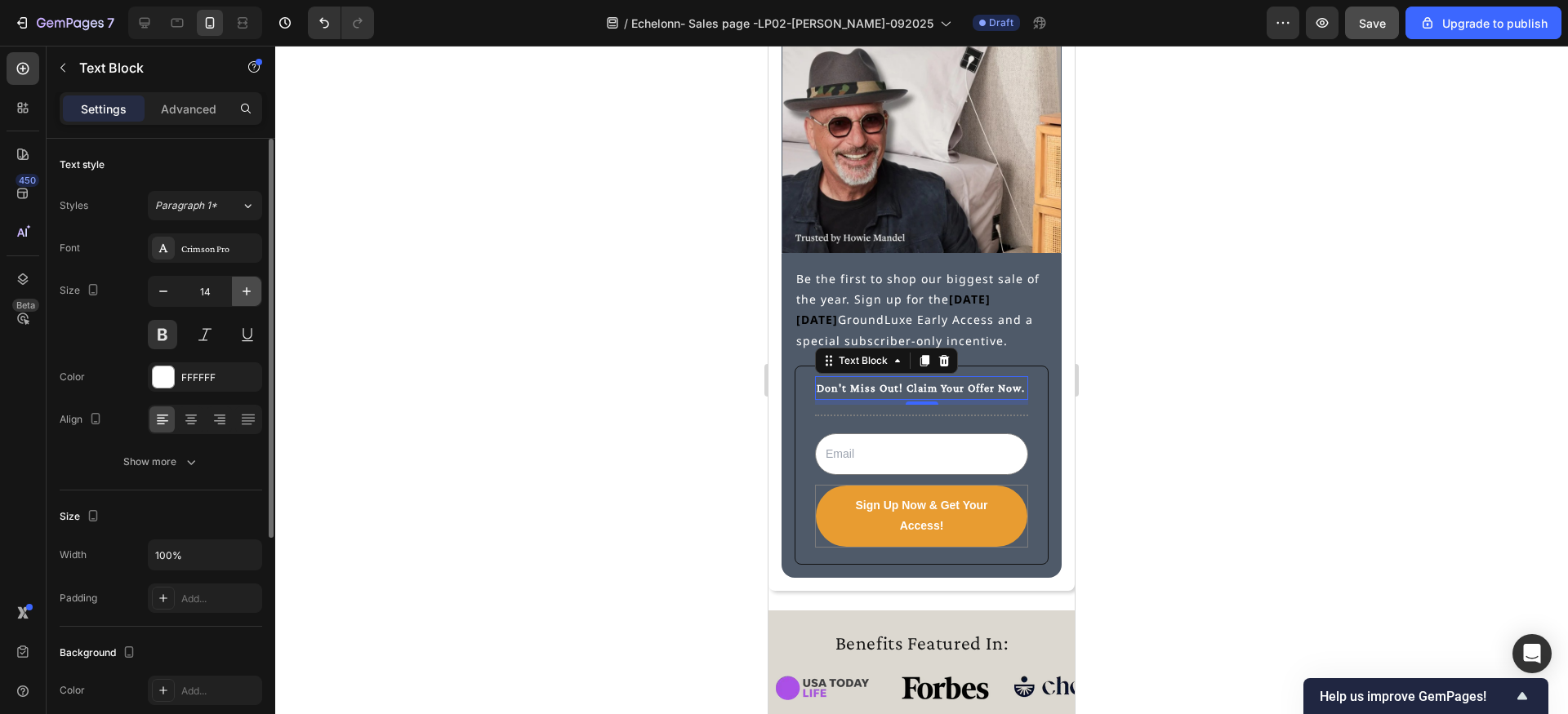
click at [253, 288] on icon "button" at bounding box center [247, 291] width 17 height 16
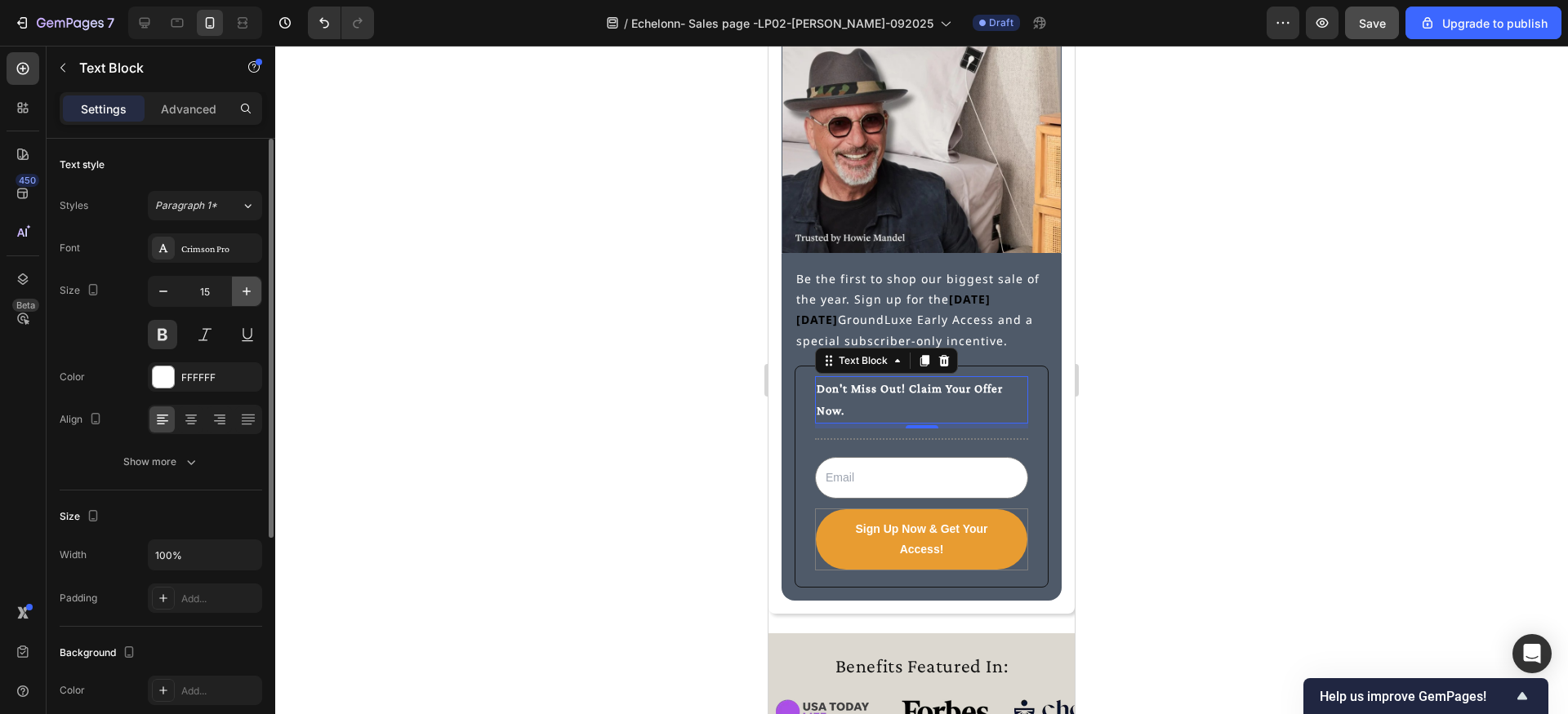
click at [253, 288] on icon "button" at bounding box center [247, 291] width 17 height 16
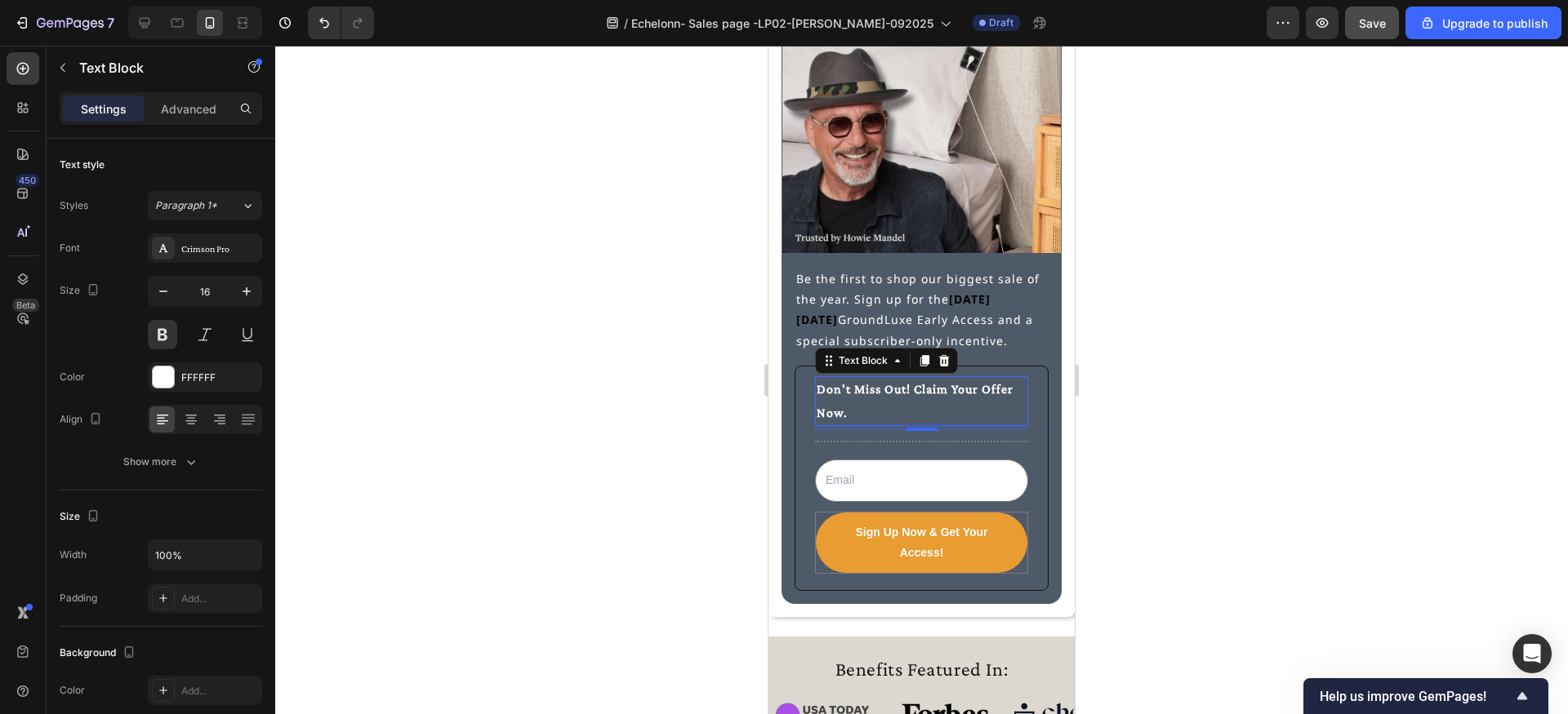
click at [847, 401] on p "Don't Miss Out! Claim Your Offer Now." at bounding box center [922, 401] width 210 height 48
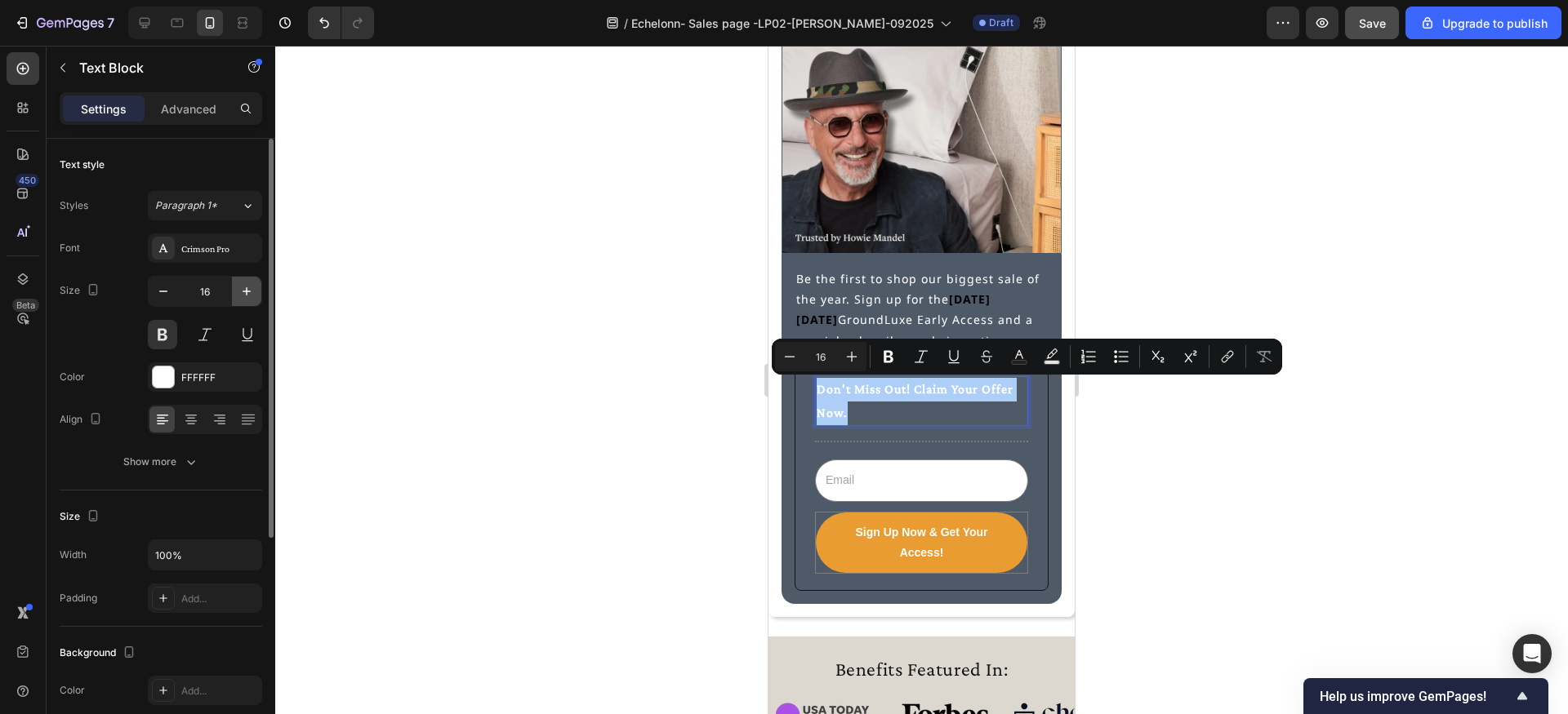
click at [248, 293] on icon "button" at bounding box center [247, 291] width 17 height 16
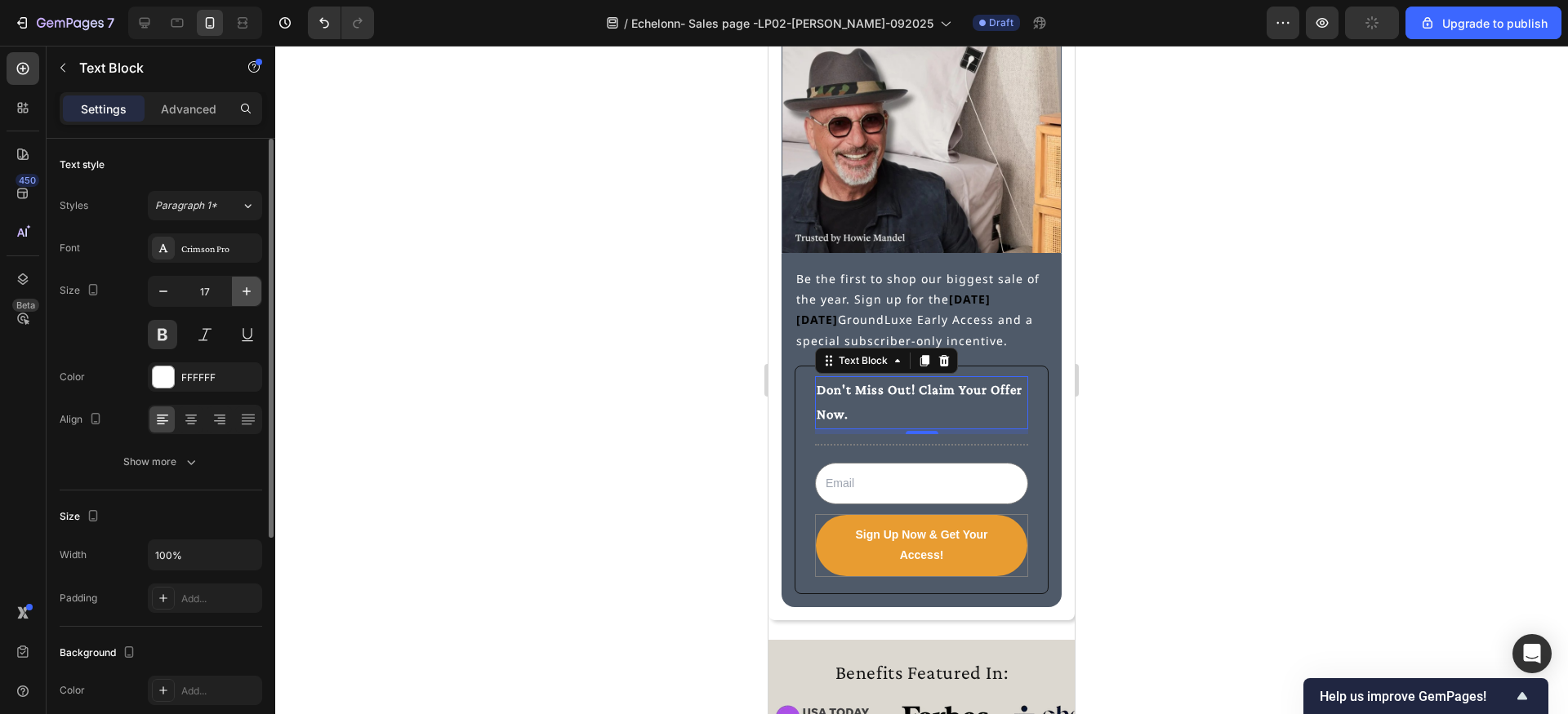
click at [248, 293] on icon "button" at bounding box center [247, 291] width 17 height 16
type input "18"
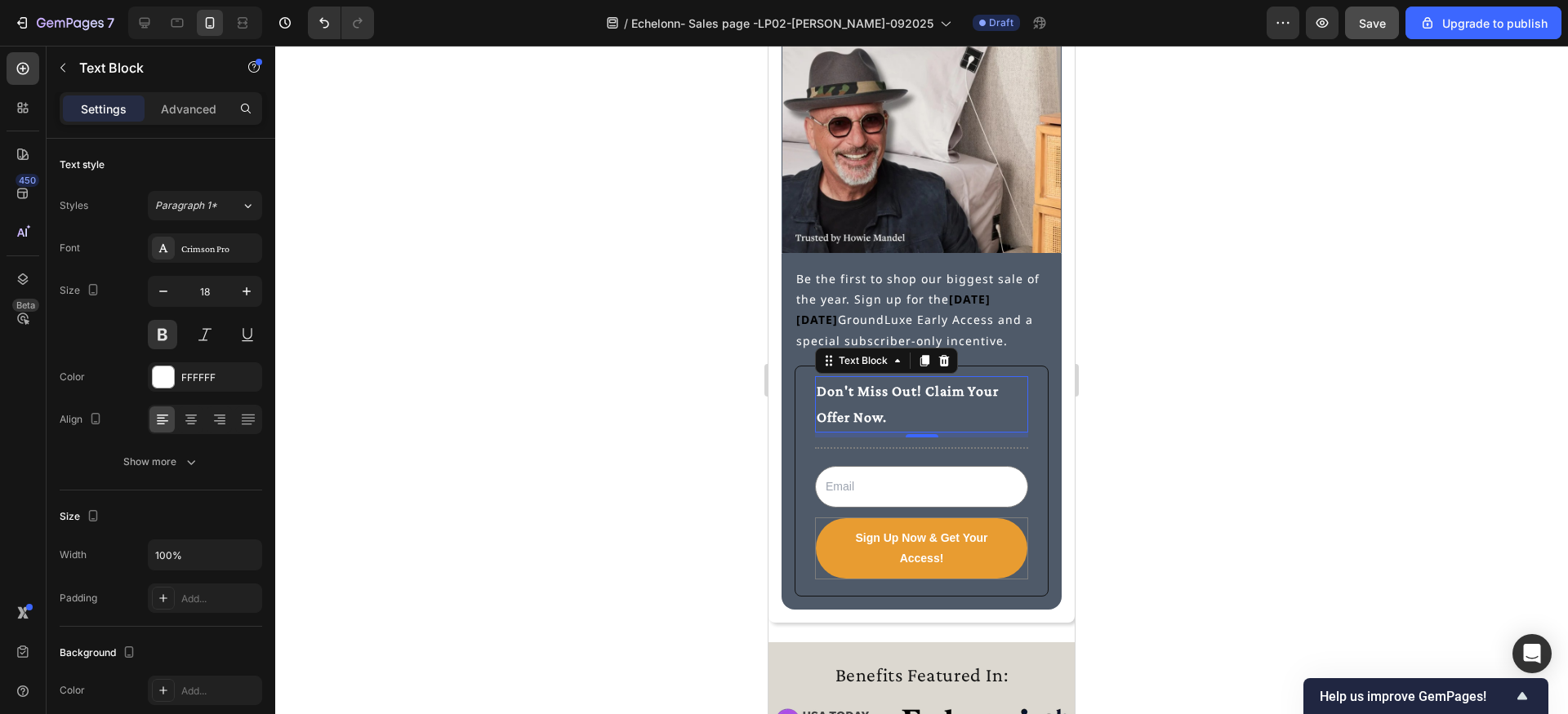
click at [835, 392] on p "Don't Miss Out! Claim Your Offer Now." at bounding box center [922, 404] width 210 height 53
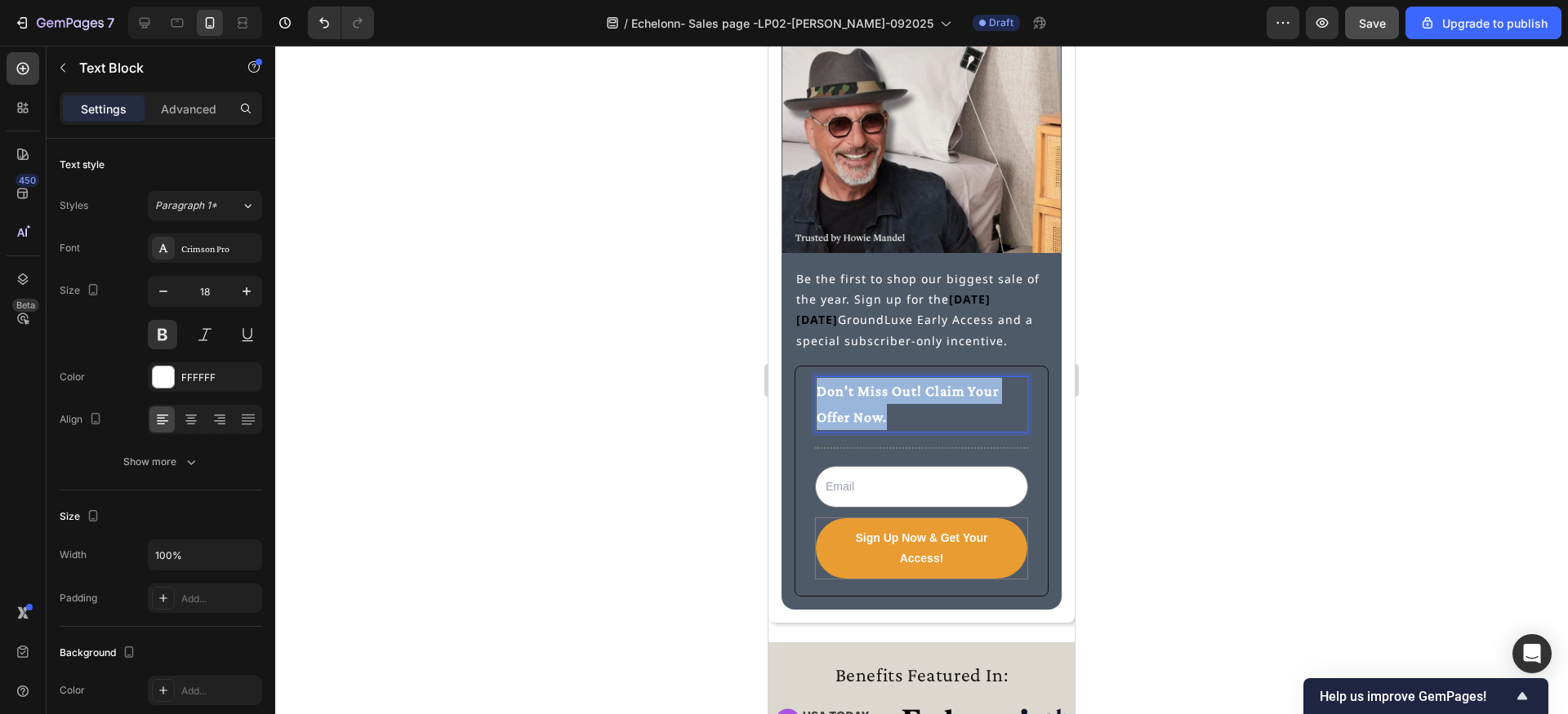
click at [835, 392] on p "Don't Miss Out! Claim Your Offer Now." at bounding box center [922, 404] width 210 height 53
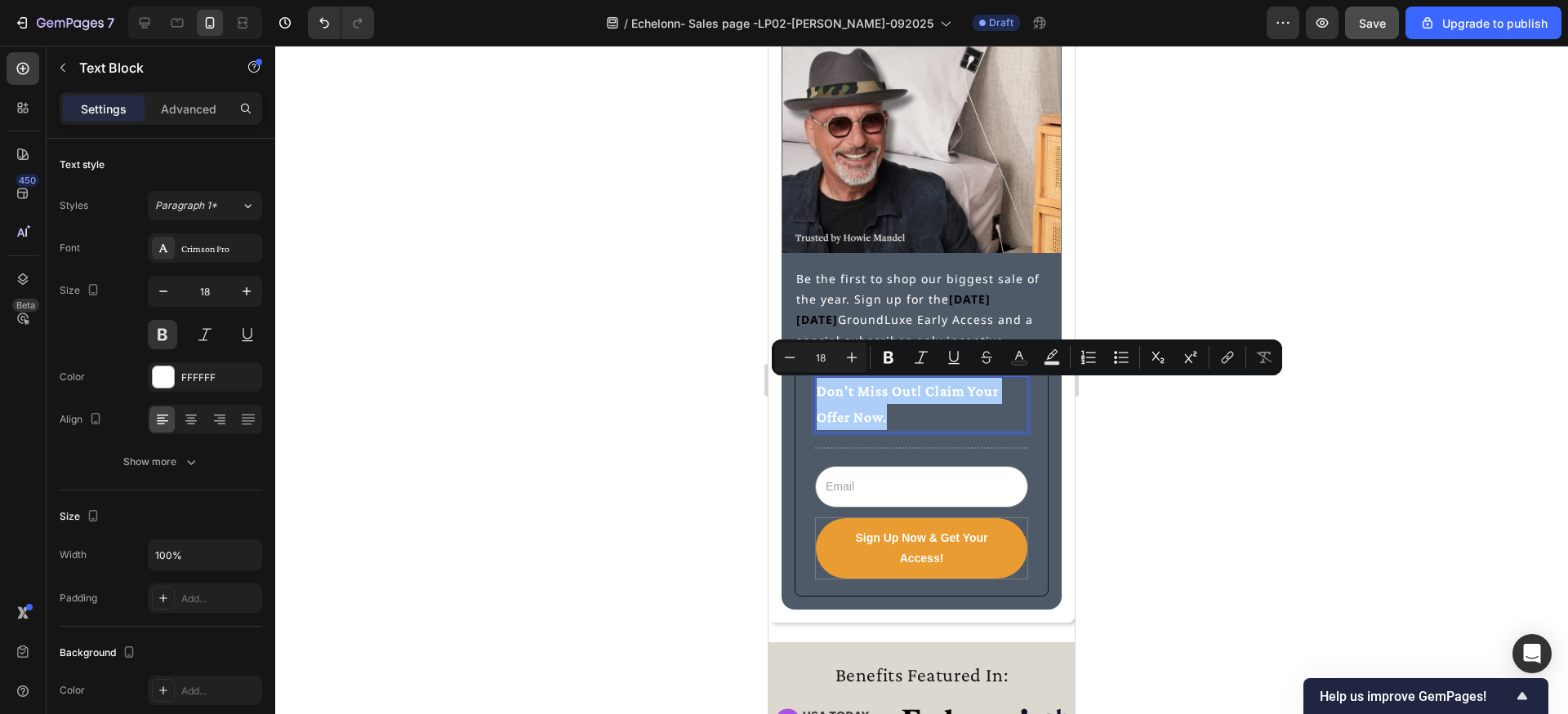
click at [692, 364] on div at bounding box center [922, 379] width 1293 height 668
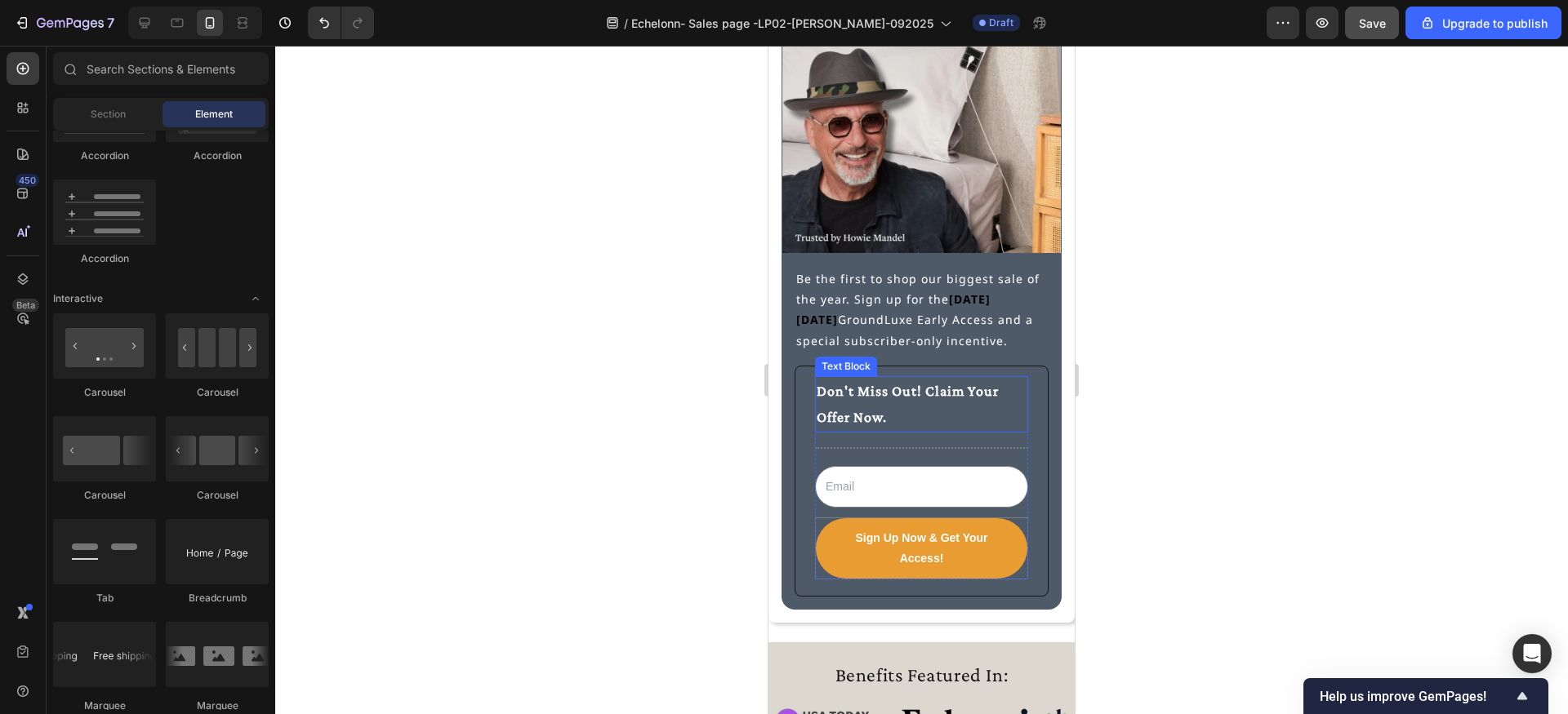
click at [856, 397] on p "Don't Miss Out! Claim Your Offer Now." at bounding box center [922, 404] width 210 height 53
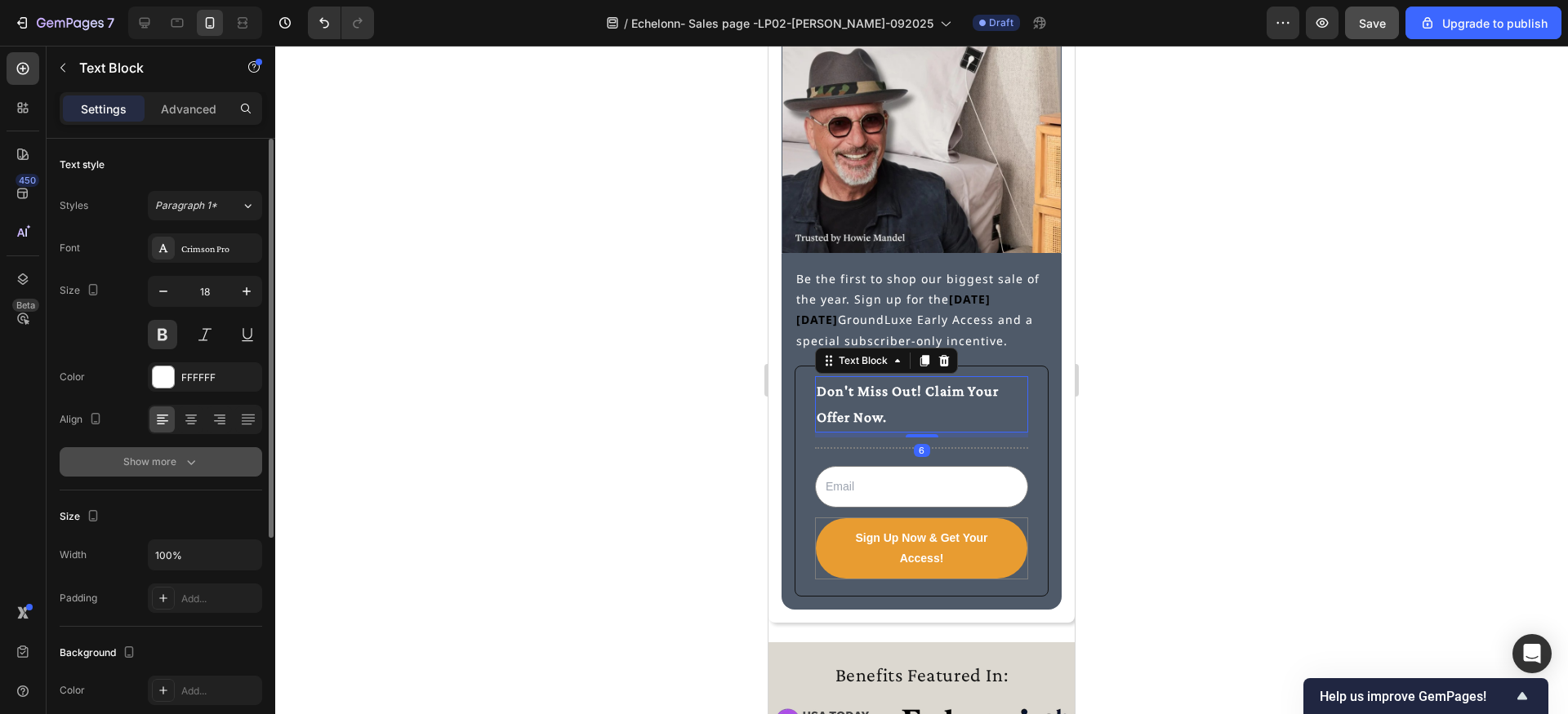
click at [215, 464] on button "Show more" at bounding box center [160, 462] width 203 height 29
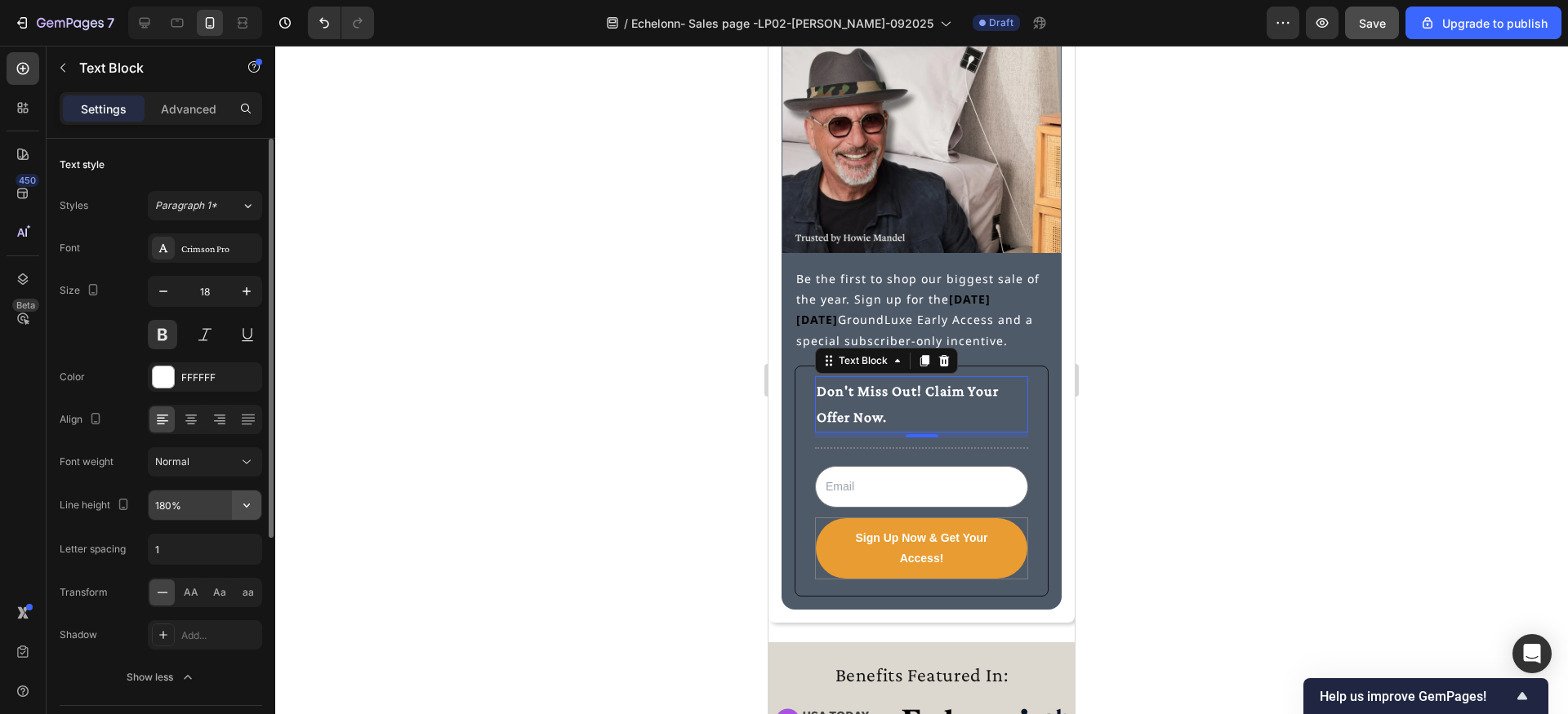
click at [245, 504] on icon "button" at bounding box center [247, 505] width 17 height 16
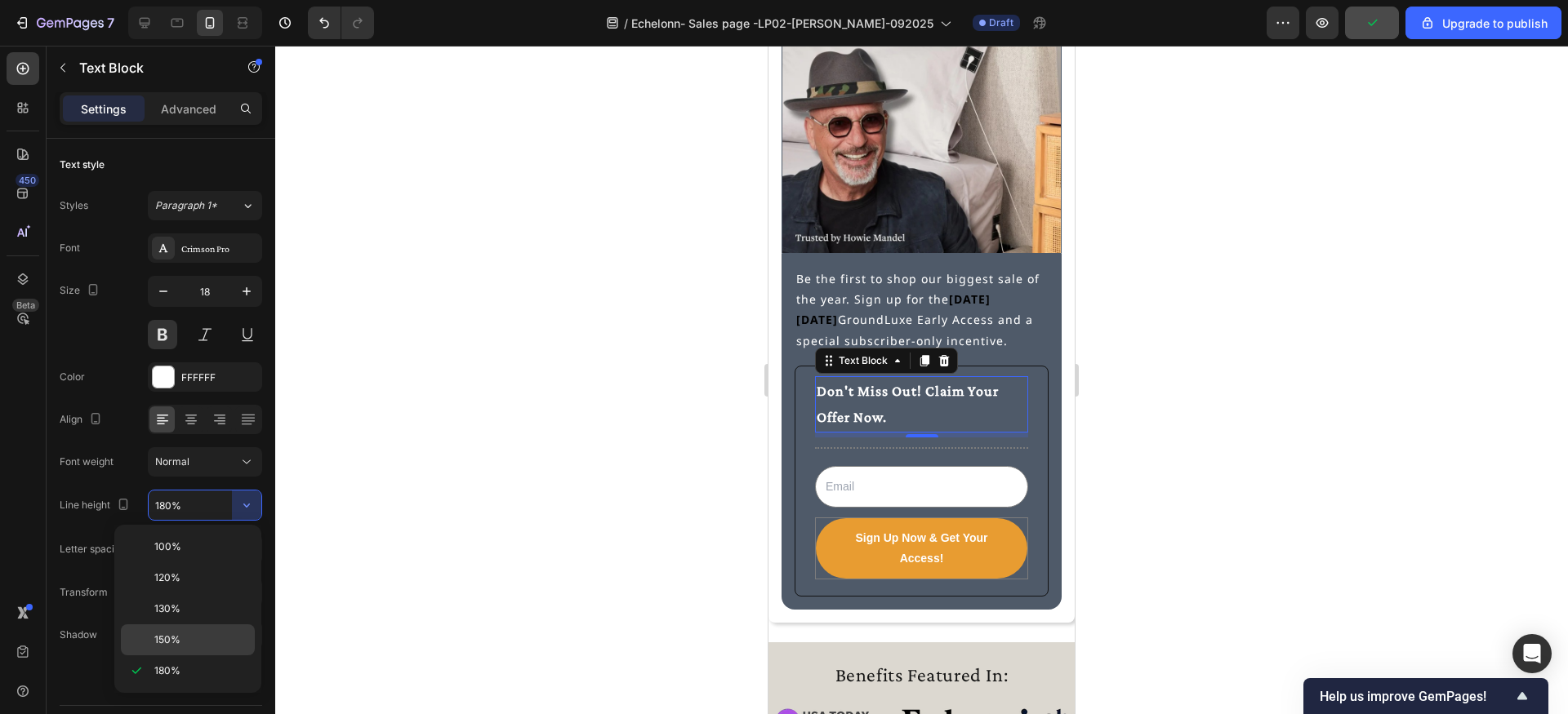
click at [185, 636] on p "150%" at bounding box center [201, 640] width 94 height 15
type input "150%"
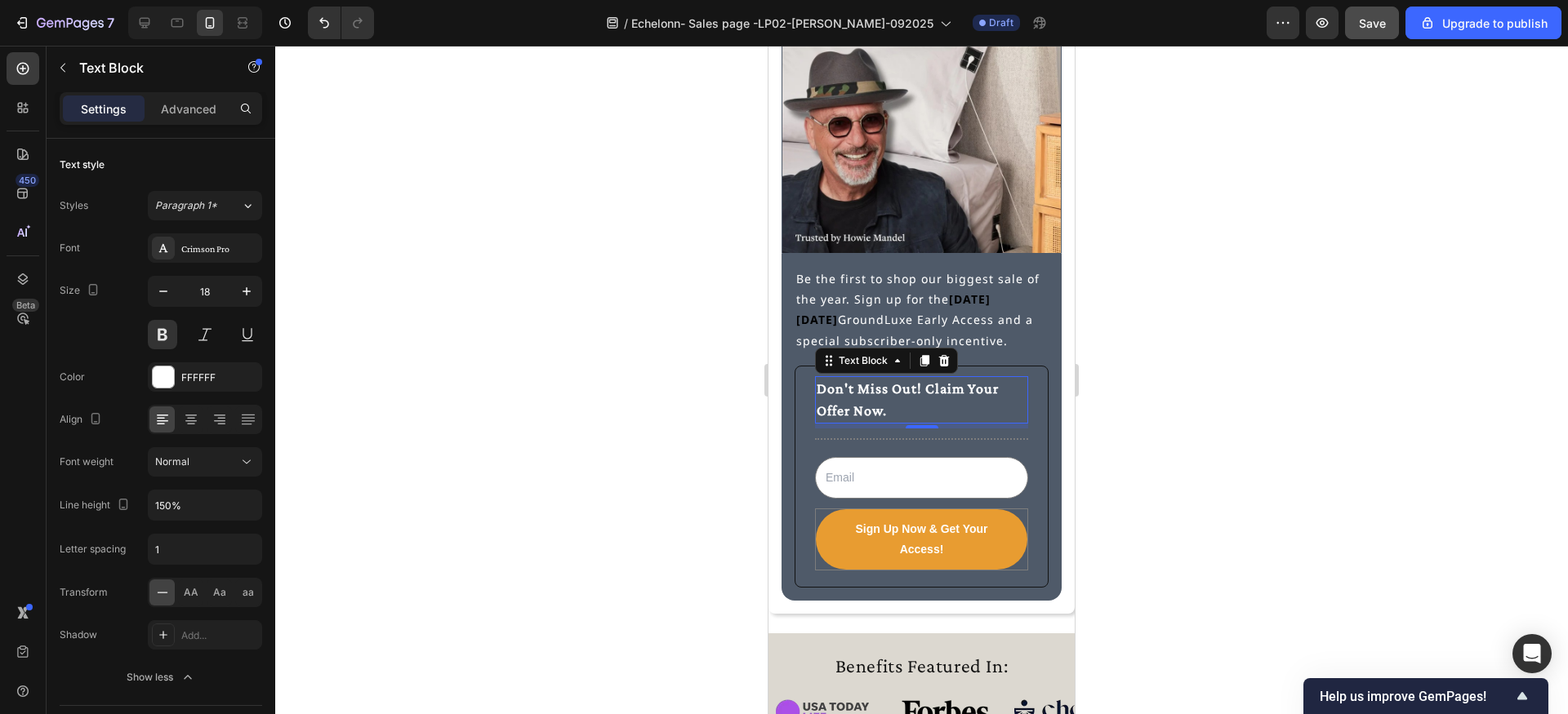
click at [372, 527] on div at bounding box center [922, 379] width 1293 height 668
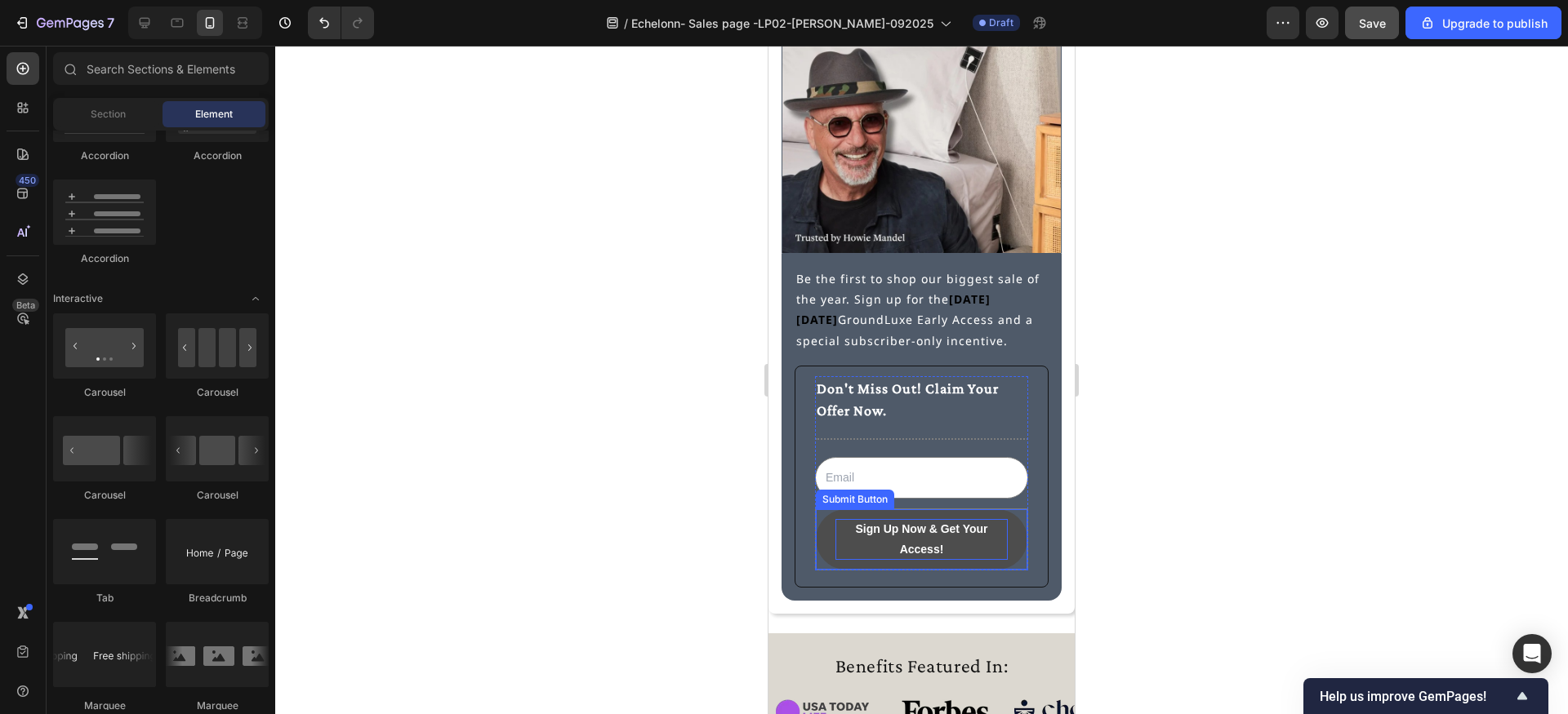
click at [867, 550] on strong "Sign Up Now & Get Your Access!" at bounding box center [922, 539] width 172 height 41
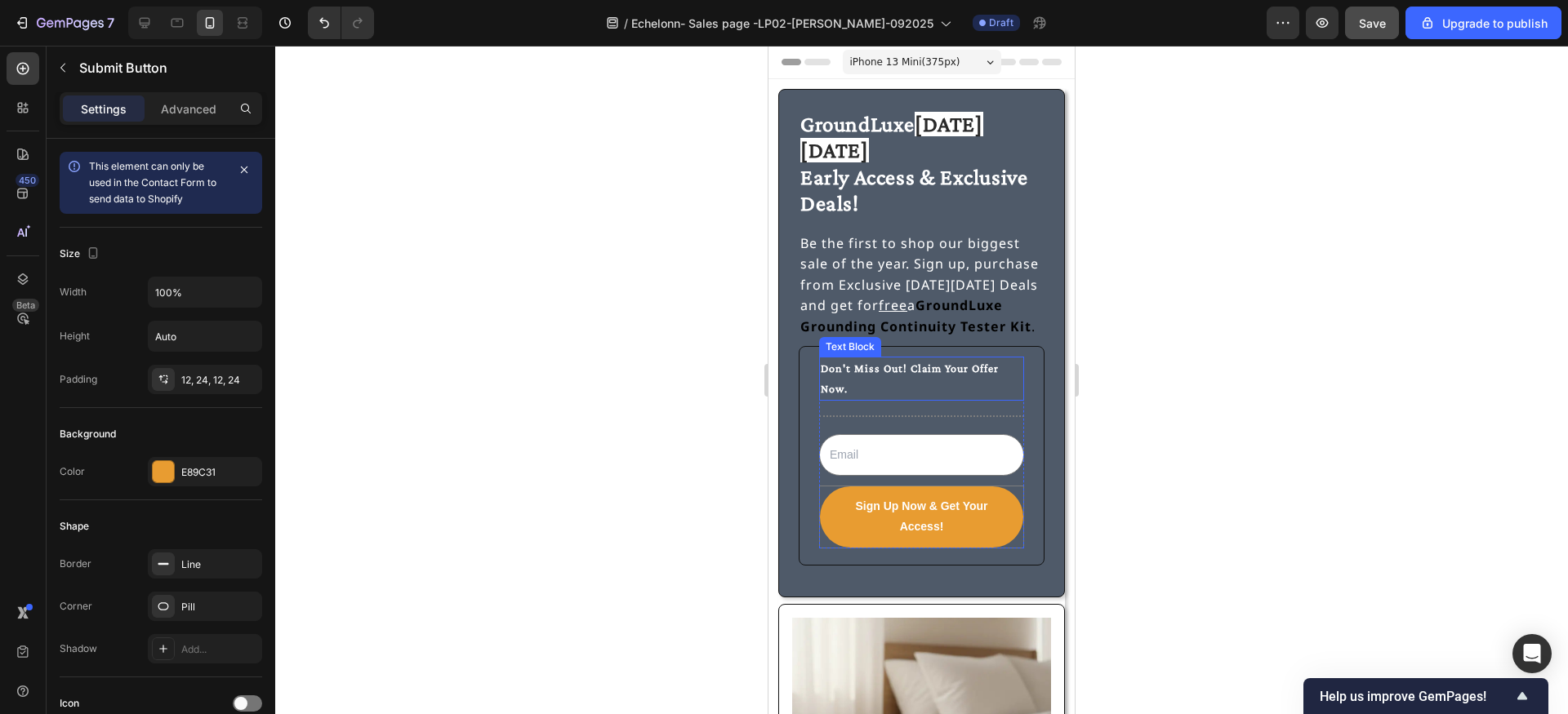
click at [853, 358] on p "Don't Miss Out! Claim Your Offer Now." at bounding box center [922, 379] width 202 height 41
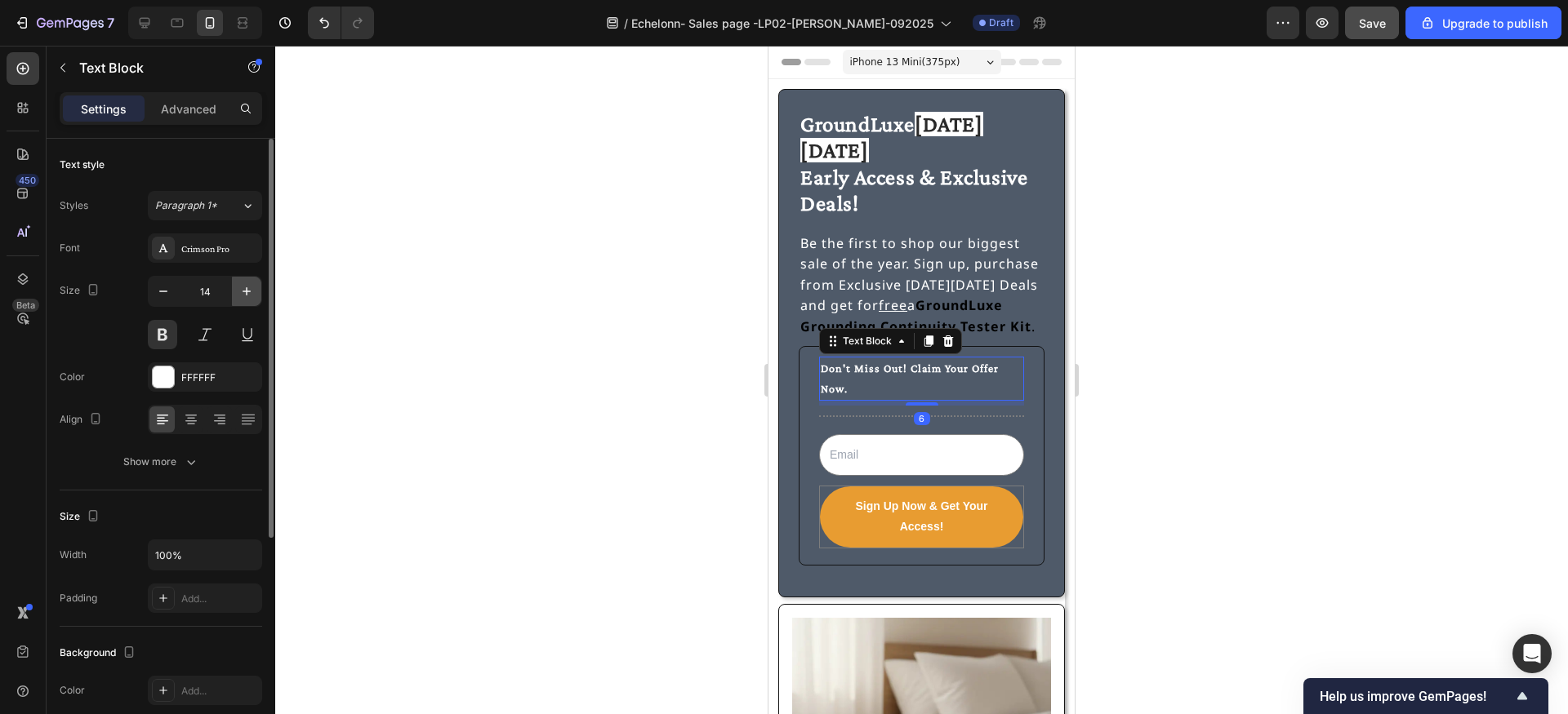
click at [250, 293] on icon "button" at bounding box center [247, 291] width 17 height 16
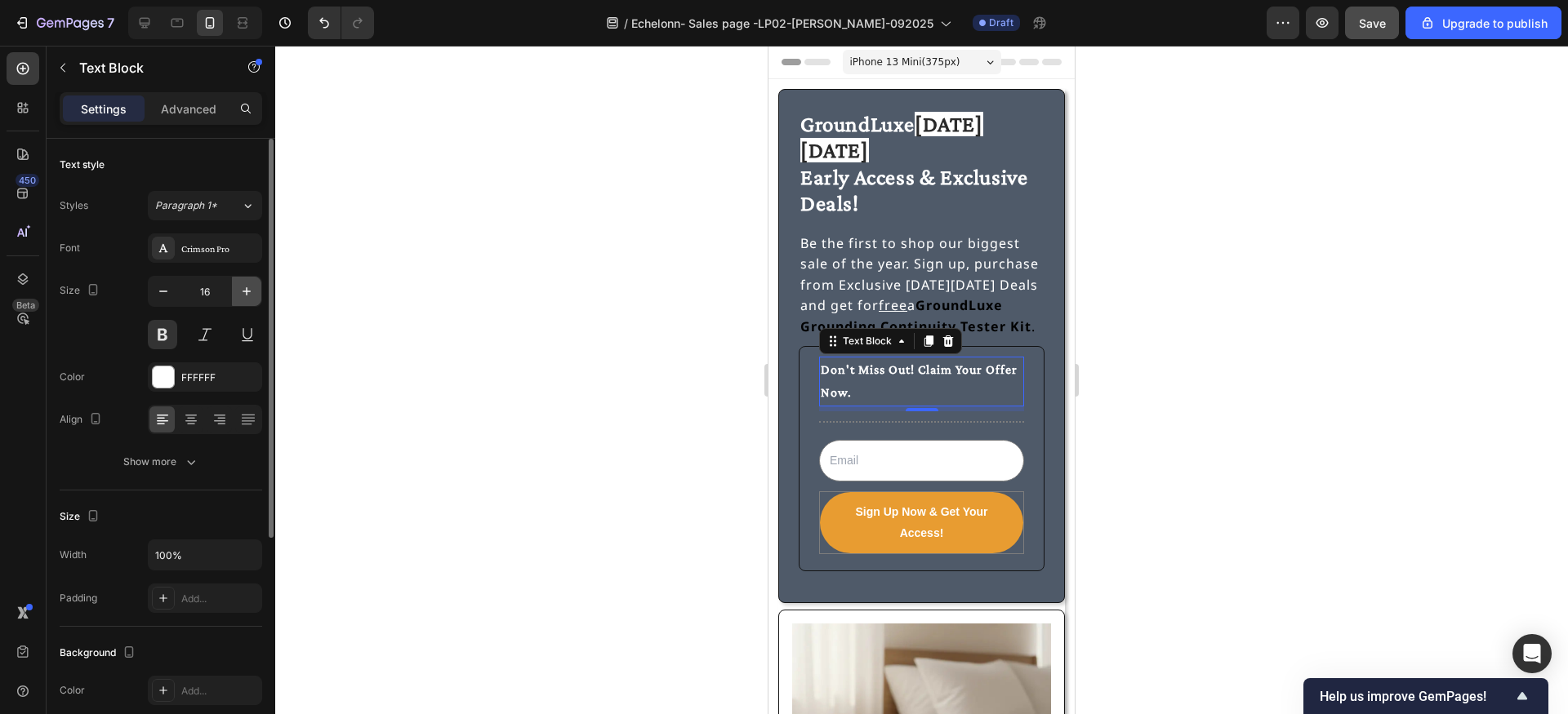
click at [252, 291] on icon "button" at bounding box center [247, 291] width 17 height 16
type input "17"
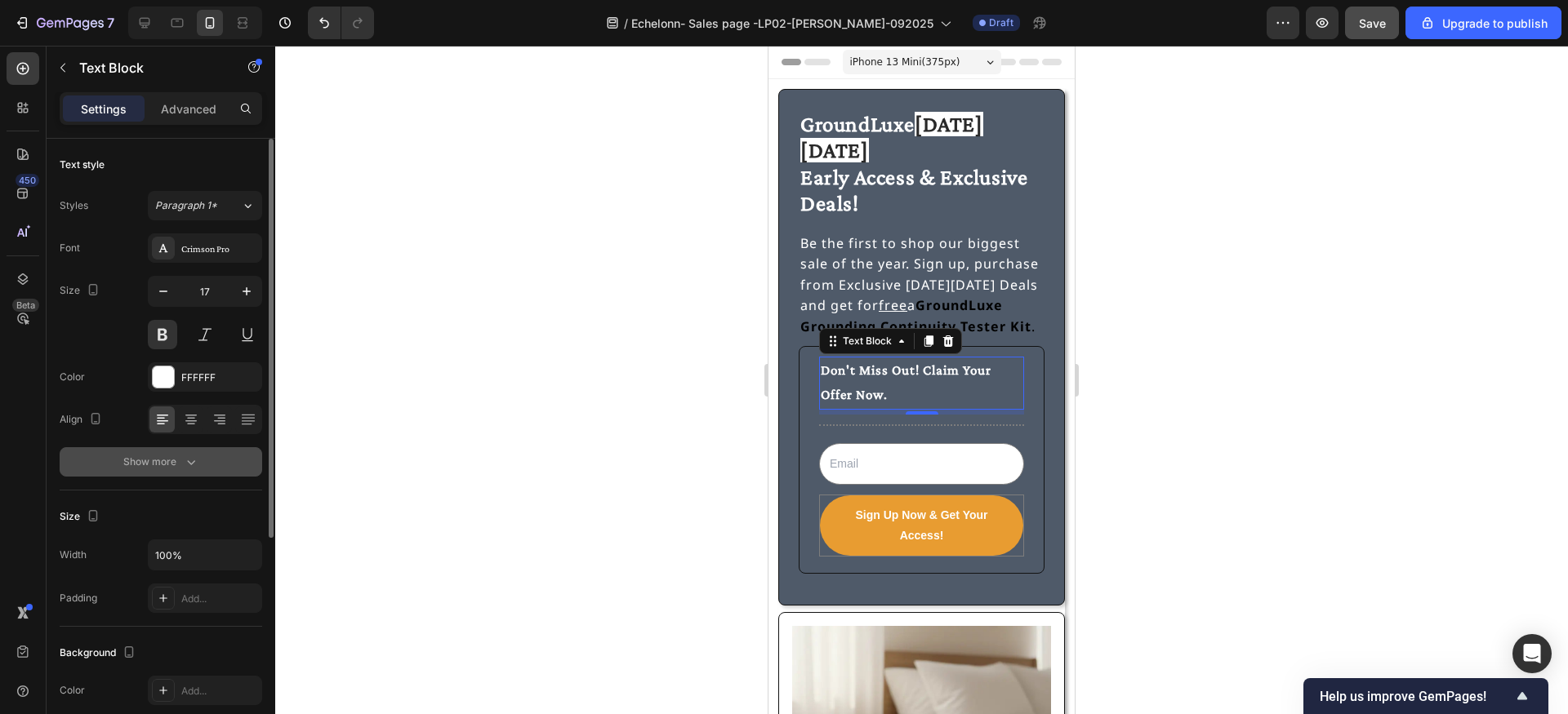
click at [184, 458] on icon "button" at bounding box center [191, 462] width 17 height 16
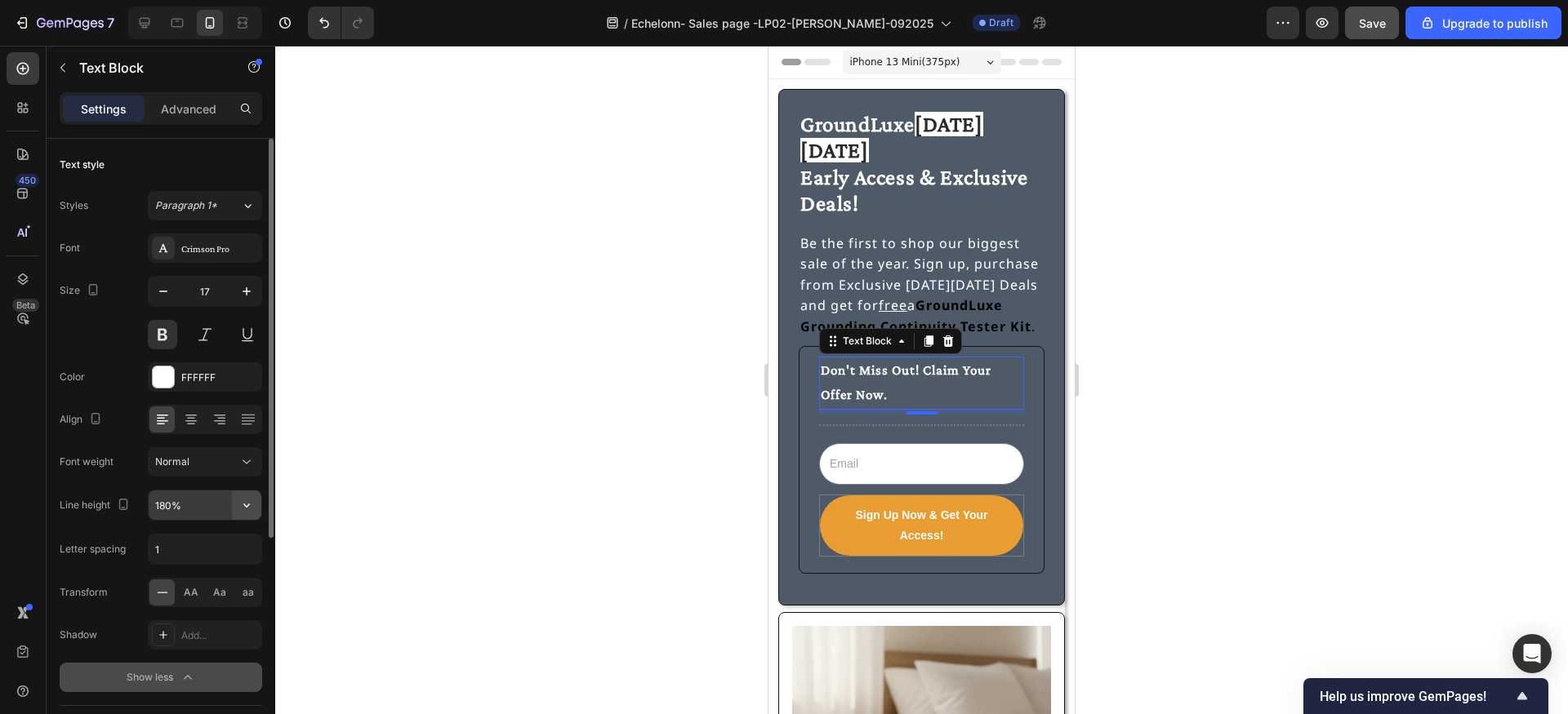
click at [252, 509] on icon "button" at bounding box center [247, 505] width 17 height 16
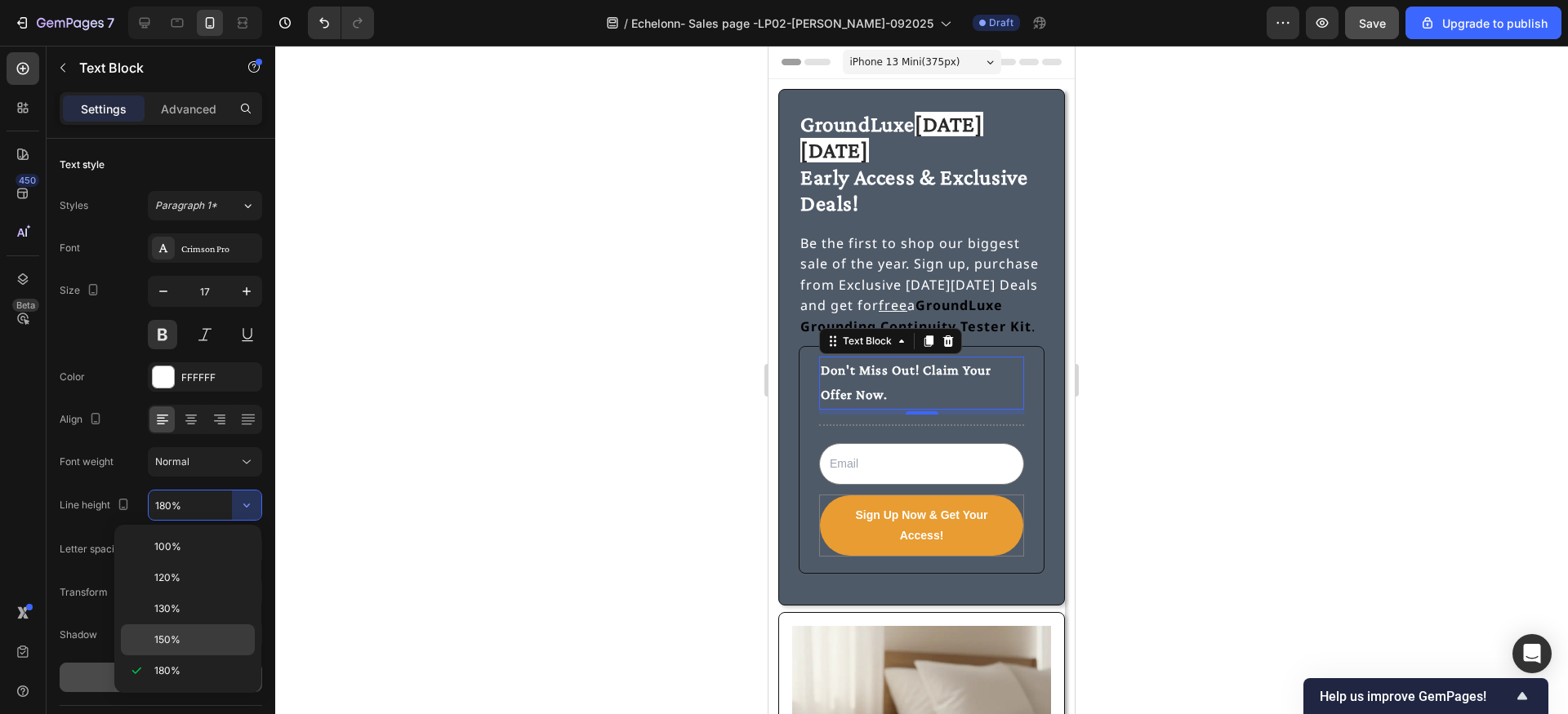
click at [199, 634] on p "150%" at bounding box center [201, 640] width 94 height 15
type input "150%"
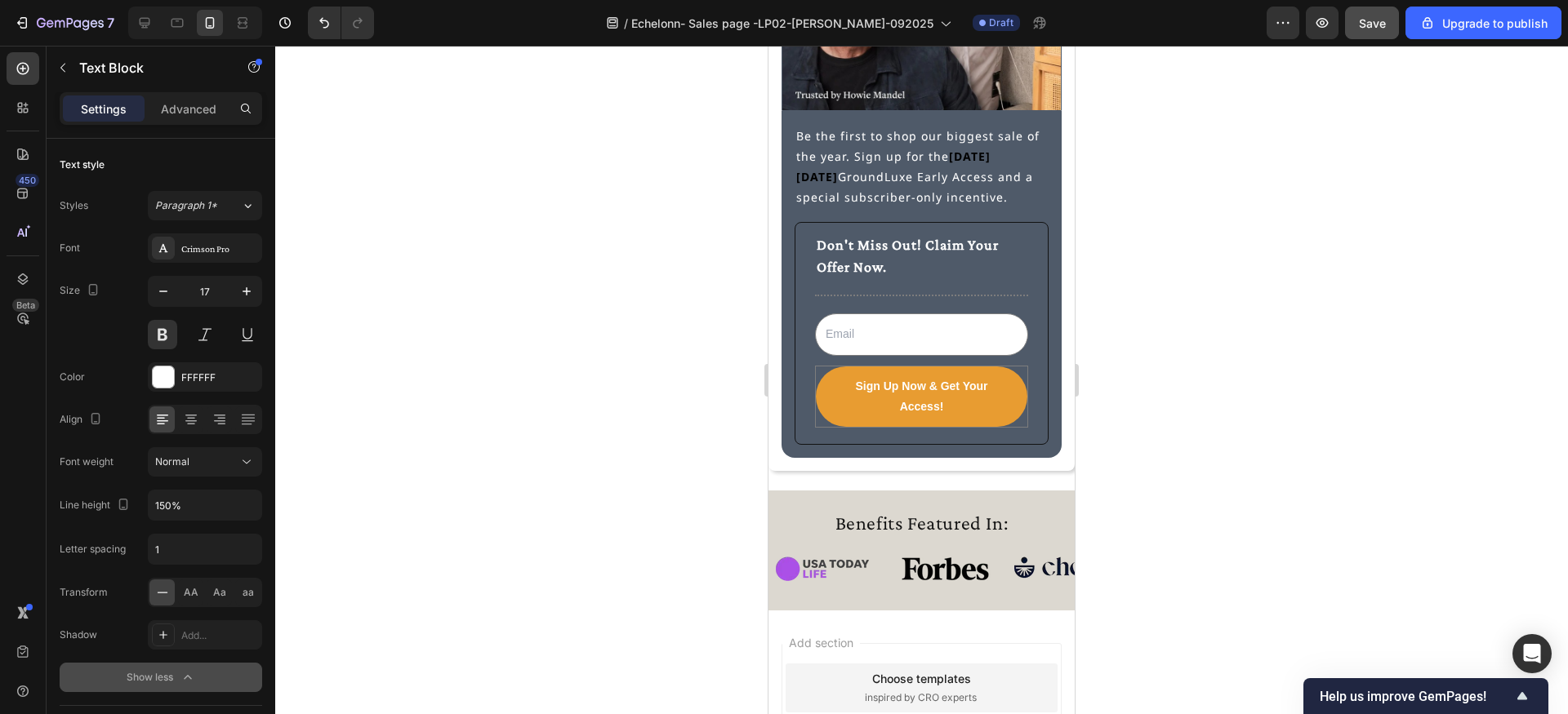
scroll to position [4393, 0]
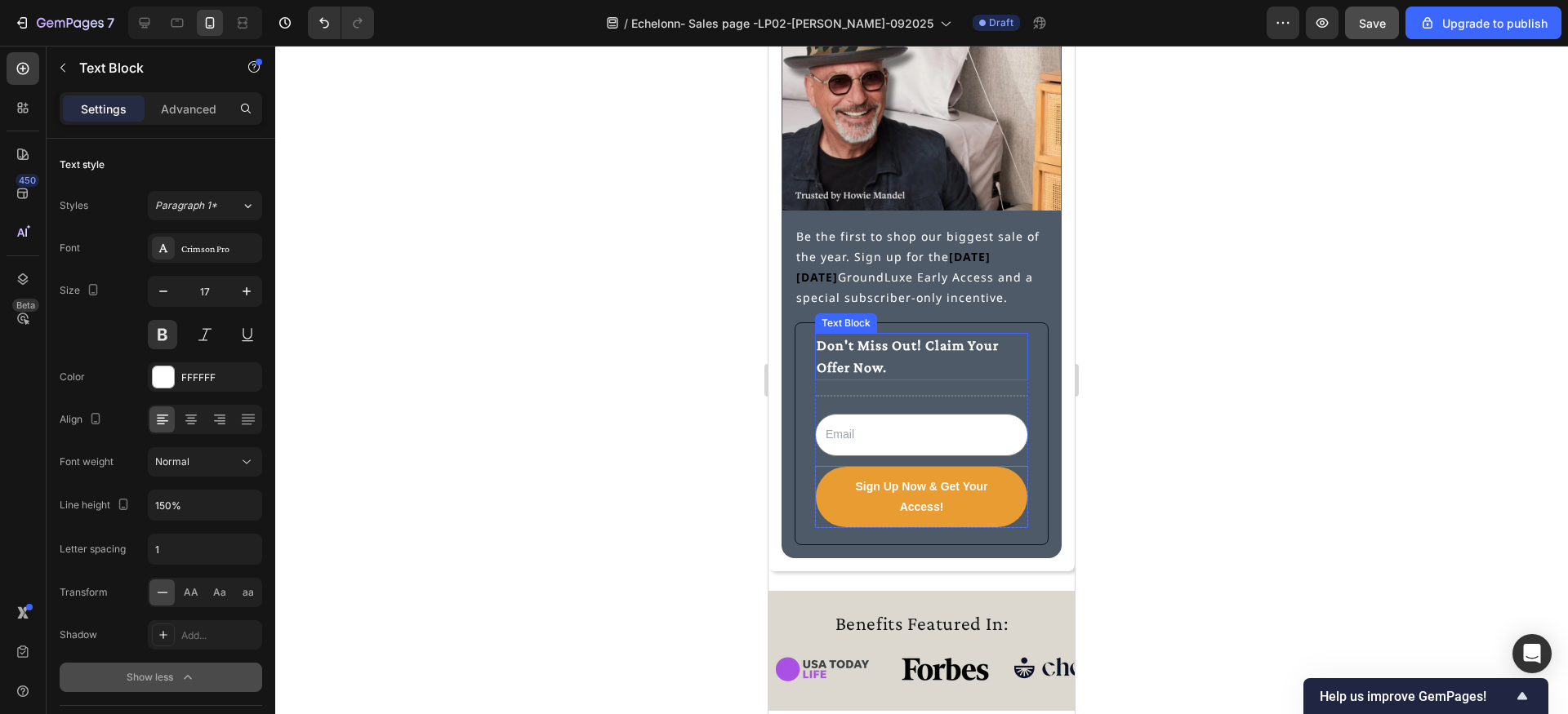
click at [871, 349] on p "Don't Miss Out! Claim Your Offer Now." at bounding box center [922, 357] width 210 height 44
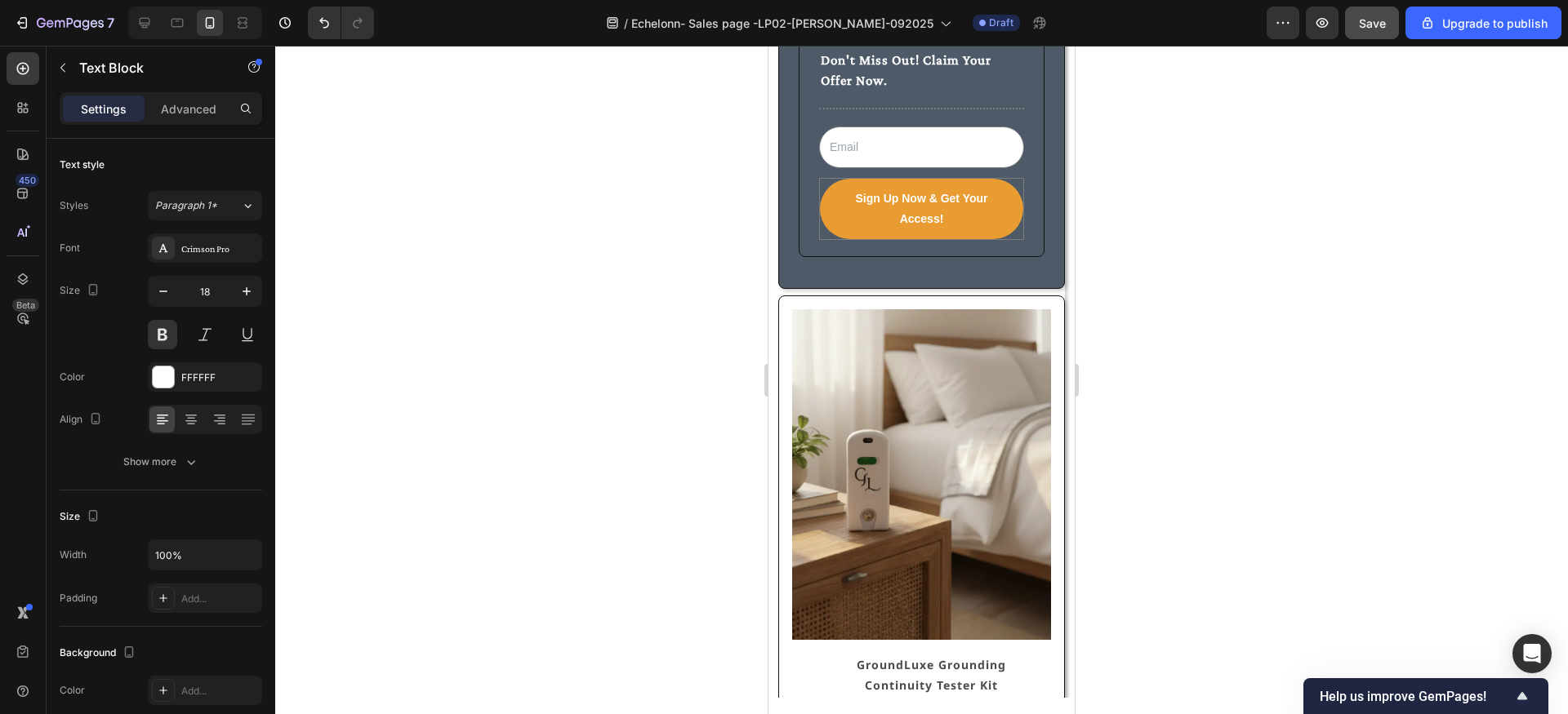
scroll to position [0, 0]
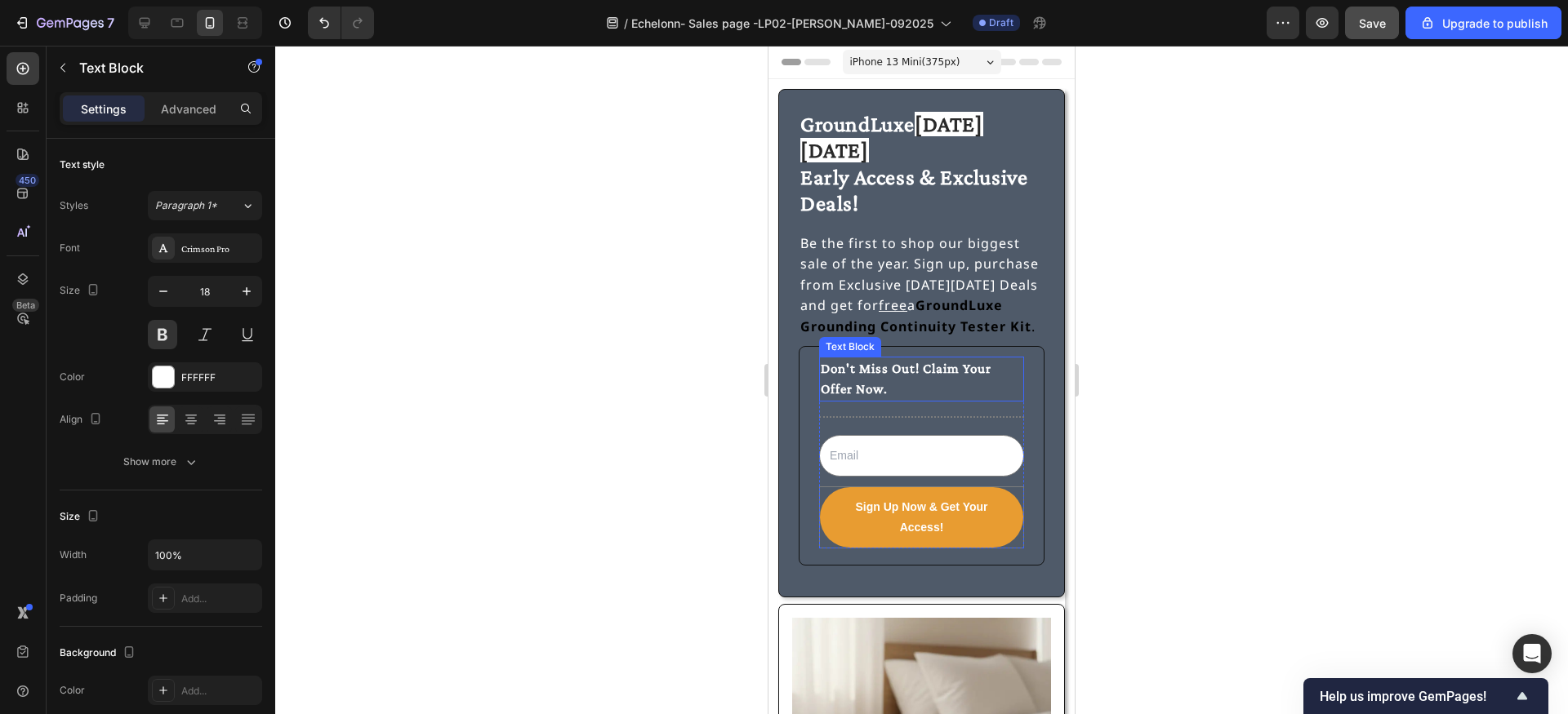
click at [845, 358] on p "Don't Miss Out! Claim Your Offer Now." at bounding box center [922, 379] width 202 height 41
click at [246, 291] on icon "button" at bounding box center [247, 291] width 8 height 8
type input "18"
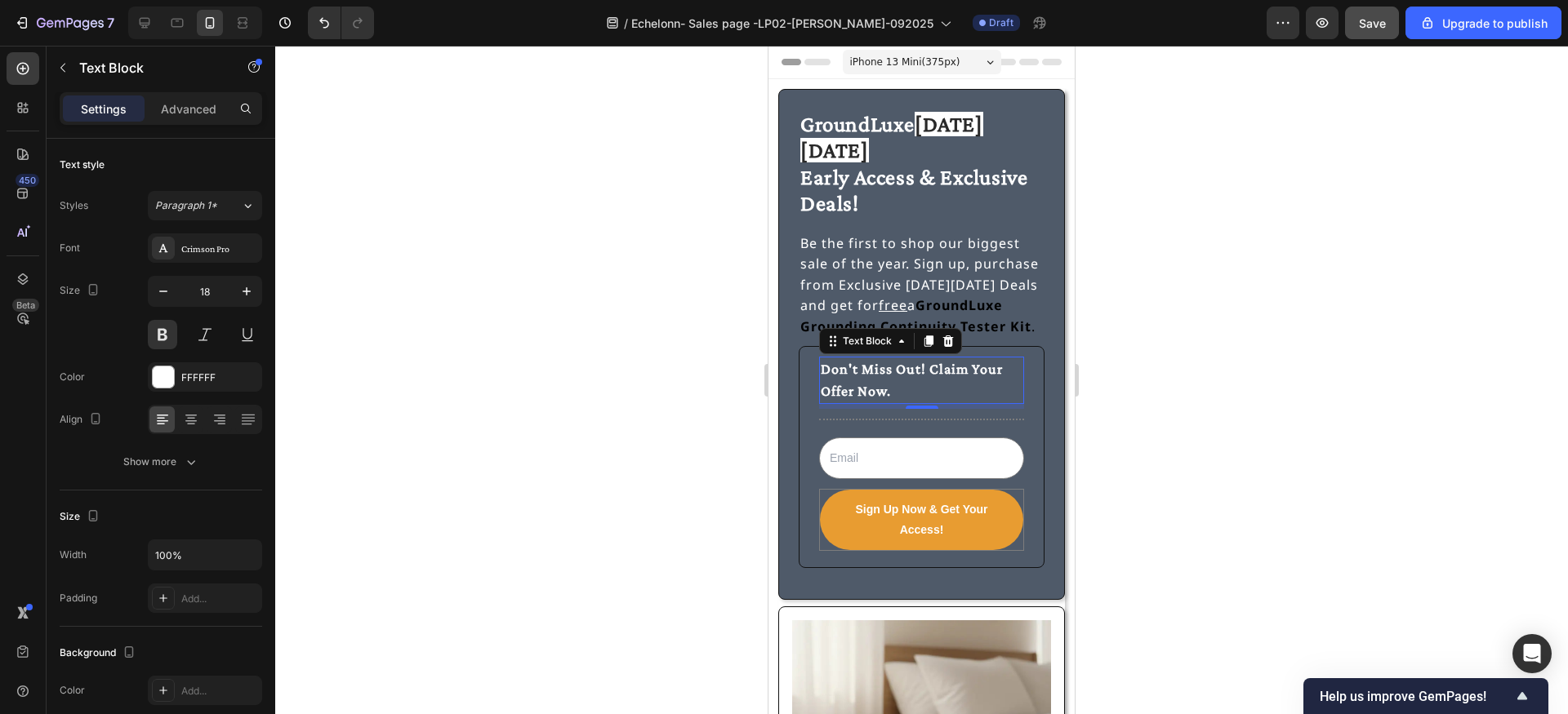
click at [460, 371] on div at bounding box center [922, 379] width 1293 height 668
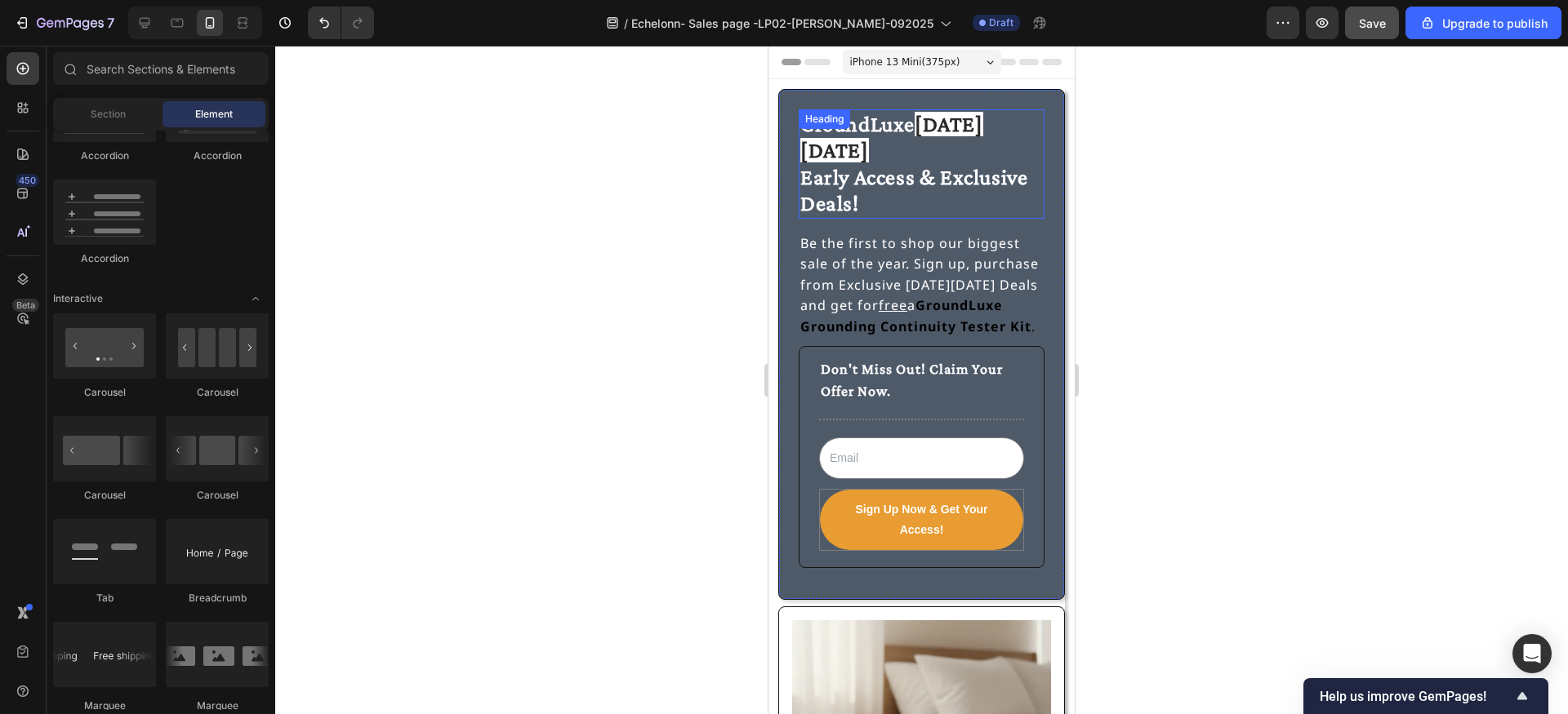
click at [848, 175] on span "Early Access & Exclusive Deals!" at bounding box center [914, 190] width 227 height 50
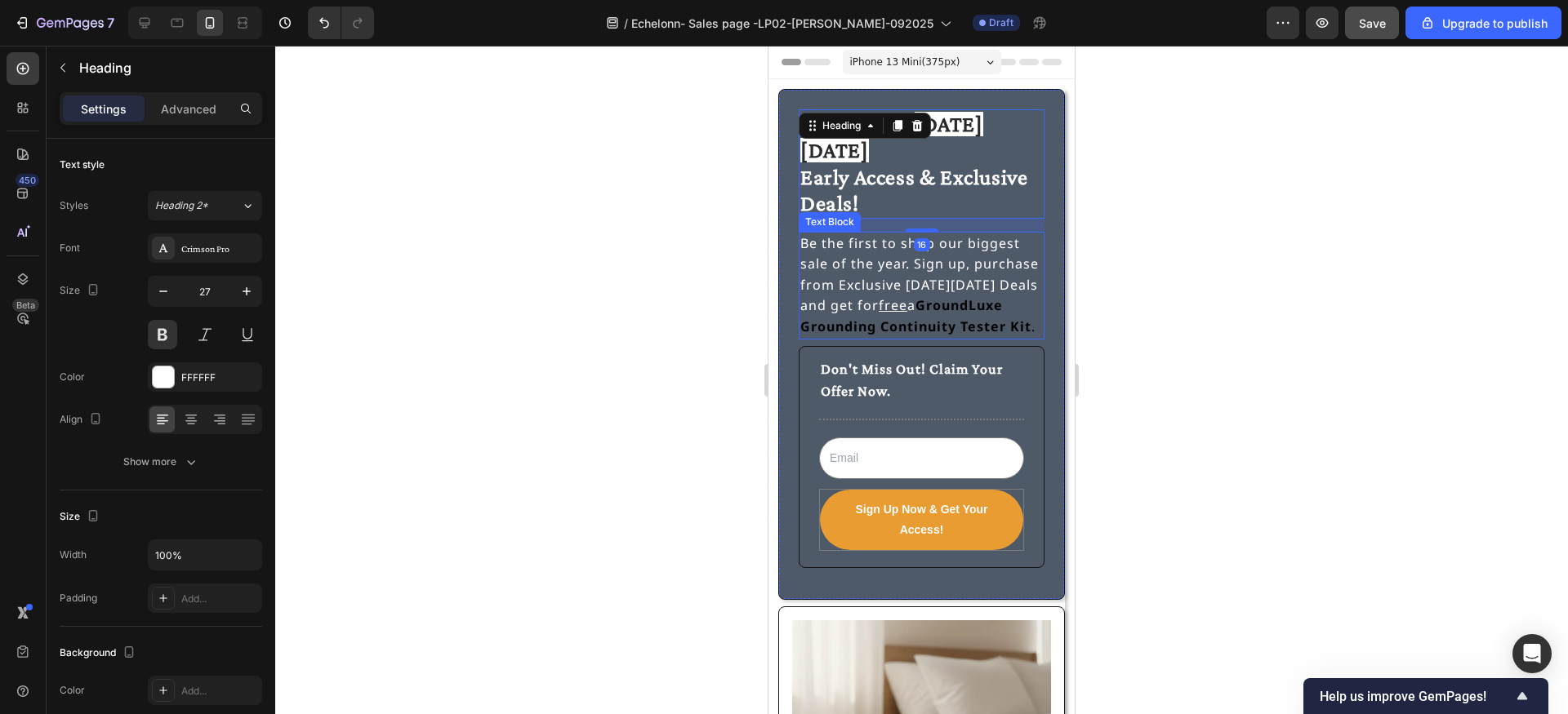
click at [895, 296] on strong "GroundLuxe Grounding Continuity Tester Kit" at bounding box center [916, 315] width 231 height 39
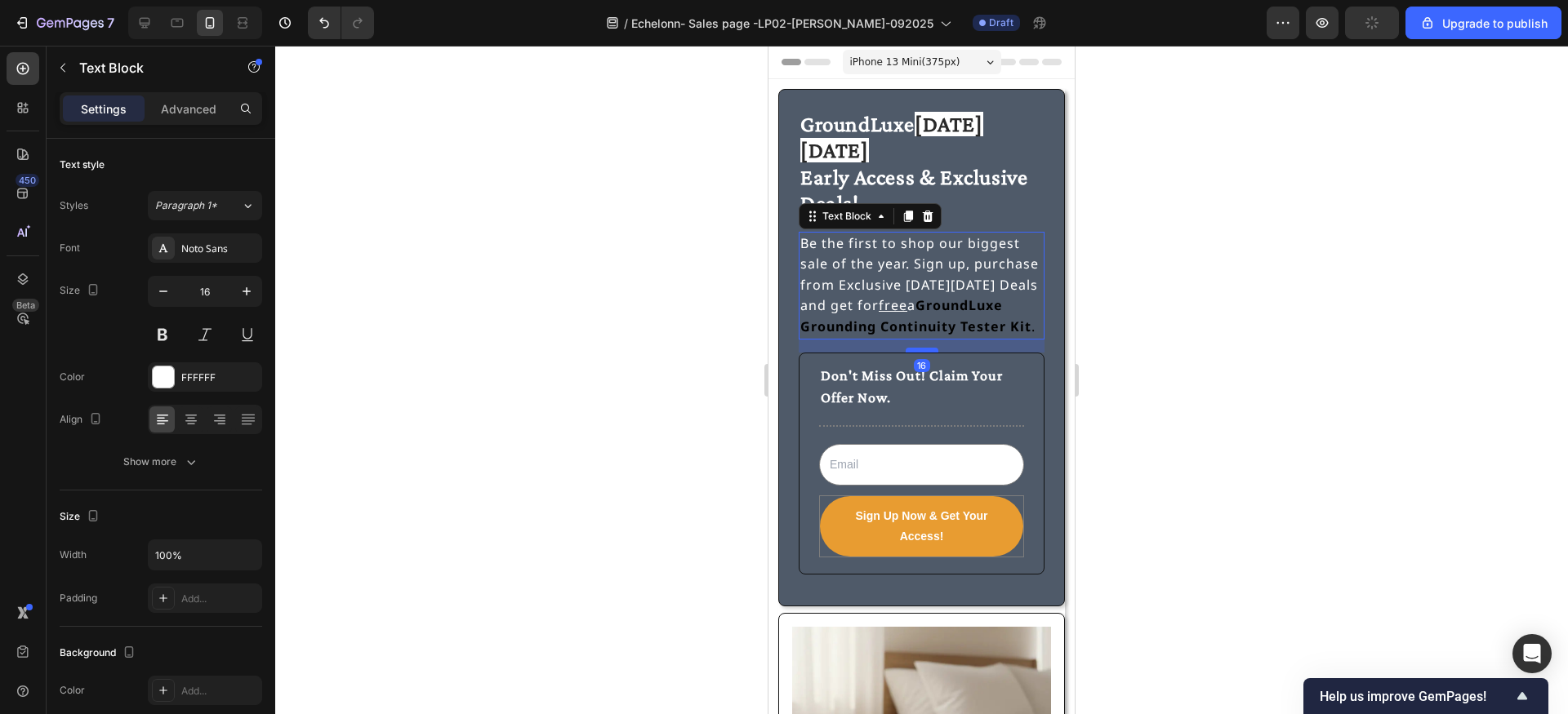
click at [921, 347] on div at bounding box center [922, 349] width 33 height 5
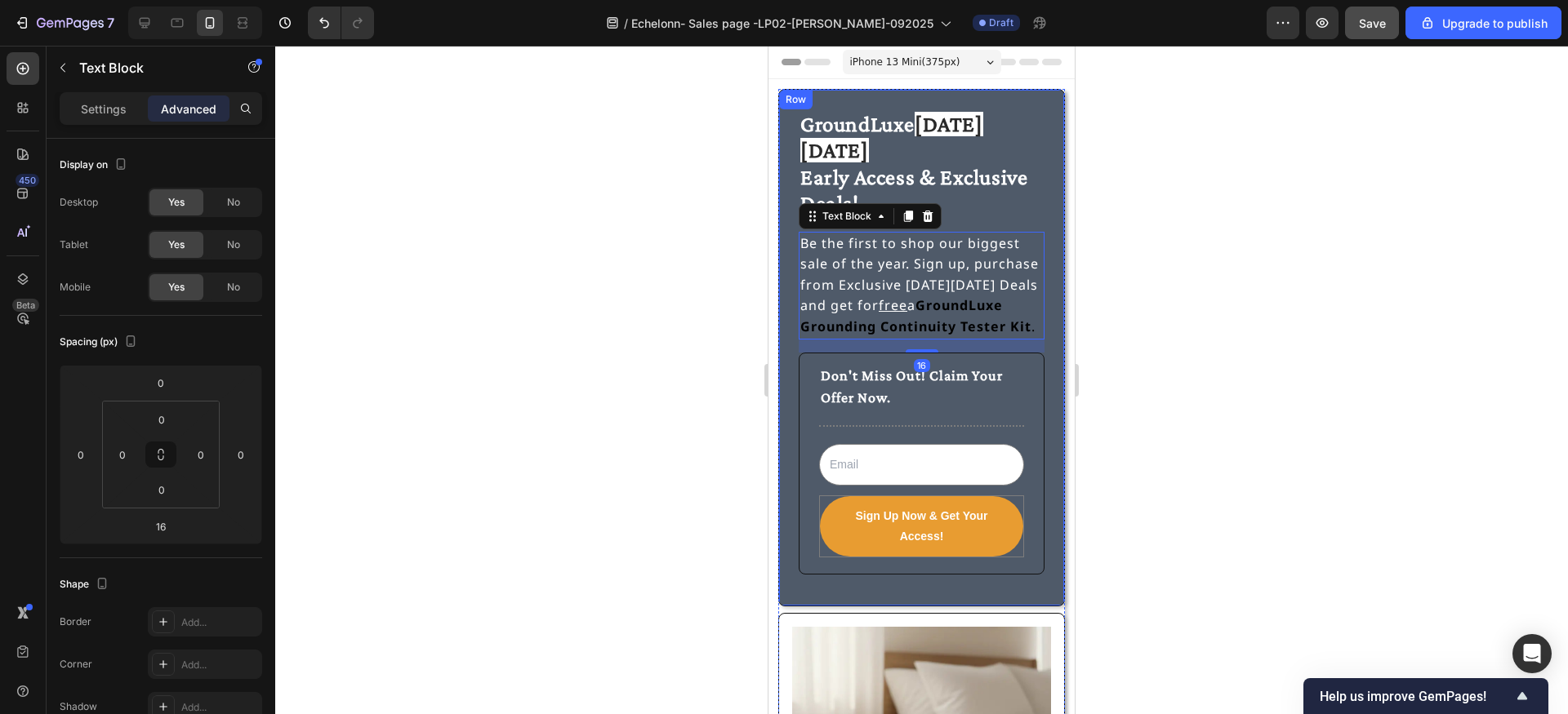
click at [700, 280] on div at bounding box center [922, 379] width 1293 height 668
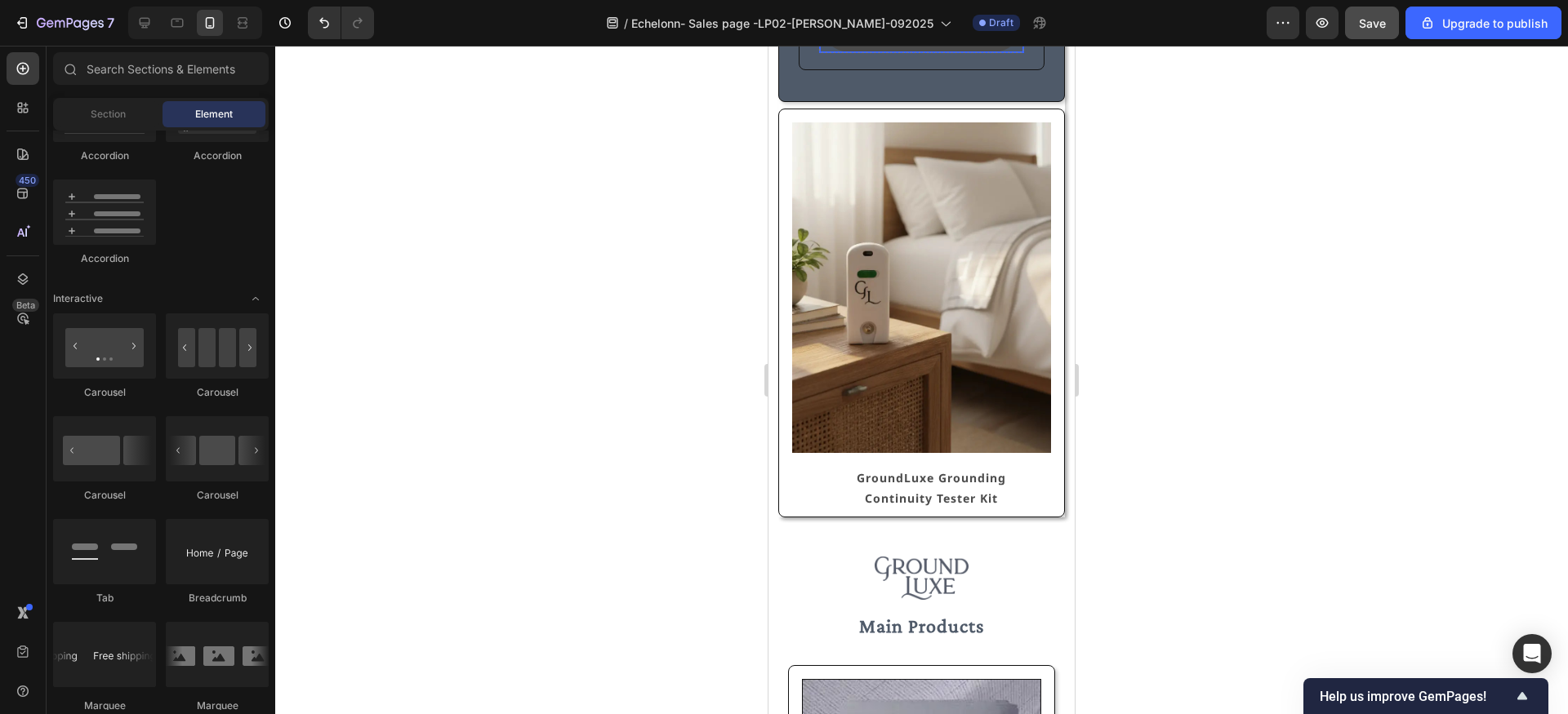
scroll to position [516, 0]
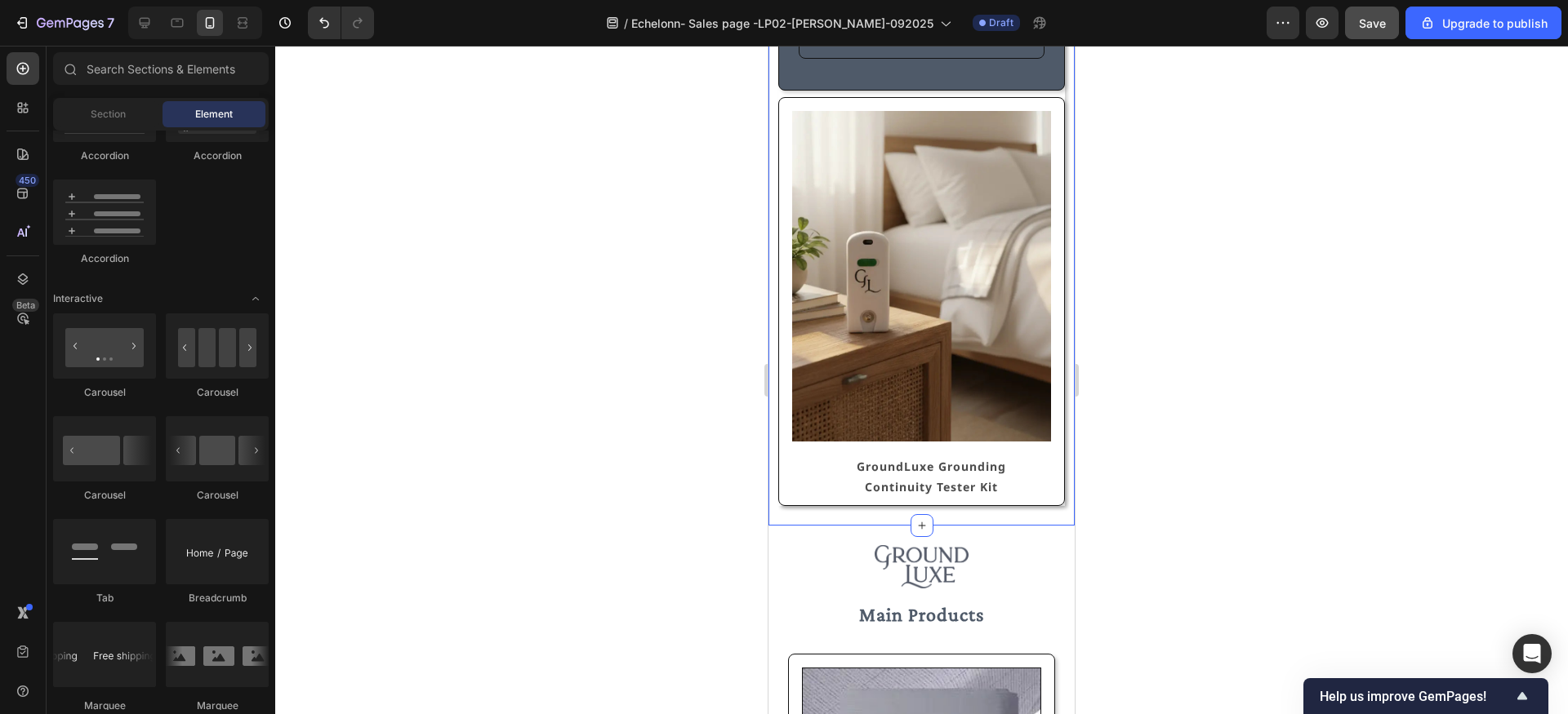
click at [869, 490] on div "GroundLuxe [DATE][DATE] Early Access & Exclusive Deals! Heading Be the first to…" at bounding box center [922, 45] width 306 height 962
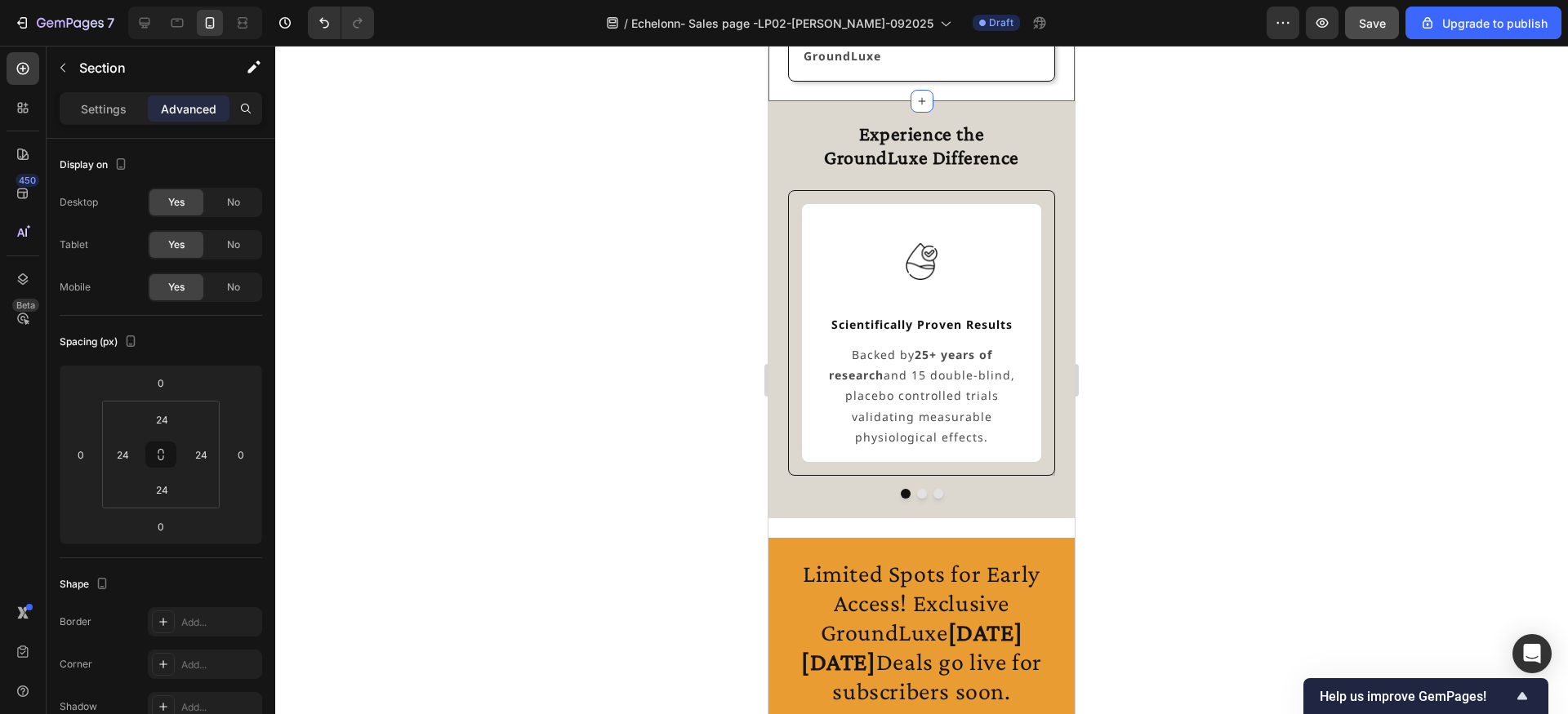
scroll to position [2612, 0]
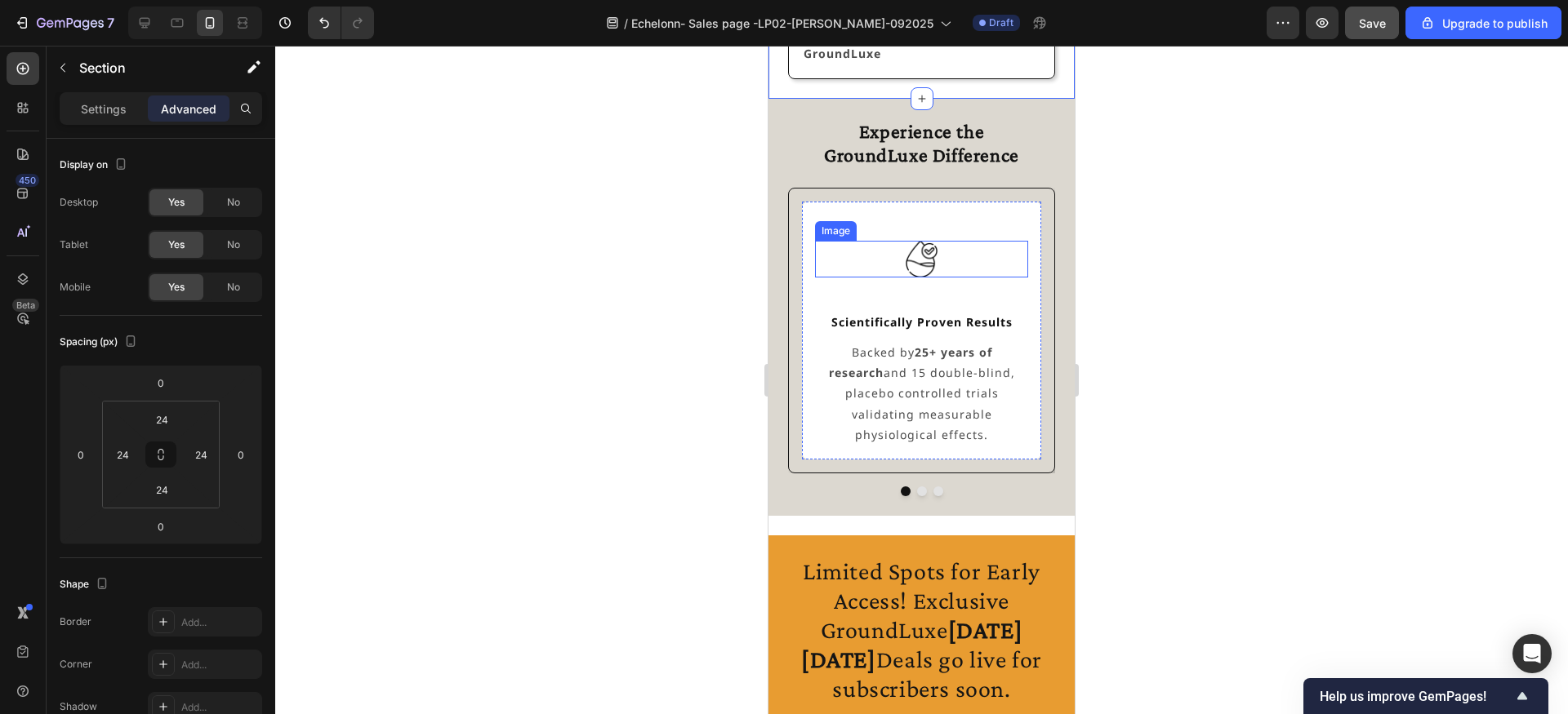
click at [925, 272] on img at bounding box center [921, 258] width 36 height 36
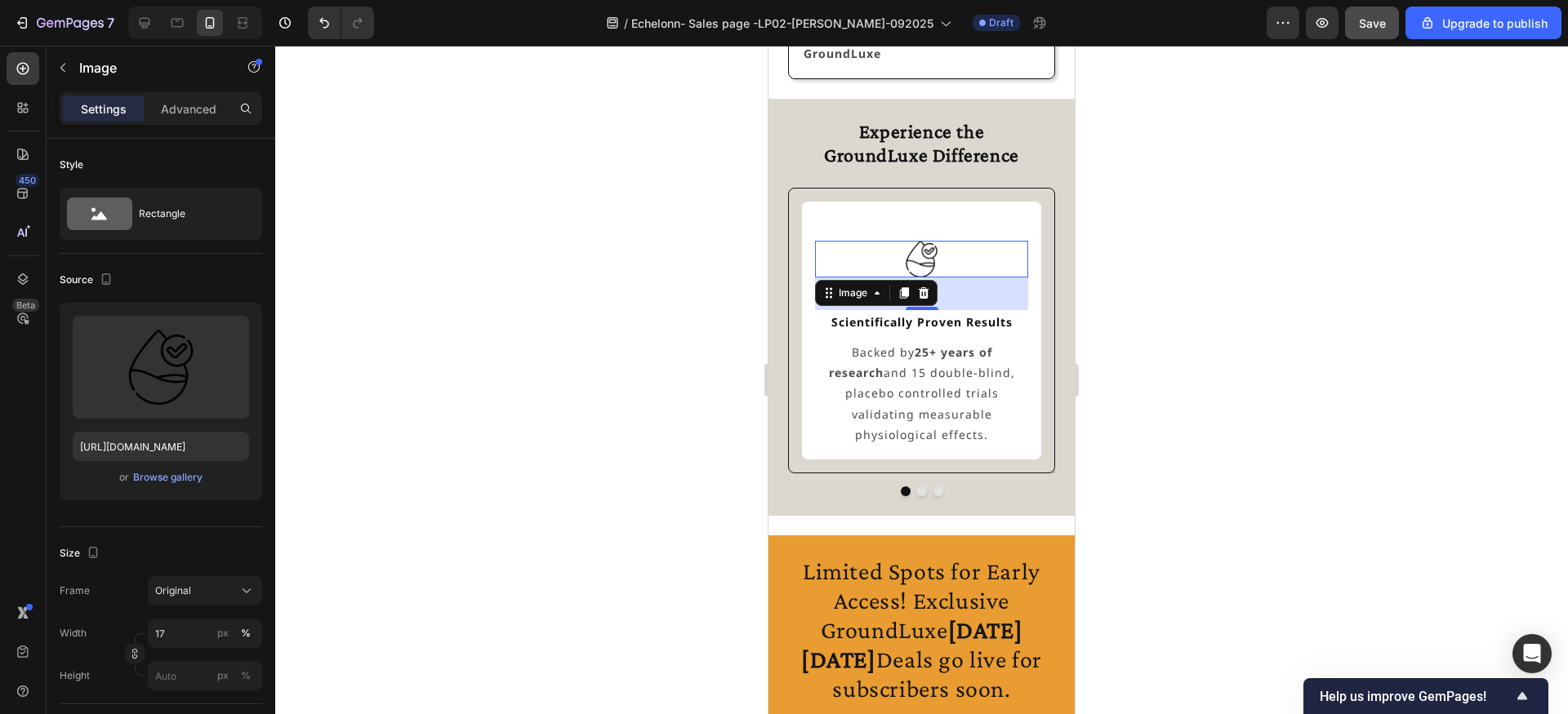
click at [970, 299] on div "40" at bounding box center [922, 294] width 213 height 33
click at [215, 115] on p "Advanced" at bounding box center [188, 109] width 56 height 17
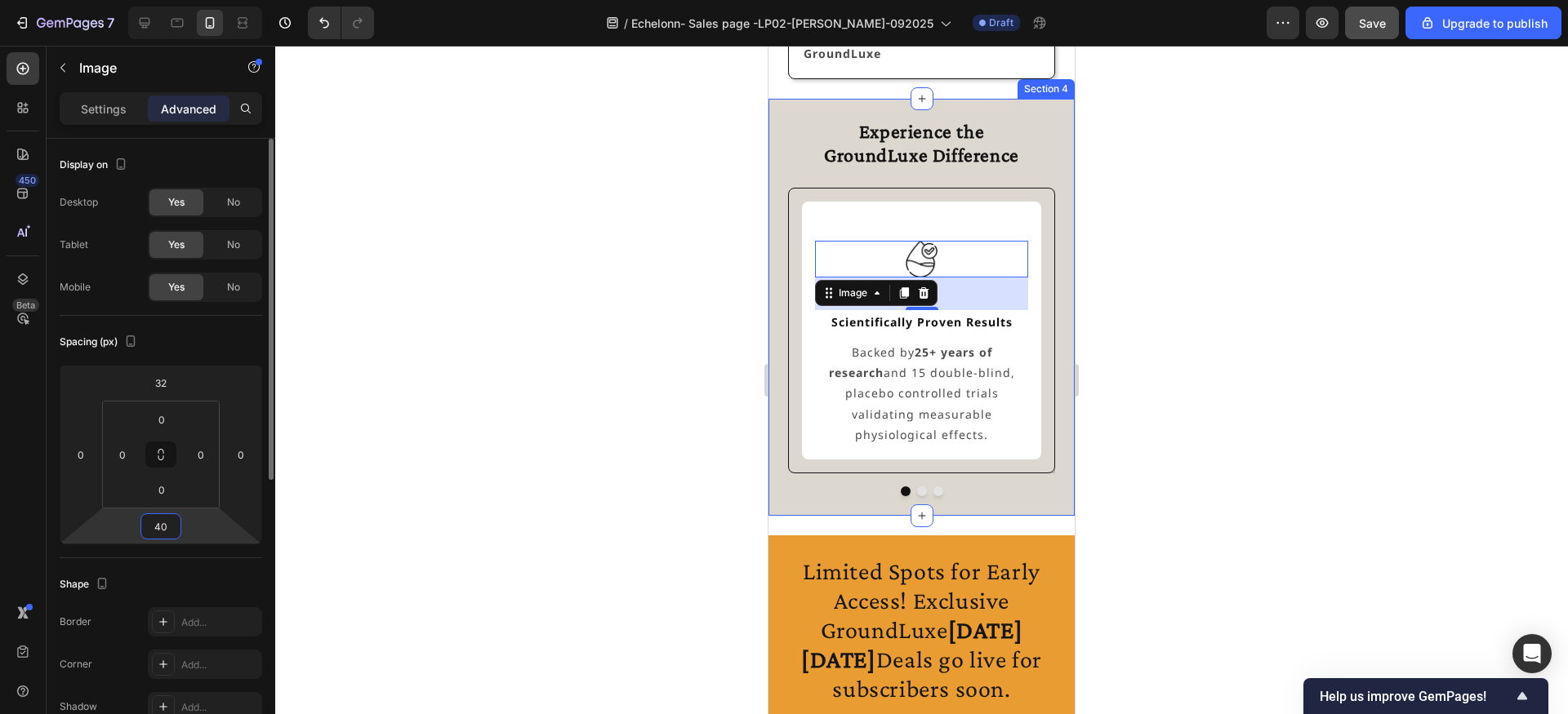
click at [166, 528] on input "40" at bounding box center [161, 526] width 33 height 25
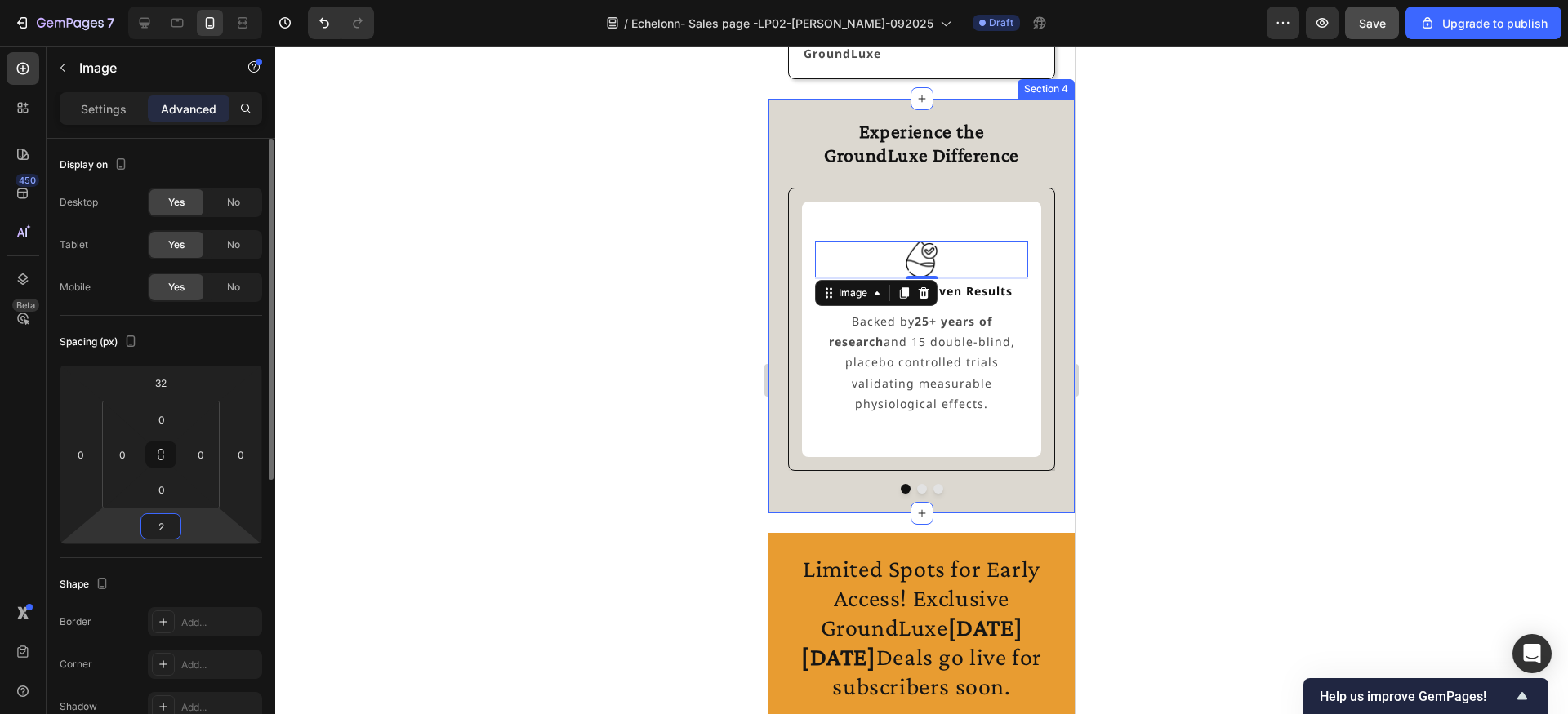
type input "24"
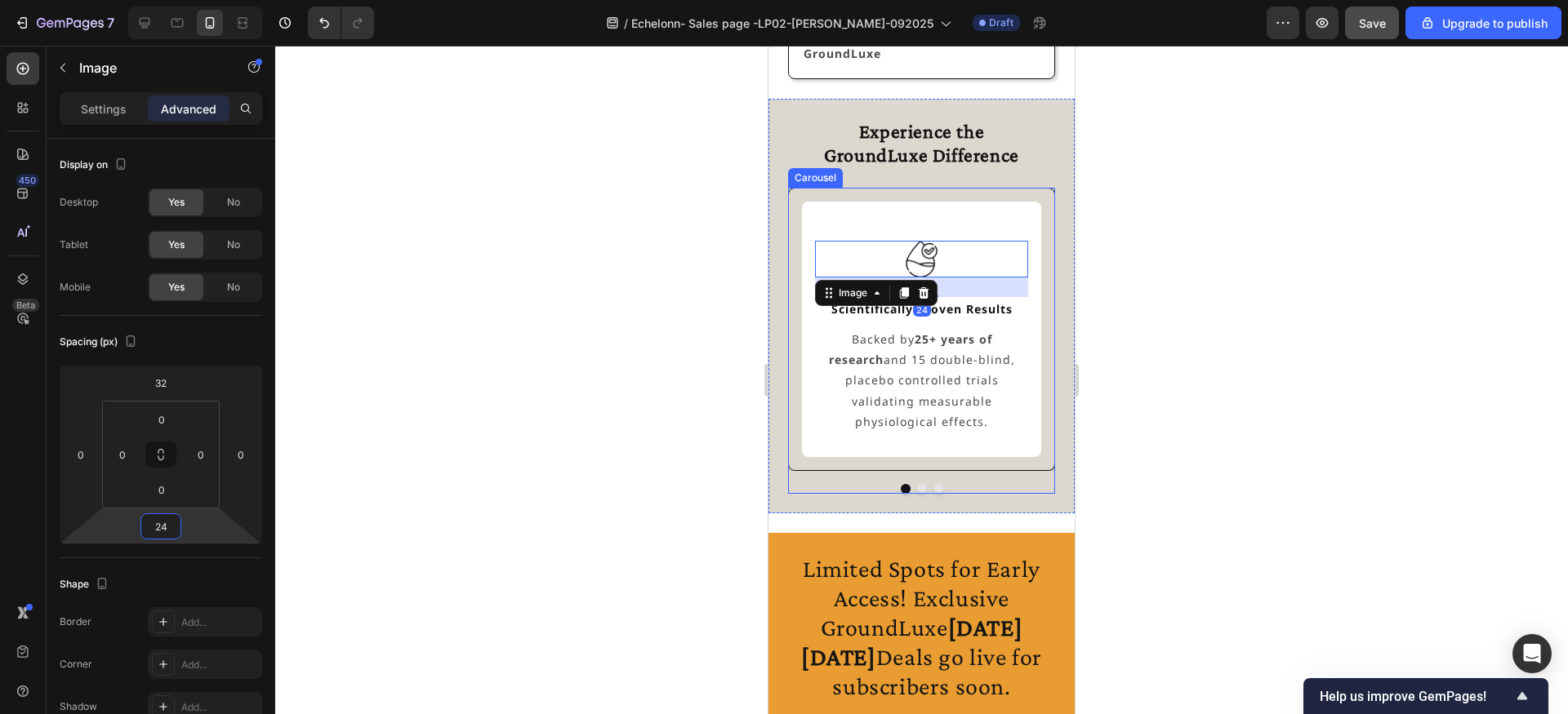
click at [917, 489] on button "Dot" at bounding box center [922, 489] width 10 height 10
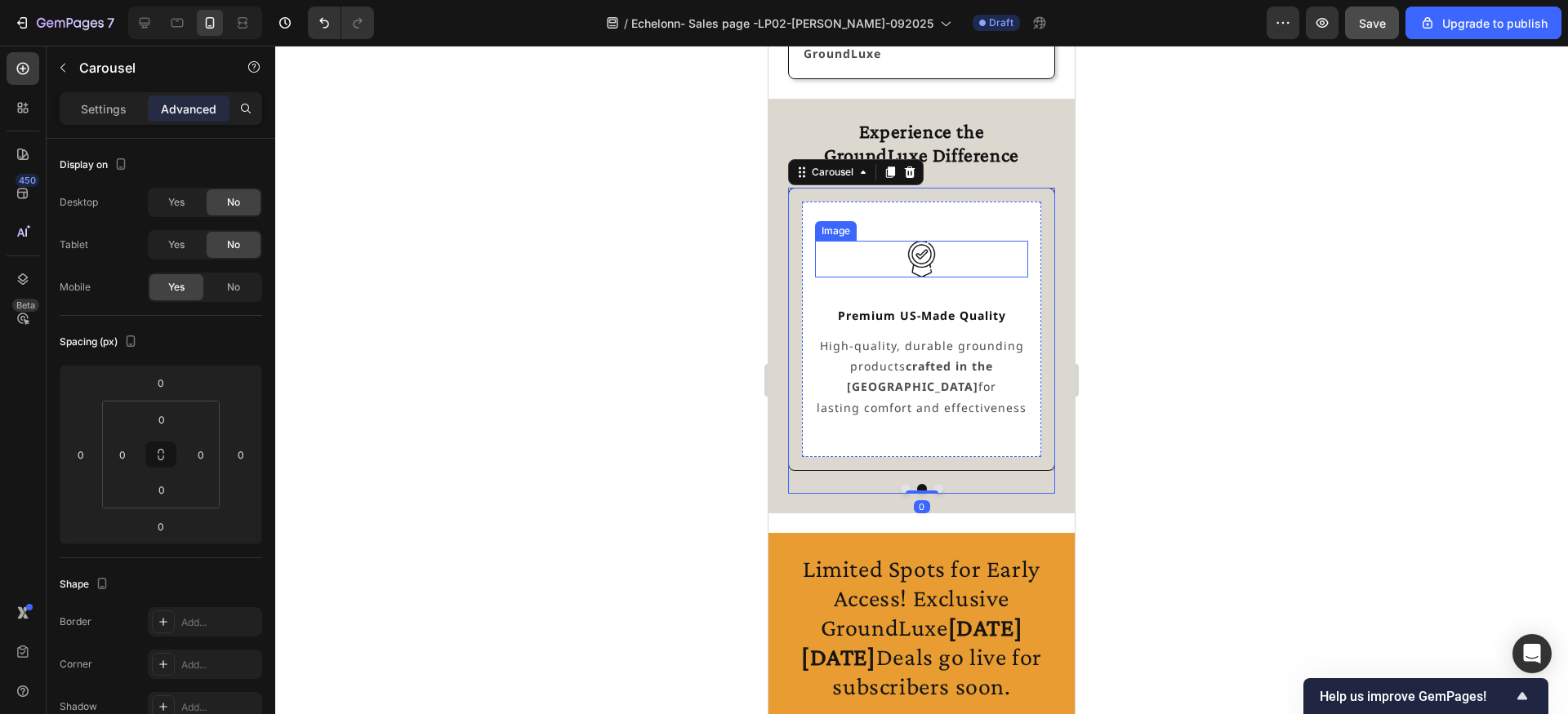
click at [926, 263] on img at bounding box center [921, 258] width 36 height 36
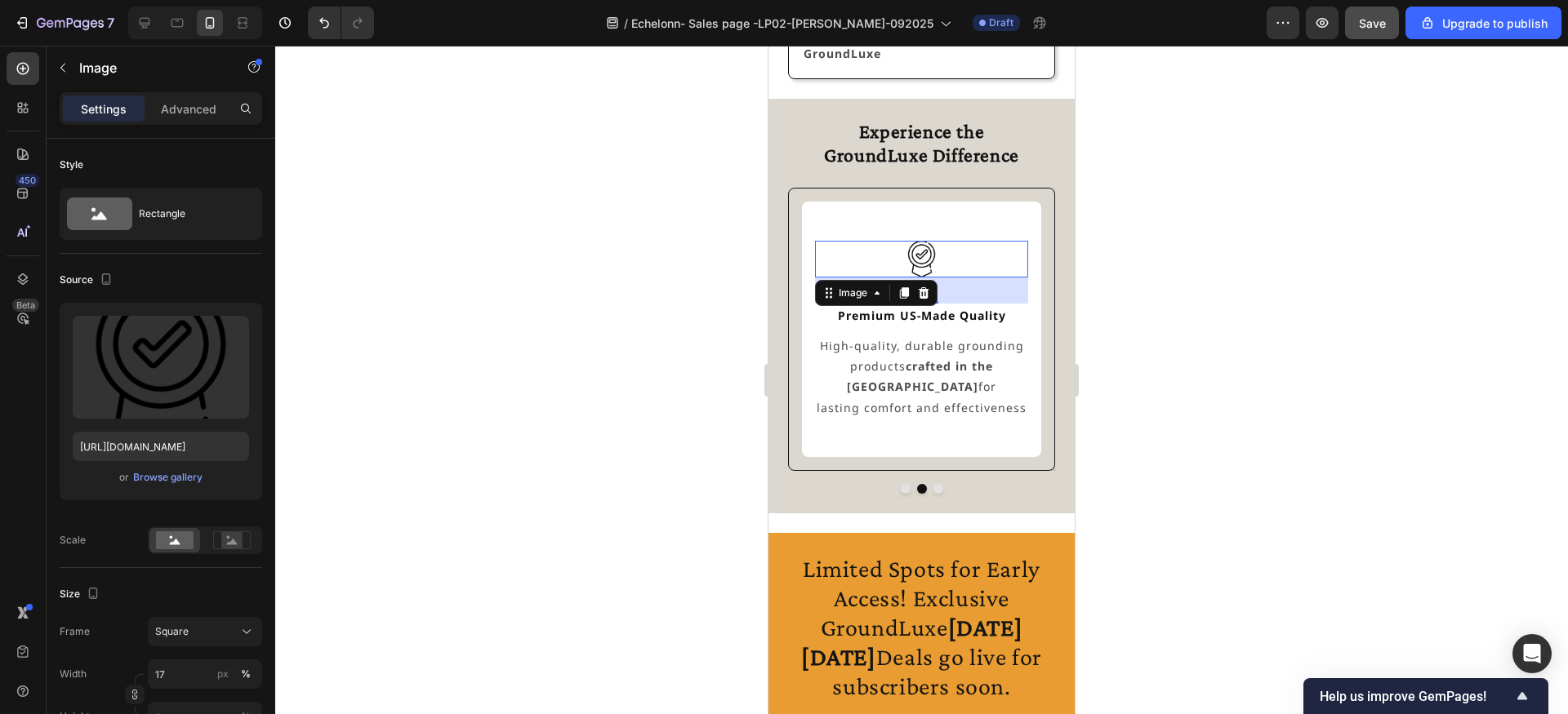
click at [965, 290] on div "32" at bounding box center [922, 291] width 213 height 26
click at [957, 254] on div at bounding box center [922, 258] width 213 height 36
click at [950, 293] on div "32" at bounding box center [922, 291] width 213 height 26
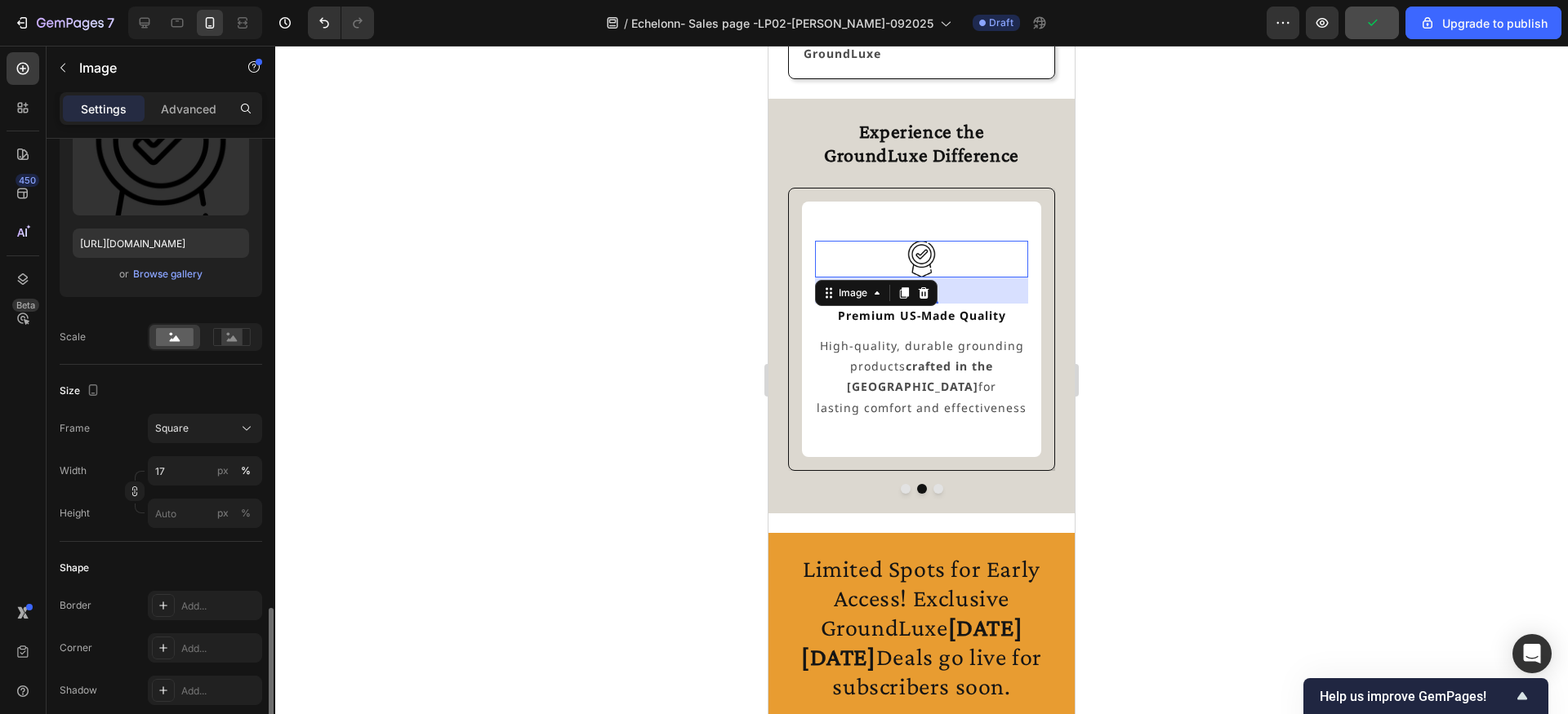
scroll to position [0, 0]
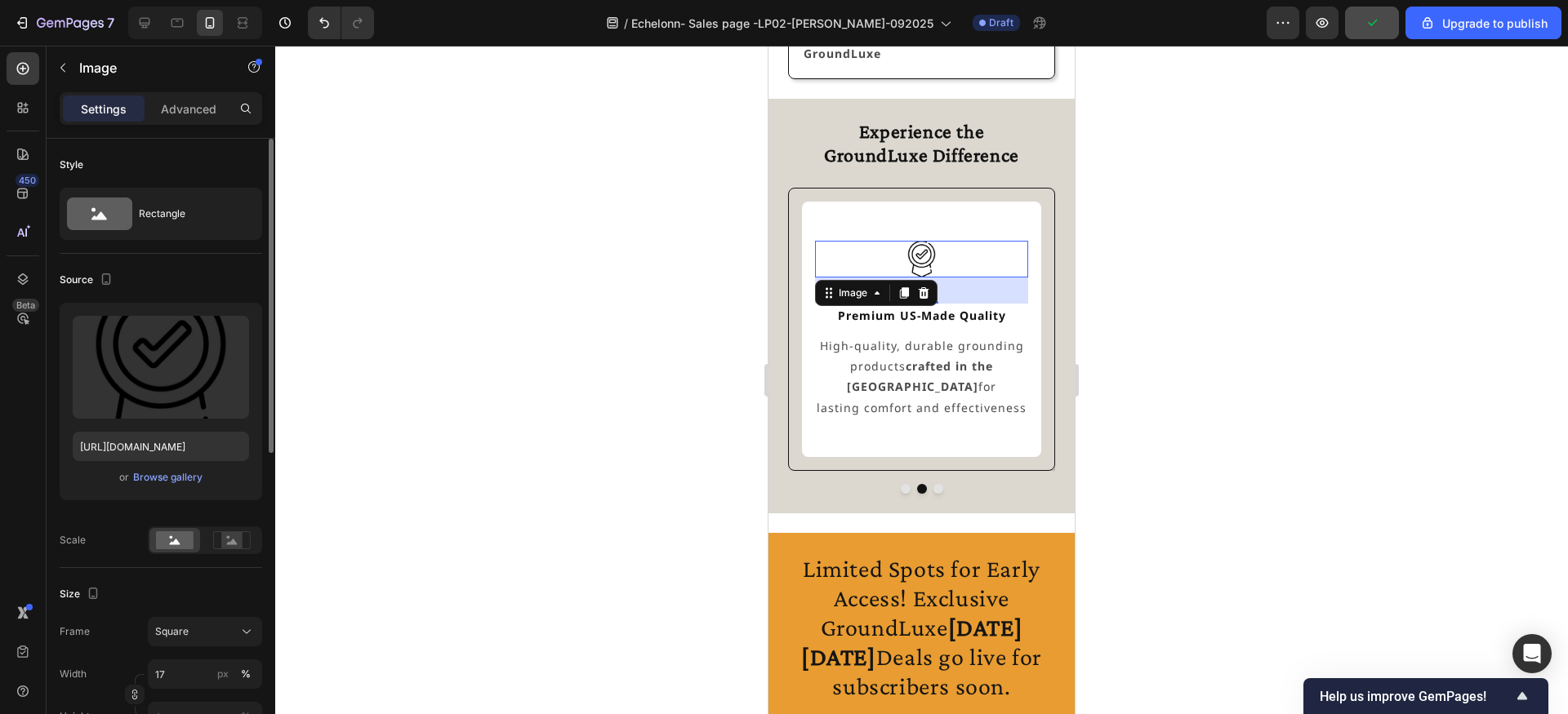
click at [469, 350] on div at bounding box center [922, 379] width 1293 height 668
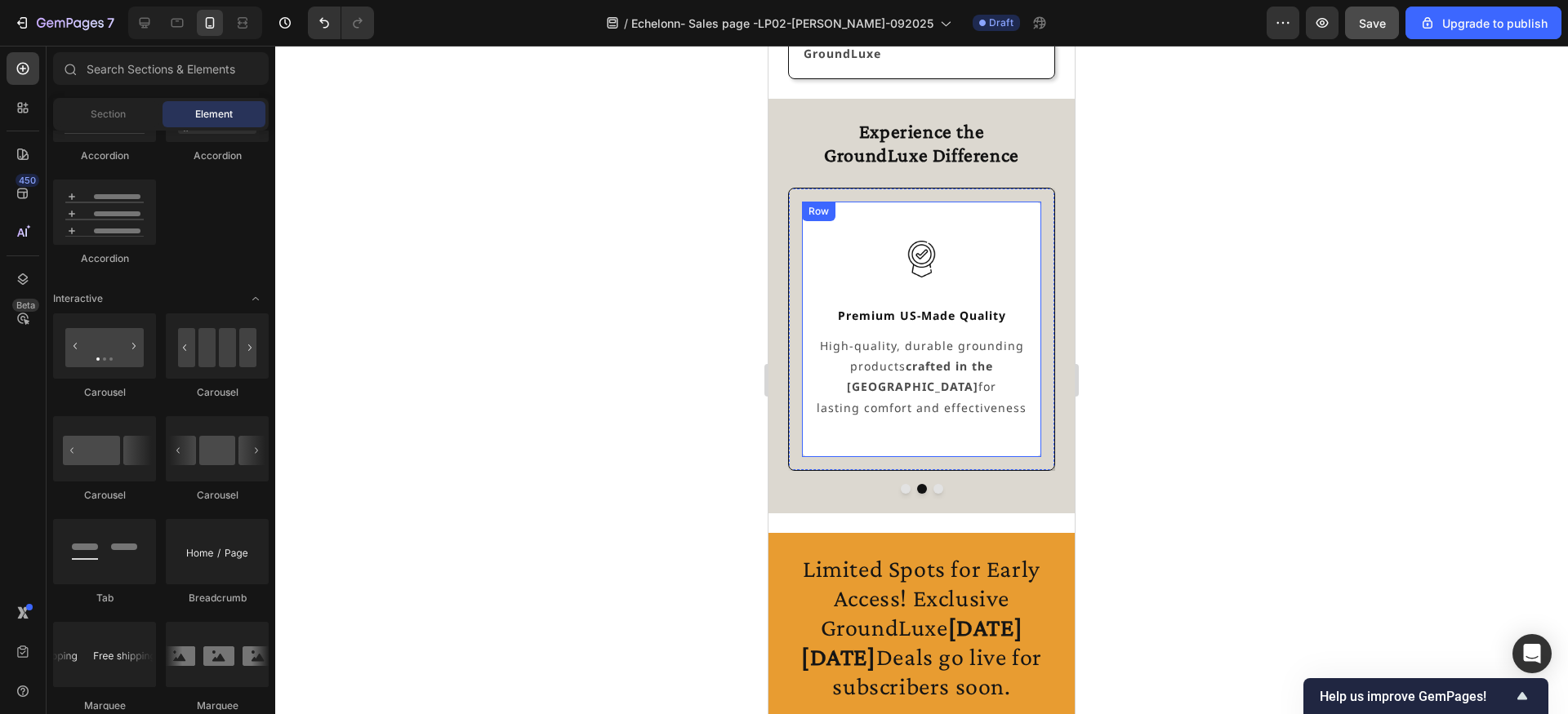
click at [922, 280] on div "Image Premium US-Made Quality Text Block High-quality, durable grounding produc…" at bounding box center [922, 328] width 213 height 228
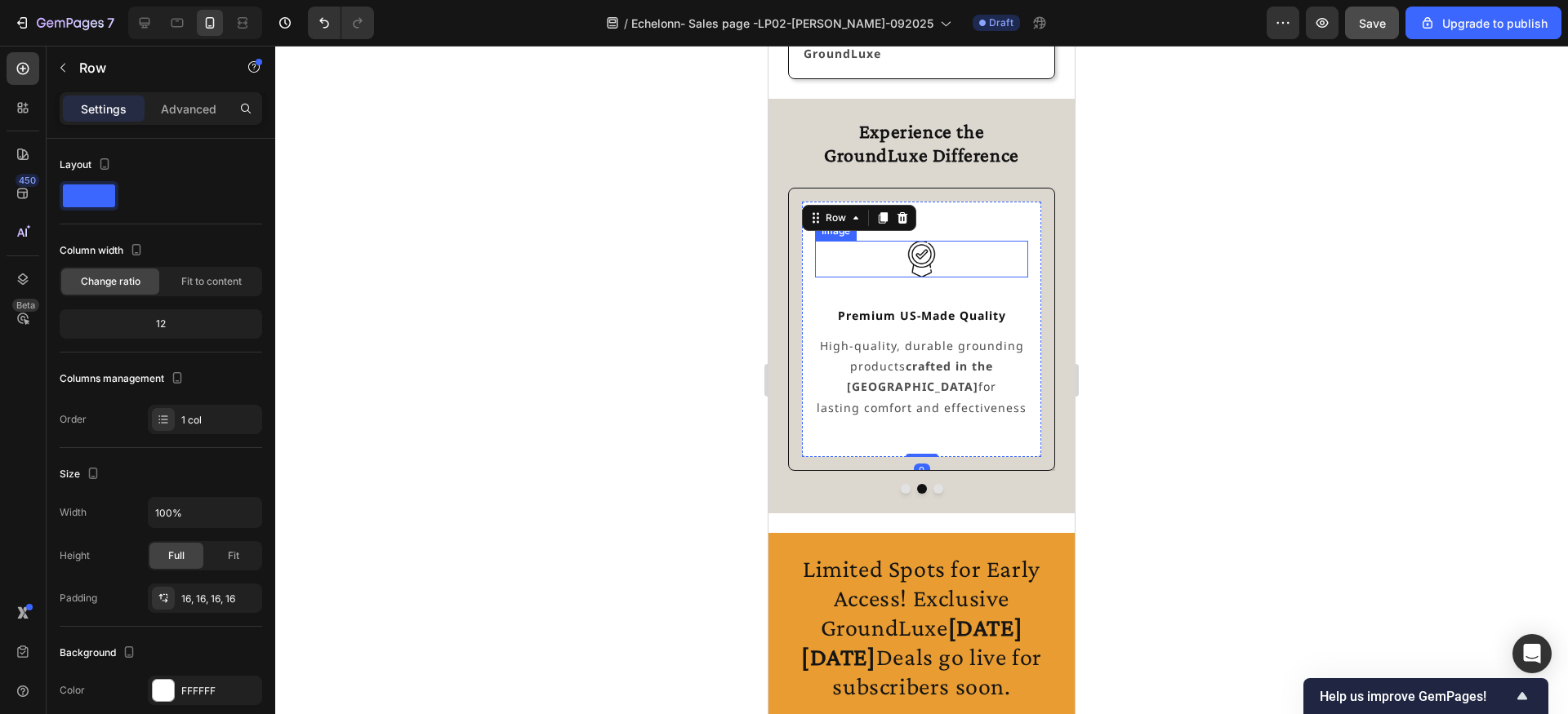
click at [924, 269] on img at bounding box center [921, 258] width 36 height 36
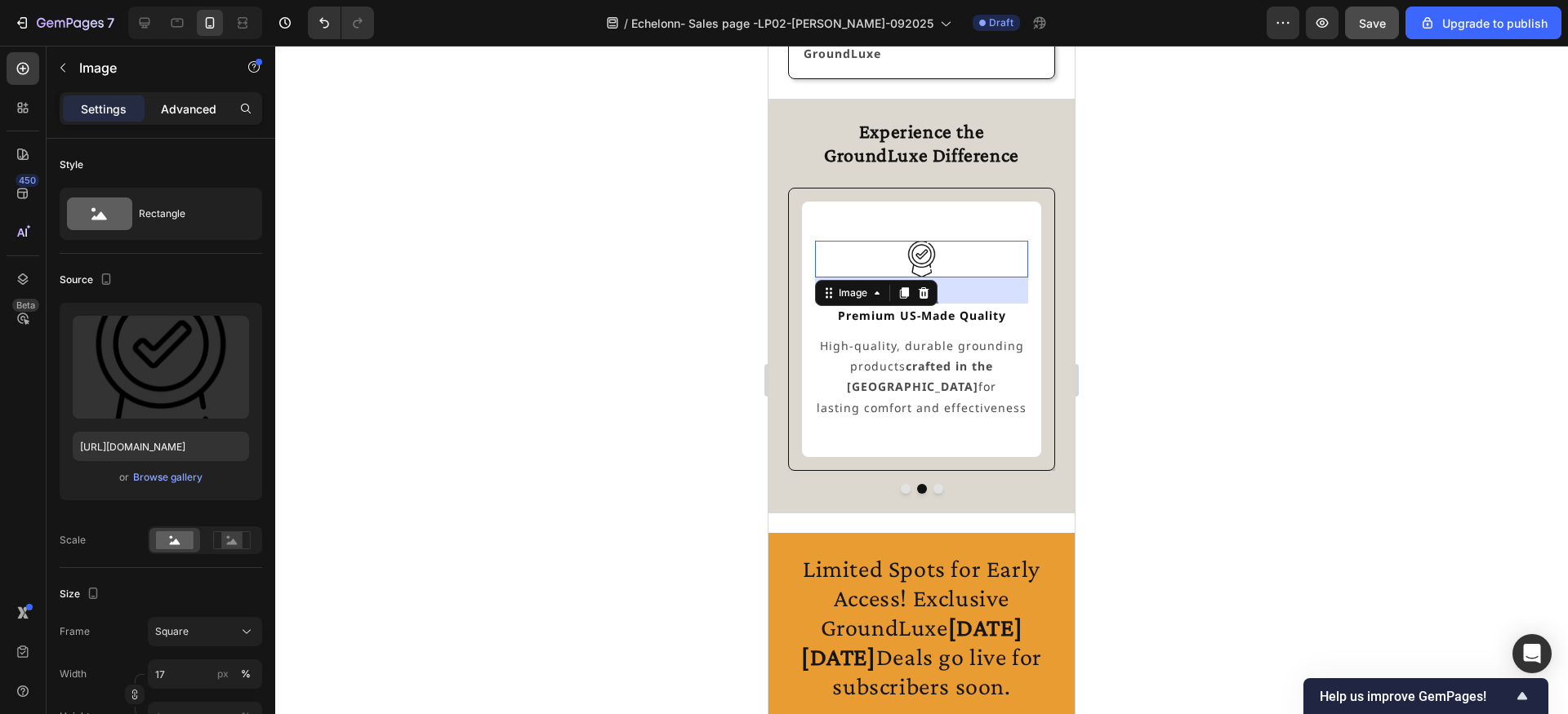
click at [195, 104] on p "Advanced" at bounding box center [188, 109] width 56 height 17
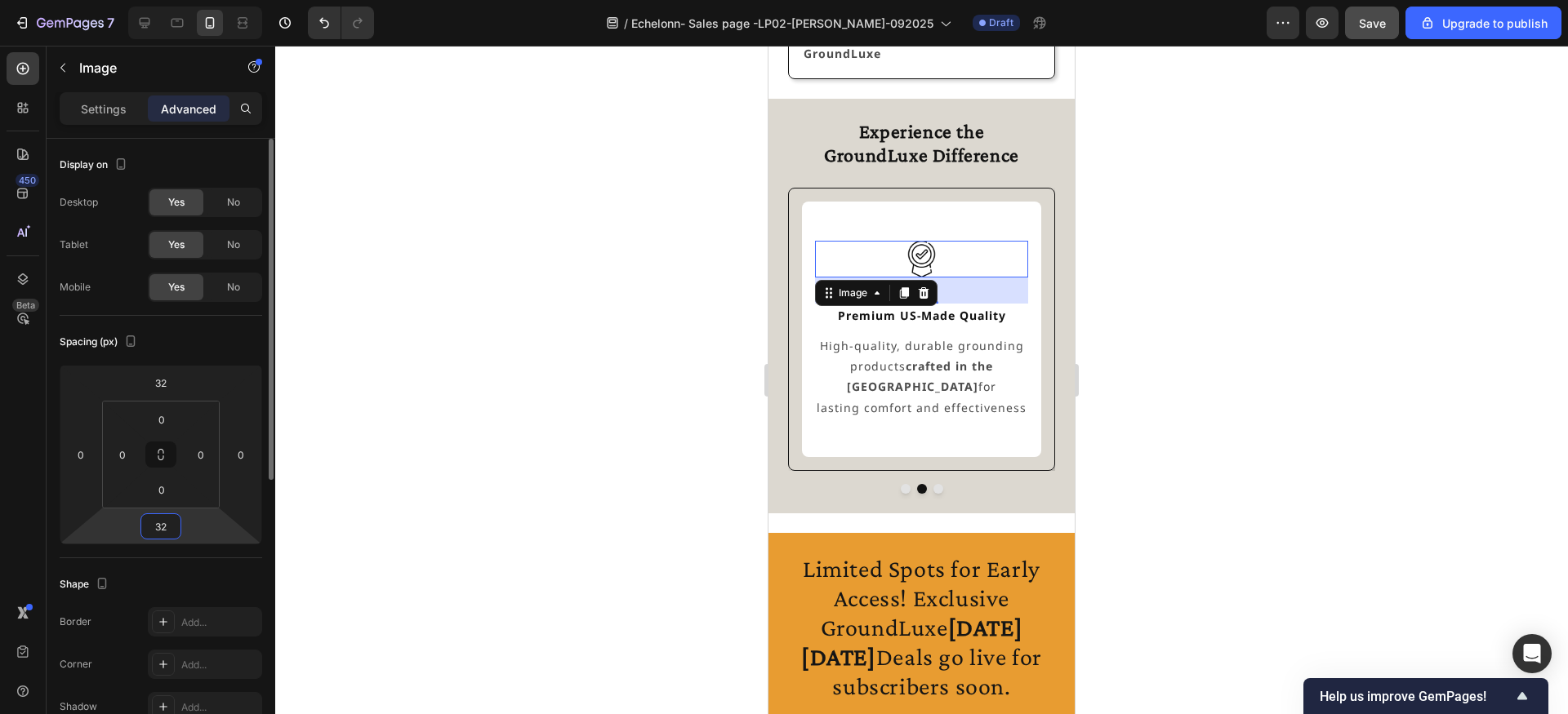
click at [168, 520] on input "32" at bounding box center [161, 526] width 33 height 25
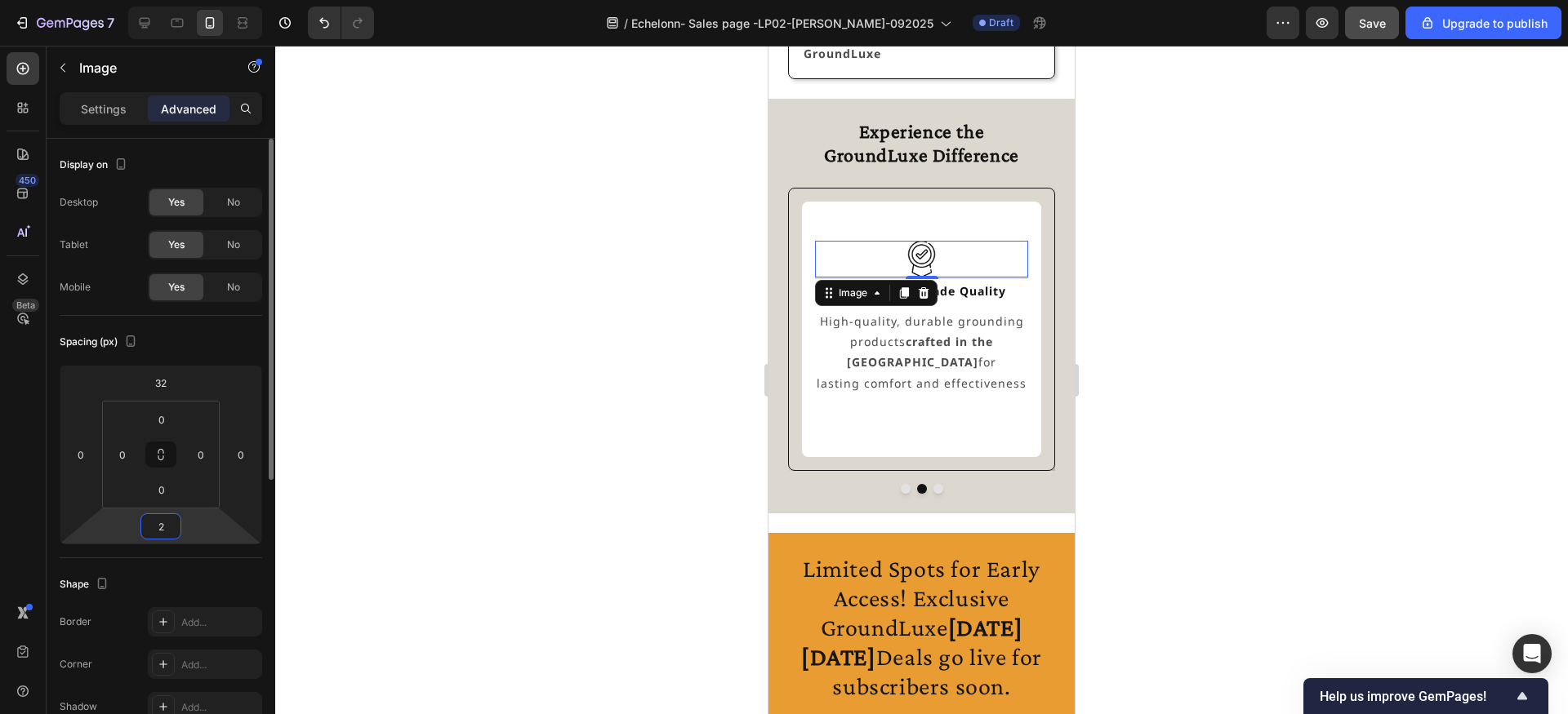
type input "24"
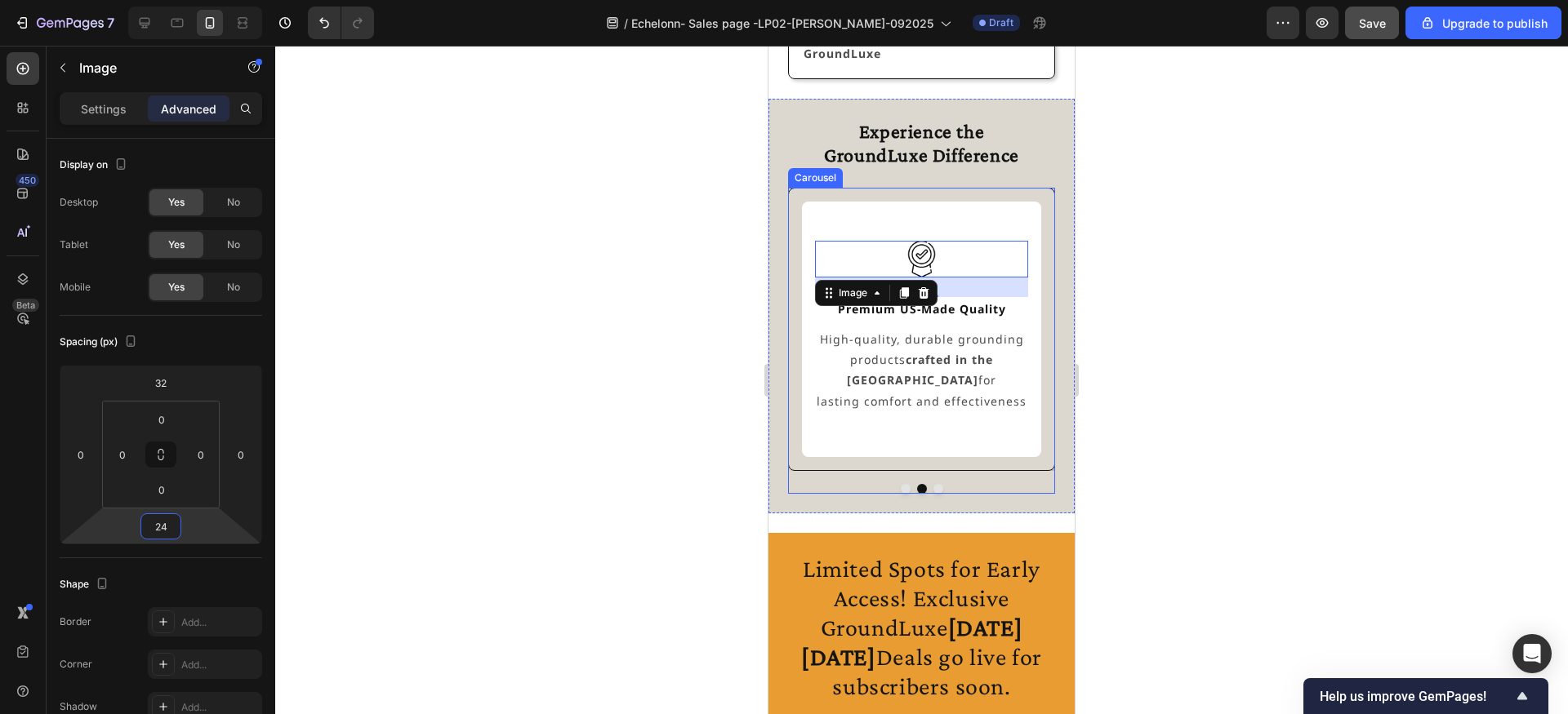
click at [937, 490] on button "Dot" at bounding box center [938, 489] width 10 height 10
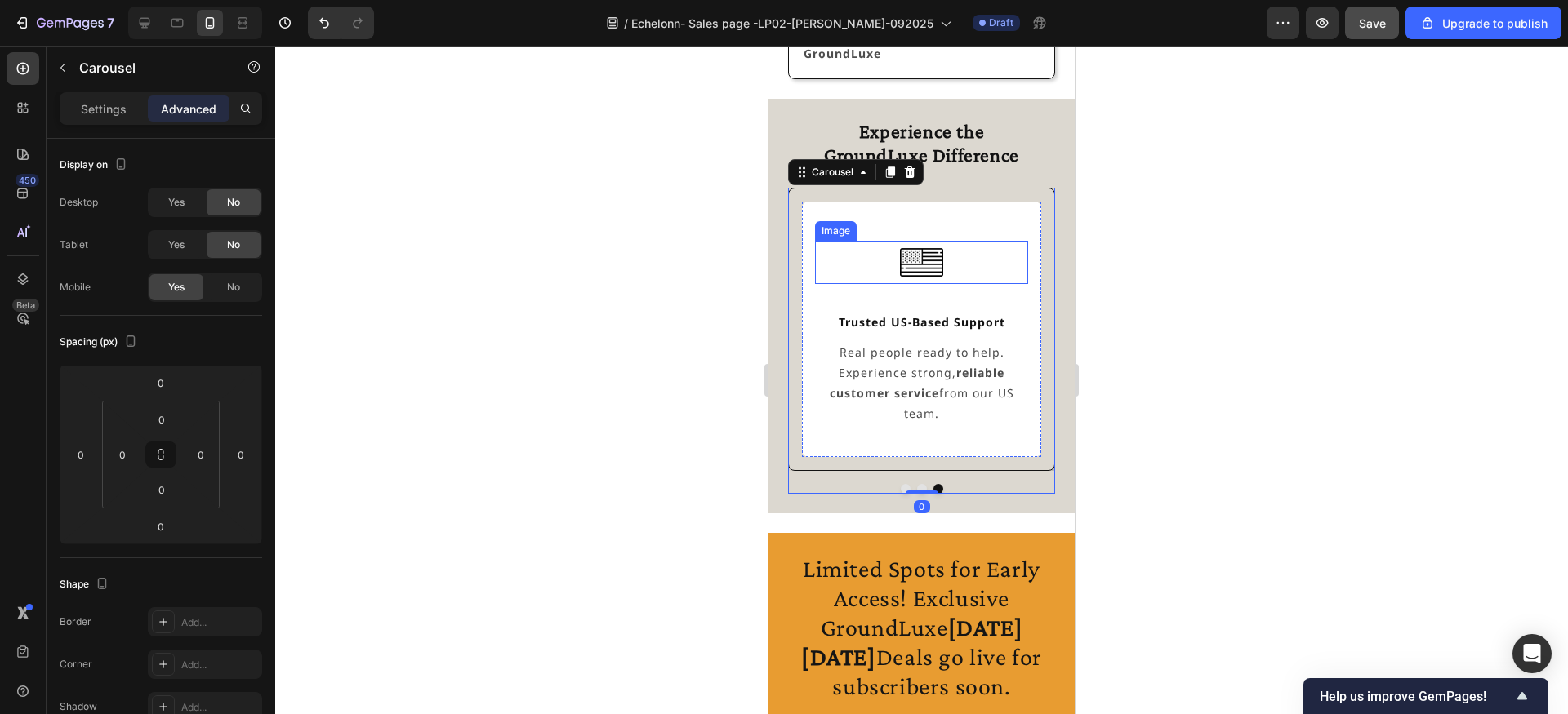
click at [911, 274] on img at bounding box center [921, 262] width 42 height 42
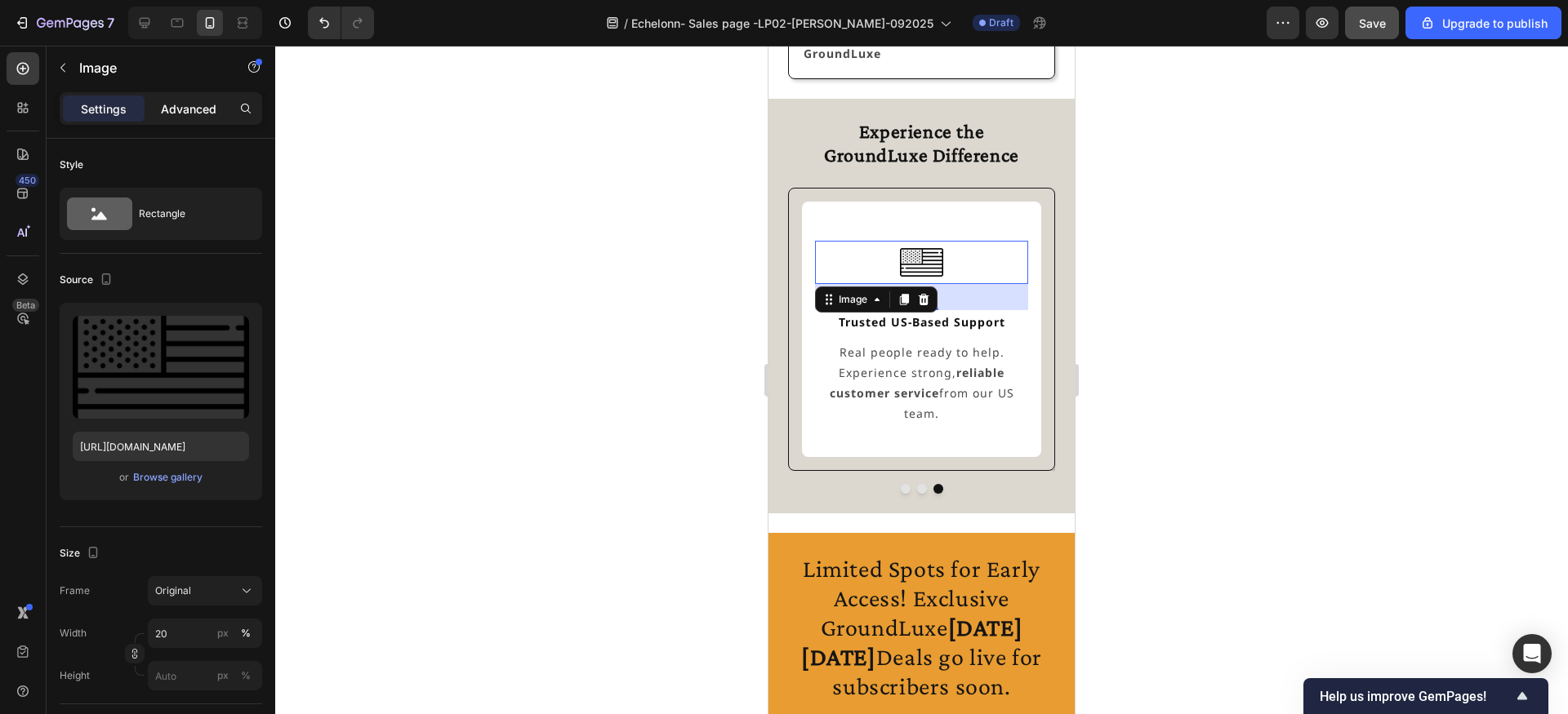
click at [203, 111] on p "Advanced" at bounding box center [188, 109] width 56 height 17
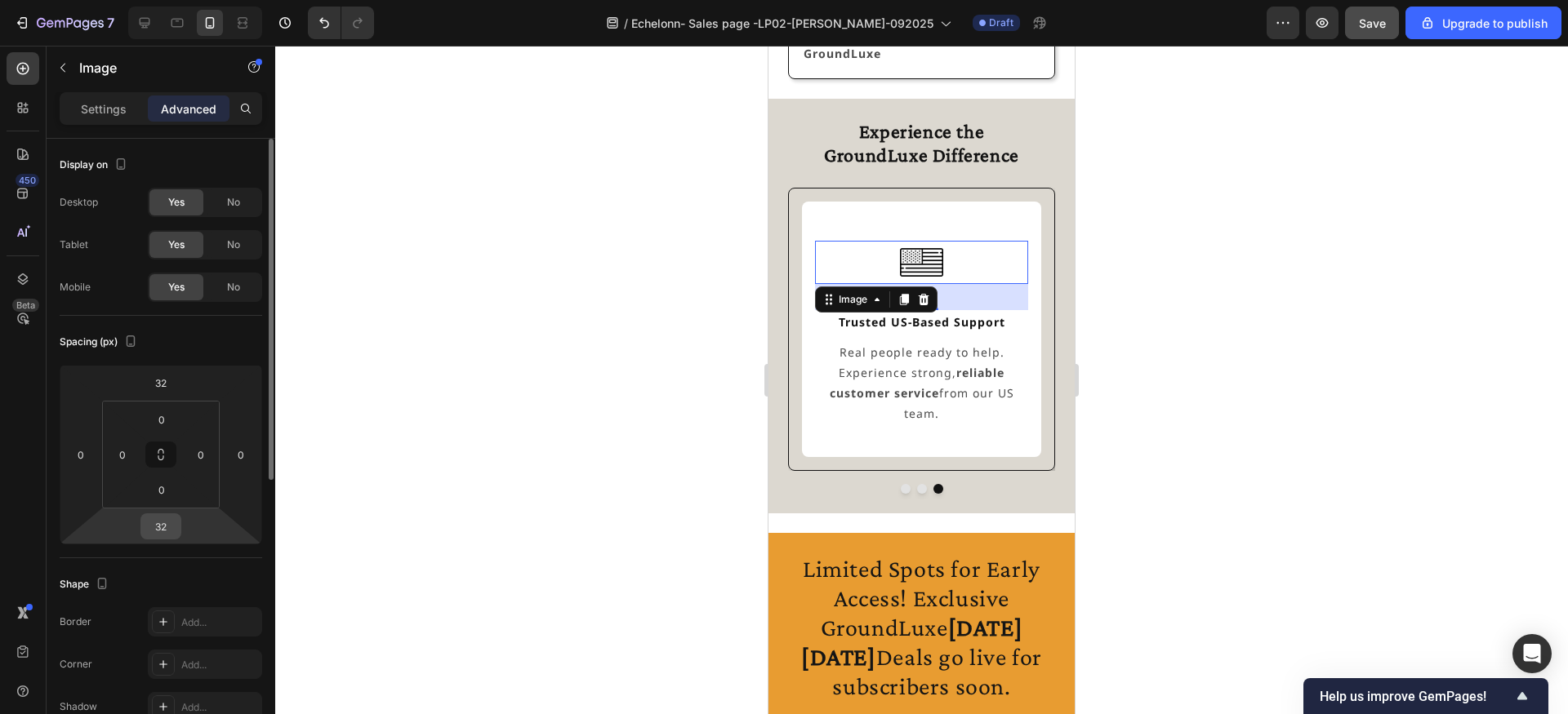
click at [166, 522] on input "32" at bounding box center [161, 526] width 33 height 25
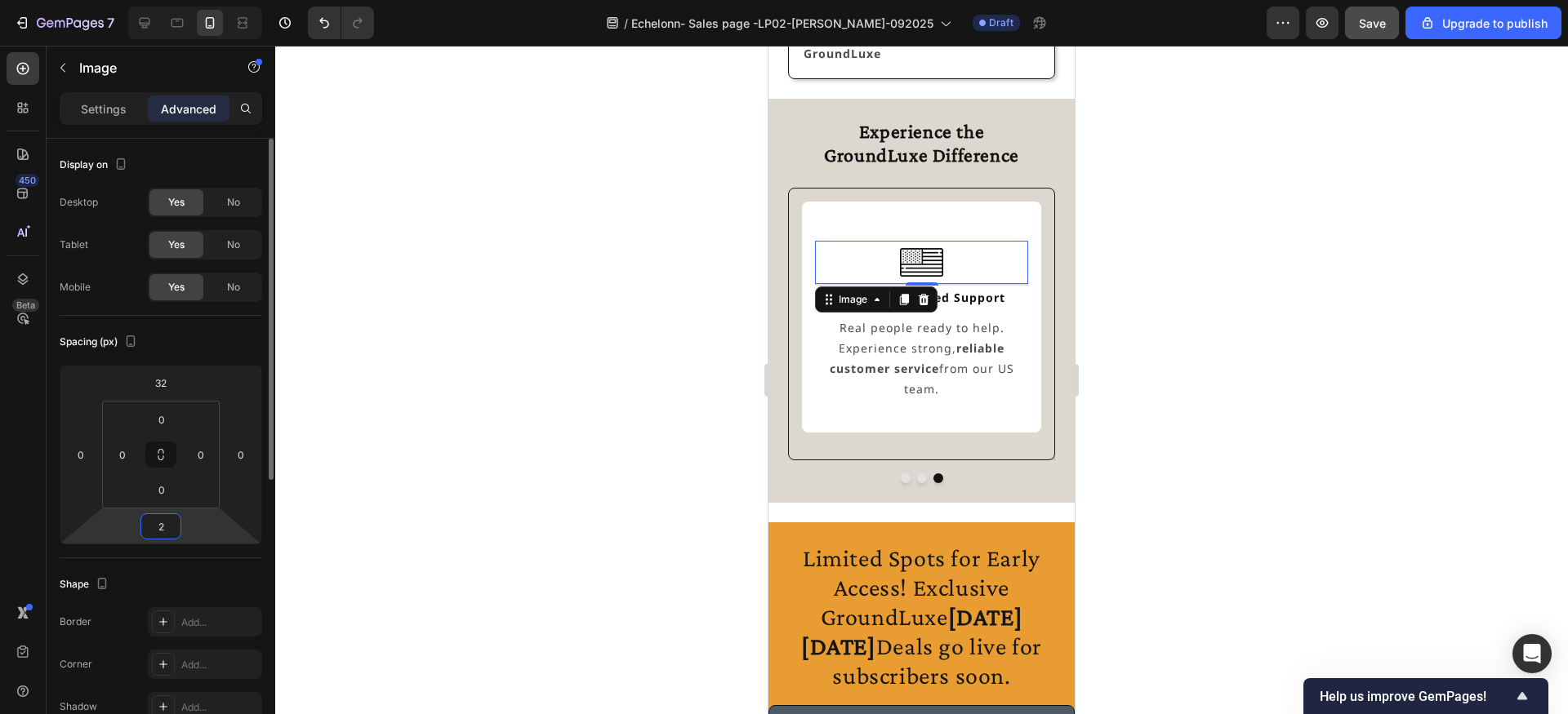
type input "24"
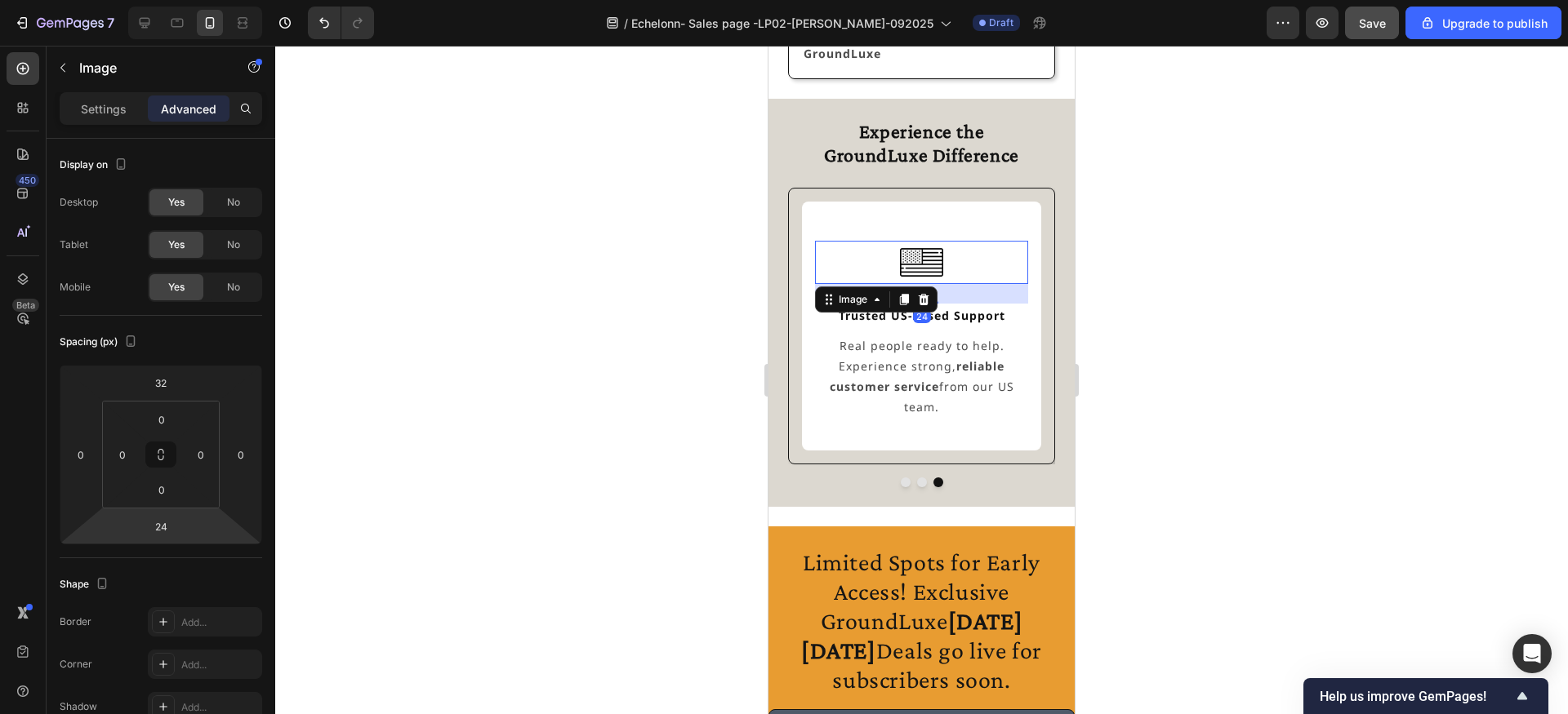
click at [692, 438] on div at bounding box center [922, 379] width 1293 height 668
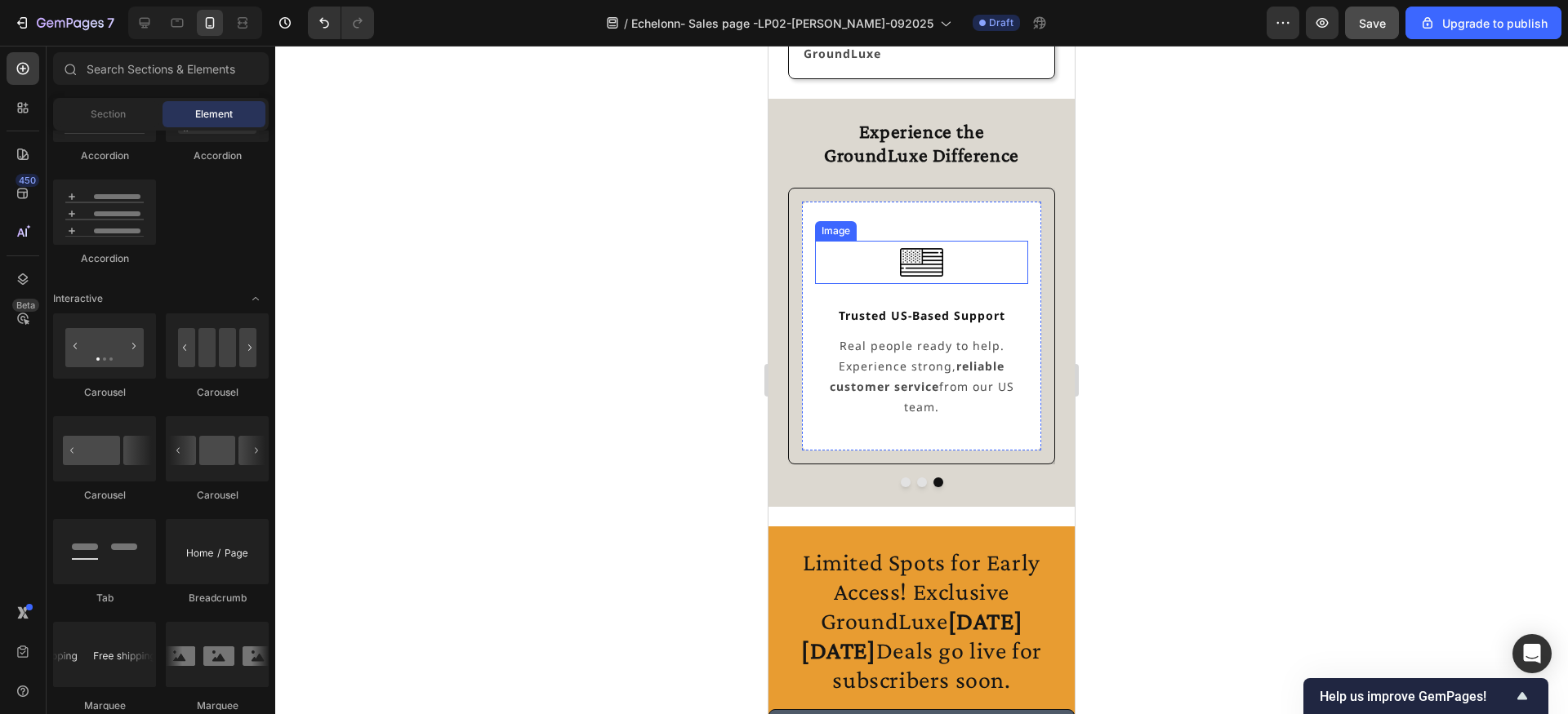
click at [912, 269] on img at bounding box center [921, 262] width 42 height 42
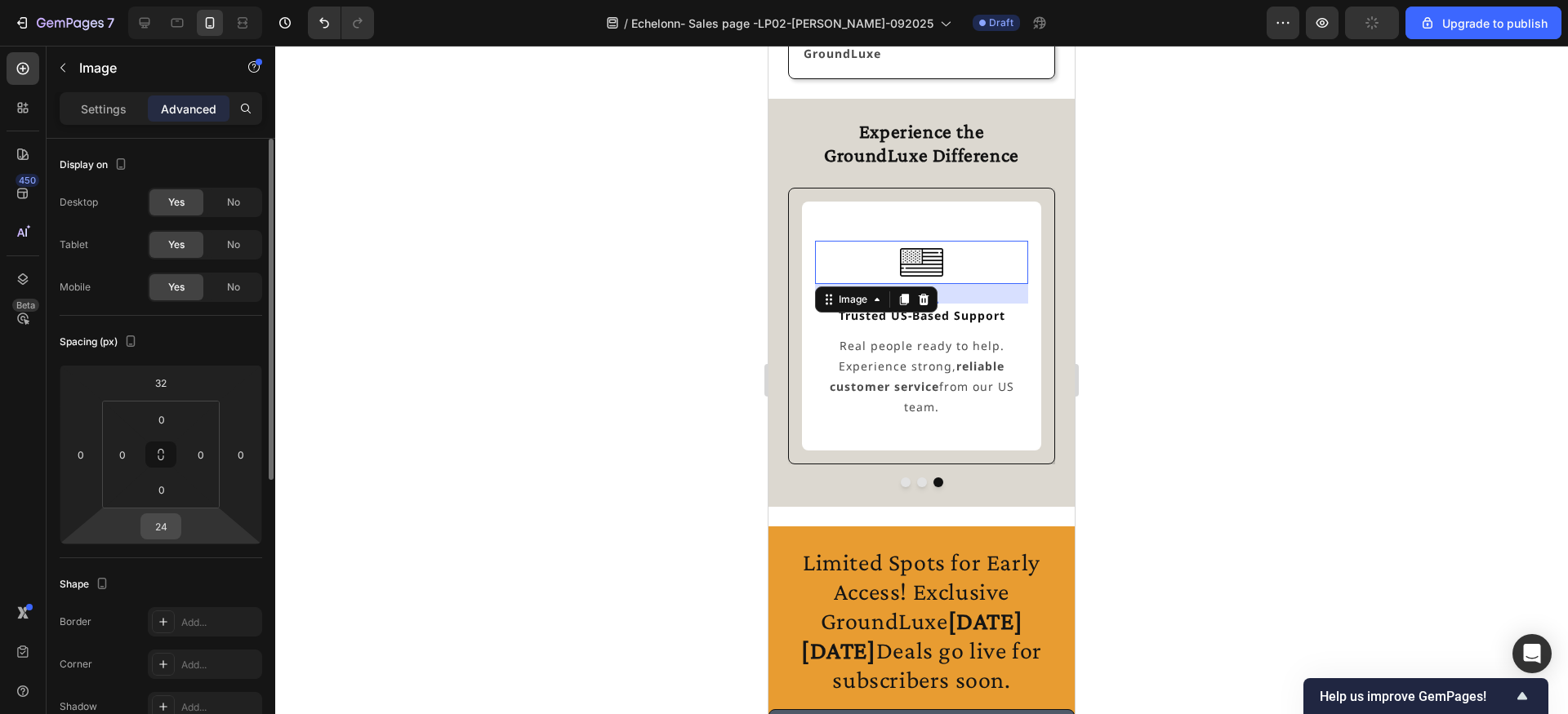
click at [172, 524] on input "24" at bounding box center [161, 526] width 33 height 25
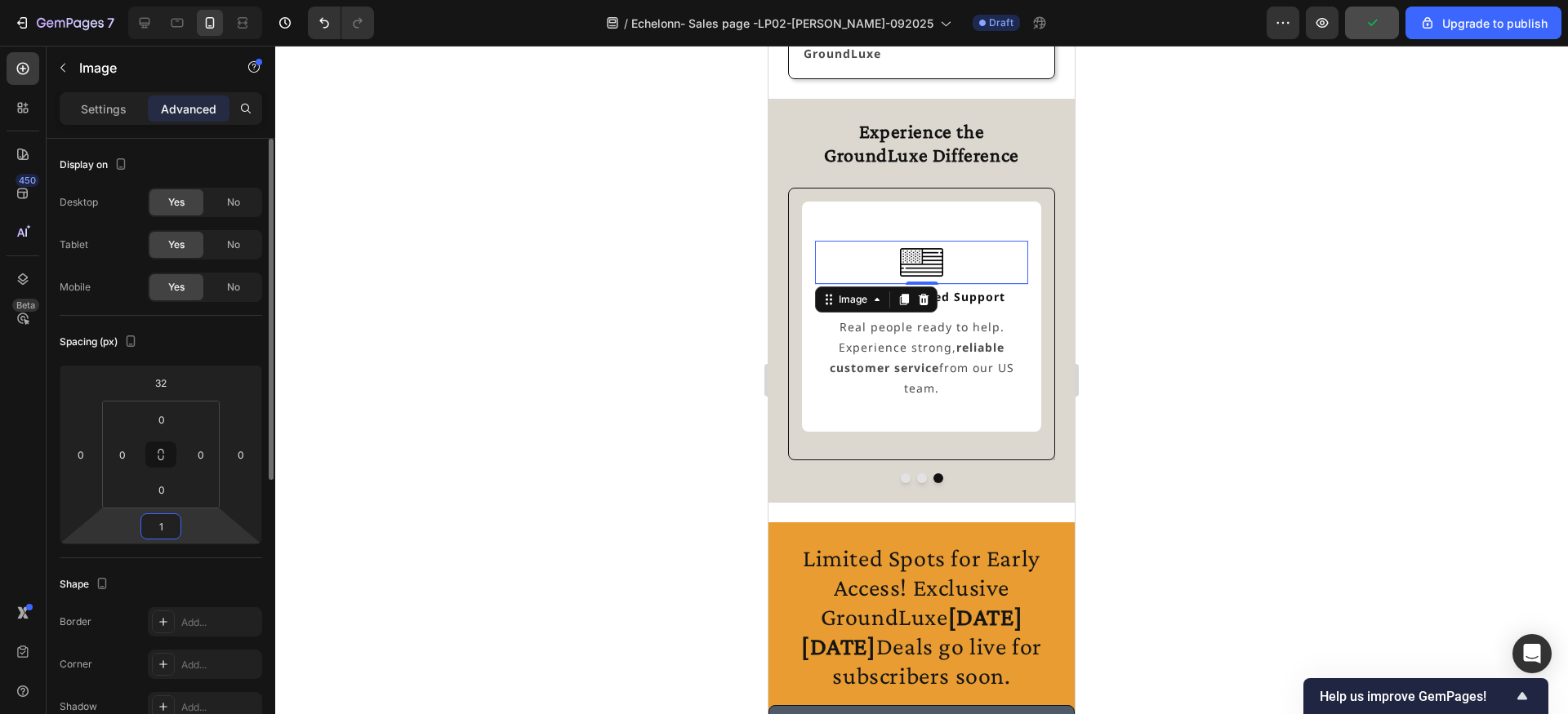
type input "16"
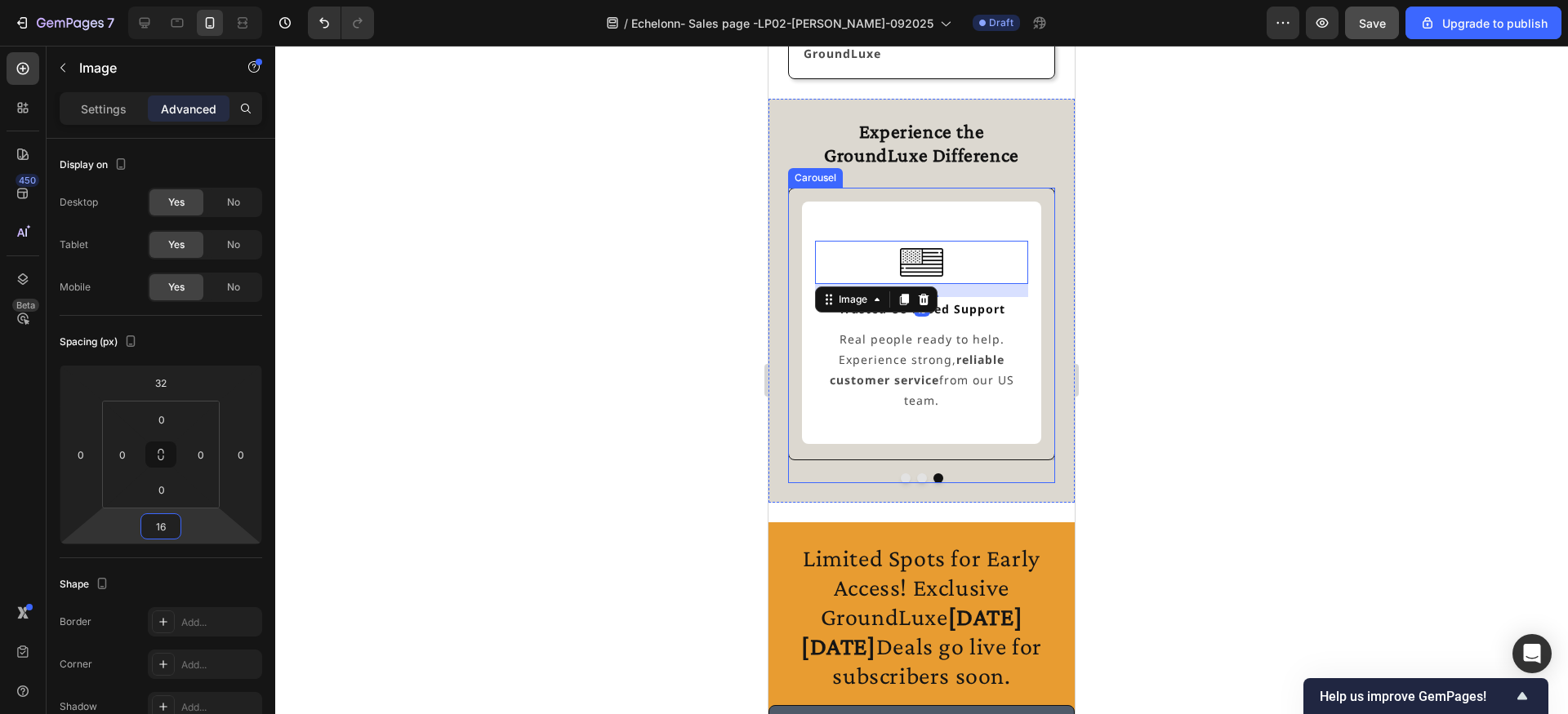
click at [923, 474] on button "Dot" at bounding box center [922, 478] width 10 height 10
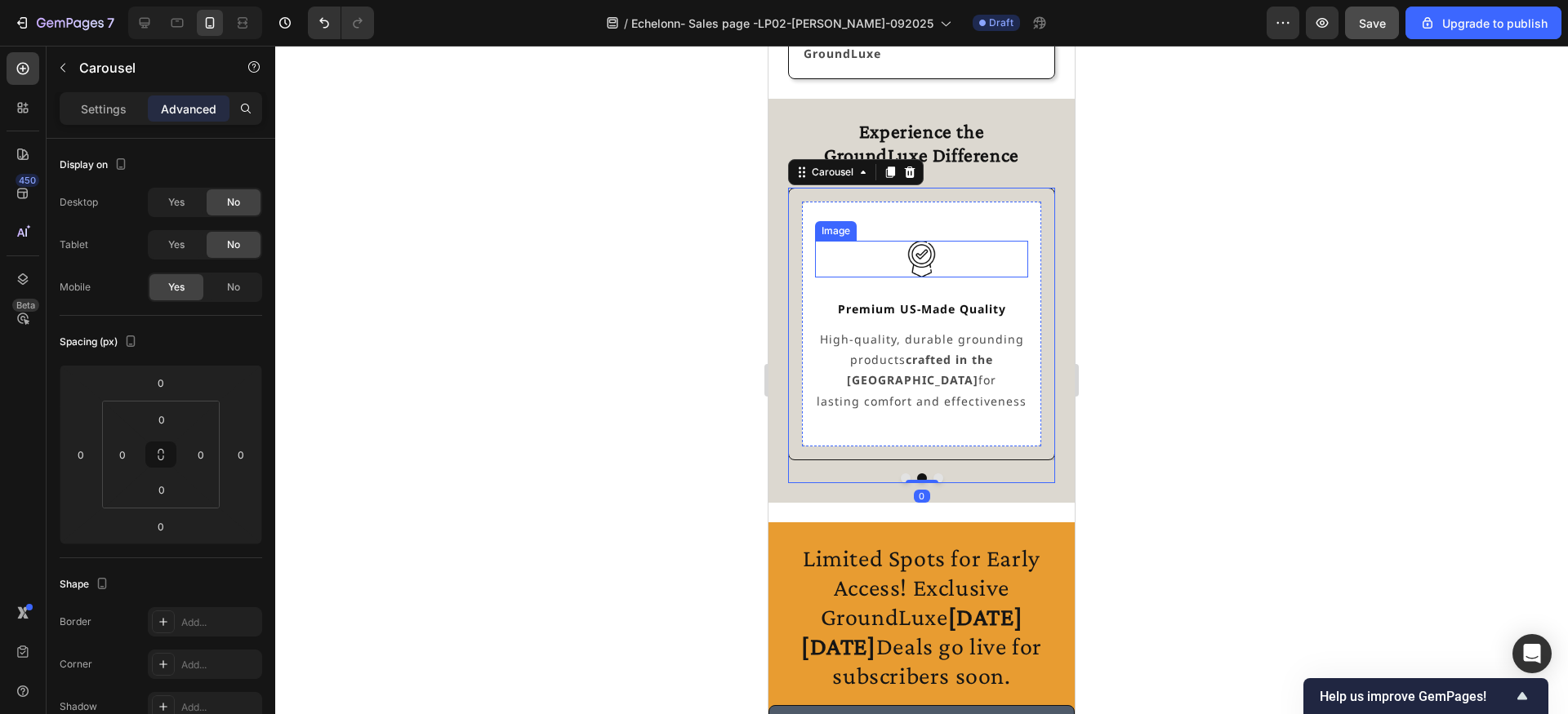
click at [933, 258] on img at bounding box center [921, 258] width 36 height 36
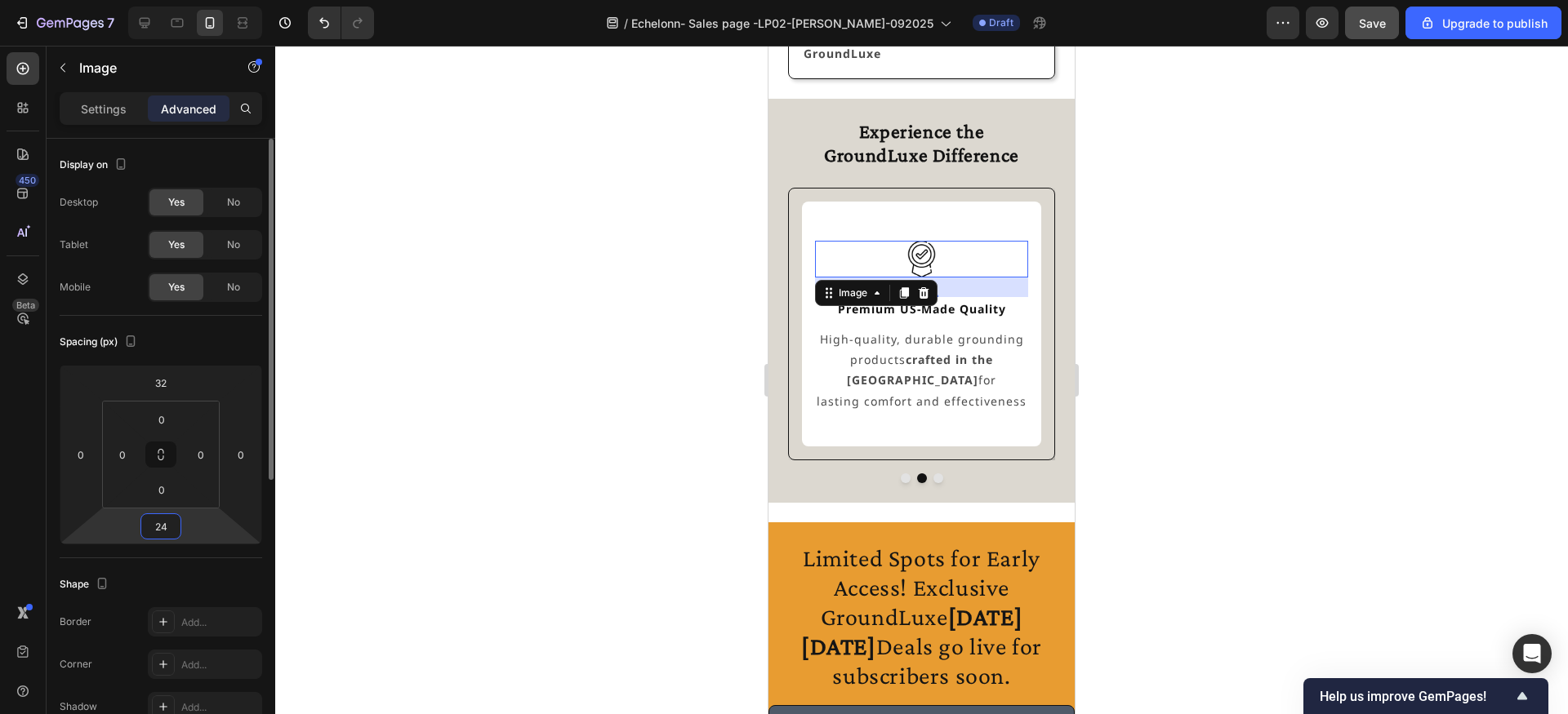
click at [171, 522] on input "24" at bounding box center [161, 526] width 33 height 25
type input "16"
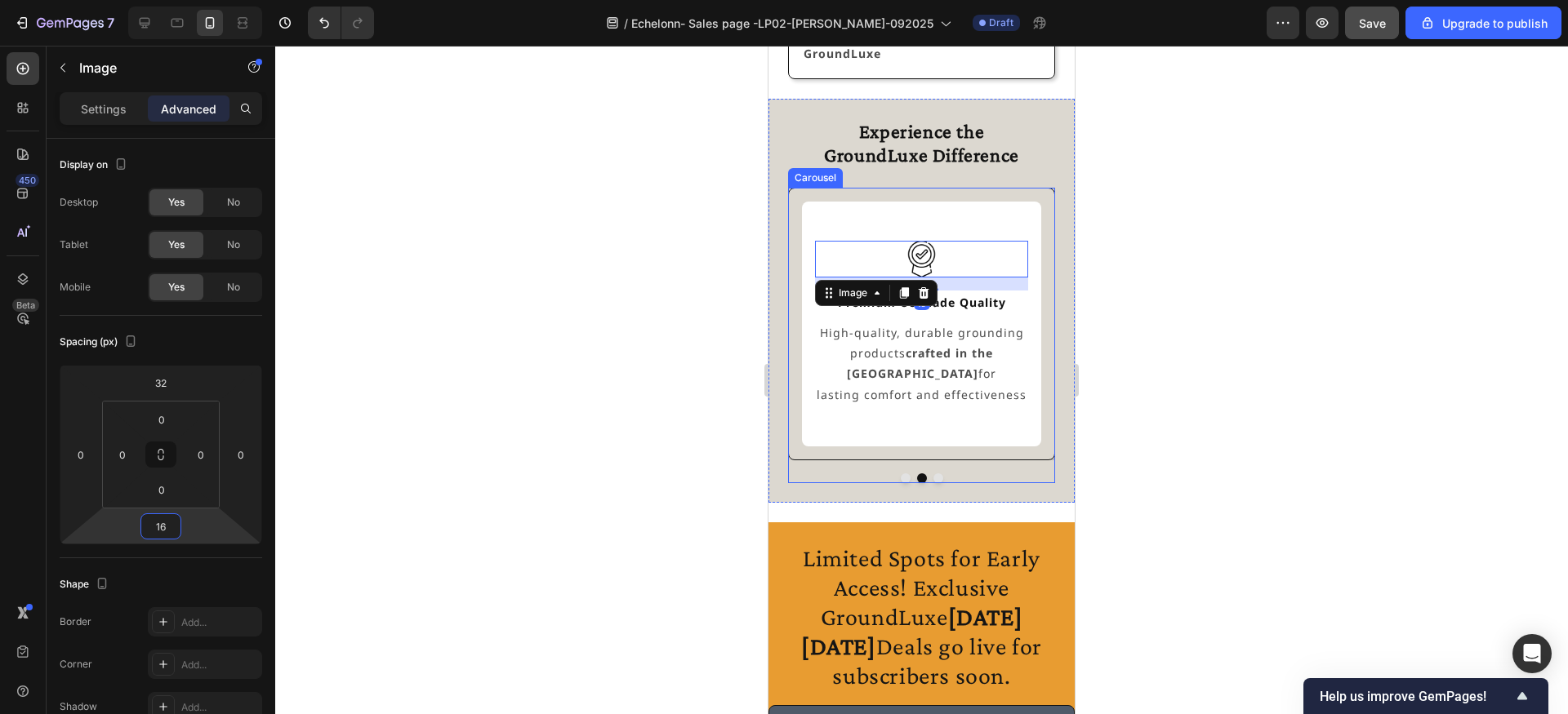
click at [904, 477] on button "Dot" at bounding box center [905, 478] width 10 height 10
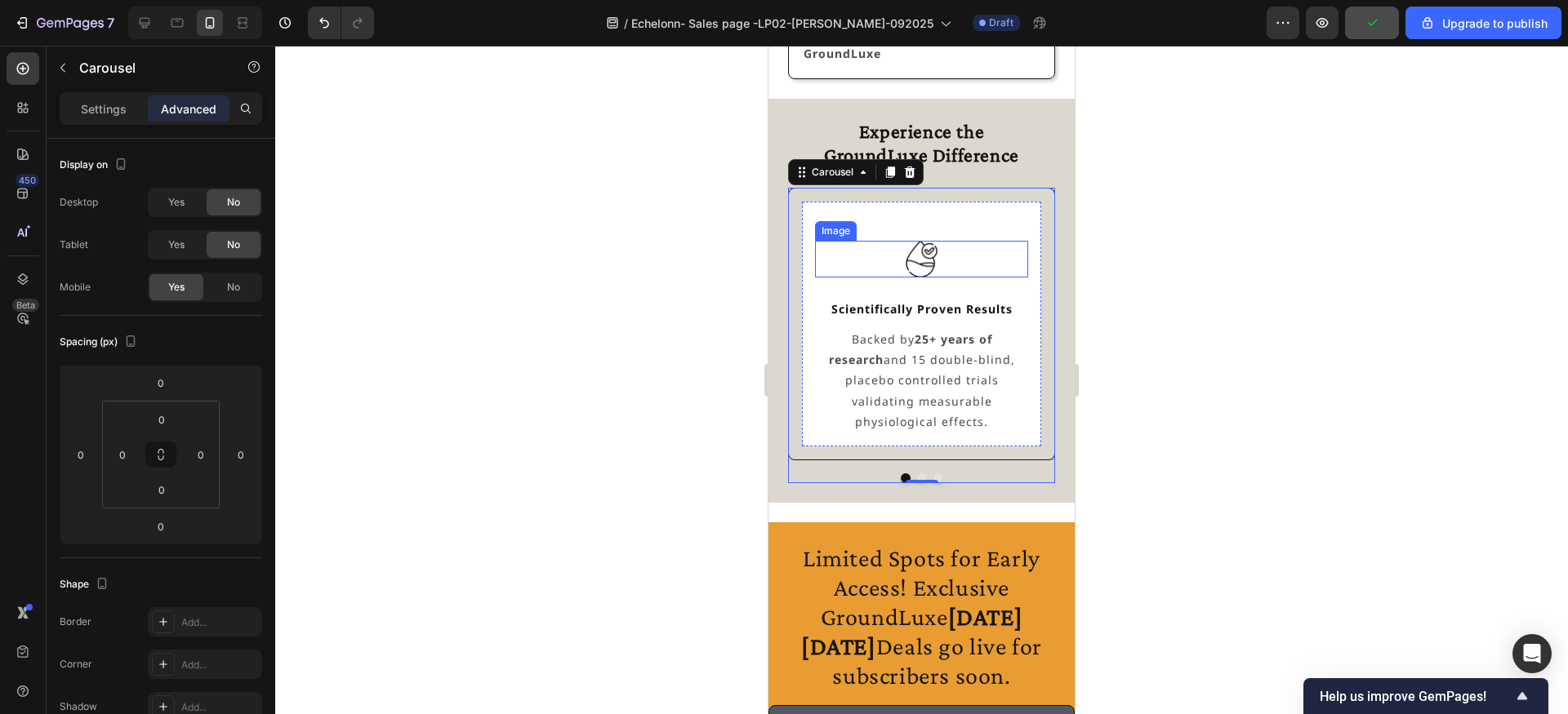
click at [911, 256] on img at bounding box center [921, 258] width 36 height 36
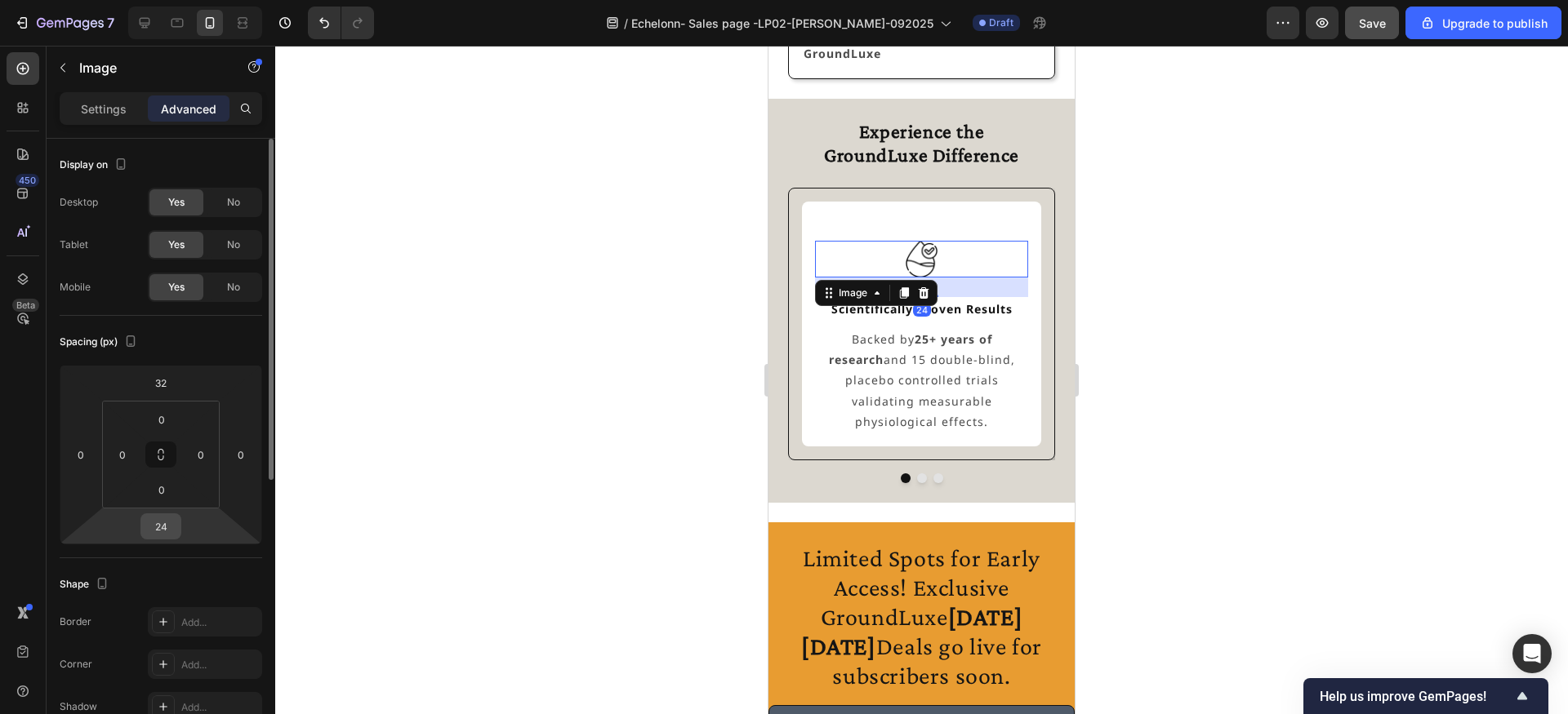
click at [166, 523] on input "24" at bounding box center [161, 526] width 33 height 25
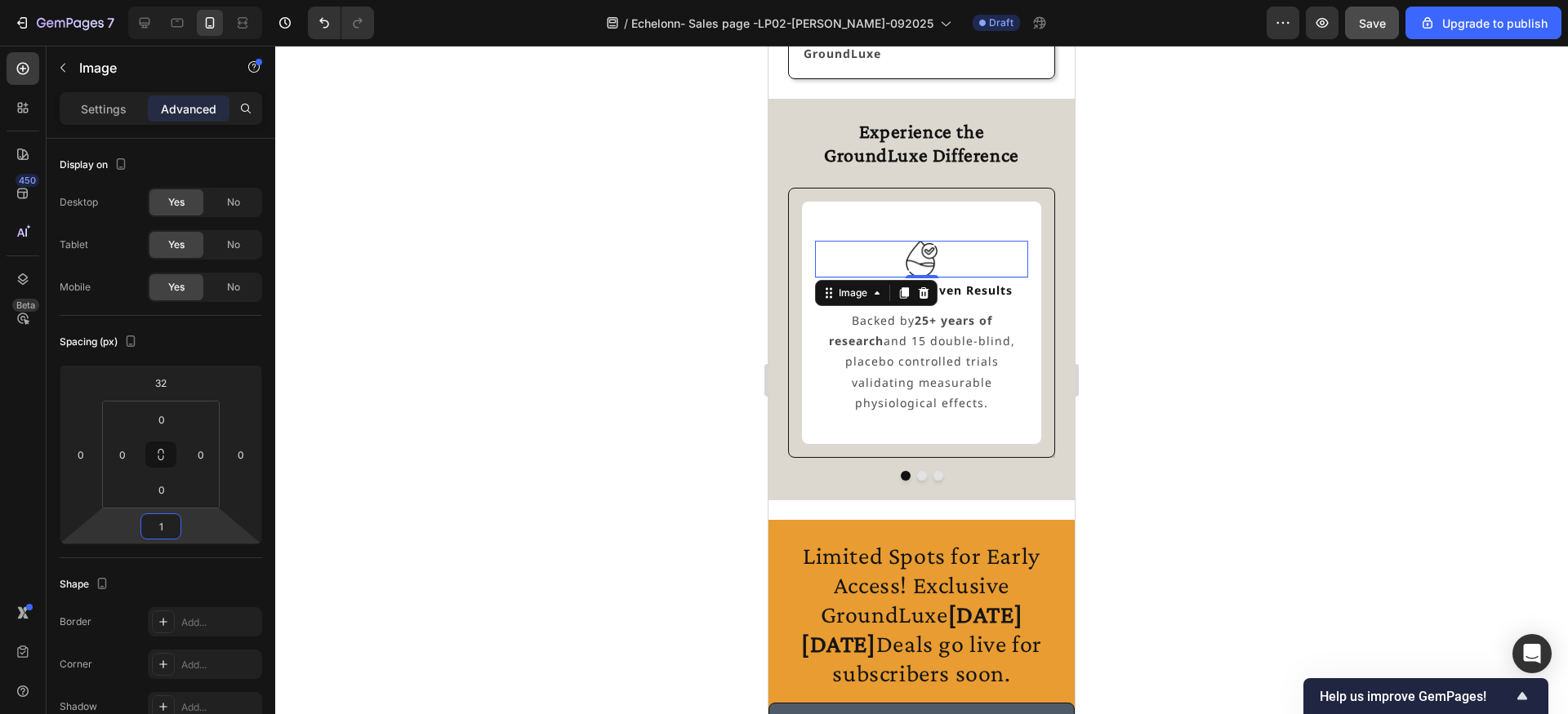
type input "16"
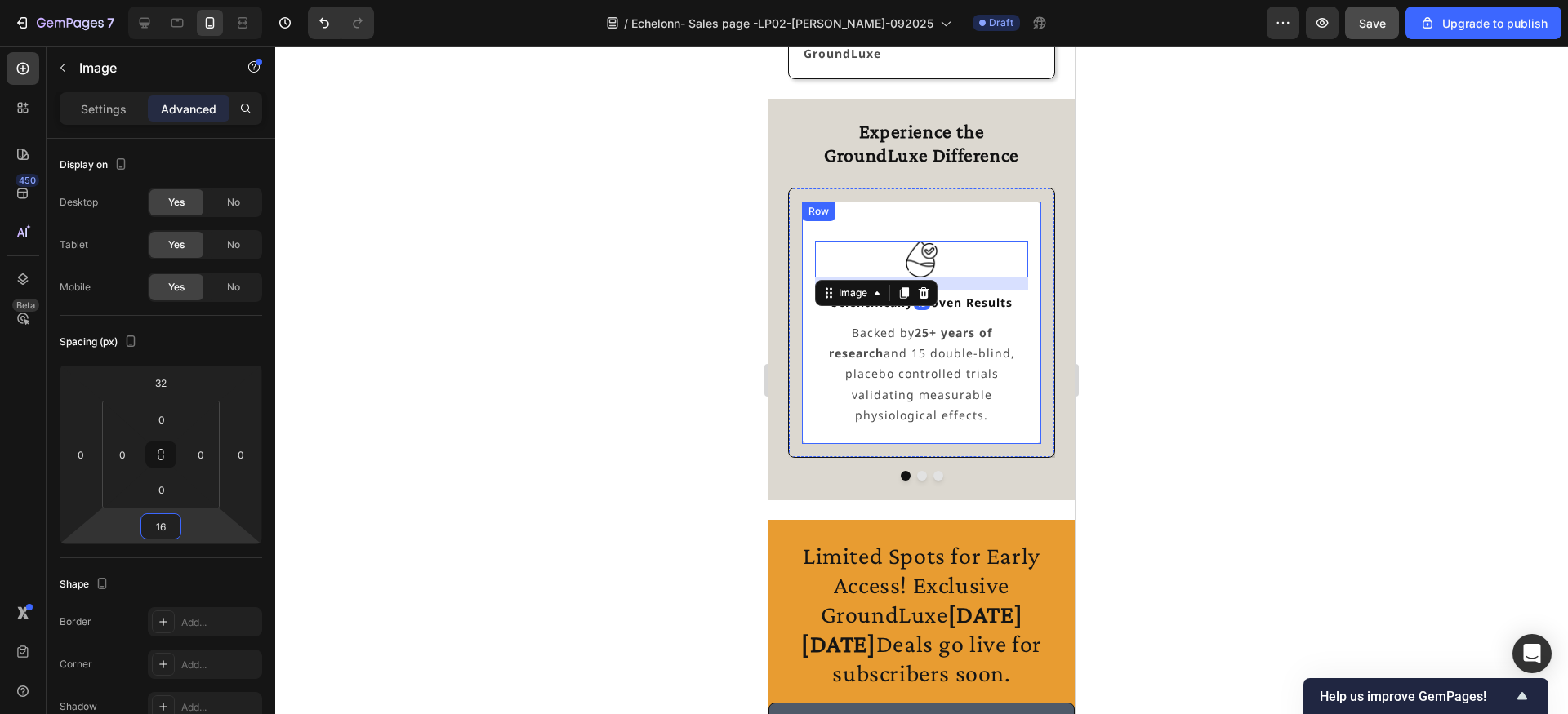
click at [889, 219] on div "Image 16 Scientifically Proven Results Text Block Backed by 25+ years of resear…" at bounding box center [922, 322] width 213 height 215
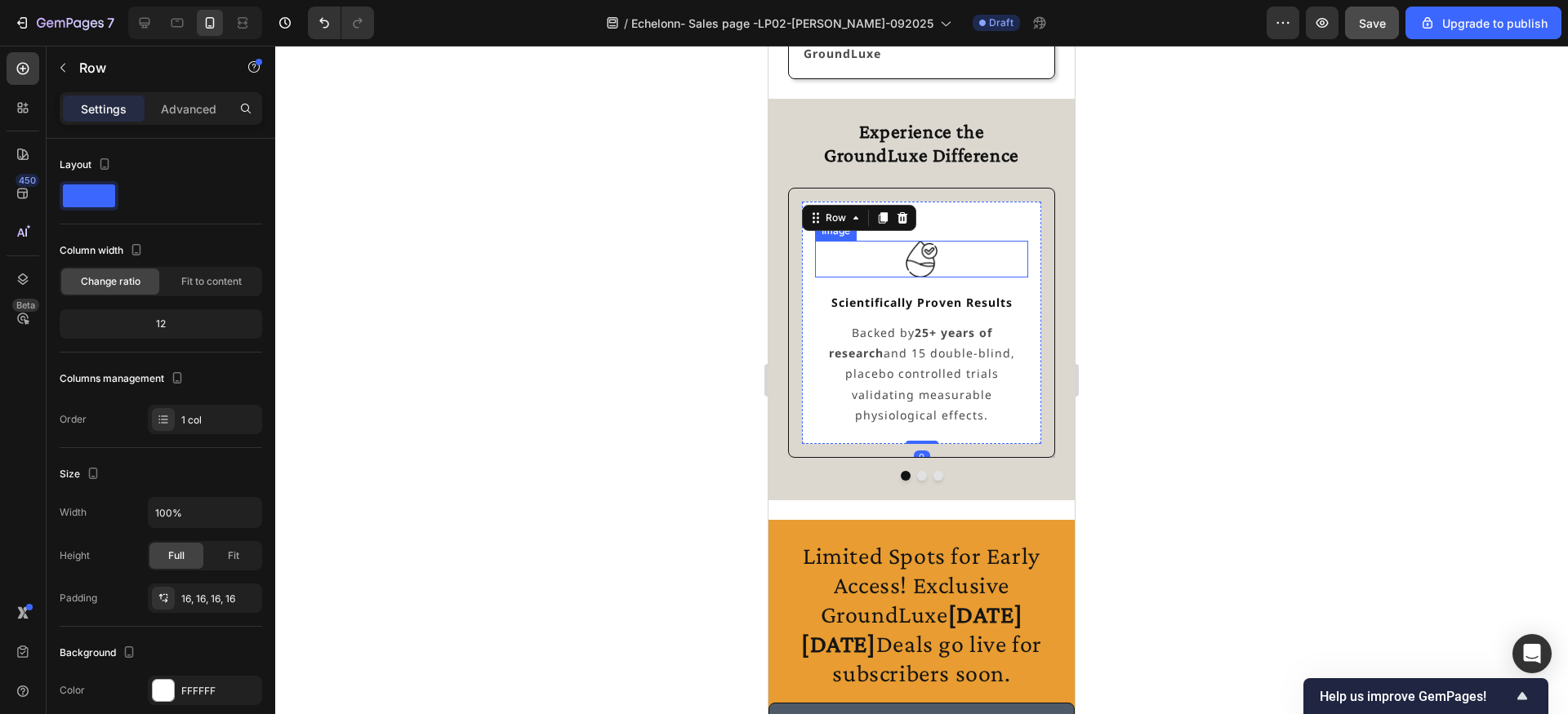
click at [918, 253] on img at bounding box center [921, 258] width 36 height 36
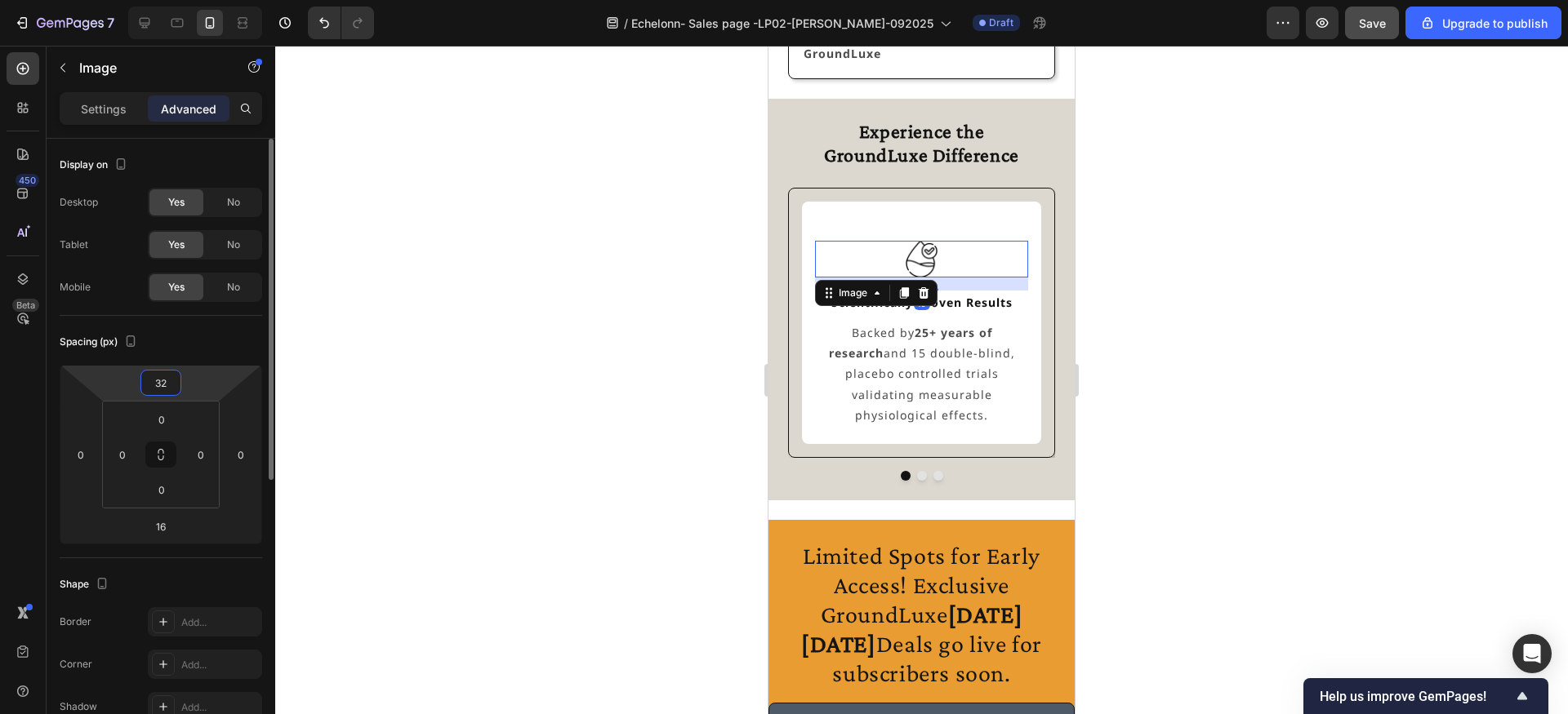
click at [170, 386] on input "32" at bounding box center [161, 382] width 33 height 25
click at [169, 375] on input "24" at bounding box center [161, 382] width 33 height 25
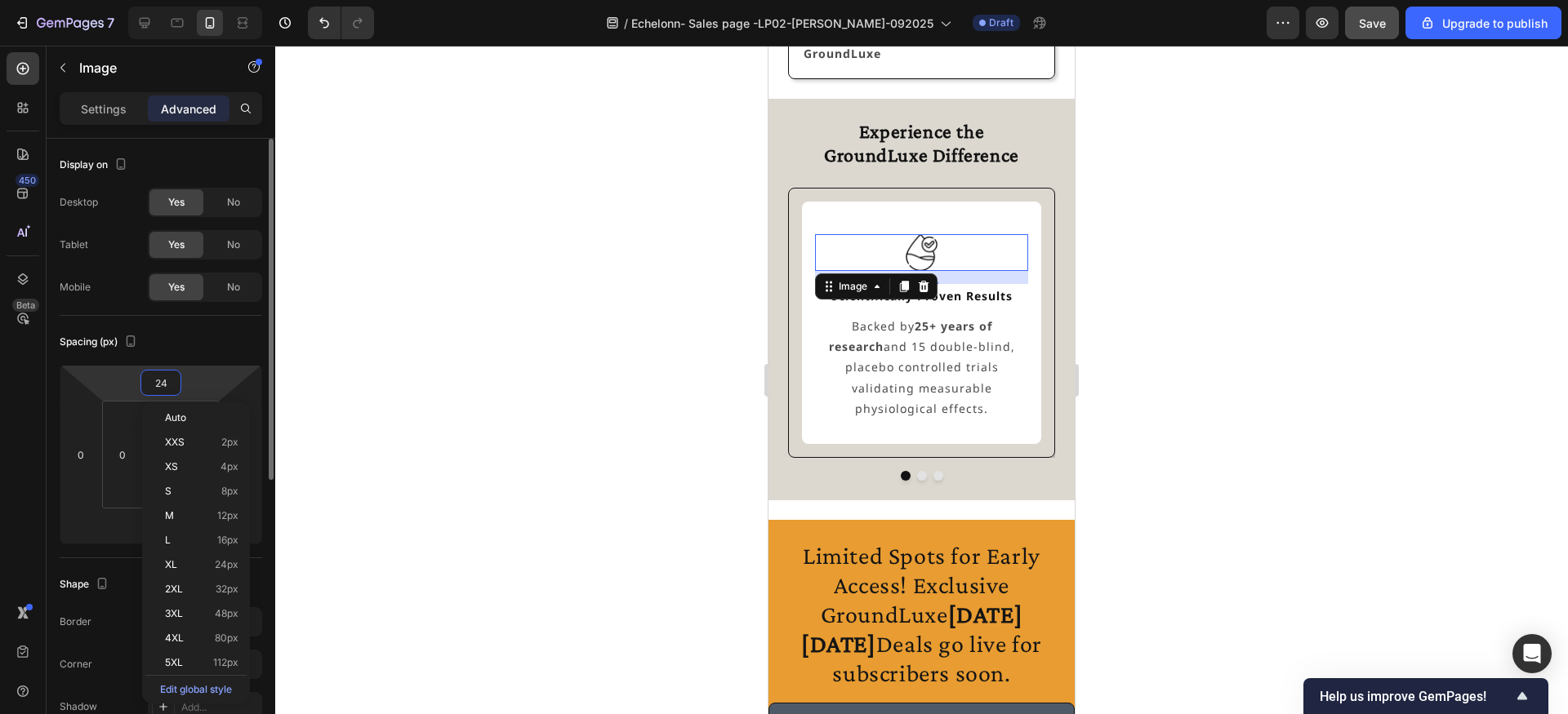
type input "0"
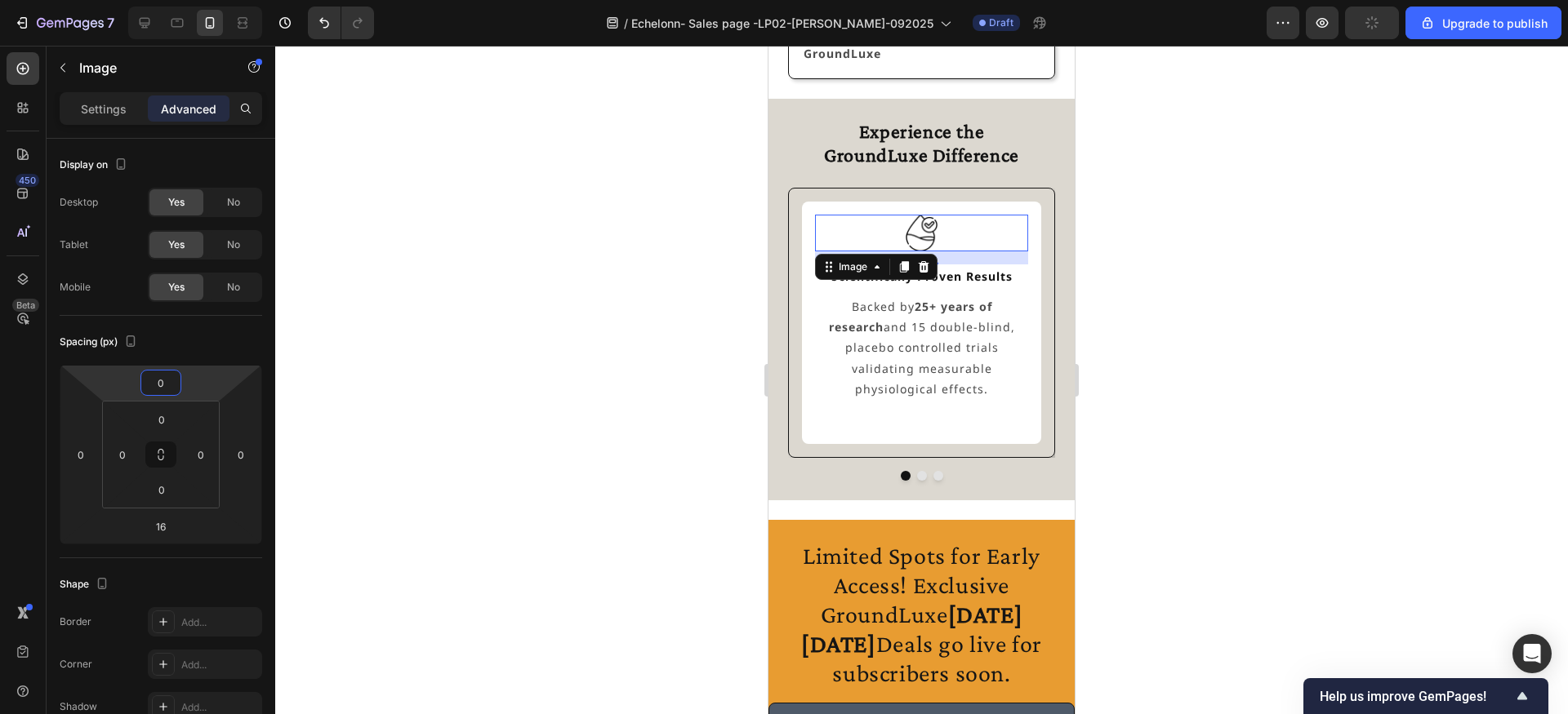
click at [498, 340] on div at bounding box center [922, 379] width 1293 height 668
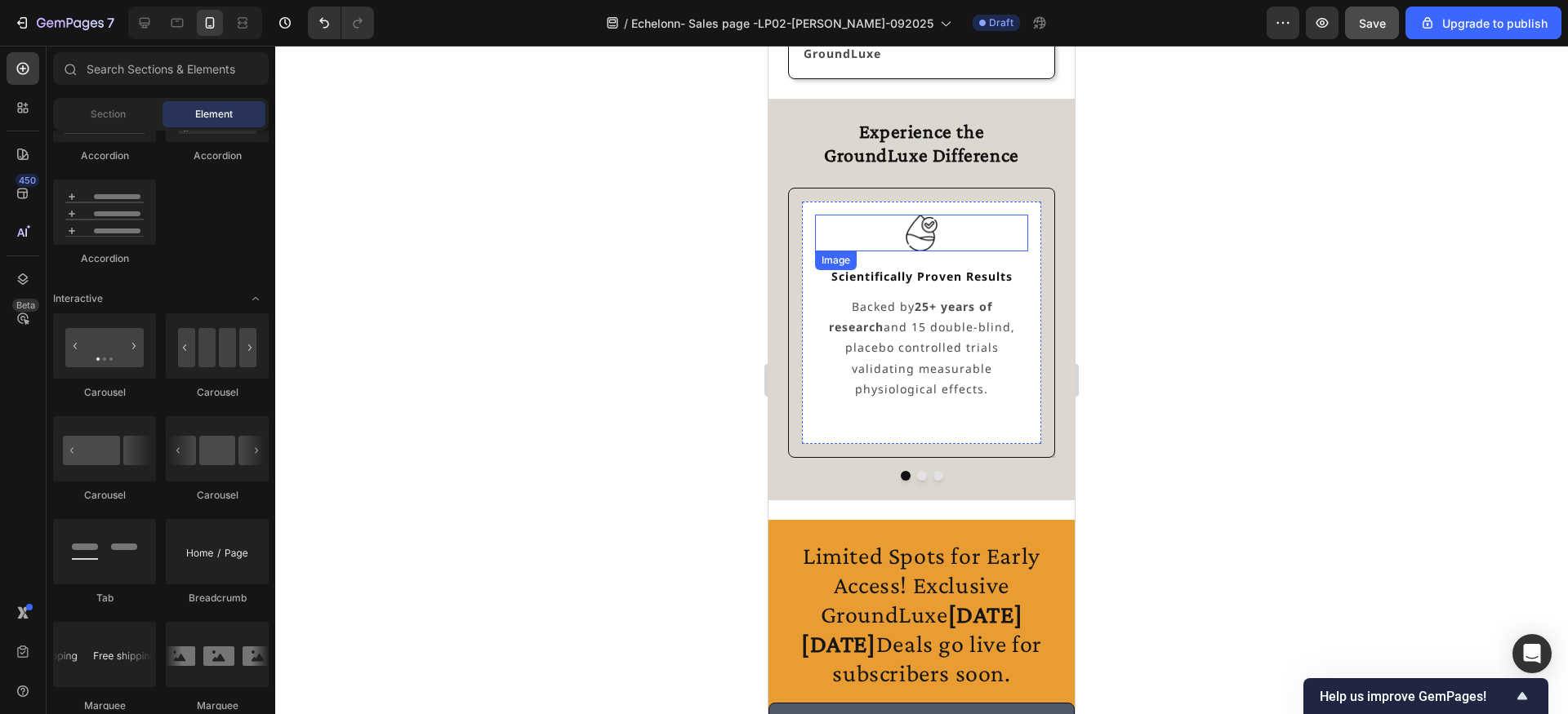
click at [858, 246] on div at bounding box center [922, 232] width 213 height 36
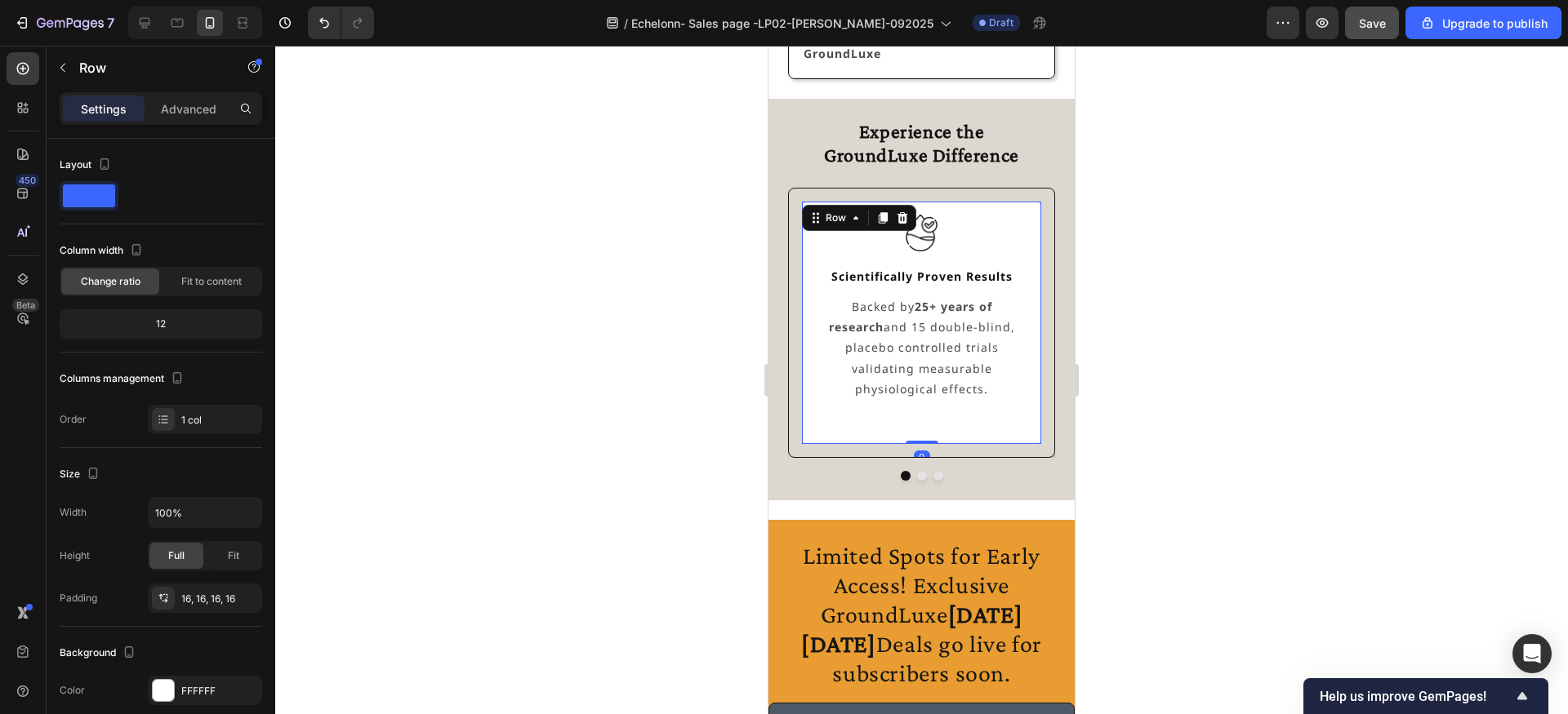
click at [874, 212] on div "Image Scientifically Proven Results Text Block Backed by 25+ years of research …" at bounding box center [922, 323] width 239 height 242
click at [201, 113] on p "Advanced" at bounding box center [188, 109] width 56 height 17
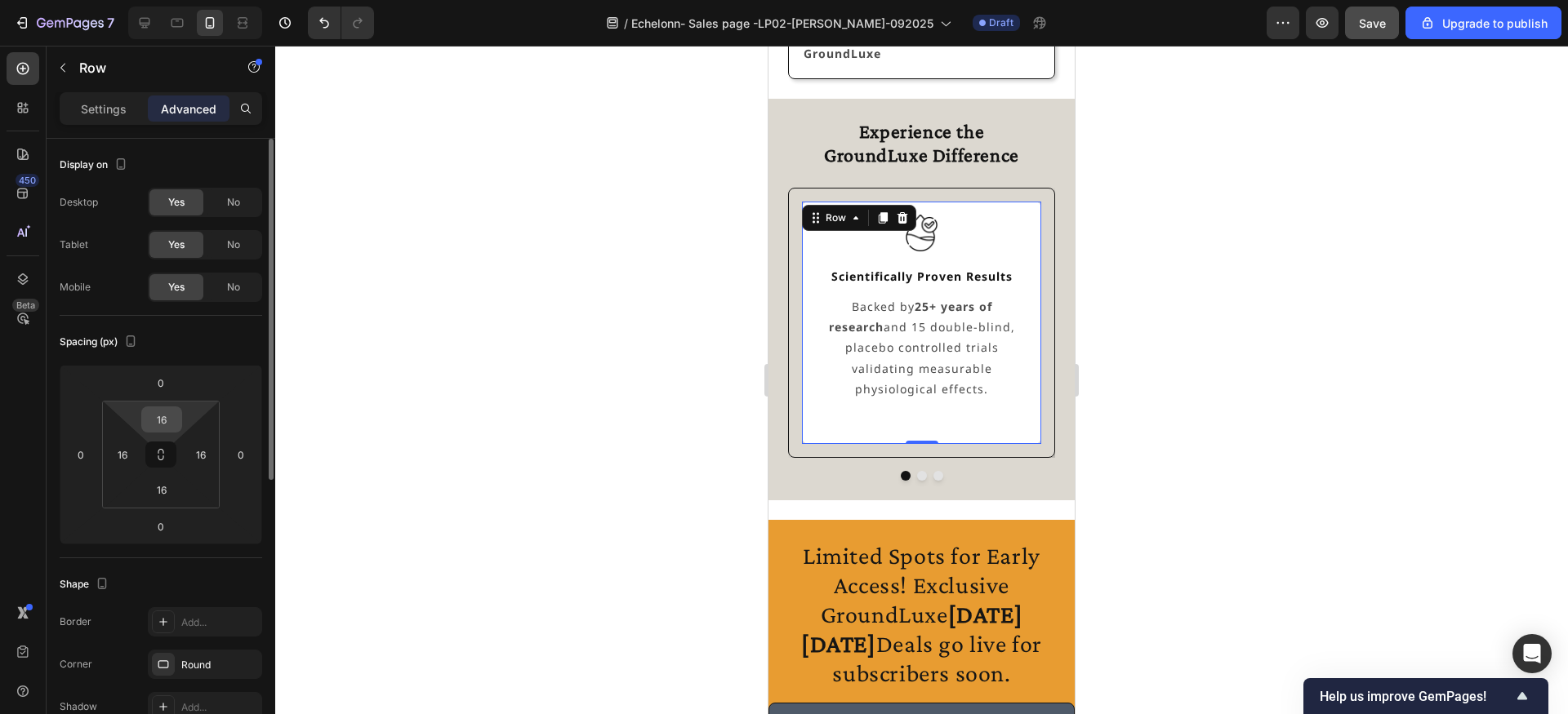
click at [165, 417] on input "16" at bounding box center [162, 419] width 33 height 25
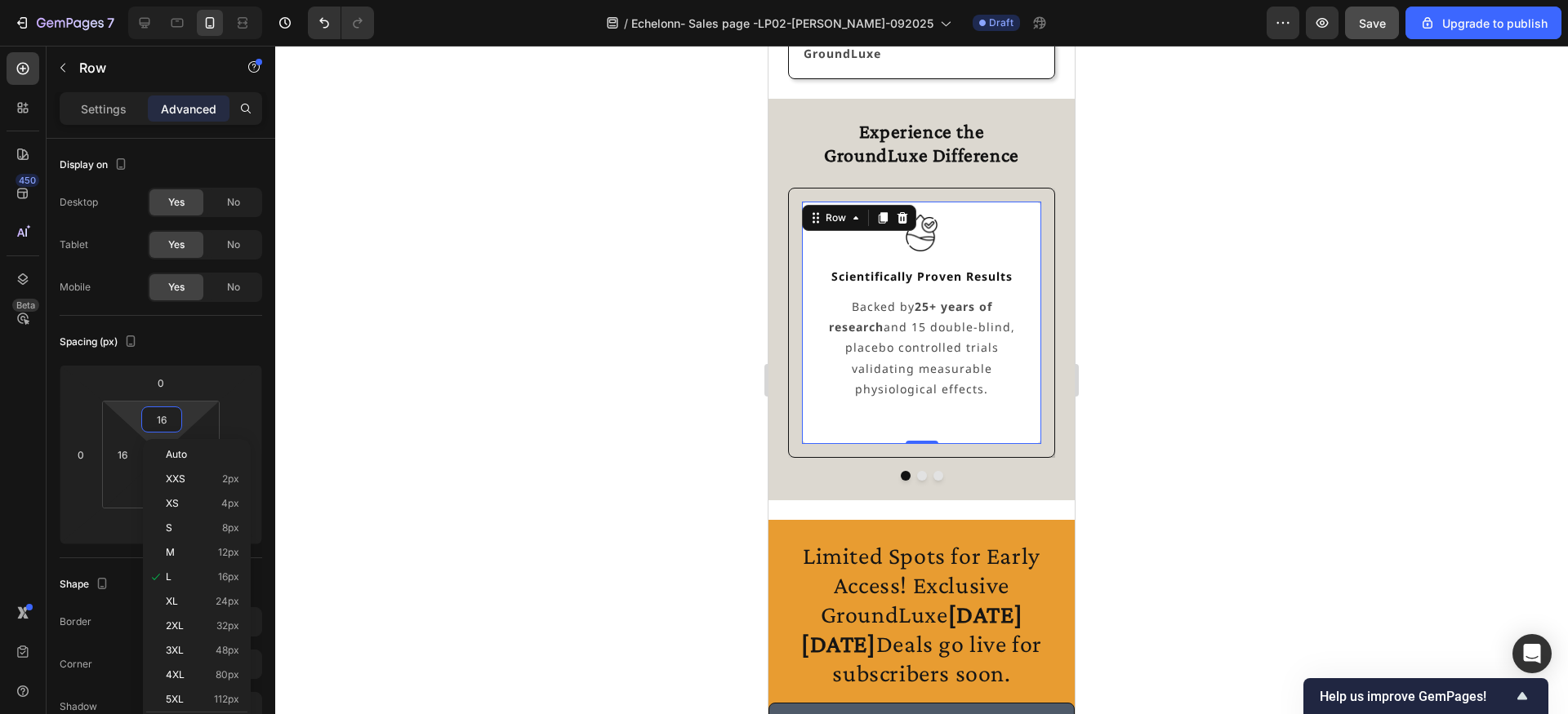
click at [390, 399] on div at bounding box center [922, 379] width 1293 height 668
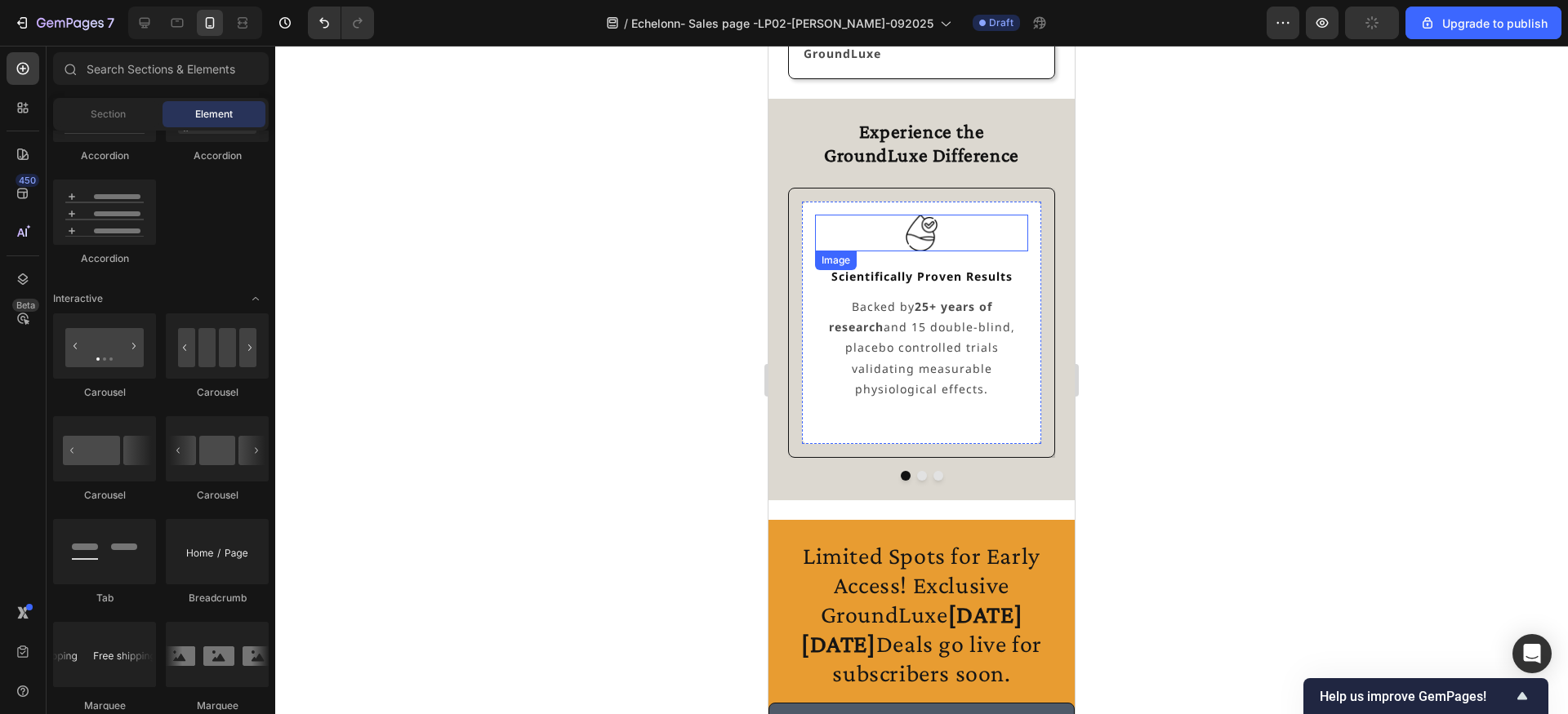
click at [902, 238] on div at bounding box center [922, 232] width 213 height 36
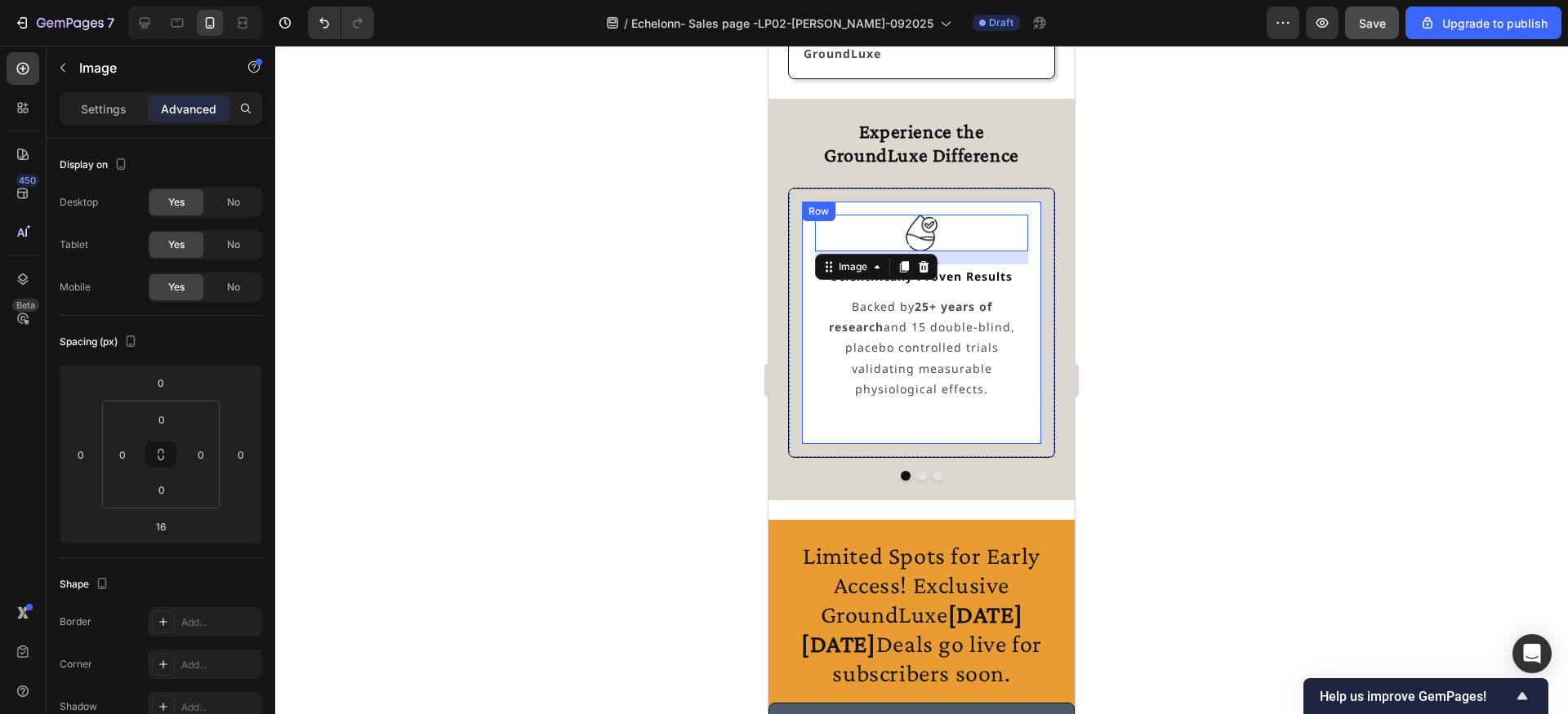
click at [847, 209] on div "Image 16 Scientifically Proven Results Text Block Backed by 25+ years of resear…" at bounding box center [922, 323] width 239 height 242
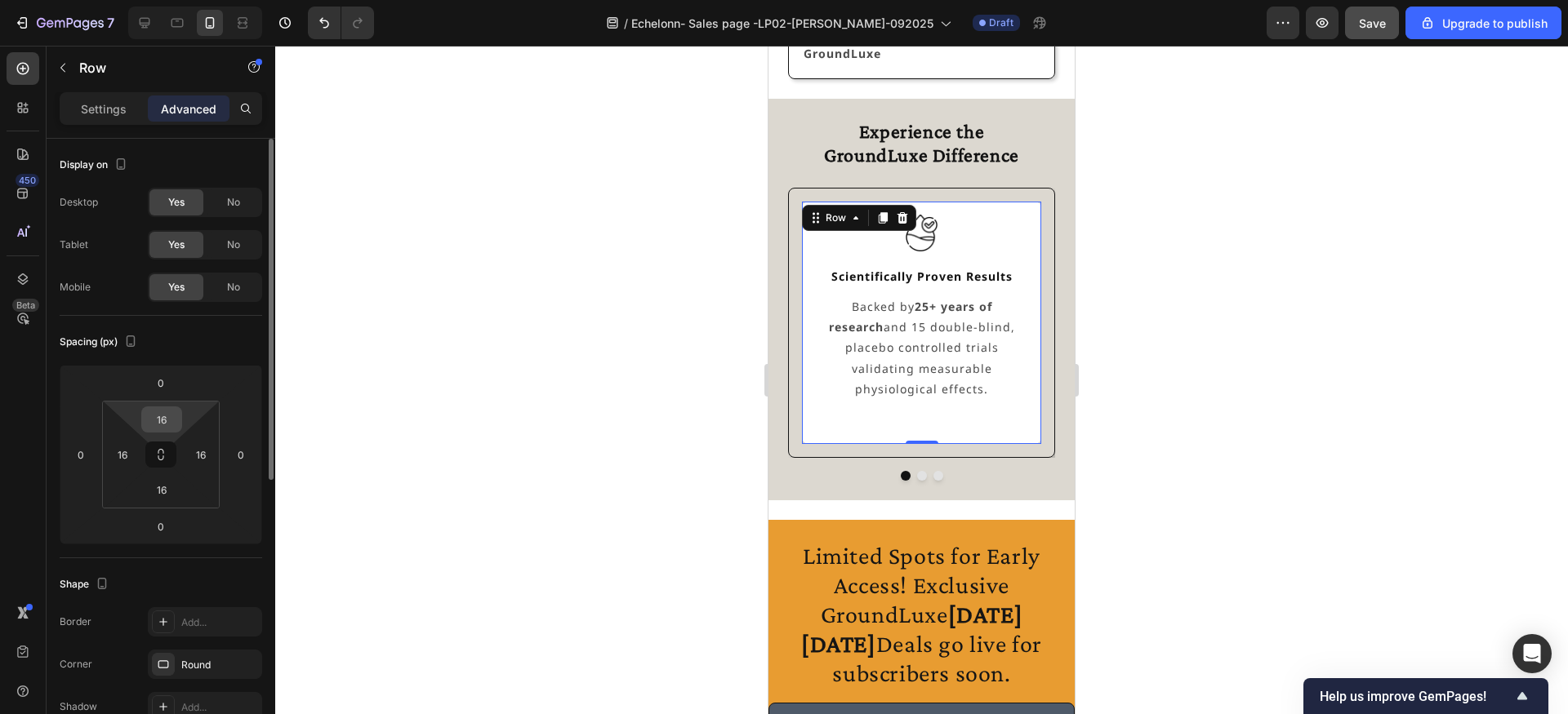
click at [163, 427] on input "16" at bounding box center [162, 419] width 33 height 25
type input "24"
click at [599, 392] on div at bounding box center [922, 379] width 1293 height 668
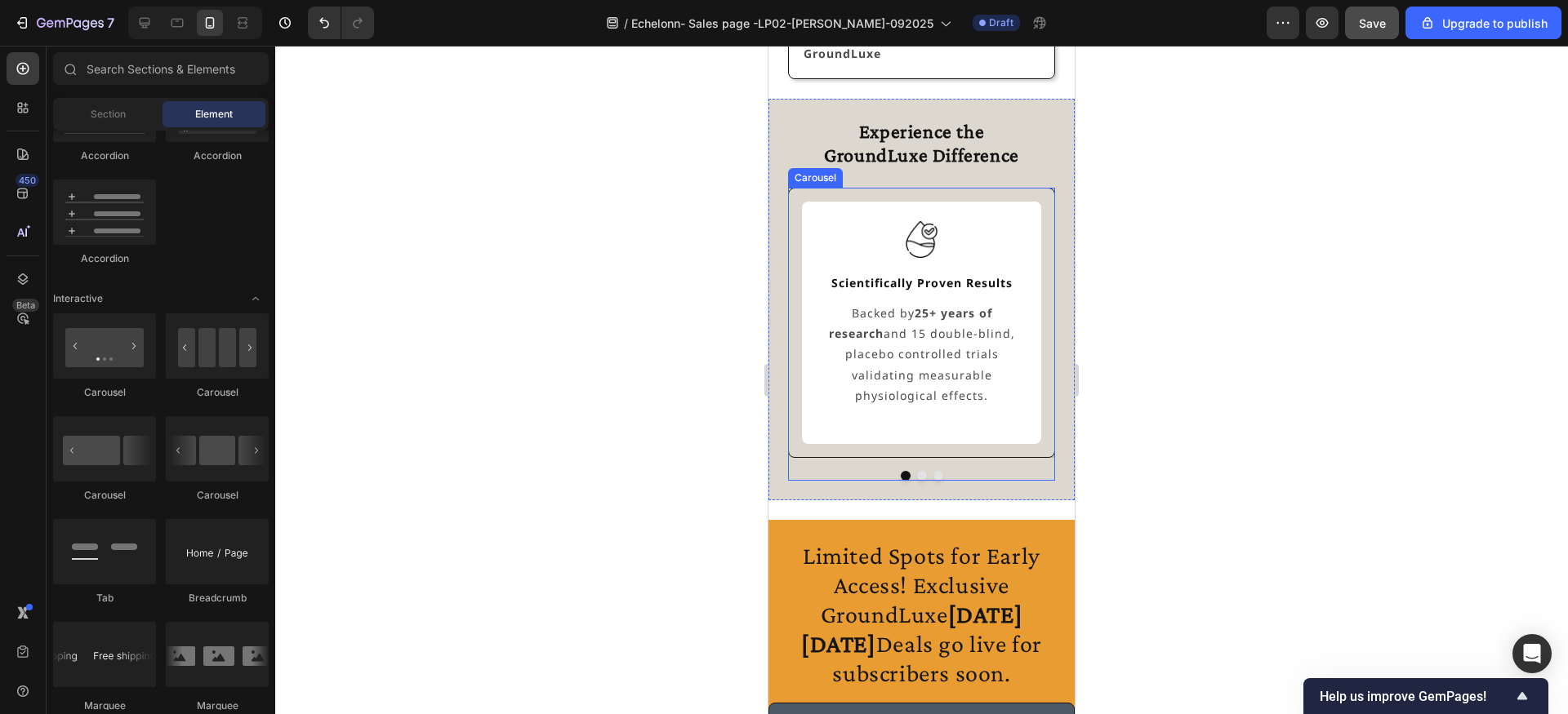
click at [922, 477] on div "Image Scientifically Proven Results Text Block Backed by 25+ years of research …" at bounding box center [921, 334] width 267 height 292
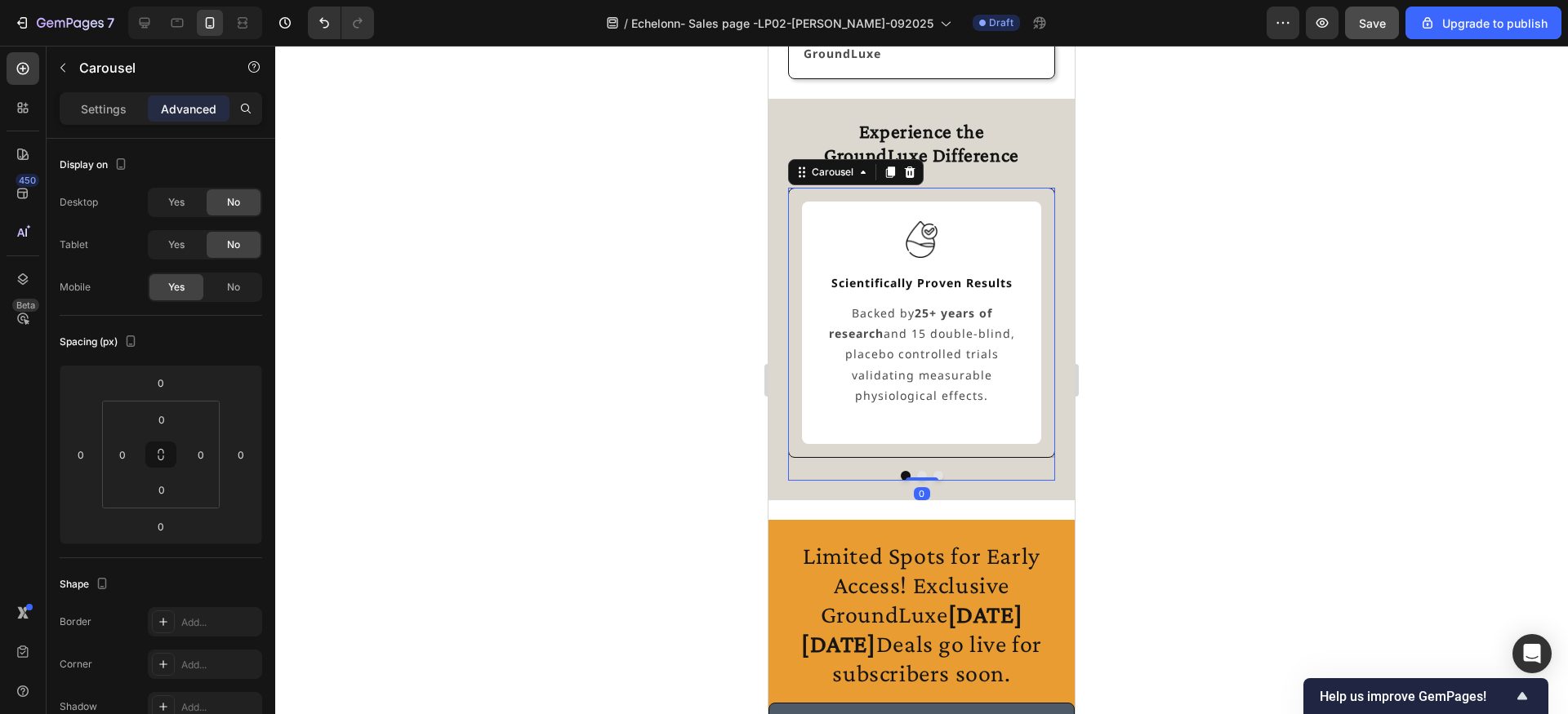
click at [922, 470] on div "Image Scientifically Proven Results Text Block Backed by 25+ years of research …" at bounding box center [921, 334] width 267 height 292
click at [920, 473] on button "Dot" at bounding box center [922, 476] width 10 height 10
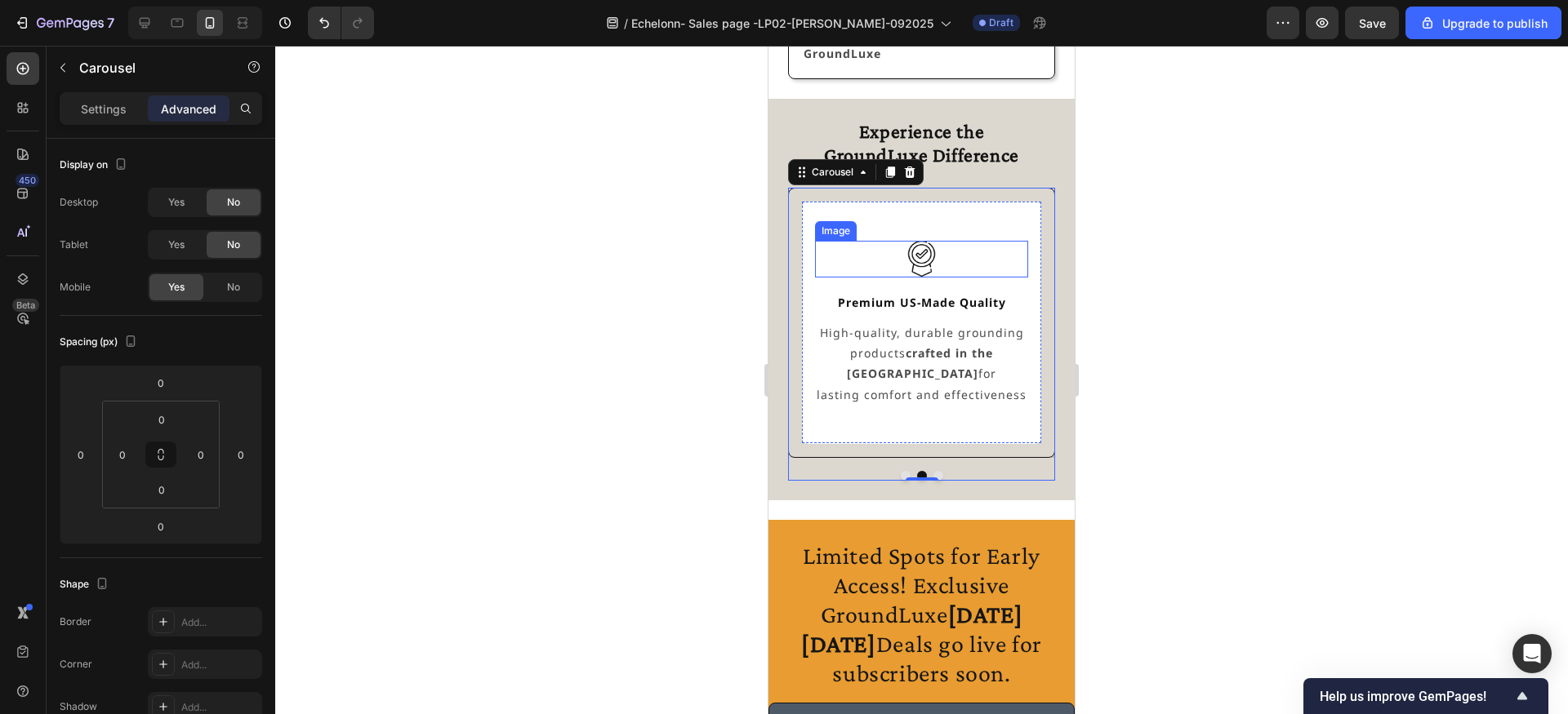
click at [922, 265] on img at bounding box center [921, 258] width 36 height 36
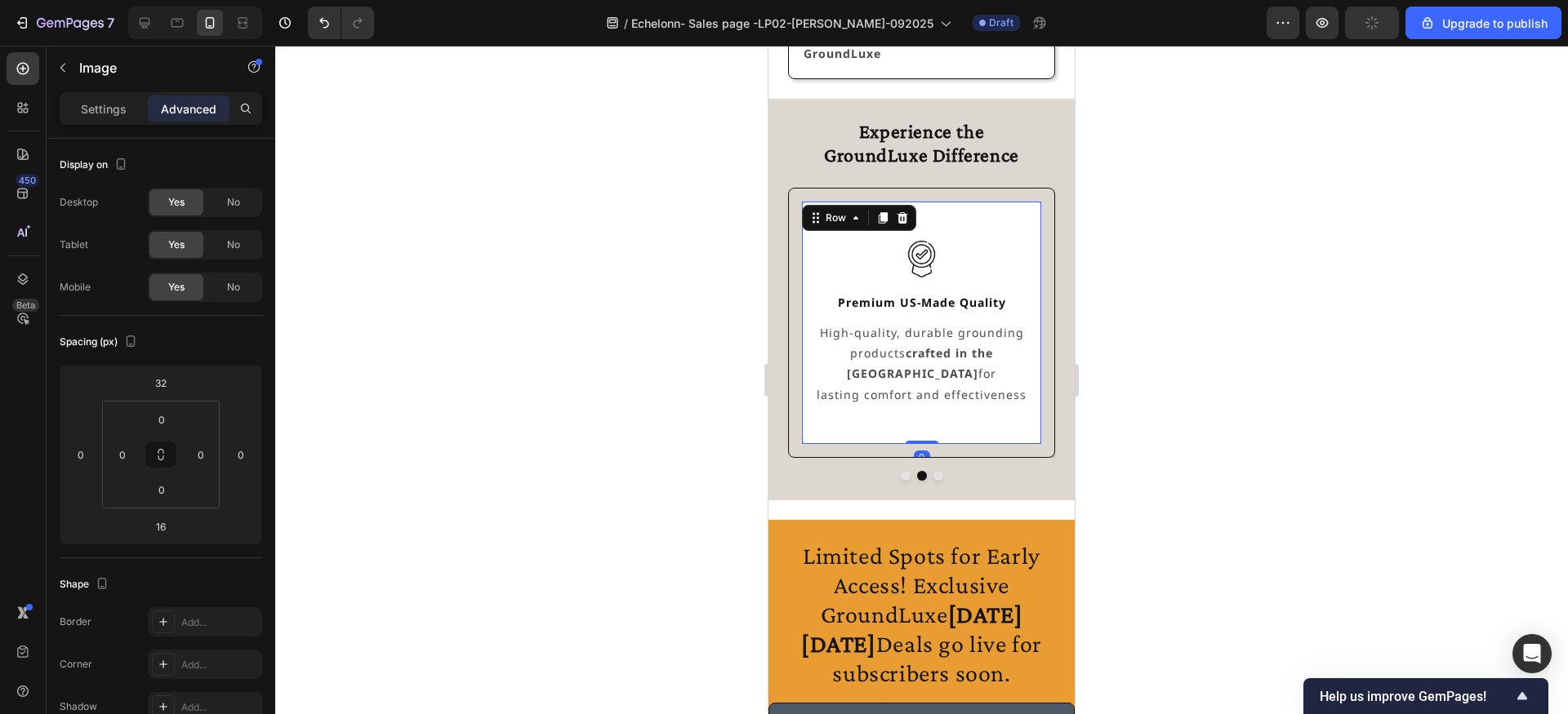
click at [907, 234] on div "Image Premium US-Made Quality Text Block High-quality, durable grounding produc…" at bounding box center [922, 322] width 213 height 215
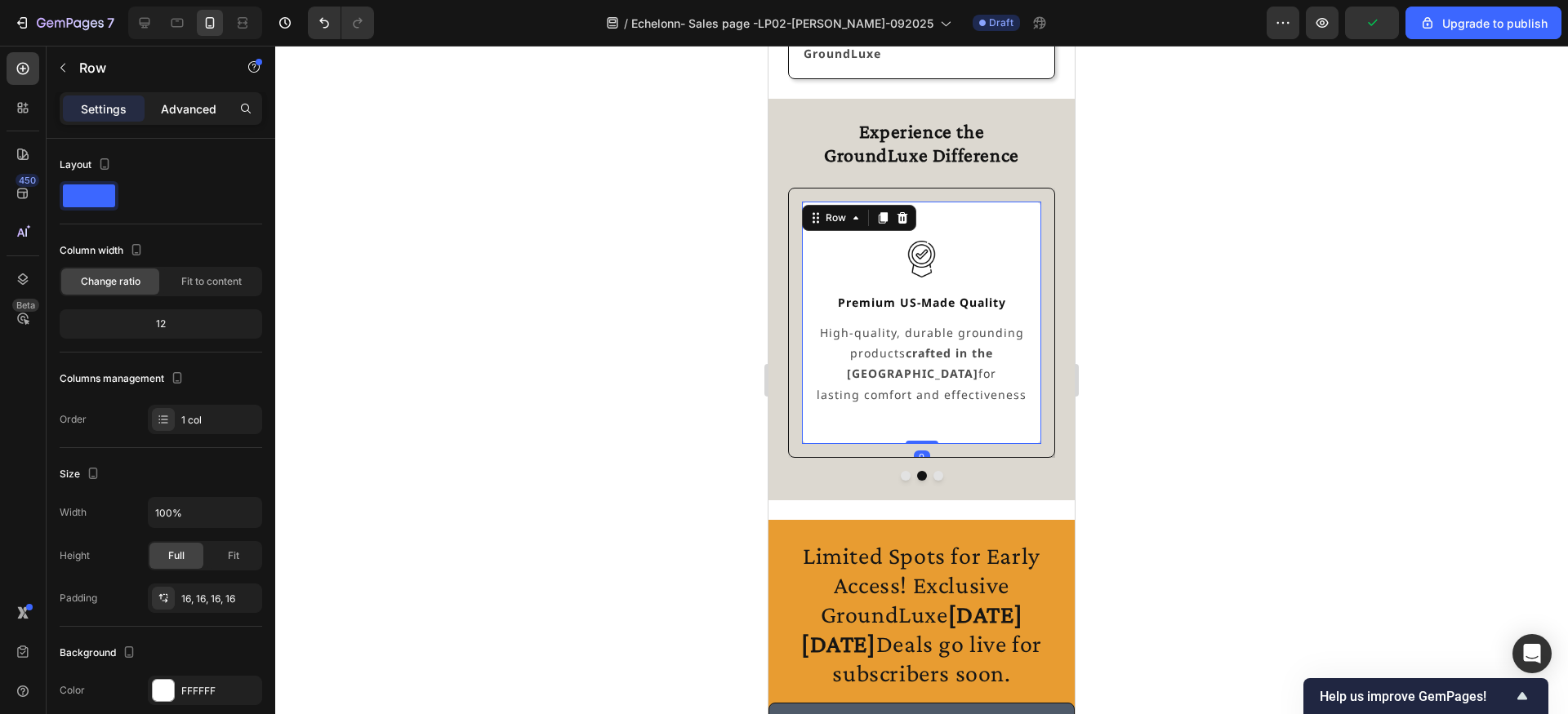
click at [207, 114] on p "Advanced" at bounding box center [188, 109] width 56 height 17
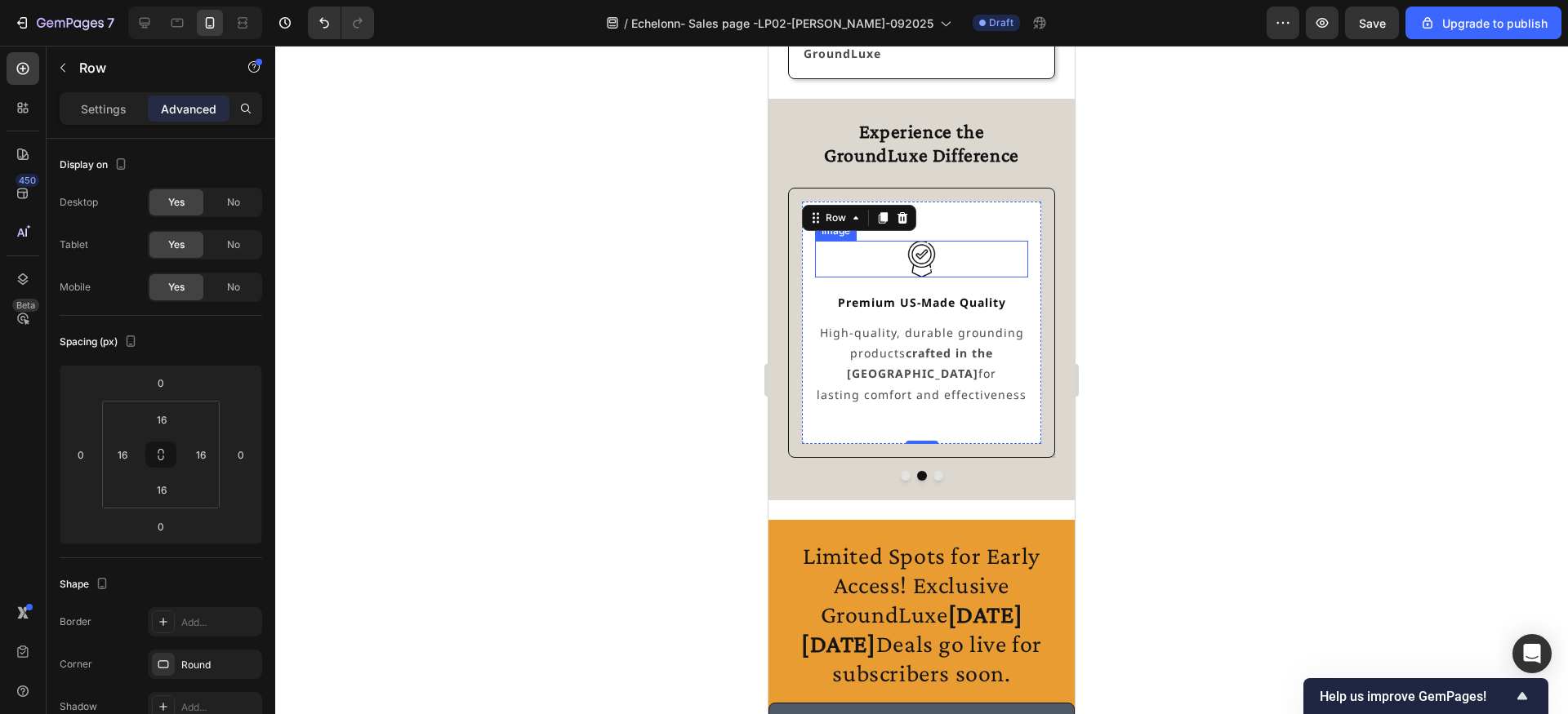
click at [878, 260] on div at bounding box center [922, 258] width 213 height 36
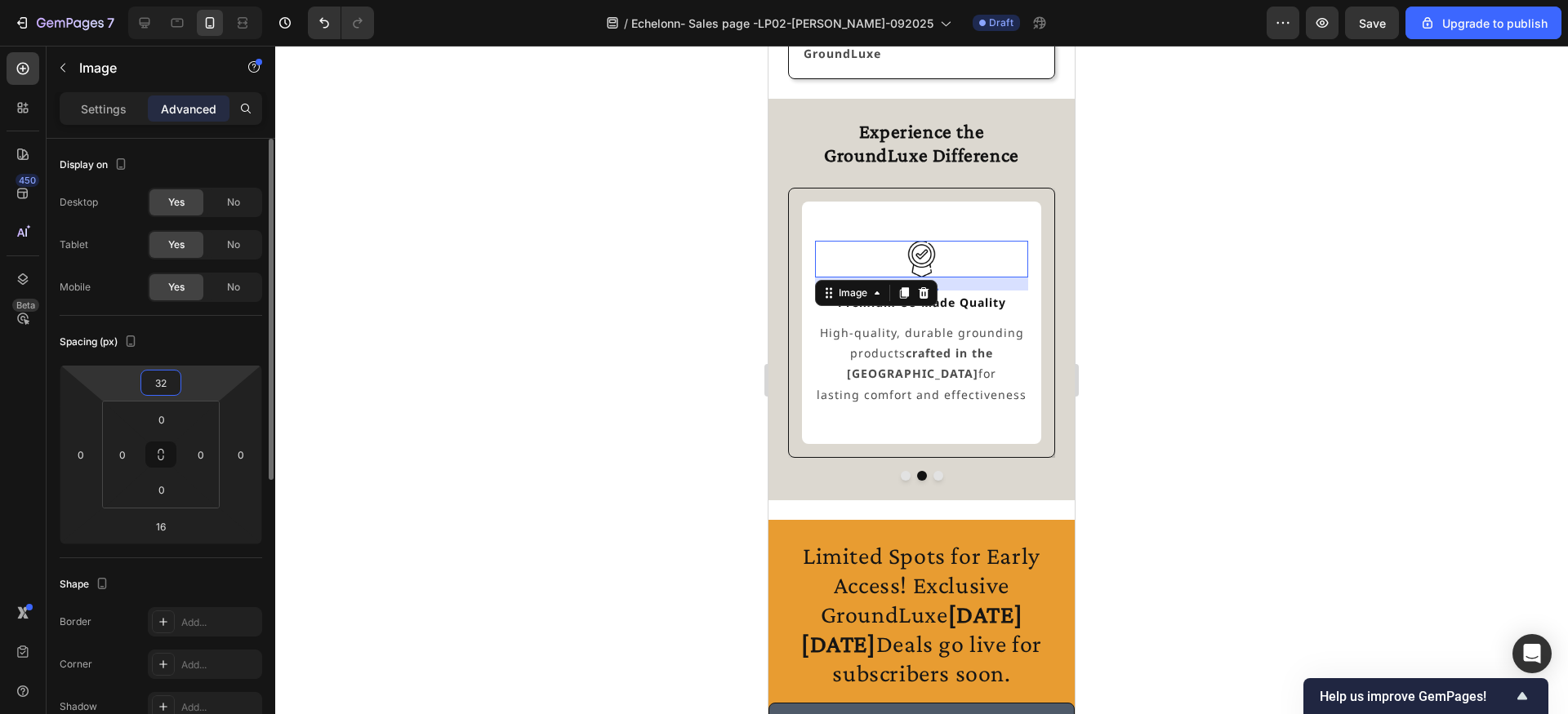
click at [170, 378] on input "32" at bounding box center [161, 382] width 33 height 25
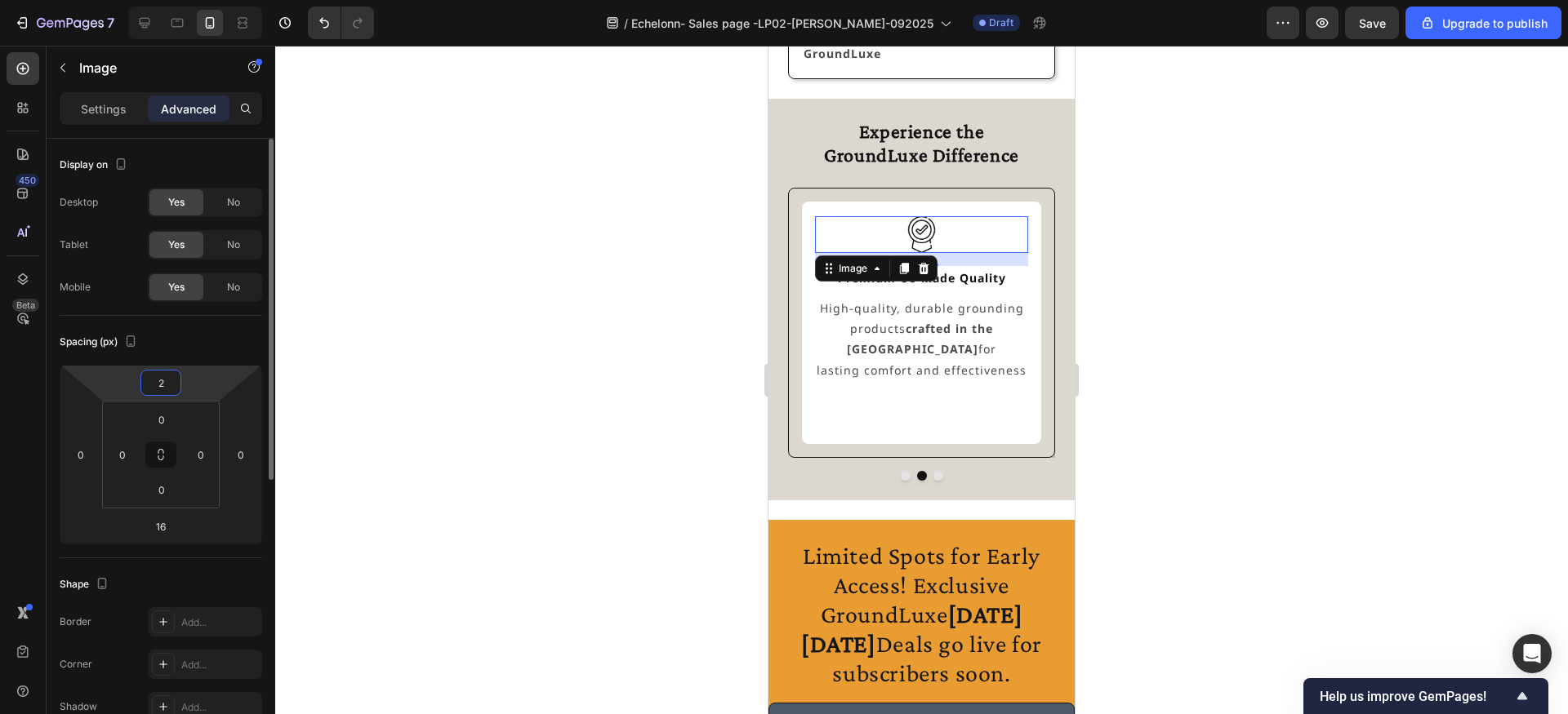
type input "24"
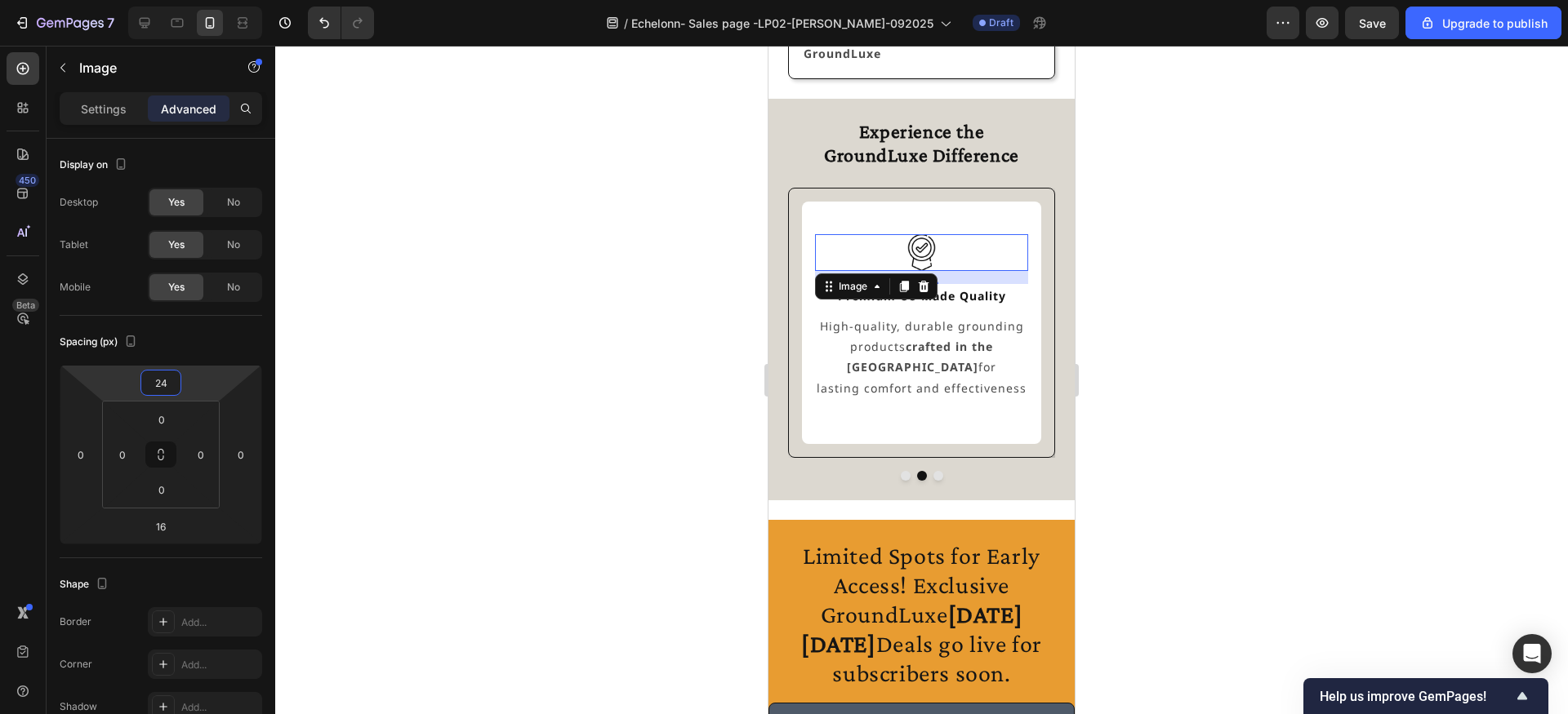
click at [459, 335] on div at bounding box center [922, 379] width 1293 height 668
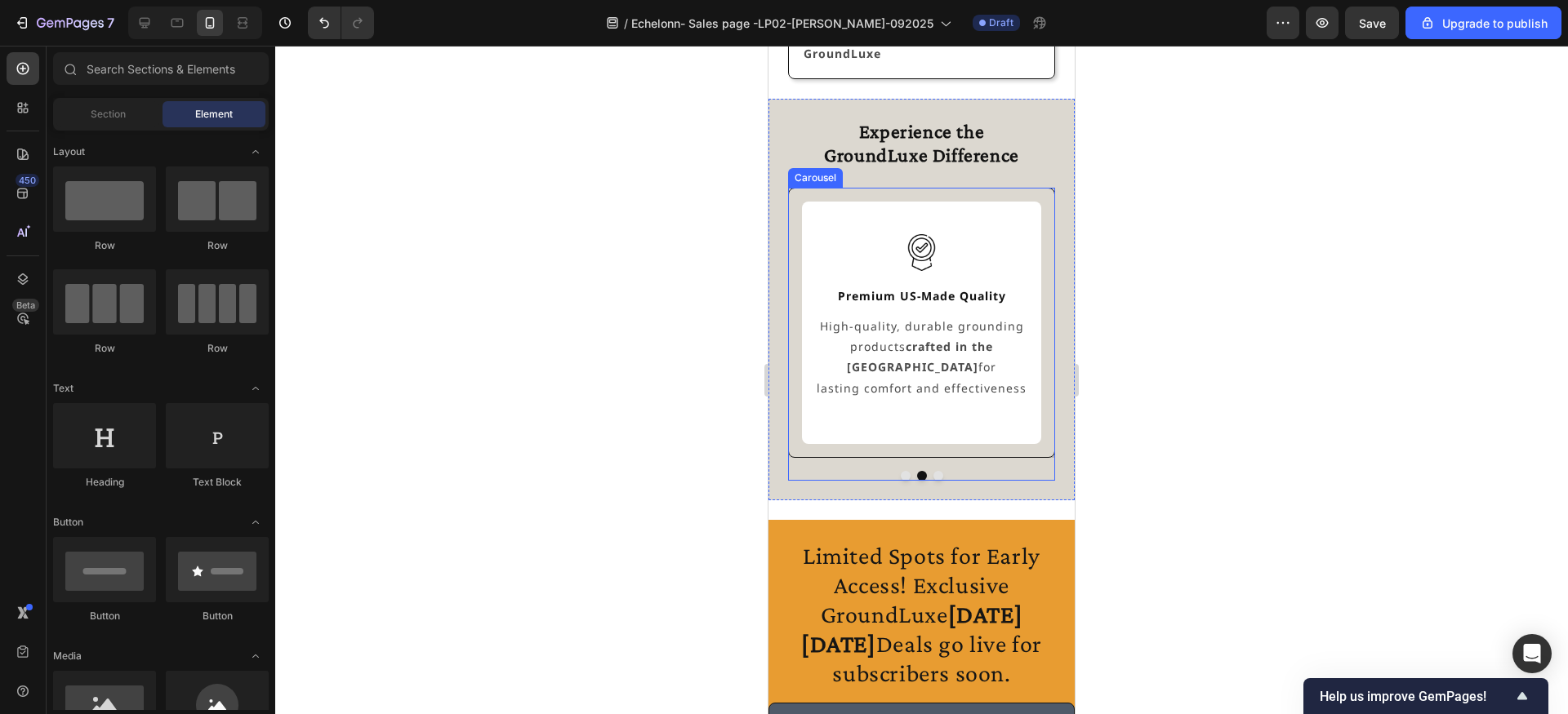
click at [937, 477] on button "Dot" at bounding box center [938, 476] width 10 height 10
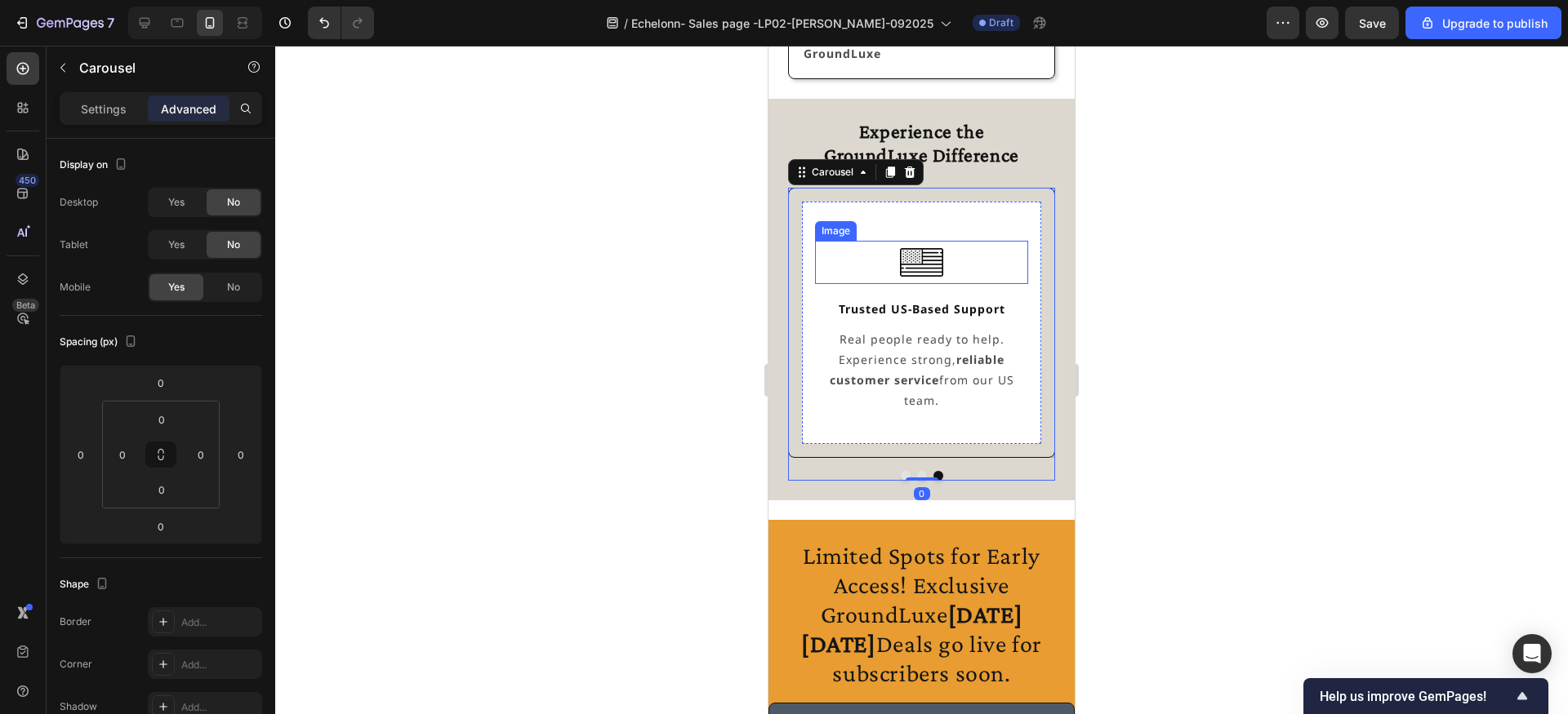
click at [930, 266] on img at bounding box center [921, 262] width 42 height 42
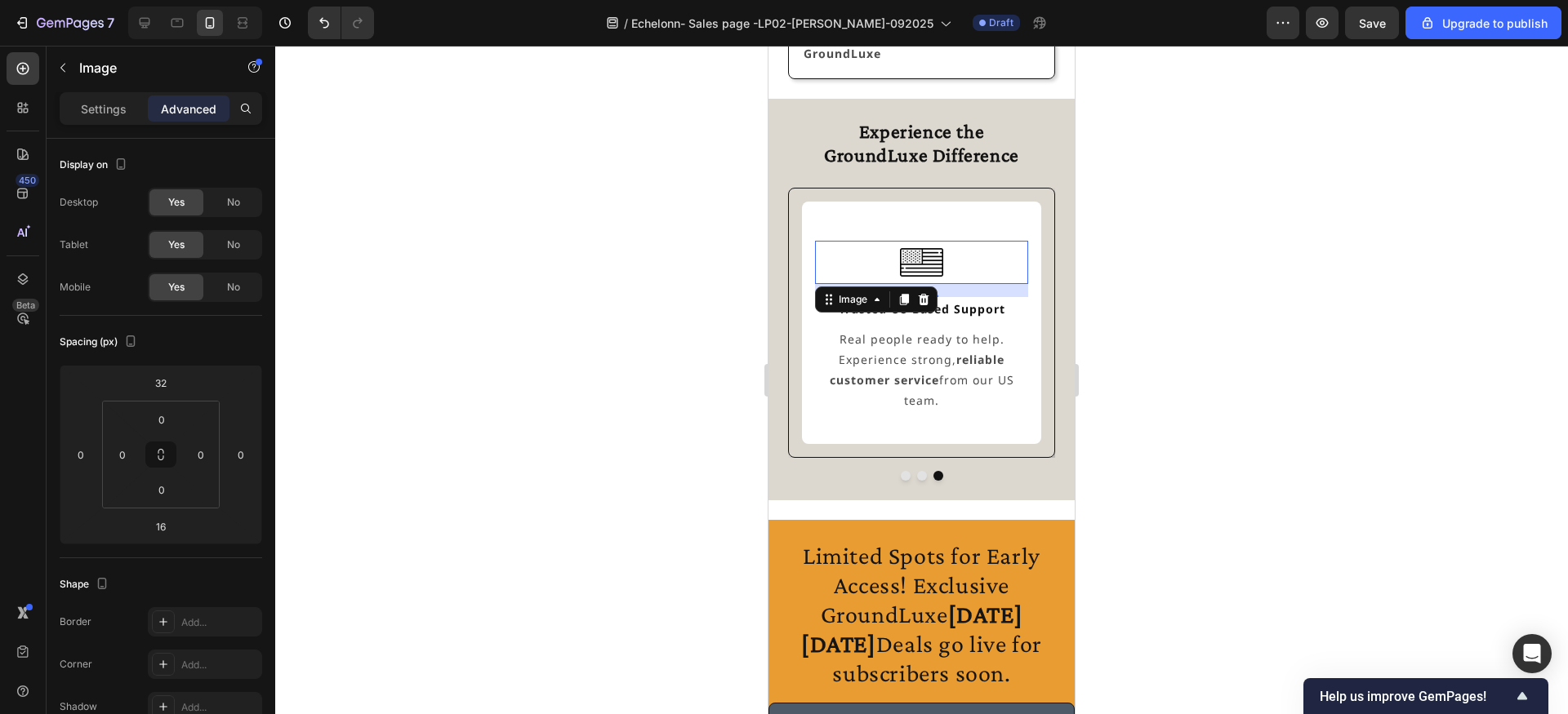
click at [860, 259] on div at bounding box center [922, 262] width 213 height 42
click at [871, 228] on div "Image 16 Trusted US-Based Support Text Block Real people ready to help. Experie…" at bounding box center [922, 322] width 213 height 215
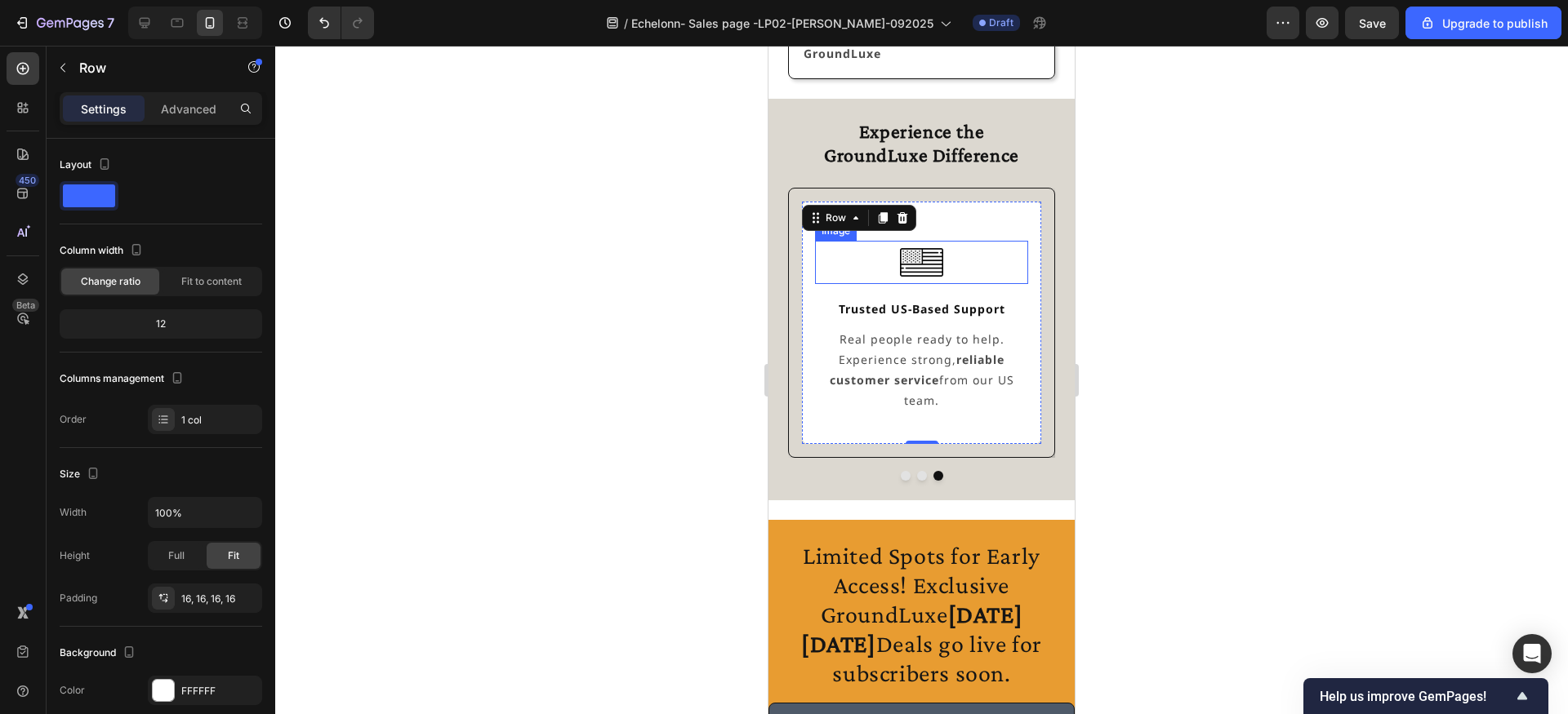
click at [878, 248] on div at bounding box center [922, 262] width 213 height 42
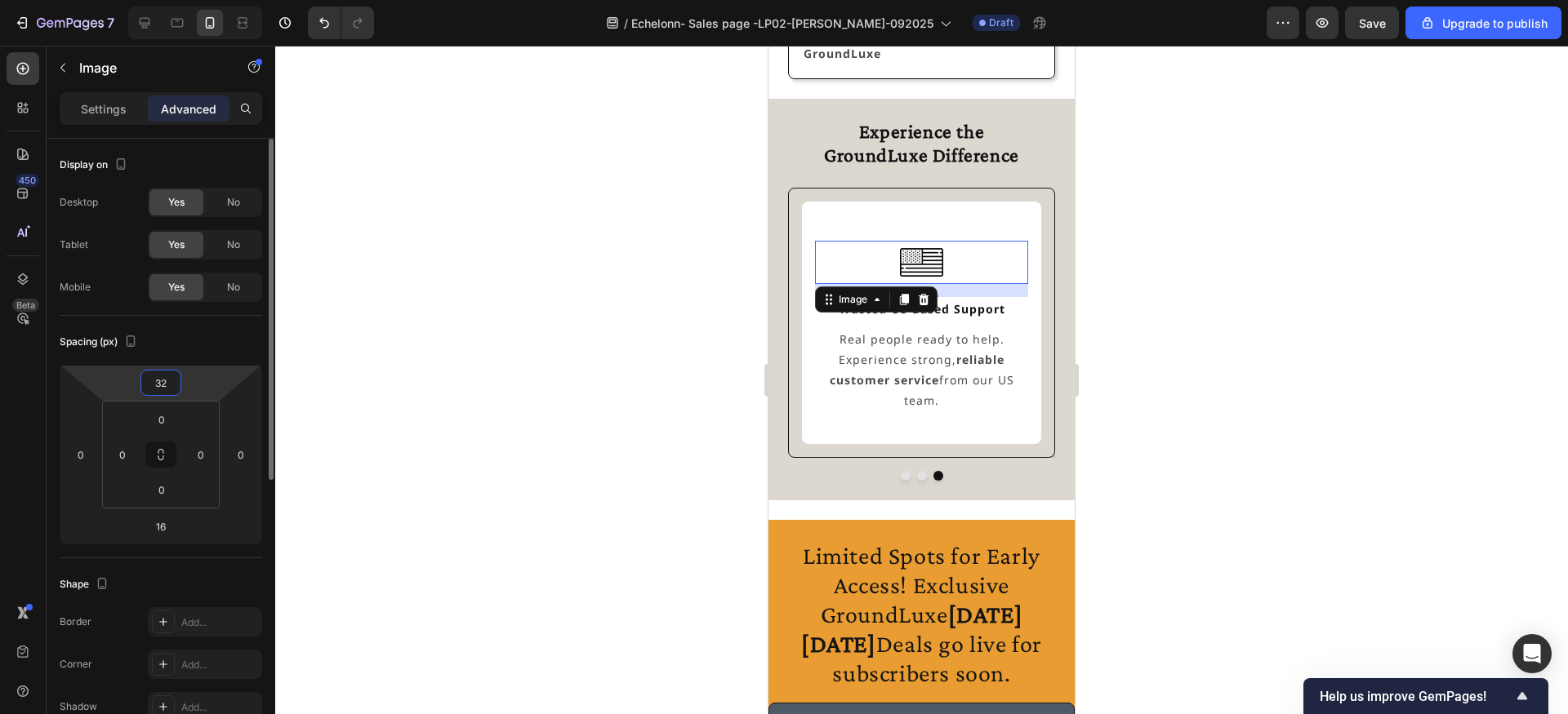
click at [161, 383] on input "32" at bounding box center [161, 382] width 33 height 25
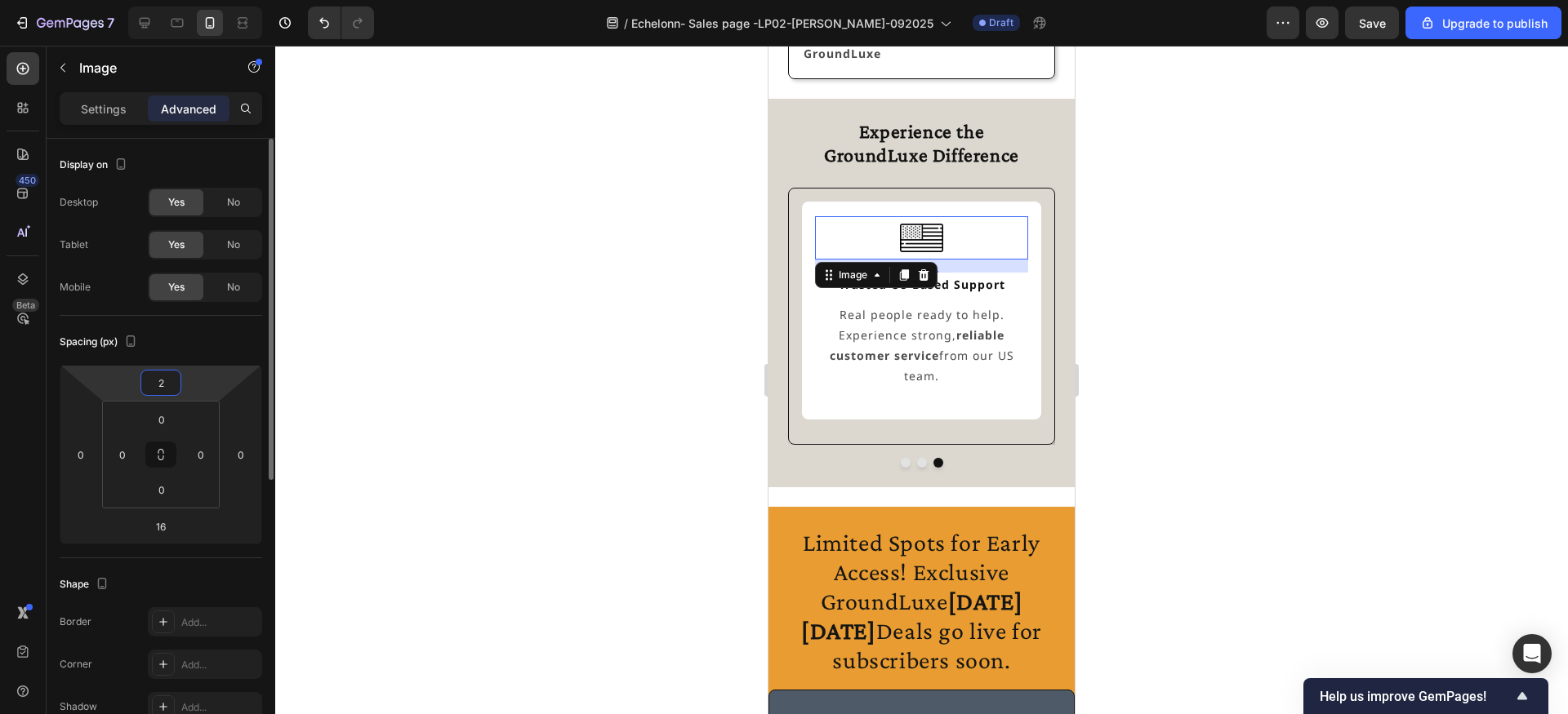
type input "24"
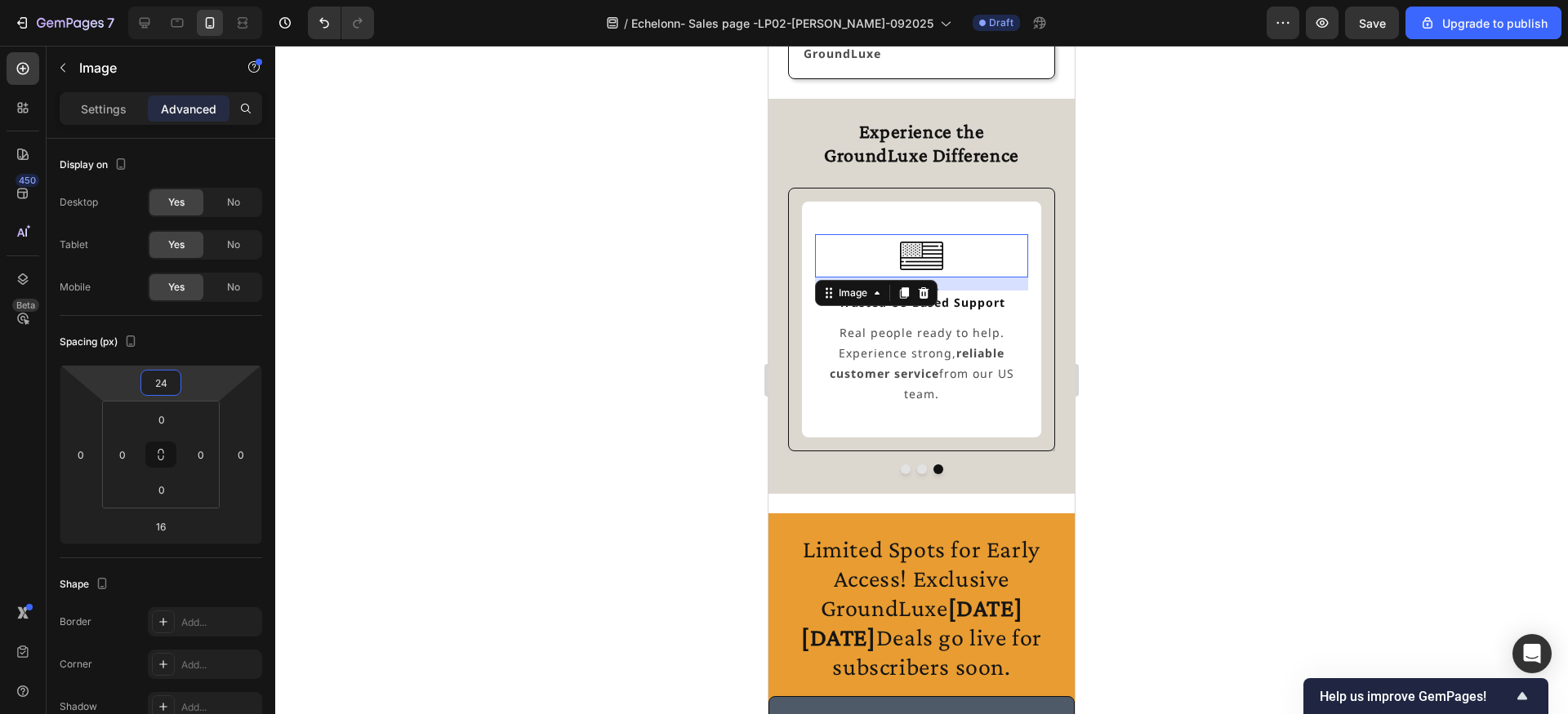
click at [495, 318] on div at bounding box center [922, 379] width 1293 height 668
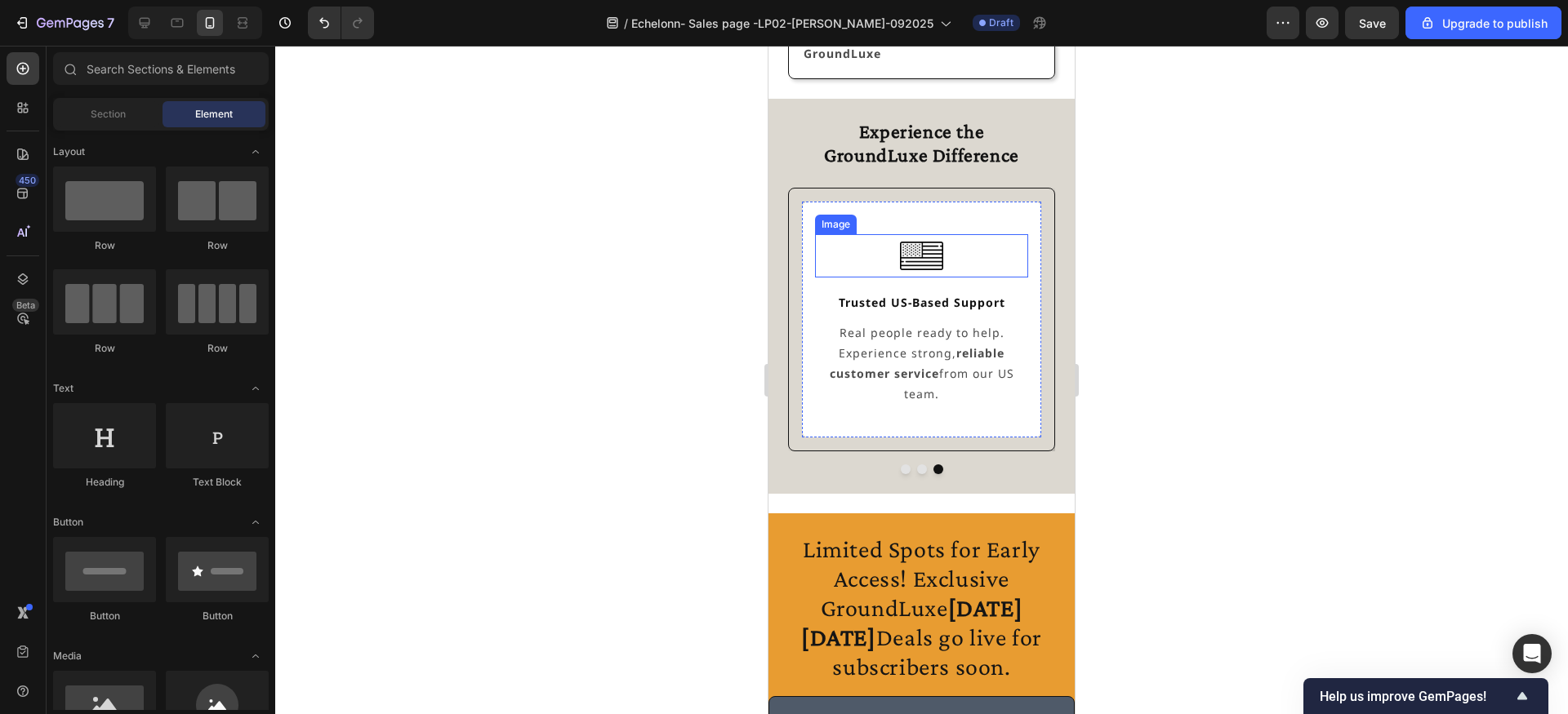
click at [913, 265] on img at bounding box center [921, 256] width 42 height 42
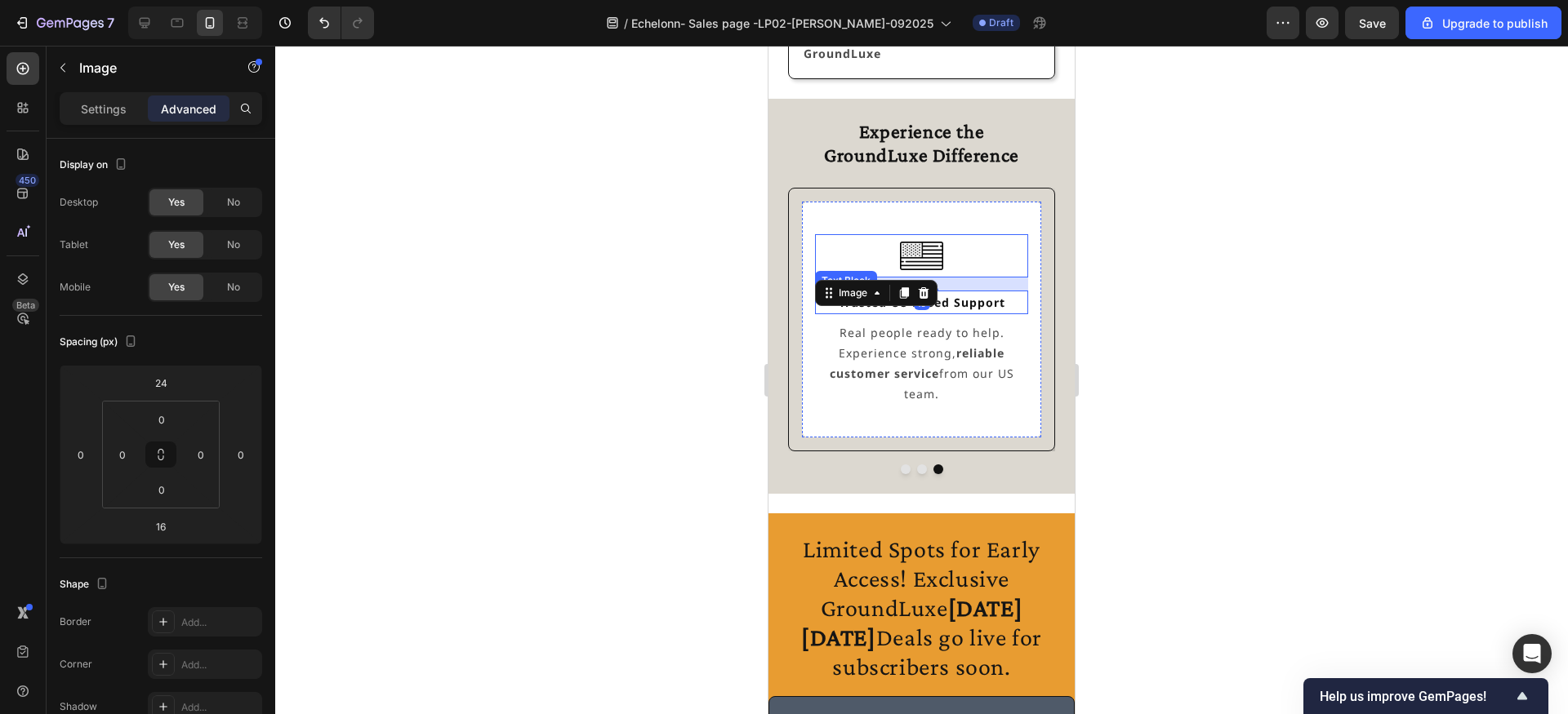
click at [976, 298] on strong "Trusted US-Based Support" at bounding box center [922, 302] width 167 height 16
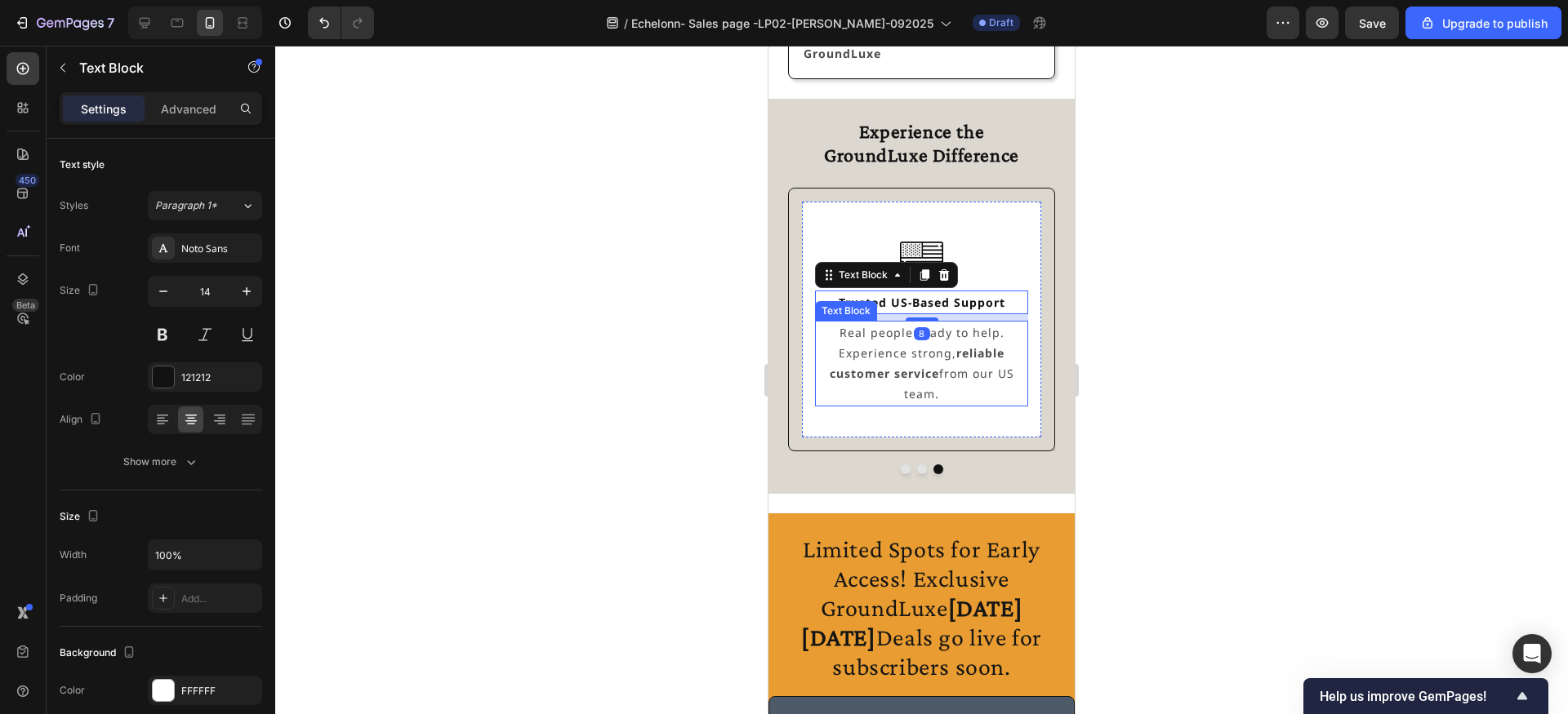
click at [967, 355] on strong "reliable customer service" at bounding box center [917, 363] width 175 height 36
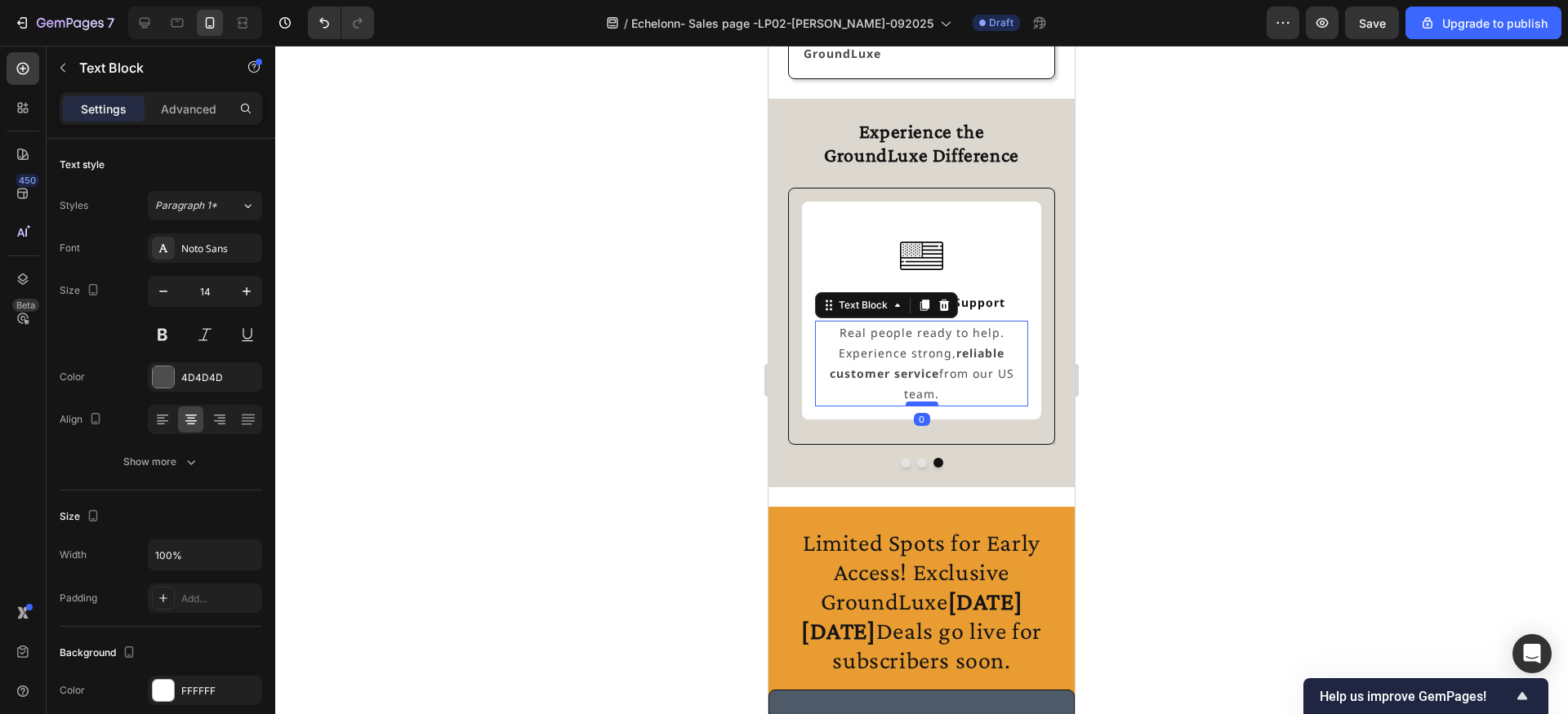
drag, startPoint x: 924, startPoint y: 422, endPoint x: 925, endPoint y: 401, distance: 21.0
click at [925, 401] on div at bounding box center [922, 403] width 33 height 5
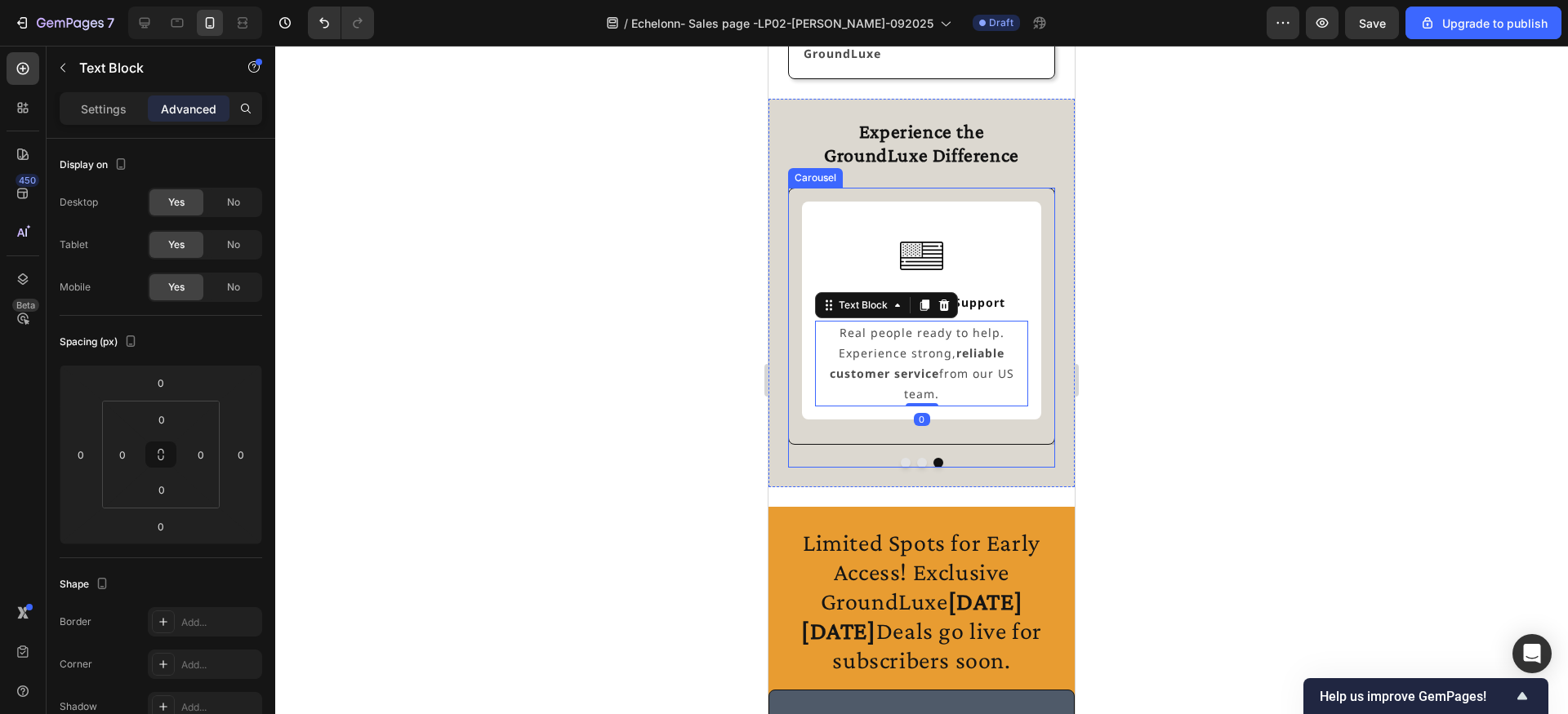
click at [922, 458] on button "Dot" at bounding box center [922, 463] width 10 height 10
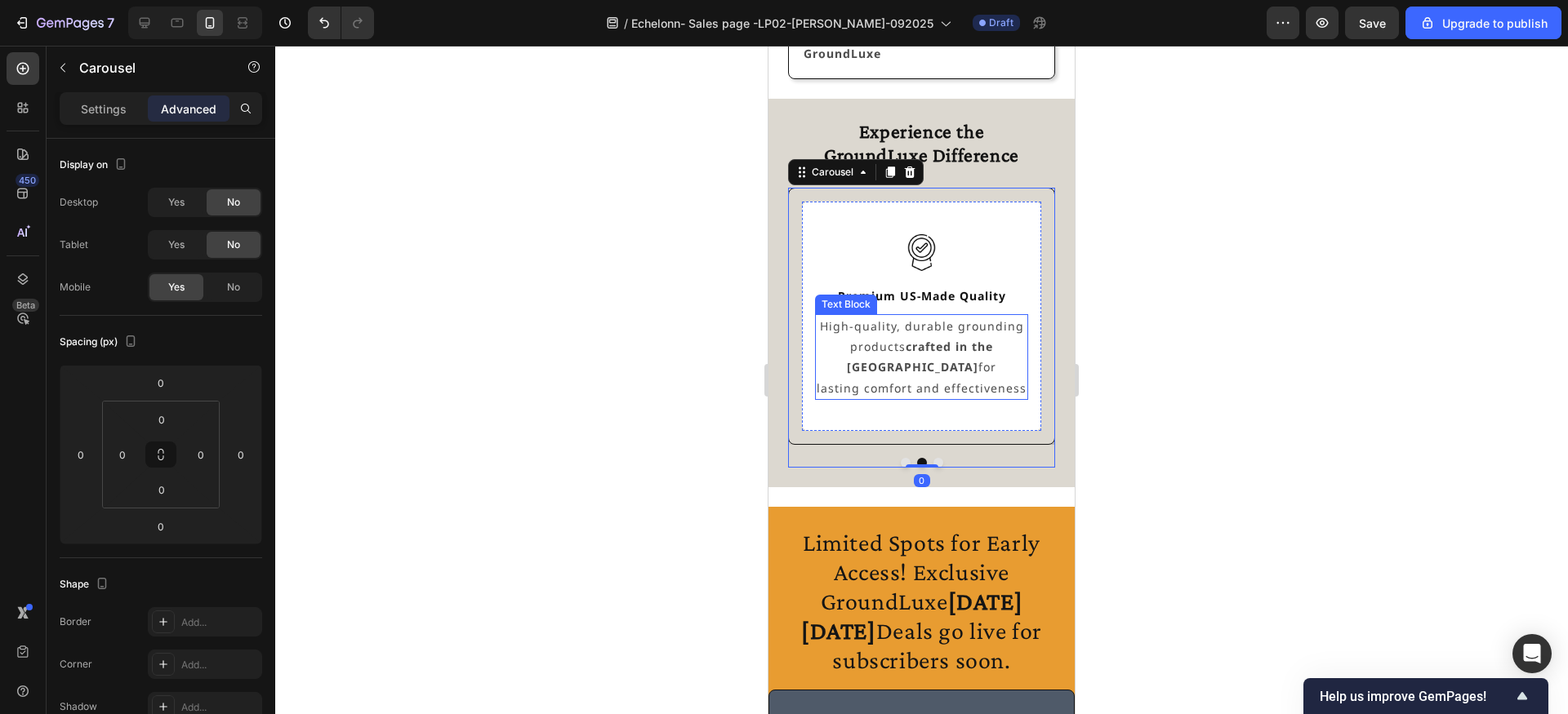
click at [929, 364] on p "High-quality, durable grounding products crafted in the USA for lasting comfort…" at bounding box center [922, 357] width 210 height 82
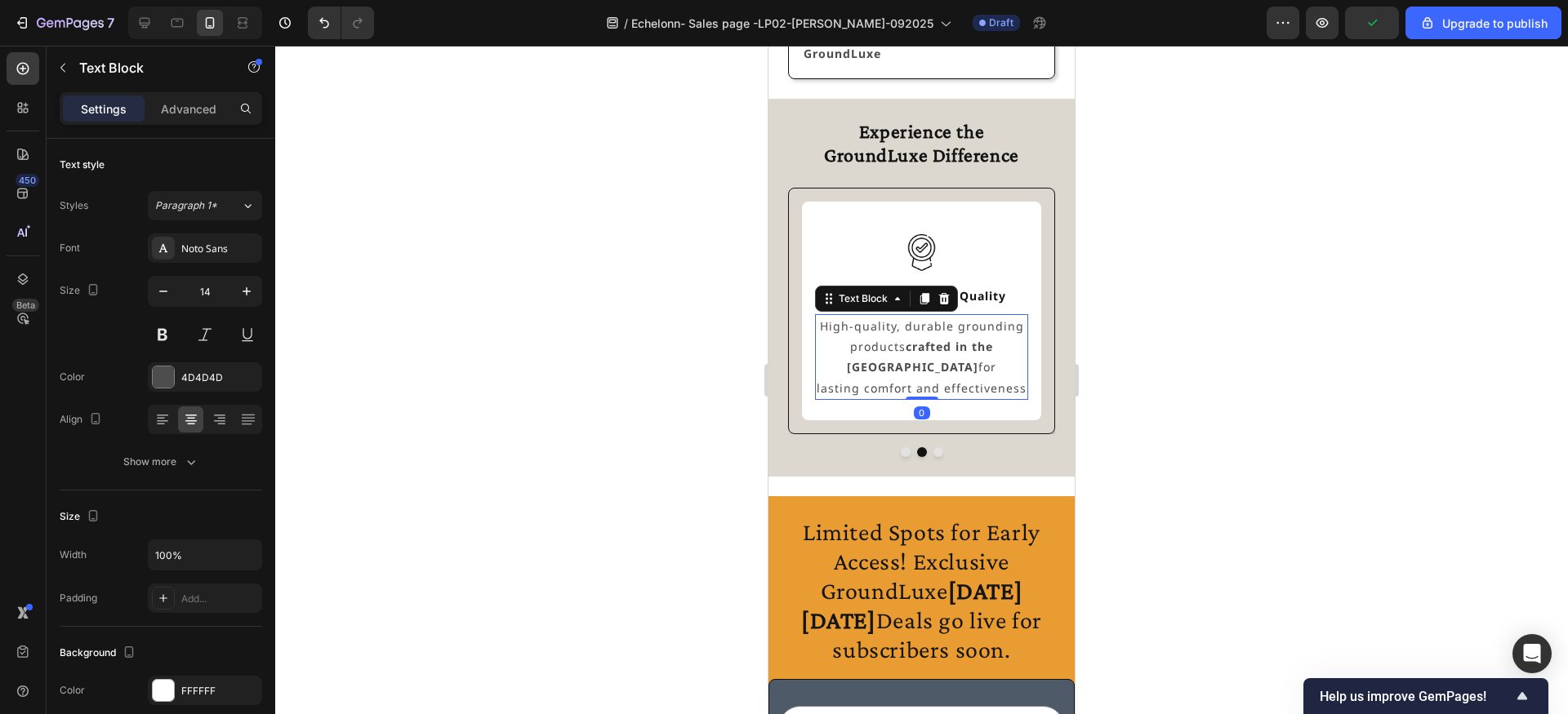
drag, startPoint x: 928, startPoint y: 394, endPoint x: 927, endPoint y: 366, distance: 28.0
click at [927, 366] on div "High-quality, durable grounding products crafted in the USA for lasting comfort…" at bounding box center [922, 357] width 213 height 86
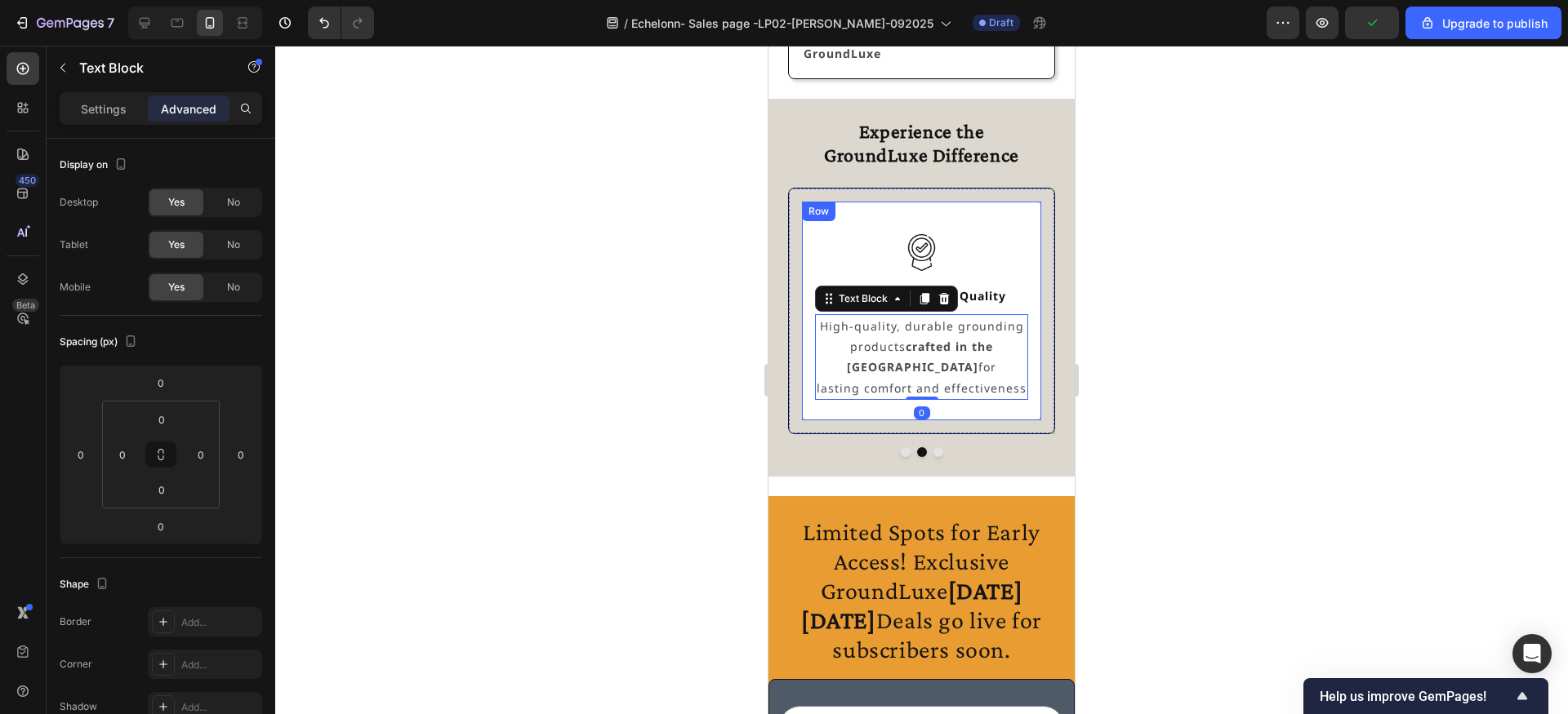
click at [941, 400] on div "Image Premium US-Made Quality Text Block High-quality, durable grounding produc…" at bounding box center [922, 311] width 213 height 192
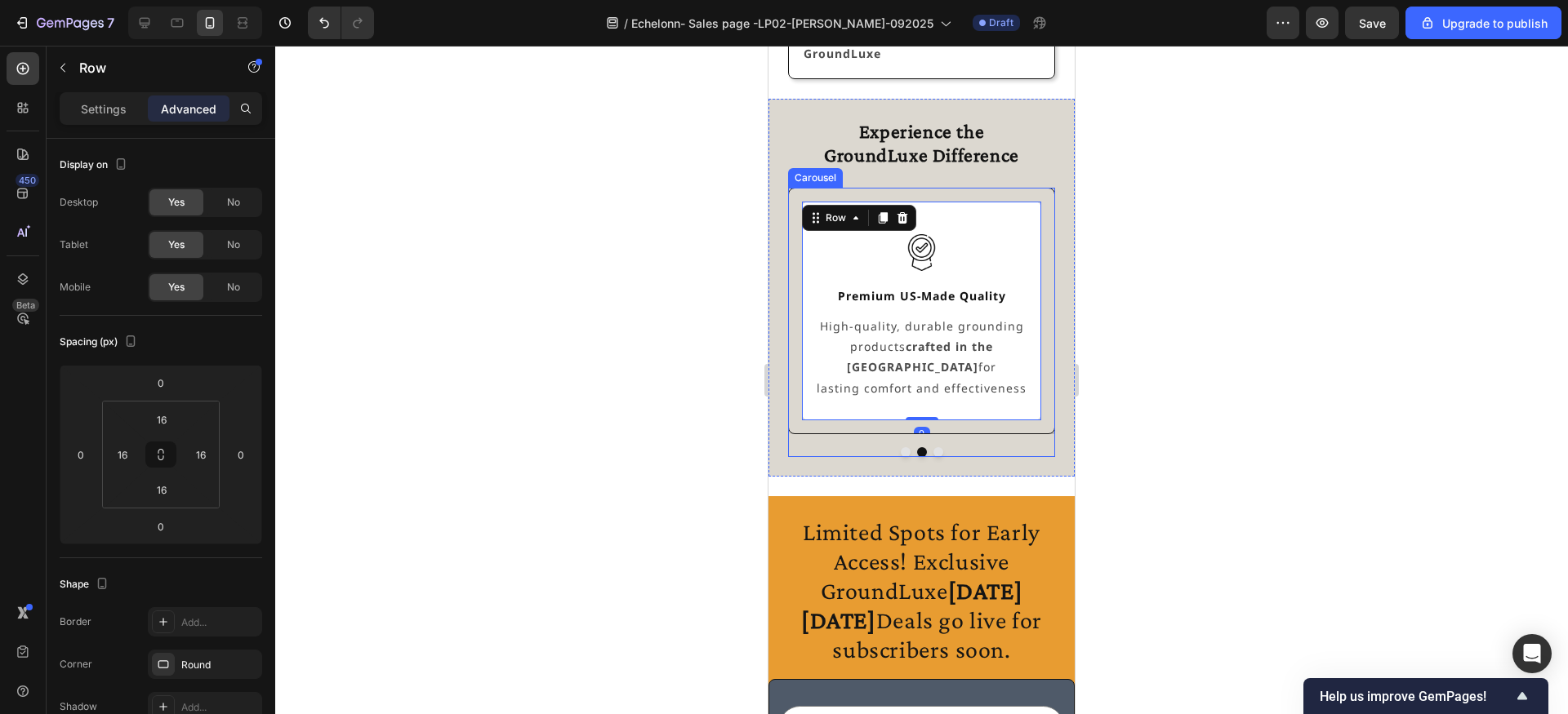
click at [907, 450] on button "Dot" at bounding box center [905, 452] width 10 height 10
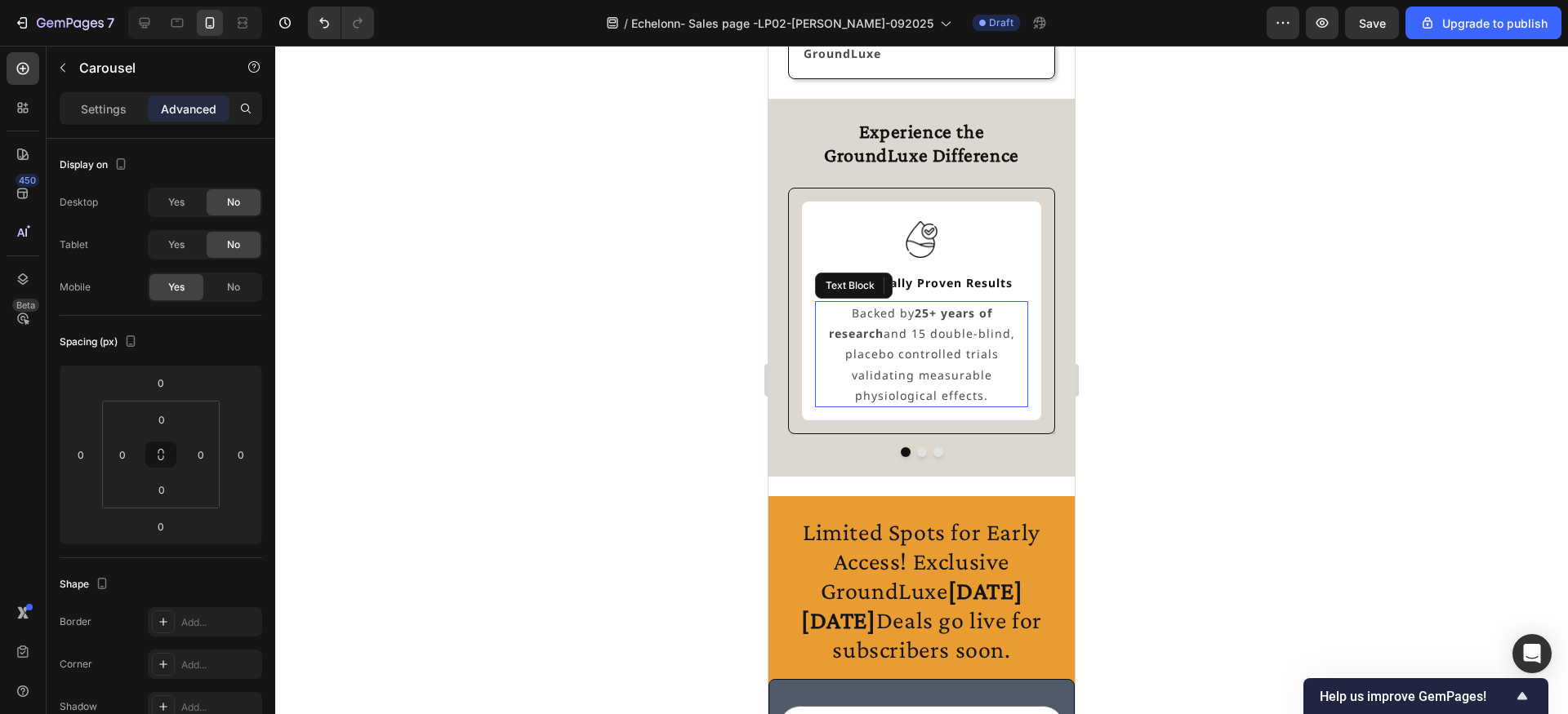
click at [920, 369] on p "Backed by 25+ years of research and 15 double-blind, placebo controlled trials …" at bounding box center [922, 354] width 210 height 103
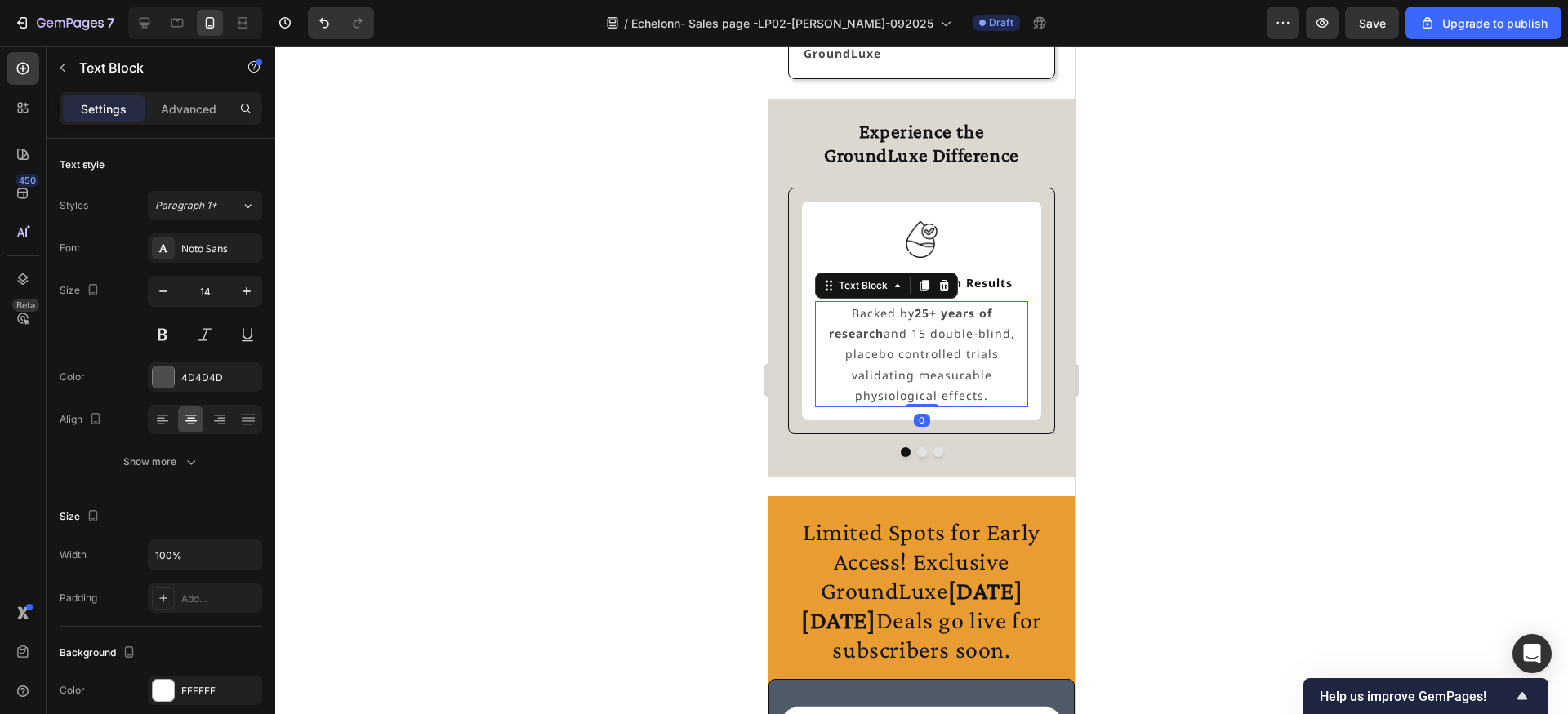
click at [700, 329] on div at bounding box center [922, 379] width 1293 height 668
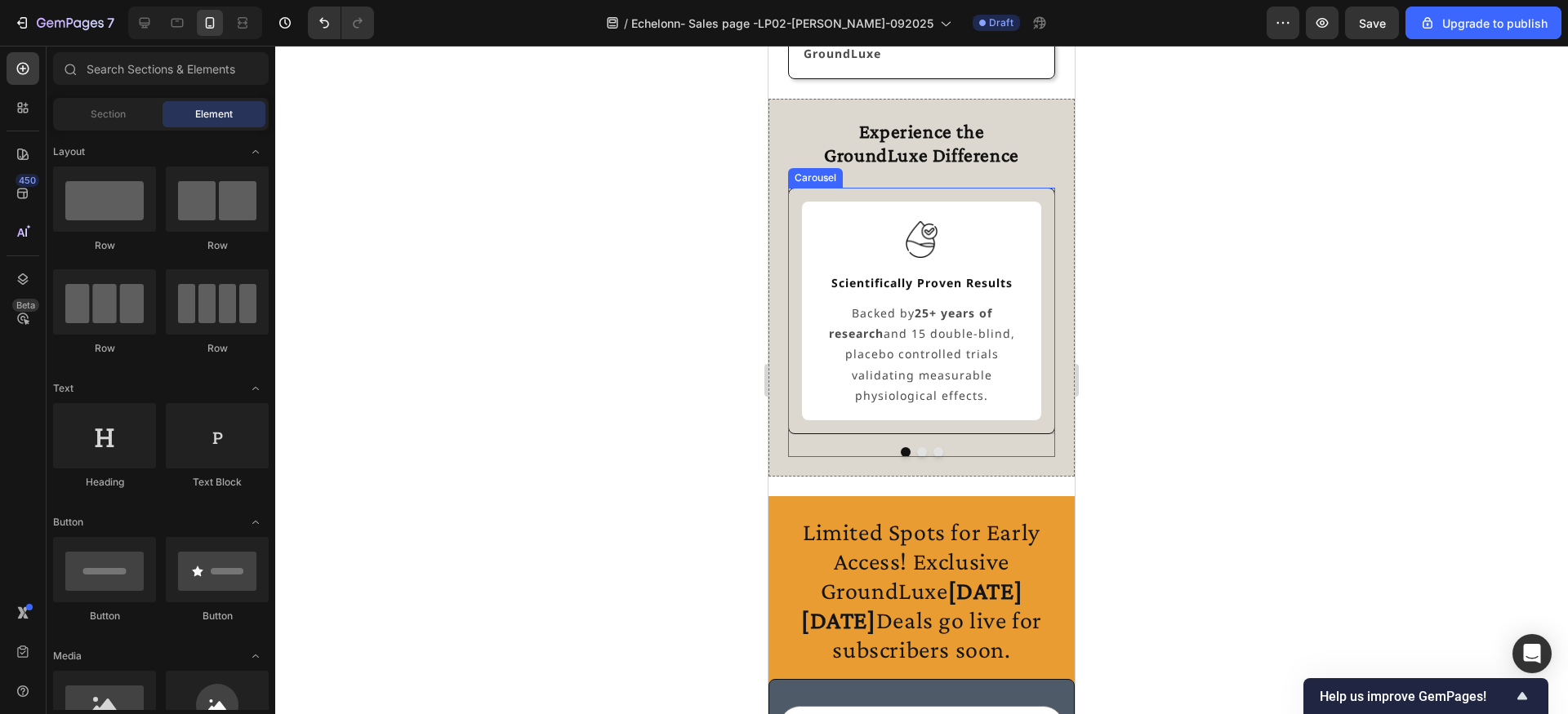
click at [918, 451] on button "Dot" at bounding box center [922, 452] width 10 height 10
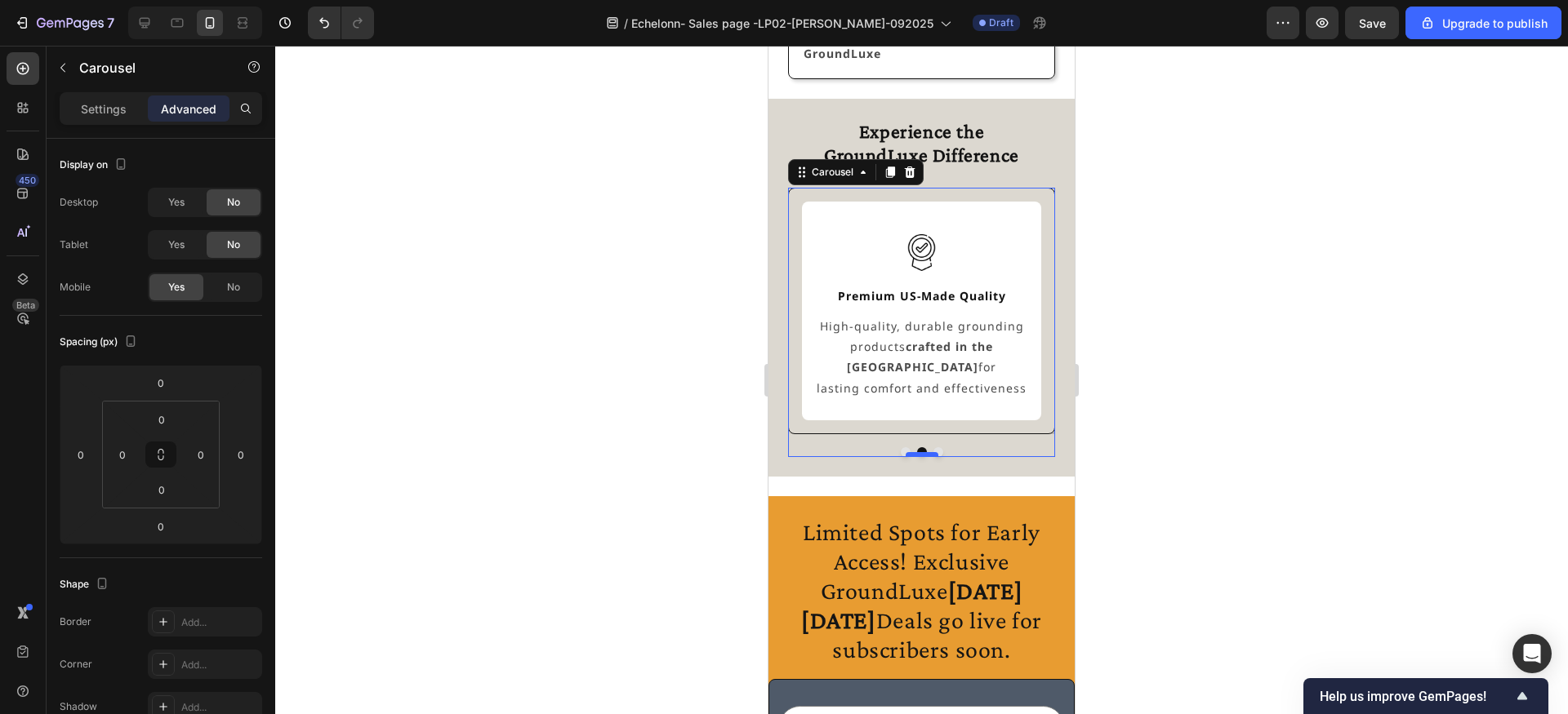
click at [936, 452] on div at bounding box center [922, 454] width 33 height 5
click at [935, 447] on button "Dot" at bounding box center [938, 452] width 10 height 10
click at [672, 374] on div at bounding box center [922, 379] width 1293 height 668
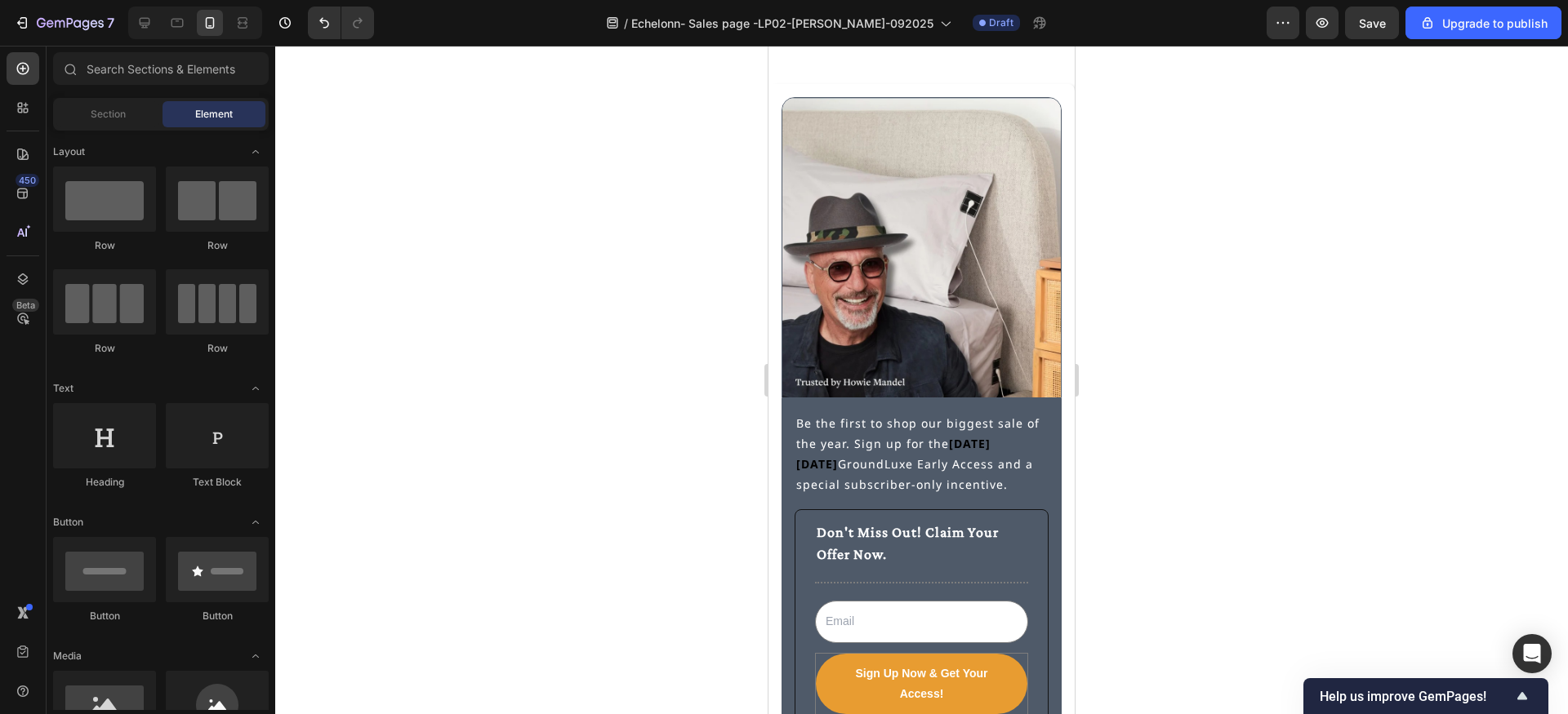
scroll to position [4388, 0]
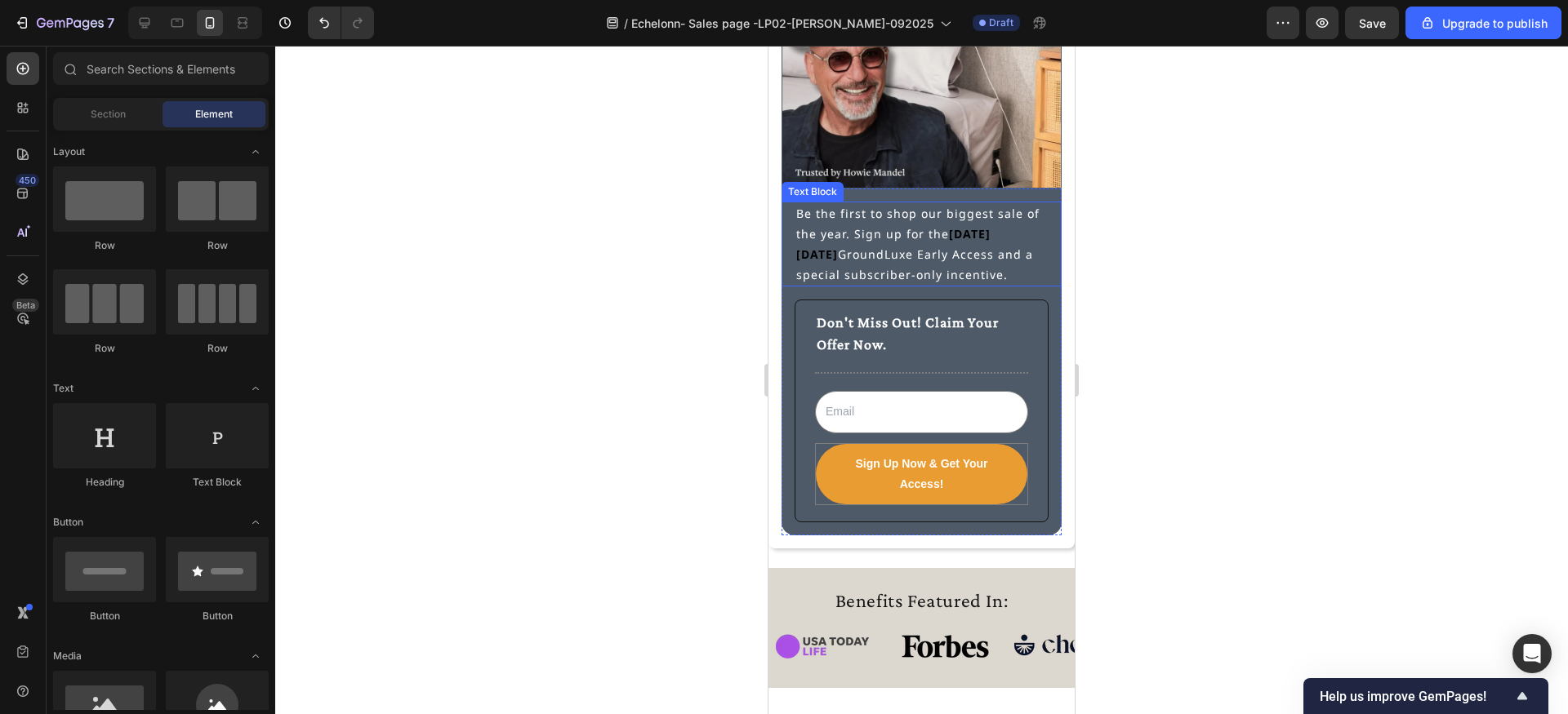
click at [837, 254] on p "Be the first to shop our biggest sale of the year. Sign up for the [DATE][DATE]…" at bounding box center [921, 245] width 250 height 82
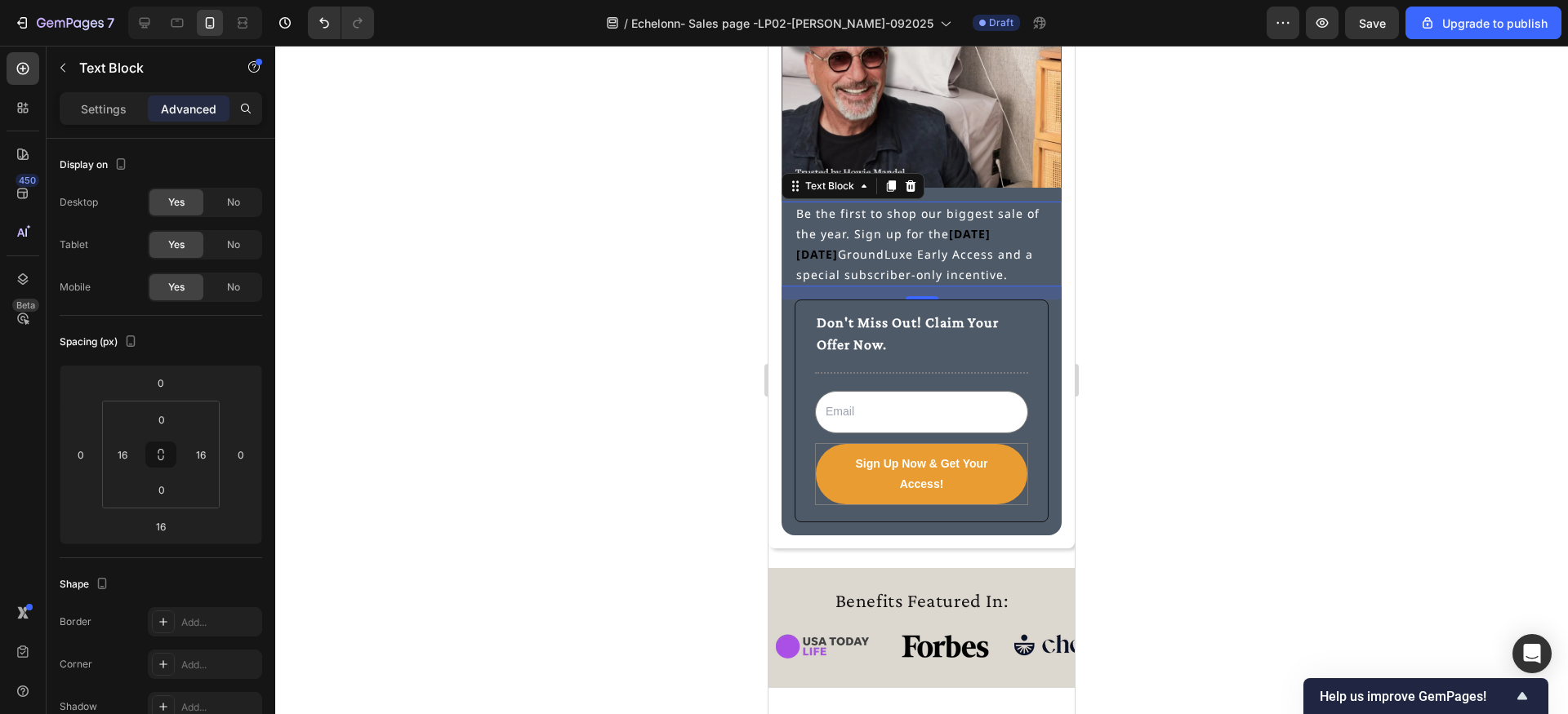
click at [837, 254] on p "Be the first to shop our biggest sale of the year. Sign up for the [DATE][DATE]…" at bounding box center [921, 245] width 250 height 82
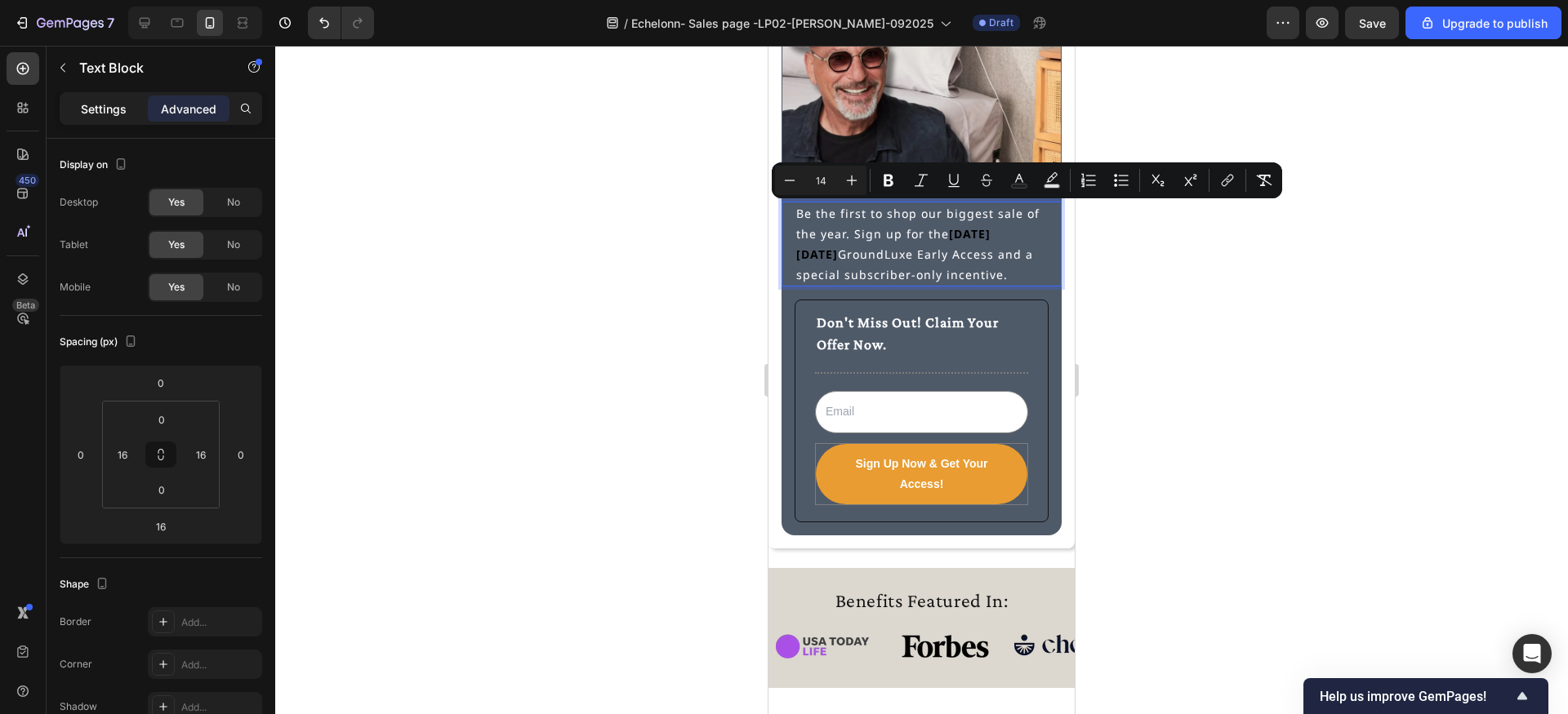
click at [108, 98] on div "Settings" at bounding box center [104, 108] width 82 height 26
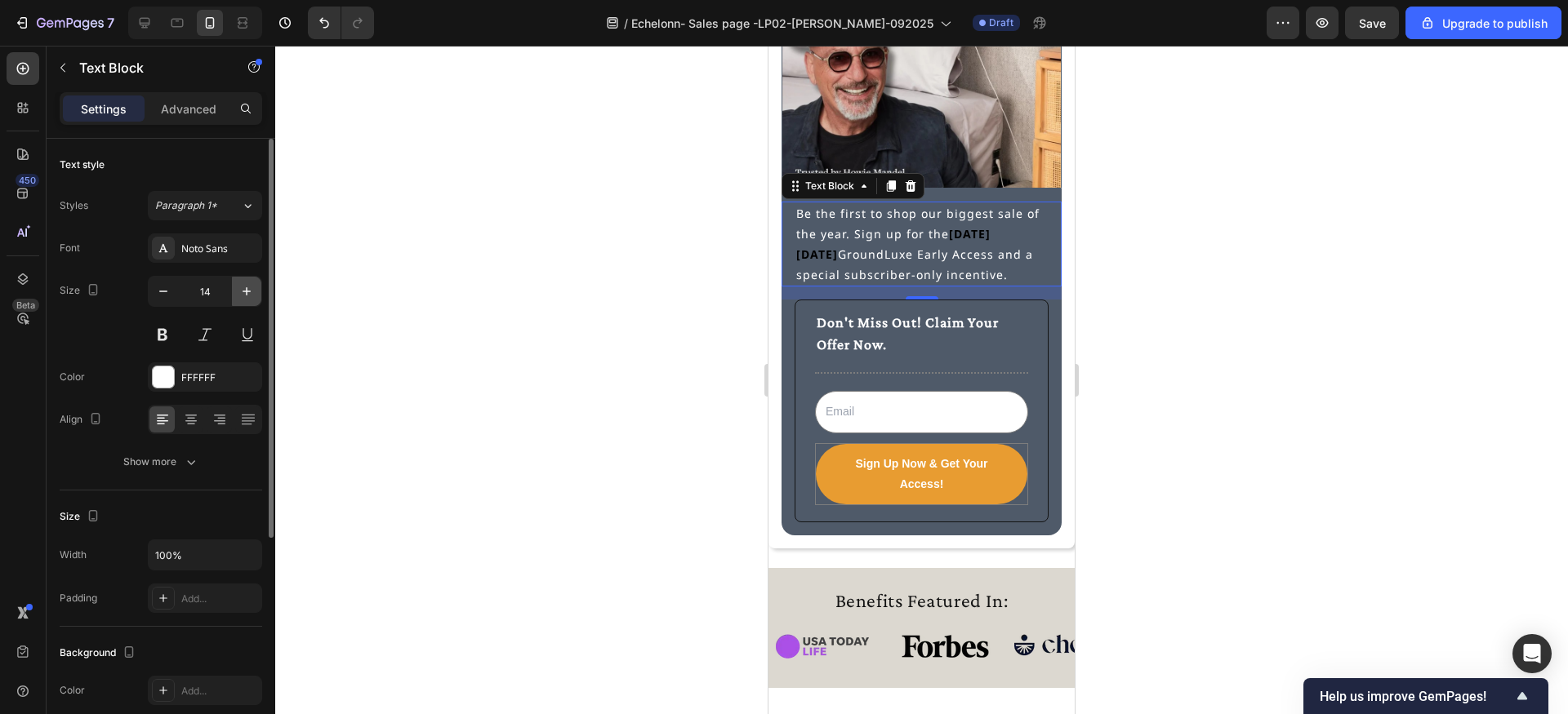
click at [246, 292] on icon "button" at bounding box center [247, 291] width 8 height 8
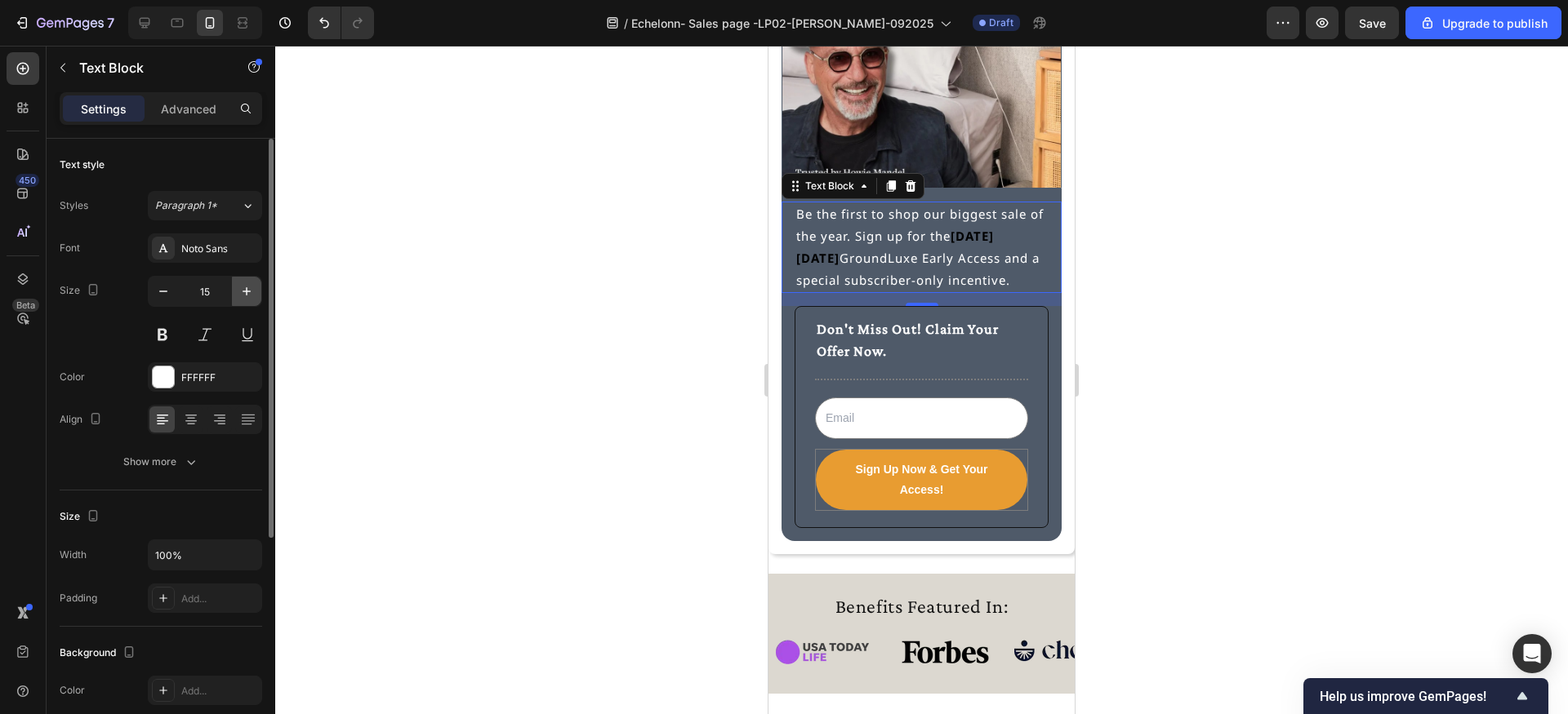
click at [246, 292] on icon "button" at bounding box center [247, 291] width 8 height 8
type input "16"
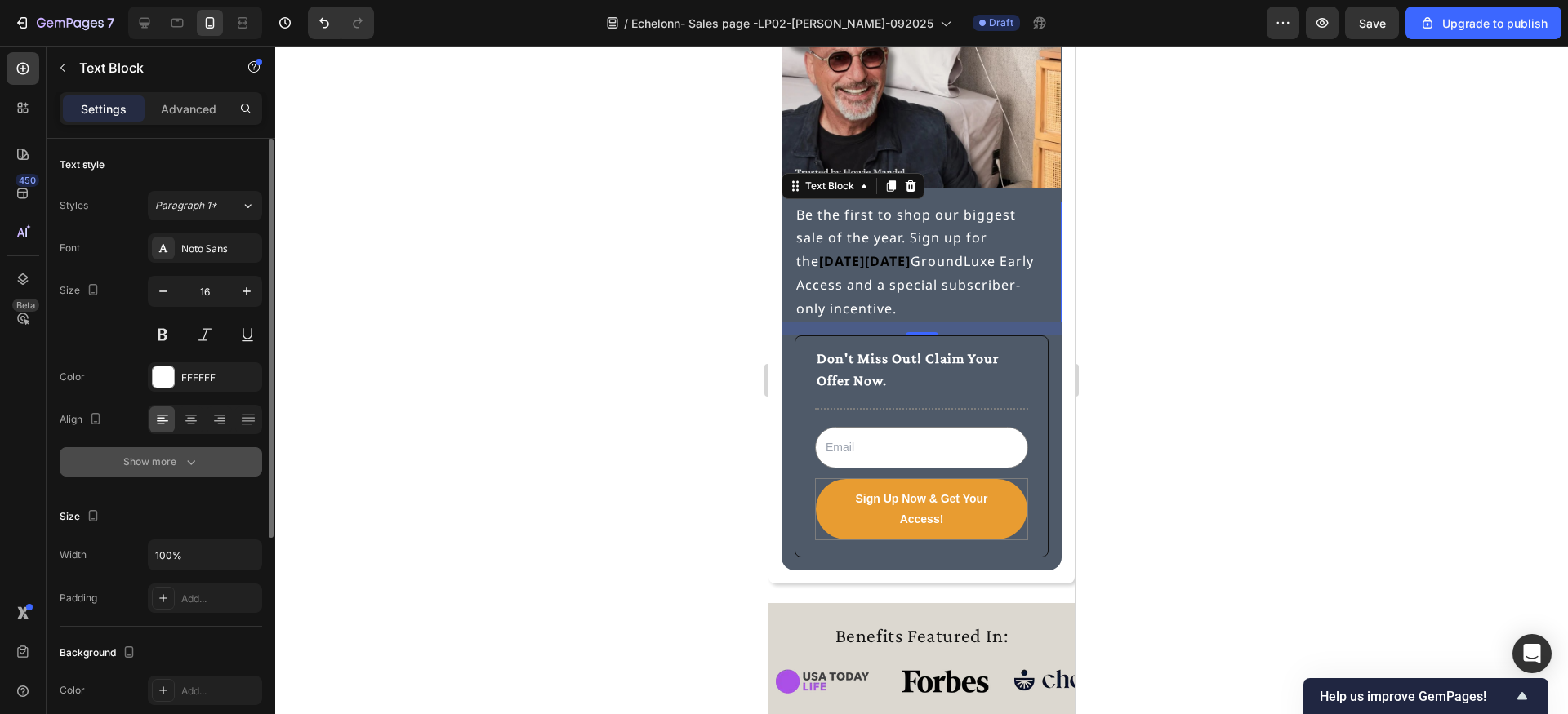
click at [211, 465] on button "Show more" at bounding box center [160, 462] width 203 height 29
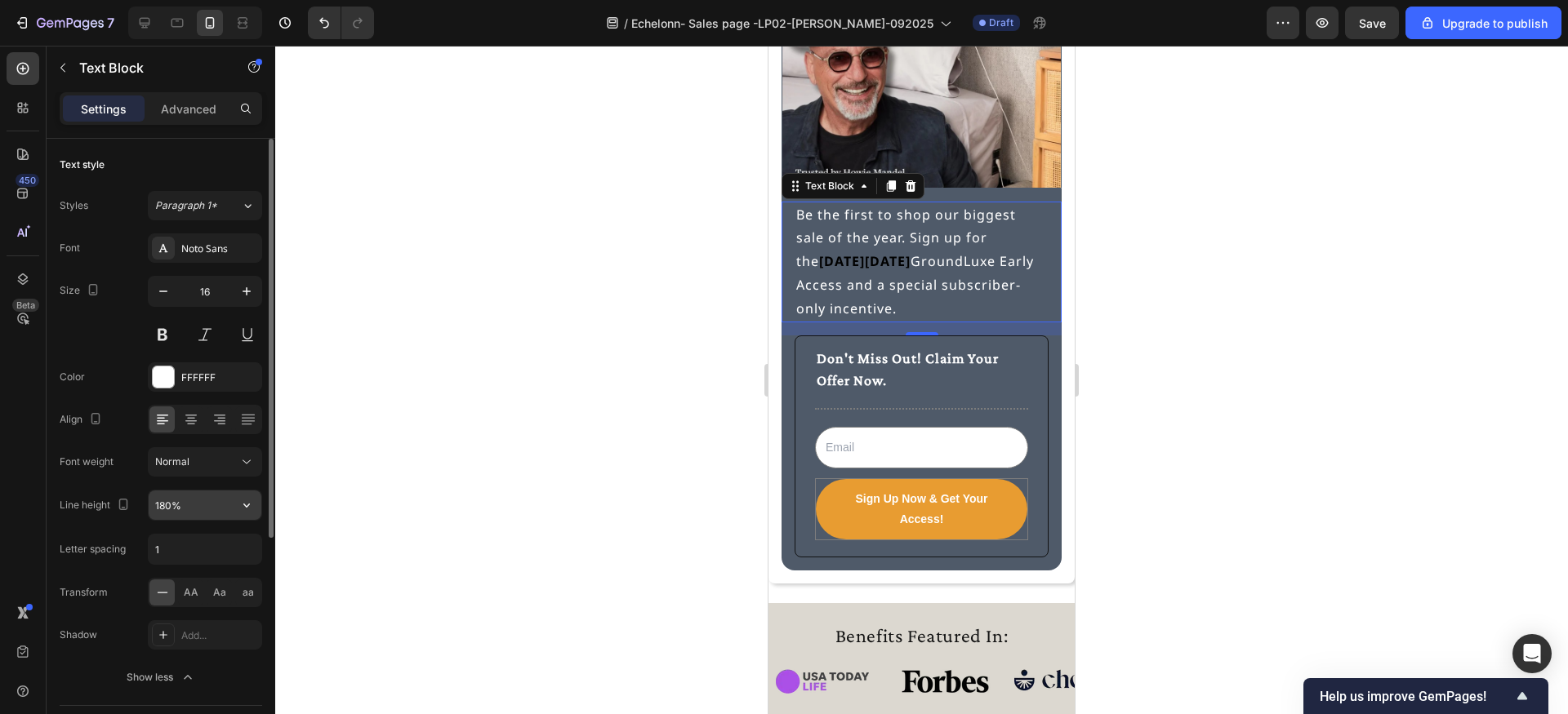
click at [205, 502] on input "180%" at bounding box center [204, 505] width 113 height 29
click at [240, 504] on icon "button" at bounding box center [247, 505] width 17 height 16
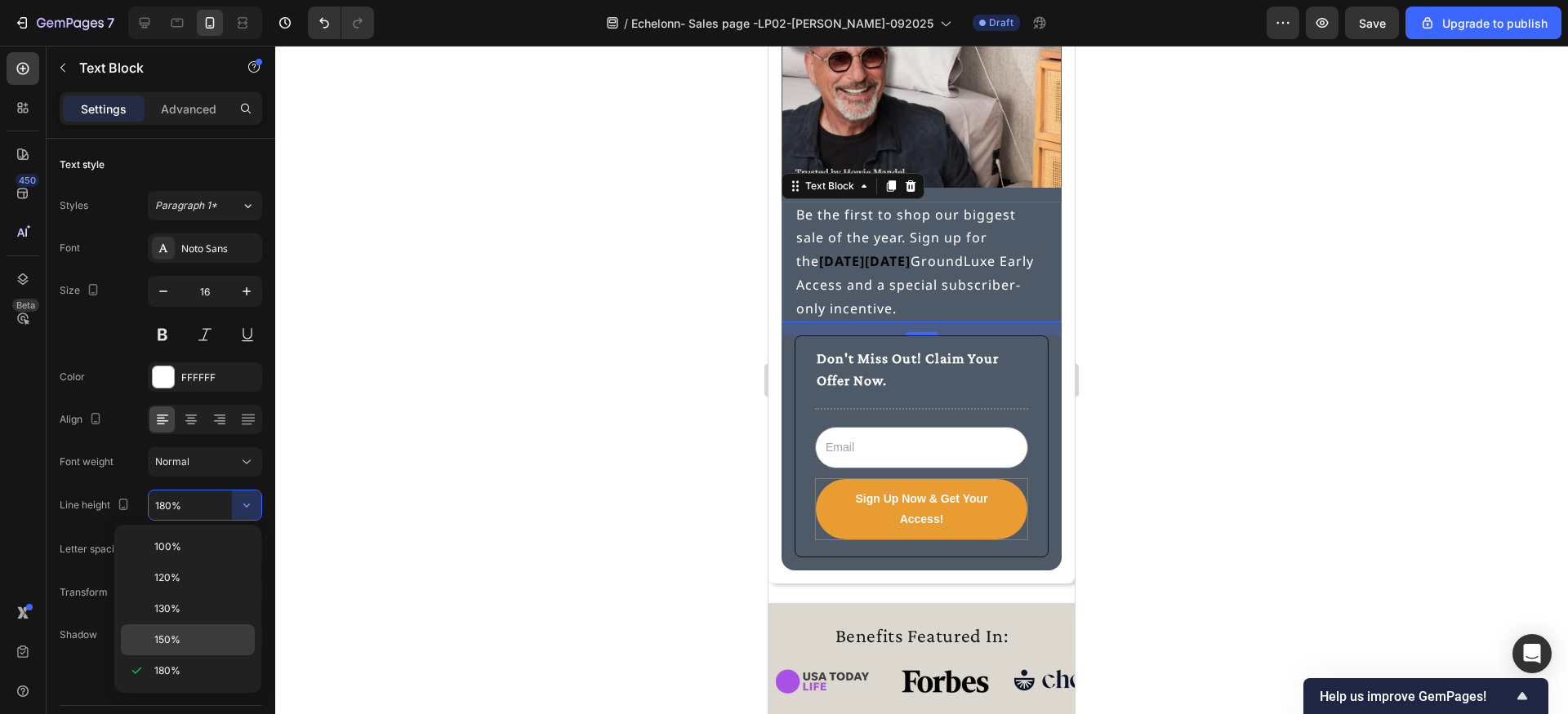
click at [175, 637] on span "150%" at bounding box center [167, 640] width 26 height 15
type input "150%"
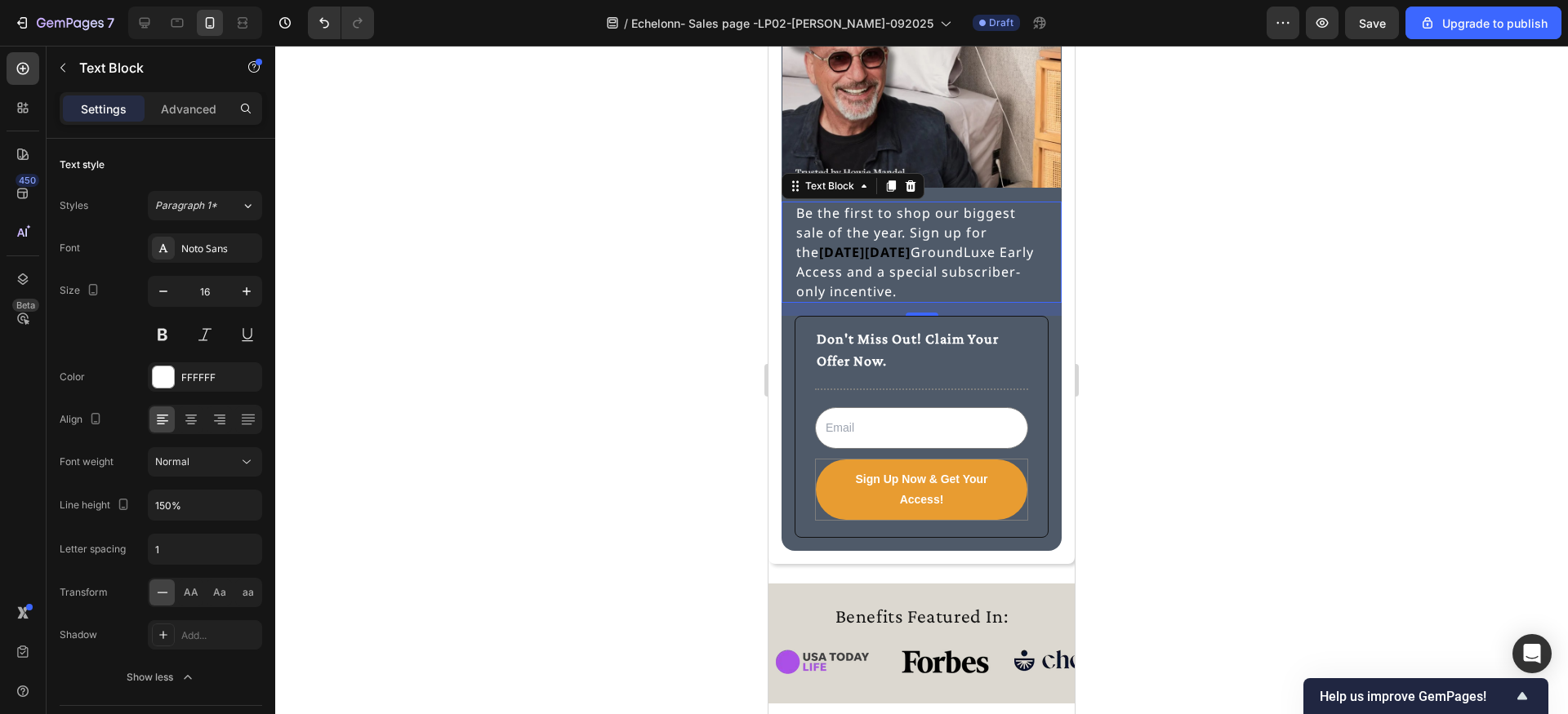
click at [504, 456] on div at bounding box center [922, 379] width 1293 height 668
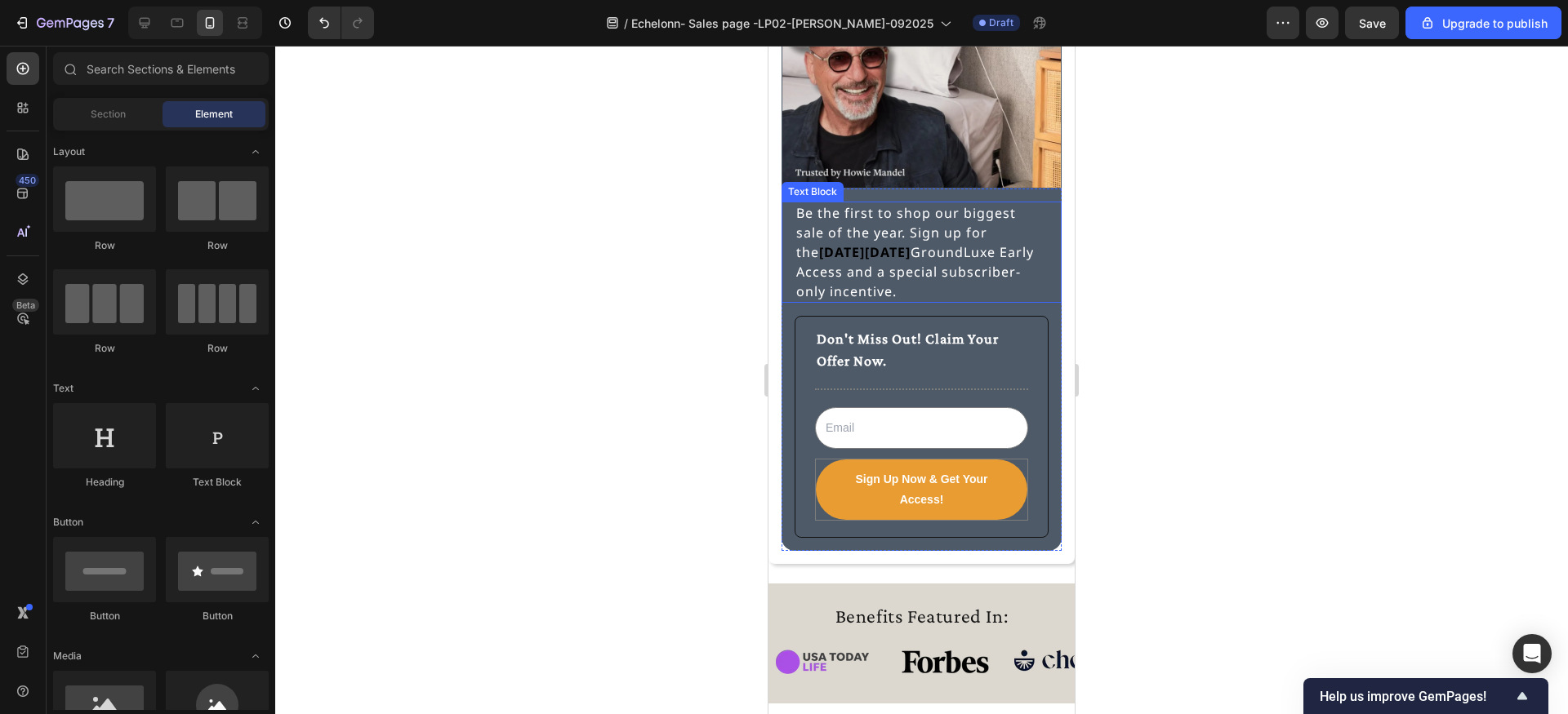
click at [878, 235] on p "Be the first to shop our biggest sale of the year. Sign up for the [DATE][DATE]…" at bounding box center [921, 252] width 250 height 98
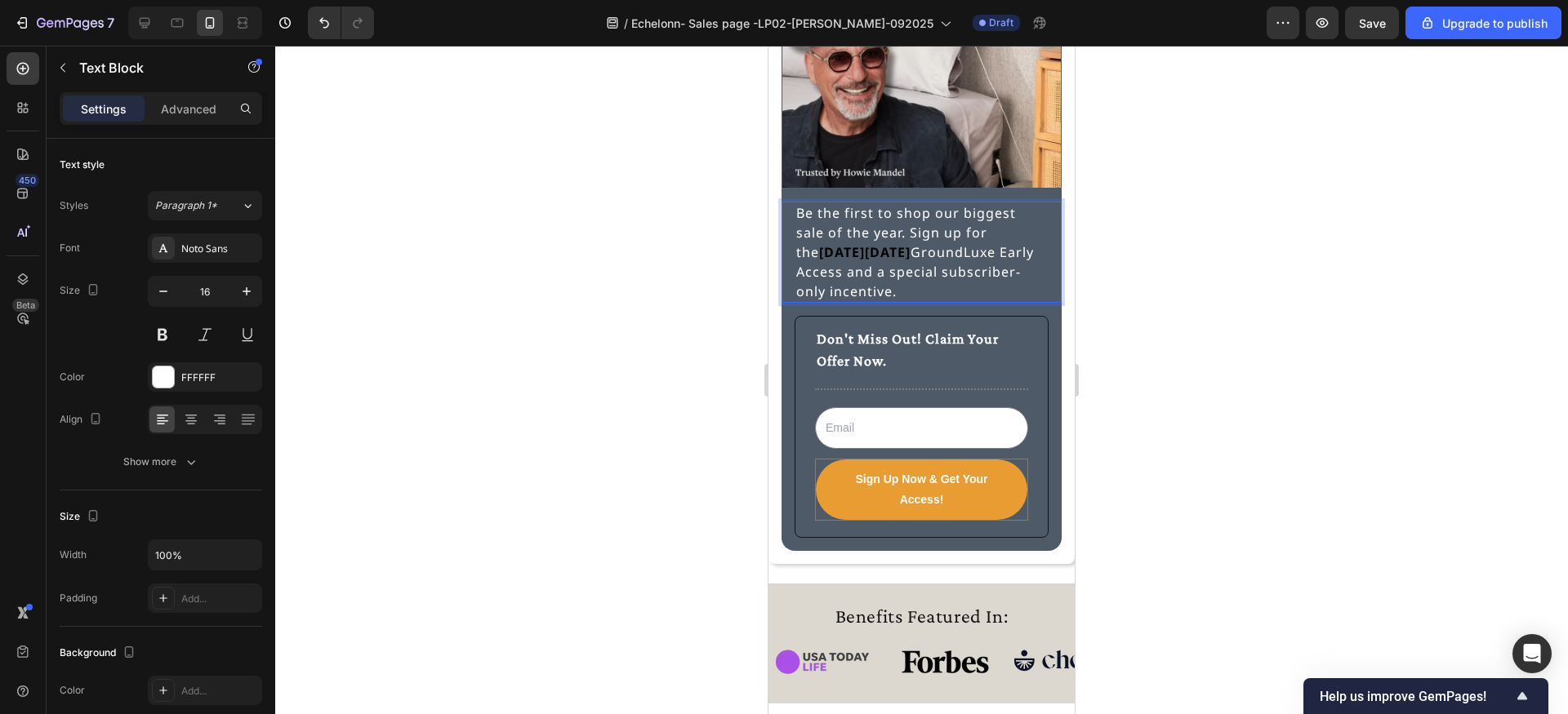
click at [878, 234] on p "Be the first to shop our biggest sale of the year. Sign up for the [DATE][DATE]…" at bounding box center [921, 252] width 250 height 98
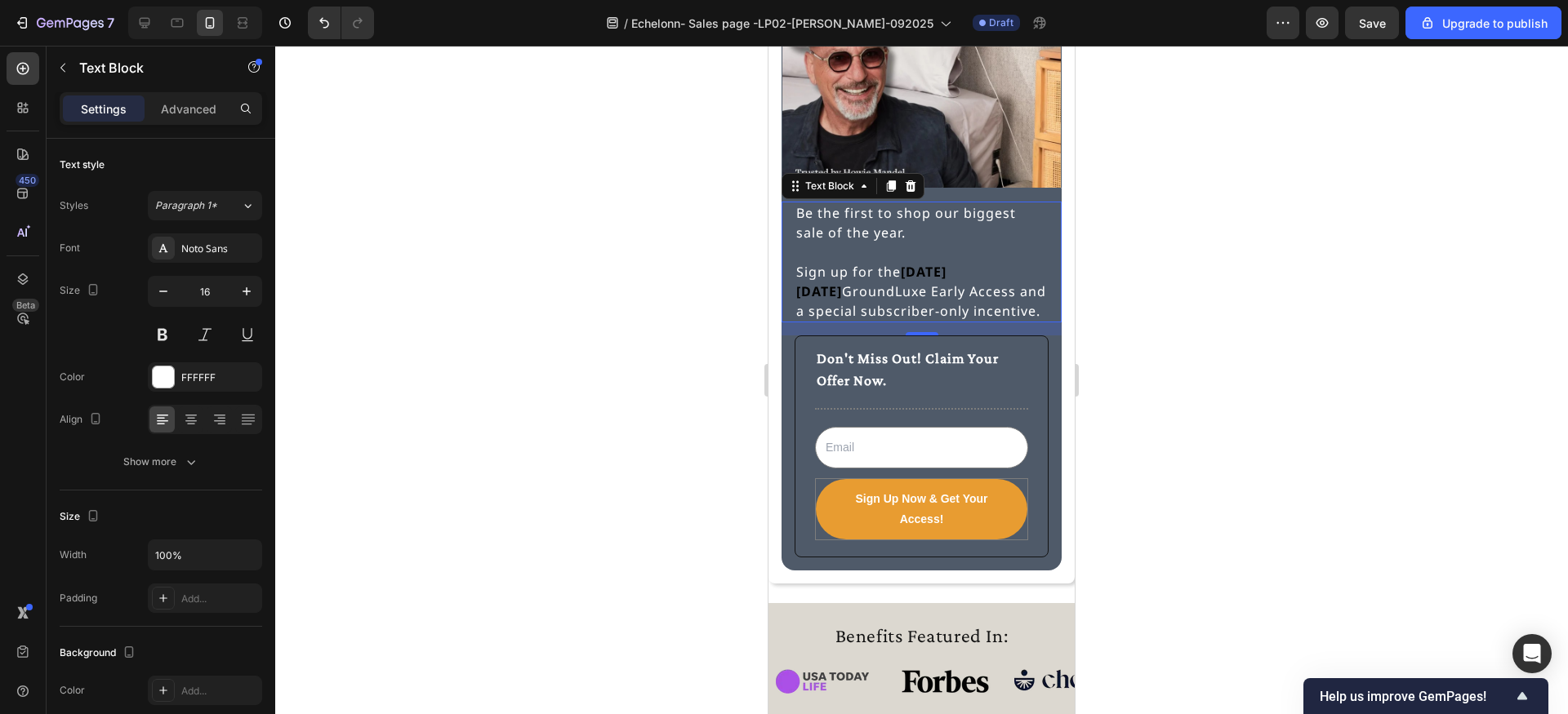
click at [712, 213] on div at bounding box center [922, 379] width 1293 height 668
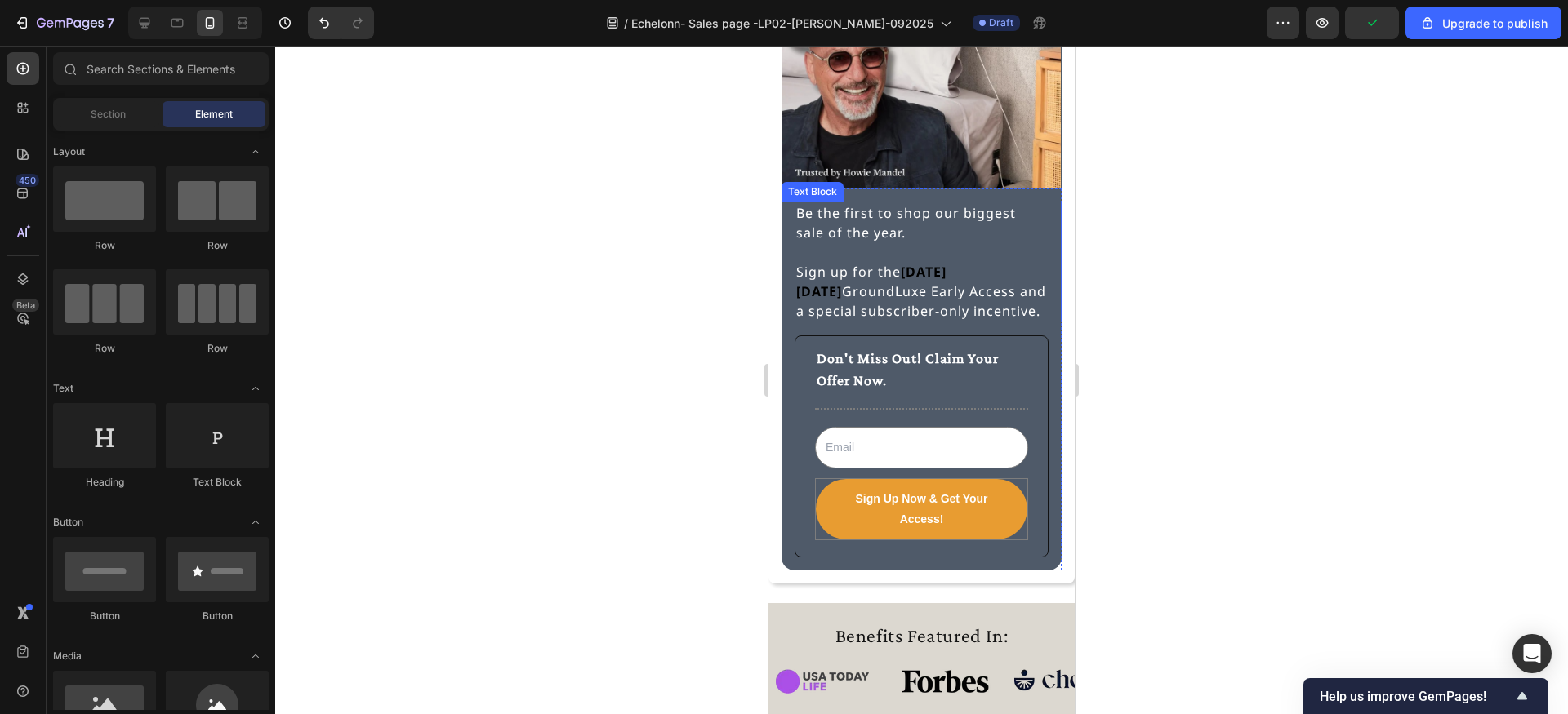
click at [900, 267] on p "Sign up for the Black Friday GroundLuxe Early Access and a special subscriber-o…" at bounding box center [921, 291] width 250 height 59
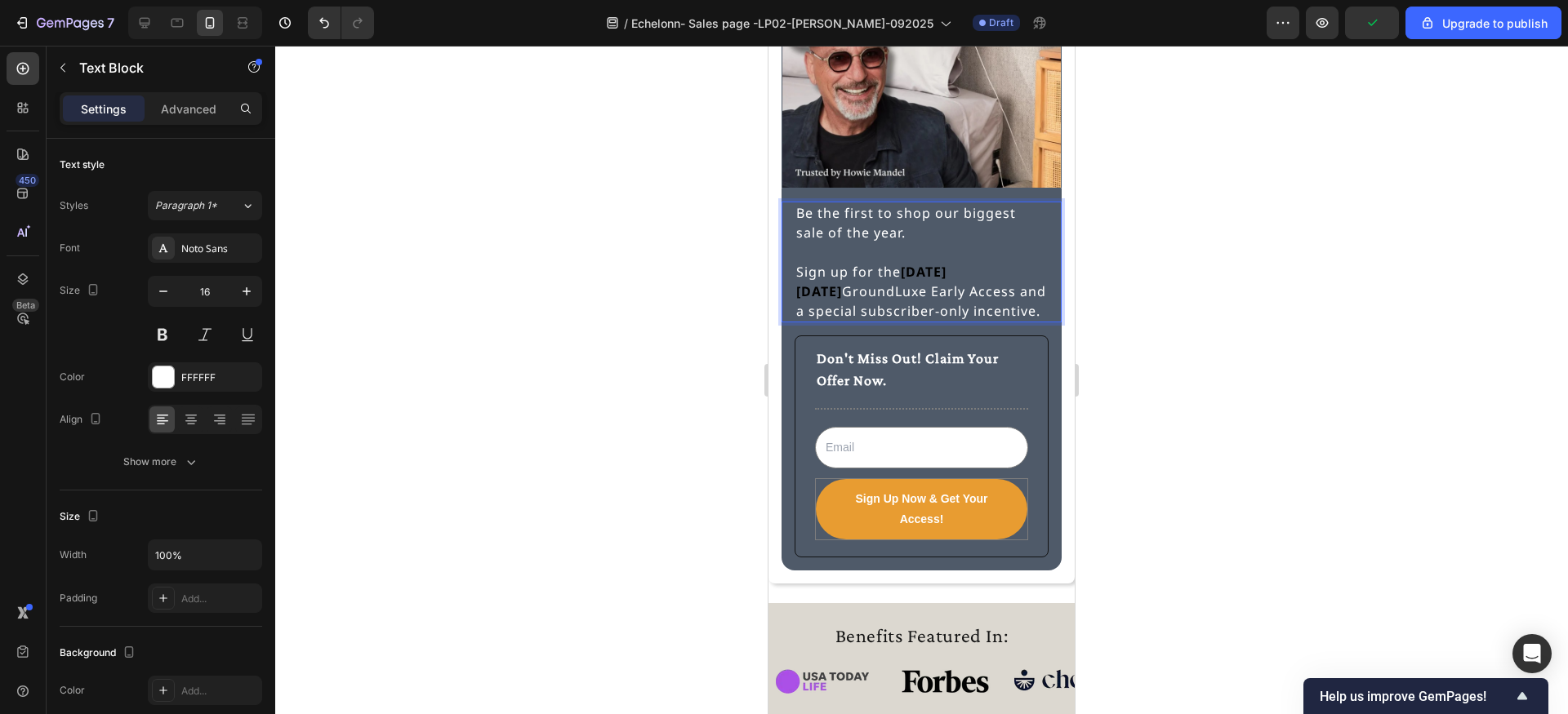
click at [901, 272] on p "Sign up for the Black Friday GroundLuxe Early Access and a special subscriber-o…" at bounding box center [921, 291] width 250 height 59
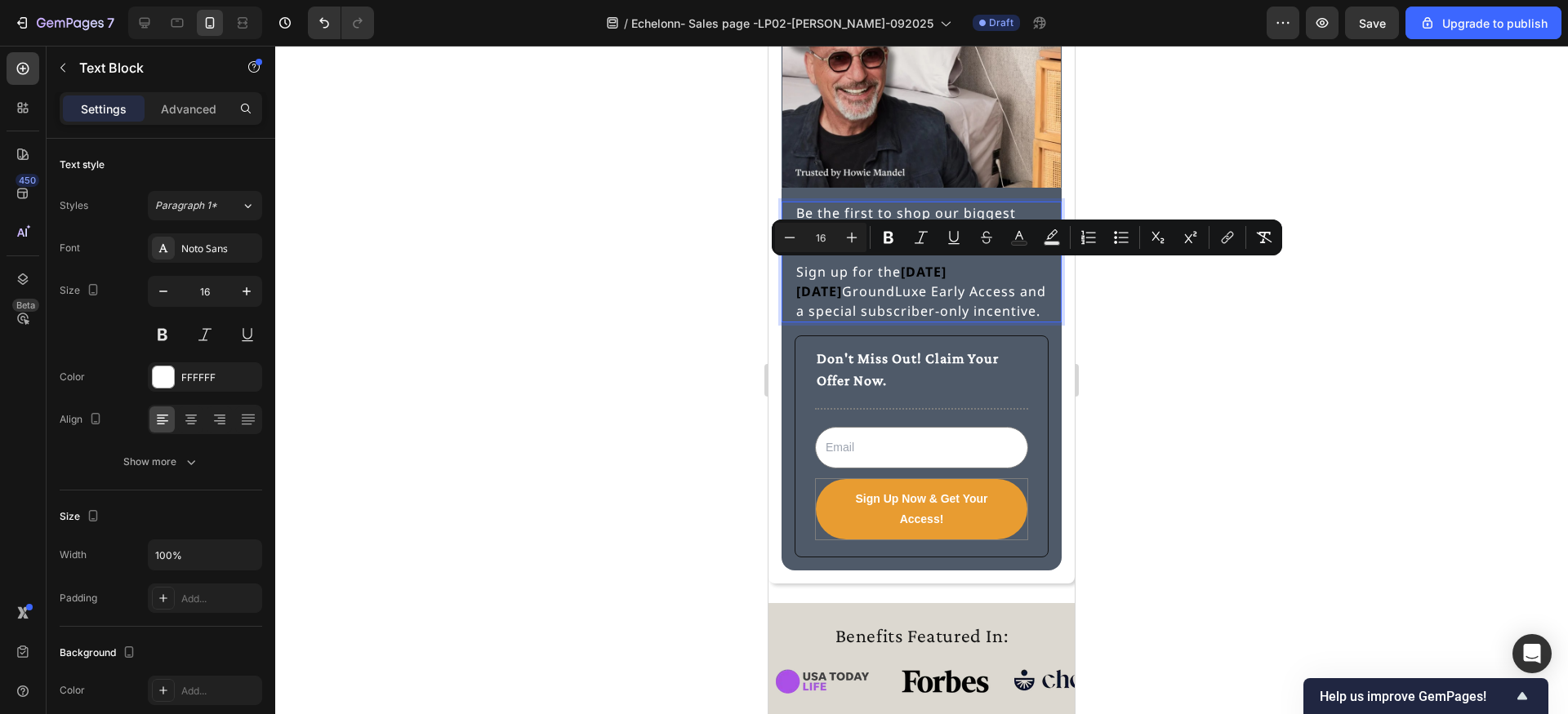
drag, startPoint x: 905, startPoint y: 273, endPoint x: 1004, endPoint y: 276, distance: 99.0
click at [1004, 276] on p "Sign up for the Black Friday GroundLuxe Early Access and a special subscriber-o…" at bounding box center [921, 291] width 250 height 59
click at [946, 276] on strong "[DATE][DATE]" at bounding box center [871, 281] width 150 height 38
drag, startPoint x: 1002, startPoint y: 273, endPoint x: 904, endPoint y: 274, distance: 98.0
click at [904, 274] on p "Sign up for the Black Friday GroundLuxe Early Access and a special subscriber-o…" at bounding box center [921, 291] width 250 height 59
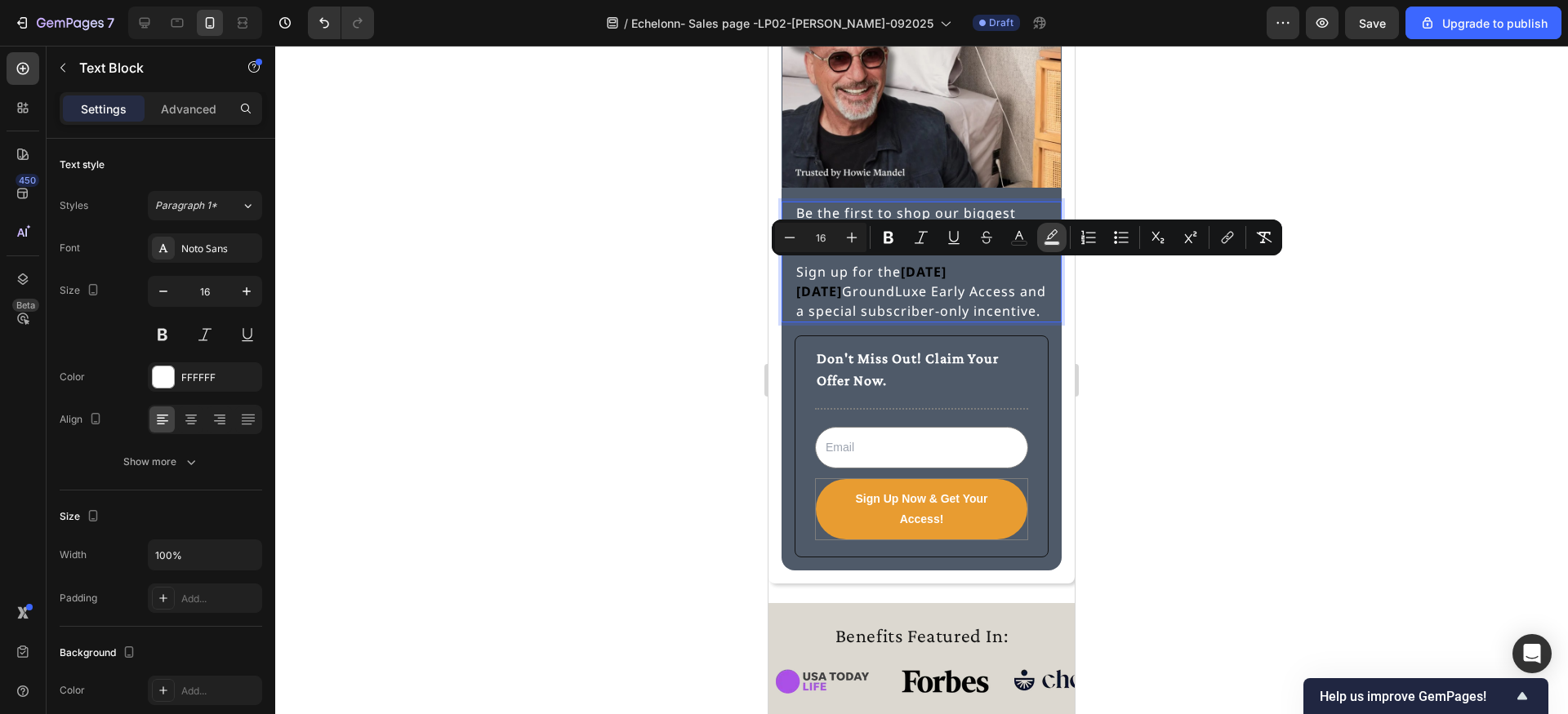
click at [1054, 234] on icon "Editor contextual toolbar" at bounding box center [1052, 237] width 17 height 16
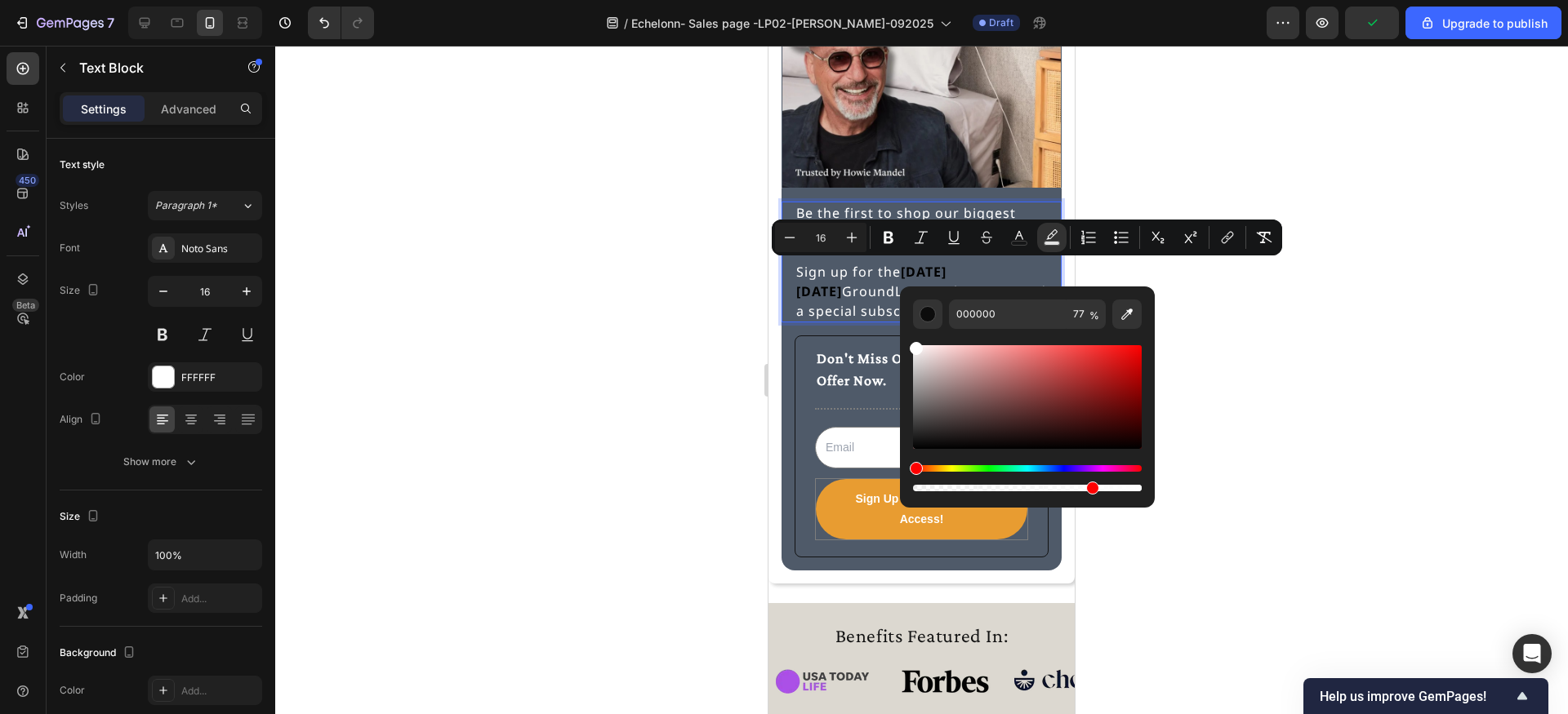
type input "FFFFFF"
drag, startPoint x: 1683, startPoint y: 490, endPoint x: 898, endPoint y: 320, distance: 803.2
click at [1080, 316] on input "77" at bounding box center [1086, 314] width 39 height 29
type input "100"
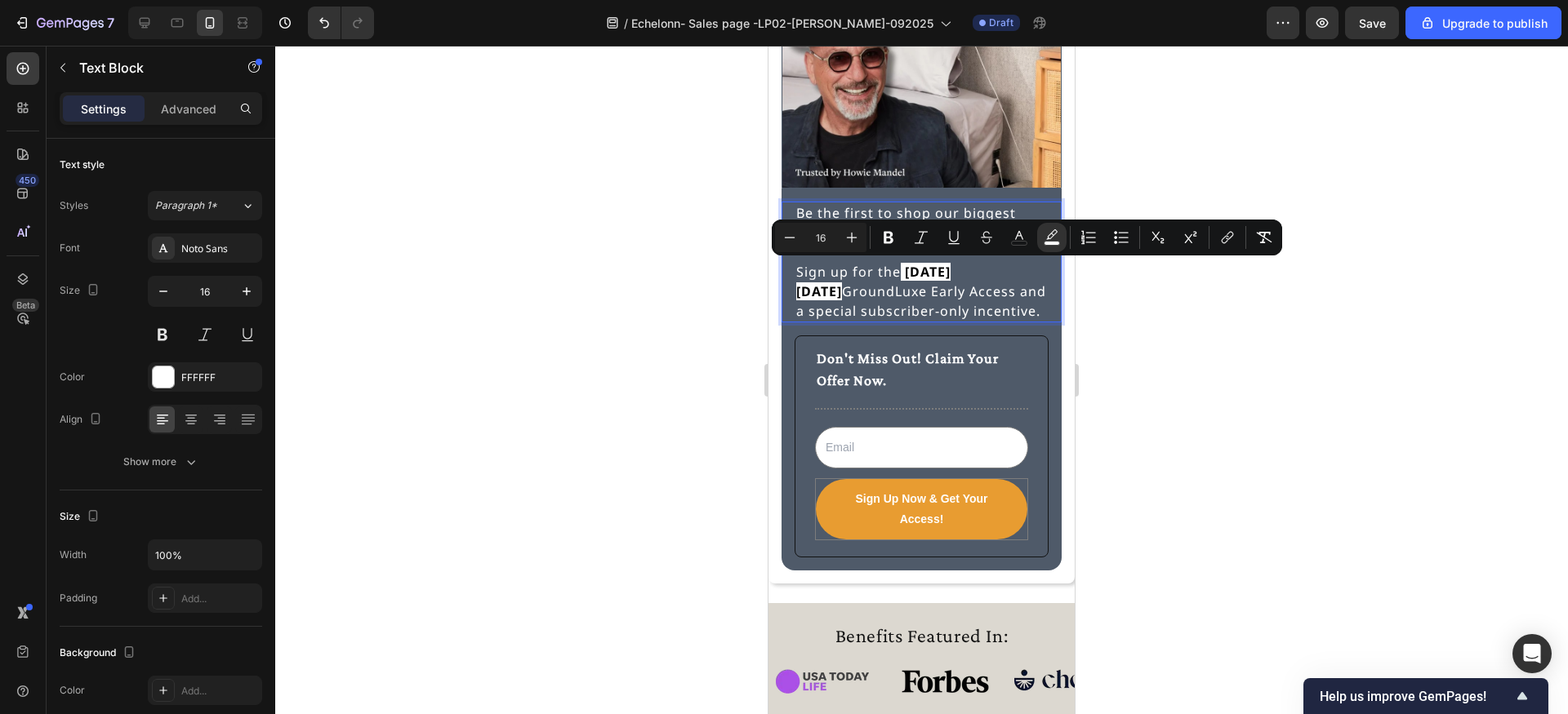
click at [1251, 335] on div at bounding box center [922, 379] width 1293 height 668
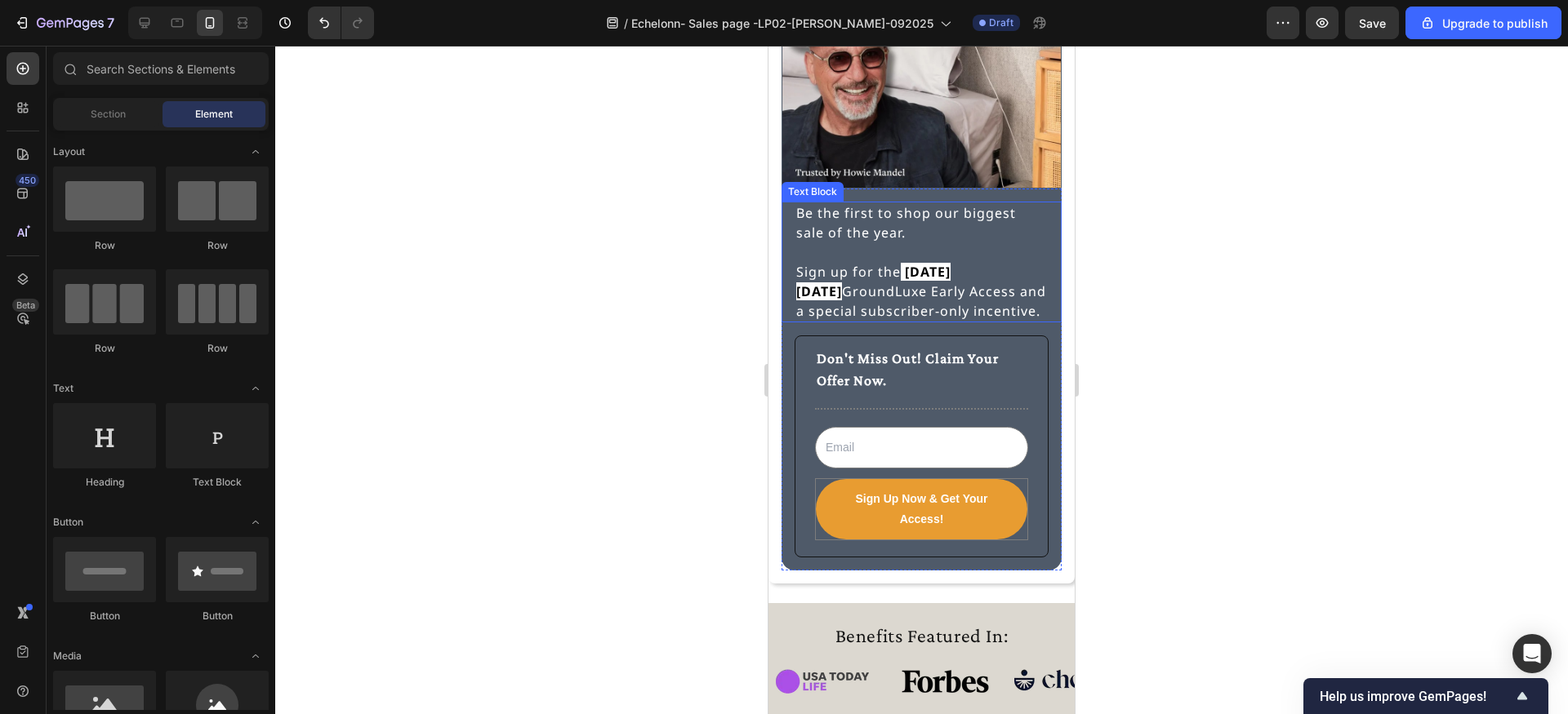
click at [1030, 310] on p "Sign up for the Black Friday GroundLuxe Early Access and a special subscriber-o…" at bounding box center [921, 291] width 250 height 59
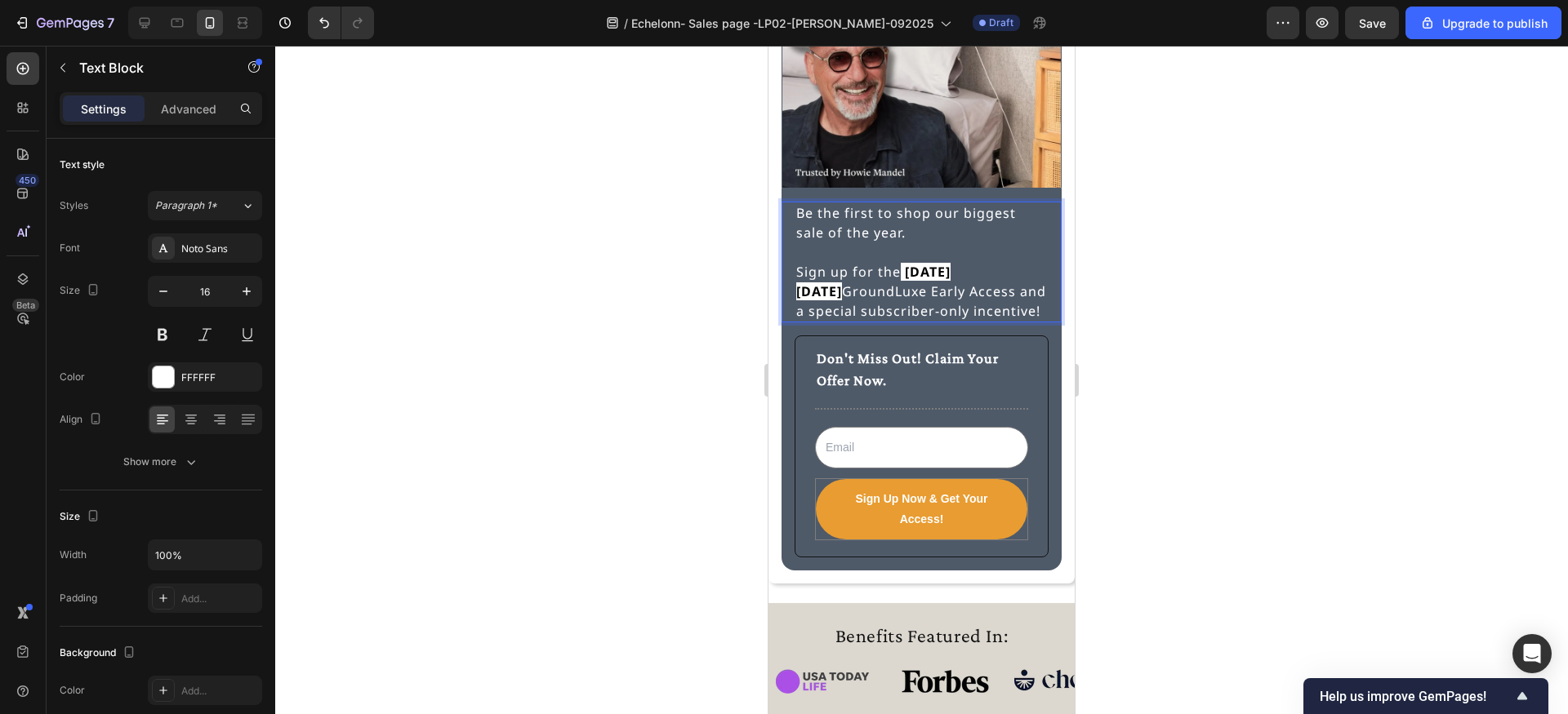
click at [636, 356] on div at bounding box center [922, 379] width 1293 height 668
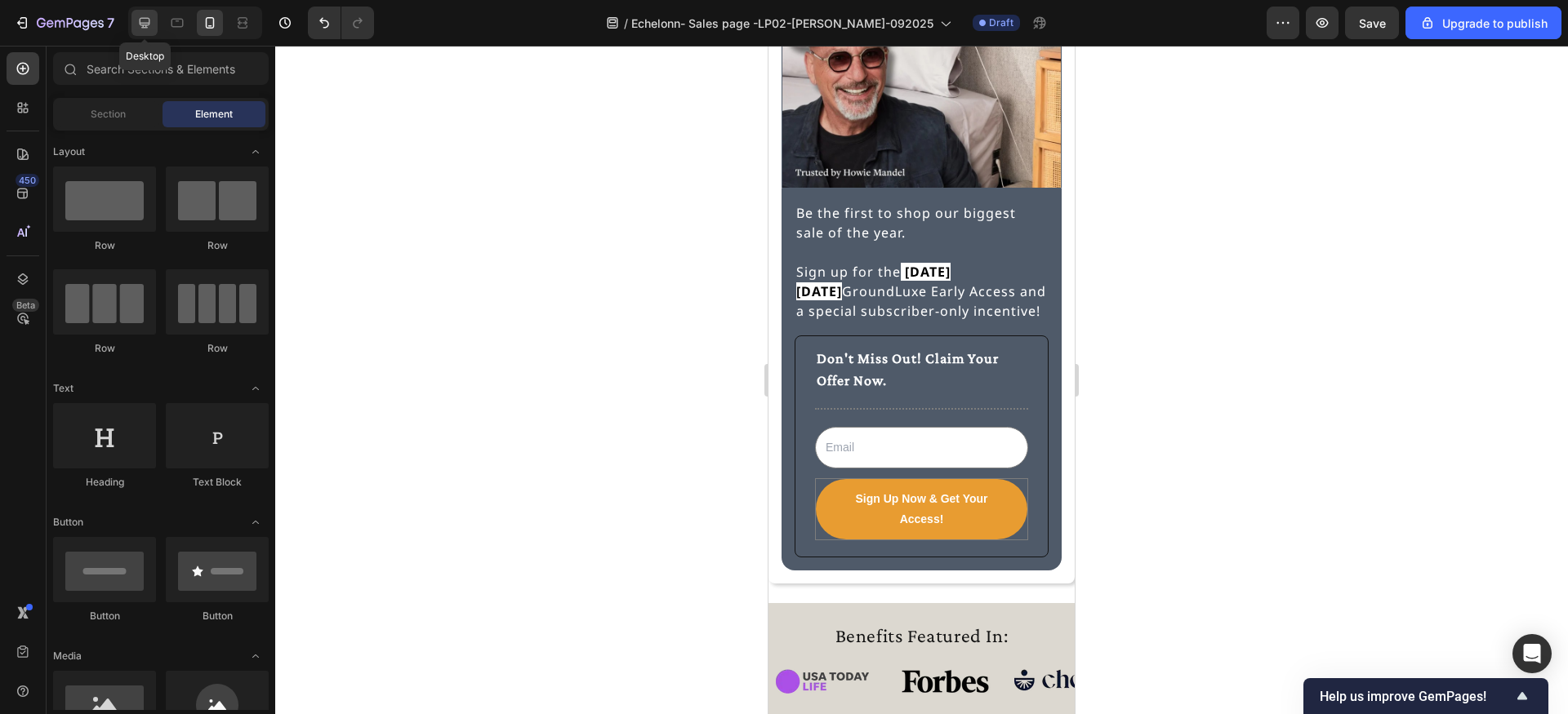
click at [144, 20] on icon at bounding box center [145, 23] width 17 height 16
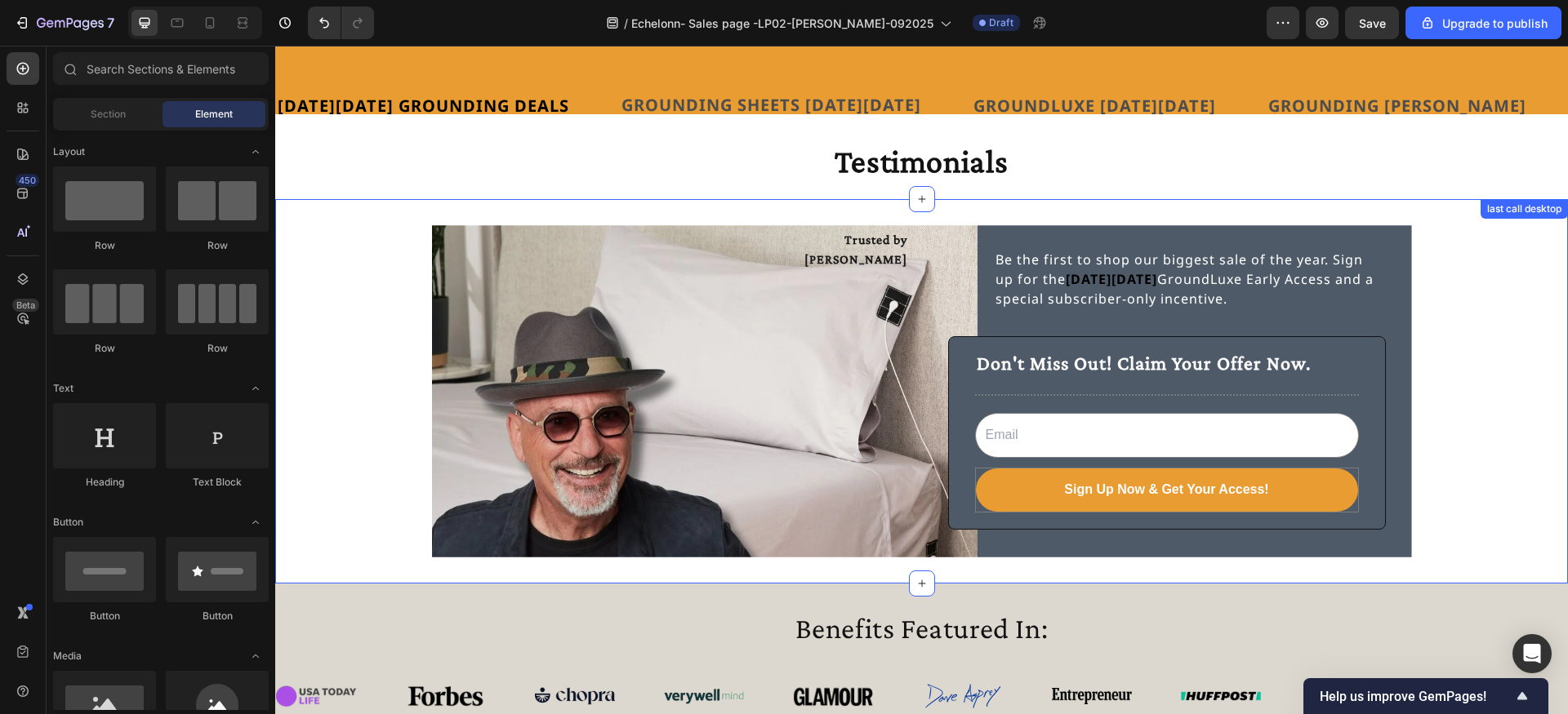
scroll to position [3664, 0]
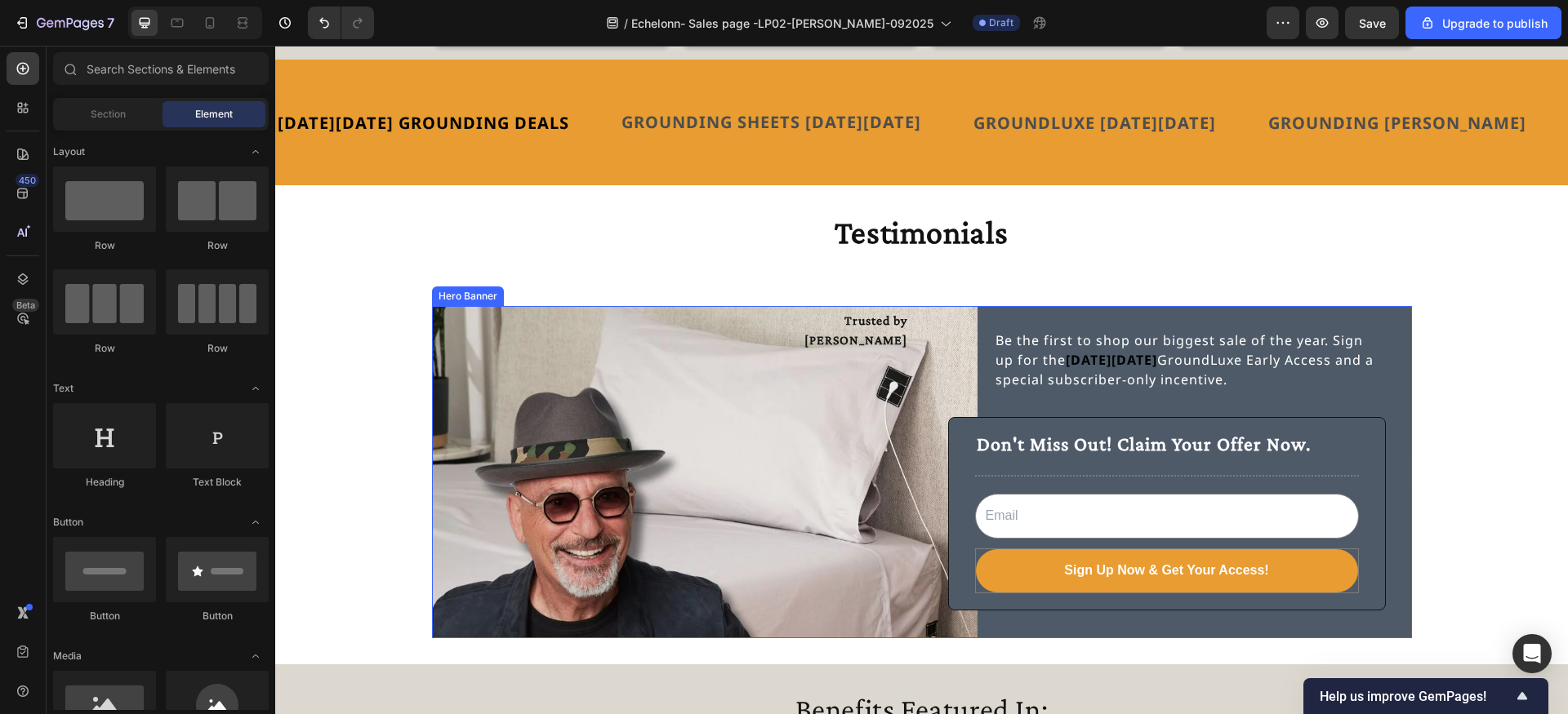
click at [1063, 307] on div "Trusted by Howie Mandel Text Block Be the first to shop our biggest sale of the…" at bounding box center [922, 472] width 980 height 332
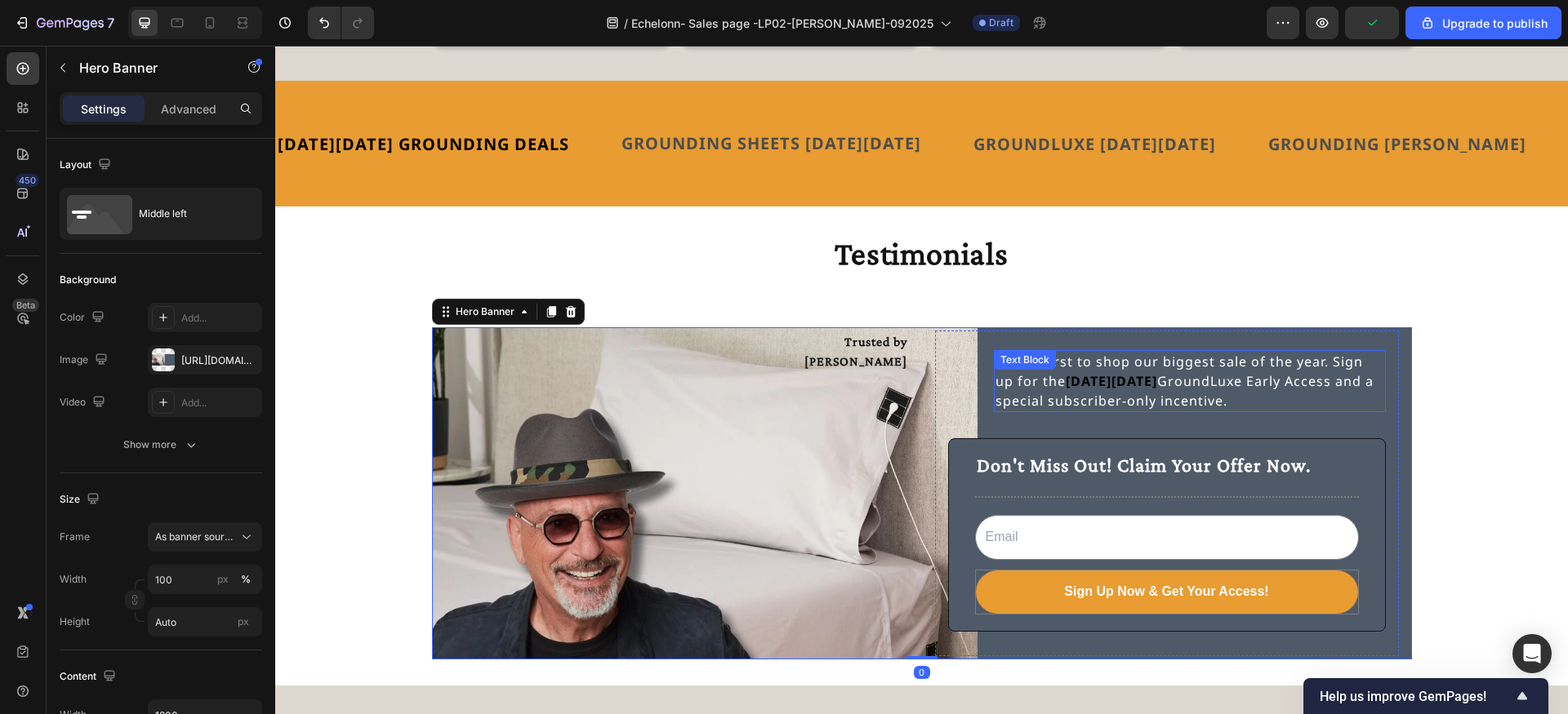
click at [1072, 372] on strong "[DATE][DATE]" at bounding box center [1111, 381] width 92 height 18
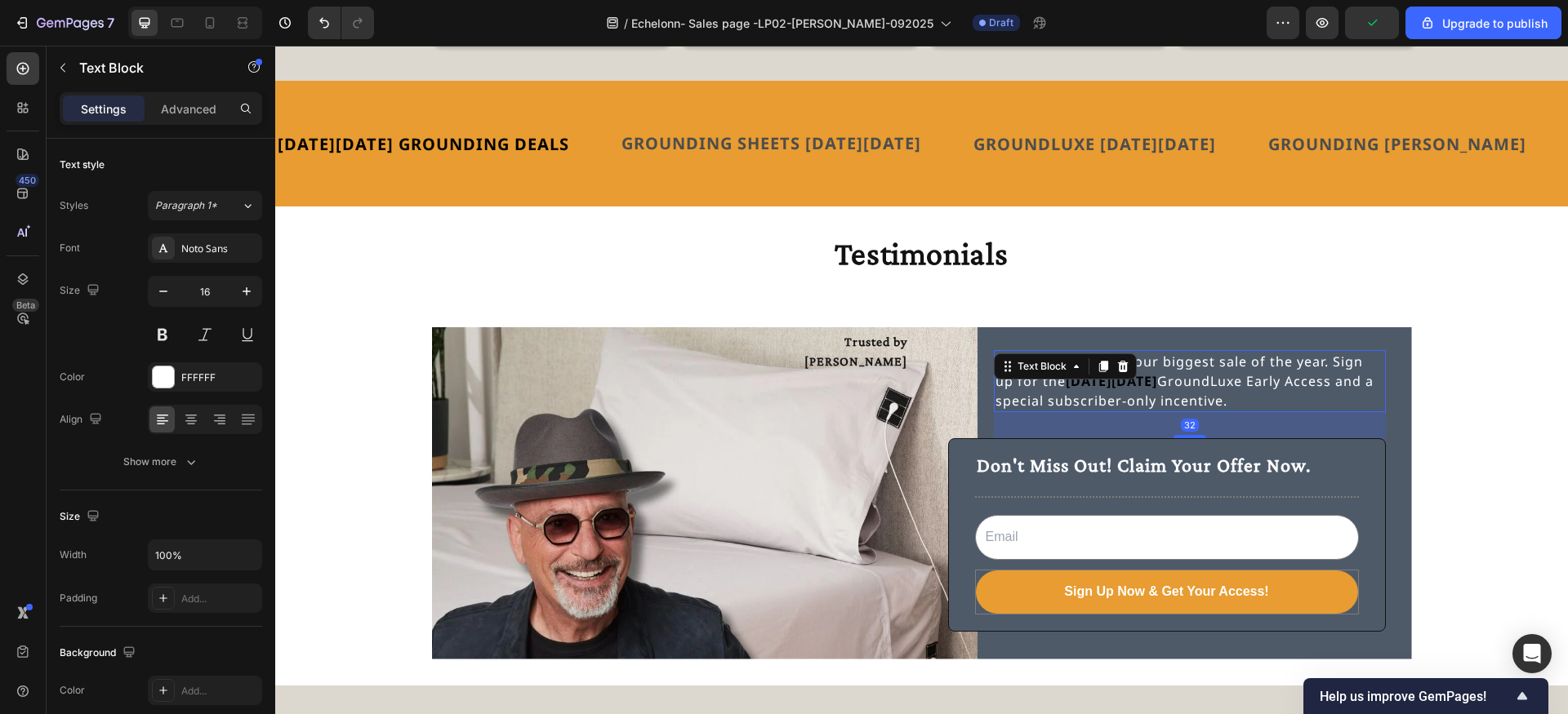
click at [1072, 372] on strong "[DATE][DATE]" at bounding box center [1111, 381] width 92 height 18
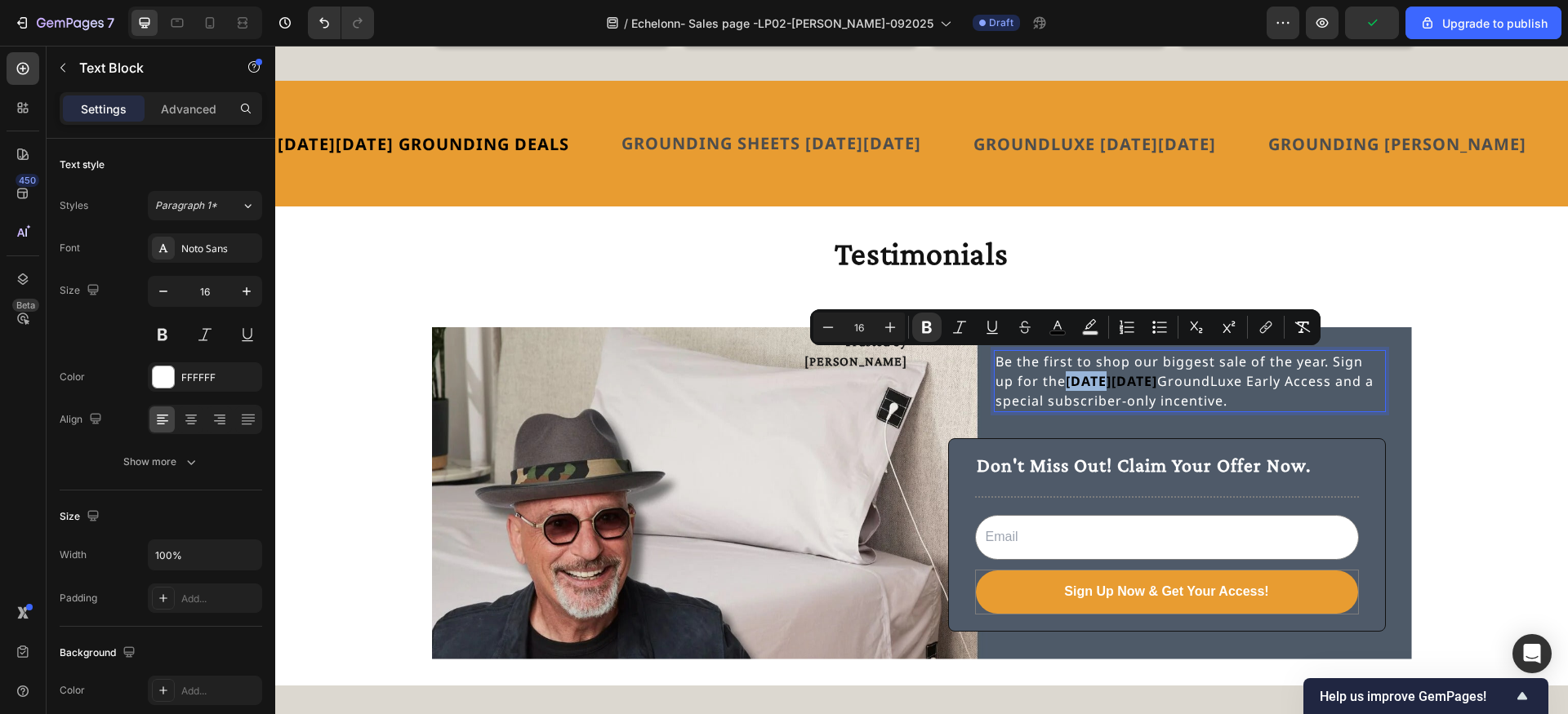
click at [1072, 372] on strong "[DATE][DATE]" at bounding box center [1111, 381] width 92 height 18
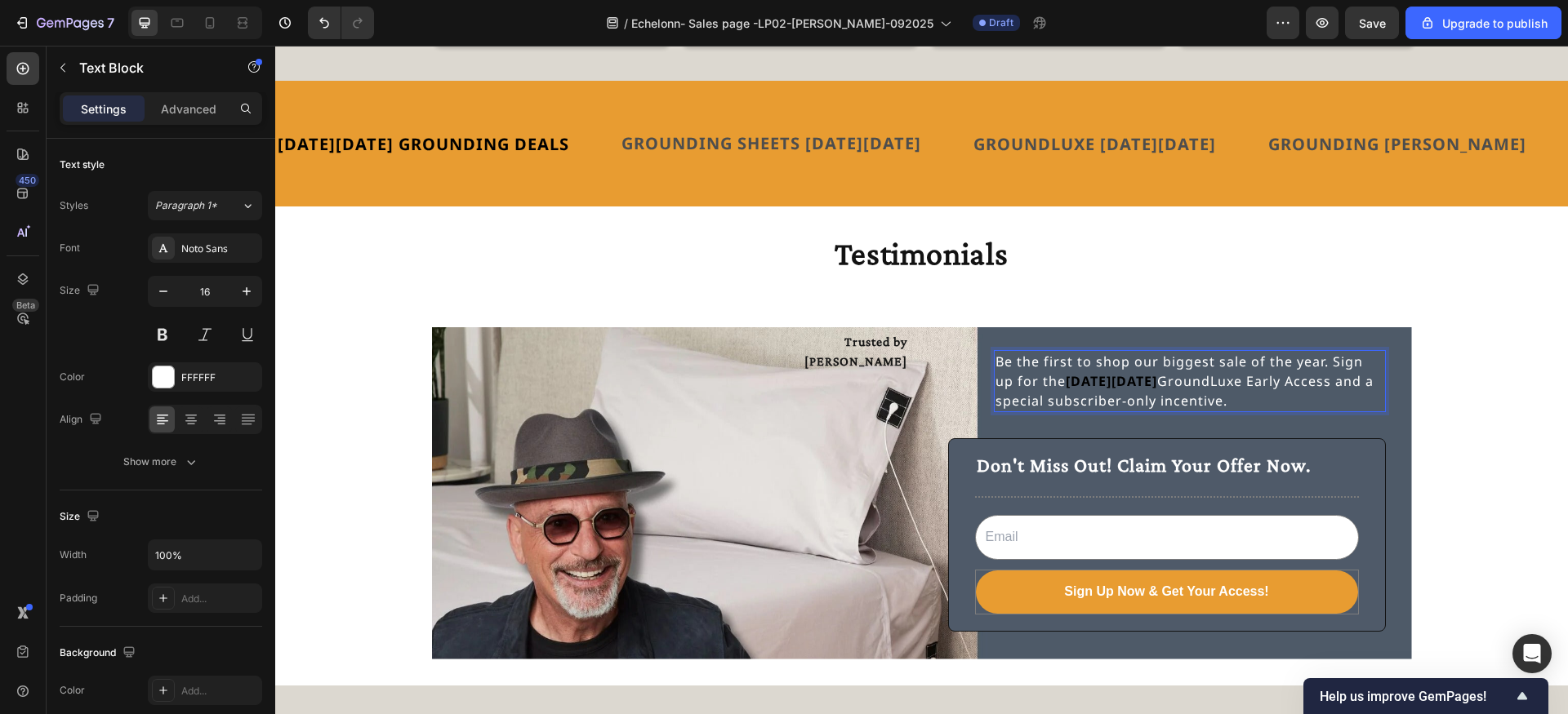
click at [1045, 363] on p "Be the first to shop our biggest sale of the year. Sign up for the [DATE][DATE]…" at bounding box center [1190, 381] width 389 height 59
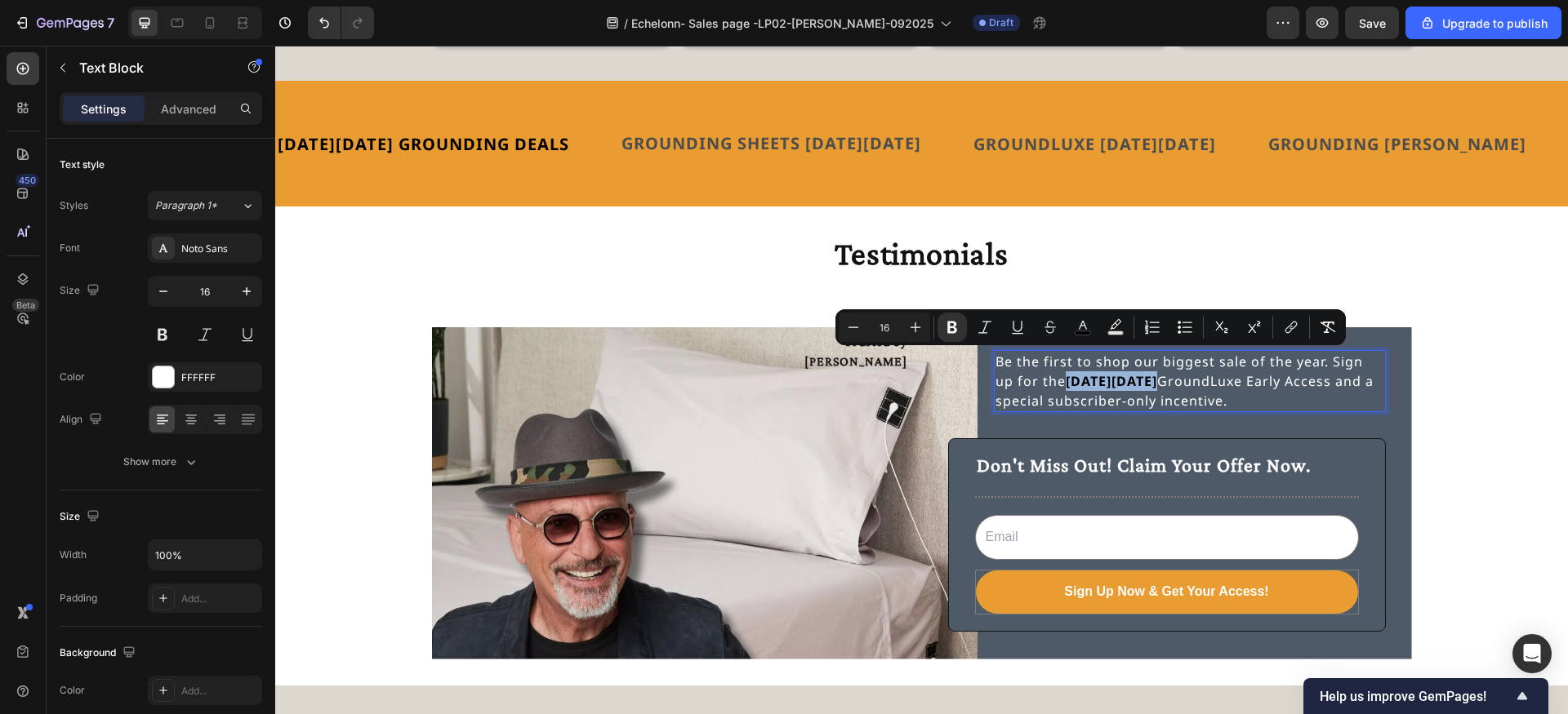
drag, startPoint x: 1045, startPoint y: 363, endPoint x: 1137, endPoint y: 369, distance: 92.2
click at [1137, 369] on p "Be the first to shop our biggest sale of the year. Sign up for the [DATE][DATE]…" at bounding box center [1190, 381] width 389 height 59
click at [1118, 330] on icon "Editor contextual toolbar" at bounding box center [1116, 327] width 17 height 16
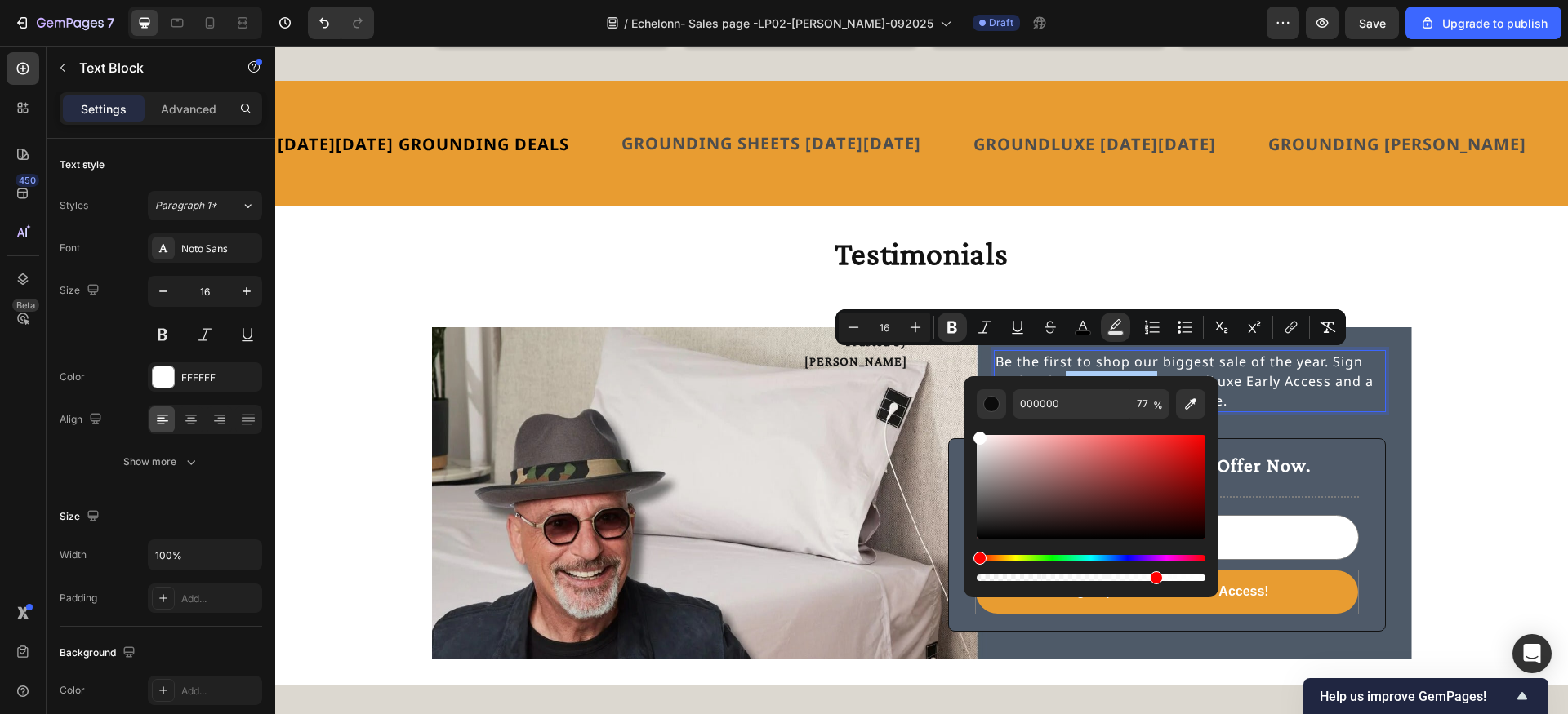
drag, startPoint x: 978, startPoint y: 533, endPoint x: 975, endPoint y: 407, distance: 126.0
click at [975, 407] on div "000000 77 %" at bounding box center [1091, 480] width 255 height 208
type input "FFFFFF"
click at [987, 402] on div "Editor contextual toolbar" at bounding box center [991, 404] width 17 height 16
click at [1144, 407] on input "77" at bounding box center [1150, 404] width 39 height 29
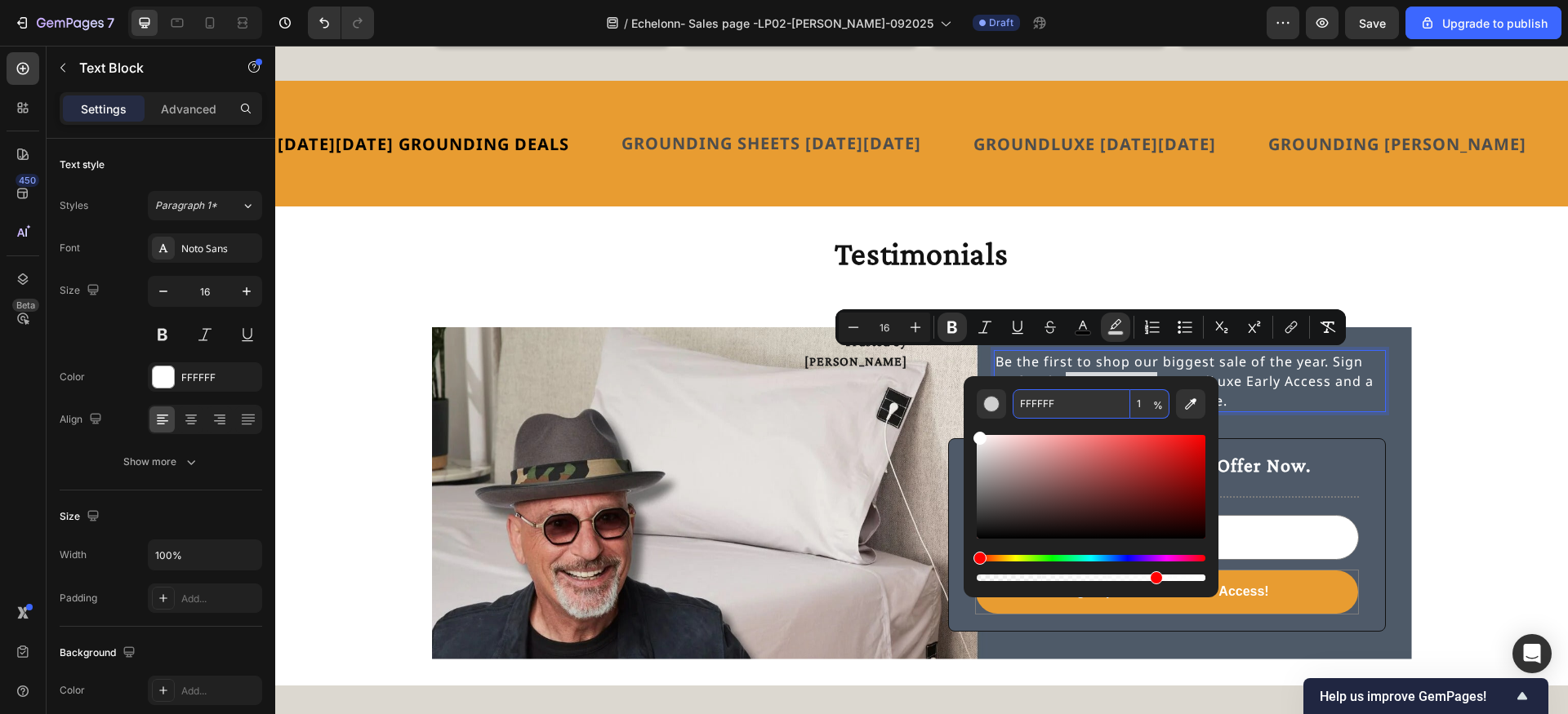
type input "1"
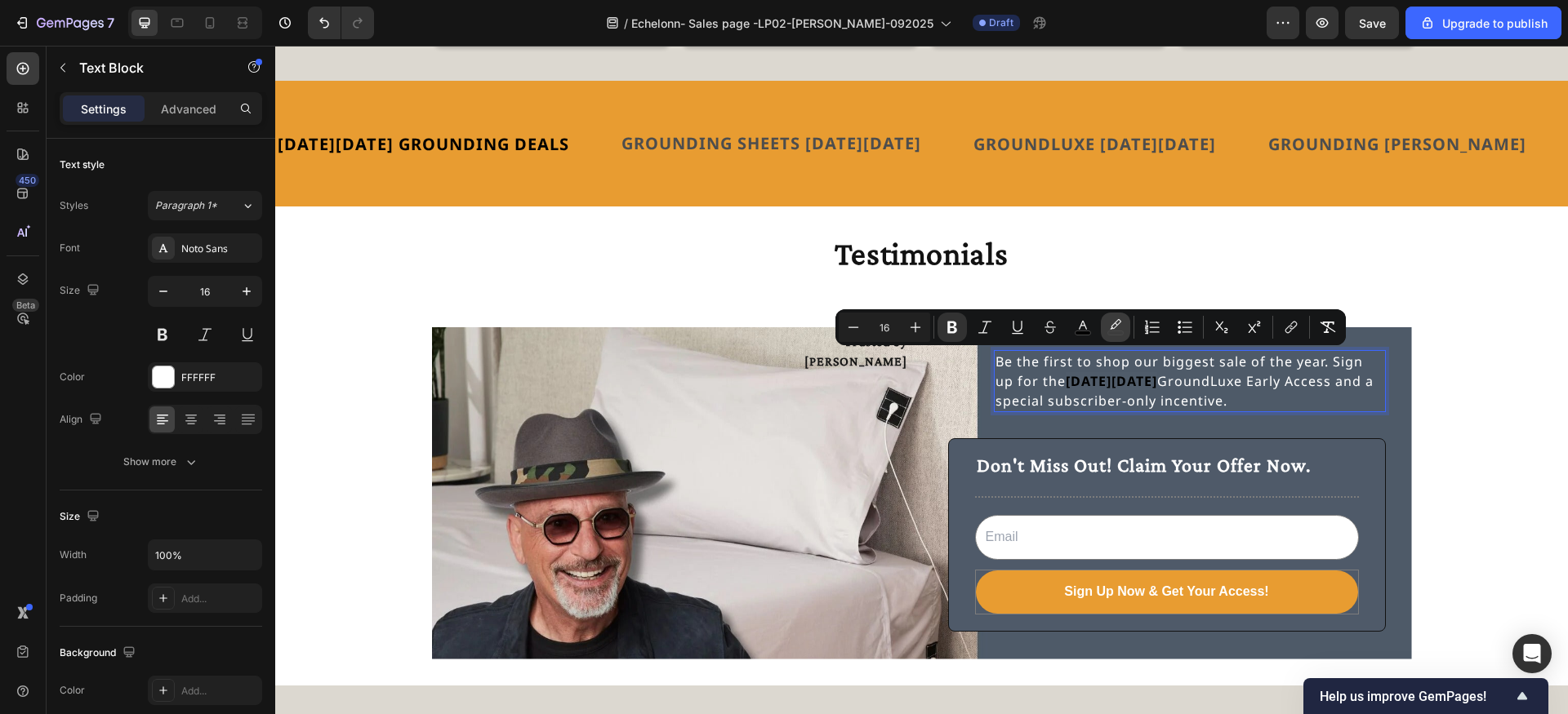
click at [1116, 323] on icon "Editor contextual toolbar" at bounding box center [1116, 327] width 17 height 16
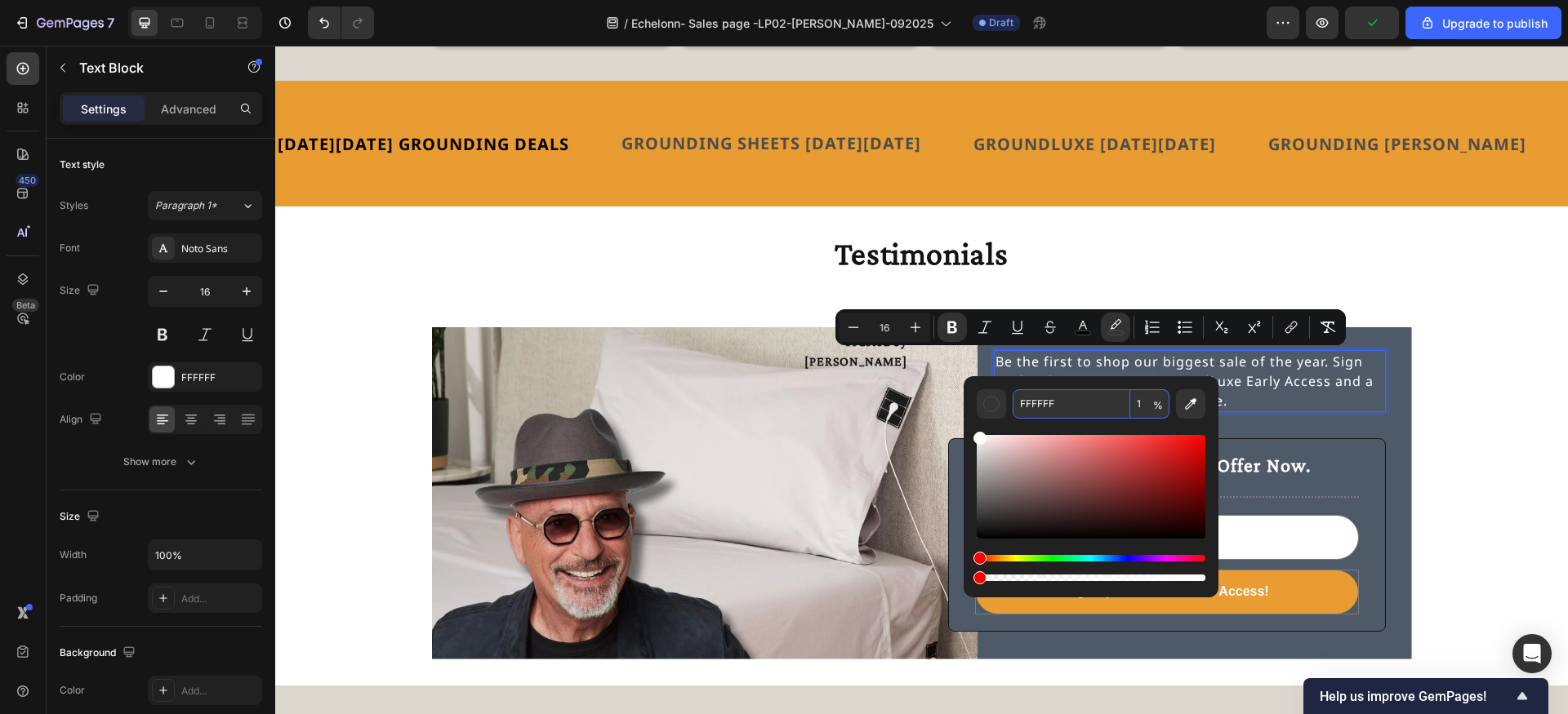
click at [1144, 406] on input "1" at bounding box center [1150, 404] width 39 height 29
type input "100"
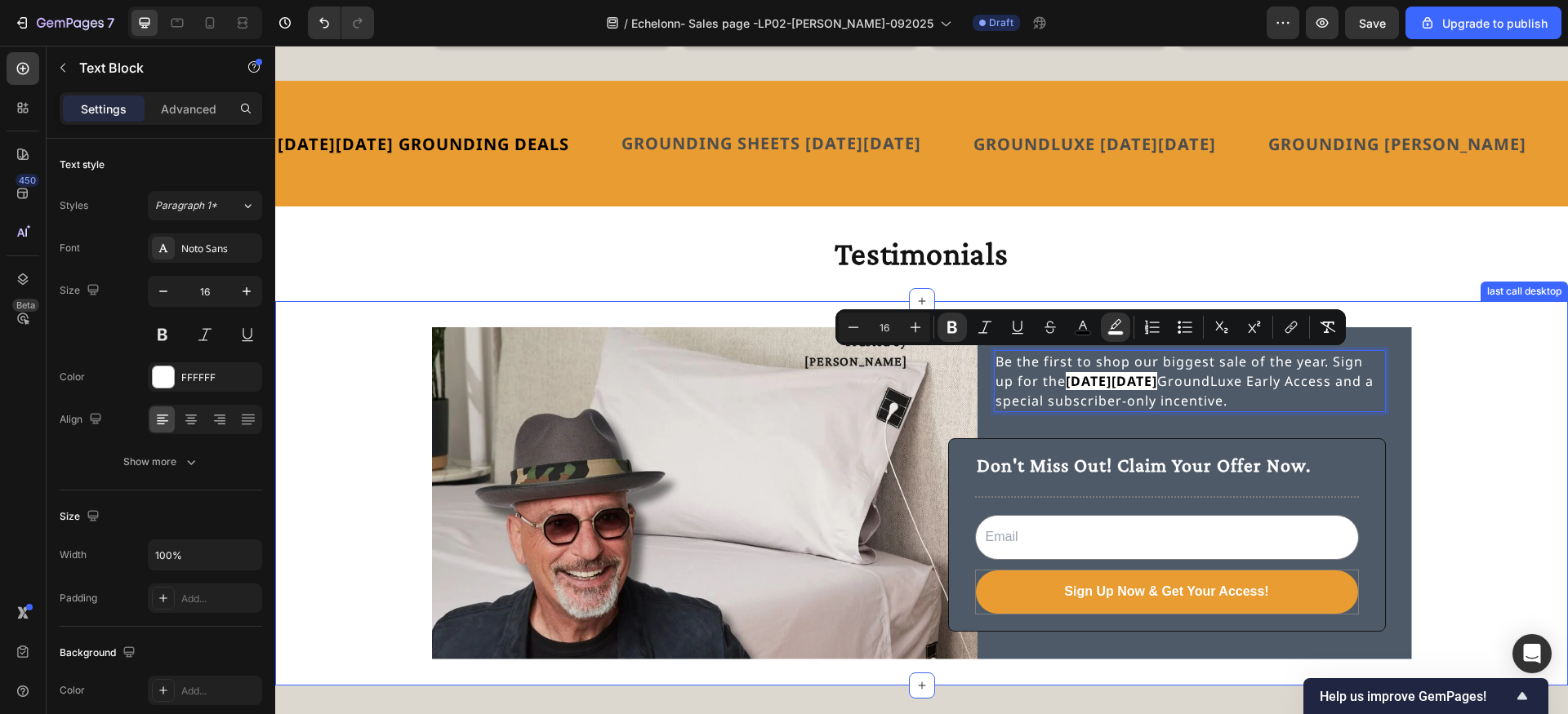
click at [1446, 423] on div "Trusted by Howie Mandel Text Block Be the first to shop our biggest sale of the…" at bounding box center [922, 493] width 1293 height 332
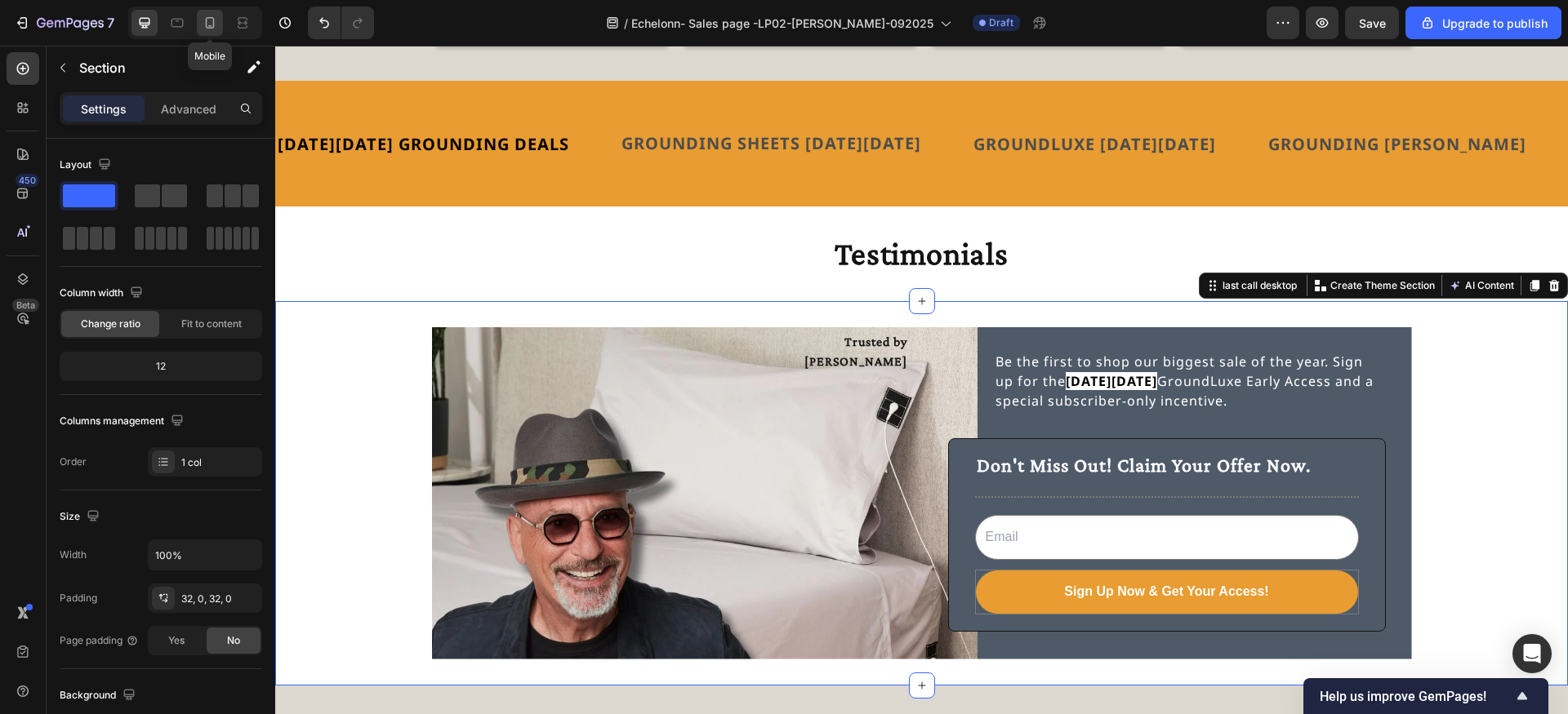
click at [210, 19] on icon at bounding box center [210, 23] width 17 height 16
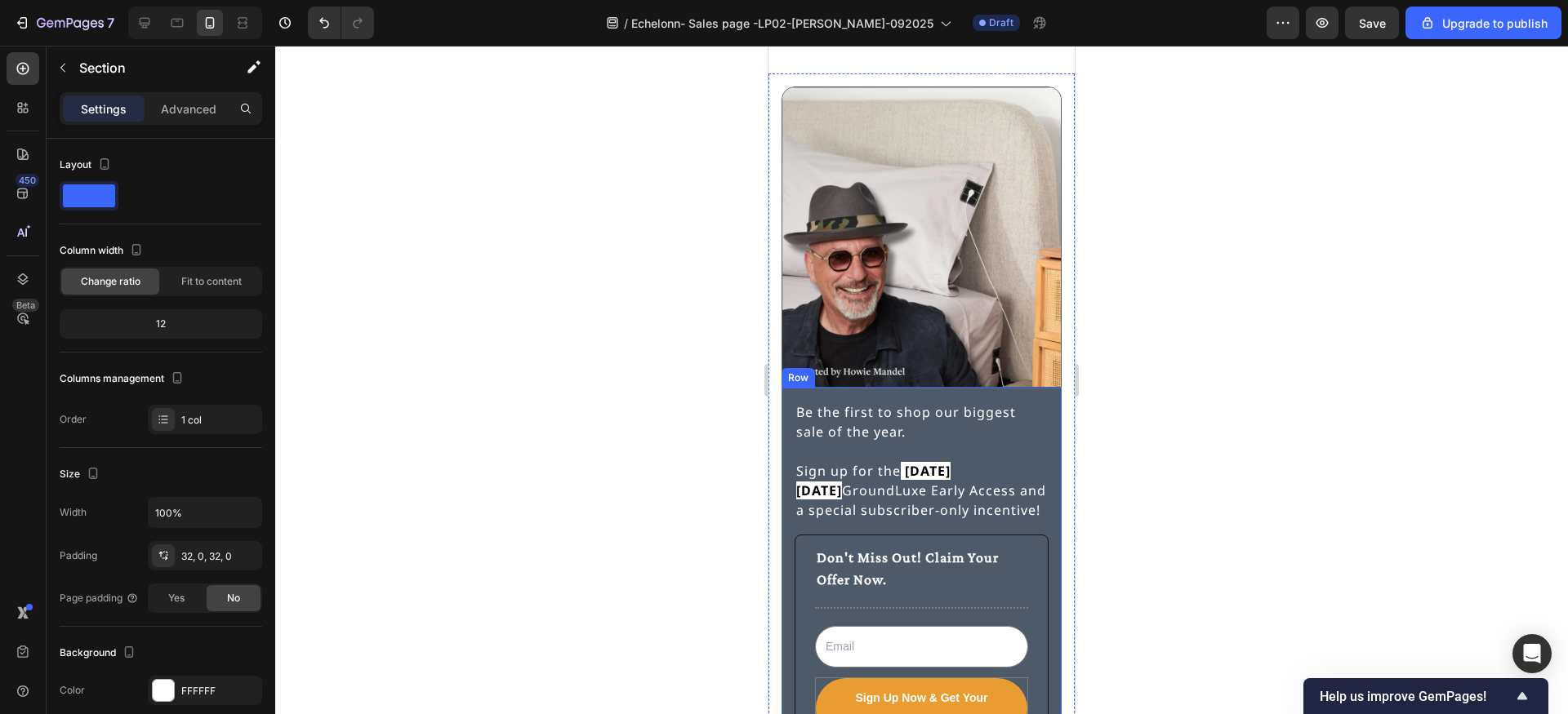
scroll to position [4340, 0]
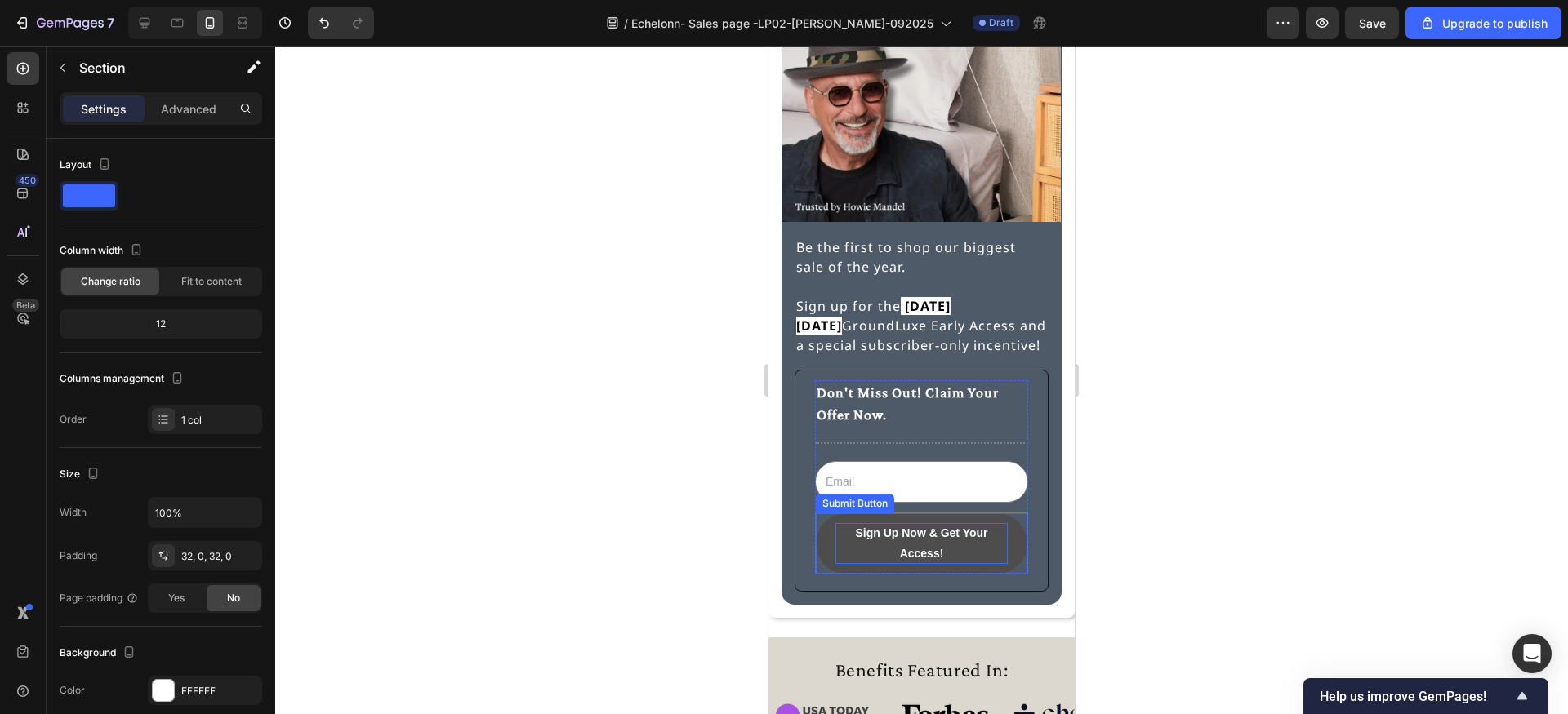
click at [908, 551] on strong "Sign Up Now & Get Your Access!" at bounding box center [922, 544] width 172 height 41
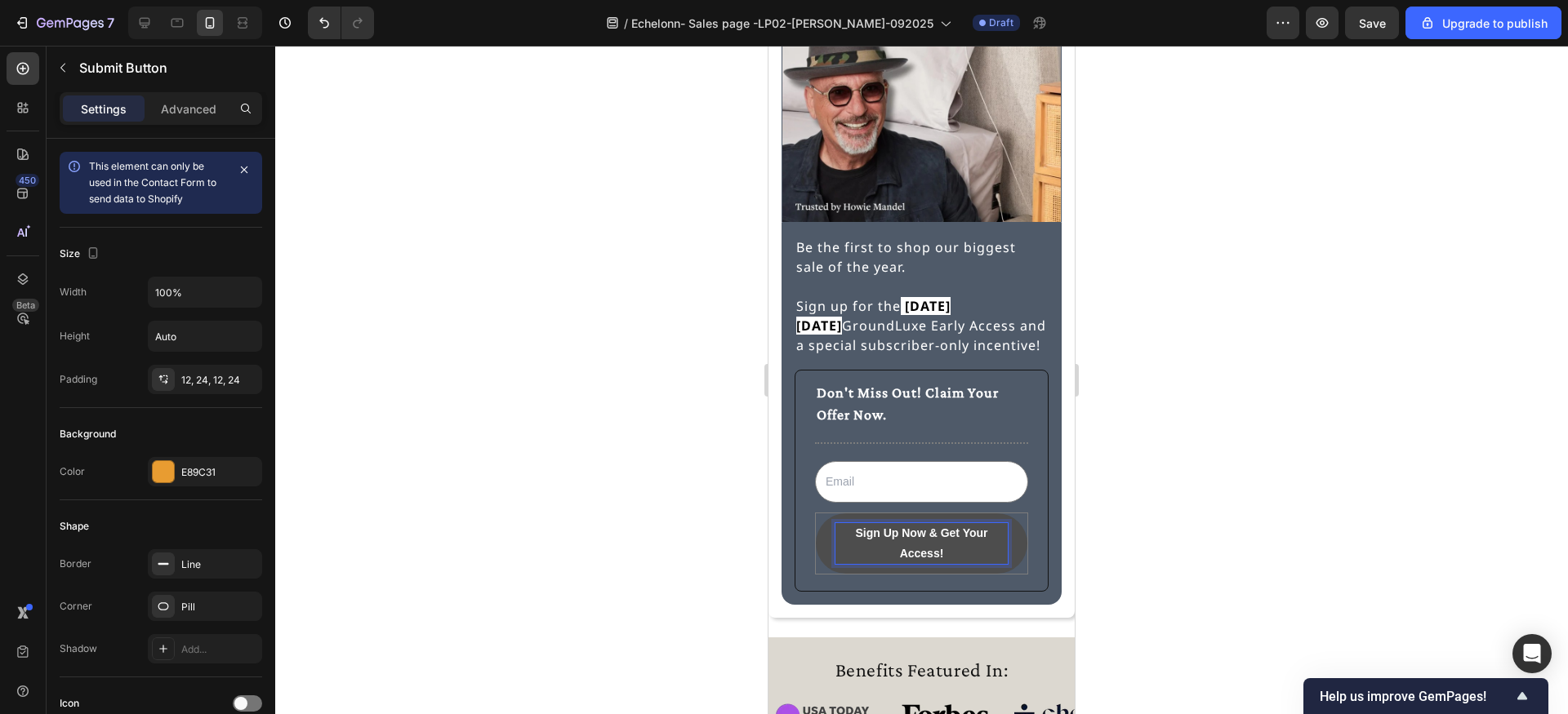
click at [816, 513] on button "Sign Up Now & Get Your Access!" at bounding box center [922, 544] width 212 height 60
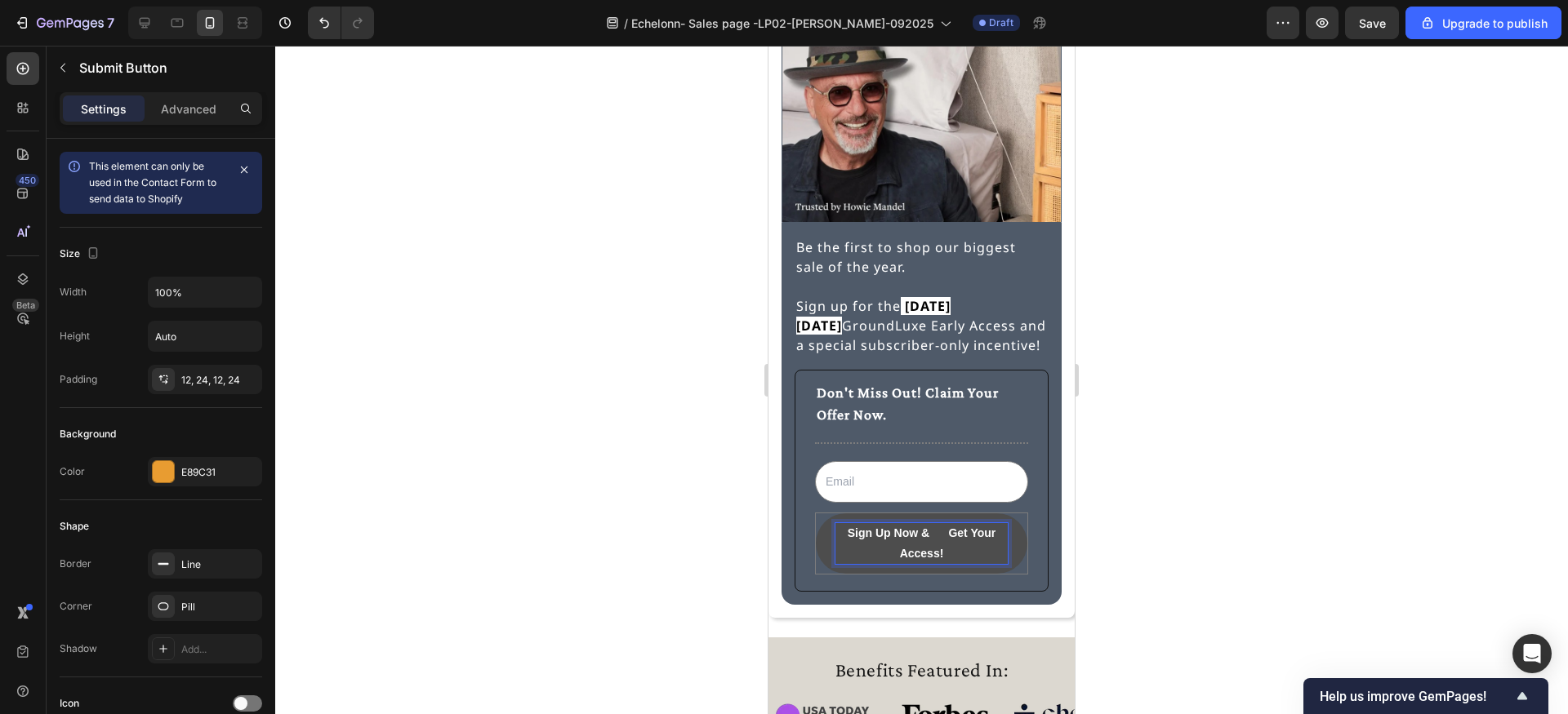
click at [816, 513] on button "Sign Up Now & Get Your Access!" at bounding box center [922, 544] width 212 height 60
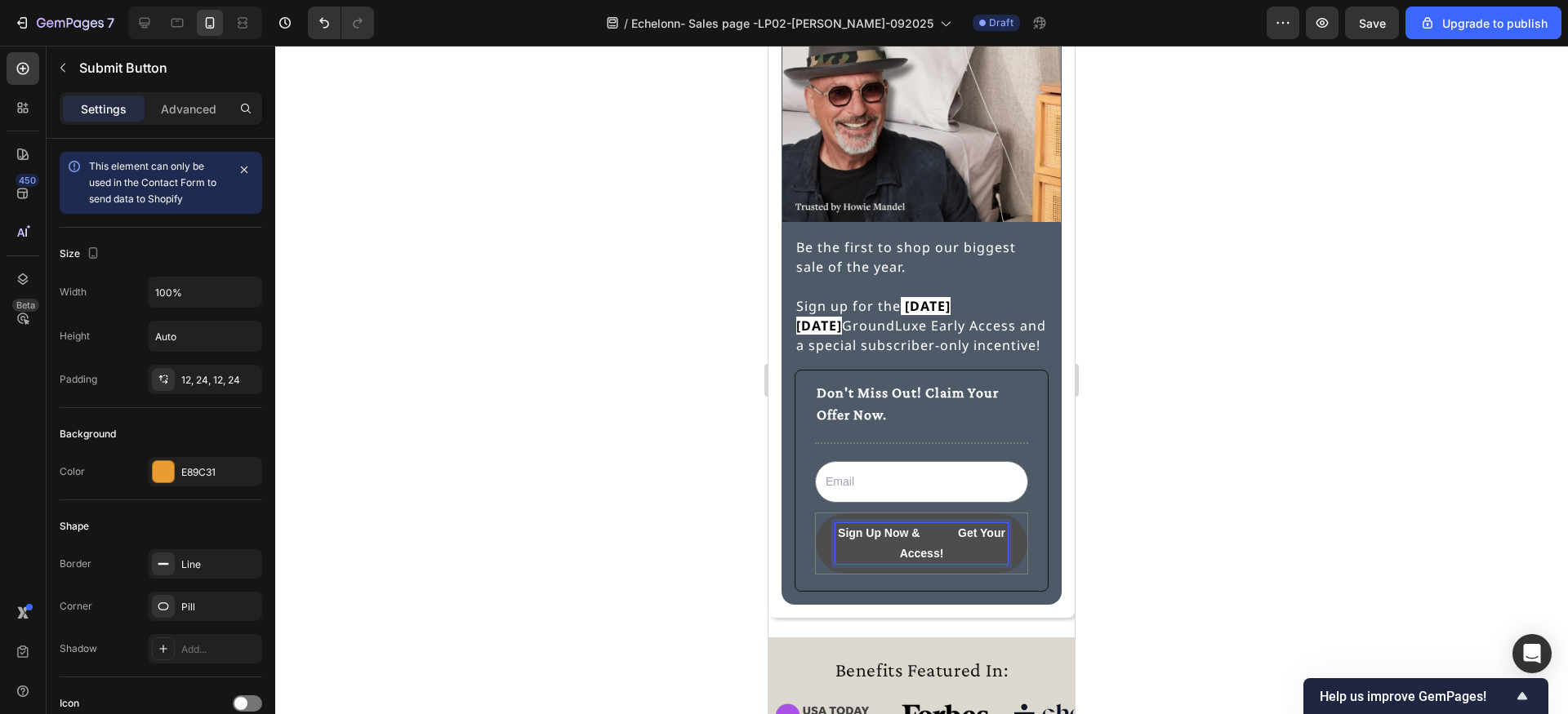
click at [816, 513] on button "Sign Up Now & Get Your Access!" at bounding box center [922, 544] width 212 height 60
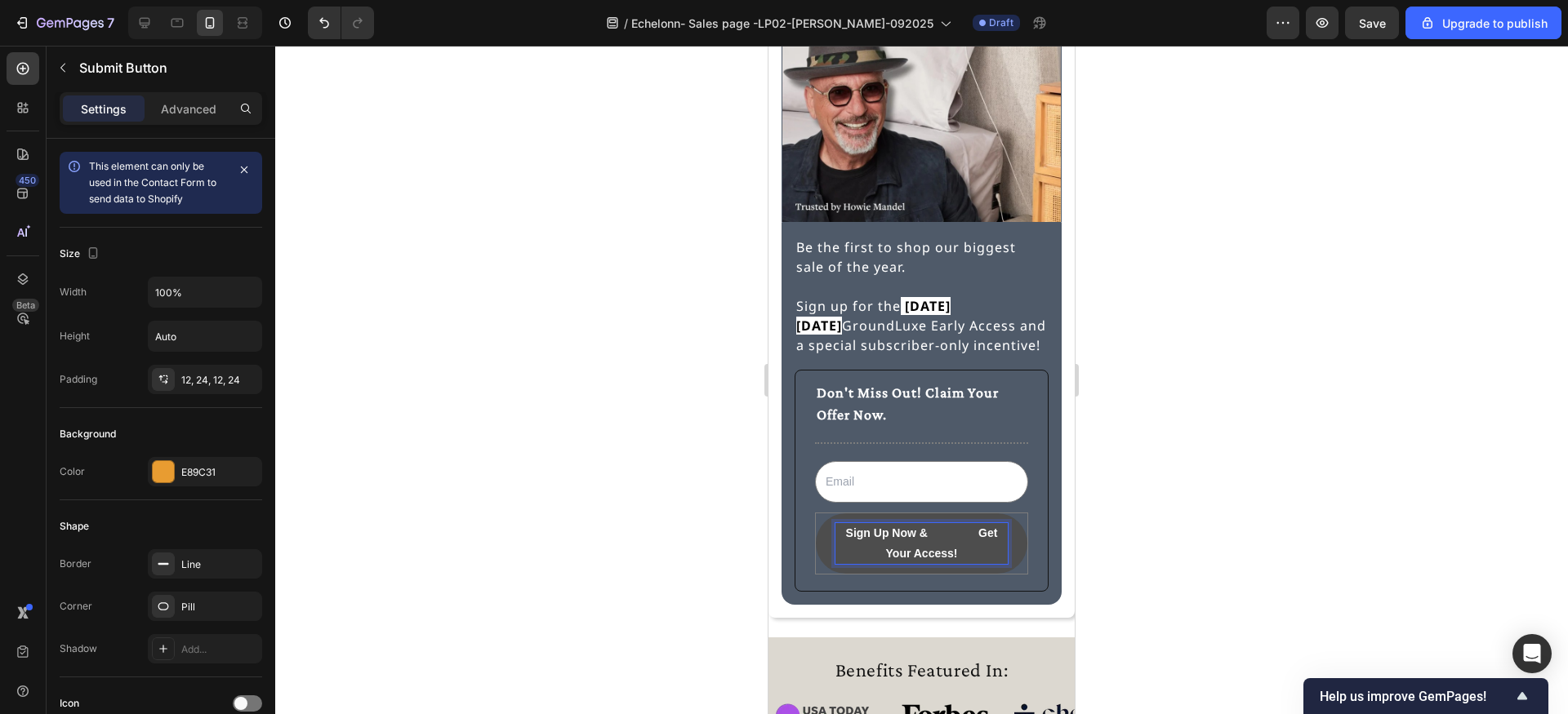
click at [816, 513] on button "Sign Up Now & Get Your Access!" at bounding box center [922, 544] width 212 height 60
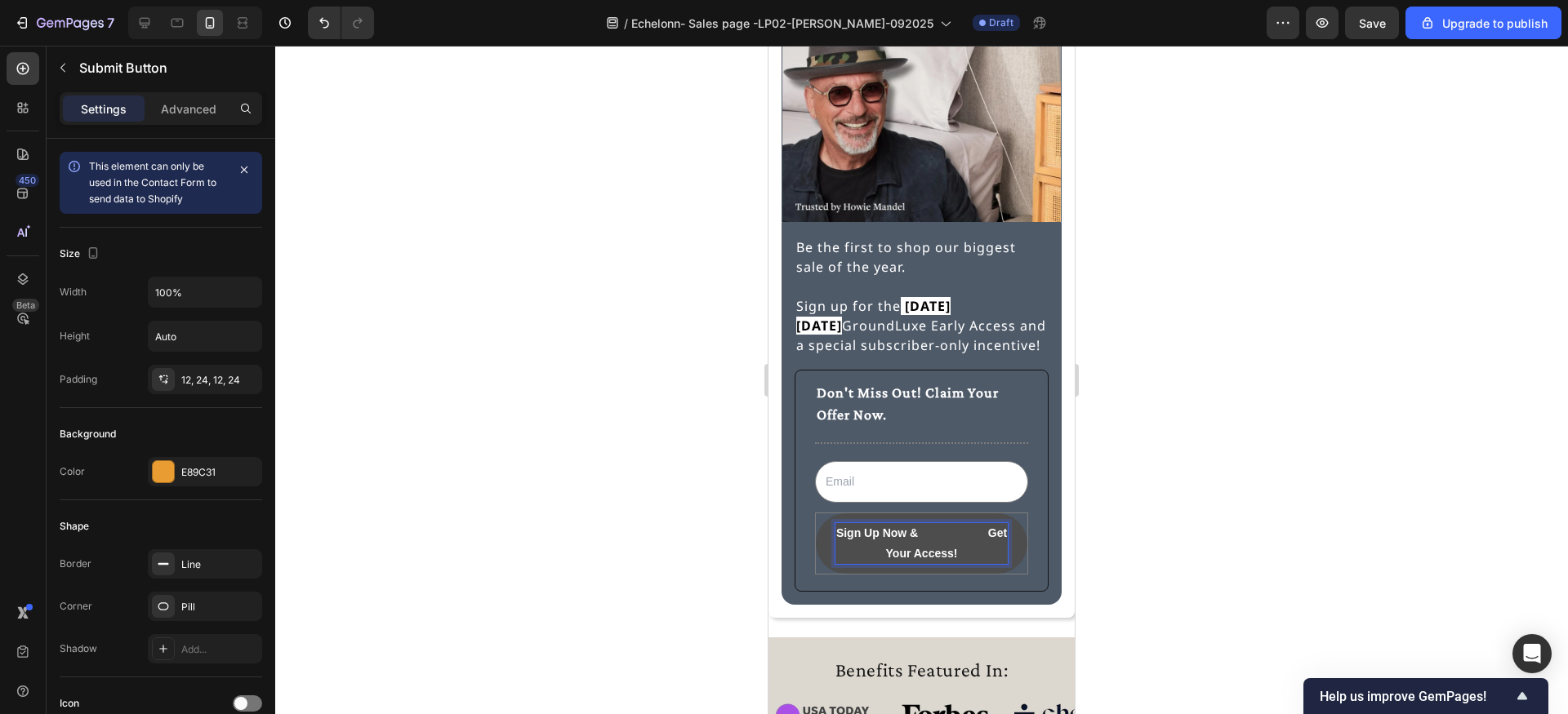
click at [816, 513] on button "Sign Up Now & Get Your Access!" at bounding box center [922, 544] width 212 height 60
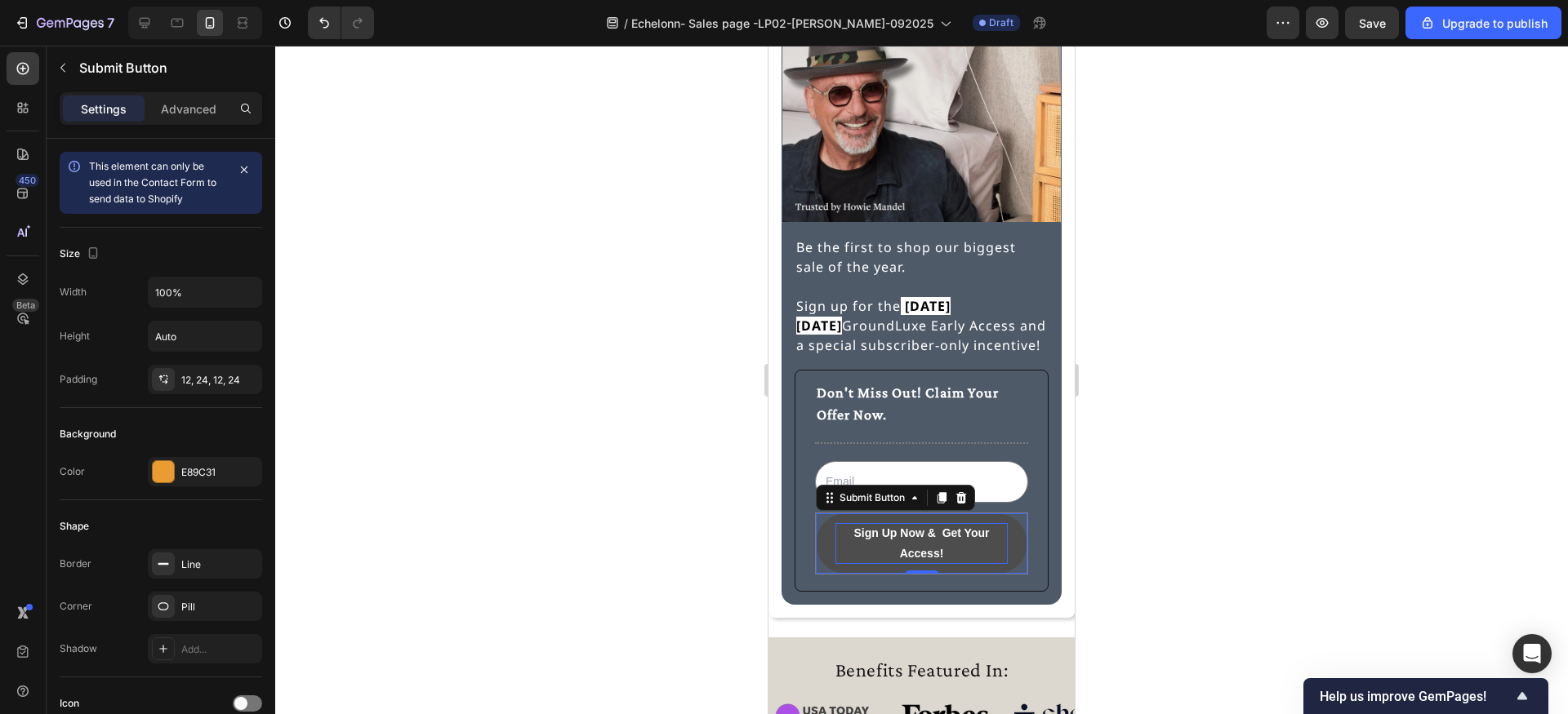
click at [672, 496] on div at bounding box center [922, 379] width 1293 height 668
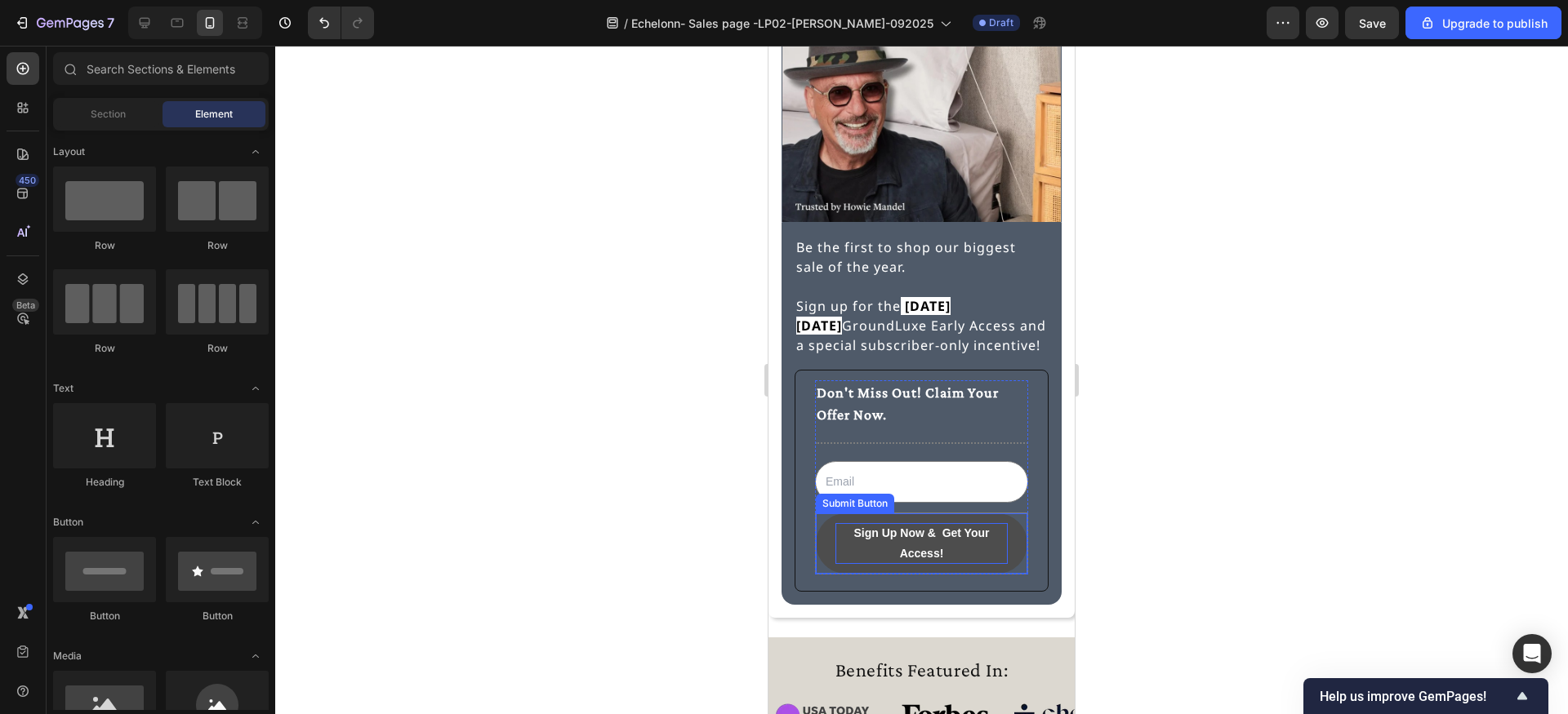
click at [877, 544] on p "Sign Up Now & Get Your Access!" at bounding box center [922, 544] width 172 height 41
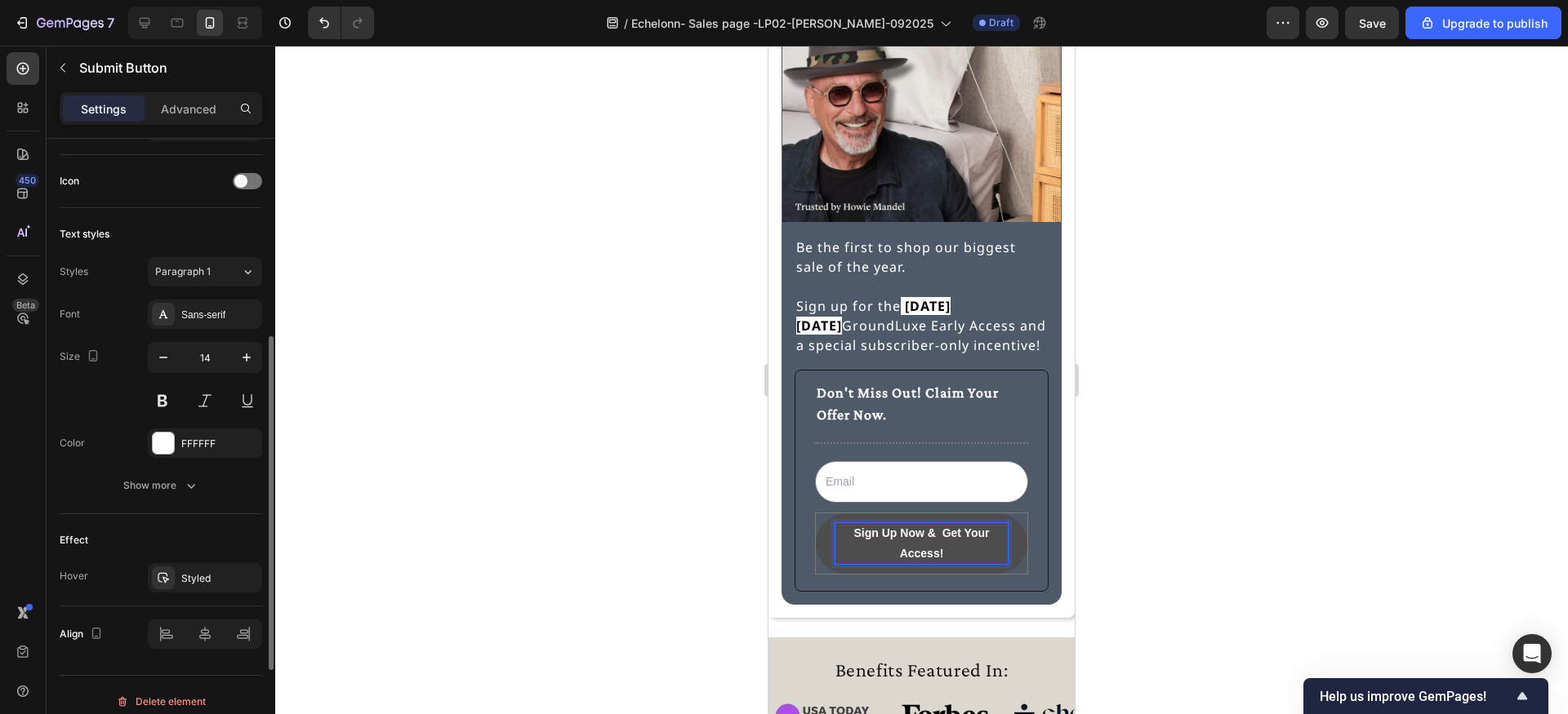
scroll to position [535, 0]
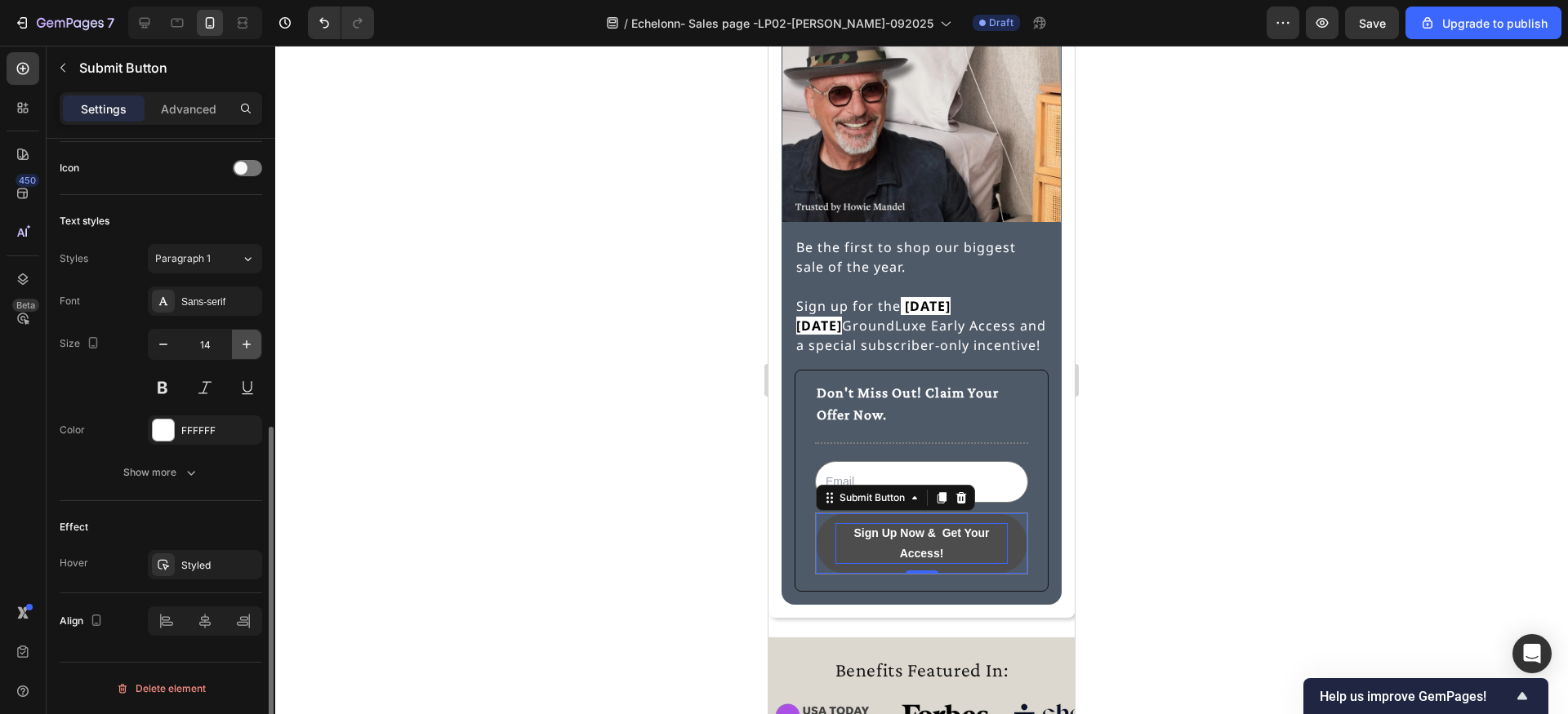
click at [246, 342] on icon "button" at bounding box center [247, 345] width 17 height 16
click at [169, 346] on icon "button" at bounding box center [163, 345] width 17 height 16
type input "14"
click at [200, 475] on button "Show more" at bounding box center [160, 473] width 203 height 29
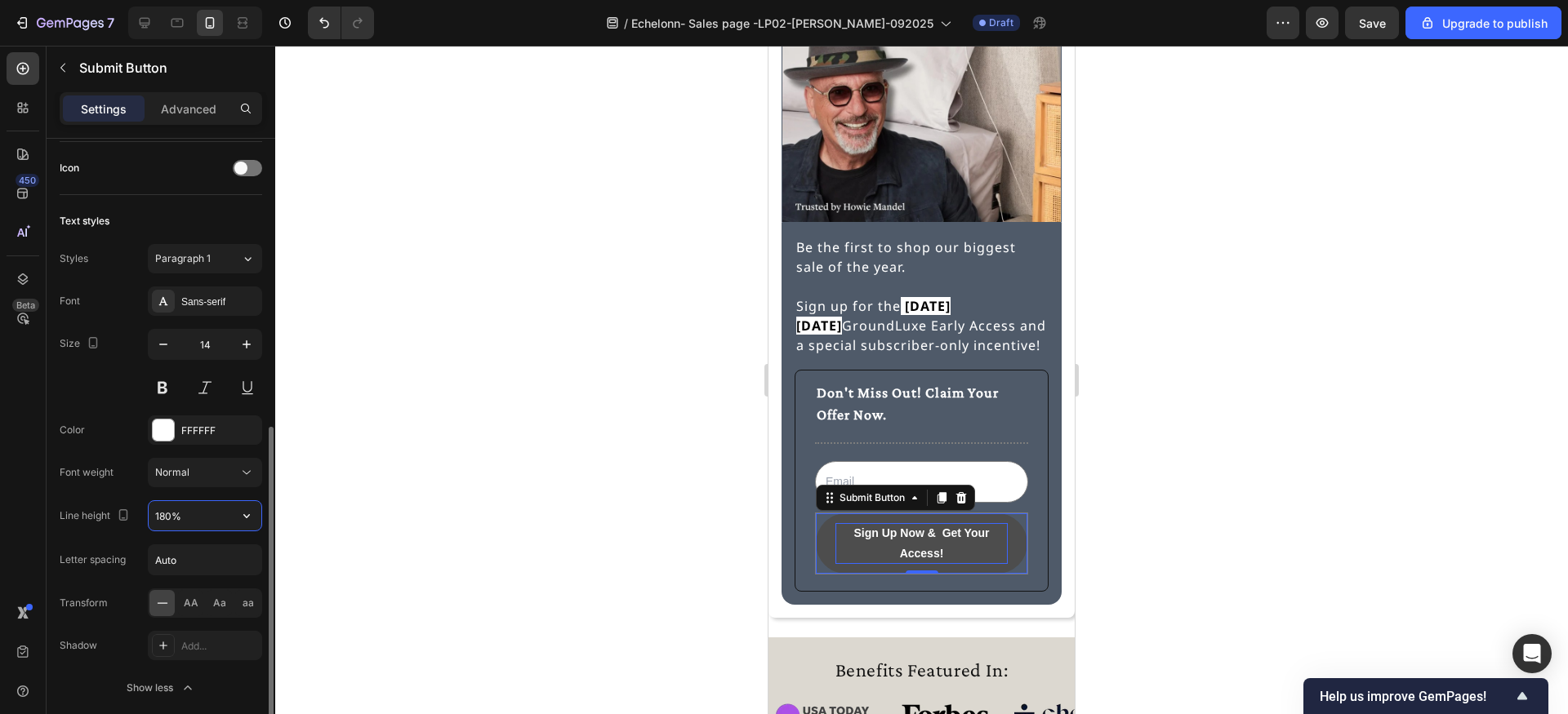
click at [204, 514] on input "180%" at bounding box center [204, 516] width 113 height 29
click at [250, 519] on icon "button" at bounding box center [247, 516] width 17 height 16
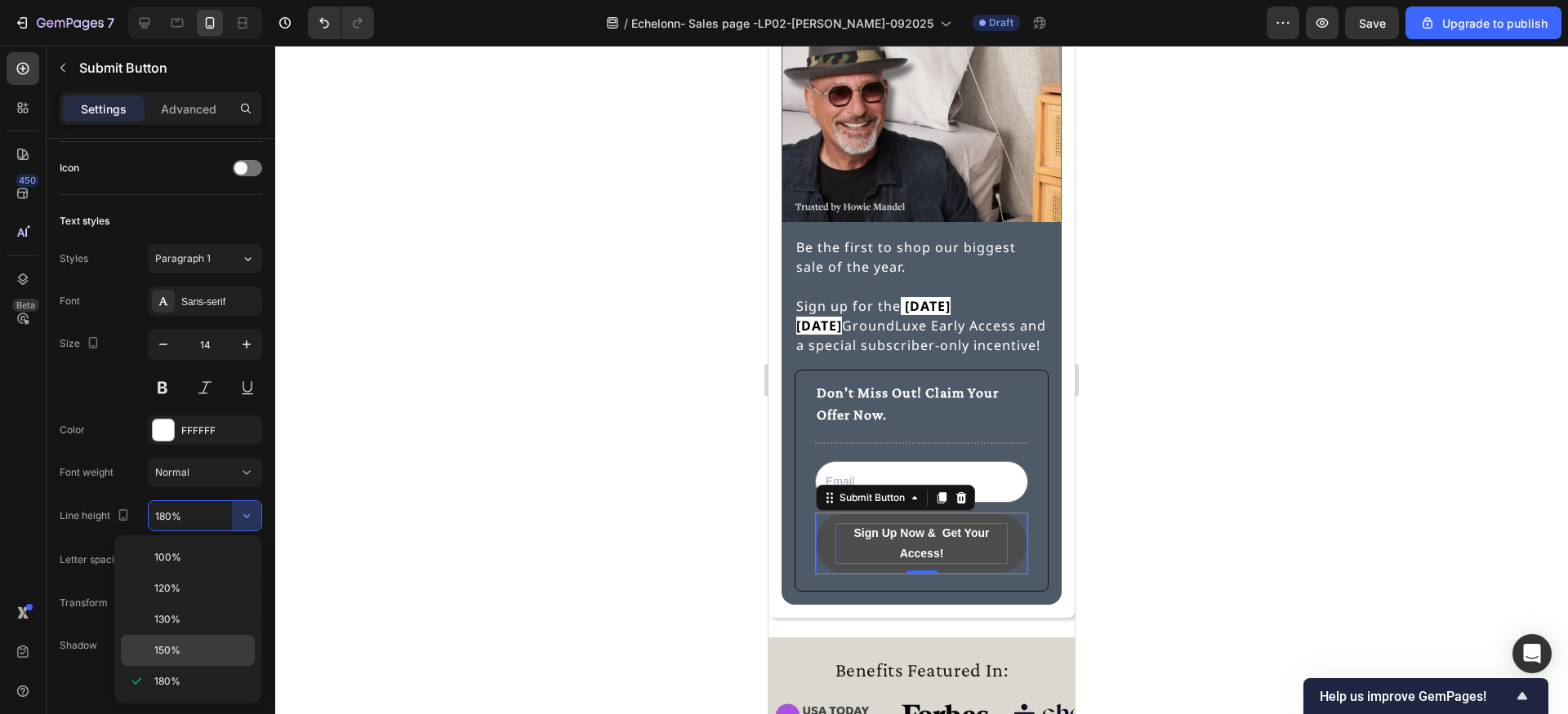
click at [168, 645] on span "150%" at bounding box center [167, 651] width 26 height 15
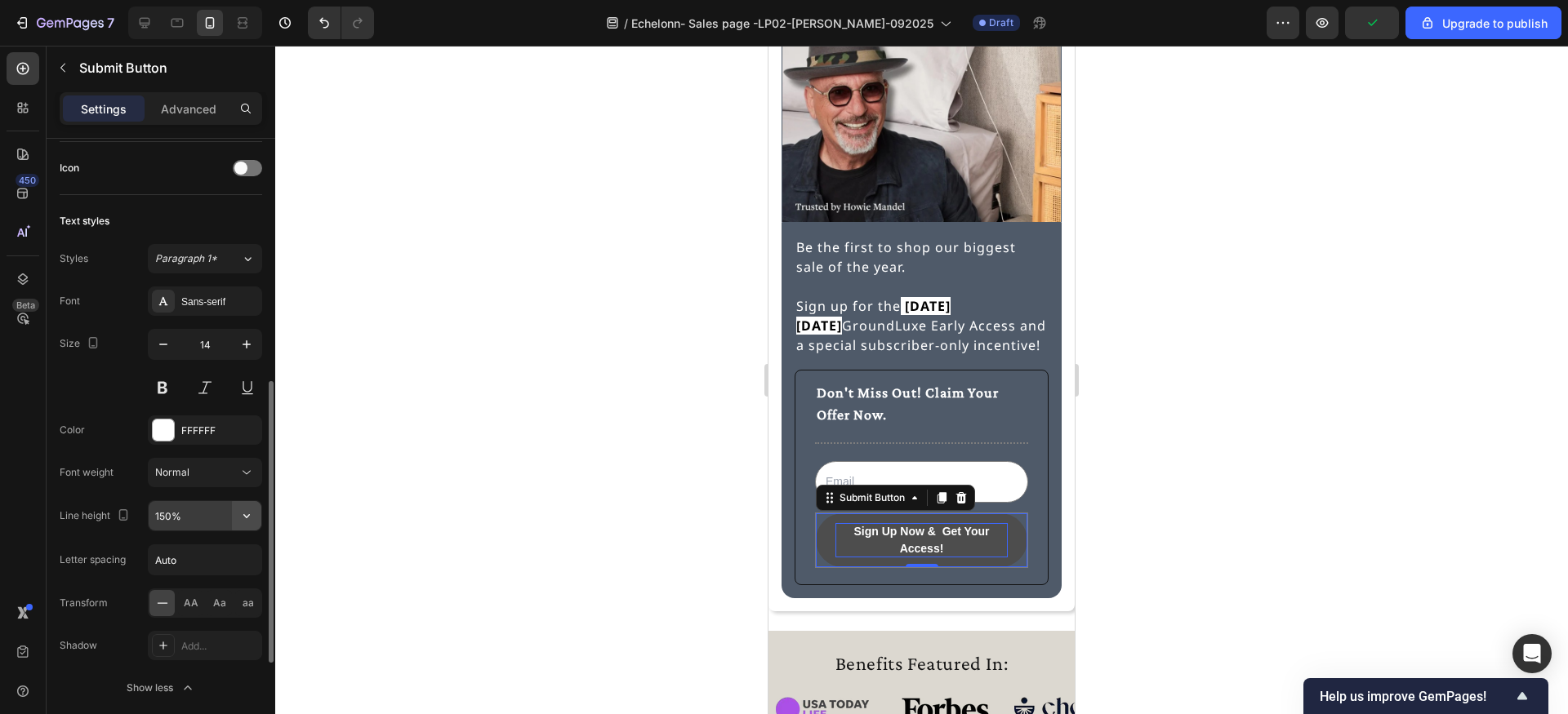
click at [248, 517] on icon "button" at bounding box center [246, 516] width 6 height 4
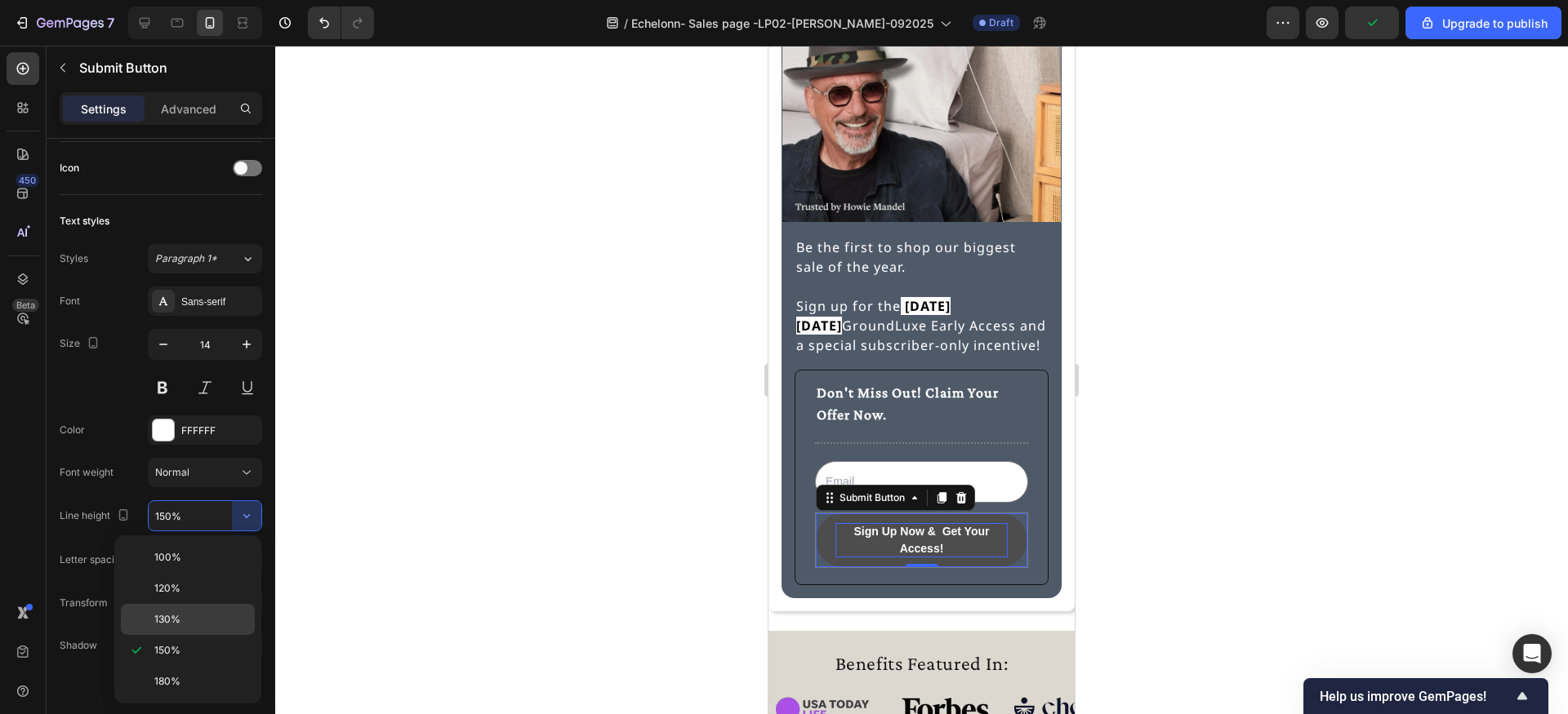
click at [198, 613] on p "130%" at bounding box center [201, 620] width 94 height 15
type input "130%"
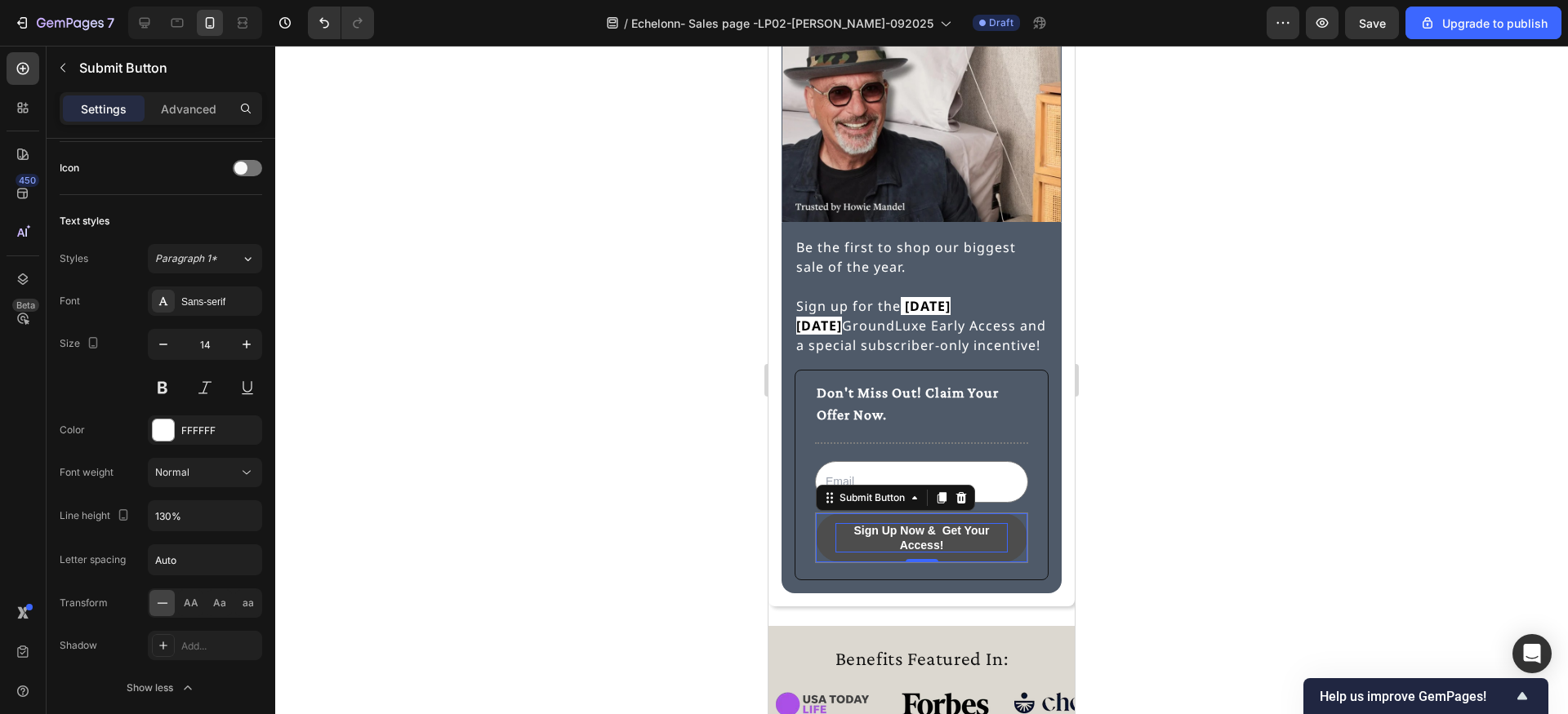
click at [489, 533] on div at bounding box center [922, 379] width 1293 height 668
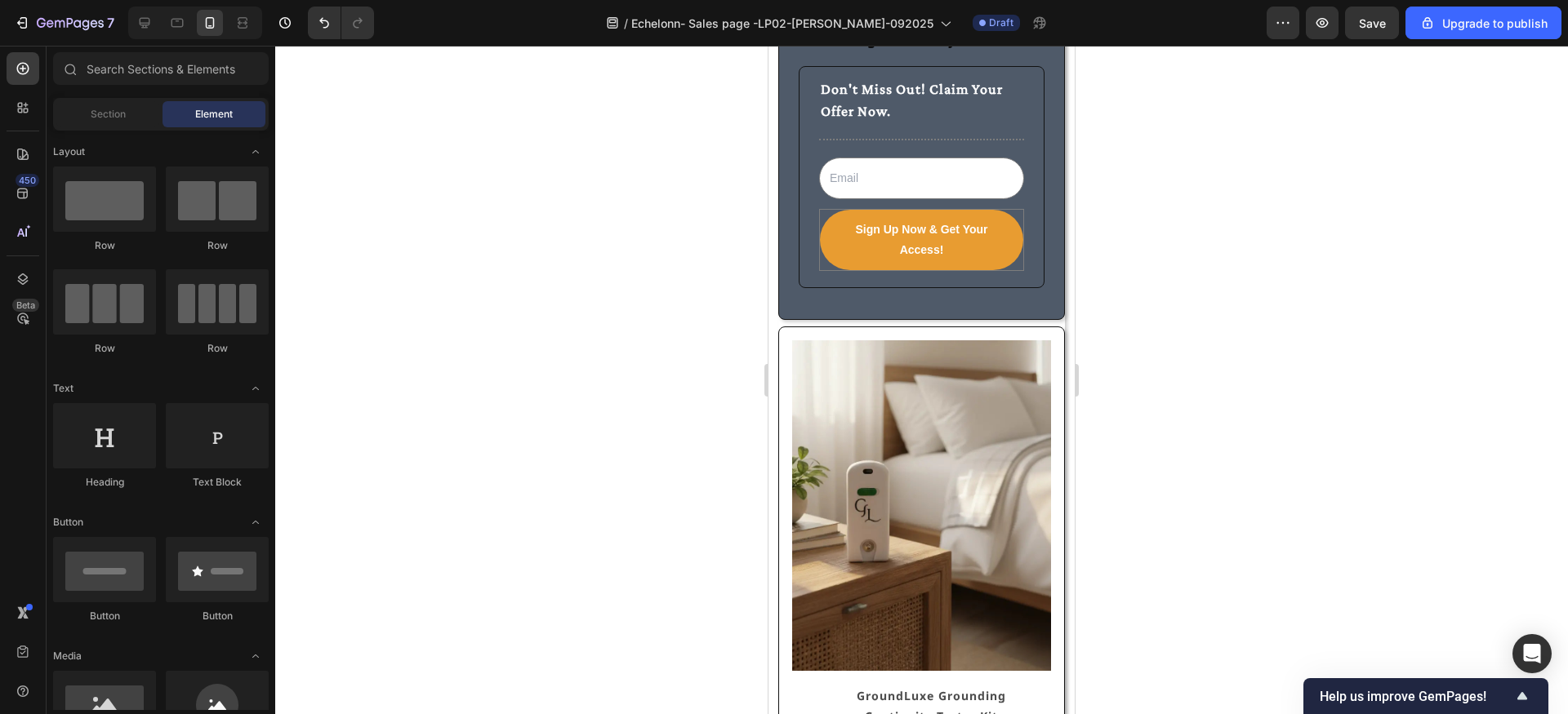
scroll to position [75, 0]
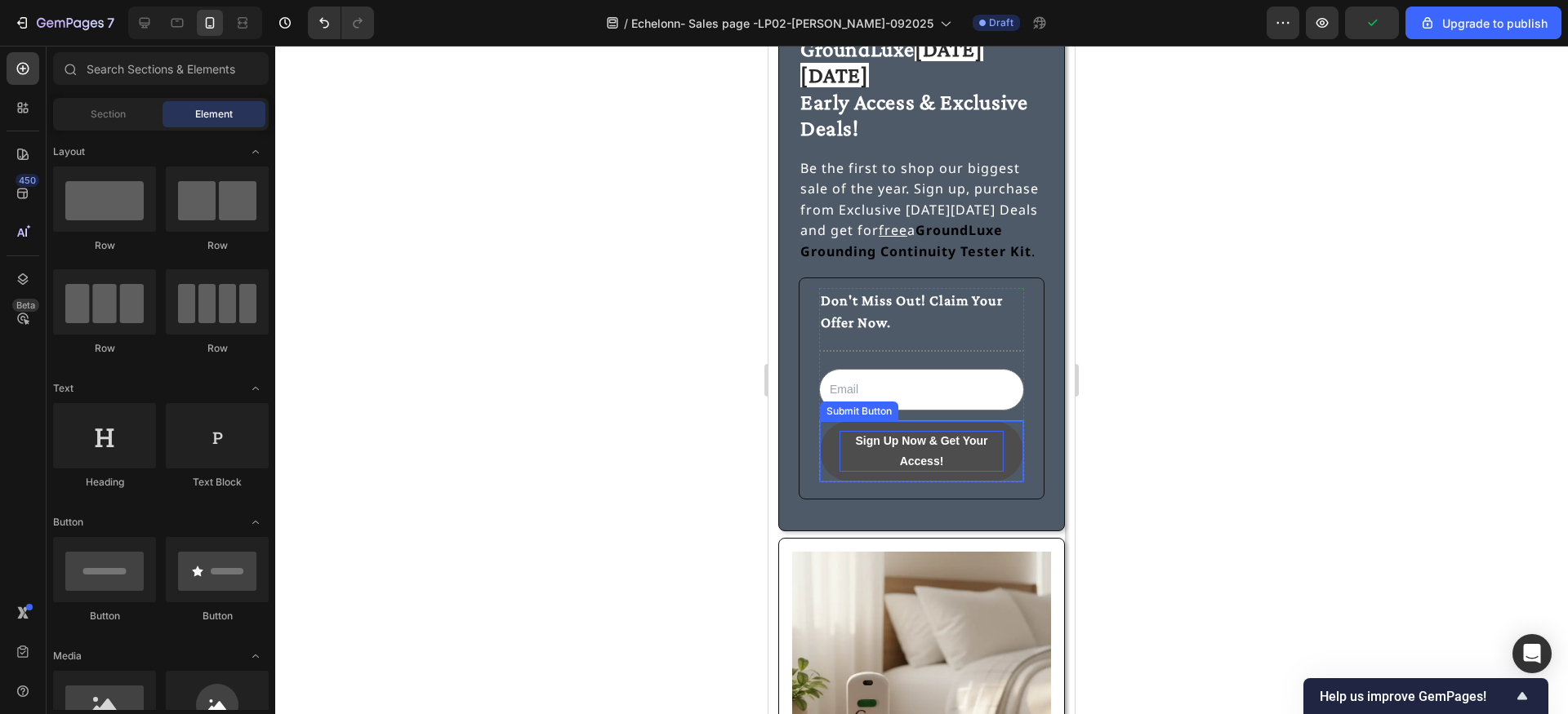
click at [849, 436] on strong "Sign Up Now & Get Your Access!" at bounding box center [922, 451] width 164 height 41
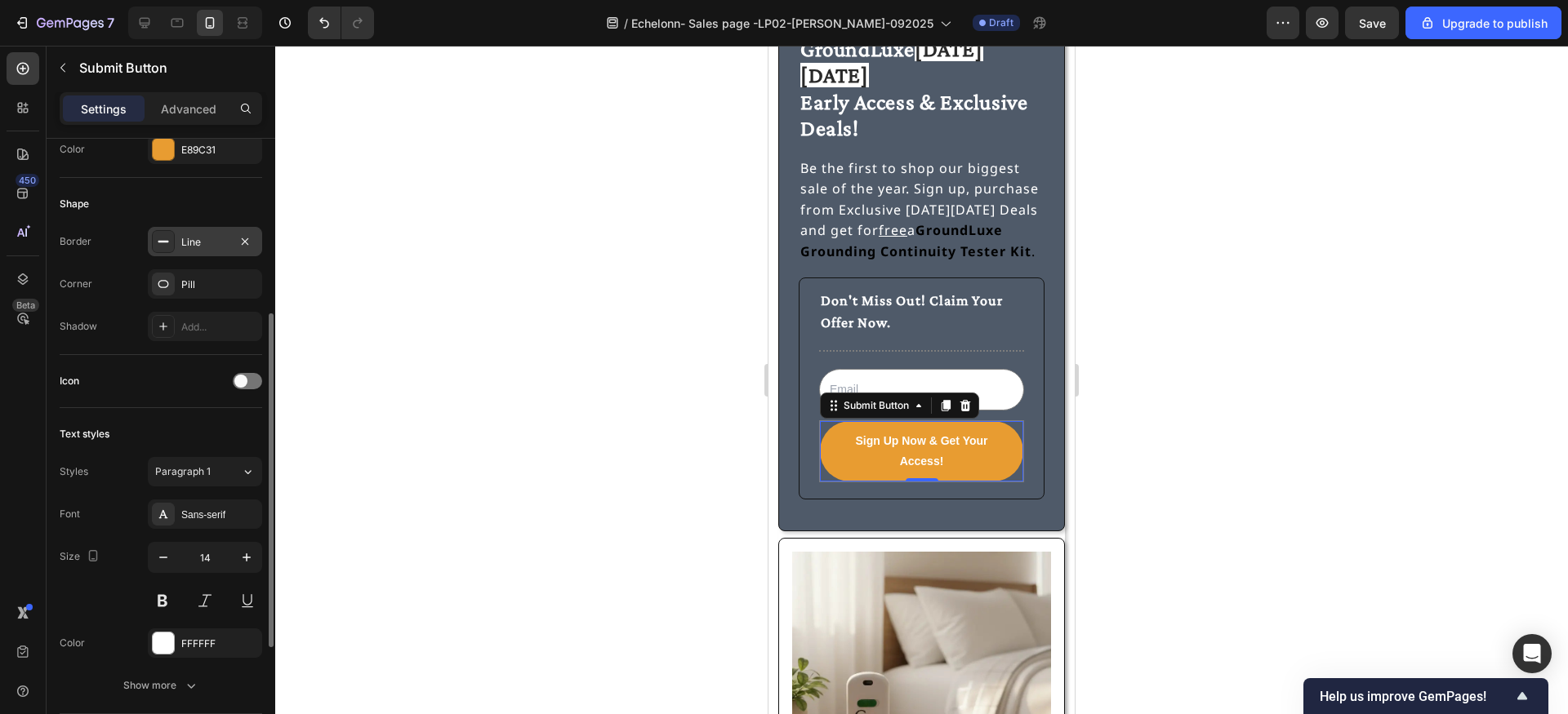
scroll to position [324, 0]
click at [236, 476] on div "Paragraph 1" at bounding box center [198, 471] width 86 height 15
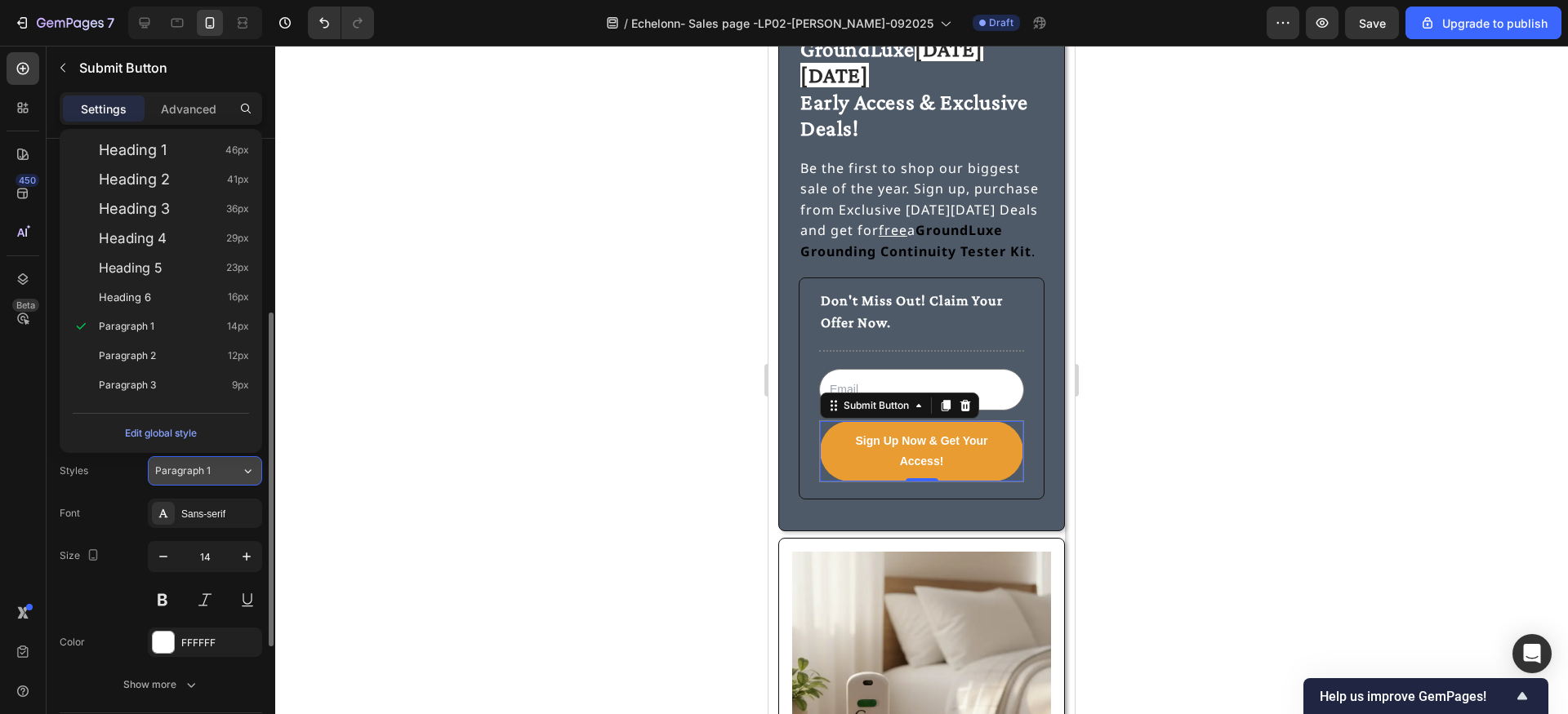
click at [236, 476] on div "Paragraph 1" at bounding box center [198, 471] width 86 height 15
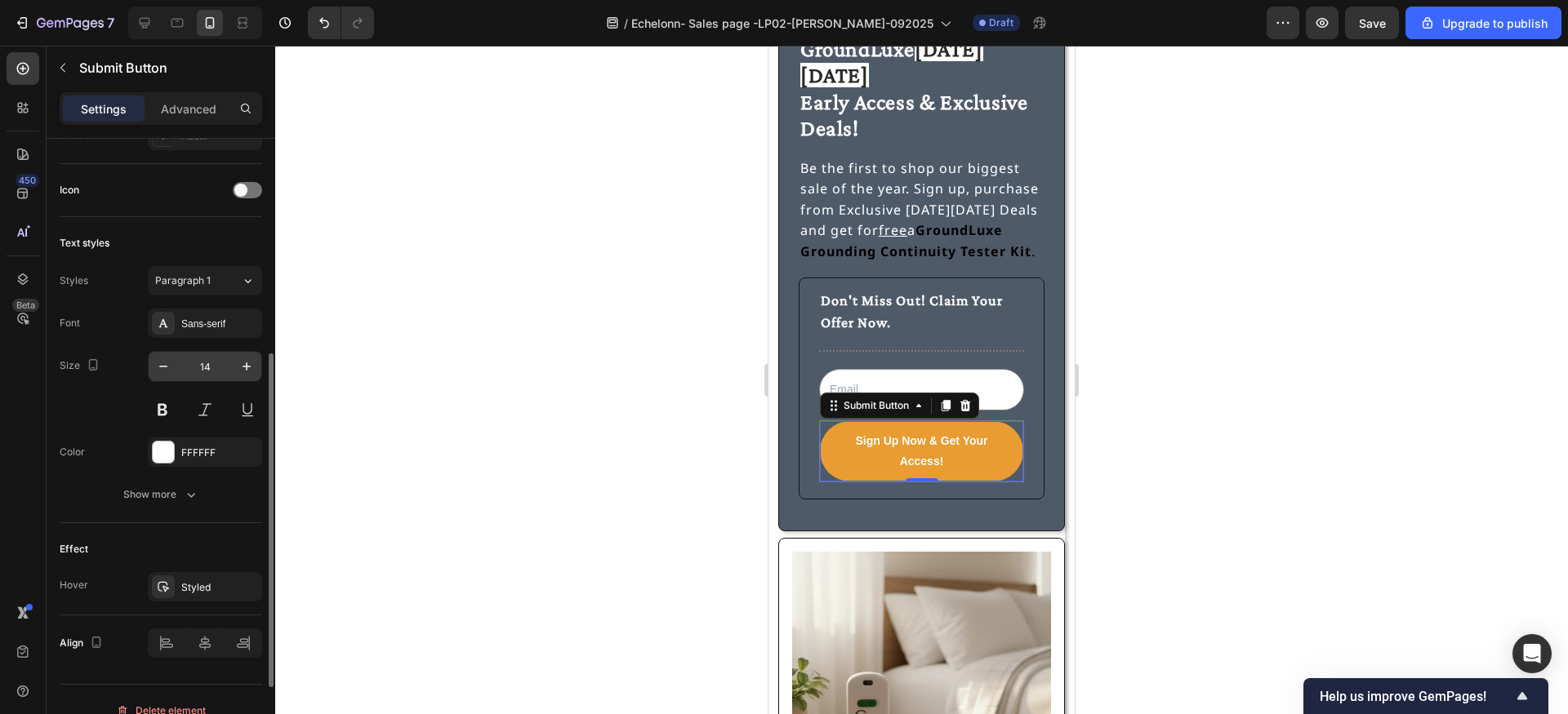
scroll to position [535, 0]
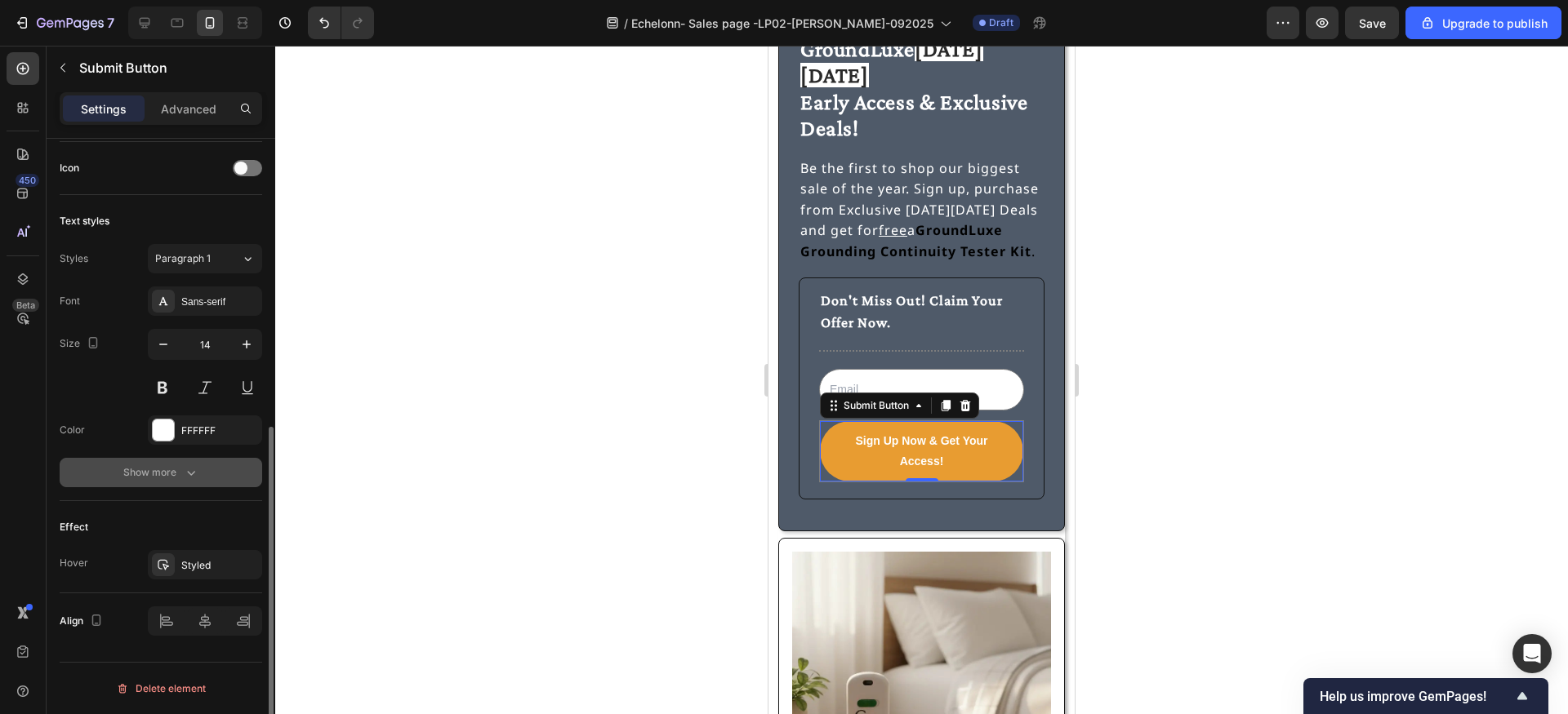
click at [200, 474] on button "Show more" at bounding box center [160, 473] width 203 height 29
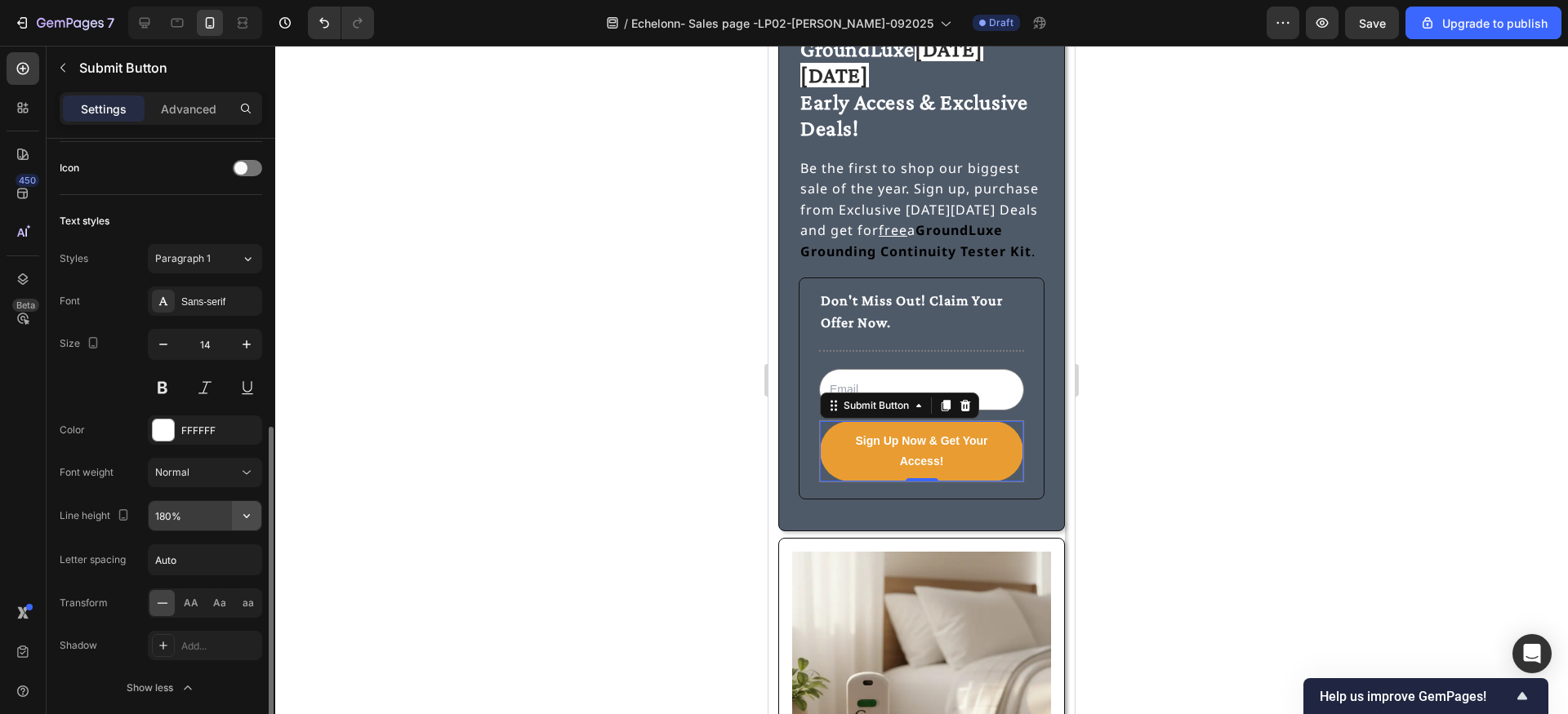
click at [250, 520] on icon "button" at bounding box center [247, 516] width 17 height 16
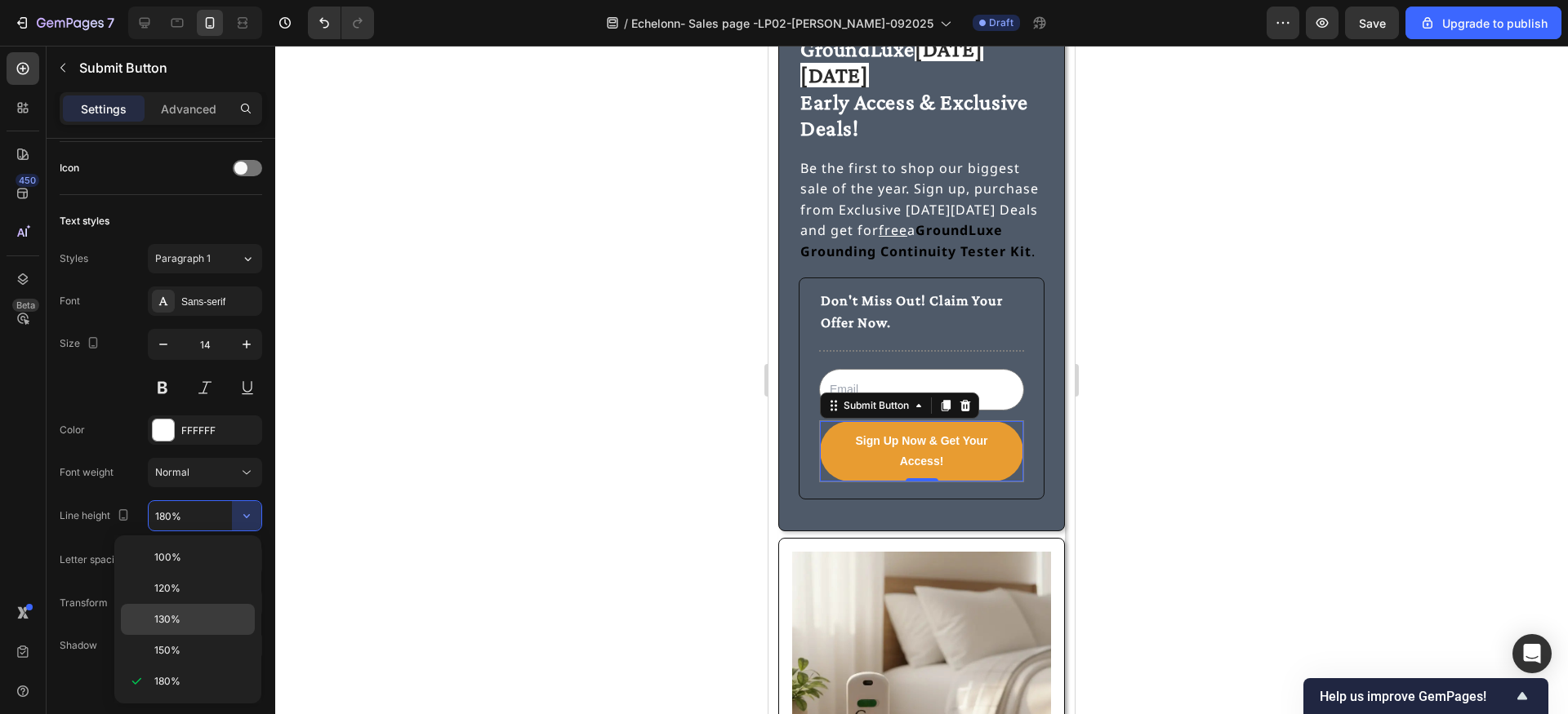
click at [186, 625] on p "130%" at bounding box center [201, 620] width 94 height 15
type input "130%"
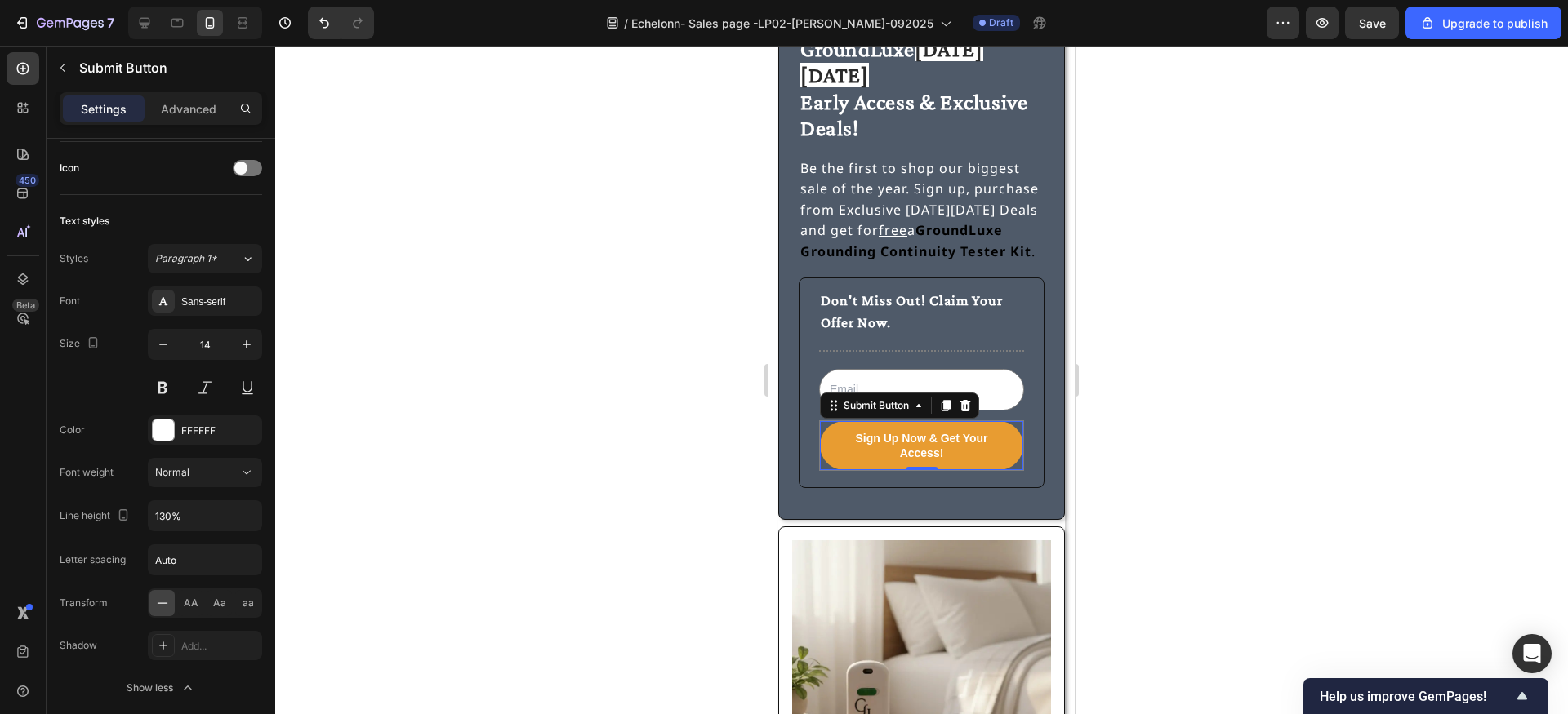
click at [646, 399] on div at bounding box center [922, 379] width 1293 height 668
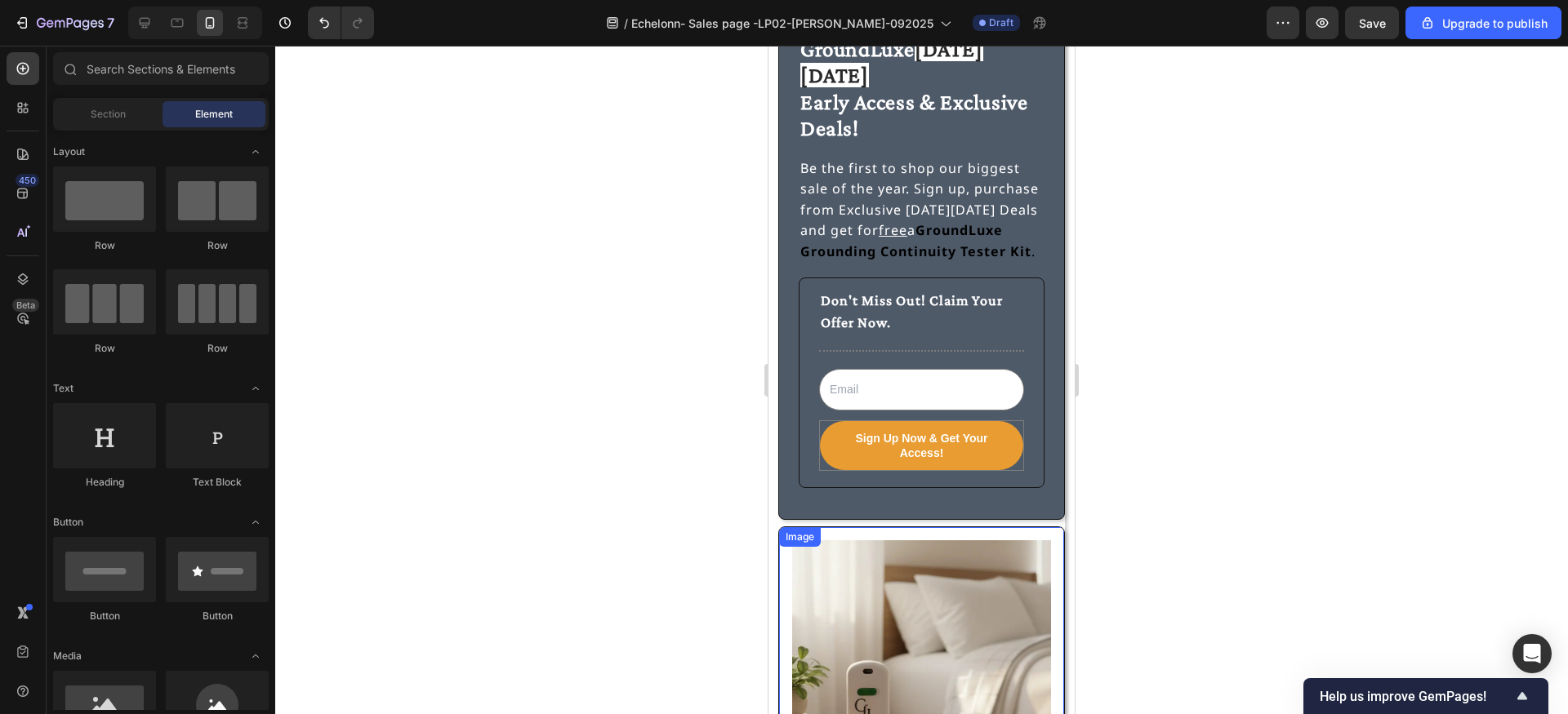
scroll to position [0, 0]
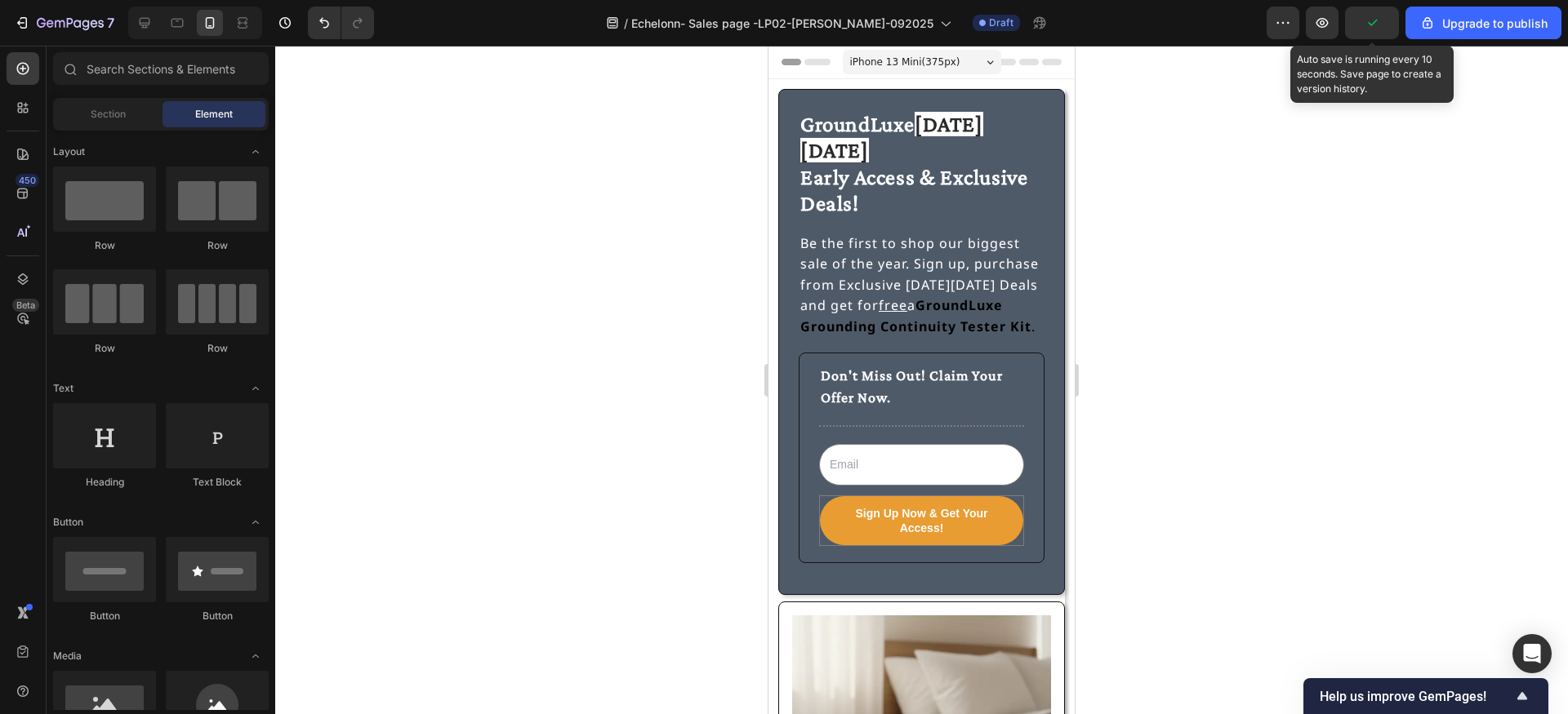
click at [1371, 21] on icon "button" at bounding box center [1372, 23] width 17 height 16
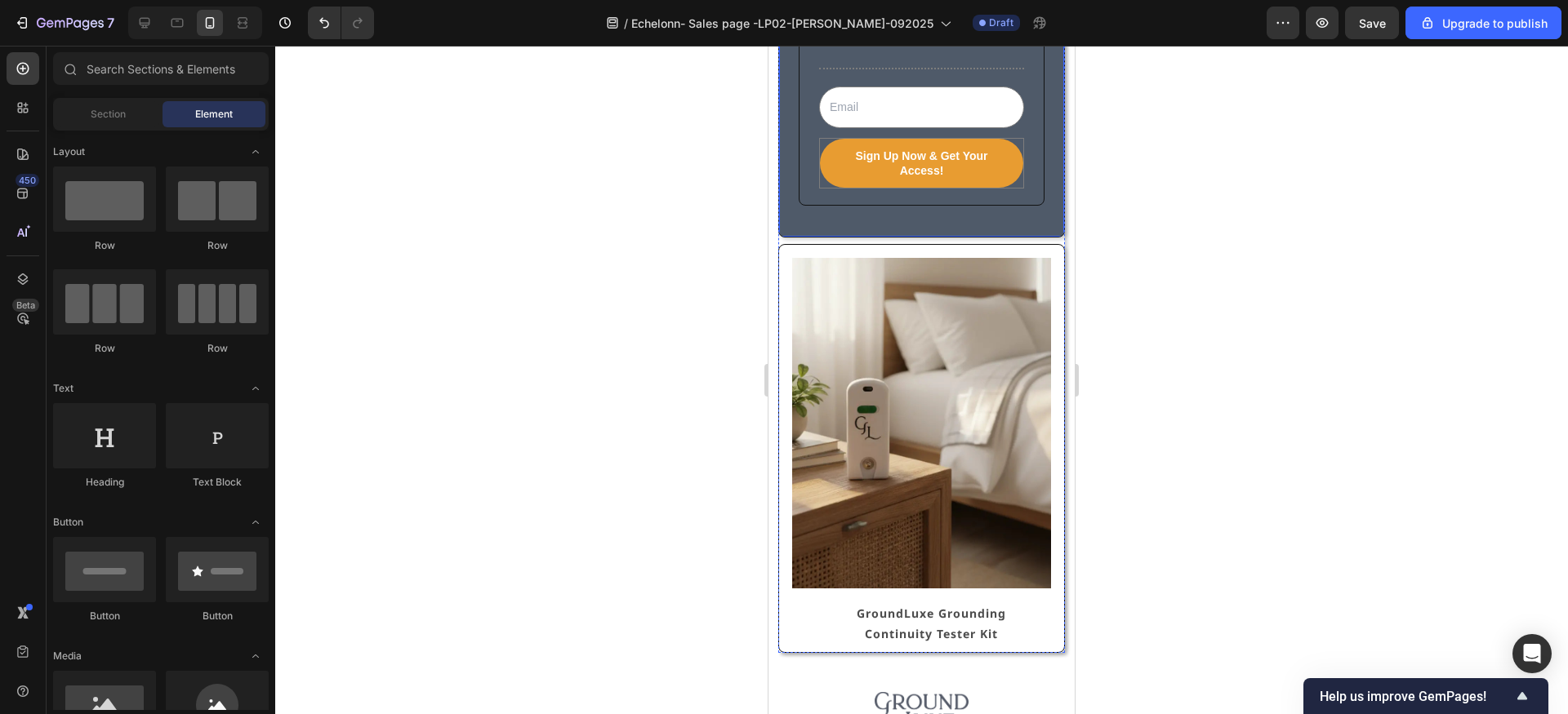
scroll to position [359, 0]
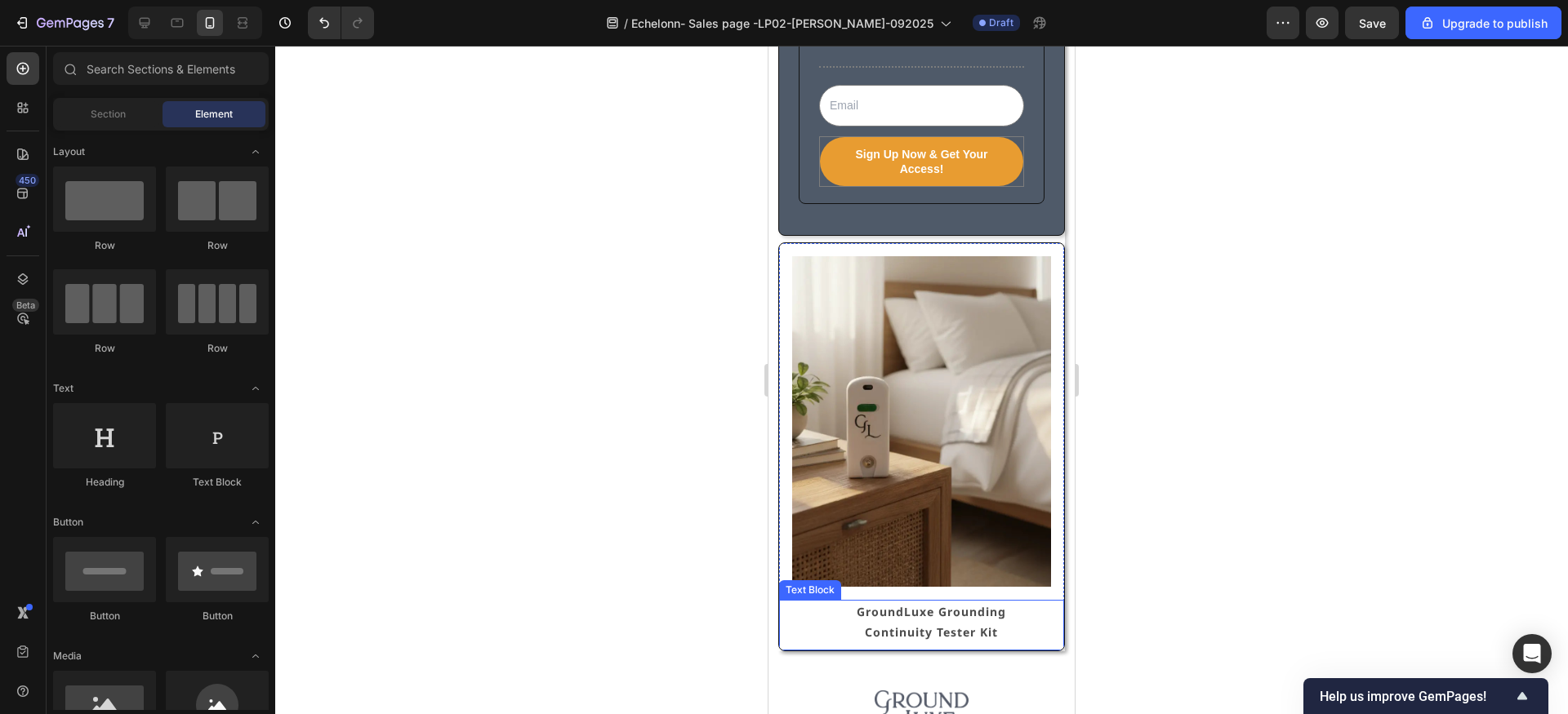
click at [906, 601] on p "GroundLuxe Grounding Continuity Tester Kit" at bounding box center [932, 621] width 196 height 41
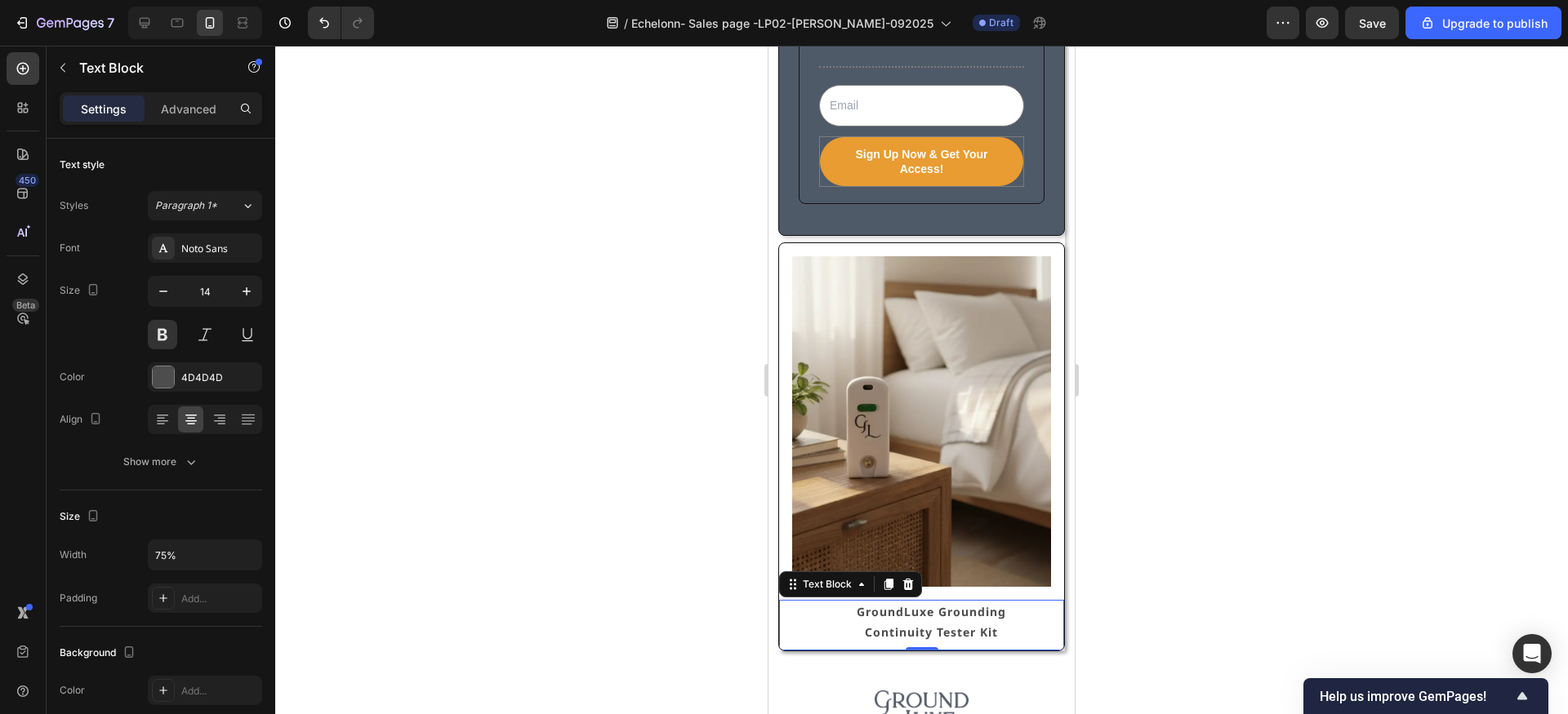
click at [1133, 605] on div at bounding box center [922, 379] width 1293 height 668
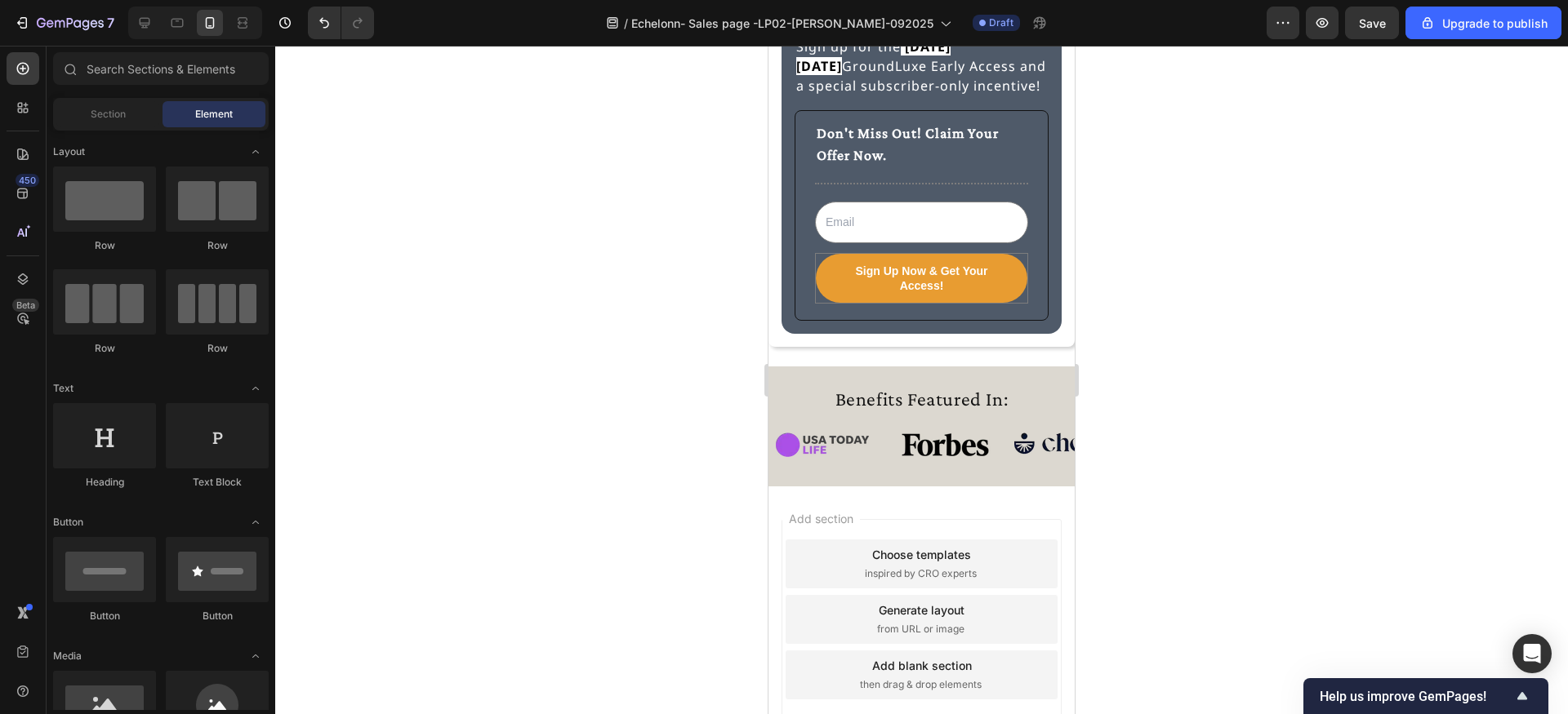
scroll to position [4423, 0]
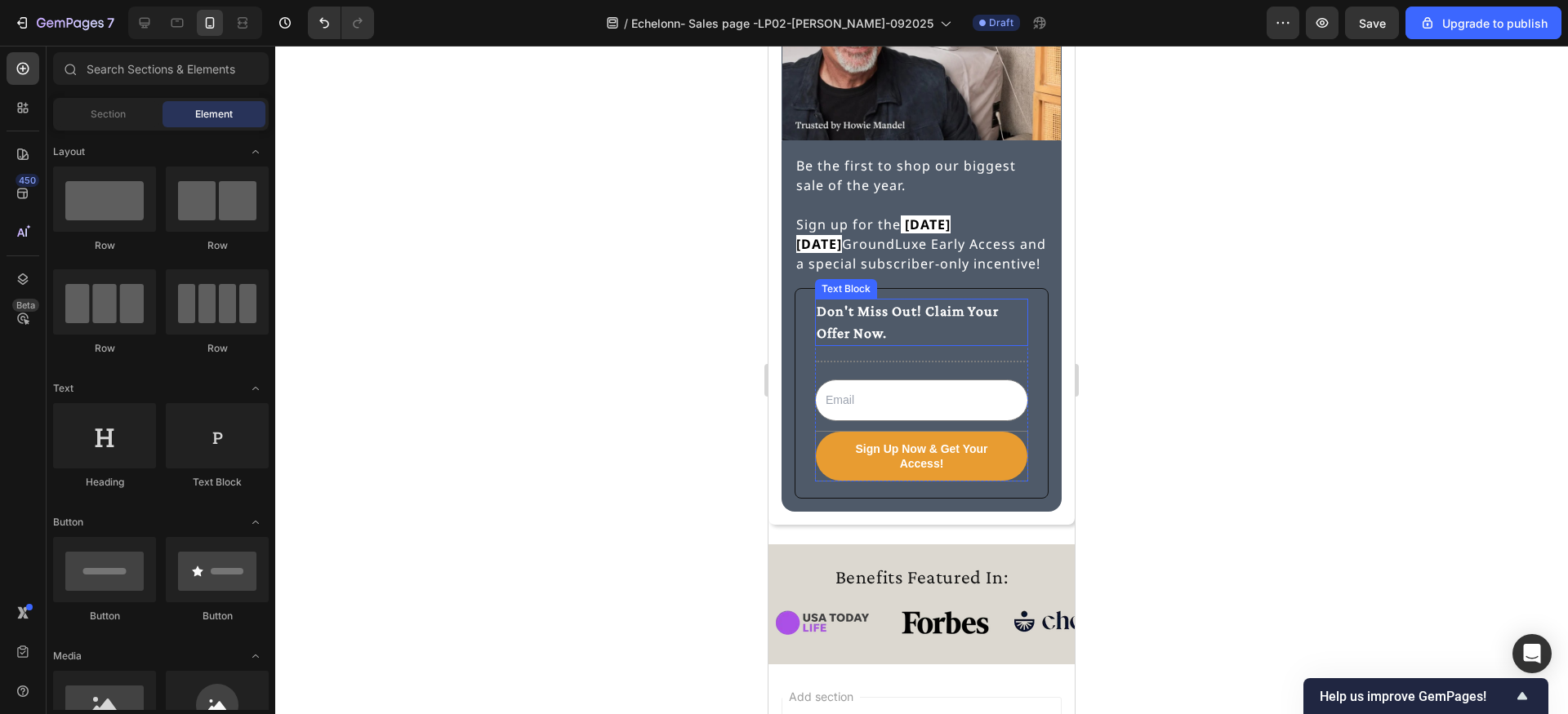
click at [857, 310] on p "Don't Miss Out! Claim Your Offer Now." at bounding box center [922, 323] width 210 height 44
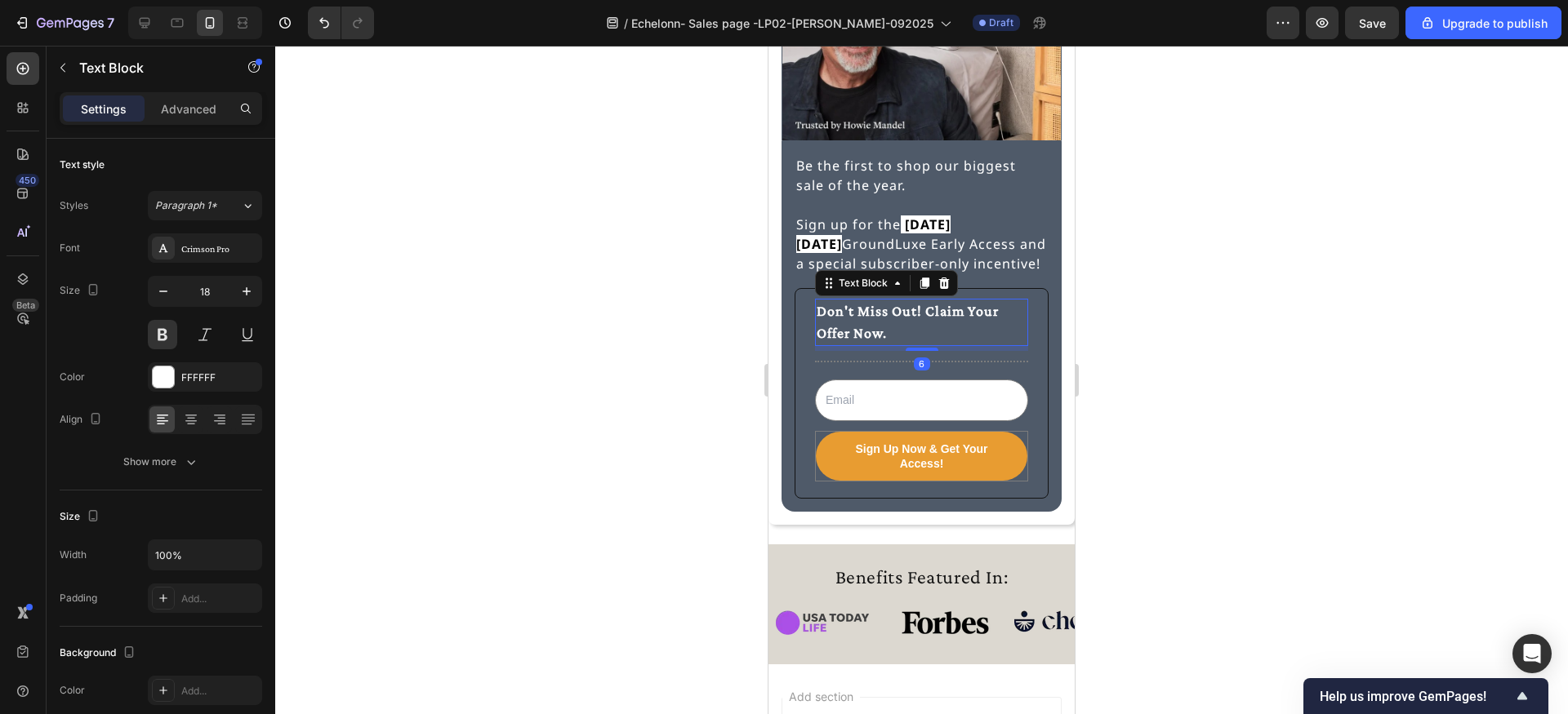
click at [857, 310] on p "Don't Miss Out! Claim Your Offer Now." at bounding box center [922, 323] width 210 height 44
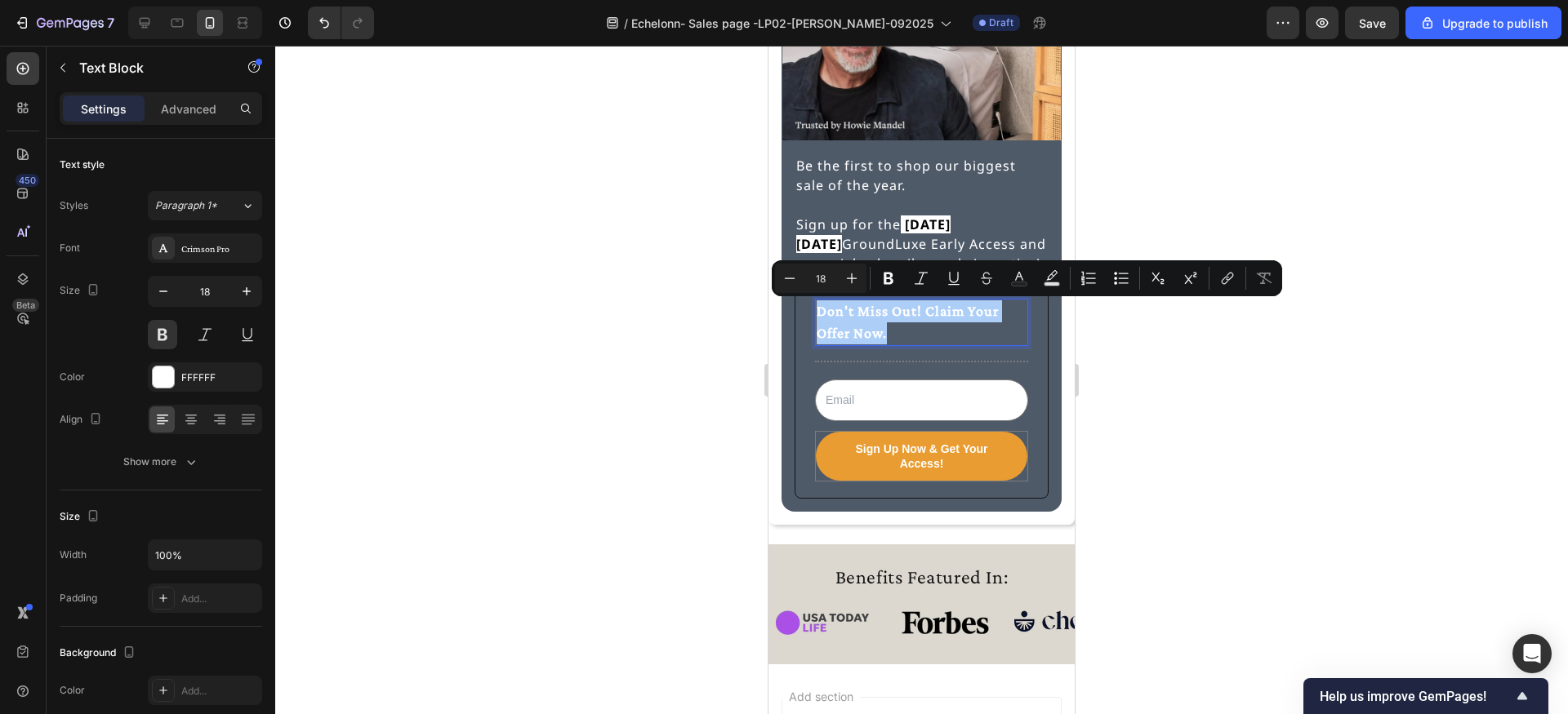
click at [631, 302] on div at bounding box center [922, 379] width 1293 height 668
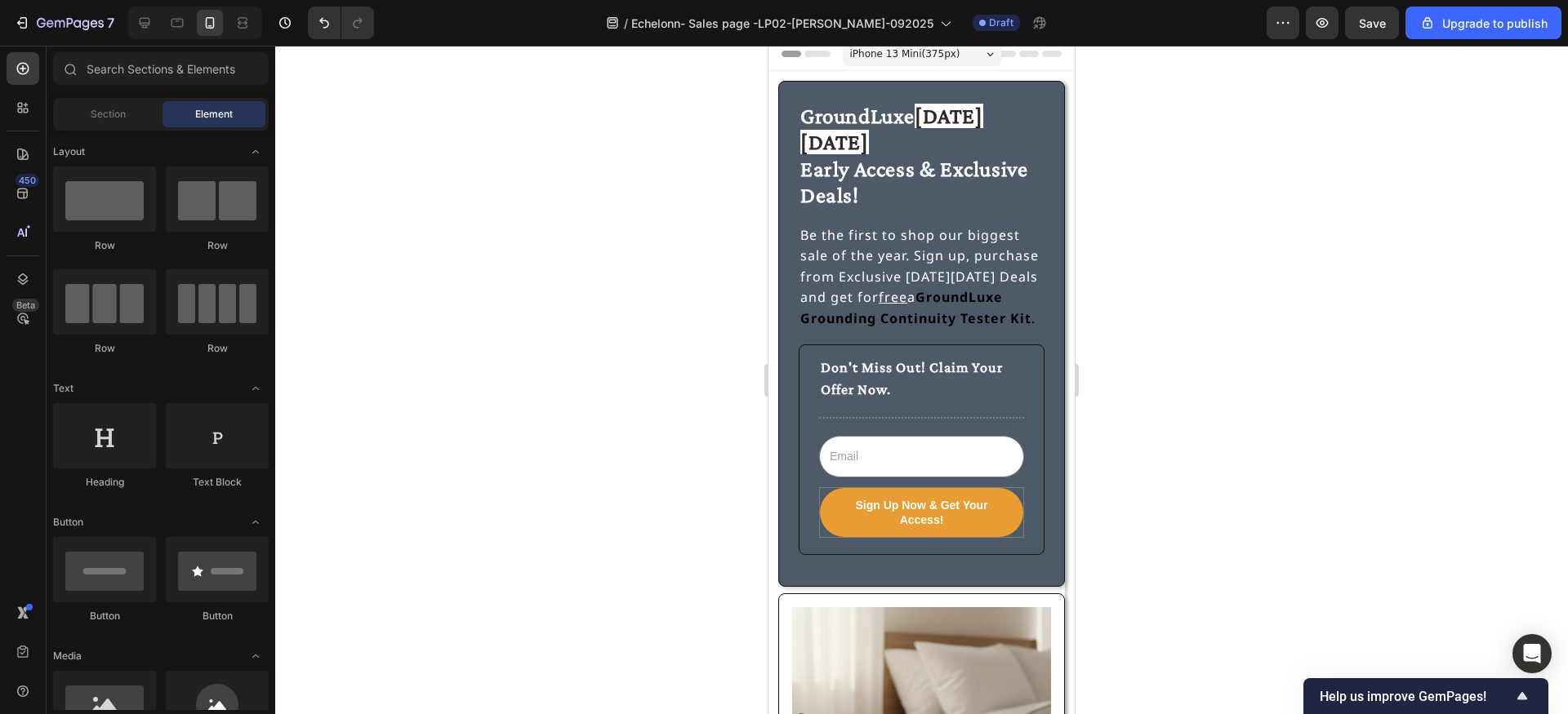
scroll to position [0, 0]
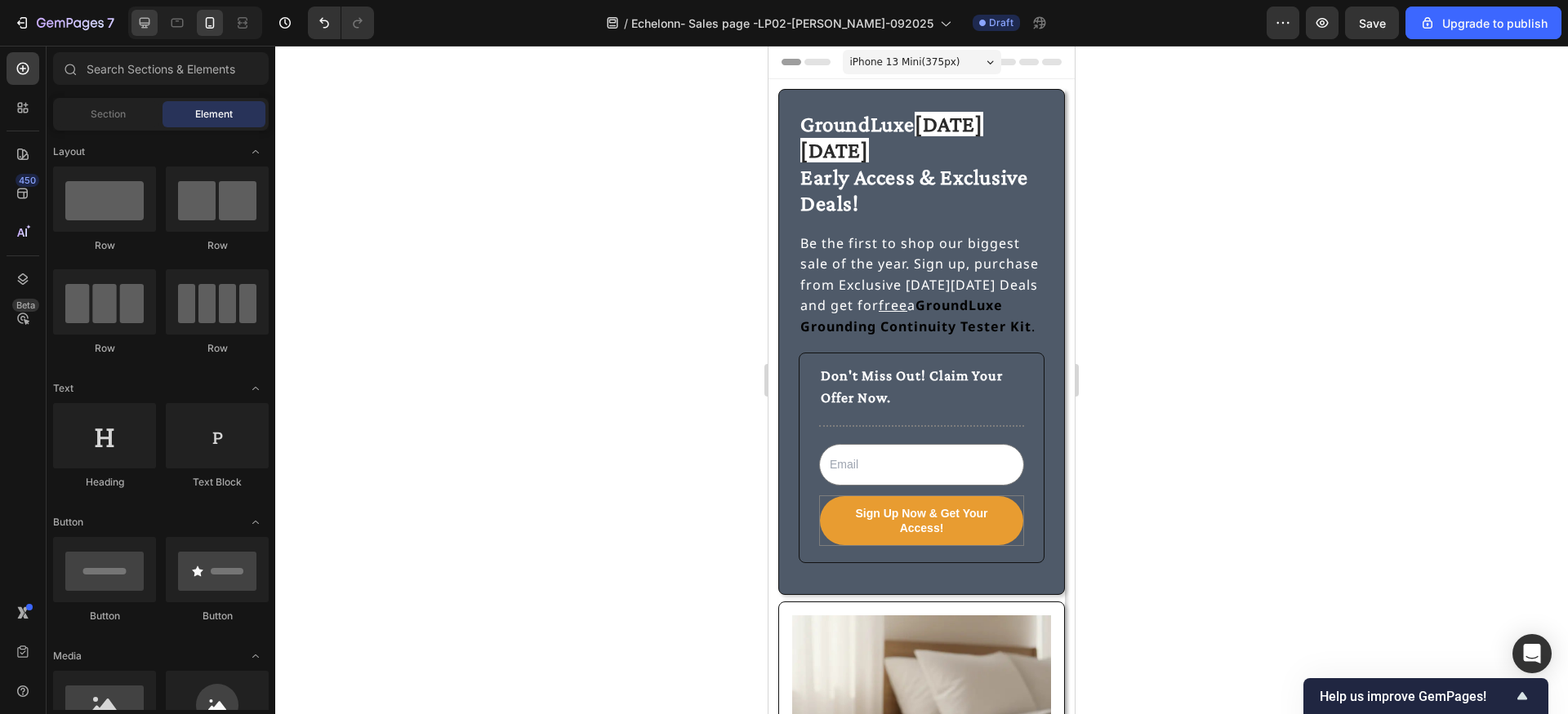
click at [146, 28] on icon at bounding box center [145, 23] width 17 height 16
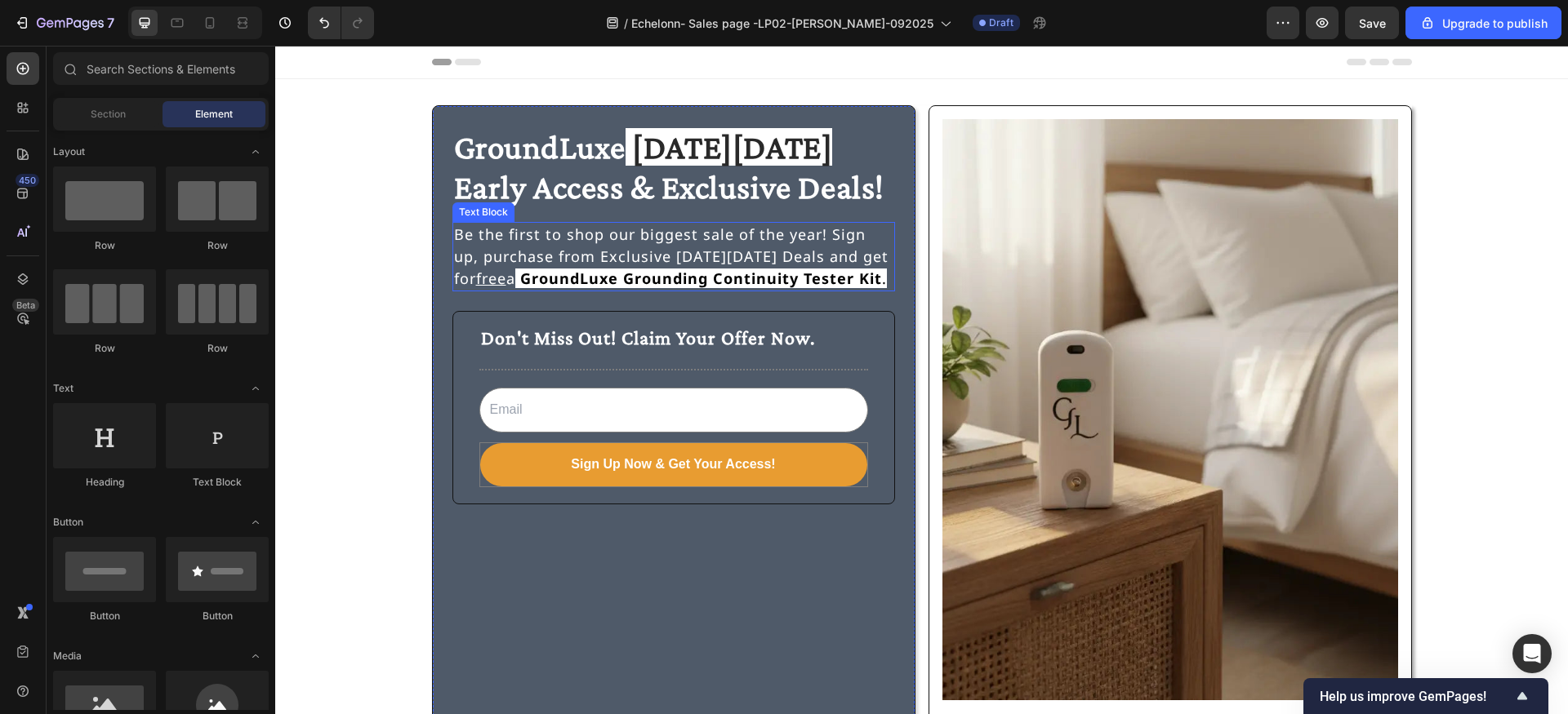
click at [851, 255] on p "Be the first to shop our biggest sale of the year! Sign up, purchase from Exclu…" at bounding box center [673, 257] width 439 height 66
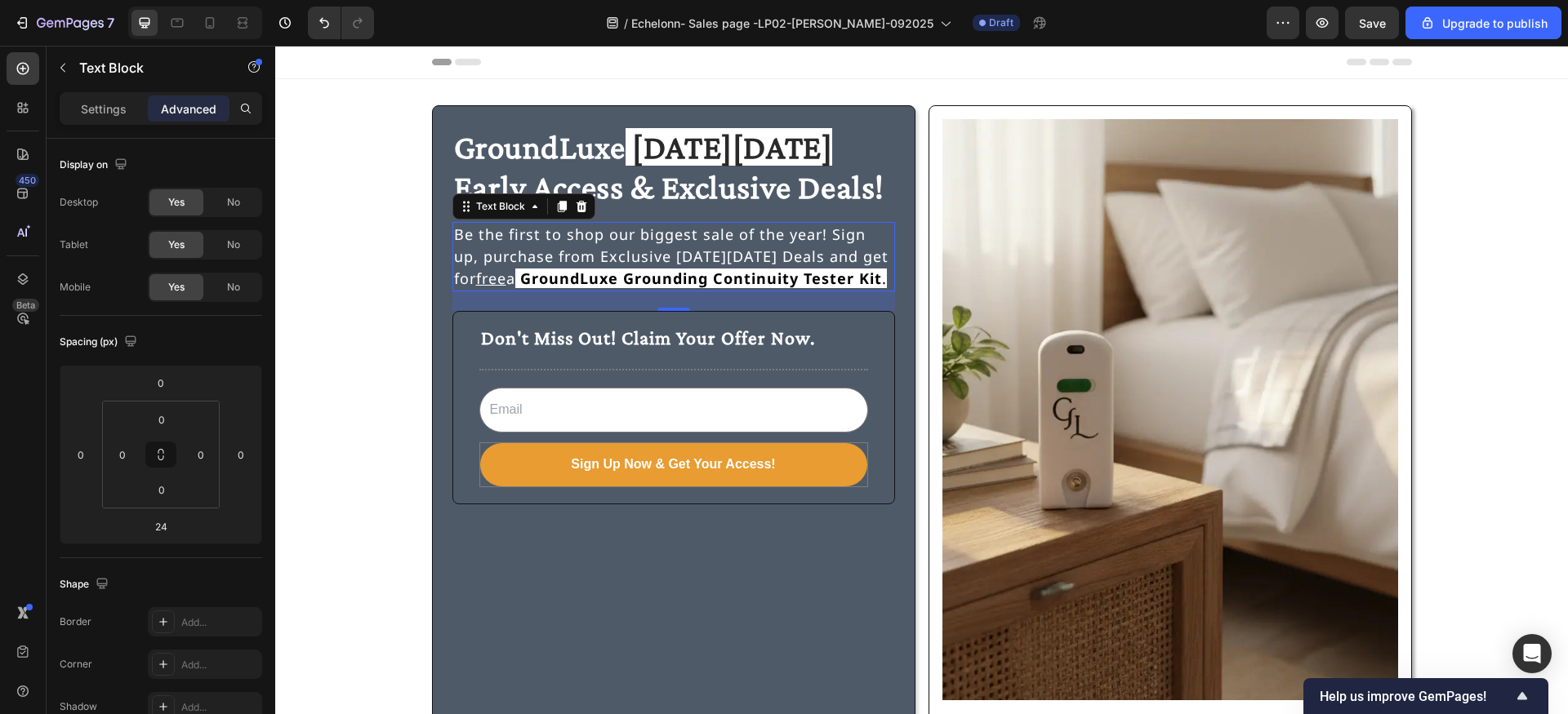
click at [476, 279] on u "free" at bounding box center [491, 278] width 30 height 19
click at [476, 272] on u "FREE" at bounding box center [493, 278] width 36 height 19
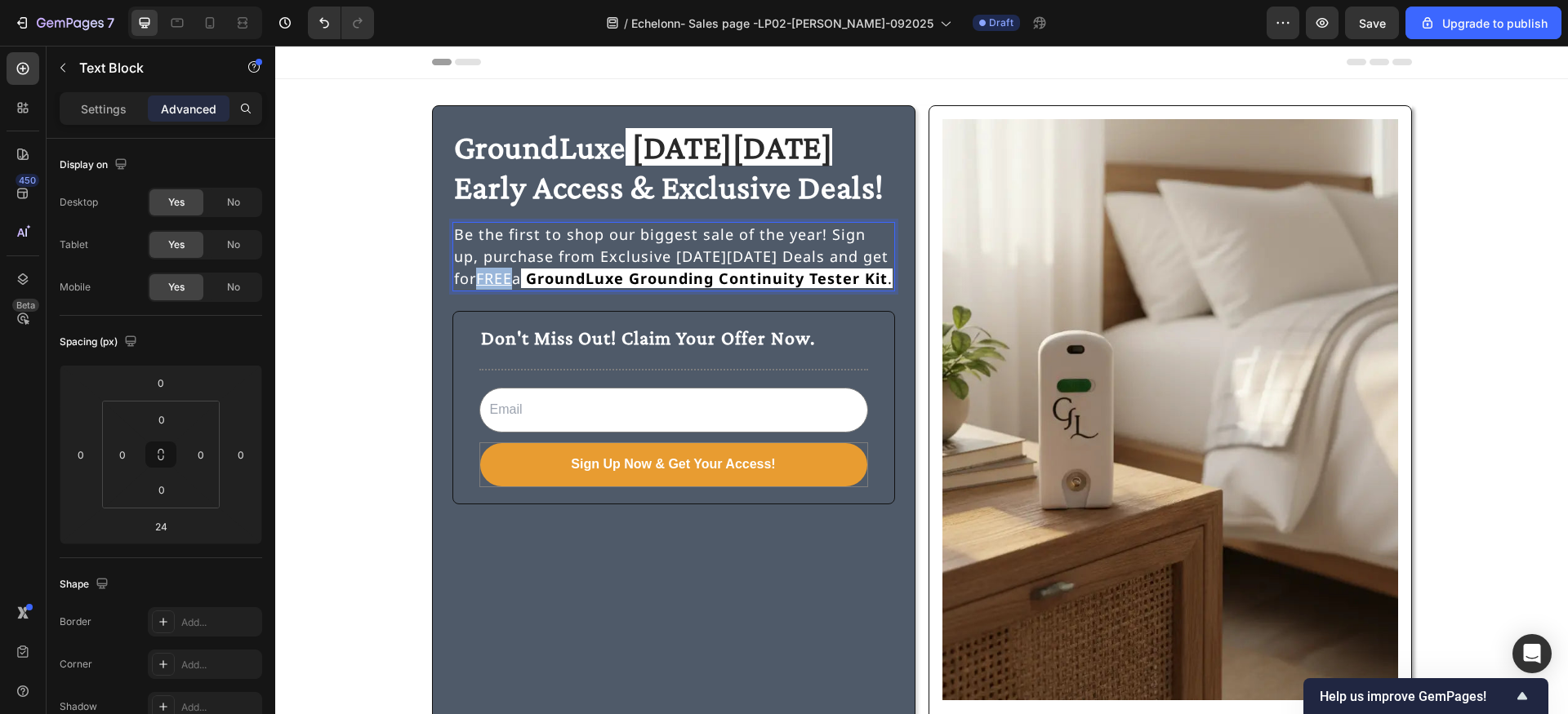
click at [476, 272] on u "FREE" at bounding box center [493, 278] width 36 height 19
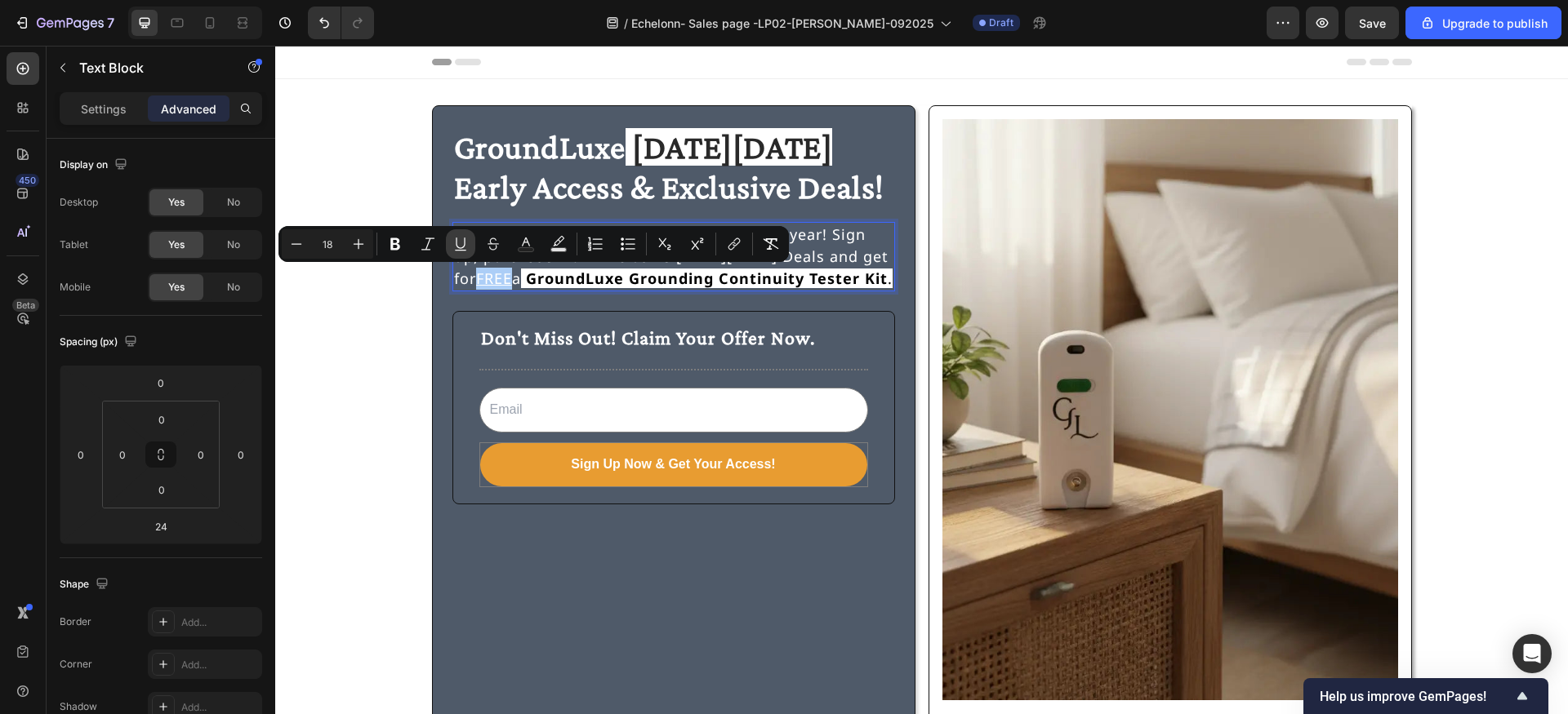
click at [468, 242] on icon "Editor contextual toolbar" at bounding box center [460, 244] width 17 height 16
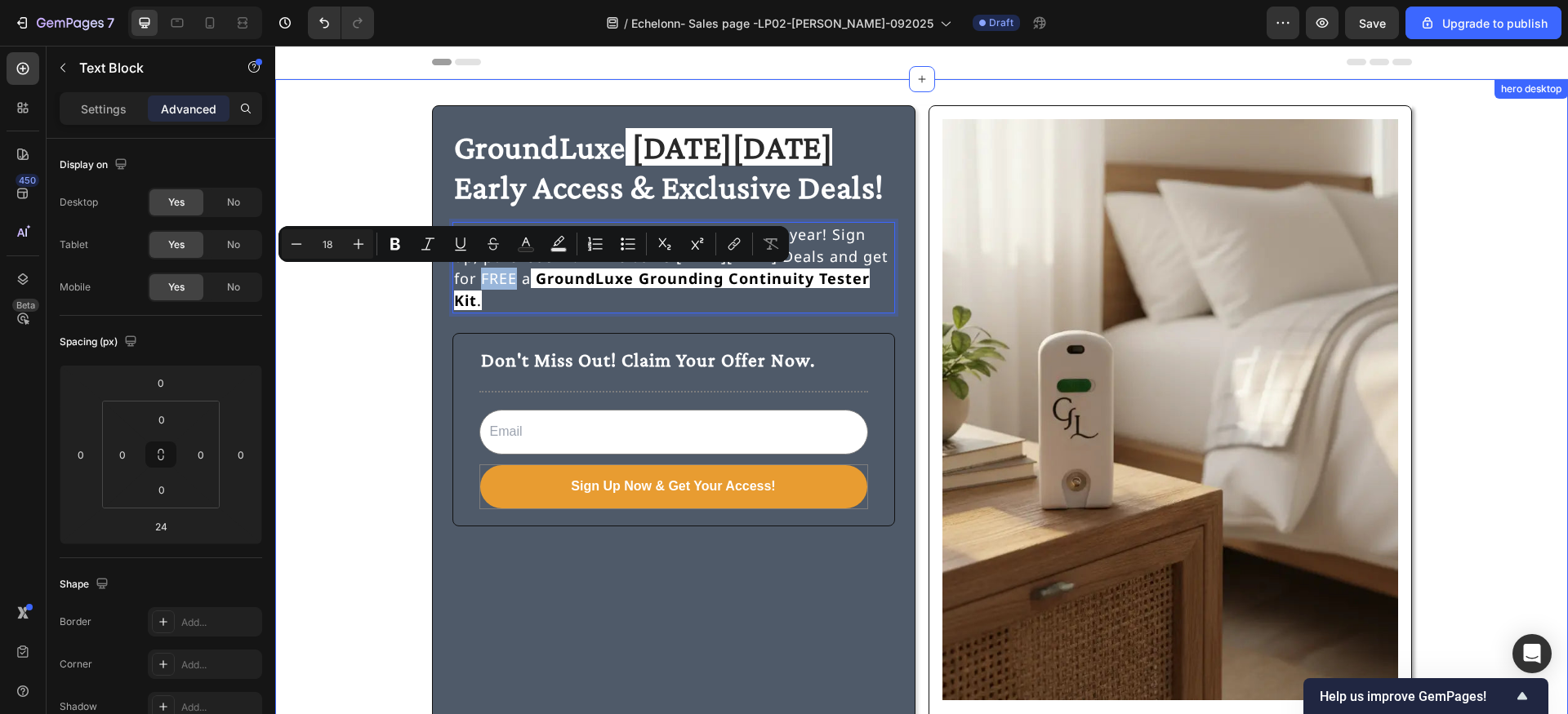
click at [417, 312] on div "GroundLuxe Black Friday Early Access & Exclusive Deals! Heading Be the first to…" at bounding box center [922, 421] width 1253 height 632
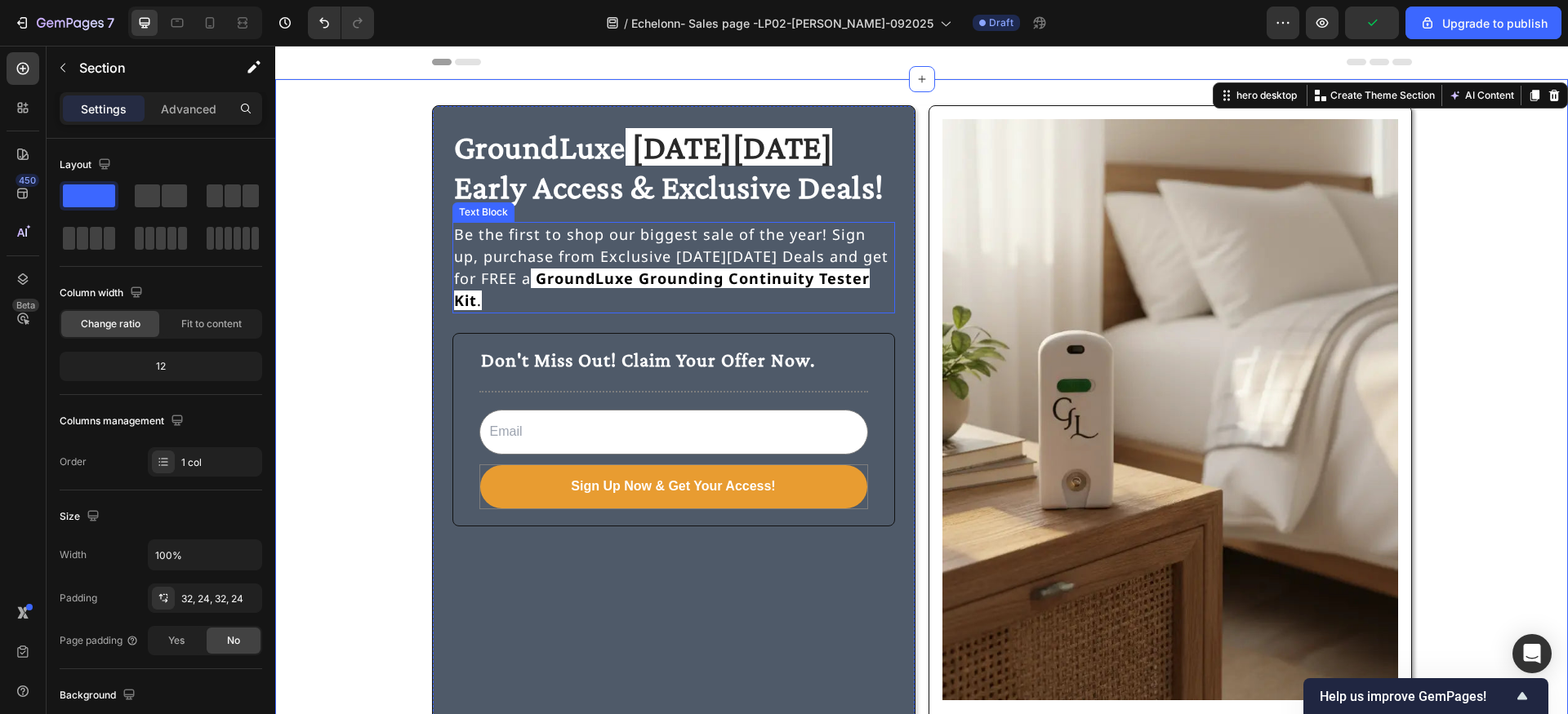
click at [456, 282] on p "Be the first to shop our biggest sale of the year! Sign up, purchase from Exclu…" at bounding box center [673, 268] width 439 height 88
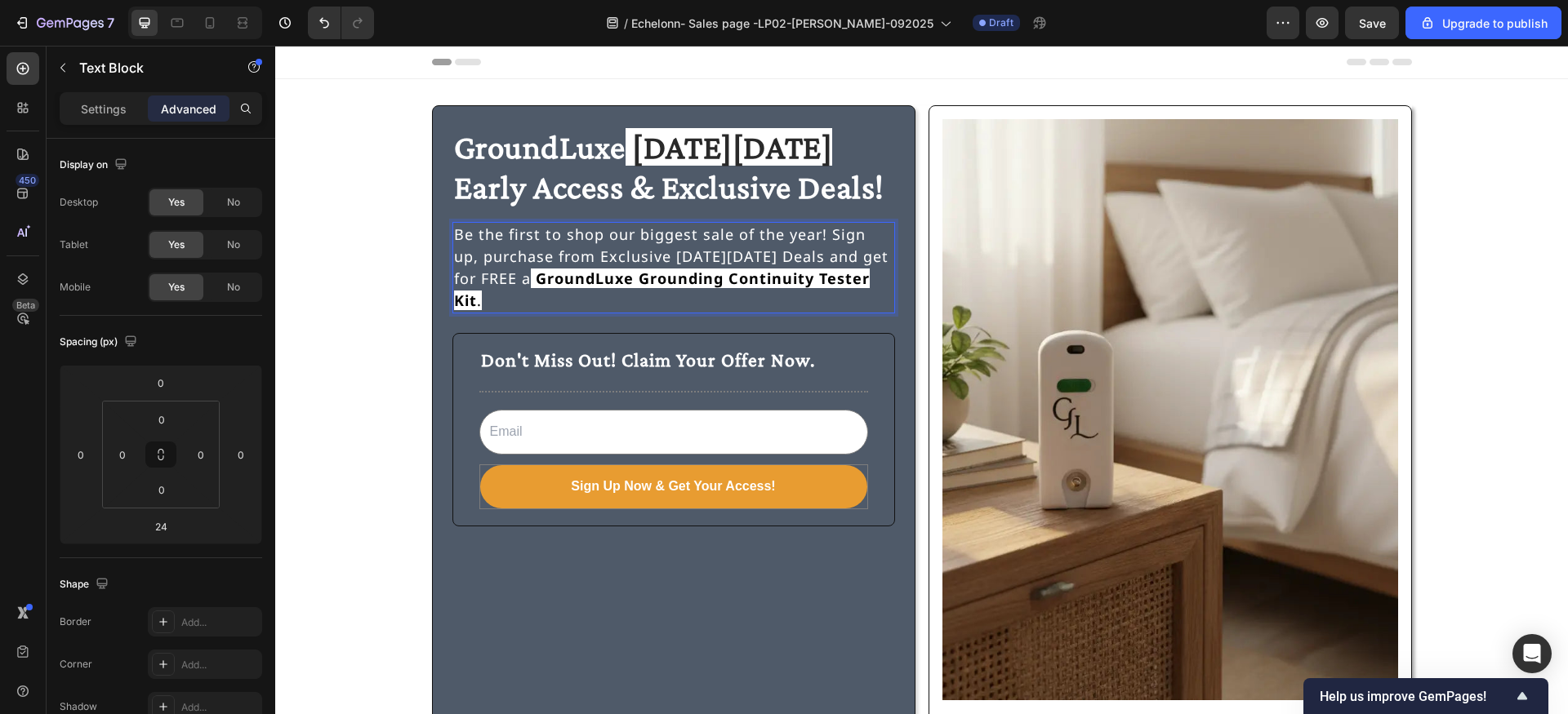
click at [456, 279] on p "Be the first to shop our biggest sale of the year! Sign up, purchase from Exclu…" at bounding box center [673, 268] width 439 height 88
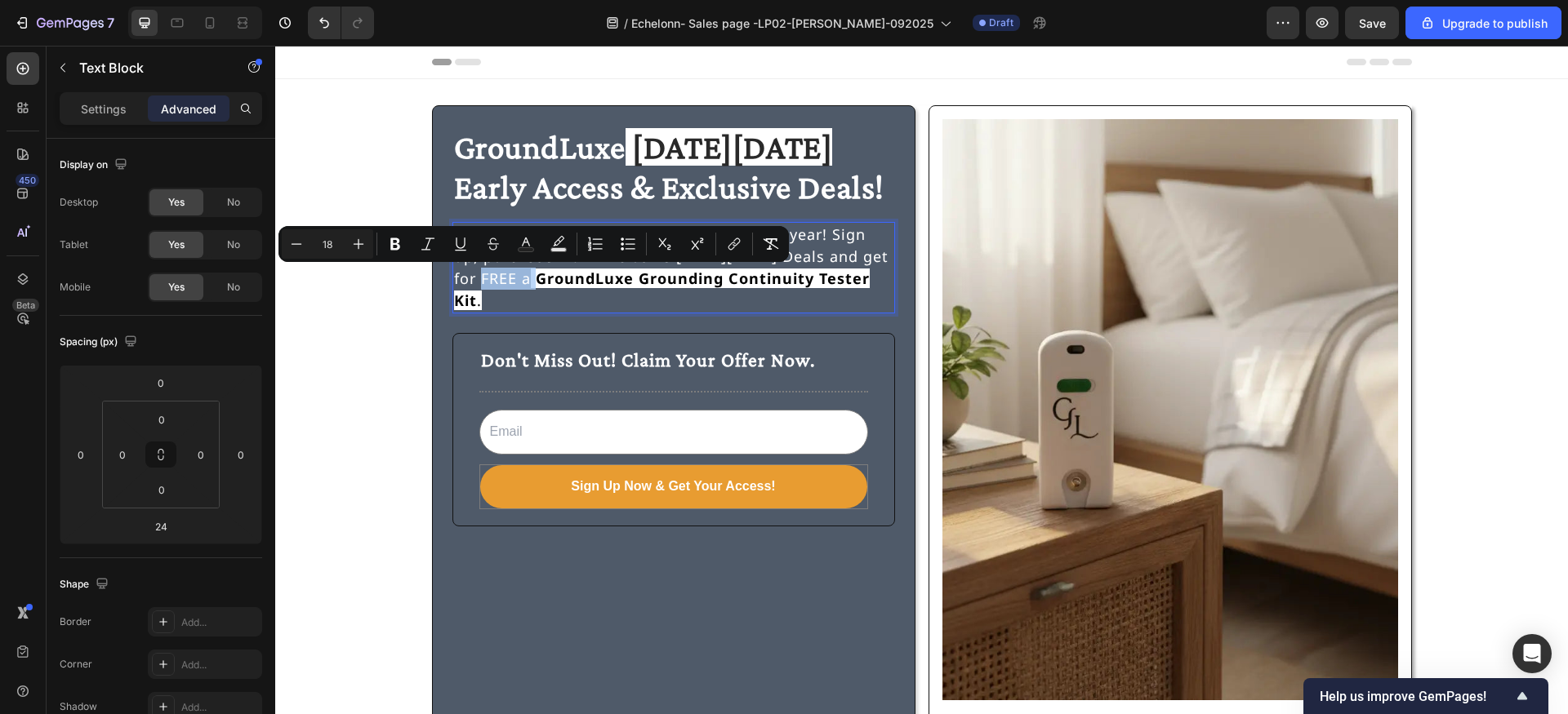
drag, startPoint x: 456, startPoint y: 279, endPoint x: 513, endPoint y: 286, distance: 57.4
click at [513, 286] on p "Be the first to shop our biggest sale of the year! Sign up, purchase from Exclu…" at bounding box center [673, 268] width 439 height 88
click at [557, 240] on icon "Editor contextual toolbar" at bounding box center [558, 244] width 17 height 16
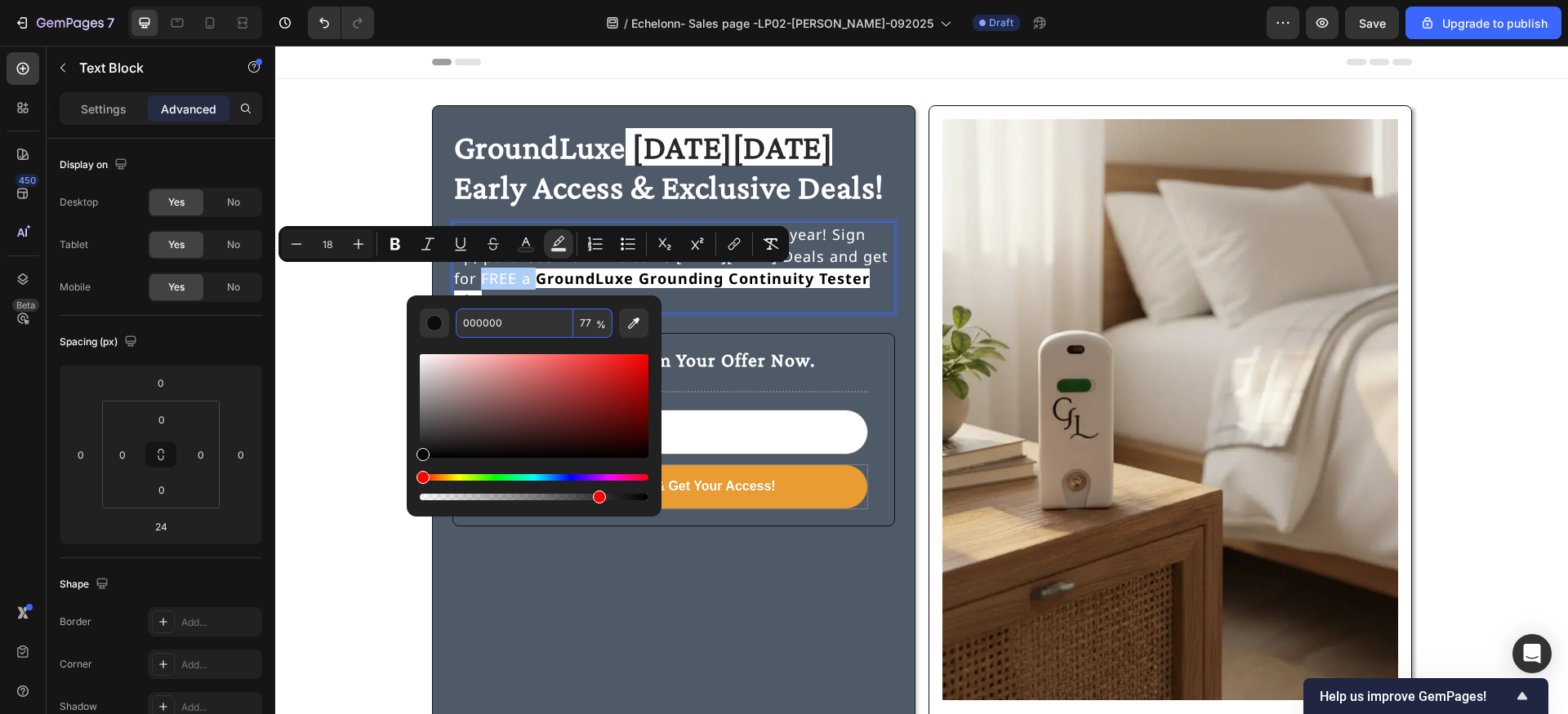
click at [586, 320] on input "77" at bounding box center [592, 324] width 39 height 29
type input "1"
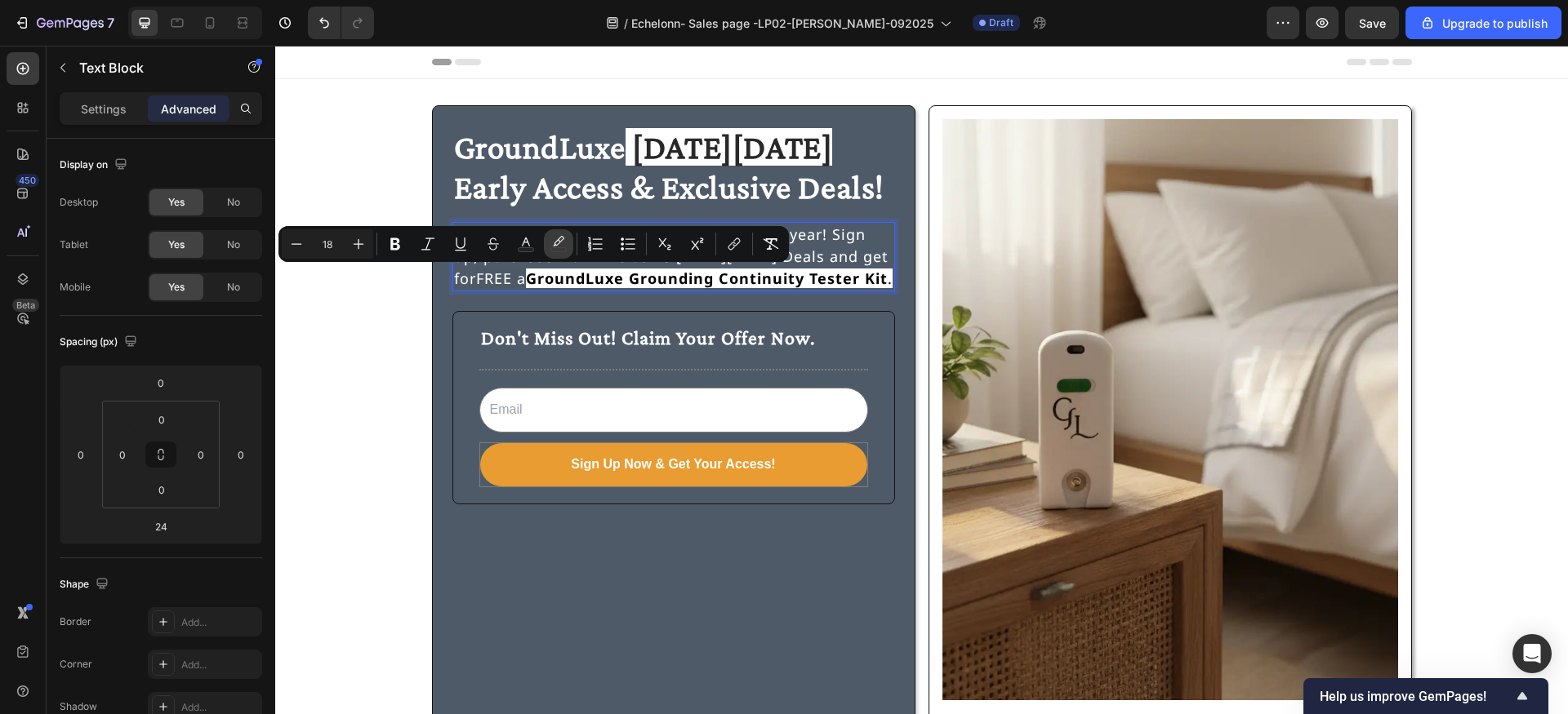
click at [559, 244] on icon "Editor contextual toolbar" at bounding box center [558, 244] width 17 height 16
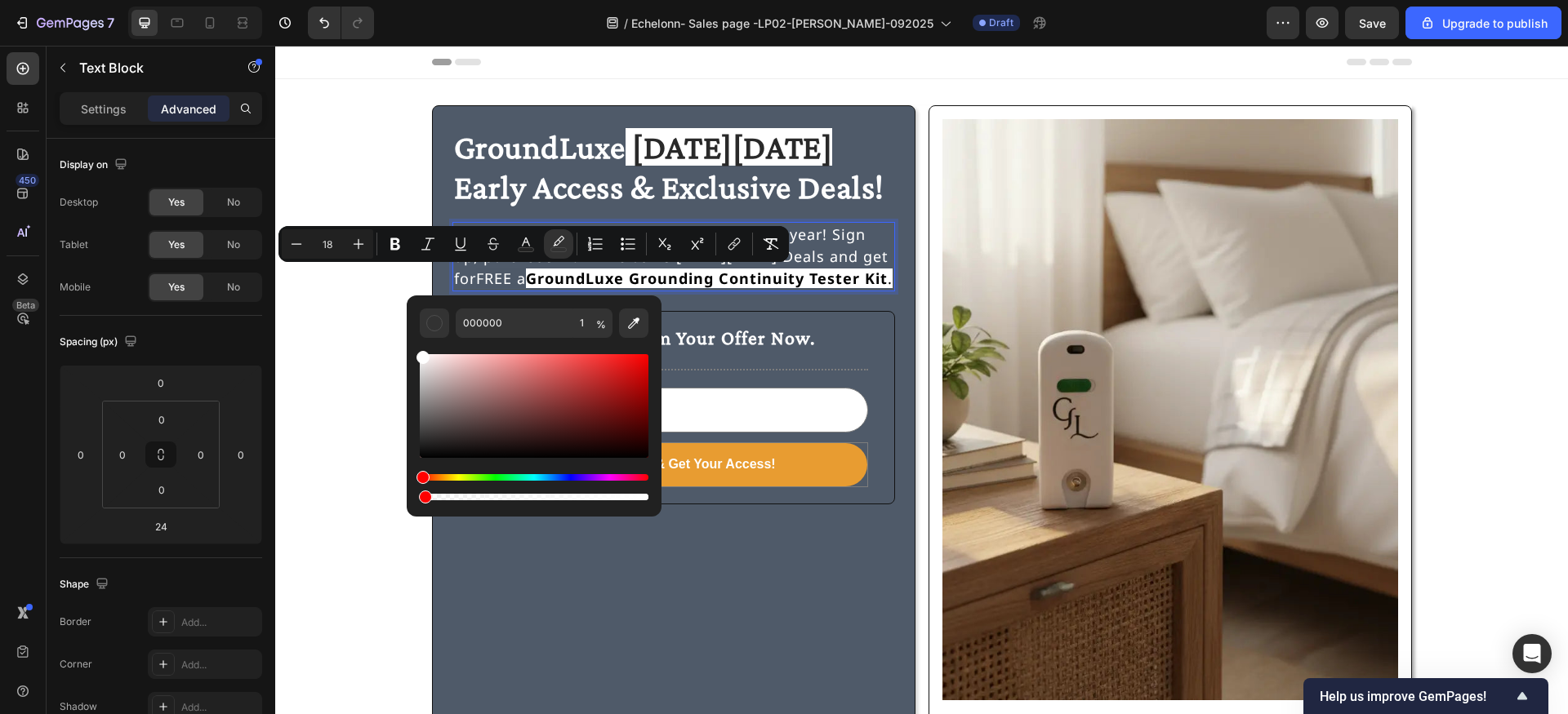
drag, startPoint x: 423, startPoint y: 453, endPoint x: 412, endPoint y: 341, distance: 112.5
click at [412, 341] on div "000000 1 %" at bounding box center [535, 399] width 255 height 208
type input "FFFFFF"
click at [588, 324] on input "1" at bounding box center [592, 324] width 39 height 29
type input "100"
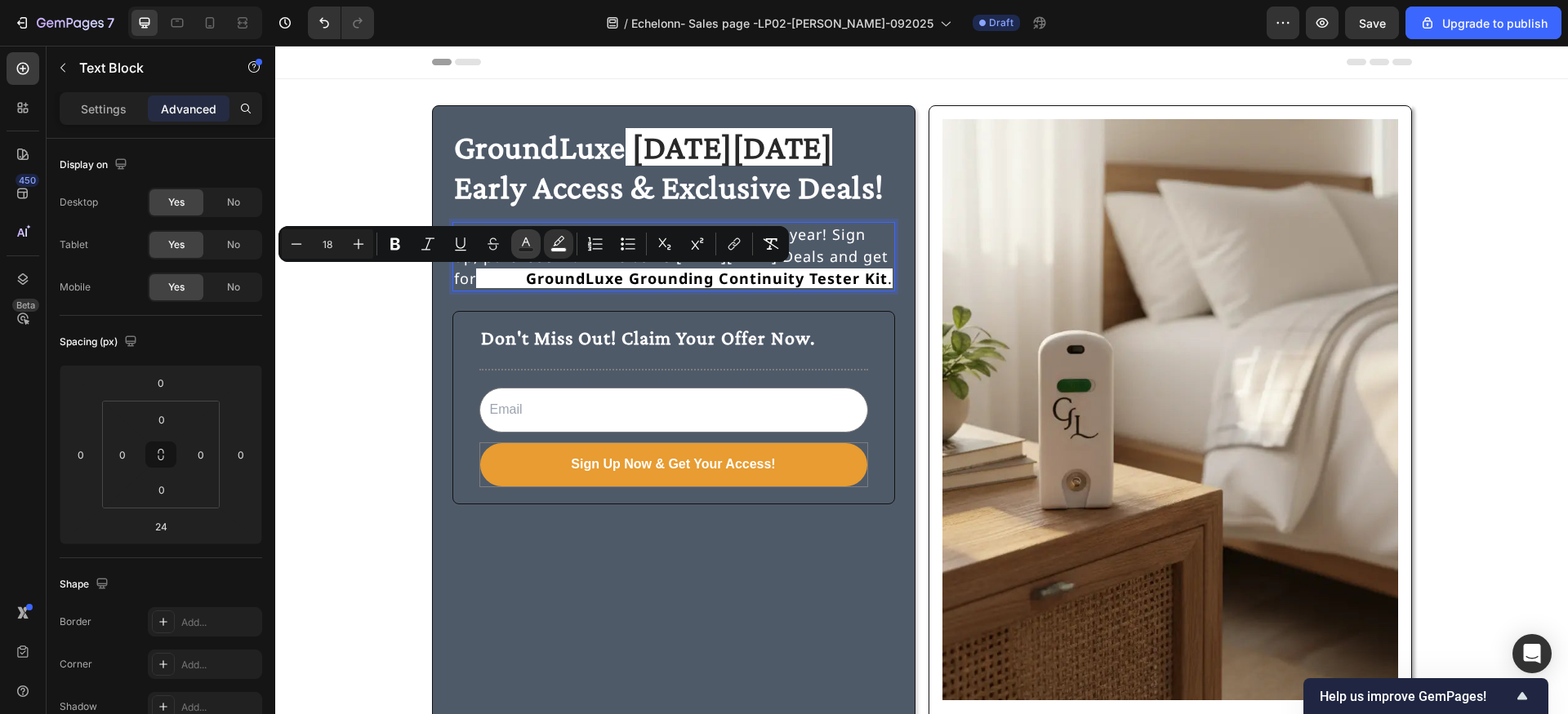
click at [528, 250] on rect "Editor contextual toolbar" at bounding box center [526, 250] width 16 height 4
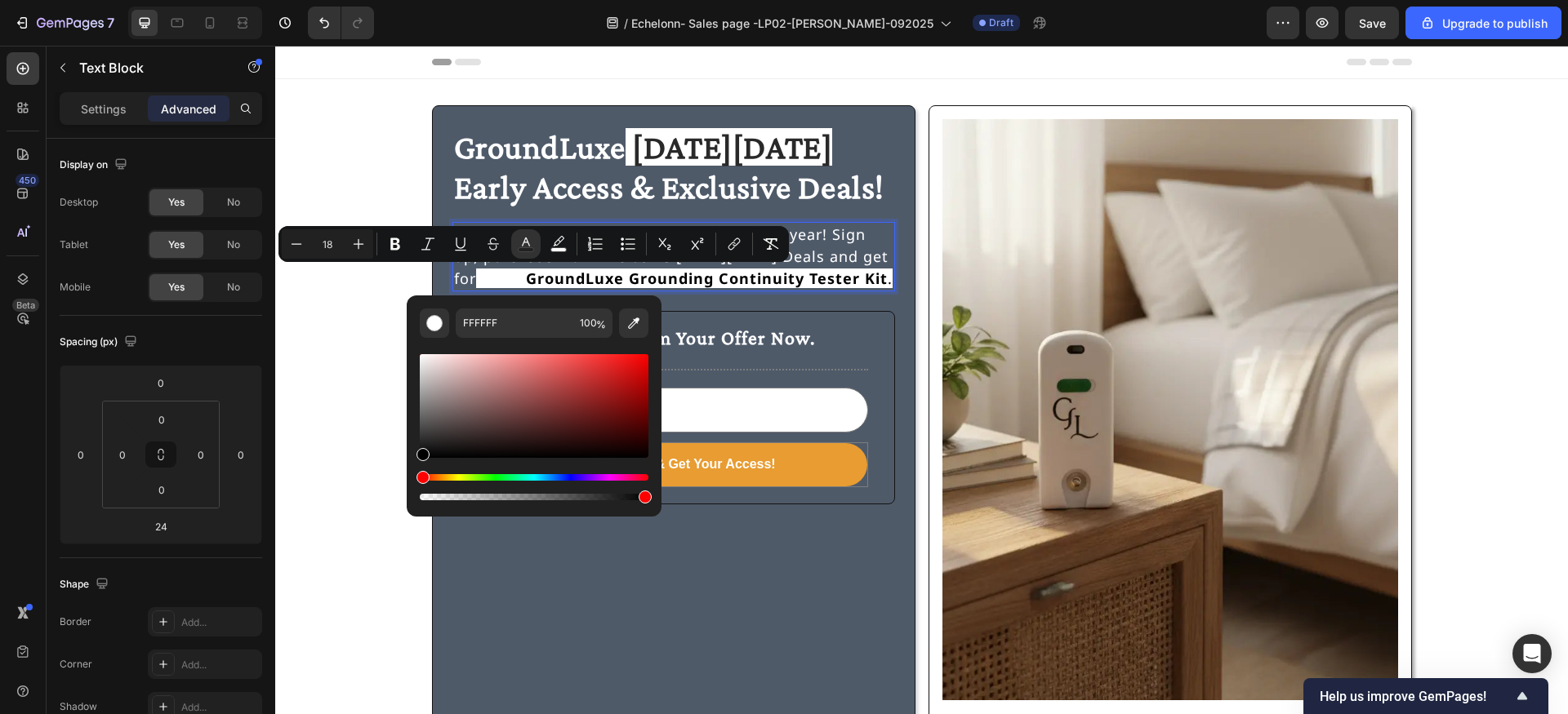
drag, startPoint x: 422, startPoint y: 360, endPoint x: 420, endPoint y: 480, distance: 120.0
click at [420, 480] on div "Editor contextual toolbar" at bounding box center [534, 427] width 228 height 153
type input "000000"
click at [336, 381] on div "GroundLuxe Black Friday Early Access & Exclusive Deals! Heading Be the first to…" at bounding box center [922, 421] width 1253 height 632
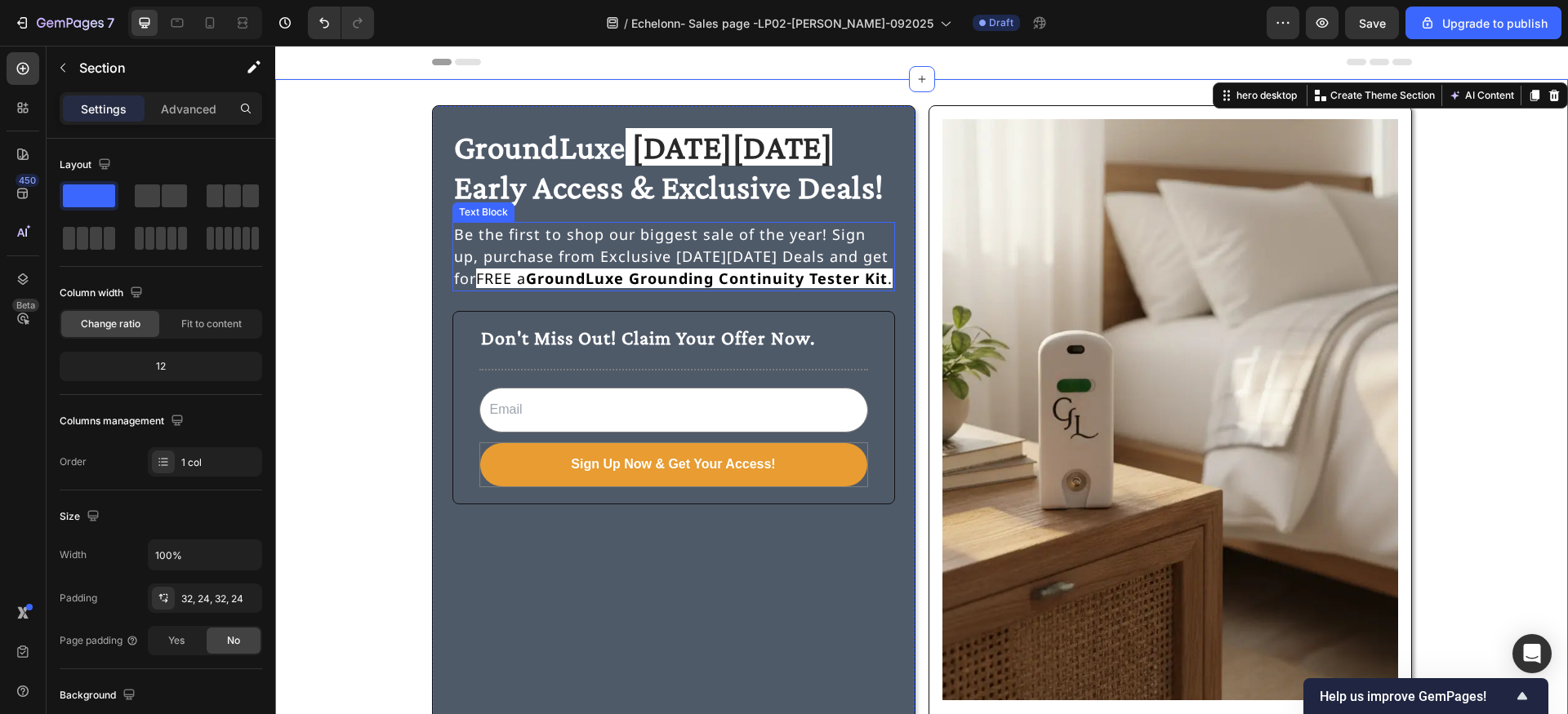
click at [512, 277] on span "FREE a GroundLuxe Grounding Continuity Tester Kit ." at bounding box center [684, 278] width 416 height 19
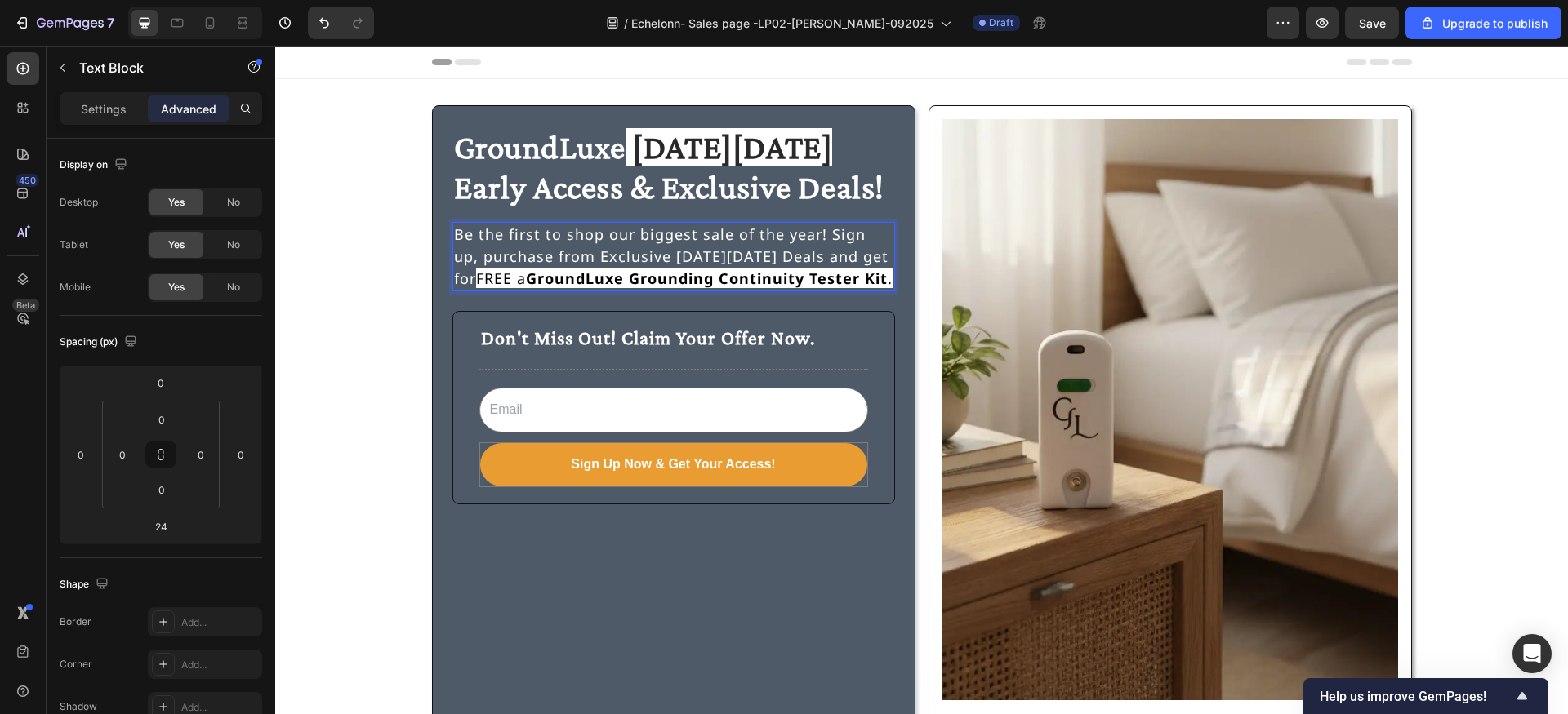
click at [526, 272] on strong "GroundLuxe Grounding Continuity Tester Kit" at bounding box center [707, 278] width 362 height 19
click at [358, 289] on div "GroundLuxe Black Friday Early Access & Exclusive Deals! Heading Be the first to…" at bounding box center [922, 421] width 1253 height 632
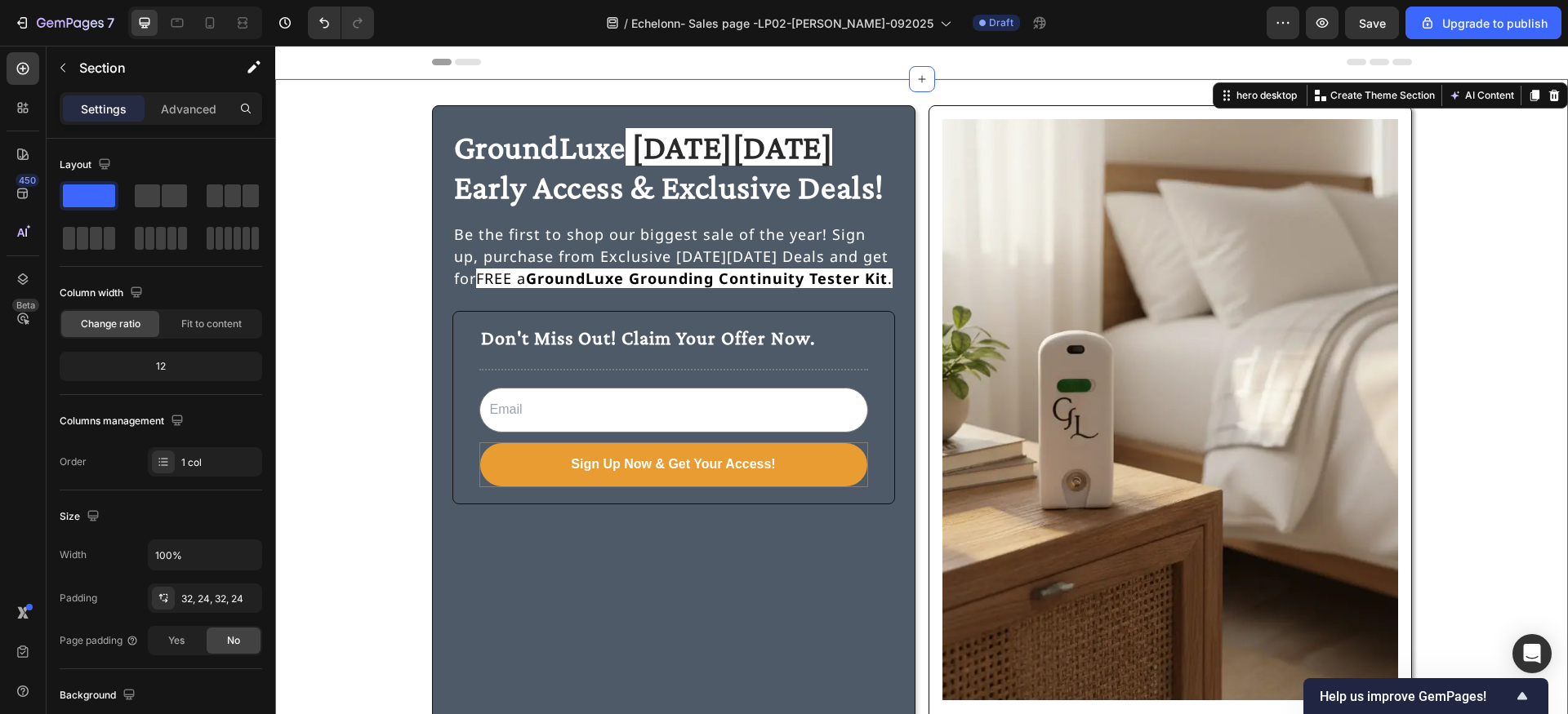
click at [358, 289] on div "GroundLuxe Black Friday Early Access & Exclusive Deals! Heading Be the first to…" at bounding box center [922, 421] width 1253 height 632
click at [504, 279] on span "FREE a GroundLuxe Grounding Continuity Tester Kit ." at bounding box center [684, 278] width 416 height 19
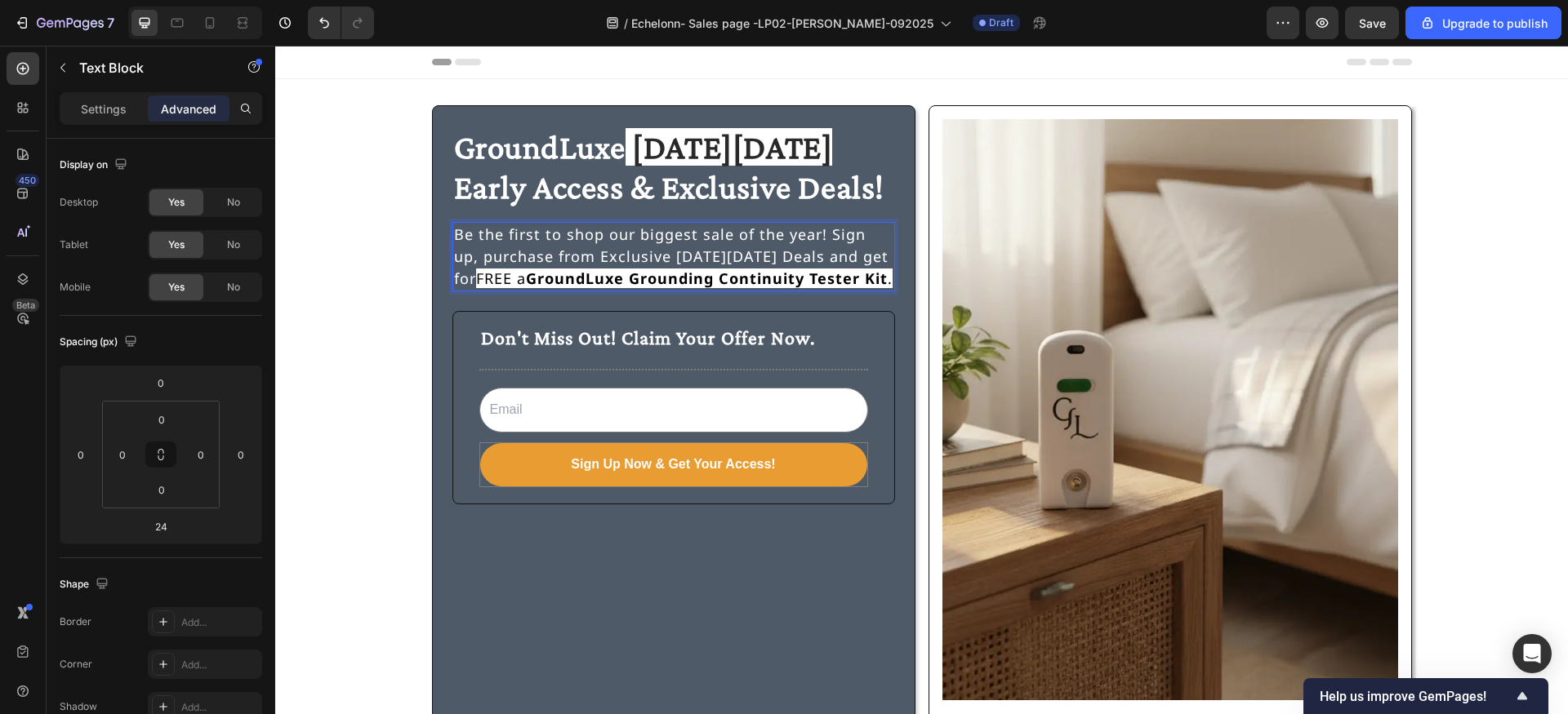
click at [504, 280] on span "FREE a GroundLuxe Grounding Continuity Tester Kit ." at bounding box center [684, 278] width 416 height 19
drag, startPoint x: 504, startPoint y: 280, endPoint x: 452, endPoint y: 280, distance: 52.0
click at [452, 280] on div "Be the first to shop our biggest sale of the year! Sign up, purchase from Exclu…" at bounding box center [673, 257] width 443 height 70
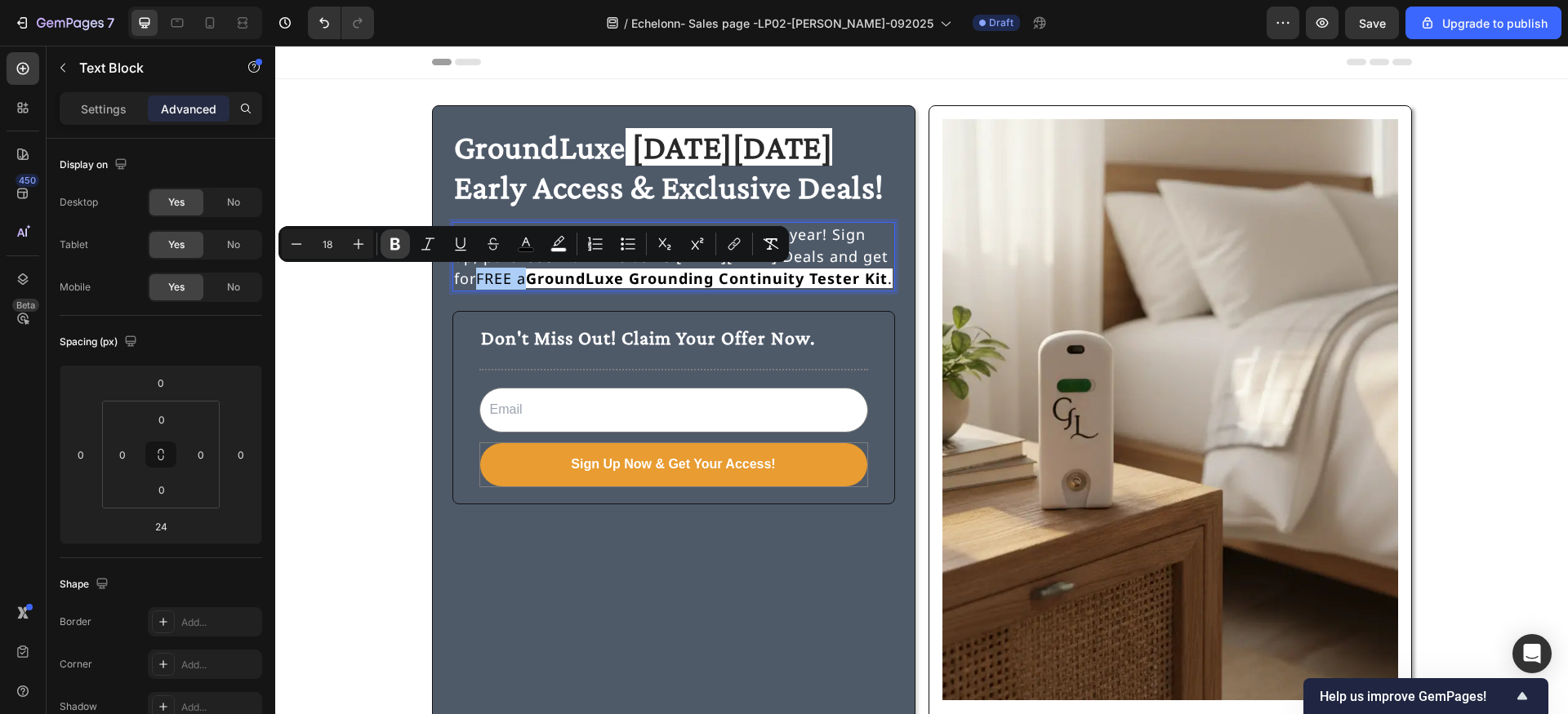
click at [397, 242] on icon "Editor contextual toolbar" at bounding box center [395, 244] width 10 height 12
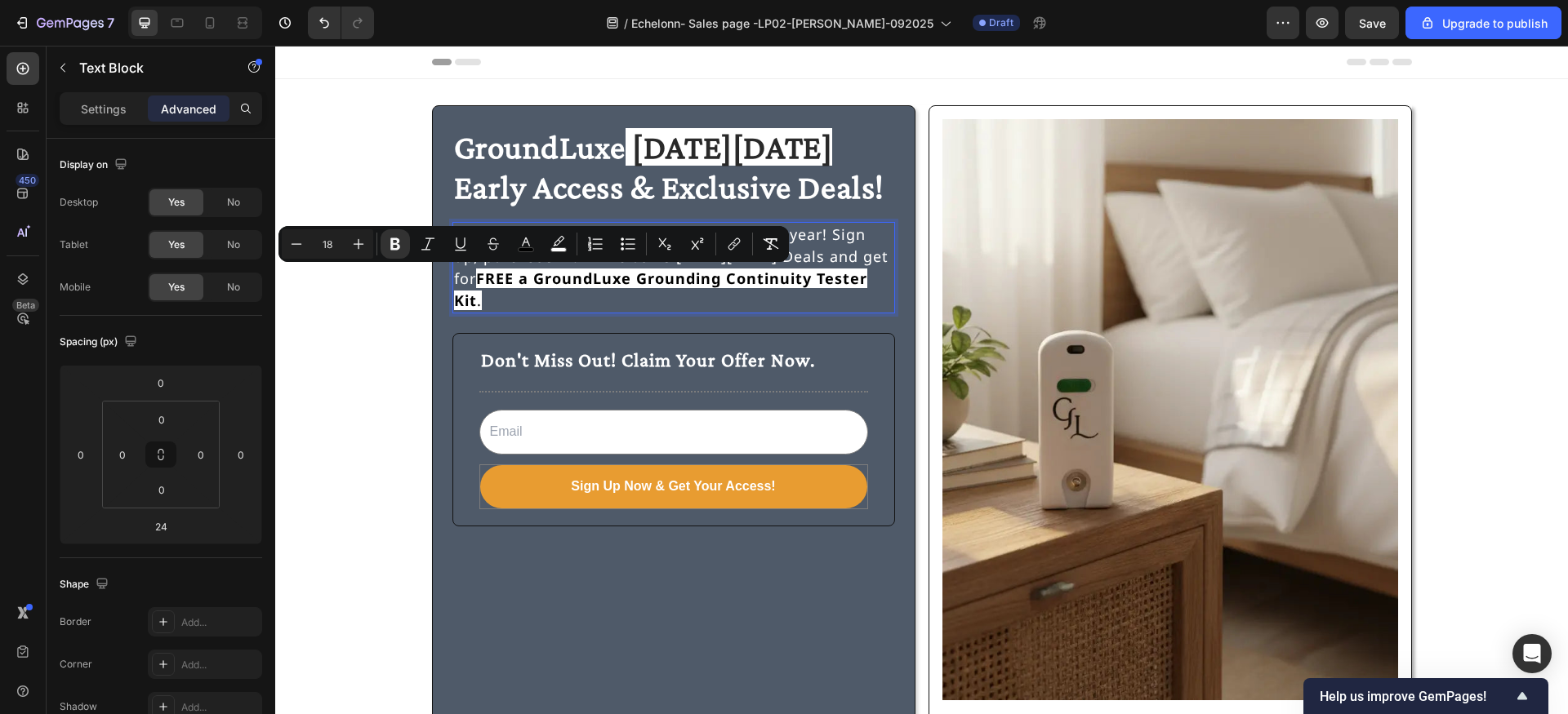
click at [398, 291] on div "GroundLuxe Black Friday Early Access & Exclusive Deals! Heading Be the first to…" at bounding box center [922, 421] width 1253 height 632
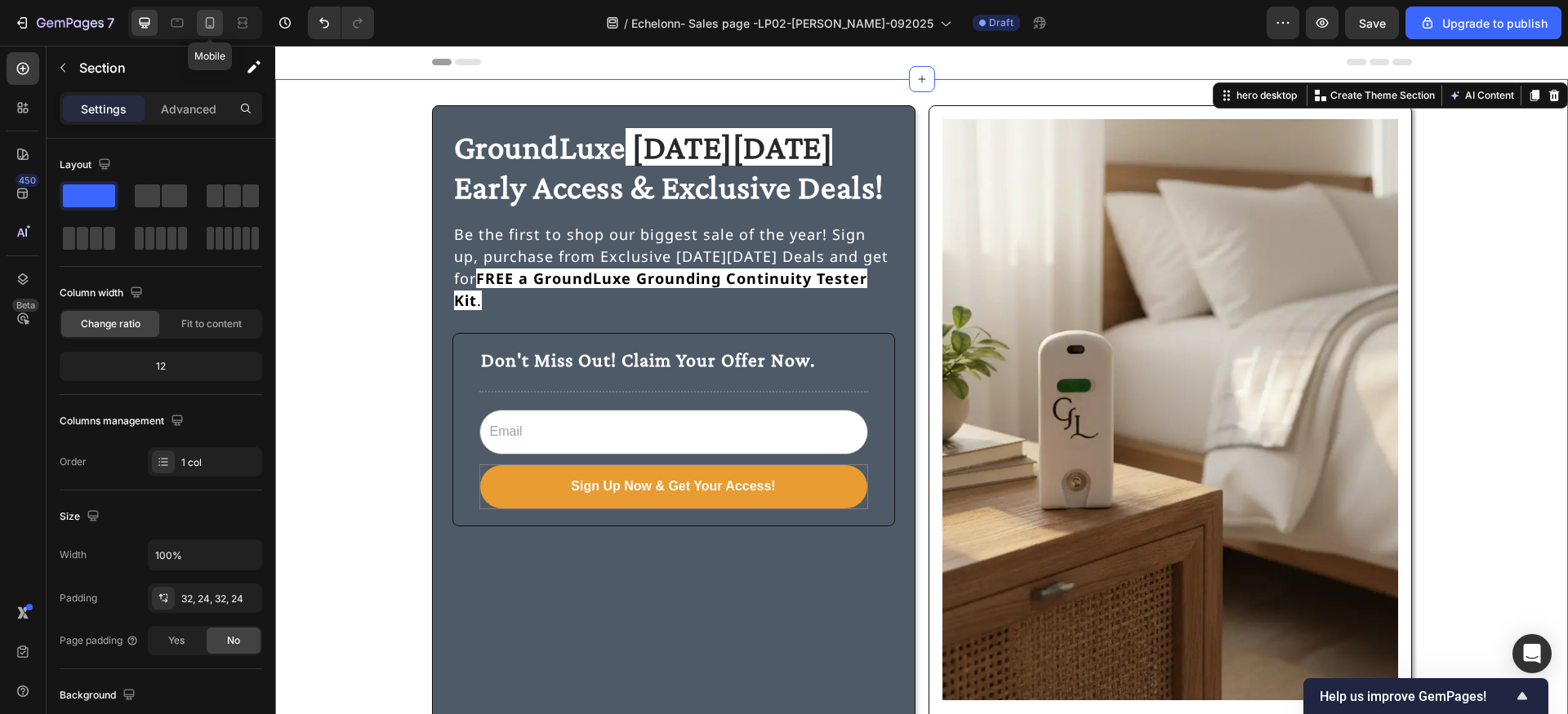
click at [217, 27] on icon at bounding box center [210, 23] width 17 height 16
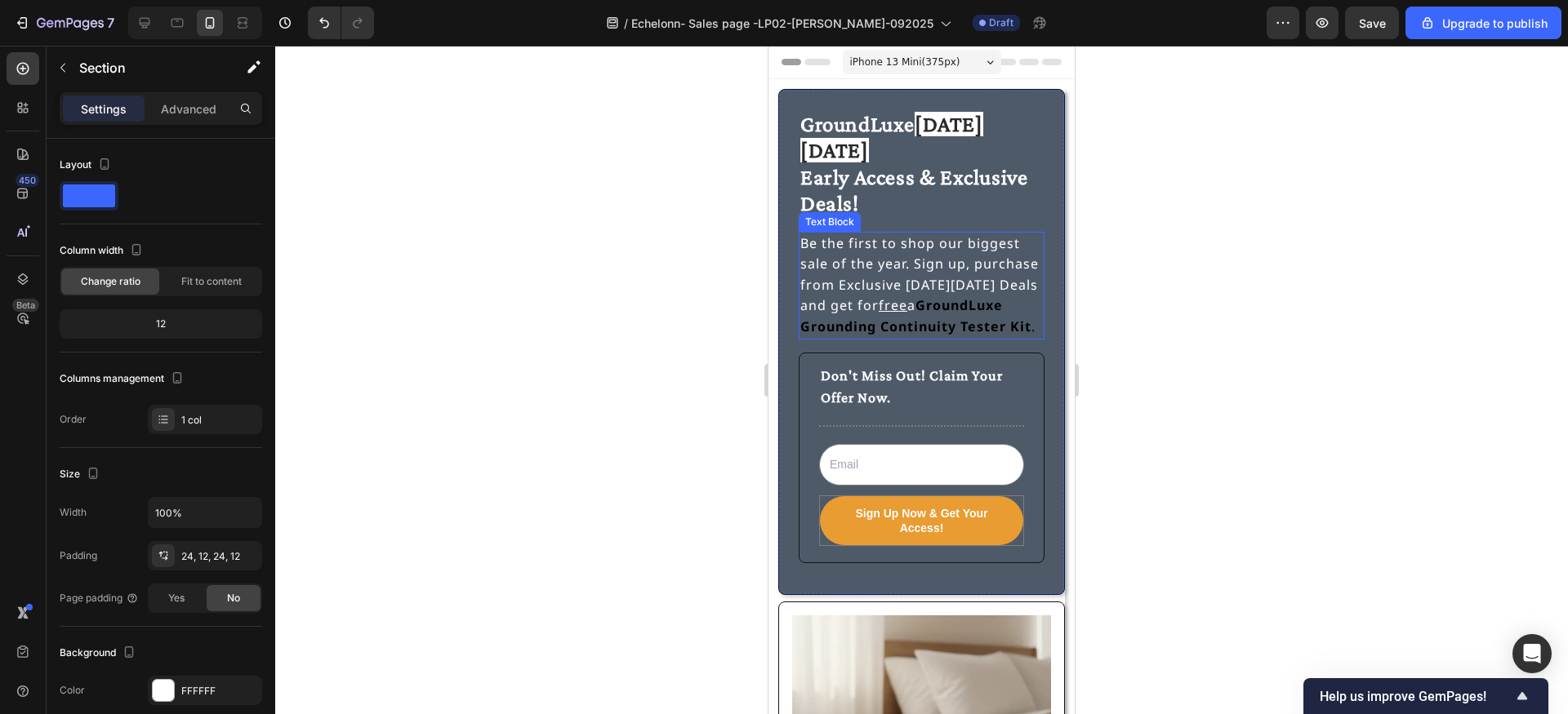
click at [892, 296] on u "free" at bounding box center [892, 305] width 28 height 18
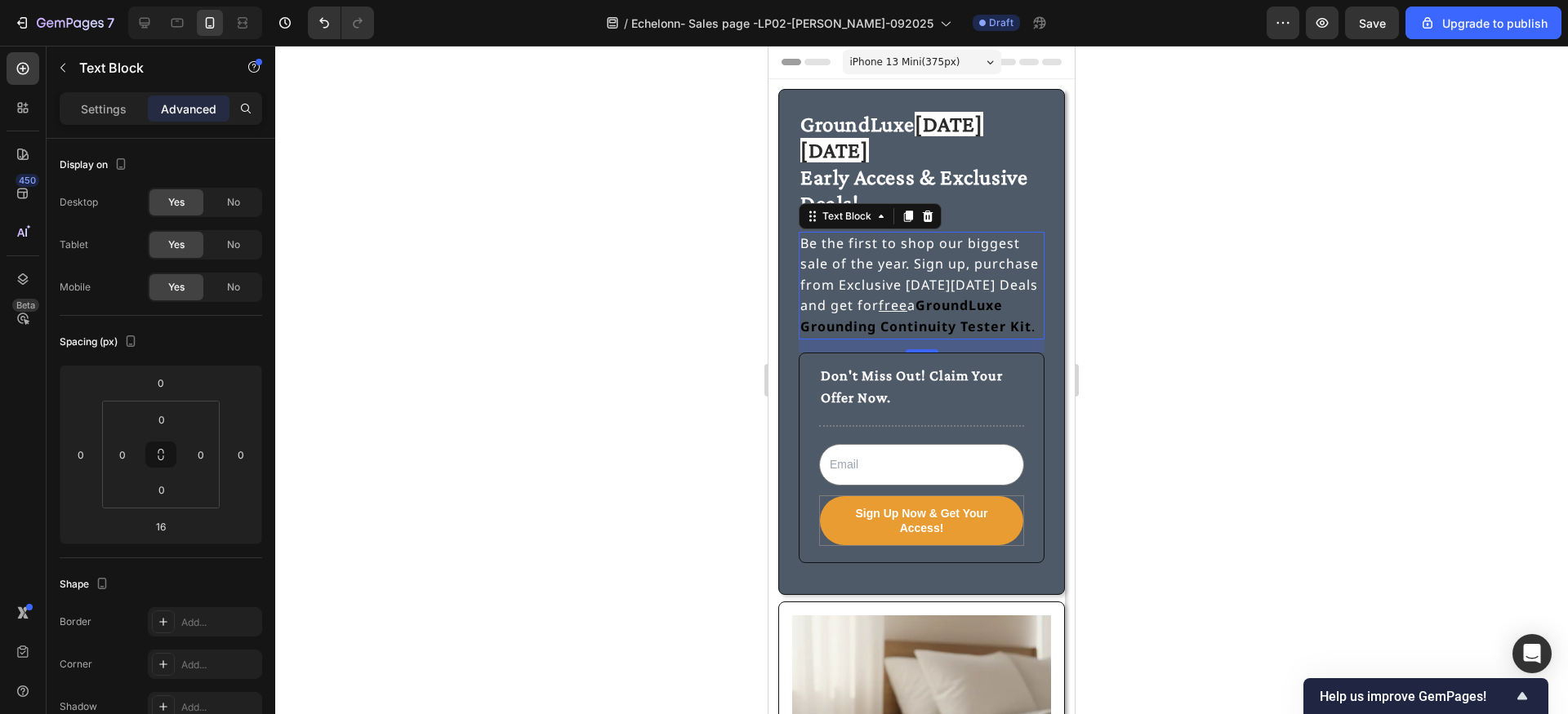
click at [892, 296] on u "free" at bounding box center [892, 305] width 28 height 18
click at [899, 296] on u "FREE" at bounding box center [895, 305] width 33 height 18
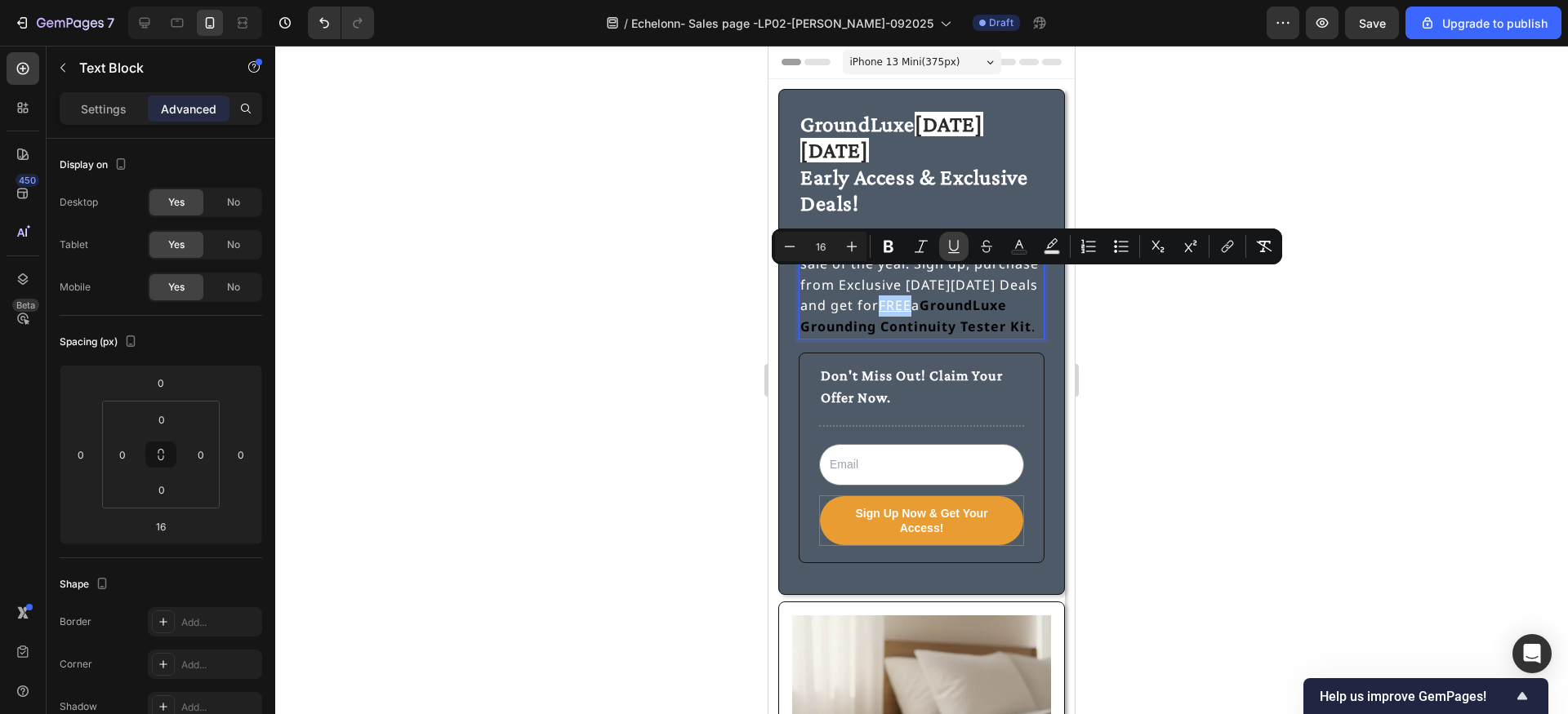
click at [949, 250] on icon "Editor contextual toolbar" at bounding box center [954, 247] width 17 height 16
click at [922, 285] on p "Be the first to shop our biggest sale of the year. Sign up, purchase from Exclu…" at bounding box center [922, 286] width 243 height 104
drag, startPoint x: 884, startPoint y: 278, endPoint x: 926, endPoint y: 281, distance: 42.1
click at [926, 281] on p "Be the first to shop our biggest sale of the year. Sign up, purchase from Exclu…" at bounding box center [922, 286] width 243 height 104
click at [1017, 247] on icon "Editor contextual toolbar" at bounding box center [1020, 247] width 17 height 16
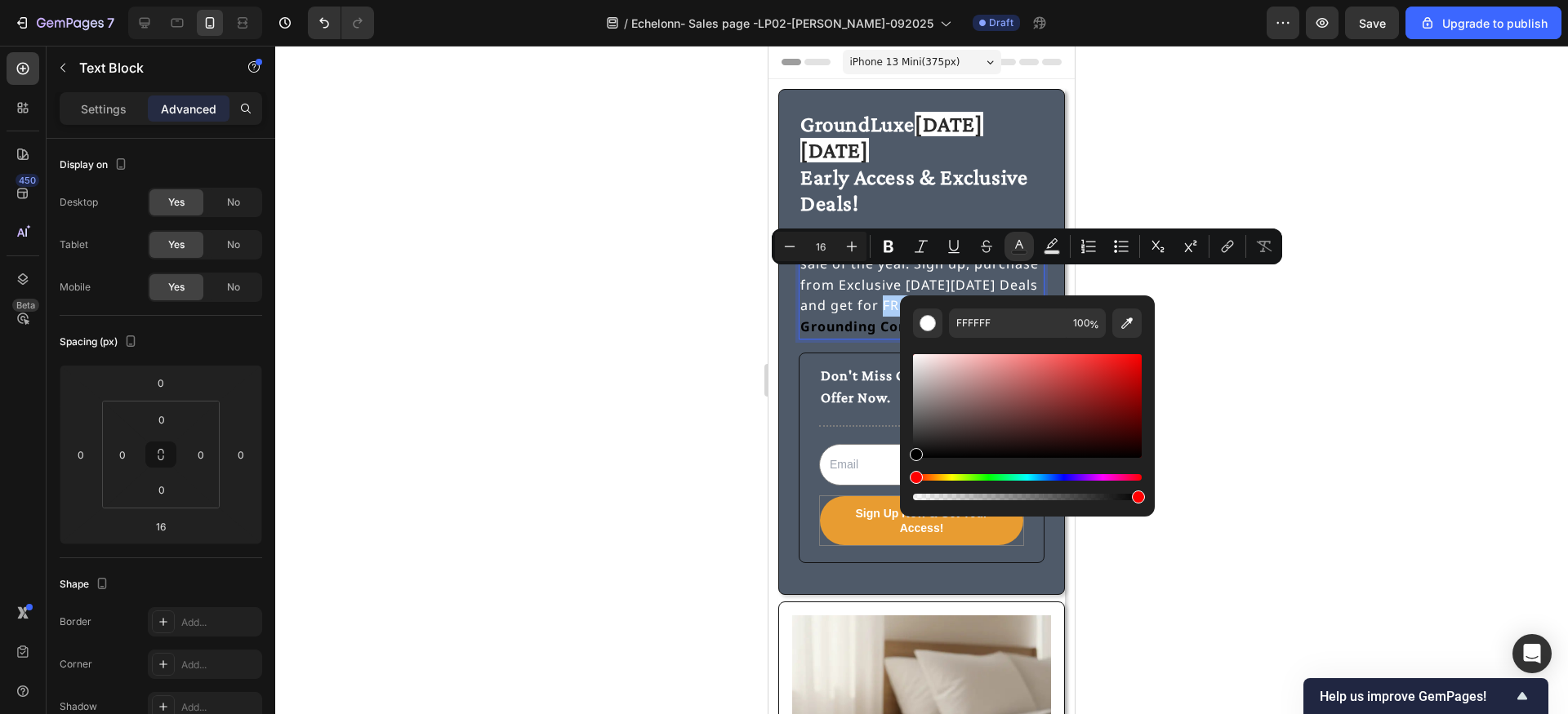
drag, startPoint x: 914, startPoint y: 358, endPoint x: 906, endPoint y: 462, distance: 104.3
click at [906, 462] on div "FFFFFF 100 %" at bounding box center [1027, 399] width 255 height 208
type input "000000"
click at [887, 243] on icon "Editor contextual toolbar" at bounding box center [889, 247] width 17 height 16
click at [907, 296] on strong "FREE a" at bounding box center [902, 305] width 48 height 18
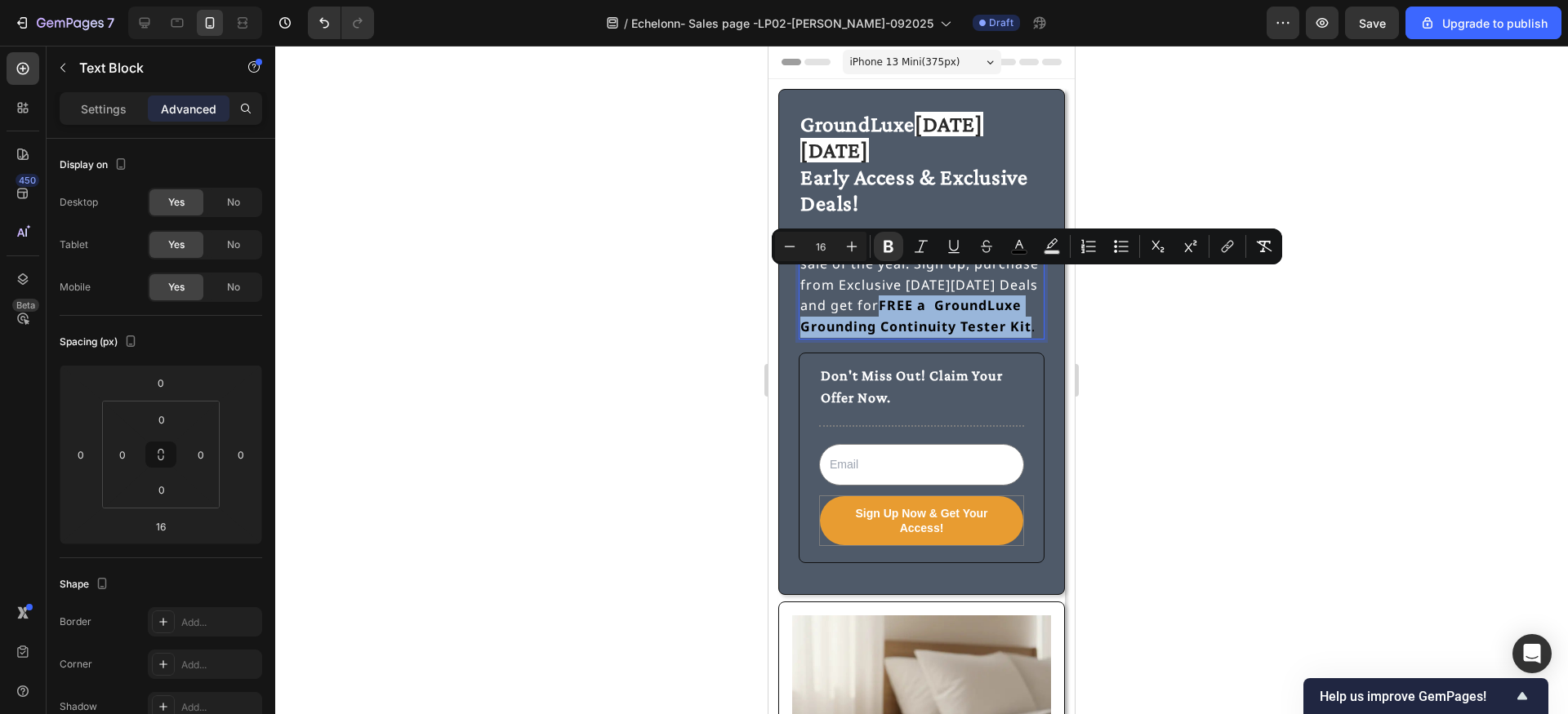
drag, startPoint x: 885, startPoint y: 281, endPoint x: 1032, endPoint y: 302, distance: 148.5
click at [1032, 302] on p "Be the first to shop our biggest sale of the year. Sign up, purchase from Exclu…" at bounding box center [922, 286] width 243 height 104
click at [1052, 251] on rect "Editor contextual toolbar" at bounding box center [1052, 252] width 16 height 4
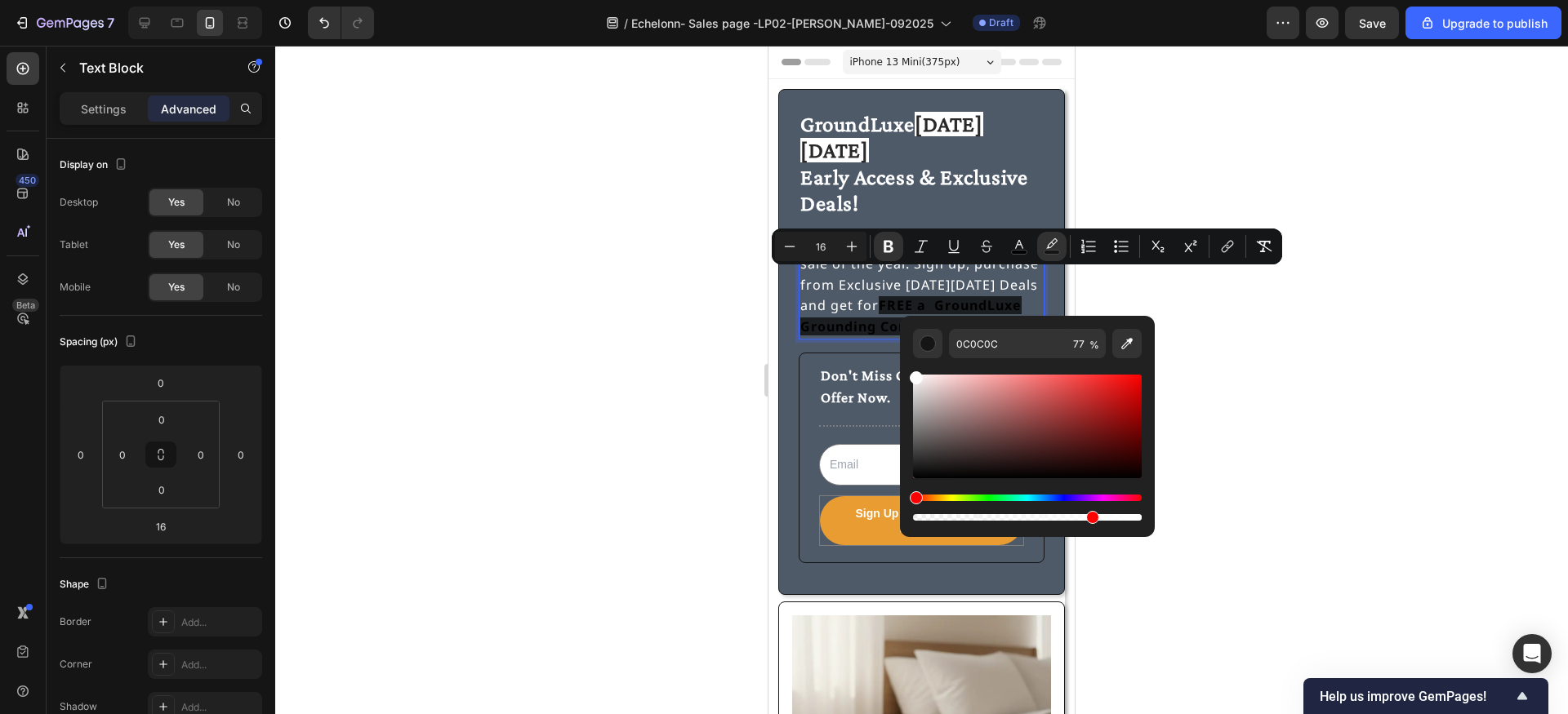
type input "FFFFFF"
drag, startPoint x: 911, startPoint y: 473, endPoint x: 904, endPoint y: 348, distance: 125.2
click at [904, 348] on div "FFFFFF 77 %" at bounding box center [1027, 420] width 255 height 208
click at [1079, 345] on input "77" at bounding box center [1086, 344] width 39 height 29
click at [1080, 346] on input "77" at bounding box center [1086, 344] width 39 height 29
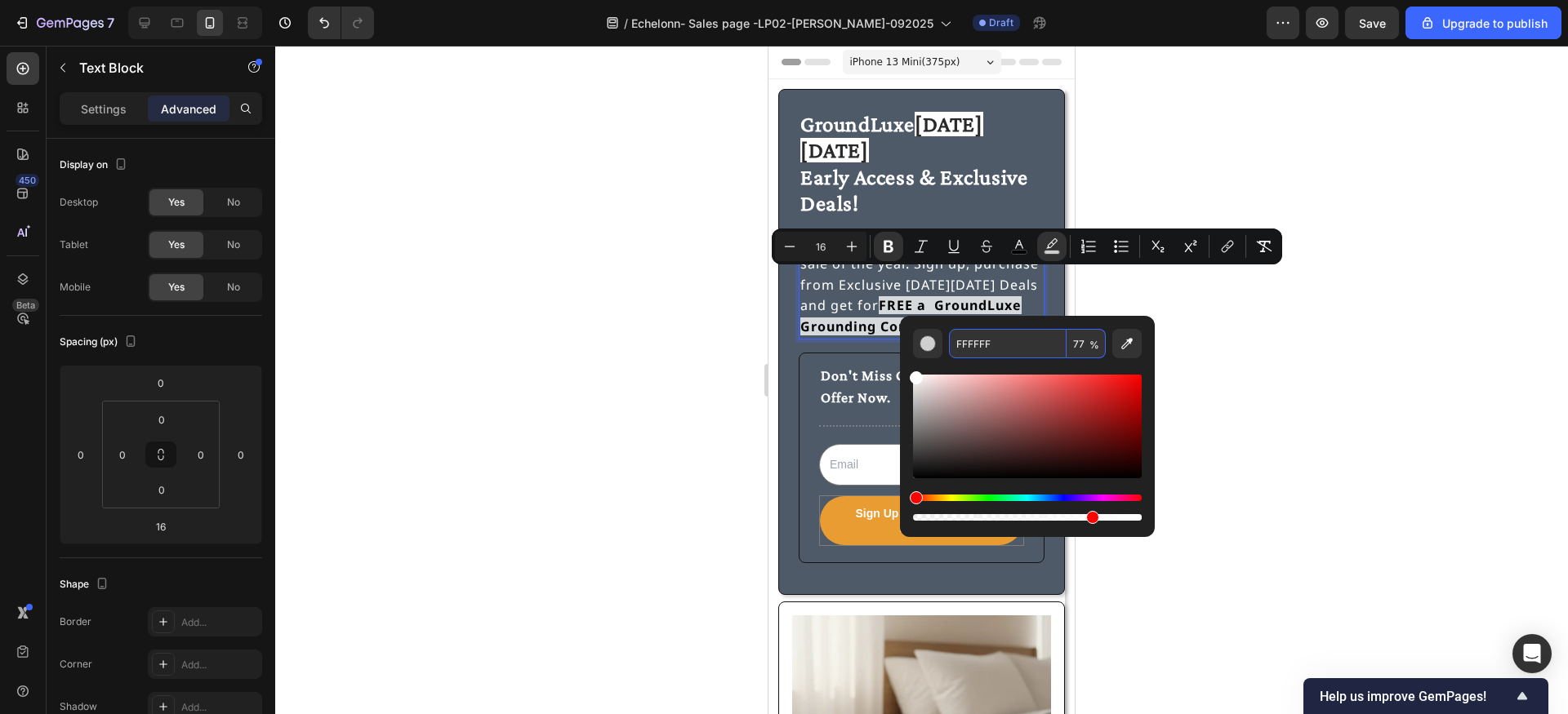
click at [1080, 346] on input "77" at bounding box center [1086, 344] width 39 height 29
type input "100"
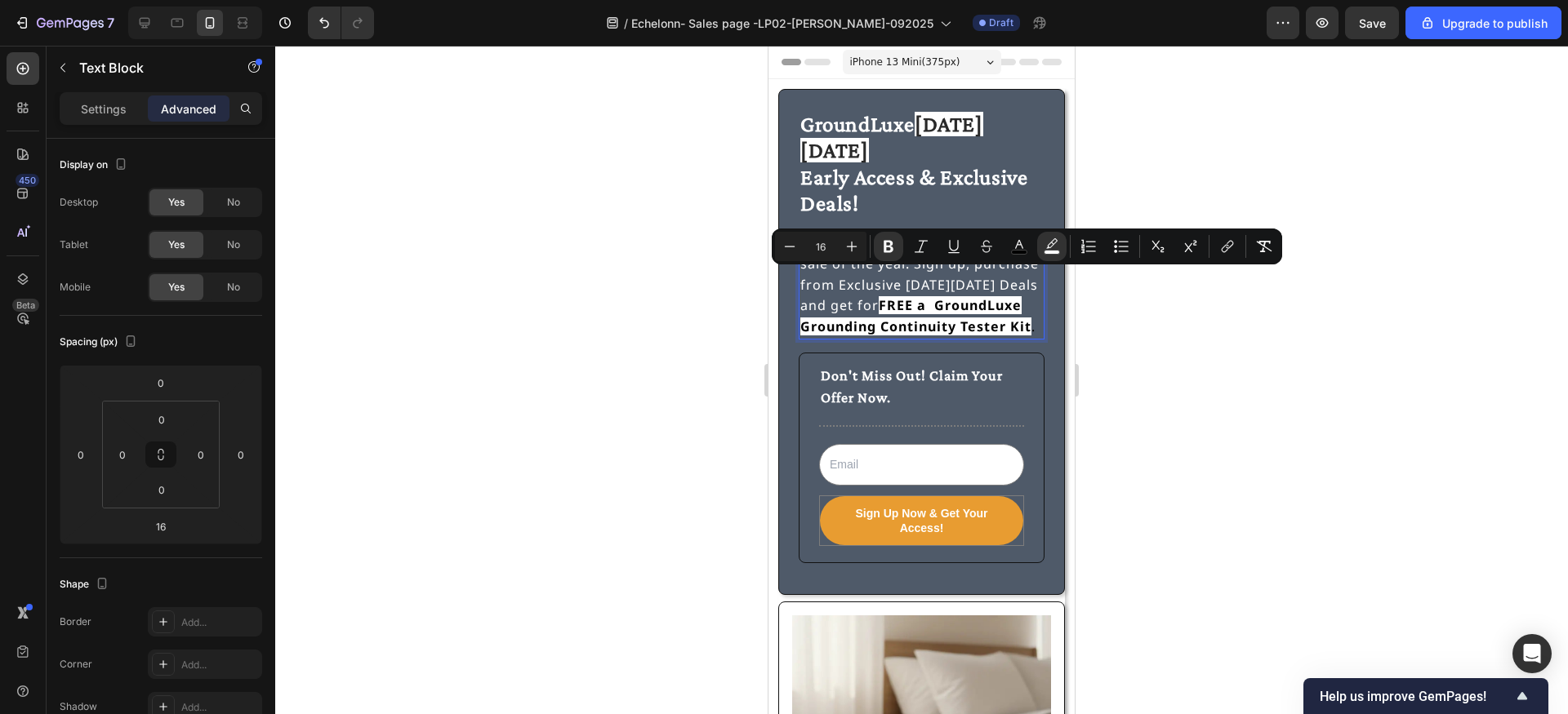
click at [1109, 341] on div at bounding box center [922, 379] width 1293 height 668
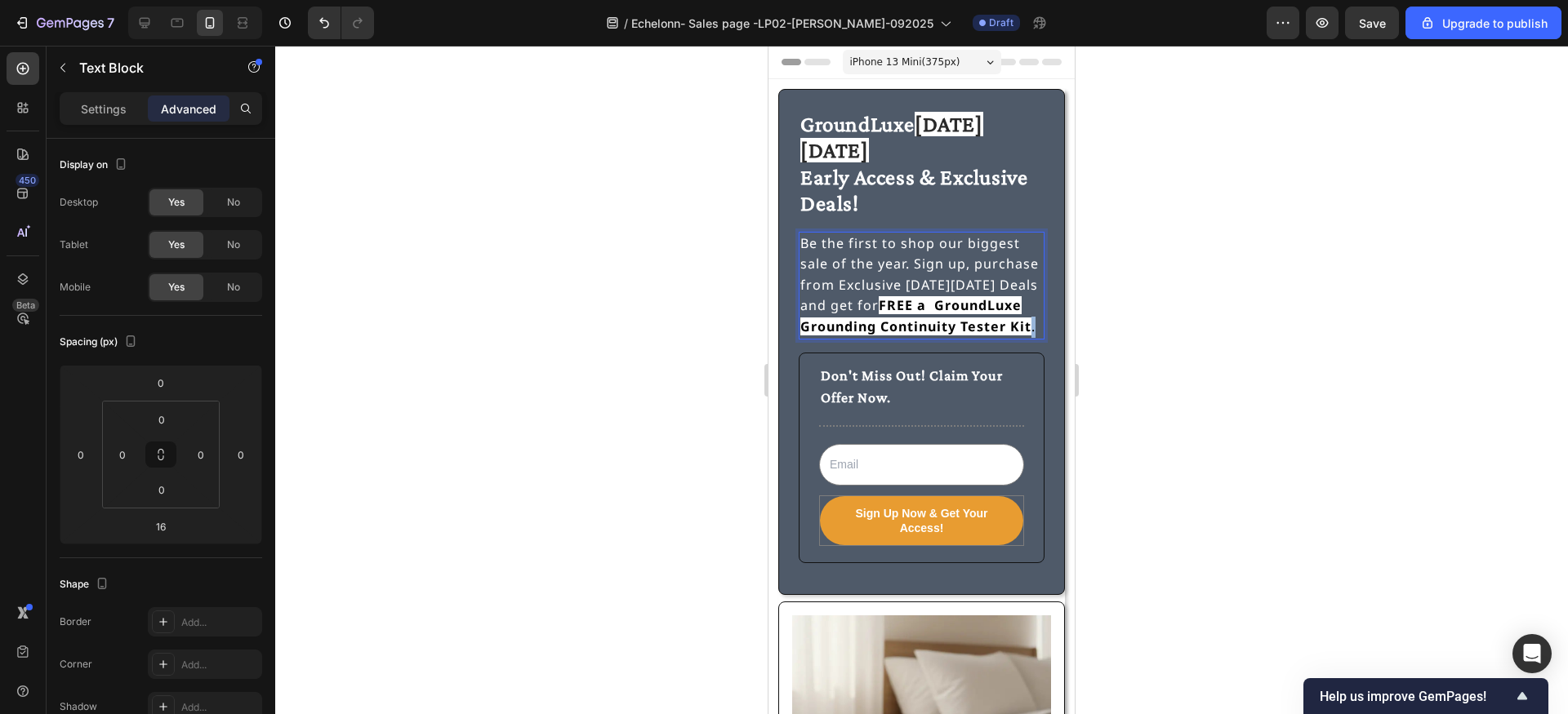
click at [1031, 302] on p "Be the first to shop our biggest sale of the year. Sign up, purchase from Exclu…" at bounding box center [922, 286] width 243 height 104
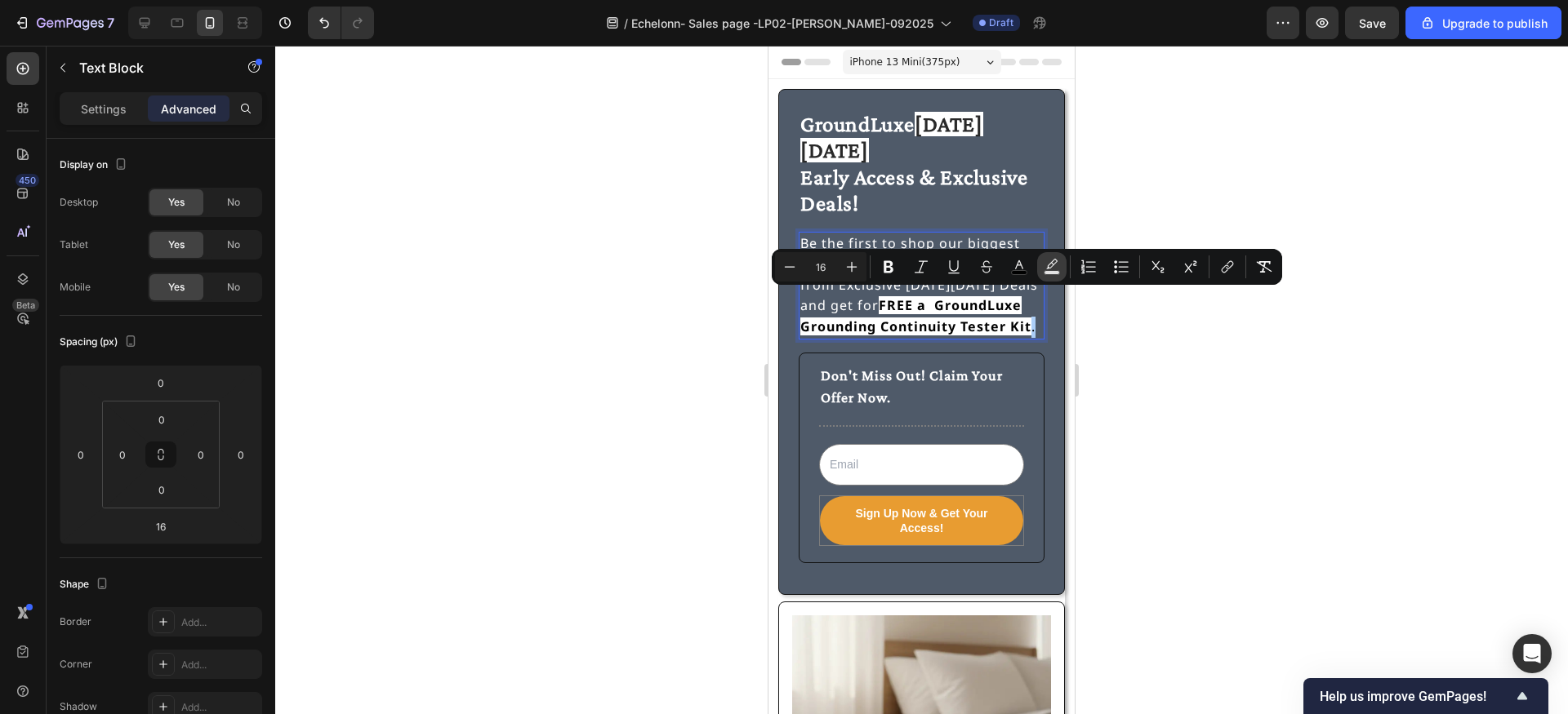
click at [1049, 271] on rect "Editor contextual toolbar" at bounding box center [1052, 273] width 16 height 4
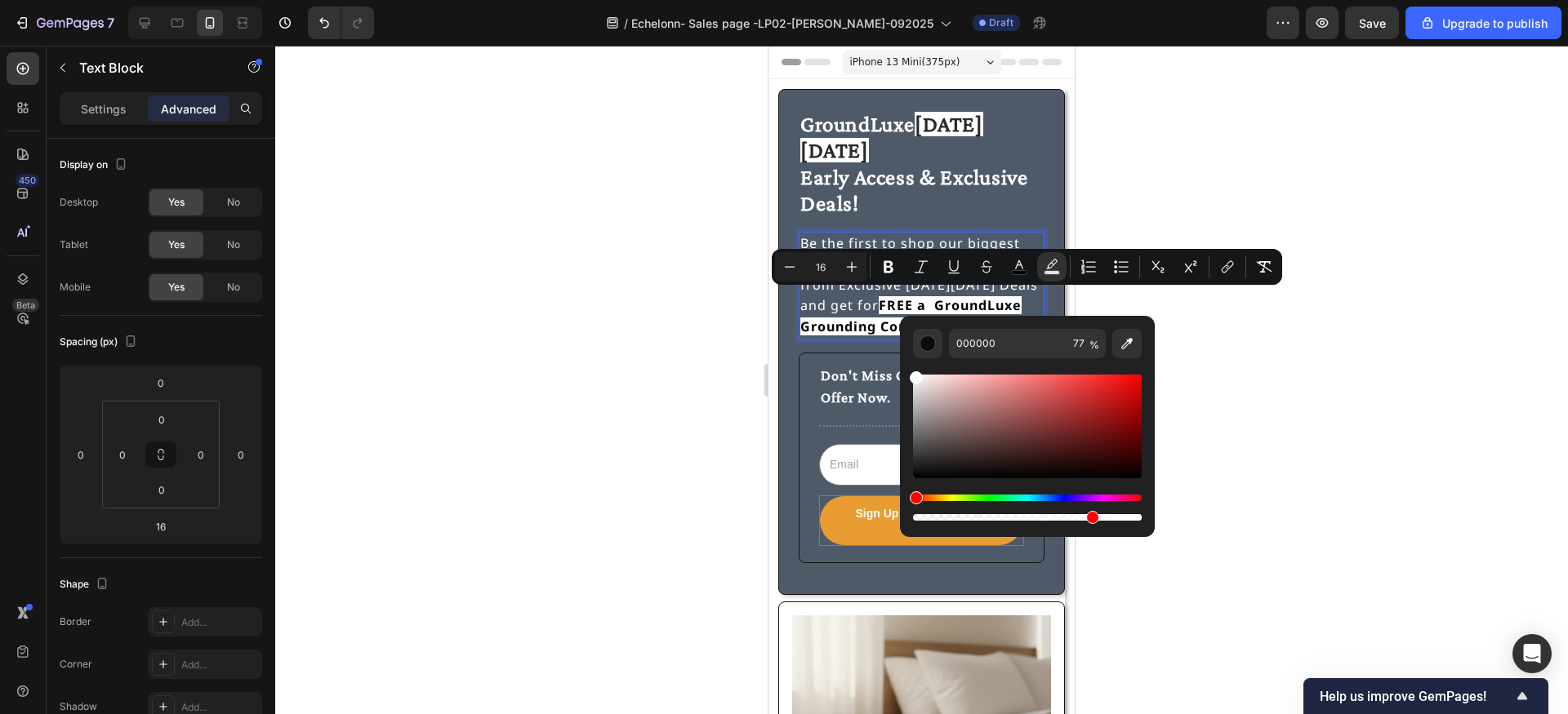
drag, startPoint x: 915, startPoint y: 474, endPoint x: 902, endPoint y: 359, distance: 115.7
click at [902, 359] on div "000000 77 %" at bounding box center [1027, 420] width 255 height 208
type input "FFFFFF"
click at [1079, 341] on input "77" at bounding box center [1086, 344] width 39 height 29
click at [1079, 339] on input "77" at bounding box center [1086, 344] width 39 height 29
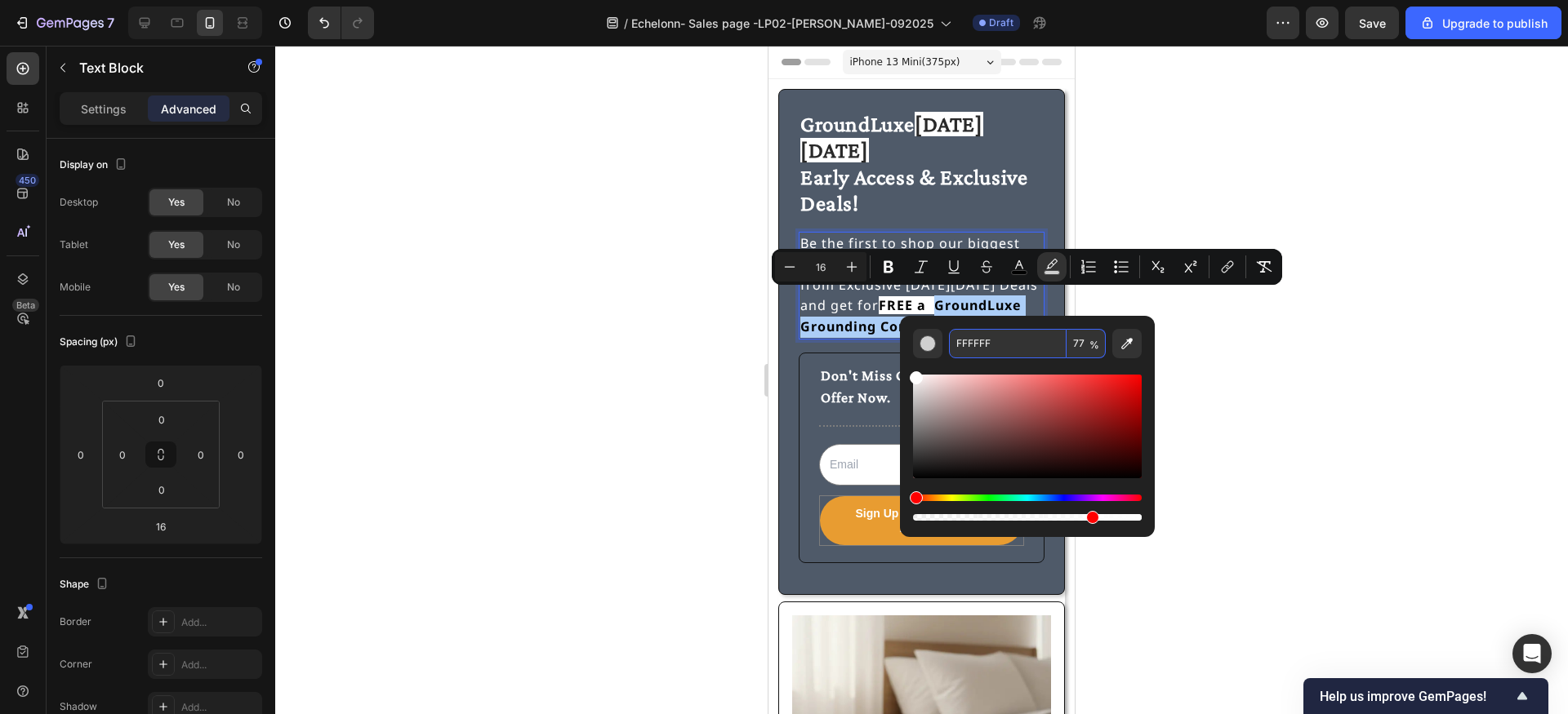
click at [1079, 339] on input "77" at bounding box center [1086, 344] width 39 height 29
type input "100"
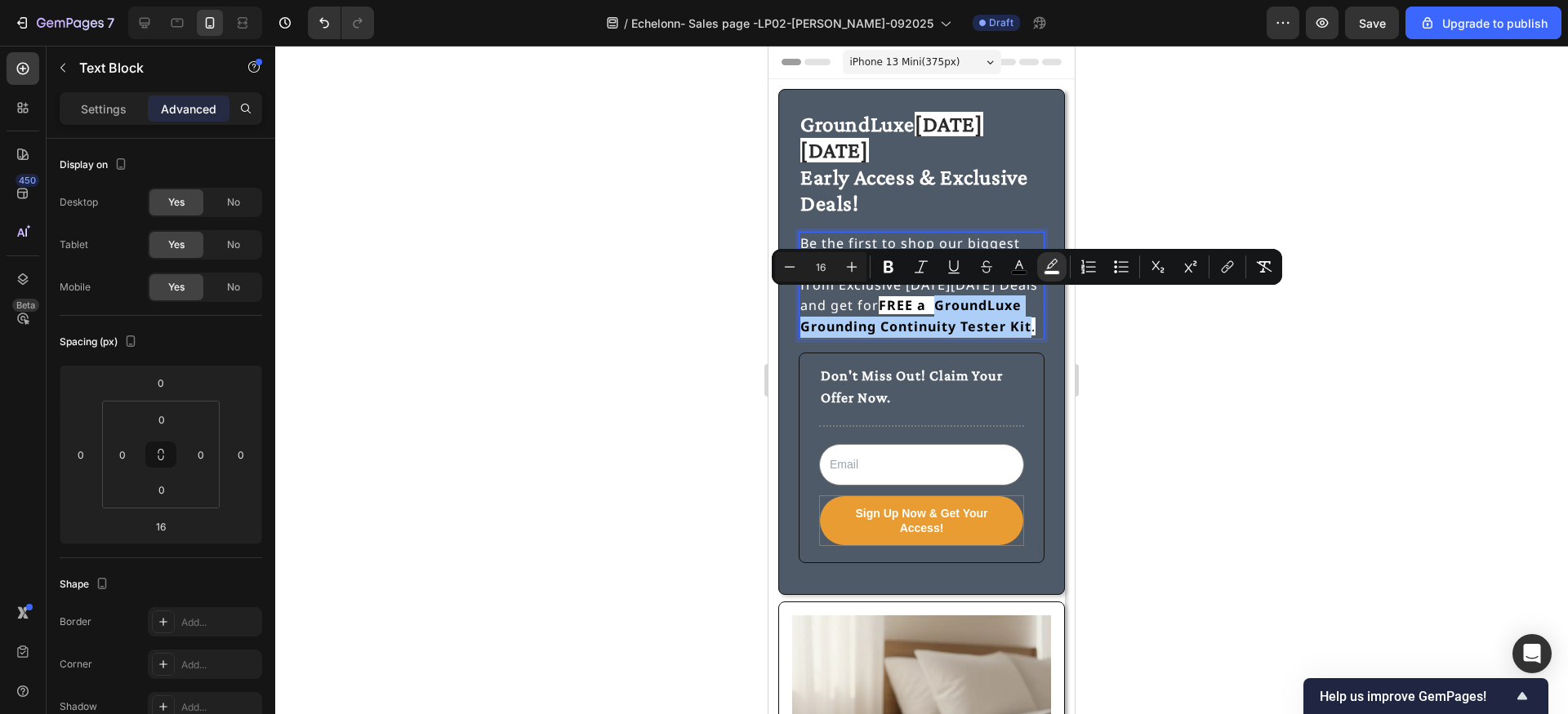
click at [1176, 377] on div at bounding box center [922, 379] width 1293 height 668
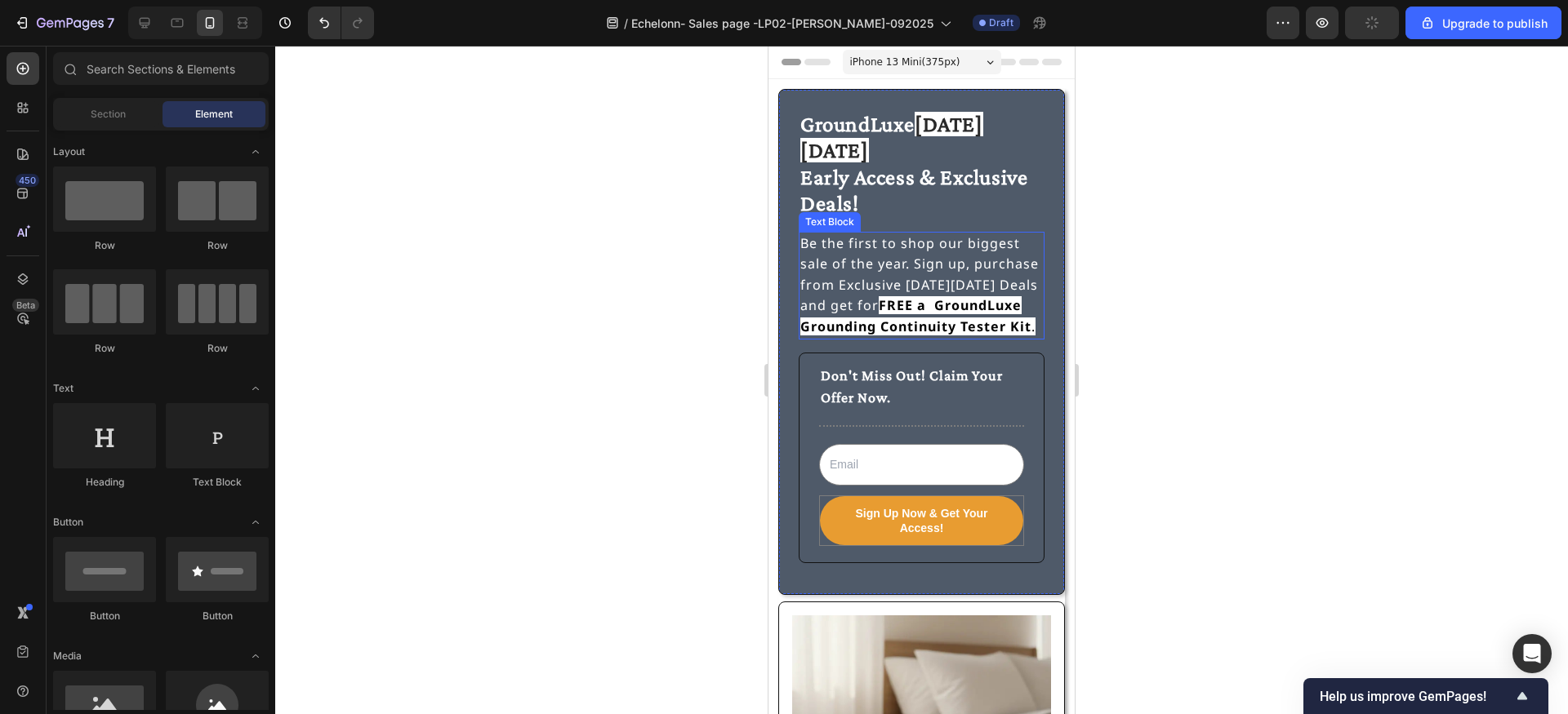
click at [940, 296] on strong "GroundLuxe Grounding Continuity Tester Kit" at bounding box center [916, 315] width 231 height 39
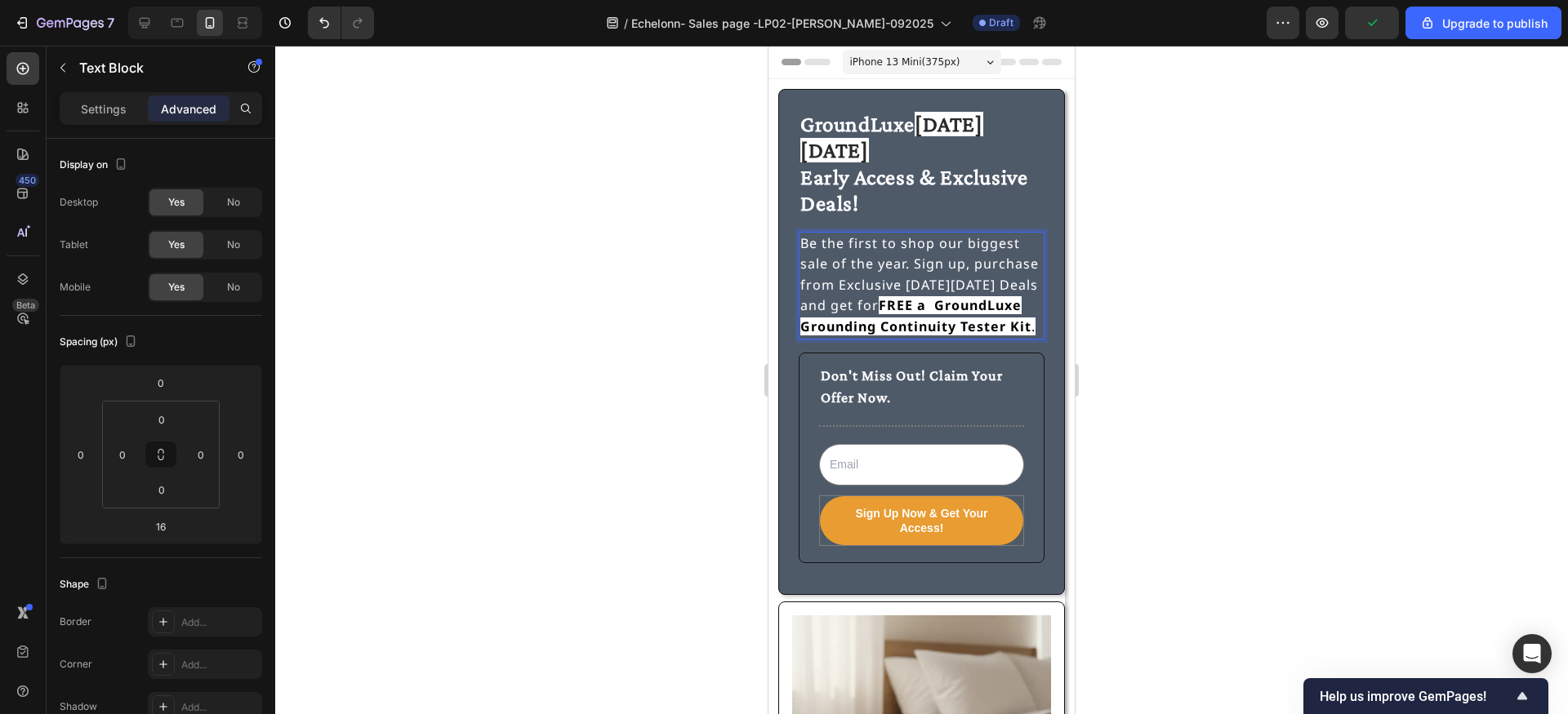
click at [936, 296] on strong "GroundLuxe Grounding Continuity Tester Kit" at bounding box center [916, 315] width 231 height 39
click at [931, 296] on span "Rich Text Editor. Editing area: main" at bounding box center [930, 305] width 8 height 18
click at [687, 253] on div at bounding box center [922, 379] width 1293 height 668
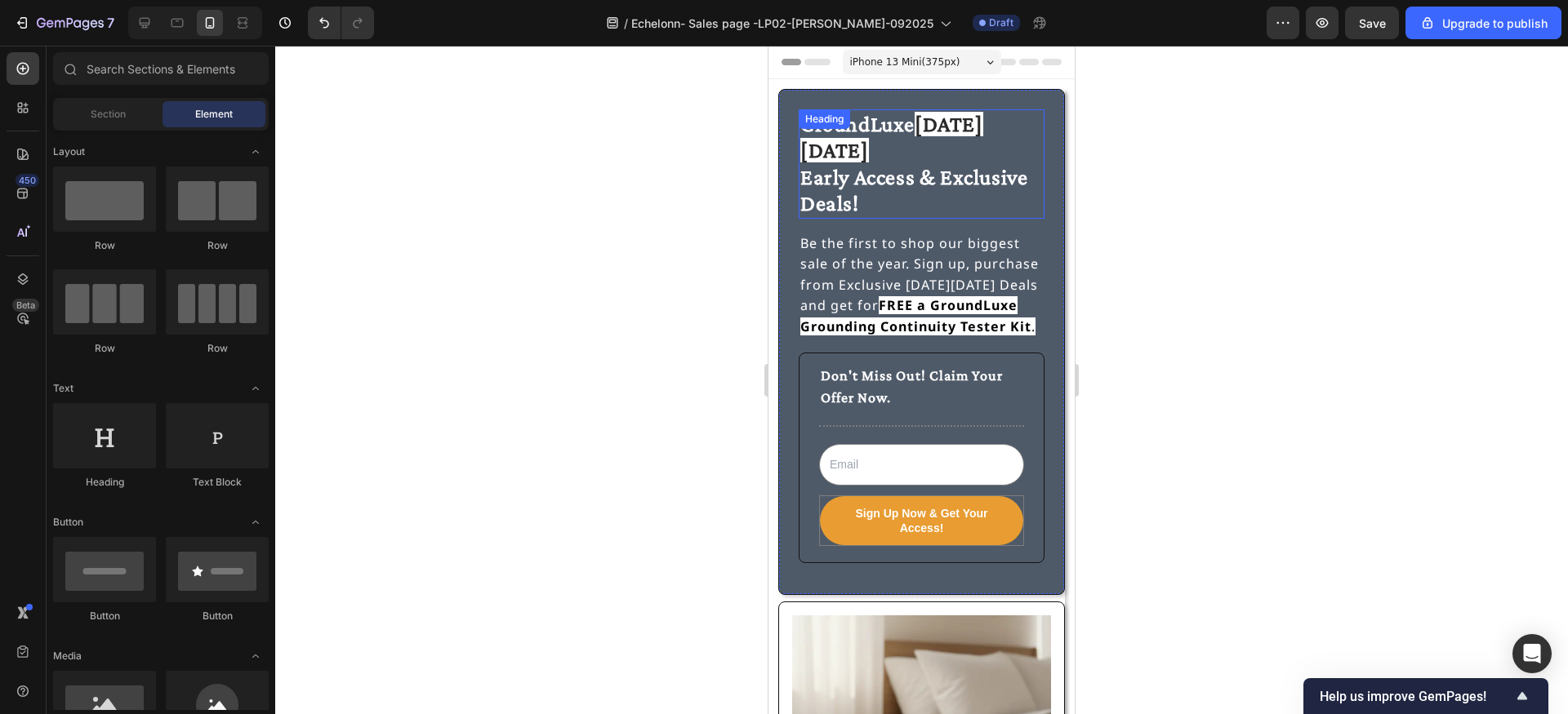
click at [840, 165] on span "Early Access & Exclusive Deals!" at bounding box center [914, 190] width 227 height 50
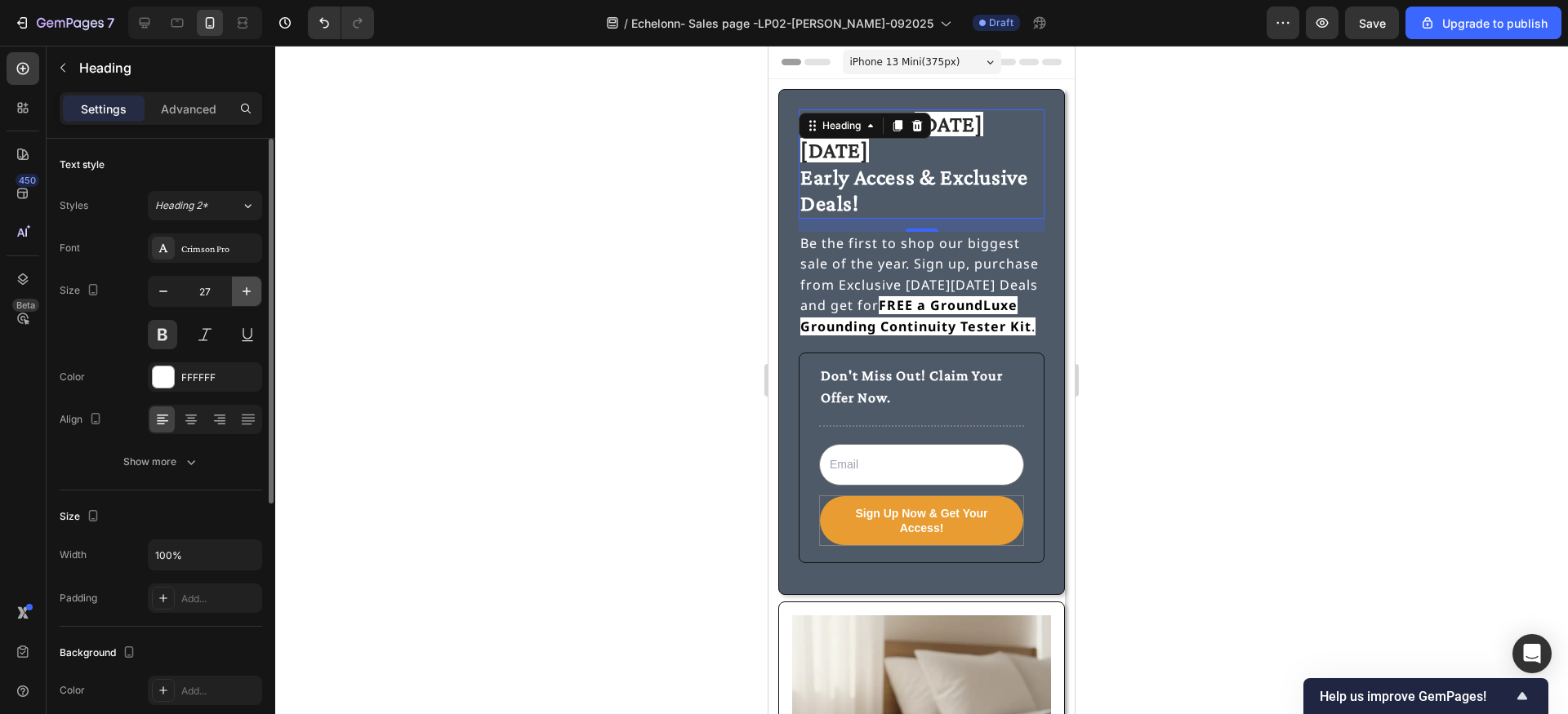
click at [254, 287] on icon "button" at bounding box center [247, 291] width 17 height 16
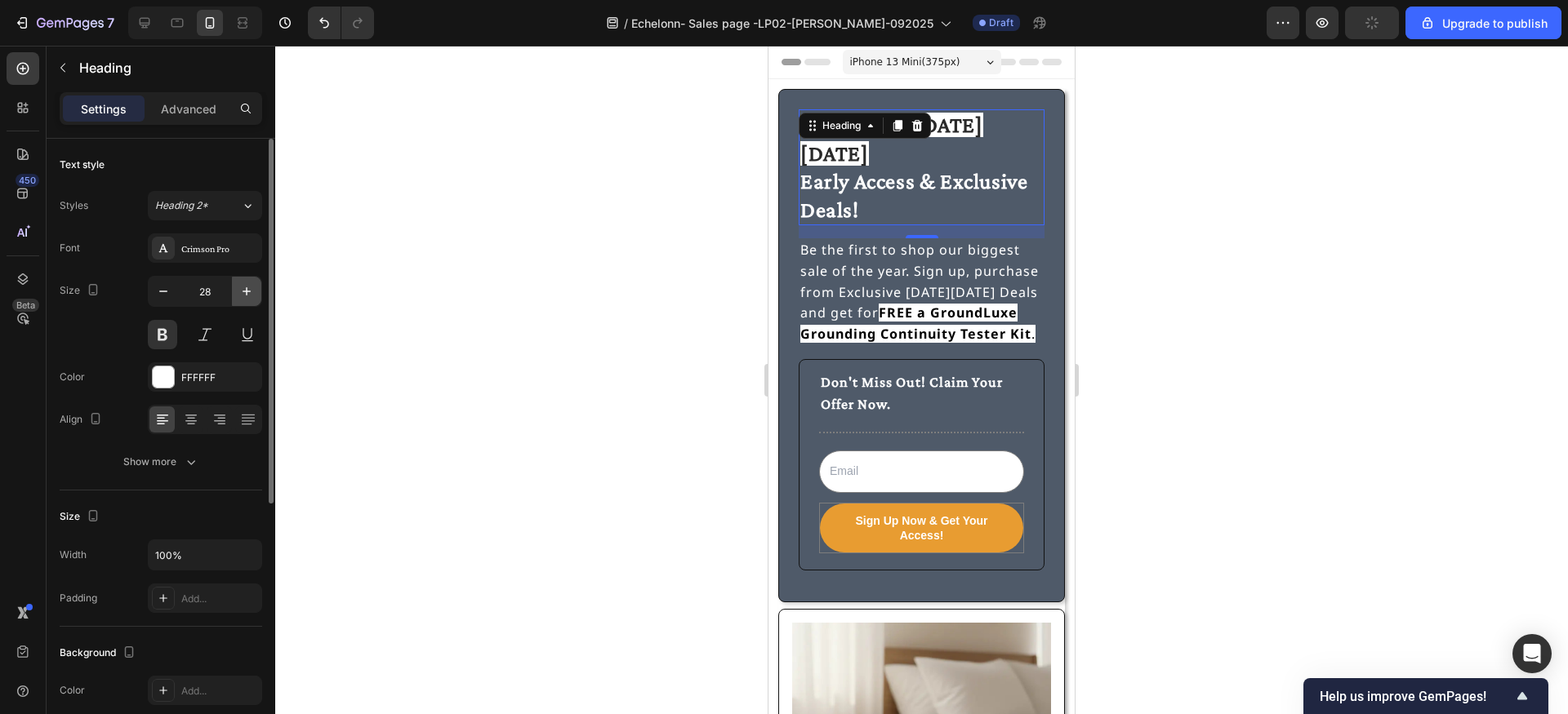
click at [254, 287] on icon "button" at bounding box center [247, 291] width 17 height 16
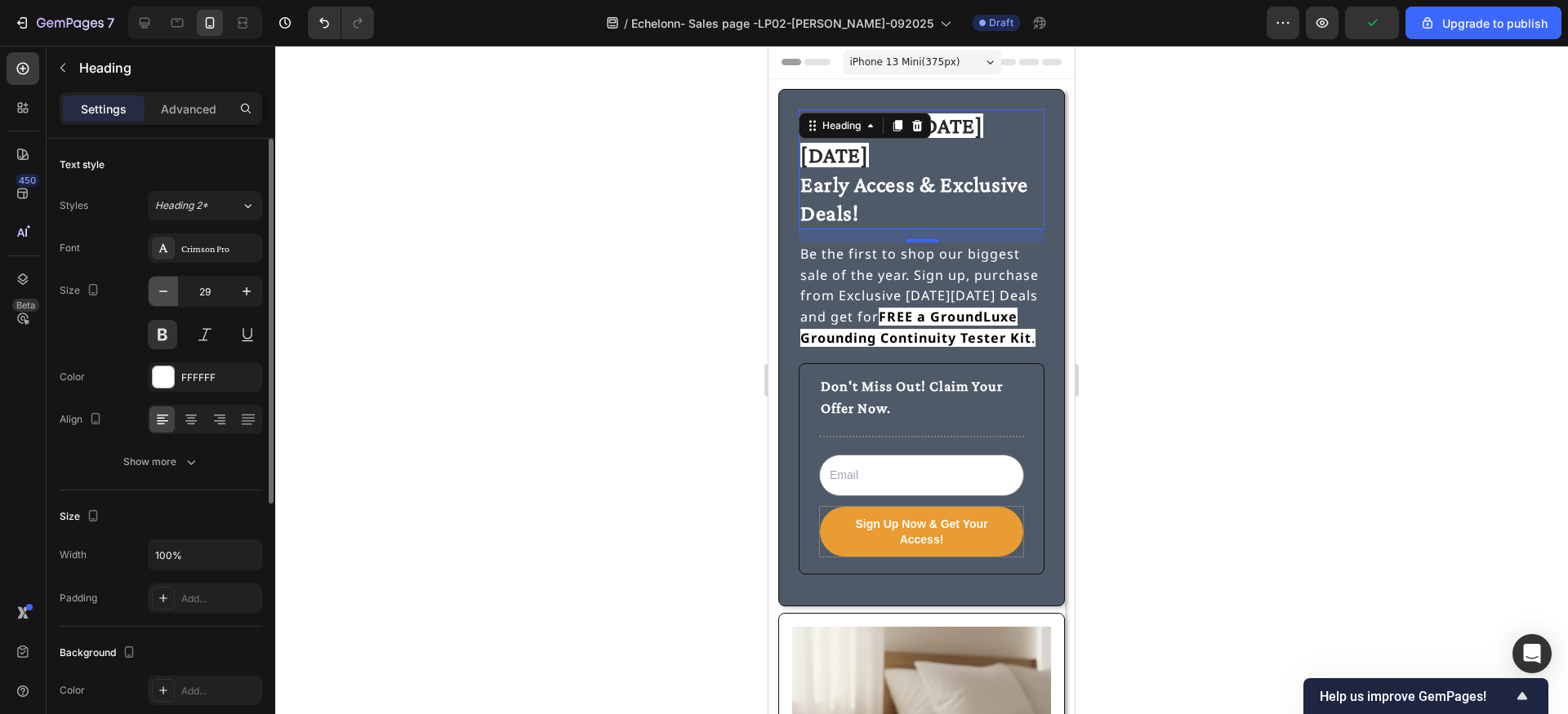
click at [164, 289] on icon "button" at bounding box center [163, 291] width 17 height 16
type input "28"
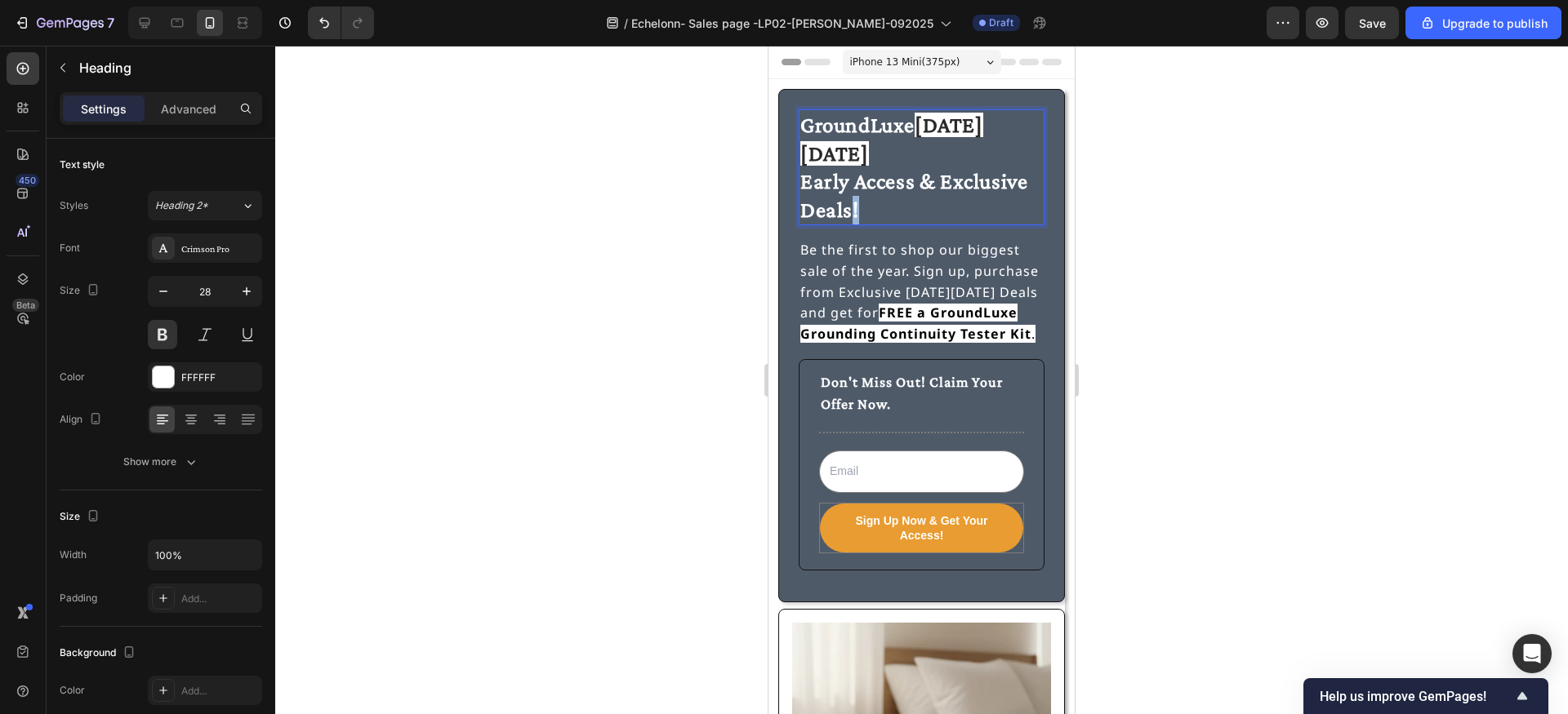
click at [852, 169] on span "Early Access & Exclusive Deals!" at bounding box center [914, 195] width 227 height 53
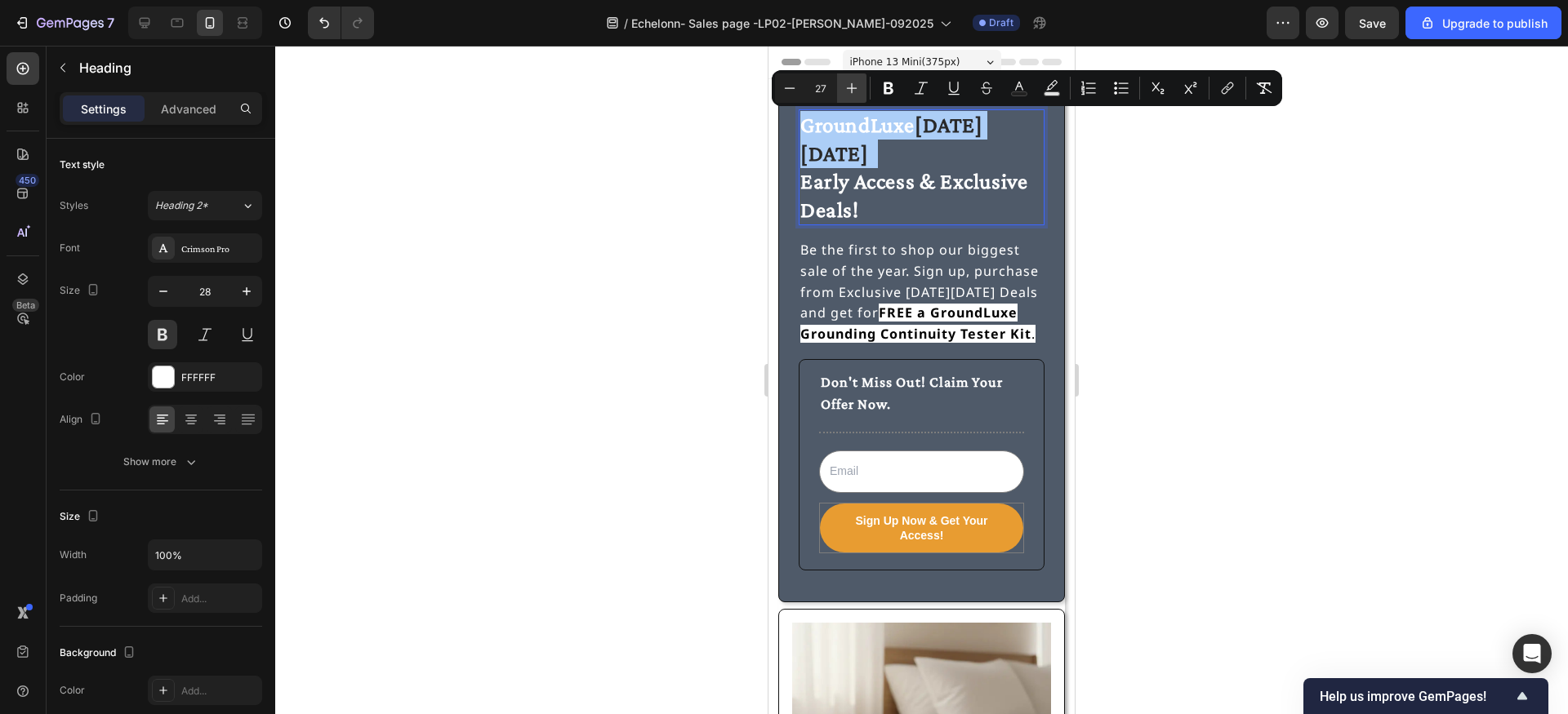
click at [852, 89] on icon "Editor contextual toolbar" at bounding box center [853, 89] width 11 height 11
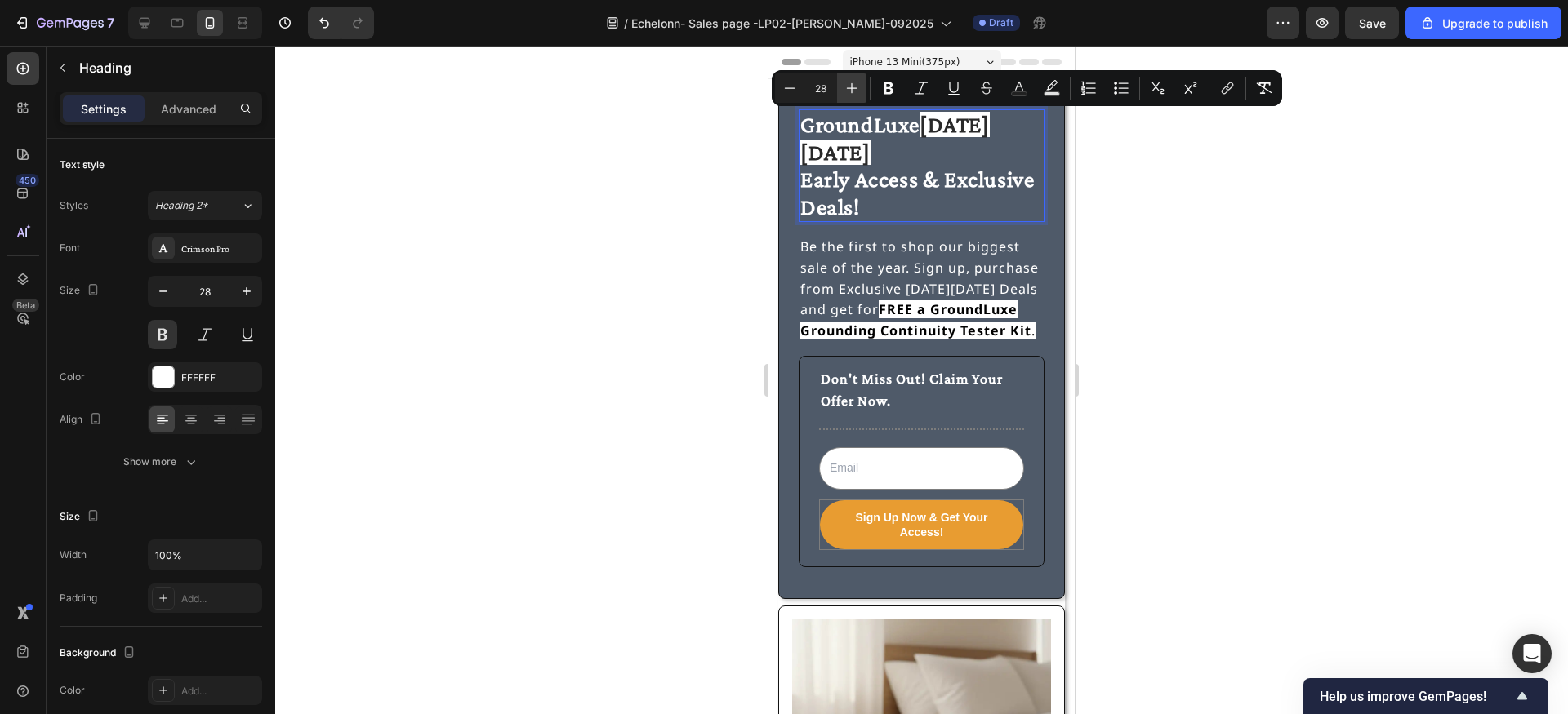
type input "27"
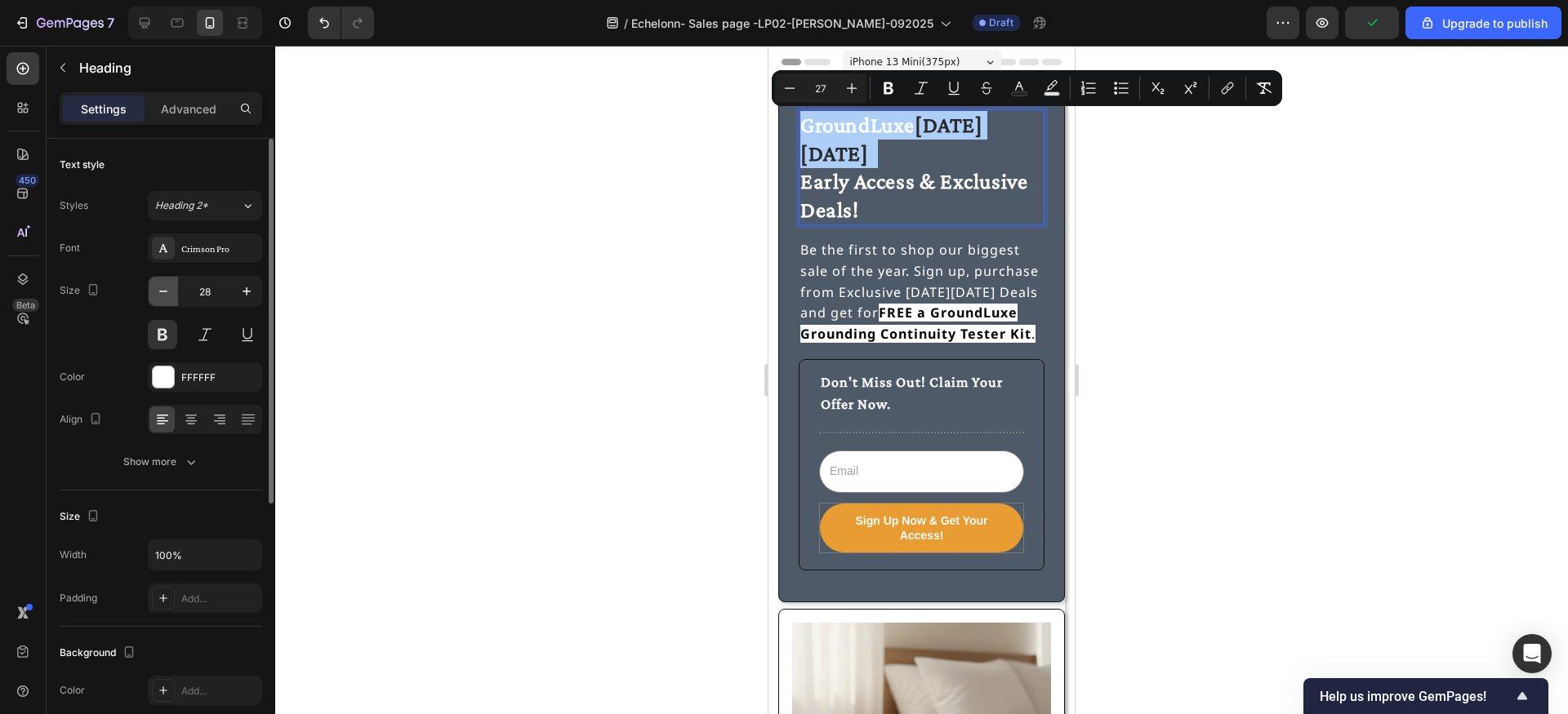
click at [160, 294] on icon "button" at bounding box center [163, 291] width 17 height 16
type input "27"
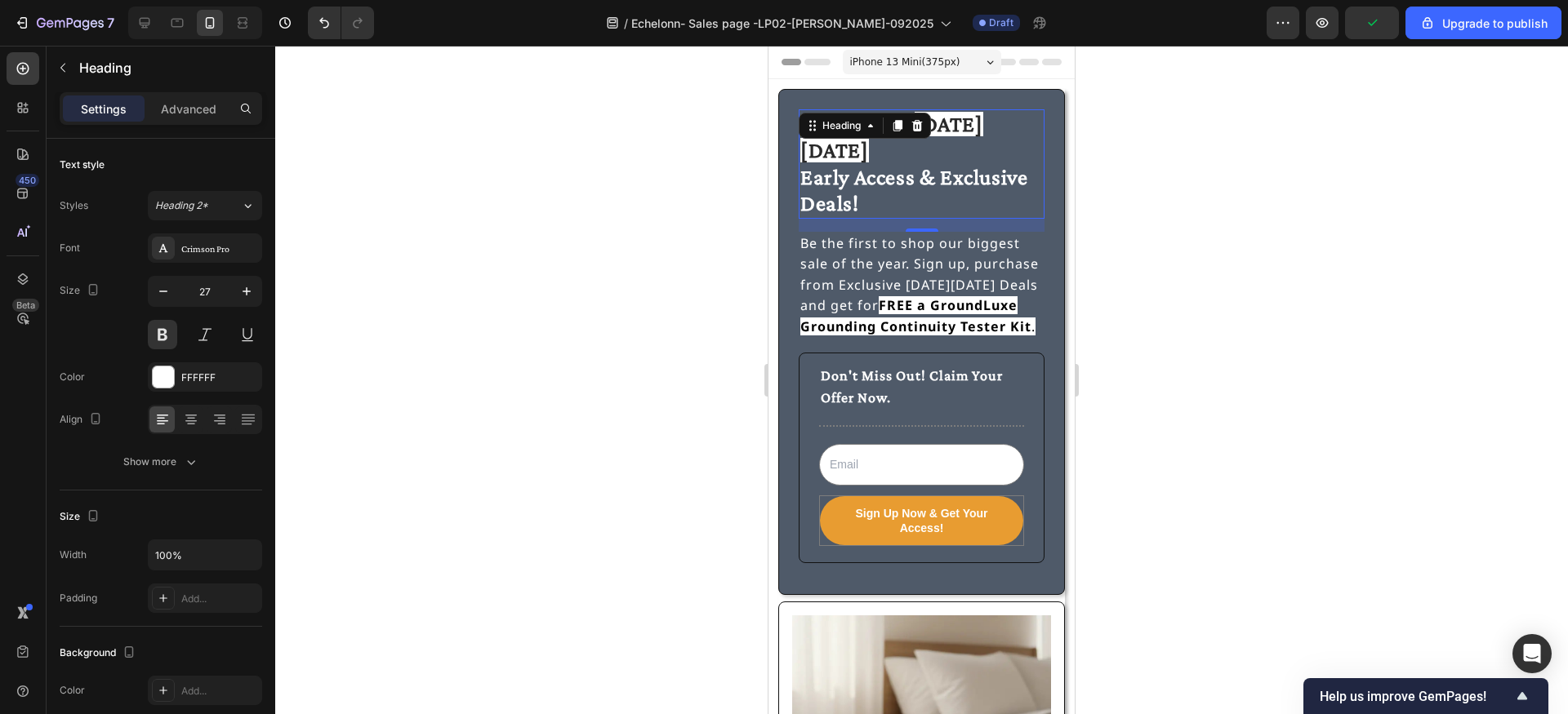
click at [414, 299] on div at bounding box center [922, 379] width 1293 height 668
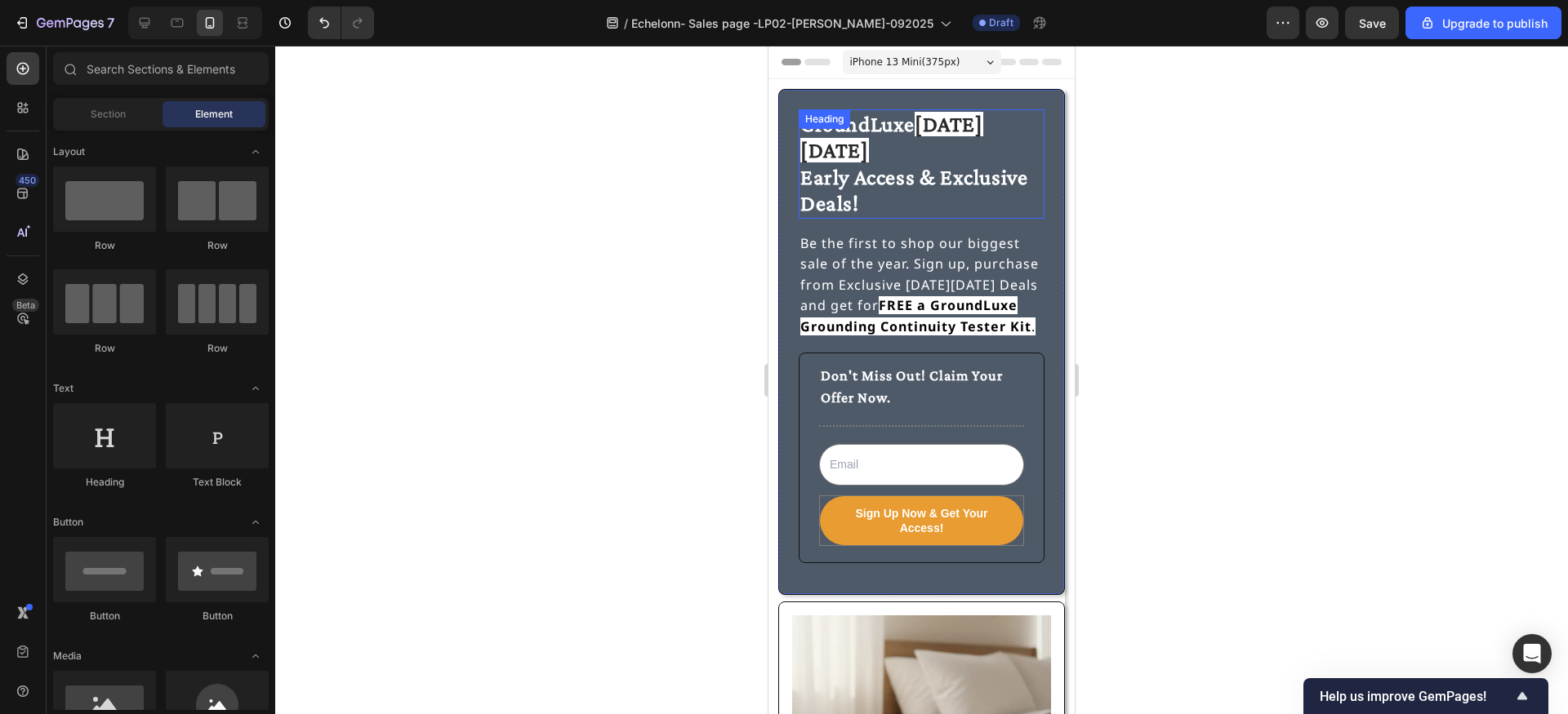
click at [930, 163] on p "⁠⁠⁠⁠⁠⁠⁠ GroundLuxe Black Friday Early Access & Exclusive Deals!" at bounding box center [922, 164] width 243 height 106
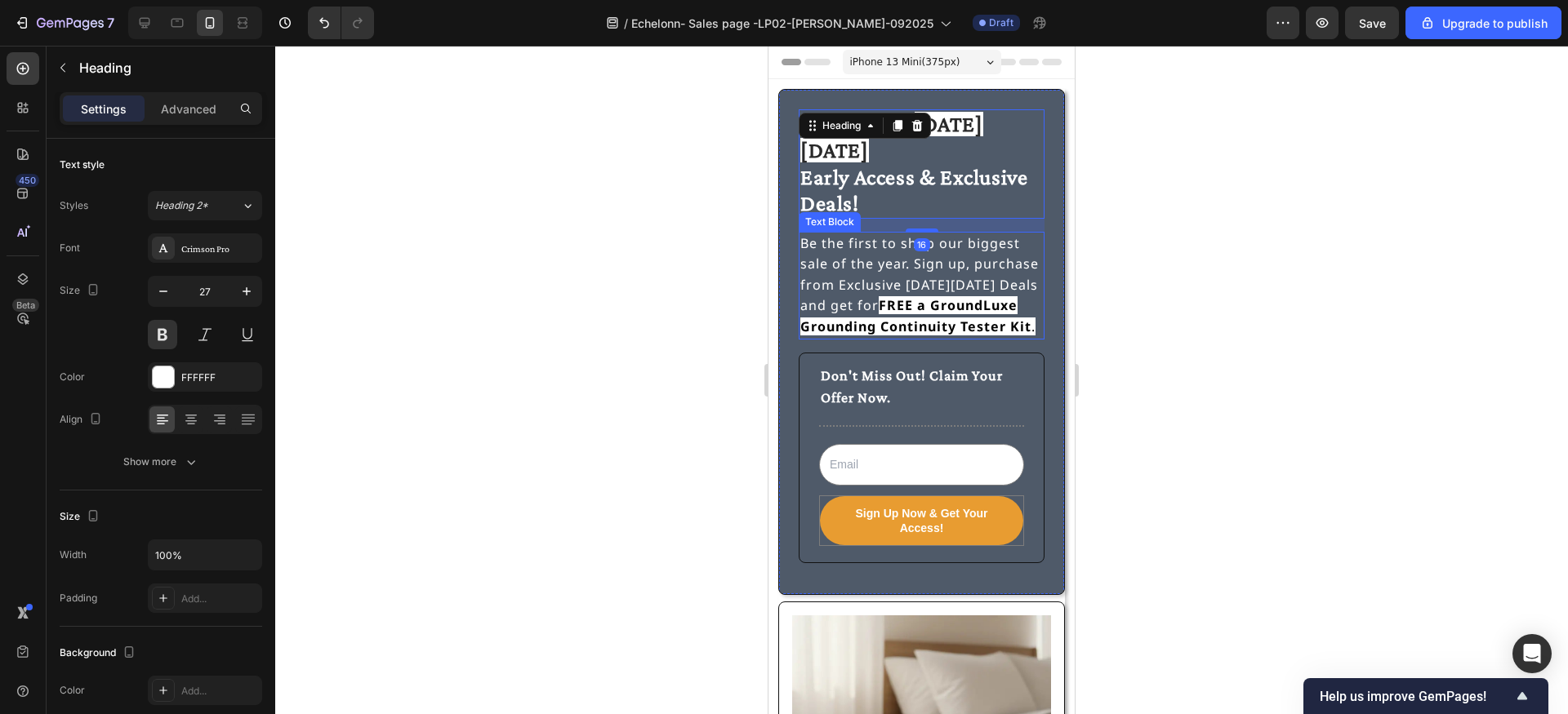
click at [930, 246] on p "Be the first to shop our biggest sale of the year. Sign up, purchase from Exclu…" at bounding box center [922, 286] width 243 height 104
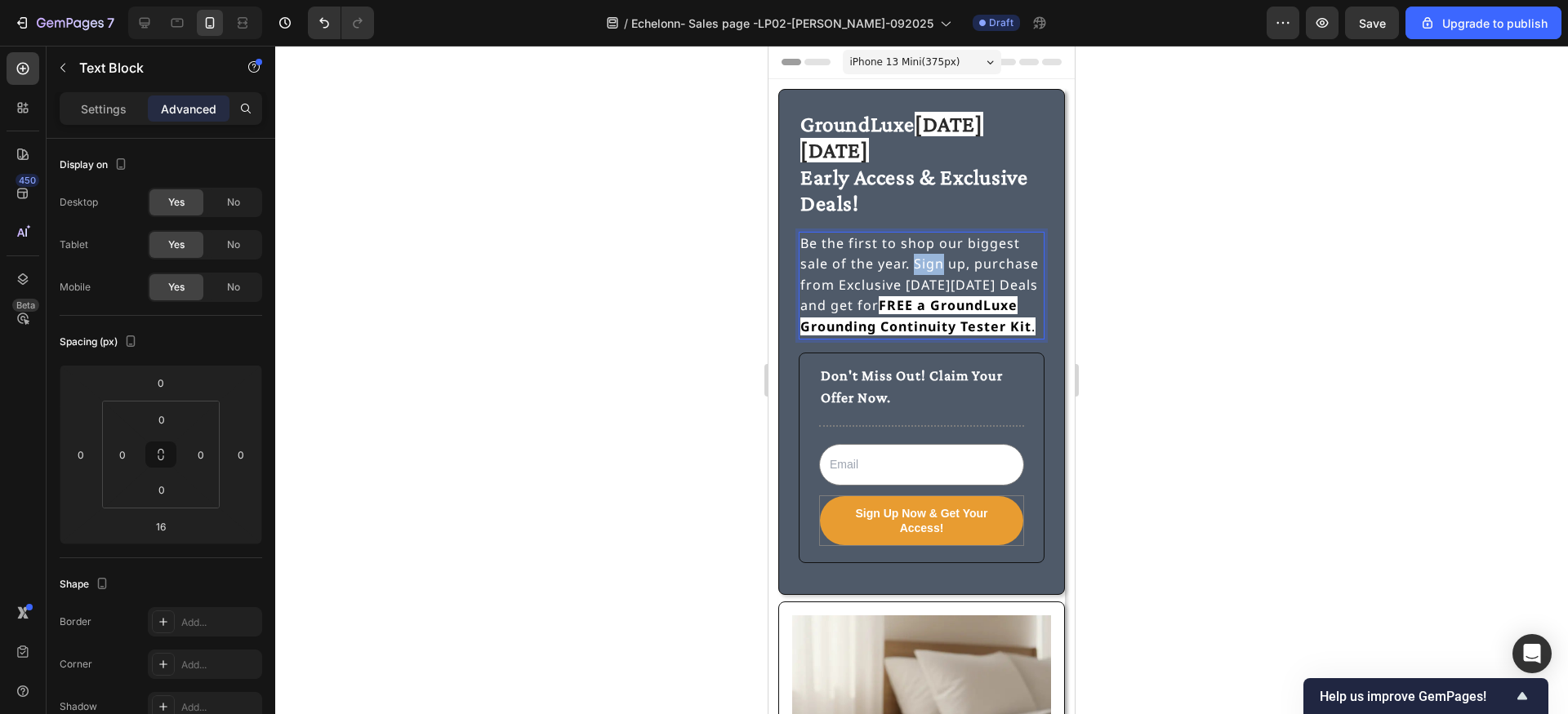
click at [930, 246] on p "Be the first to shop our biggest sale of the year. Sign up, purchase from Exclu…" at bounding box center [922, 286] width 243 height 104
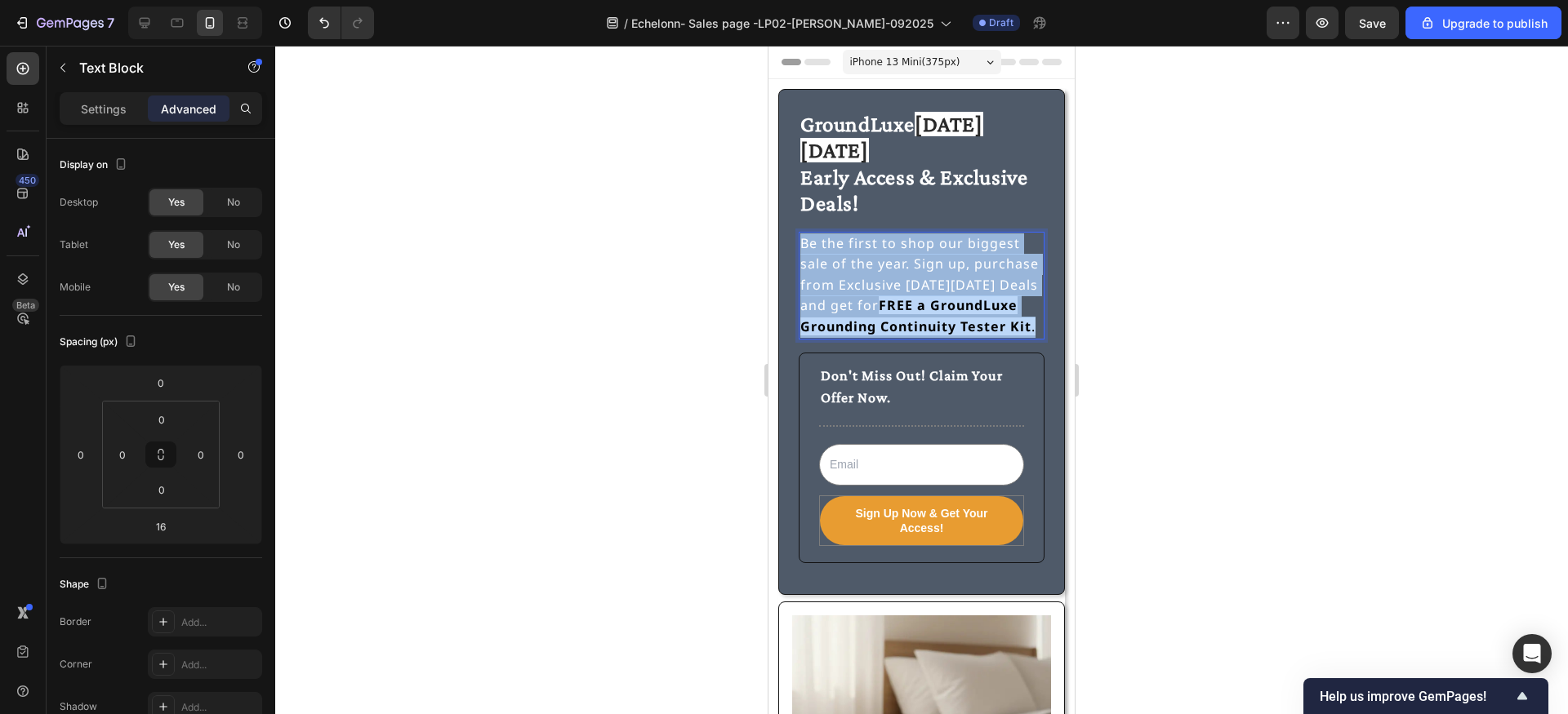
click at [930, 246] on p "Be the first to shop our biggest sale of the year. Sign up, purchase from Exclu…" at bounding box center [922, 286] width 243 height 104
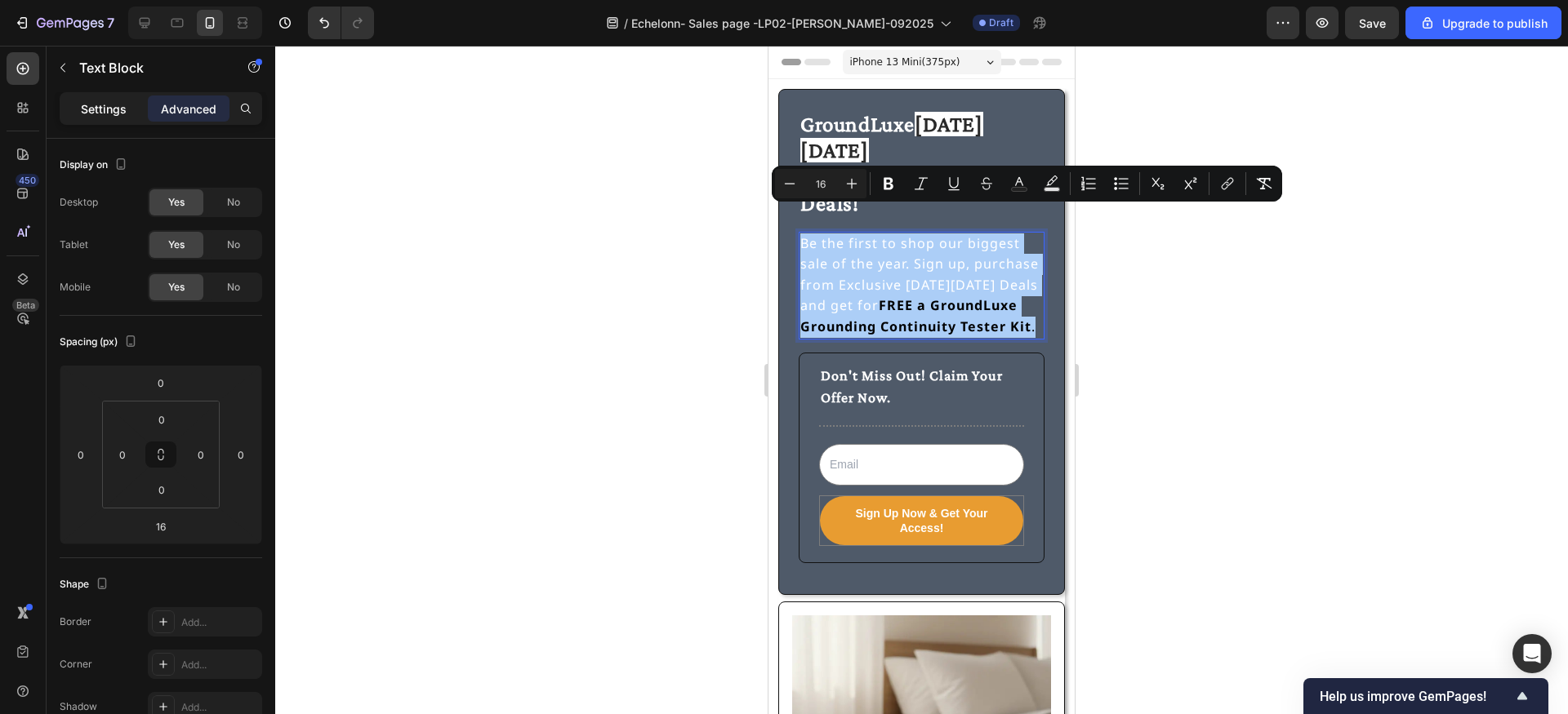
click at [90, 107] on p "Settings" at bounding box center [104, 109] width 46 height 17
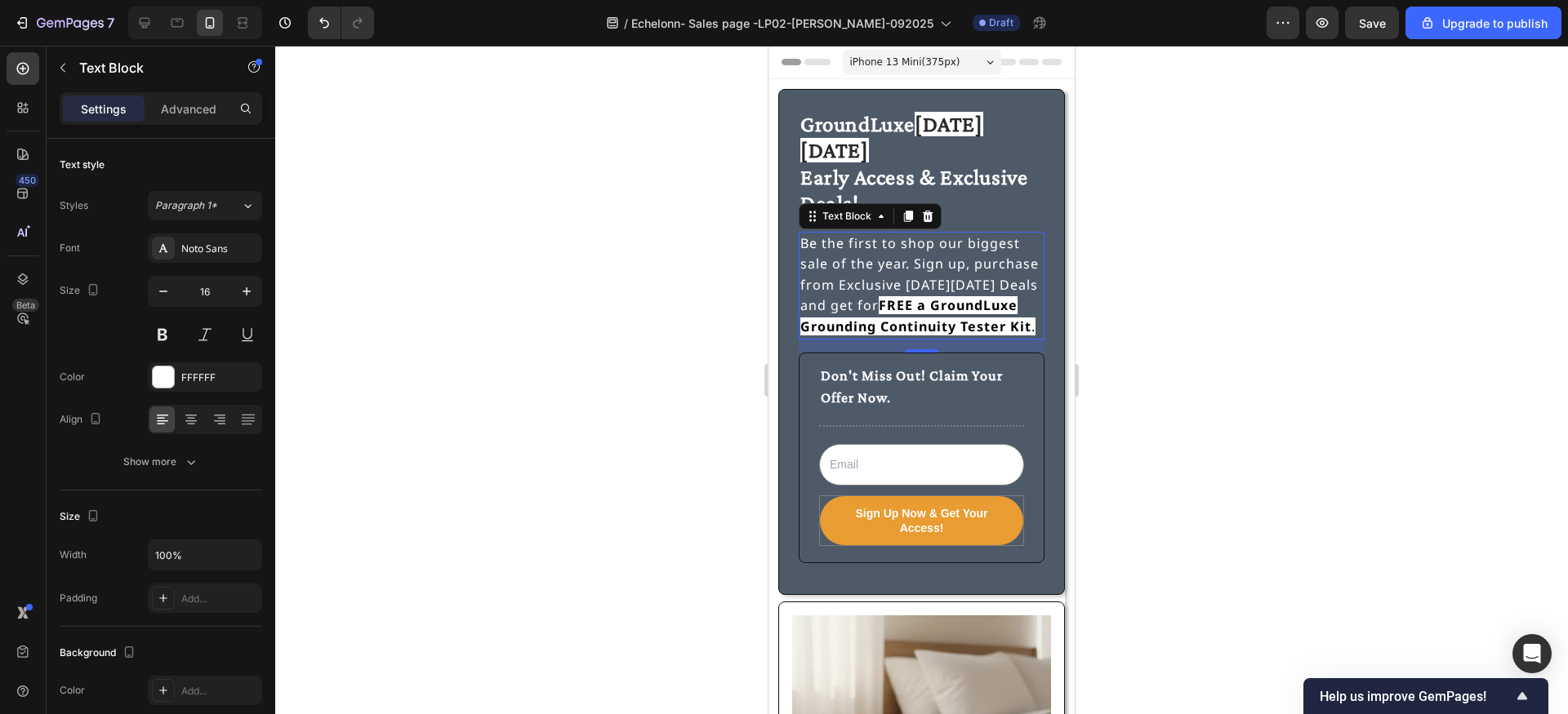
click at [541, 334] on div at bounding box center [922, 379] width 1293 height 668
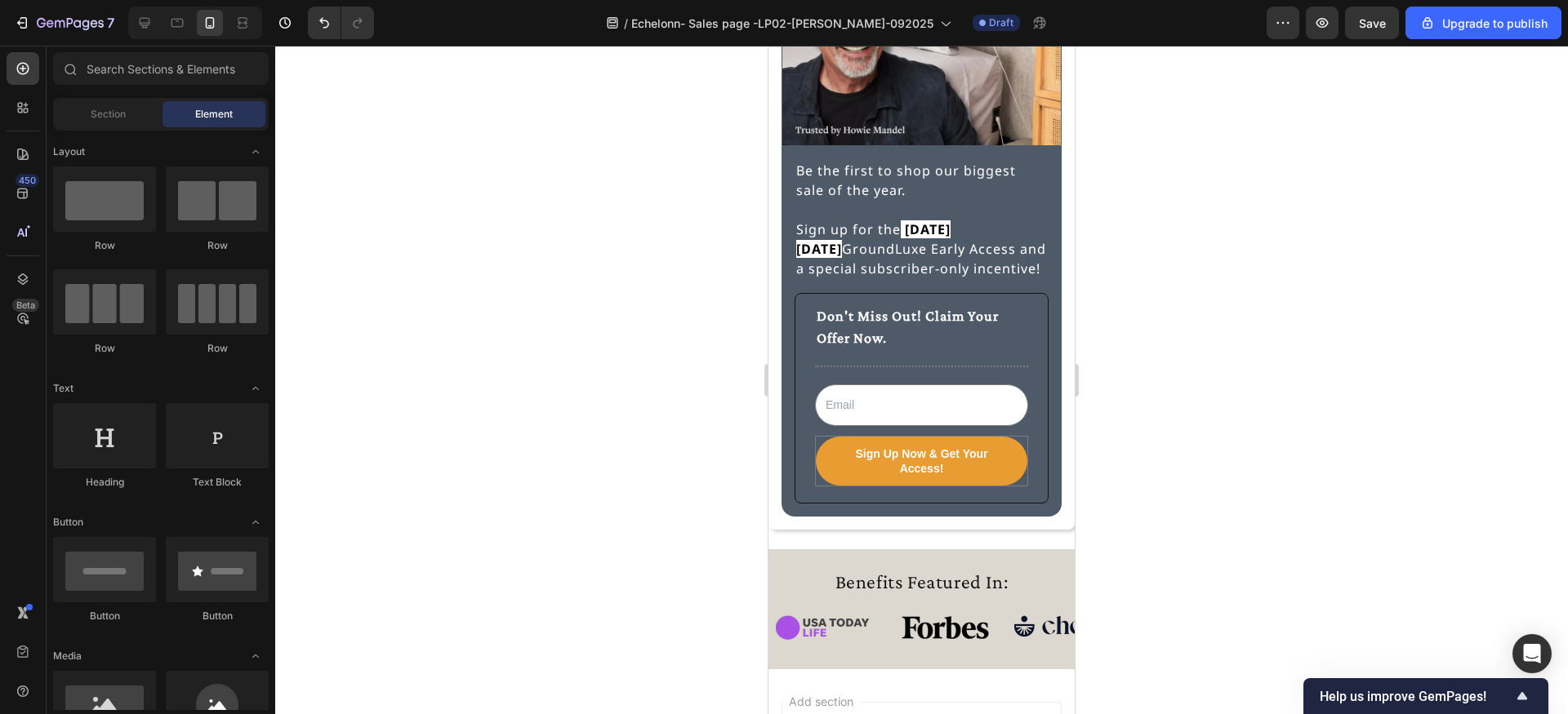
scroll to position [4420, 0]
click at [145, 24] on icon at bounding box center [145, 23] width 17 height 16
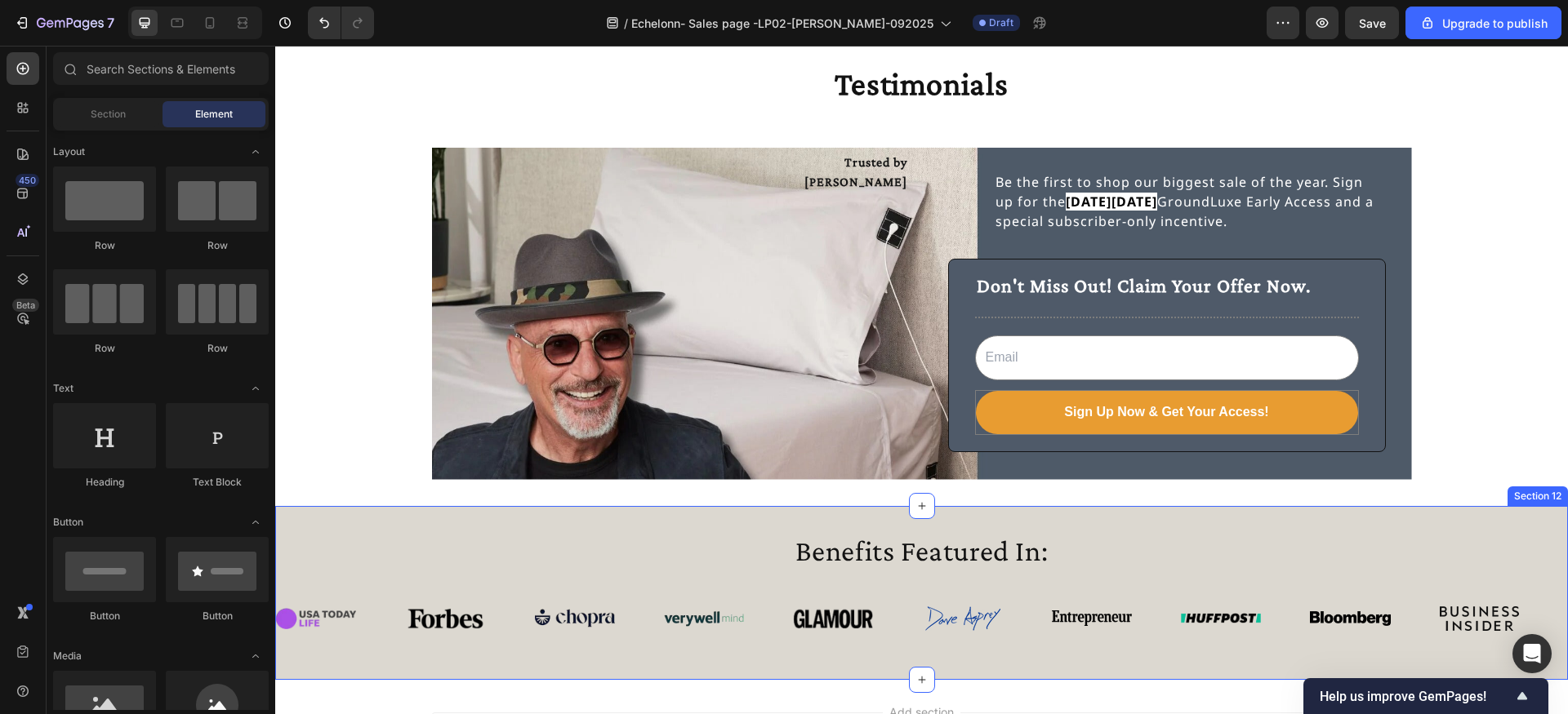
scroll to position [3537, 0]
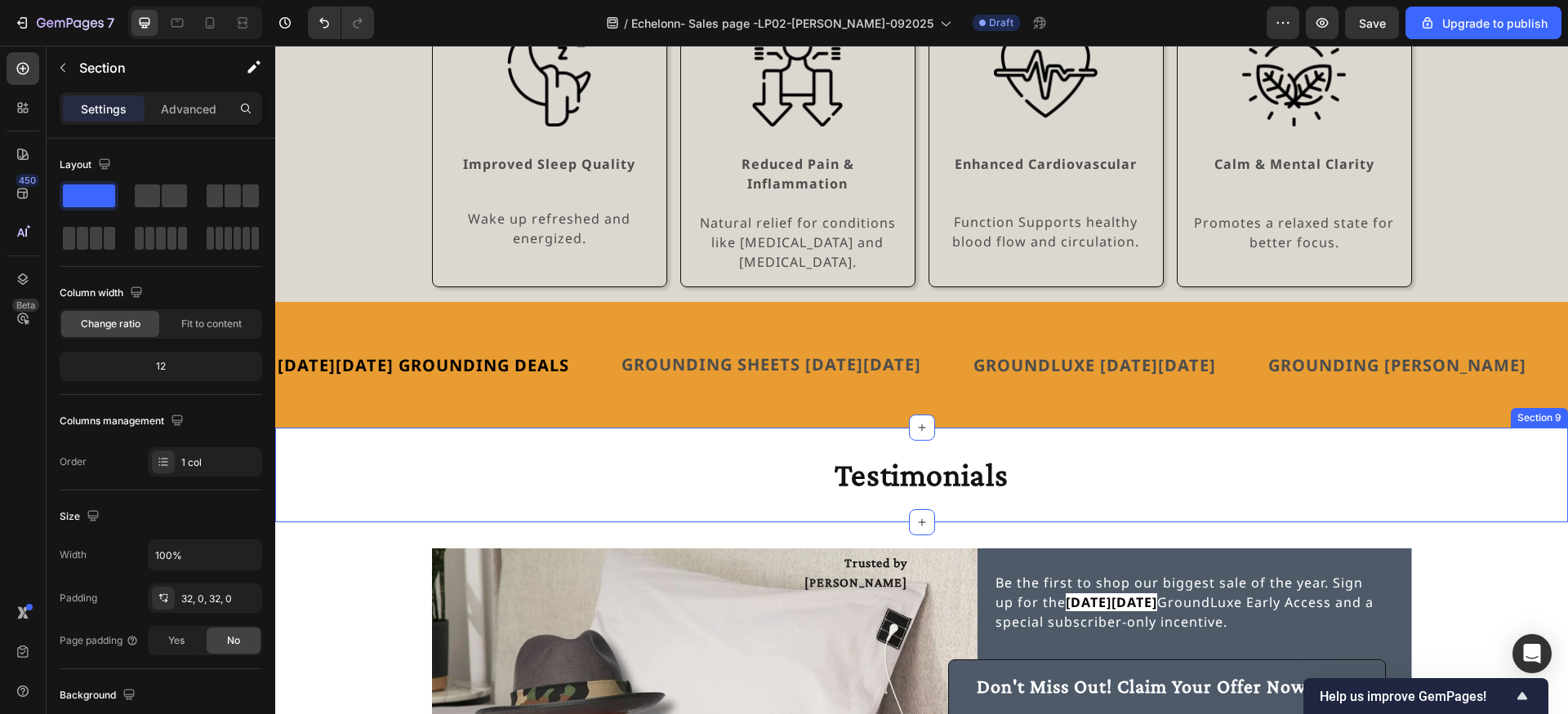
click at [780, 500] on div "Testimonials Heading Section 9" at bounding box center [922, 475] width 1293 height 94
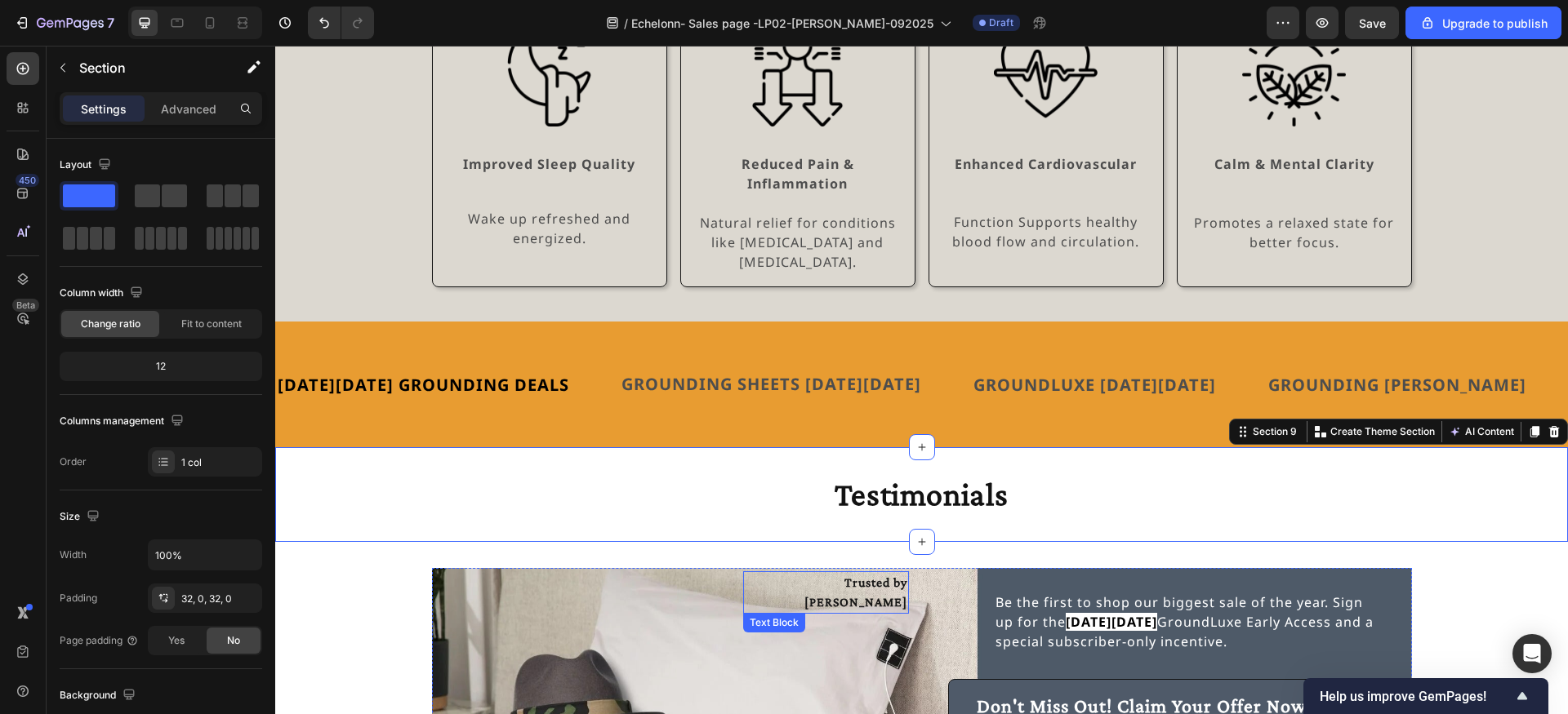
click at [785, 573] on p "Trusted by [PERSON_NAME]" at bounding box center [825, 592] width 162 height 39
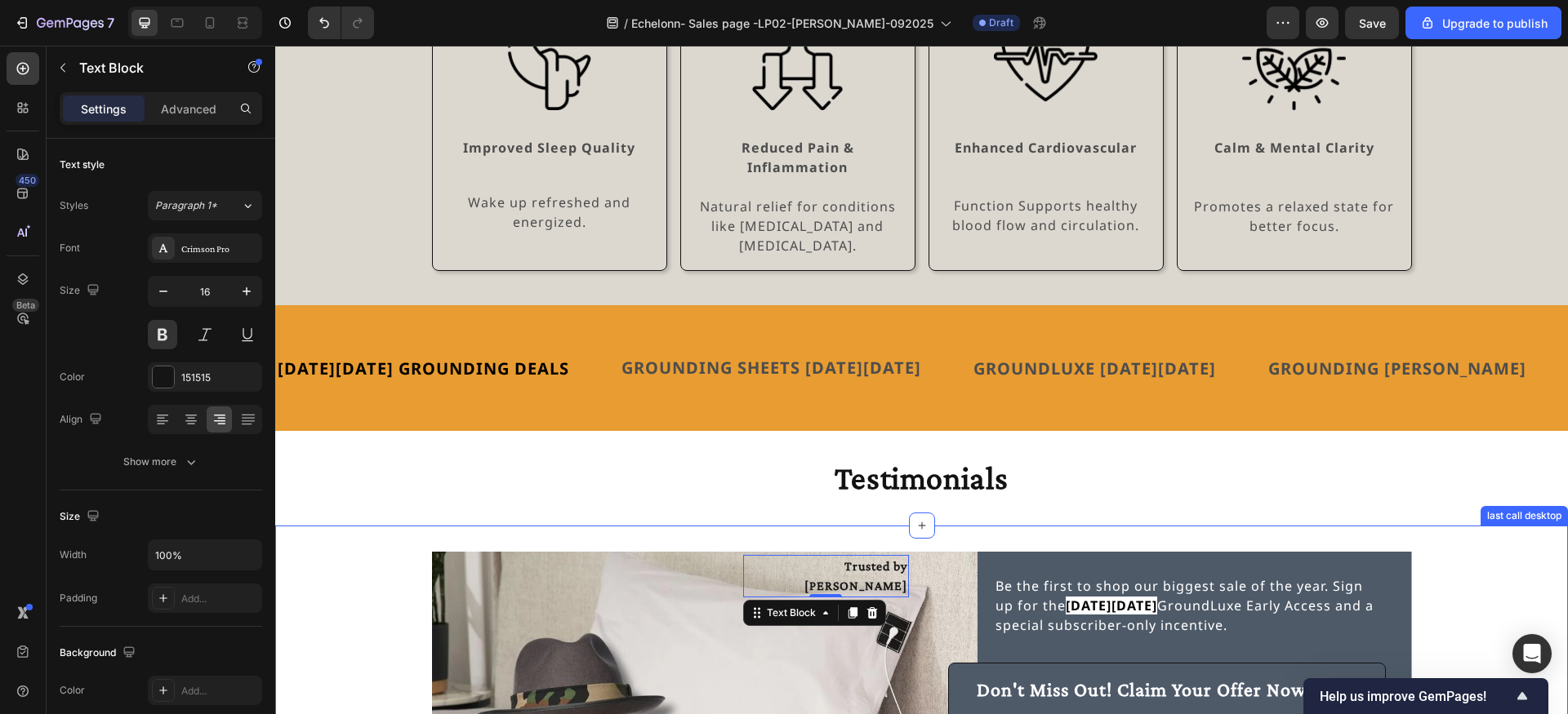
scroll to position [3556, 0]
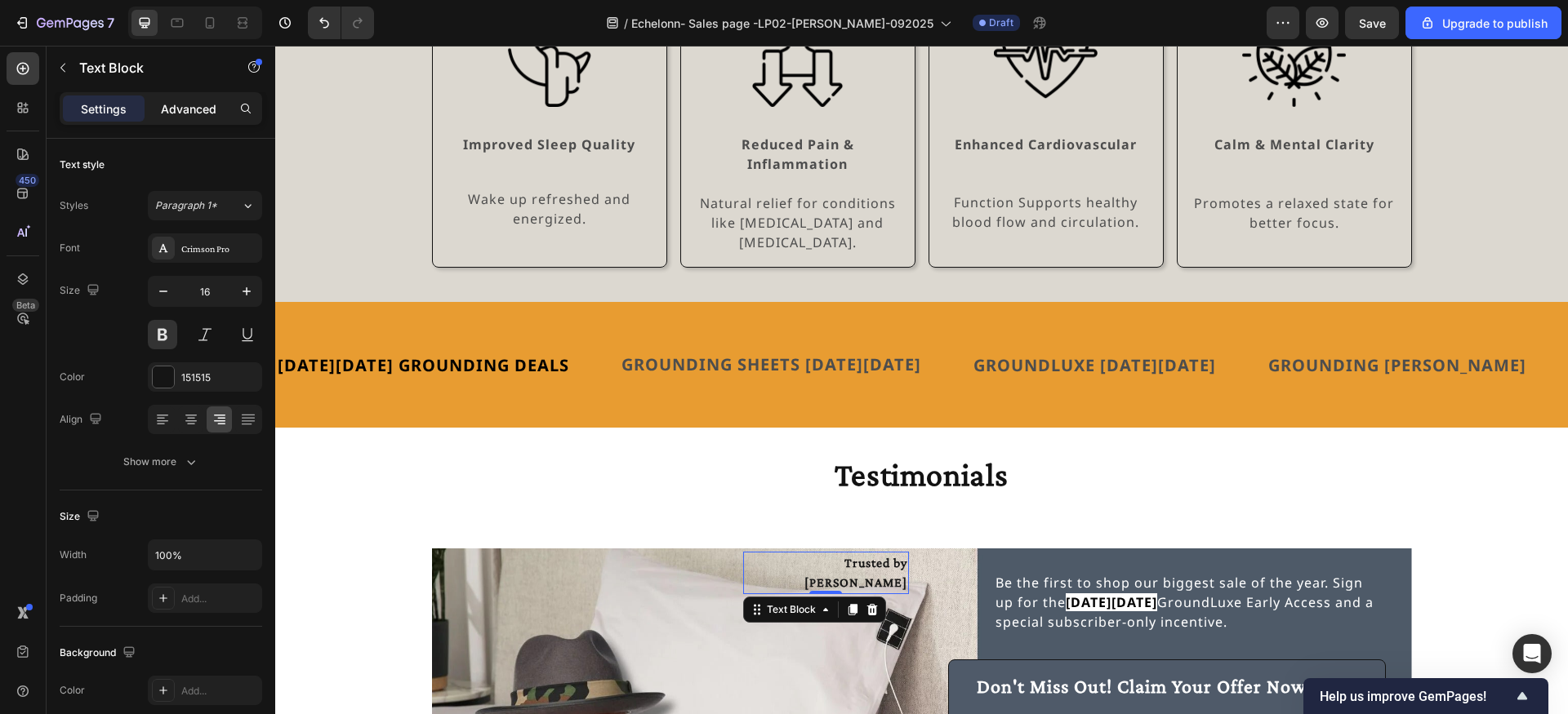
click at [208, 109] on p "Advanced" at bounding box center [188, 109] width 56 height 17
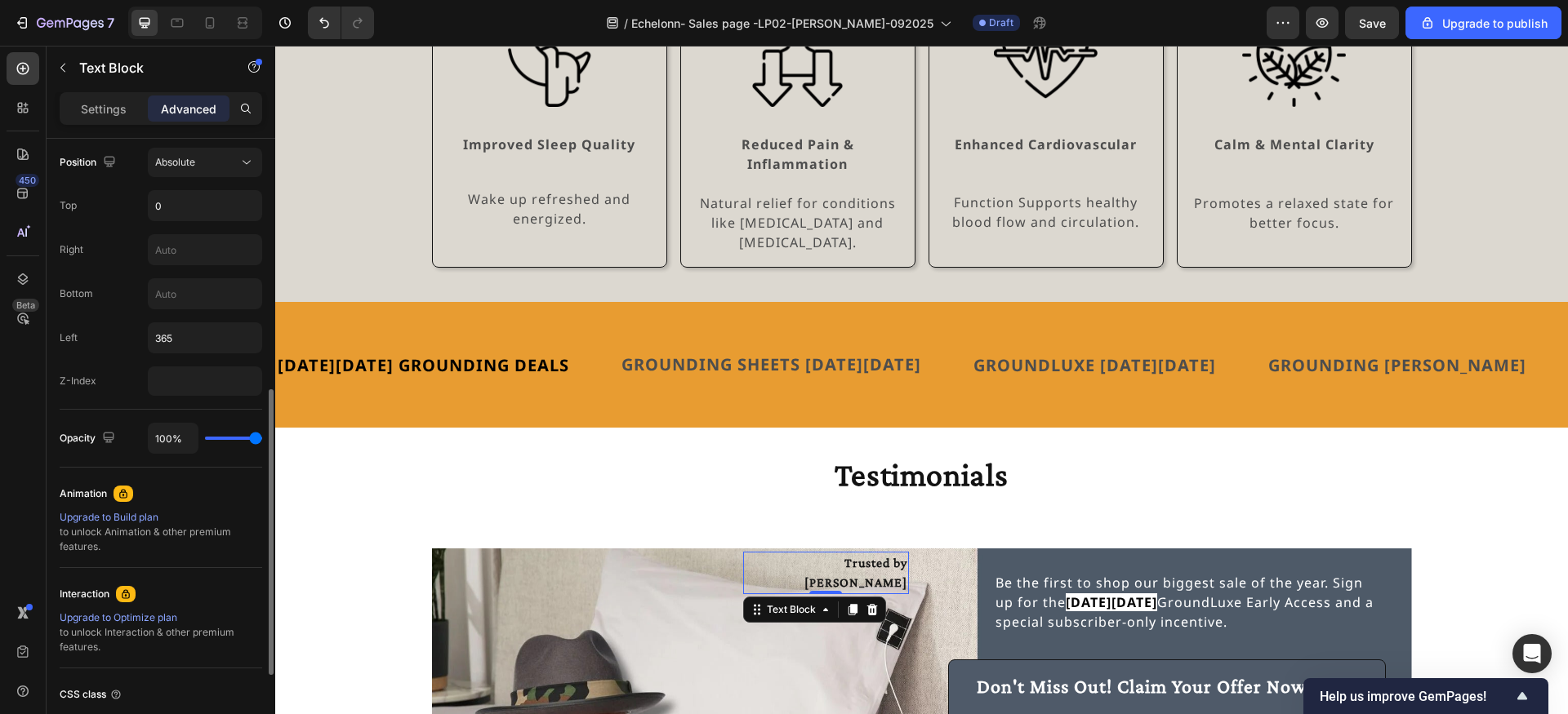
scroll to position [606, 0]
click at [178, 198] on input "0" at bounding box center [204, 201] width 113 height 29
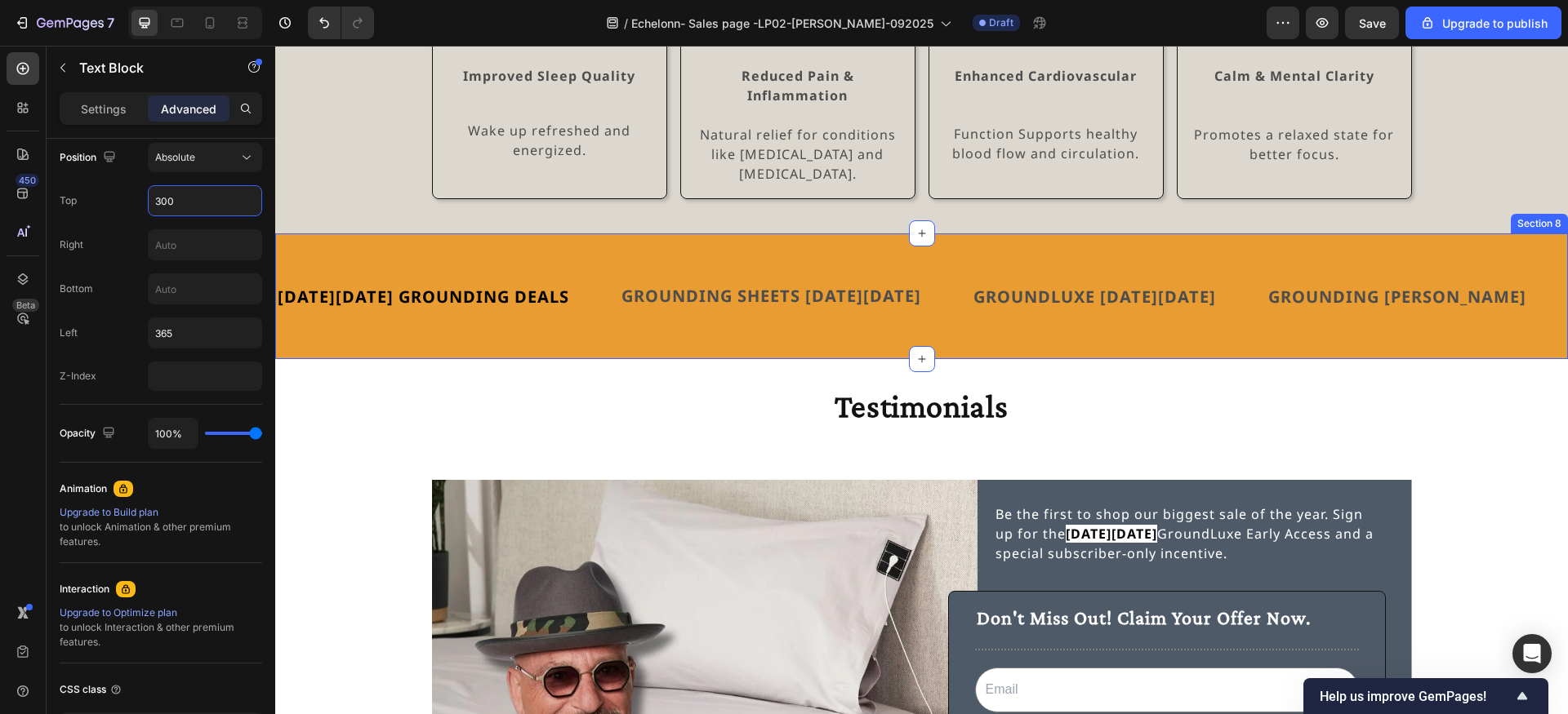
scroll to position [3720, 0]
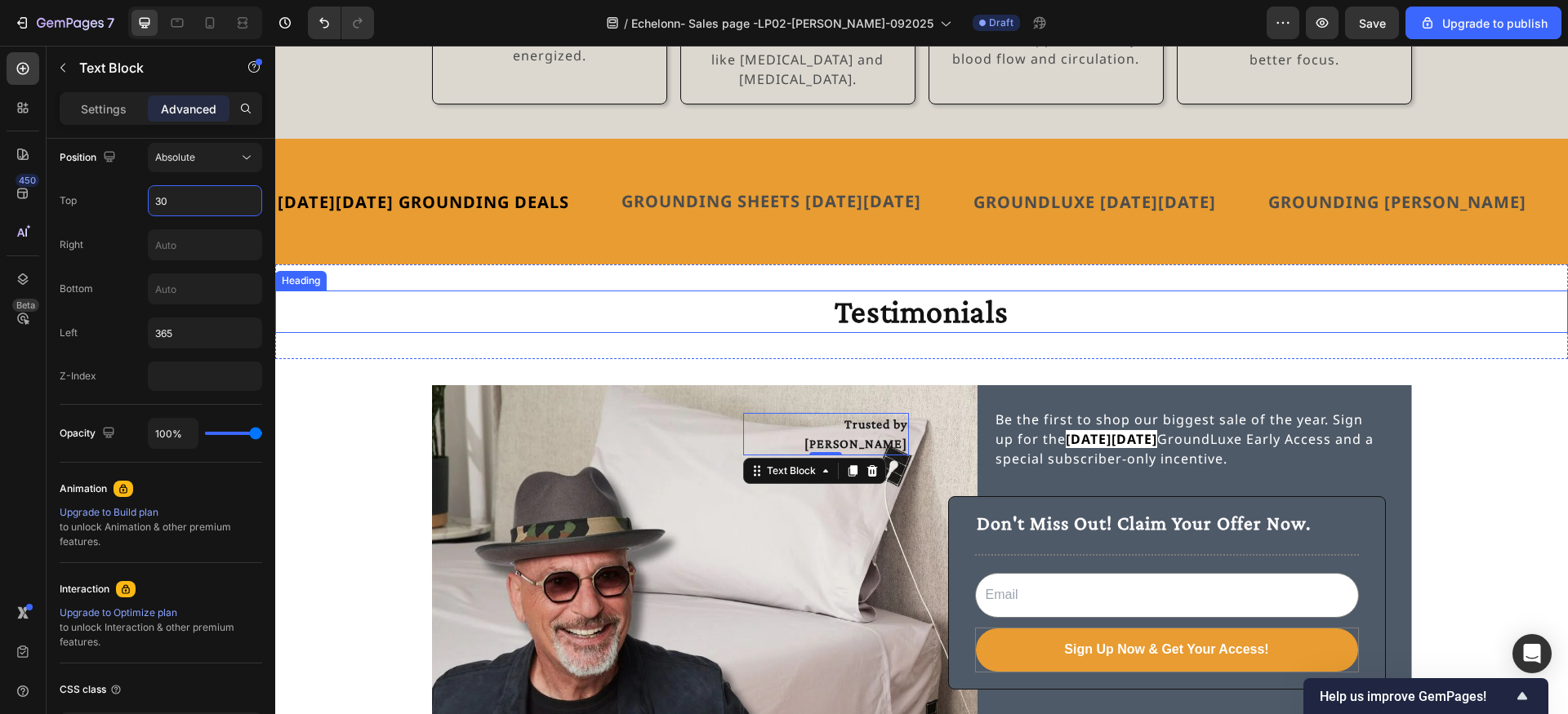
type input "350"
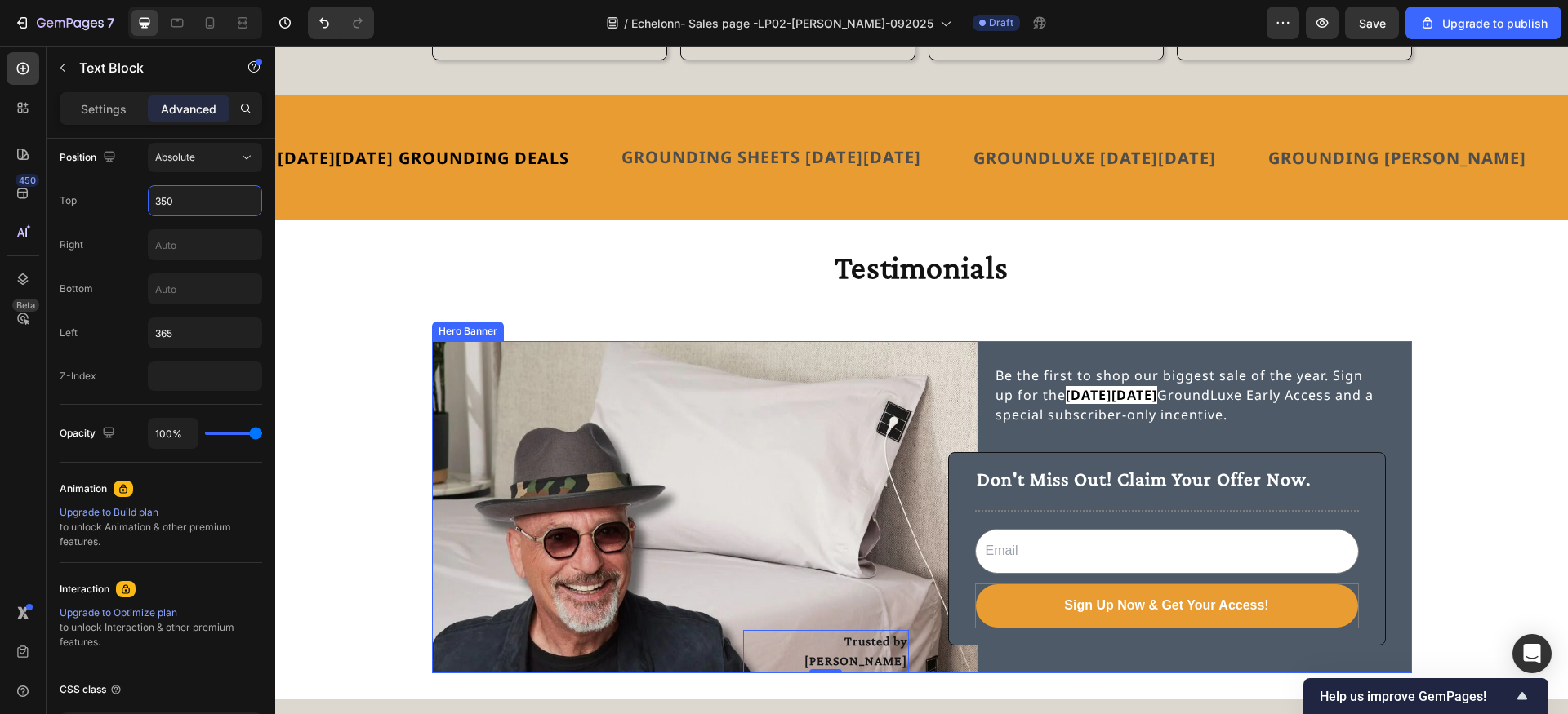
scroll to position [3766, 0]
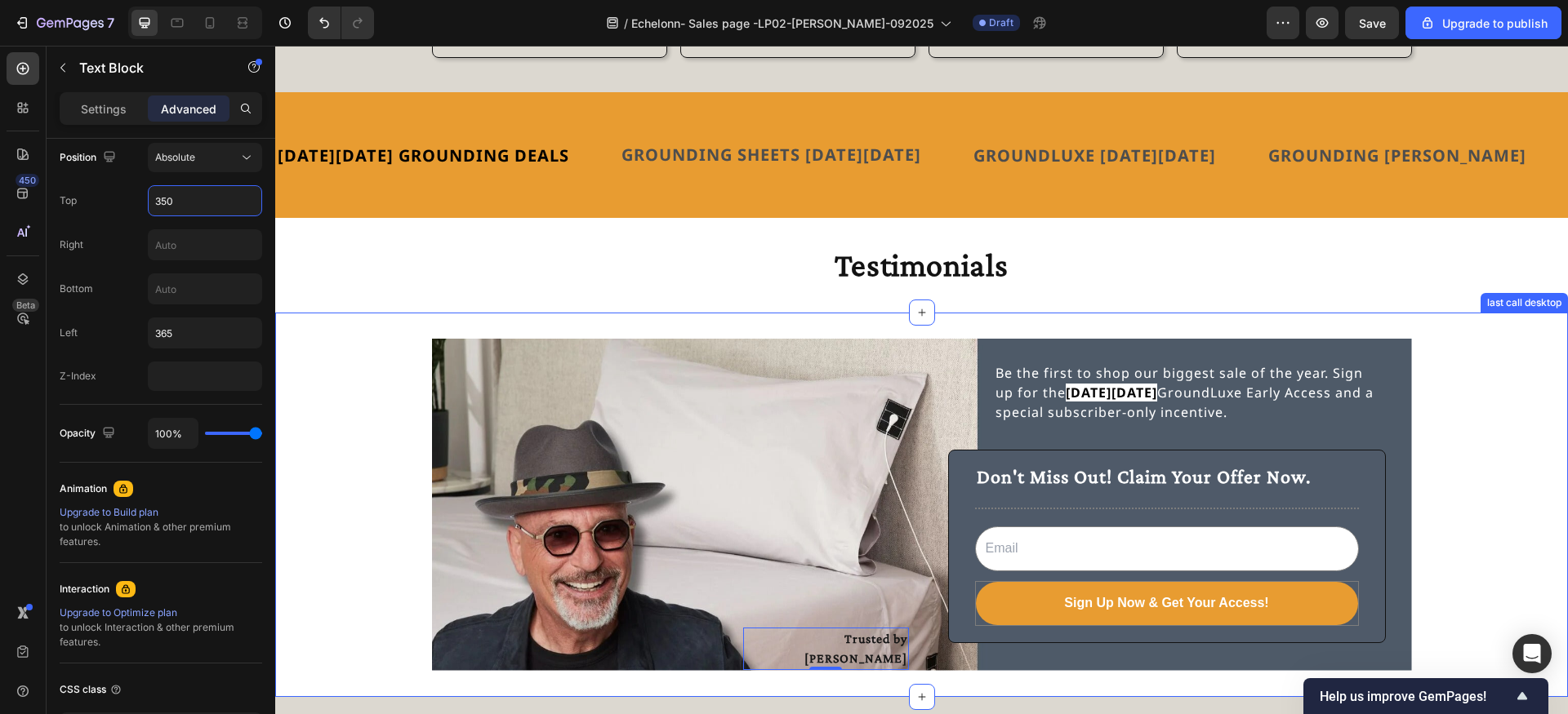
click at [395, 452] on div "Trusted by Howie Mandel Text Block 0 Be the first to shop our biggest sale of t…" at bounding box center [922, 505] width 1293 height 332
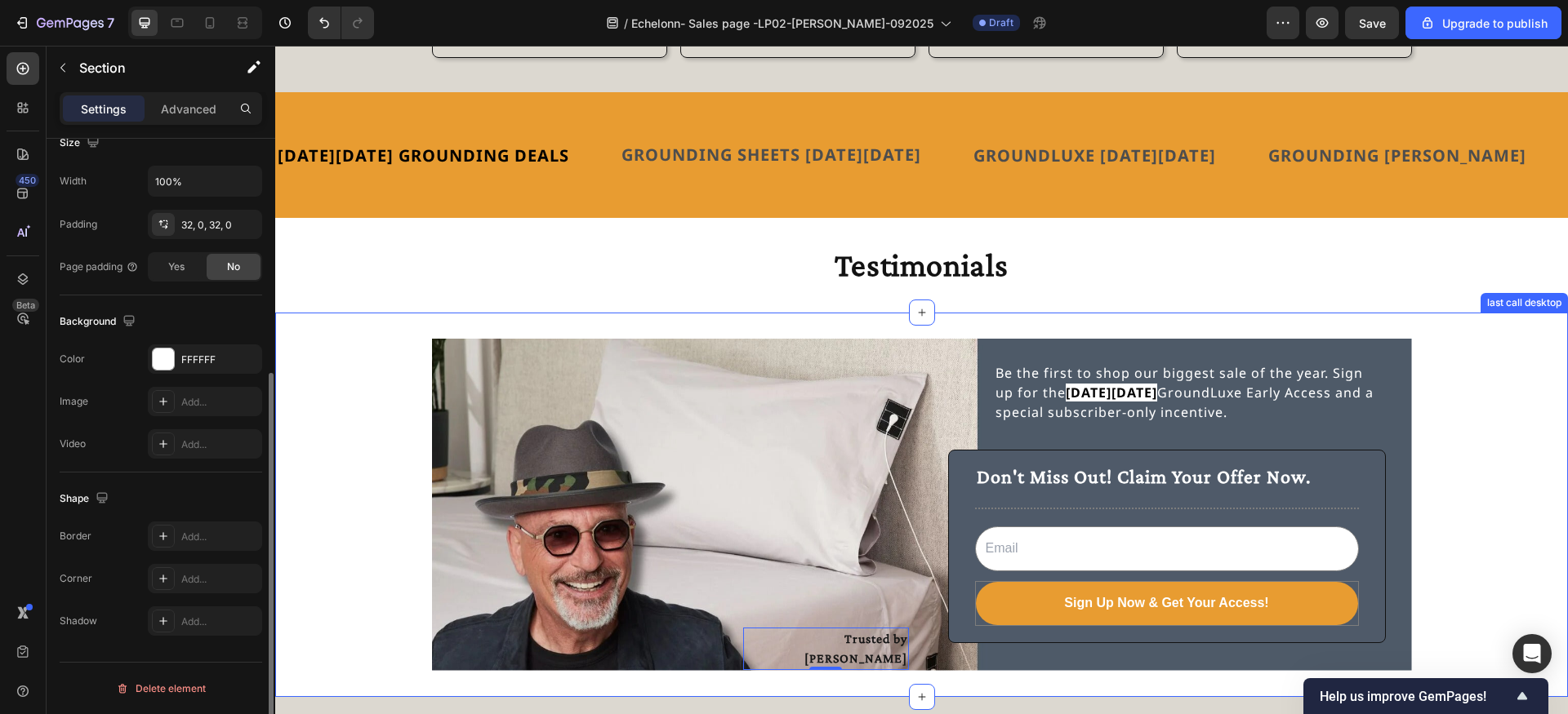
scroll to position [0, 0]
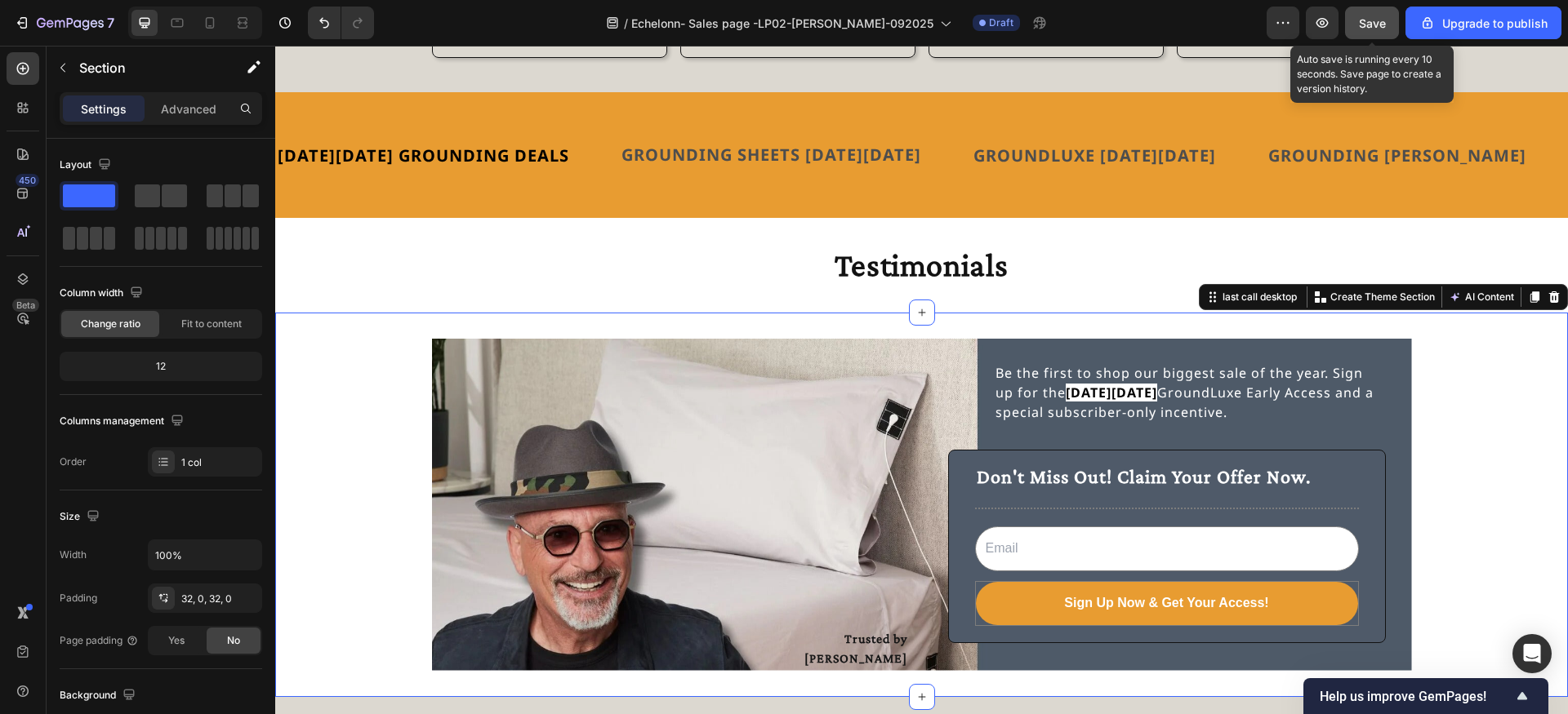
click at [1365, 22] on span "Save" at bounding box center [1372, 23] width 27 height 14
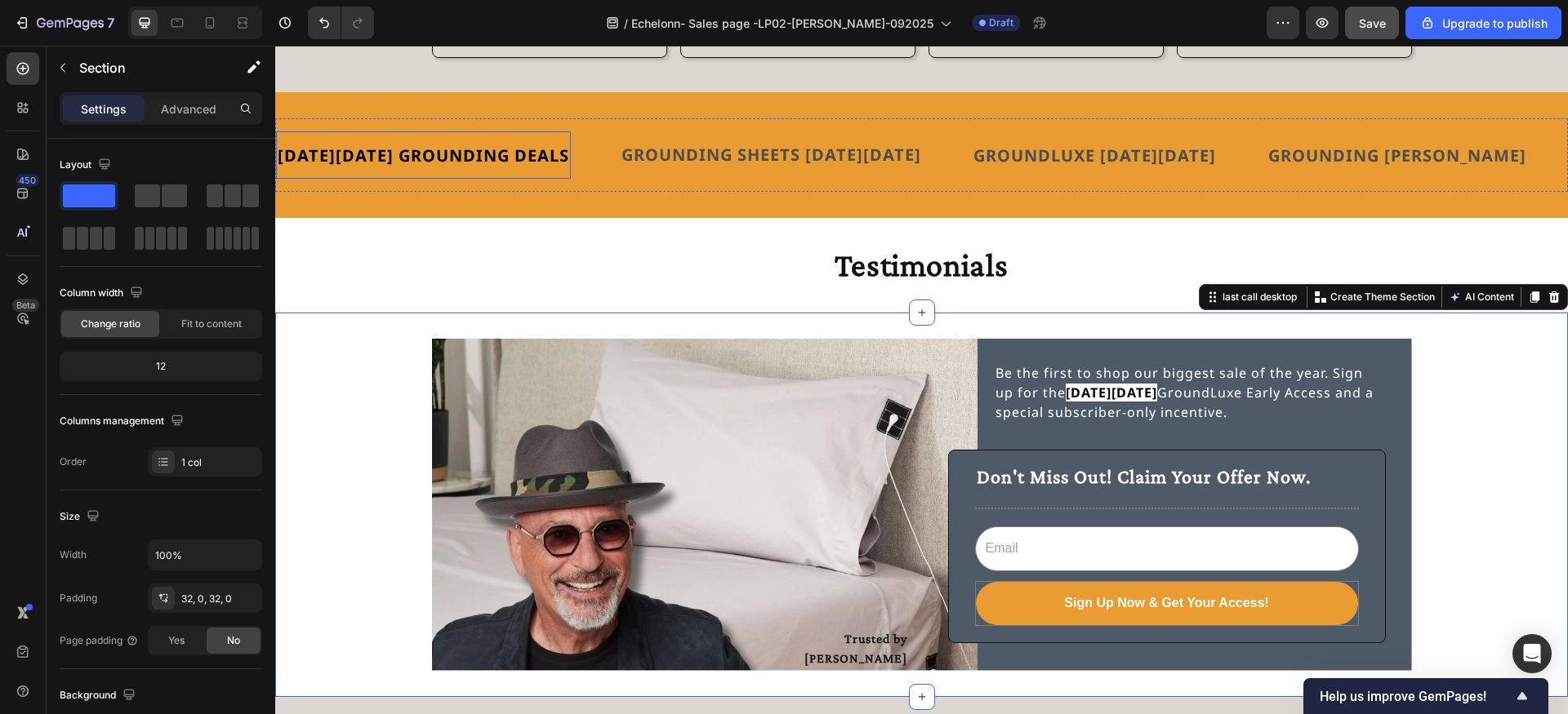
click at [465, 145] on span "[DATE][DATE] GROUNDING DEALS" at bounding box center [424, 156] width 292 height 22
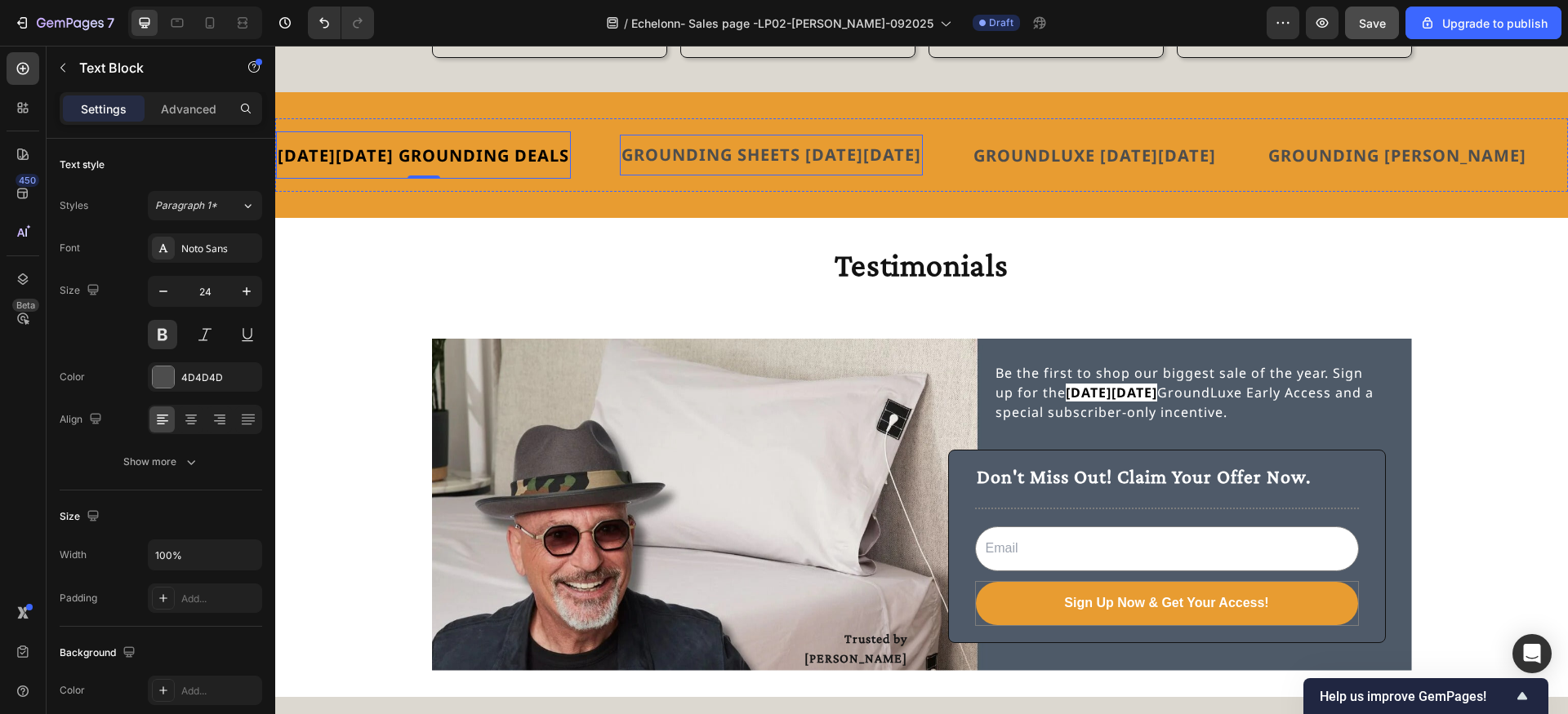
click at [726, 146] on p "GROUNDING SHEETS [DATE][DATE]" at bounding box center [771, 155] width 300 height 25
click at [466, 145] on span "[DATE][DATE] GROUNDING DEALS" at bounding box center [424, 156] width 292 height 22
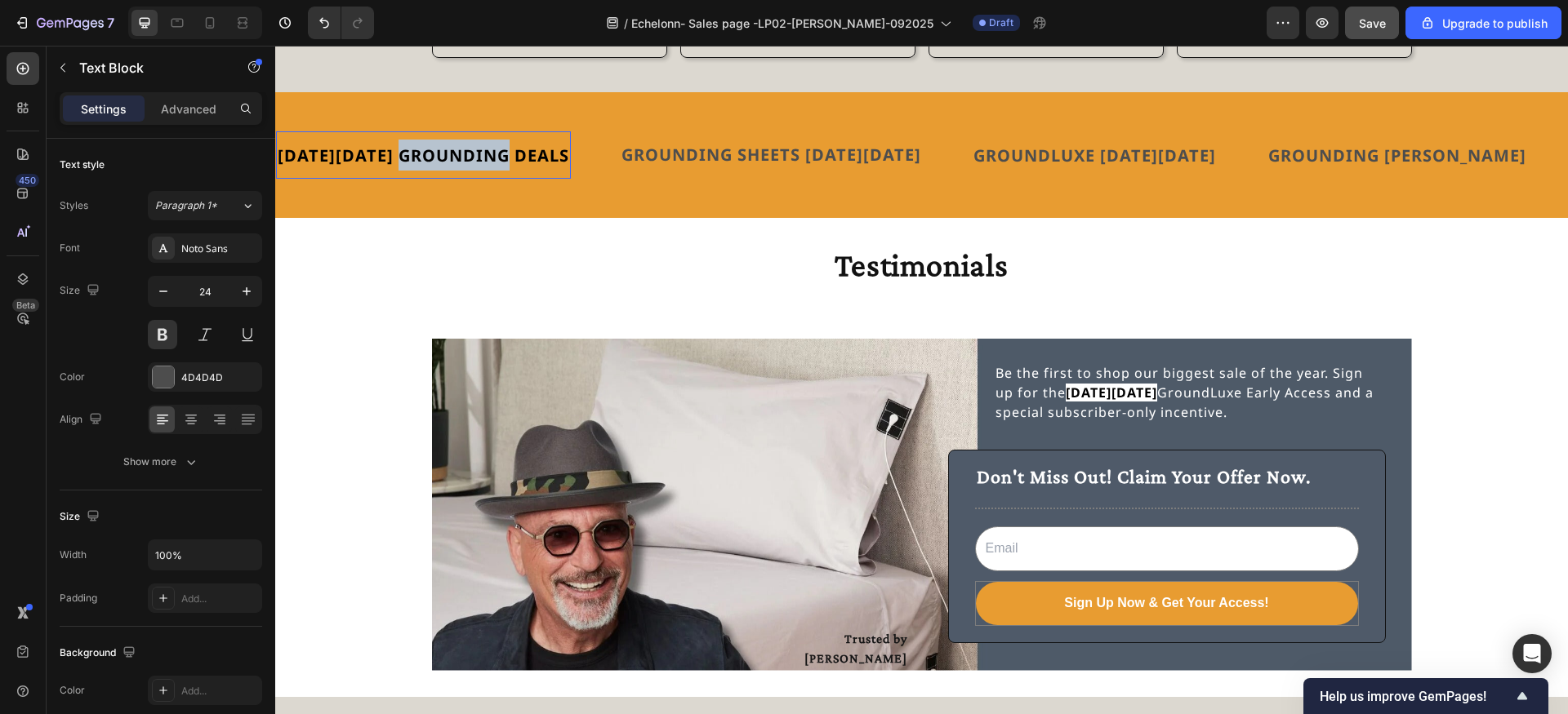
click at [466, 145] on span "[DATE][DATE] GROUNDING DEALS" at bounding box center [424, 156] width 292 height 22
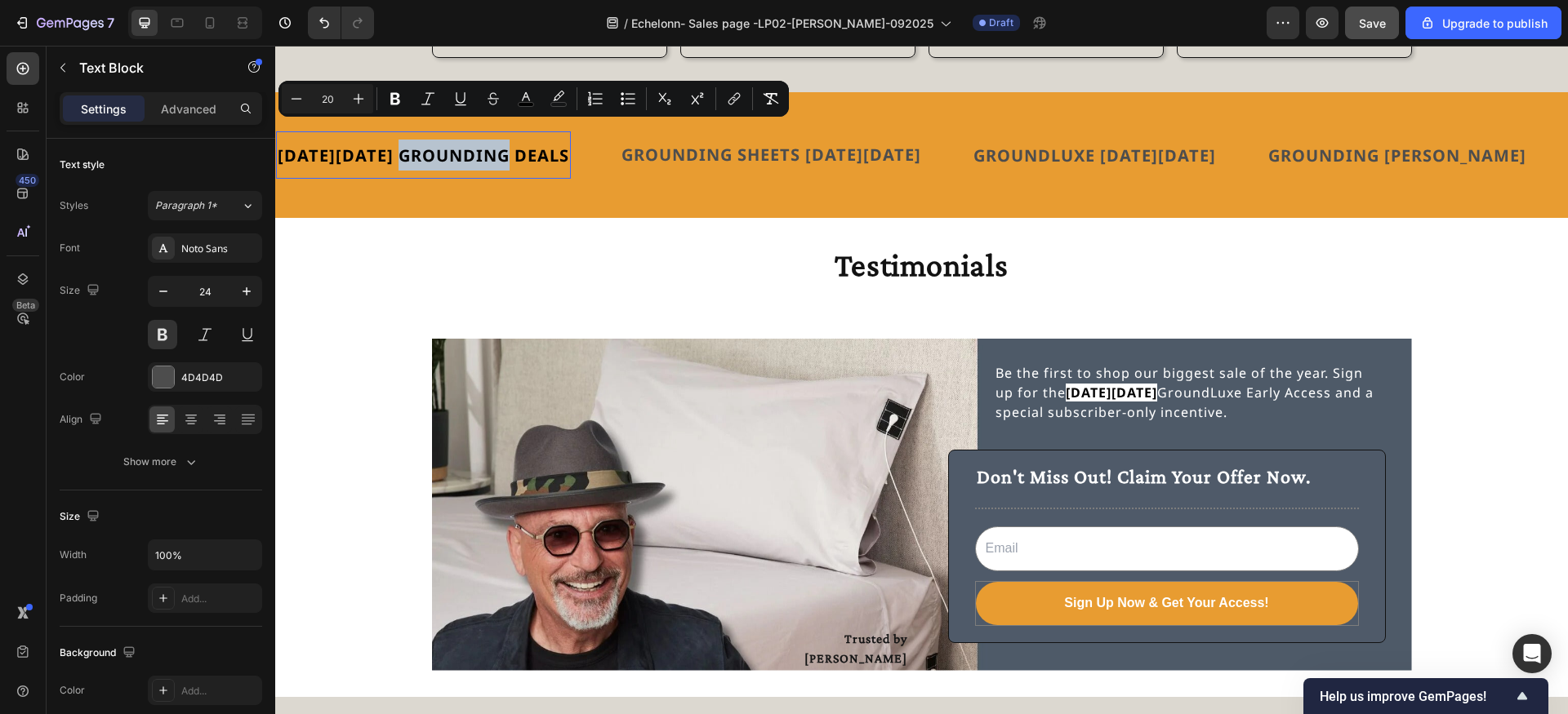
click at [466, 145] on span "[DATE][DATE] GROUNDING DEALS" at bounding box center [424, 156] width 292 height 22
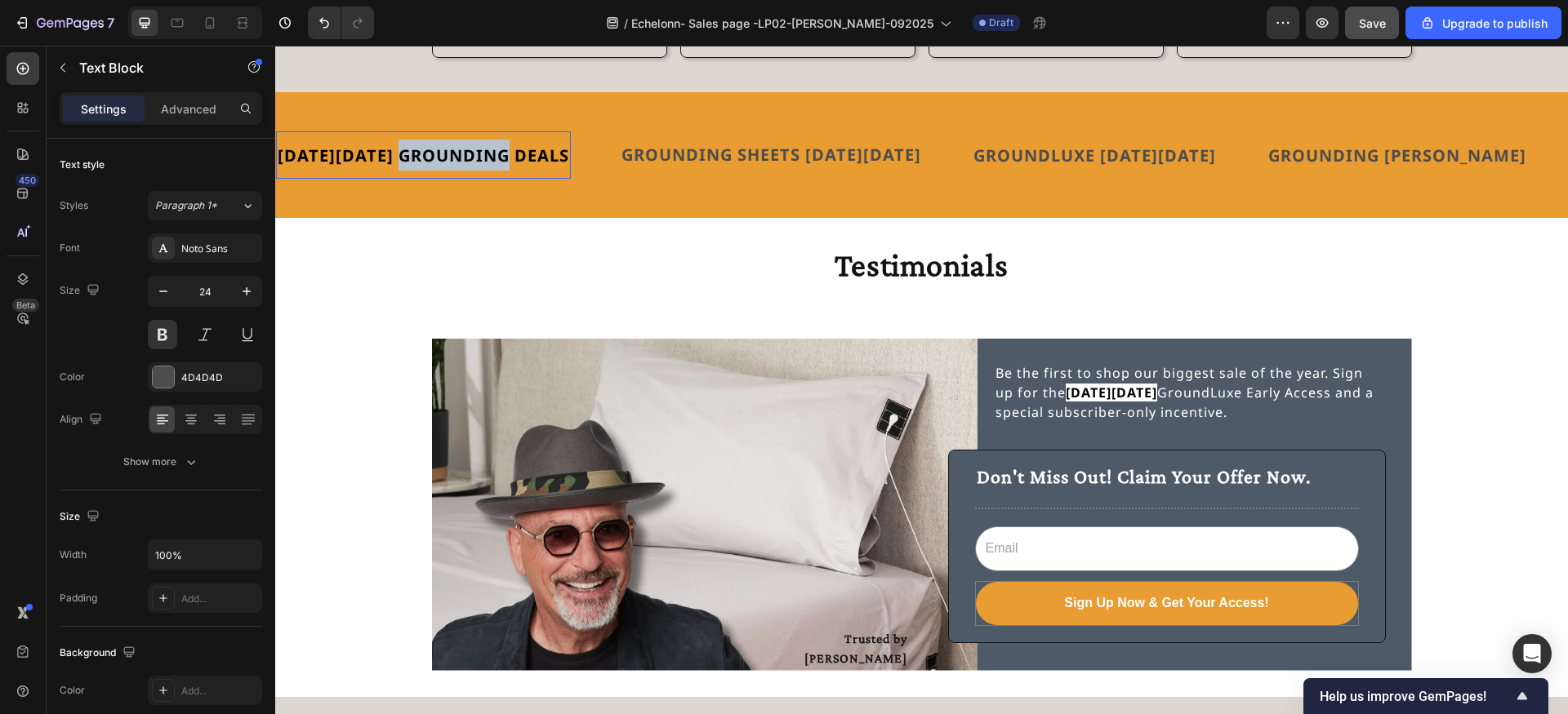
click at [466, 145] on span "[DATE][DATE] GROUNDING DEALS" at bounding box center [424, 156] width 292 height 22
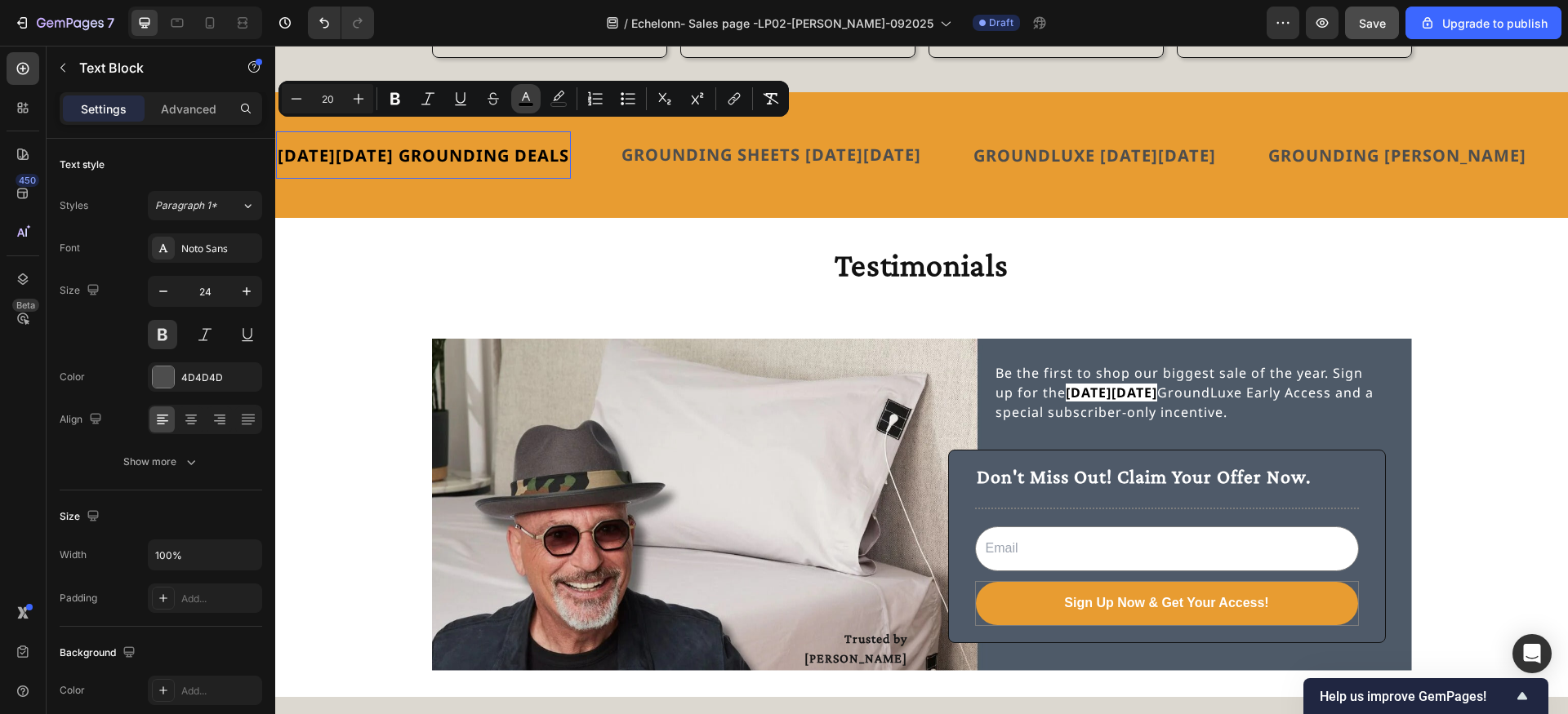
click at [531, 98] on icon "Editor contextual toolbar" at bounding box center [526, 99] width 17 height 16
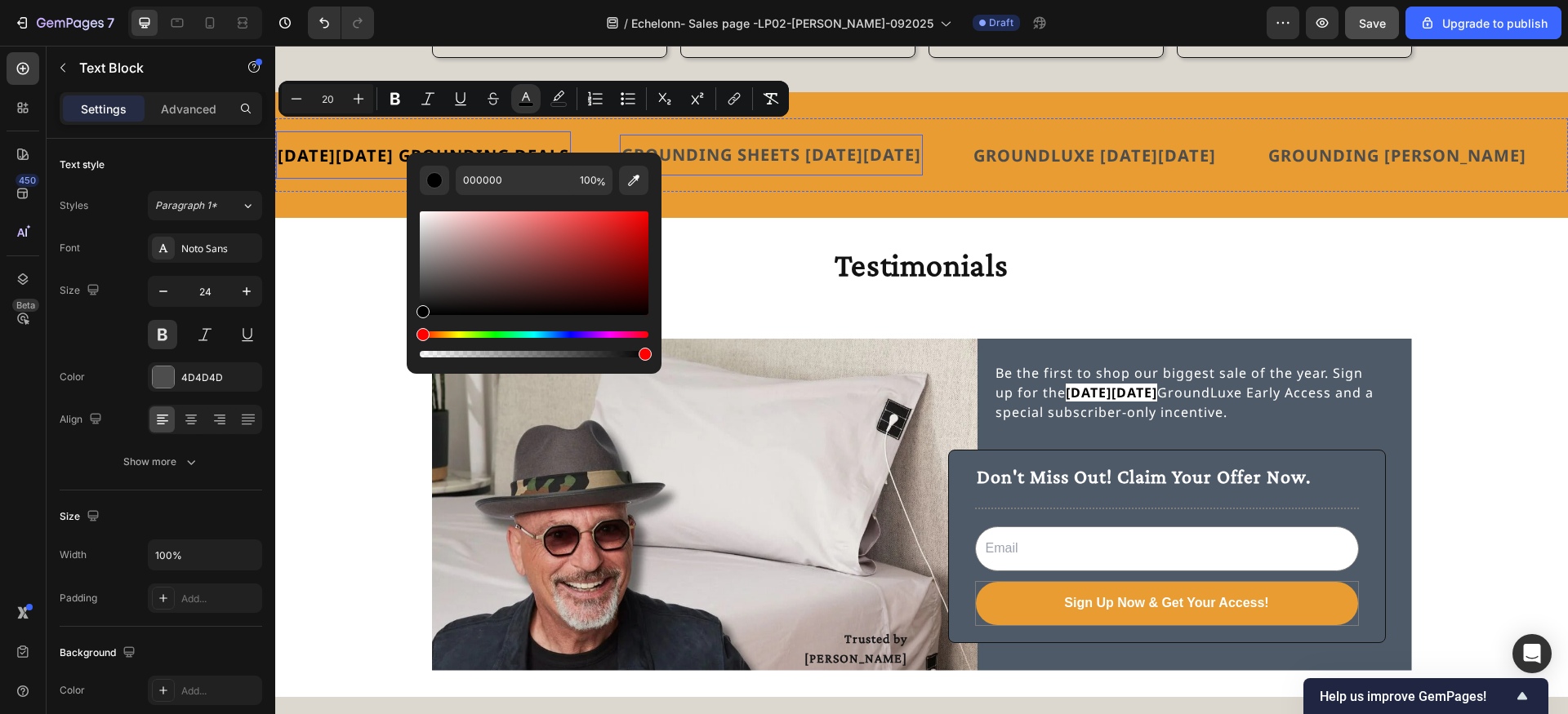
click at [690, 143] on p "GROUNDING SHEETS [DATE][DATE]" at bounding box center [771, 155] width 300 height 25
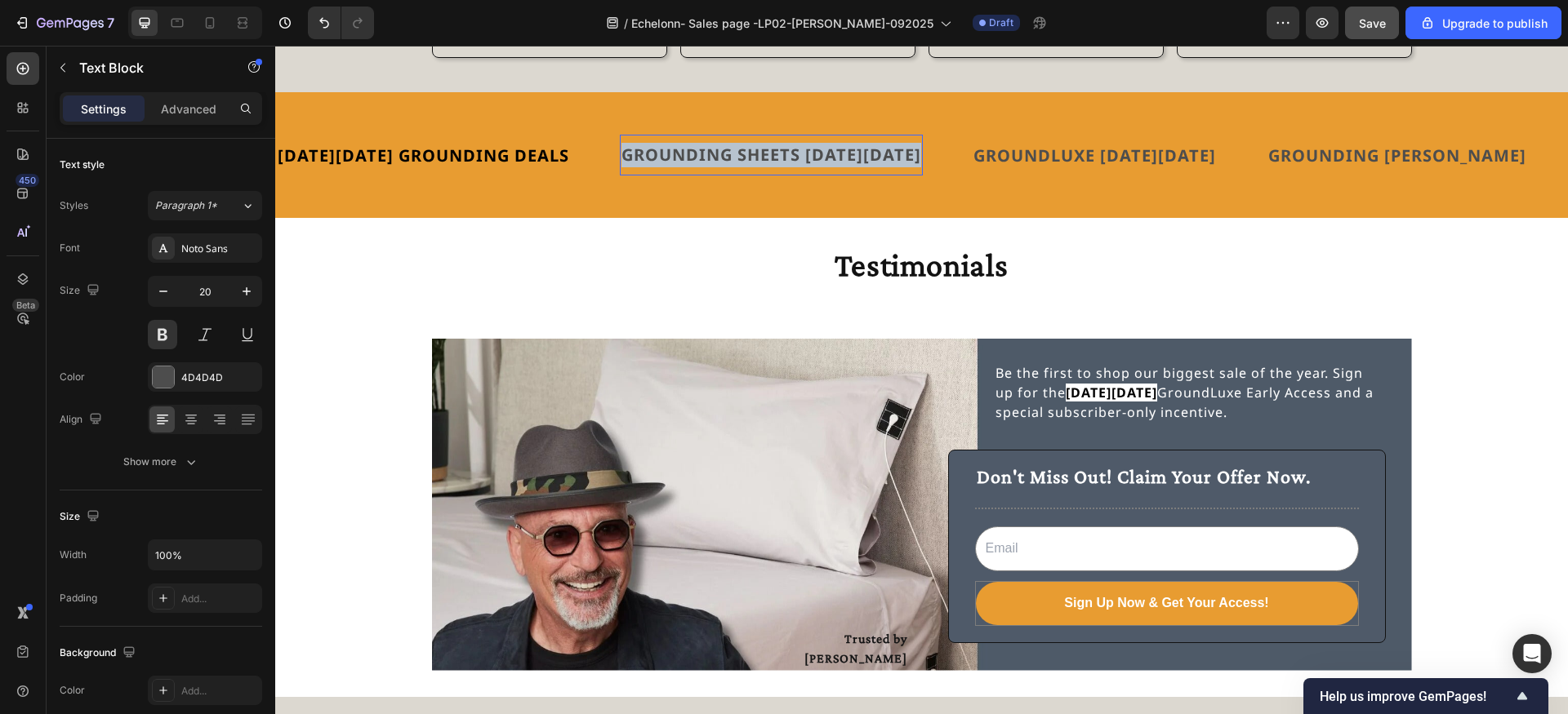
click at [690, 143] on p "GROUNDING SHEETS [DATE][DATE]" at bounding box center [771, 155] width 300 height 25
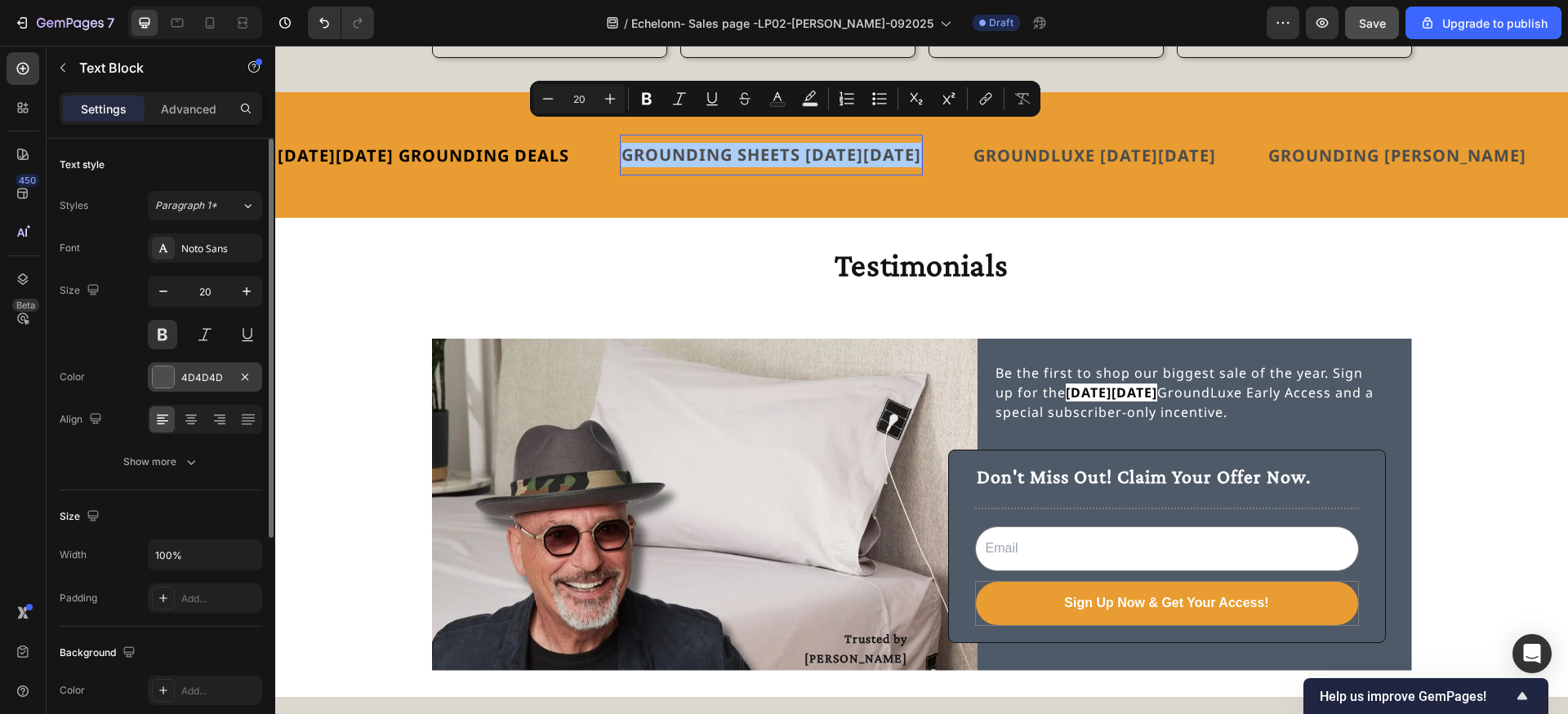
click at [165, 377] on div at bounding box center [163, 377] width 21 height 21
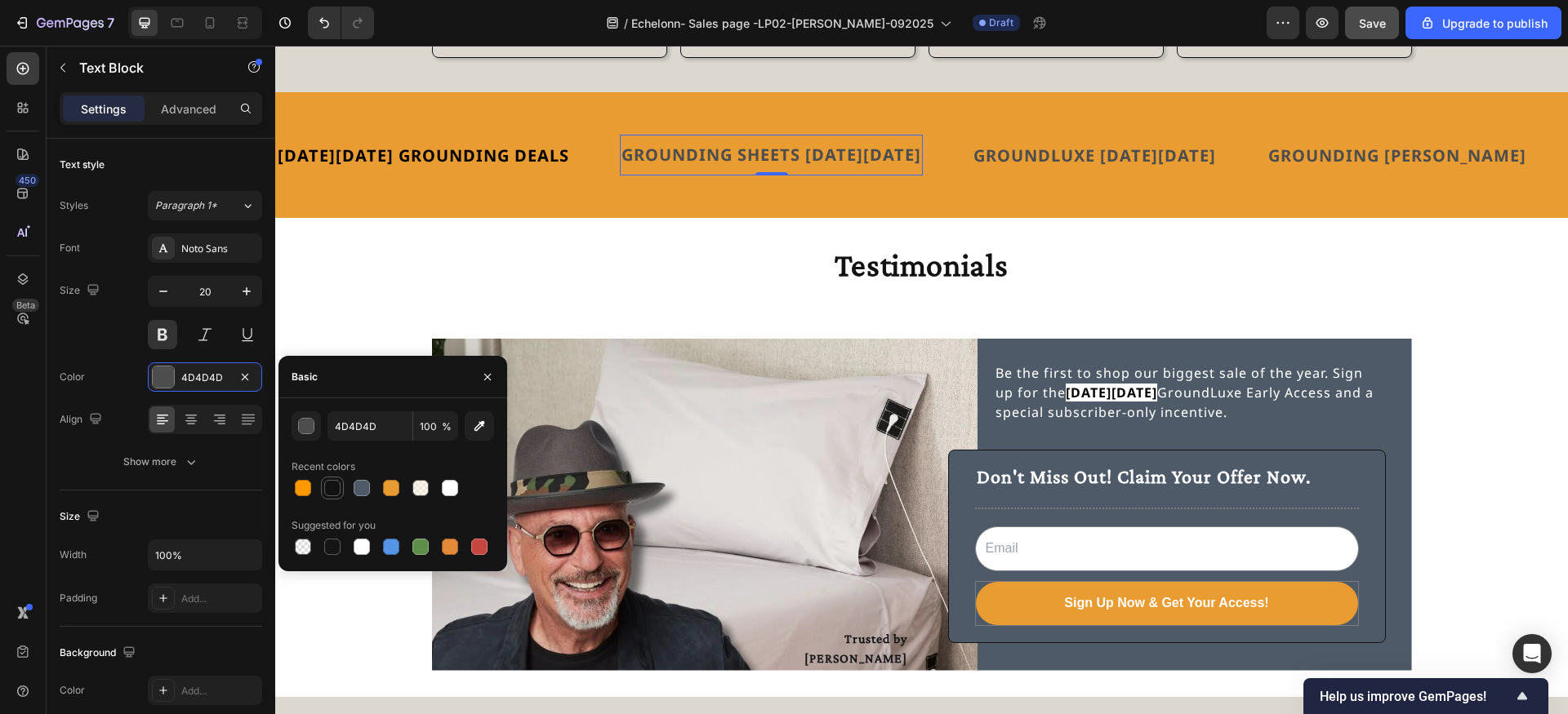
click at [331, 490] on div at bounding box center [333, 489] width 17 height 16
type input "121212"
click at [1004, 145] on strong "GROUNDLUXE [DATE][DATE]" at bounding box center [1095, 156] width 243 height 22
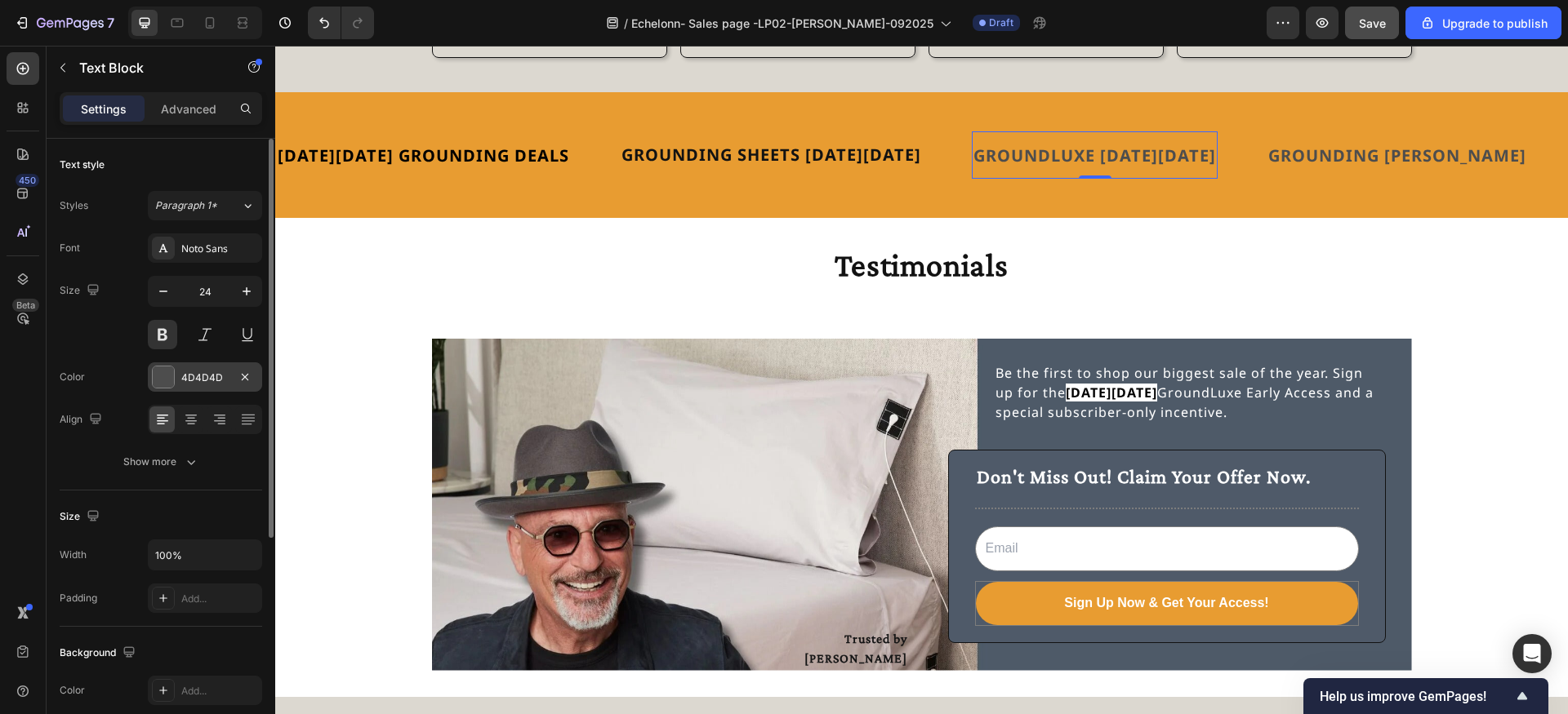
click at [168, 373] on div at bounding box center [163, 377] width 21 height 21
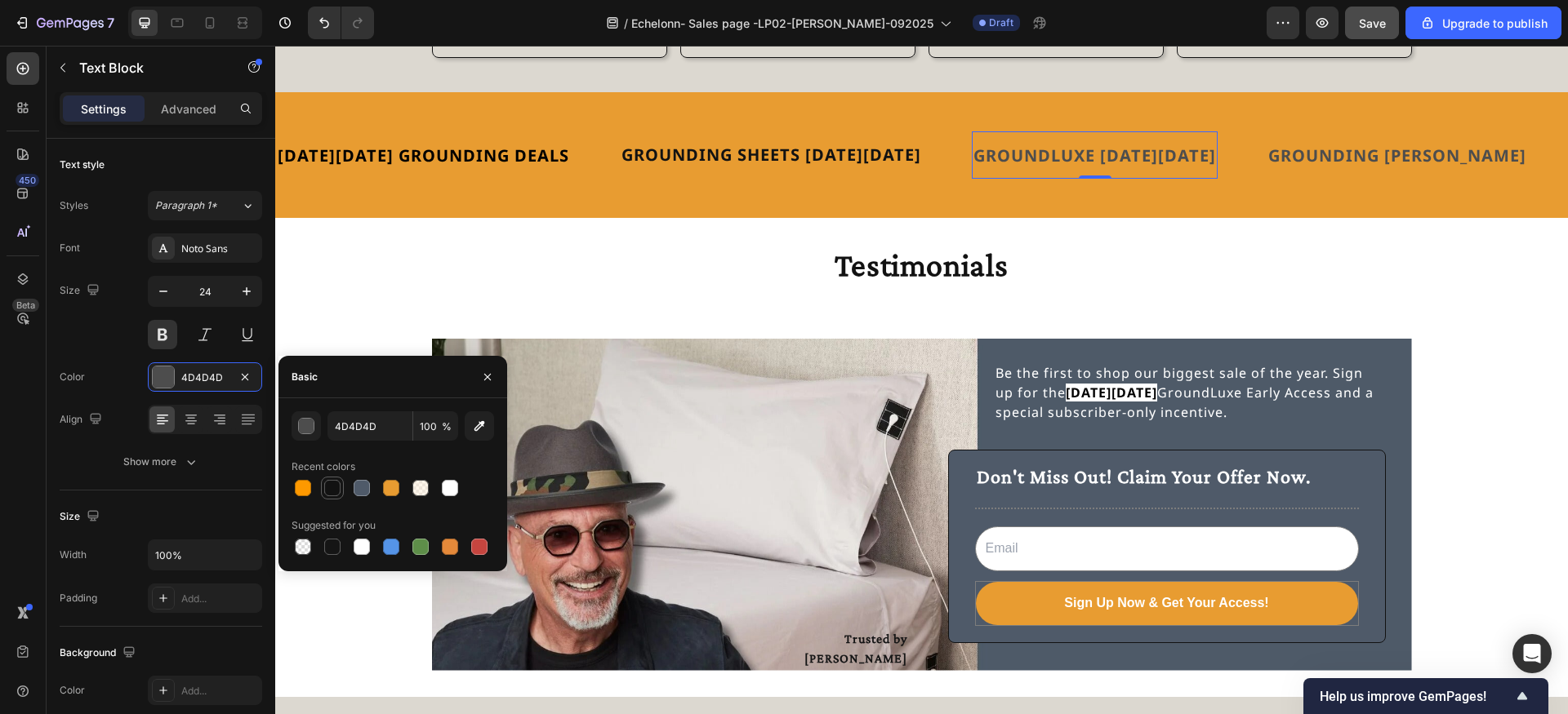
click at [328, 487] on div at bounding box center [333, 489] width 17 height 16
type input "121212"
click at [1355, 146] on strong "GROUNDING [PERSON_NAME]" at bounding box center [1397, 156] width 258 height 22
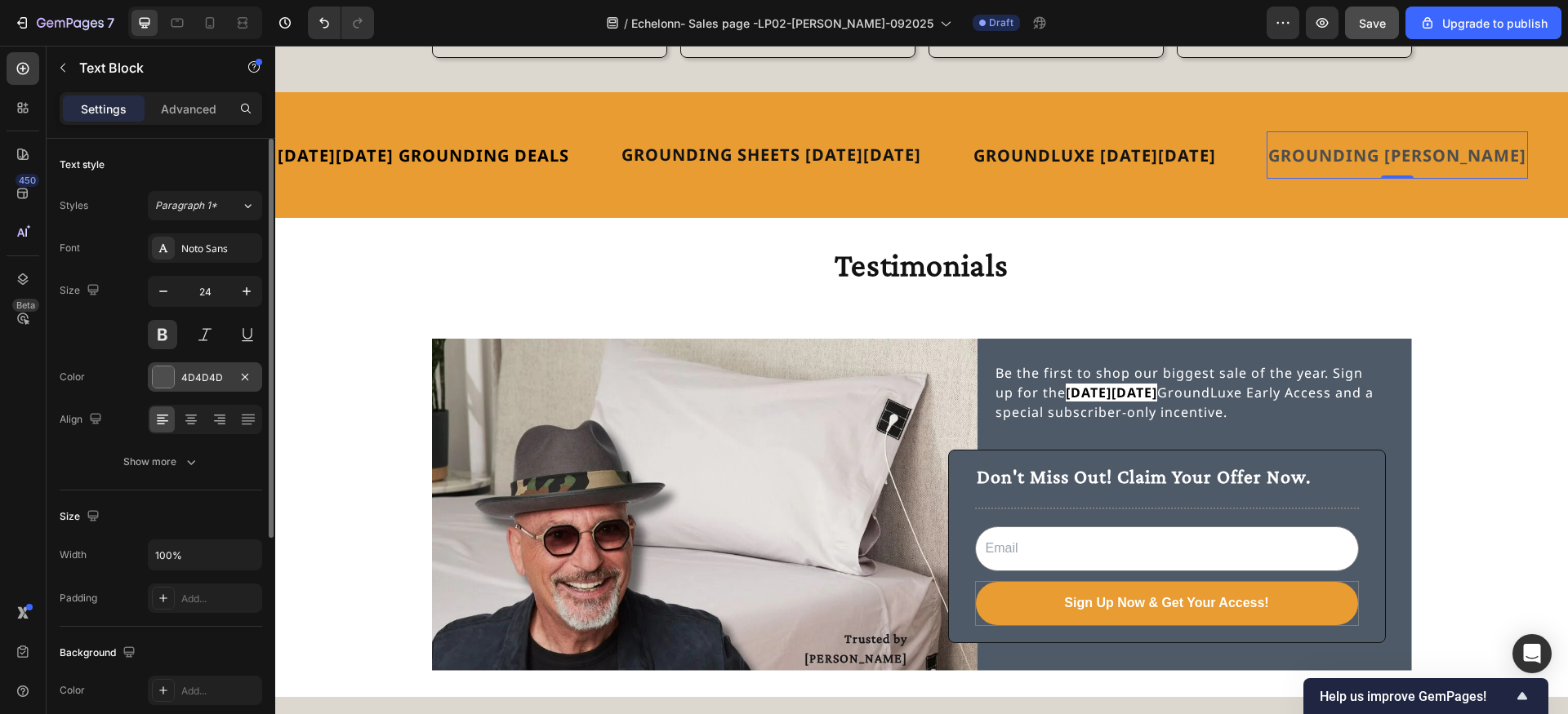
click at [153, 390] on div "4D4D4D" at bounding box center [204, 377] width 115 height 29
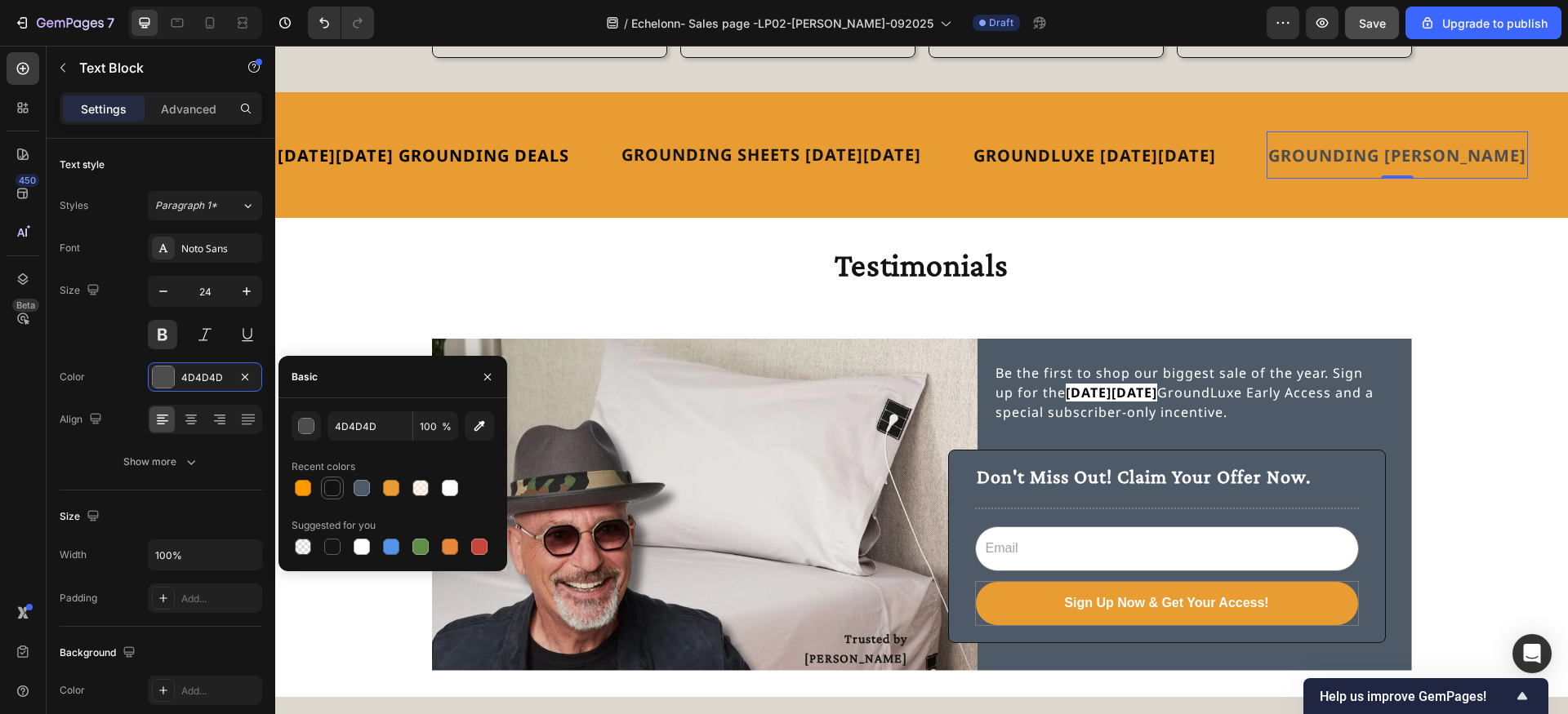
click at [328, 489] on div at bounding box center [333, 489] width 17 height 16
type input "121212"
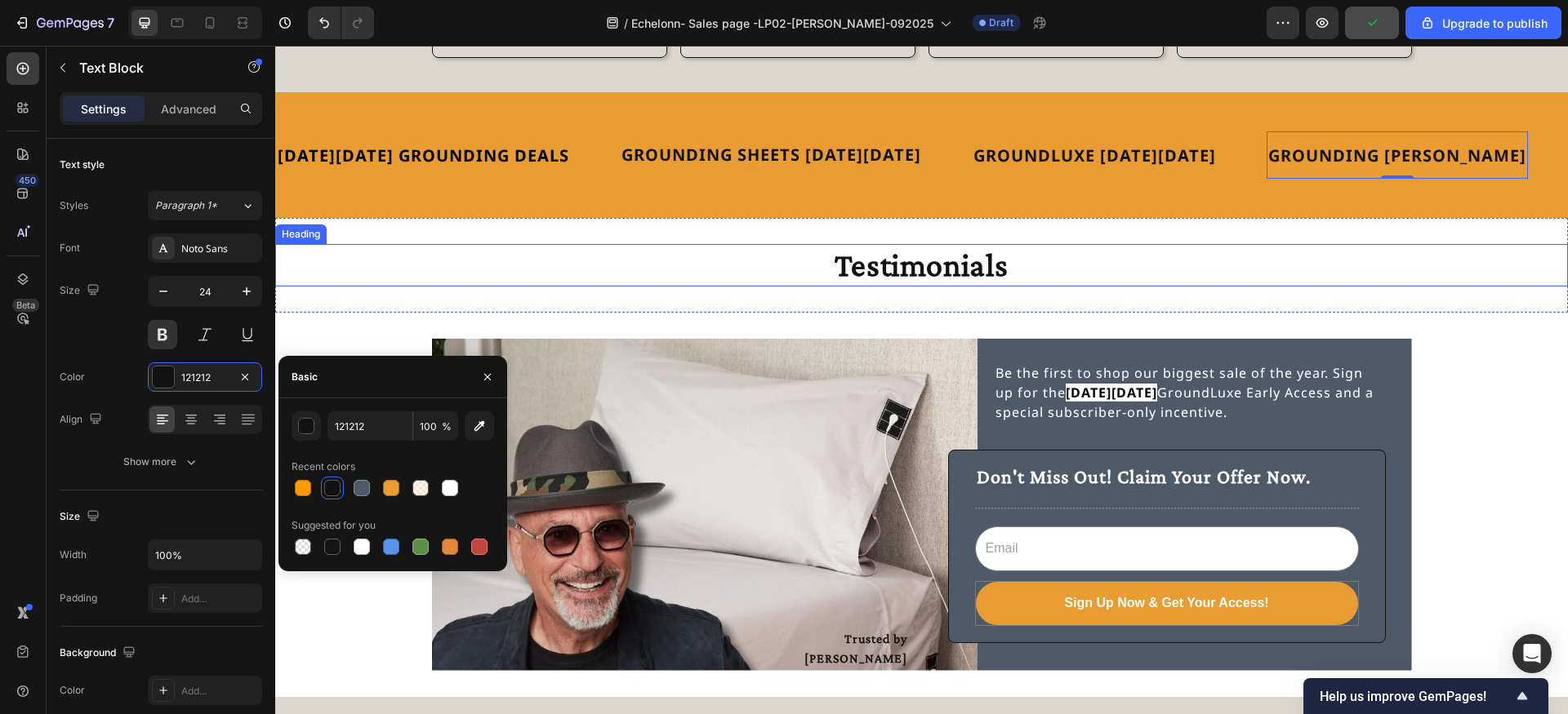
click at [1172, 247] on h2 "Testimonials" at bounding box center [922, 265] width 980 height 42
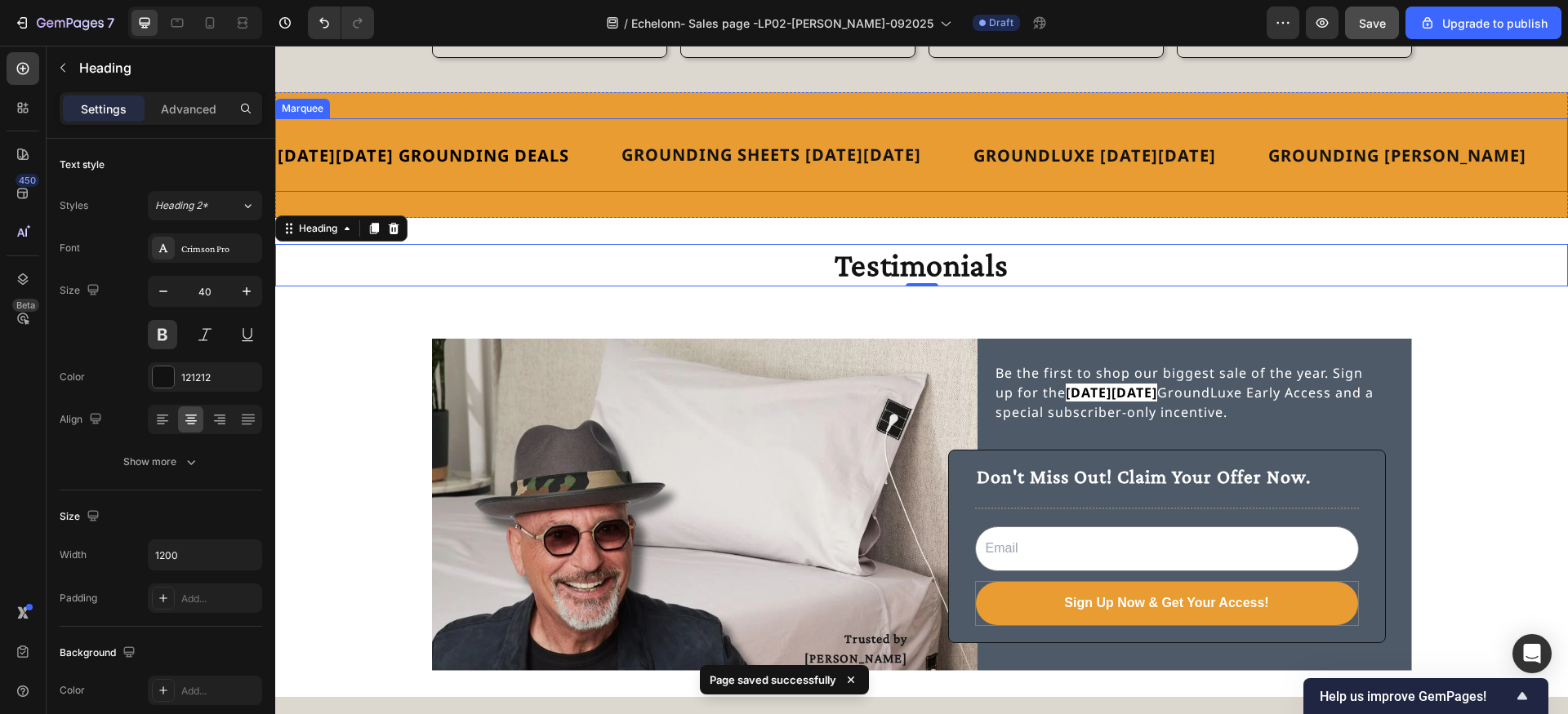
click at [961, 135] on div "GROUNDING SHEETS BLACK FRIDAY Text Block" at bounding box center [796, 155] width 352 height 41
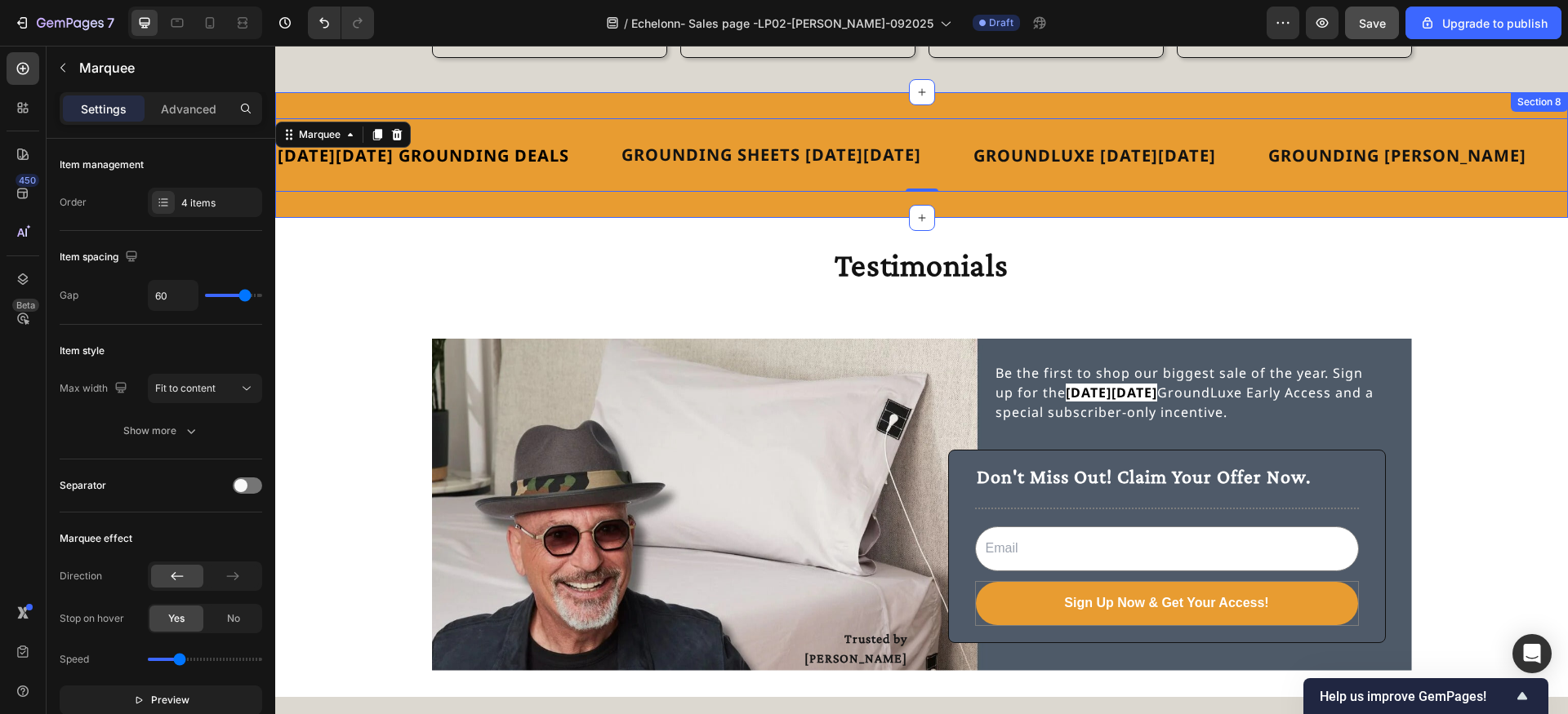
click at [488, 93] on div "BLACK FRIDAY GROUNDING DEALS Text Block GROUNDING SHEETS BLACK FRIDAY Text Bloc…" at bounding box center [922, 155] width 1293 height 126
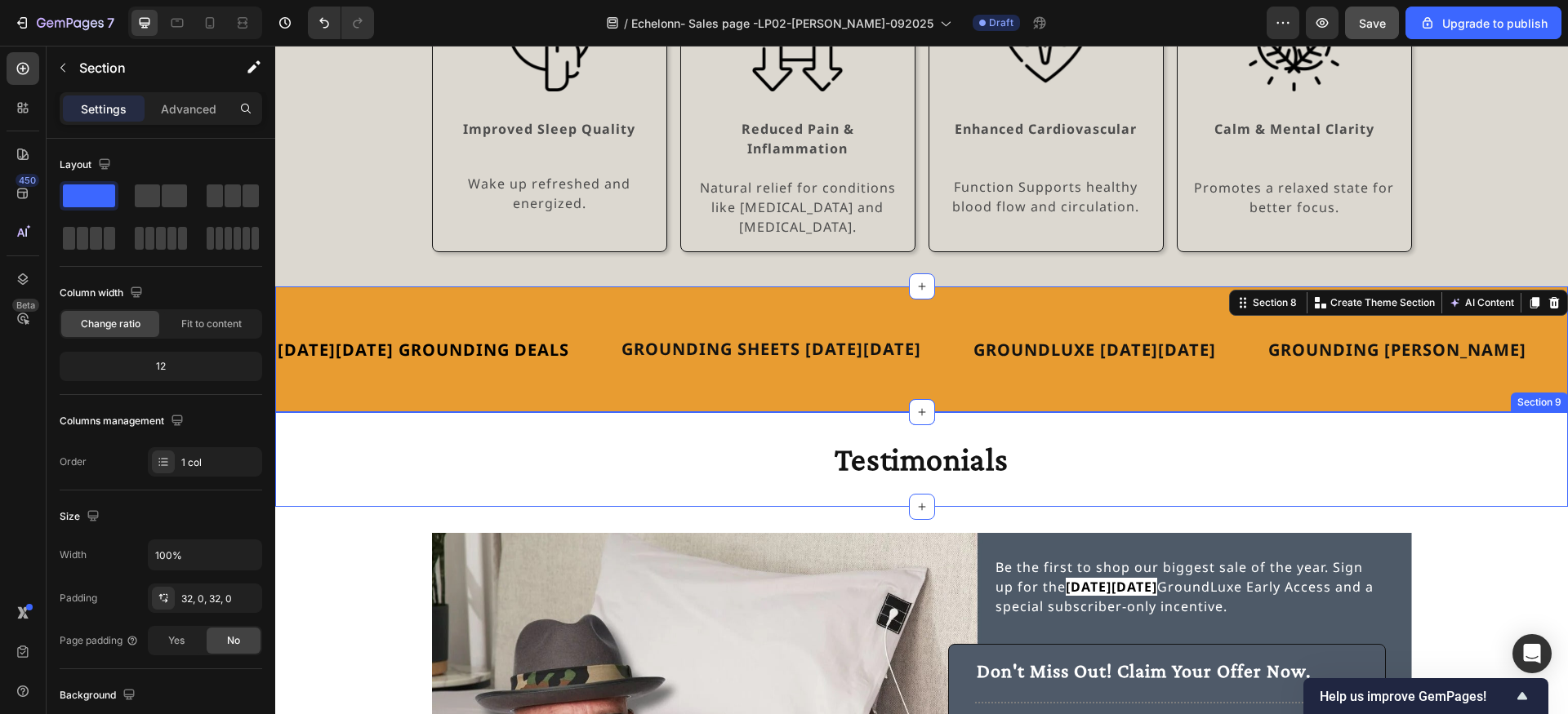
scroll to position [3489, 0]
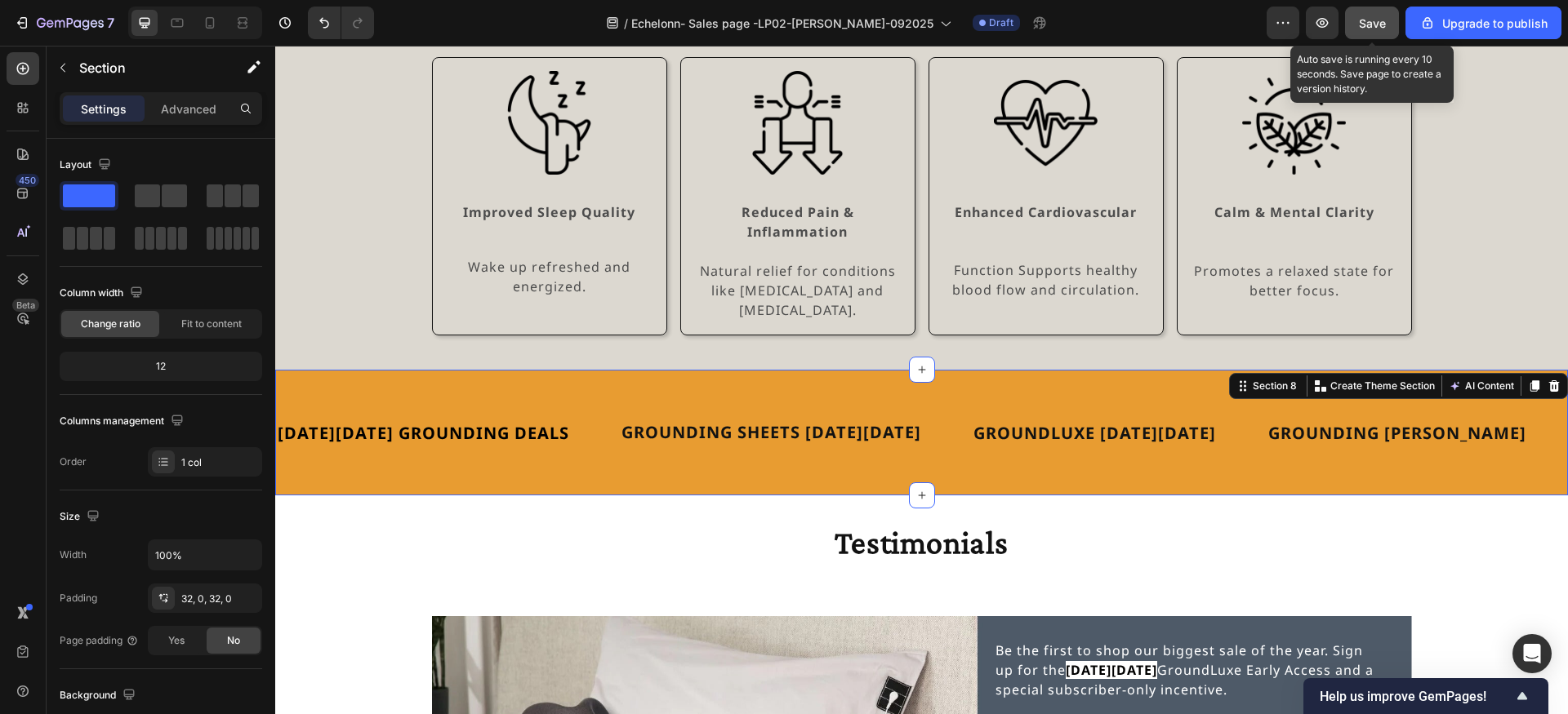
click at [1374, 24] on span "Save" at bounding box center [1372, 23] width 27 height 14
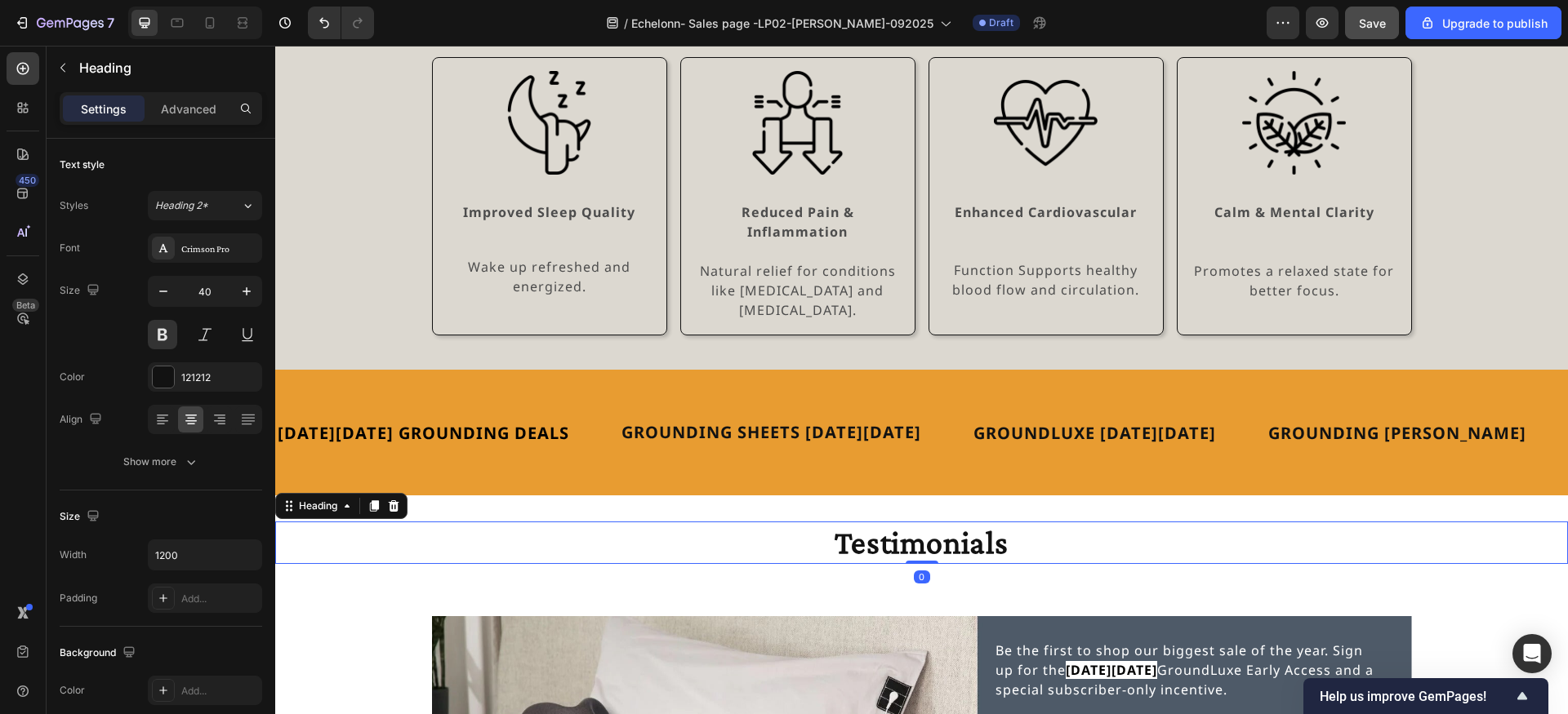
click at [774, 522] on h2 "Testimonials" at bounding box center [922, 543] width 980 height 42
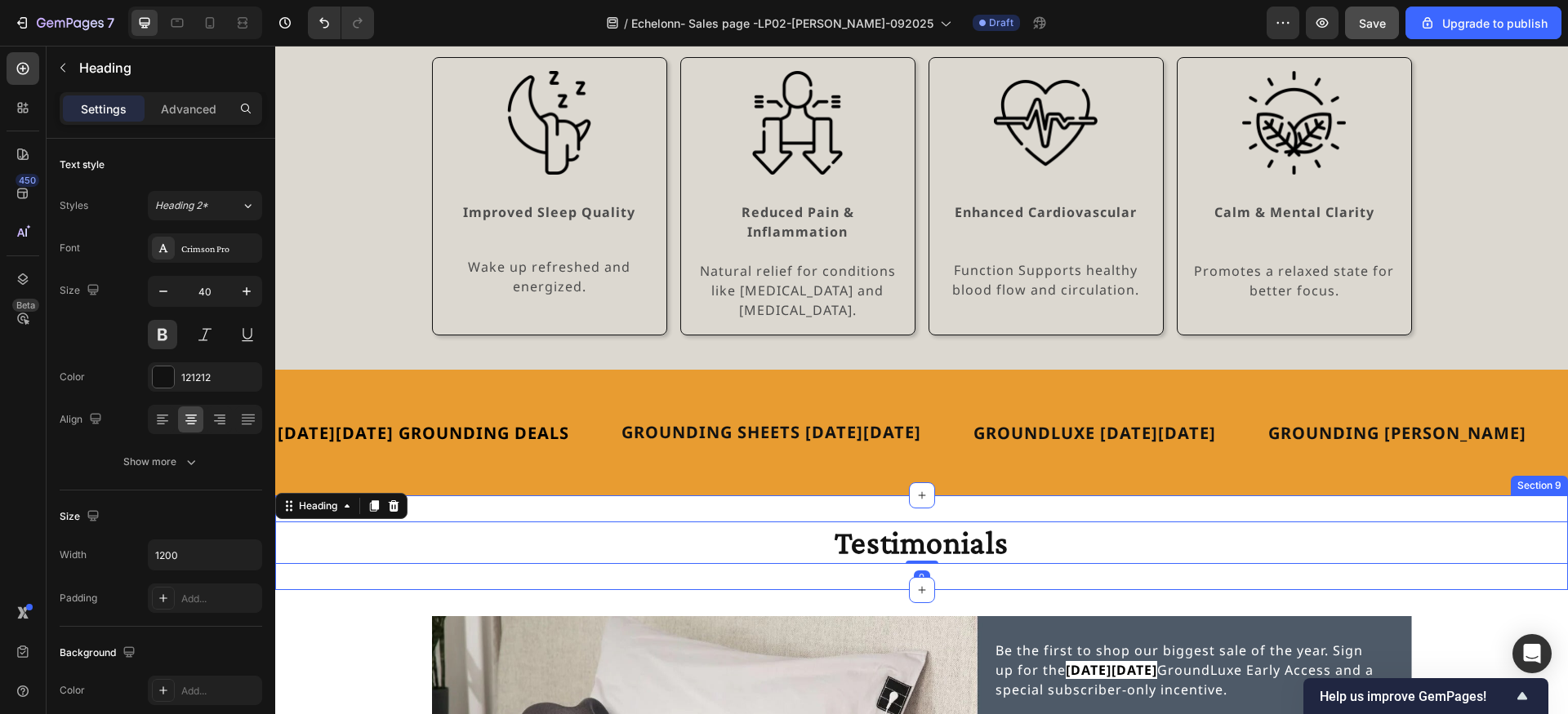
click at [795, 557] on div "Testimonials Heading 0 Section 9" at bounding box center [922, 543] width 1293 height 94
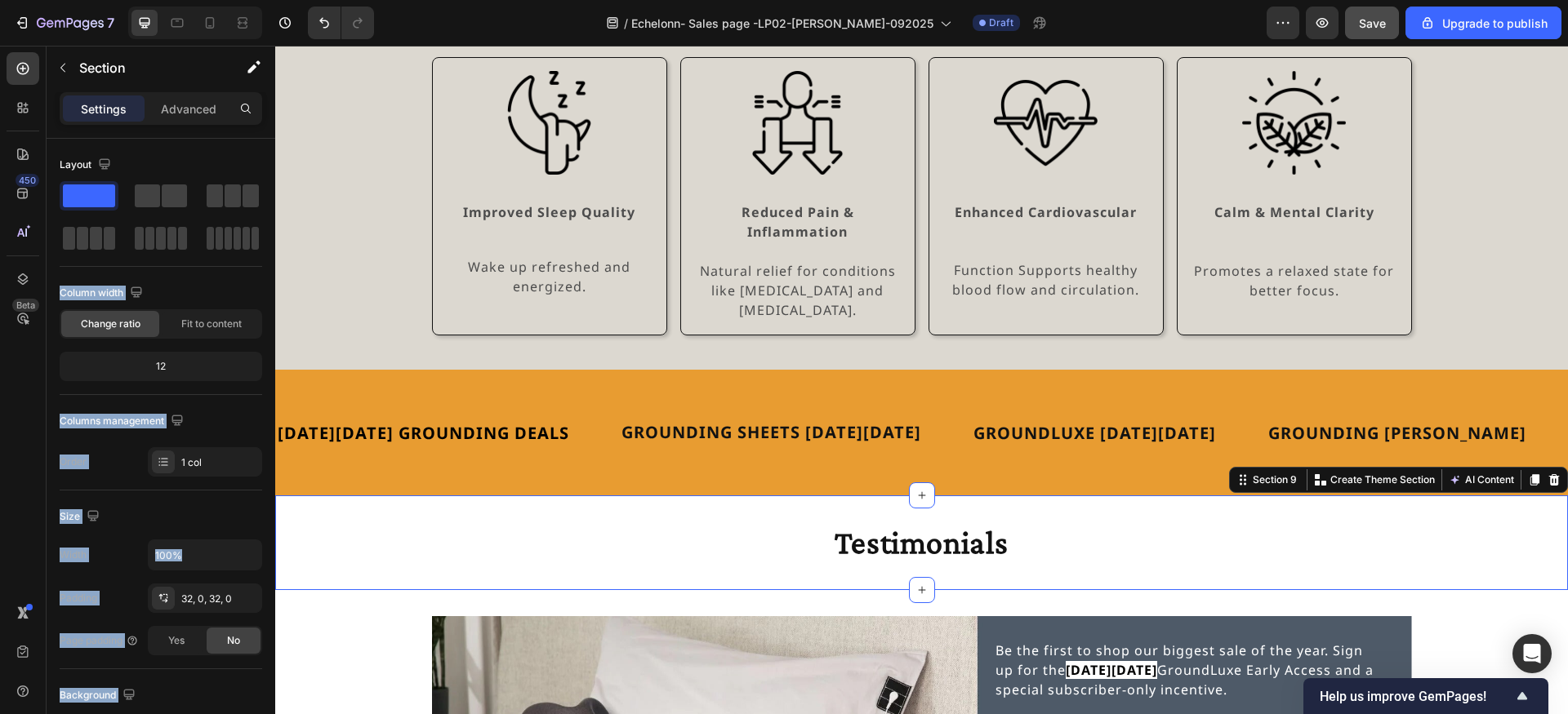
drag, startPoint x: 507, startPoint y: 243, endPoint x: 831, endPoint y: 548, distance: 445.0
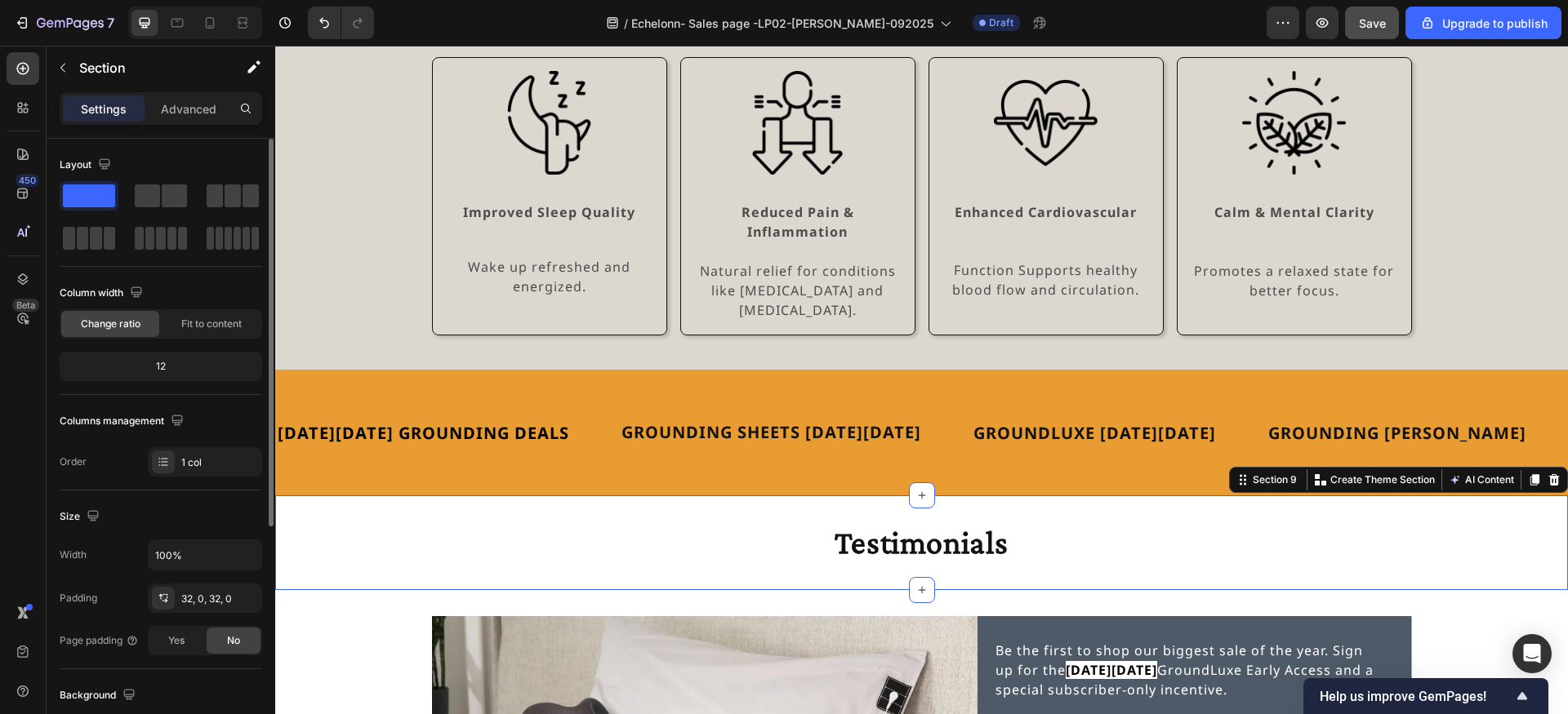
click at [197, 151] on div "Layout Column width Change ratio Fit to content 12 Columns management Order 1 c…" at bounding box center [160, 314] width 203 height 352
click at [61, 60] on button "button" at bounding box center [62, 68] width 26 height 26
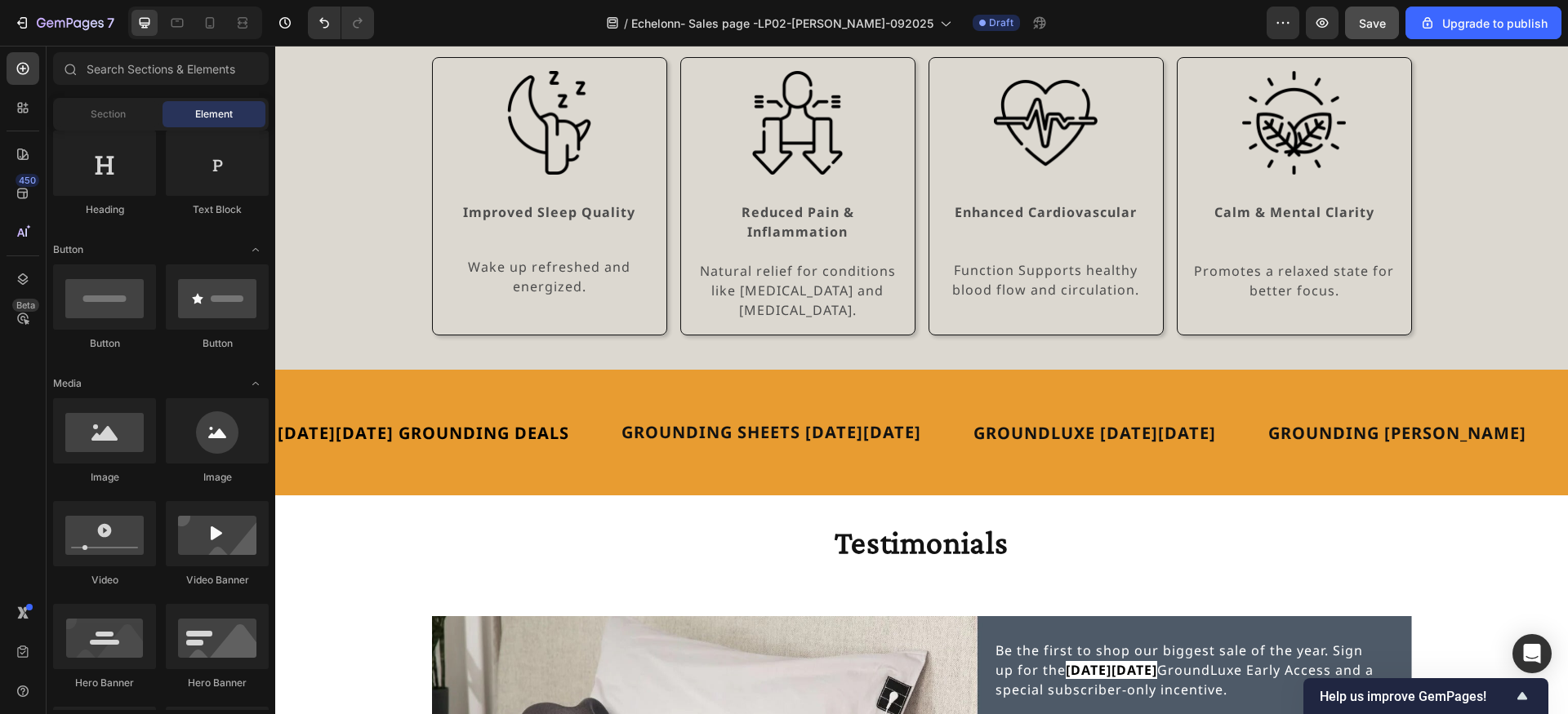
scroll to position [0, 0]
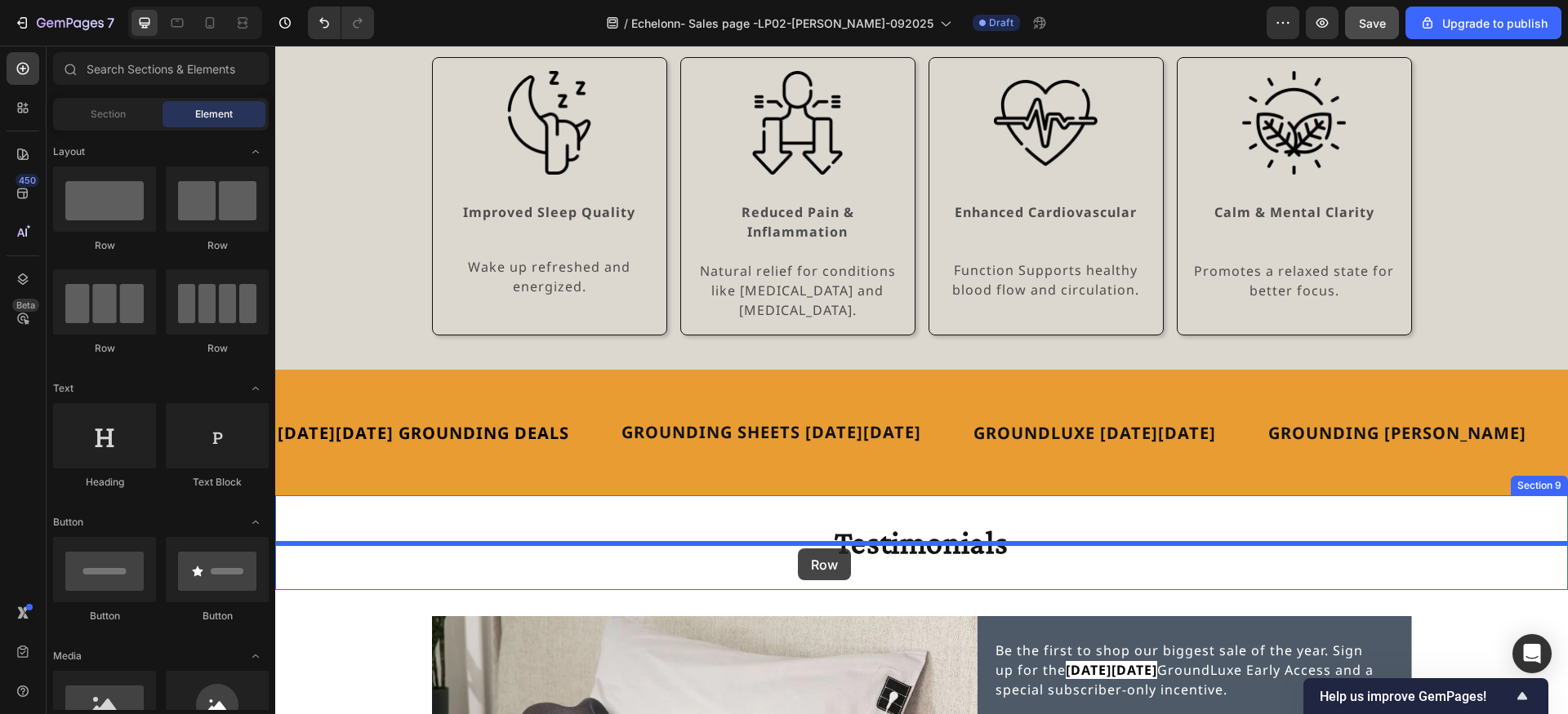
drag, startPoint x: 382, startPoint y: 357, endPoint x: 798, endPoint y: 548, distance: 457.8
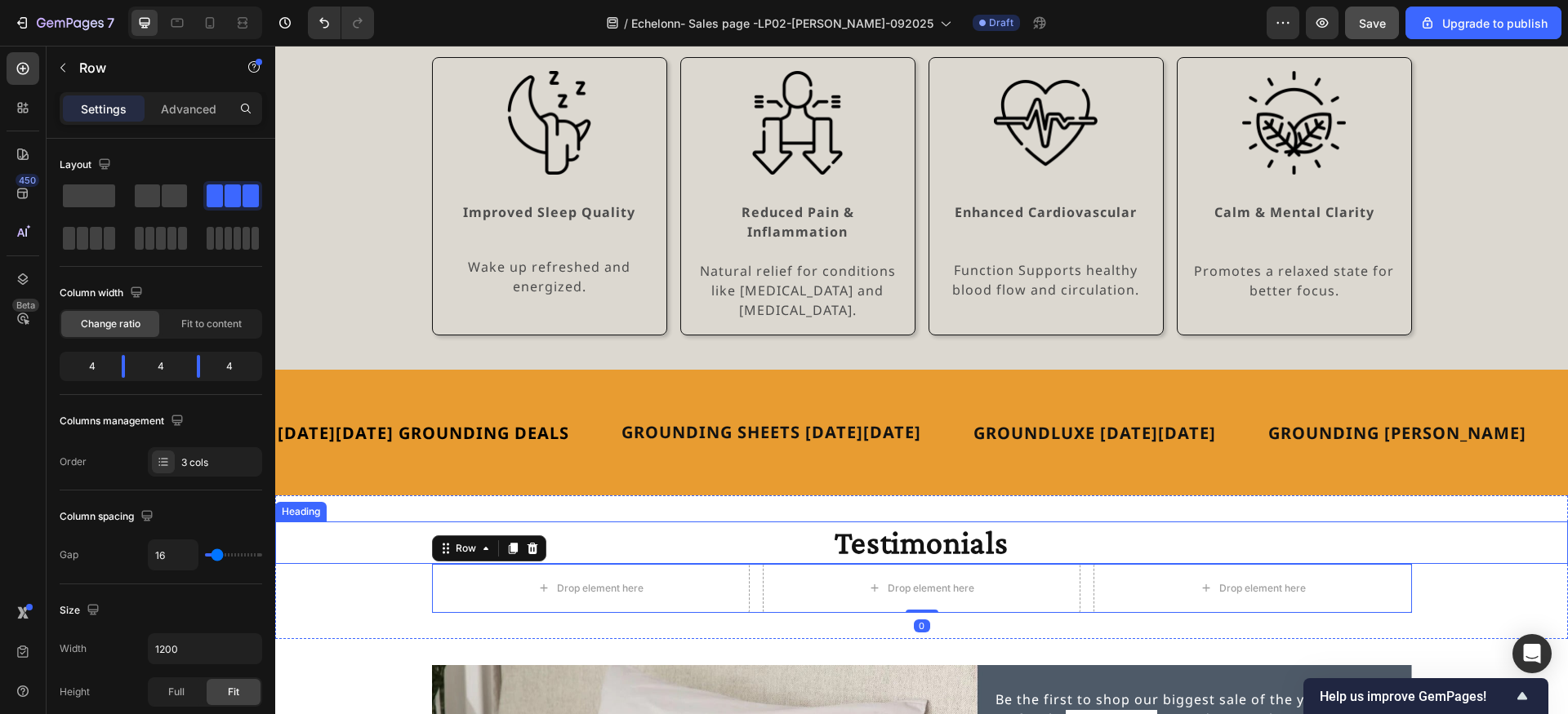
click at [898, 533] on h2 "Testimonials" at bounding box center [922, 543] width 980 height 42
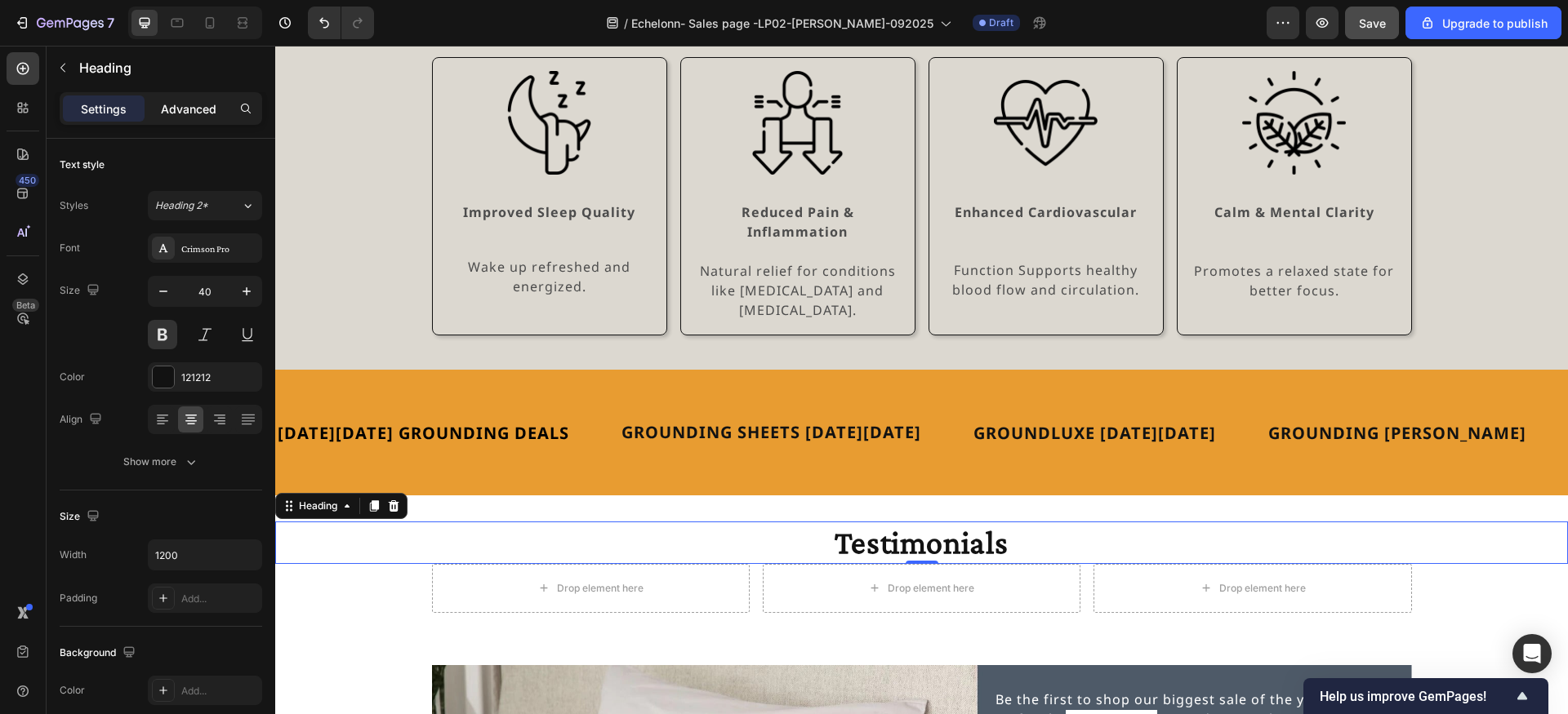
click at [191, 115] on p "Advanced" at bounding box center [188, 109] width 56 height 17
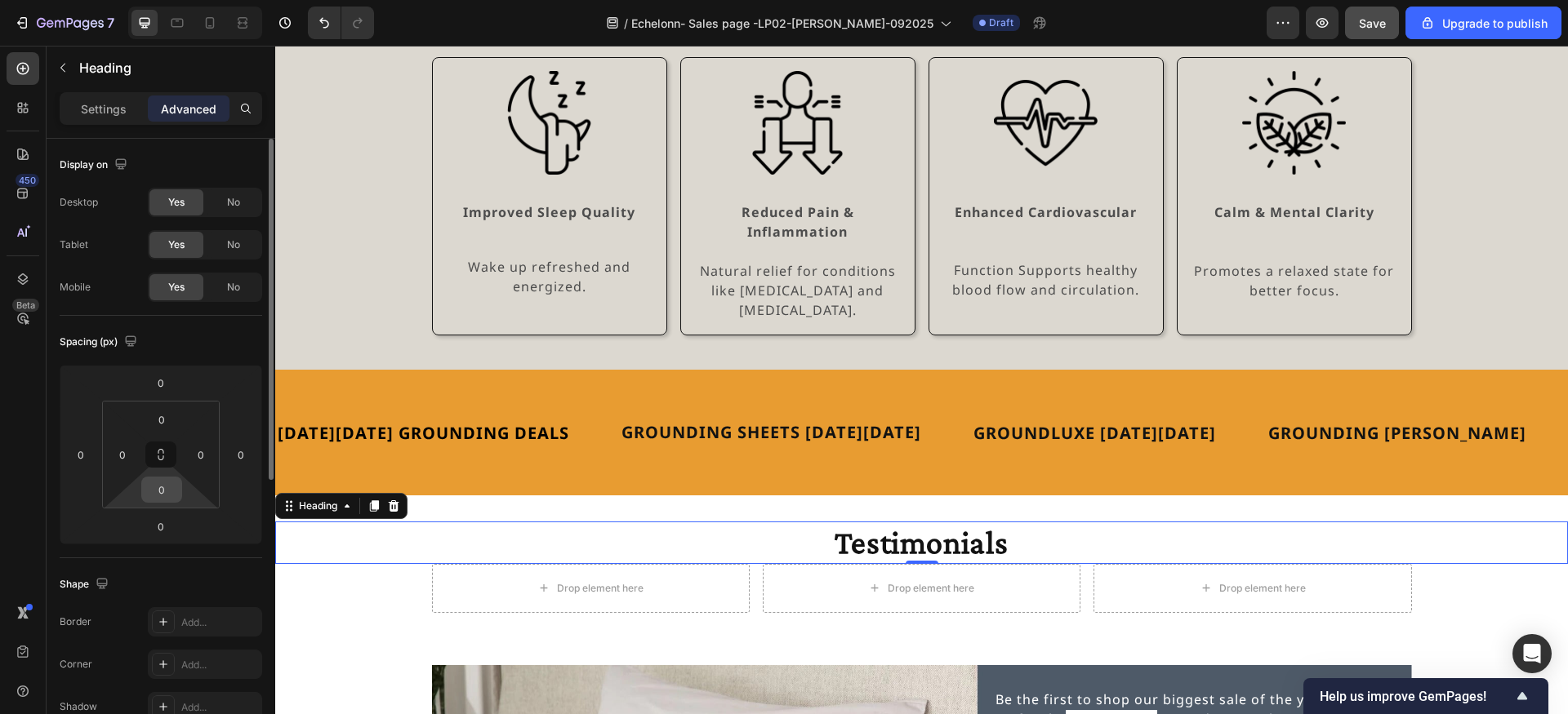
click at [166, 495] on input "0" at bounding box center [162, 489] width 33 height 25
type input "0"
click at [161, 525] on input "0" at bounding box center [161, 526] width 33 height 25
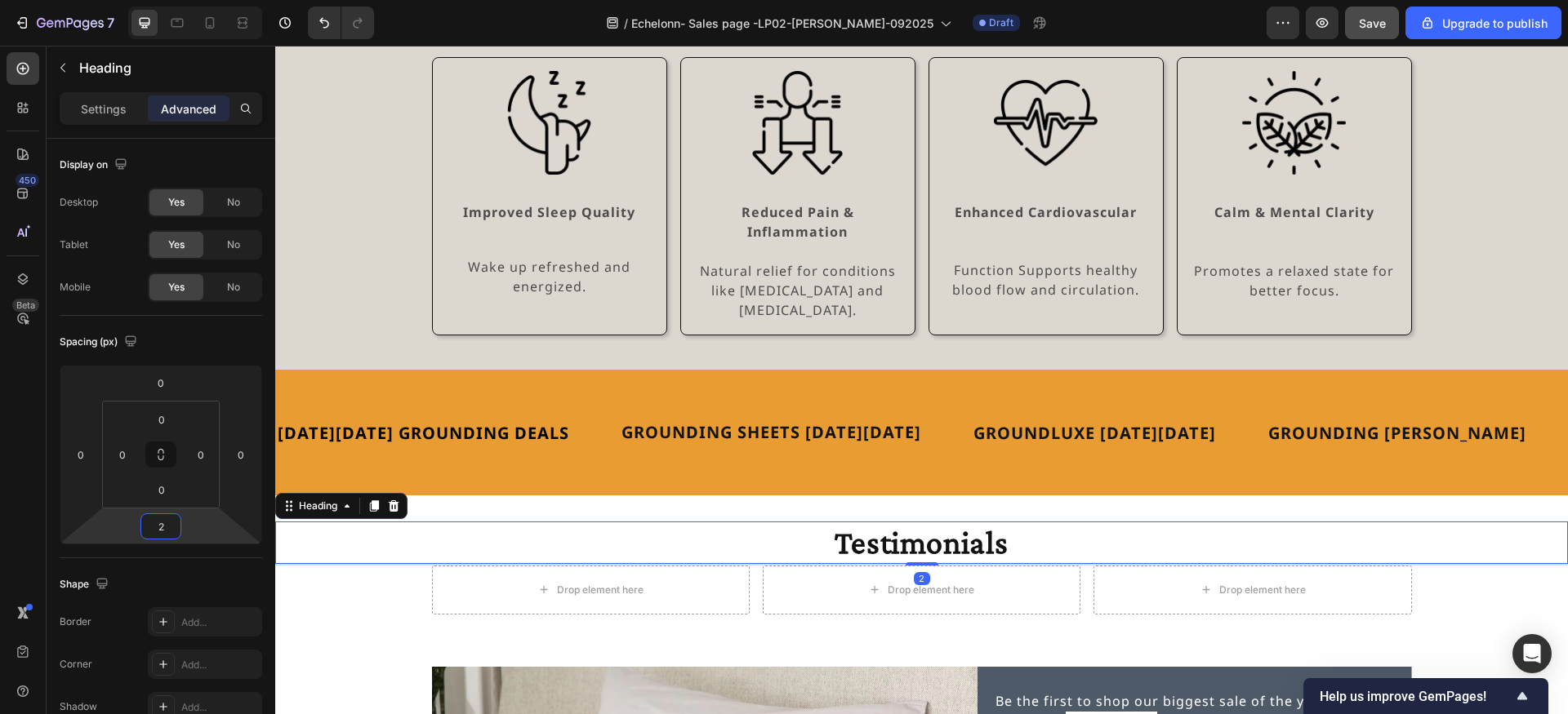
type input "24"
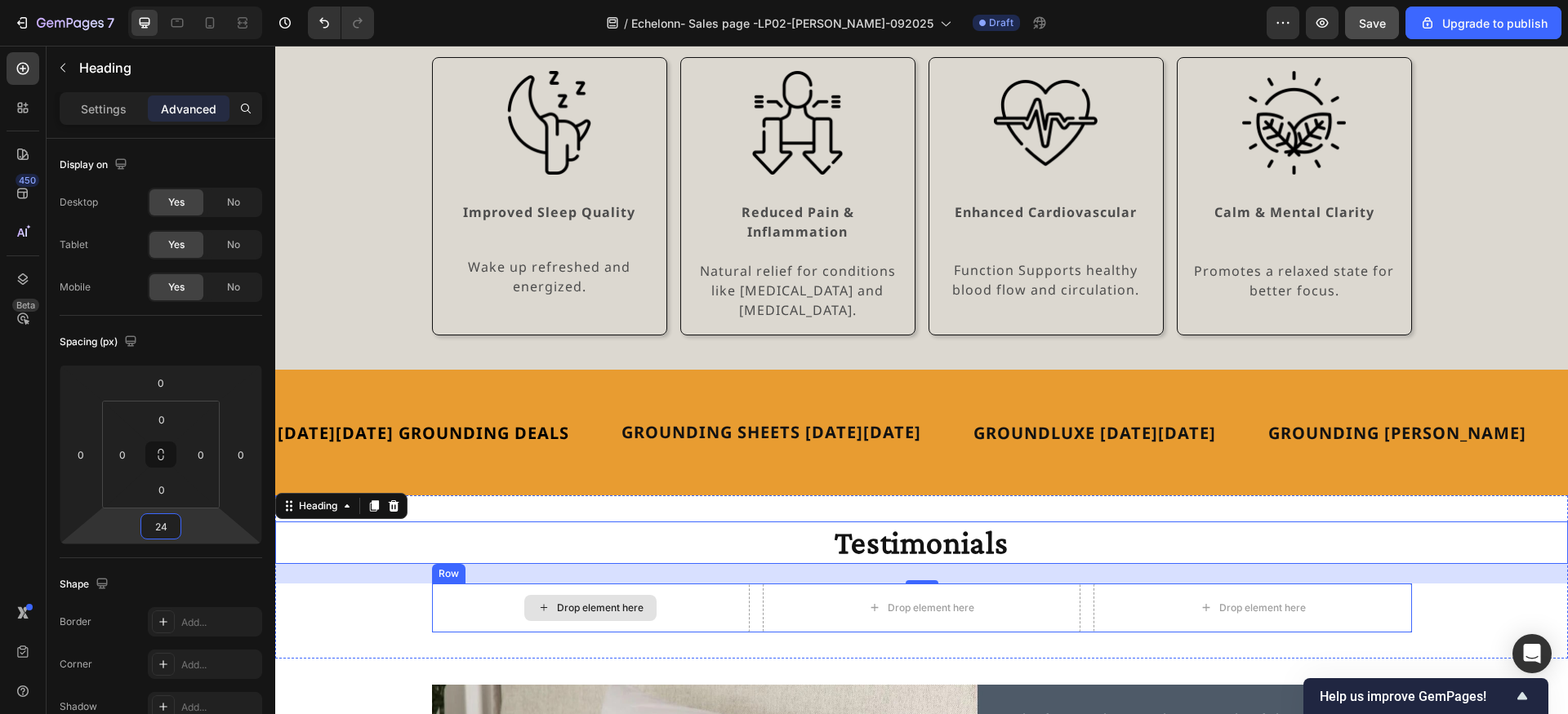
click at [687, 584] on div "Drop element here" at bounding box center [591, 608] width 317 height 49
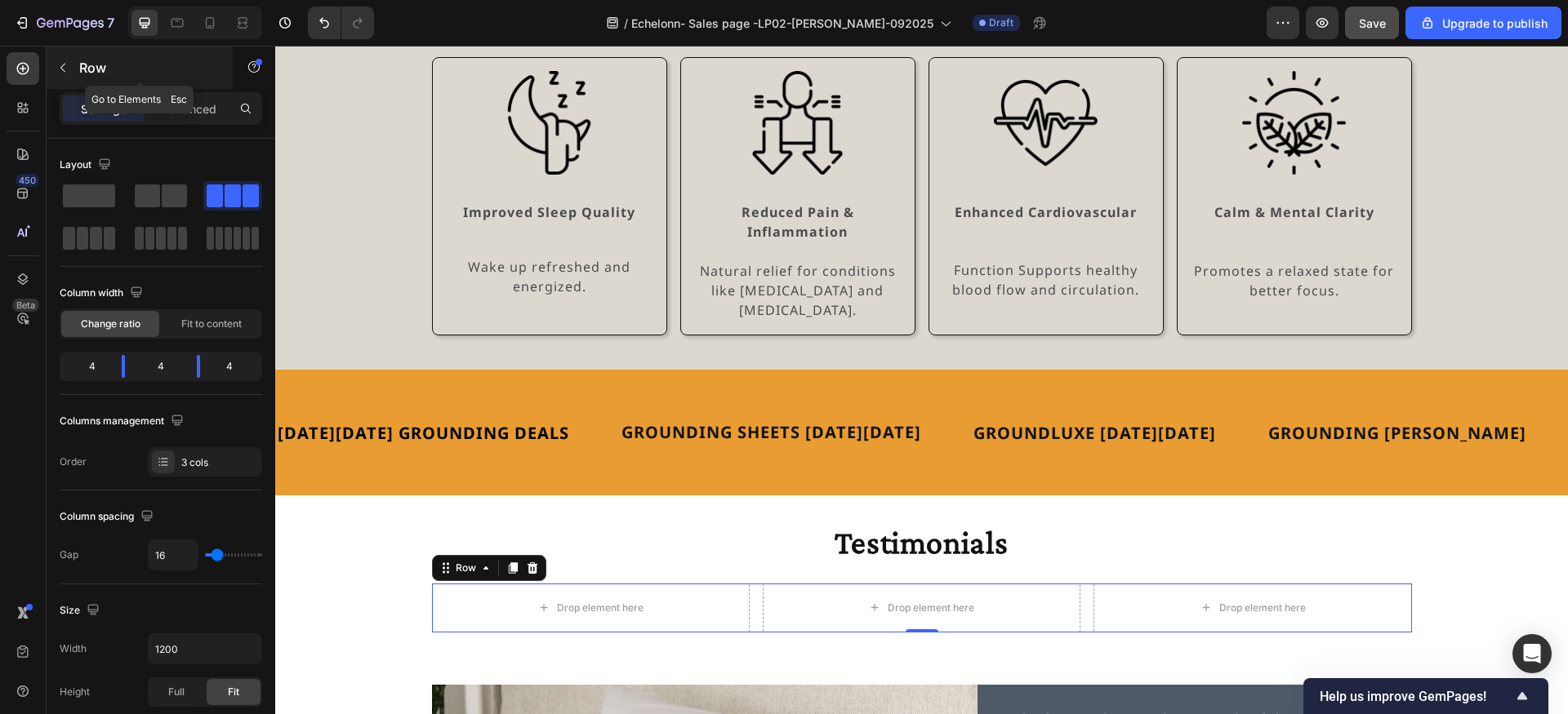
click at [81, 70] on p "Row" at bounding box center [148, 67] width 138 height 19
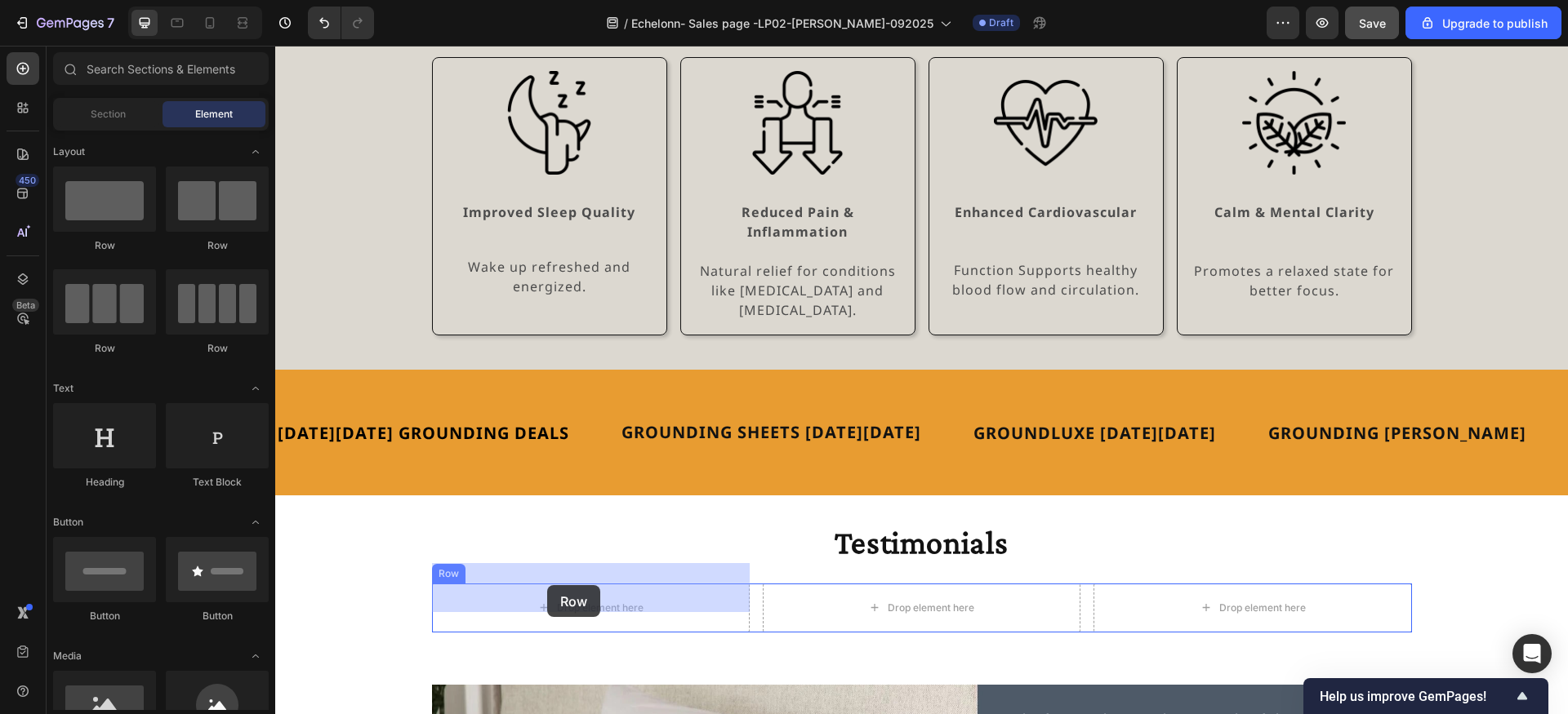
drag, startPoint x: 384, startPoint y: 257, endPoint x: 547, endPoint y: 586, distance: 367.2
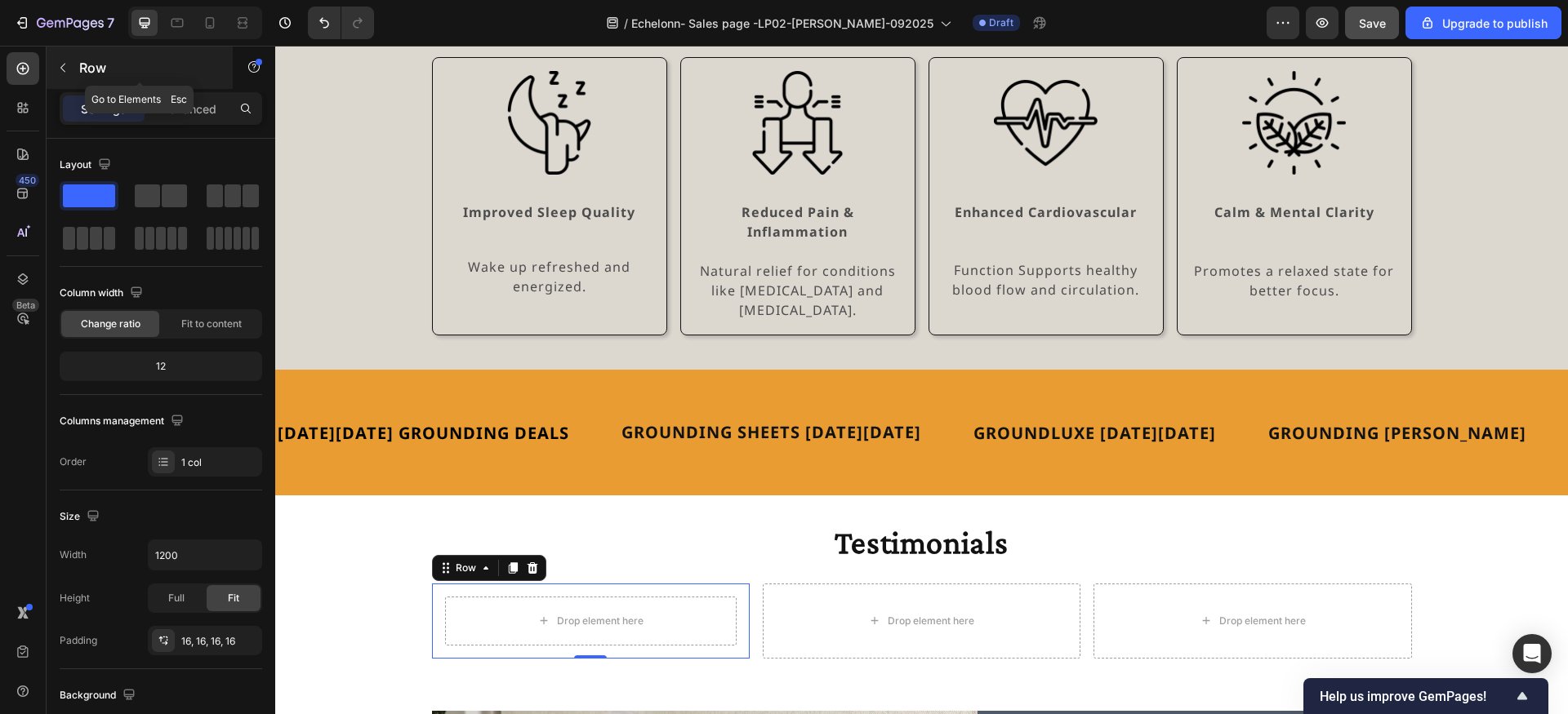
click at [71, 78] on button "button" at bounding box center [62, 68] width 26 height 26
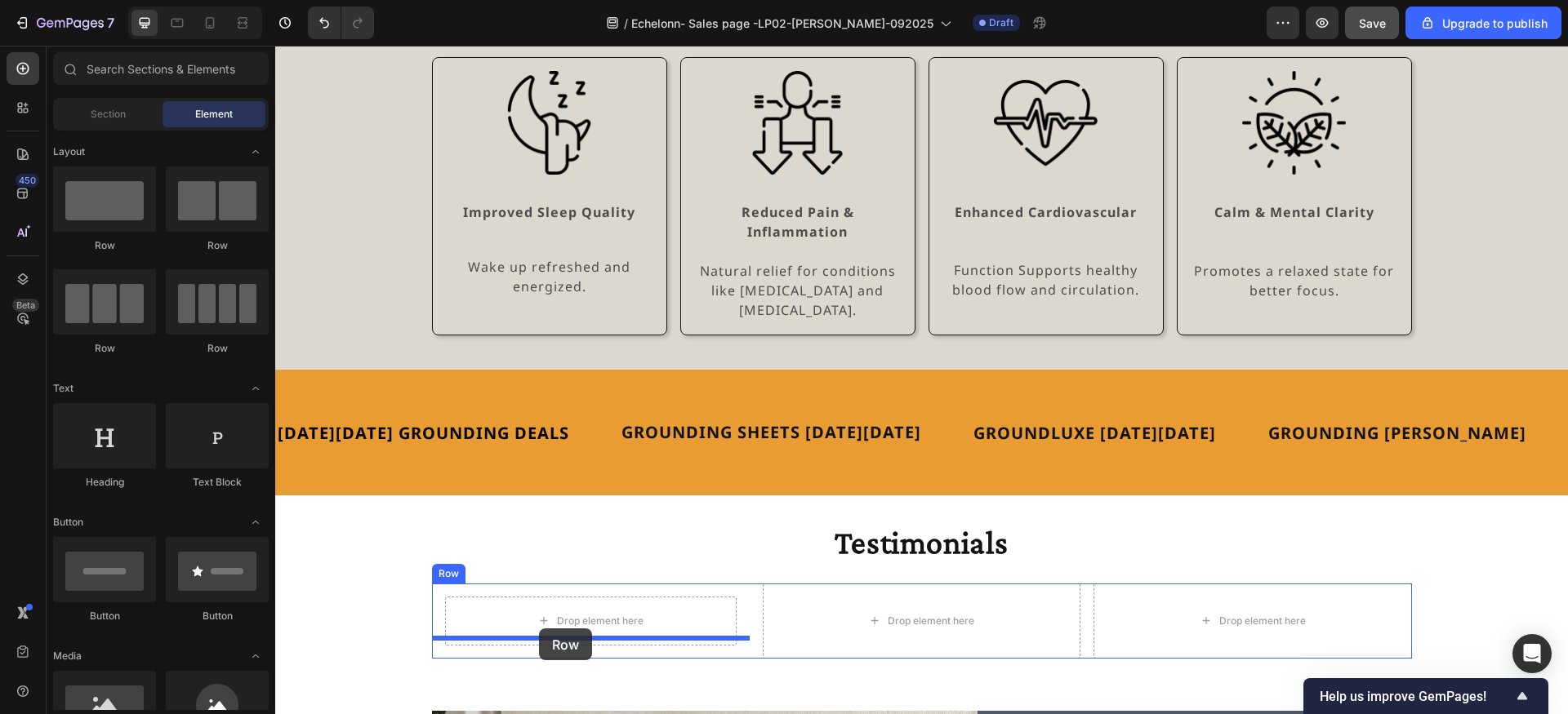
drag, startPoint x: 391, startPoint y: 254, endPoint x: 539, endPoint y: 629, distance: 403.1
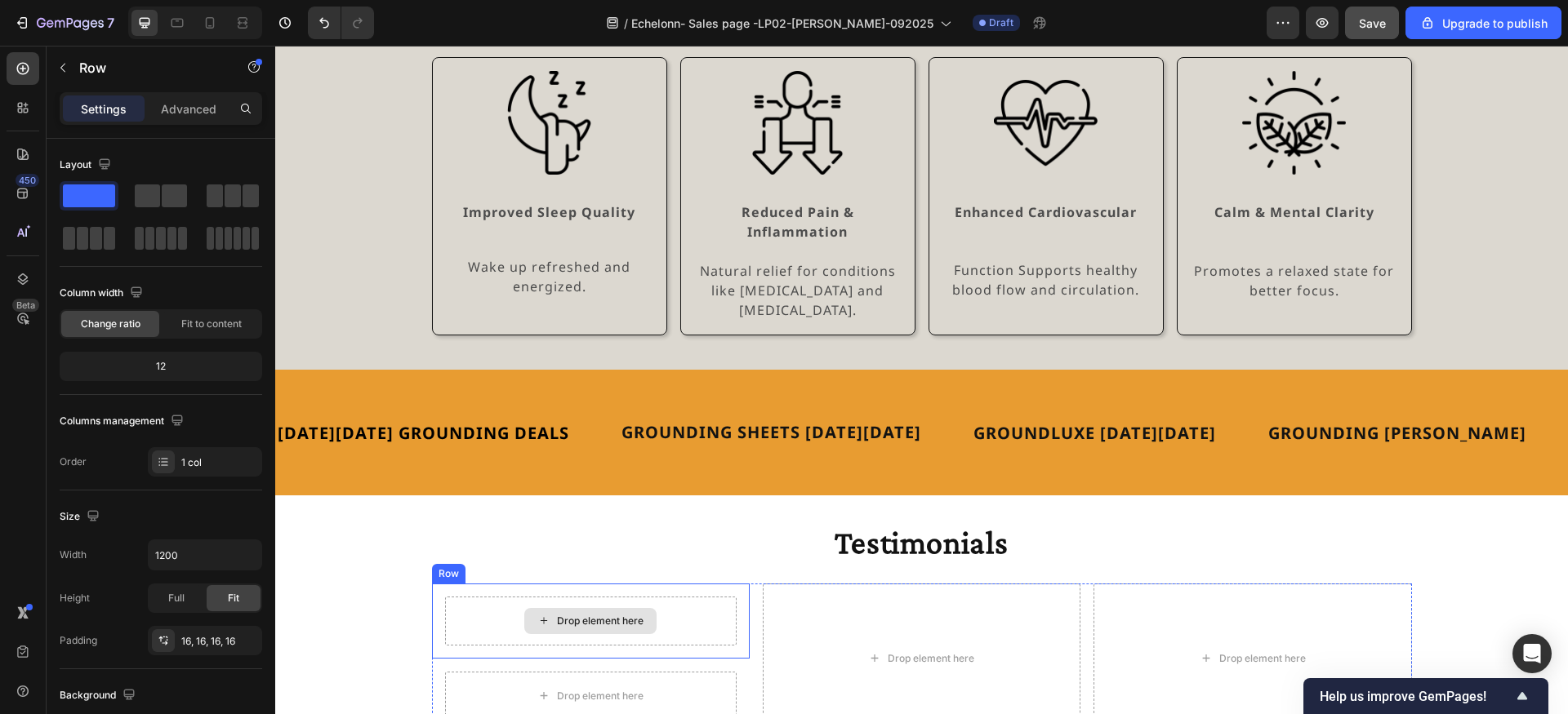
click at [592, 615] on div "Drop element here" at bounding box center [600, 621] width 86 height 13
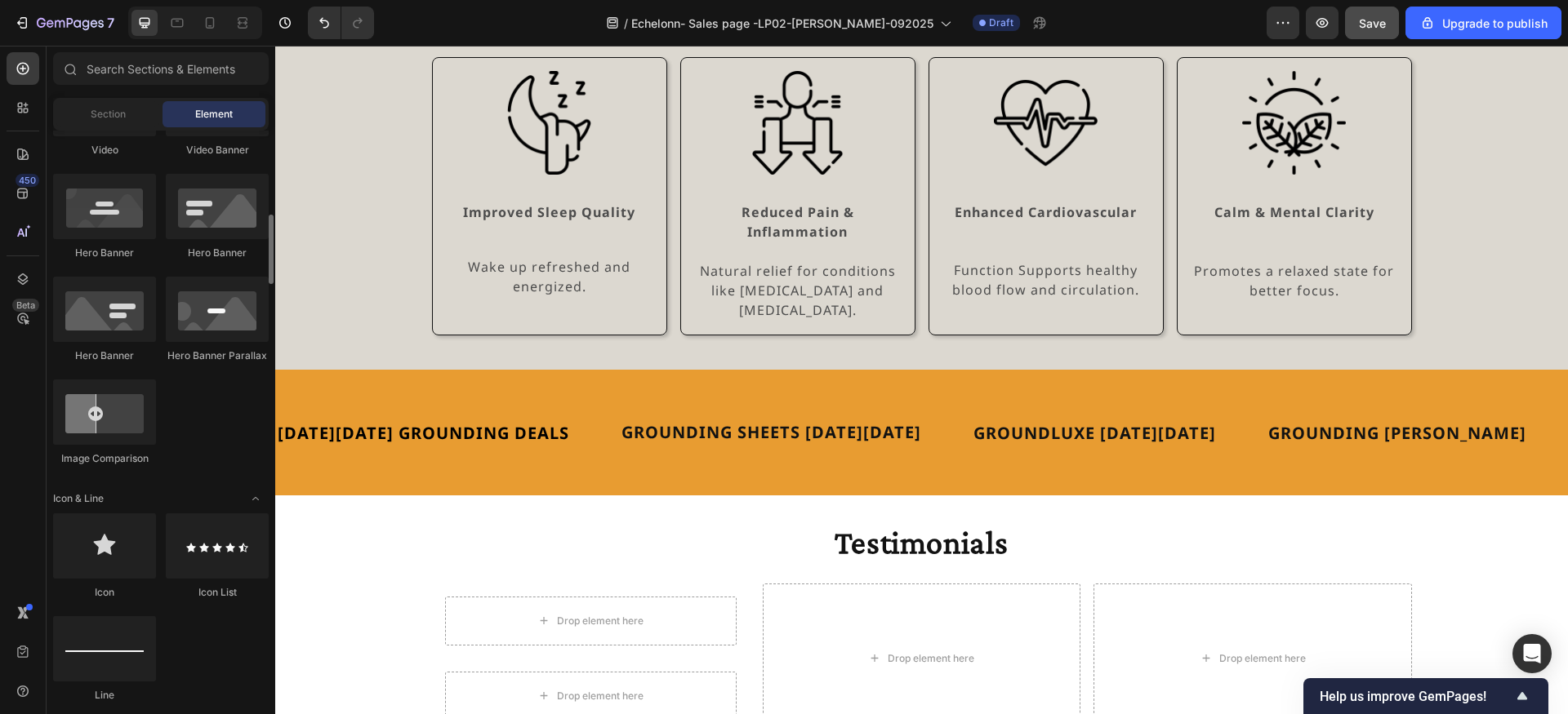
scroll to position [705, 0]
click at [520, 597] on div "Drop element here" at bounding box center [591, 621] width 292 height 49
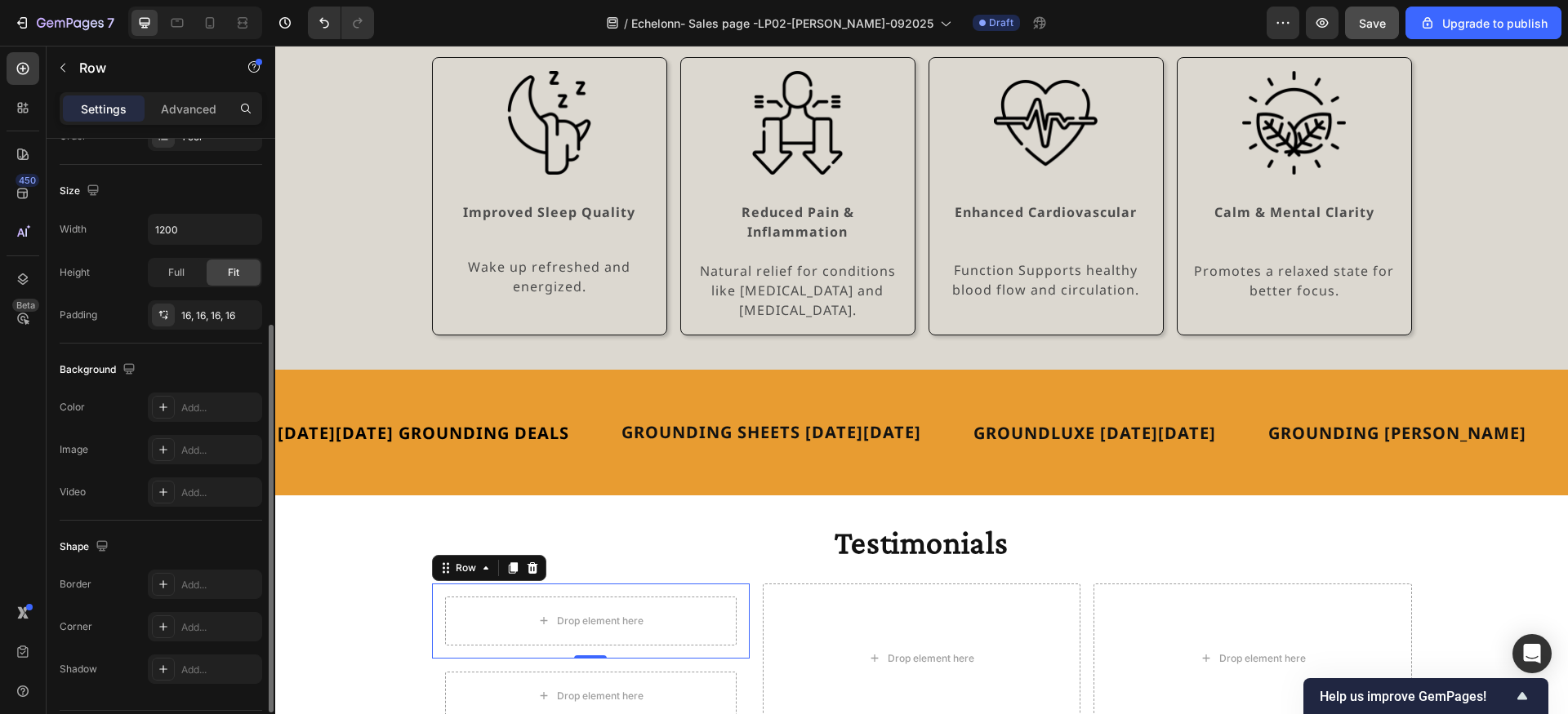
scroll to position [342, 0]
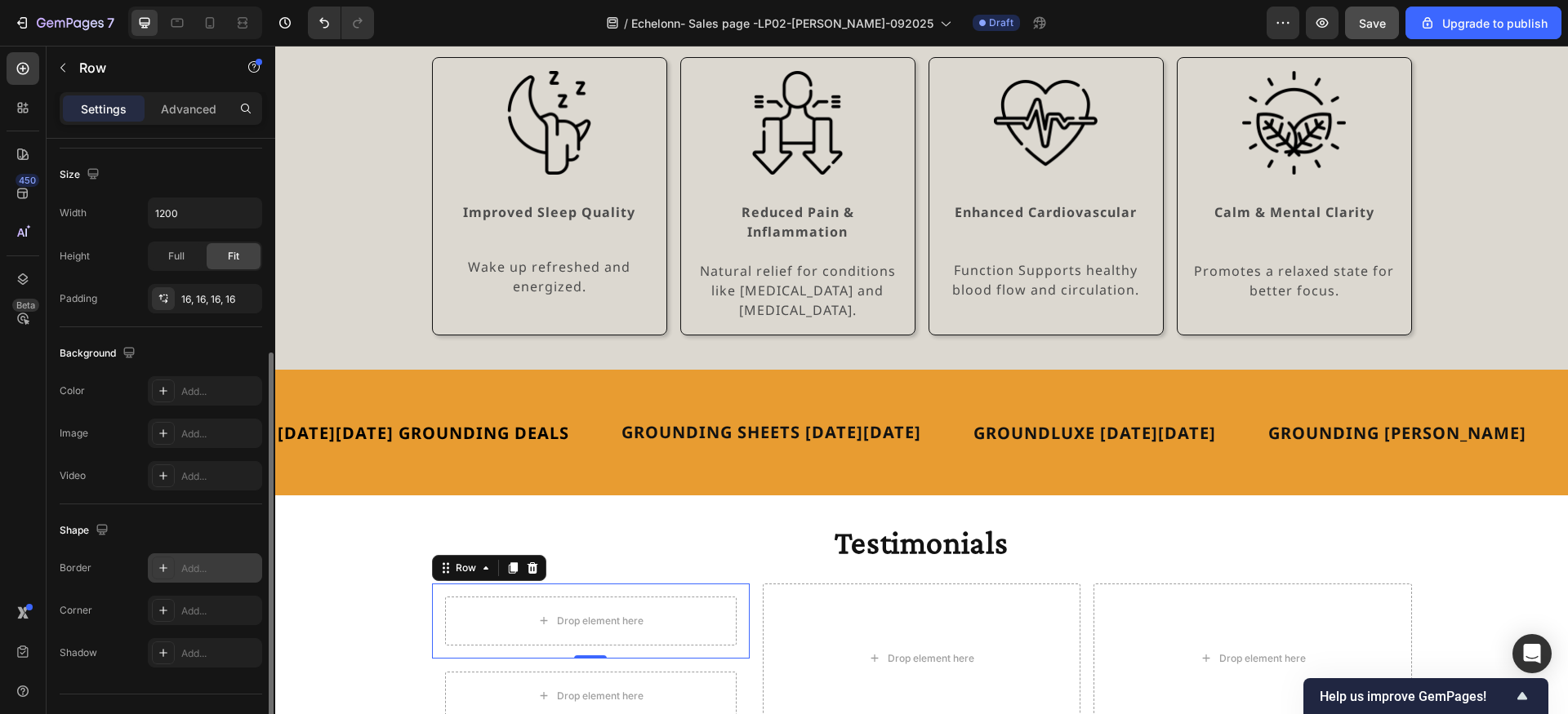
click at [164, 570] on icon at bounding box center [163, 568] width 13 height 13
click at [169, 600] on div at bounding box center [163, 610] width 23 height 23
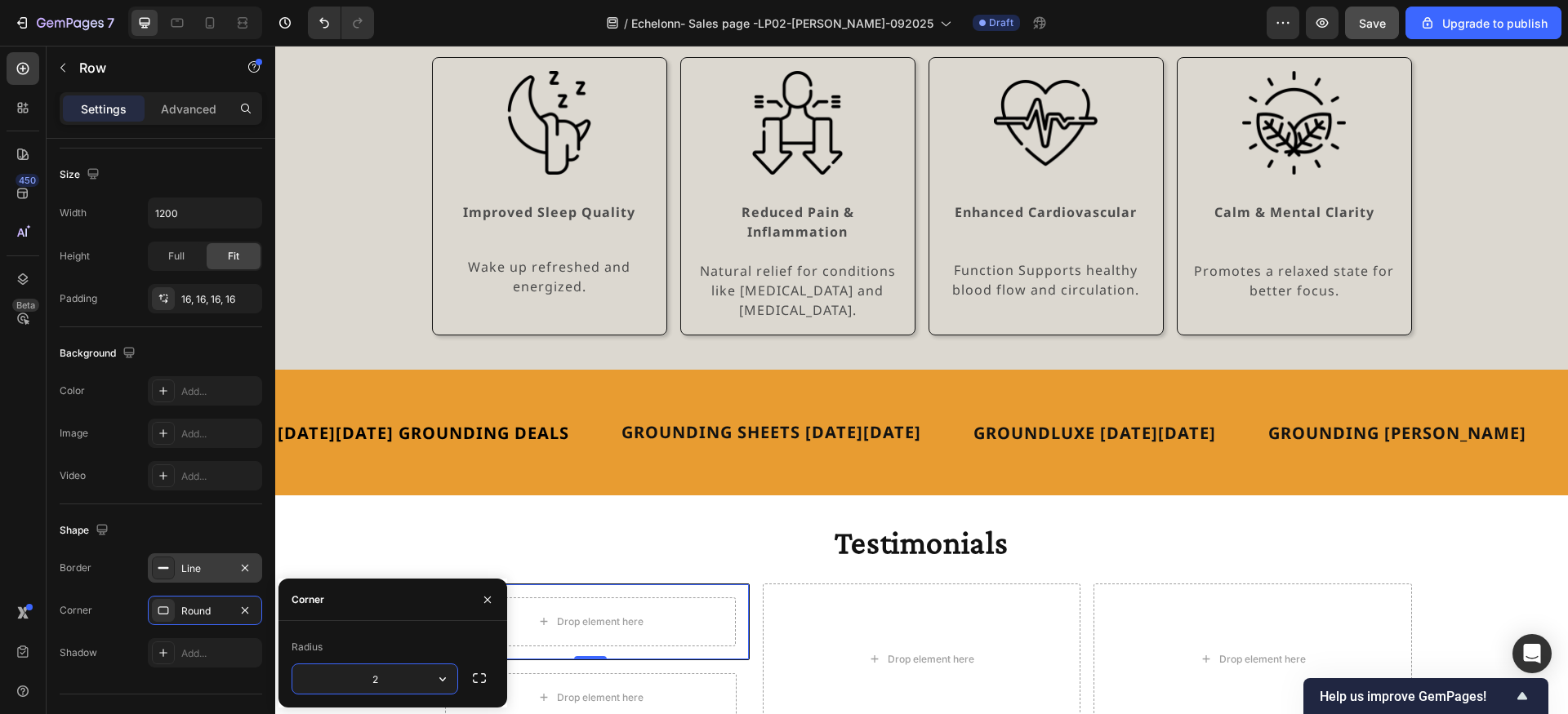
type input "24"
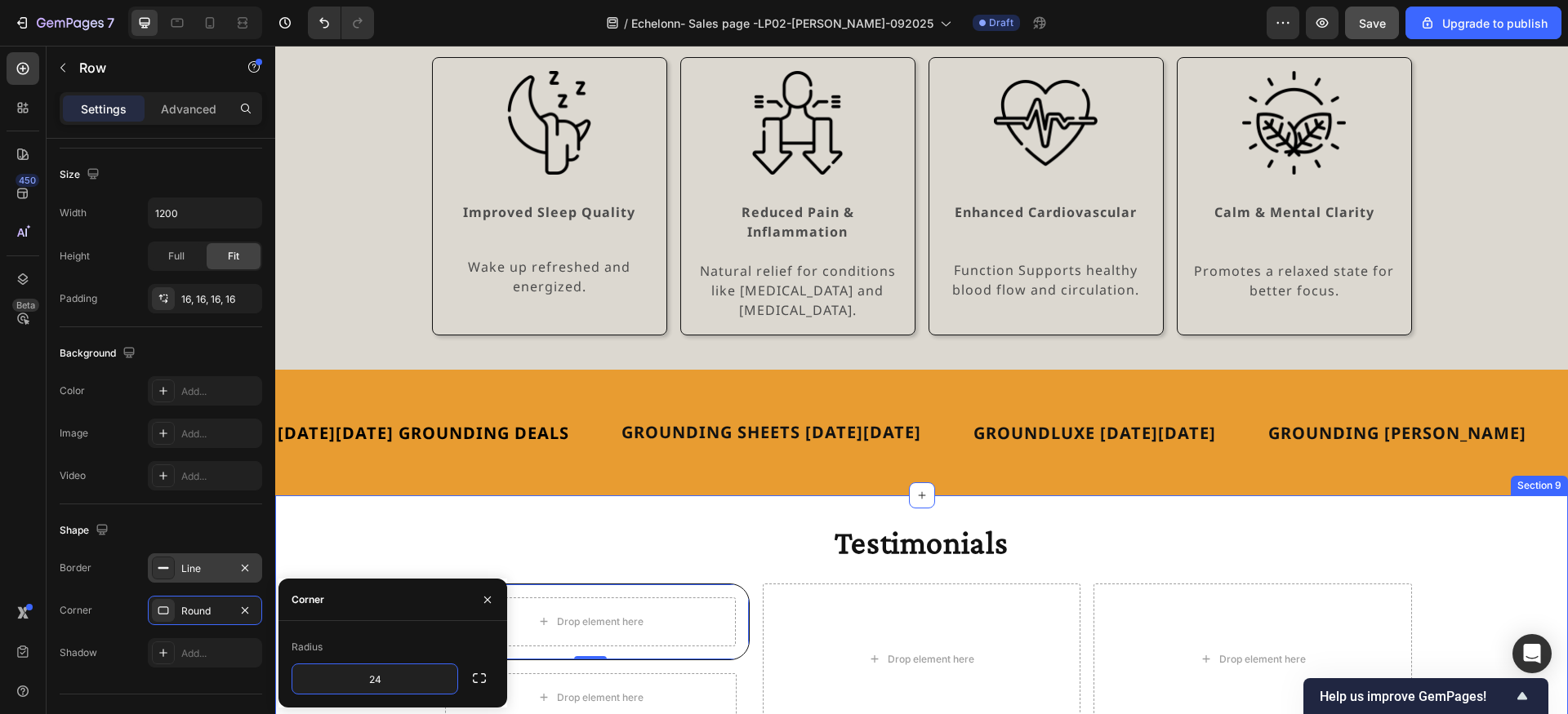
click at [502, 545] on div "Testimonials Heading Drop element here Row 0 Drop element here Row Drop element…" at bounding box center [922, 628] width 1293 height 214
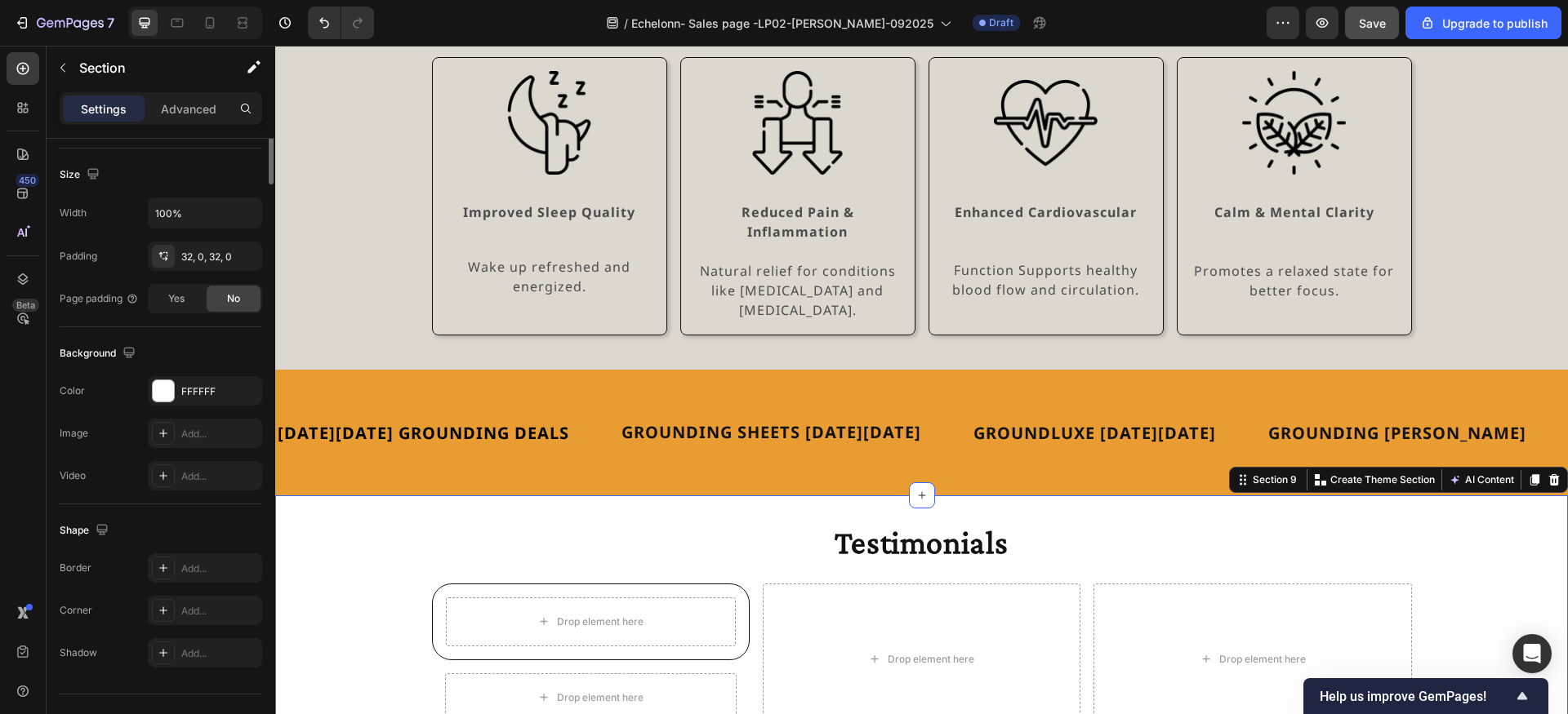
scroll to position [0, 0]
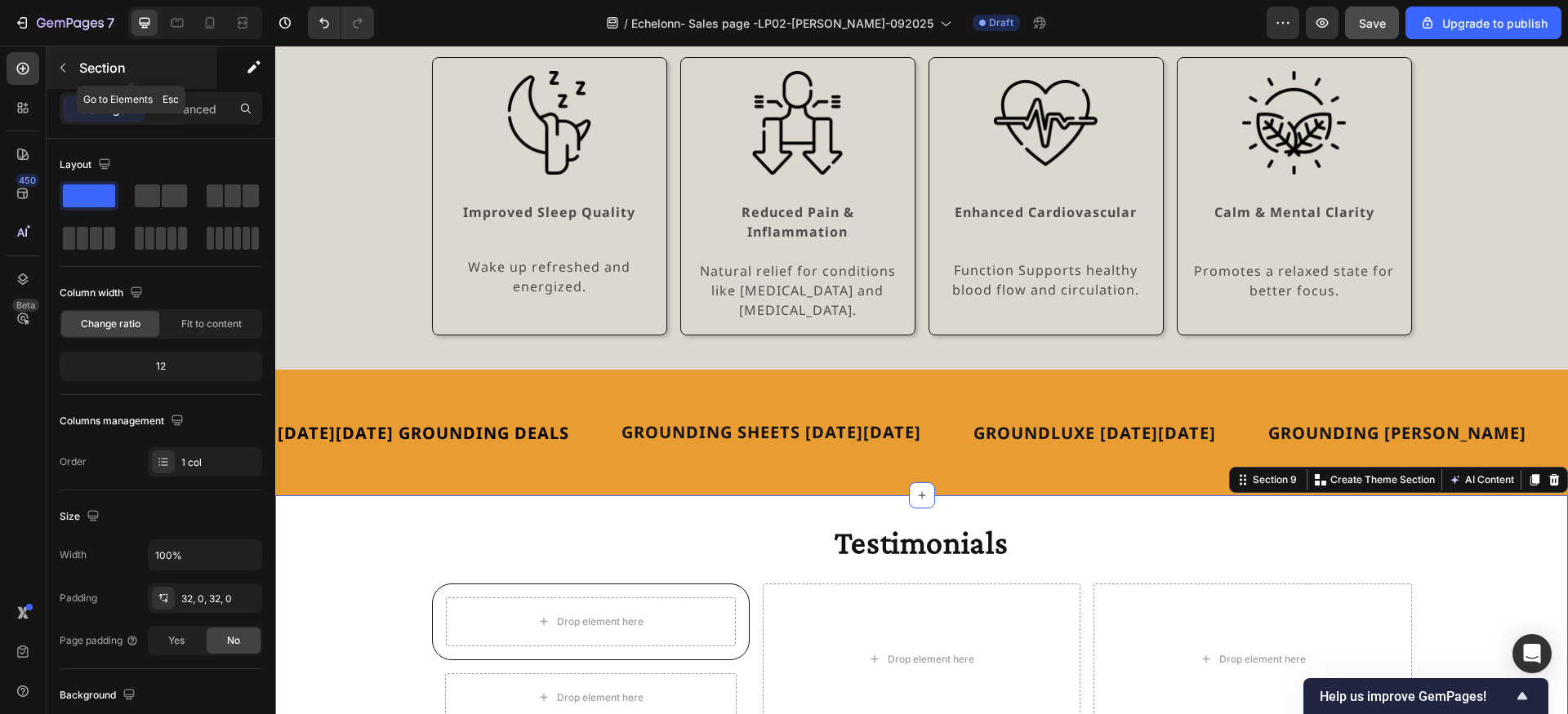
click at [70, 61] on button "button" at bounding box center [62, 68] width 26 height 26
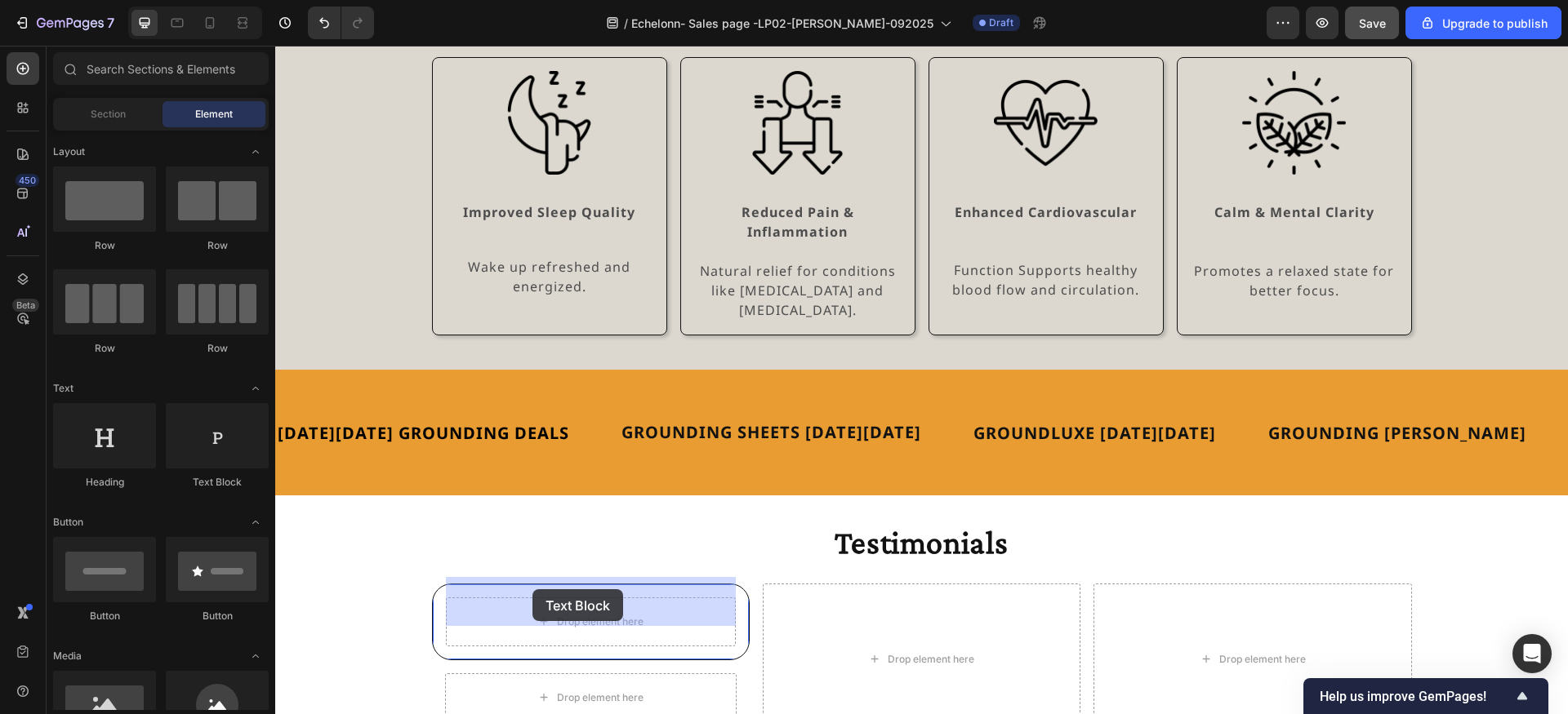
drag, startPoint x: 495, startPoint y: 487, endPoint x: 533, endPoint y: 589, distance: 108.8
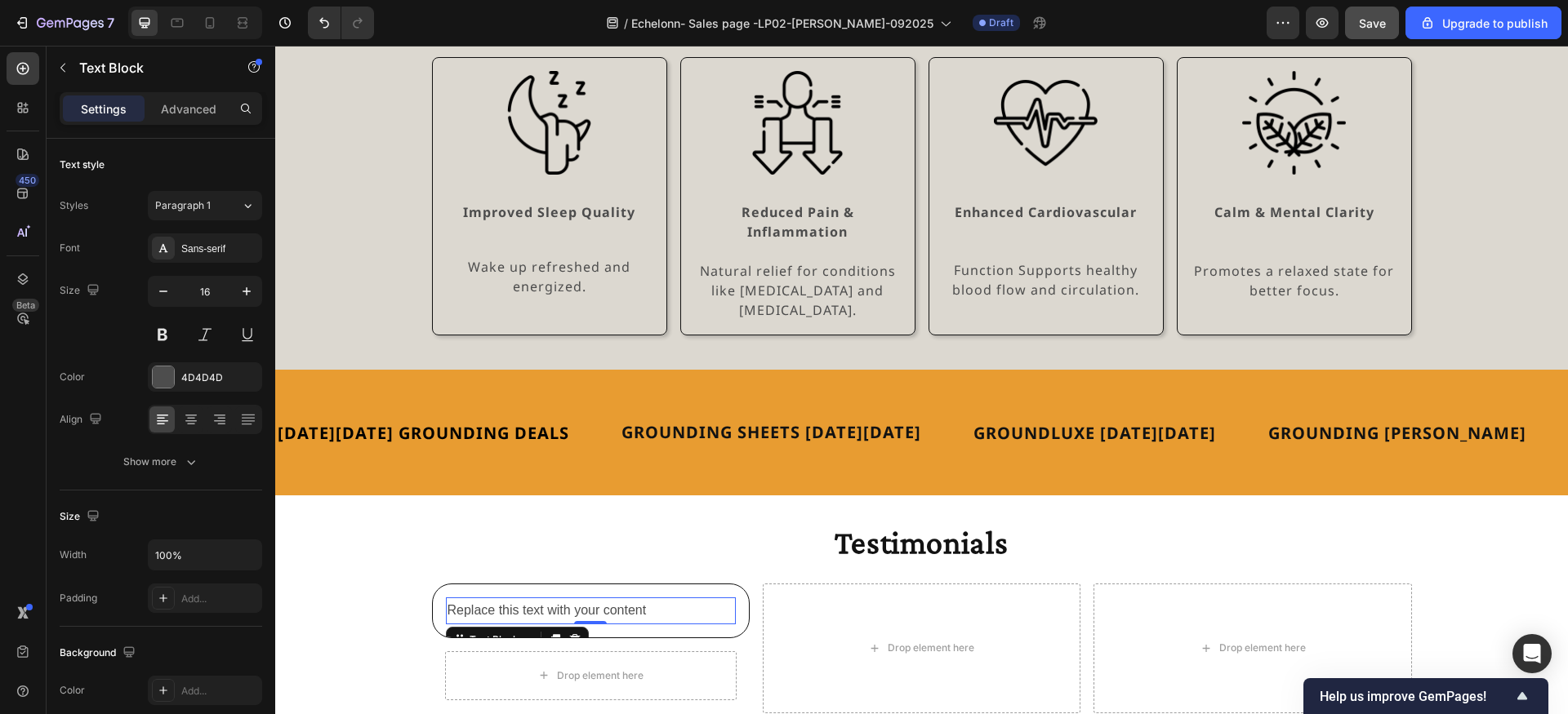
click at [548, 598] on div "Replace this text with your content" at bounding box center [591, 610] width 290 height 27
click at [548, 599] on p "Replace this text with your content" at bounding box center [591, 611] width 287 height 24
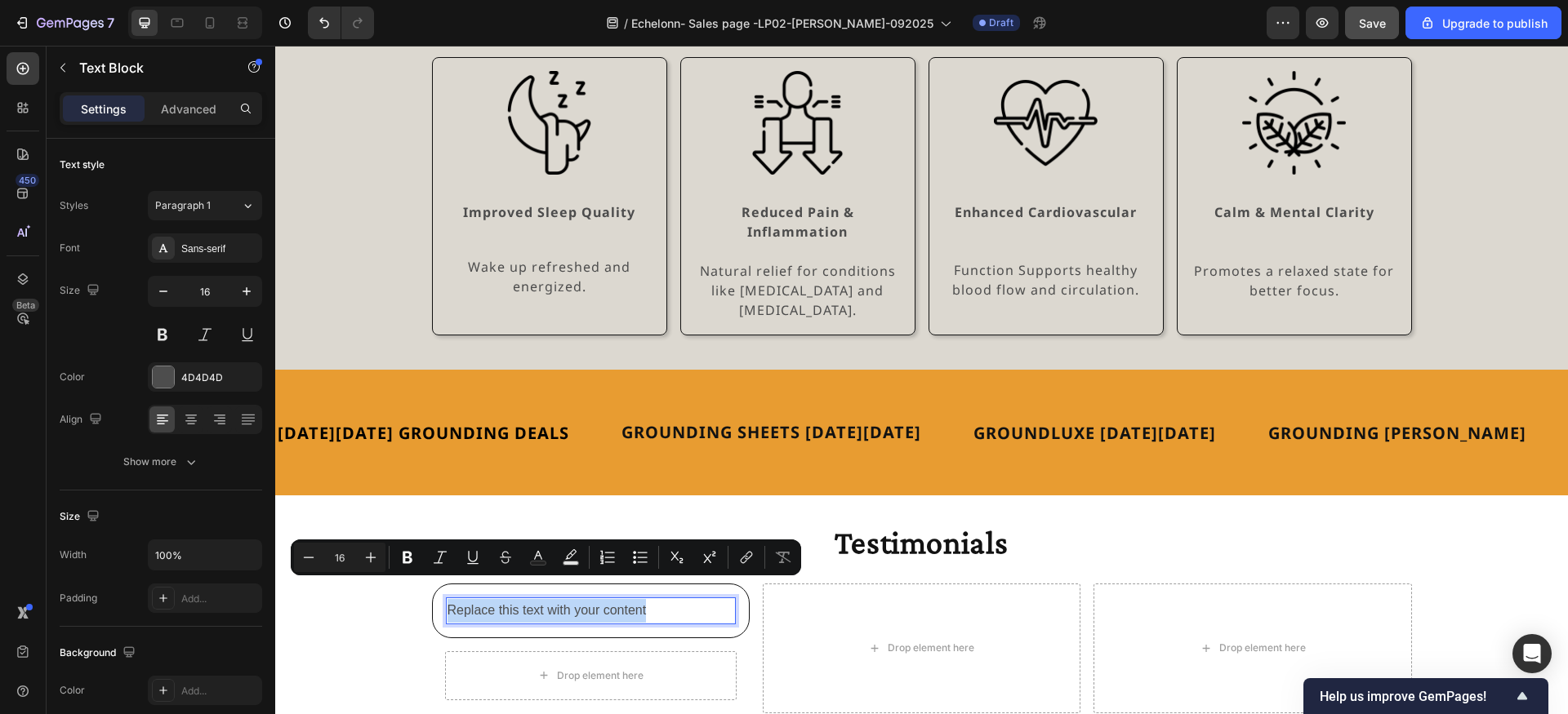
click at [576, 599] on p "Replace this text with your content" at bounding box center [591, 611] width 287 height 24
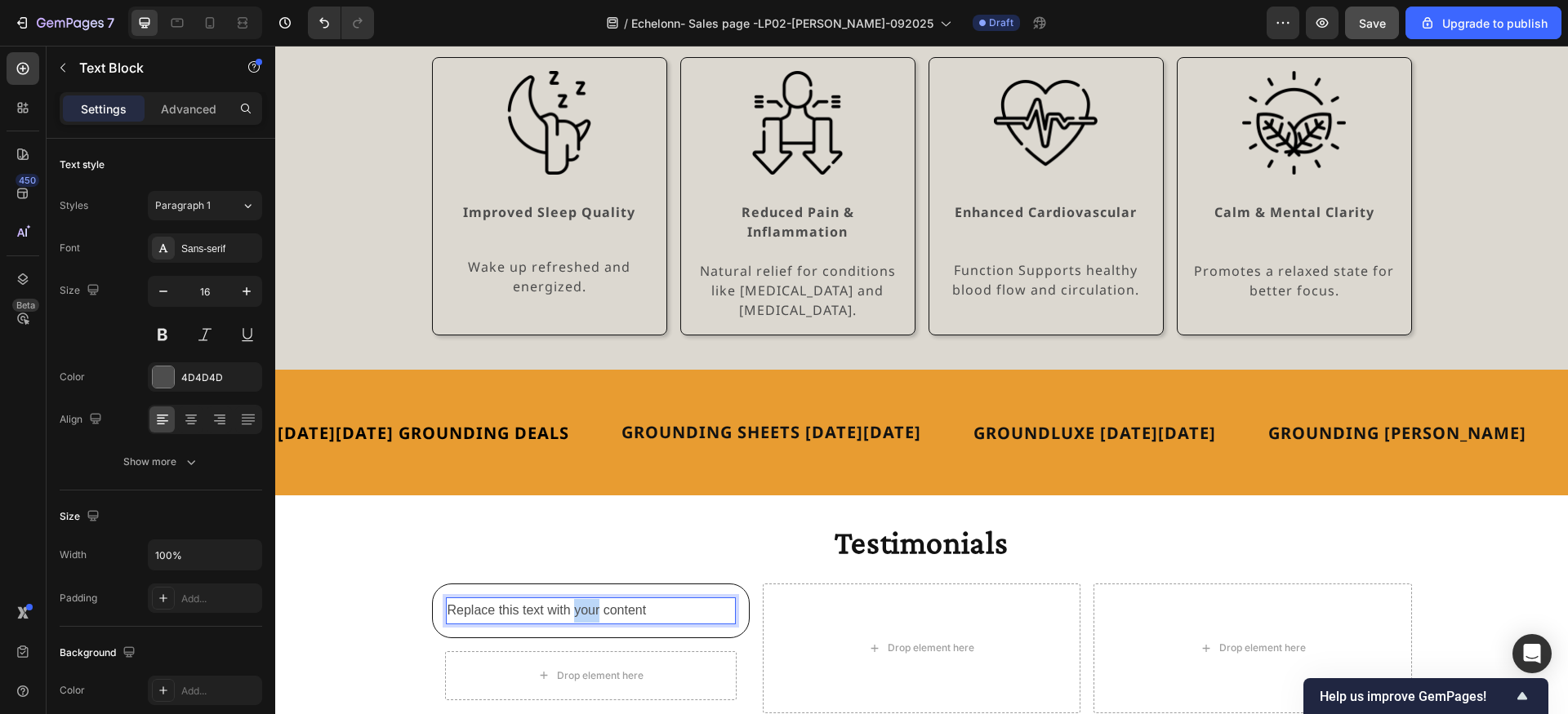
click at [576, 599] on p "Replace this text with your content" at bounding box center [591, 611] width 287 height 24
click at [467, 599] on p "Jody" at bounding box center [591, 611] width 287 height 24
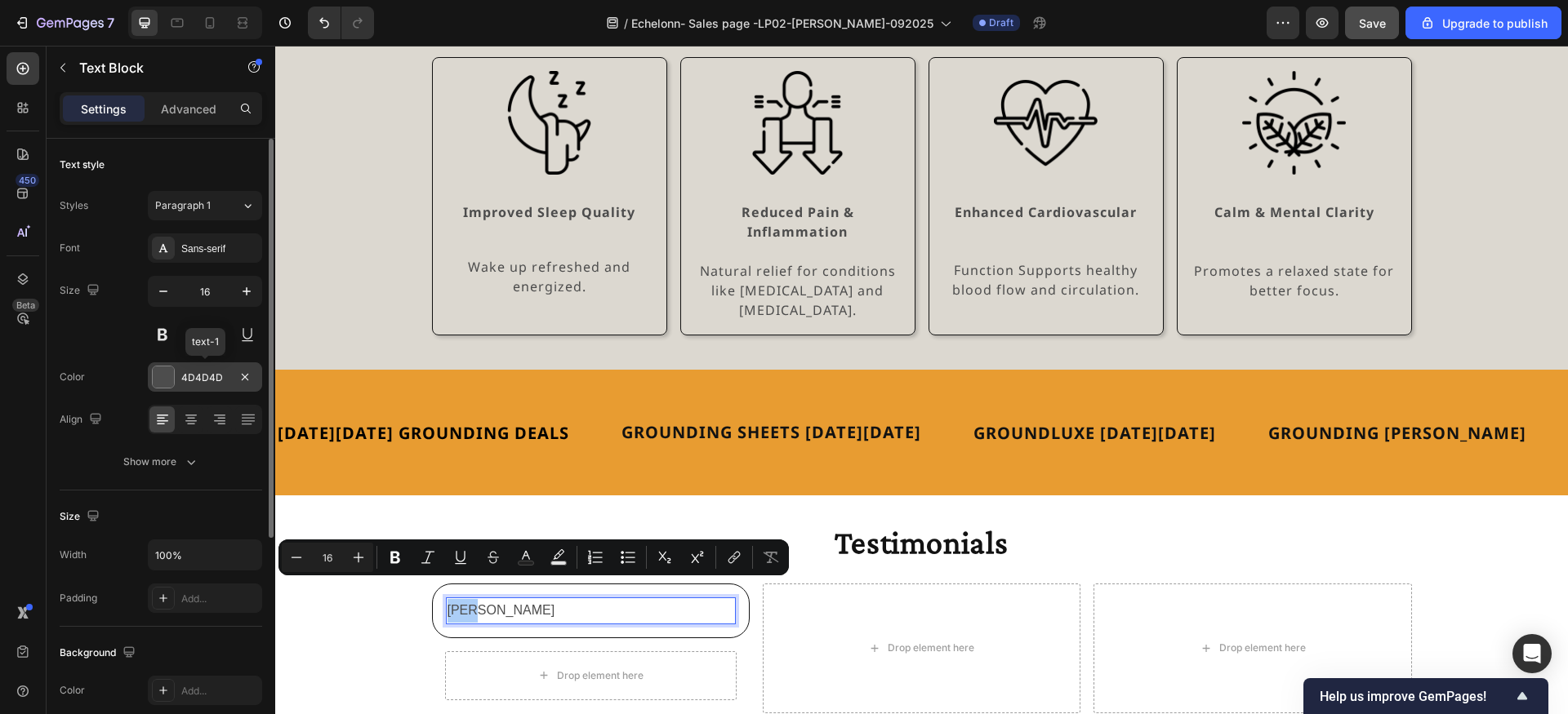
click at [169, 379] on div at bounding box center [163, 377] width 21 height 21
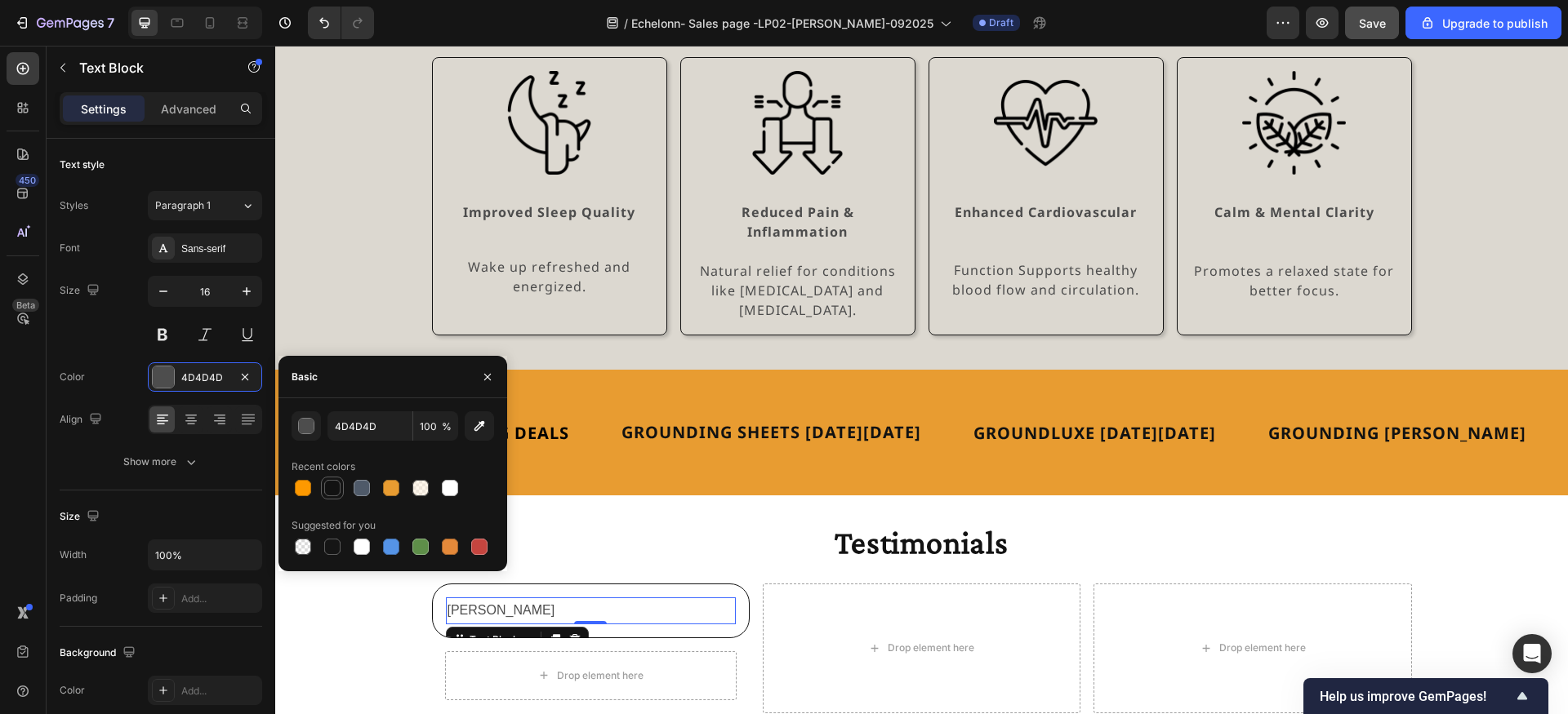
click at [333, 491] on div at bounding box center [333, 489] width 17 height 16
type input "121212"
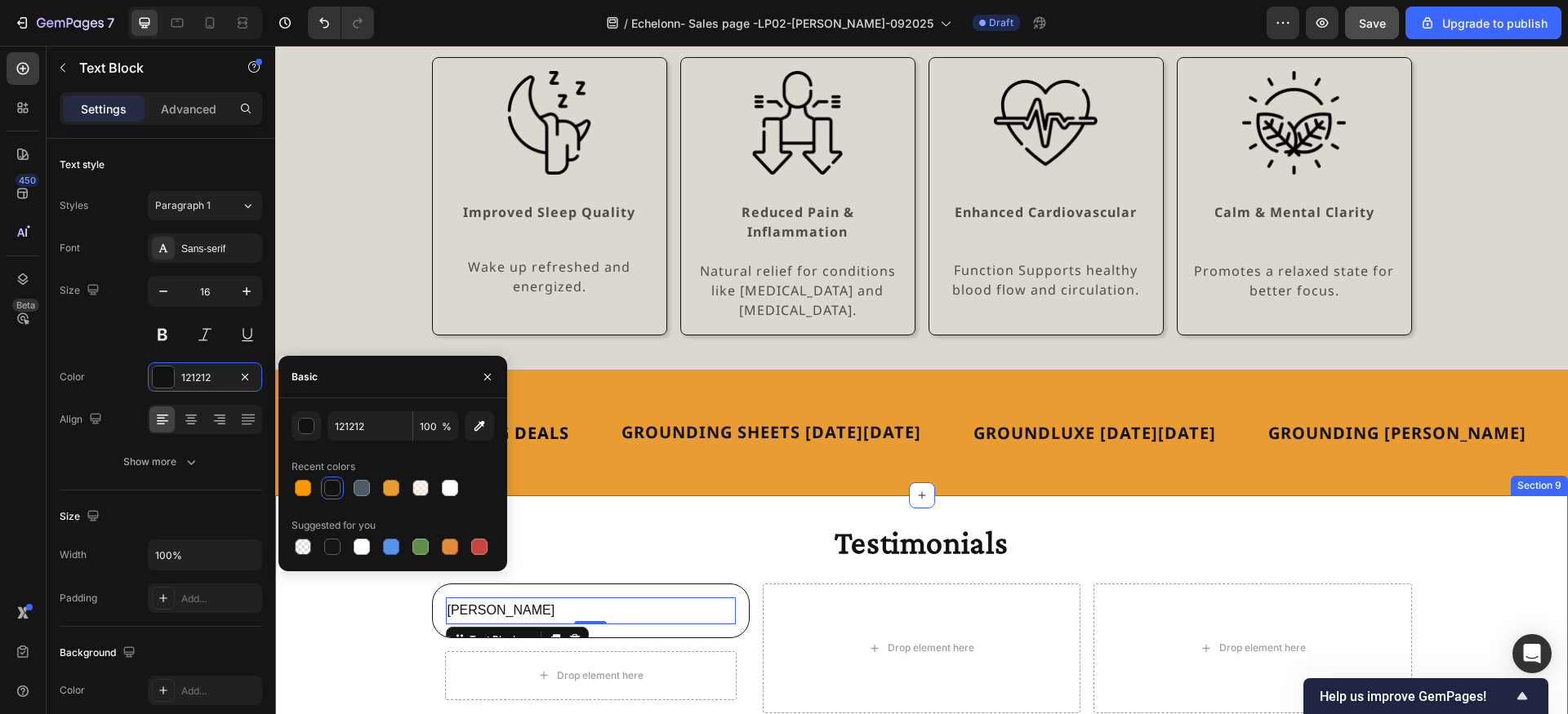
click at [410, 594] on div "Testimonials Heading Jody Text Block 0 Row Drop element here Row Drop element h…" at bounding box center [922, 617] width 1293 height 192
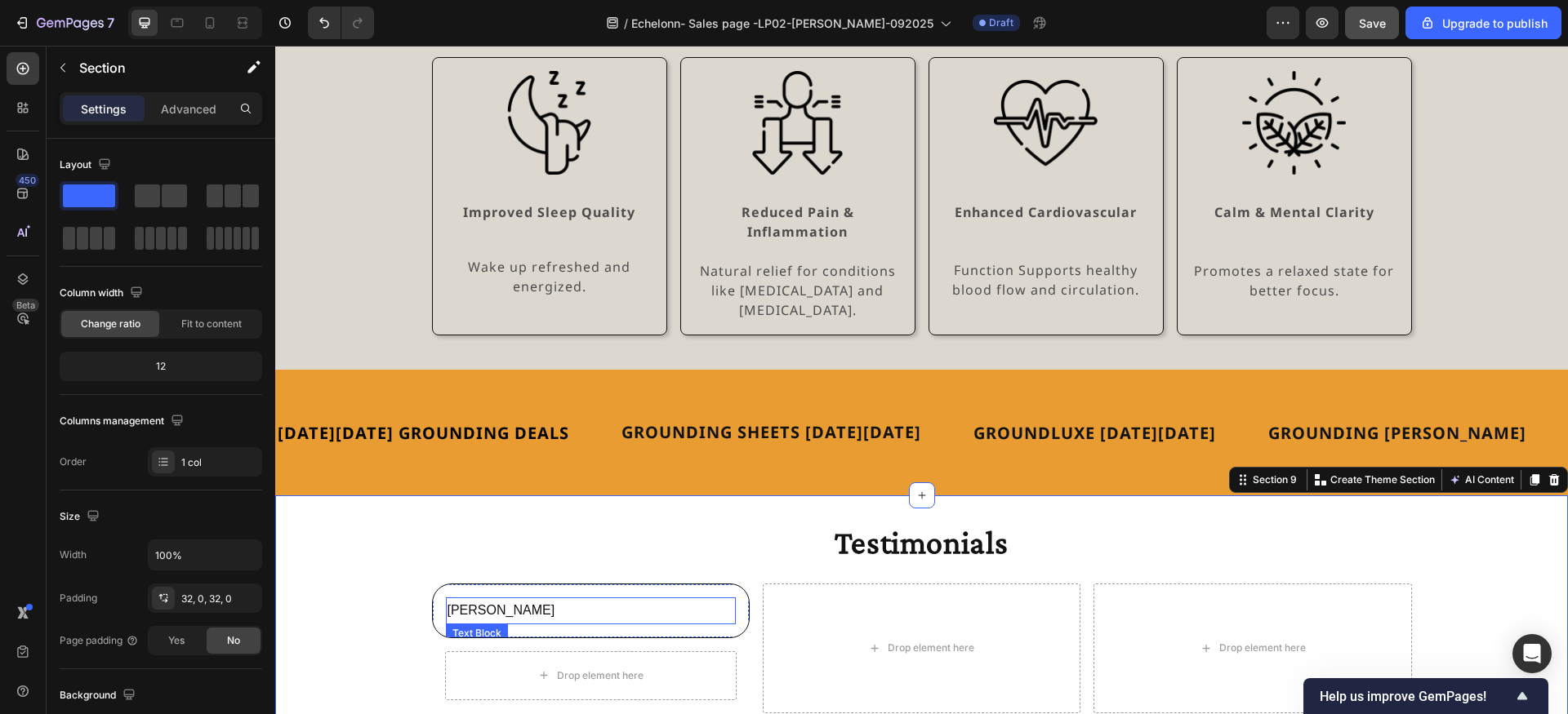
click at [533, 599] on p "Jody" at bounding box center [591, 611] width 287 height 24
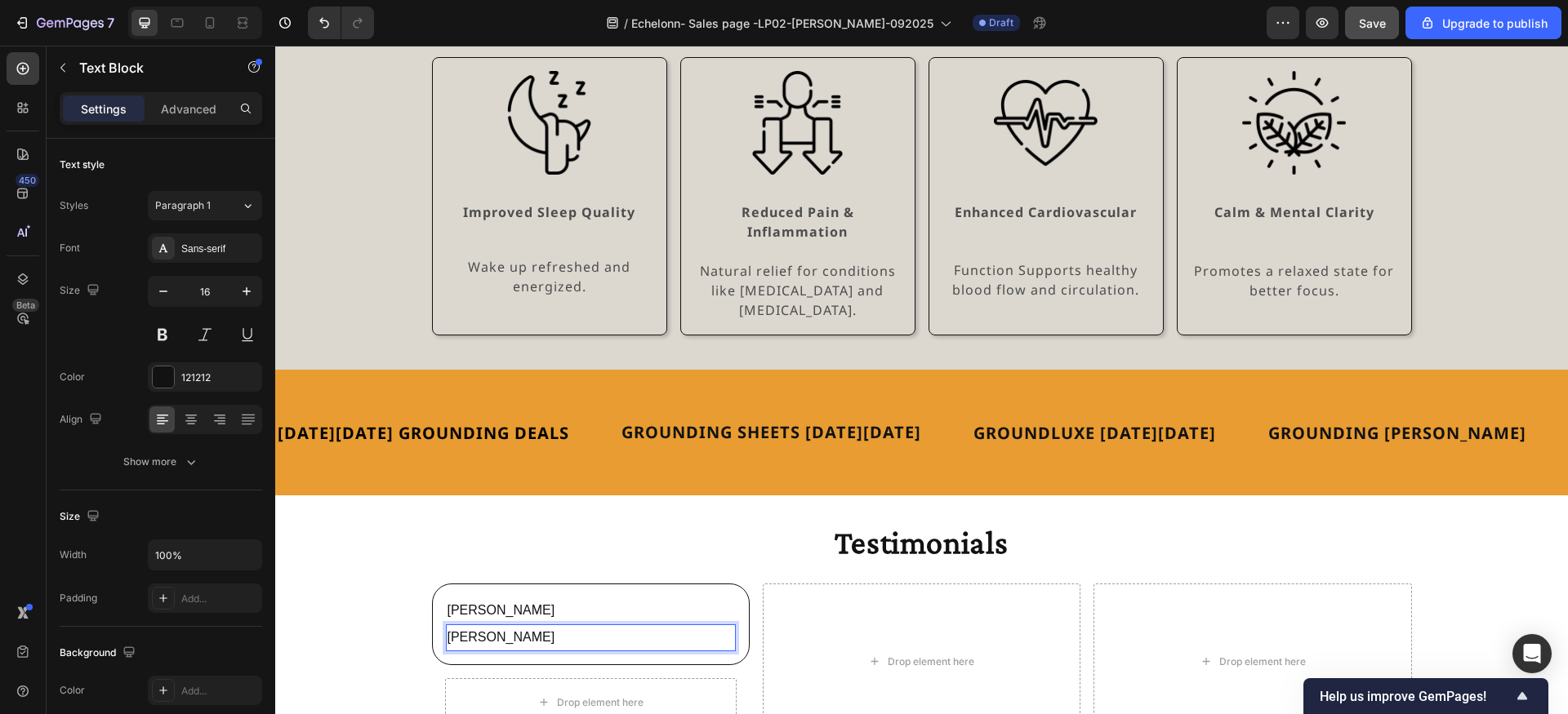
click at [536, 626] on p "Jody" at bounding box center [591, 638] width 287 height 24
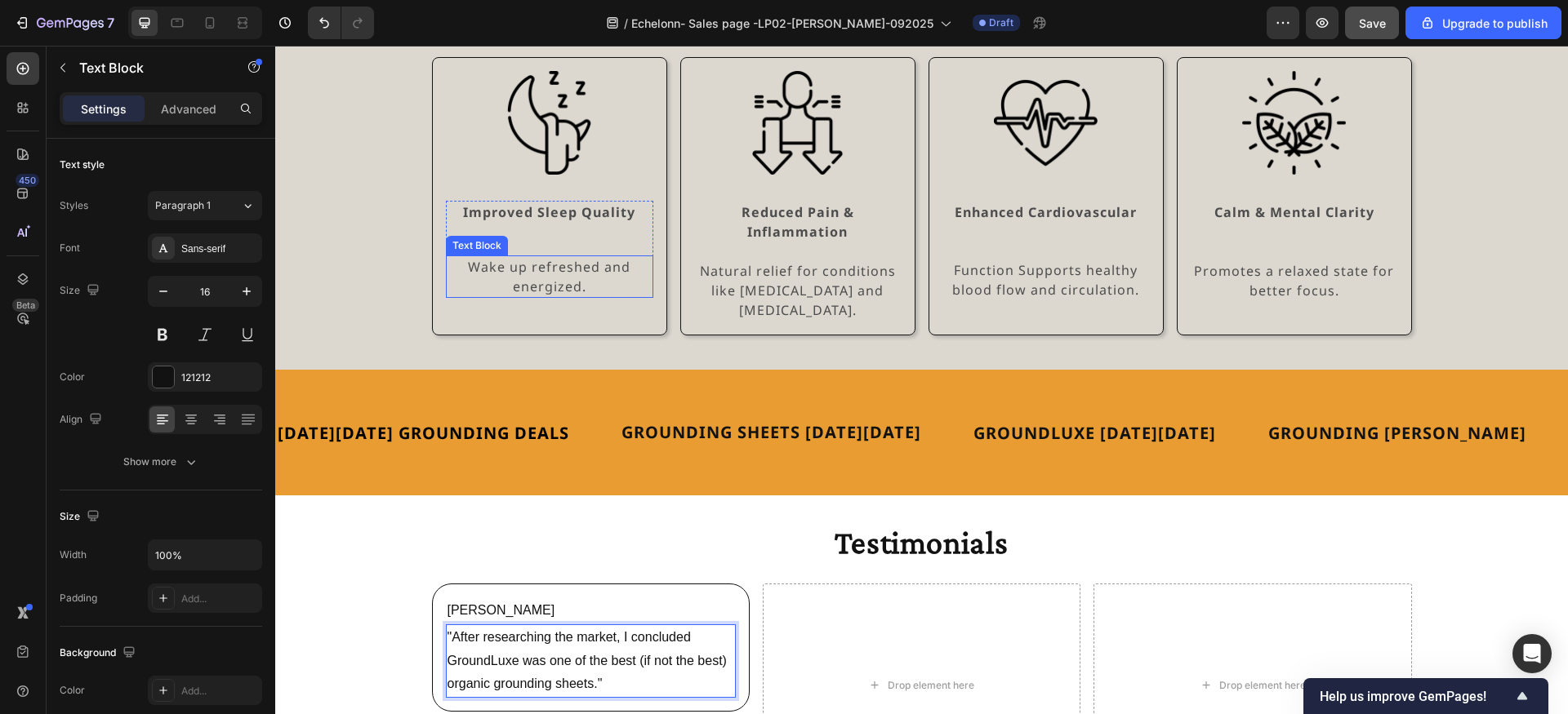
click at [541, 277] on p "Wake up refreshed and energized." at bounding box center [549, 277] width 204 height 39
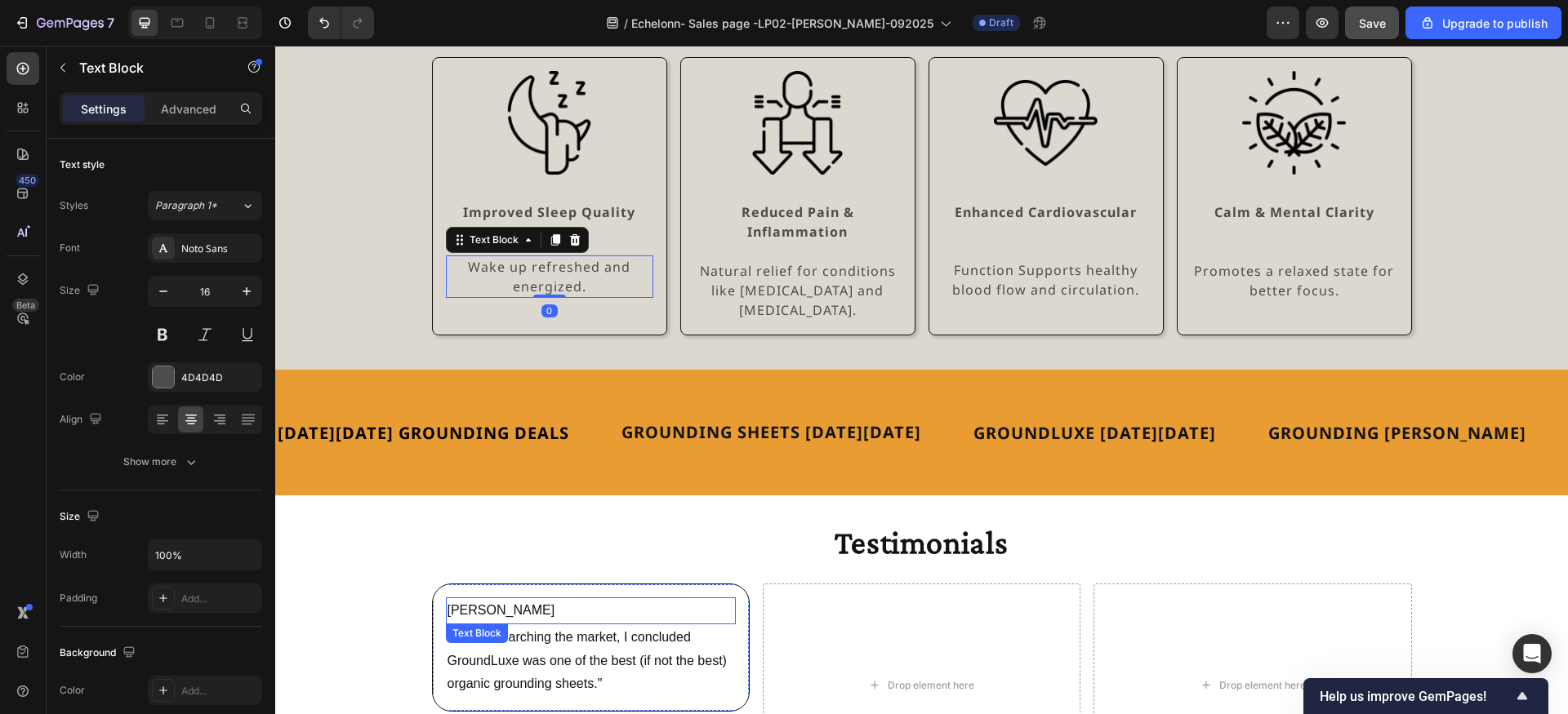
click at [519, 599] on p "Jody" at bounding box center [591, 611] width 287 height 24
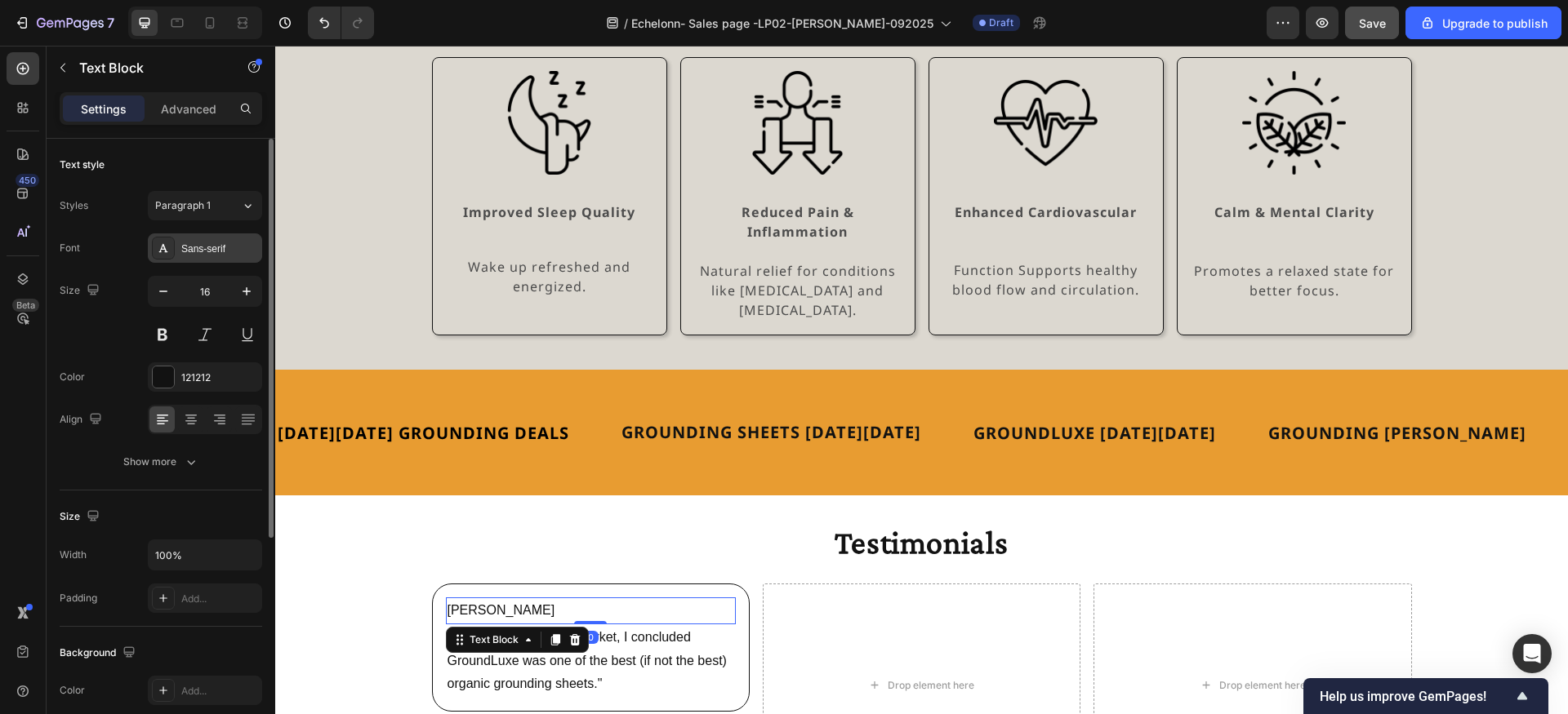
click at [226, 243] on div "Sans-serif" at bounding box center [220, 249] width 77 height 15
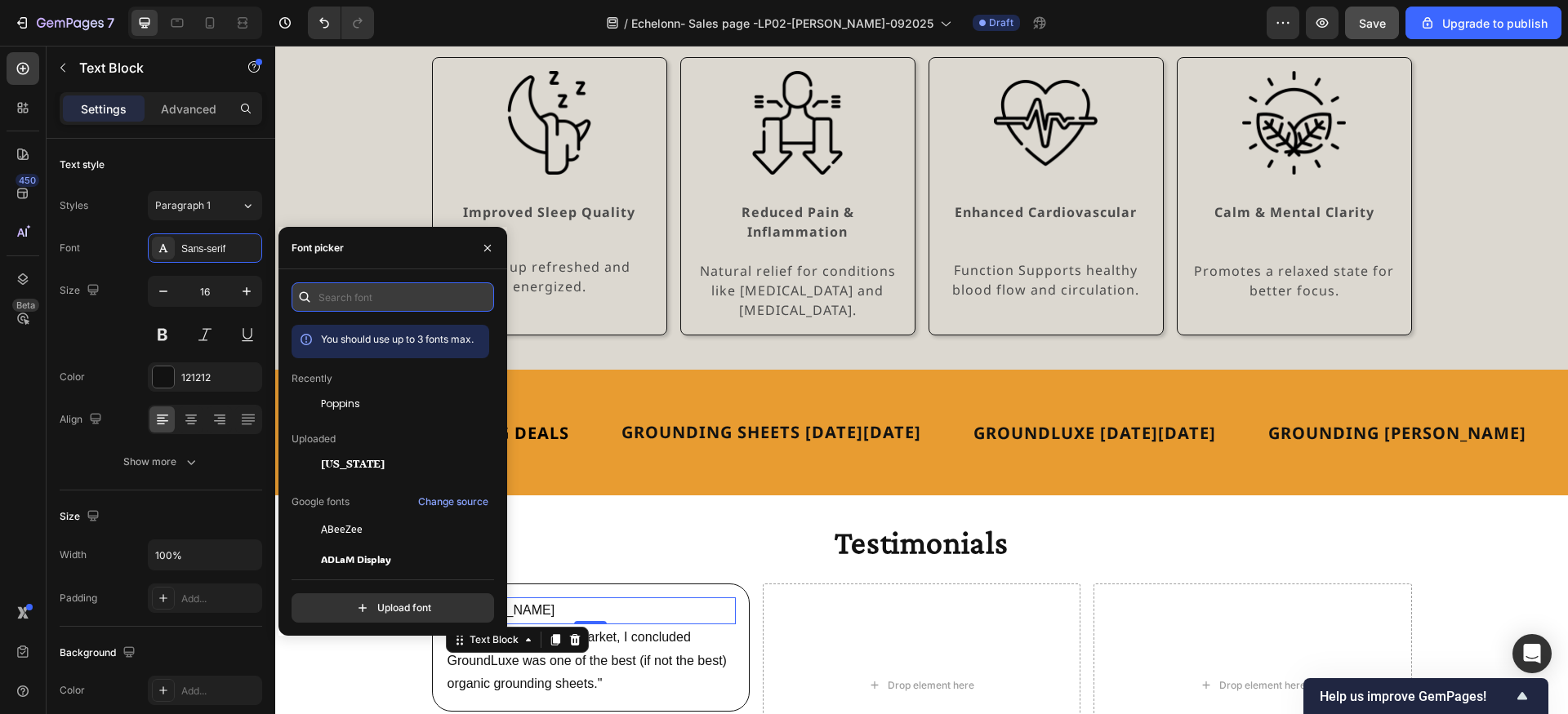
click at [397, 297] on input "text" at bounding box center [392, 297] width 203 height 29
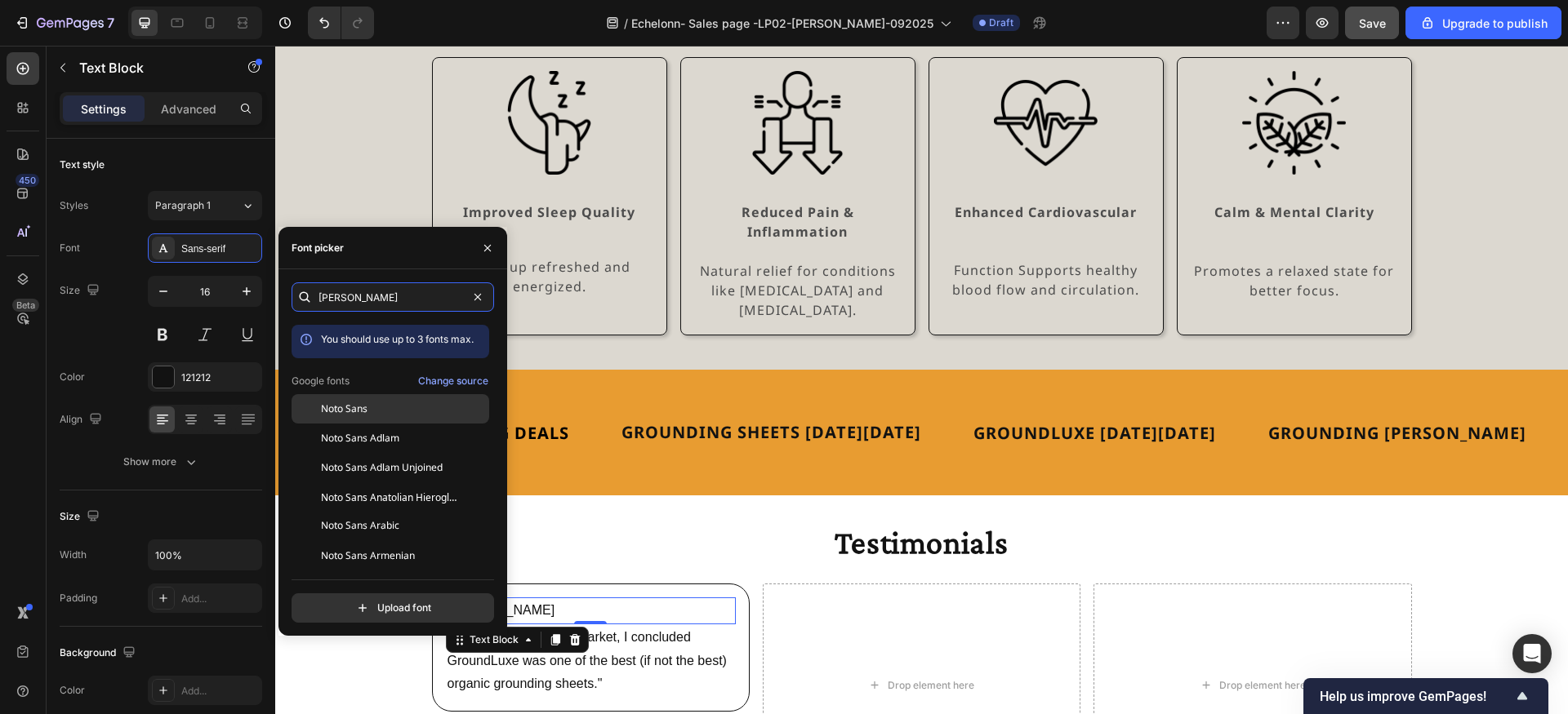
type input "noto sa"
click at [403, 412] on div "Noto Sans" at bounding box center [403, 409] width 165 height 15
click at [624, 626] on p ""After researching the market, I concluded GroundLuxe was one of the best (if n…" at bounding box center [591, 661] width 287 height 71
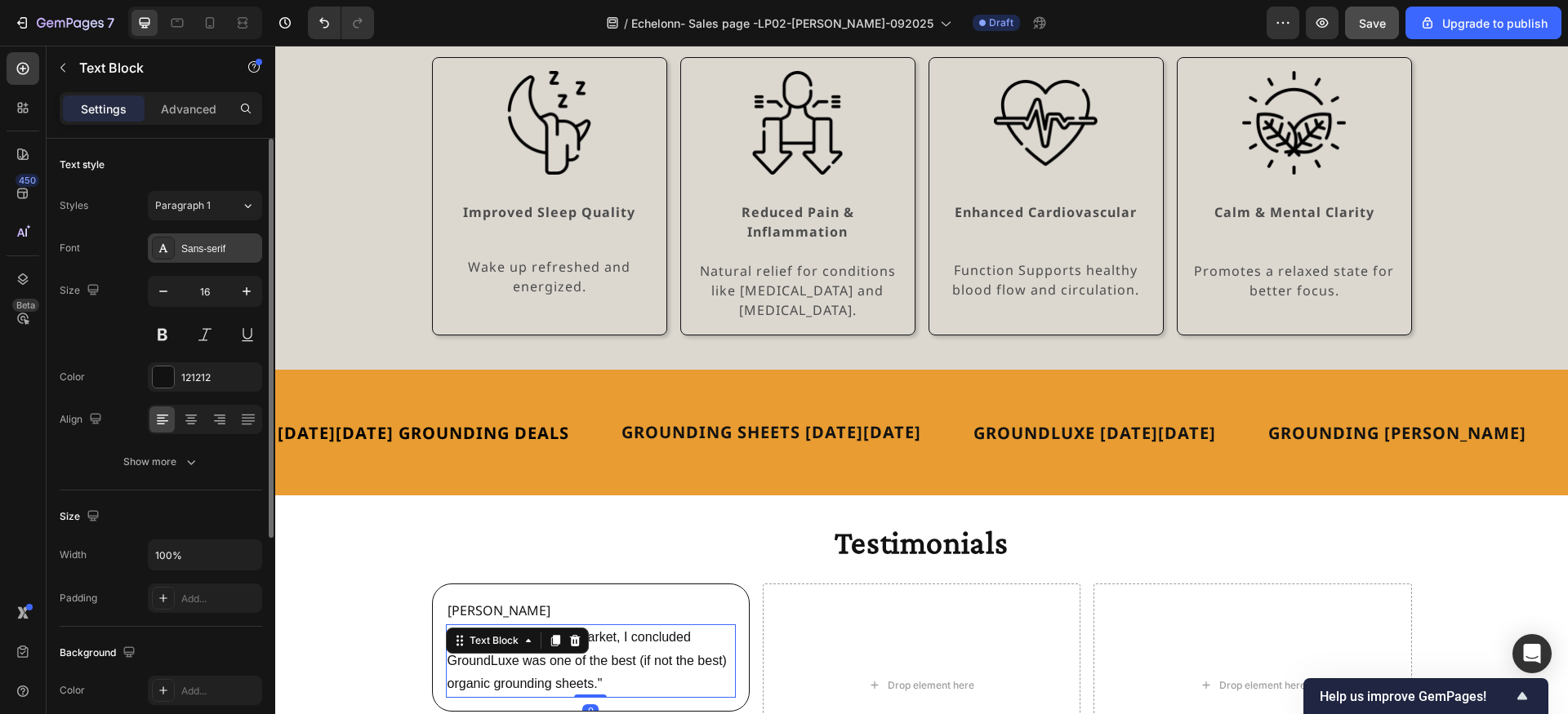
click at [217, 242] on div "Sans-serif" at bounding box center [220, 249] width 77 height 15
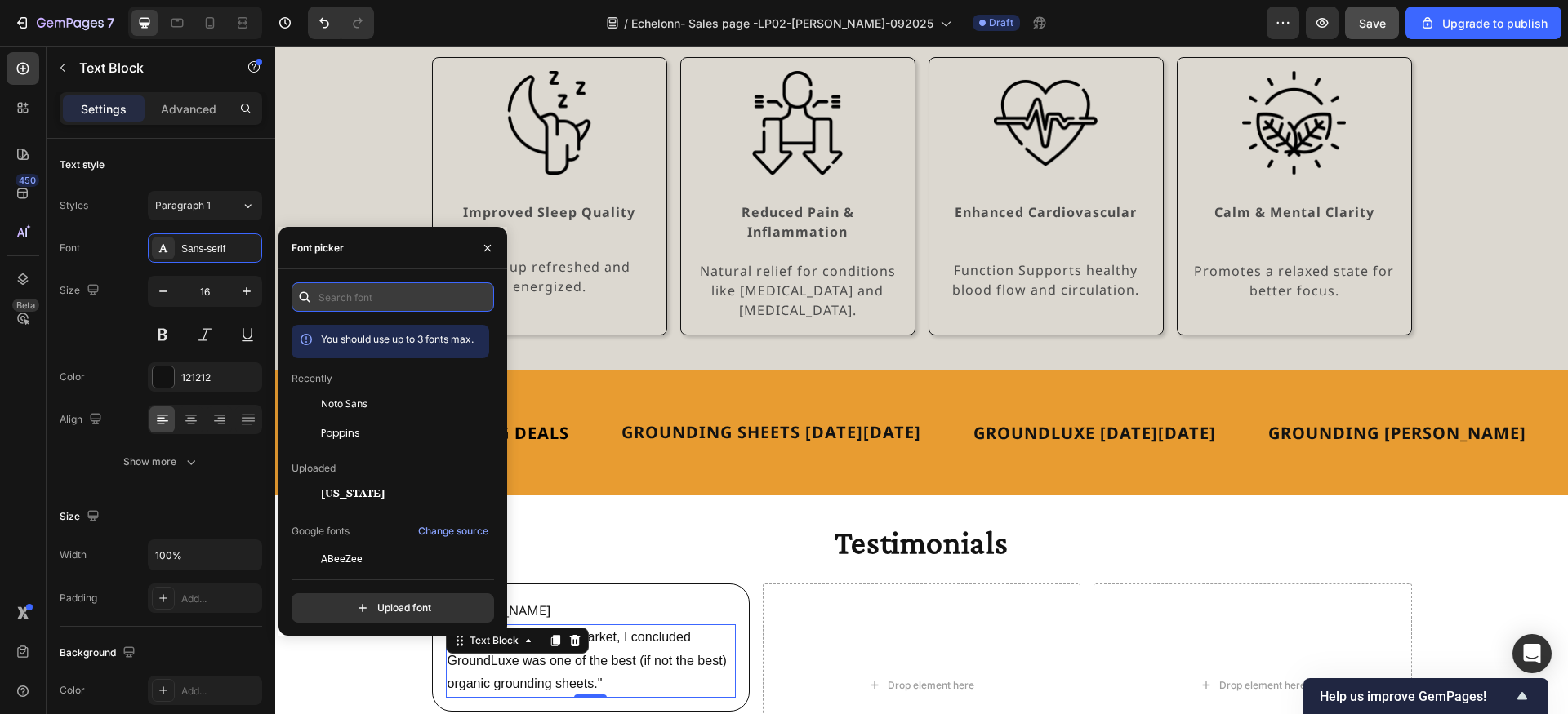
click at [370, 297] on input "text" at bounding box center [392, 297] width 203 height 29
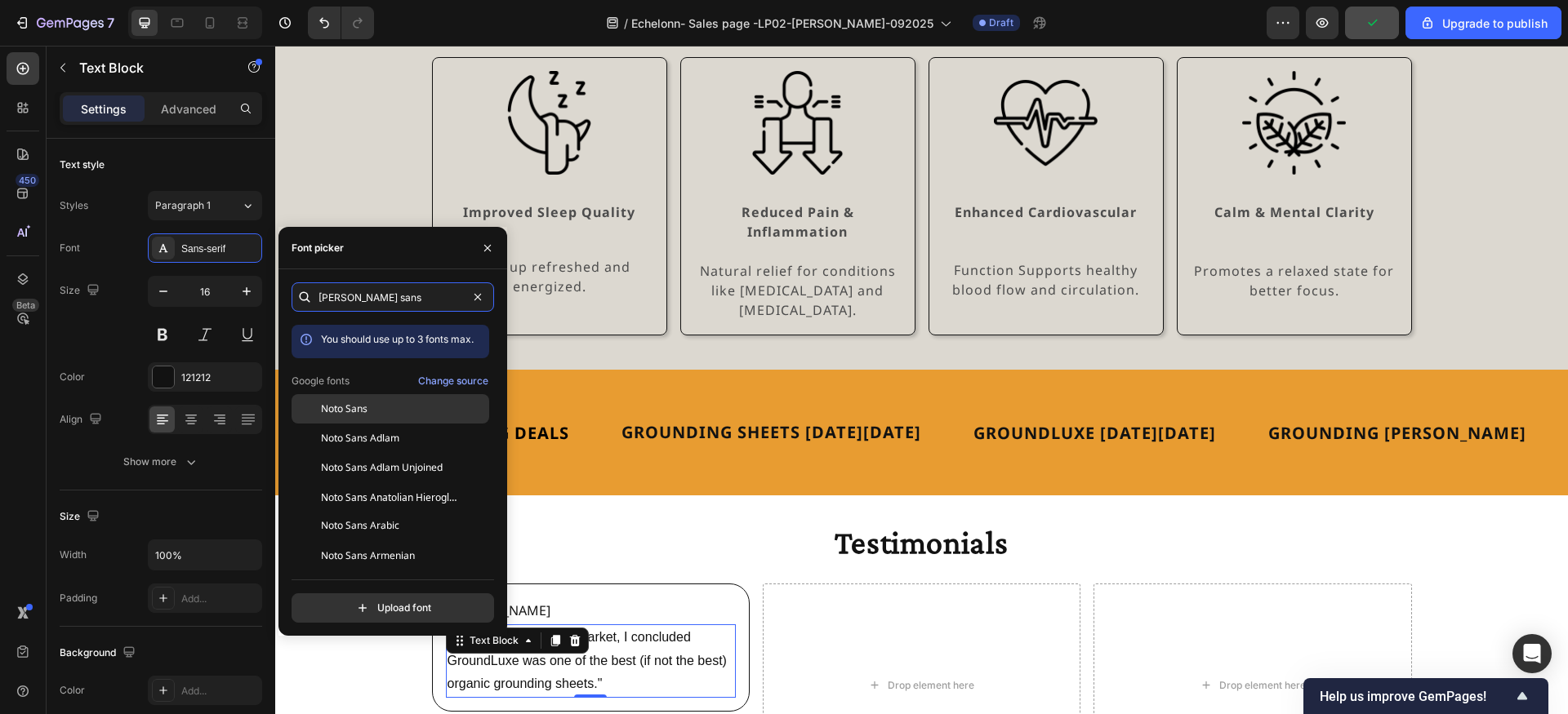
type input "noto sans"
click at [399, 412] on div "Noto Sans" at bounding box center [403, 409] width 165 height 15
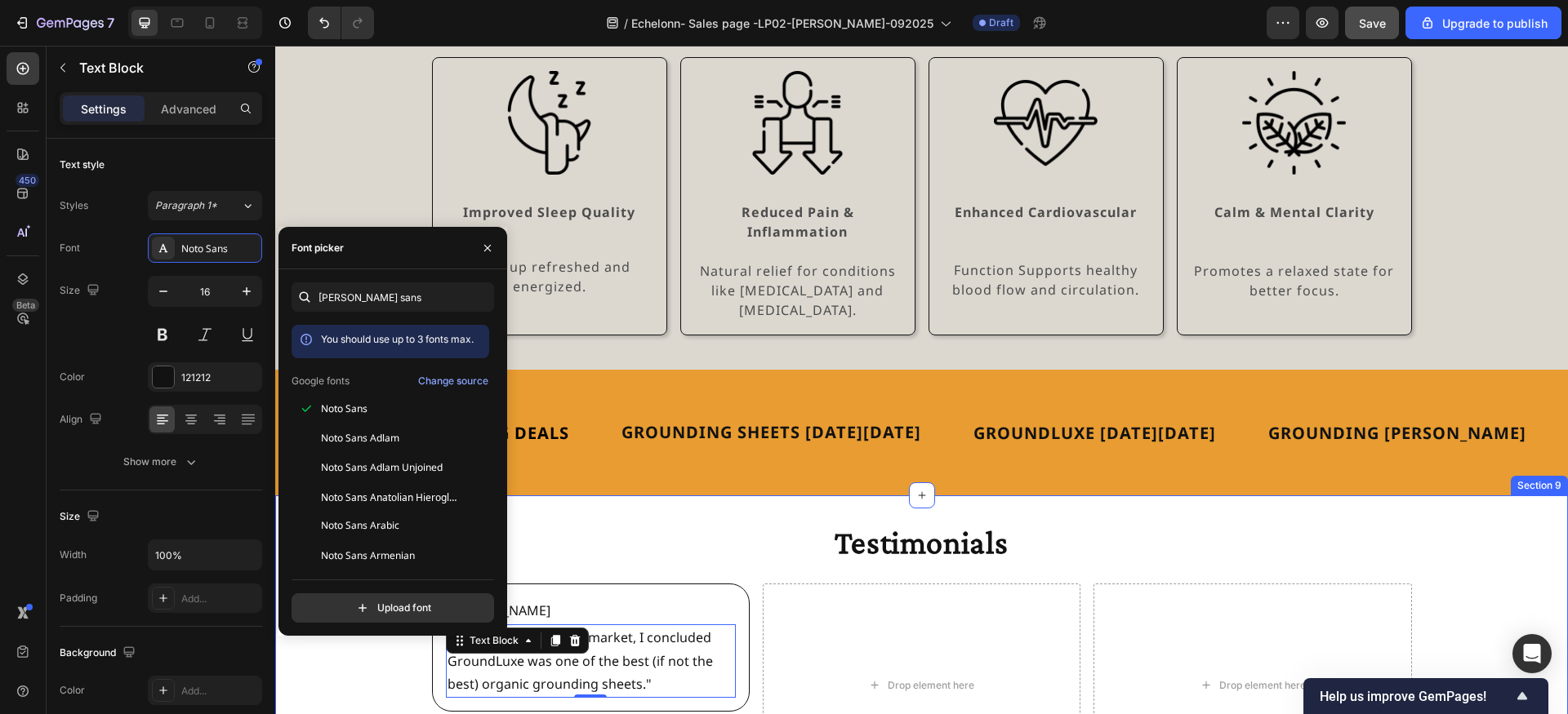
click at [635, 558] on div "Testimonials Heading Jody Text Block "After researching the market, I concluded…" at bounding box center [922, 654] width 1293 height 265
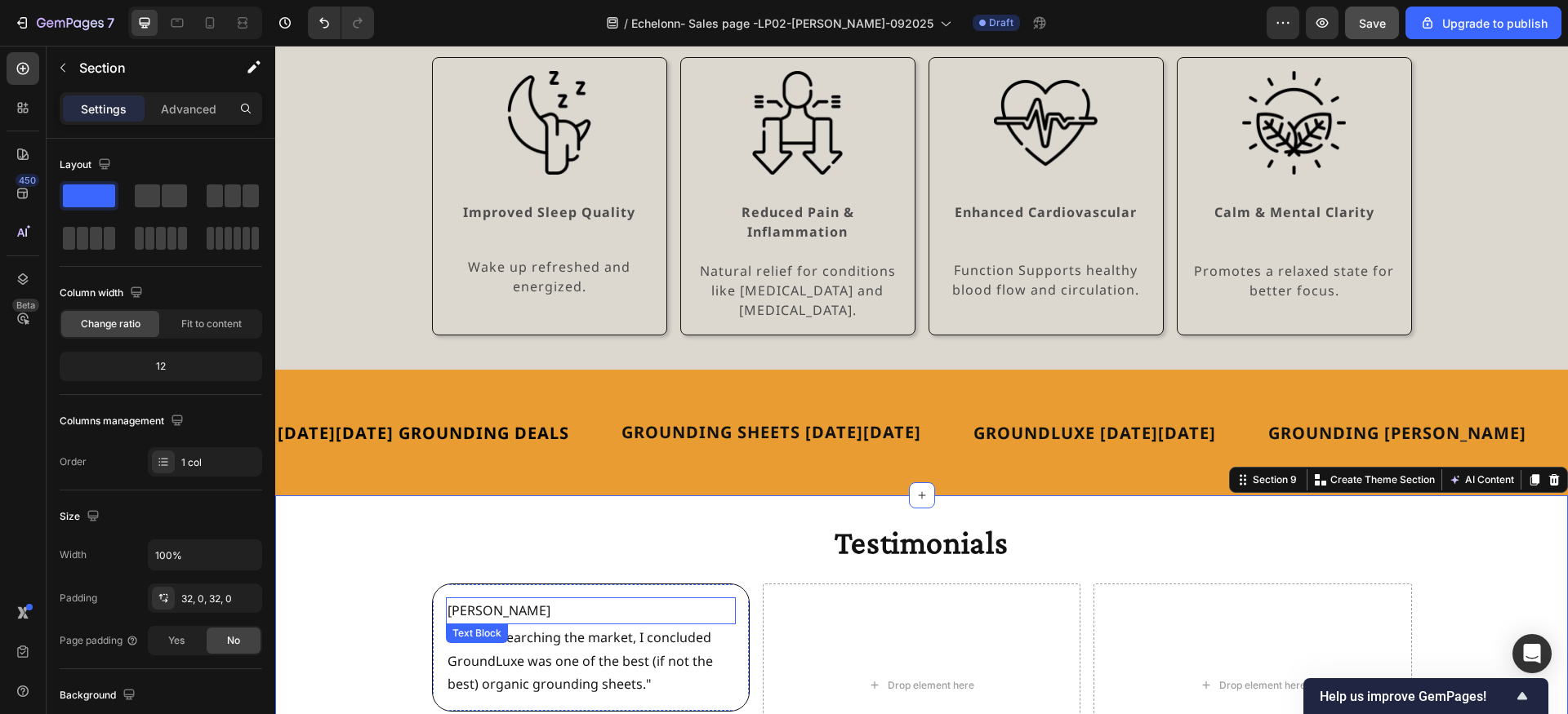
click at [475, 599] on p "Jody" at bounding box center [591, 611] width 287 height 24
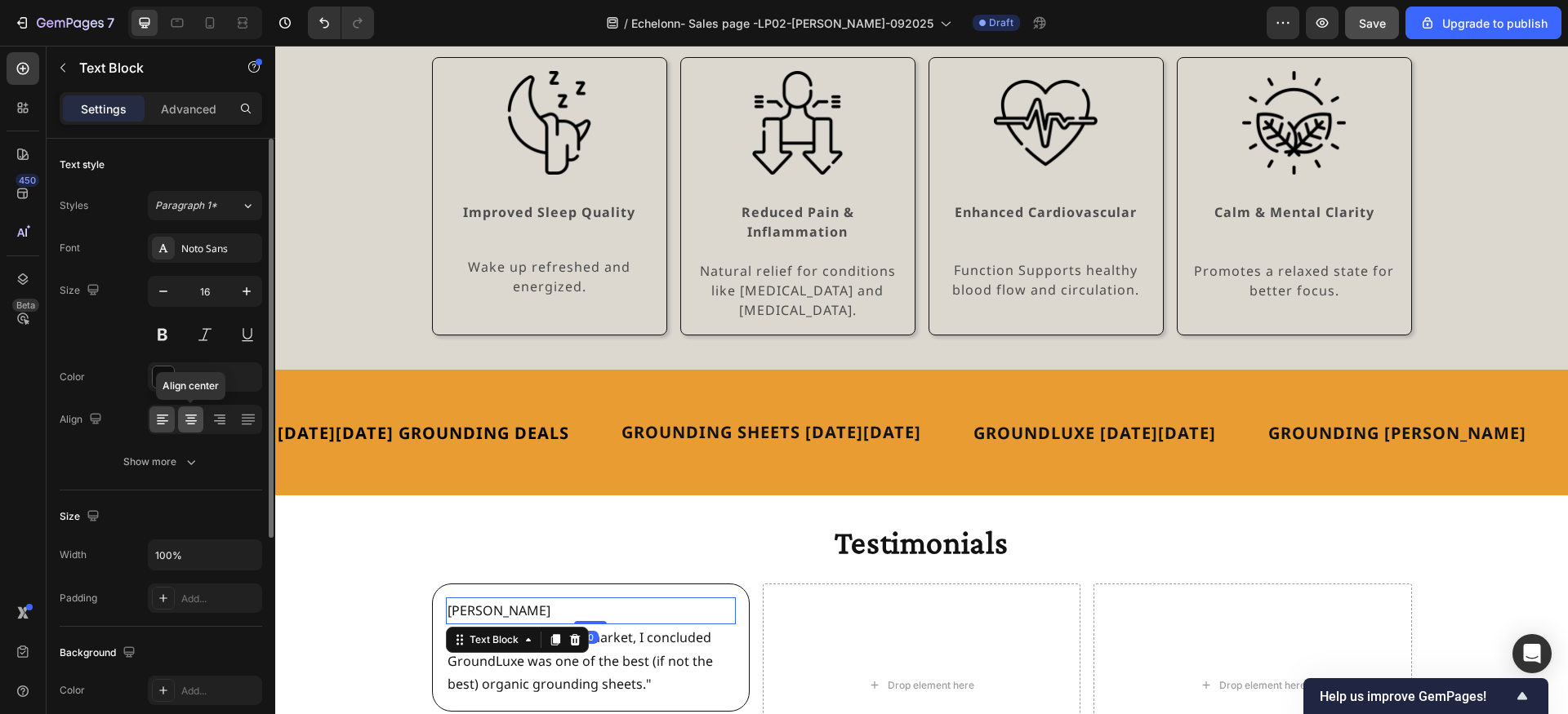
click at [182, 414] on icon at bounding box center [191, 420] width 17 height 16
click at [167, 330] on button at bounding box center [162, 335] width 29 height 29
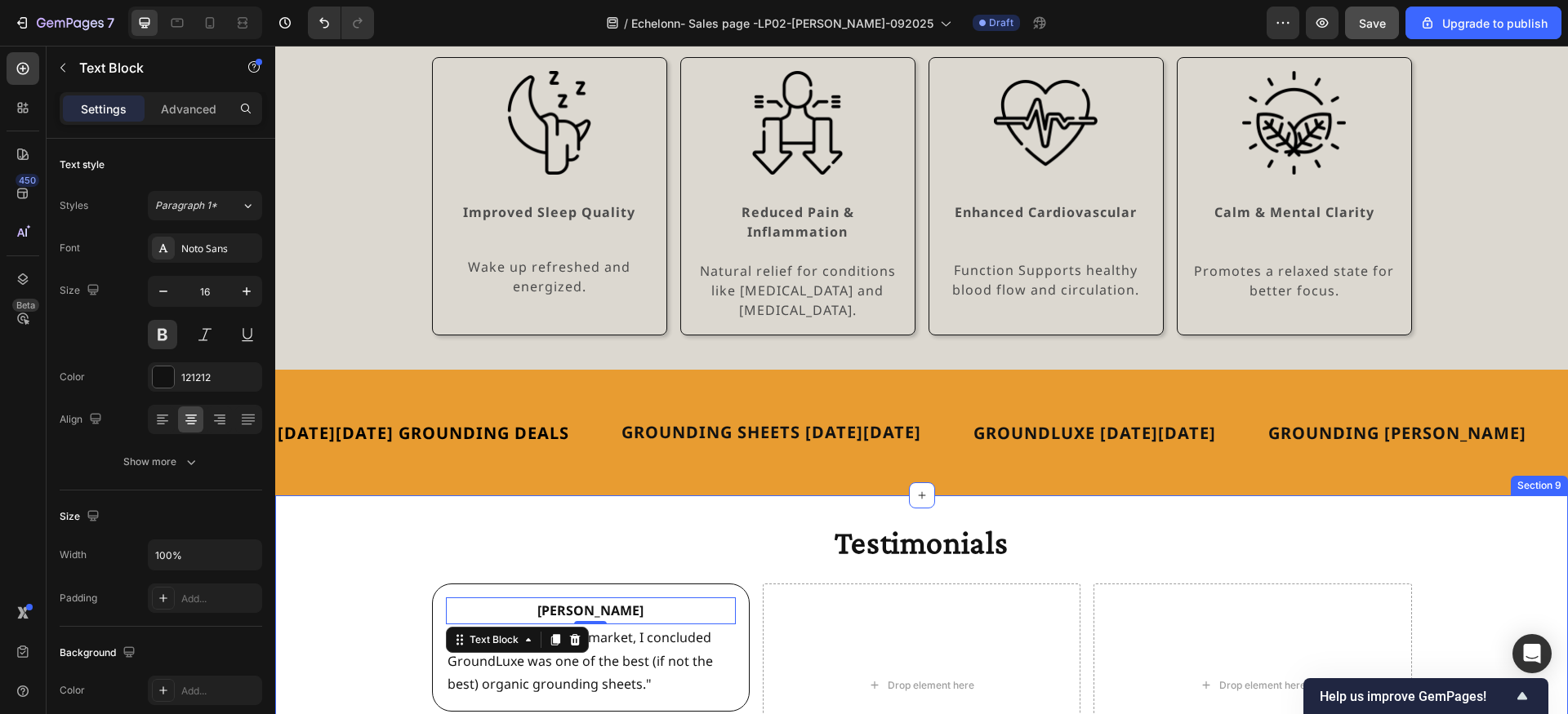
click at [370, 571] on div "Testimonials Heading Jody Text Block 0 "After researching the market, I conclud…" at bounding box center [922, 654] width 1293 height 265
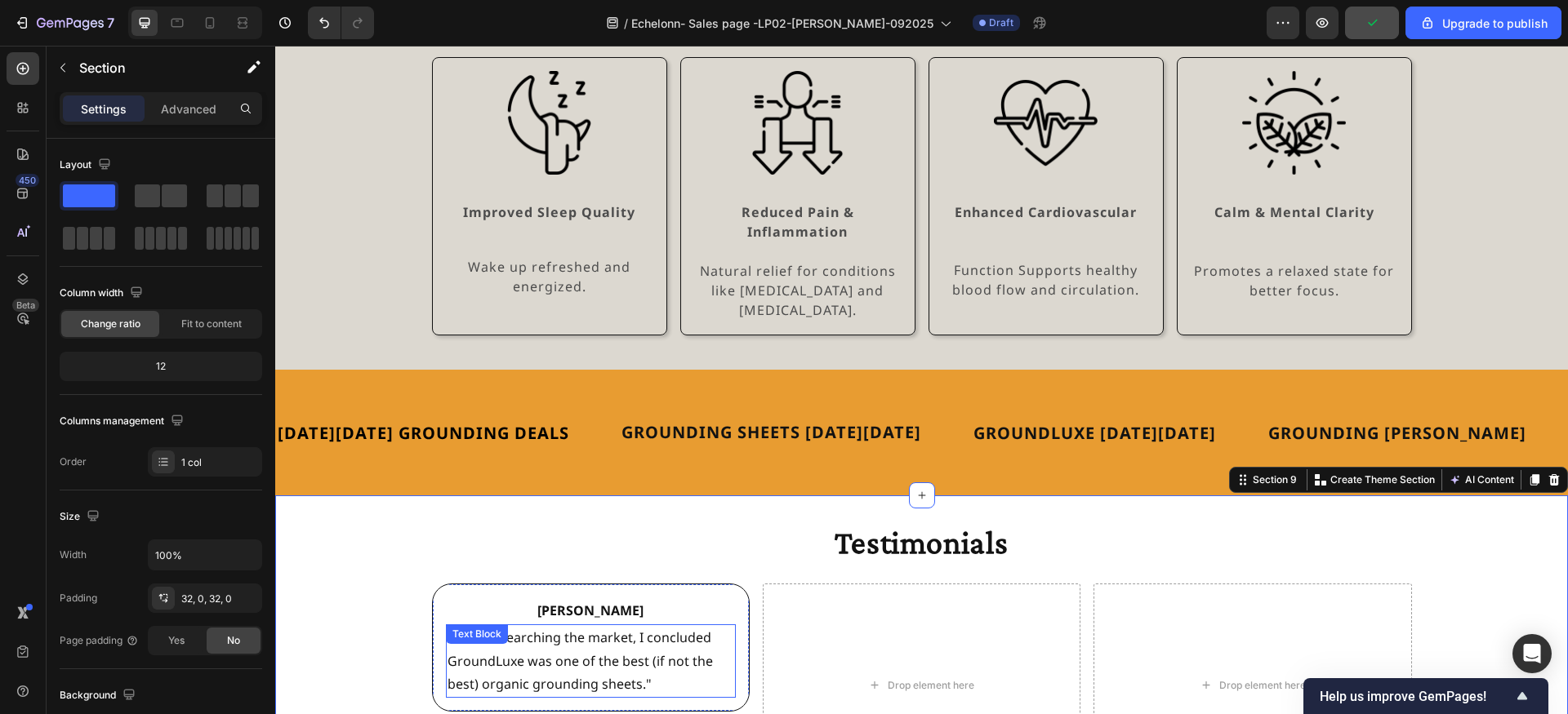
click at [559, 648] on p ""After researching the market, I concluded GroundLuxe was one of the best (if n…" at bounding box center [591, 661] width 287 height 71
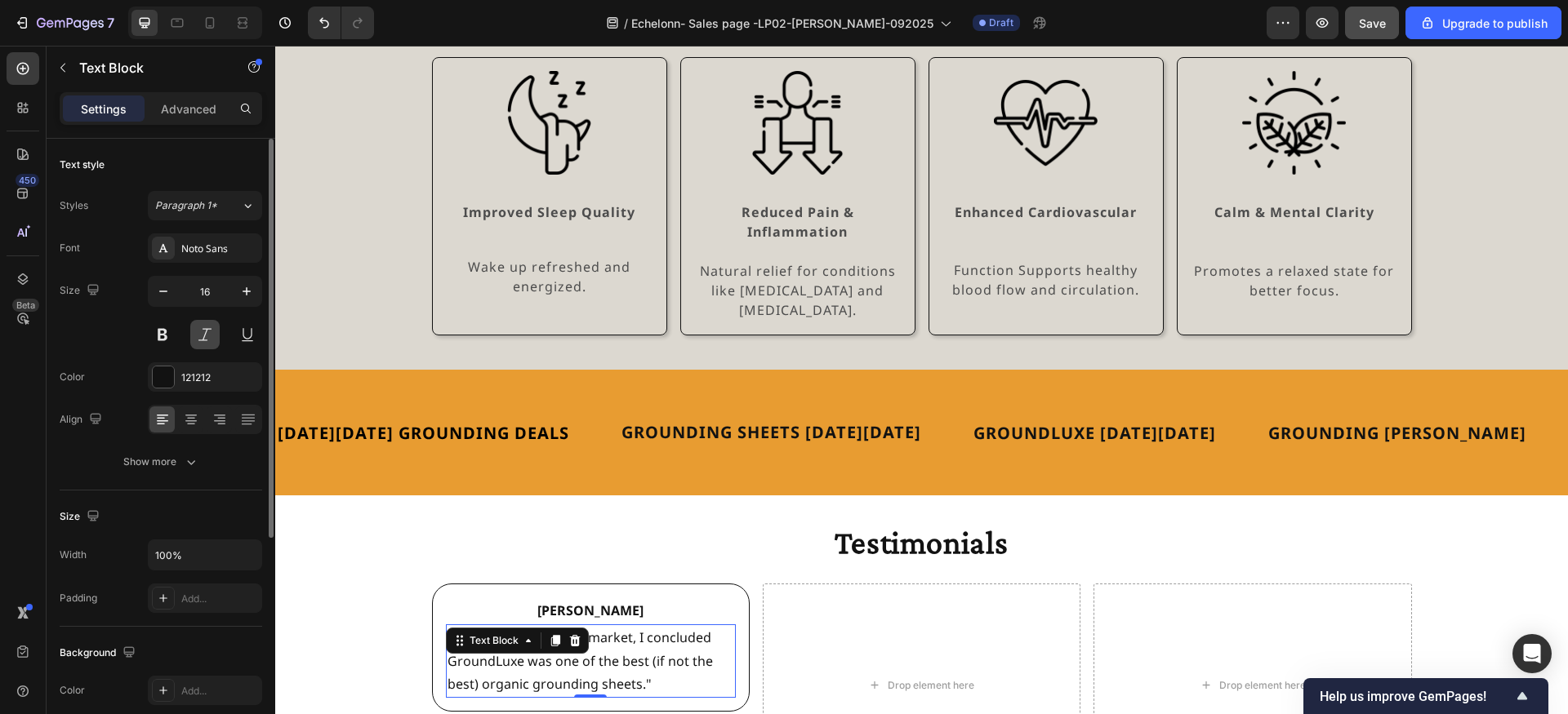
click at [204, 335] on button at bounding box center [205, 335] width 29 height 29
click at [215, 458] on button "Show more" at bounding box center [160, 462] width 203 height 29
click at [199, 510] on input "180%" at bounding box center [204, 505] width 113 height 29
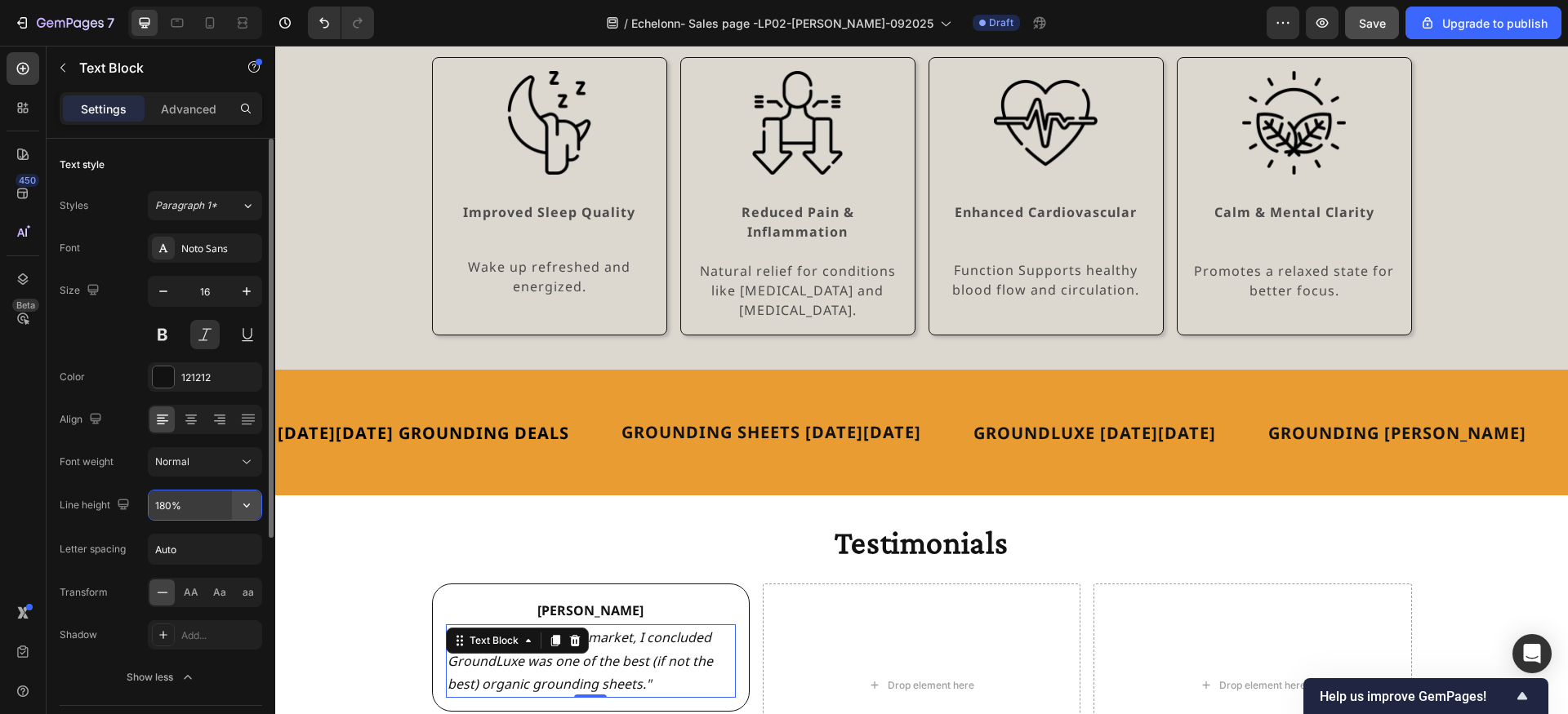
click at [250, 508] on icon "button" at bounding box center [247, 505] width 17 height 16
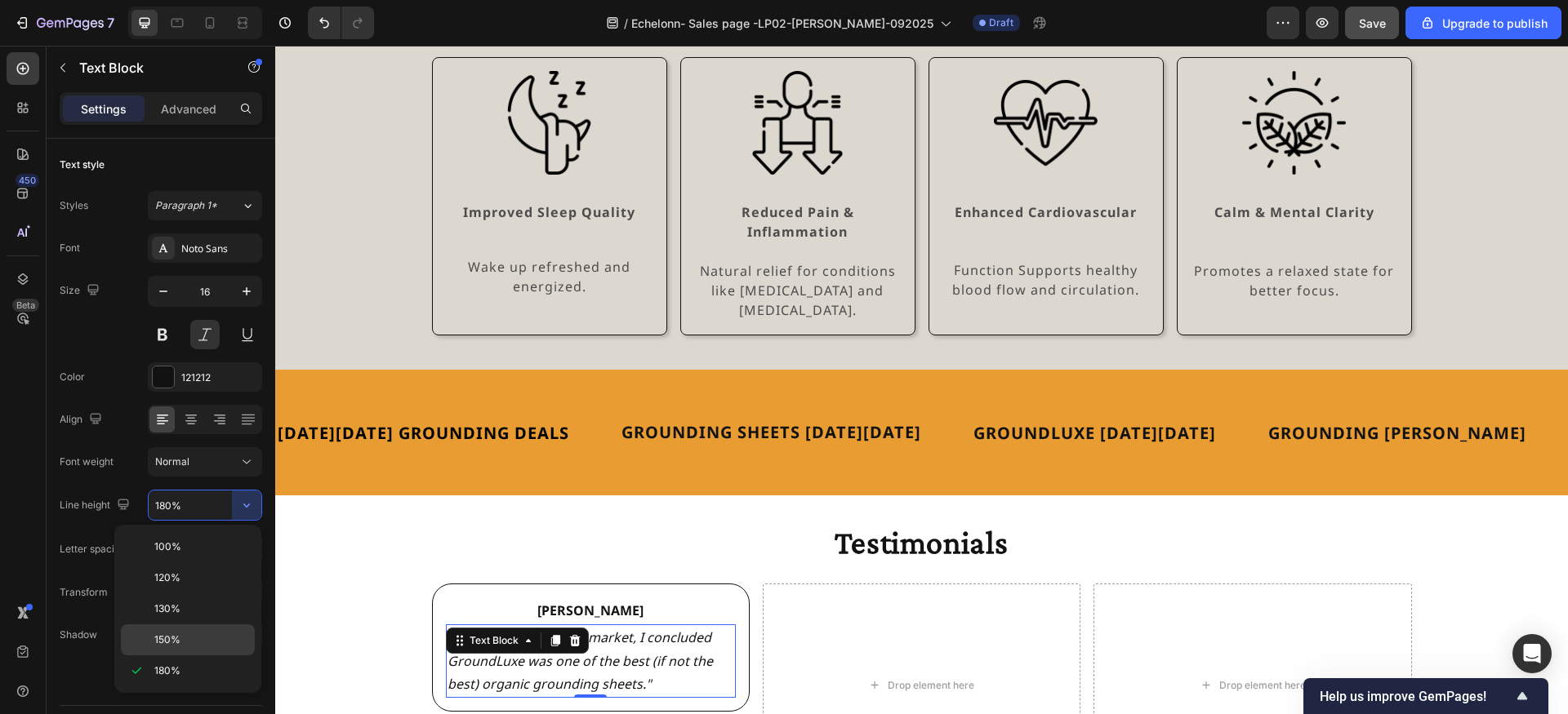
click at [205, 632] on p "150%" at bounding box center [201, 640] width 94 height 15
type input "150%"
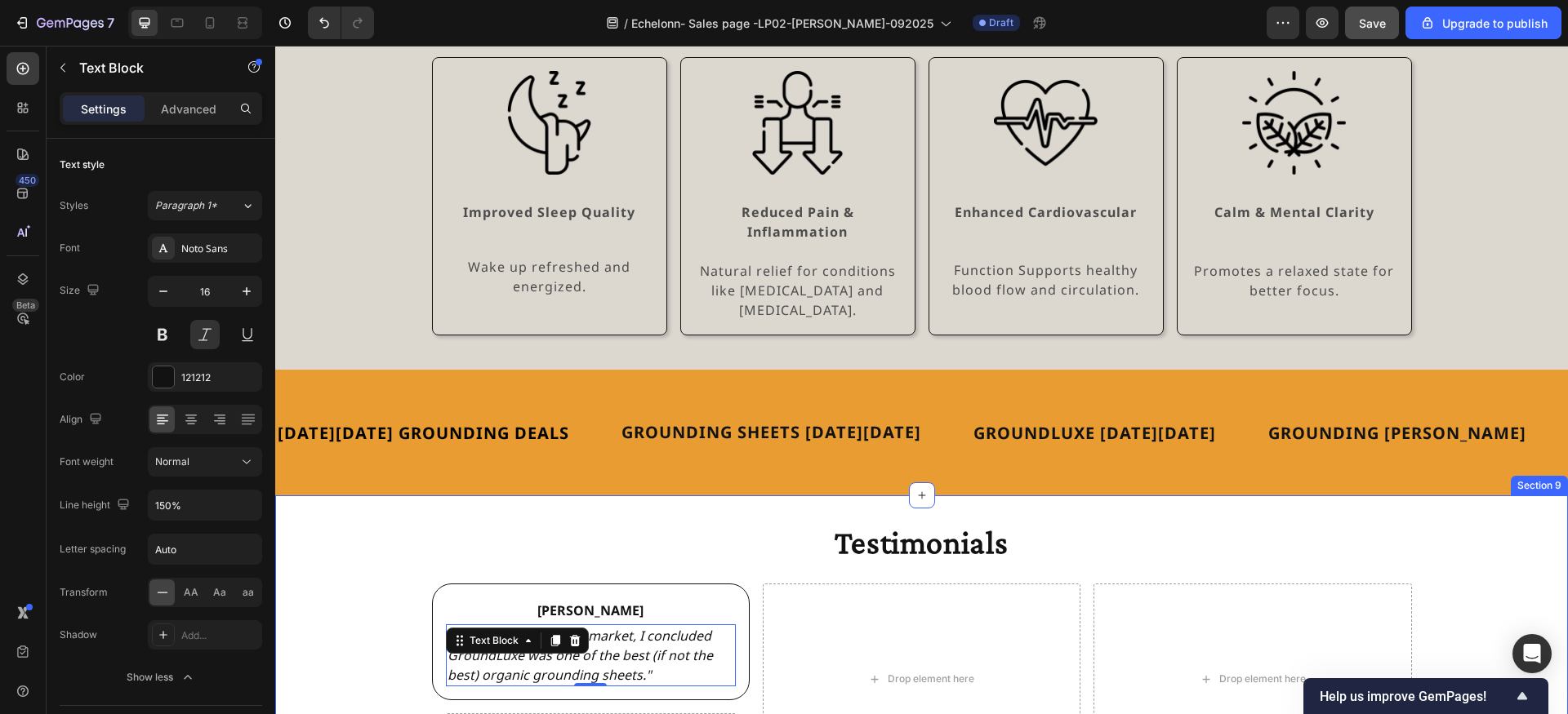
click at [348, 615] on div "Testimonials Heading Jody Text Block "After researching the market, I concluded…" at bounding box center [922, 648] width 1293 height 254
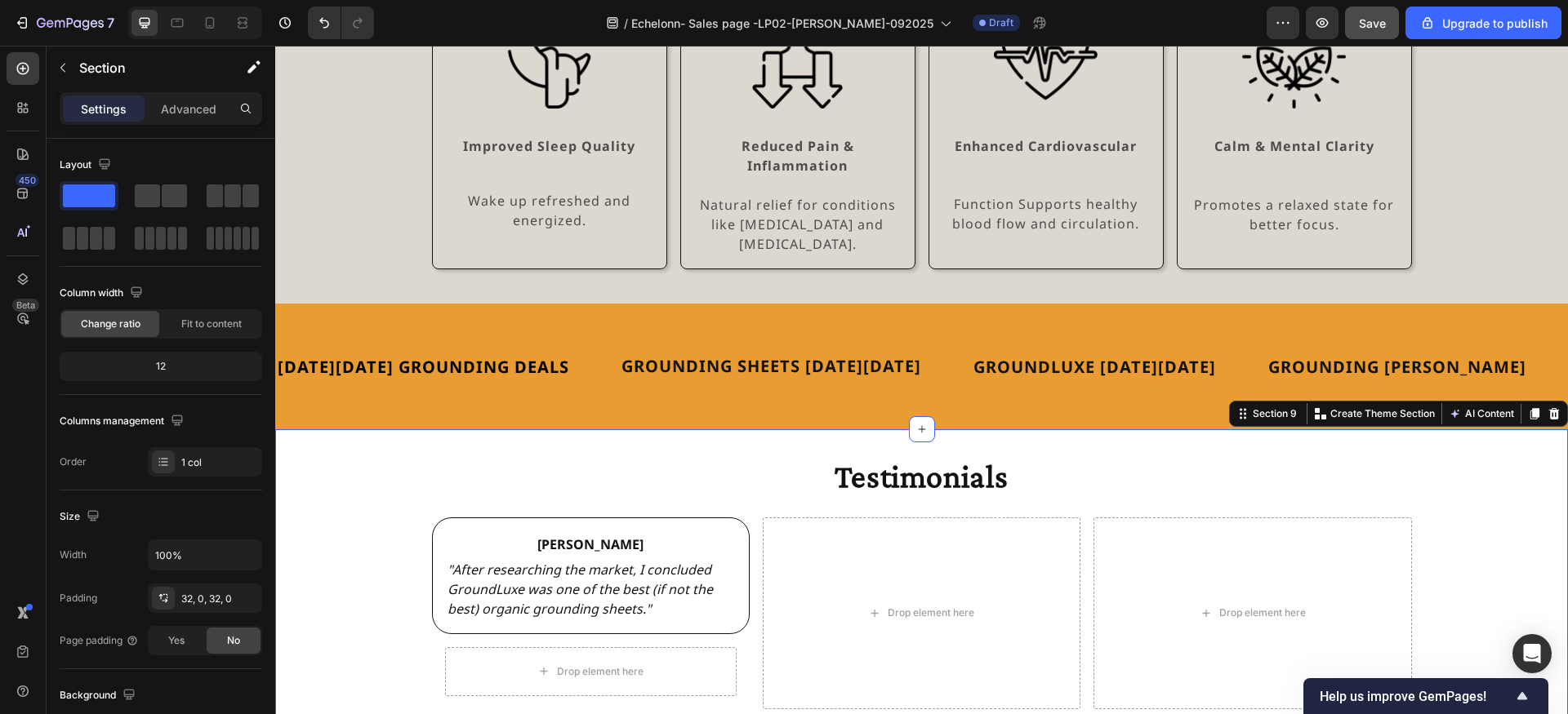
scroll to position [3664, 0]
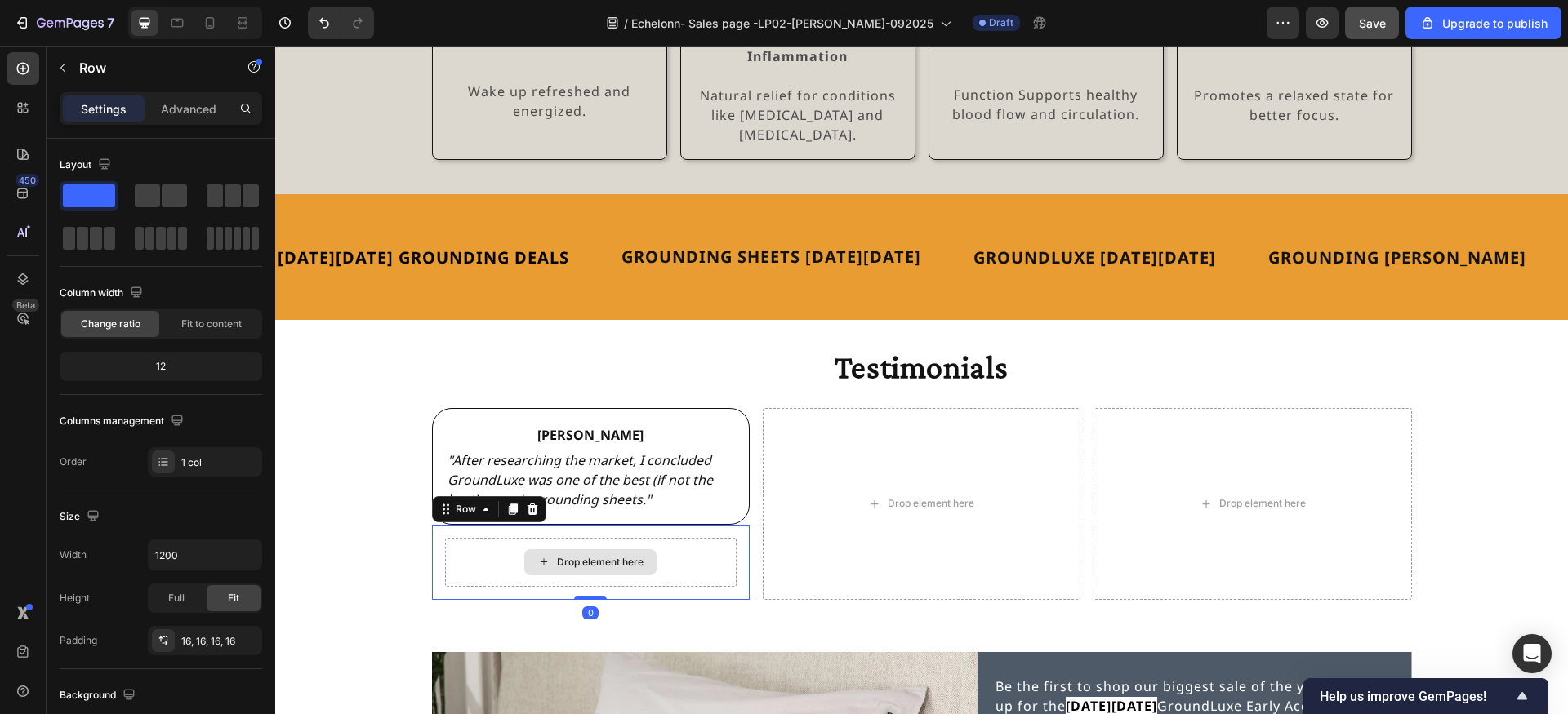
click at [513, 538] on div "Drop element here" at bounding box center [591, 562] width 292 height 49
click at [531, 504] on icon at bounding box center [532, 510] width 11 height 11
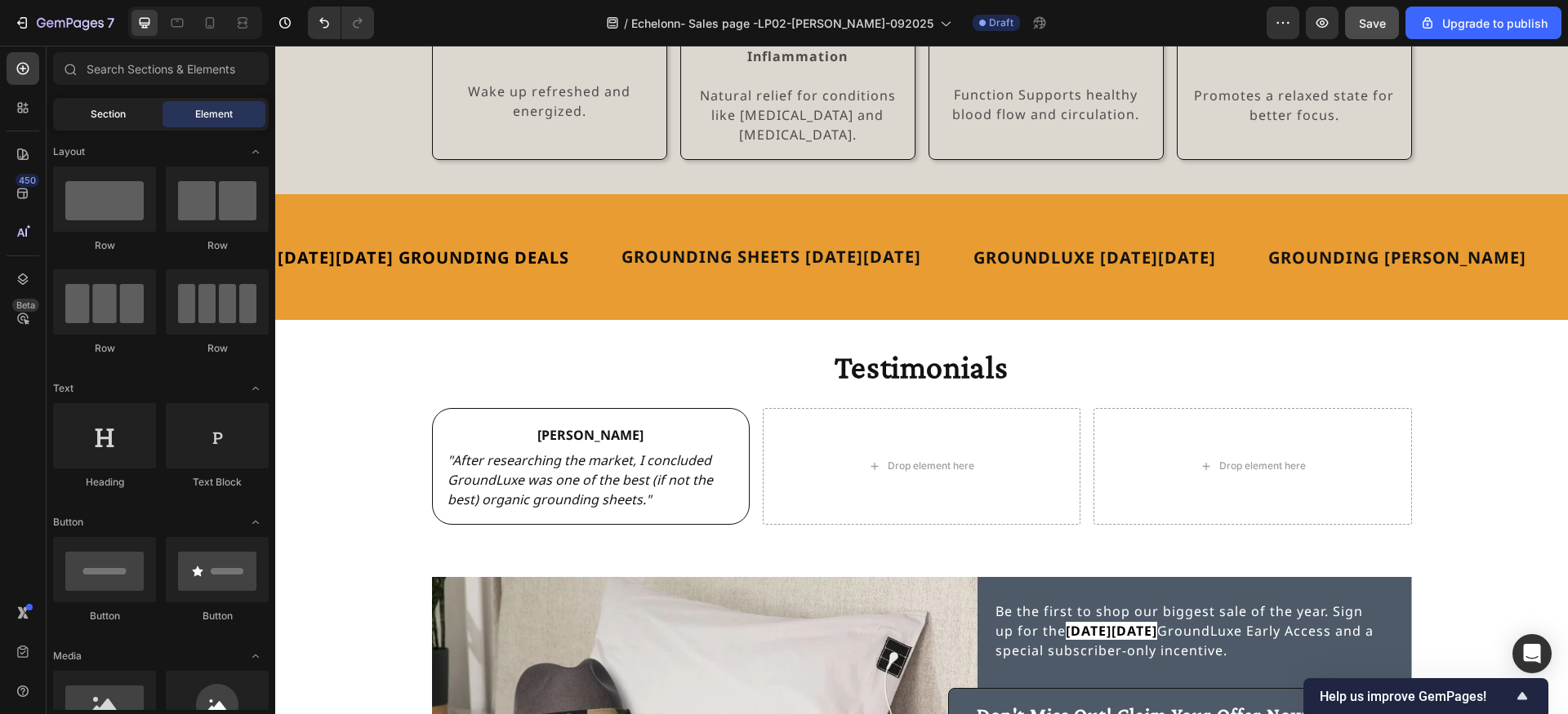
click at [98, 113] on span "Section" at bounding box center [108, 115] width 35 height 15
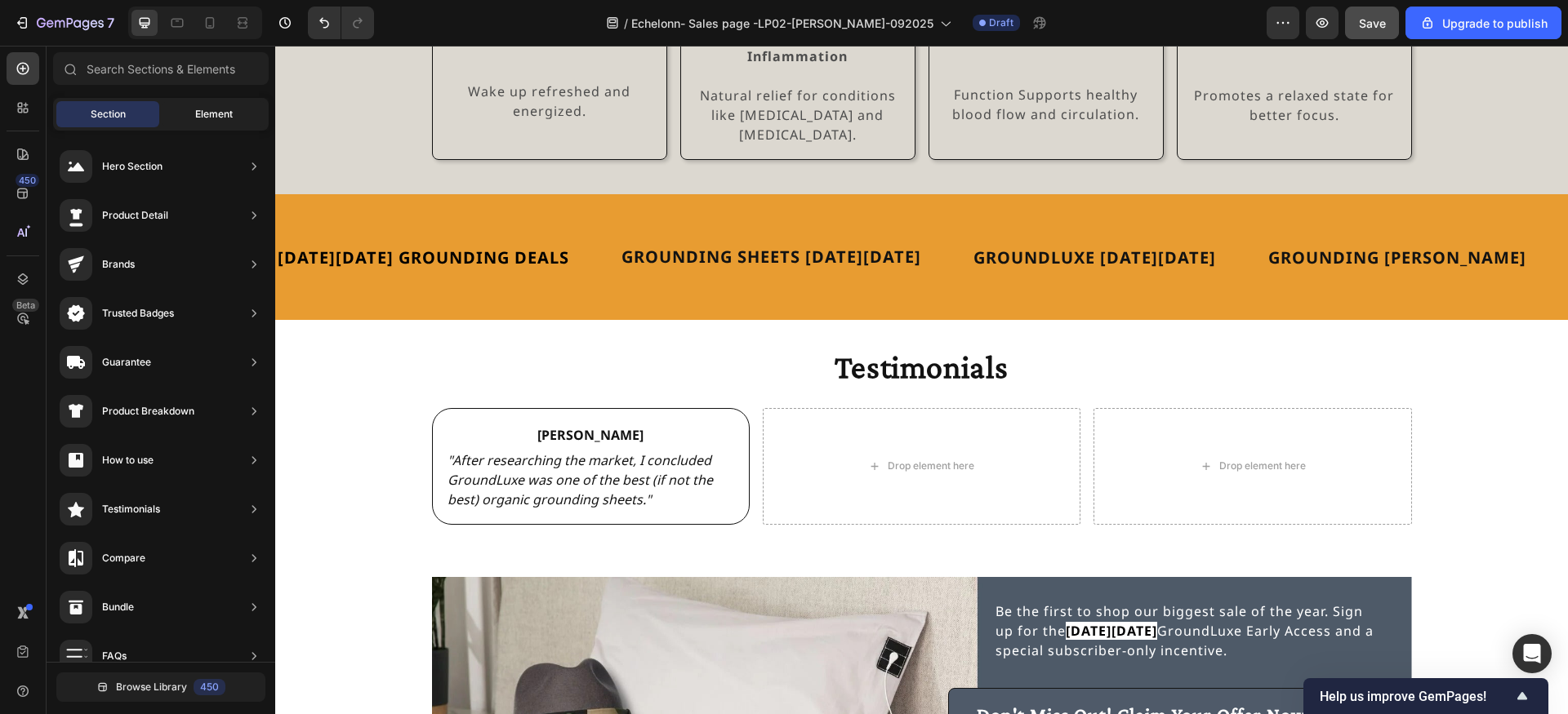
click at [189, 117] on div "Element" at bounding box center [214, 114] width 103 height 26
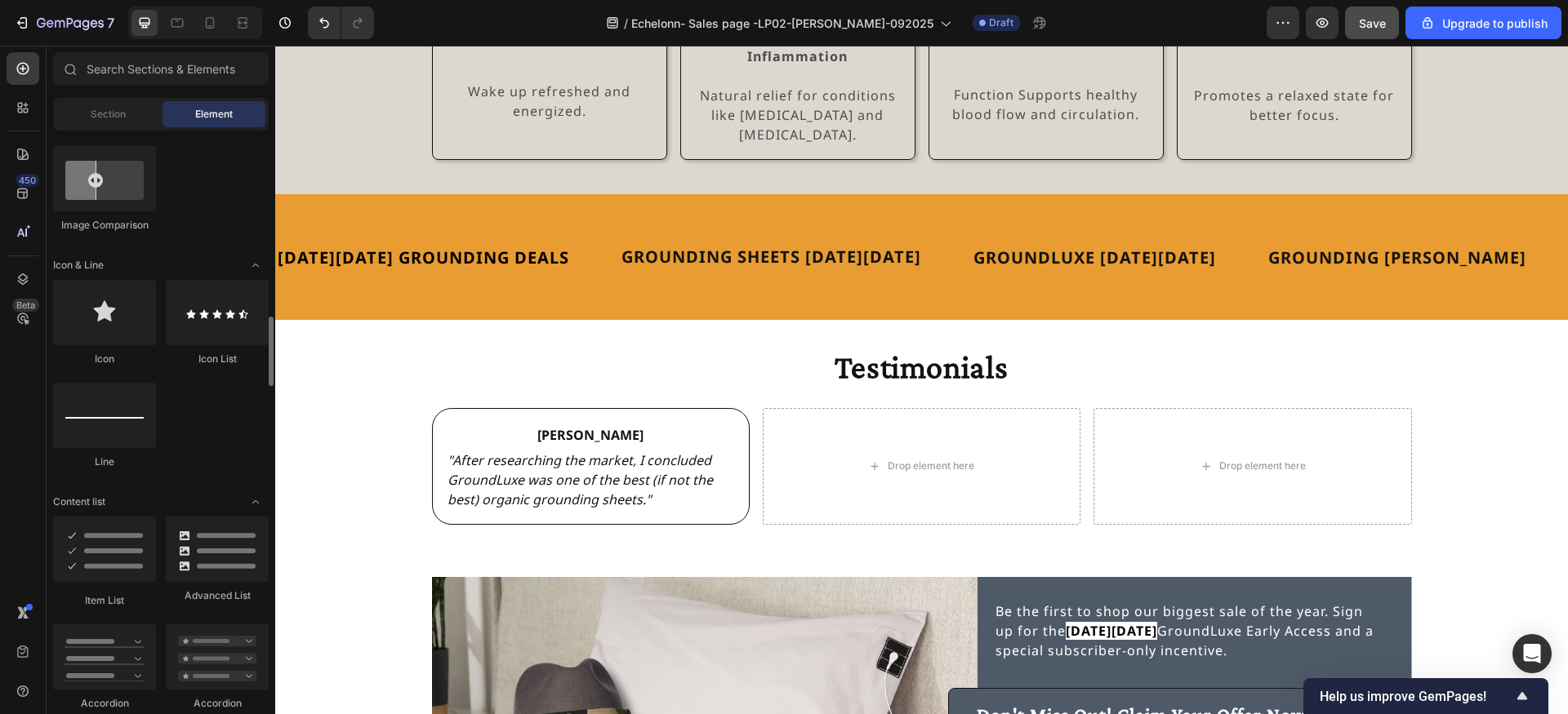
scroll to position [600, 0]
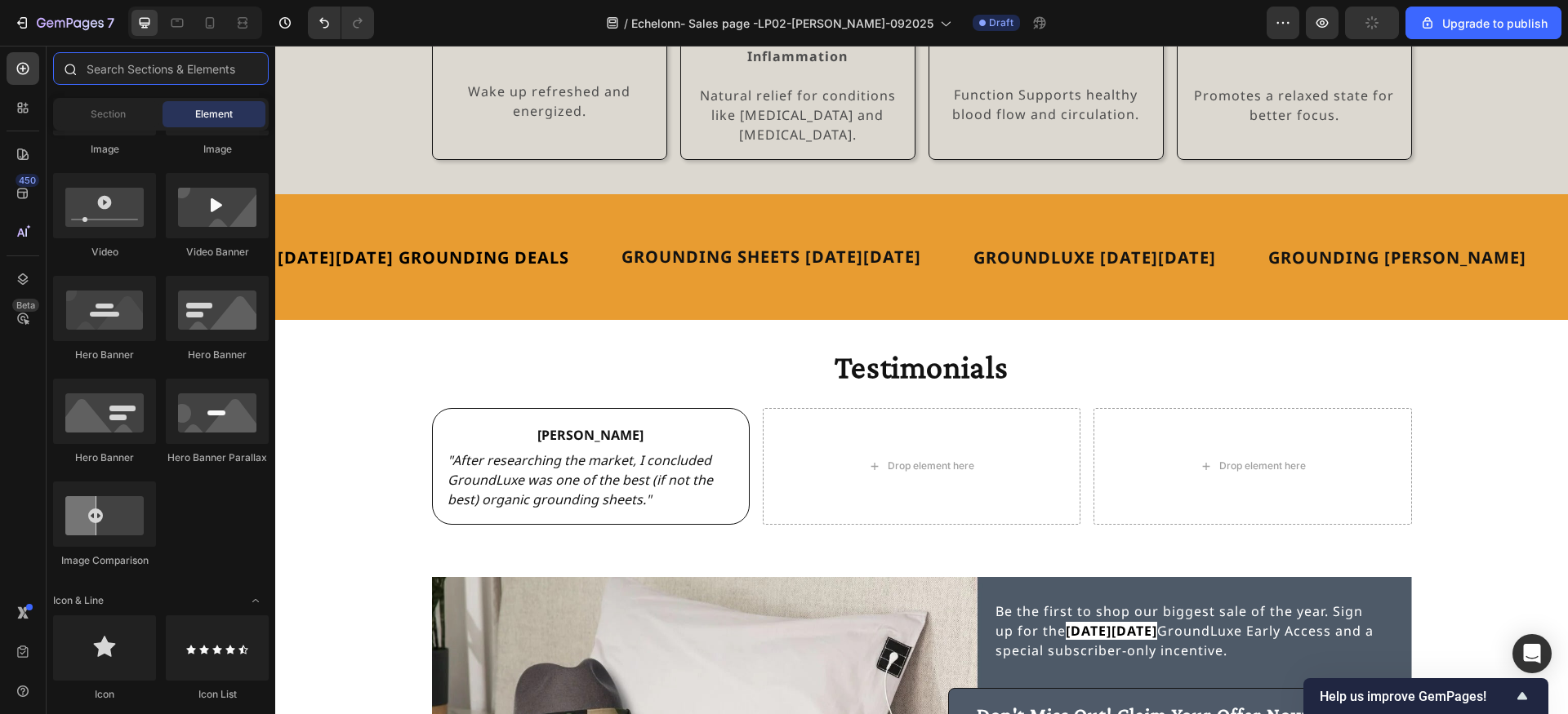
click at [165, 71] on input "text" at bounding box center [160, 69] width 215 height 33
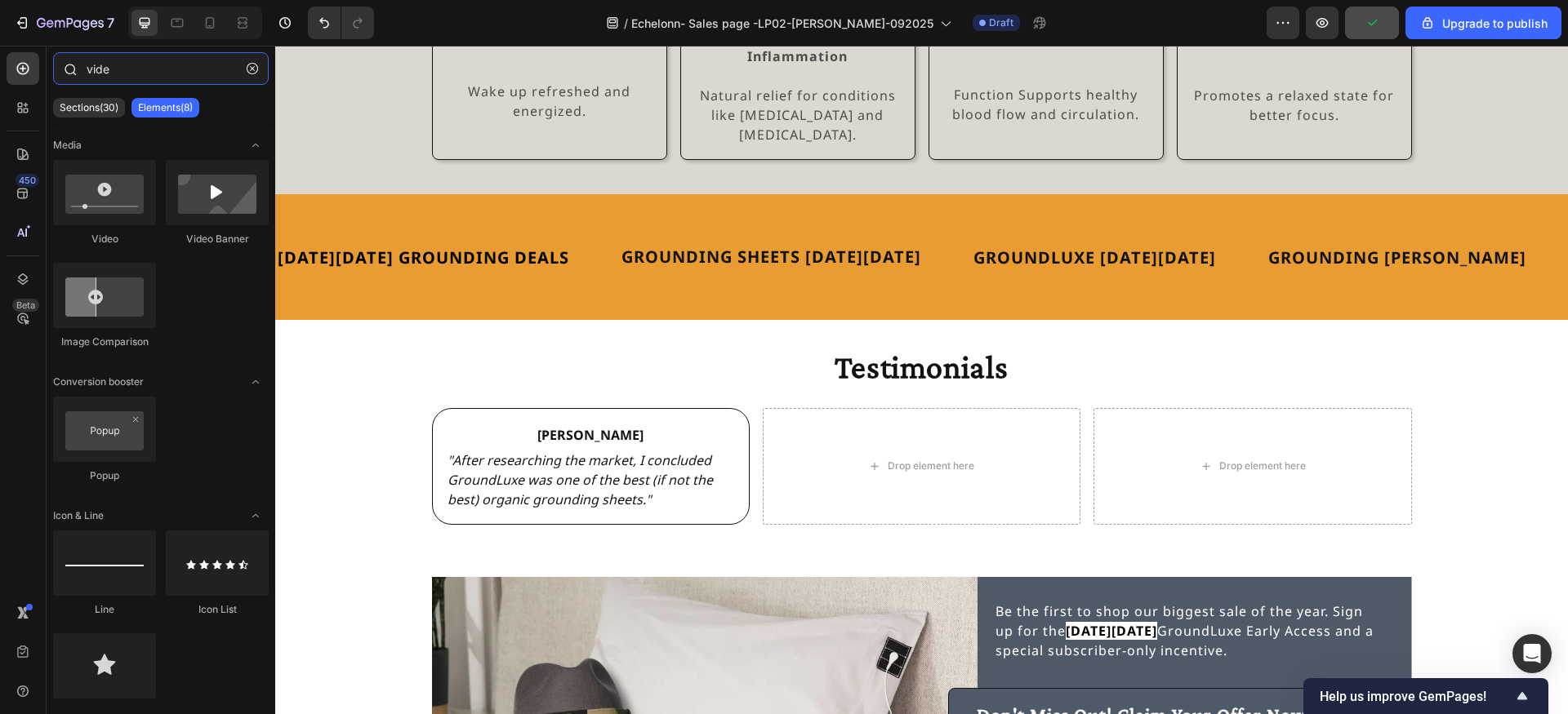
type input "video"
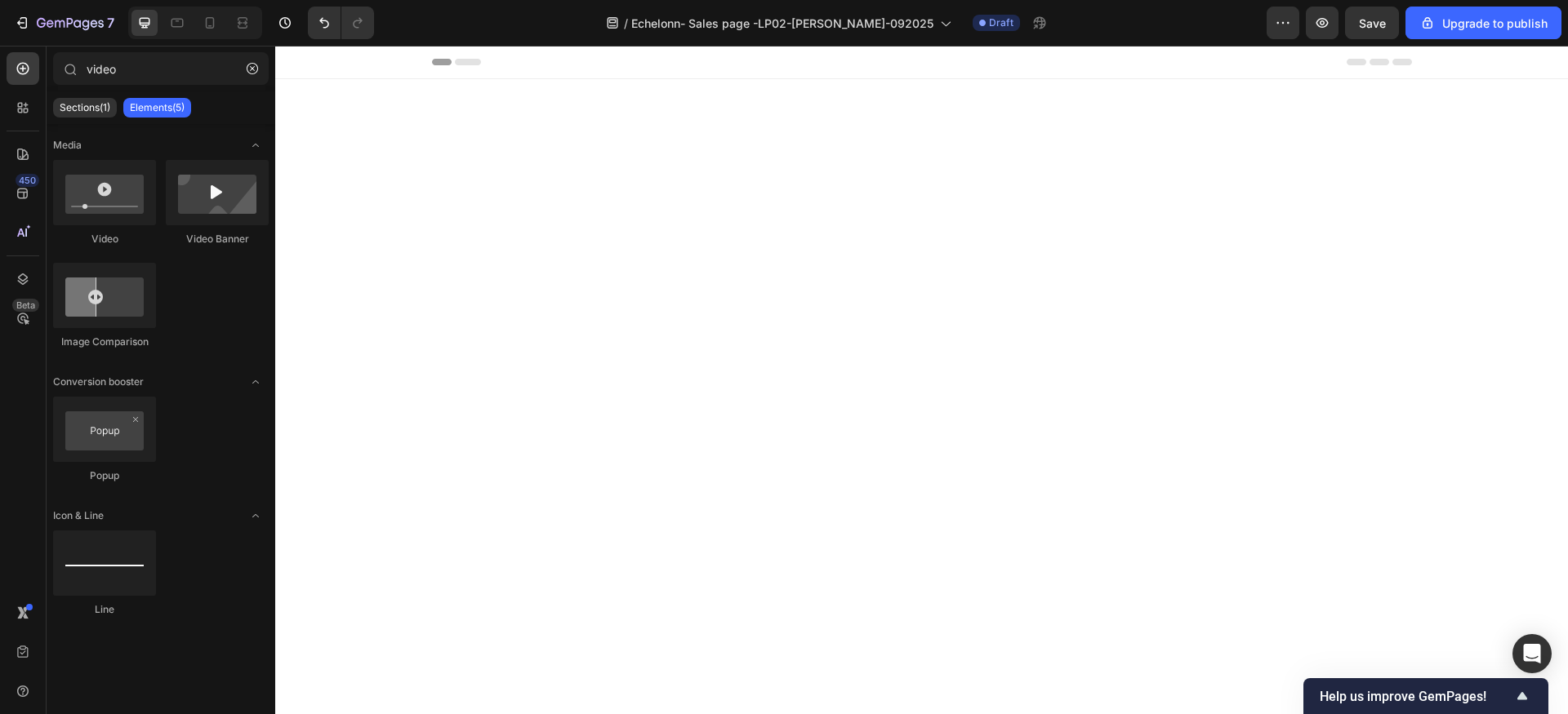
scroll to position [3664, 0]
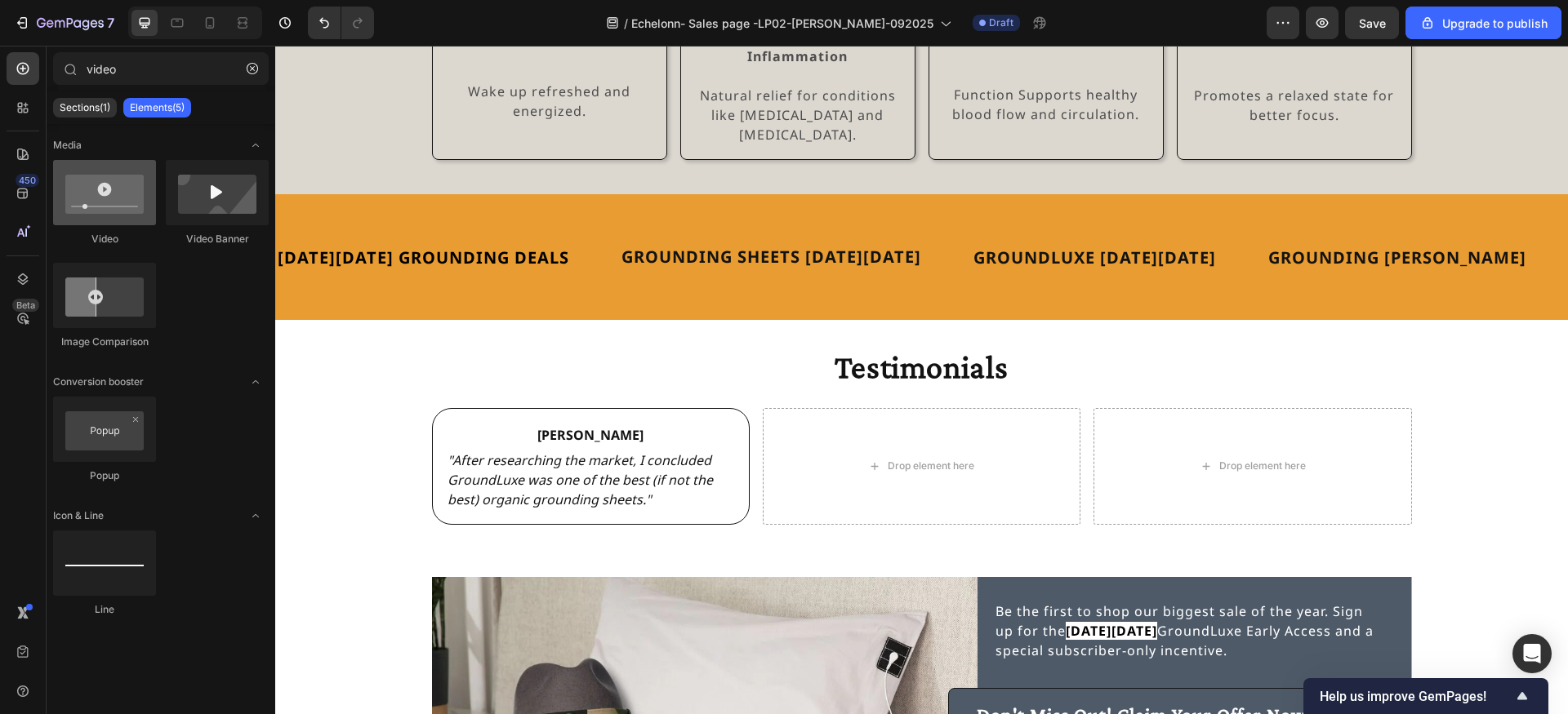
type input "video"
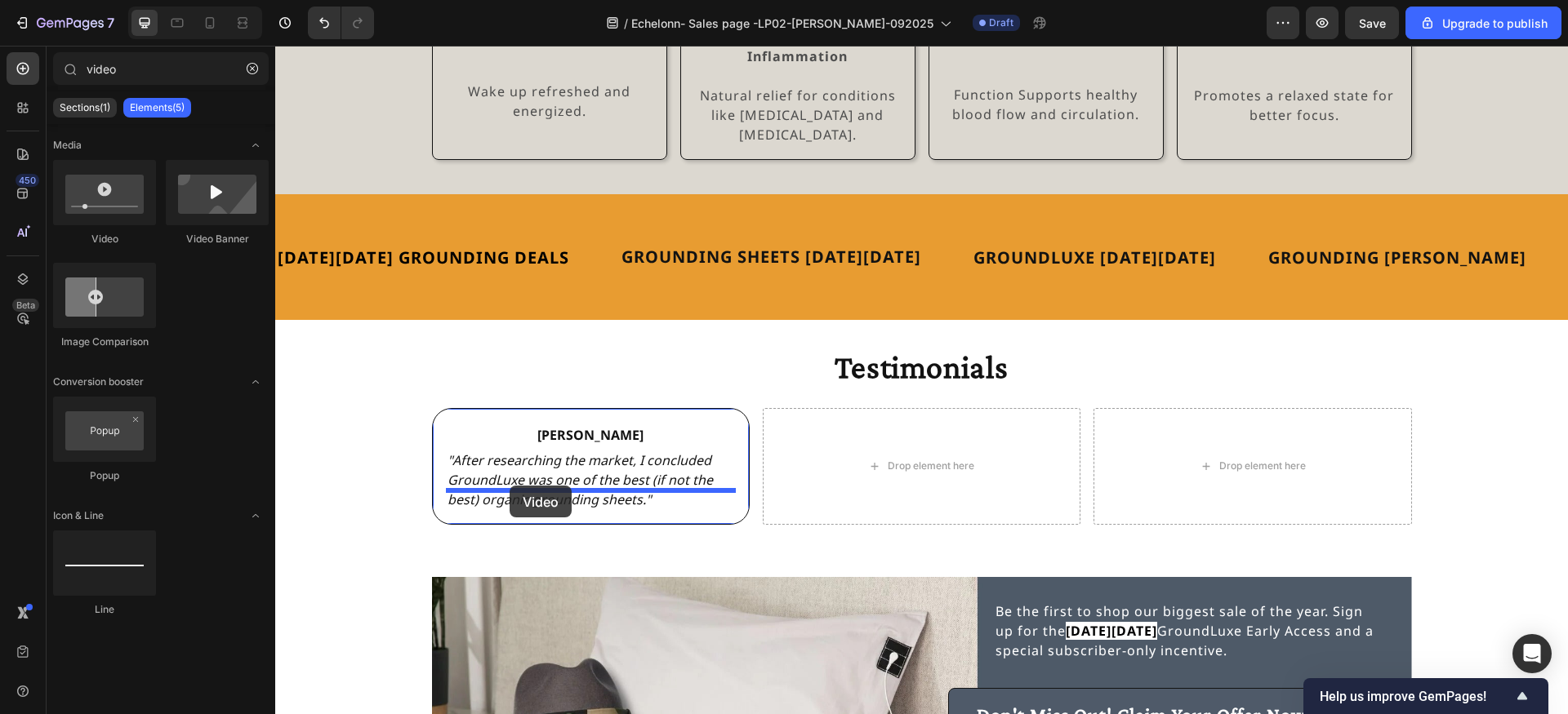
drag, startPoint x: 378, startPoint y: 247, endPoint x: 510, endPoint y: 486, distance: 273.0
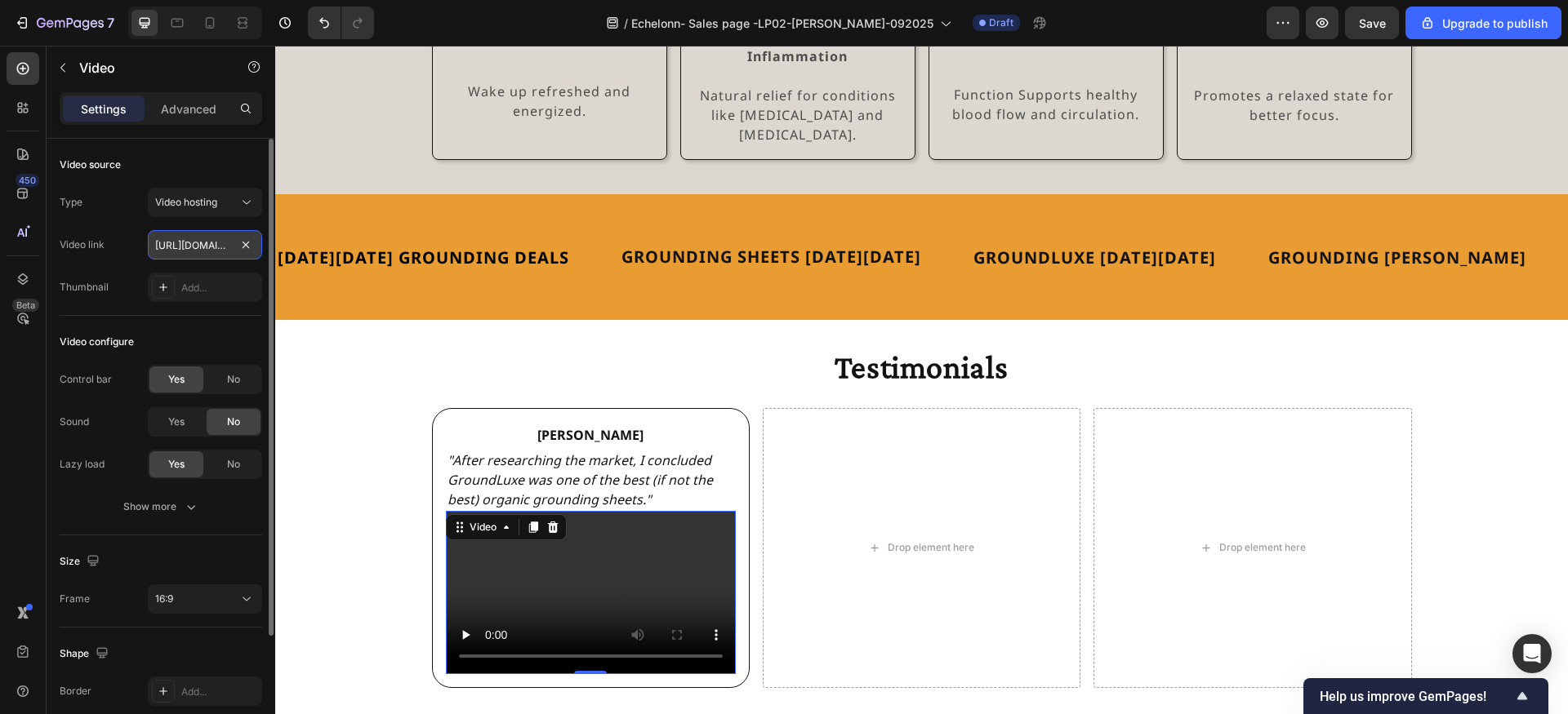
click at [203, 242] on input "https://cdn.shopify.com/videos/c/o/v/2cd3deb506b54b009063f7270ab5cf2e.mp4" at bounding box center [204, 245] width 115 height 29
paste input "www.youtube.com/watch?v=xnUwrSYaKLI"
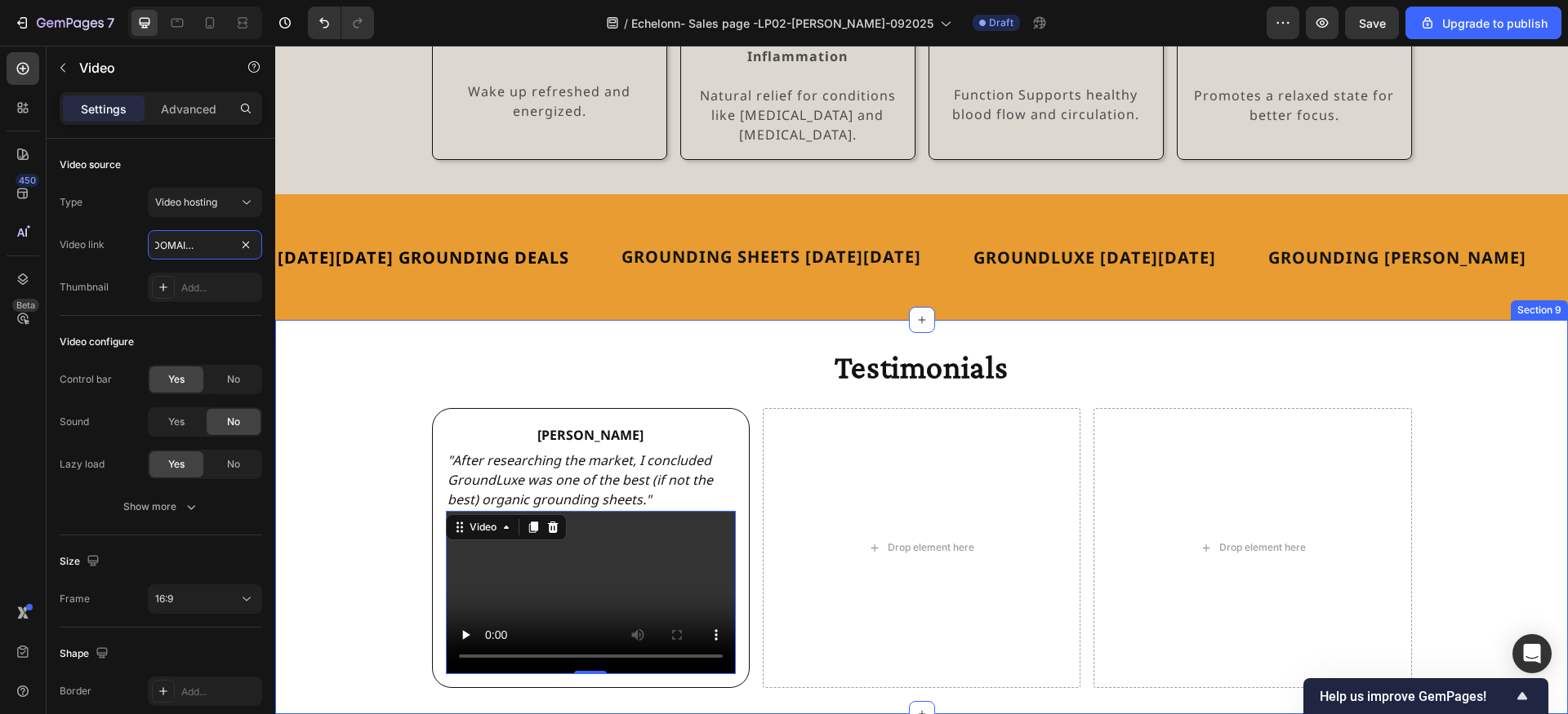
type input "https://www.youtube.com/watch?v=xnUwrSYaKLI"
click at [400, 456] on div "Testimonials Heading Jody Text Block "After researching the market, I concluded…" at bounding box center [922, 517] width 1293 height 342
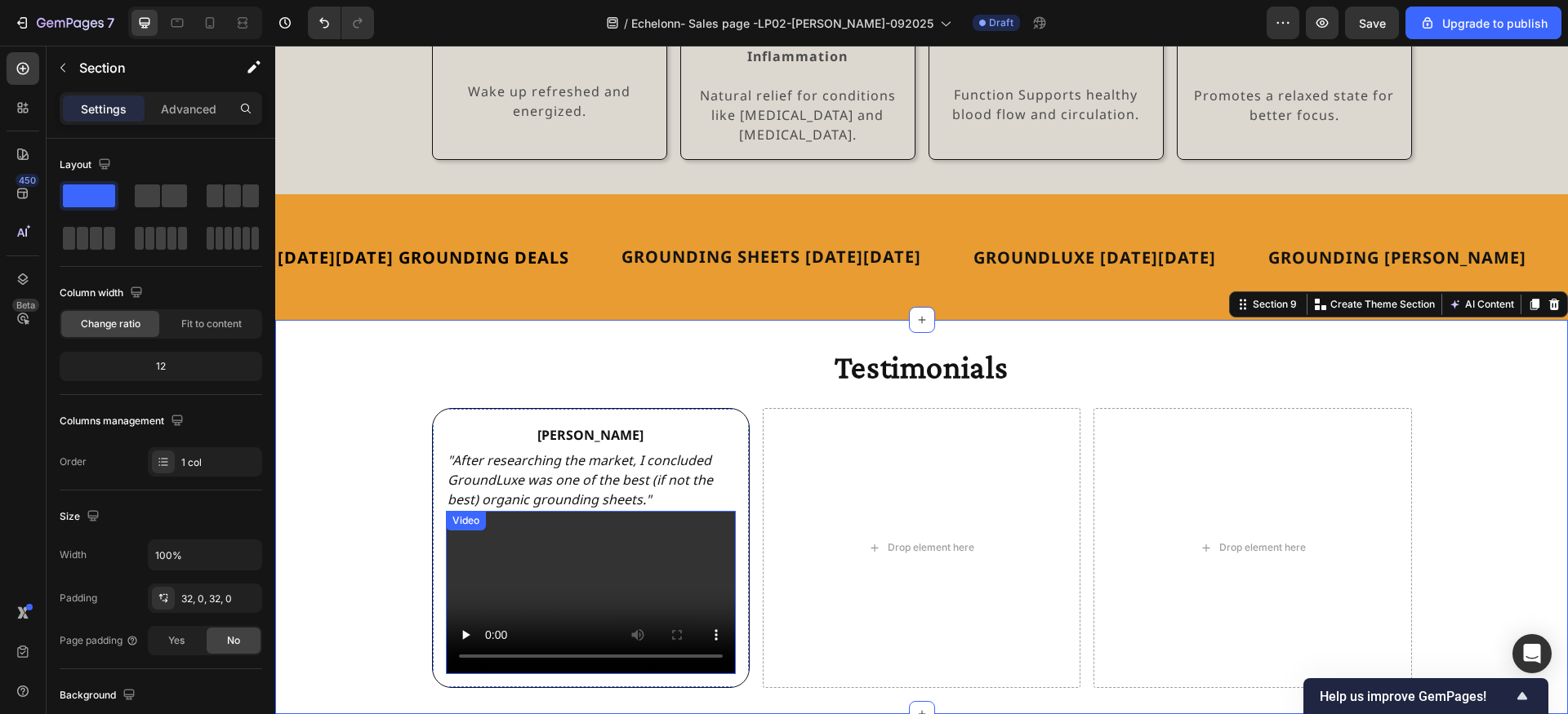
click at [534, 536] on video at bounding box center [591, 593] width 290 height 163
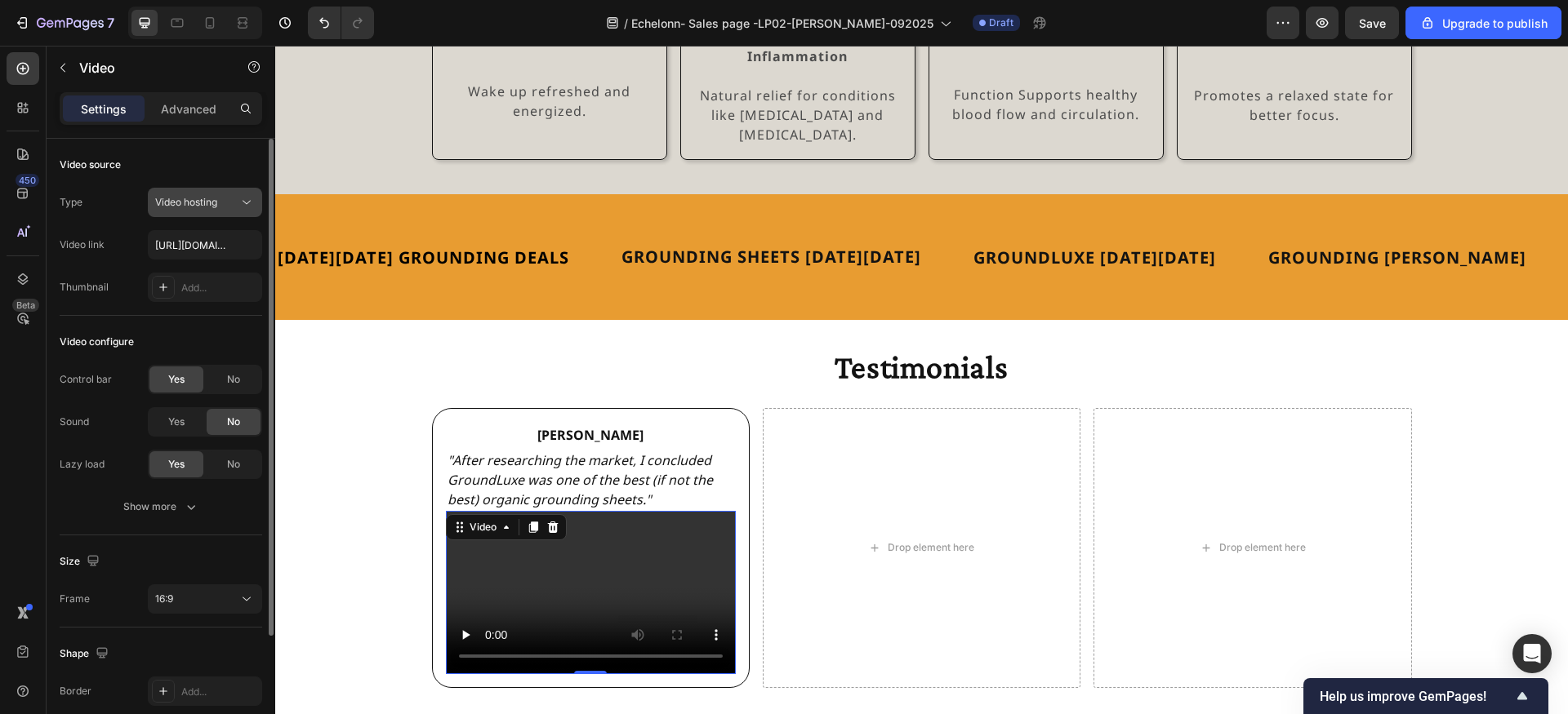
click at [234, 202] on div "Video hosting" at bounding box center [196, 203] width 83 height 15
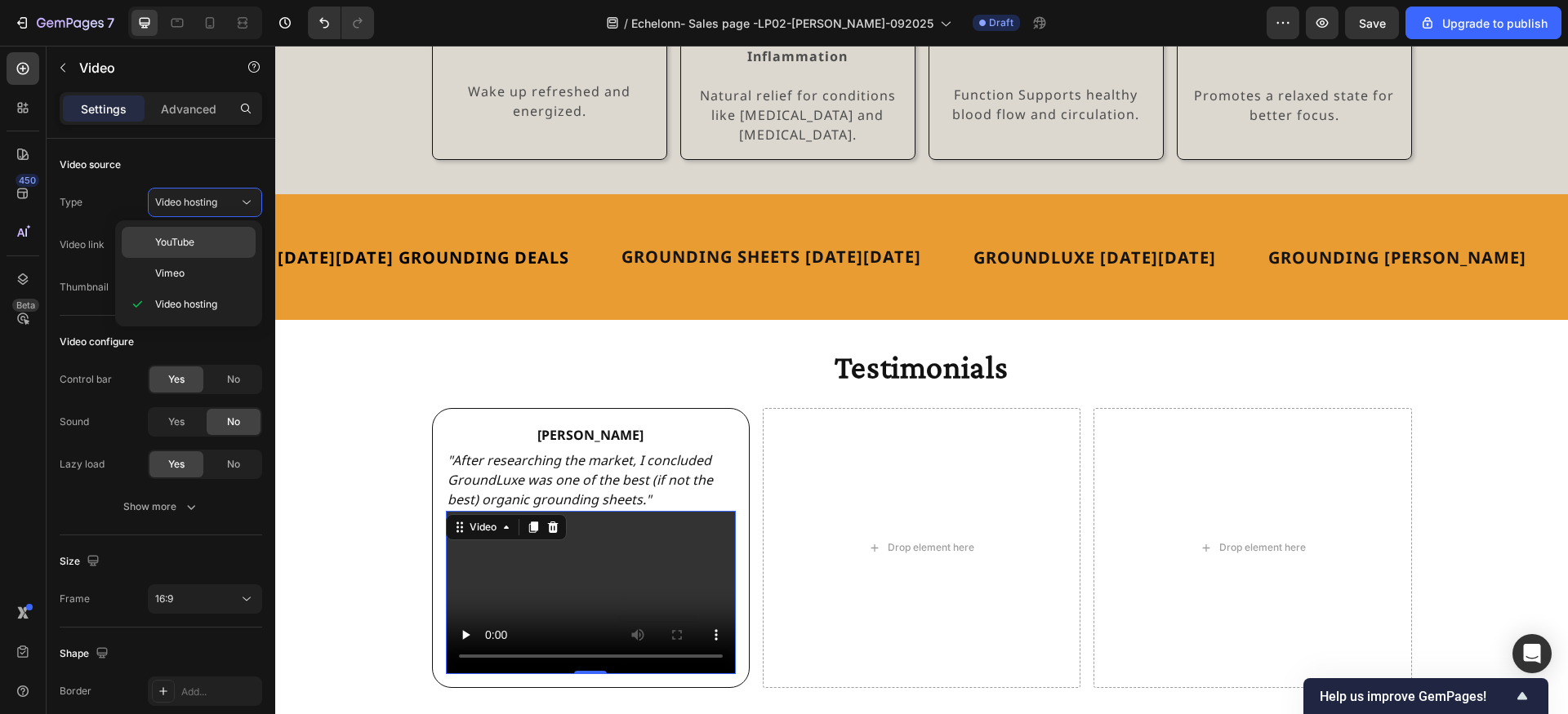
click at [216, 256] on div "YouTube" at bounding box center [189, 243] width 134 height 31
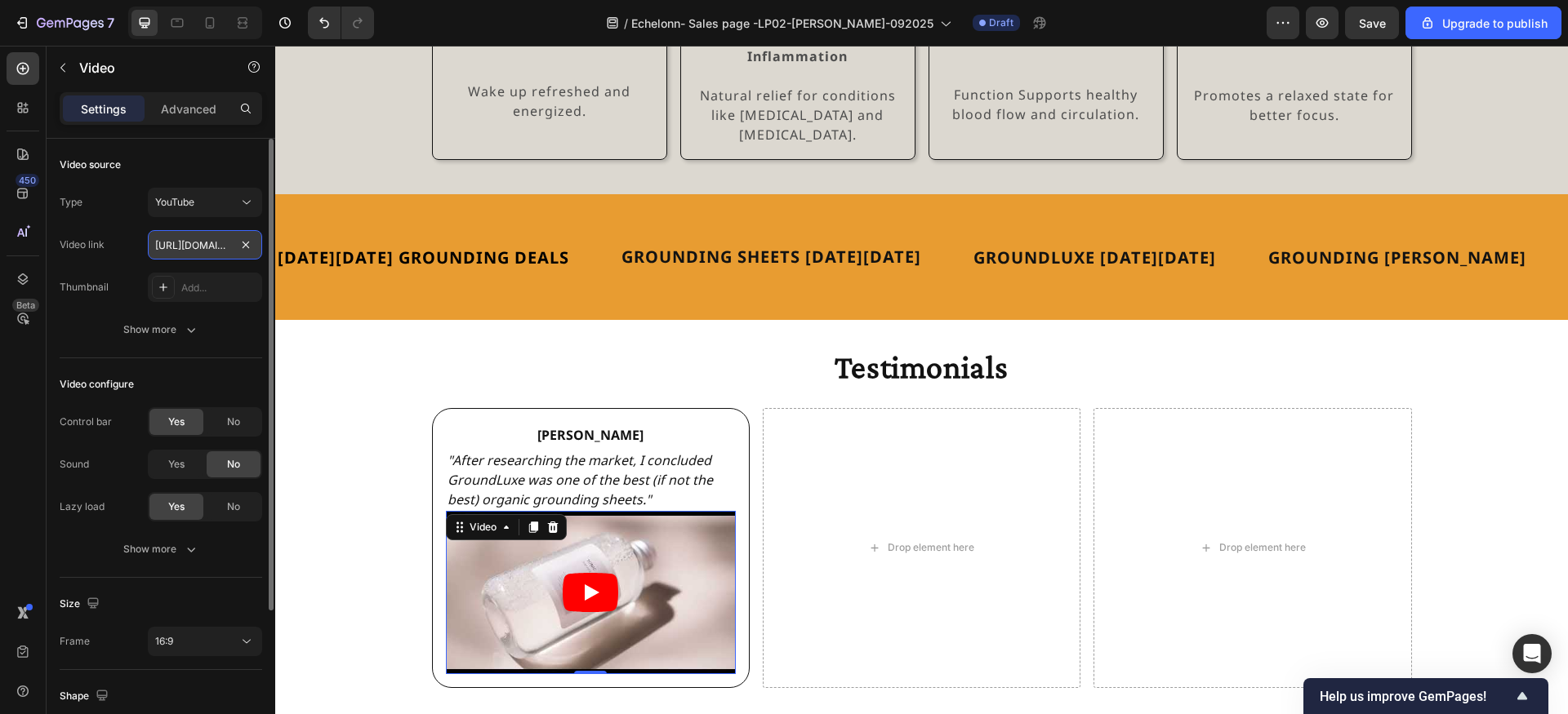
click at [193, 243] on input "https://www.youtube.com/watch?v=drIt4RH_kyQ" at bounding box center [204, 245] width 115 height 29
paste input "xnUwrSYaKLI"
type input "https://www.youtube.com/watch?v=xnUwrSYaKLI"
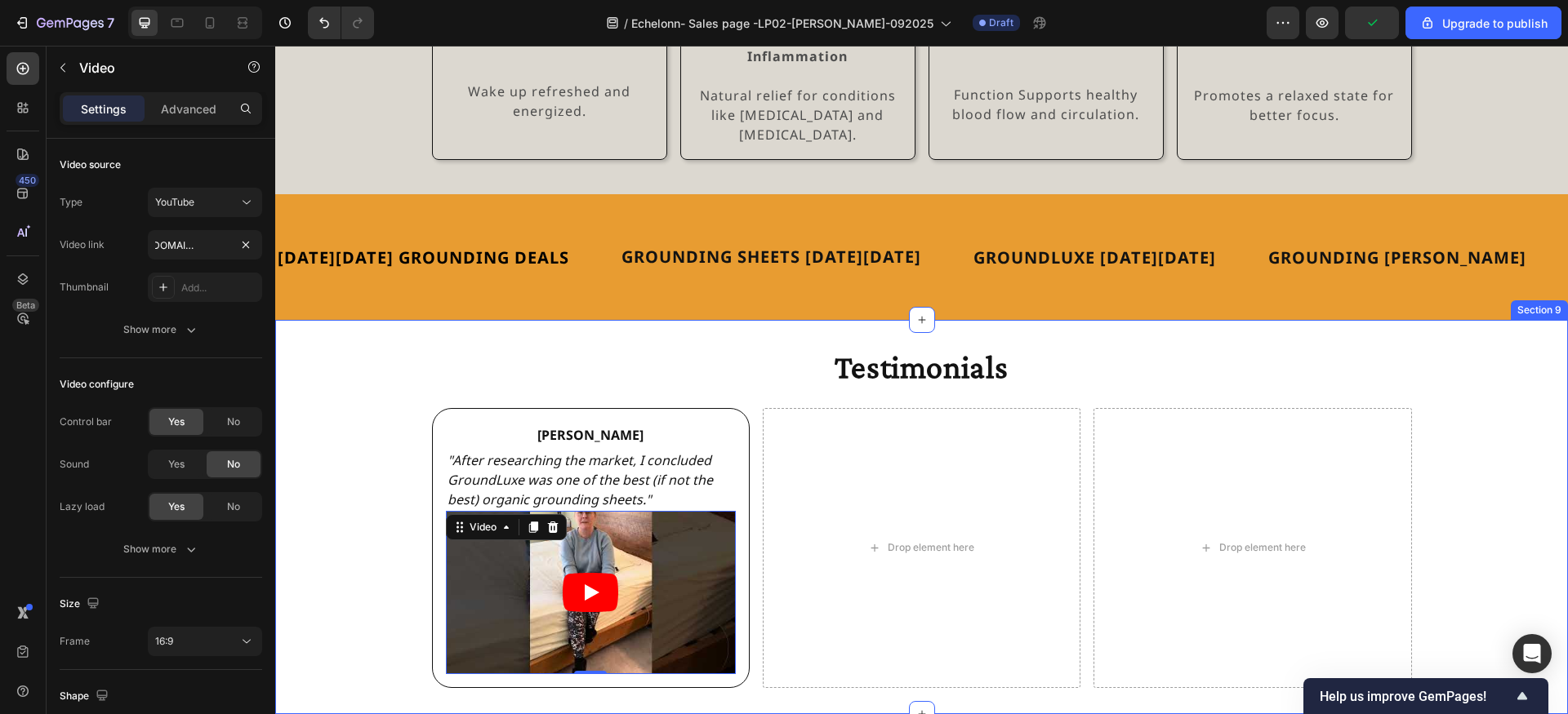
click at [367, 444] on div "Testimonials Heading Jody Text Block "After researching the market, I concluded…" at bounding box center [922, 517] width 1293 height 342
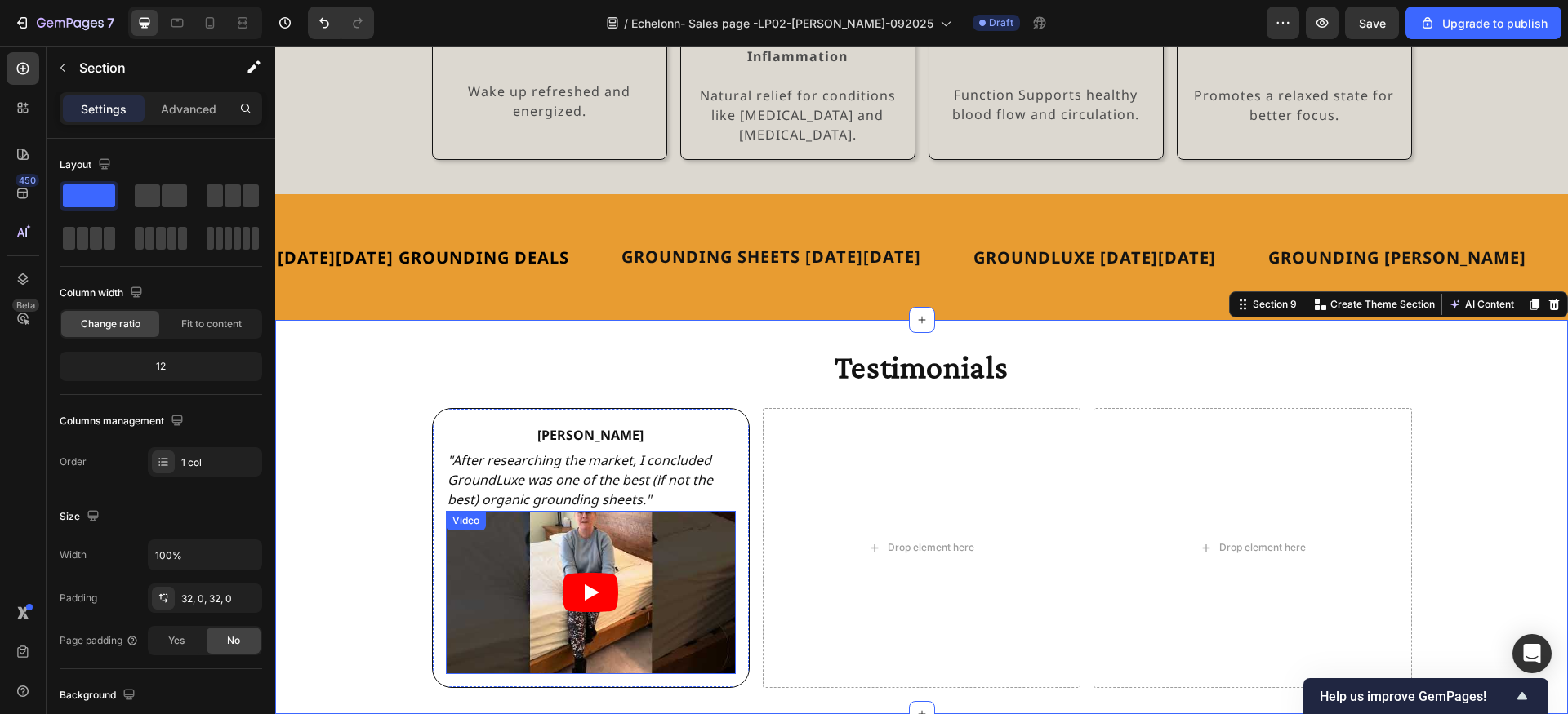
click at [564, 511] on article at bounding box center [591, 593] width 290 height 163
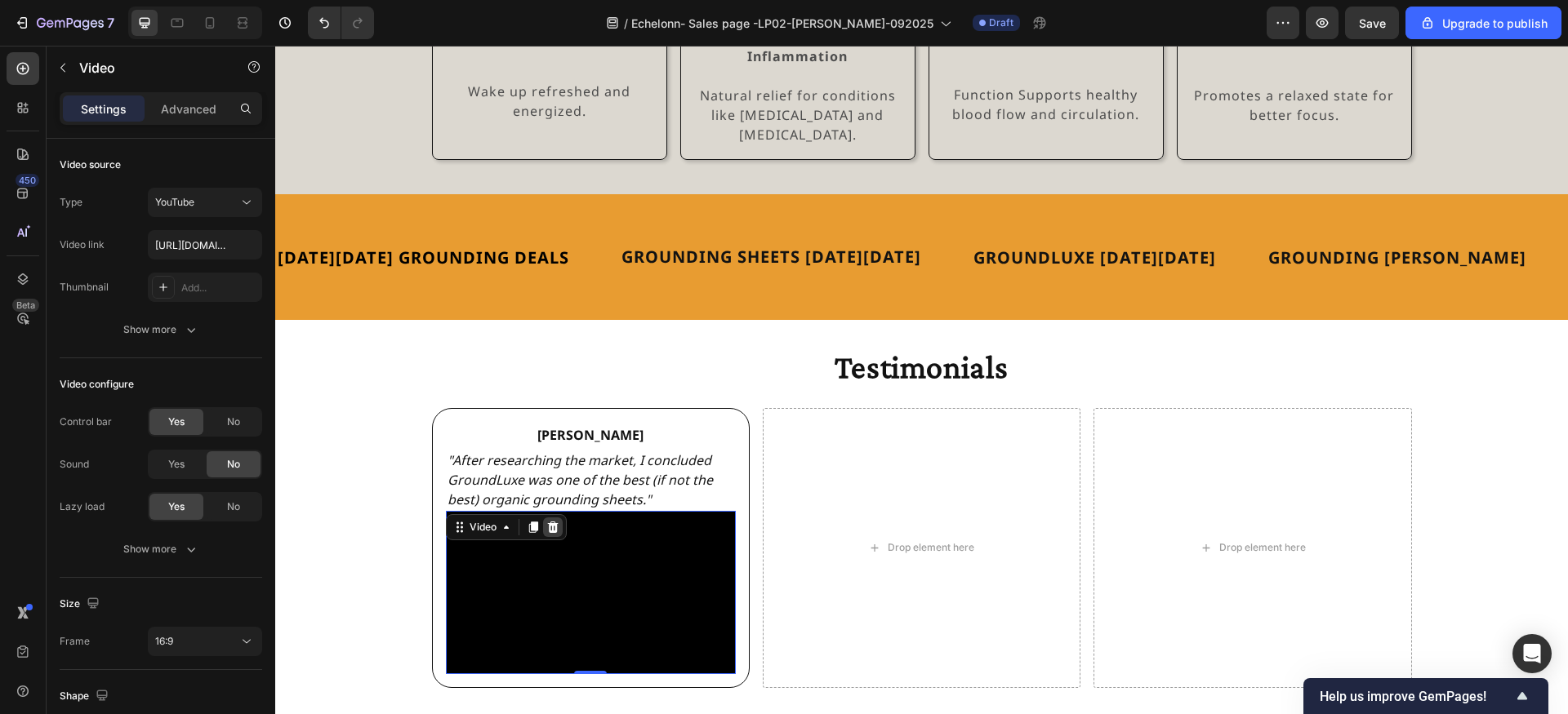
click at [558, 521] on icon at bounding box center [553, 527] width 13 height 13
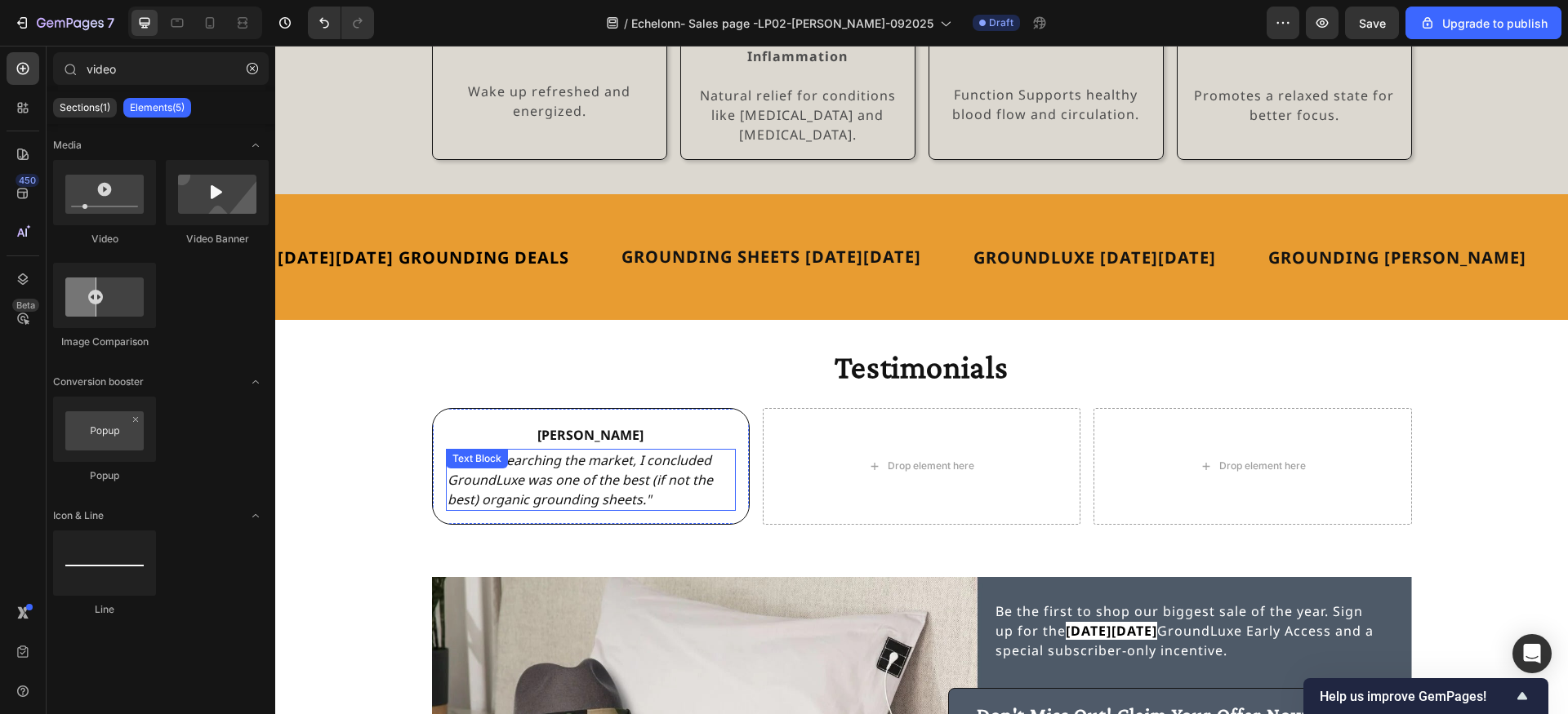
click at [651, 467] on p ""After researching the market, I concluded GroundLuxe was one of the best (if n…" at bounding box center [591, 480] width 287 height 59
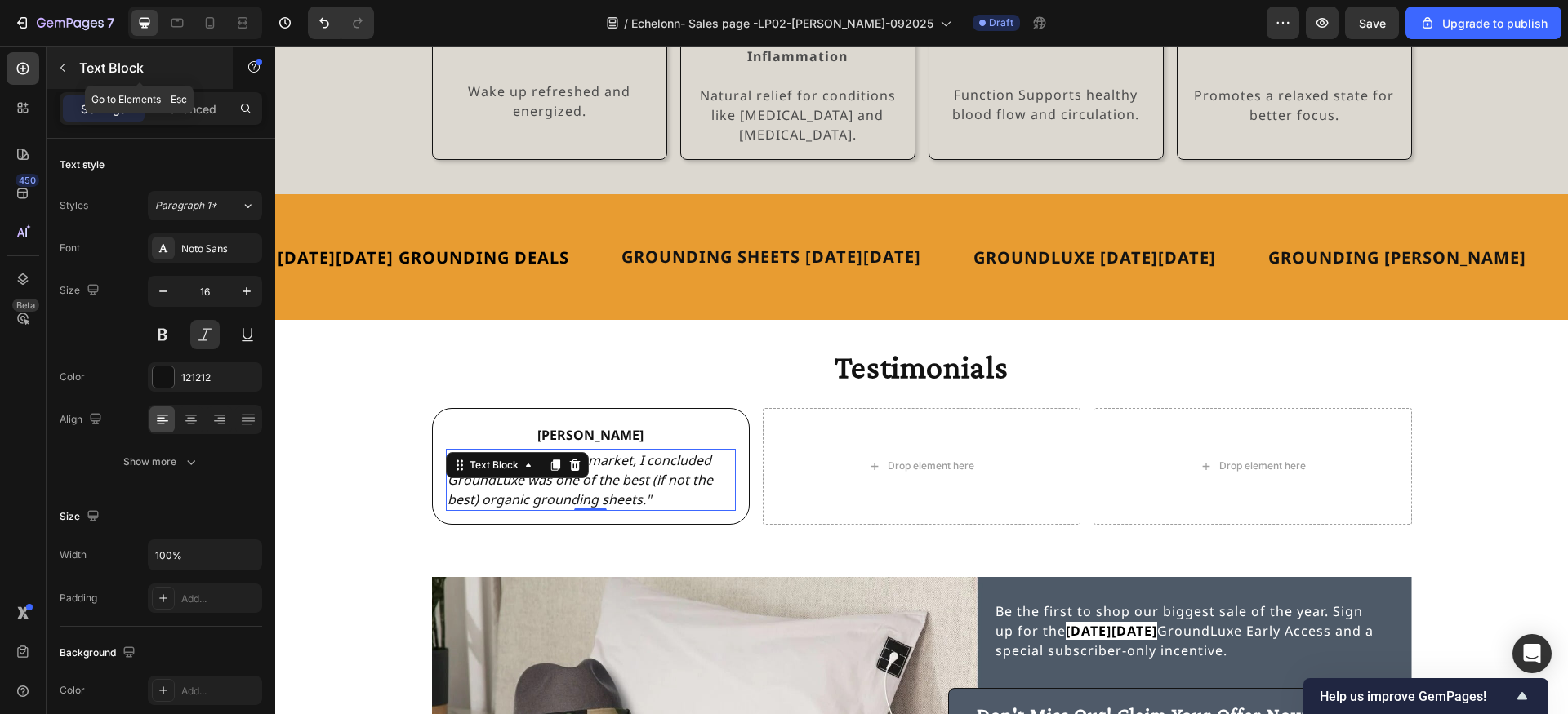
click at [73, 68] on button "button" at bounding box center [62, 68] width 26 height 26
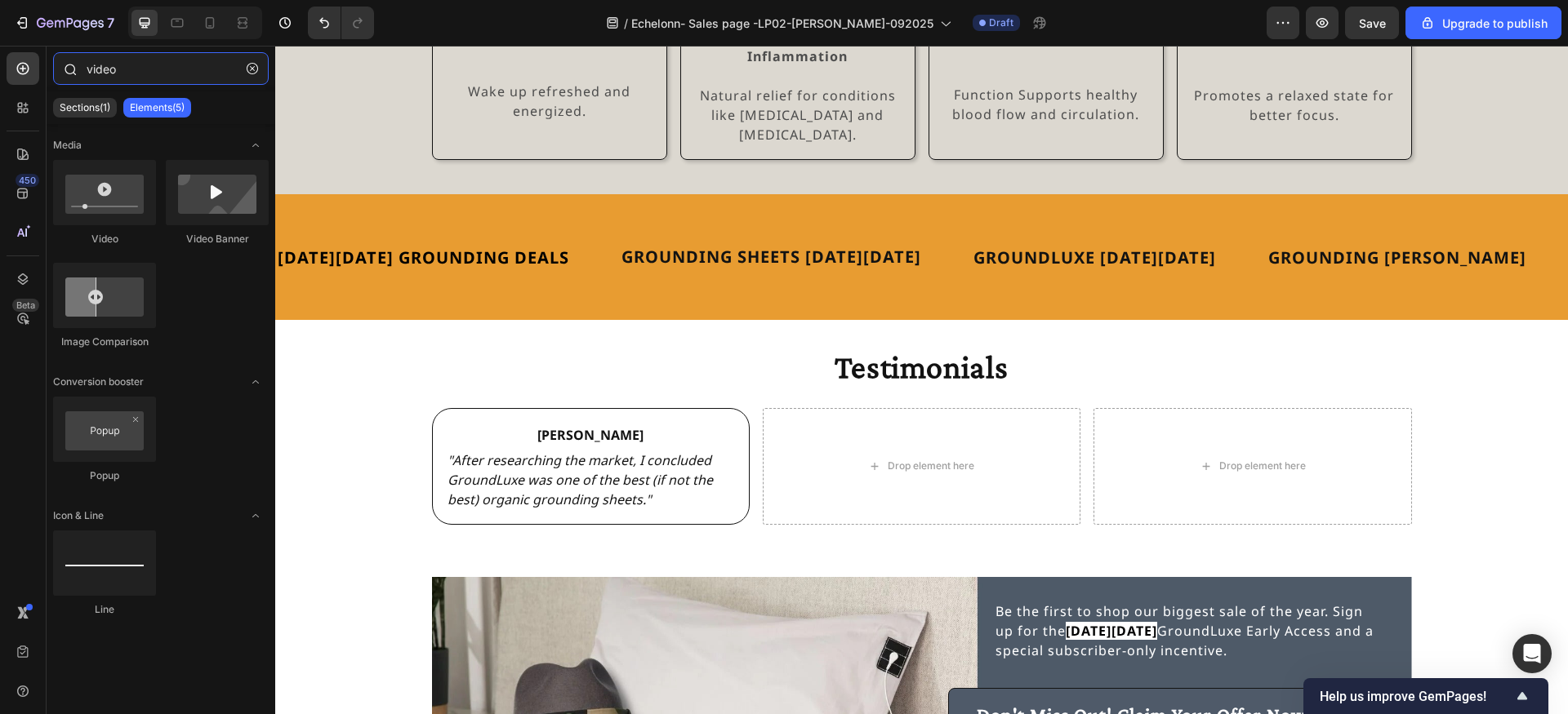
click at [158, 63] on input "video" at bounding box center [160, 69] width 215 height 33
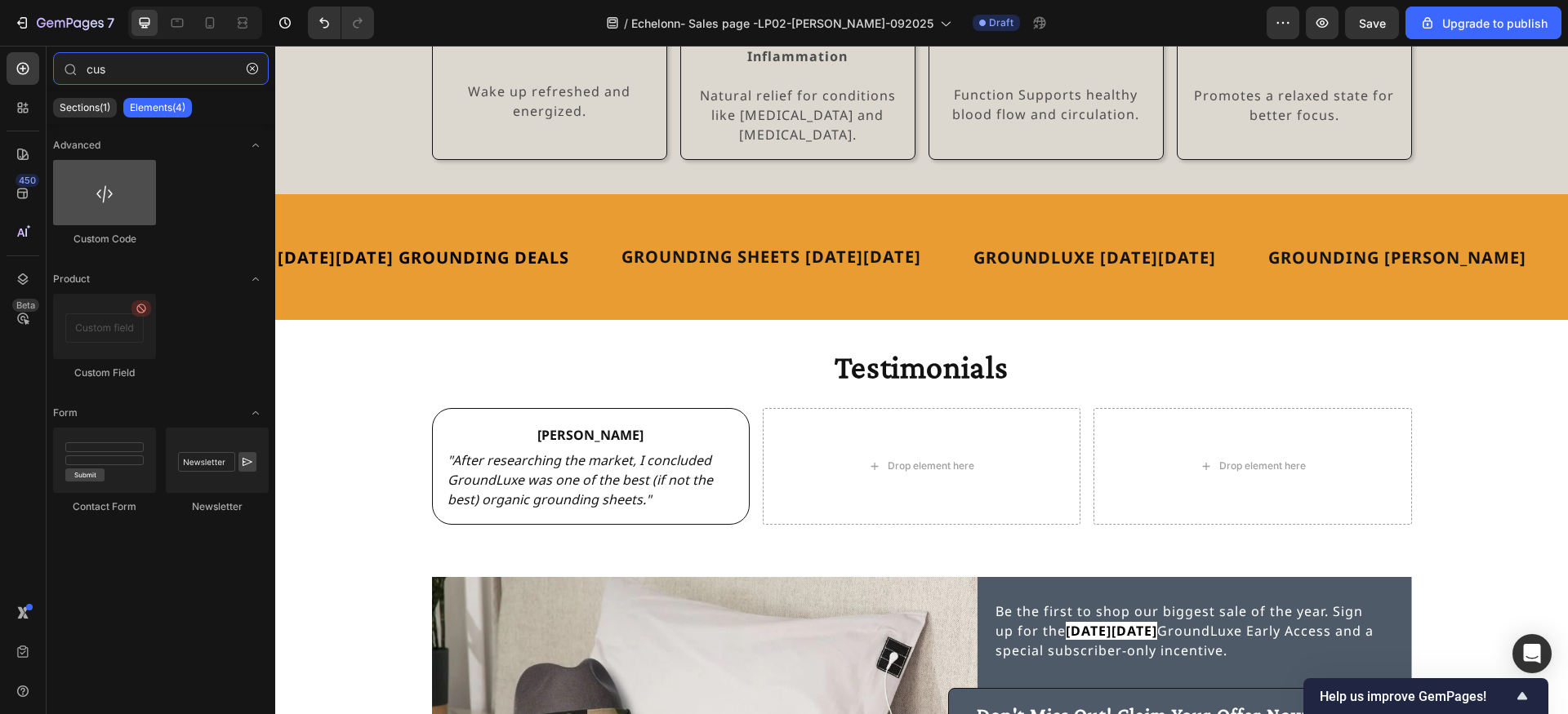
type input "cus"
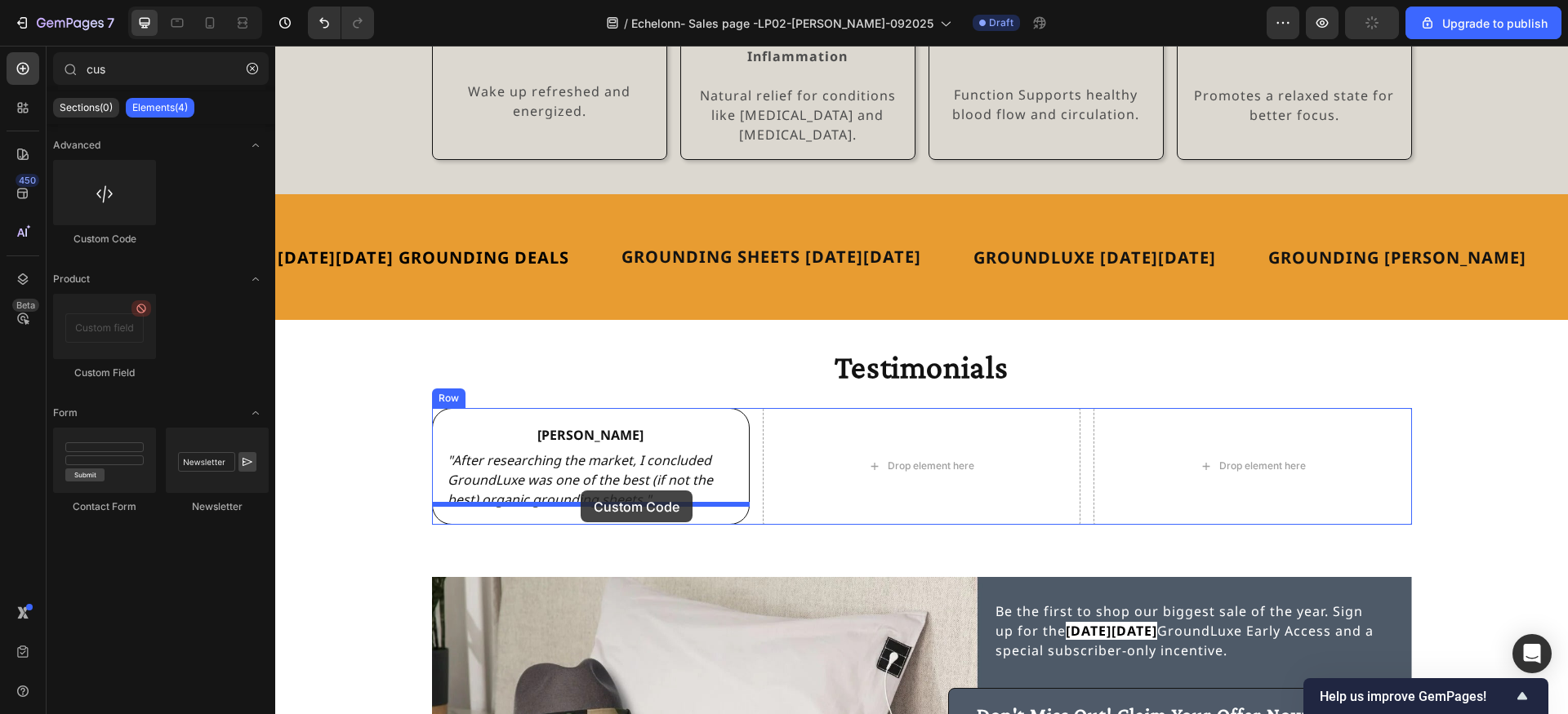
drag, startPoint x: 389, startPoint y: 236, endPoint x: 580, endPoint y: 490, distance: 317.8
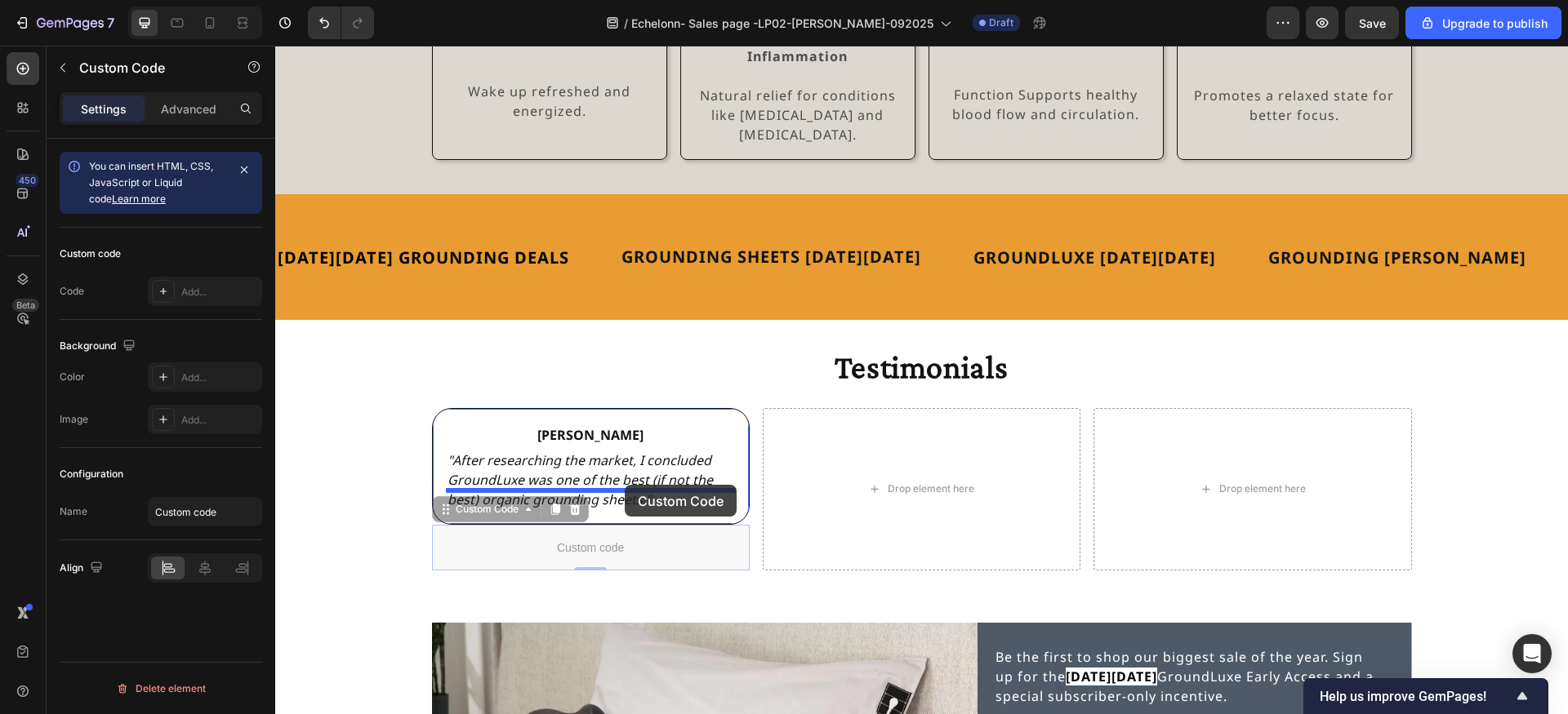
drag, startPoint x: 624, startPoint y: 511, endPoint x: 624, endPoint y: 485, distance: 26.0
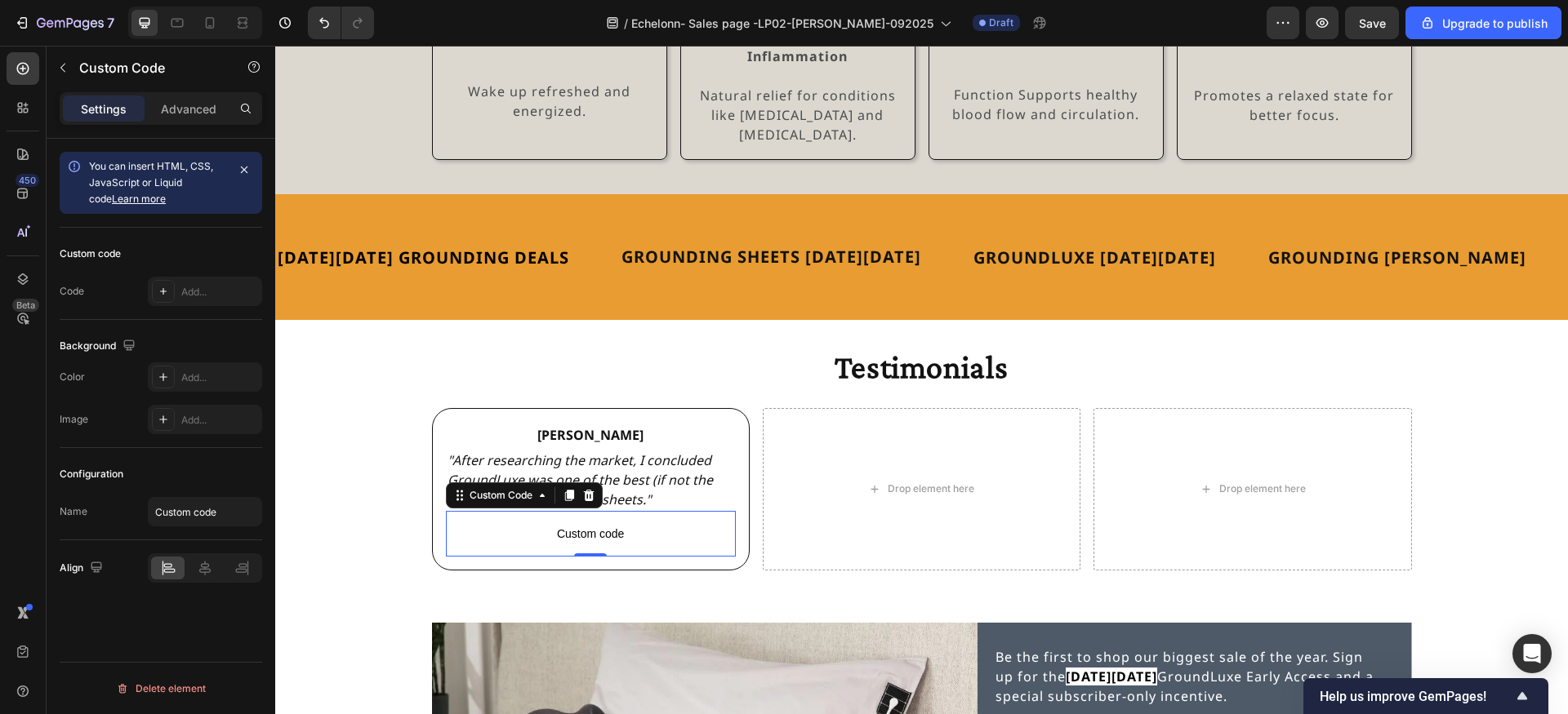
click at [588, 524] on span "Custom code" at bounding box center [591, 533] width 290 height 19
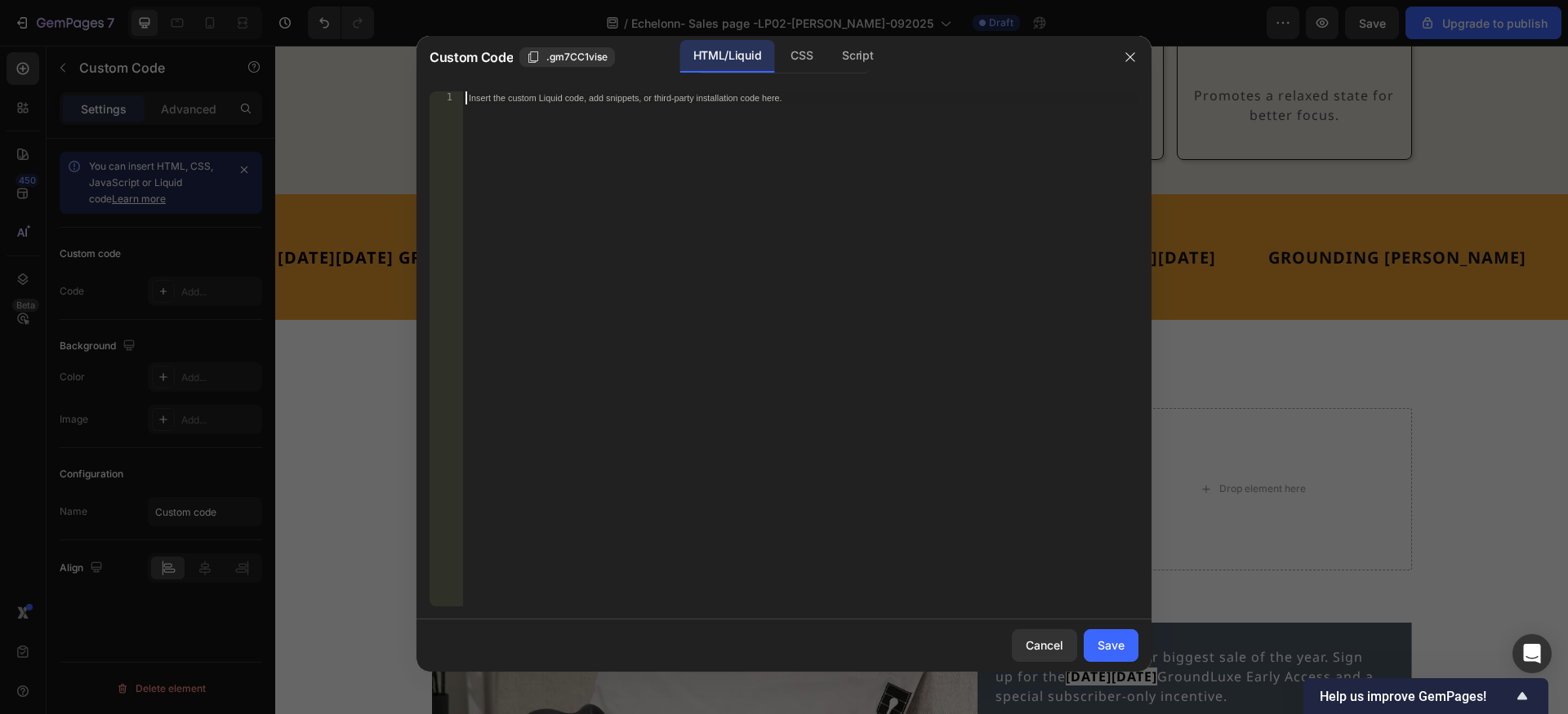
click at [574, 247] on div "Insert the custom Liquid code, add snippets, or third-party installation code h…" at bounding box center [800, 362] width 676 height 541
paste textarea "<iframe width="1172" height="659" src="https://www.youtube.com/embed/xnUwrSYaKL…"
type textarea "<iframe width="1172" height="659" src="https://www.youtube.com/embed/xnUwrSYaKL…"
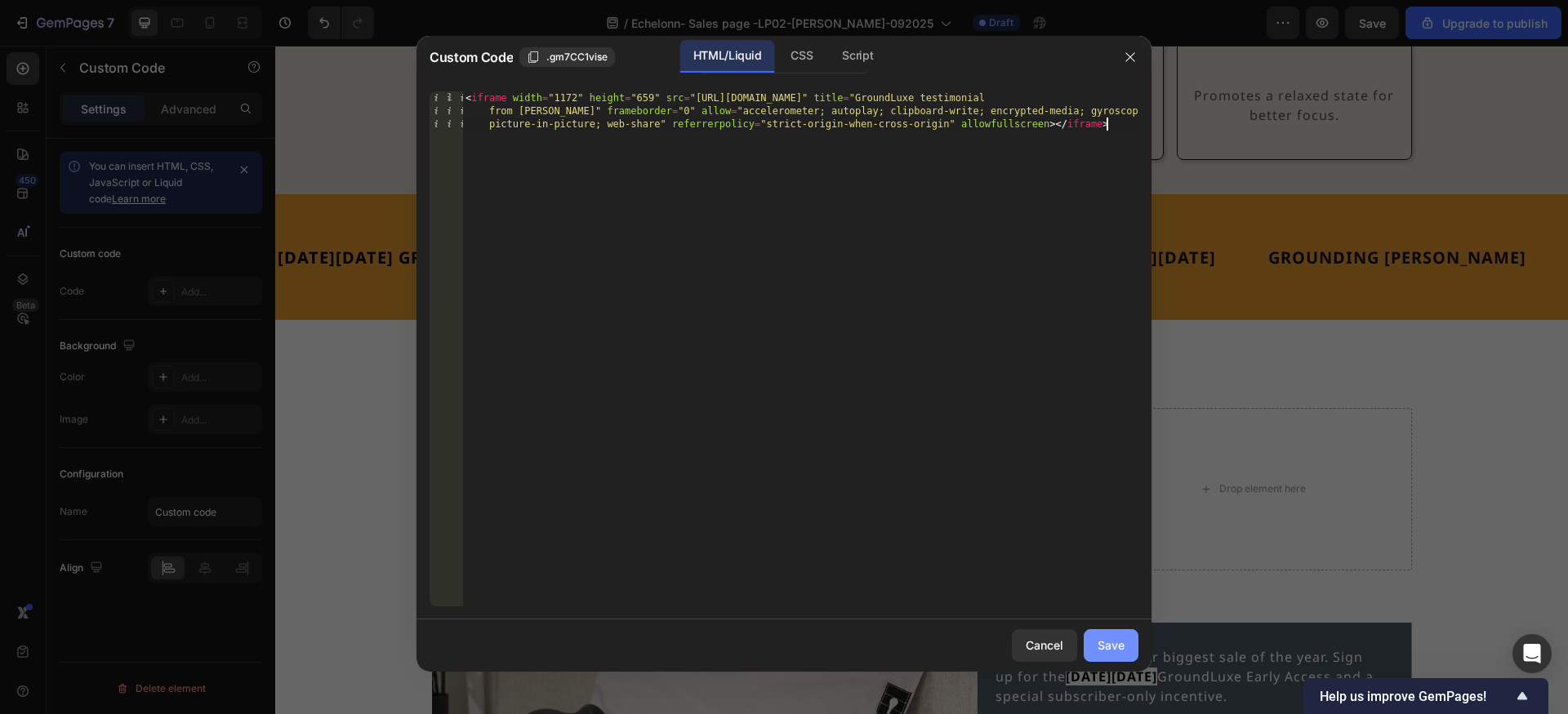
click at [1109, 646] on div "Save" at bounding box center [1110, 645] width 27 height 17
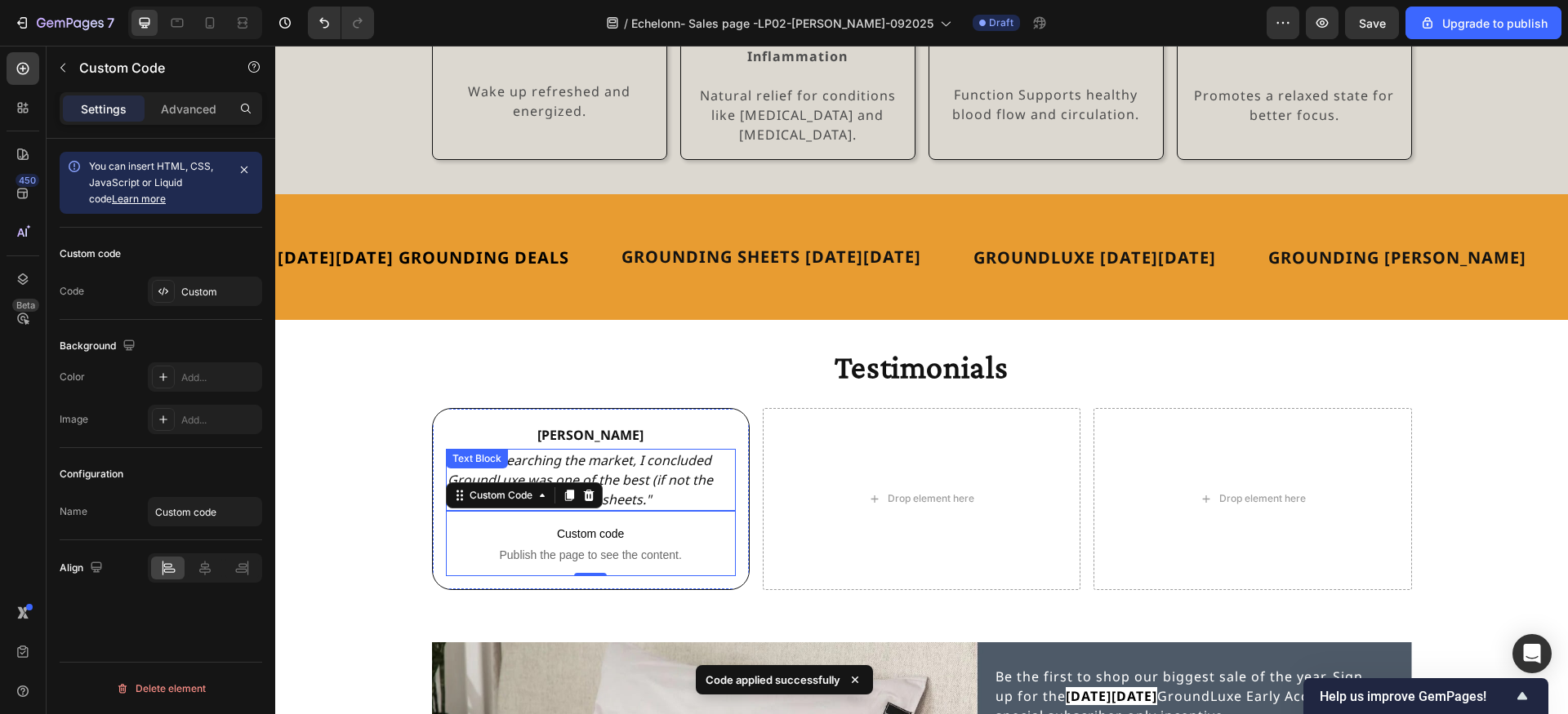
click at [683, 478] on p ""After researching the market, I concluded GroundLuxe was one of the best (if n…" at bounding box center [591, 480] width 287 height 59
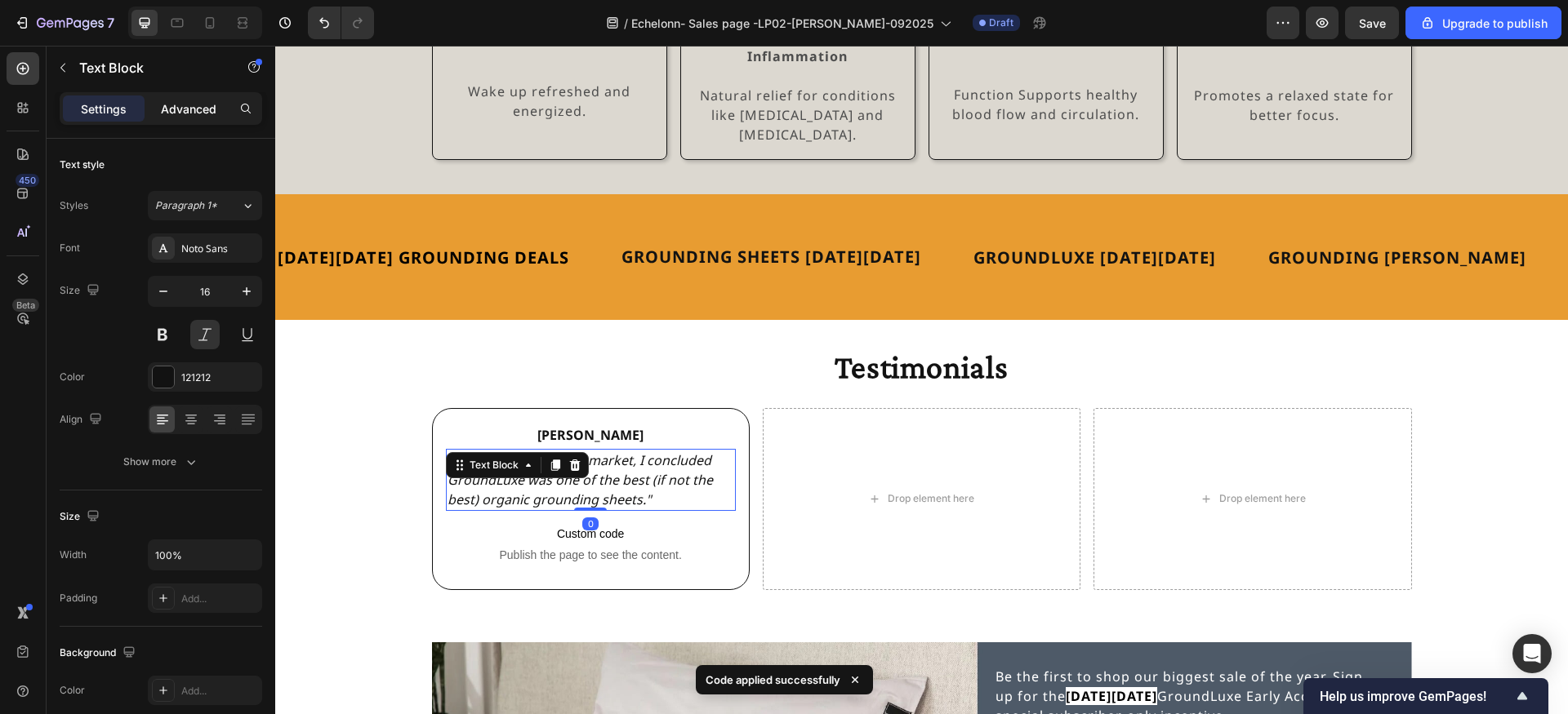
click at [208, 108] on p "Advanced" at bounding box center [188, 109] width 56 height 17
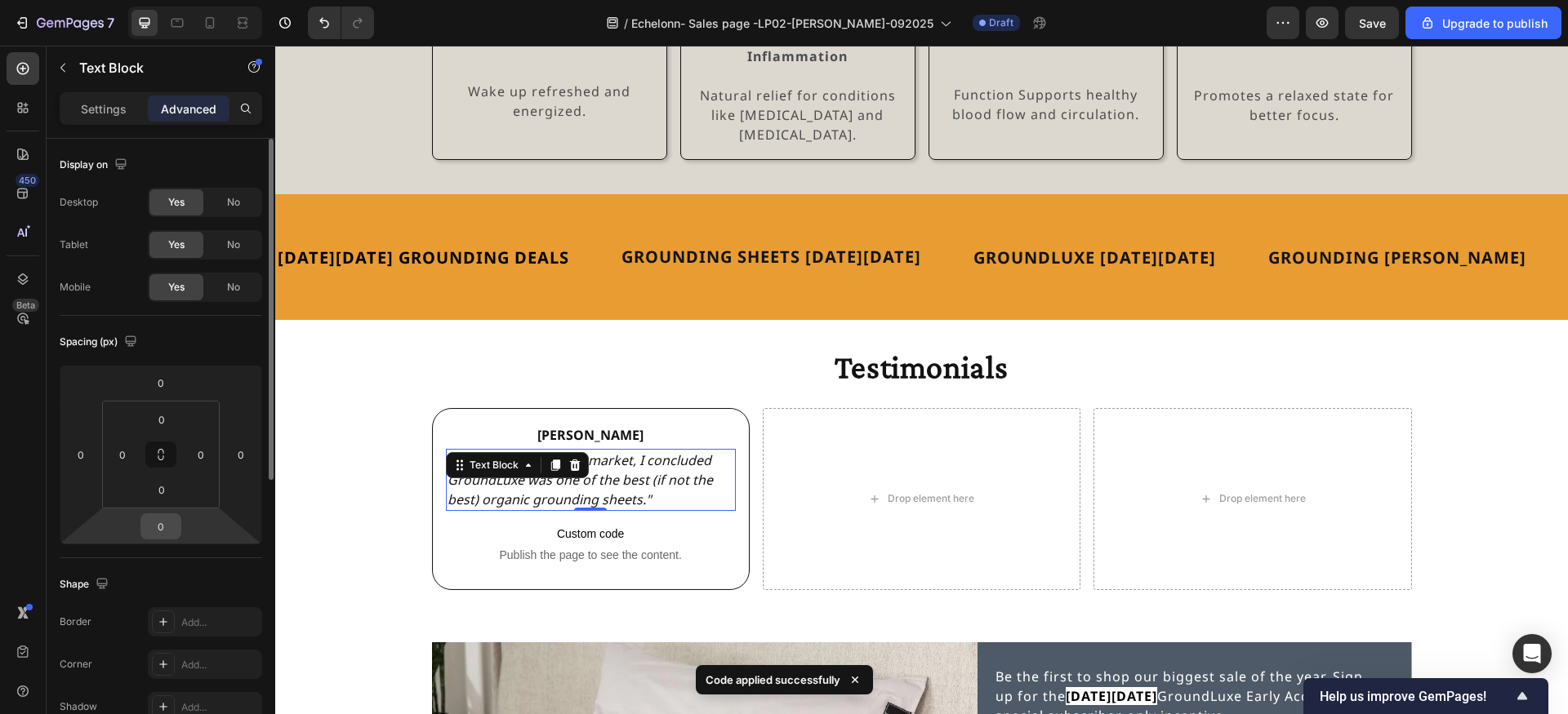
click at [172, 519] on input "0" at bounding box center [161, 526] width 33 height 25
type input "16"
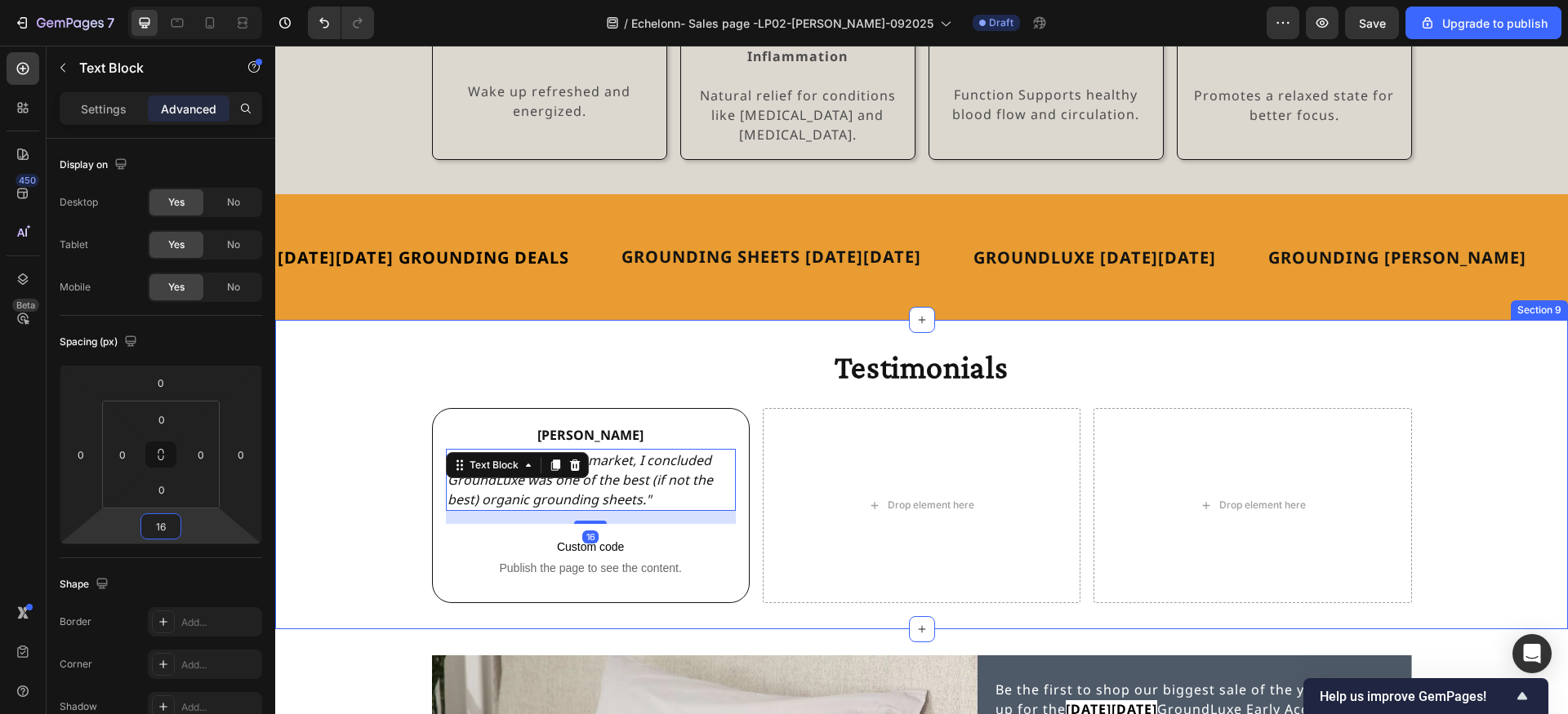
click at [346, 519] on div "Testimonials Heading Jody Text Block "After researching the market, I concluded…" at bounding box center [922, 475] width 1293 height 258
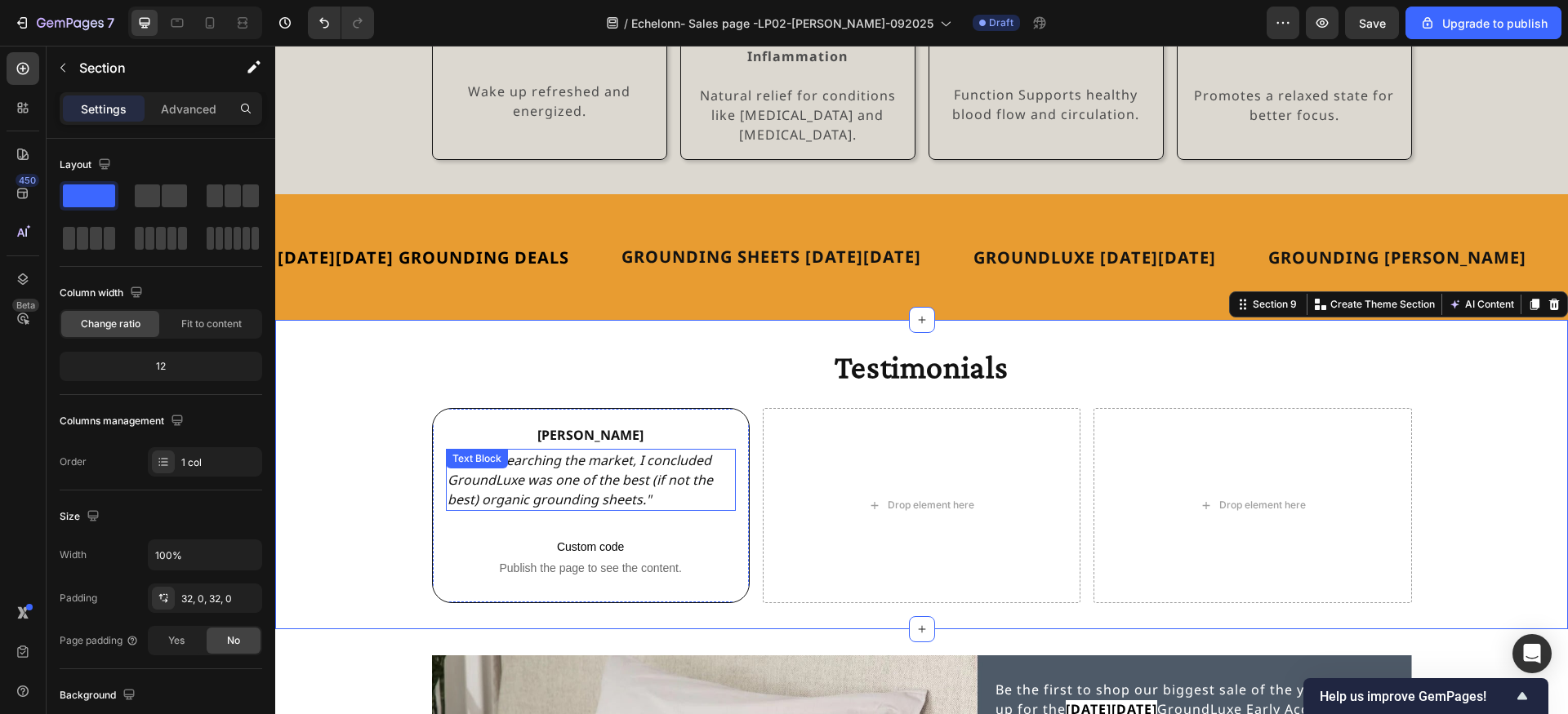
click at [534, 478] on p ""After researching the market, I concluded GroundLuxe was one of the best (if n…" at bounding box center [591, 480] width 287 height 59
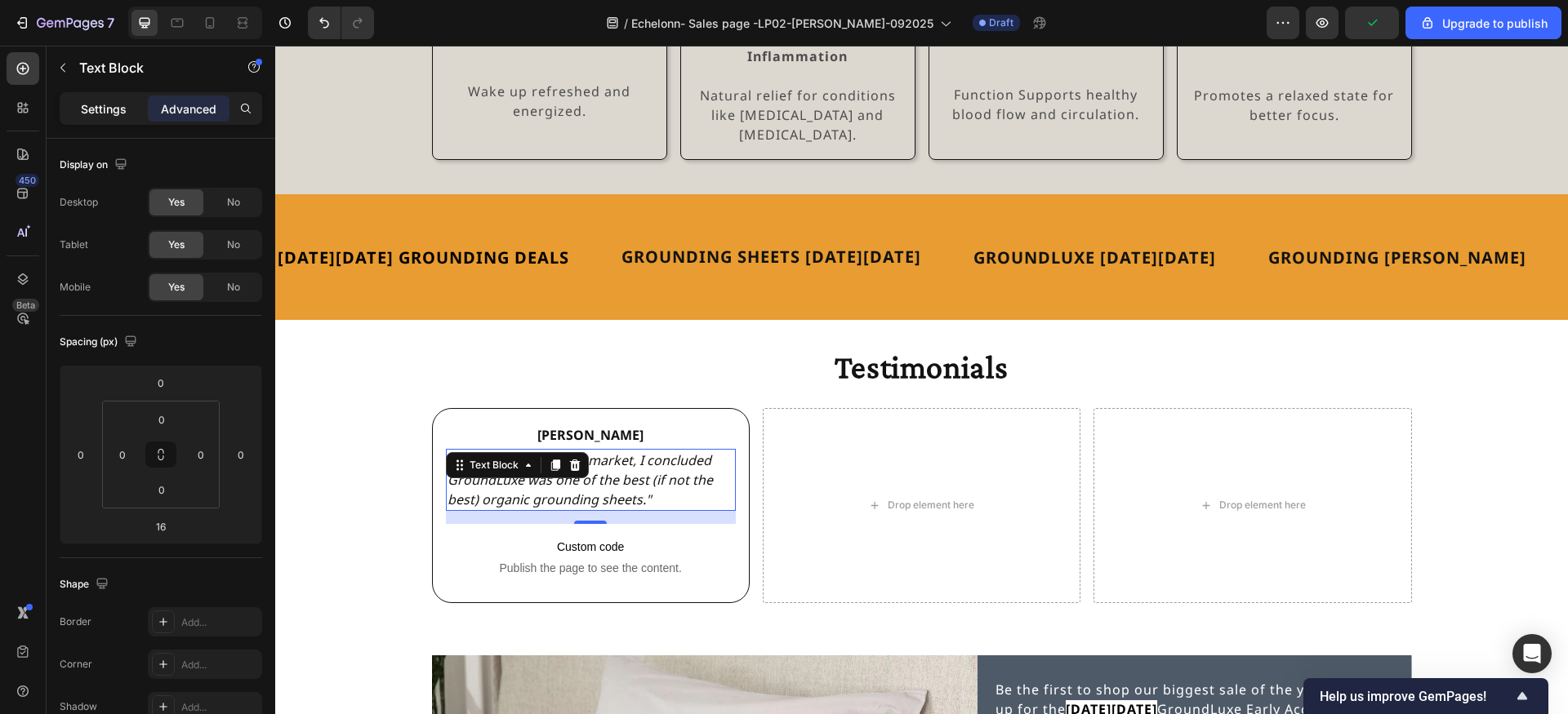
click at [100, 116] on div "Settings" at bounding box center [104, 108] width 82 height 26
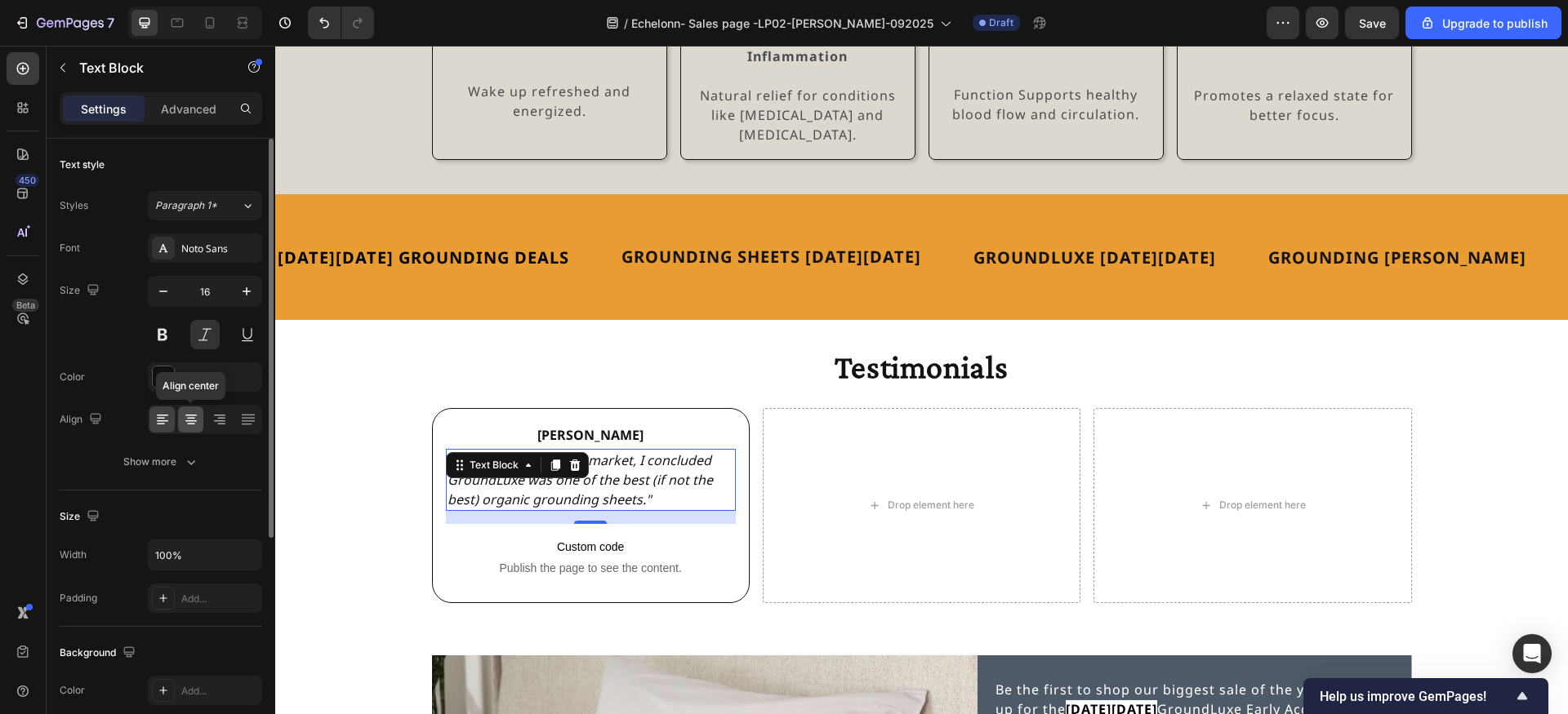
click at [188, 419] on icon at bounding box center [191, 420] width 17 height 16
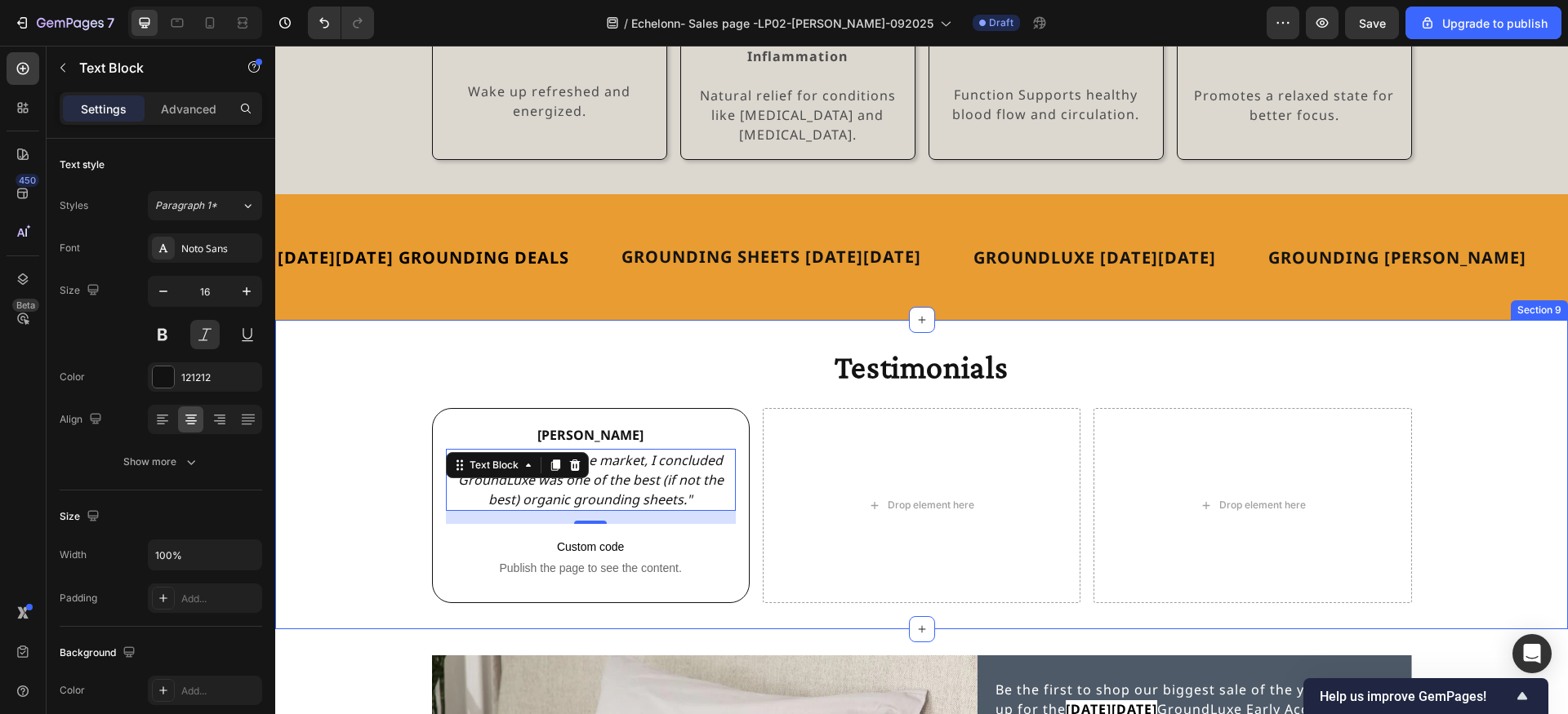
click at [347, 459] on div "Testimonials Heading Jody Text Block "After researching the market, I concluded…" at bounding box center [922, 475] width 1293 height 258
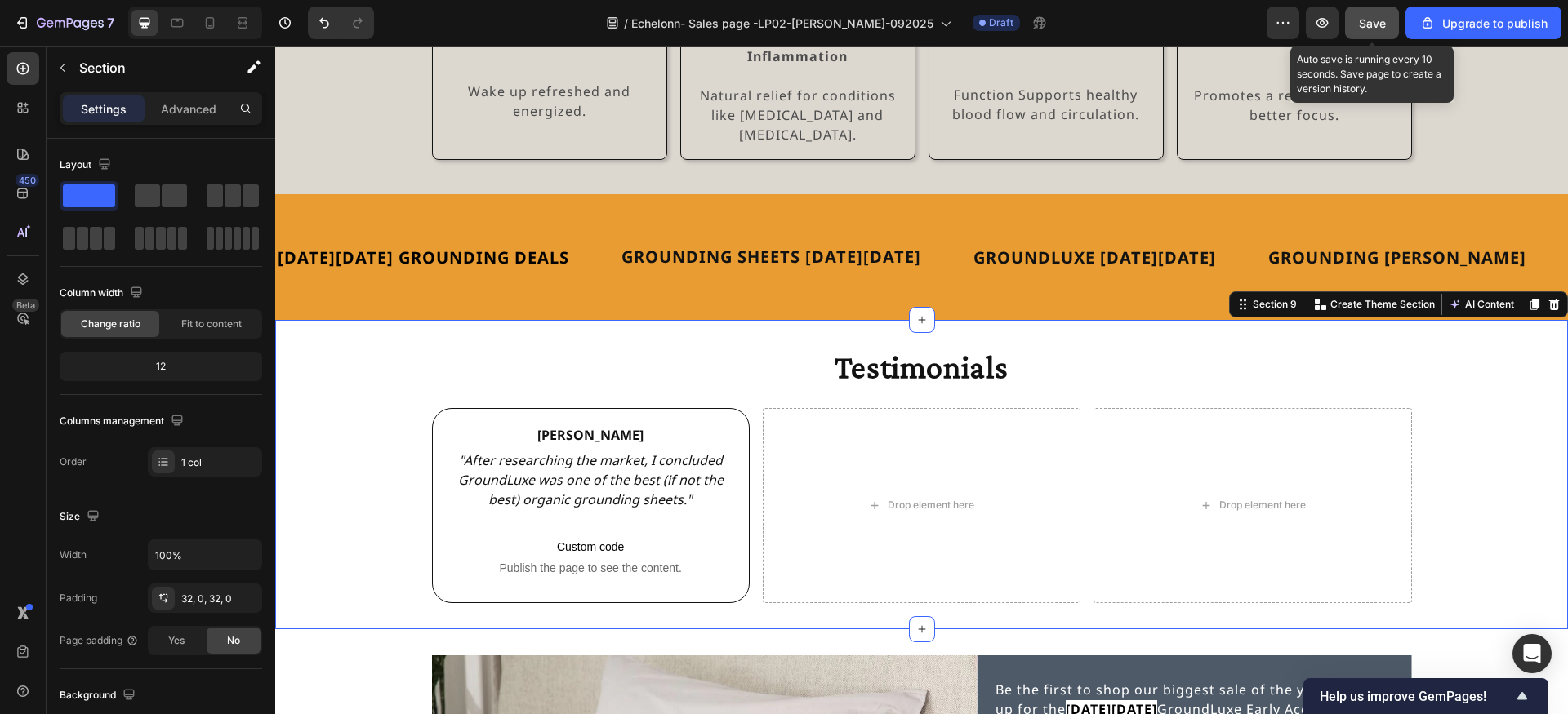
click at [1375, 21] on span "Save" at bounding box center [1372, 23] width 27 height 14
click at [1320, 25] on icon "button" at bounding box center [1322, 23] width 17 height 16
click at [641, 408] on div "Jody Text Block "After researching the market, I concluded GroundLuxe was one o…" at bounding box center [591, 505] width 317 height 195
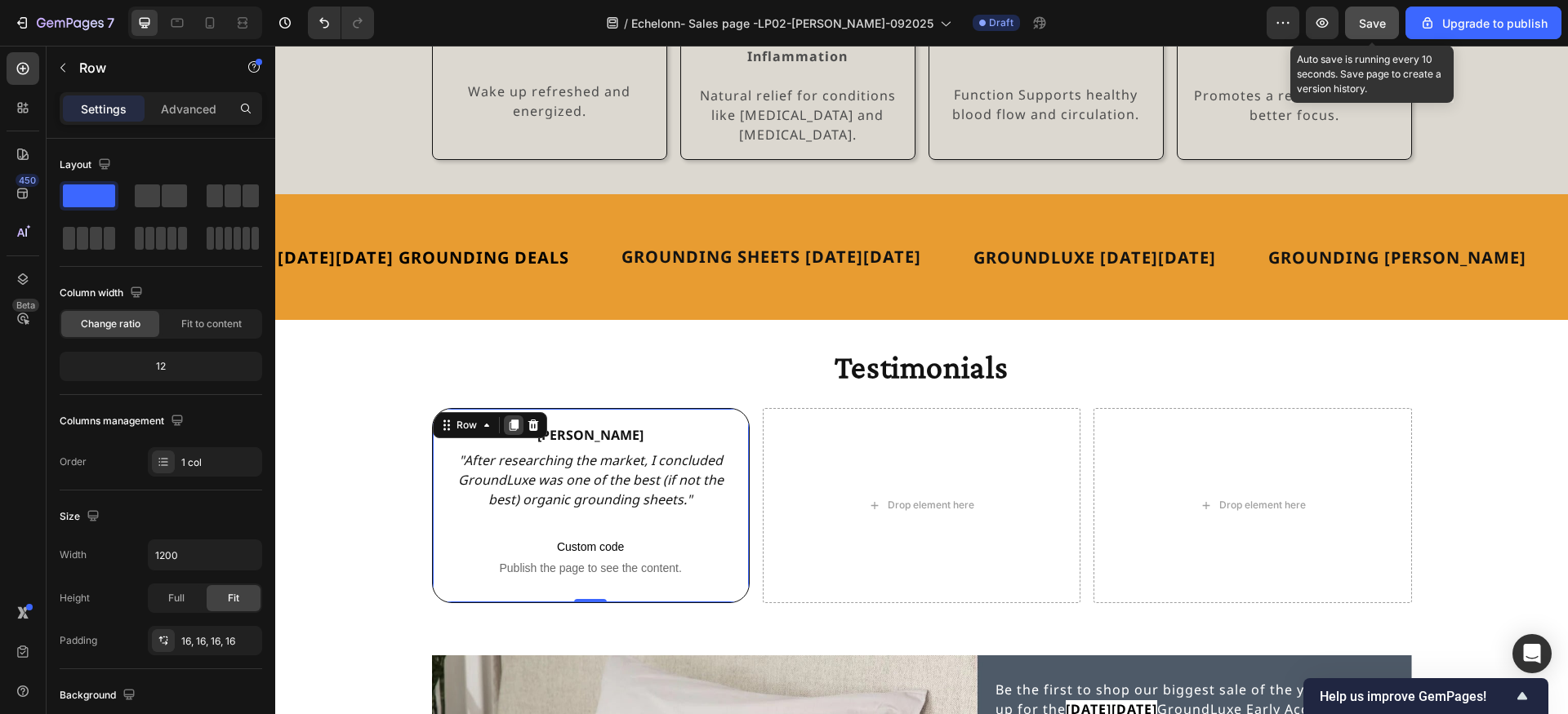
click at [513, 420] on icon at bounding box center [513, 425] width 9 height 11
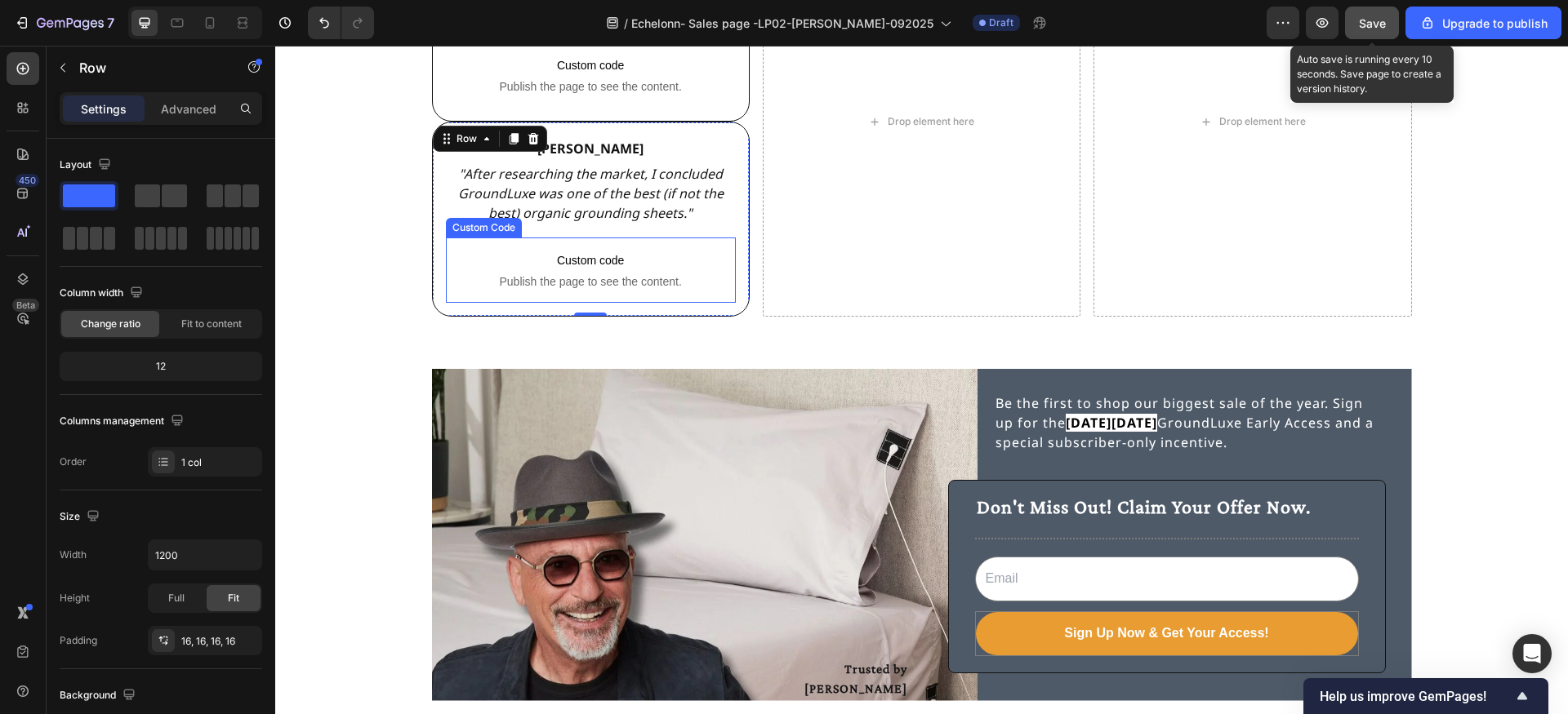
scroll to position [4145, 0]
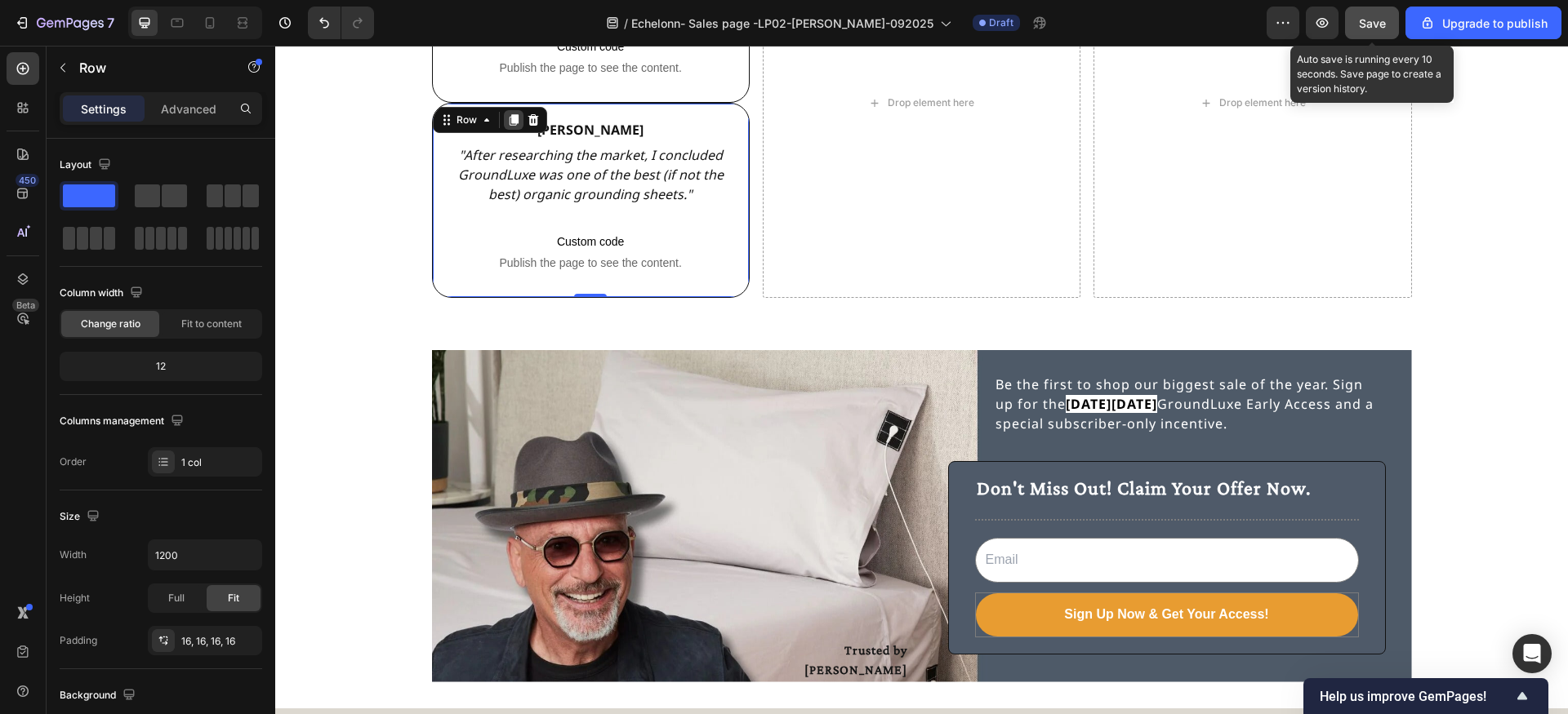
click at [515, 119] on icon at bounding box center [513, 120] width 9 height 11
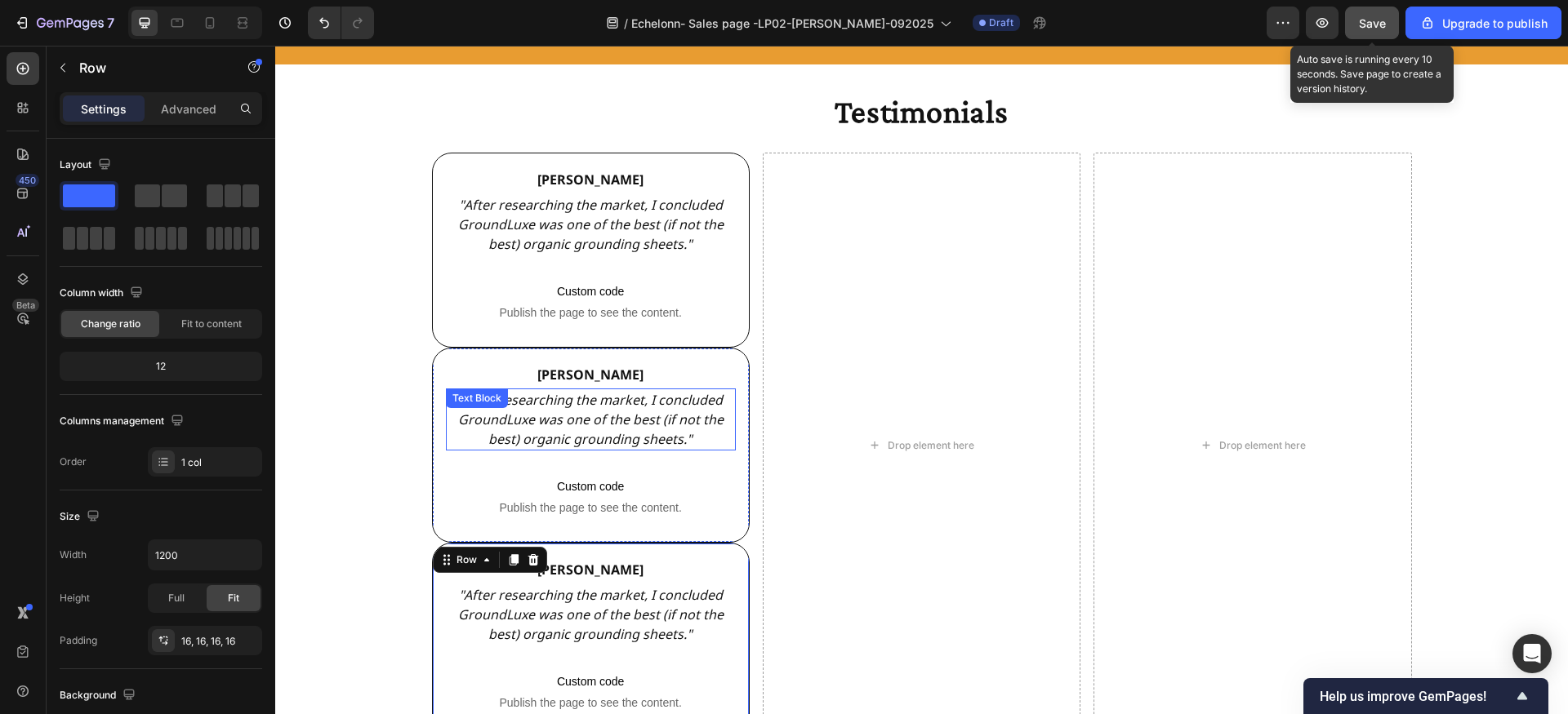
scroll to position [3872, 0]
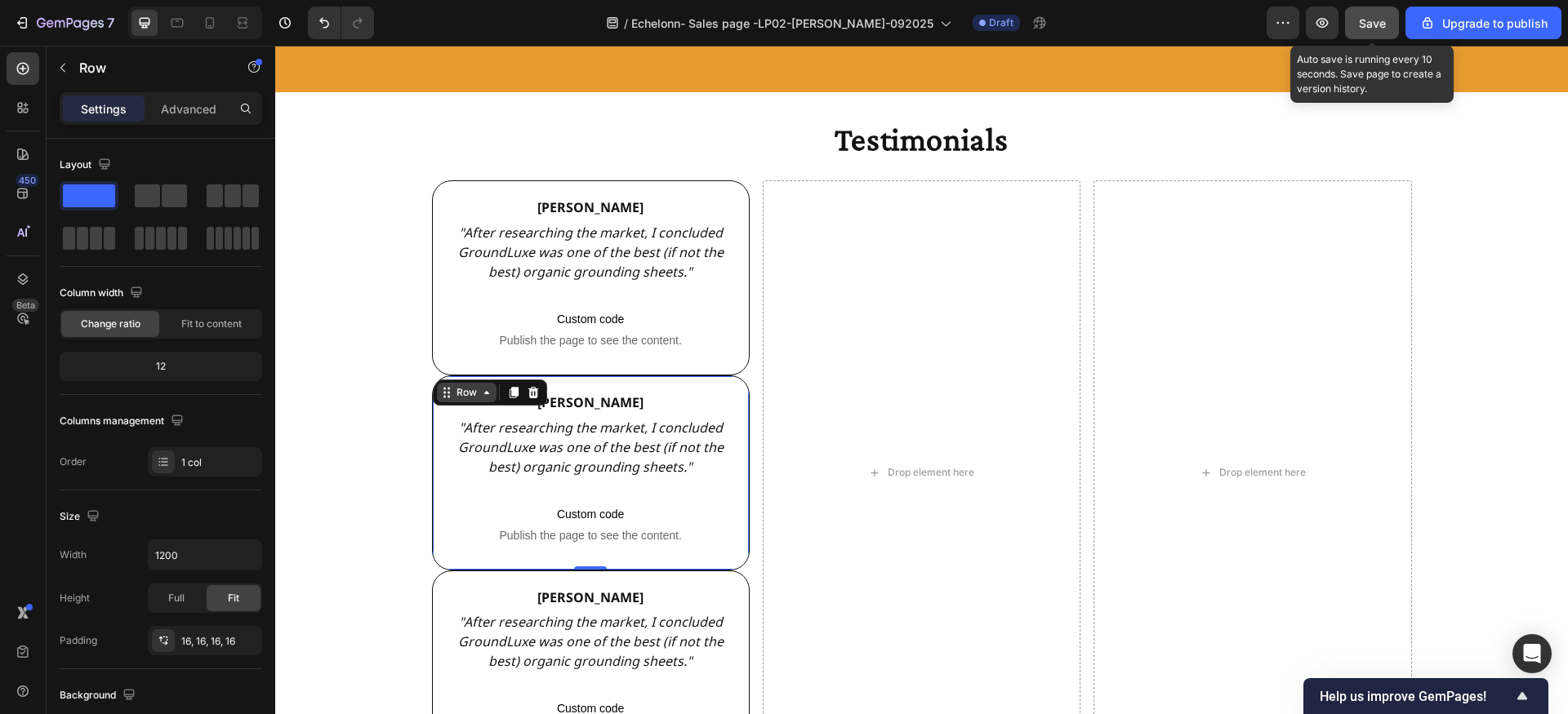
click at [456, 384] on div "Row" at bounding box center [466, 392] width 60 height 19
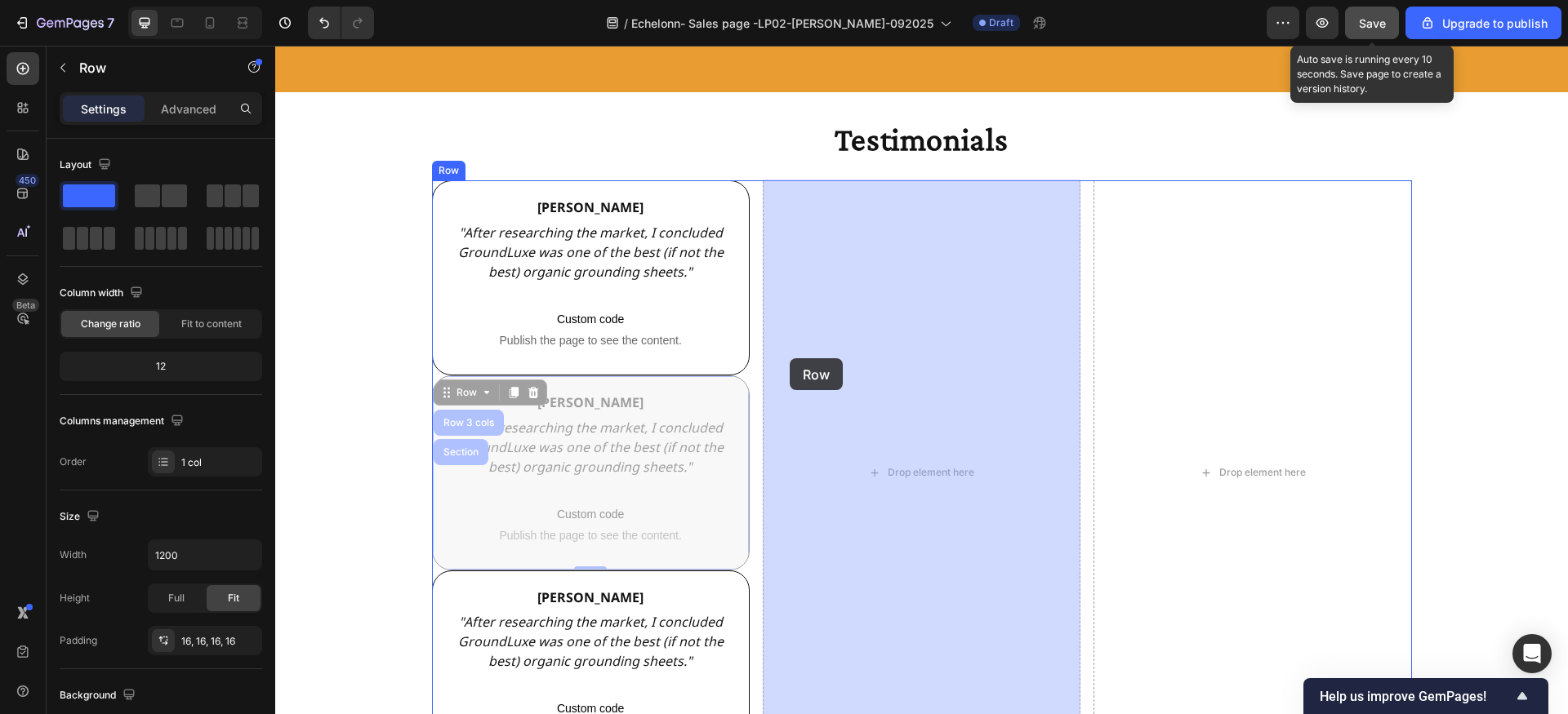
drag, startPoint x: 458, startPoint y: 397, endPoint x: 788, endPoint y: 359, distance: 332.2
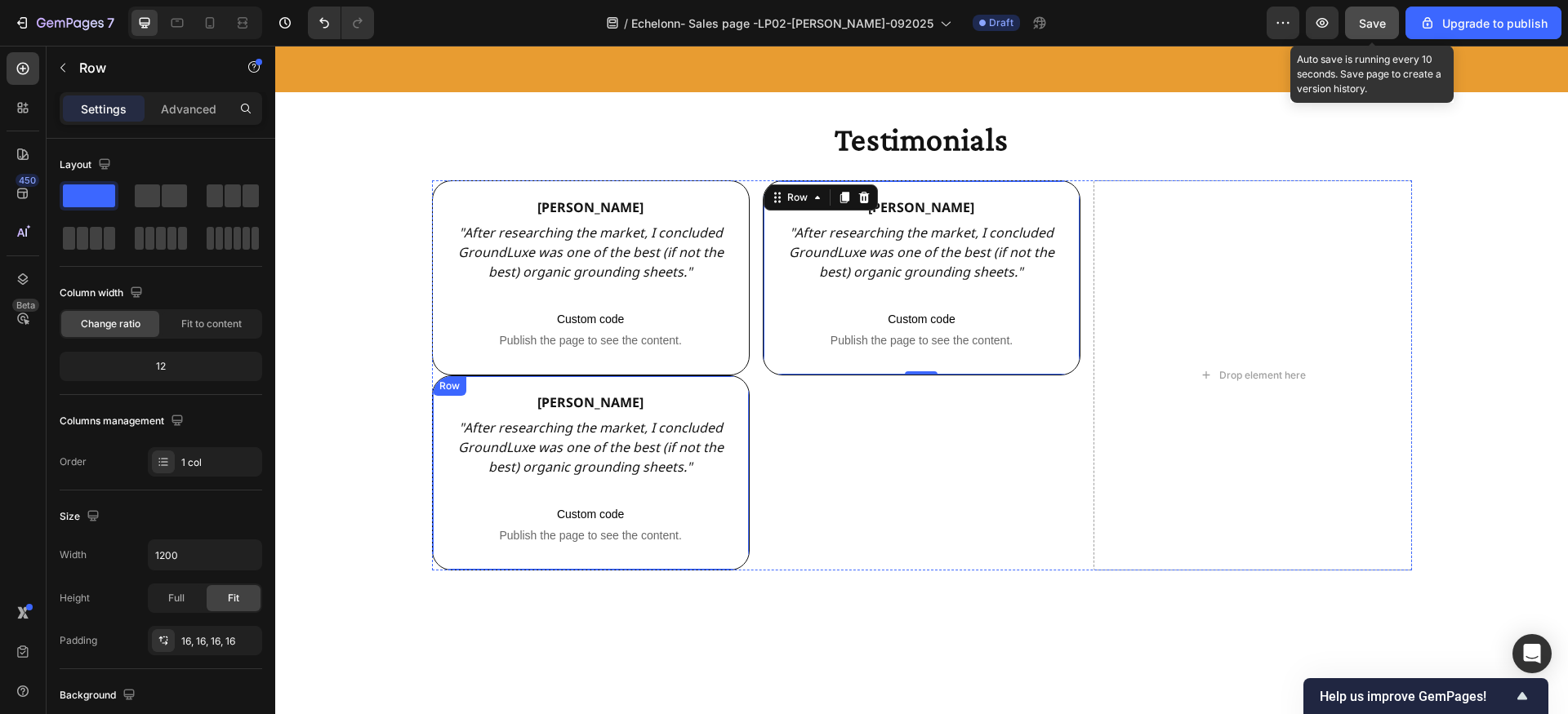
click at [455, 385] on div "Row" at bounding box center [449, 386] width 27 height 15
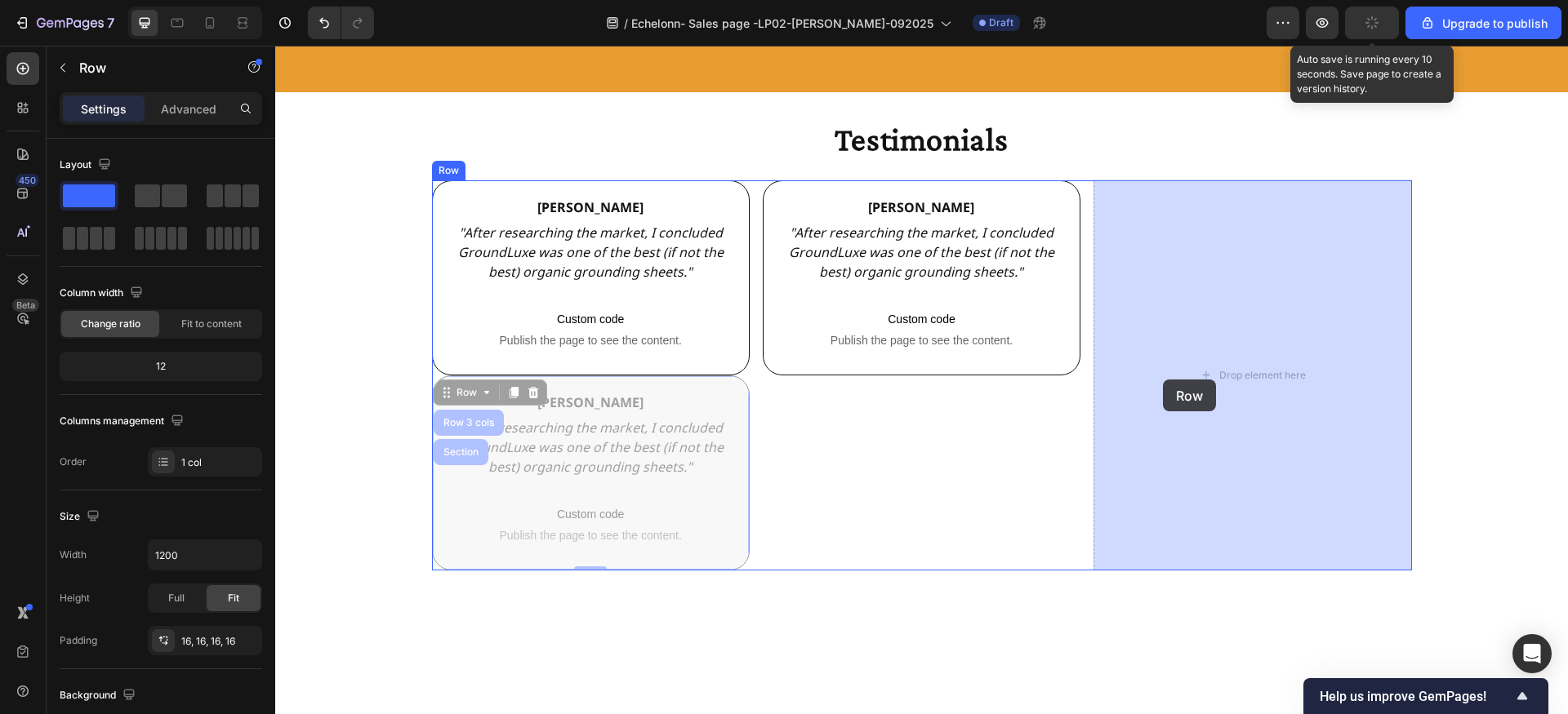
drag, startPoint x: 457, startPoint y: 398, endPoint x: 1161, endPoint y: 379, distance: 704.3
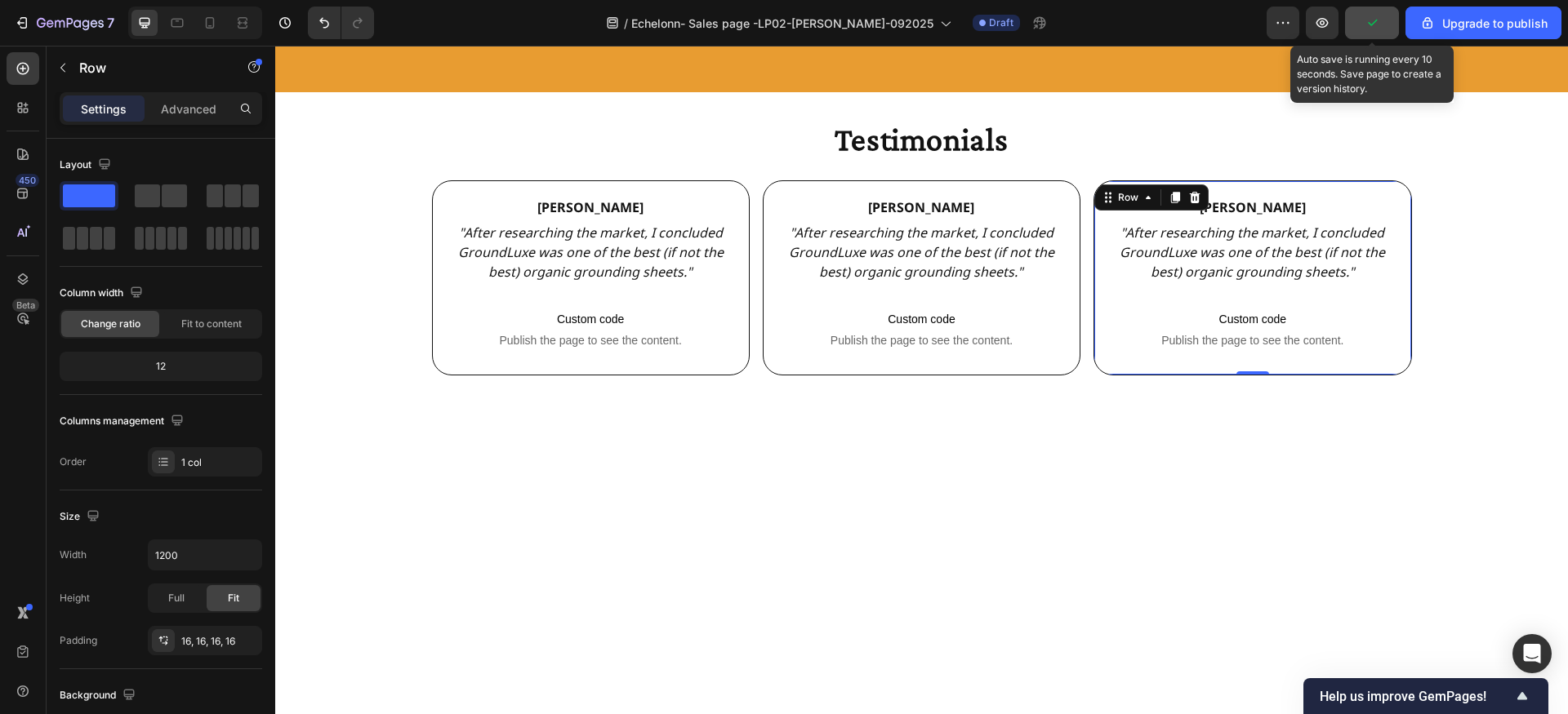
click at [1002, 448] on div at bounding box center [922, 593] width 1293 height 384
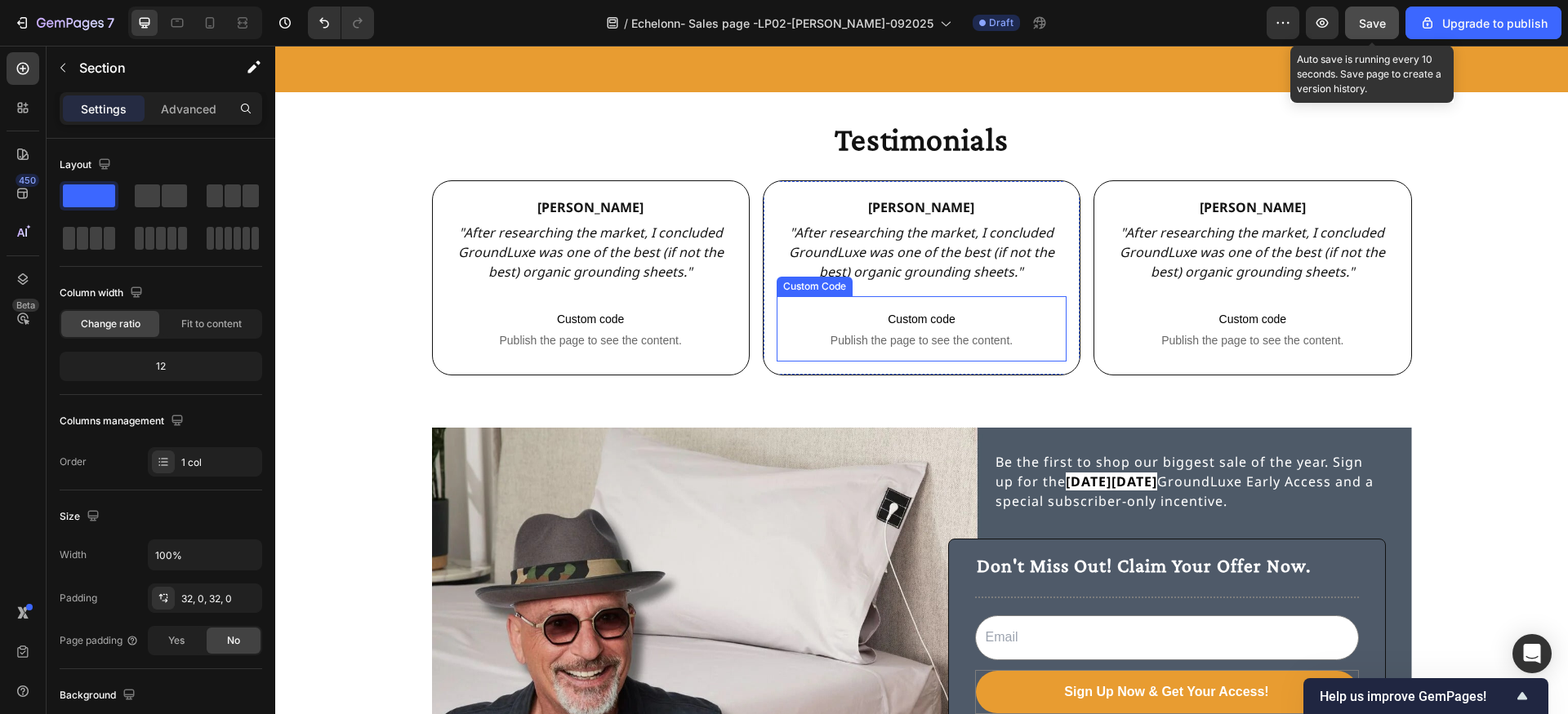
click at [916, 346] on span "Publish the page to see the content." at bounding box center [922, 340] width 290 height 16
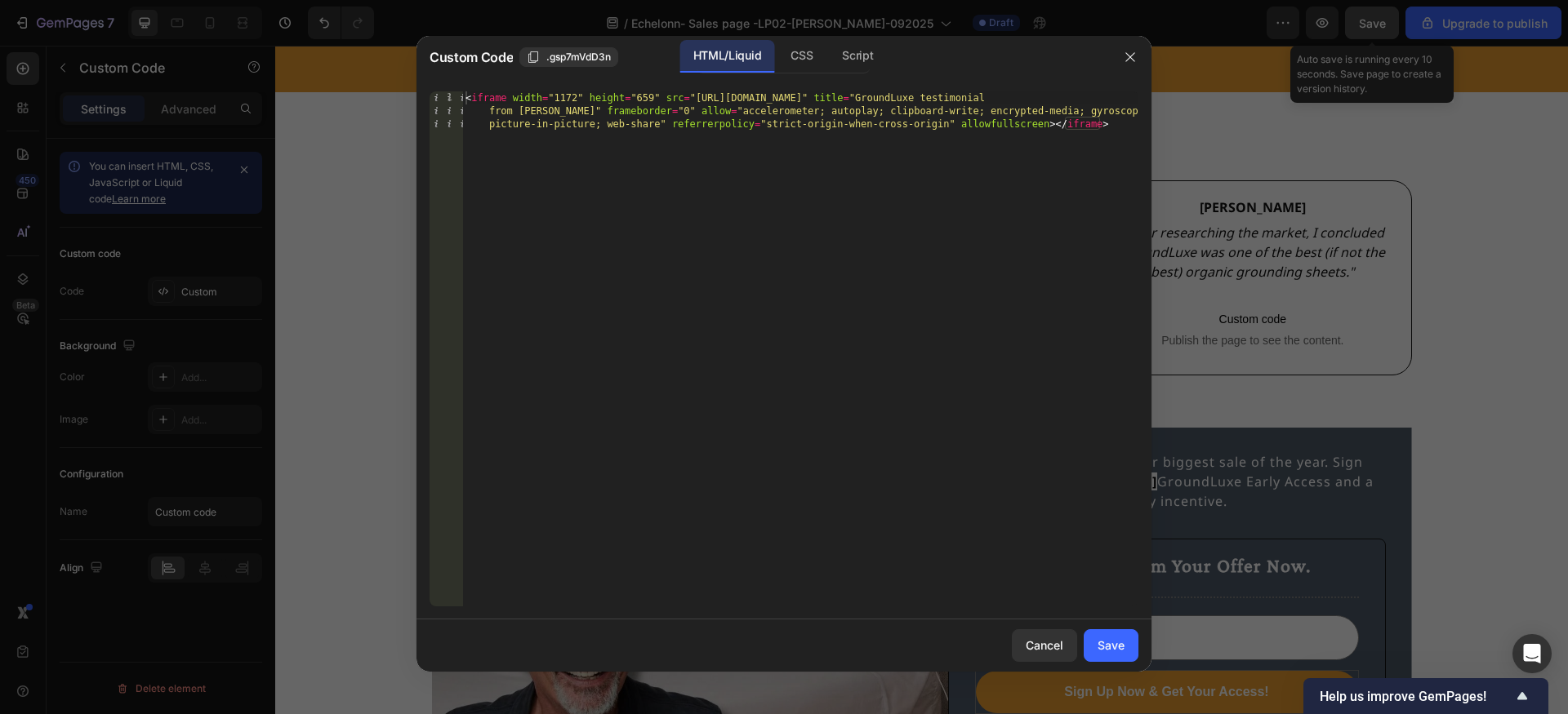
click at [854, 126] on div "< iframe width = "1172" height = "659" src = "https://www.youtube.com/embed/xnU…" at bounding box center [800, 388] width 676 height 593
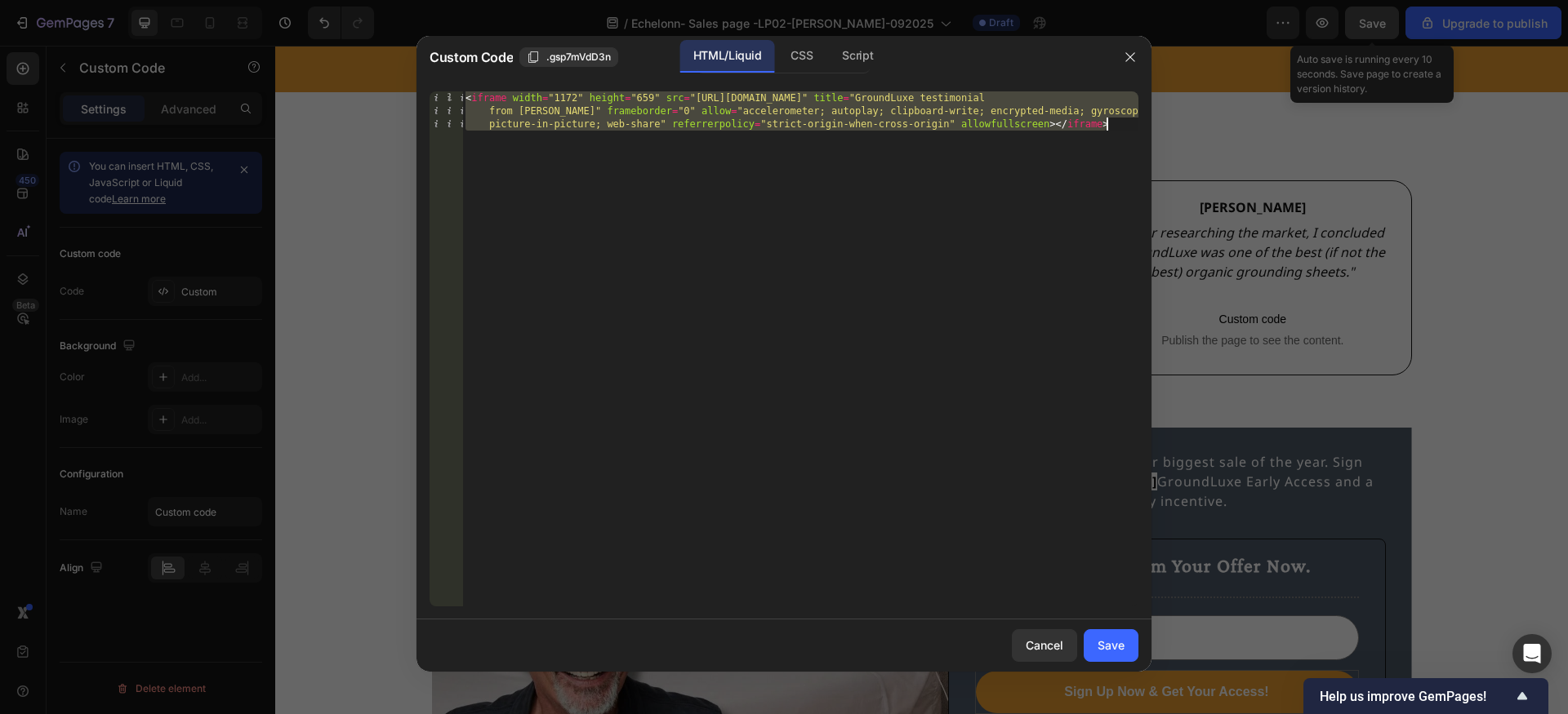
paste textarea "QFyq22CRDO4" title="GroundLuxe testimonial from Susan"
type textarea "<iframe width="1172" height="659" src="https://www.youtube.com/embed/QFyq22CRDO…"
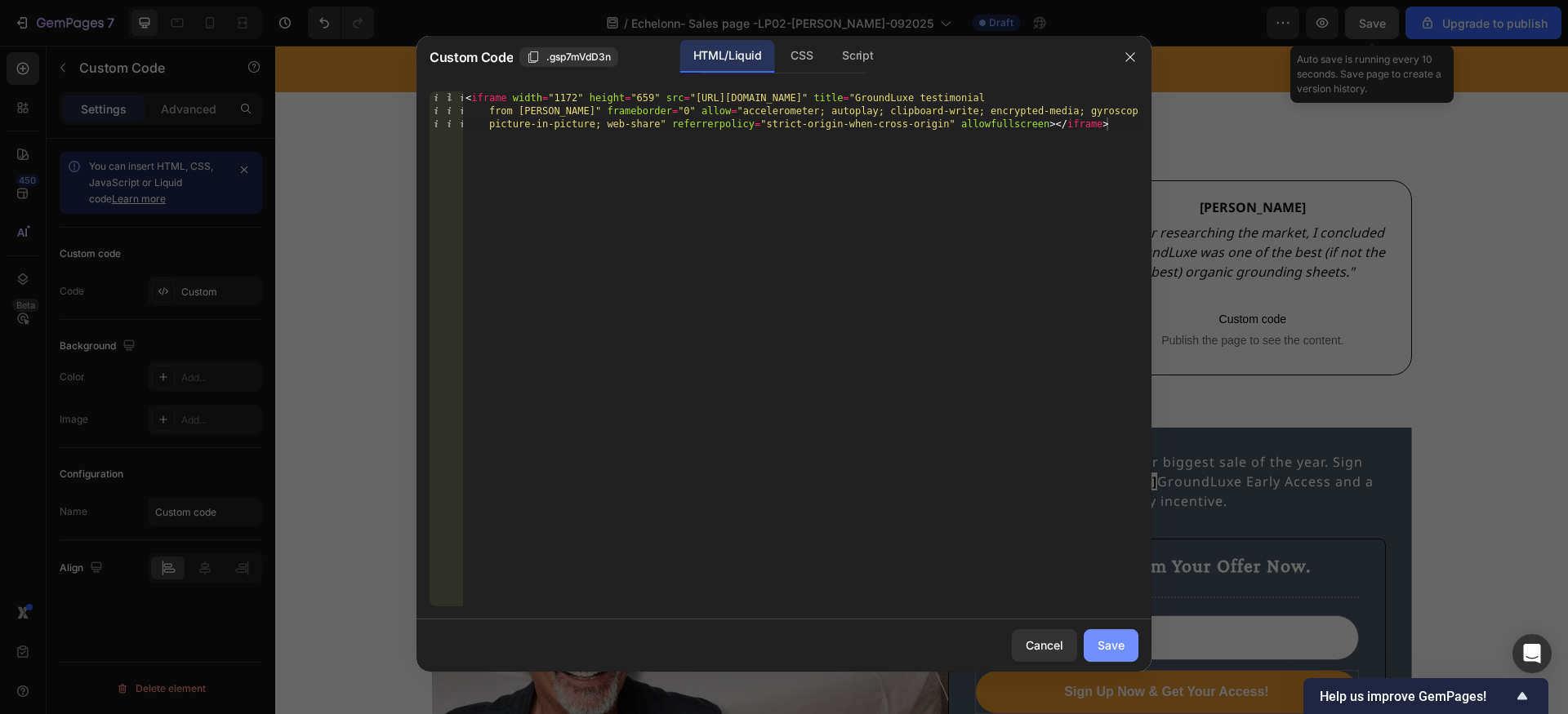
click at [1111, 646] on div "Save" at bounding box center [1110, 645] width 27 height 17
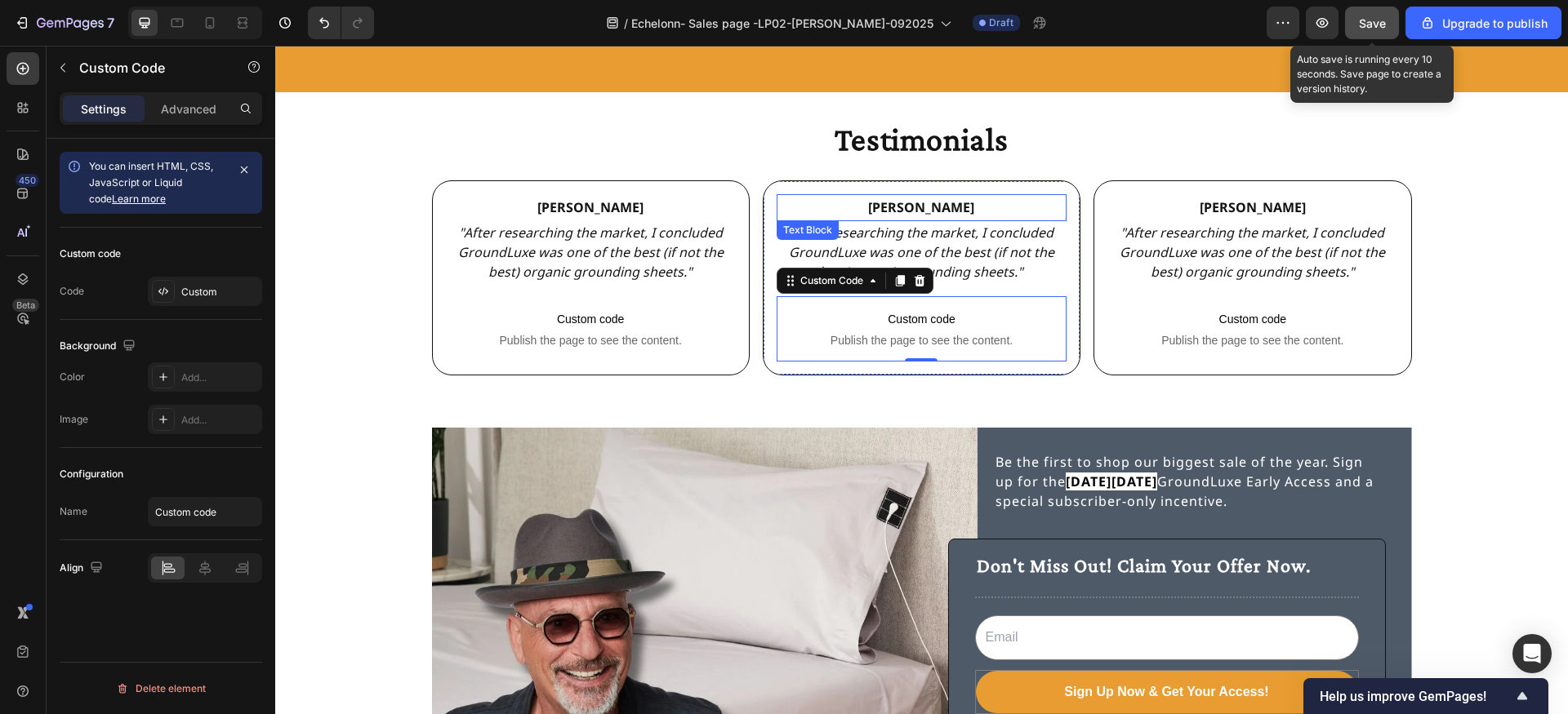
click at [920, 209] on p "Jody" at bounding box center [922, 208] width 287 height 24
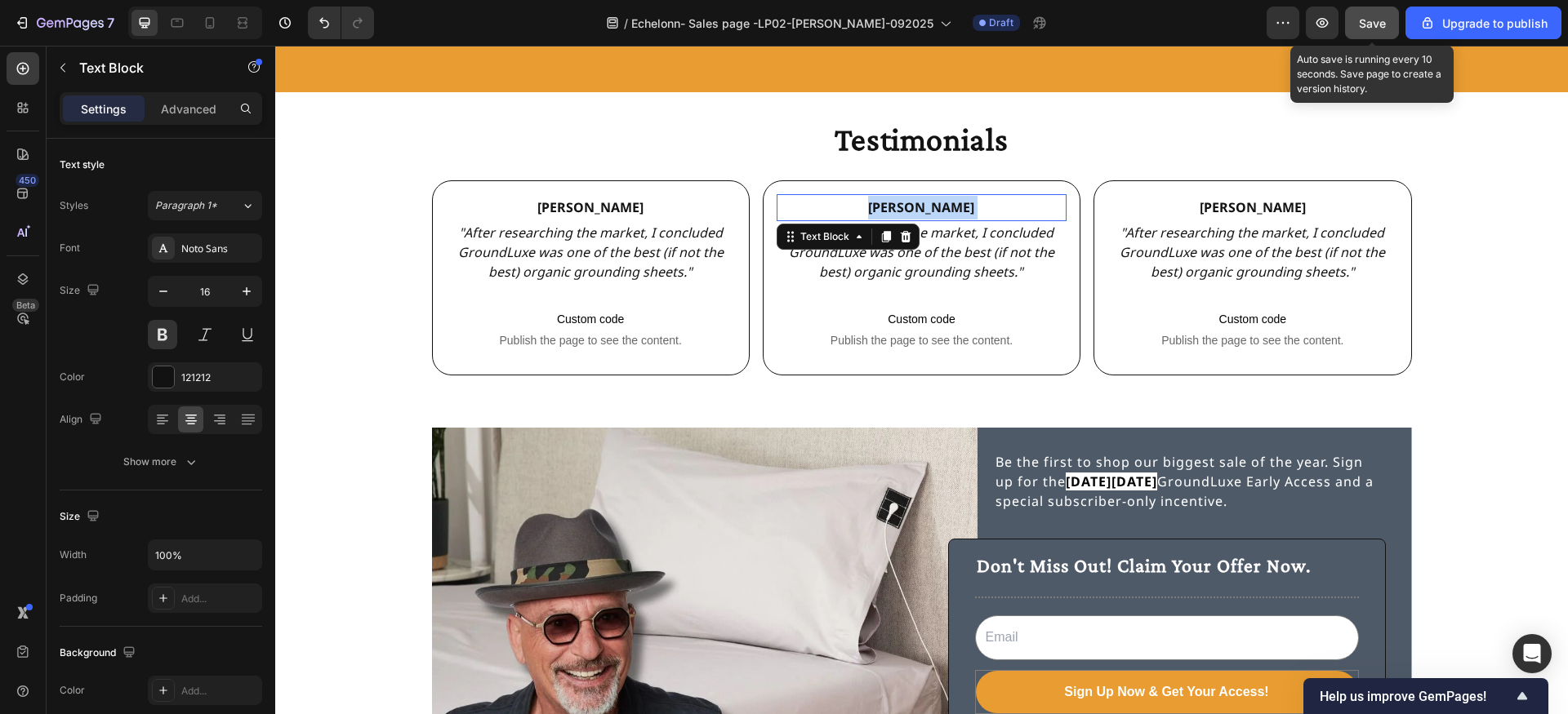
click at [920, 209] on p "Jody" at bounding box center [922, 208] width 287 height 24
click at [1245, 205] on p "Jody" at bounding box center [1252, 208] width 287 height 24
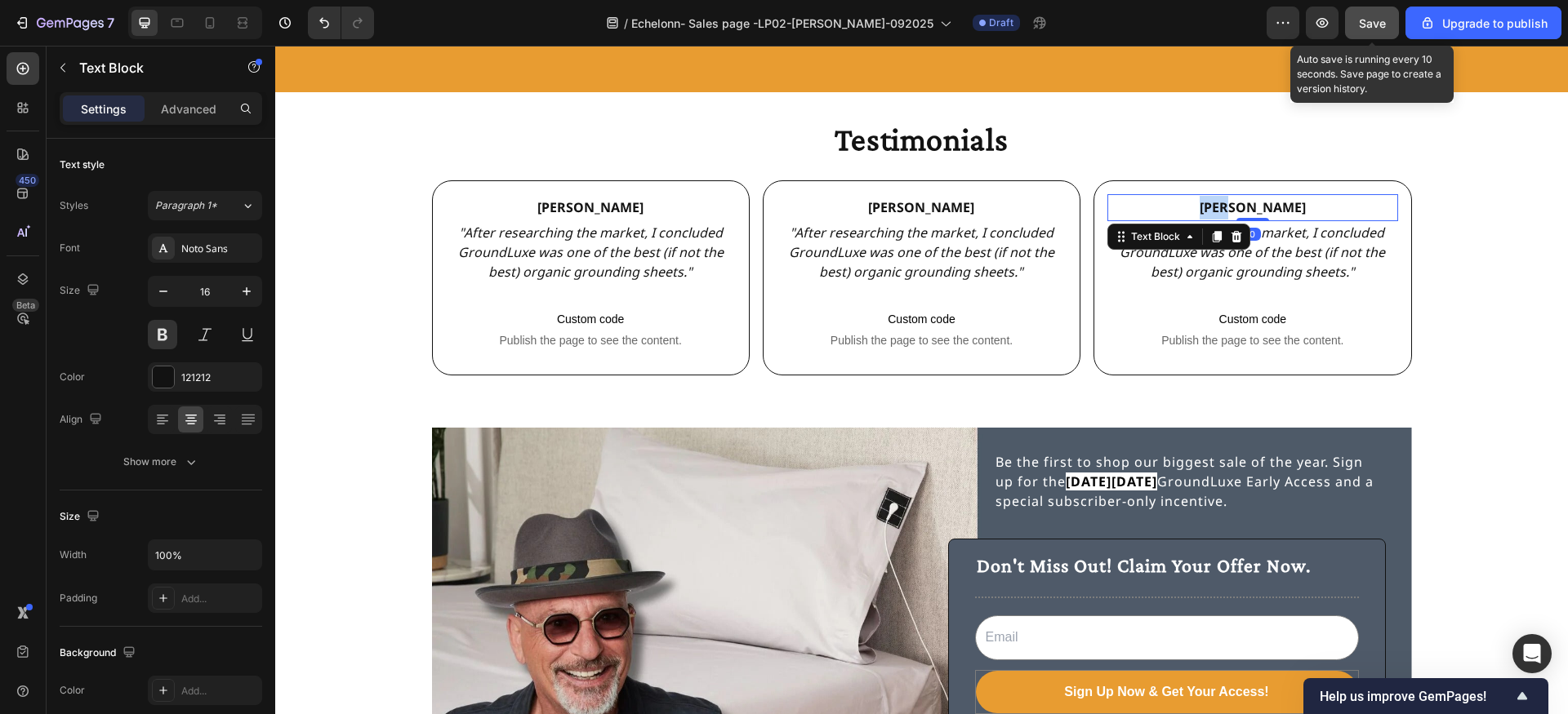
click at [1245, 205] on p "Jody" at bounding box center [1252, 208] width 287 height 24
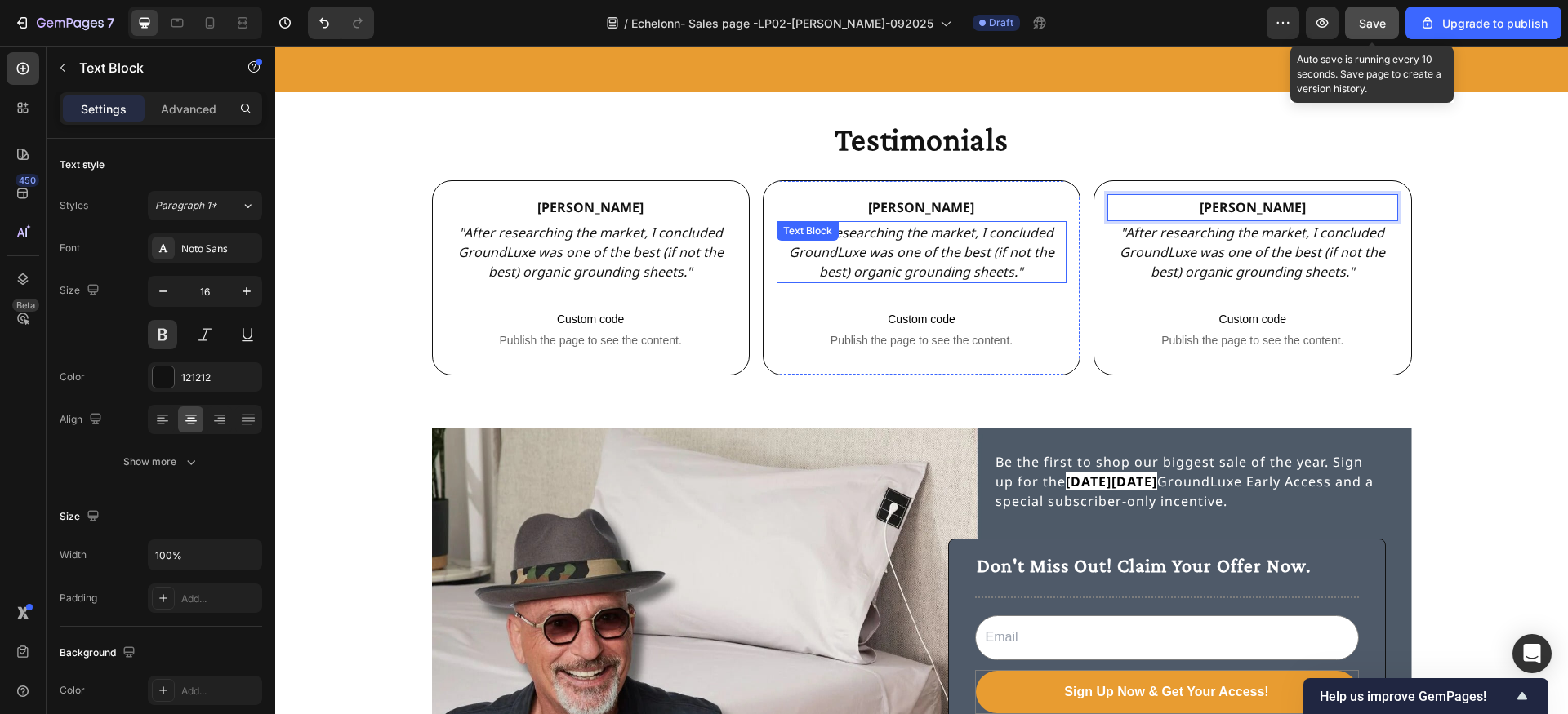
click at [915, 234] on div ""After researching the market, I concluded GroundLuxe was one of the best (if n…" at bounding box center [922, 252] width 290 height 62
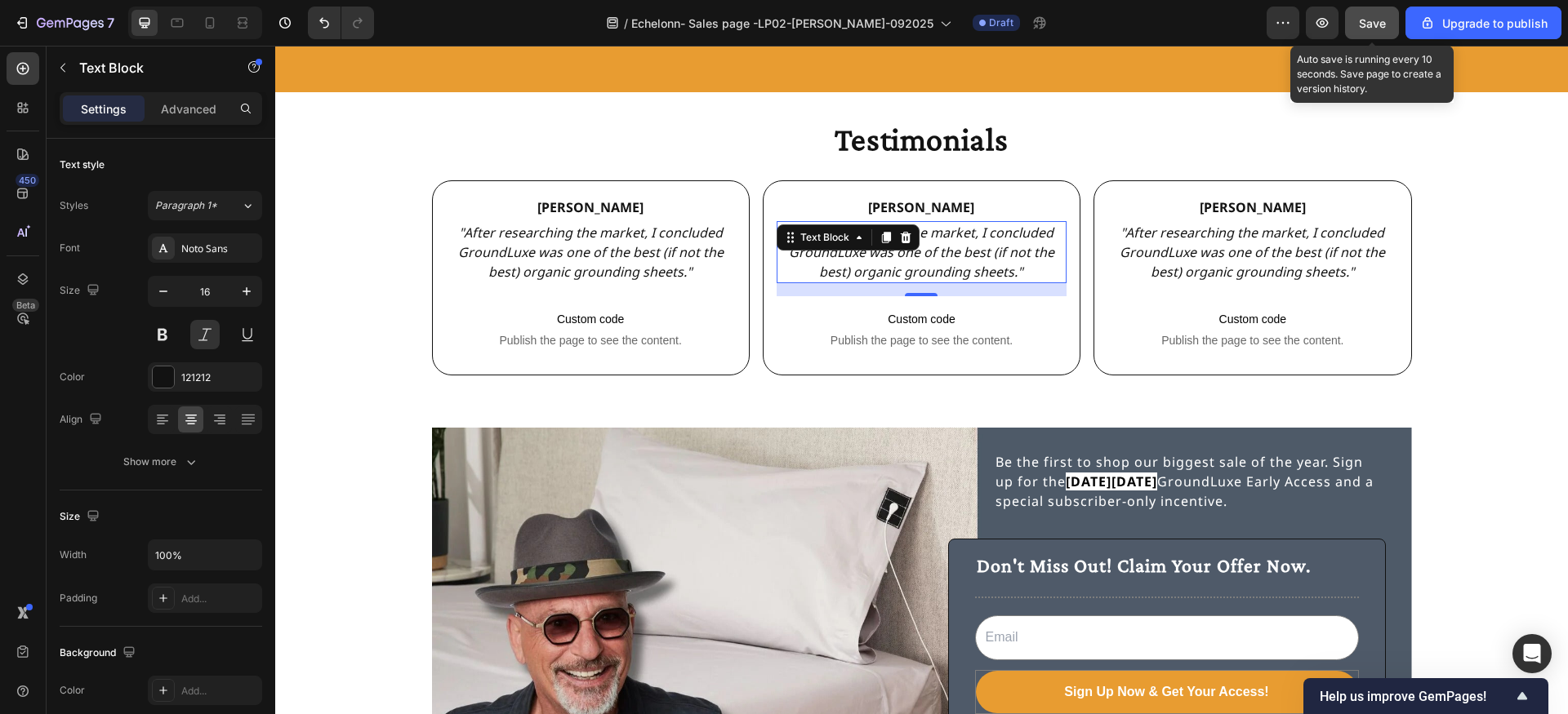
click at [915, 234] on div "Text Block" at bounding box center [848, 237] width 143 height 26
click at [955, 246] on p ""After researching the market, I concluded GroundLuxe was one of the best (if n…" at bounding box center [922, 252] width 287 height 59
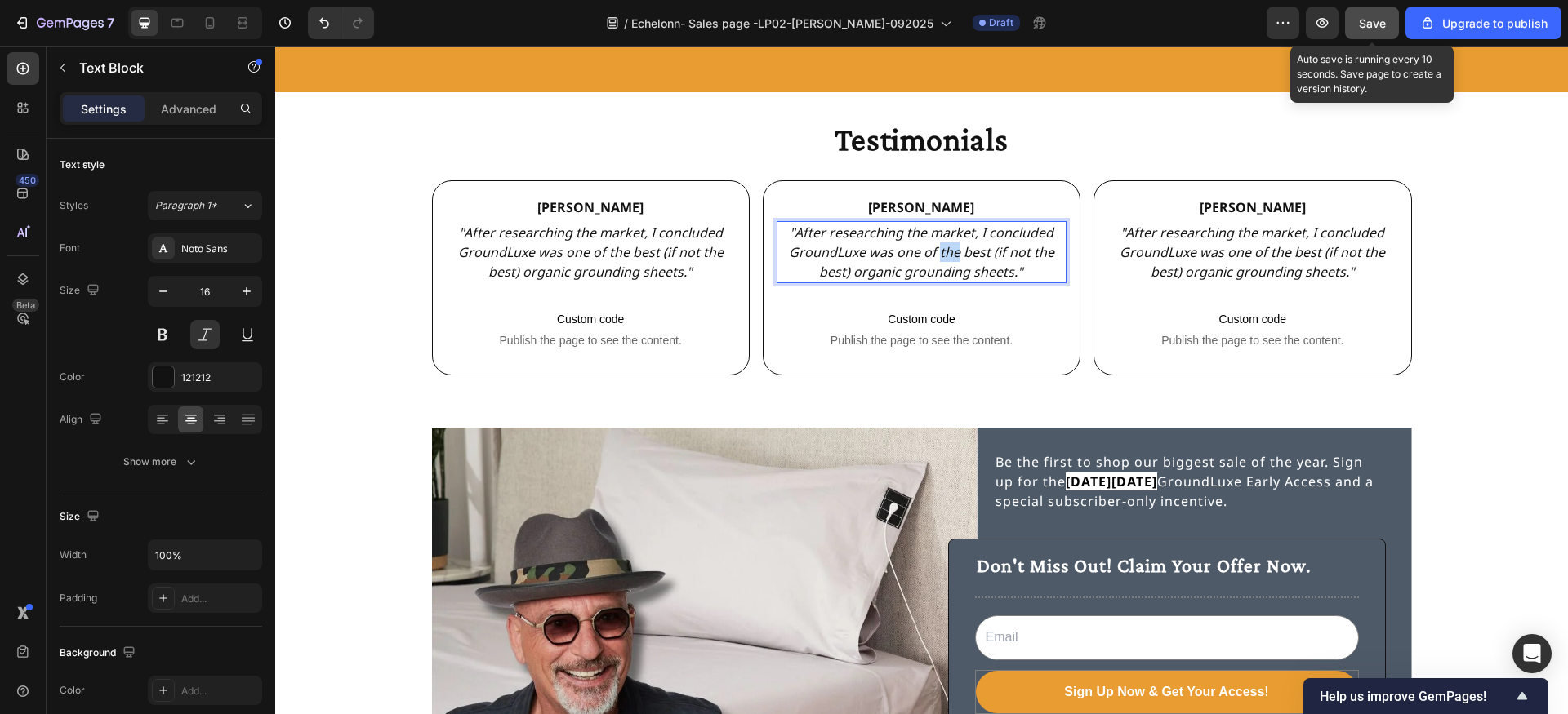
click at [955, 246] on p ""After researching the market, I concluded GroundLuxe was one of the best (if n…" at bounding box center [922, 252] width 287 height 59
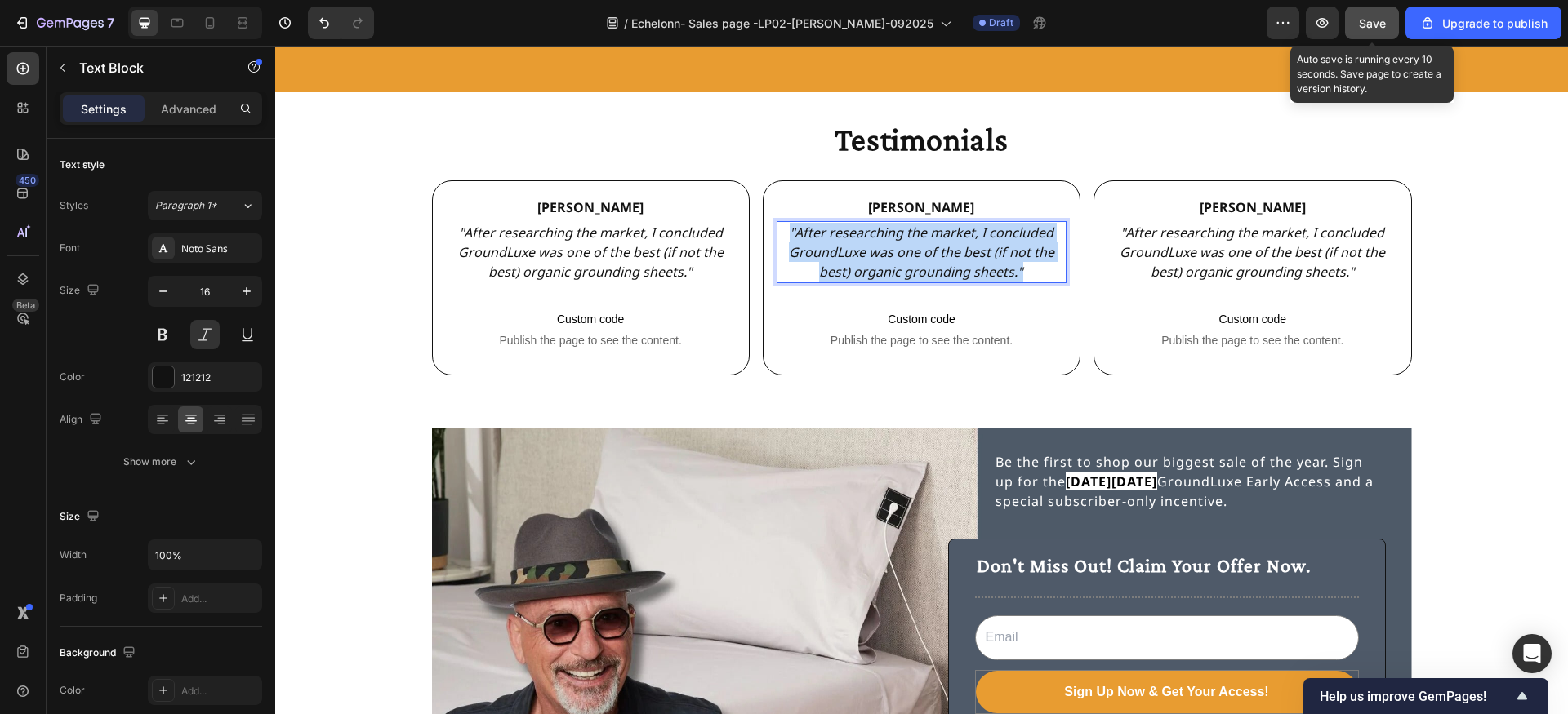
click at [955, 246] on p ""After researching the market, I concluded GroundLuxe was one of the best (if n…" at bounding box center [922, 252] width 287 height 59
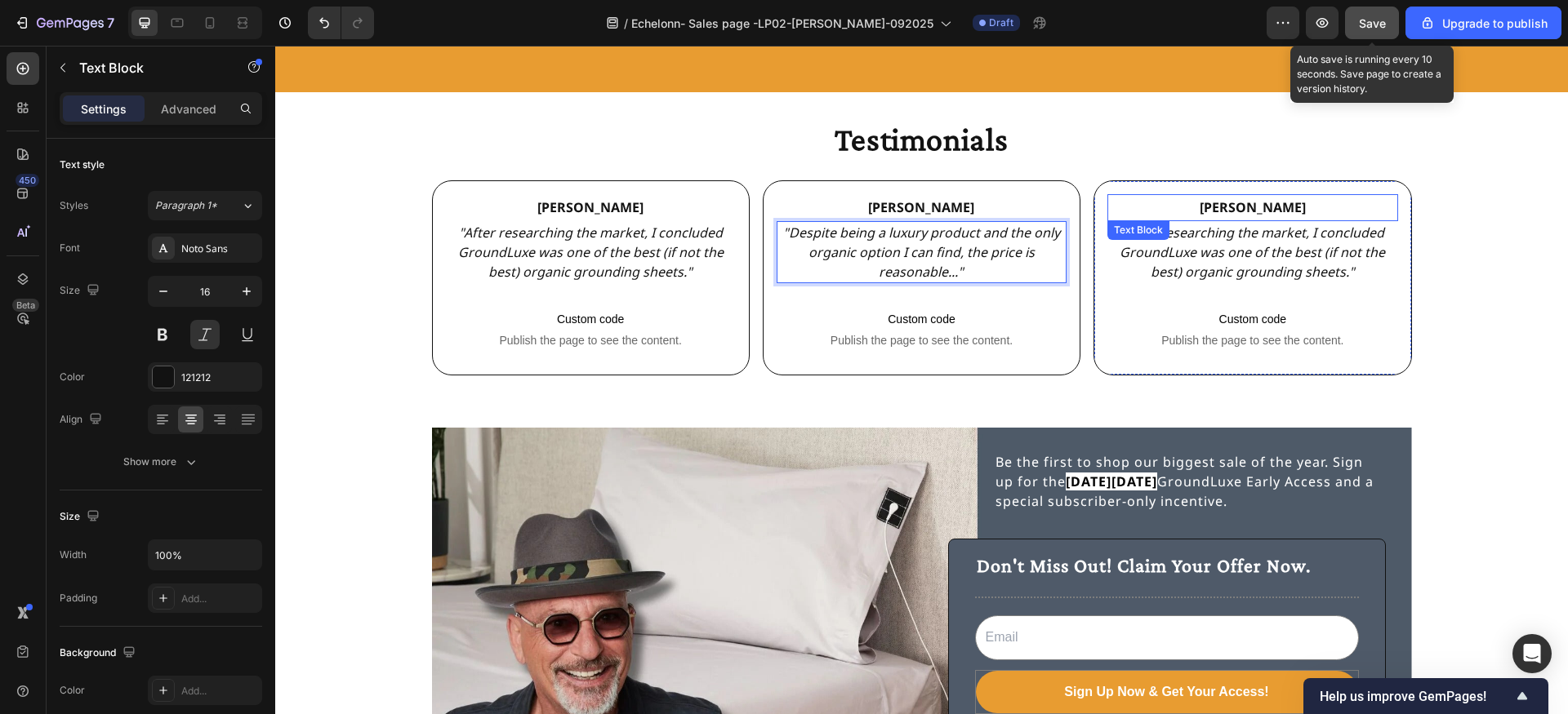
click at [1154, 236] on div "Text Block" at bounding box center [1138, 230] width 56 height 15
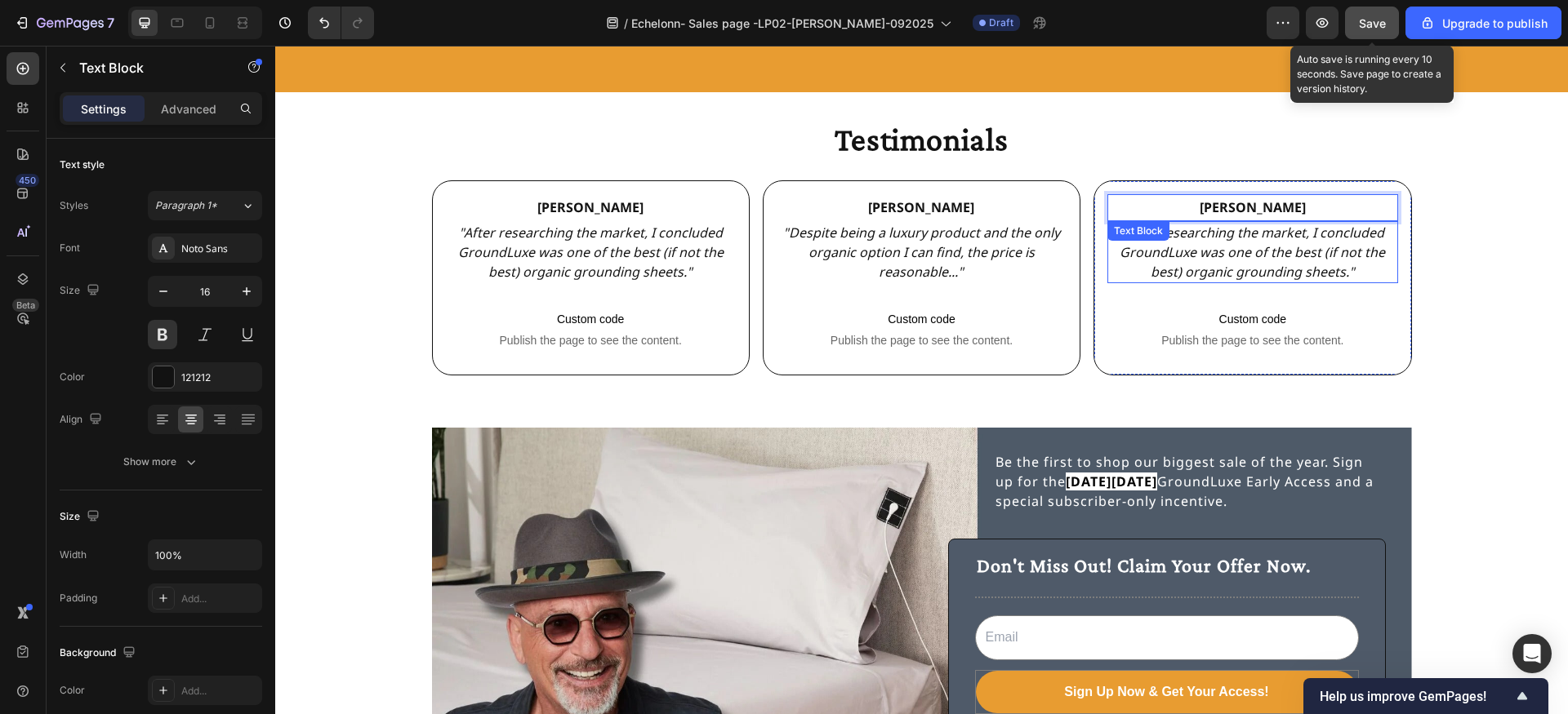
click at [1220, 265] on p ""After researching the market, I concluded GroundLuxe was one of the best (if n…" at bounding box center [1252, 252] width 287 height 59
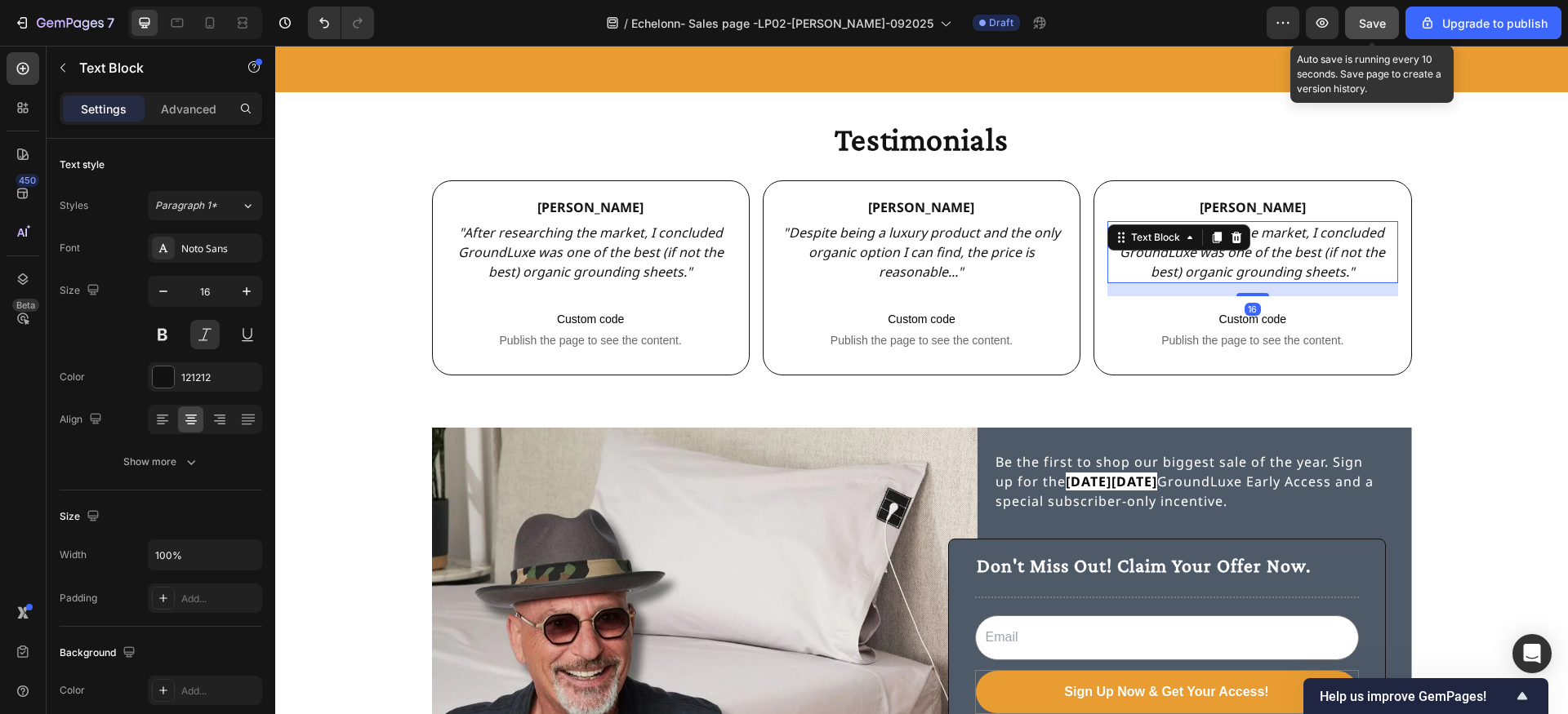
click at [1220, 265] on p ""After researching the market, I concluded GroundLuxe was one of the best (if n…" at bounding box center [1252, 252] width 287 height 59
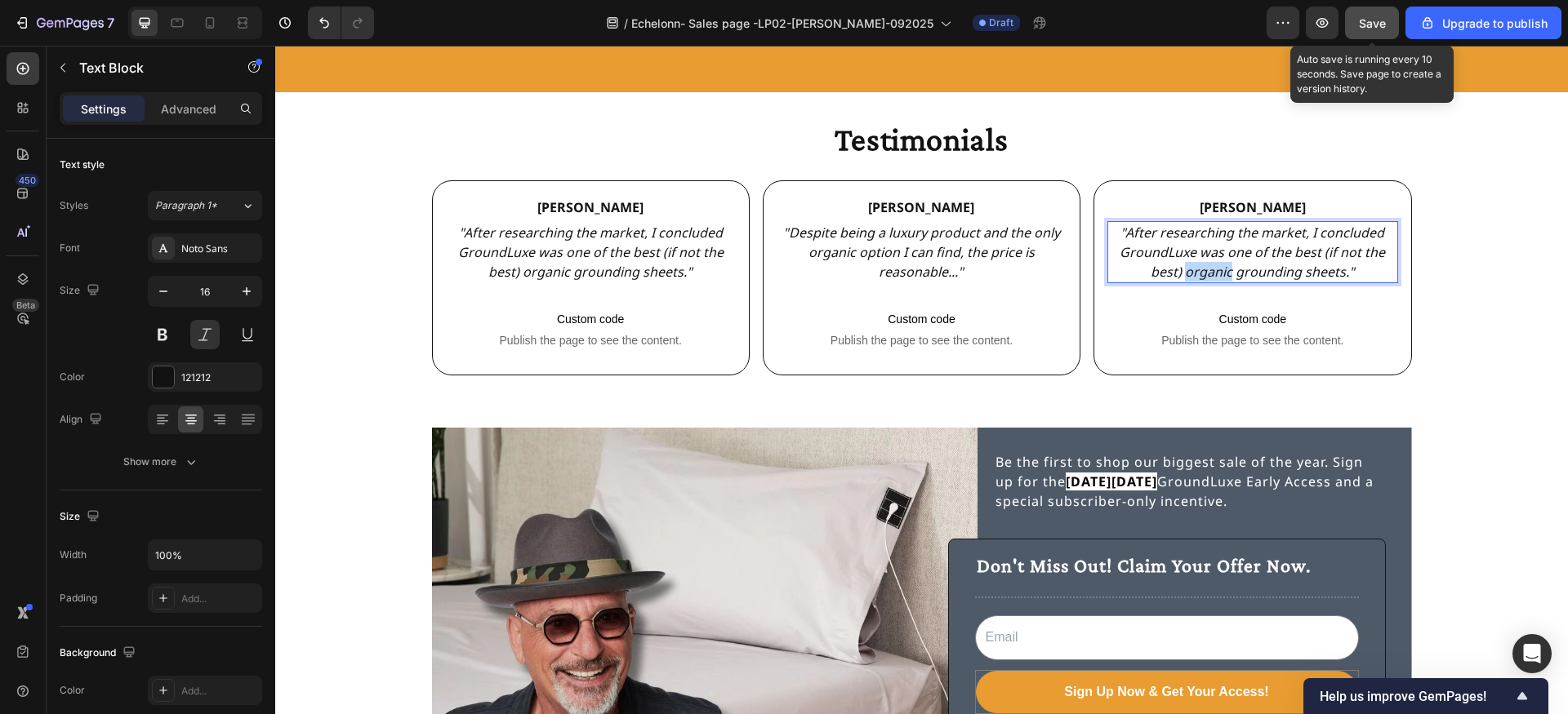
click at [1220, 265] on p ""After researching the market, I concluded GroundLuxe was one of the best (if n…" at bounding box center [1252, 252] width 287 height 59
click at [1361, 21] on span "Save" at bounding box center [1372, 23] width 27 height 14
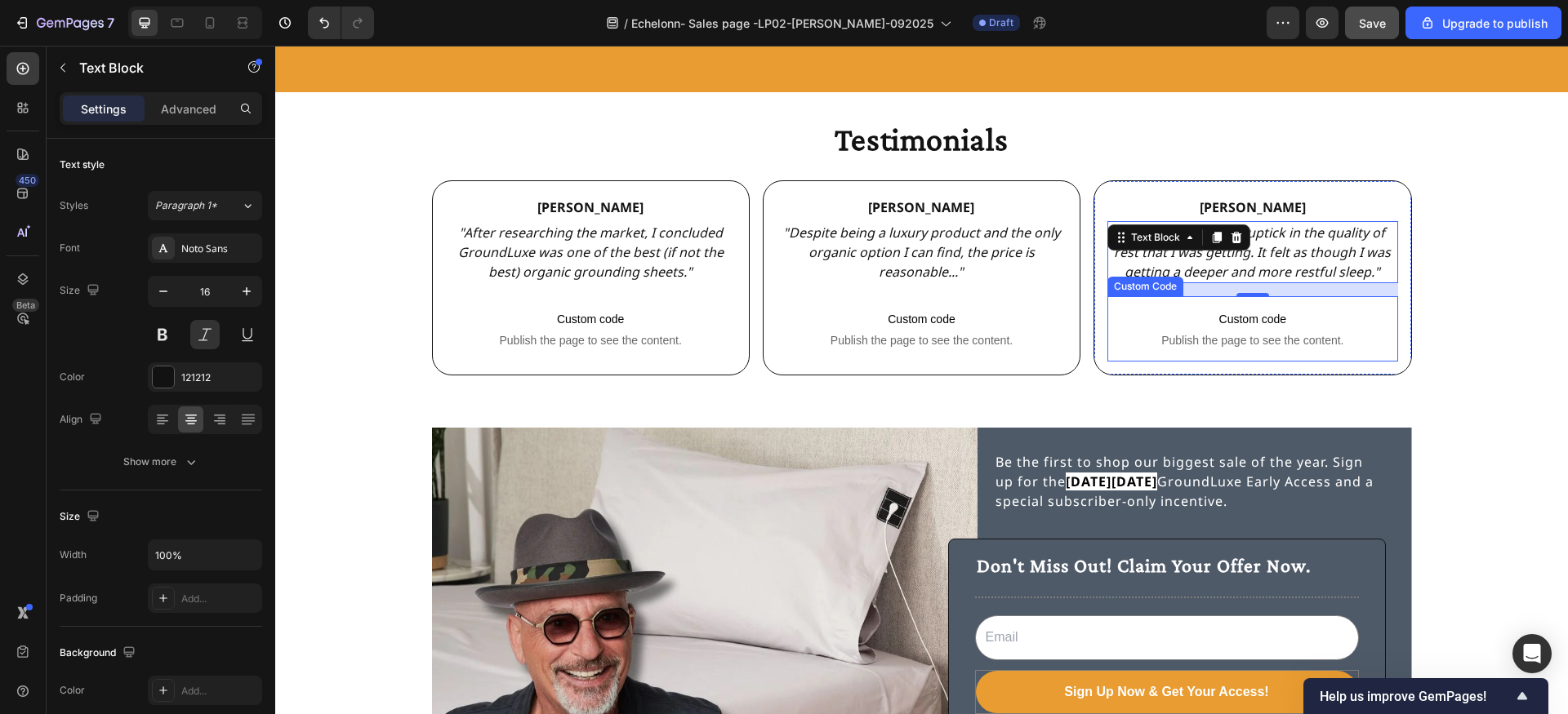
click at [1221, 333] on span "Publish the page to see the content." at bounding box center [1253, 340] width 290 height 16
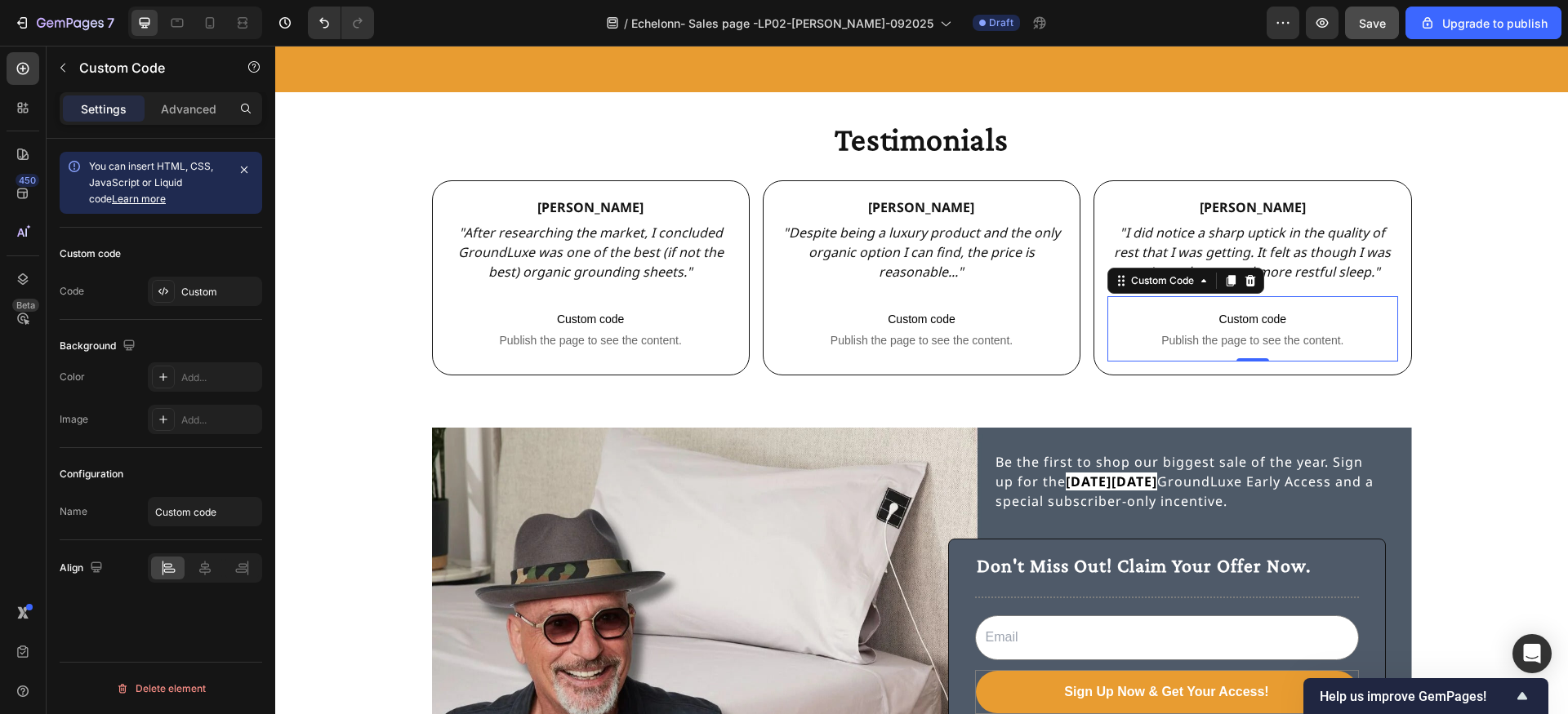
click at [1221, 333] on span "Publish the page to see the content." at bounding box center [1253, 340] width 290 height 16
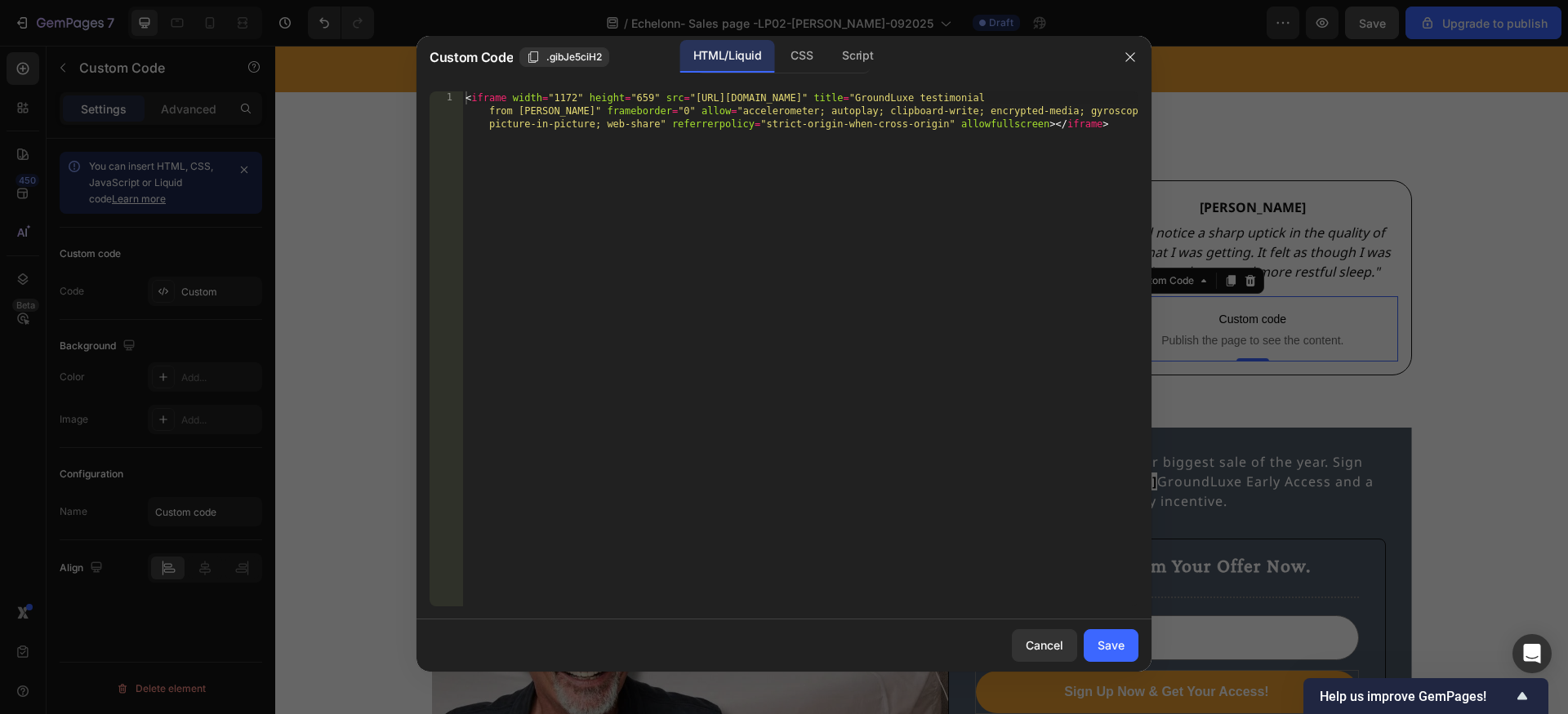
click at [1221, 333] on div at bounding box center [784, 357] width 1568 height 714
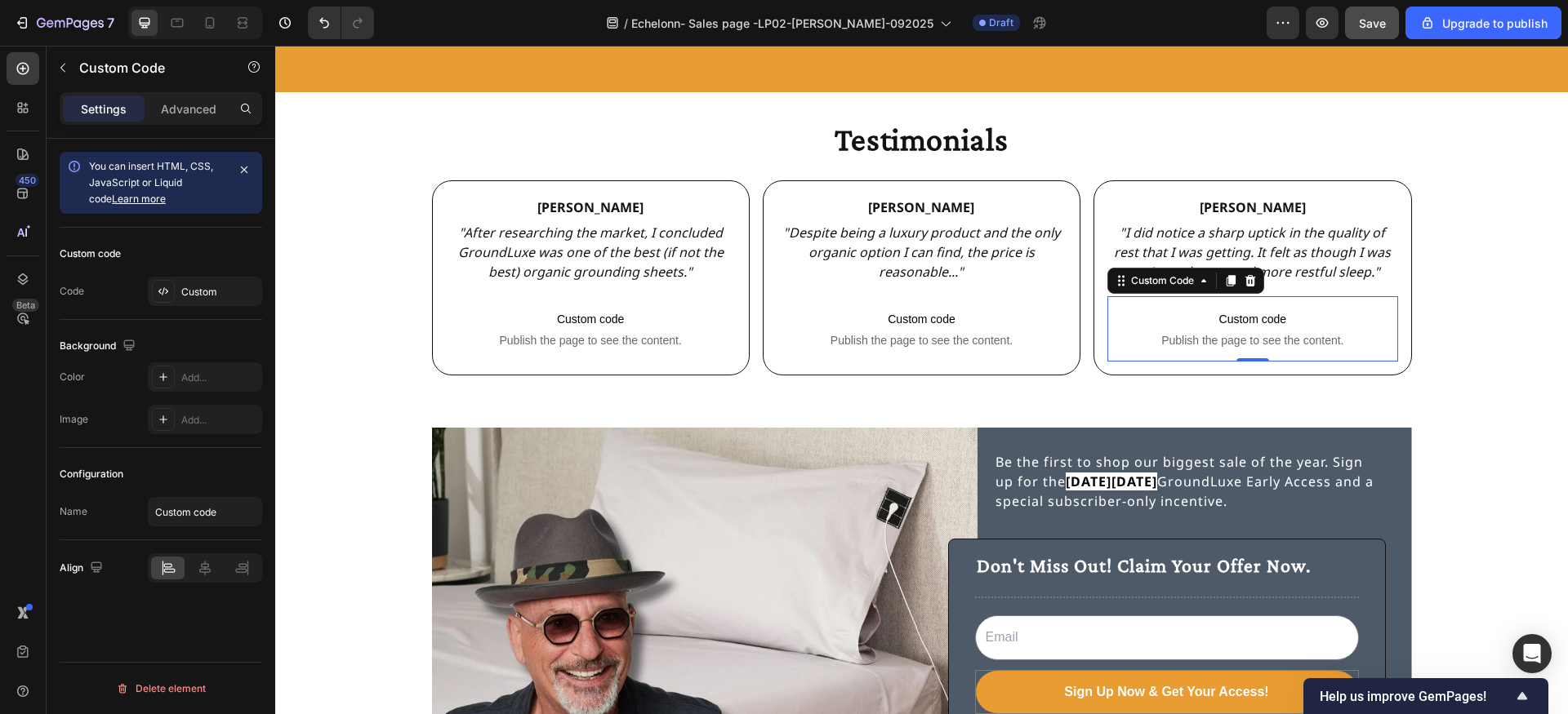
click at [1221, 333] on span "Publish the page to see the content." at bounding box center [1253, 340] width 290 height 16
click at [1220, 333] on span "Publish the page to see the content." at bounding box center [1253, 340] width 290 height 16
click at [1219, 333] on span "Publish the page to see the content." at bounding box center [1253, 340] width 290 height 16
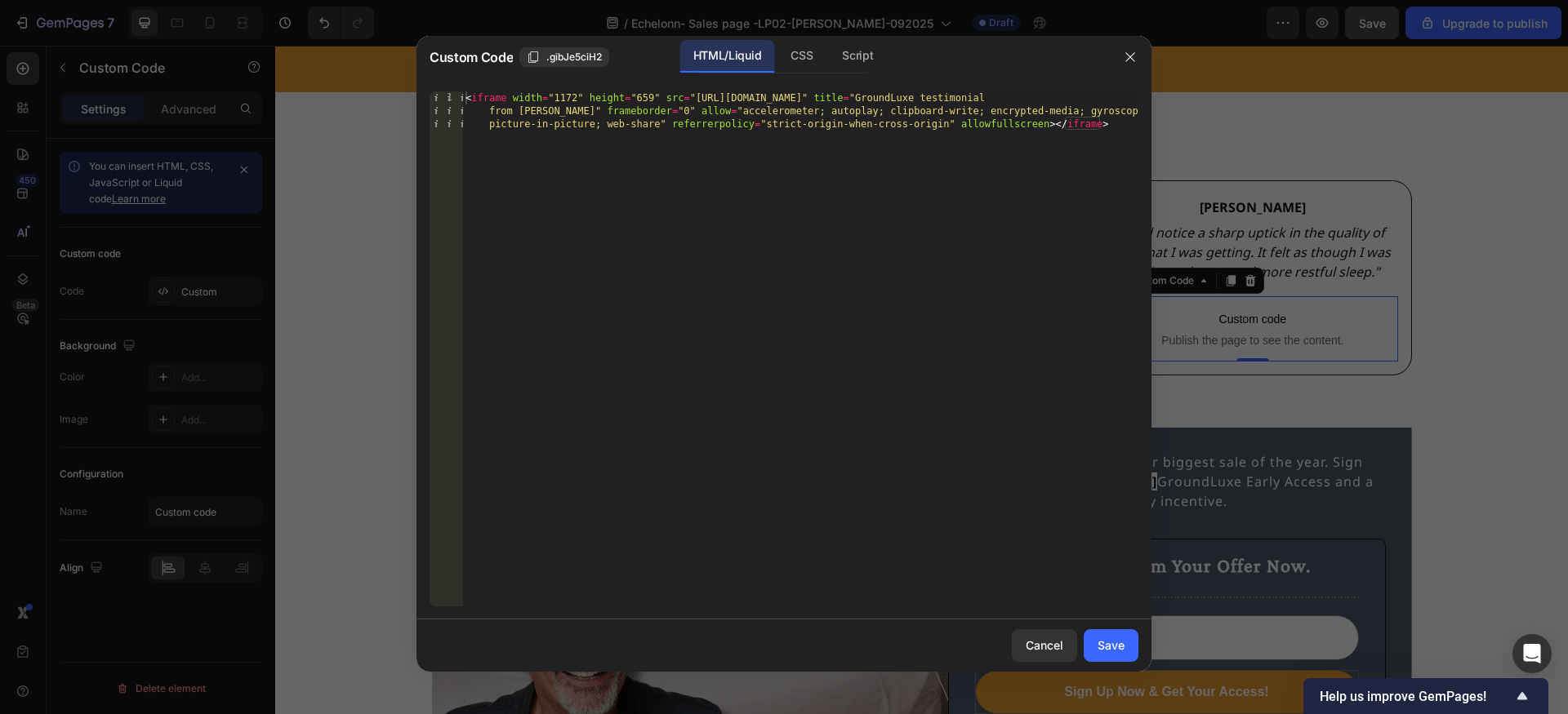
click at [913, 126] on div "< iframe width = "1172" height = "659" src = "https://www.youtube.com/embed/xnU…" at bounding box center [800, 388] width 676 height 593
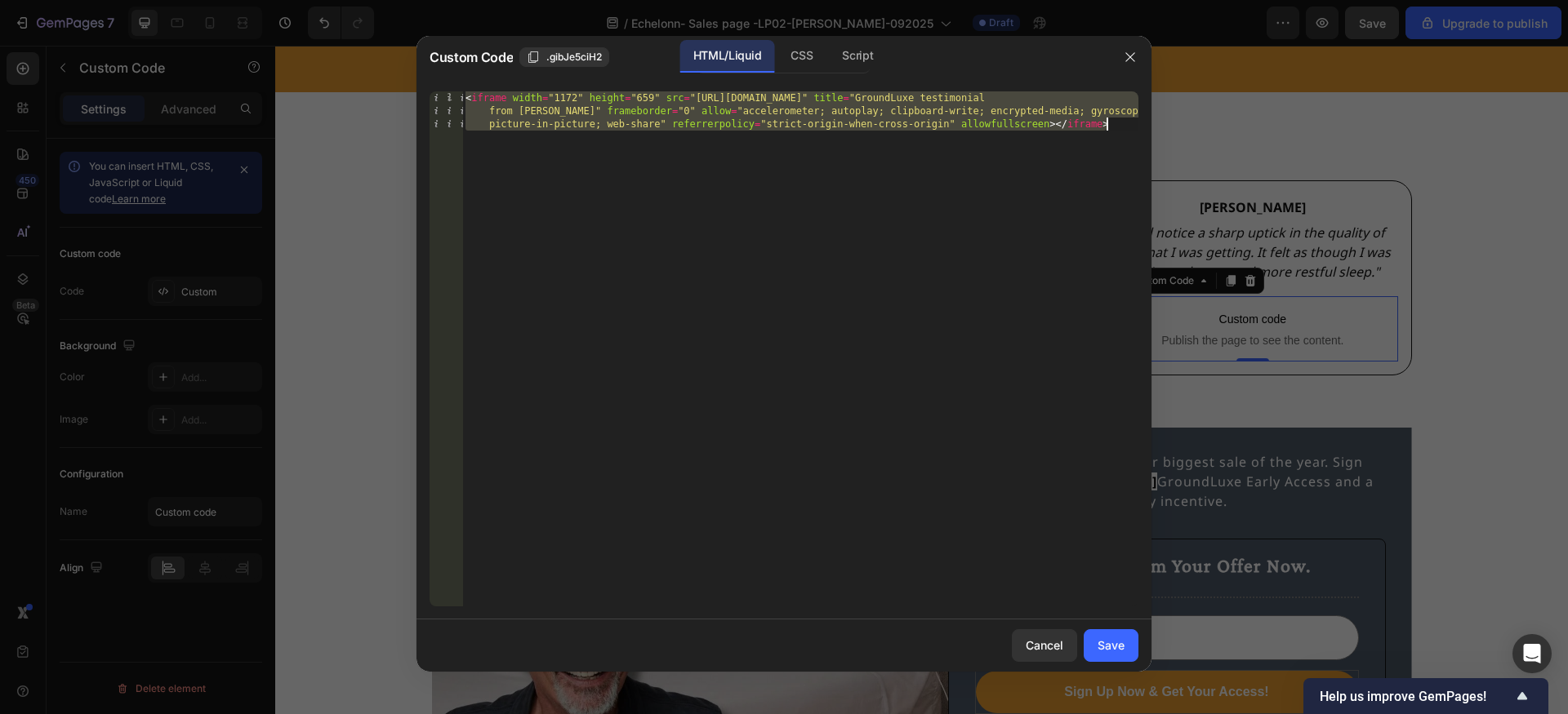
paste textarea "hw4LpvtNr2U" title="GroundLuxe testimonial from Jen"
type textarea "<iframe width="1172" height="659" src="https://www.youtube.com/embed/hw4LpvtNr2…"
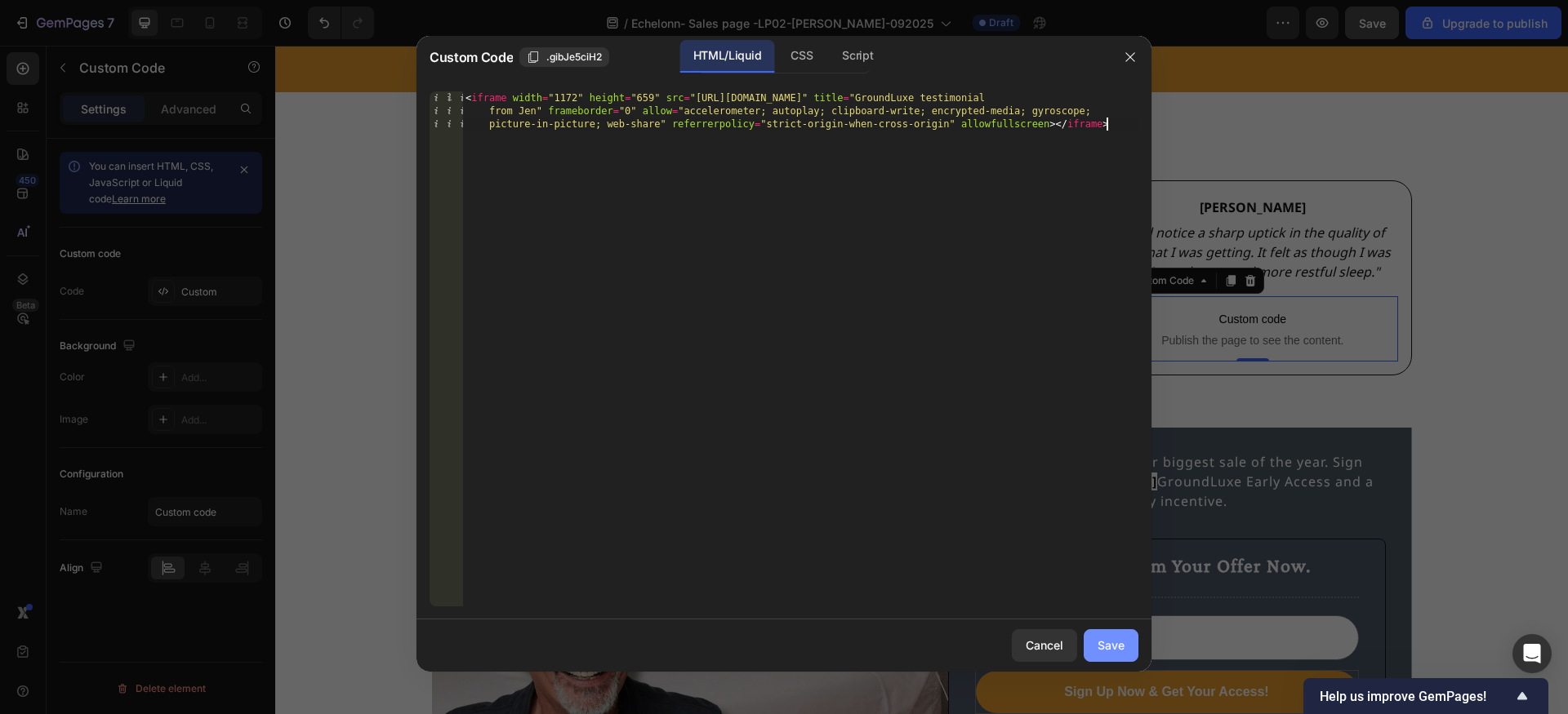
click at [1109, 653] on div "Save" at bounding box center [1110, 645] width 27 height 17
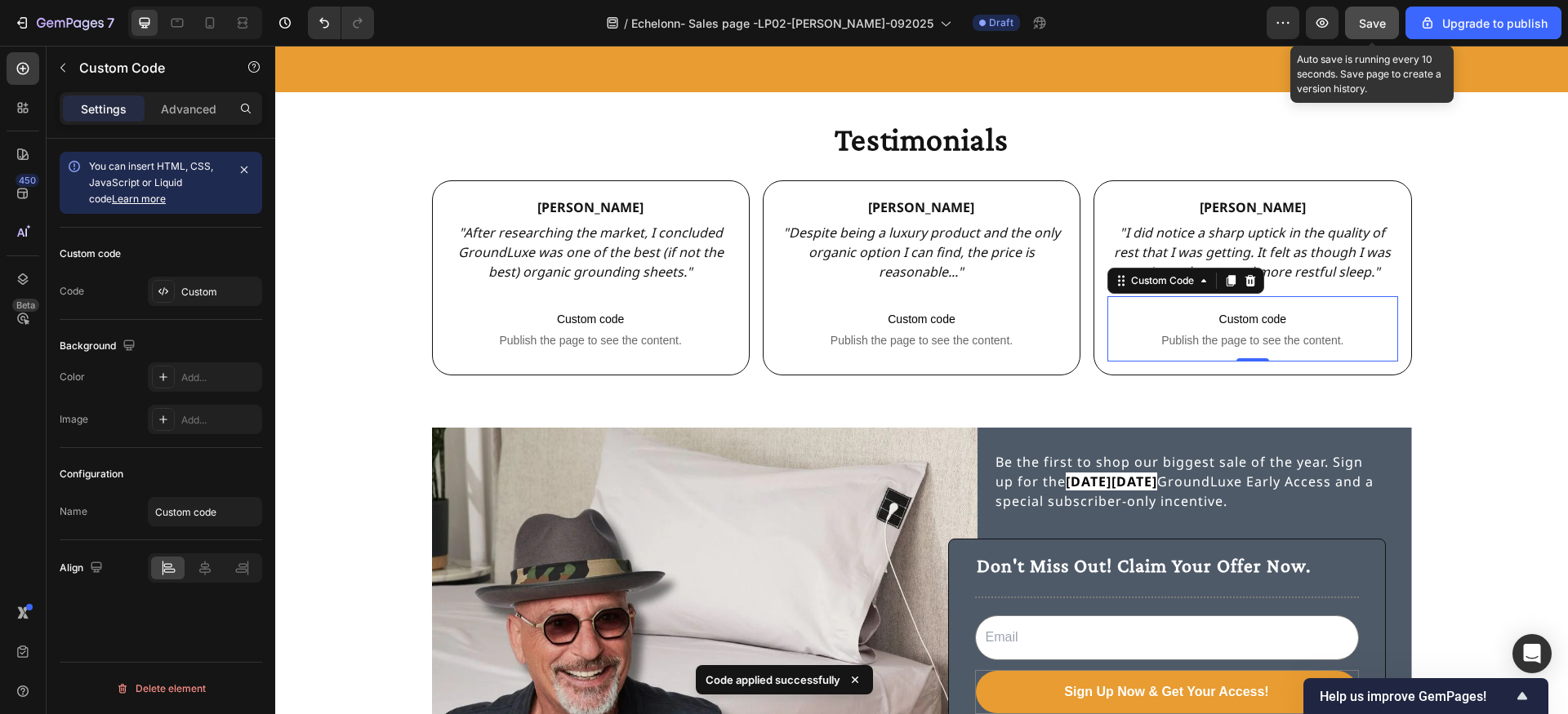
click at [1375, 25] on span "Save" at bounding box center [1372, 23] width 27 height 14
click at [1369, 28] on span "Save" at bounding box center [1372, 23] width 27 height 14
